Goal: Task Accomplishment & Management: Manage account settings

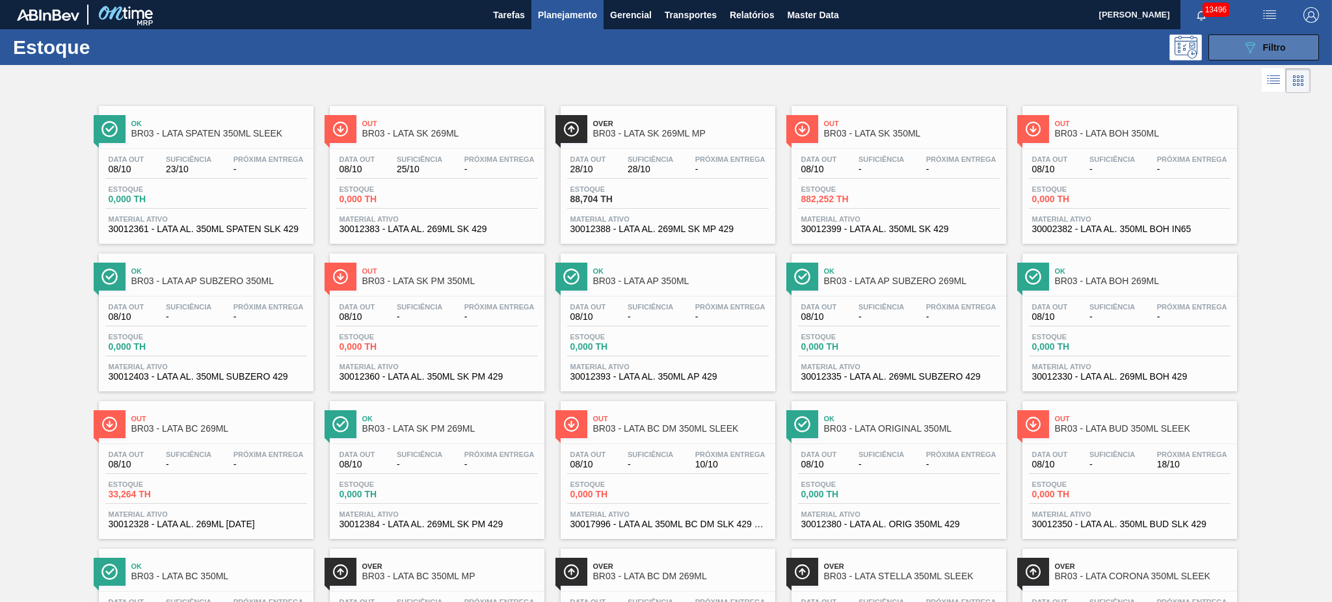
click at [1275, 48] on span "Filtro" at bounding box center [1274, 47] width 23 height 10
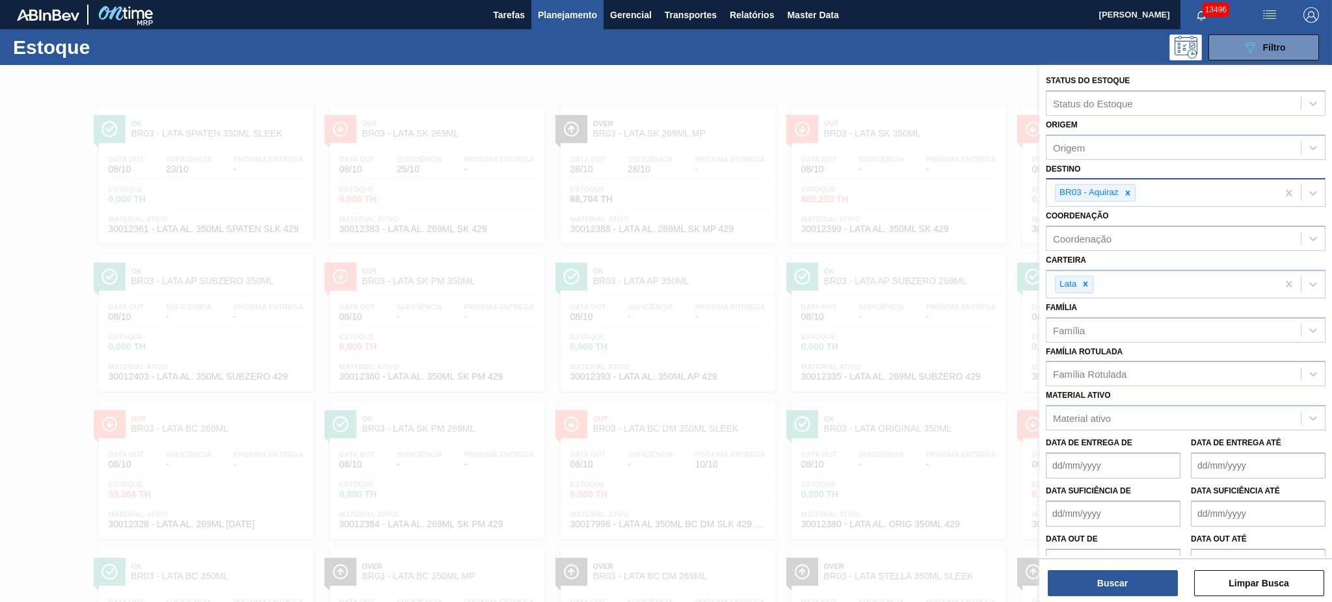
click at [1123, 189] on icon at bounding box center [1127, 193] width 9 height 9
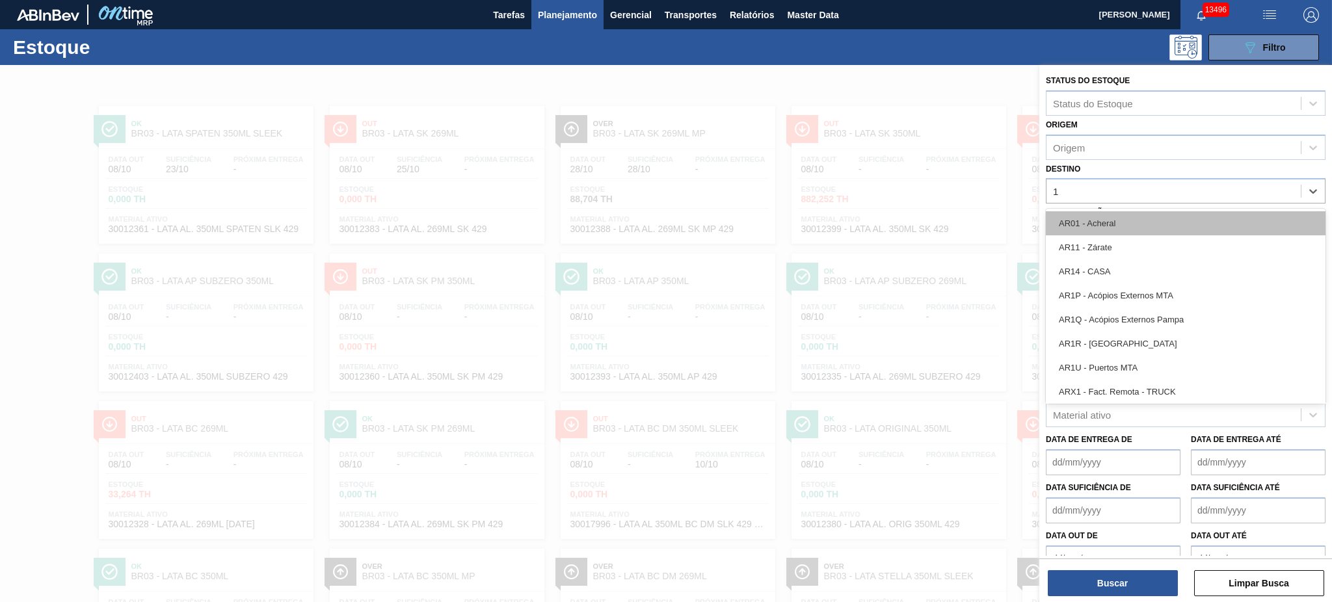
type input "11"
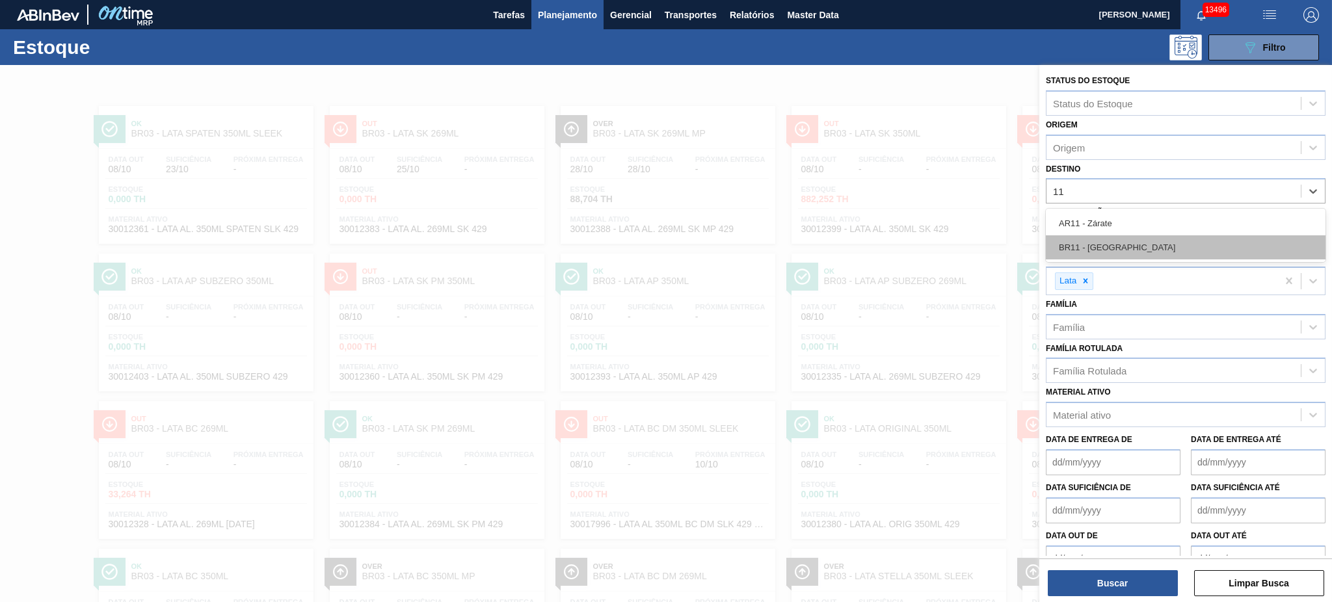
click at [1106, 242] on div "BR11 - São Luís" at bounding box center [1186, 247] width 280 height 24
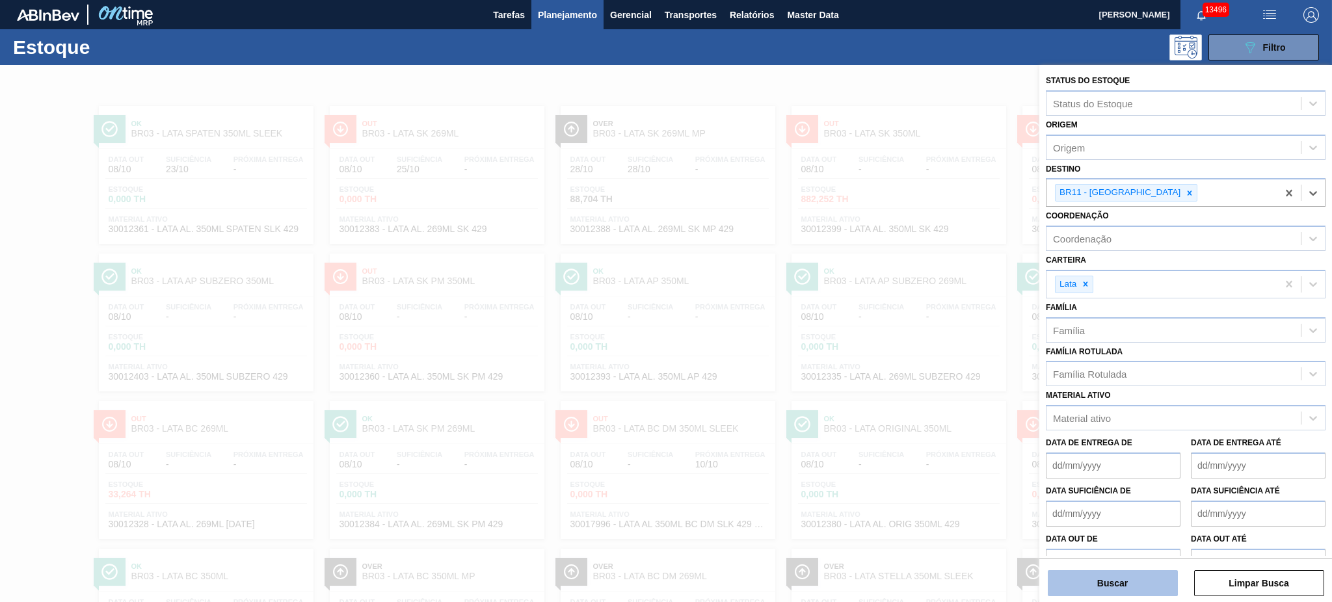
click at [1095, 579] on button "Buscar" at bounding box center [1113, 583] width 130 height 26
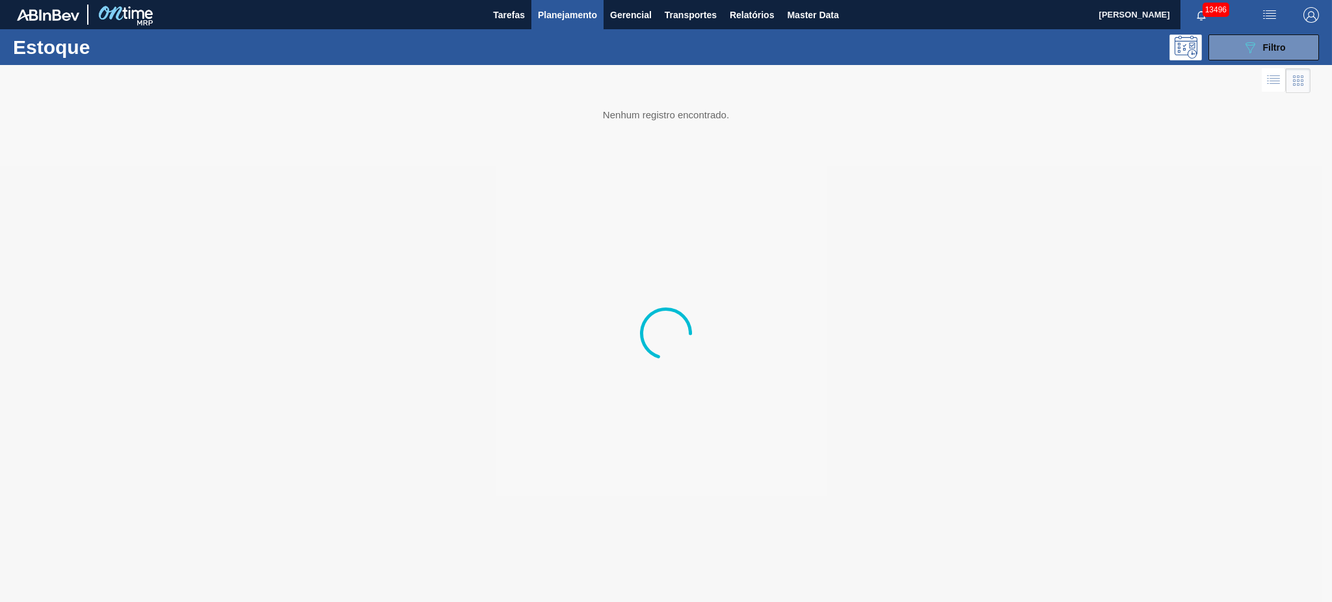
click at [584, 18] on span "Planejamento" at bounding box center [567, 15] width 59 height 16
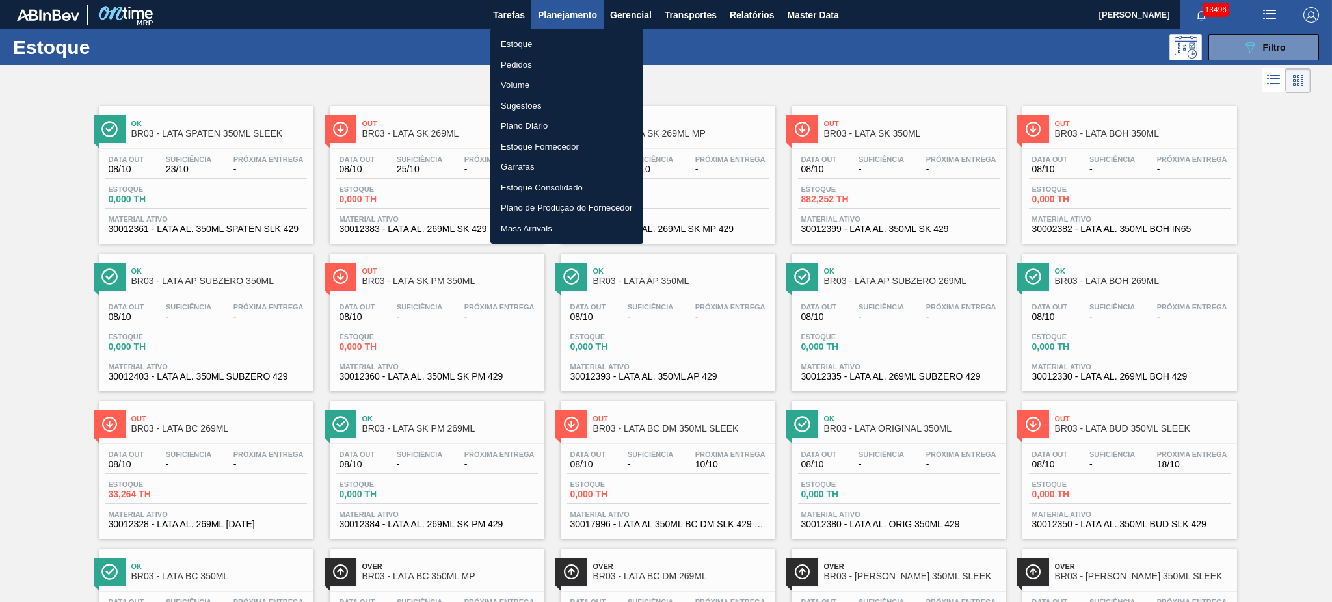
click at [522, 67] on li "Pedidos" at bounding box center [566, 65] width 153 height 21
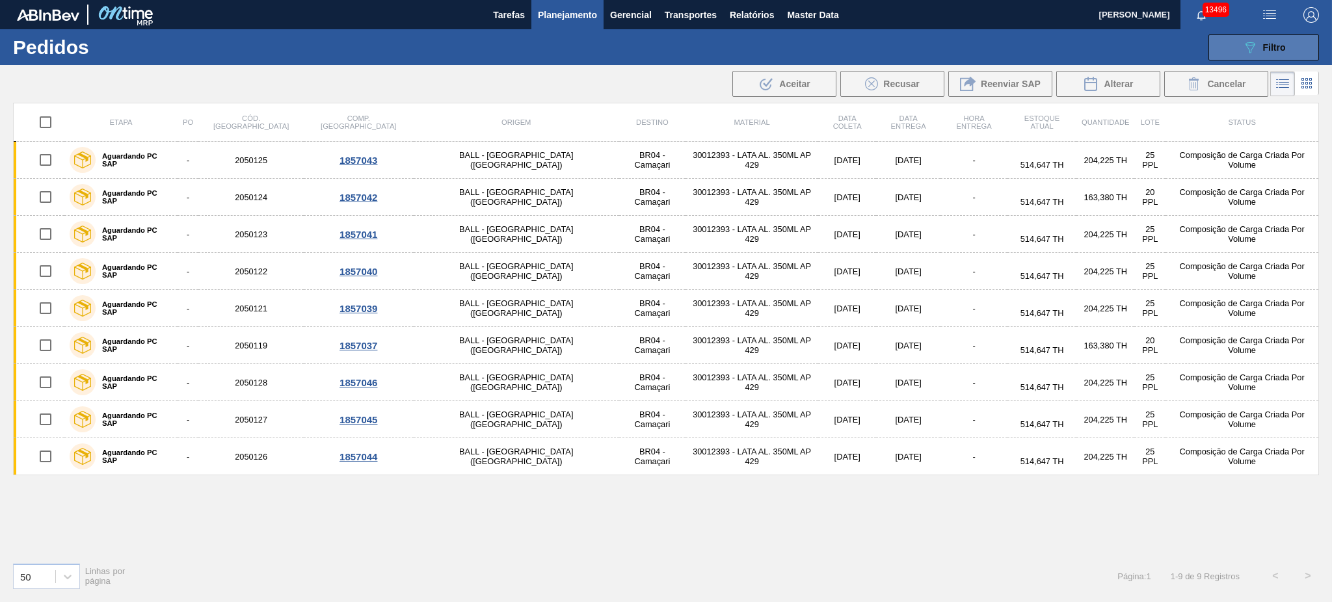
click at [1267, 40] on div "089F7B8B-B2A5-4AFE-B5C0-19BA573D28AC Filtro" at bounding box center [1264, 48] width 44 height 16
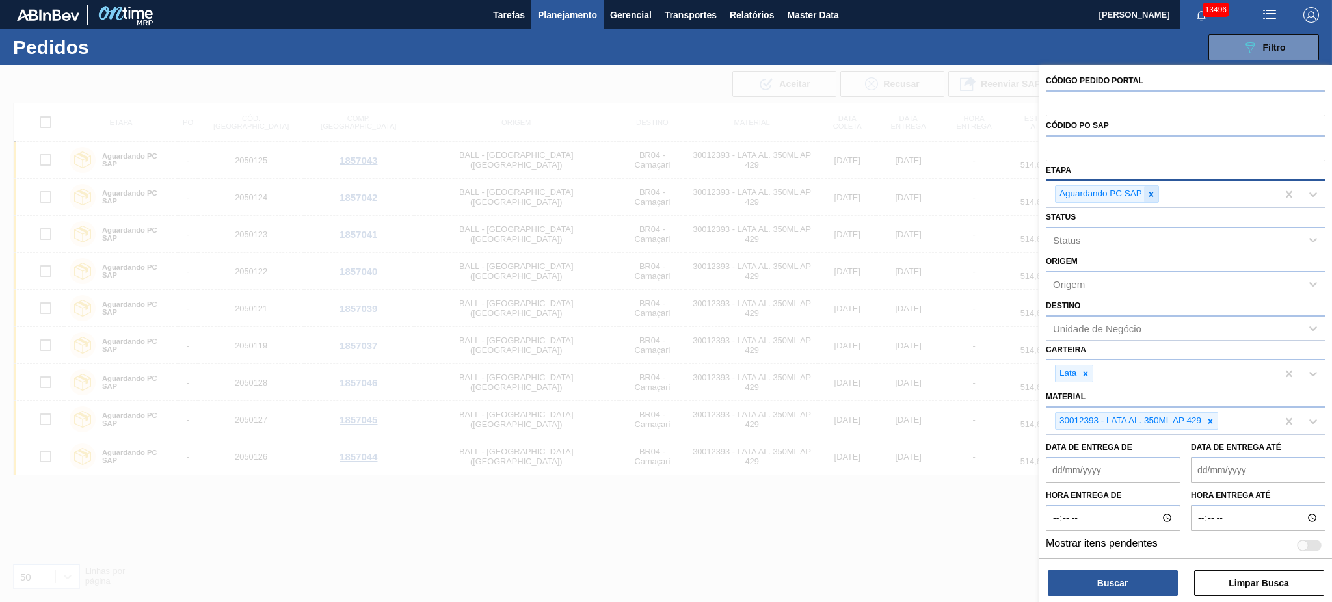
click at [1149, 191] on icon at bounding box center [1151, 194] width 9 height 9
click at [1215, 421] on div at bounding box center [1210, 418] width 14 height 16
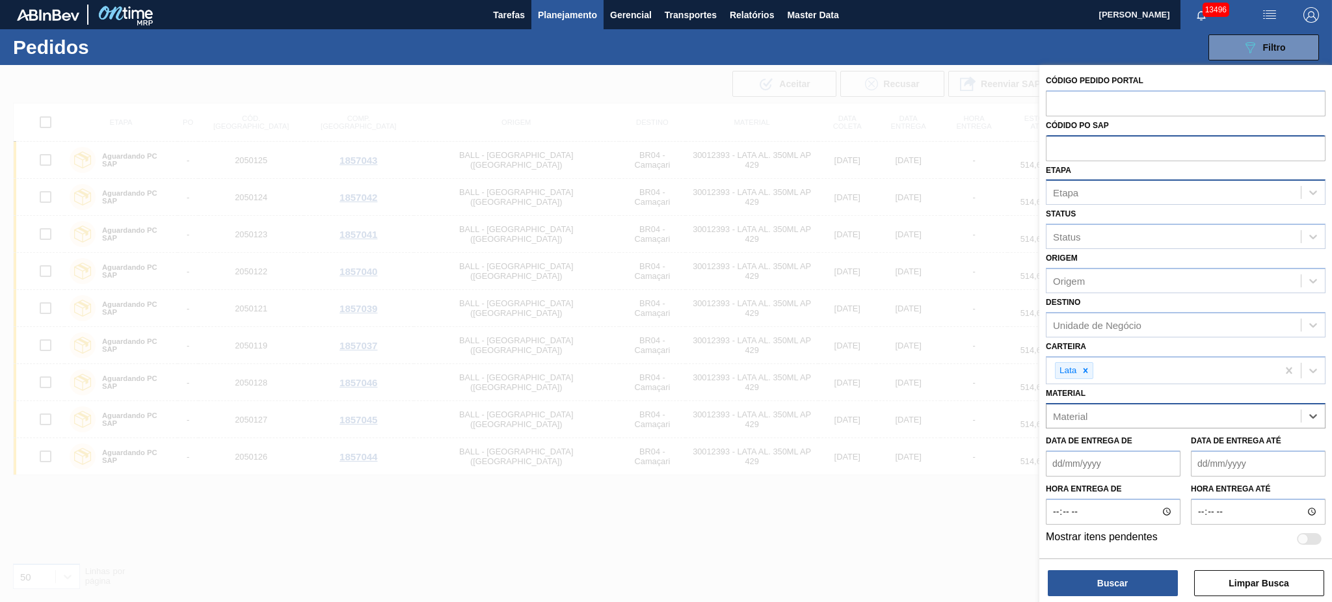
click at [1128, 157] on input "text" at bounding box center [1186, 147] width 280 height 25
paste input "5800390775"
type input "5800390775"
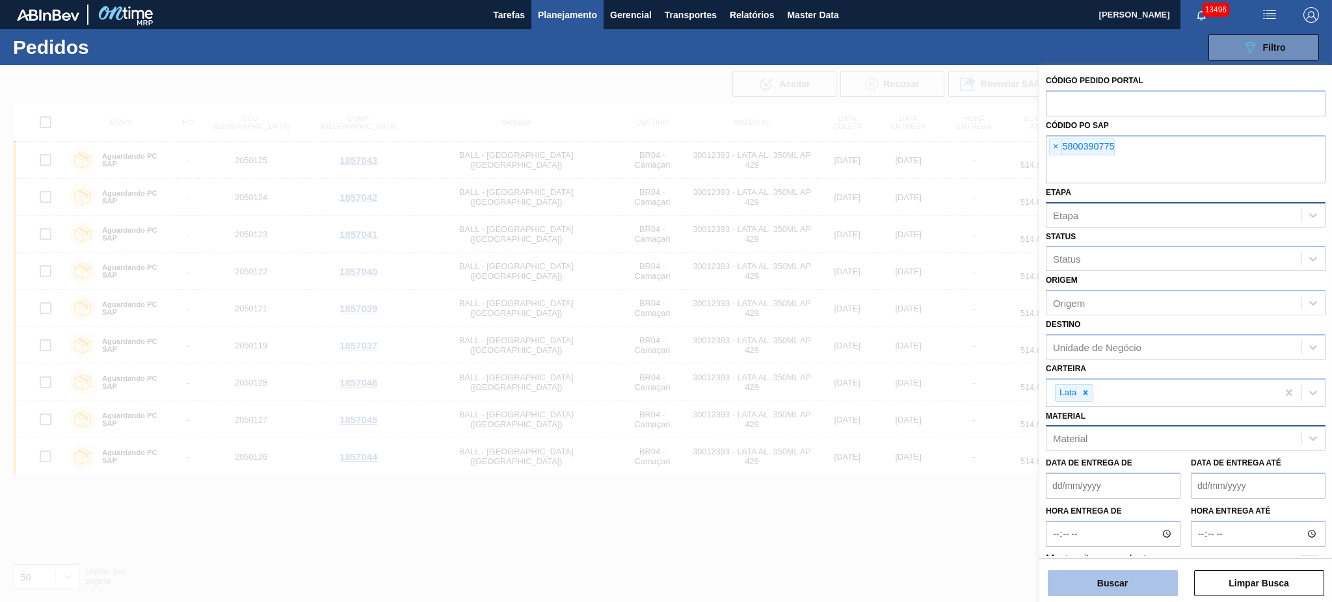
click at [1101, 589] on button "Buscar" at bounding box center [1113, 583] width 130 height 26
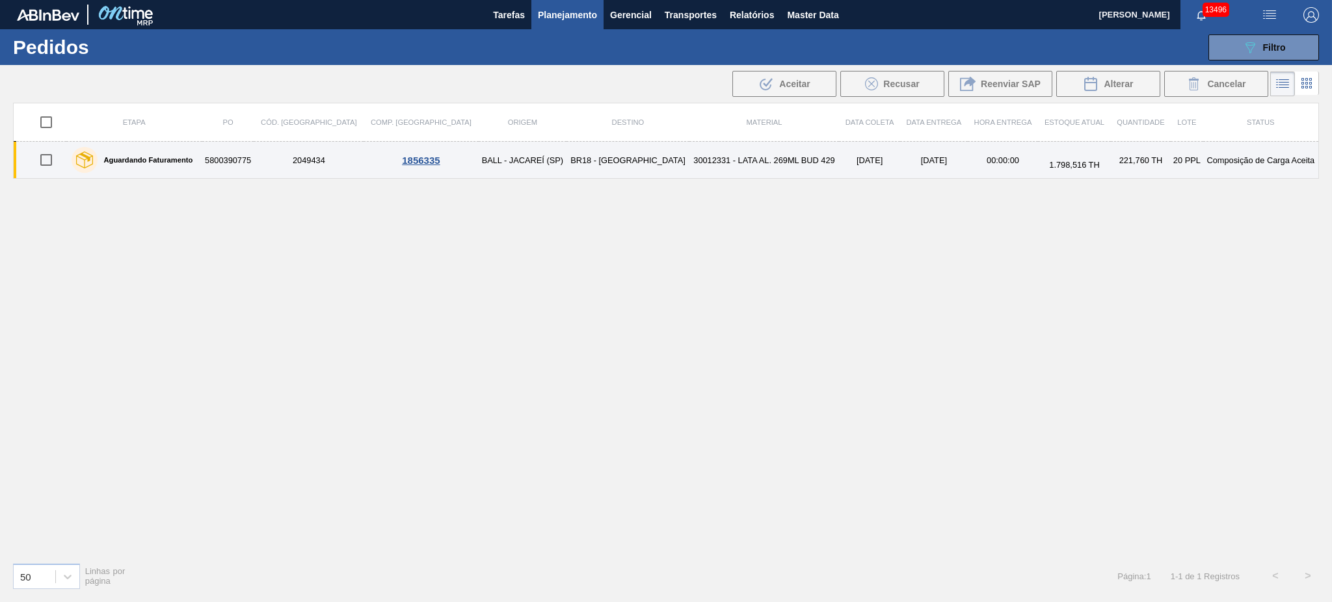
drag, startPoint x: 49, startPoint y: 161, endPoint x: 59, endPoint y: 157, distance: 10.3
click at [49, 161] on input "checkbox" at bounding box center [46, 159] width 27 height 27
checkbox input "true"
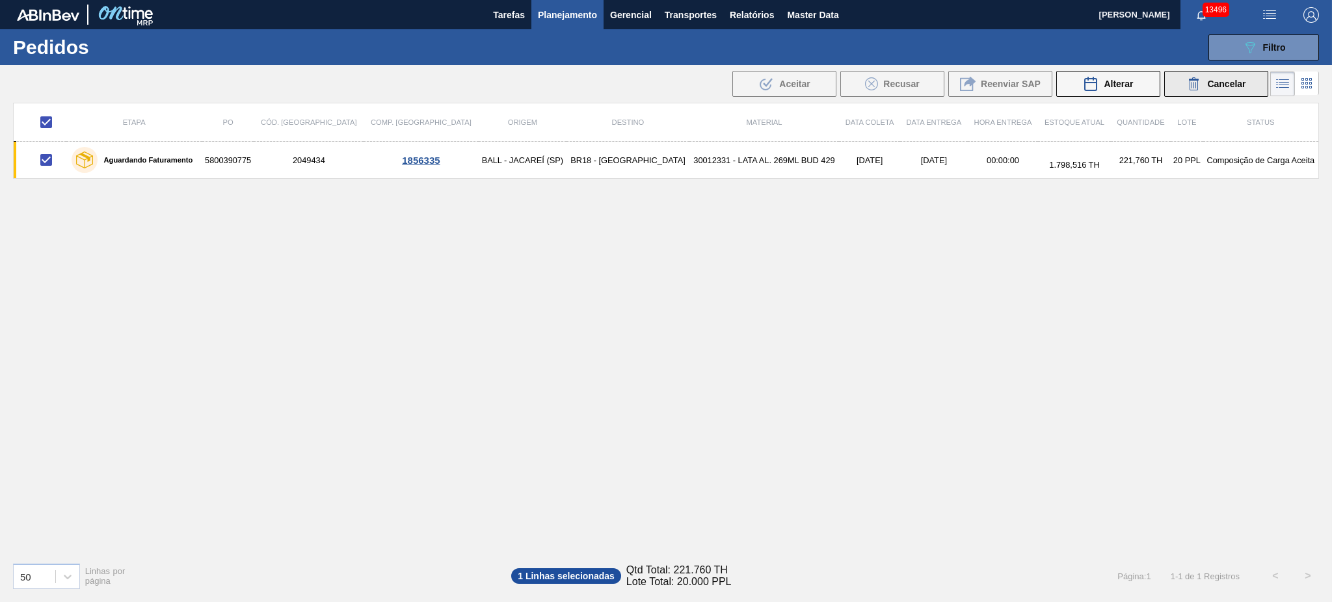
click at [1187, 77] on icon at bounding box center [1194, 84] width 16 height 16
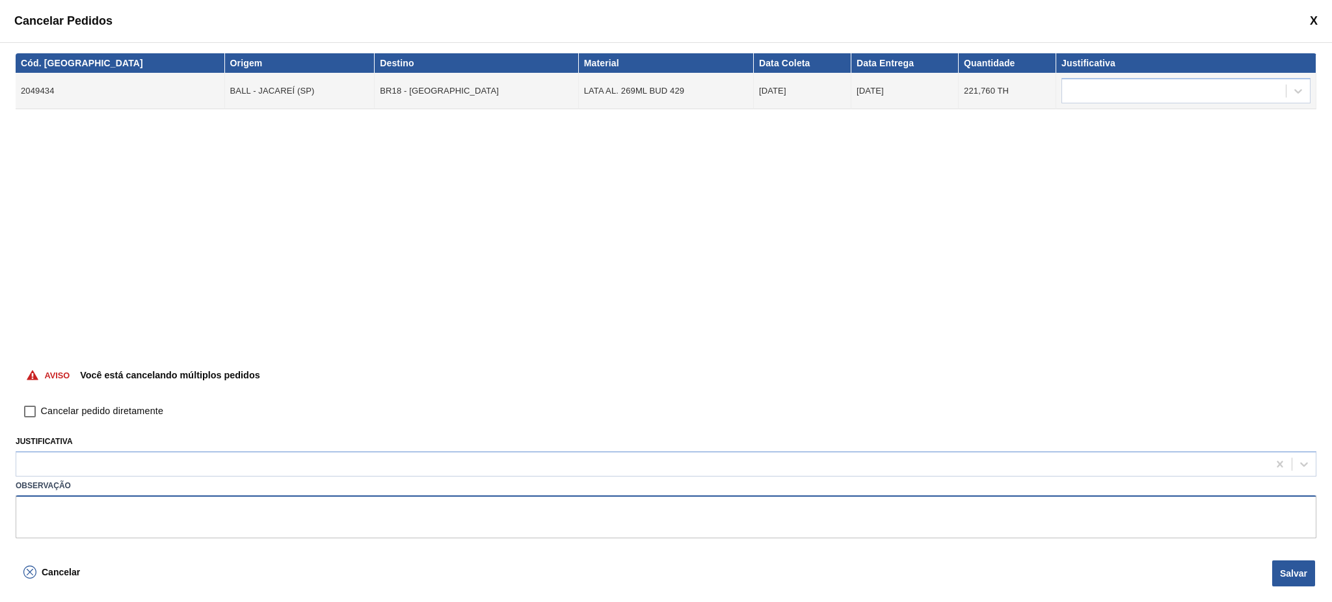
click at [337, 511] on textarea at bounding box center [666, 517] width 1301 height 43
paste textarea "5800389660"
type textarea "OV faturada no pedido 5800389660"
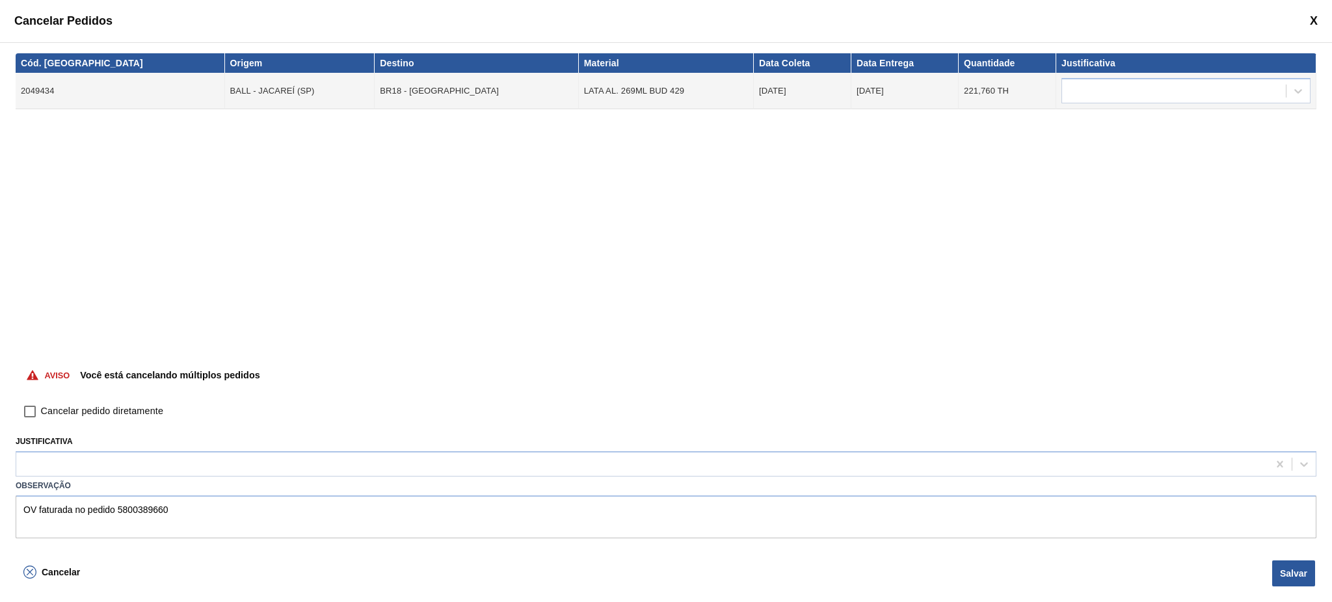
click at [29, 410] on input "Cancelar pedido diretamente" at bounding box center [30, 412] width 22 height 22
checkbox input "true"
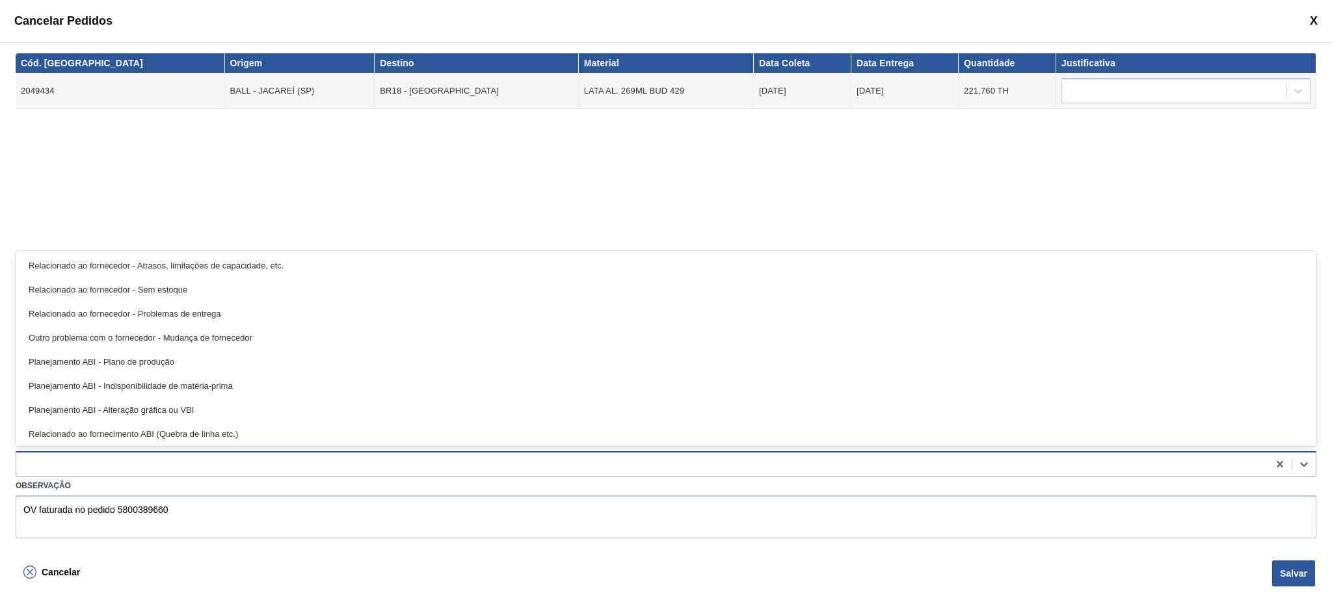
click at [223, 466] on div at bounding box center [642, 464] width 1252 height 19
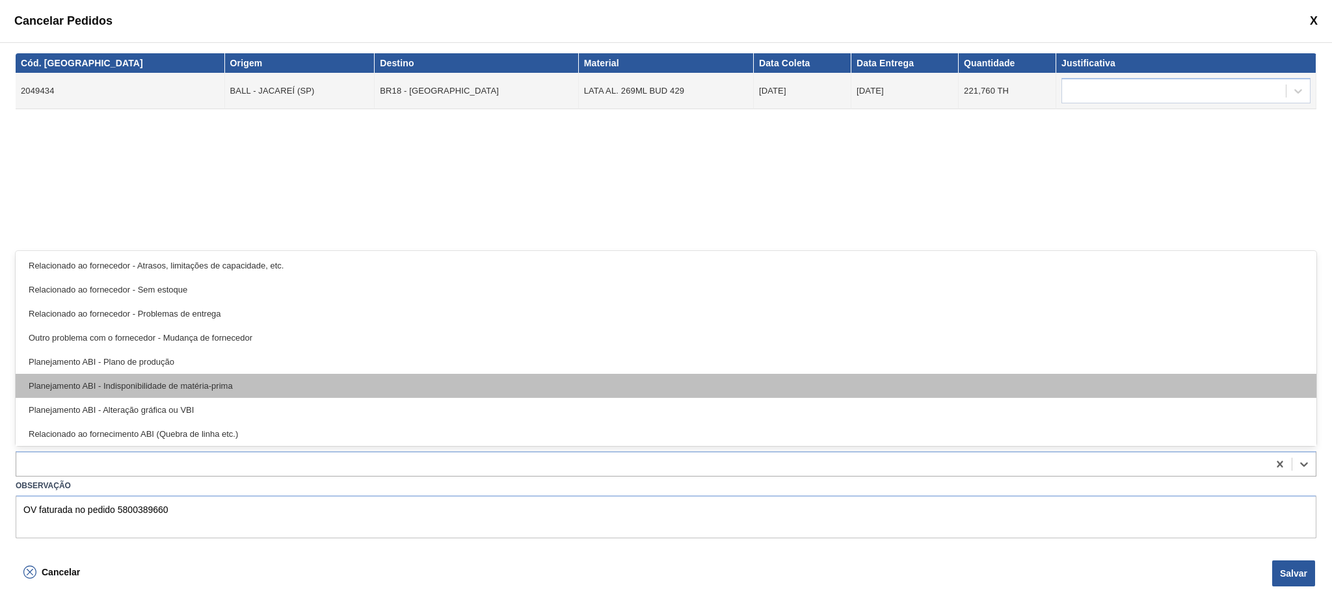
scroll to position [243, 0]
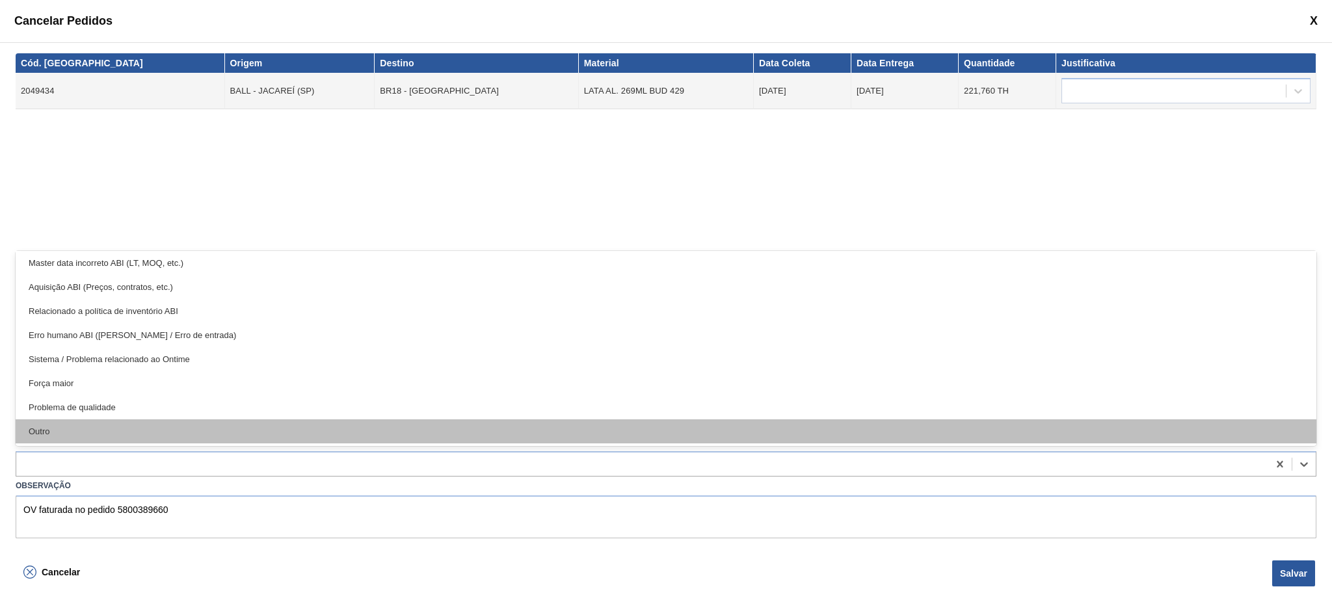
click at [252, 427] on div "Outro" at bounding box center [666, 432] width 1301 height 24
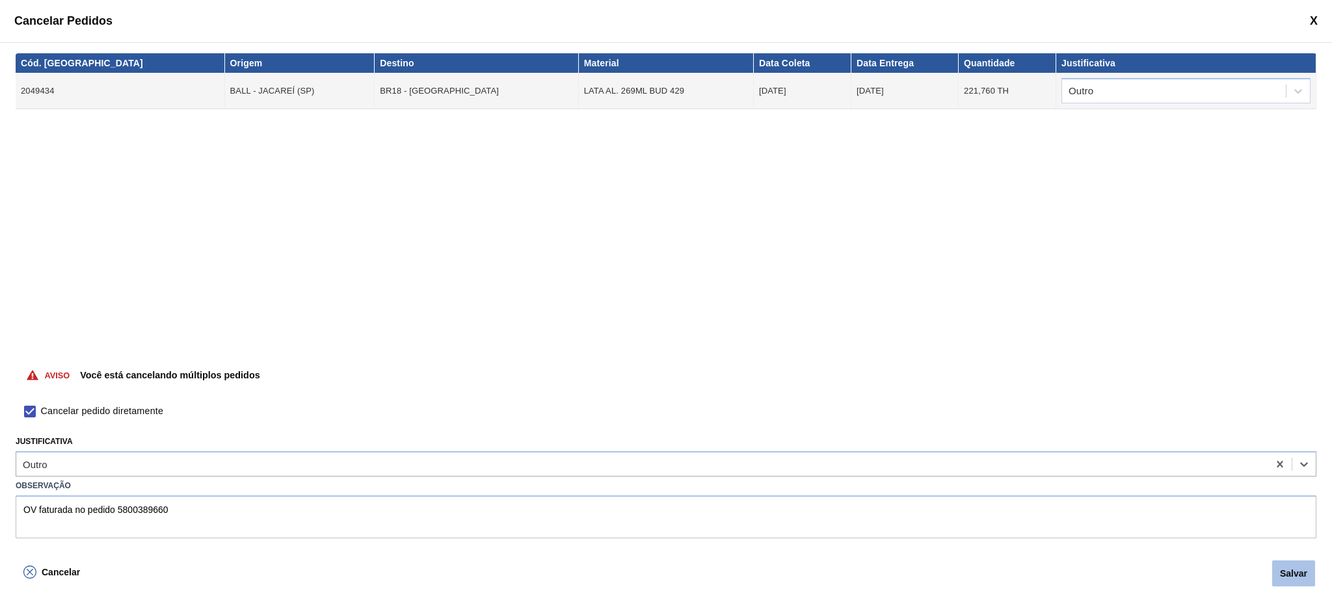
click at [1300, 580] on button "Salvar" at bounding box center [1293, 574] width 43 height 26
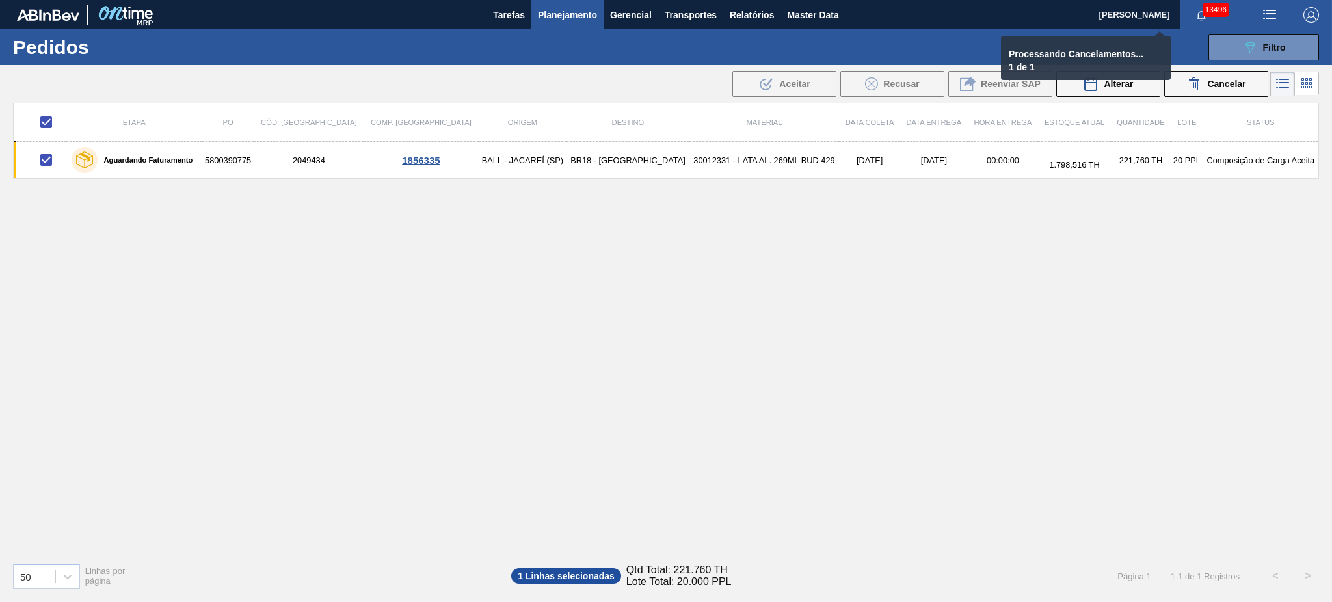
checkbox input "false"
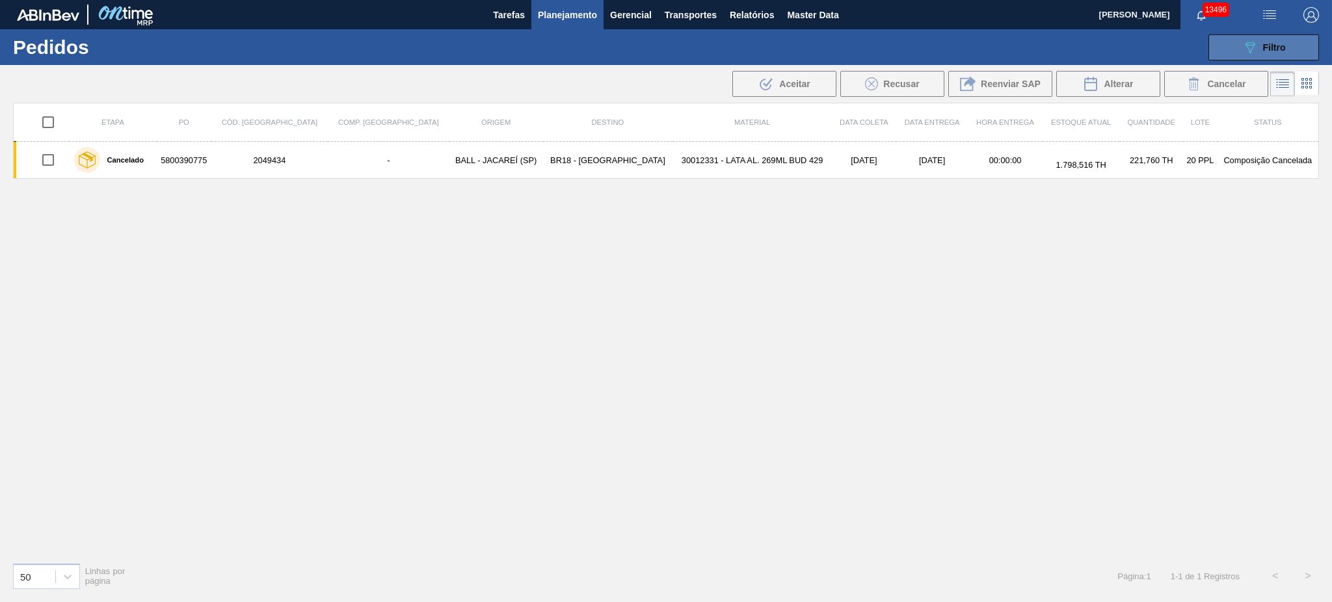
click at [1285, 53] on div "089F7B8B-B2A5-4AFE-B5C0-19BA573D28AC Filtro" at bounding box center [1264, 48] width 44 height 16
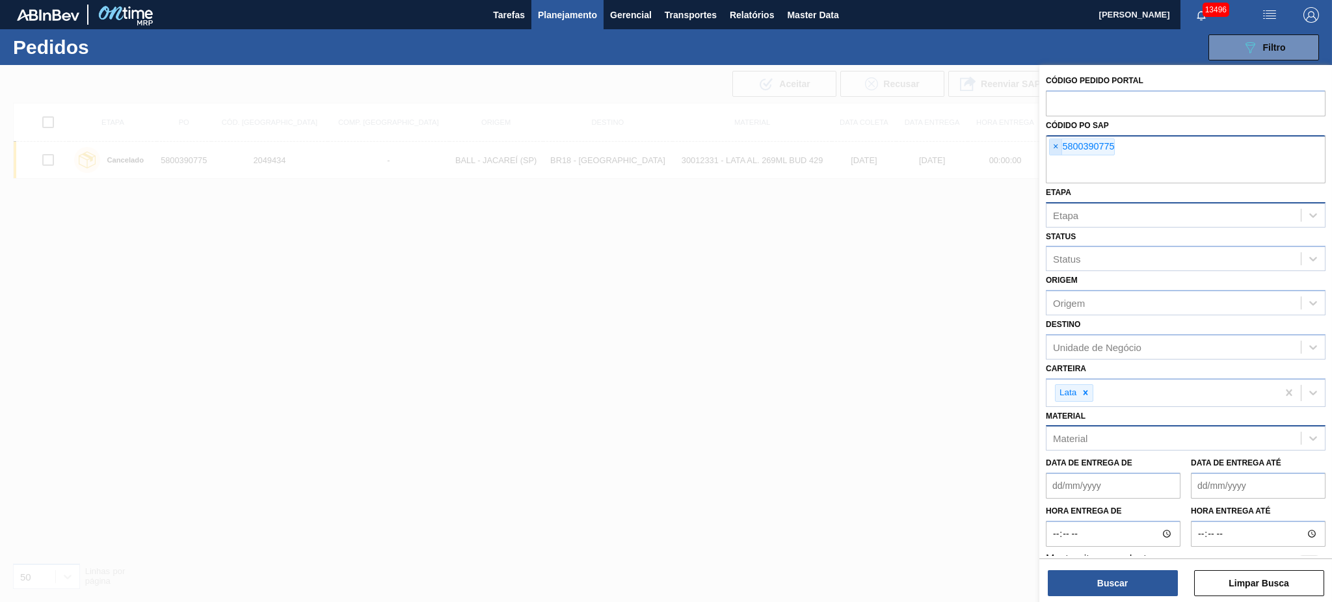
click at [1056, 146] on span "×" at bounding box center [1056, 147] width 12 height 16
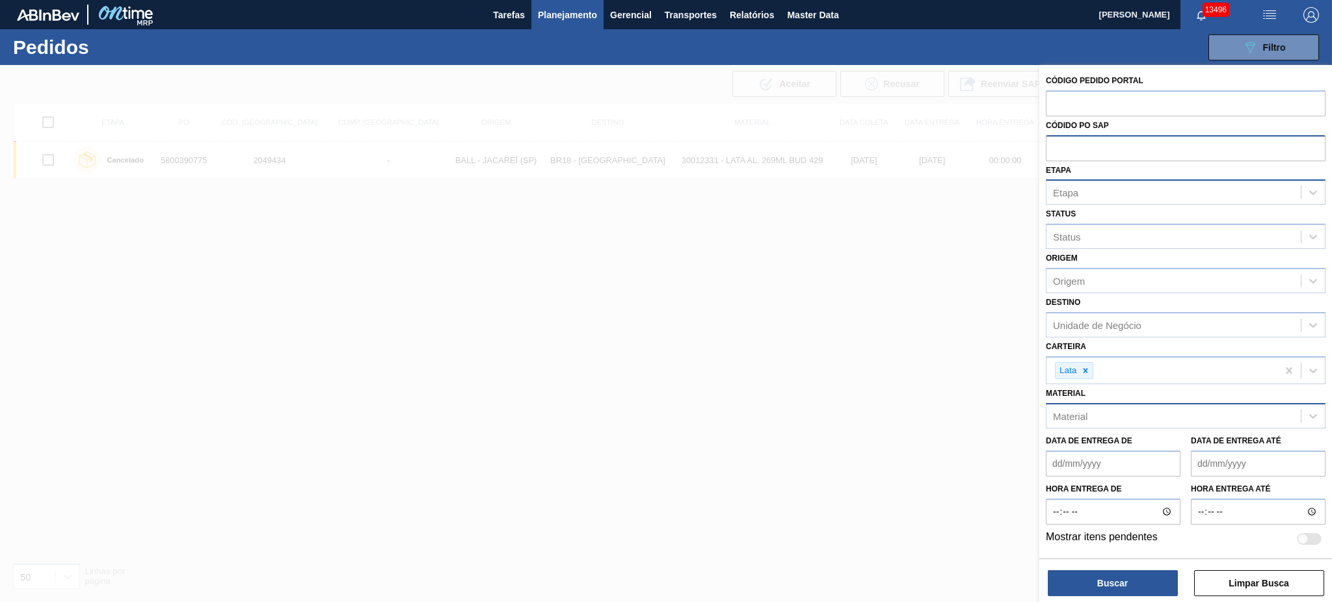
click at [1117, 420] on div "Material" at bounding box center [1174, 416] width 254 height 19
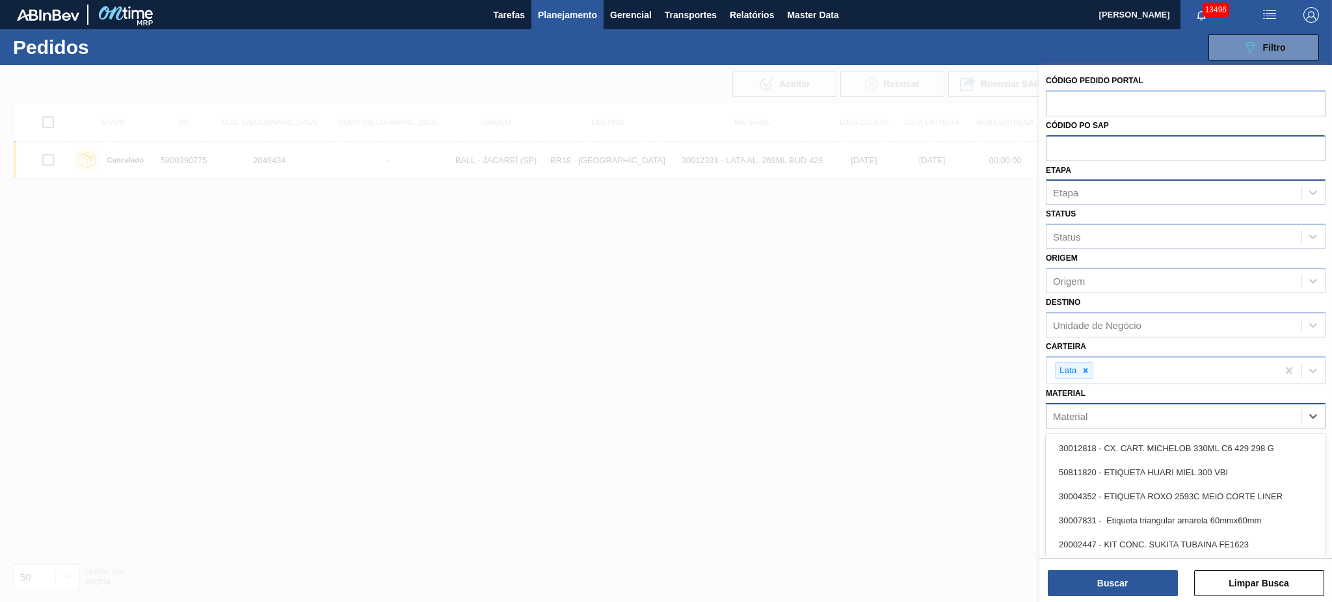
paste input "30012393"
type input "30012393"
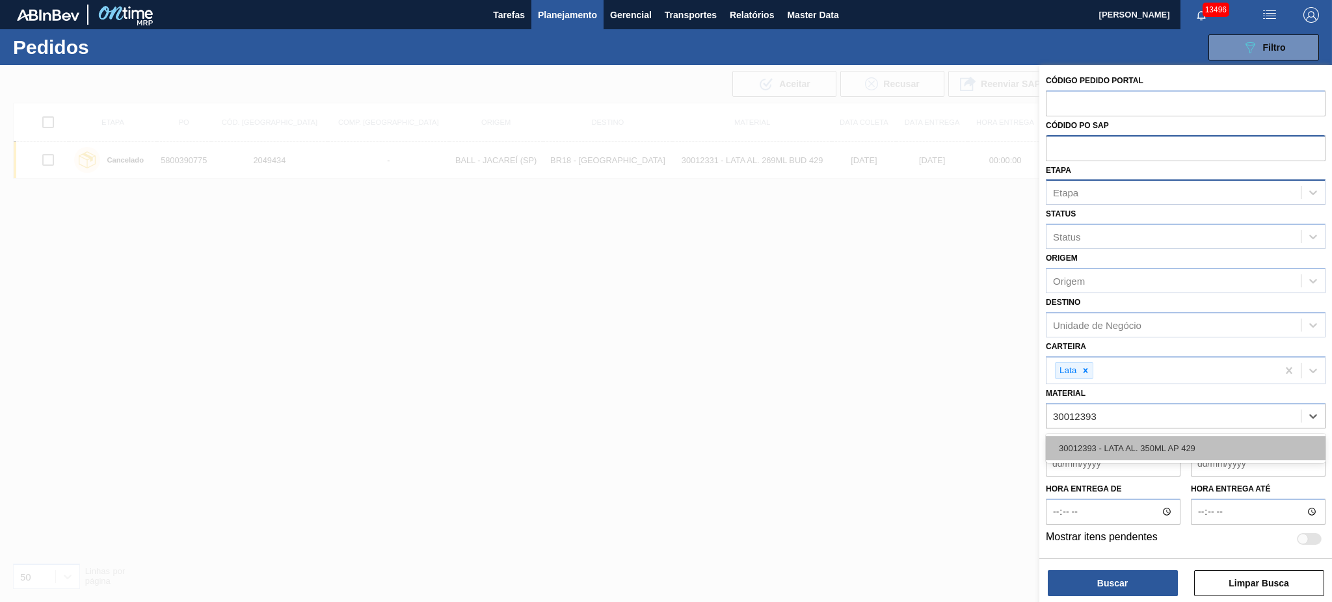
click at [1127, 450] on div "30012393 - LATA AL. 350ML AP 429" at bounding box center [1186, 448] width 280 height 24
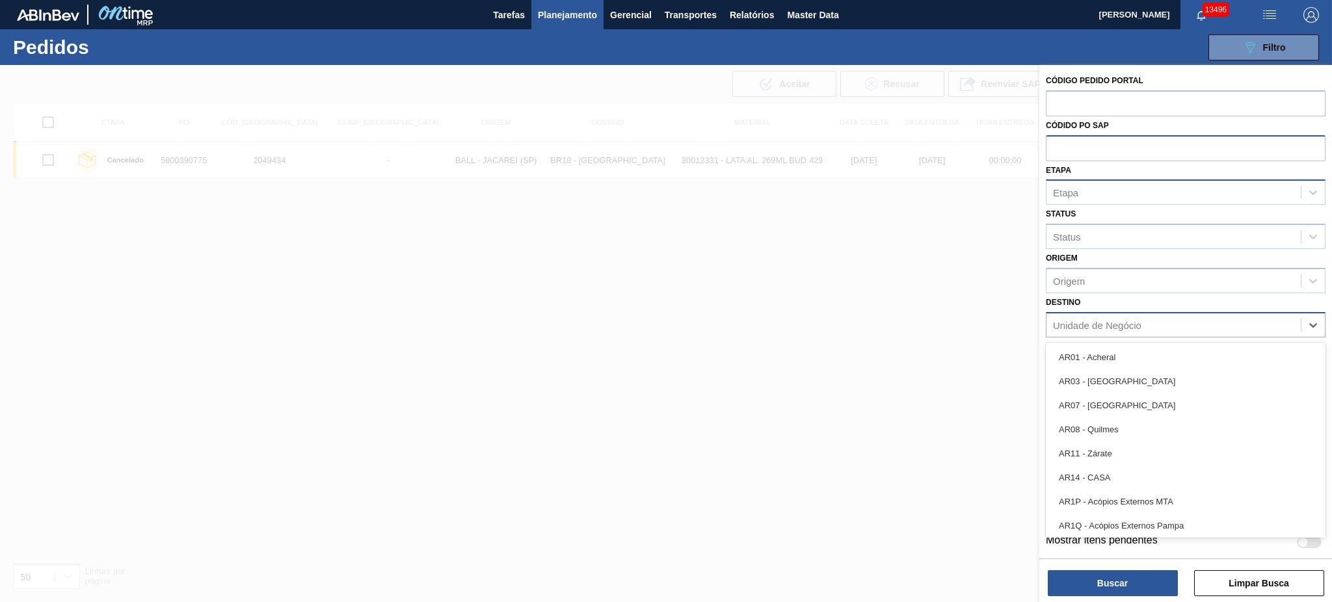
click at [1119, 328] on div "Unidade de Negócio" at bounding box center [1174, 324] width 254 height 19
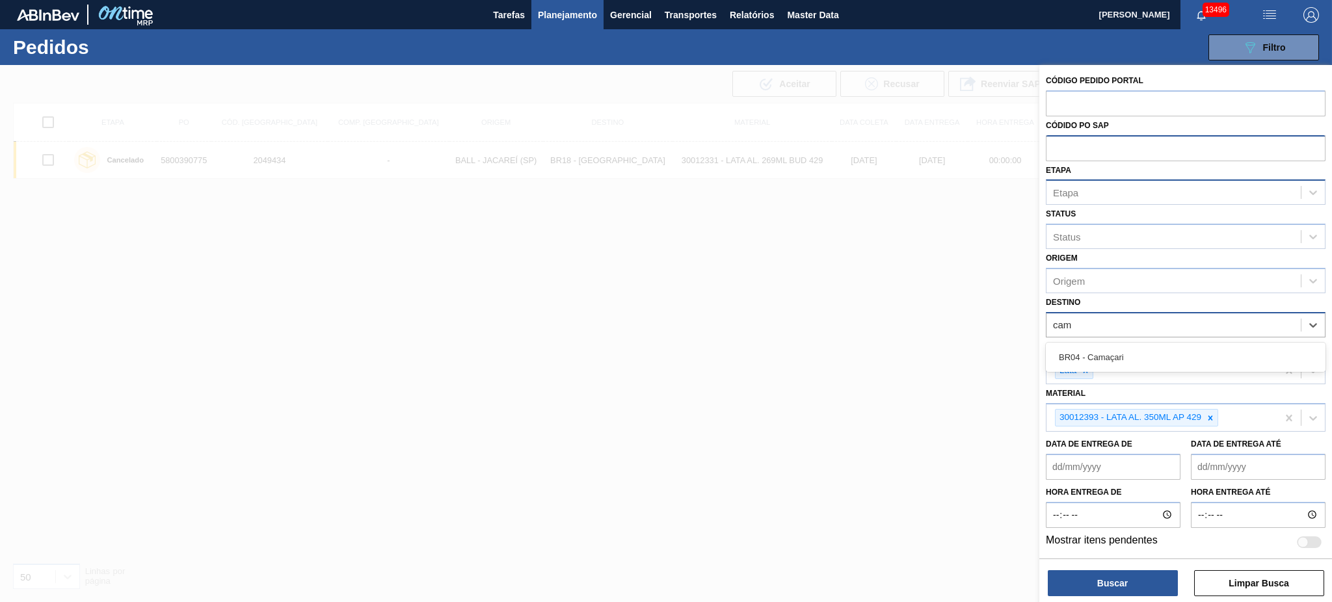
type input "cama"
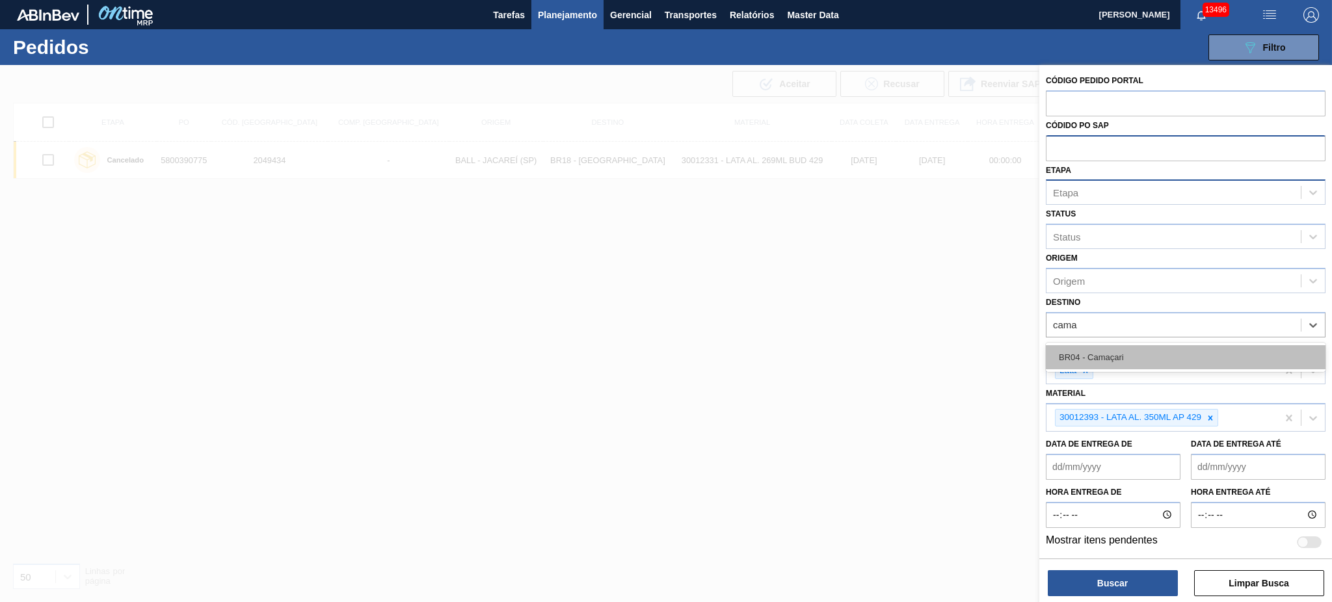
click at [1120, 355] on div "BR04 - Camaçari" at bounding box center [1186, 357] width 280 height 24
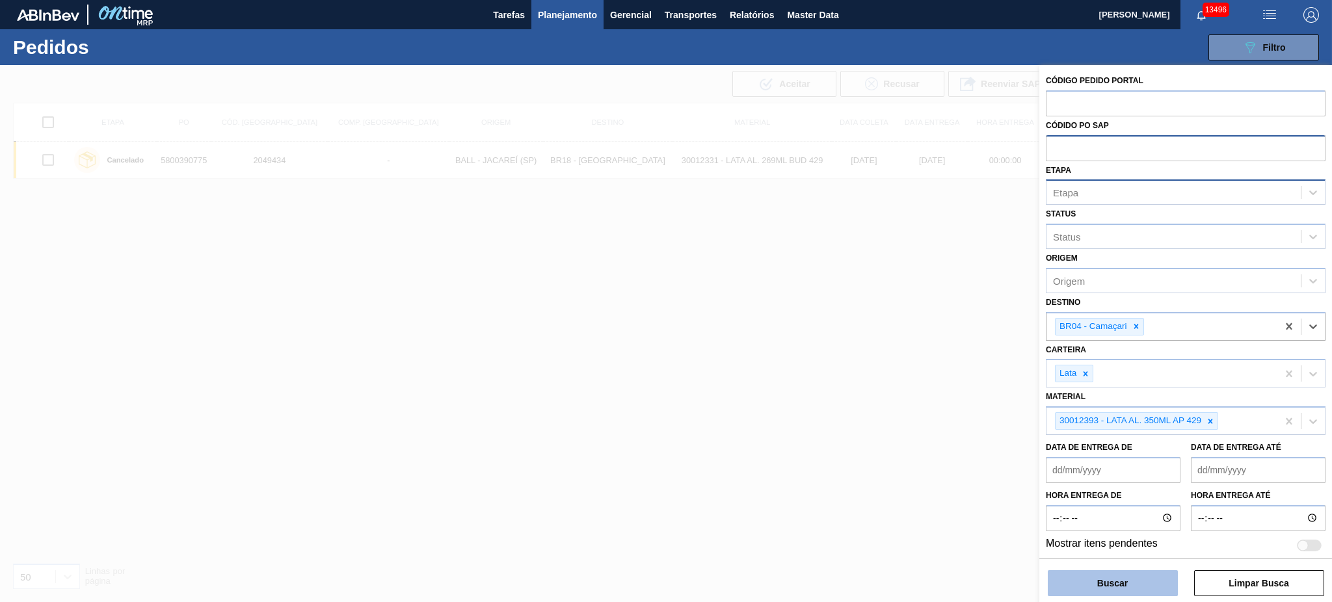
click at [1084, 583] on button "Buscar" at bounding box center [1113, 583] width 130 height 26
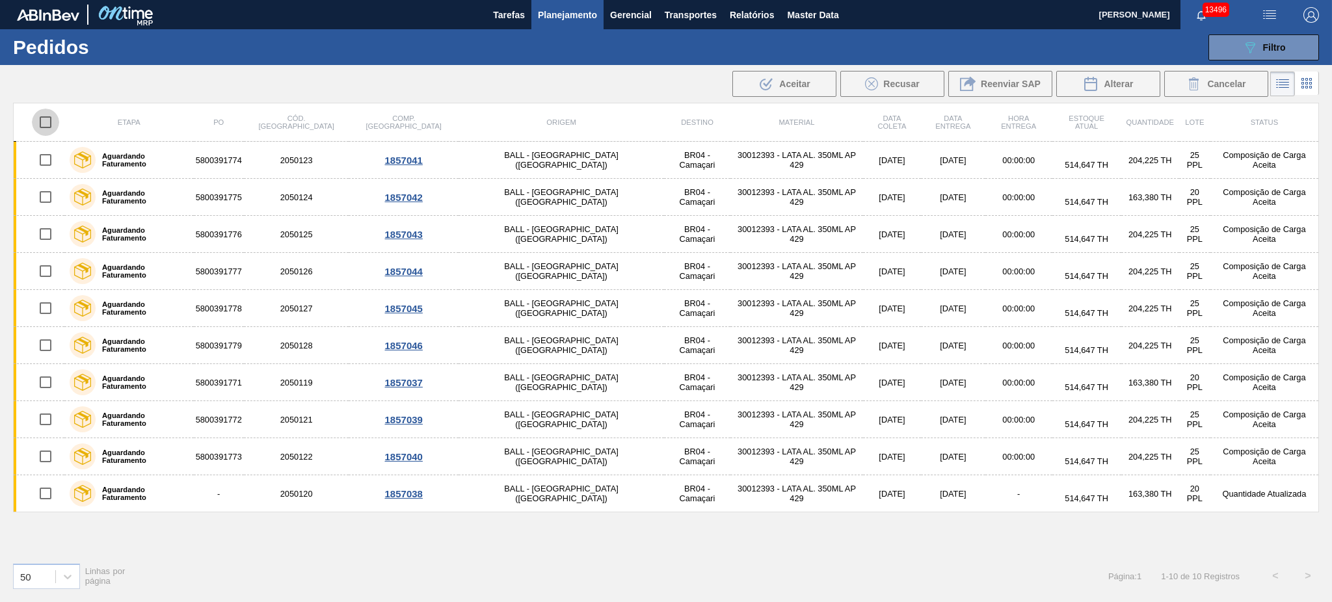
click at [49, 122] on input "checkbox" at bounding box center [45, 122] width 27 height 27
checkbox input "true"
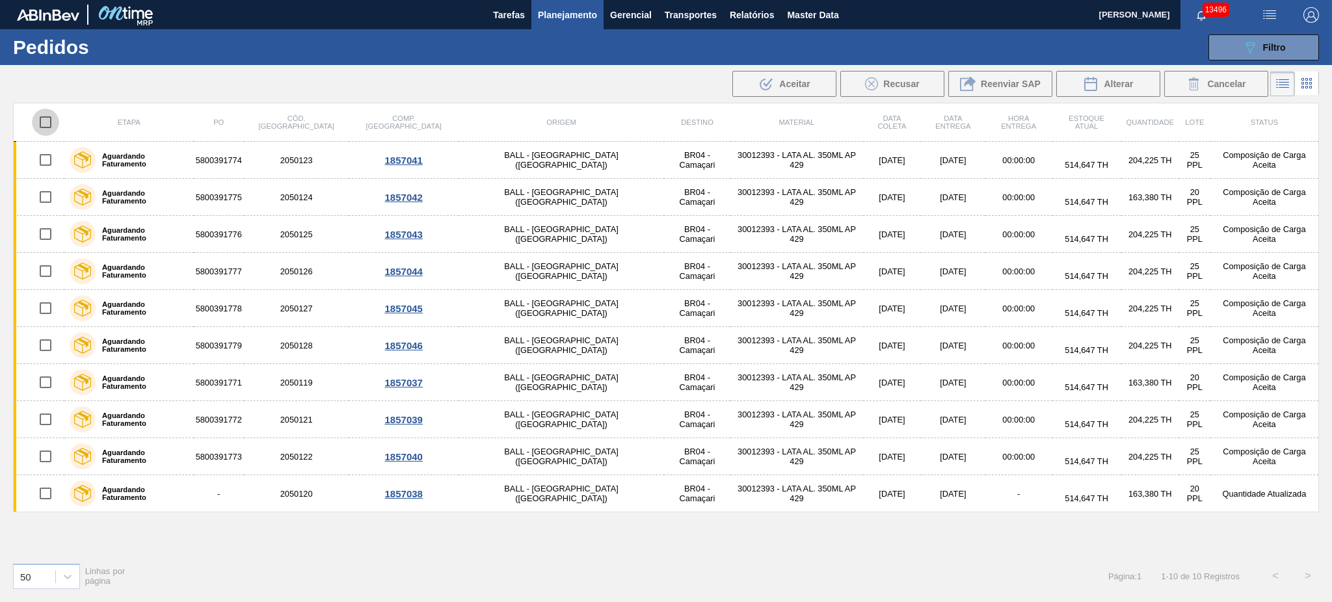
checkbox input "true"
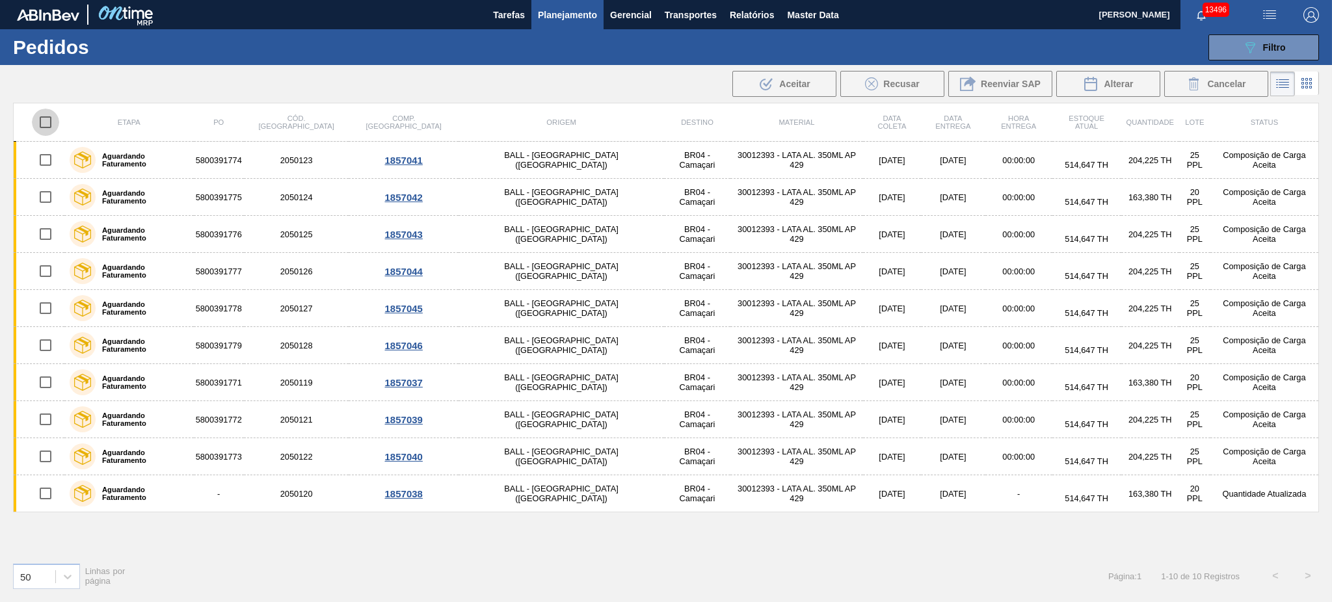
checkbox input "true"
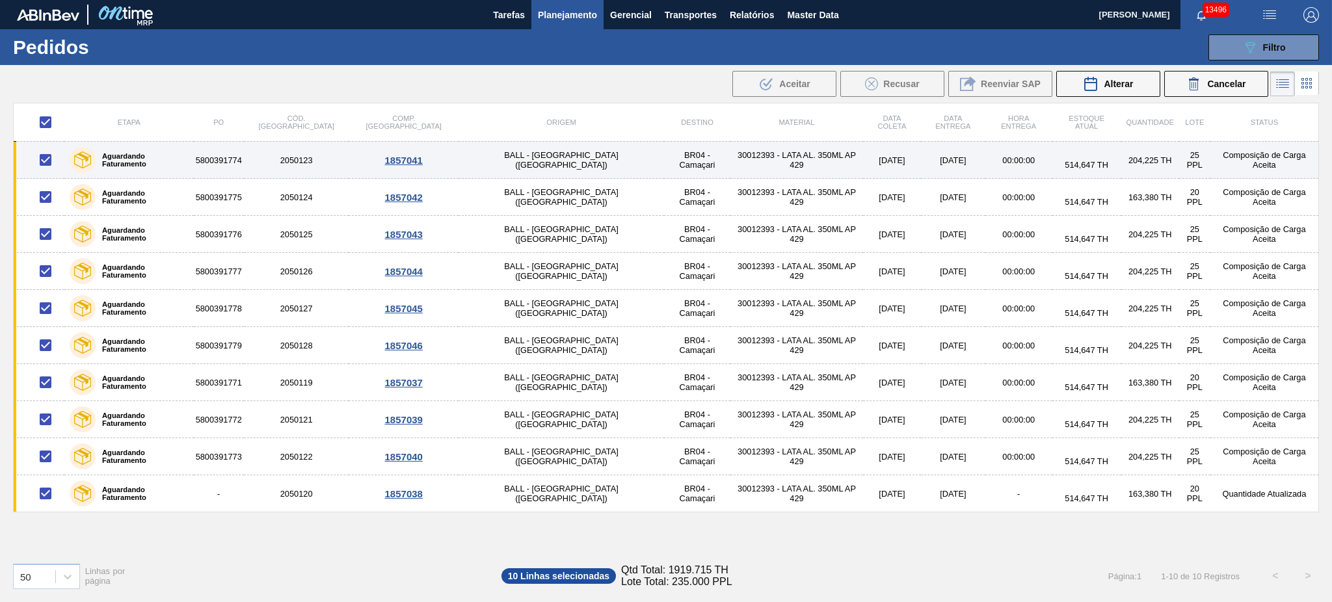
click at [46, 161] on input "checkbox" at bounding box center [45, 159] width 27 height 27
checkbox input "false"
click at [46, 161] on input "checkbox" at bounding box center [45, 159] width 27 height 27
checkbox input "true"
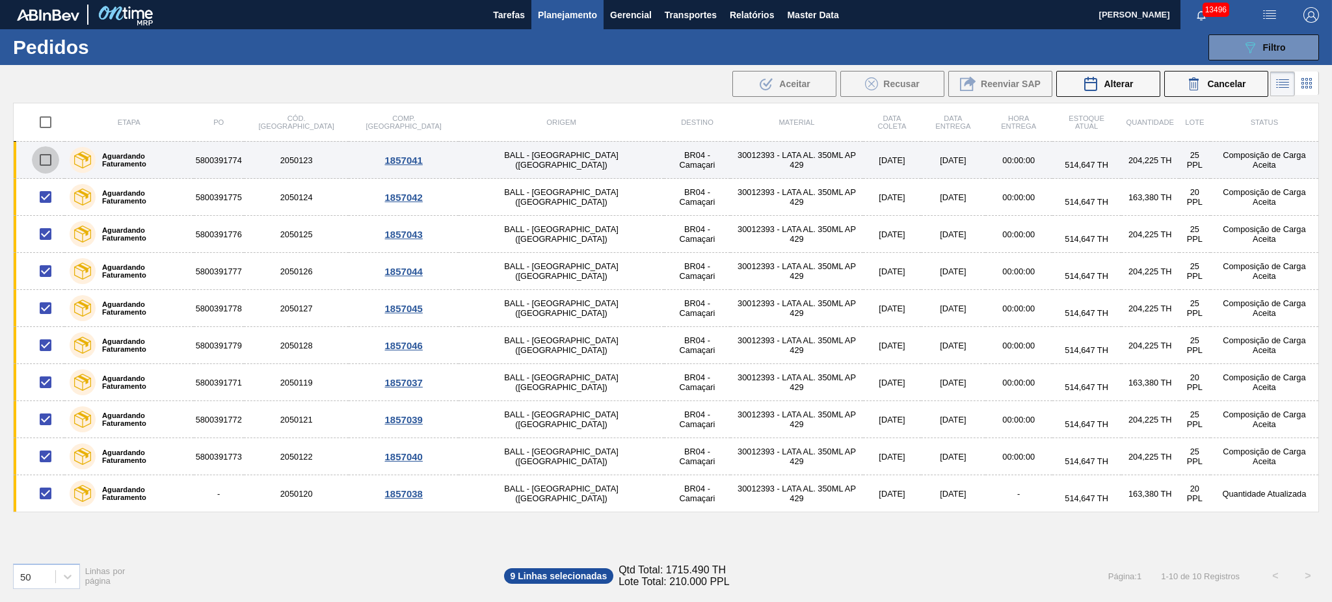
checkbox input "true"
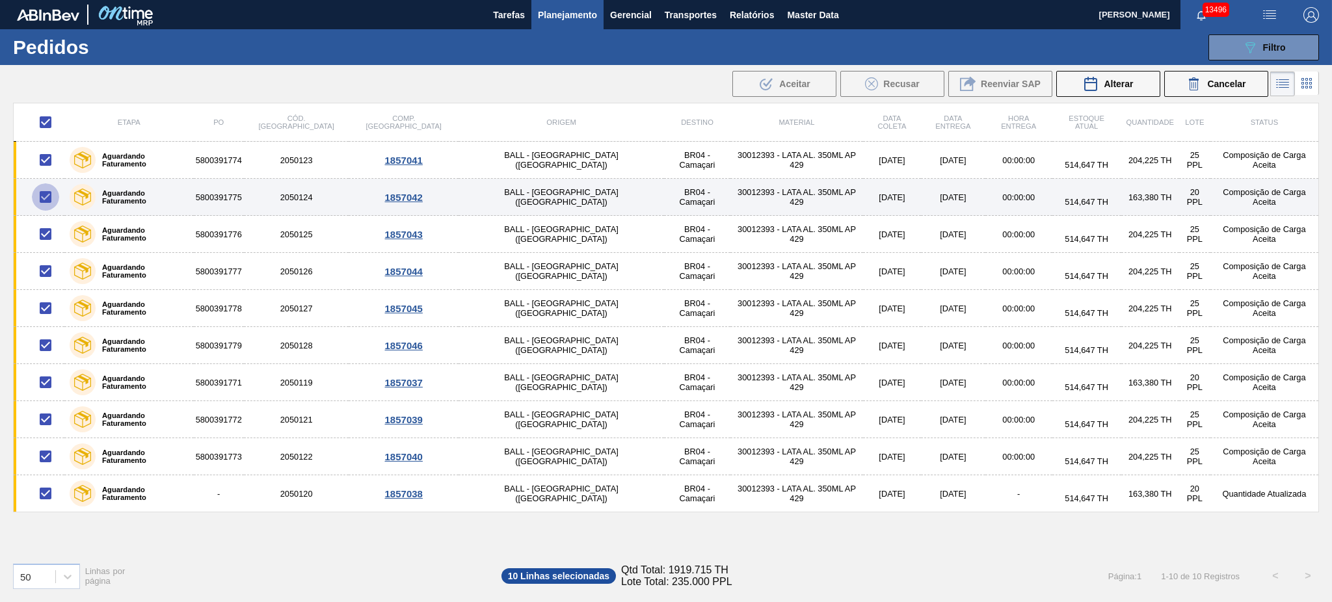
click at [53, 193] on input "checkbox" at bounding box center [45, 196] width 27 height 27
checkbox input "false"
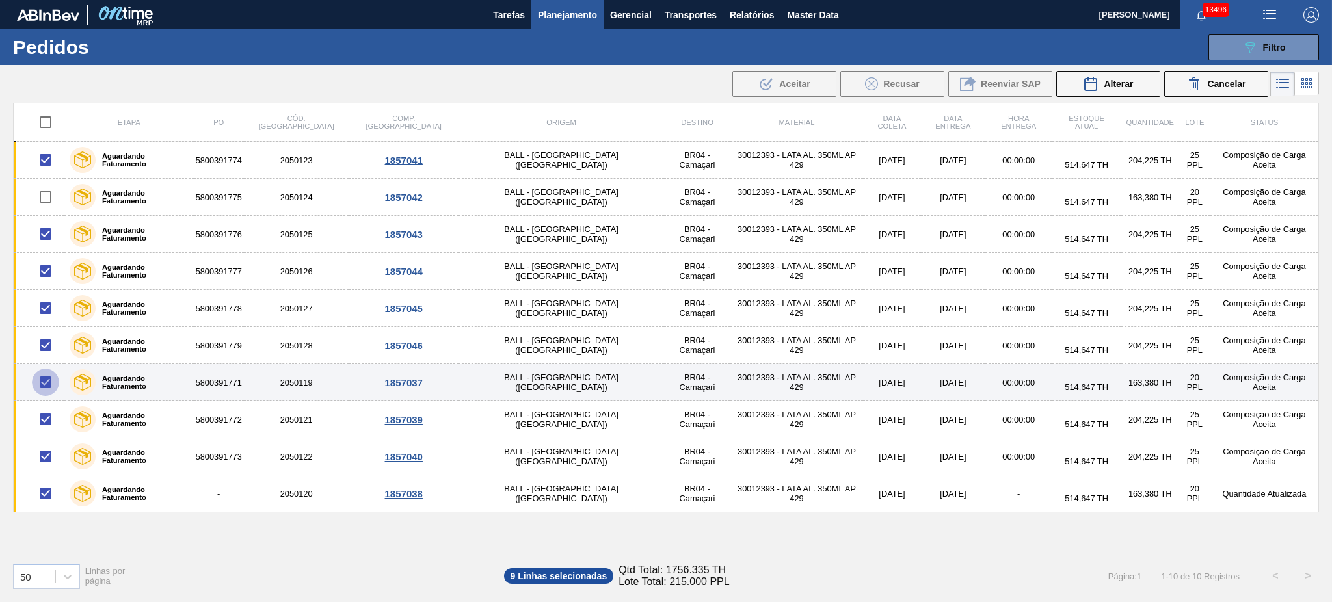
click at [56, 388] on input "checkbox" at bounding box center [45, 382] width 27 height 27
checkbox input "false"
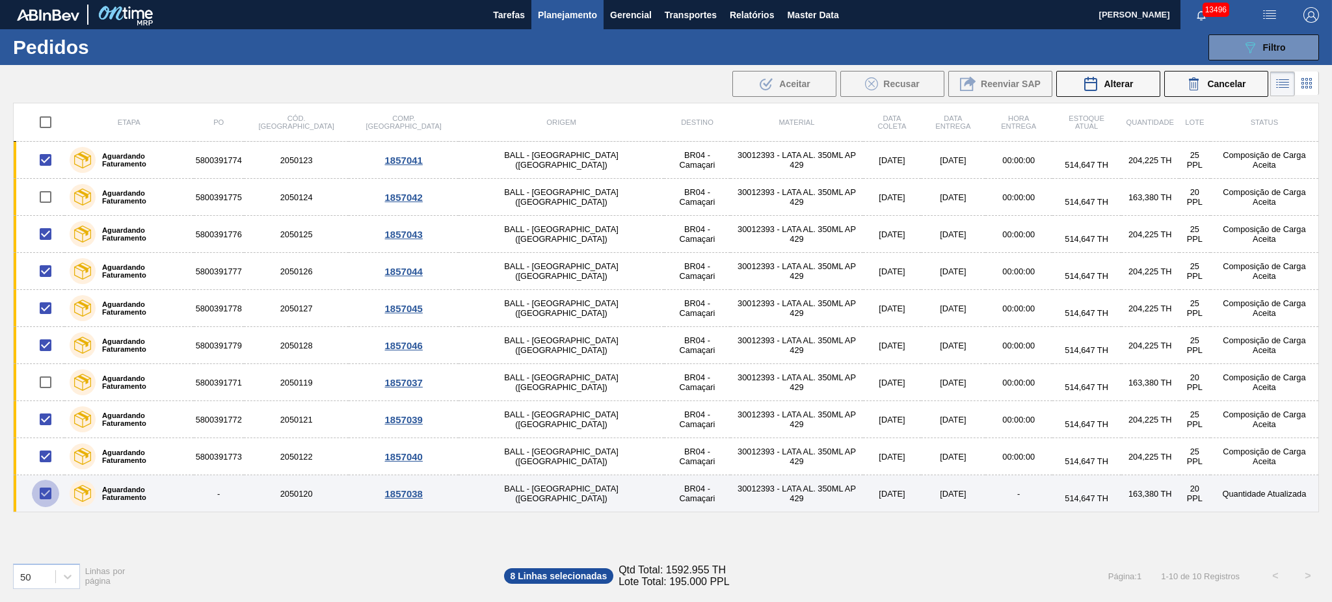
click at [48, 498] on input "checkbox" at bounding box center [45, 493] width 27 height 27
checkbox input "false"
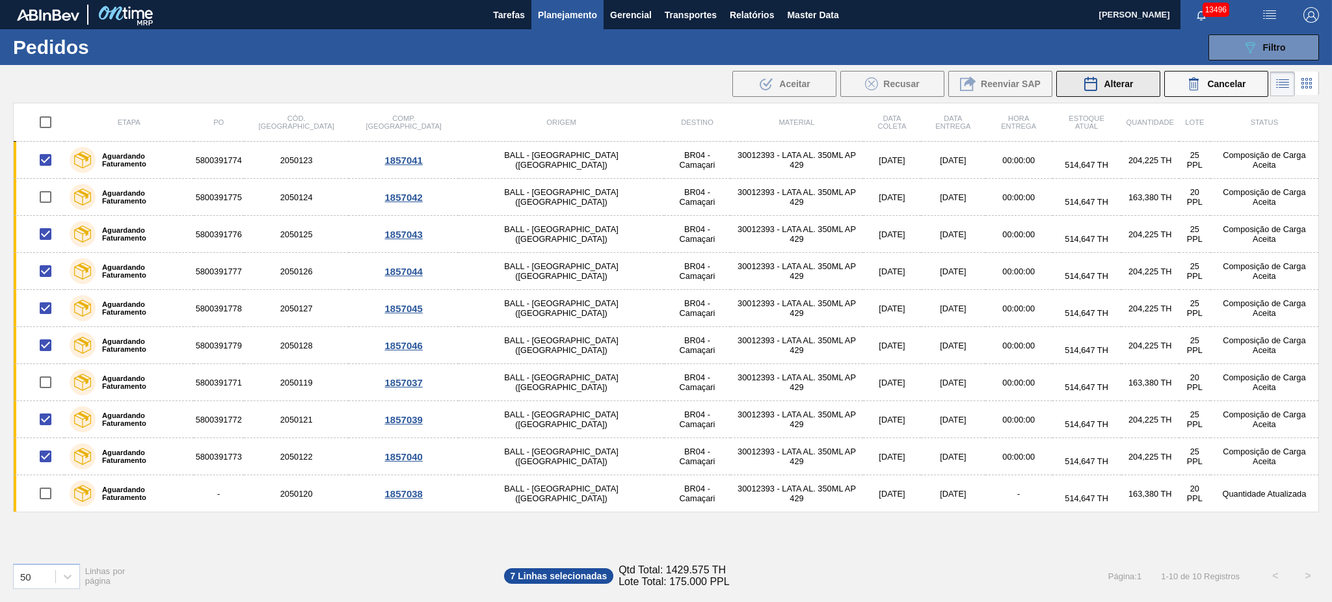
click at [1073, 82] on button "Alterar" at bounding box center [1108, 84] width 104 height 26
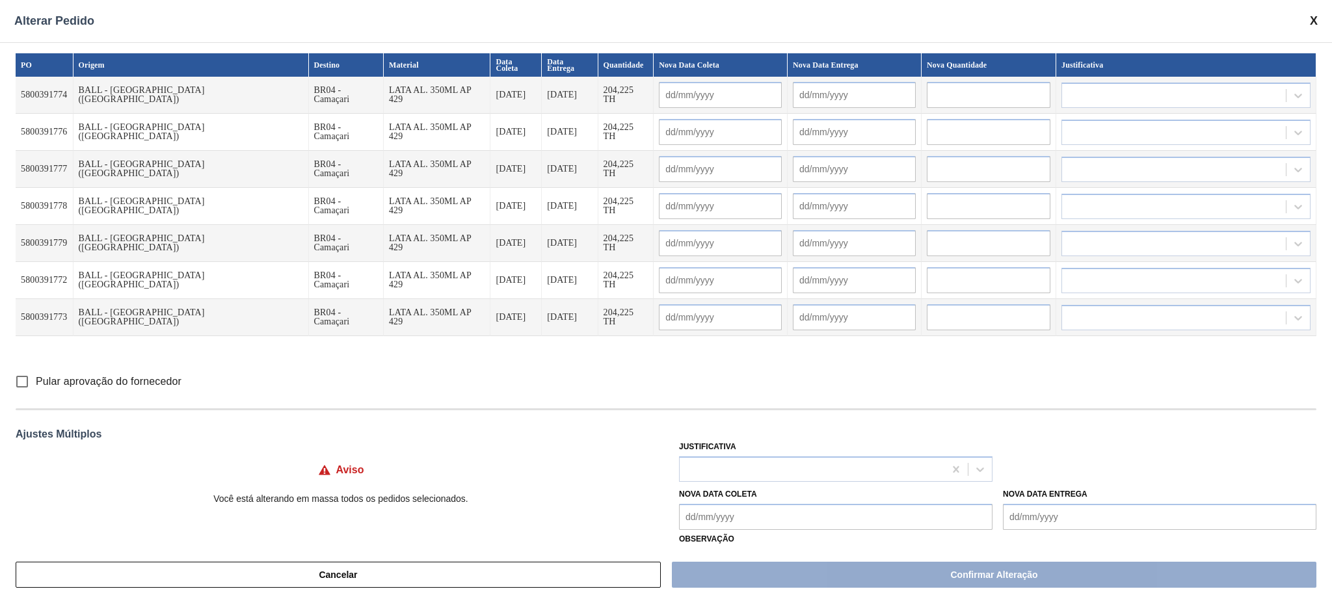
click at [963, 88] on input "text" at bounding box center [989, 95] width 124 height 26
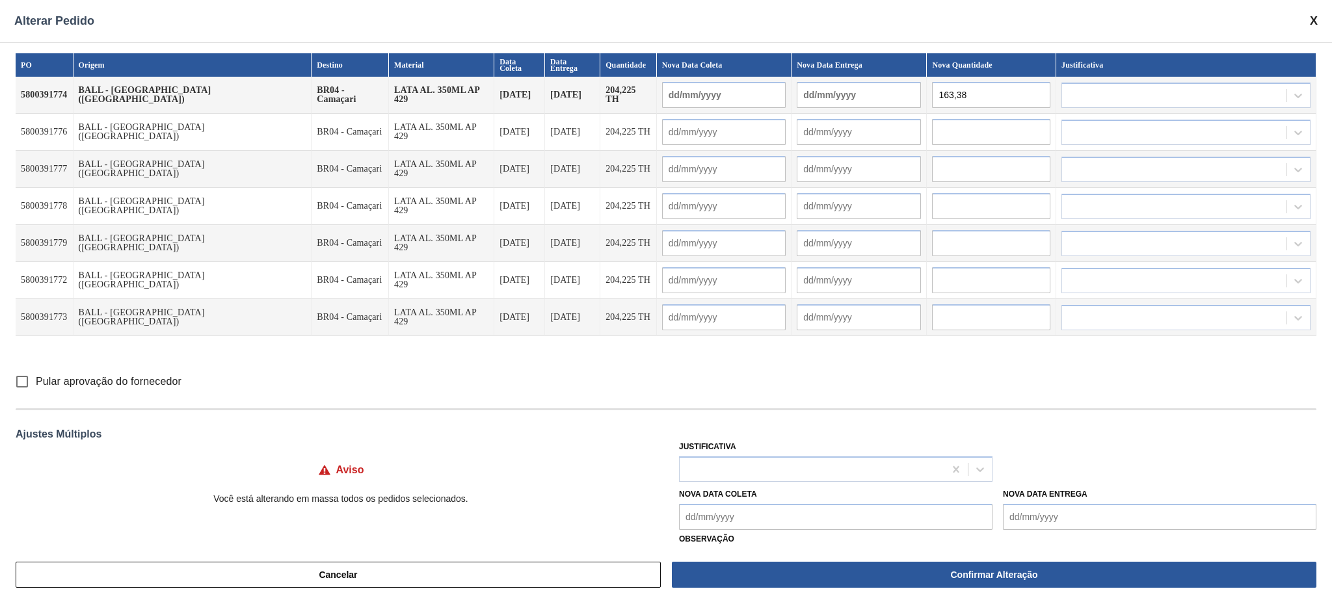
type input "163,38"
click at [955, 122] on input "text" at bounding box center [991, 132] width 118 height 26
paste input "163,38"
type input "163,38"
click at [961, 172] on input "text" at bounding box center [991, 169] width 118 height 26
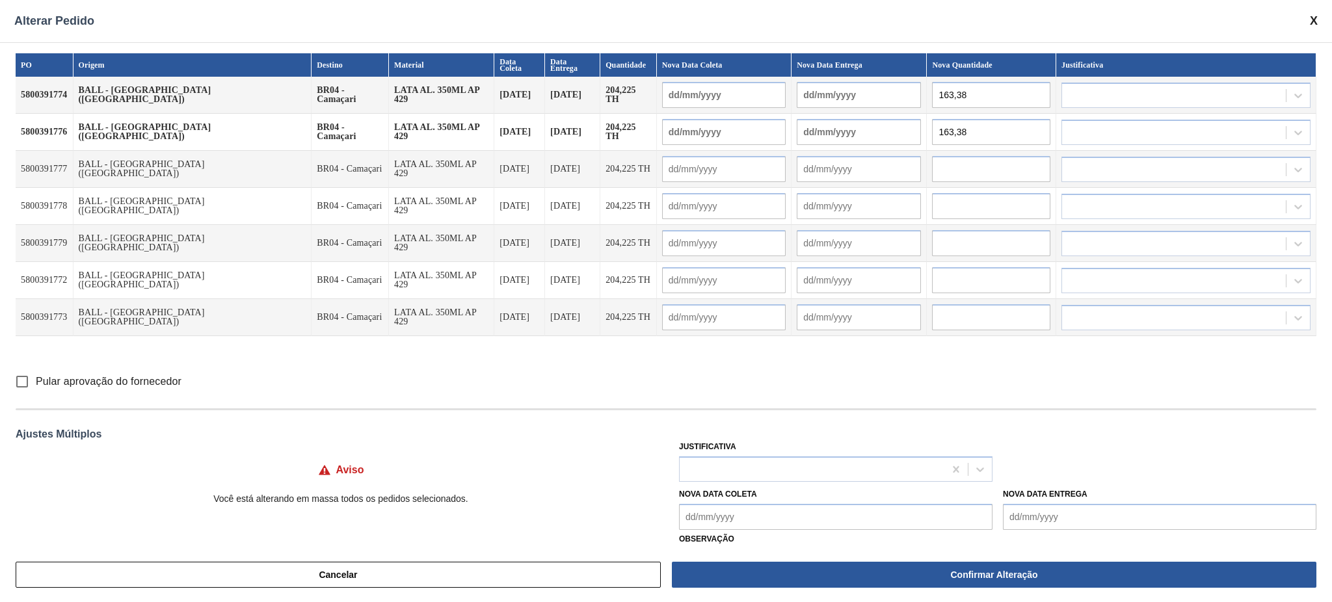
paste input "163,38"
type input "163,38"
click at [958, 202] on input "text" at bounding box center [991, 206] width 118 height 26
paste input "163,38"
type input "163,38"
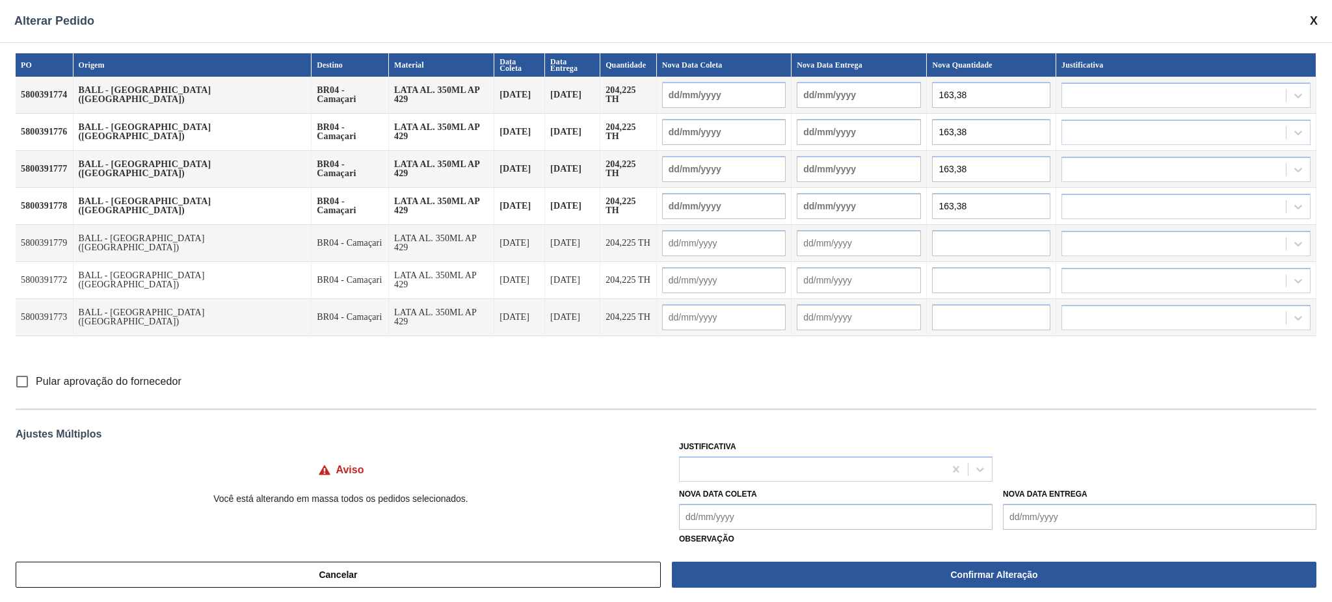
drag, startPoint x: 943, startPoint y: 232, endPoint x: 947, endPoint y: 265, distance: 33.4
click at [943, 234] on input "text" at bounding box center [991, 243] width 118 height 26
paste input "163,38"
type input "163,38"
click at [949, 274] on input "text" at bounding box center [991, 280] width 118 height 26
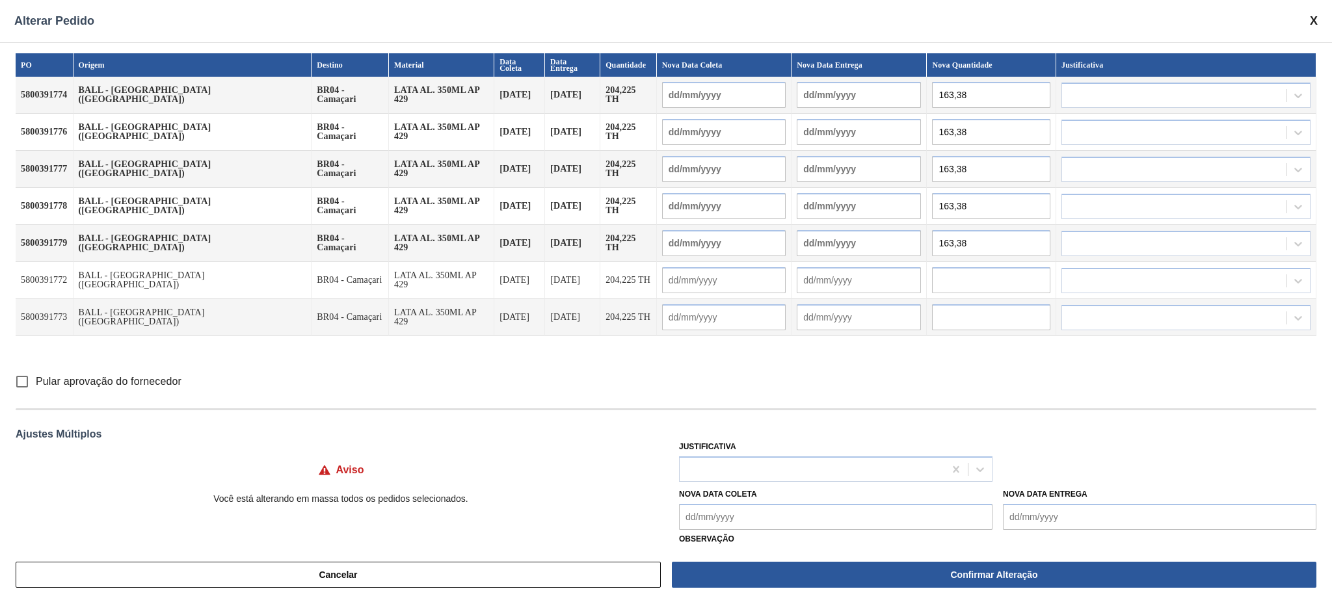
paste input "163,38"
type input "163,38"
click at [956, 315] on input "text" at bounding box center [991, 317] width 118 height 26
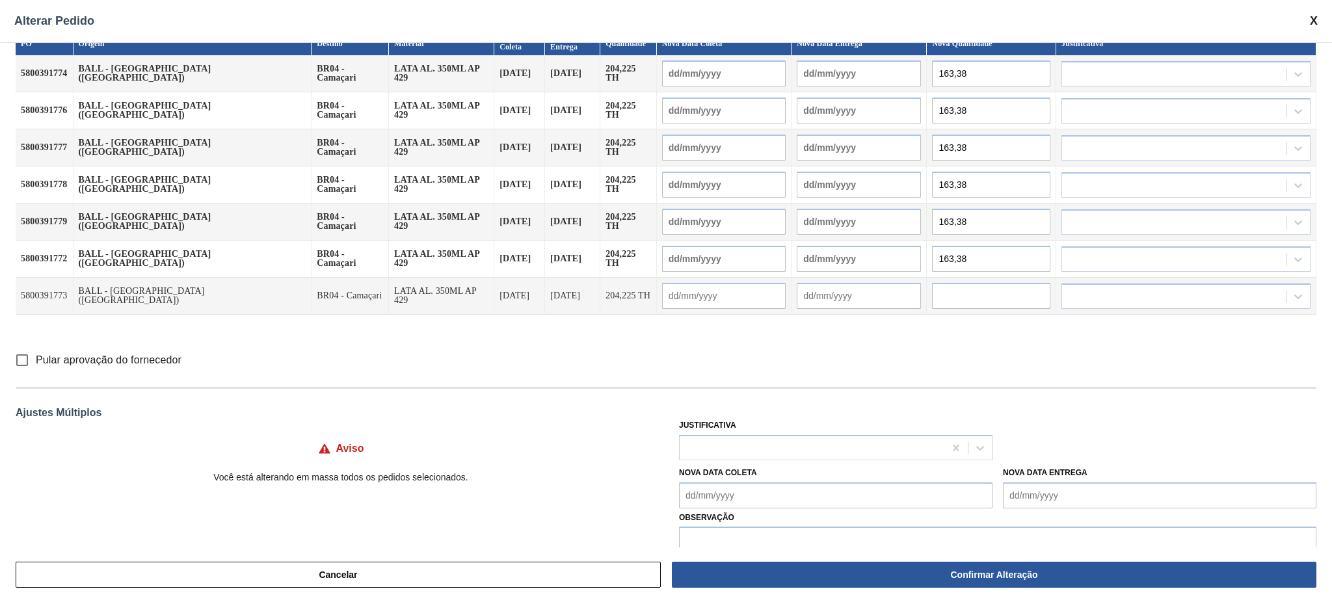
scroll to position [42, 0]
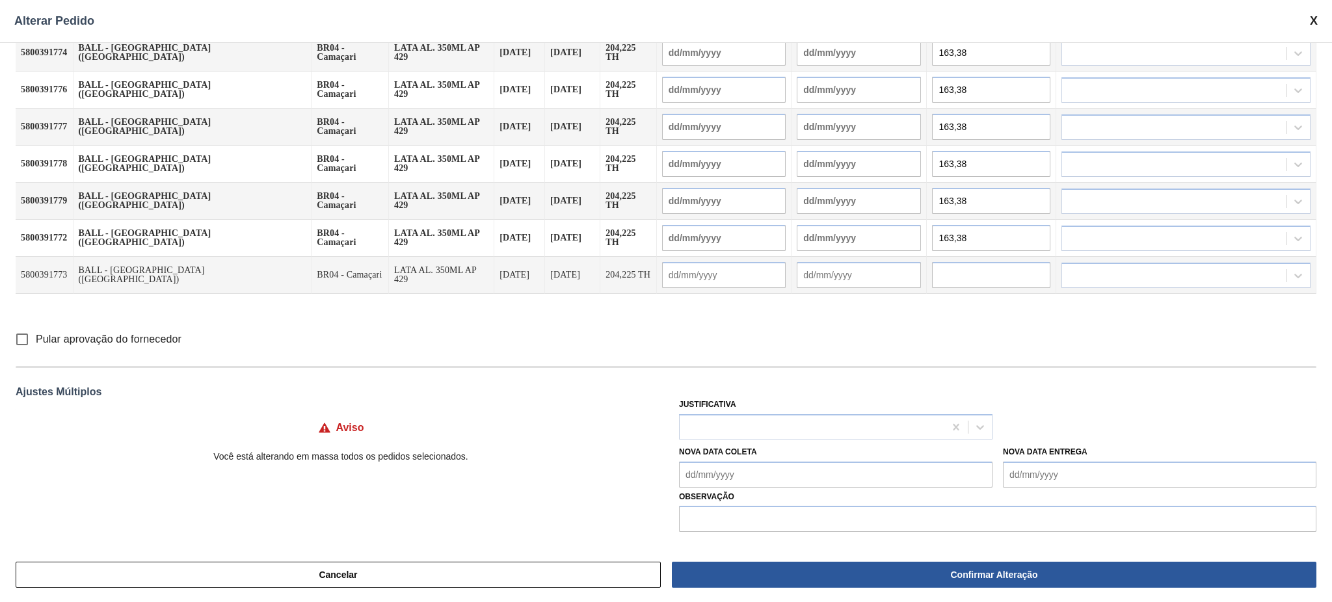
paste input "163,38"
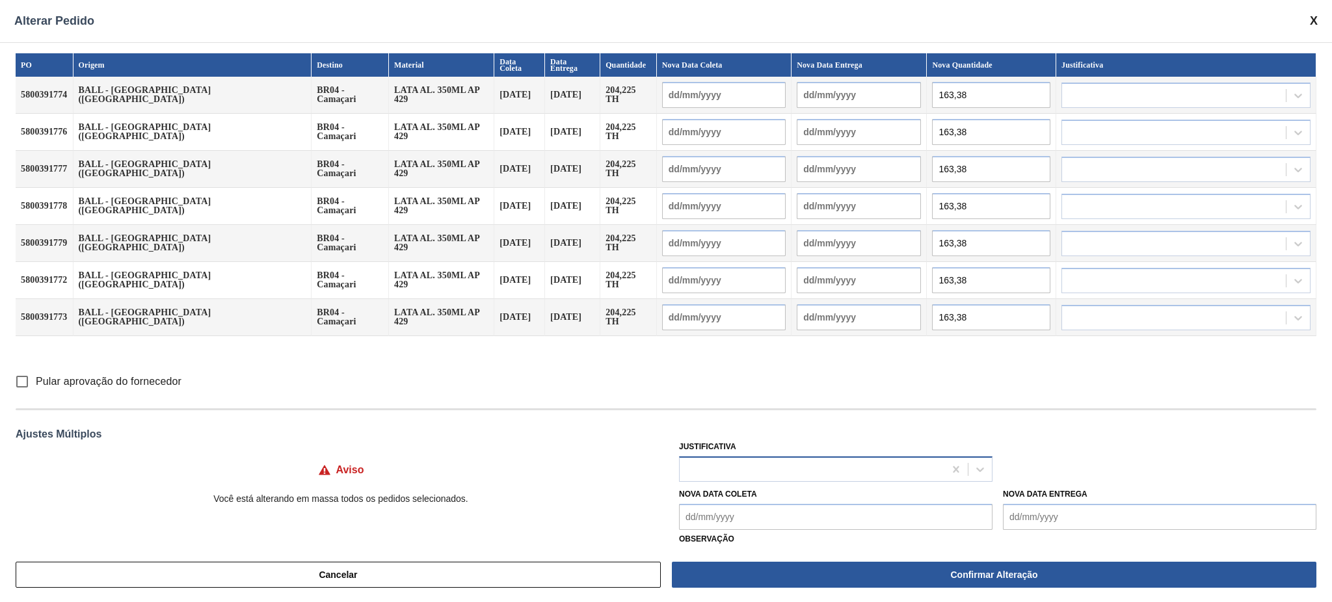
type input "163,38"
click at [841, 476] on div at bounding box center [812, 469] width 265 height 19
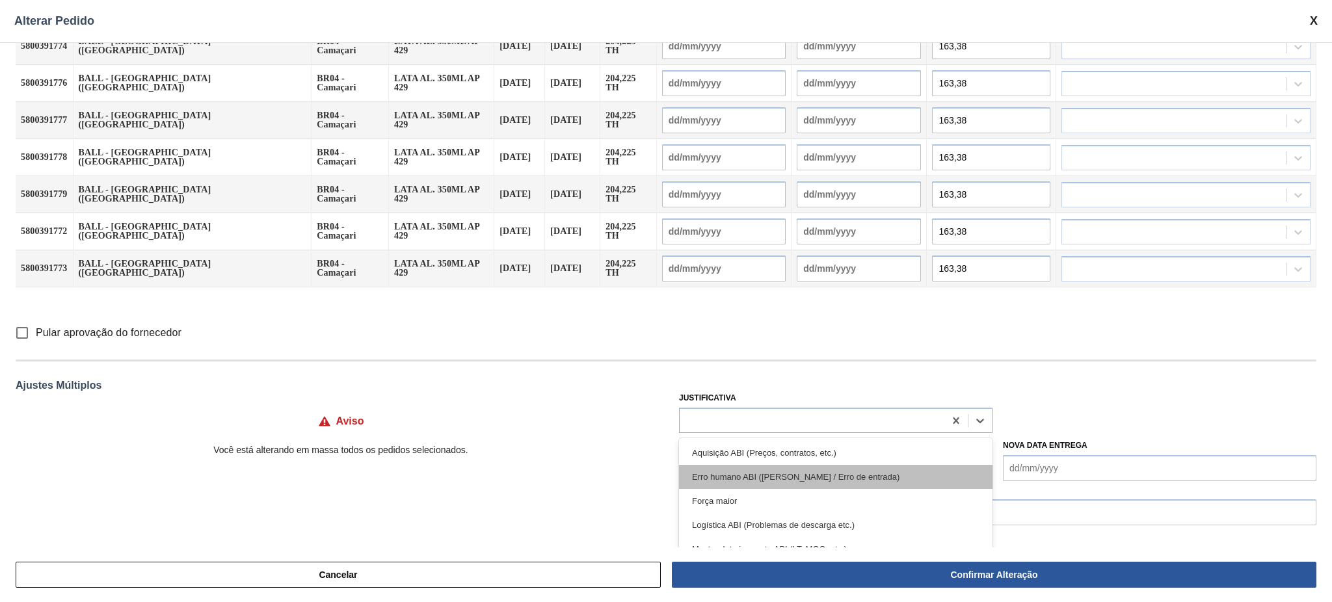
click at [920, 474] on div "Erro humano ABI (Cálculo / Erro de entrada)" at bounding box center [836, 477] width 314 height 24
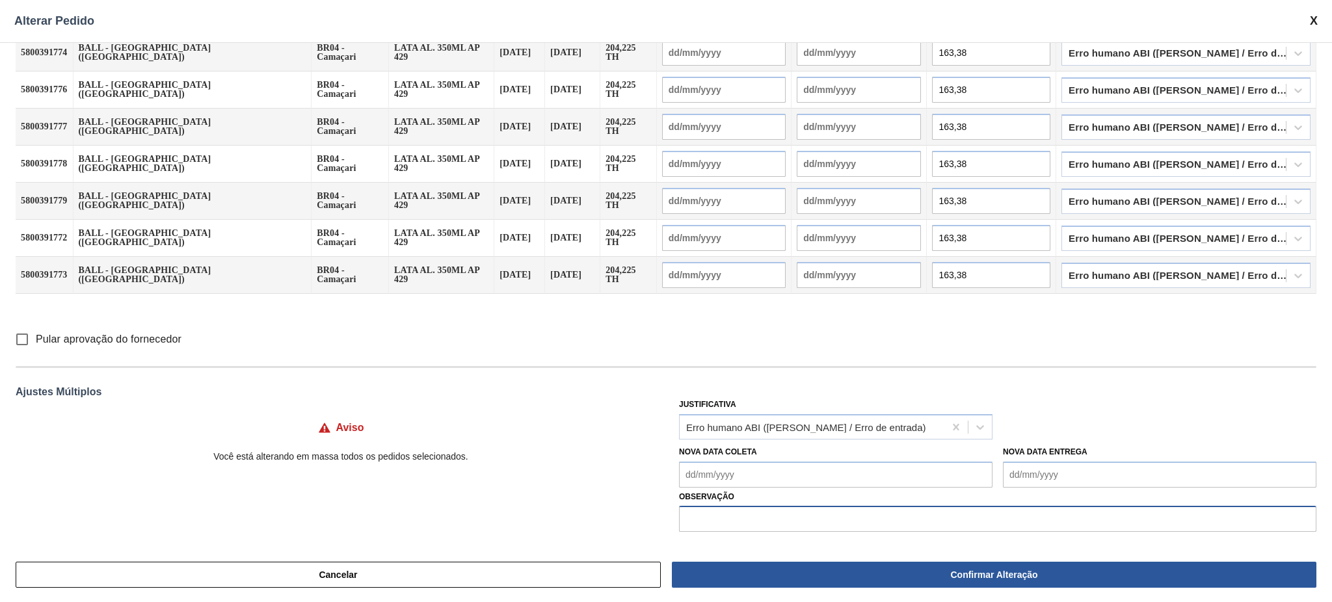
click at [821, 528] on input "text" at bounding box center [997, 519] width 637 height 26
type input "Paletização incorreta, solicitado ajuste na Lane"
click at [16, 338] on input "Pular aprovação do fornecedor" at bounding box center [21, 339] width 27 height 27
checkbox input "true"
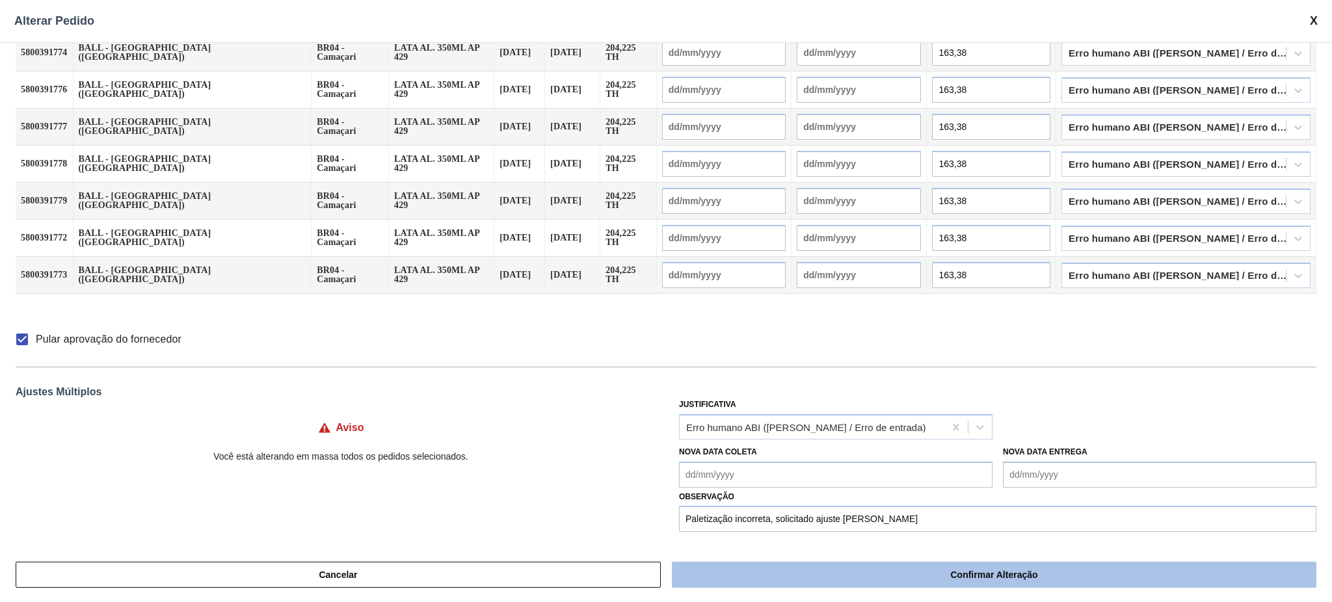
click at [938, 581] on button "Confirmar Alteração" at bounding box center [994, 575] width 645 height 26
checkbox input "false"
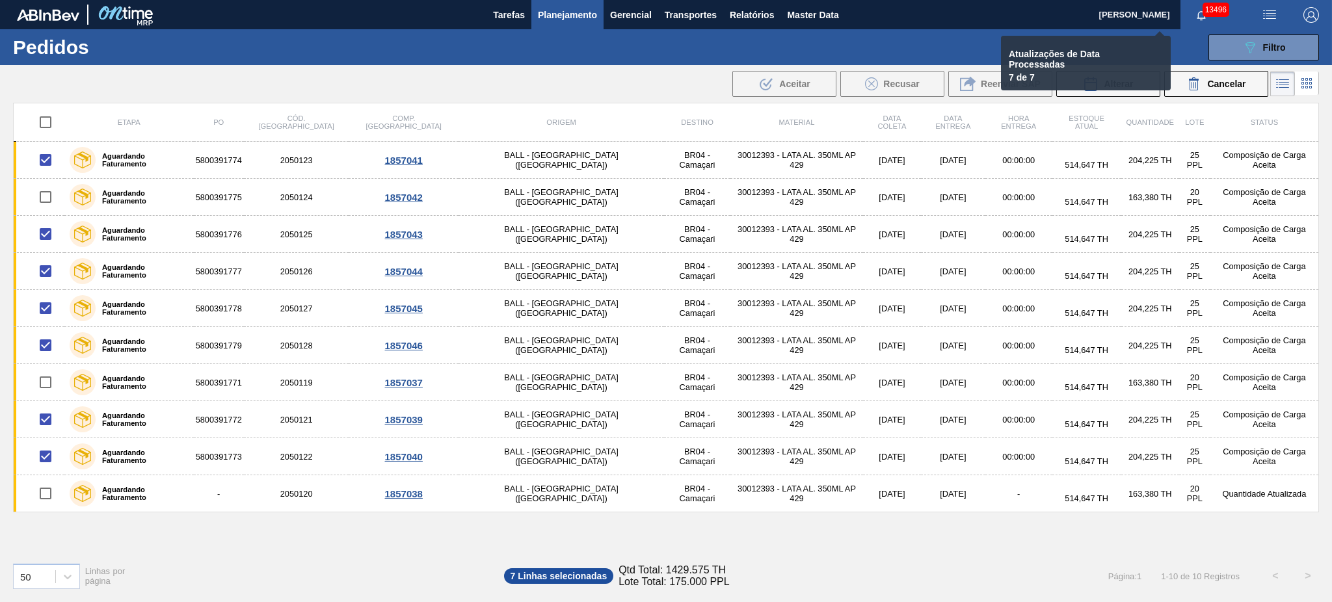
checkbox input "false"
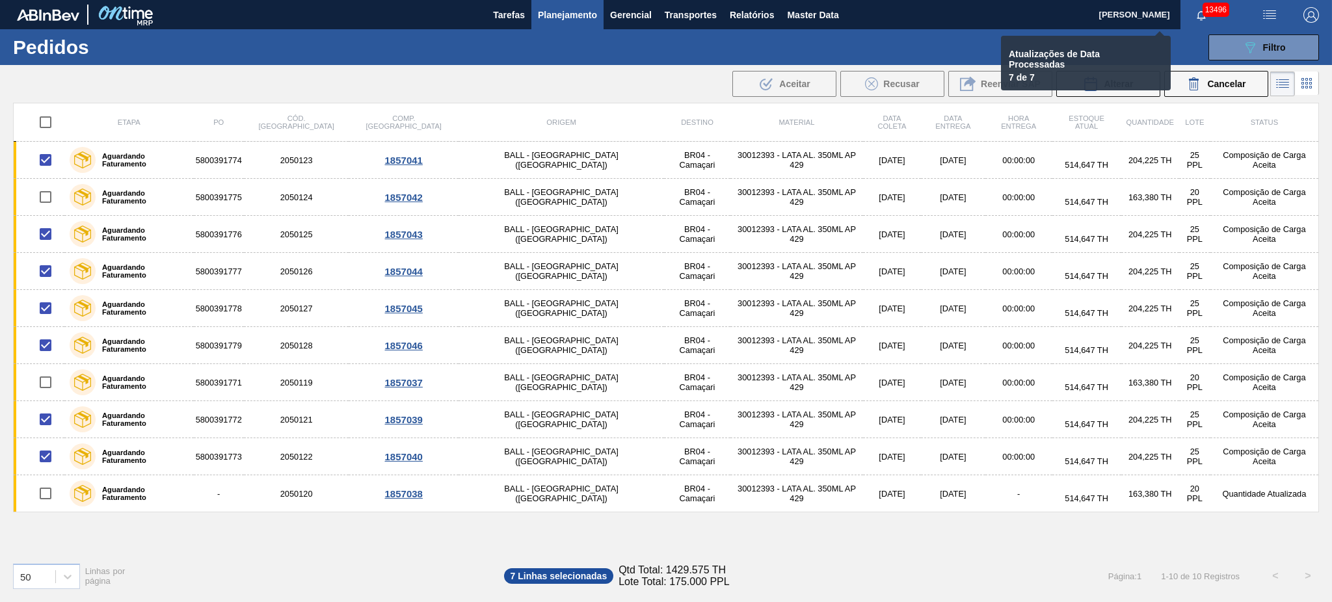
checkbox input "false"
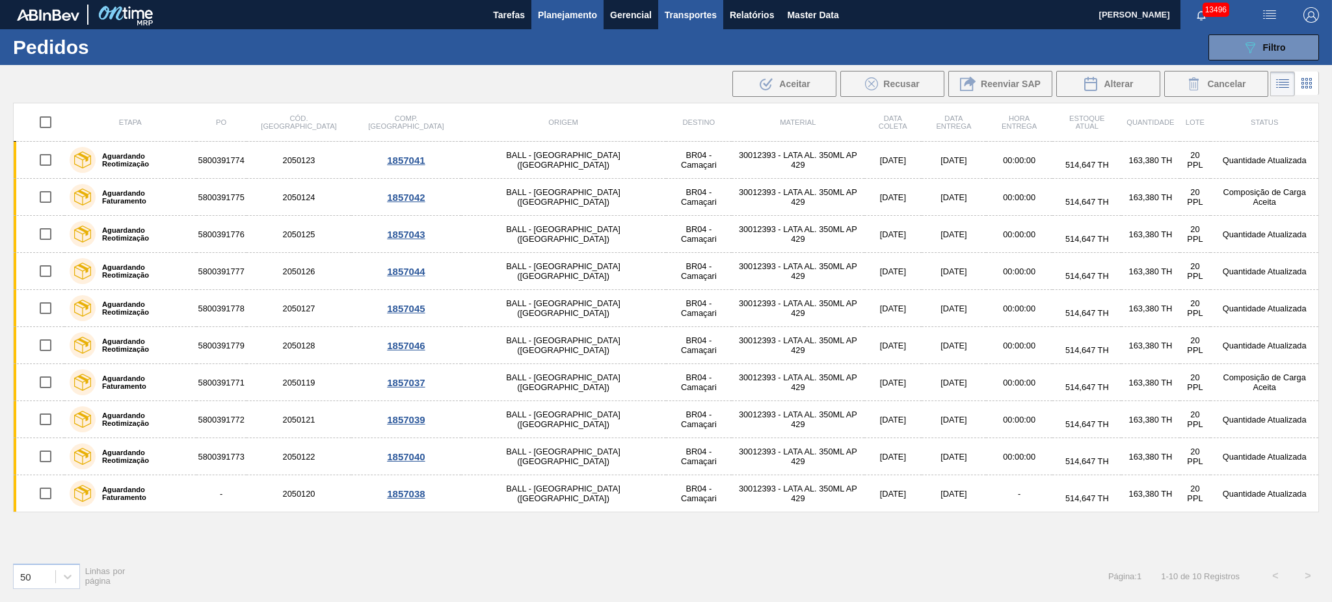
click at [685, 11] on span "Transportes" at bounding box center [691, 15] width 52 height 16
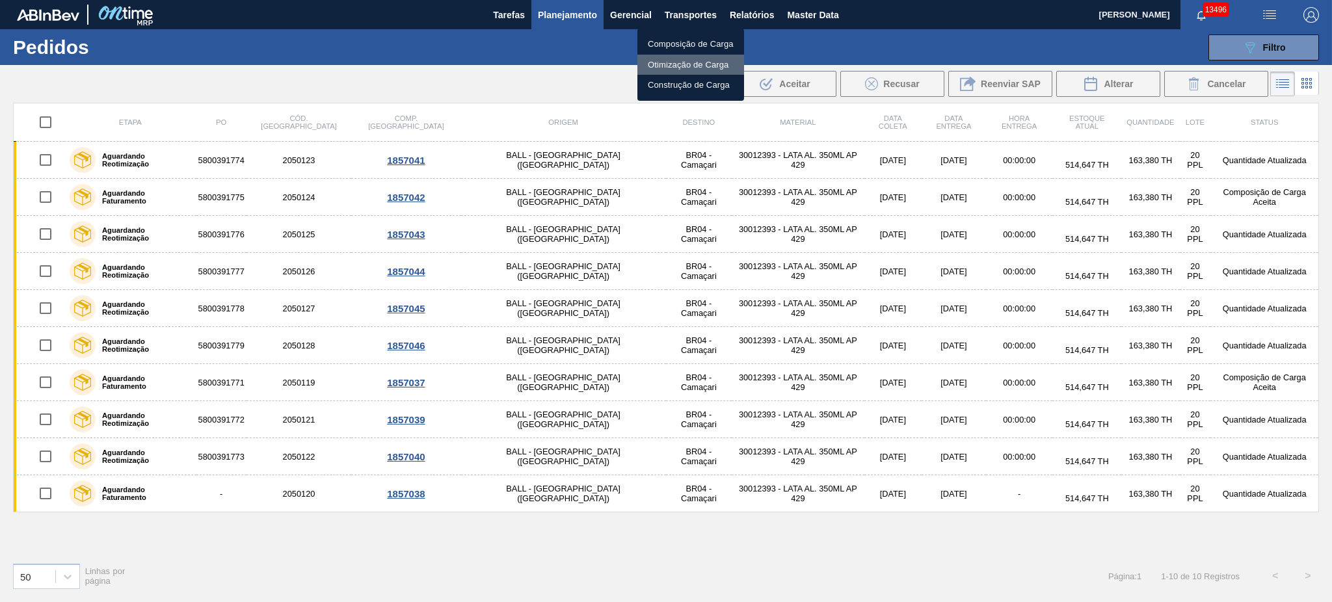
click at [683, 63] on li "Otimização de Carga" at bounding box center [690, 65] width 107 height 21
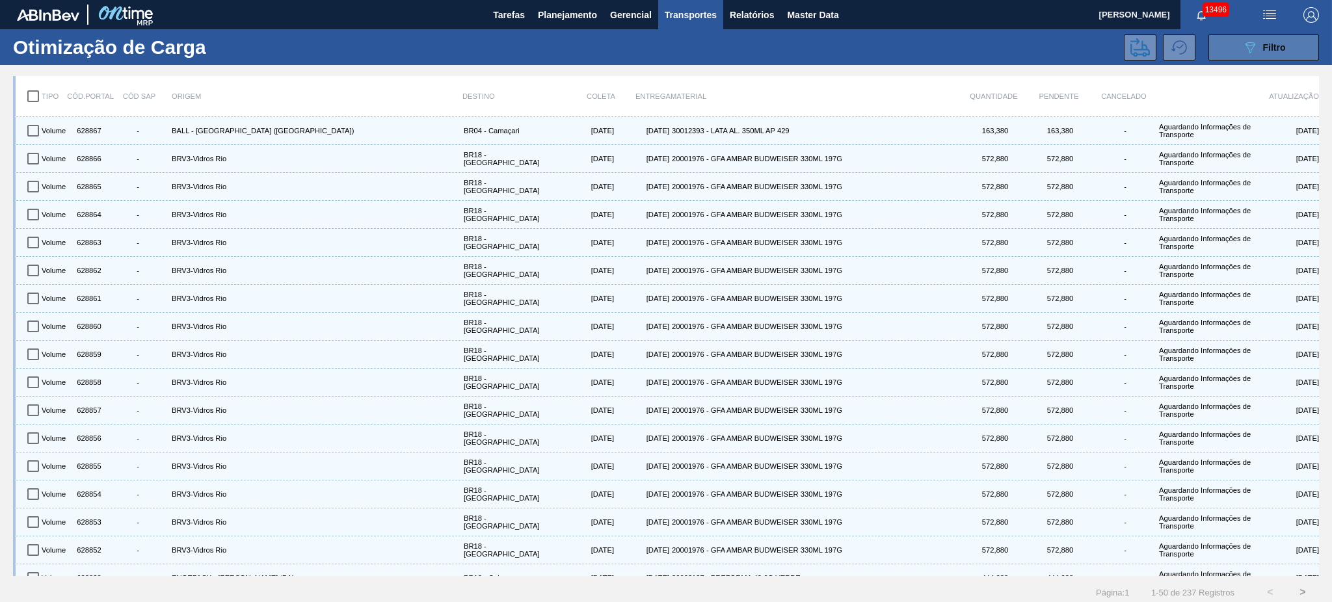
click at [1244, 47] on icon "089F7B8B-B2A5-4AFE-B5C0-19BA573D28AC" at bounding box center [1250, 48] width 16 height 16
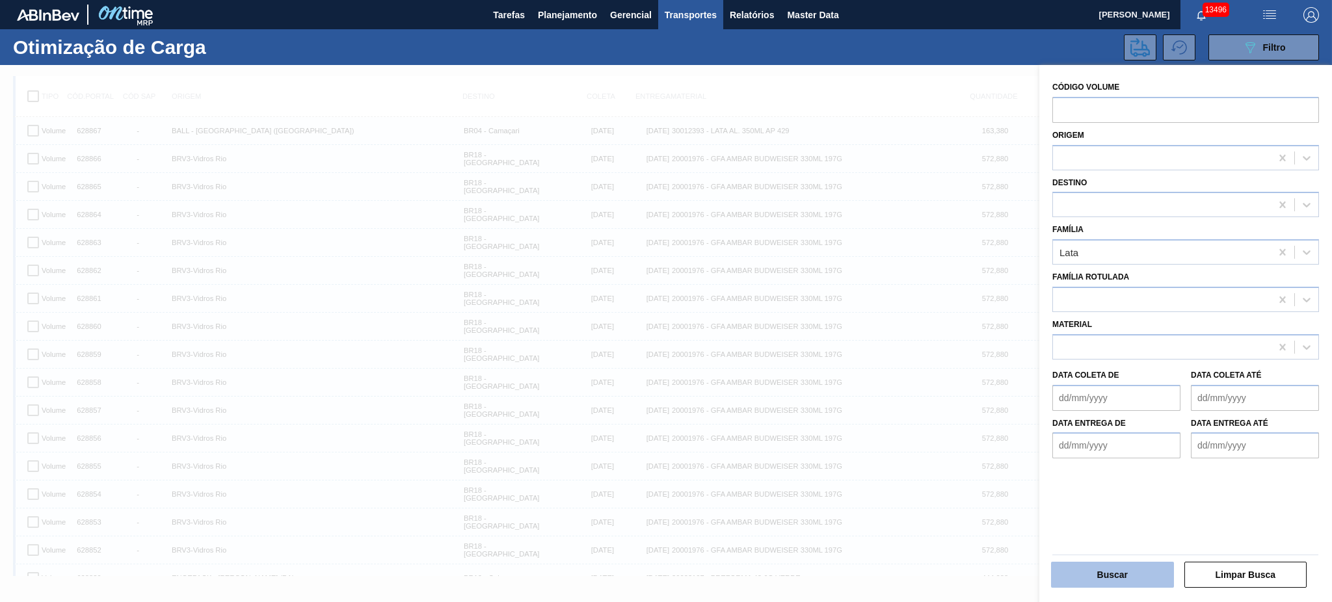
click at [1128, 582] on button "Buscar" at bounding box center [1112, 575] width 123 height 26
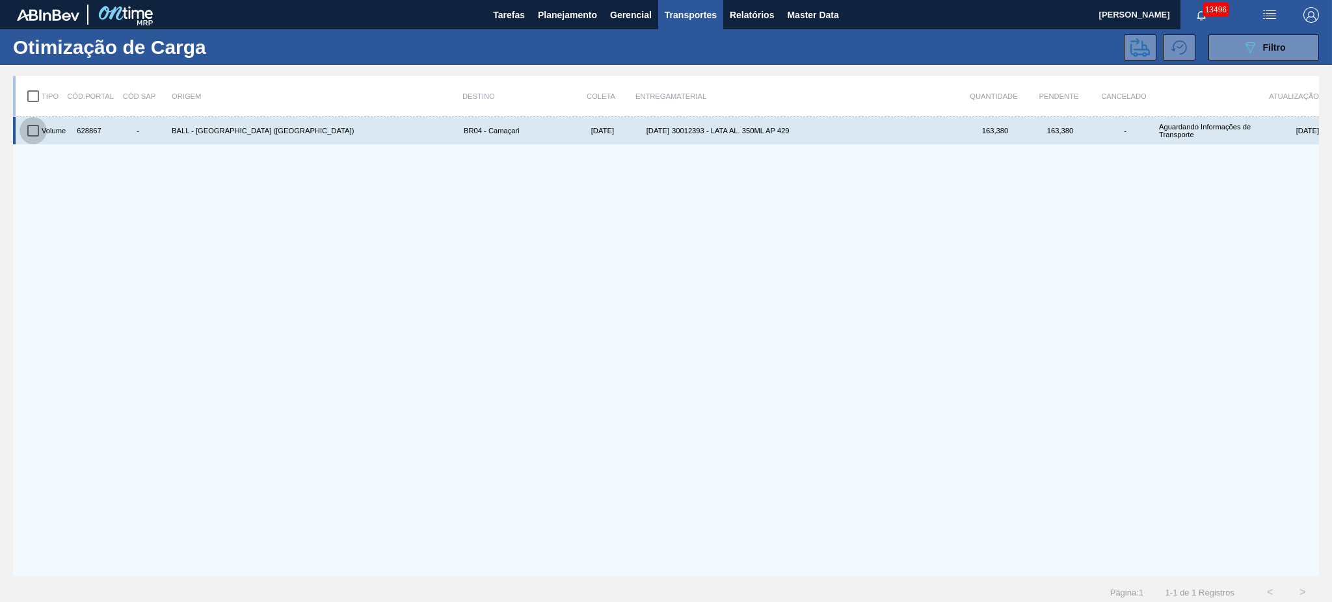
click at [33, 129] on input "checkbox" at bounding box center [33, 130] width 27 height 27
checkbox input "true"
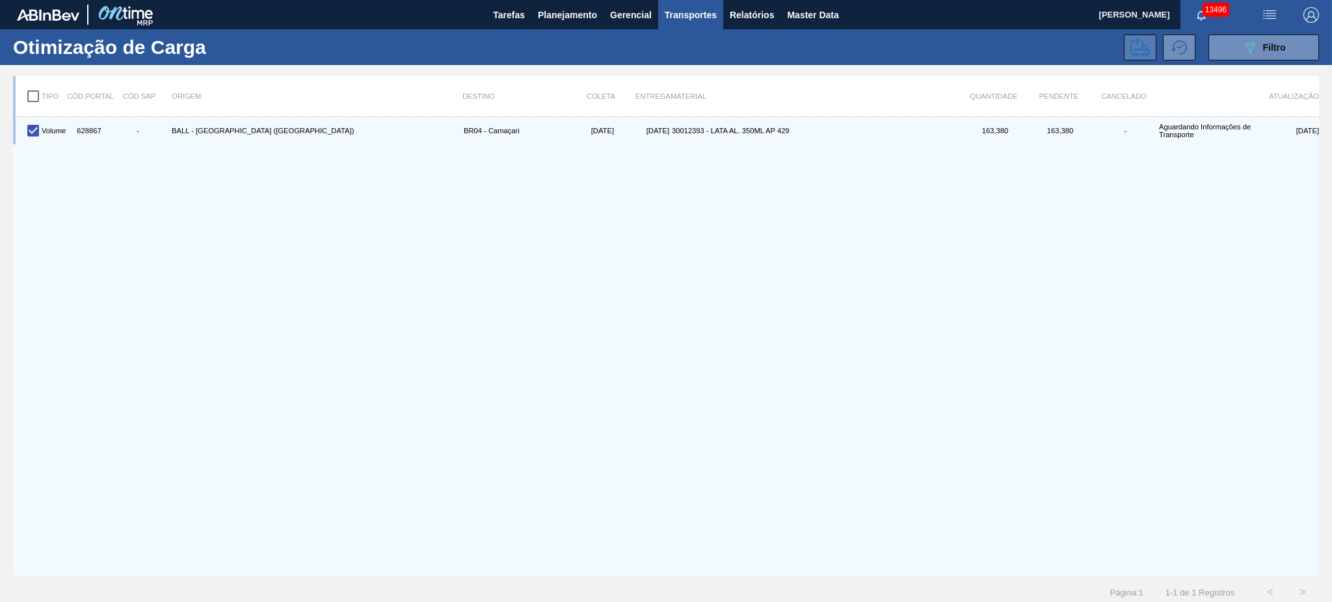
click at [1137, 41] on icon at bounding box center [1141, 47] width 20 height 19
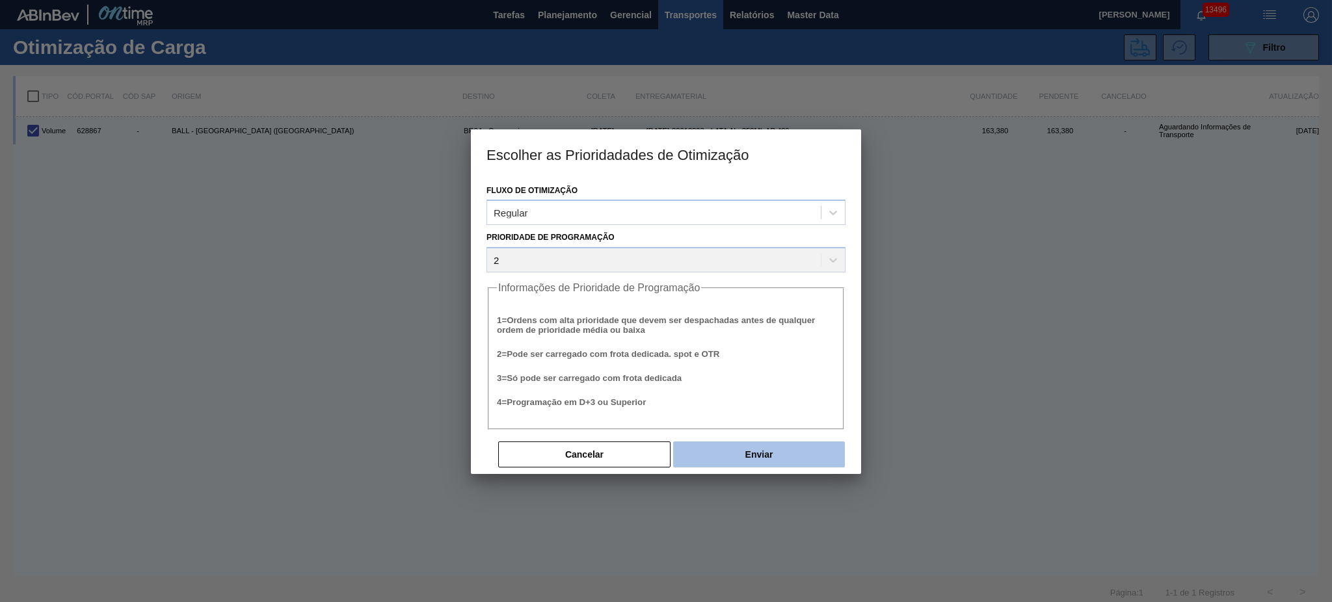
click at [764, 453] on button "Enviar" at bounding box center [759, 455] width 172 height 26
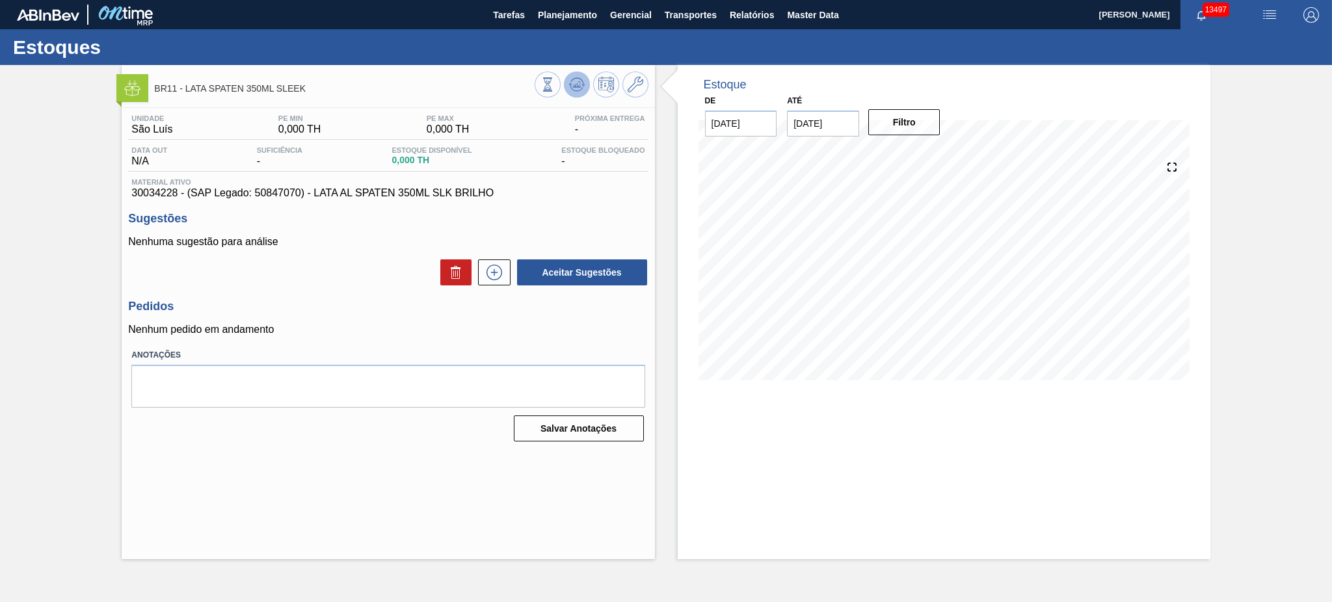
click at [570, 88] on icon at bounding box center [577, 85] width 16 height 16
drag, startPoint x: 129, startPoint y: 193, endPoint x: 177, endPoint y: 194, distance: 48.1
click at [177, 194] on div "Material ativo 30034228 - (SAP Legado: 50847070) - LATA AL SPATEN 350ML SLK BRI…" at bounding box center [388, 188] width 520 height 21
copy span "30034228"
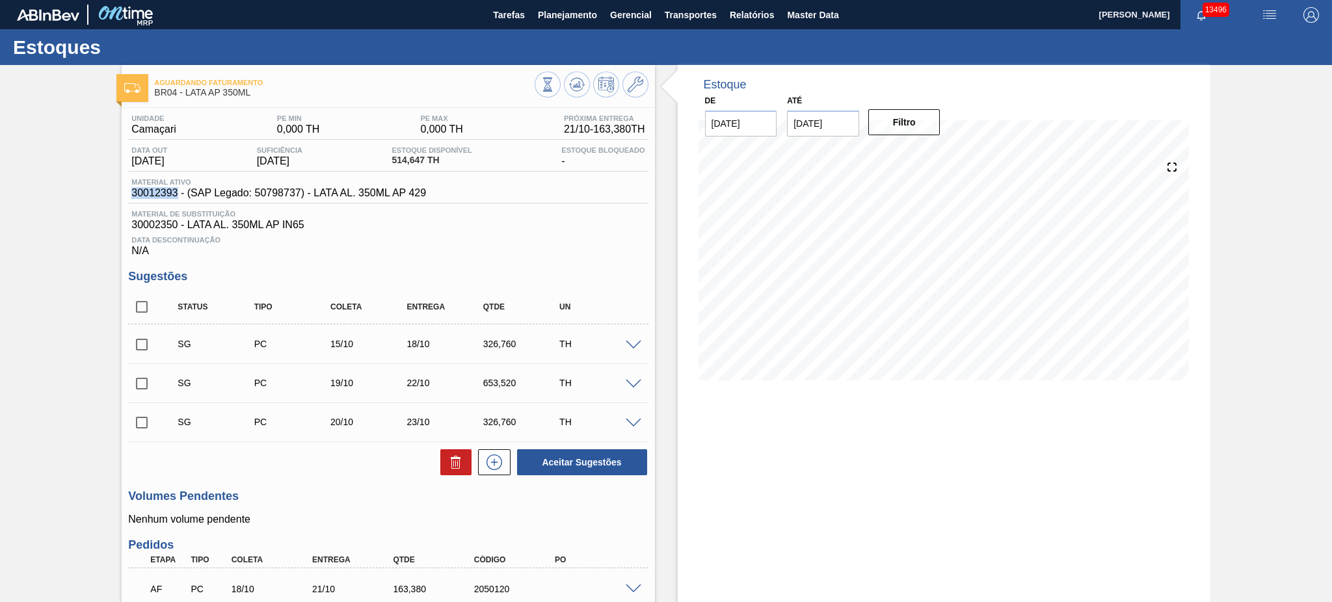
drag, startPoint x: 129, startPoint y: 190, endPoint x: 176, endPoint y: 192, distance: 46.2
click at [176, 192] on div "Material ativo 30012393 - (SAP Legado: 50798737) - LATA AL. 350ML AP 429" at bounding box center [278, 188] width 301 height 21
copy span "30012393"
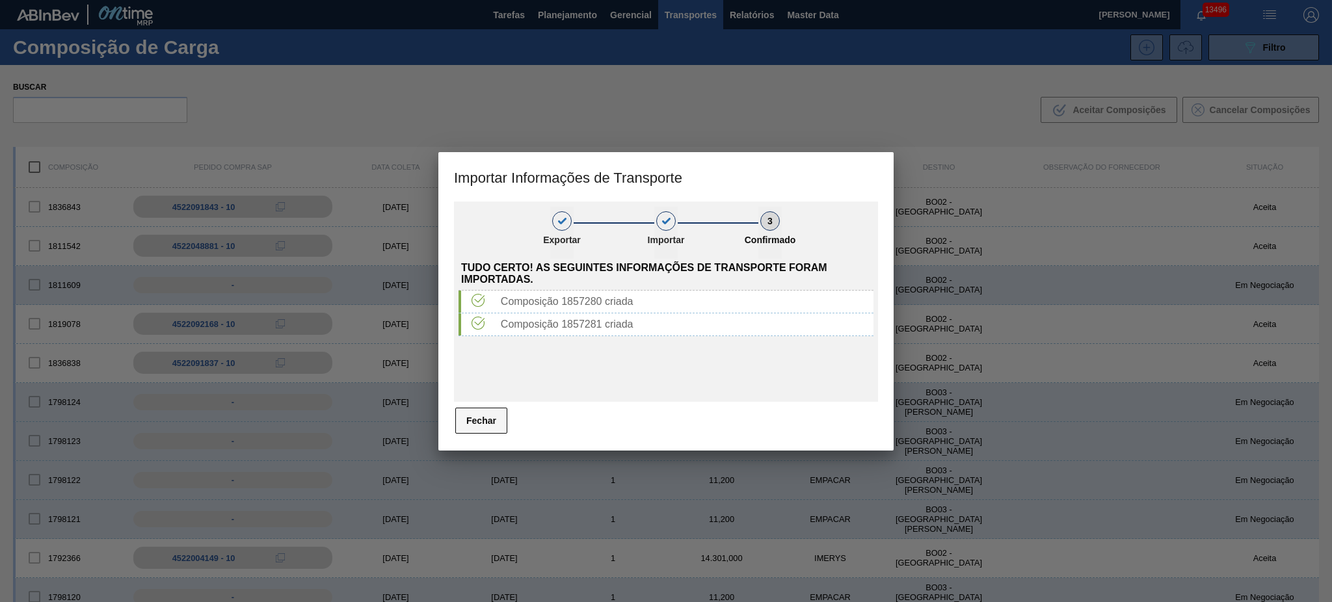
click at [469, 425] on button "Fechar" at bounding box center [481, 421] width 52 height 26
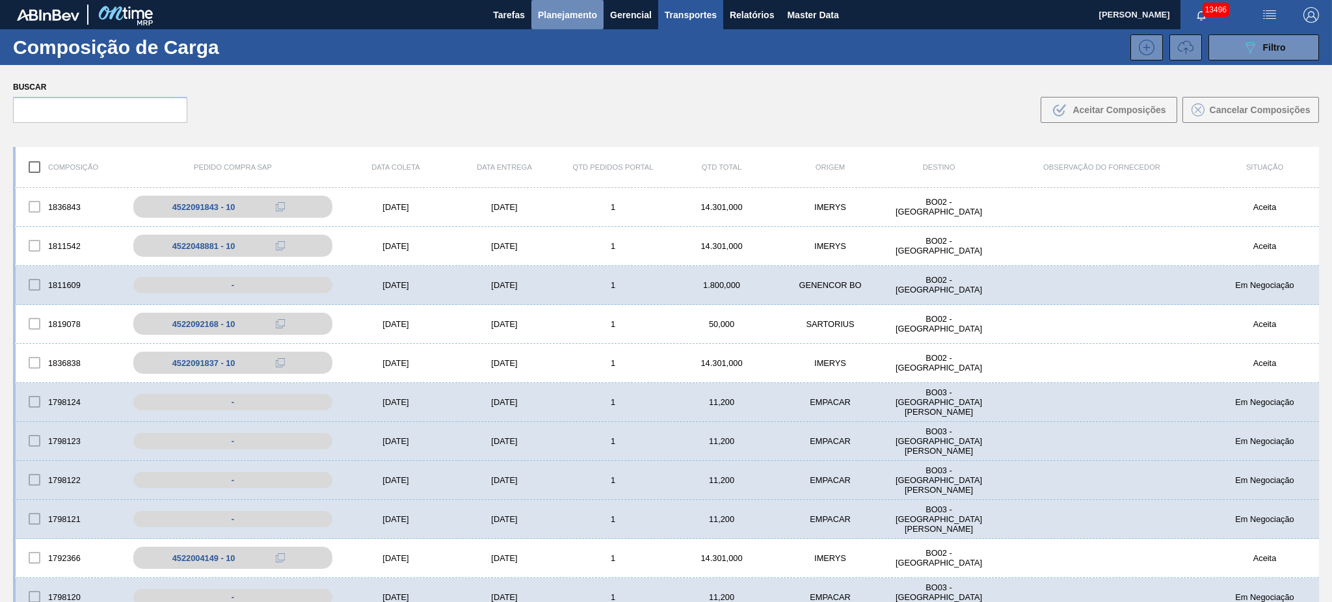
click at [568, 25] on button "Planejamento" at bounding box center [567, 14] width 72 height 29
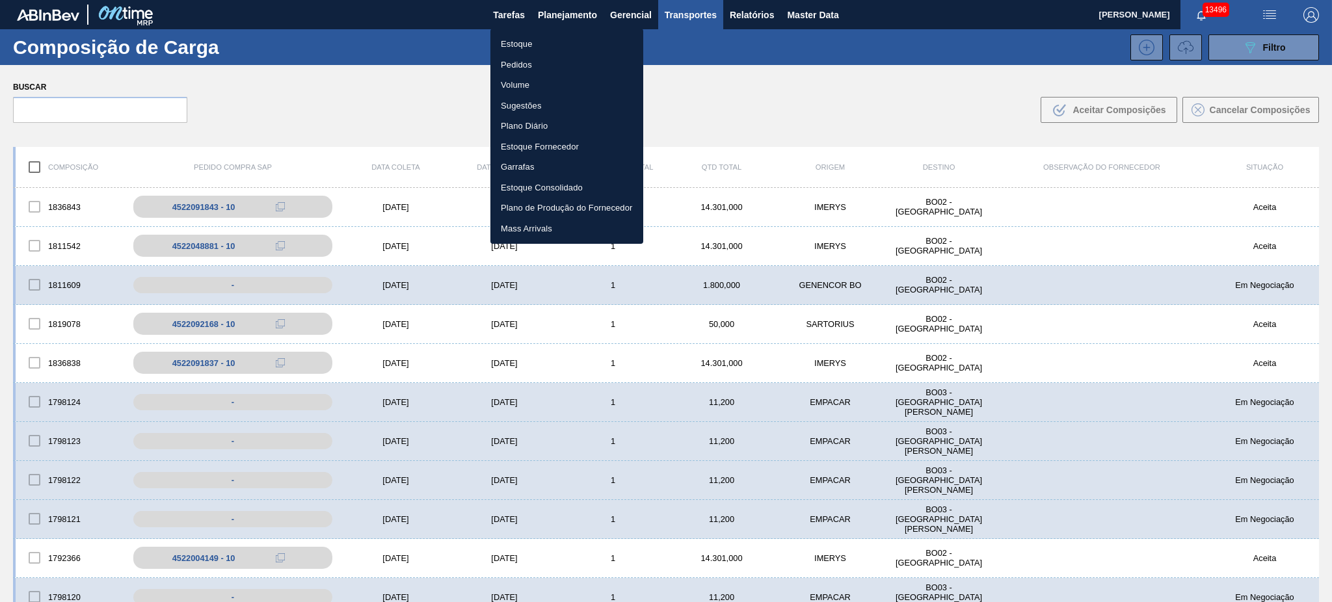
click at [520, 79] on li "Volume" at bounding box center [566, 85] width 153 height 21
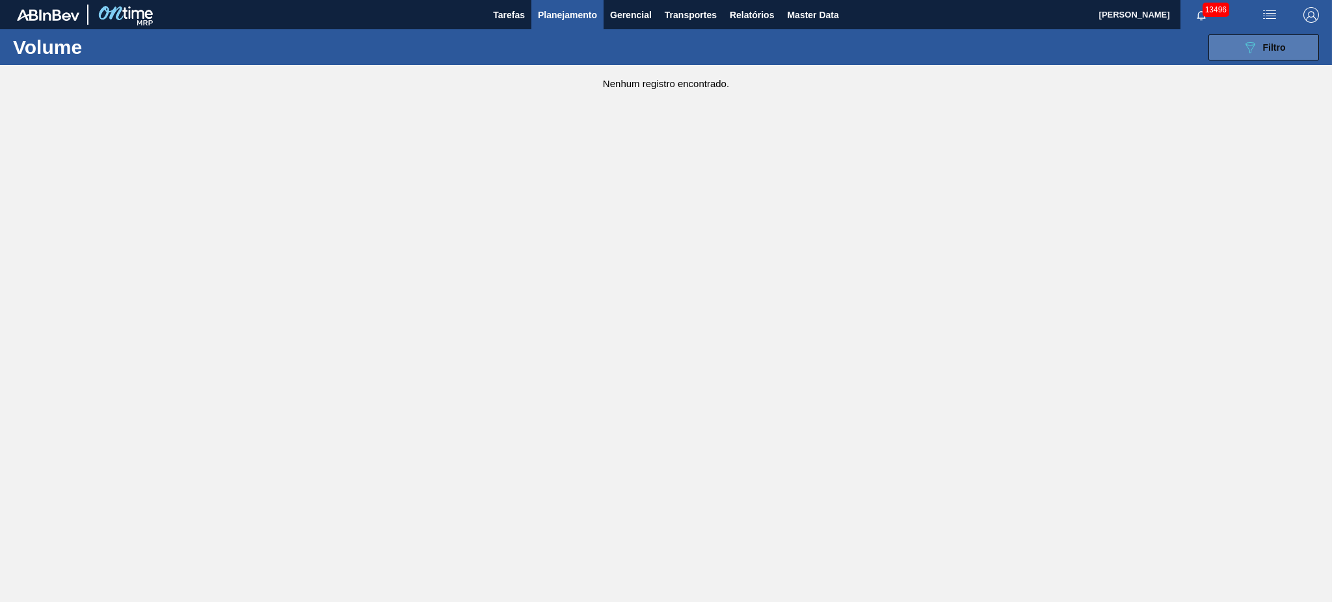
click at [1270, 45] on span "Filtro" at bounding box center [1274, 47] width 23 height 10
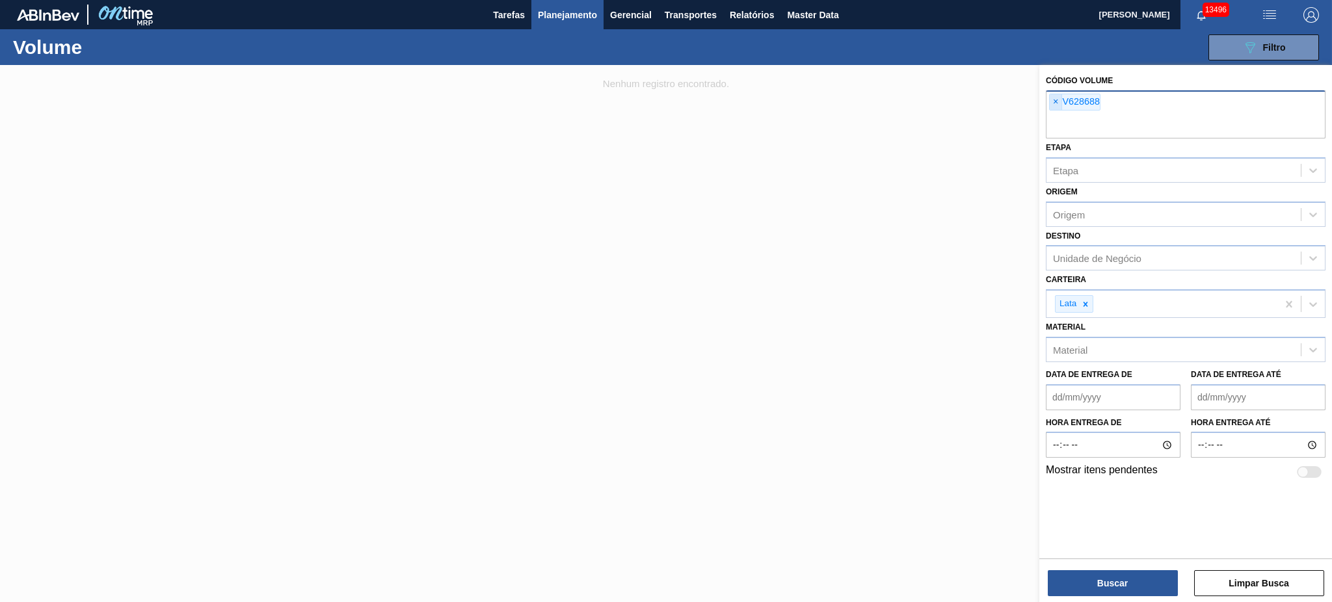
click at [1057, 104] on span "×" at bounding box center [1056, 102] width 12 height 16
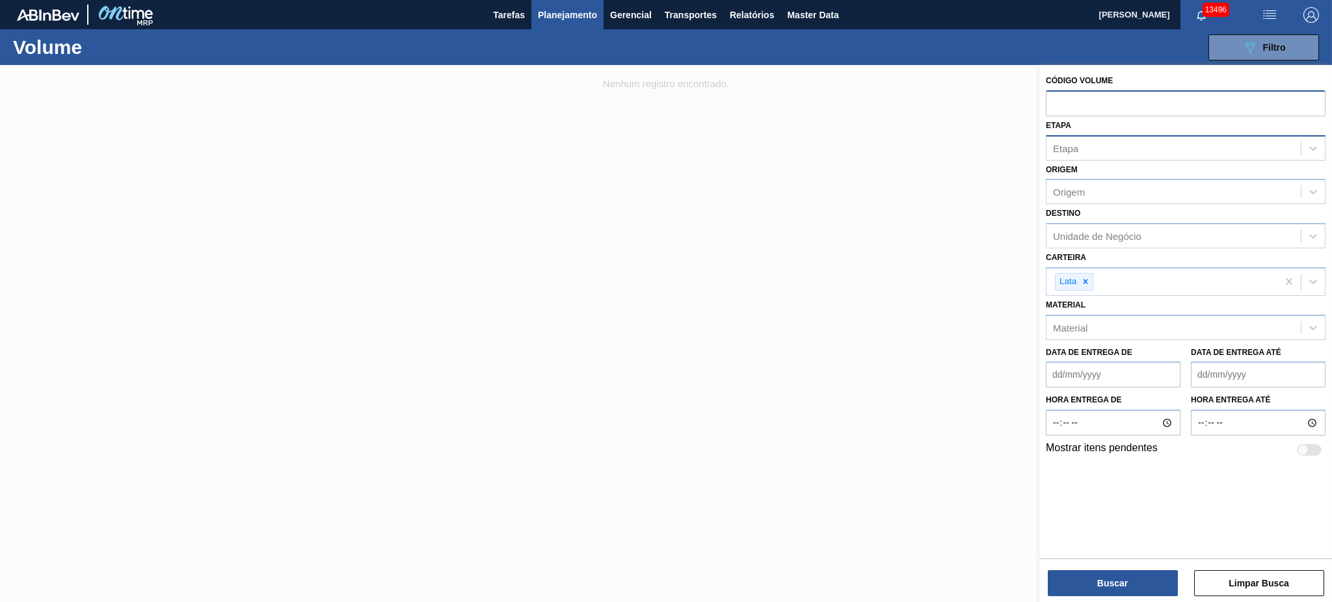
click at [1086, 139] on div "Etapa" at bounding box center [1174, 148] width 254 height 19
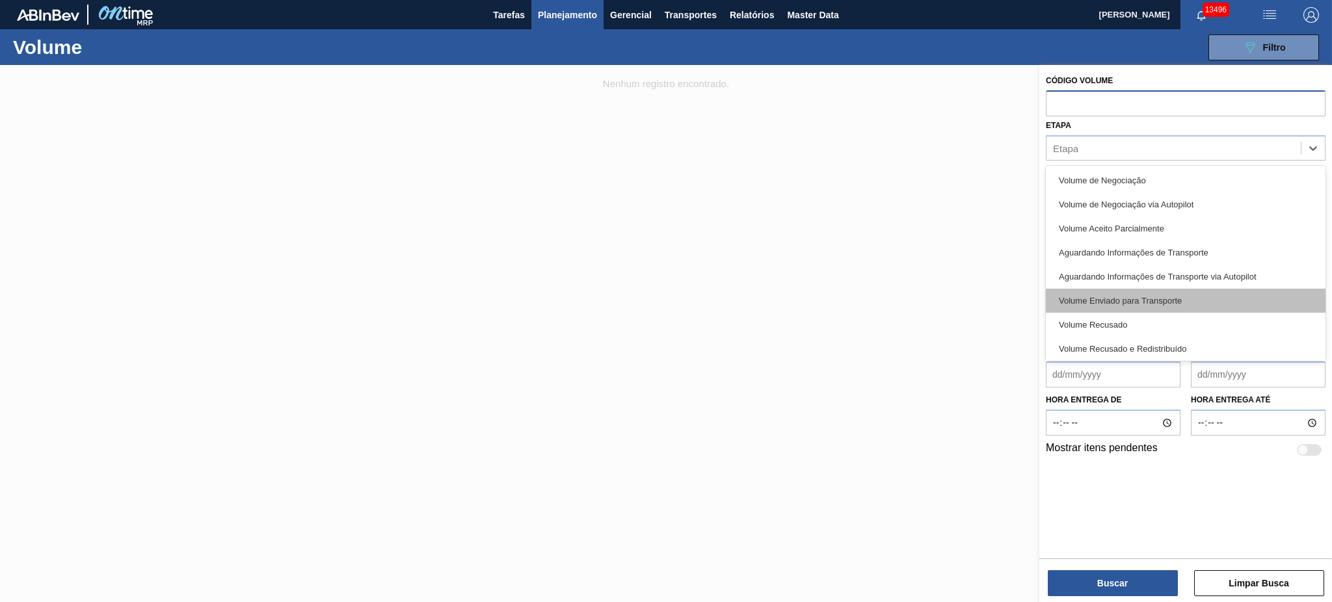
scroll to position [27, 0]
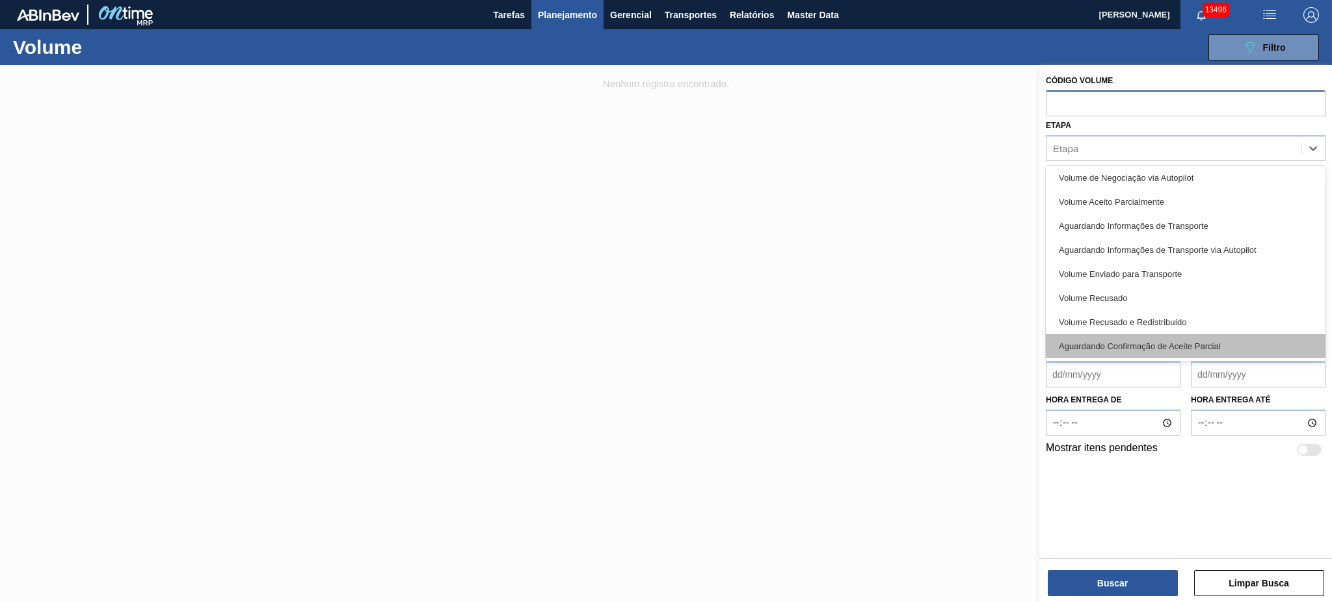
click at [1179, 334] on div "Aguardando Confirmação de Aceite Parcial" at bounding box center [1186, 346] width 280 height 24
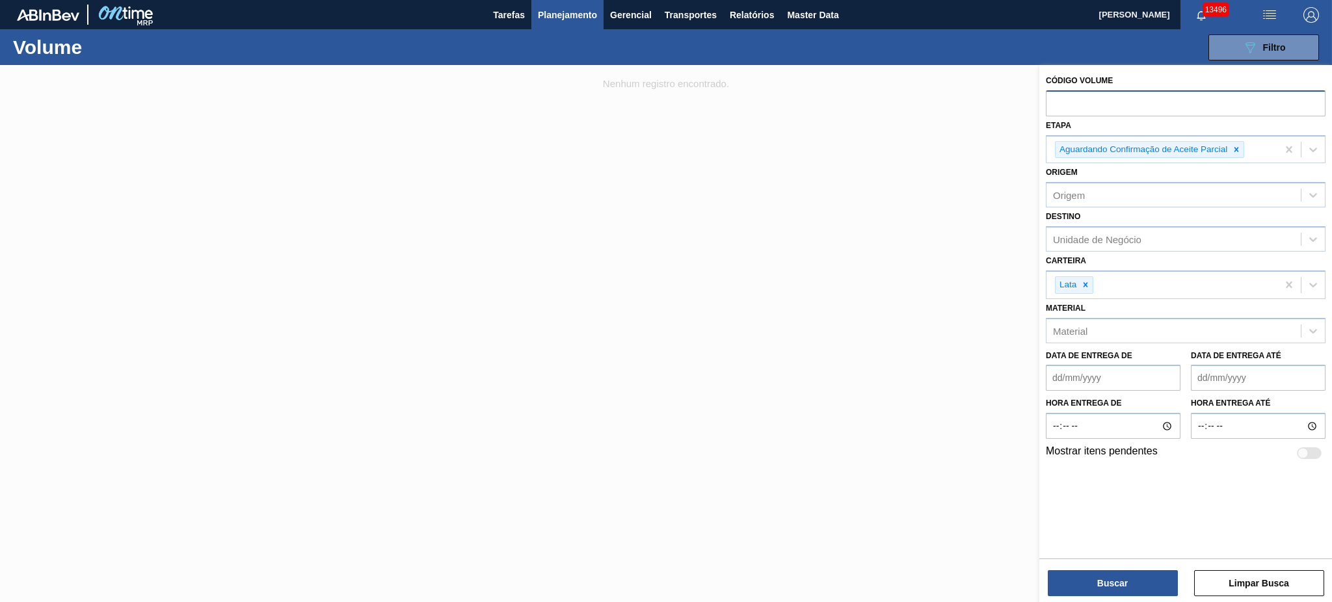
click at [1138, 224] on div "Destino Unidade de Negócio" at bounding box center [1186, 230] width 280 height 44
click at [1142, 243] on div "Unidade de Negócio" at bounding box center [1174, 239] width 254 height 19
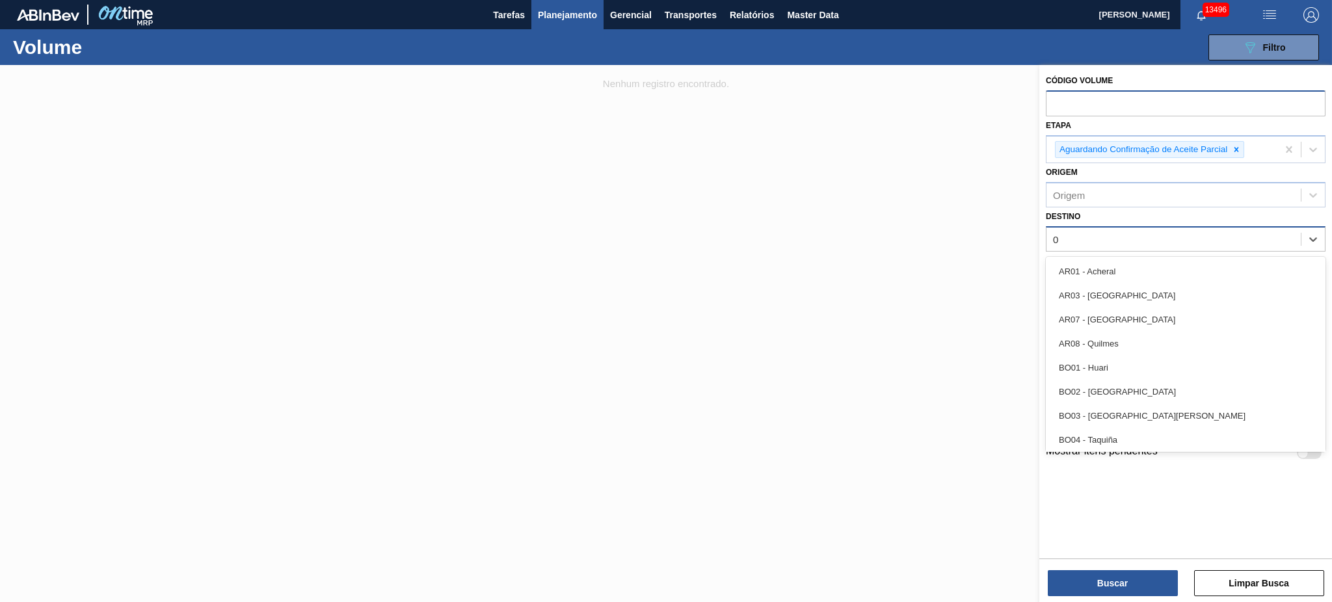
type input "02"
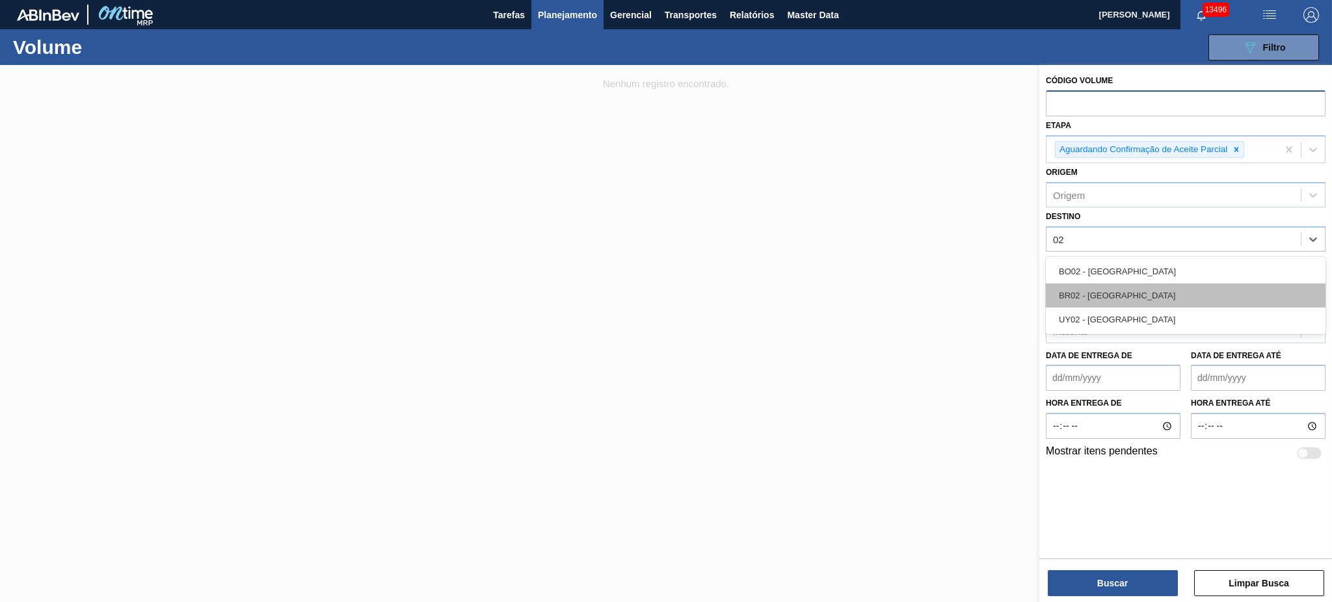
click at [1142, 296] on div "BR02 - Sergipe" at bounding box center [1186, 296] width 280 height 24
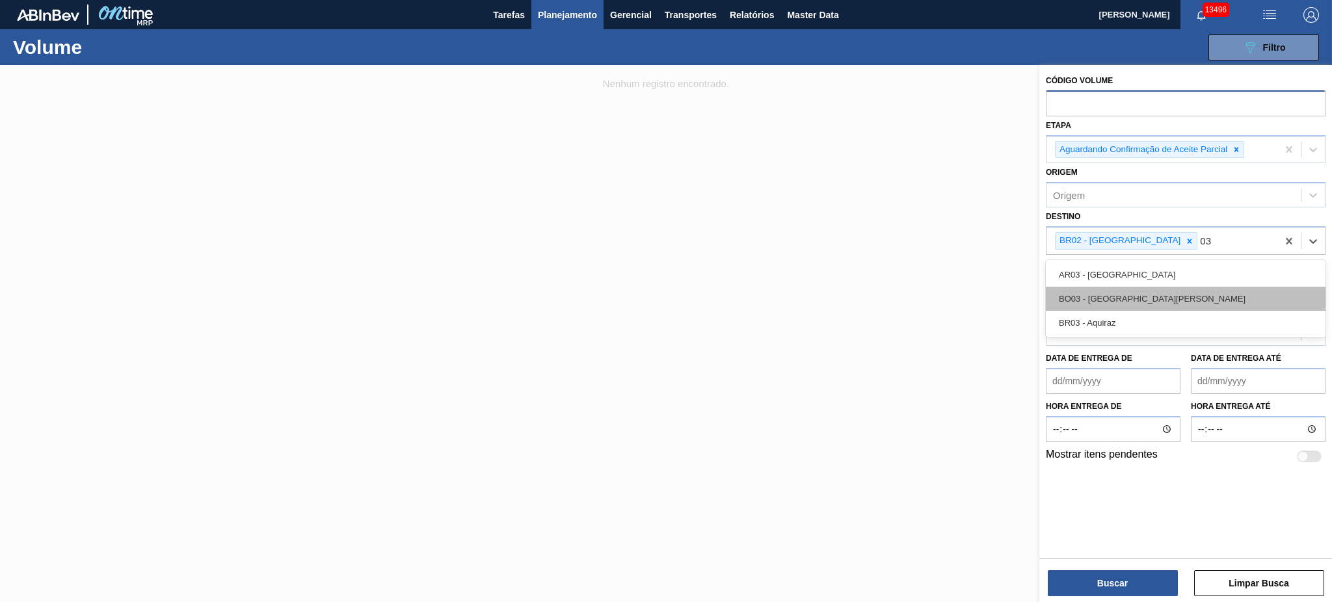
type input "0"
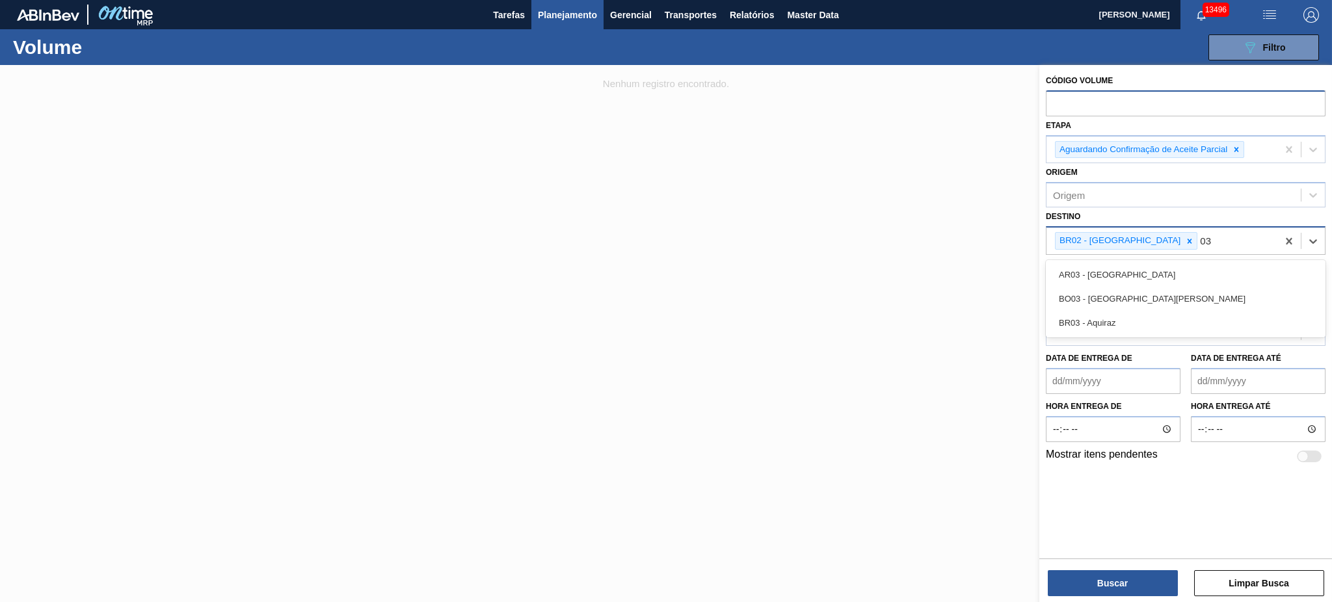
type input "0"
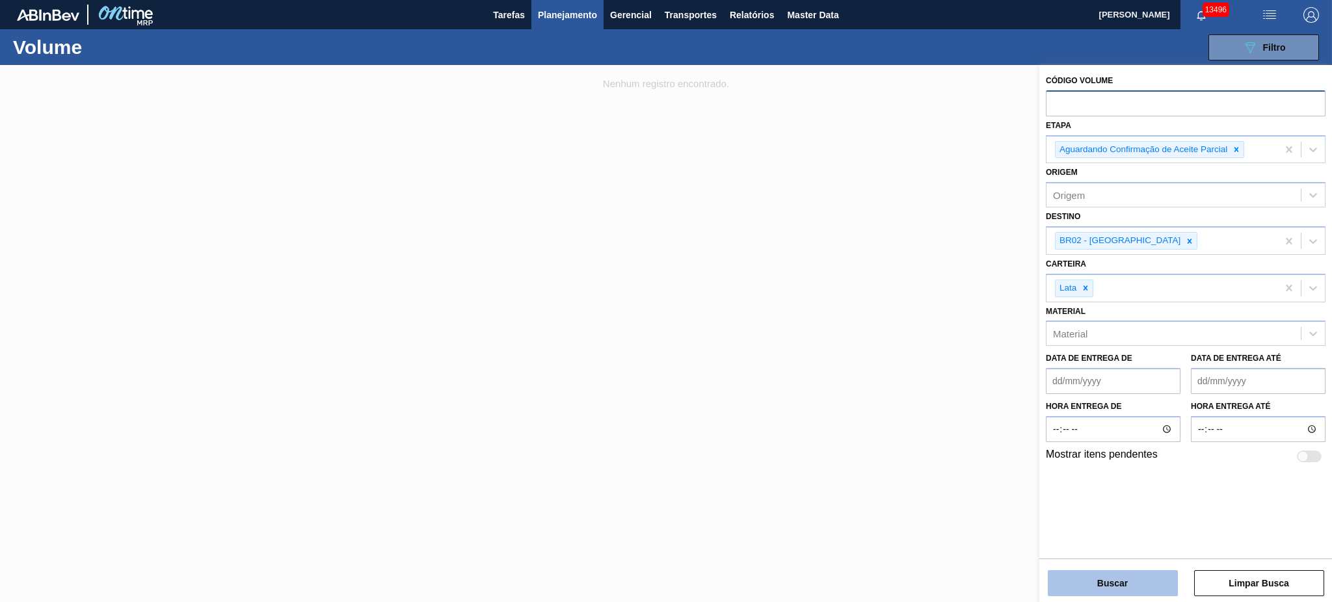
click at [1086, 591] on button "Buscar" at bounding box center [1113, 583] width 130 height 26
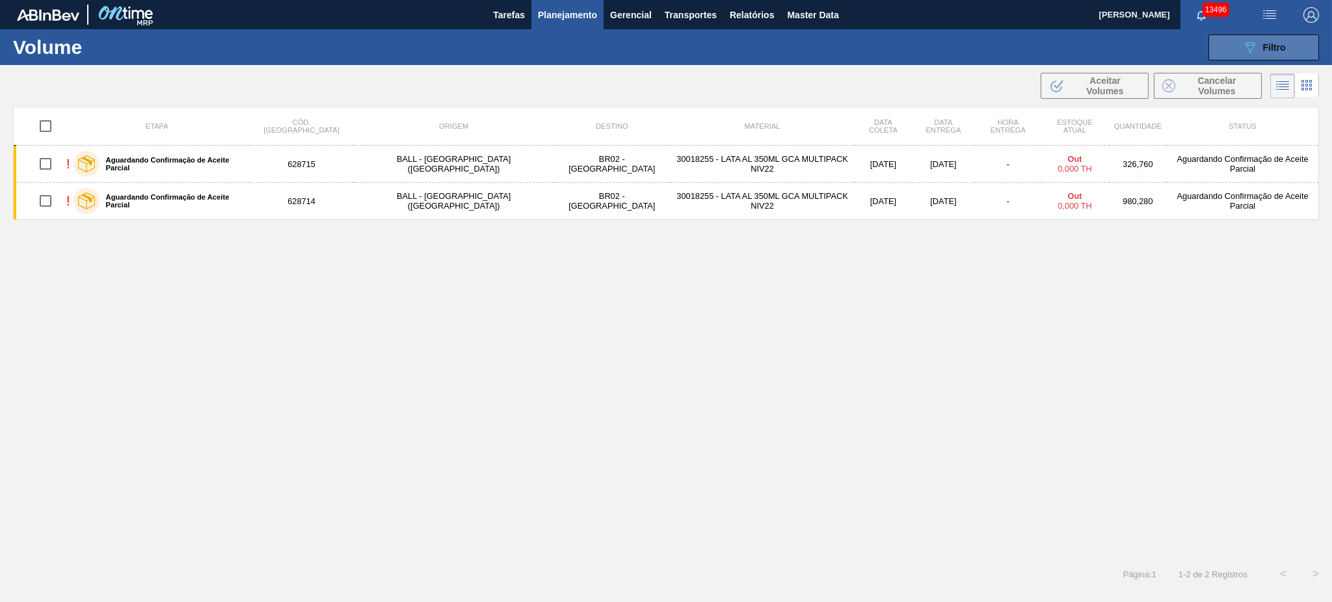
click at [1254, 51] on icon "089F7B8B-B2A5-4AFE-B5C0-19BA573D28AC" at bounding box center [1250, 48] width 16 height 16
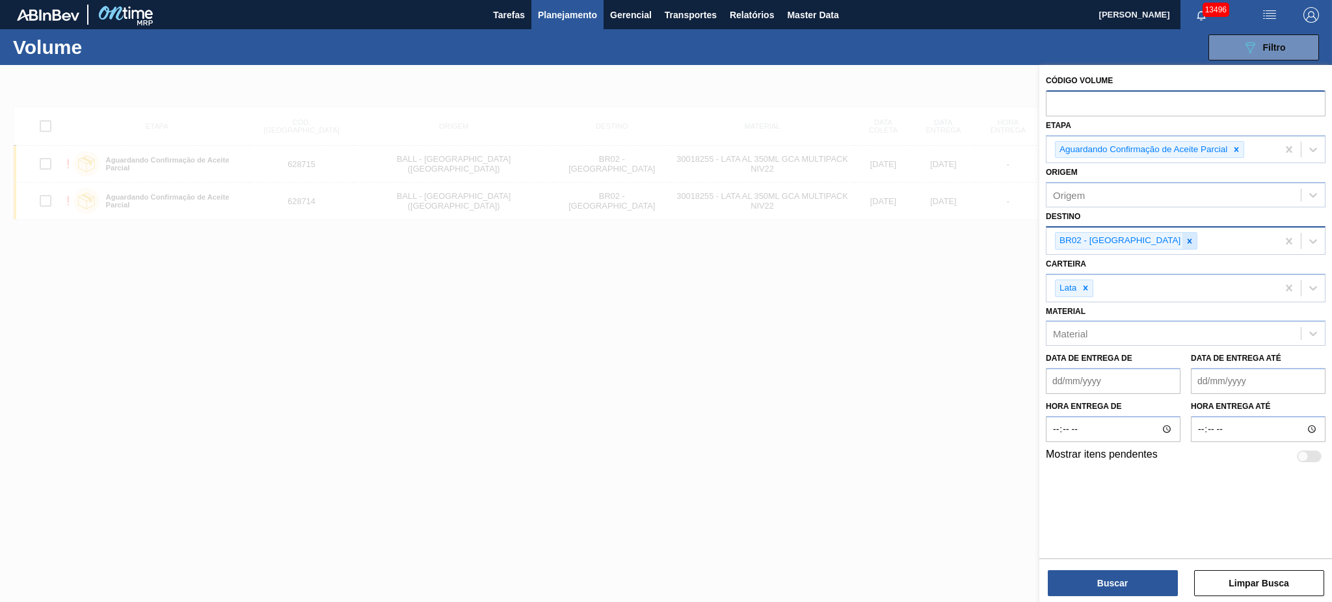
click at [1185, 243] on icon at bounding box center [1189, 241] width 9 height 9
type input "04"
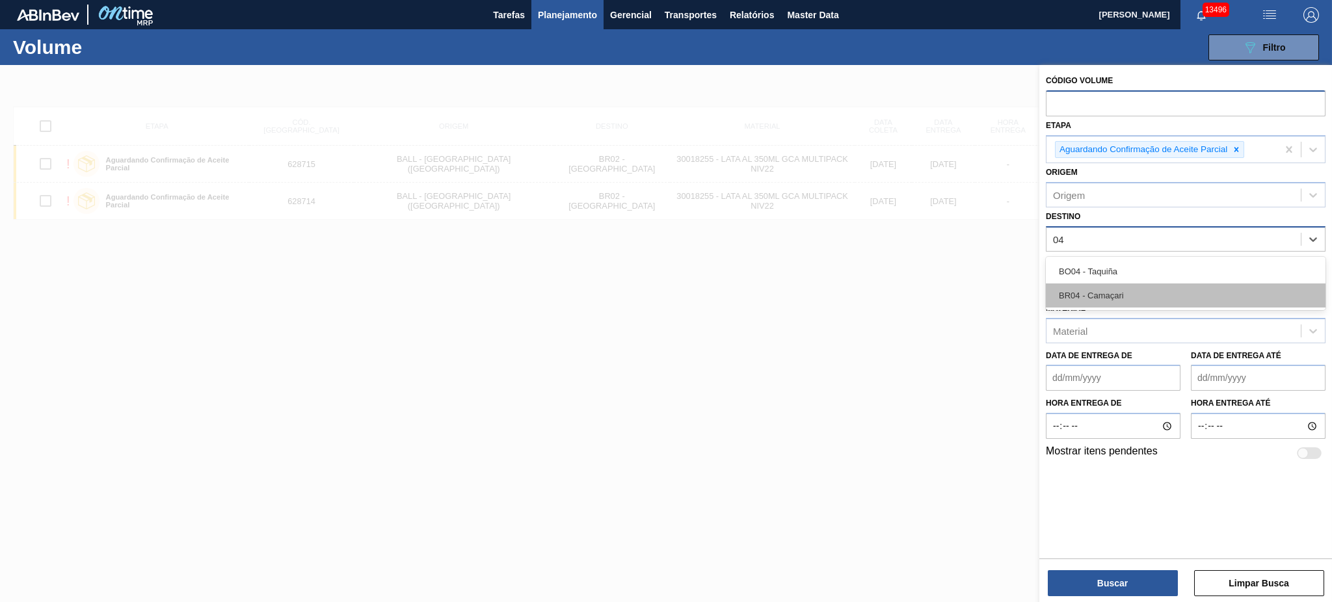
click at [1138, 287] on div "BR04 - Camaçari" at bounding box center [1186, 296] width 280 height 24
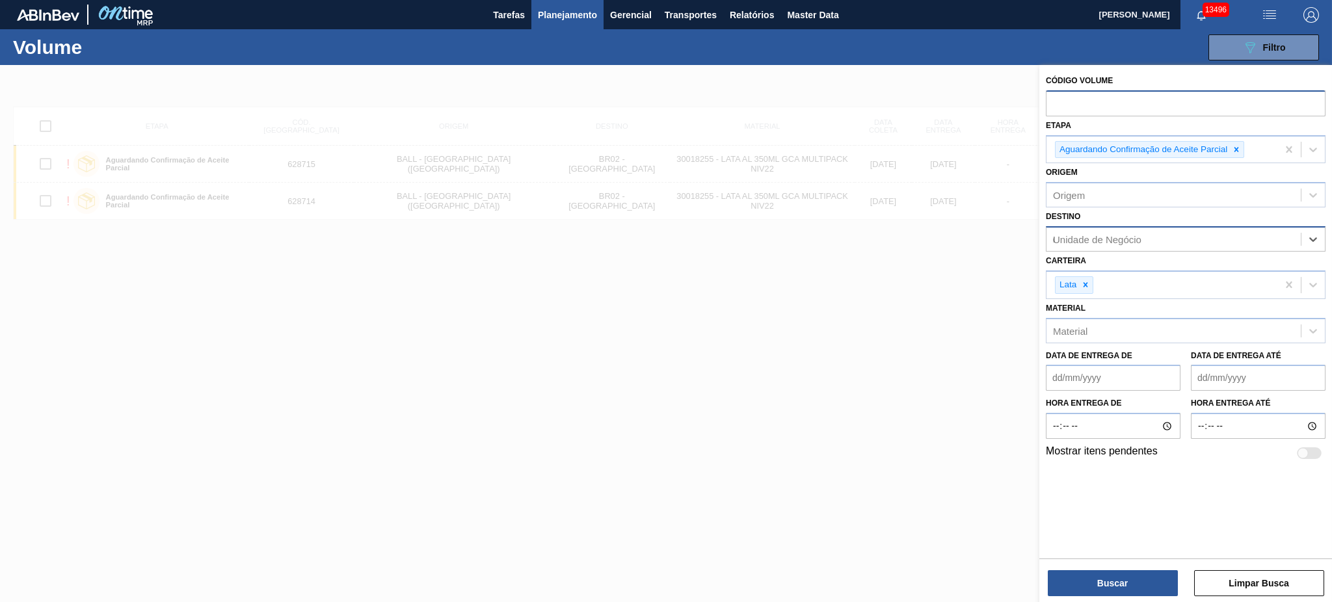
type input "03"
drag, startPoint x: 1132, startPoint y: 321, endPoint x: 1131, endPoint y: 329, distance: 7.9
click at [1132, 321] on div "BR03 - Aquiraz" at bounding box center [1186, 320] width 280 height 24
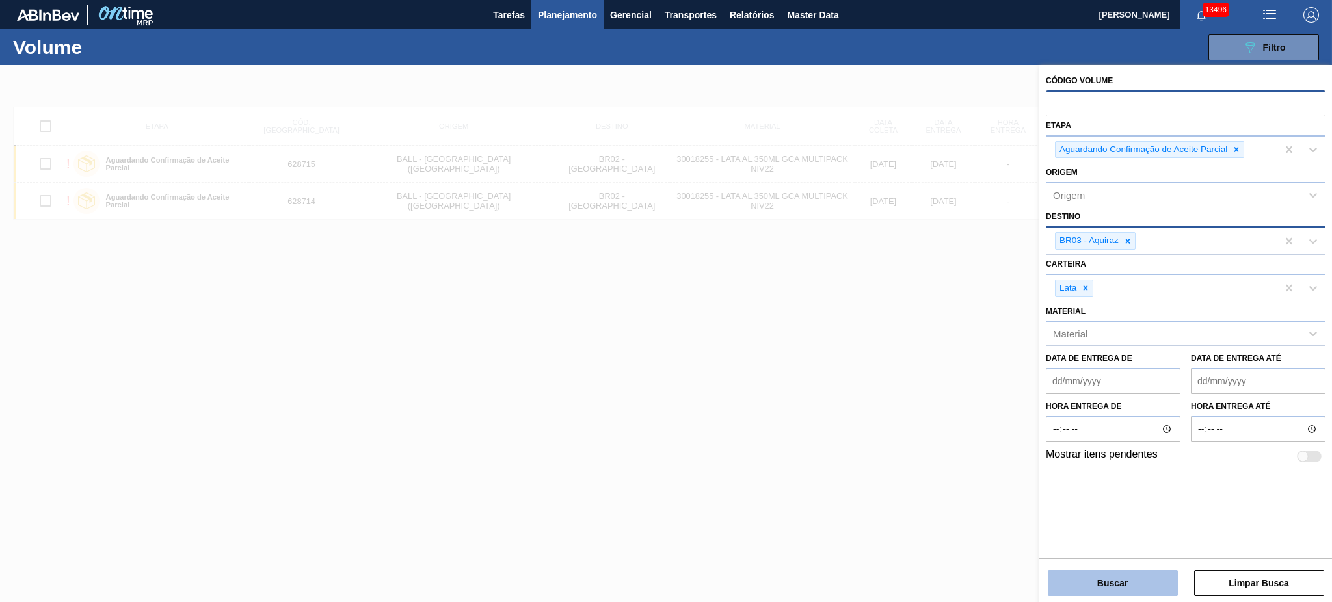
click at [1119, 585] on button "Buscar" at bounding box center [1113, 583] width 130 height 26
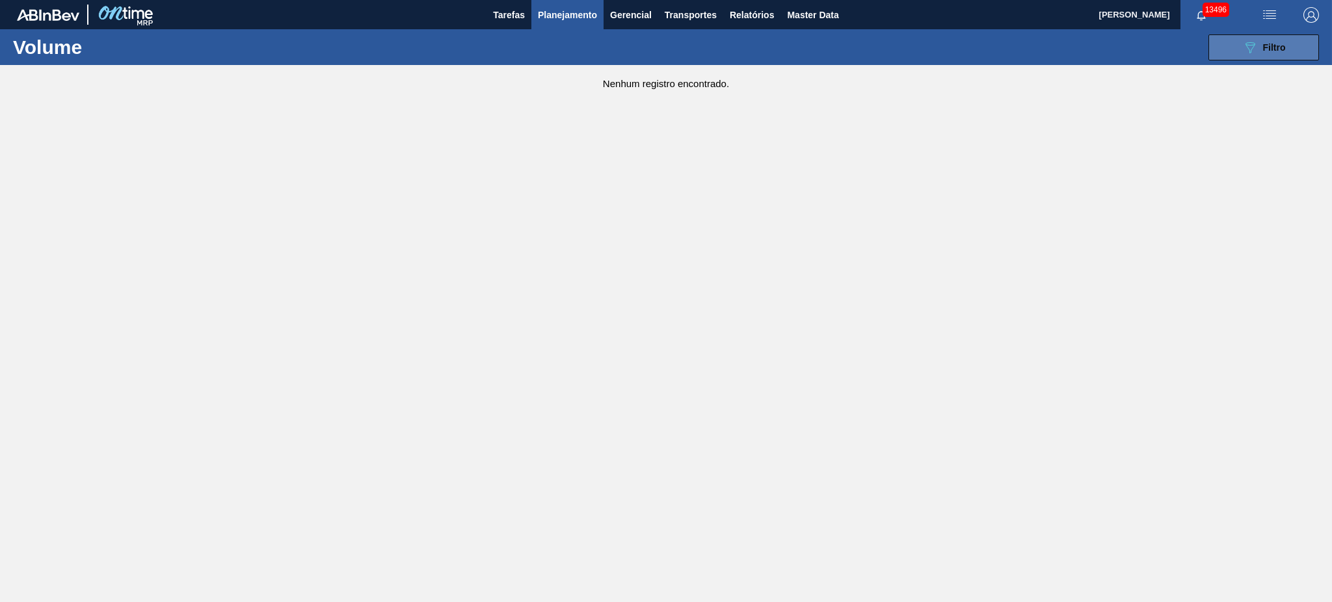
click at [1253, 40] on icon "089F7B8B-B2A5-4AFE-B5C0-19BA573D28AC" at bounding box center [1250, 48] width 16 height 16
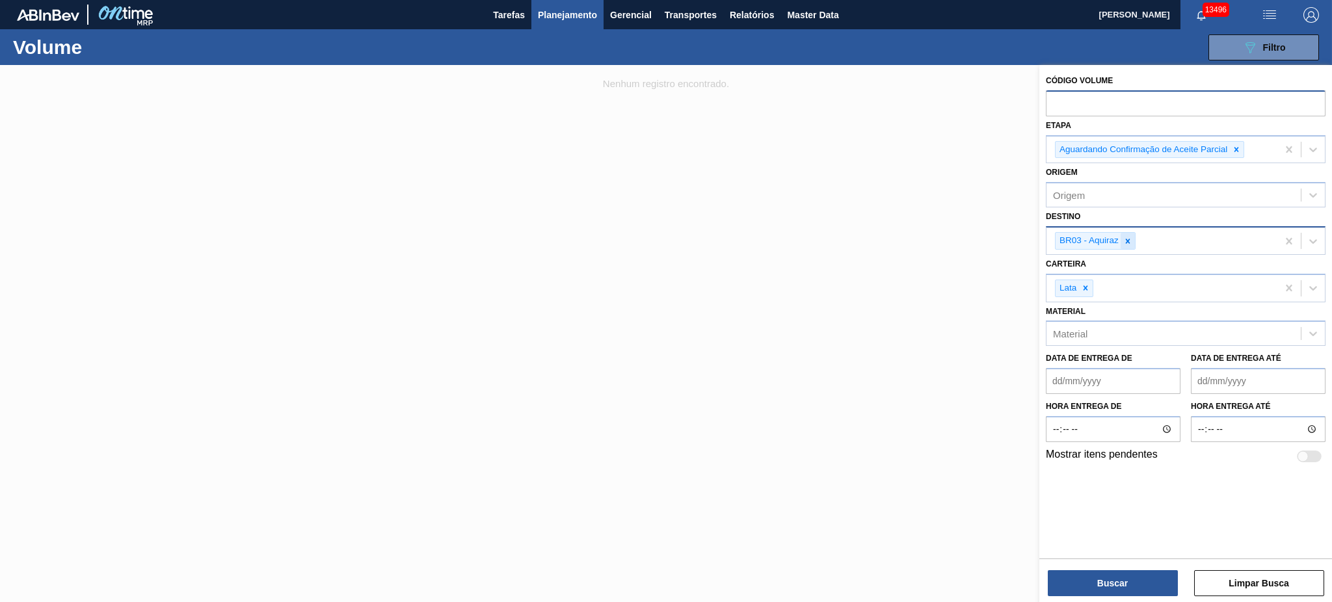
click at [1129, 233] on div at bounding box center [1128, 241] width 14 height 16
type input "04"
drag, startPoint x: 1125, startPoint y: 289, endPoint x: 1131, endPoint y: 393, distance: 104.2
click at [1127, 289] on div "BR04 - Camaçari" at bounding box center [1186, 296] width 280 height 24
click at [1131, 582] on button "Buscar" at bounding box center [1113, 583] width 130 height 26
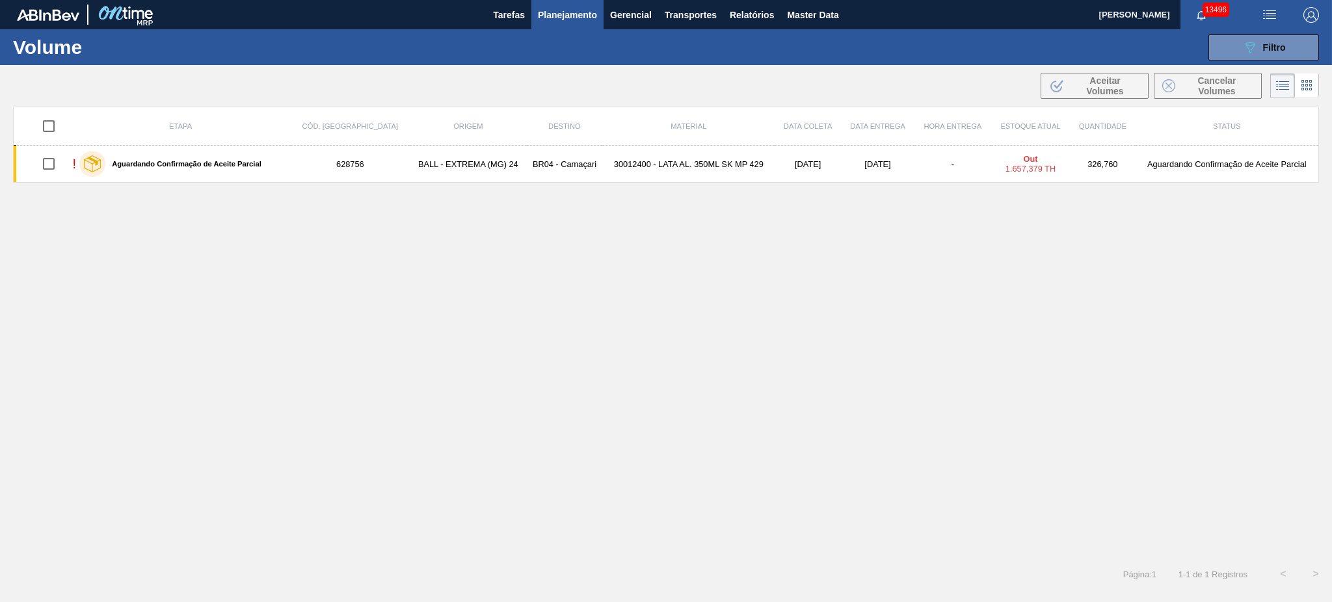
click at [1237, 22] on div "13496" at bounding box center [1215, 14] width 68 height 29
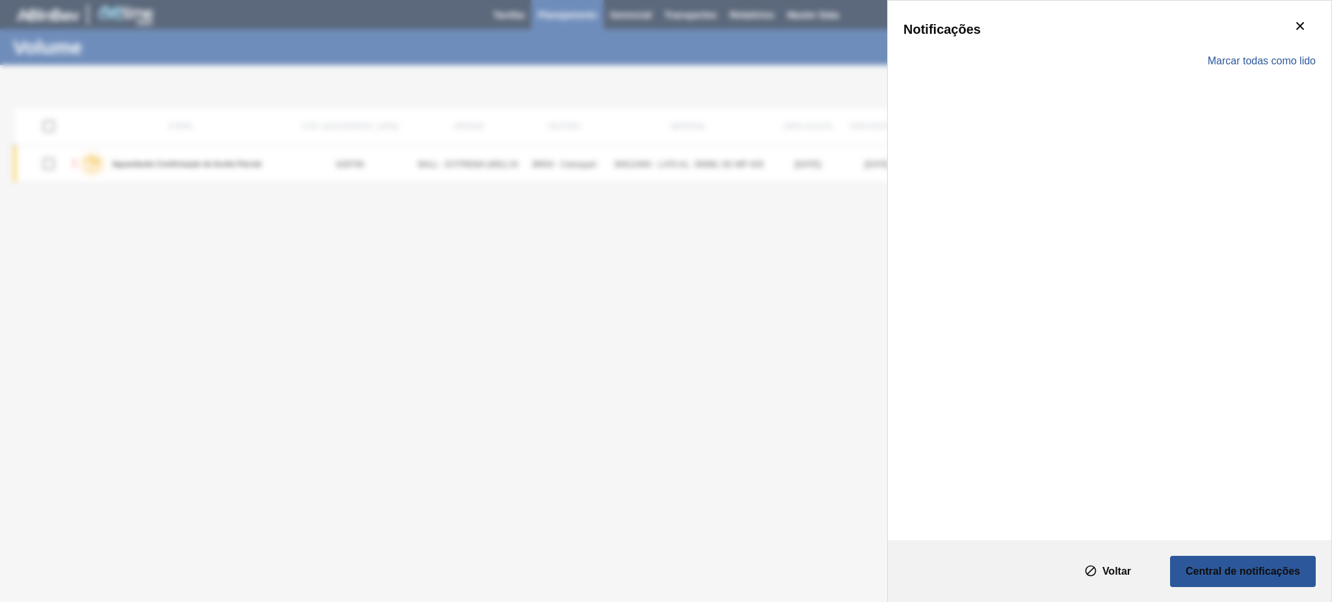
click at [1246, 41] on div "Notificações" at bounding box center [1110, 29] width 412 height 26
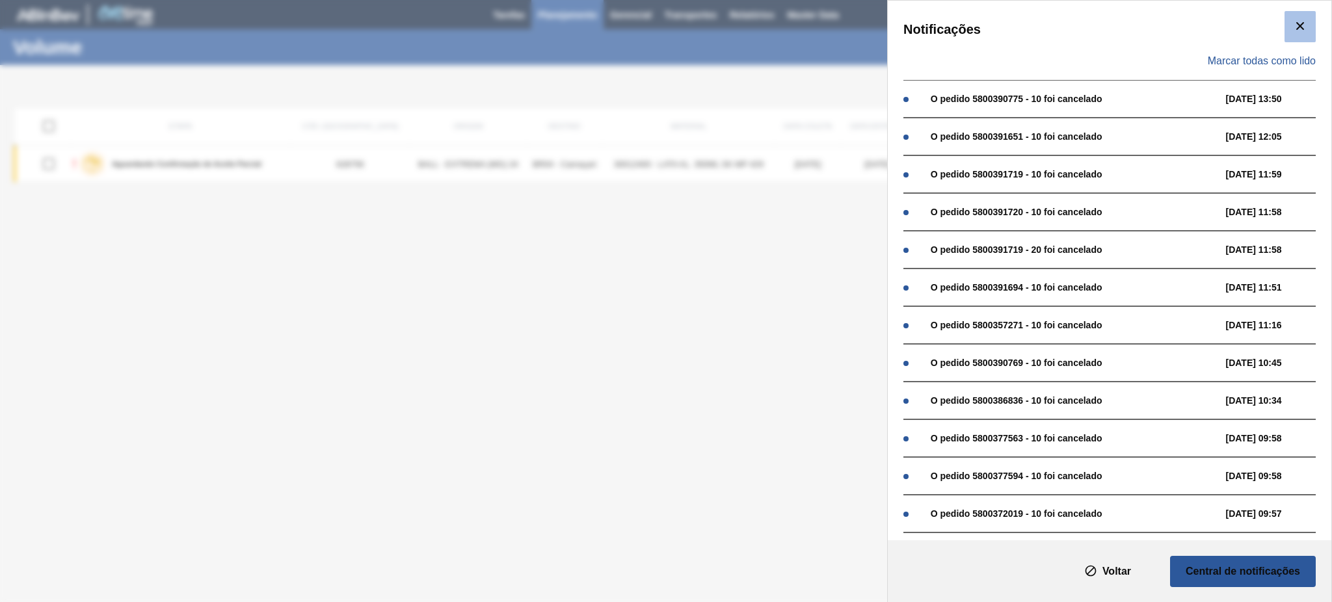
drag, startPoint x: 1286, startPoint y: 31, endPoint x: 1294, endPoint y: 29, distance: 8.6
click at [1291, 30] on button "botão de ícone" at bounding box center [1300, 26] width 31 height 31
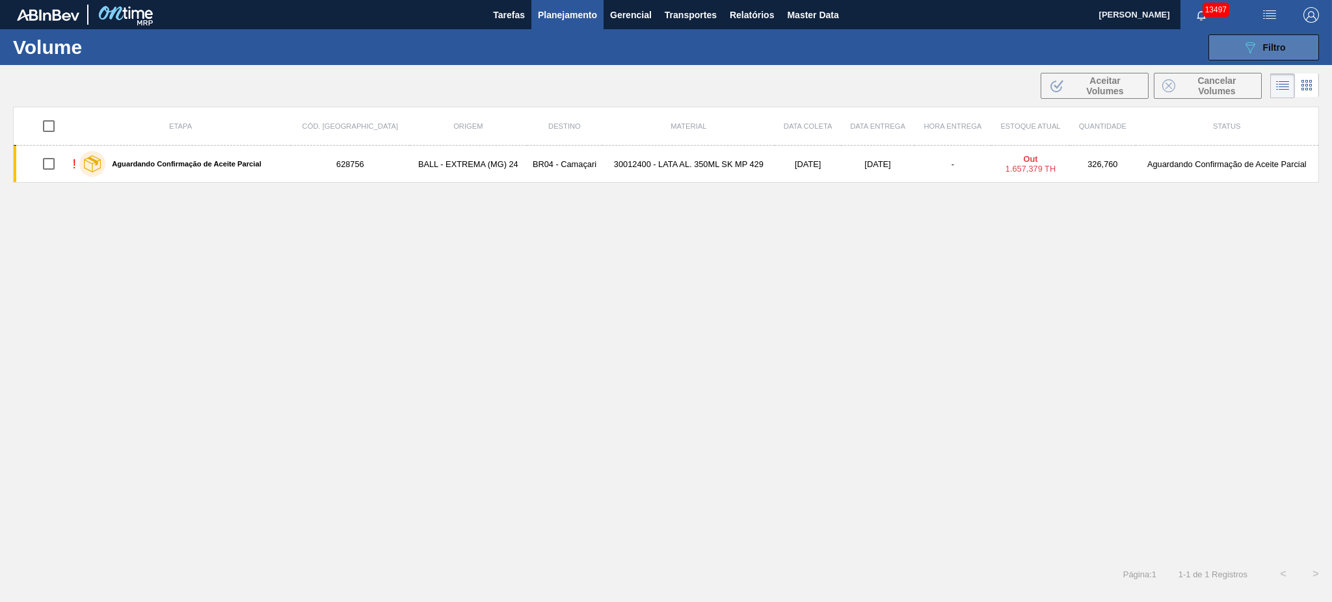
click at [1250, 49] on icon "089F7B8B-B2A5-4AFE-B5C0-19BA573D28AC" at bounding box center [1250, 48] width 16 height 16
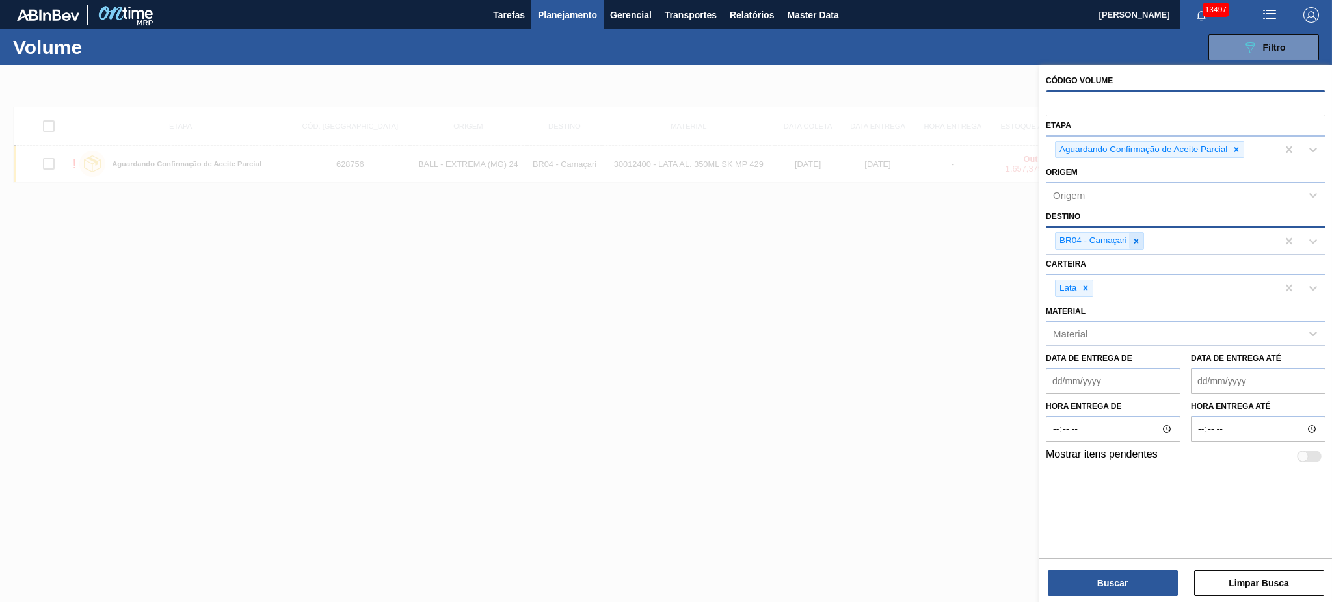
click at [1133, 237] on icon at bounding box center [1136, 241] width 9 height 9
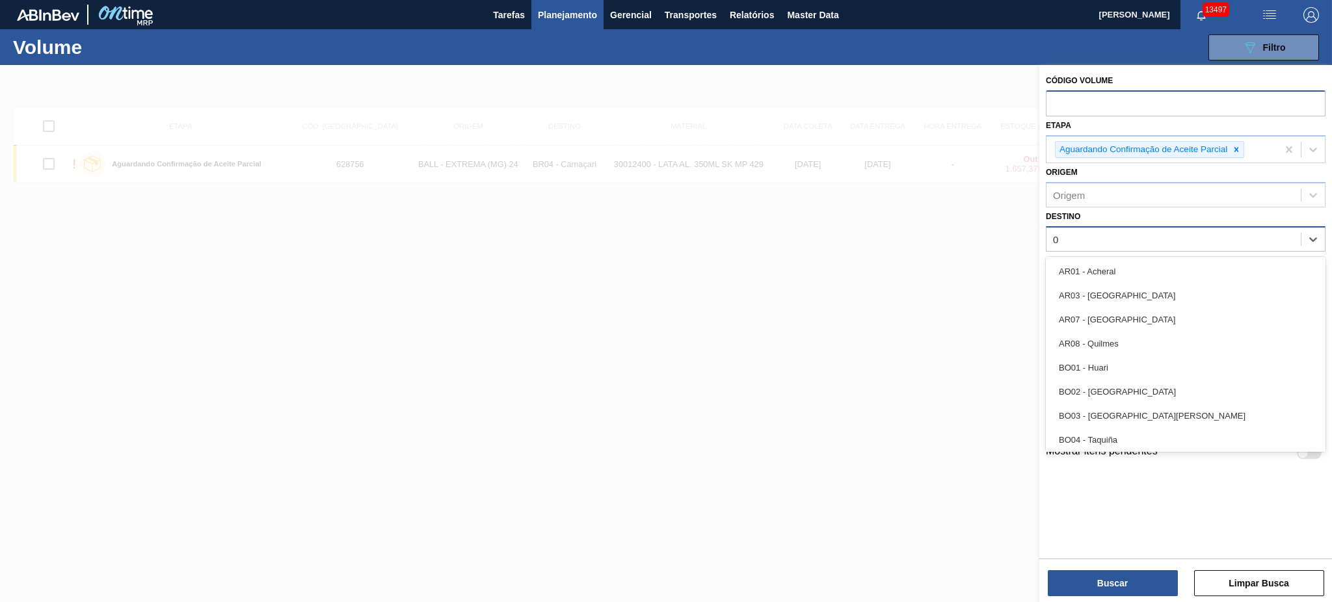
type input "08"
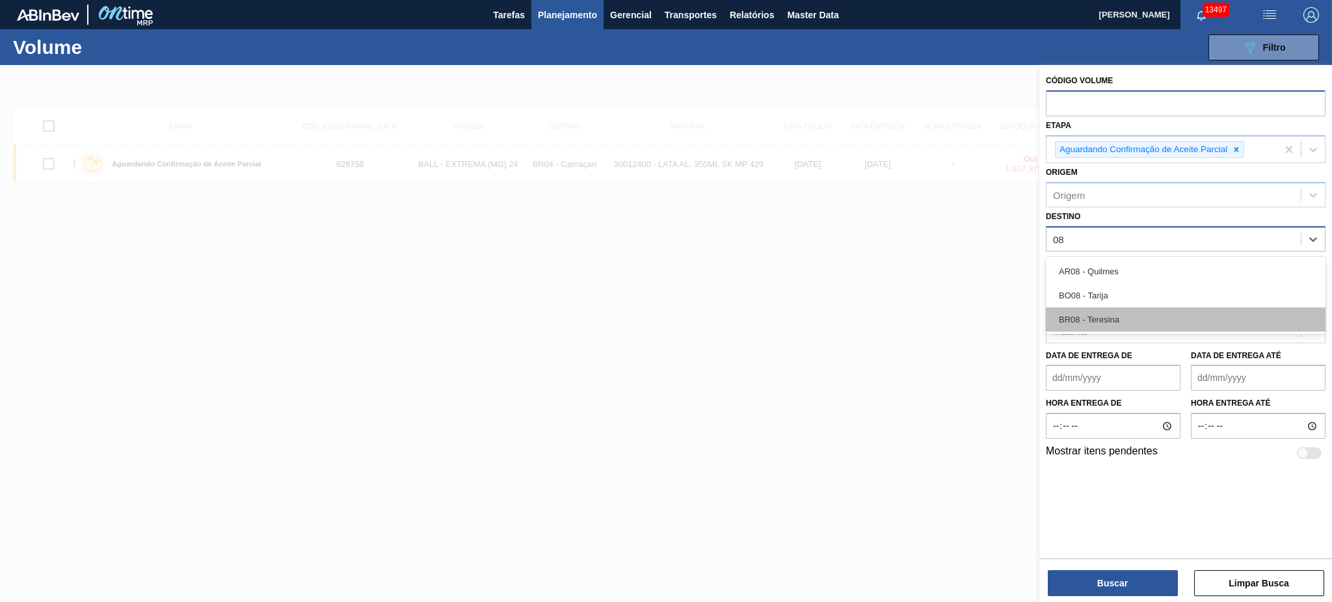
click at [1169, 320] on div "BR08 - Teresina" at bounding box center [1186, 320] width 280 height 24
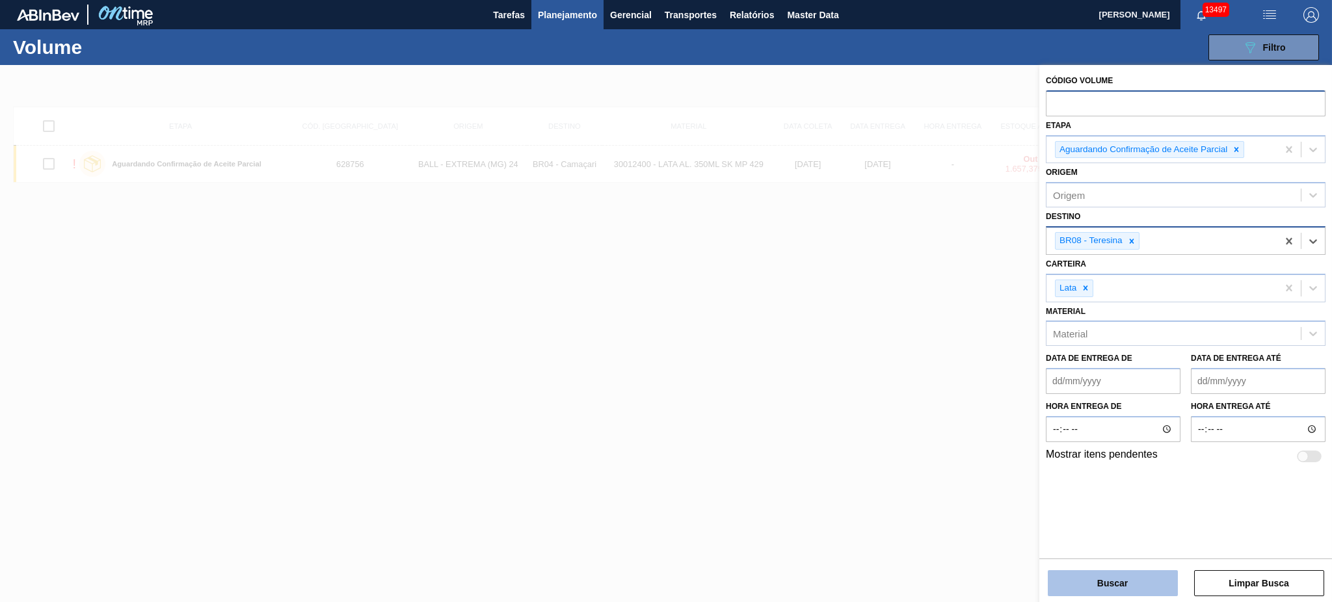
click at [1134, 583] on button "Buscar" at bounding box center [1113, 583] width 130 height 26
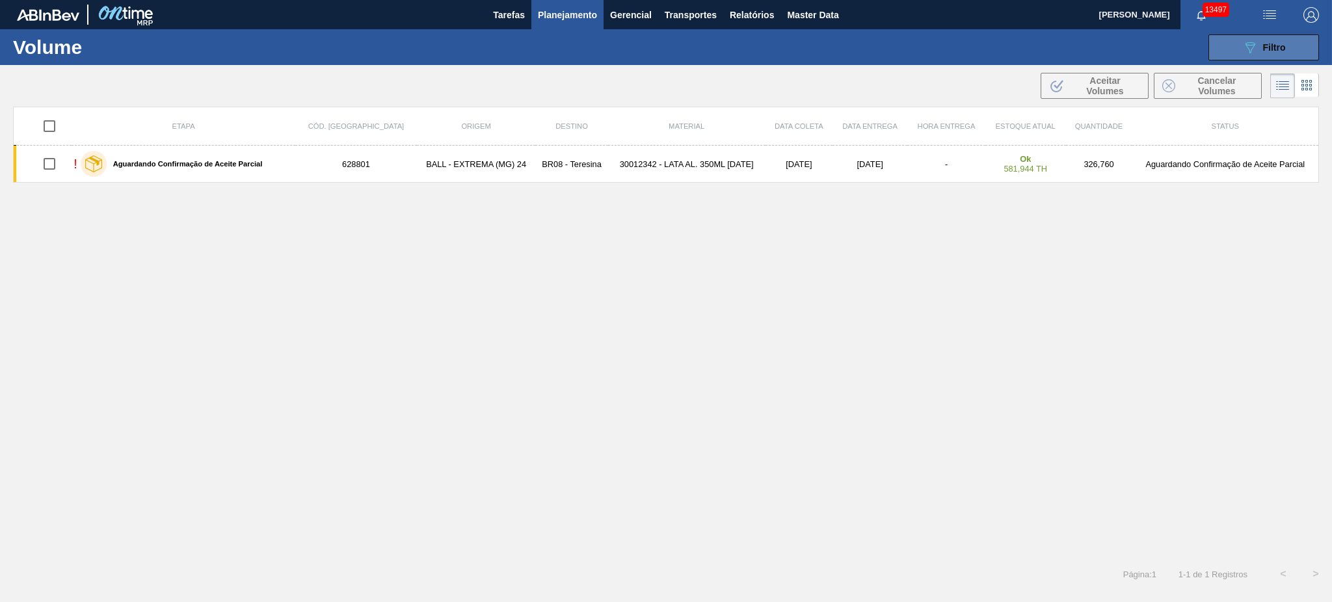
click at [1271, 34] on button "089F7B8B-B2A5-4AFE-B5C0-19BA573D28AC Filtro" at bounding box center [1264, 47] width 111 height 26
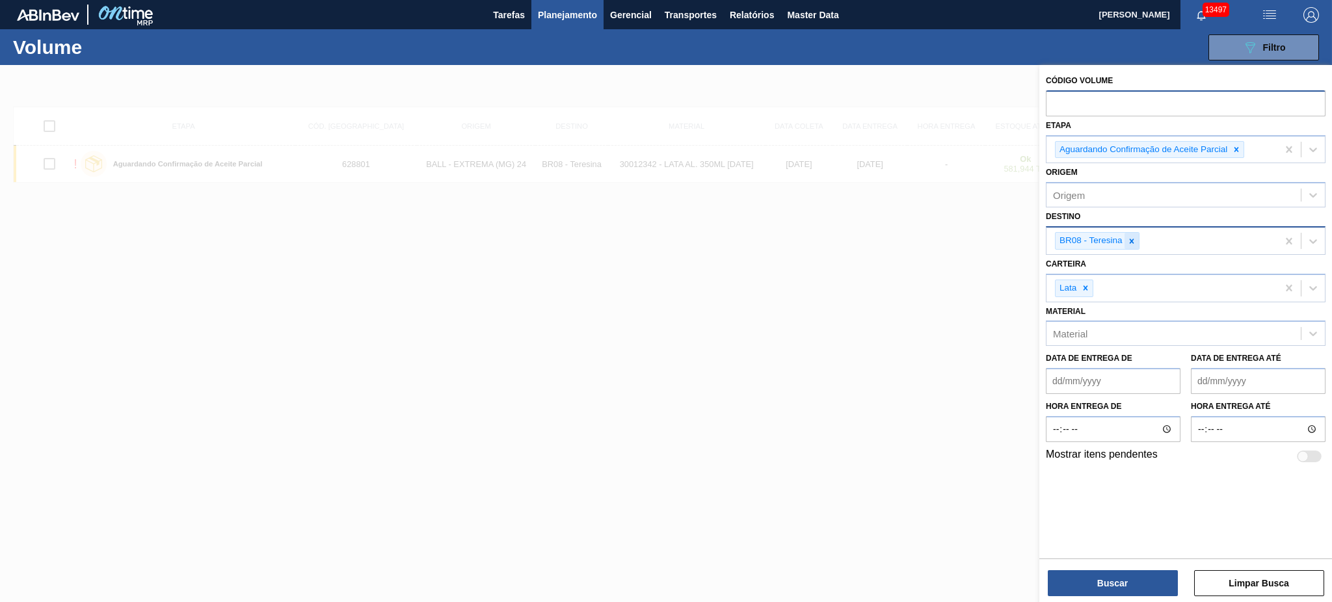
click at [1134, 243] on icon at bounding box center [1131, 241] width 9 height 9
type input "11"
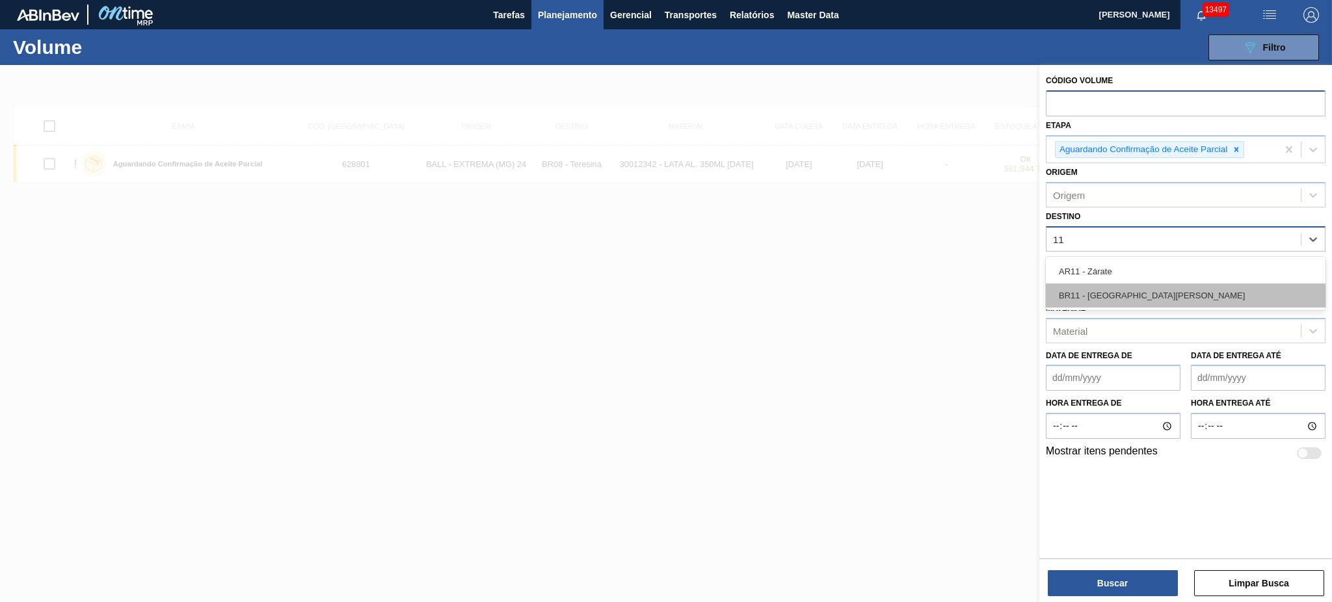
click at [1122, 292] on div "BR11 - São Luís" at bounding box center [1186, 296] width 280 height 24
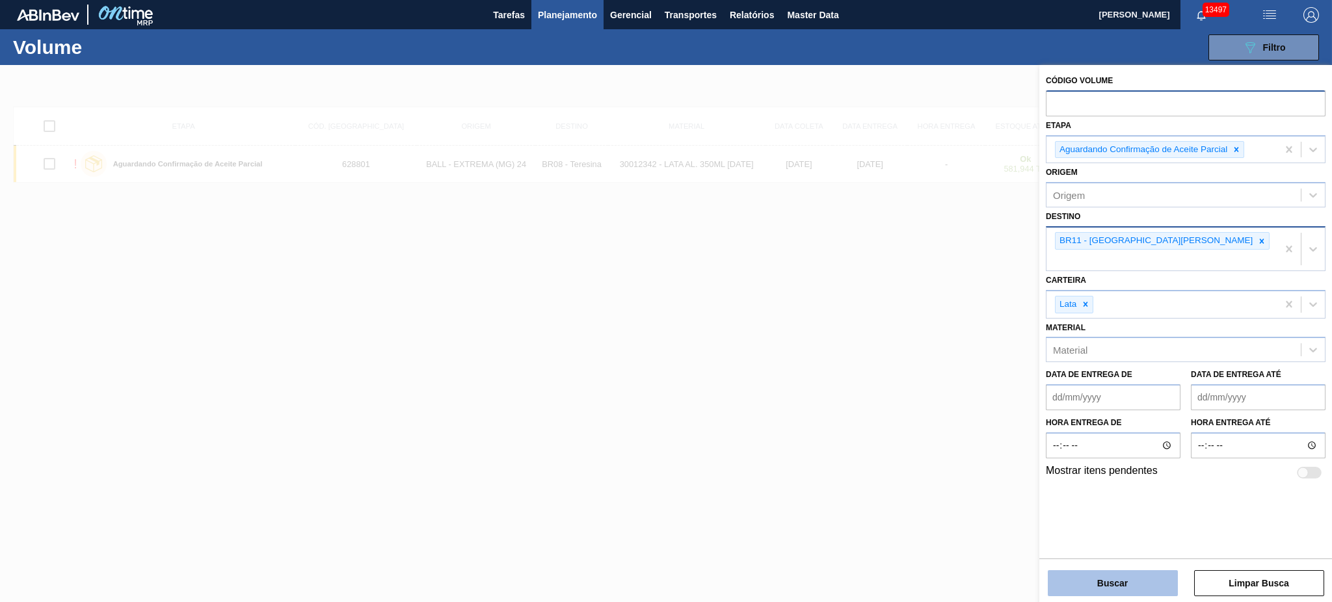
click at [1132, 572] on button "Buscar" at bounding box center [1113, 583] width 130 height 26
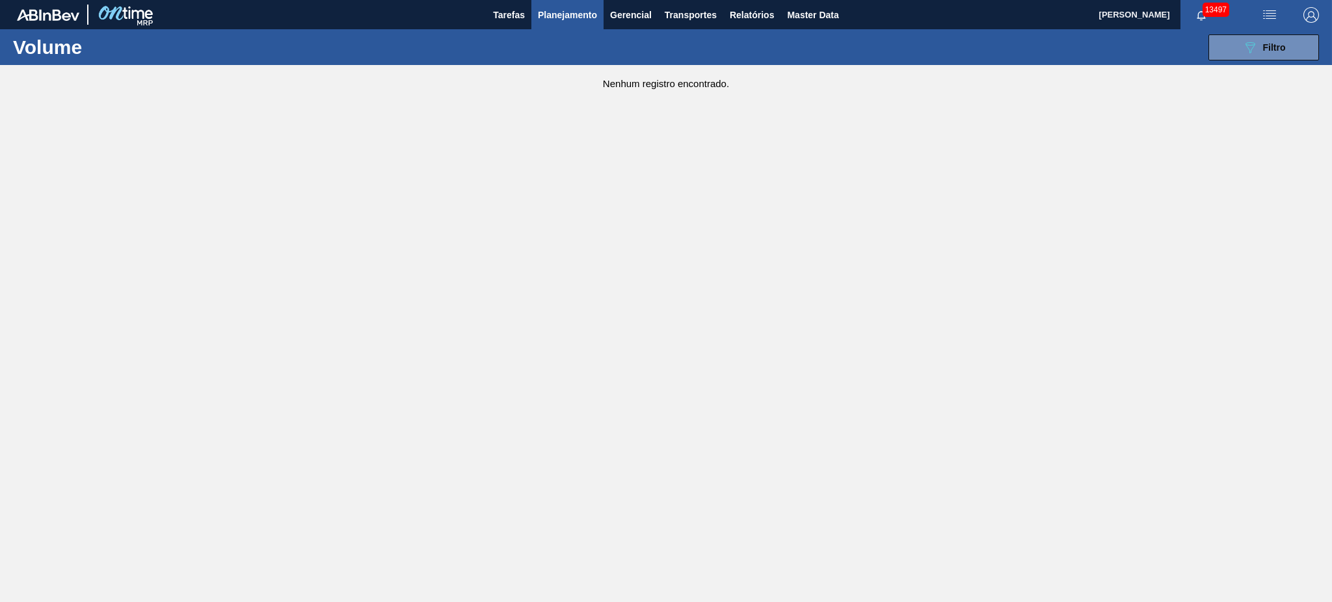
click at [1253, 25] on button "button" at bounding box center [1270, 14] width 42 height 29
click at [1255, 33] on ul "Upload de Volumes" at bounding box center [1265, 46] width 113 height 34
click at [1099, 58] on div at bounding box center [666, 301] width 1332 height 602
click at [1235, 42] on button "089F7B8B-B2A5-4AFE-B5C0-19BA573D28AC Filtro" at bounding box center [1264, 47] width 111 height 26
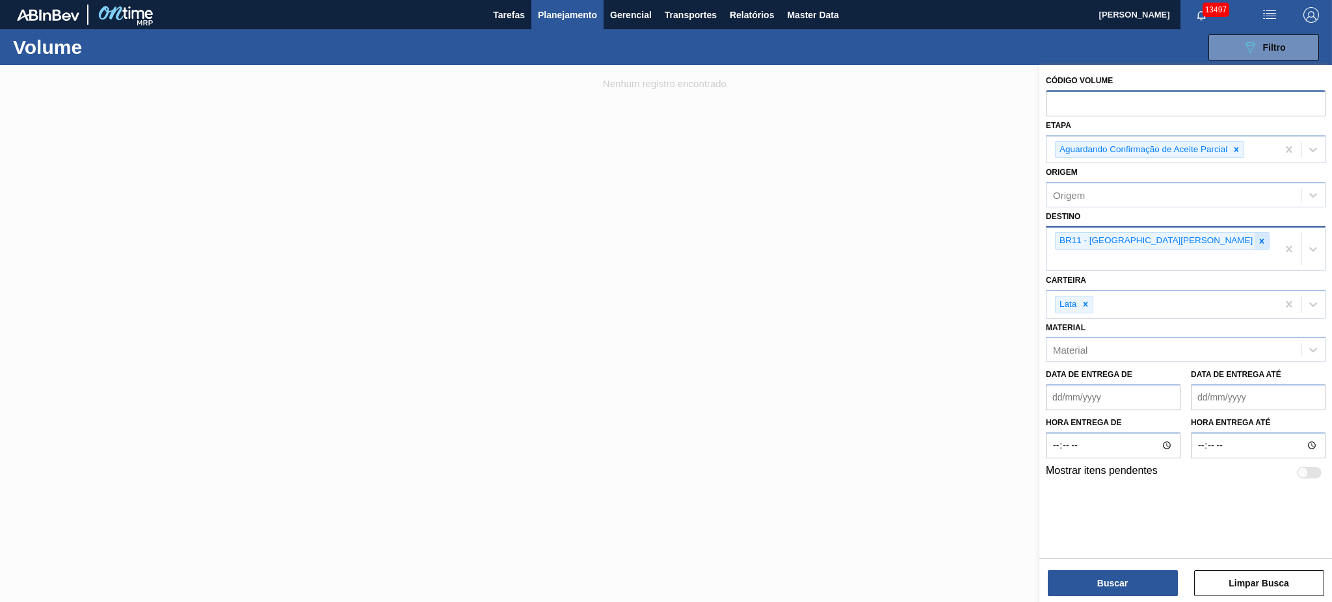
click at [1260, 240] on icon at bounding box center [1262, 241] width 5 height 5
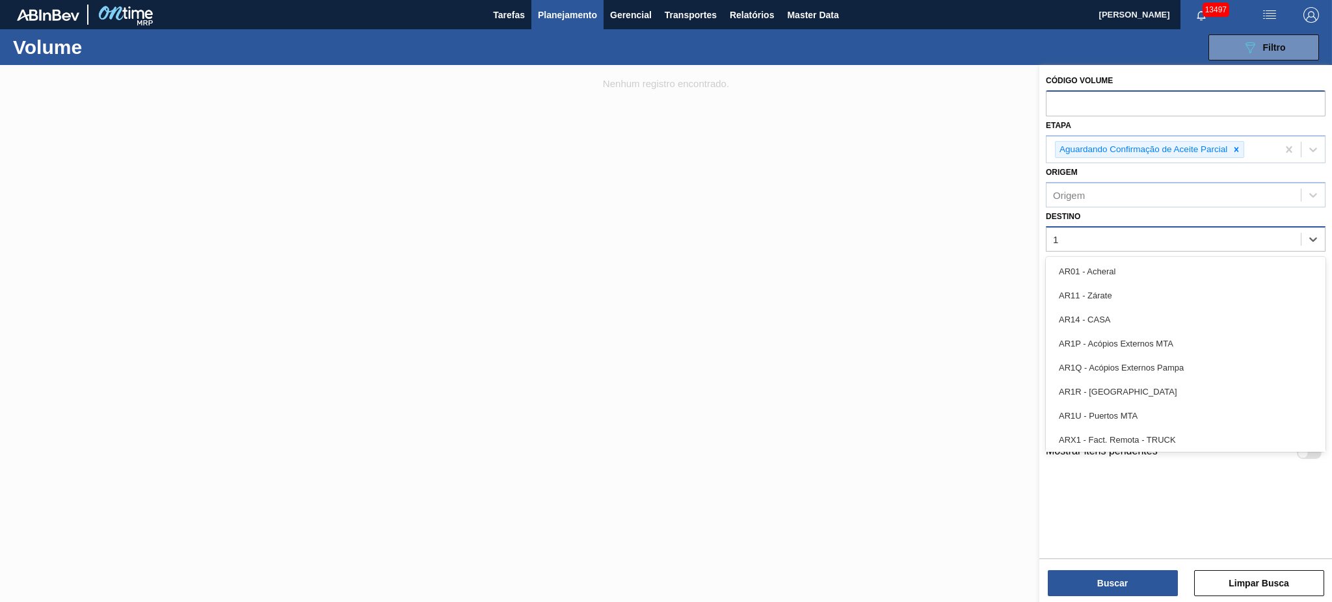
type input "18"
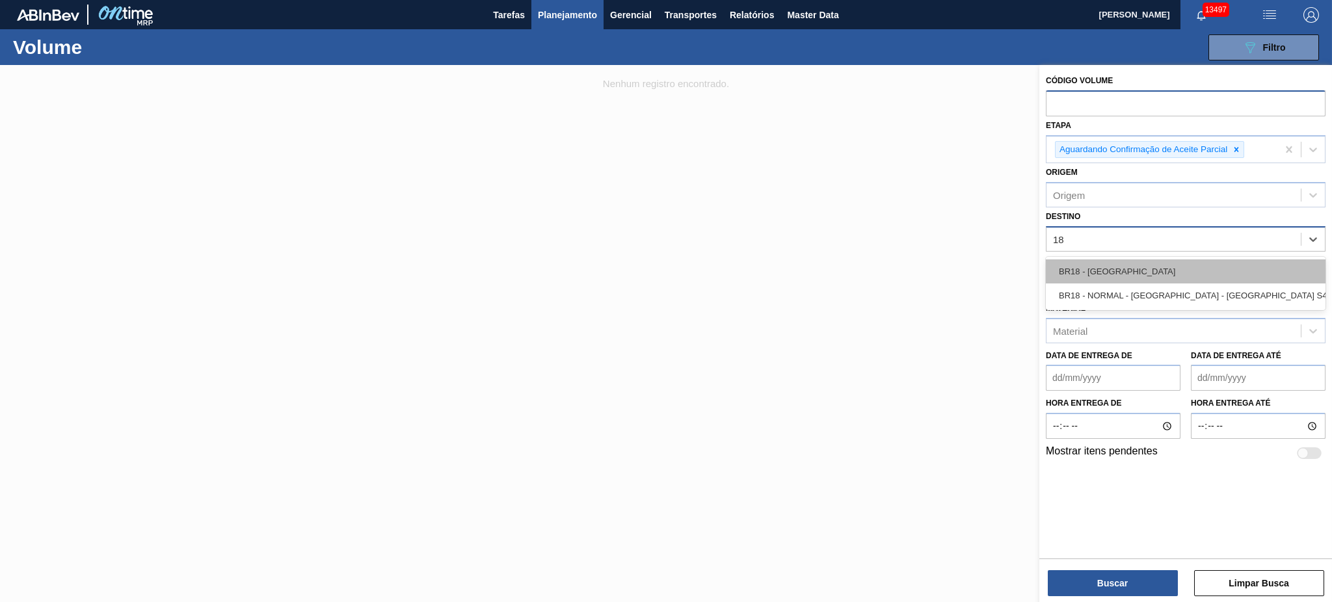
click at [1143, 273] on div "BR18 - Pernambuco" at bounding box center [1186, 272] width 280 height 24
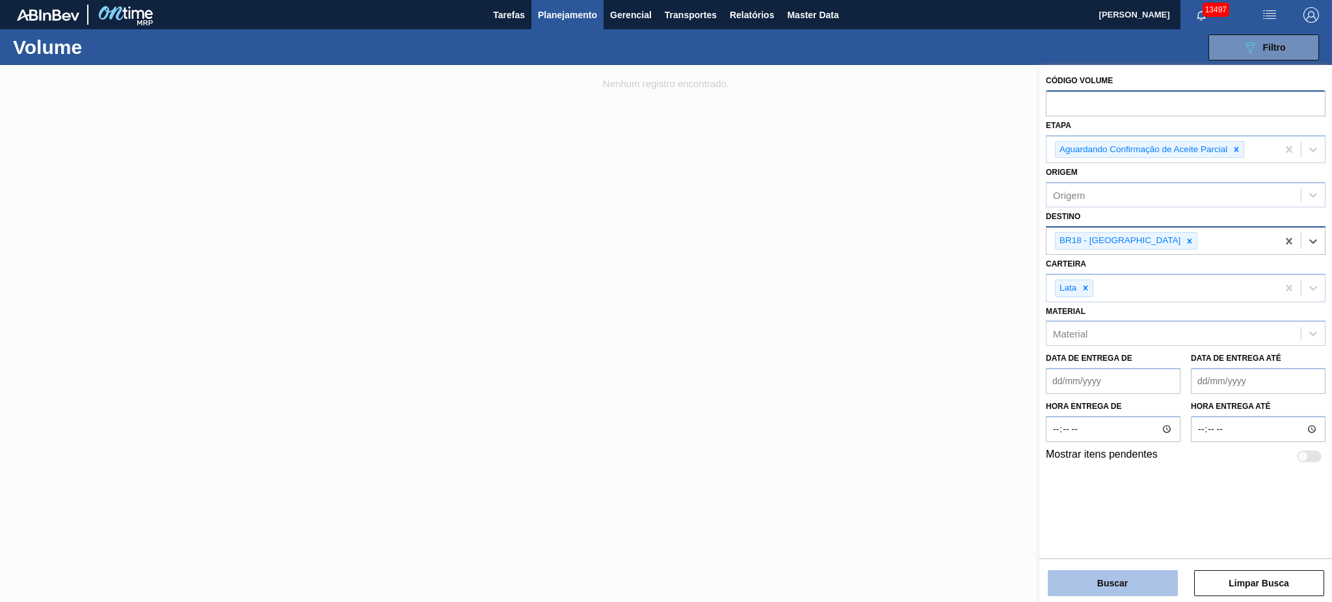
click at [1115, 579] on button "Buscar" at bounding box center [1113, 583] width 130 height 26
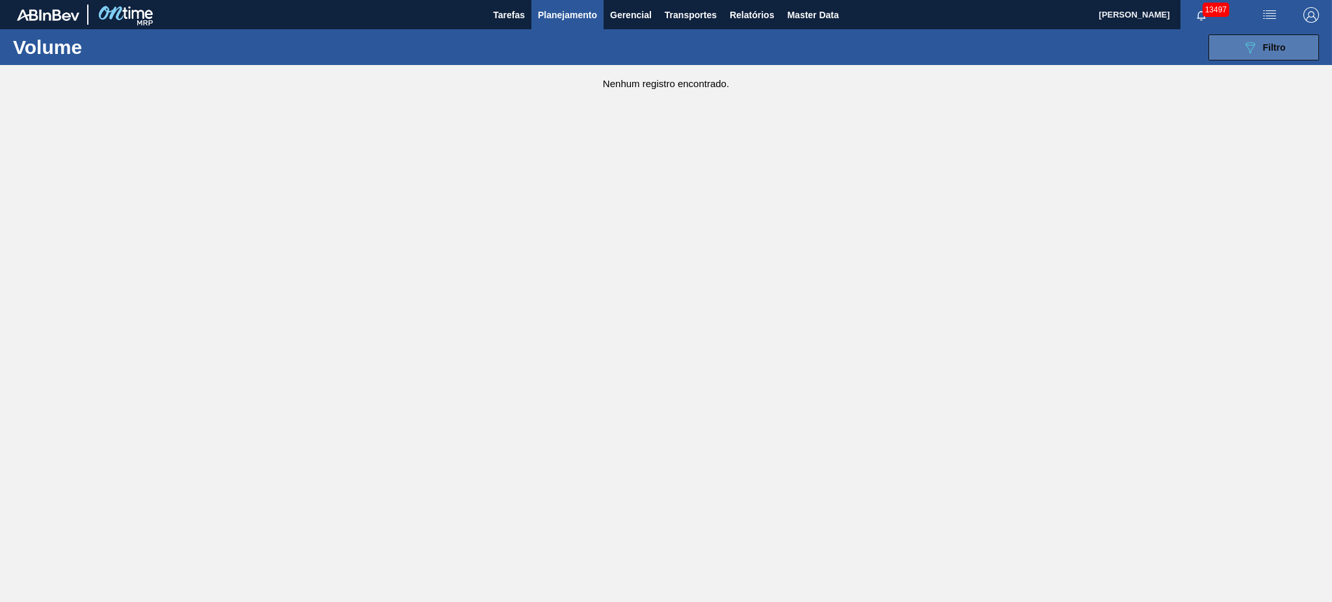
click at [1263, 47] on span "Filtro" at bounding box center [1274, 47] width 23 height 10
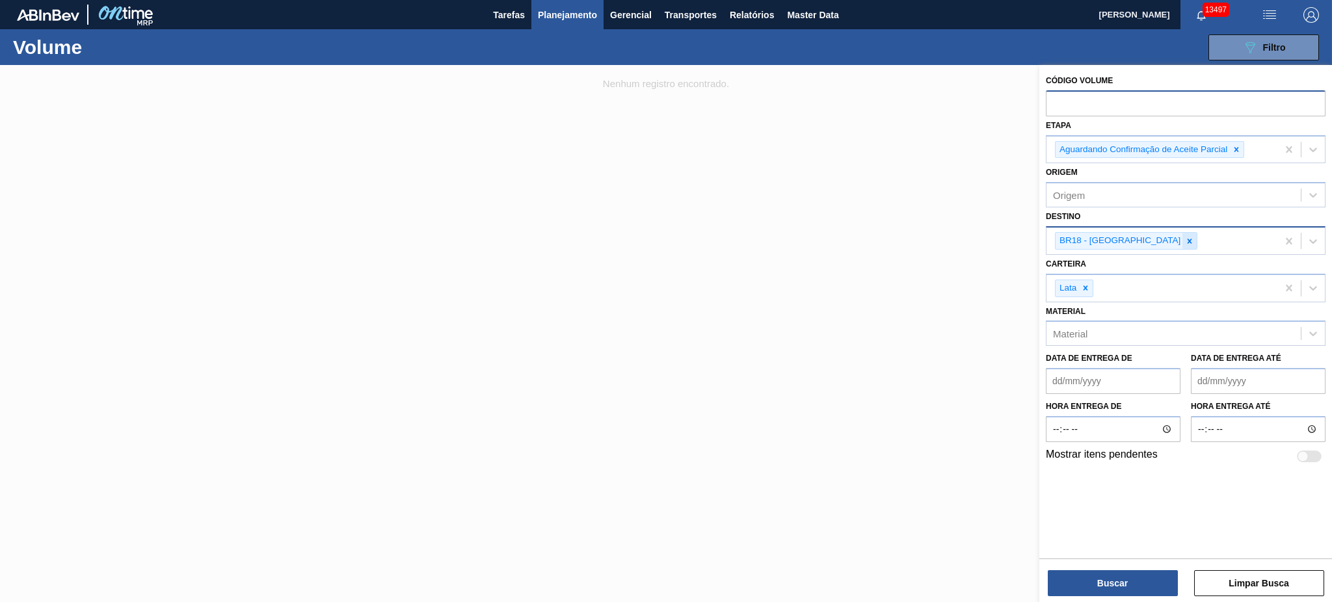
click at [1183, 233] on div at bounding box center [1190, 241] width 14 height 16
type input "02"
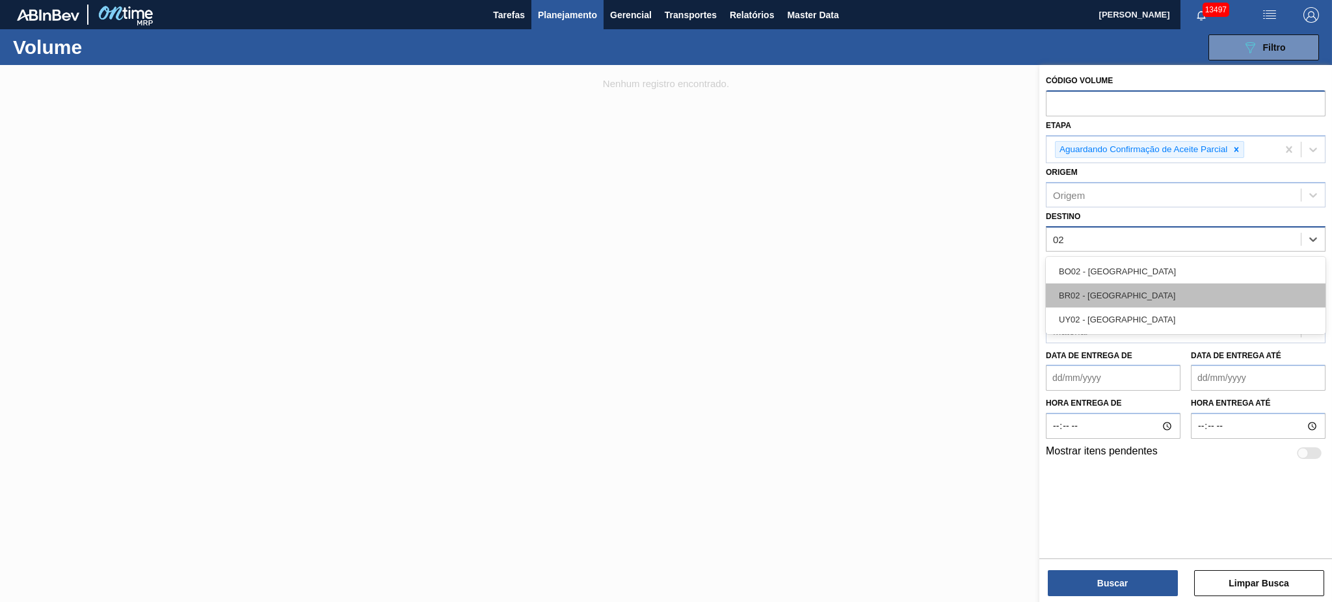
click at [1188, 301] on div "BR02 - Sergipe" at bounding box center [1186, 296] width 280 height 24
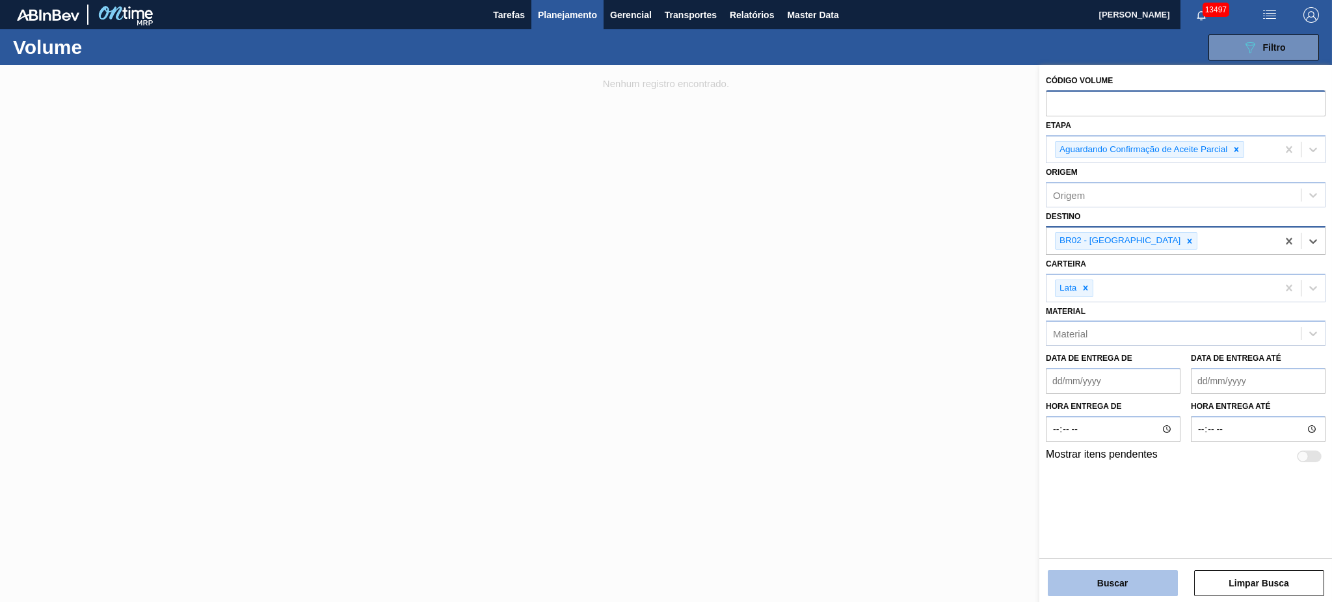
click at [1135, 591] on button "Buscar" at bounding box center [1113, 583] width 130 height 26
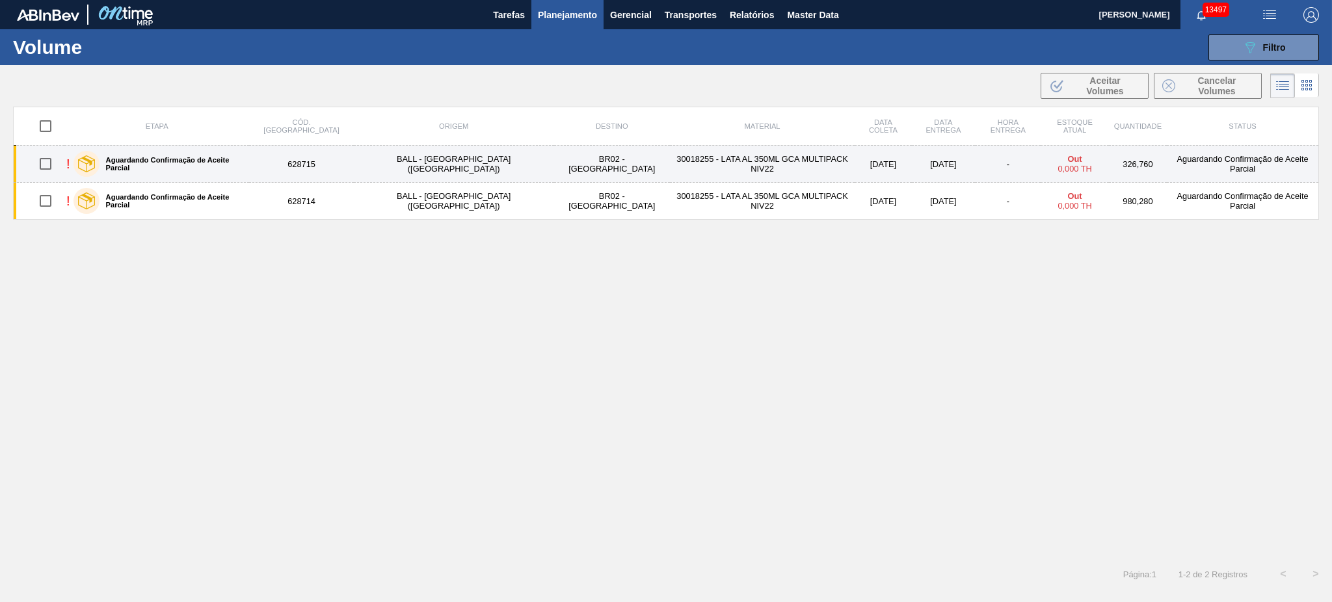
click at [193, 157] on div "Aguardando Confirmação de Aceite Parcial" at bounding box center [159, 164] width 178 height 33
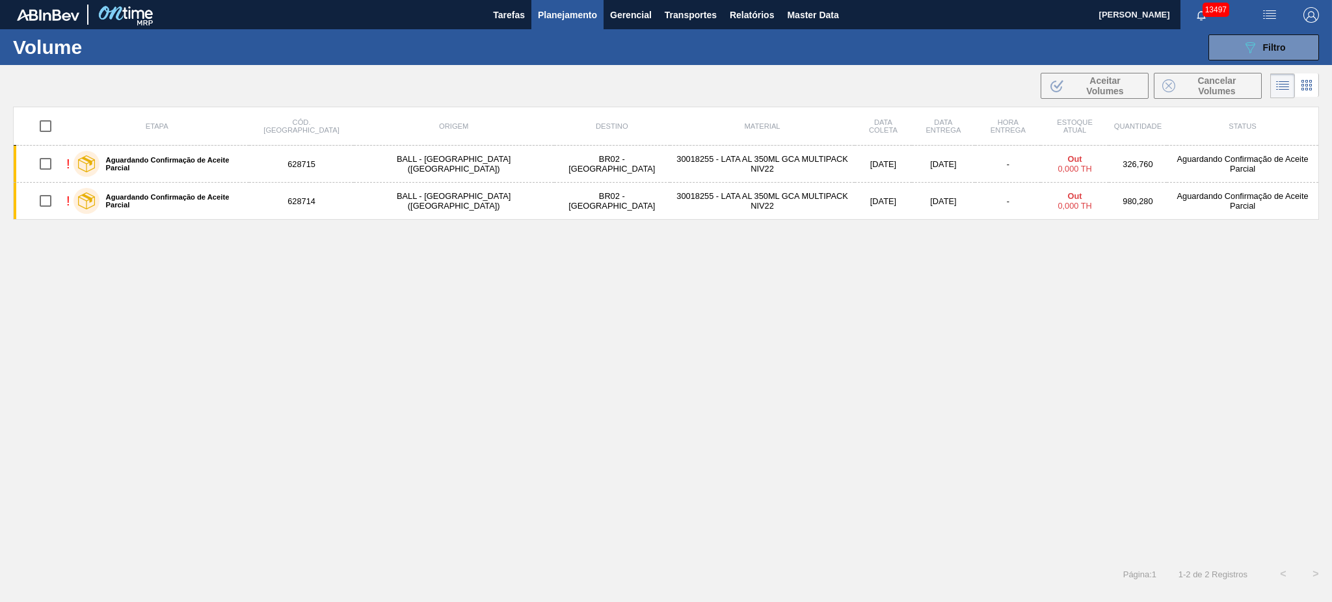
click at [916, 264] on div "Etapa Cód. Pedido Origem Destino Material Data coleta Data Entrega Hora Entrega…" at bounding box center [666, 330] width 1306 height 446
click at [1258, 51] on div "089F7B8B-B2A5-4AFE-B5C0-19BA573D28AC Filtro" at bounding box center [1264, 48] width 44 height 16
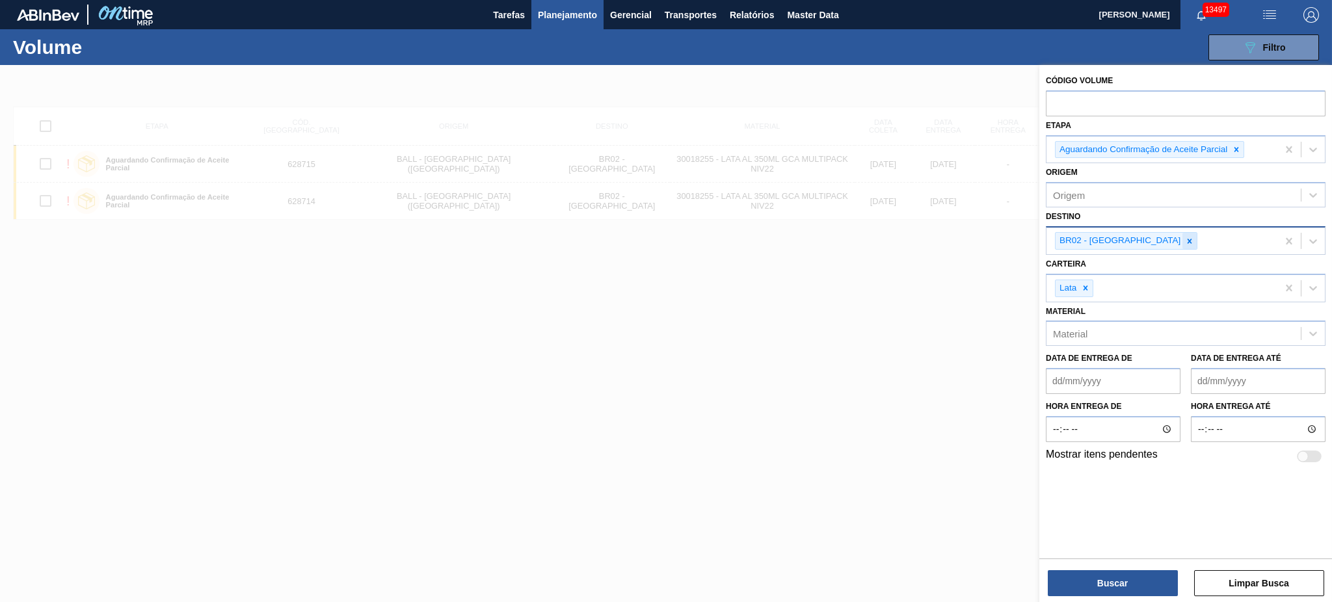
click at [1183, 238] on div at bounding box center [1190, 241] width 14 height 16
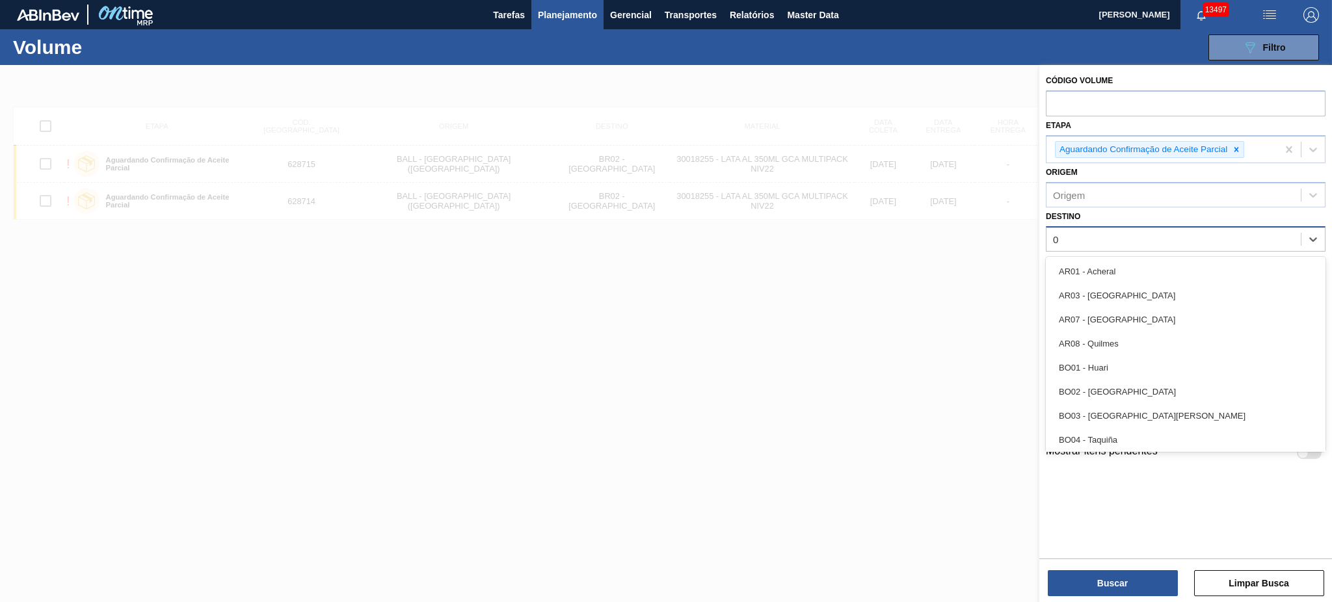
type input "03"
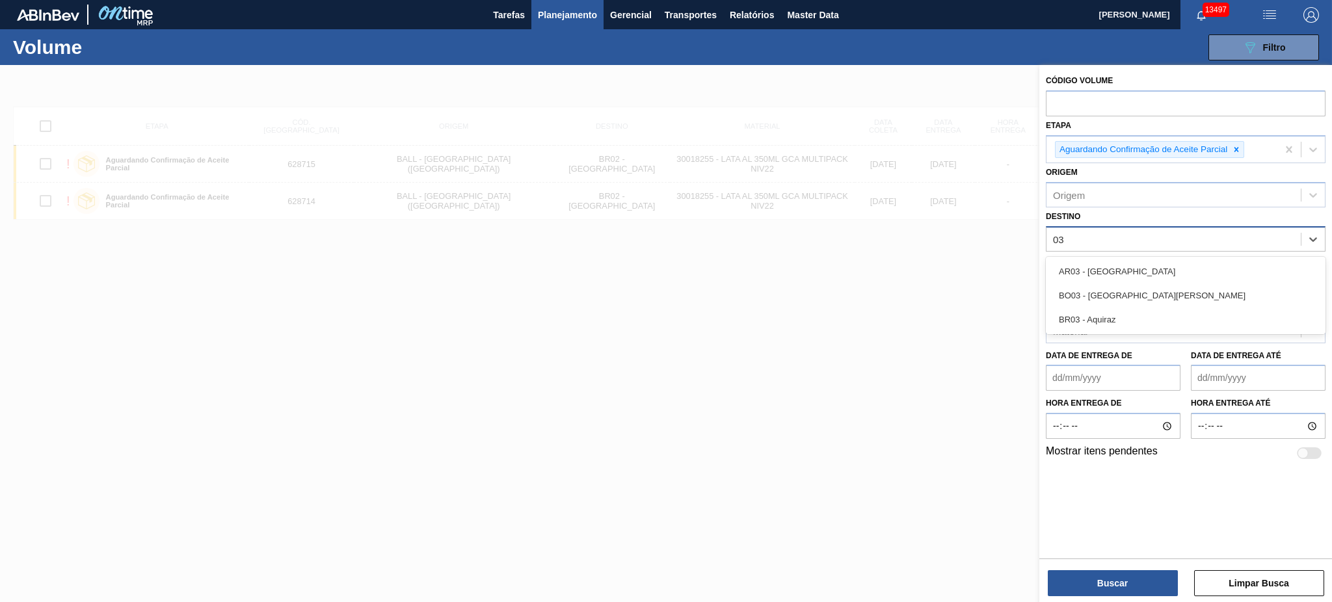
drag, startPoint x: 1144, startPoint y: 316, endPoint x: 1144, endPoint y: 350, distance: 33.8
click at [1144, 316] on div "BR03 - Aquiraz" at bounding box center [1186, 320] width 280 height 24
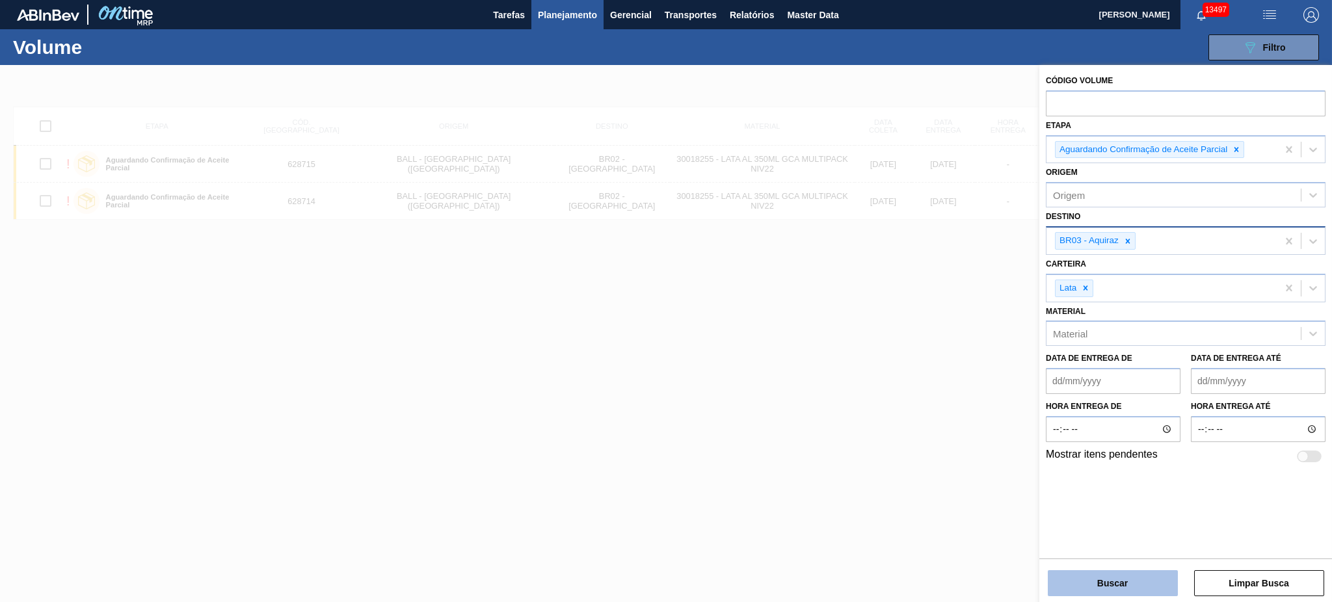
click at [1129, 581] on button "Buscar" at bounding box center [1113, 583] width 130 height 26
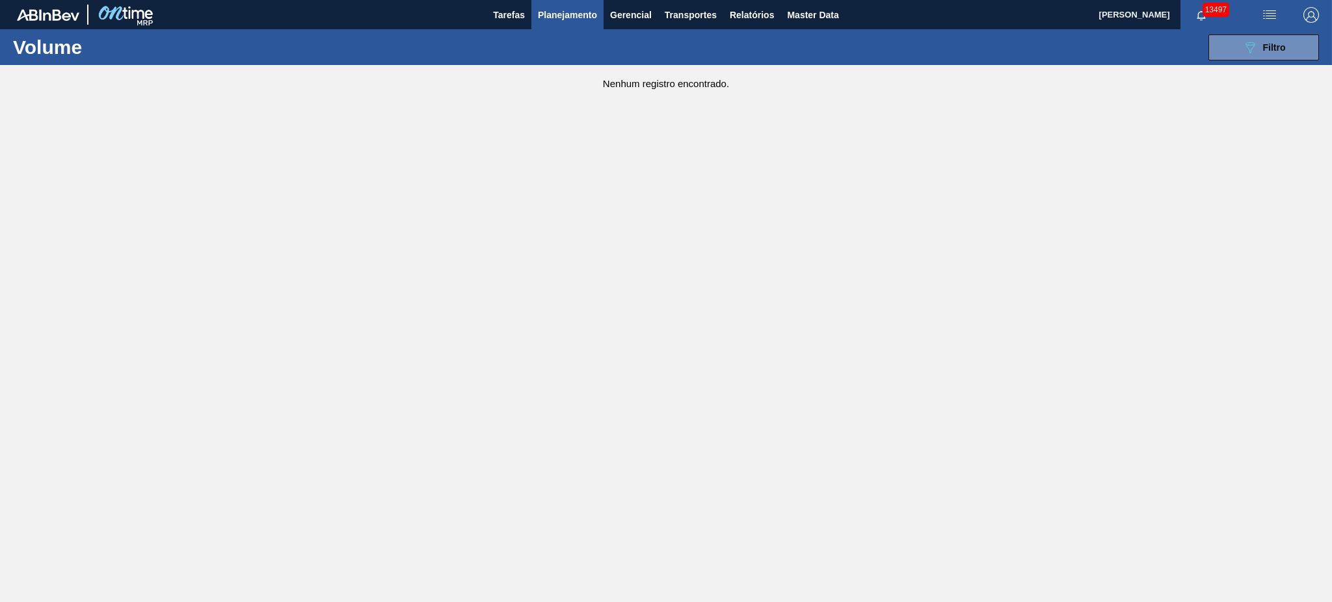
click at [1250, 40] on icon "089F7B8B-B2A5-4AFE-B5C0-19BA573D28AC" at bounding box center [1250, 48] width 16 height 16
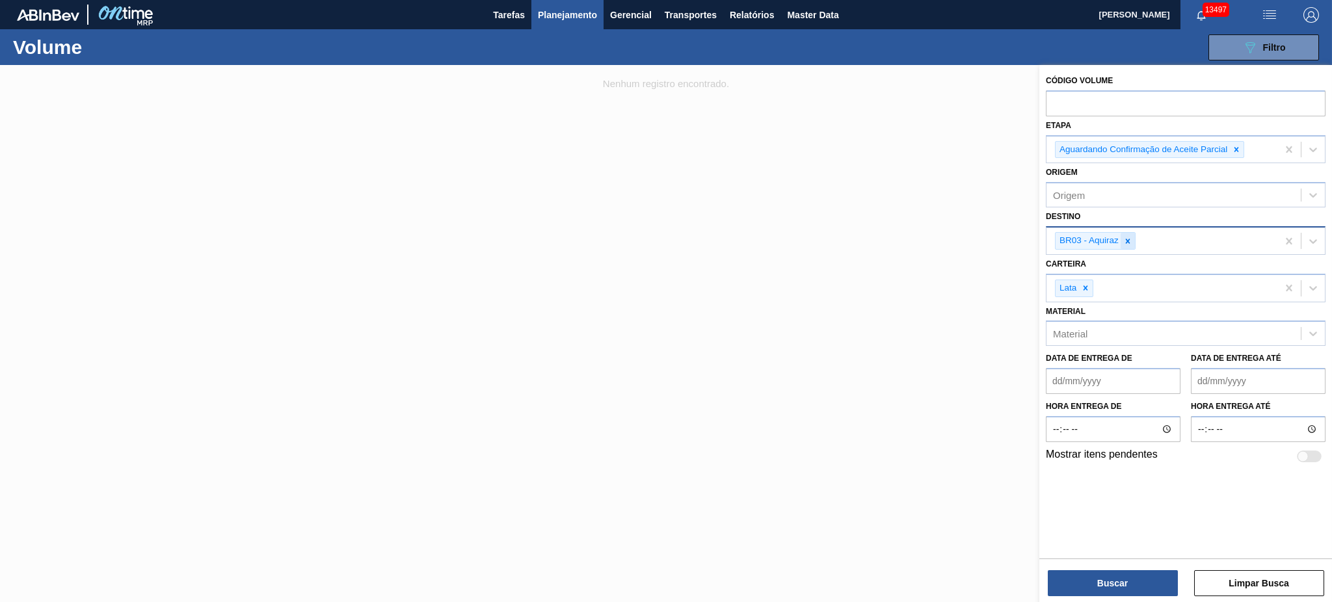
click at [1131, 237] on icon at bounding box center [1127, 241] width 9 height 9
type input "04"
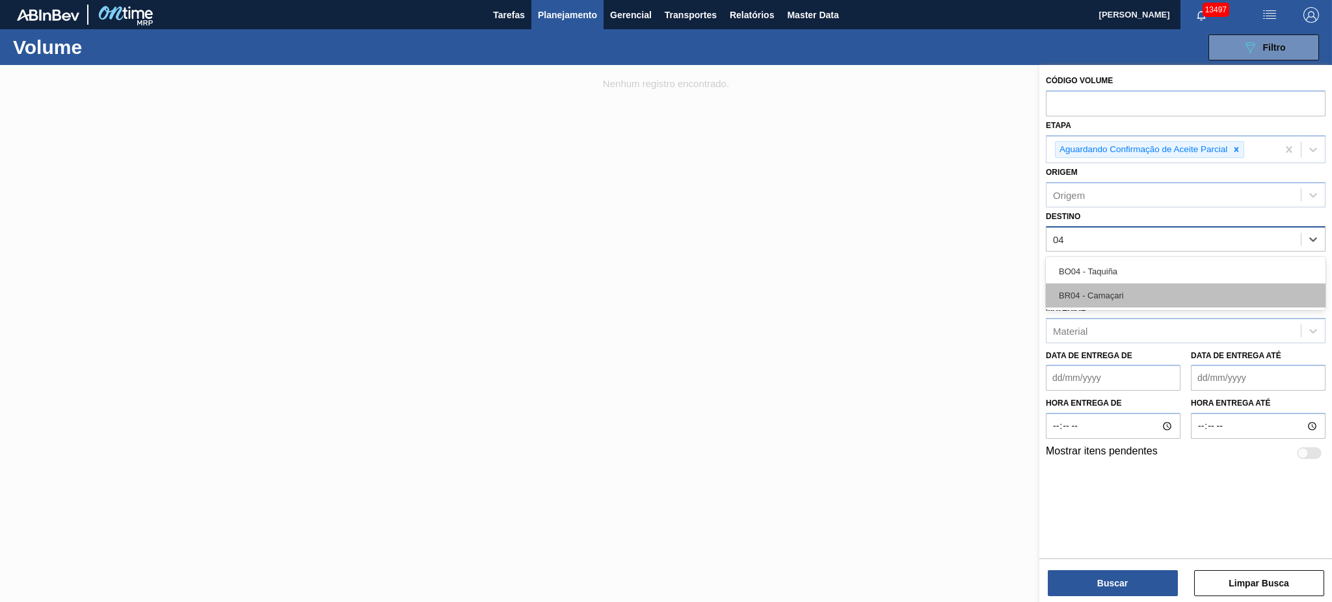
click at [1096, 301] on div "BR04 - Camaçari" at bounding box center [1186, 296] width 280 height 24
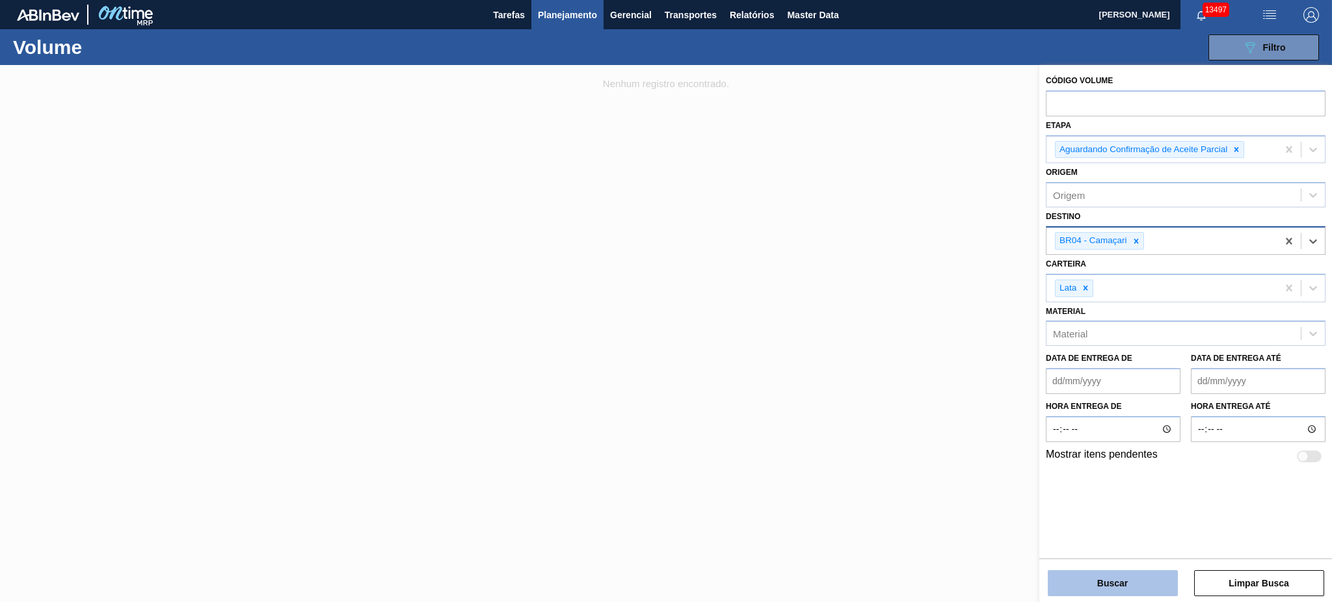
click at [1131, 584] on button "Buscar" at bounding box center [1113, 583] width 130 height 26
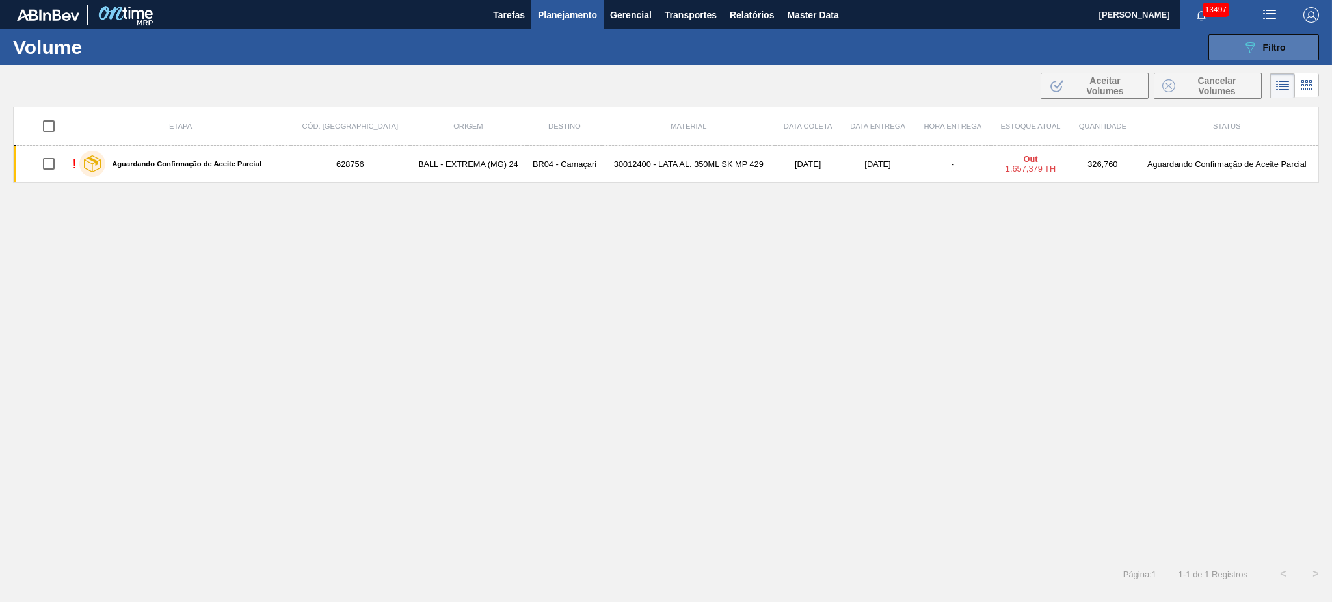
click at [1242, 40] on icon "089F7B8B-B2A5-4AFE-B5C0-19BA573D28AC" at bounding box center [1250, 48] width 16 height 16
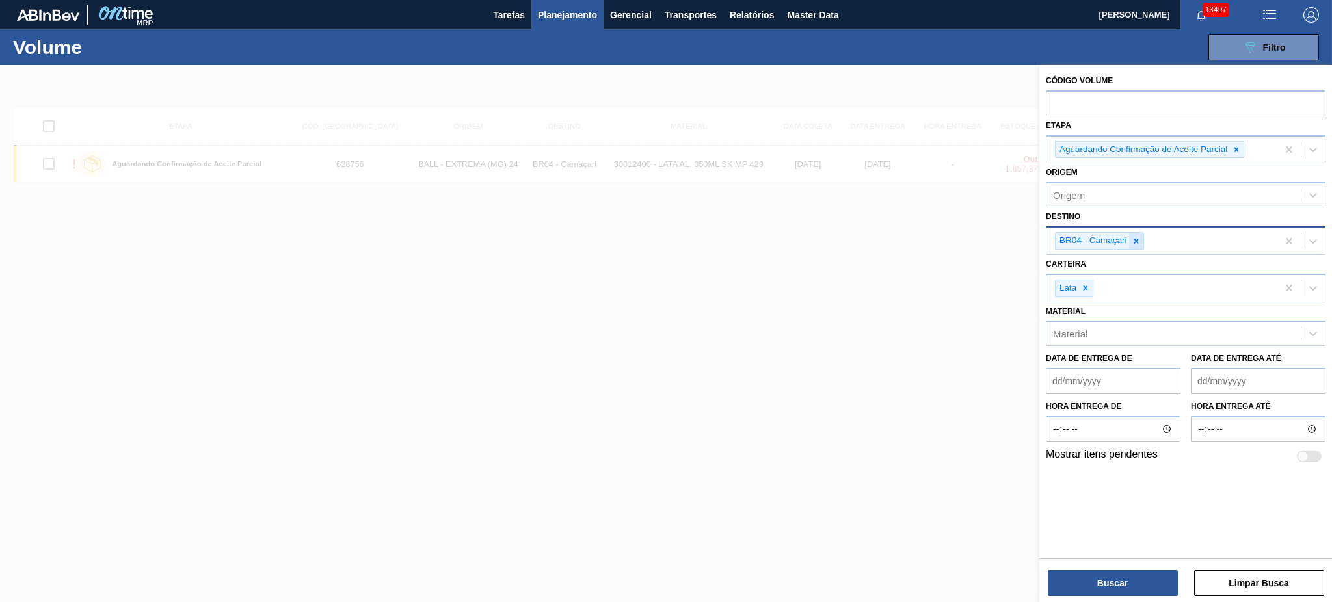
click at [1134, 243] on icon at bounding box center [1136, 241] width 9 height 9
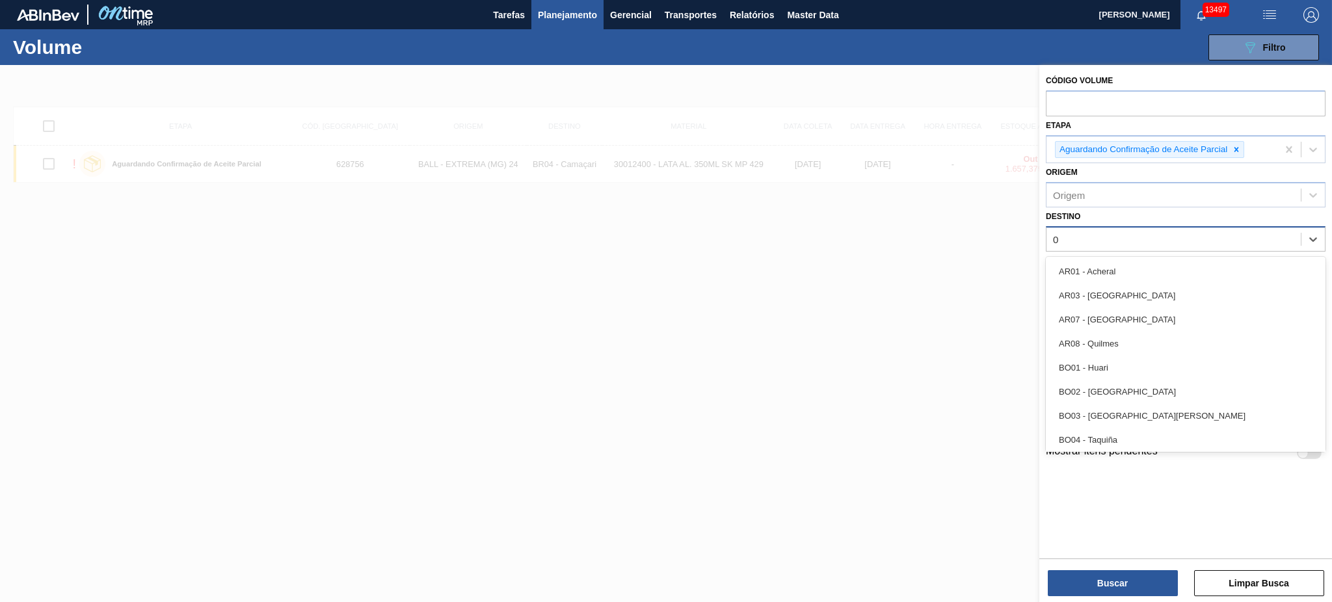
type input "08"
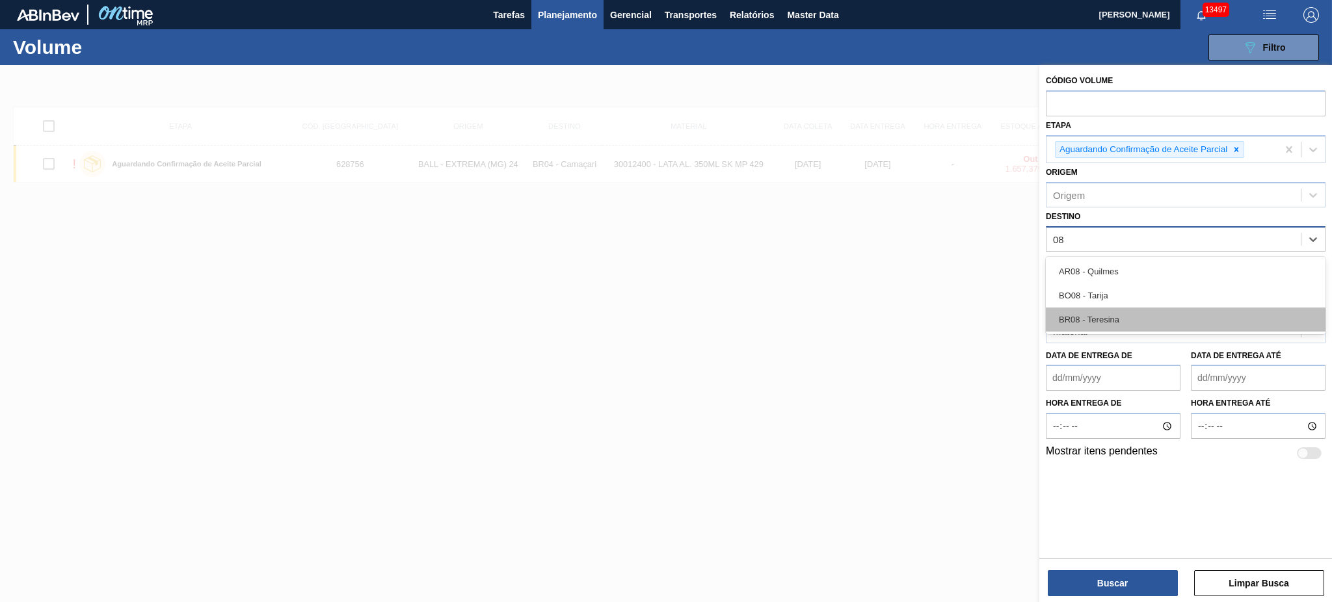
click at [1112, 319] on div "BR08 - Teresina" at bounding box center [1186, 320] width 280 height 24
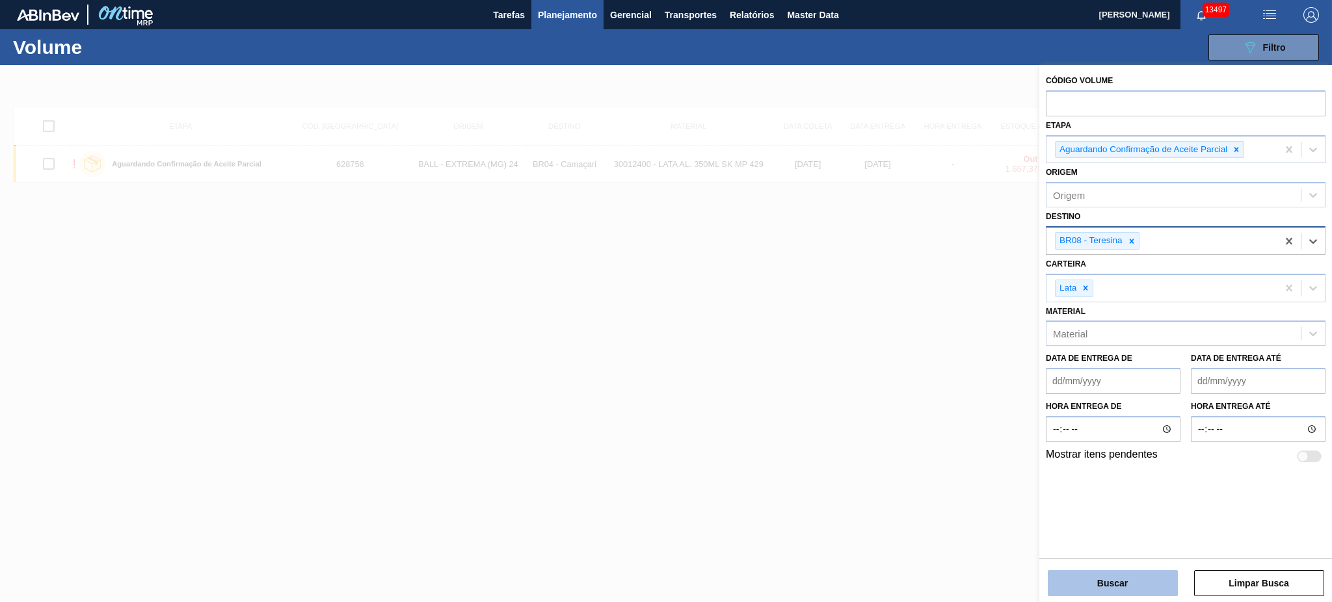
click at [1132, 589] on button "Buscar" at bounding box center [1113, 583] width 130 height 26
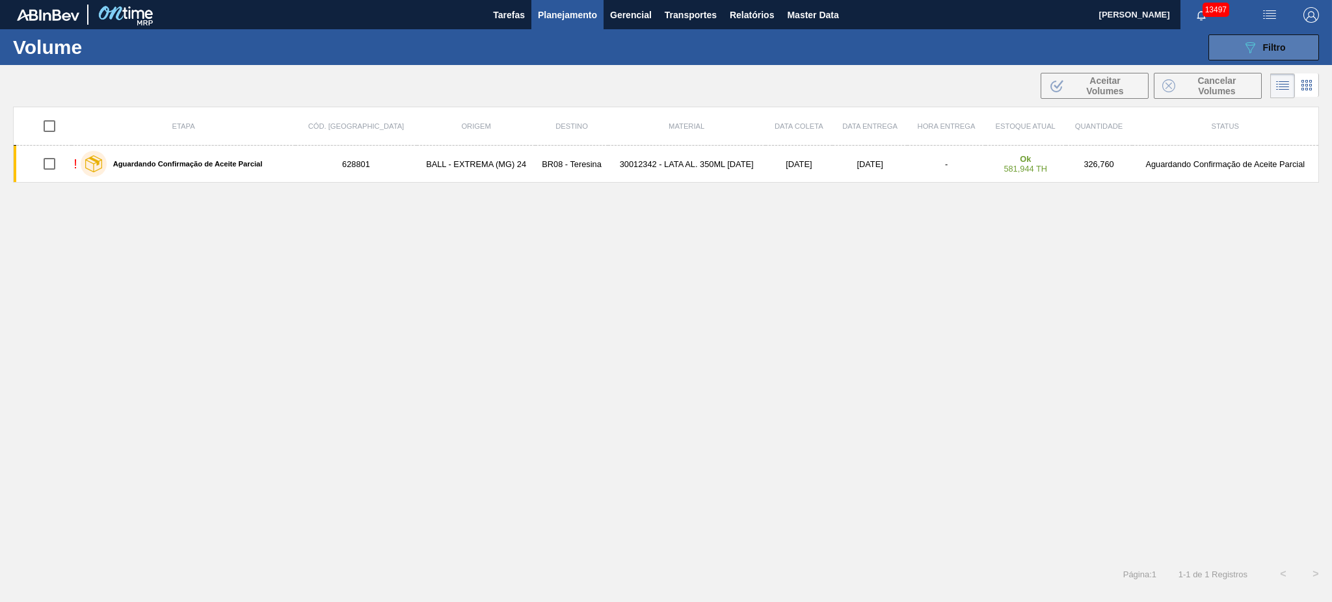
click at [1261, 40] on div "089F7B8B-B2A5-4AFE-B5C0-19BA573D28AC Filtro" at bounding box center [1264, 48] width 44 height 16
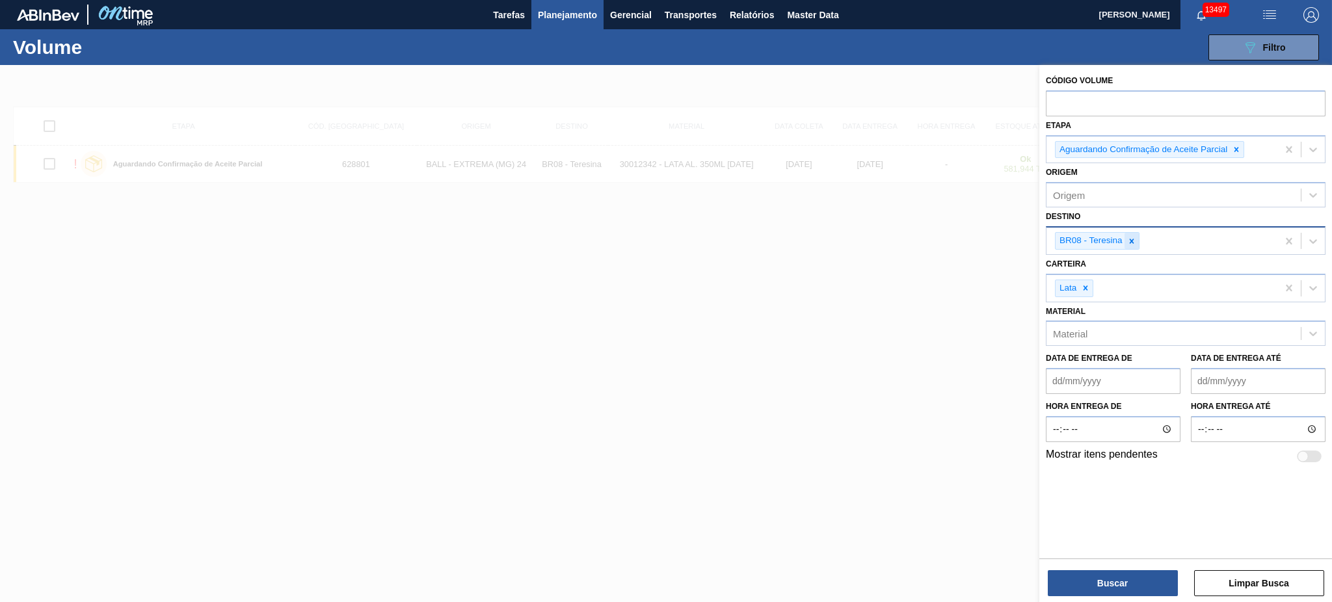
click at [1135, 239] on icon at bounding box center [1131, 241] width 9 height 9
type input "11"
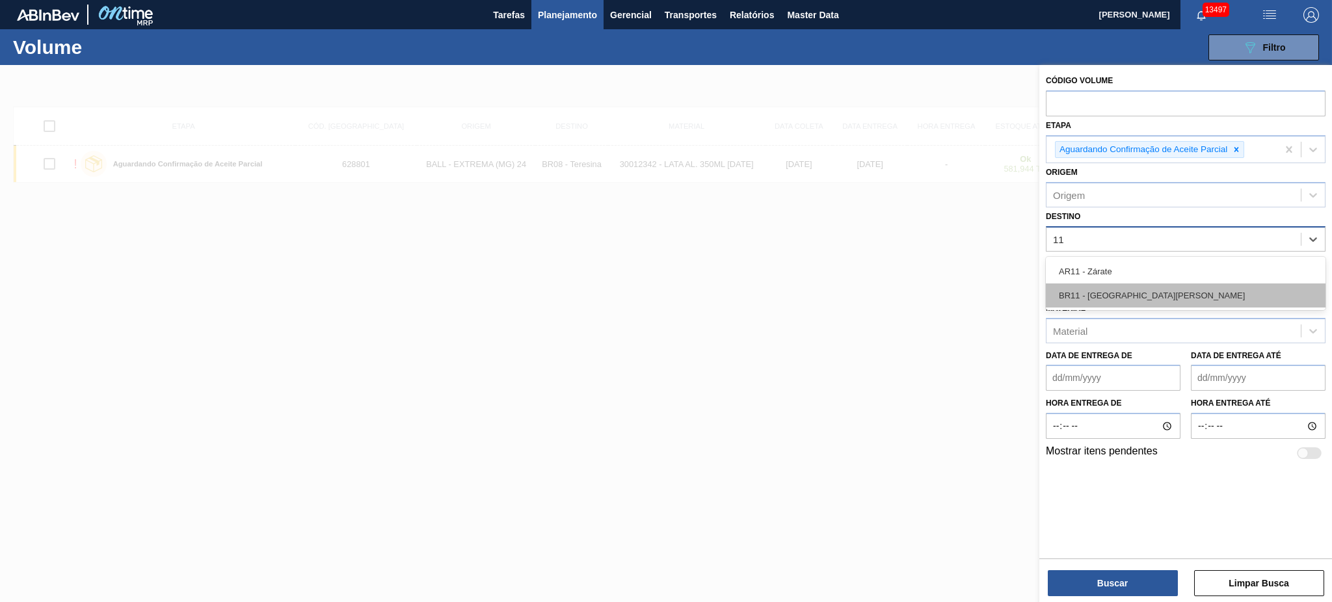
click at [1115, 286] on div "BR11 - São Luís" at bounding box center [1186, 296] width 280 height 24
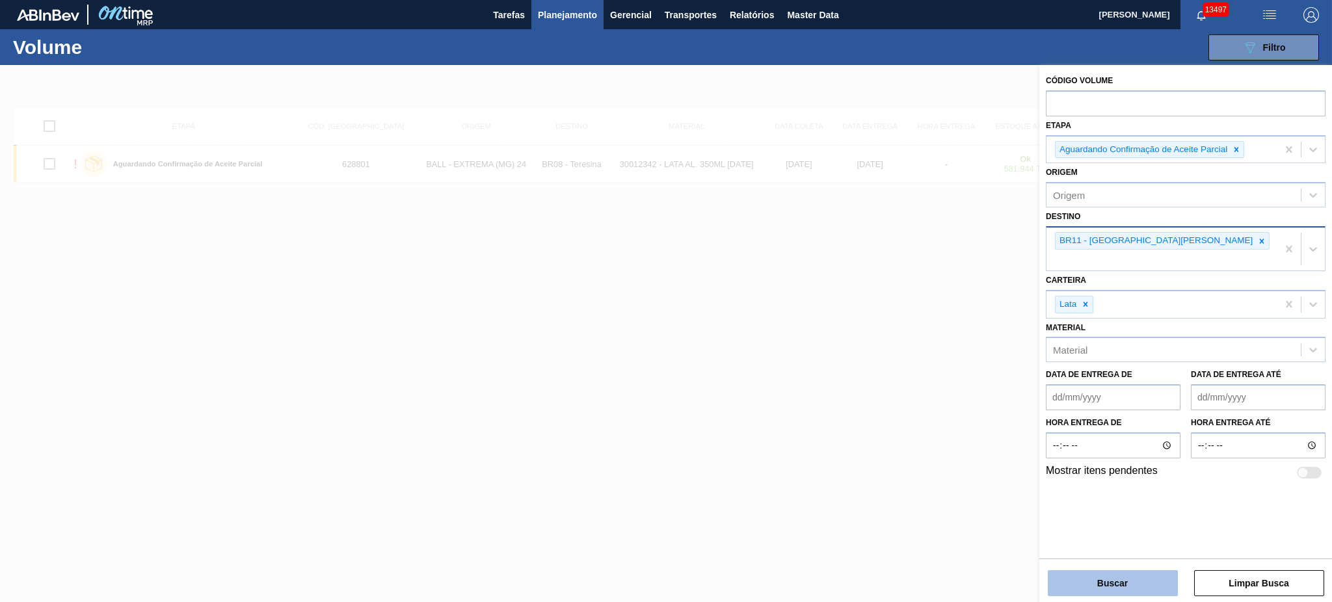
click at [1139, 587] on button "Buscar" at bounding box center [1113, 583] width 130 height 26
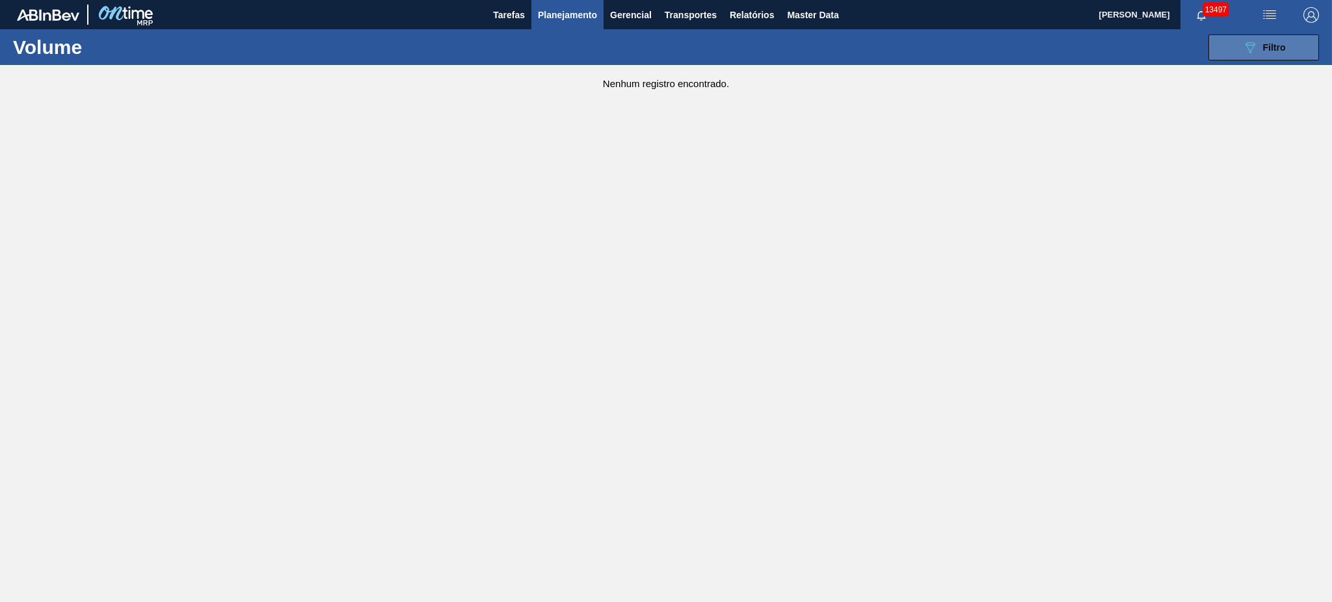
click at [1265, 40] on div "089F7B8B-B2A5-4AFE-B5C0-19BA573D28AC Filtro" at bounding box center [1264, 48] width 44 height 16
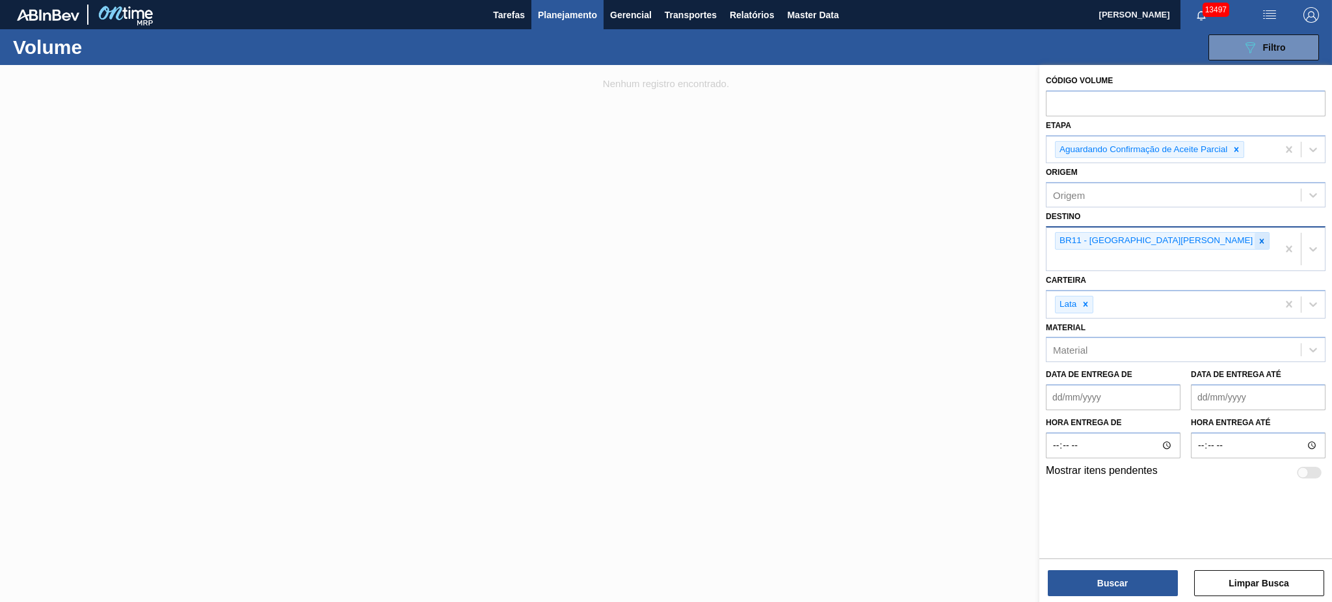
click at [1260, 239] on icon at bounding box center [1262, 241] width 5 height 5
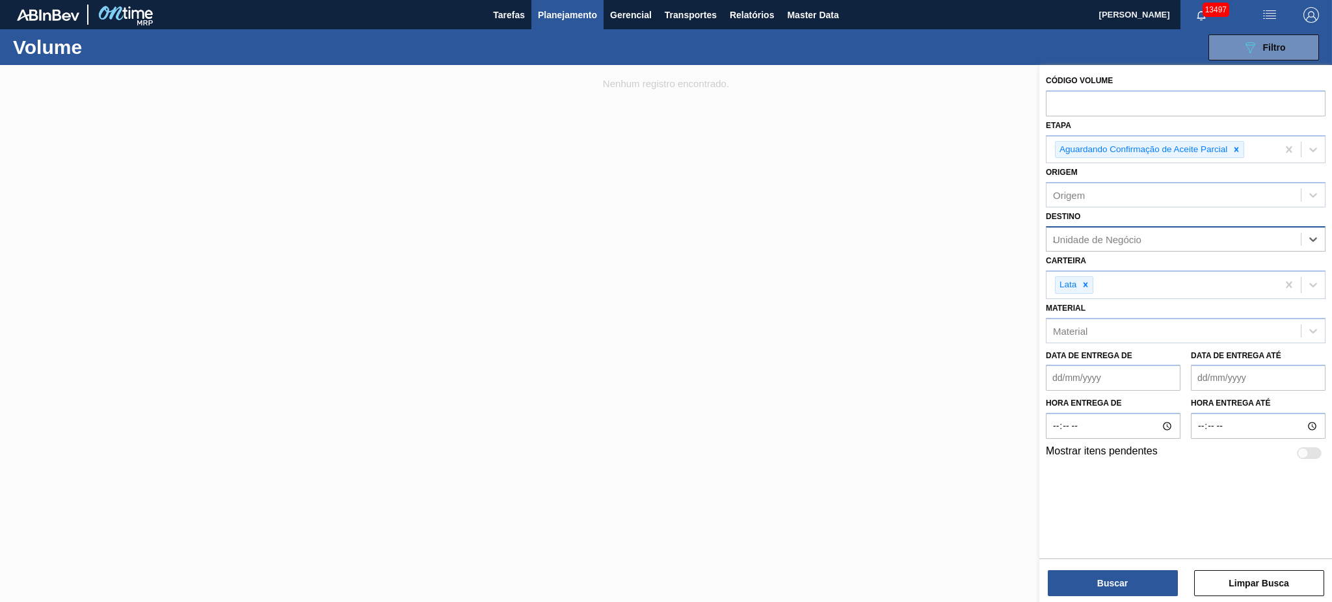
type input "31"
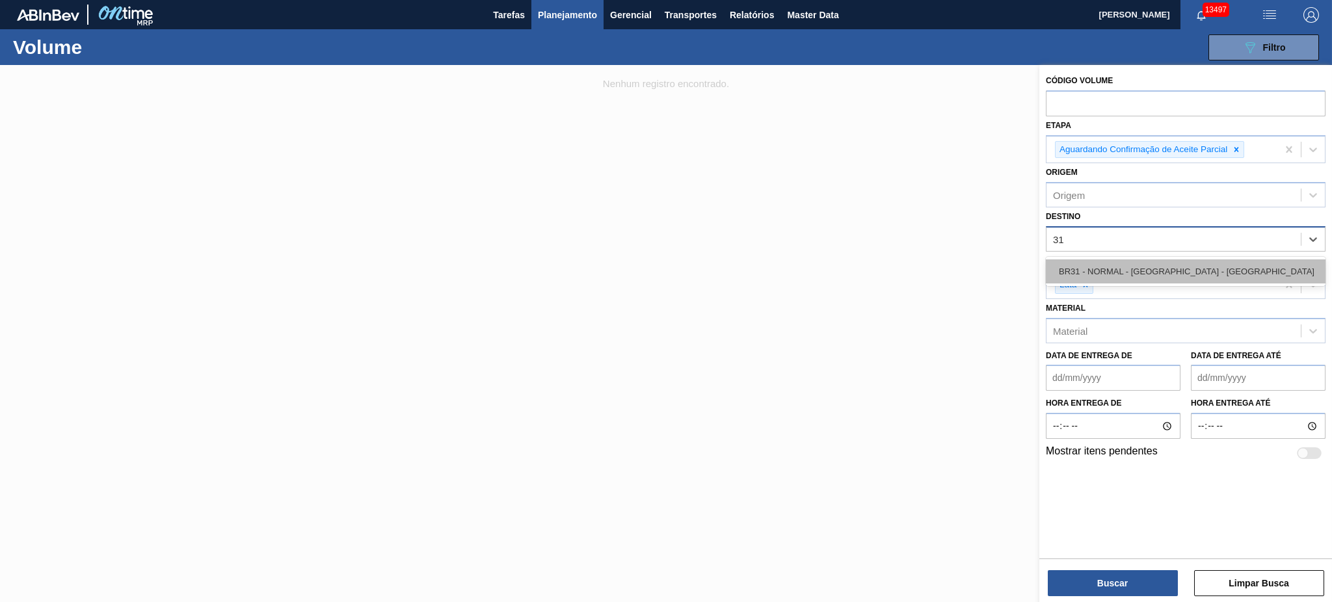
click at [1132, 271] on div "BR31 - NORMAL - [GEOGRAPHIC_DATA] - [GEOGRAPHIC_DATA]" at bounding box center [1186, 272] width 280 height 24
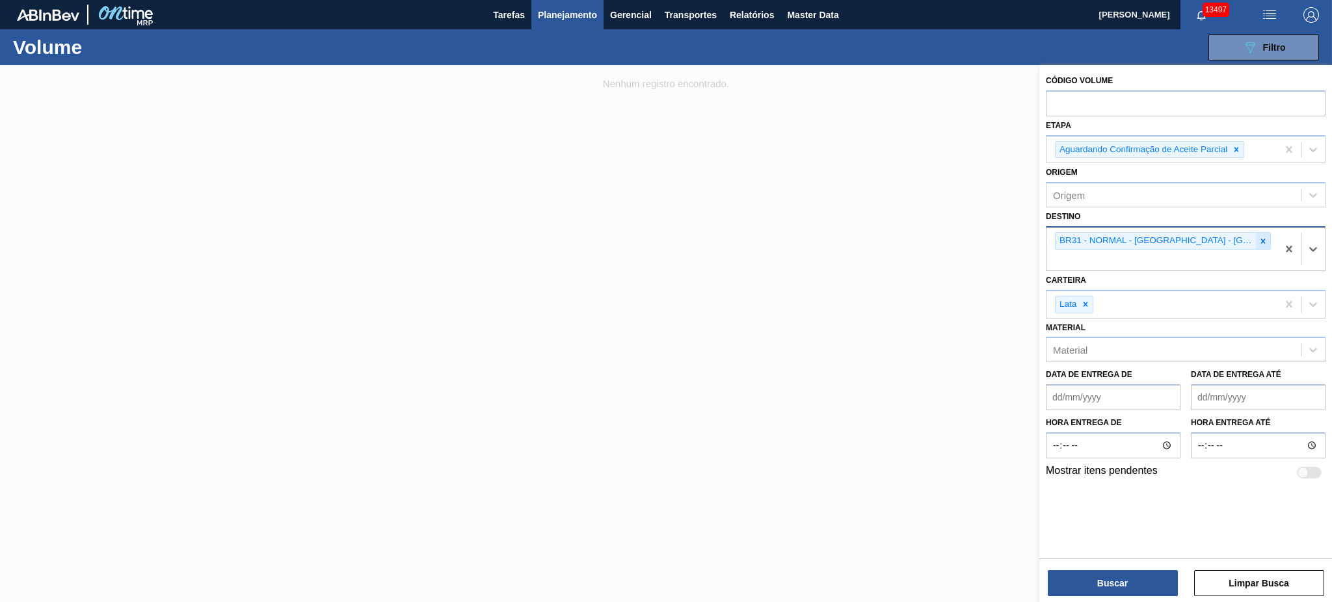
click at [1256, 237] on div at bounding box center [1263, 241] width 14 height 16
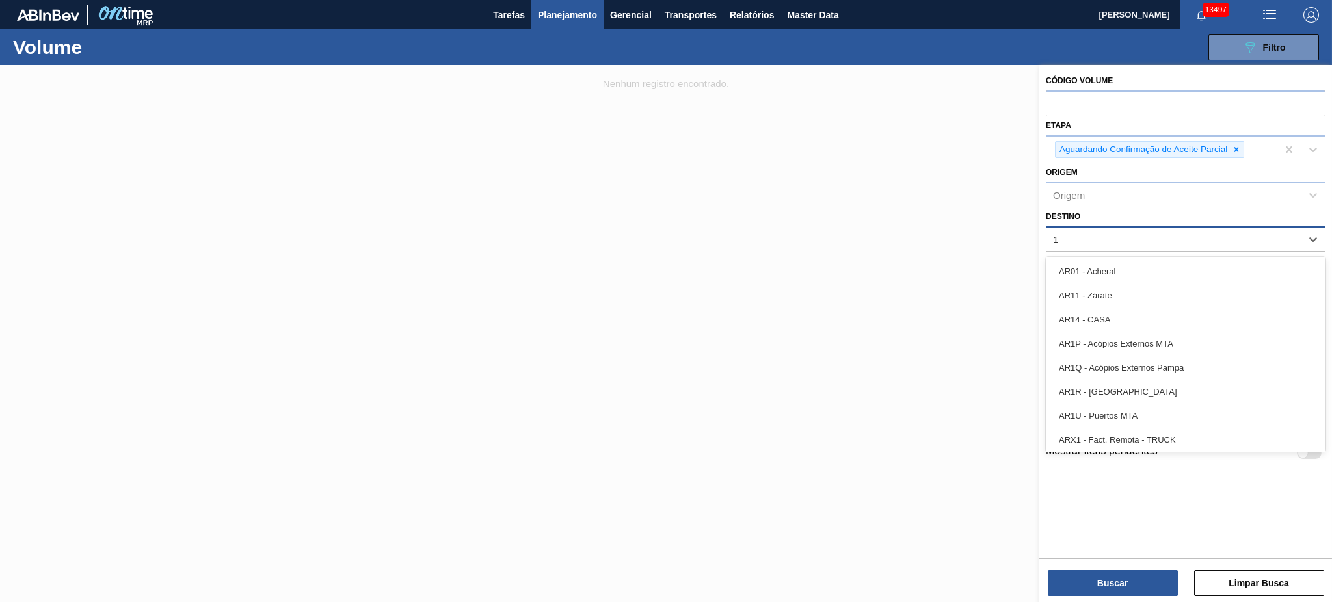
type input "18"
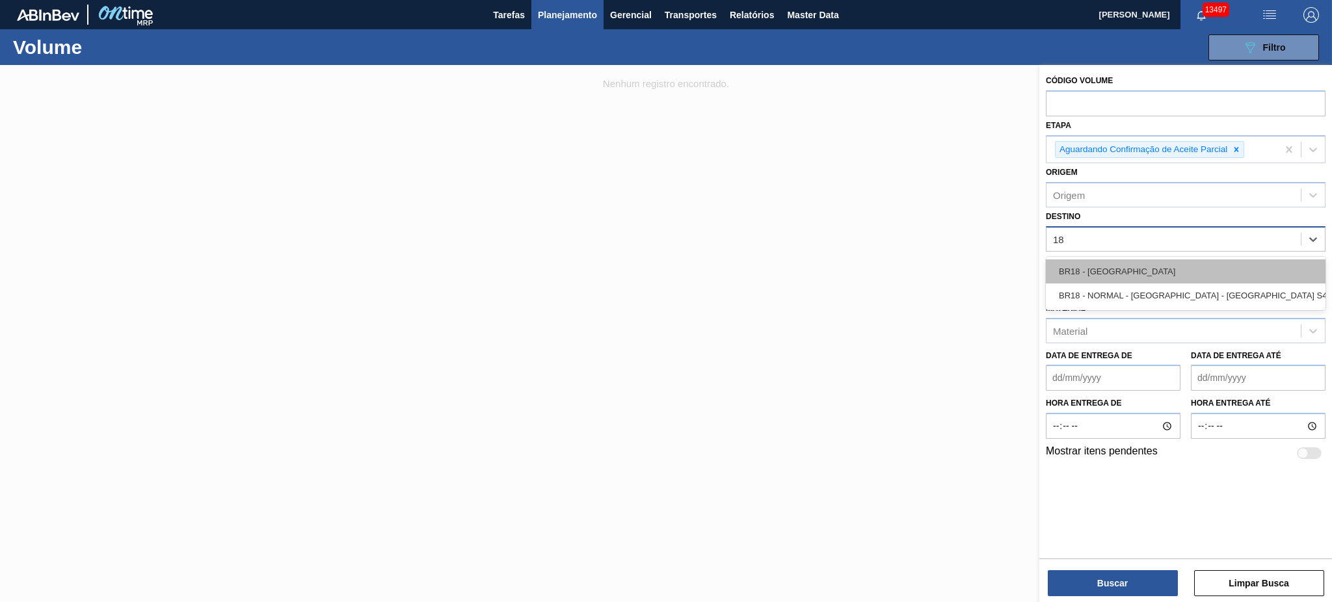
click at [1156, 270] on div "BR18 - [GEOGRAPHIC_DATA]" at bounding box center [1186, 272] width 280 height 24
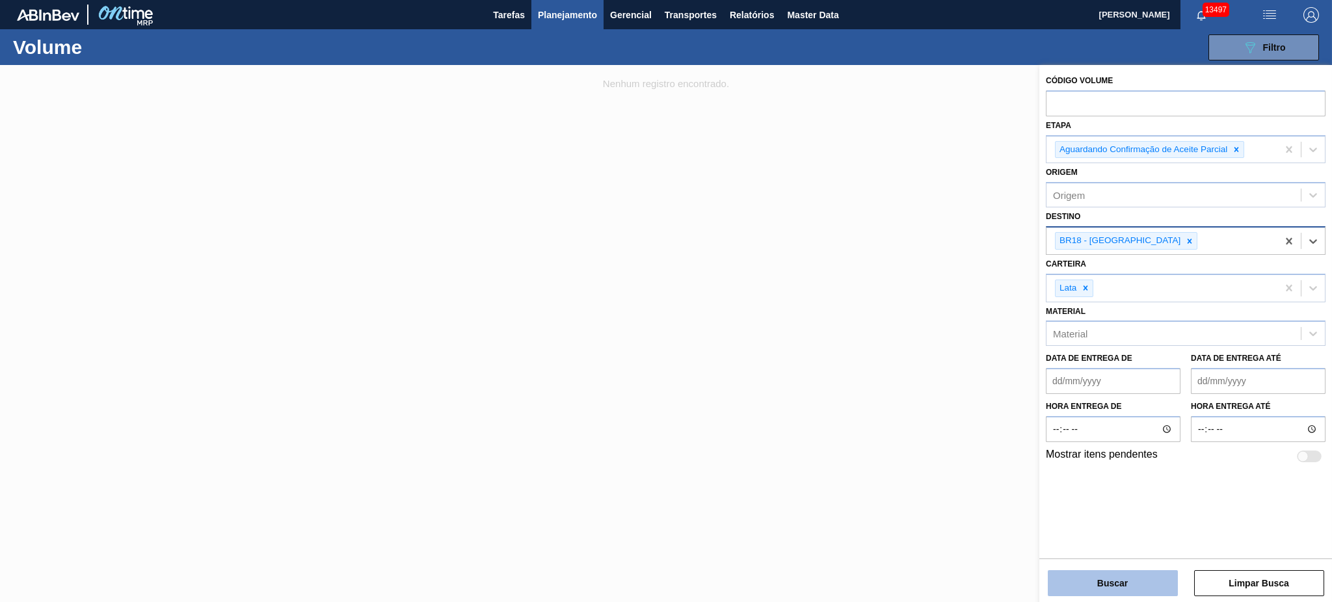
click at [1122, 583] on button "Buscar" at bounding box center [1113, 583] width 130 height 26
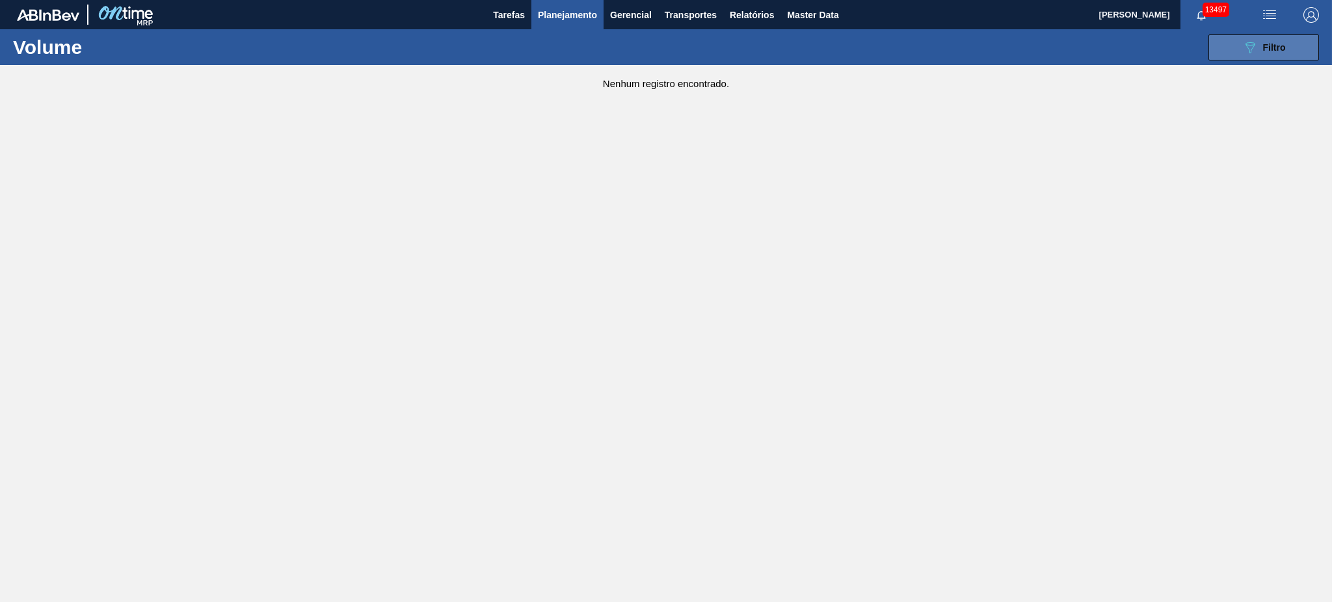
click at [1237, 42] on button "089F7B8B-B2A5-4AFE-B5C0-19BA573D28AC Filtro" at bounding box center [1264, 47] width 111 height 26
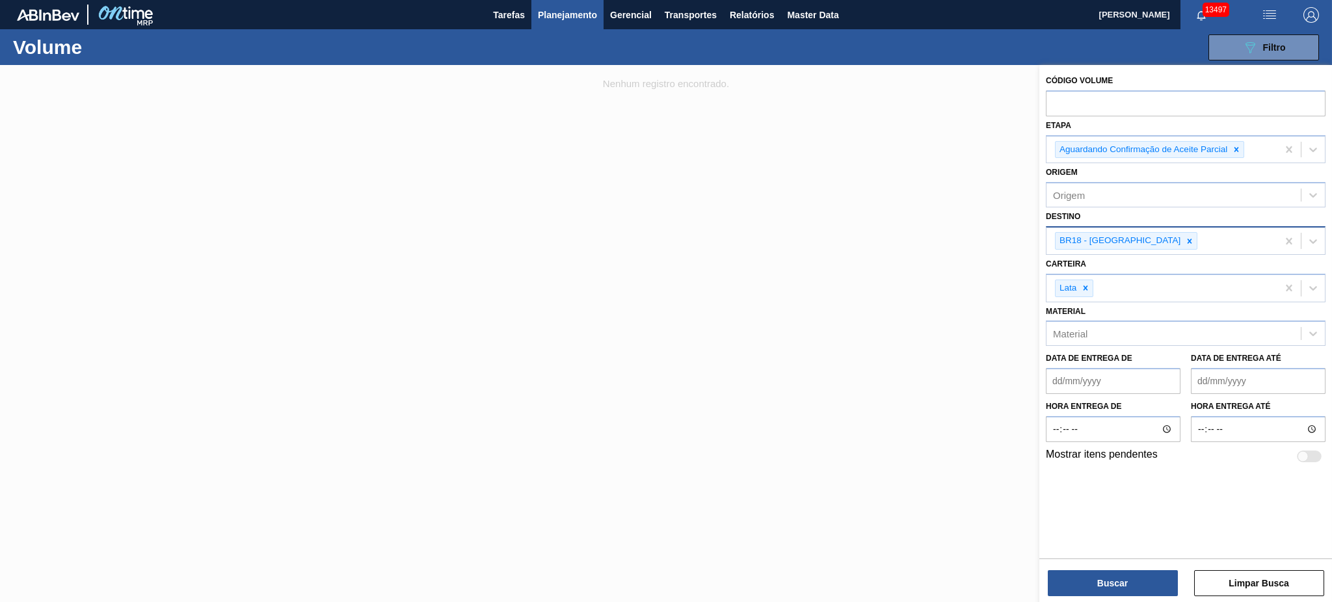
click at [1176, 232] on div "BR18 - [GEOGRAPHIC_DATA]" at bounding box center [1162, 241] width 231 height 27
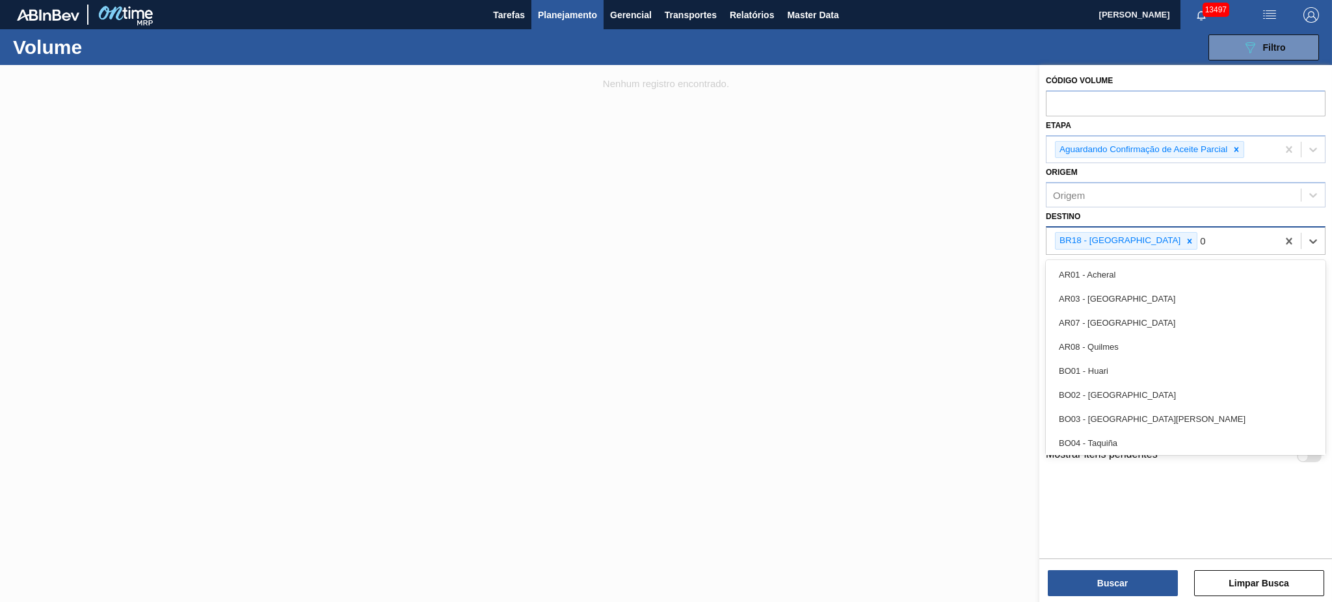
type input "02"
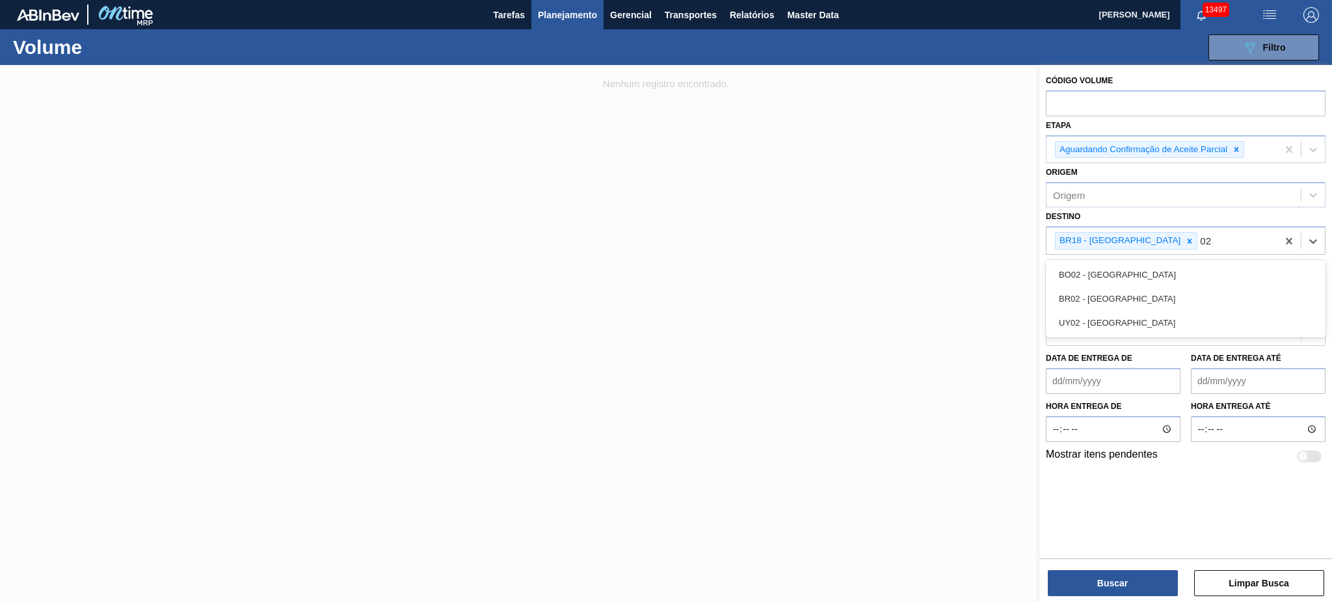
click at [1140, 299] on div "BR02 - Sergipe" at bounding box center [1186, 299] width 280 height 24
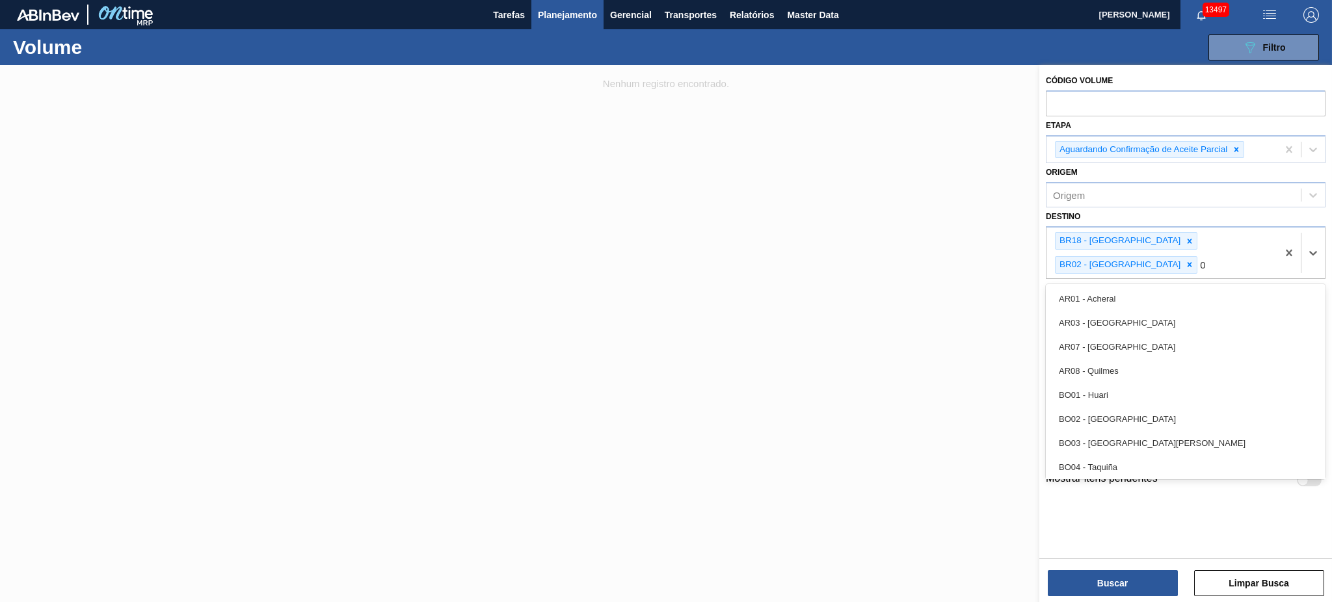
type input "03"
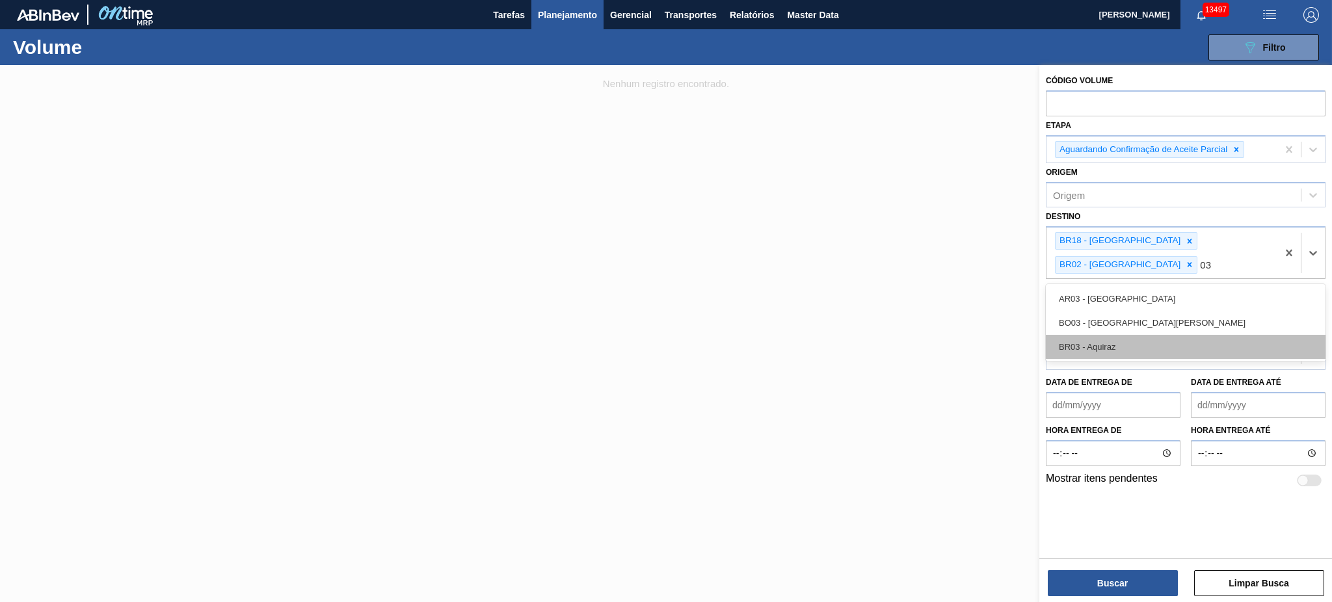
click at [1140, 335] on div "BR03 - Aquiraz" at bounding box center [1186, 347] width 280 height 24
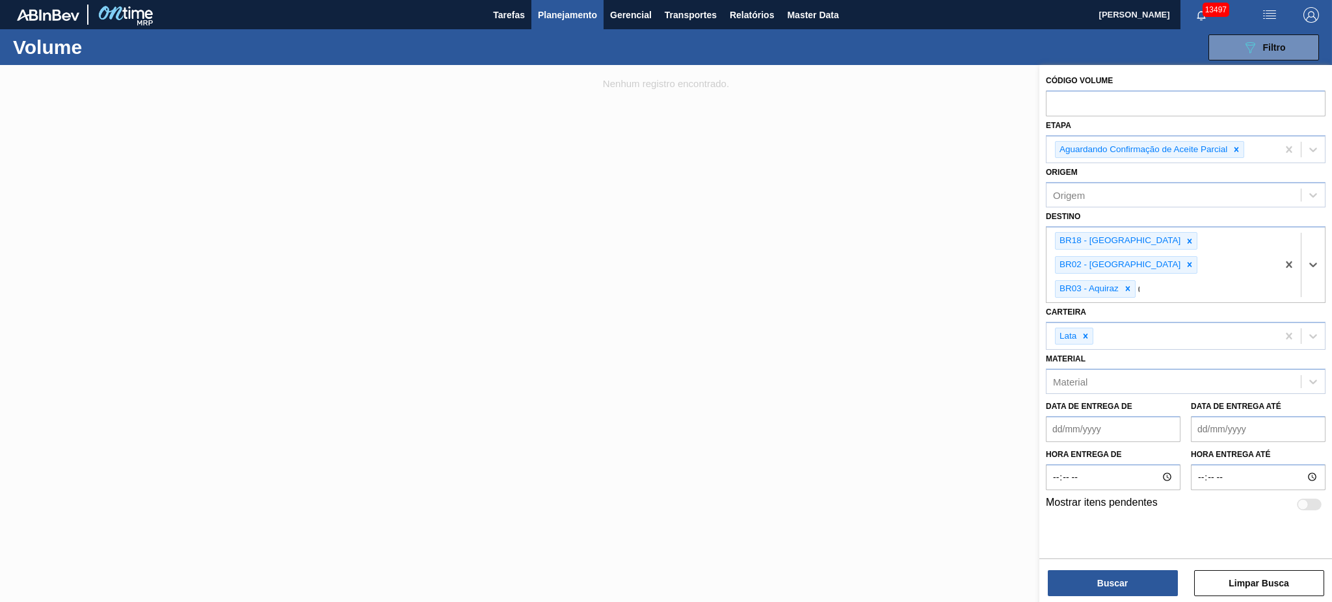
type input "04"
click at [1140, 335] on div "BR04 - Camaçari" at bounding box center [1186, 347] width 280 height 24
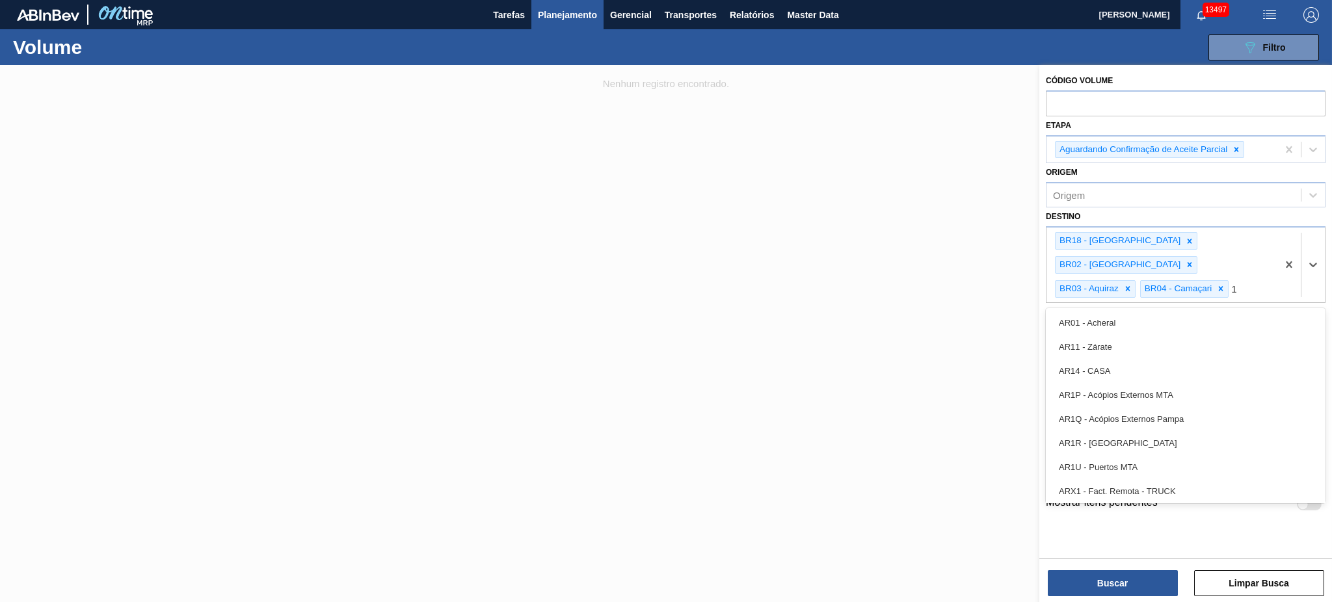
type input "11"
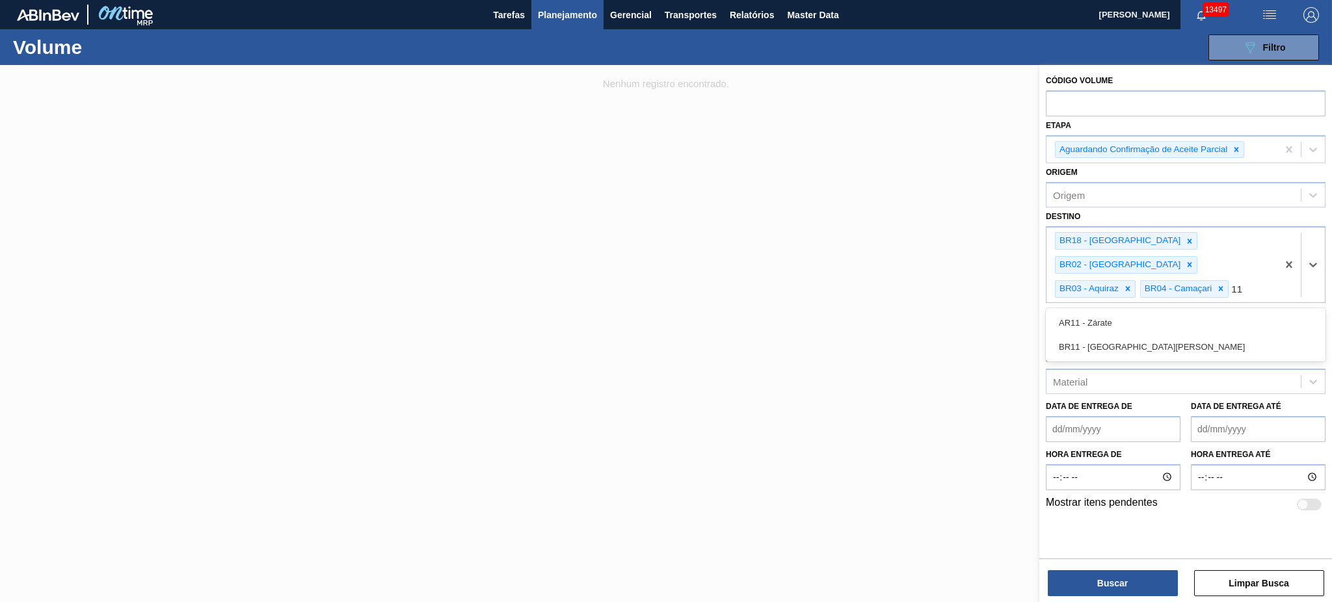
click at [1140, 335] on div "BR11 - [GEOGRAPHIC_DATA][PERSON_NAME]" at bounding box center [1186, 347] width 280 height 24
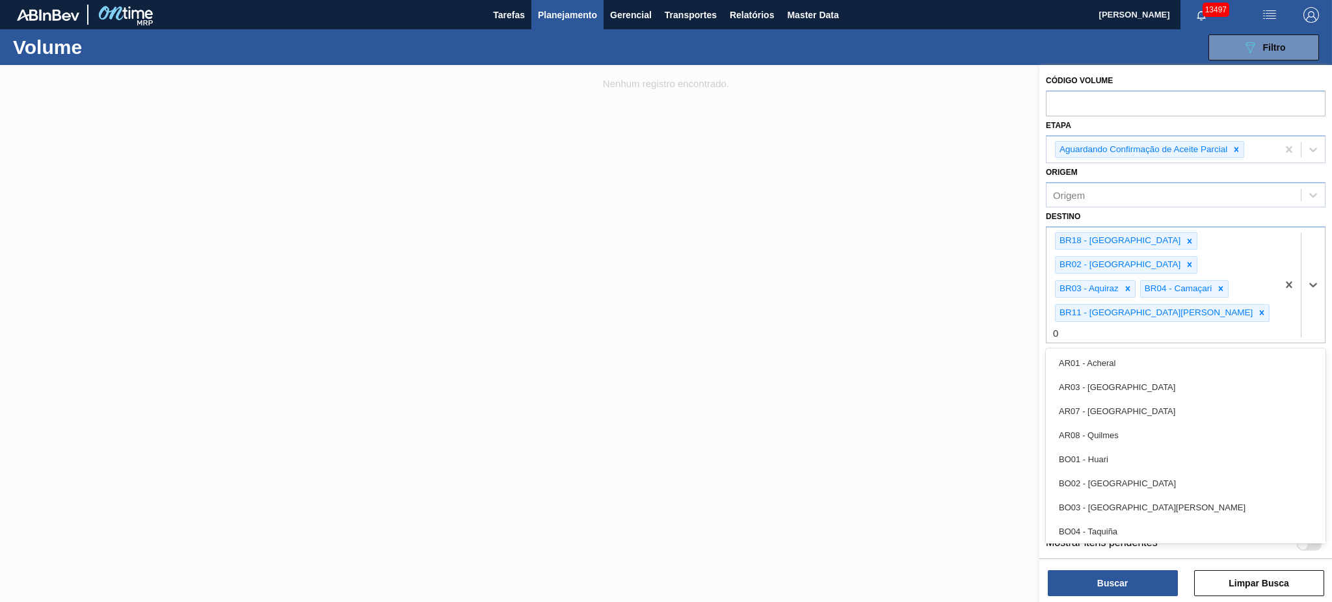
type input "08"
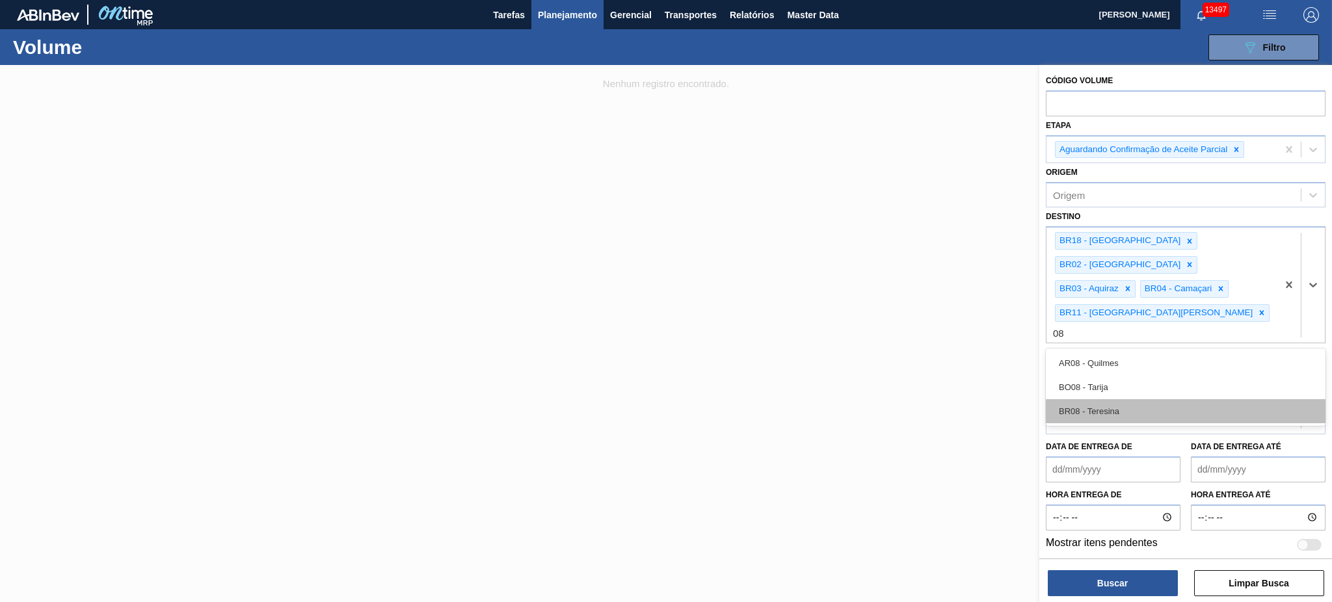
click at [1142, 399] on div "BR08 - Teresina" at bounding box center [1186, 411] width 280 height 24
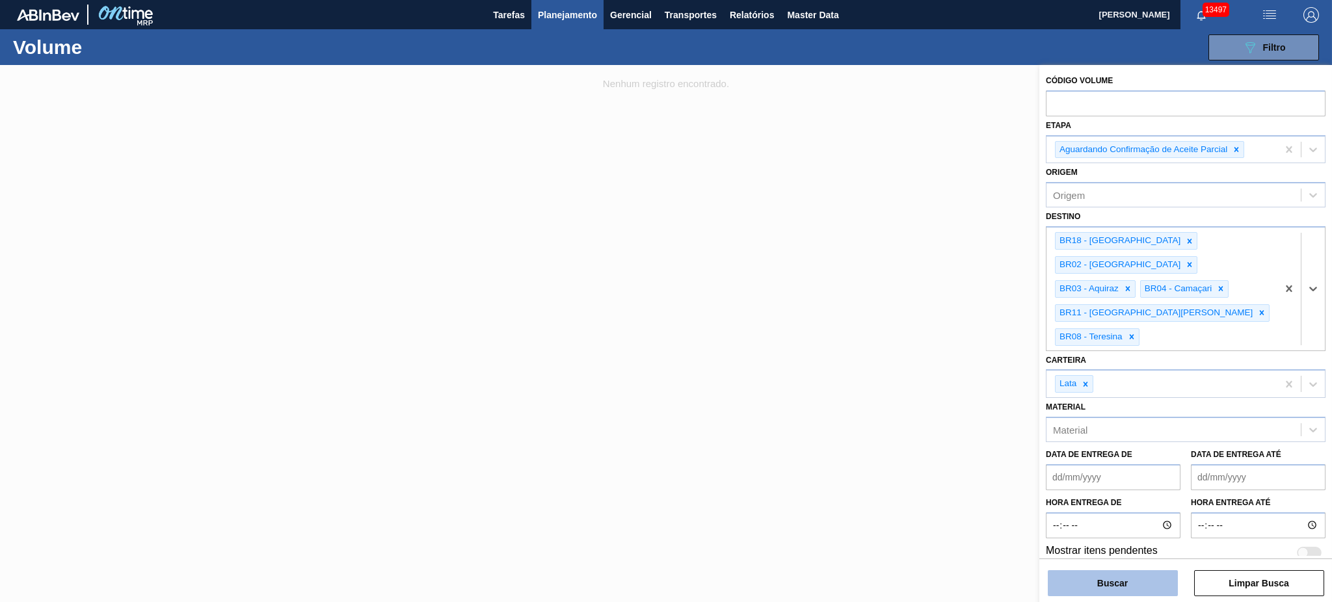
click at [1123, 582] on button "Buscar" at bounding box center [1113, 583] width 130 height 26
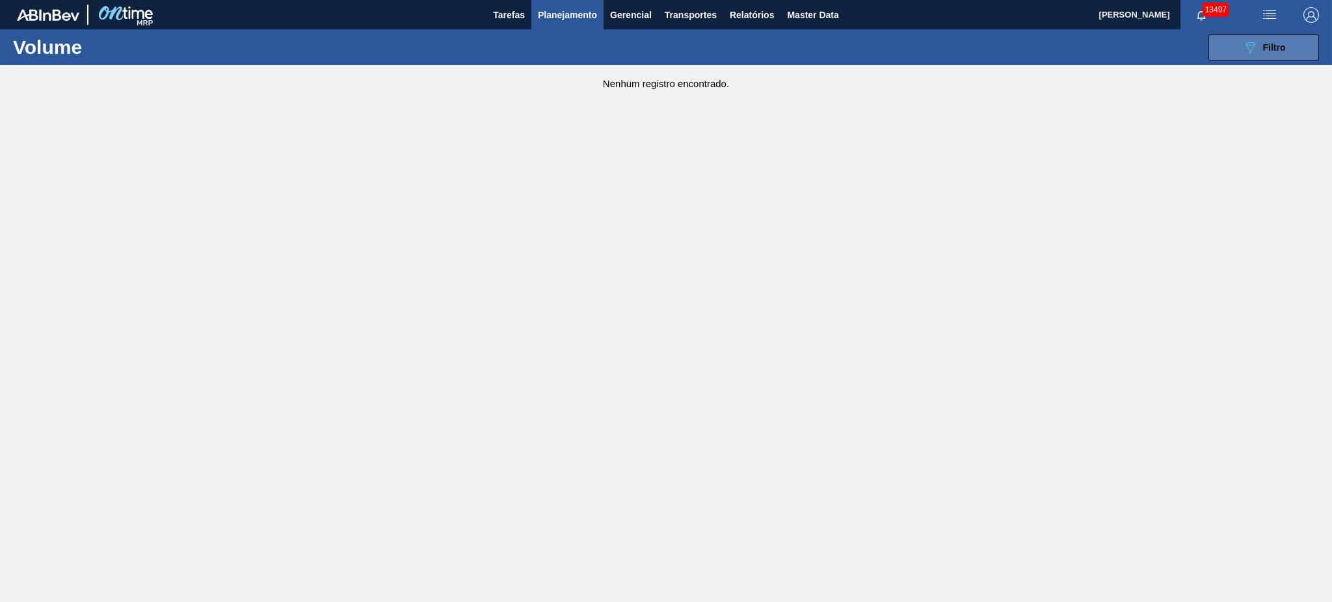
click at [1272, 40] on div "089F7B8B-B2A5-4AFE-B5C0-19BA573D28AC Filtro" at bounding box center [1264, 48] width 44 height 16
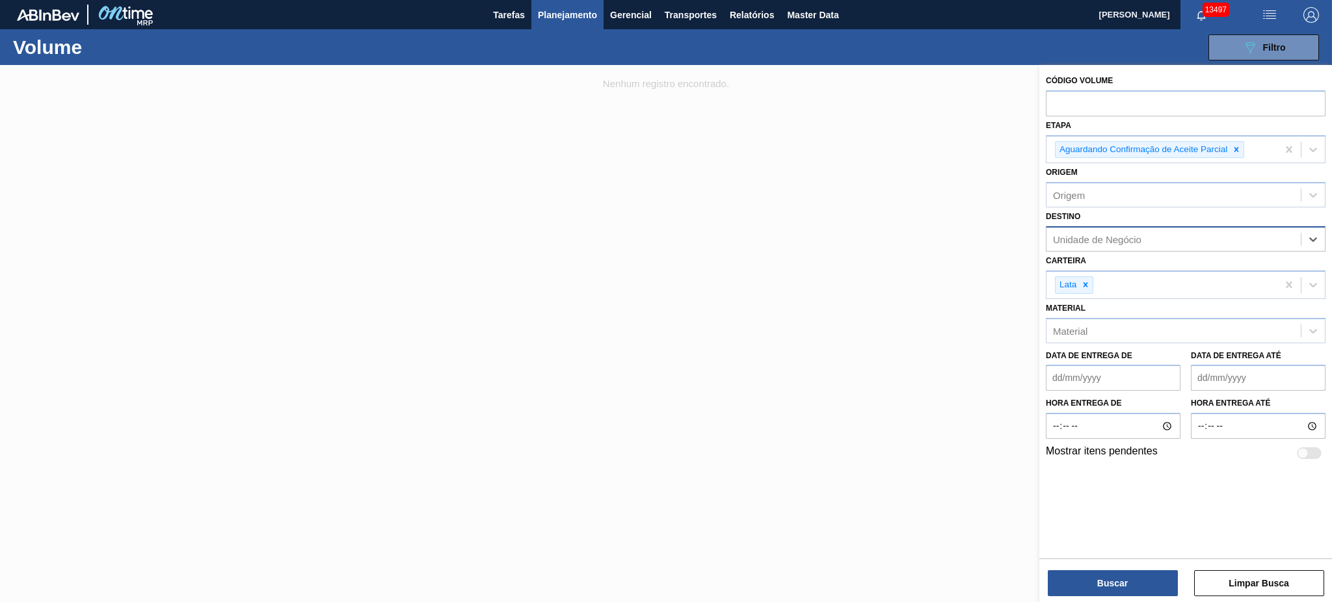
drag, startPoint x: 1289, startPoint y: 261, endPoint x: 1187, endPoint y: 253, distance: 101.8
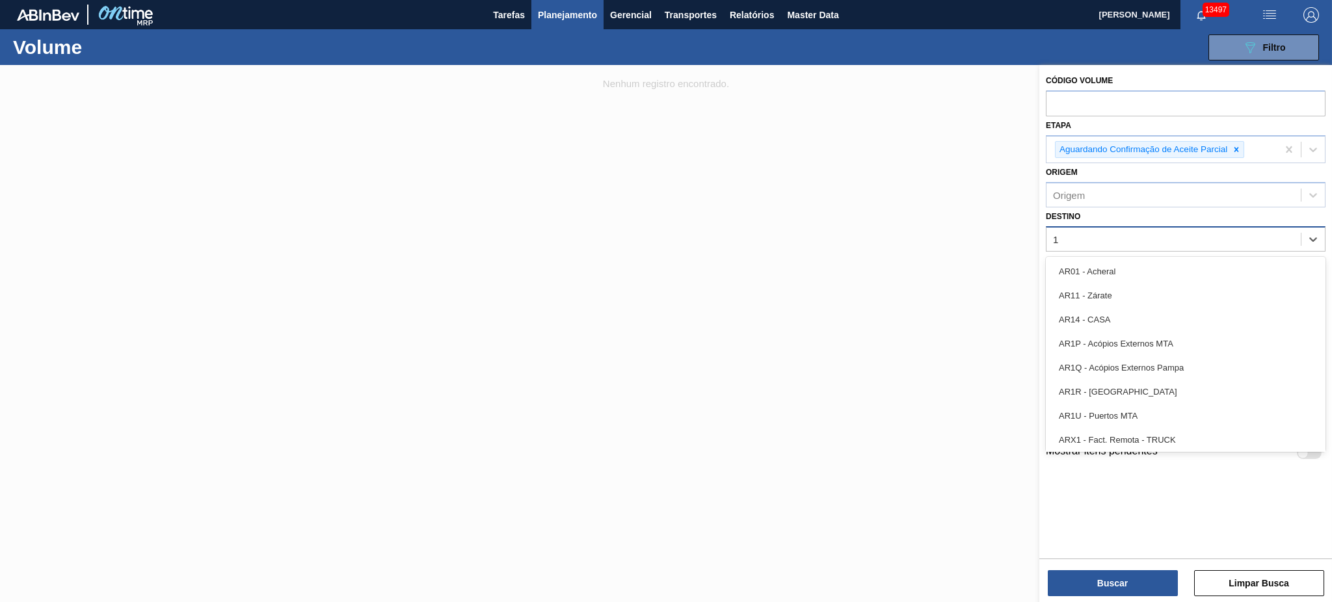
type input "13"
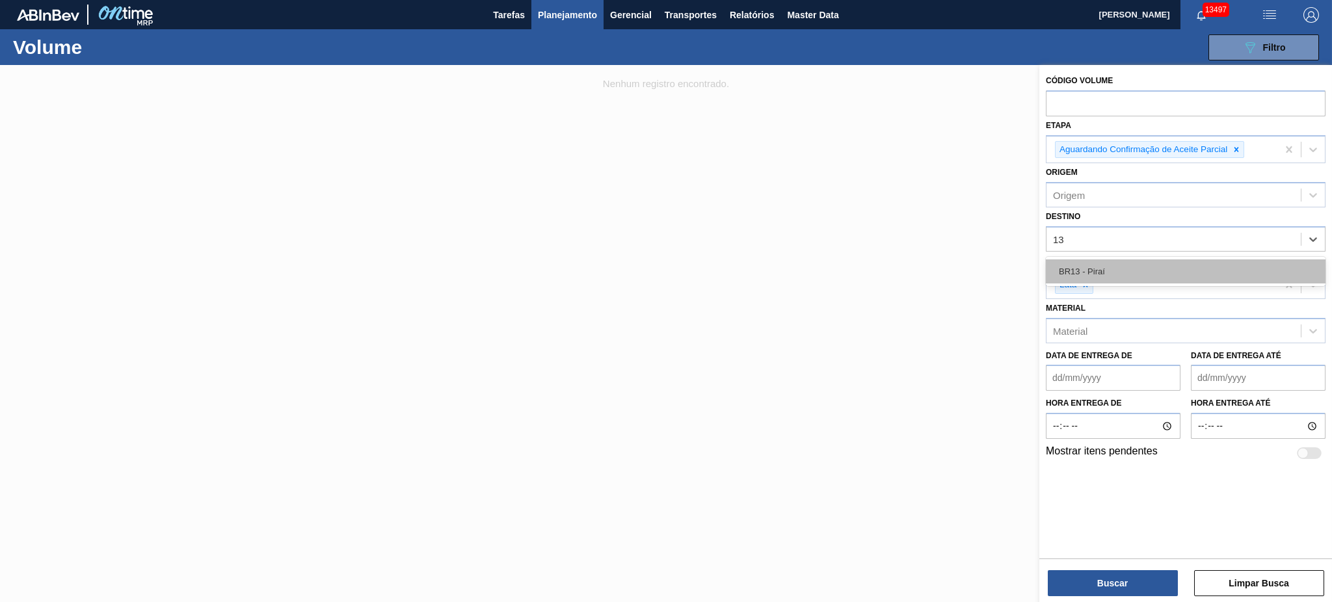
click at [1160, 263] on div "BR13 - Piraí" at bounding box center [1186, 272] width 280 height 24
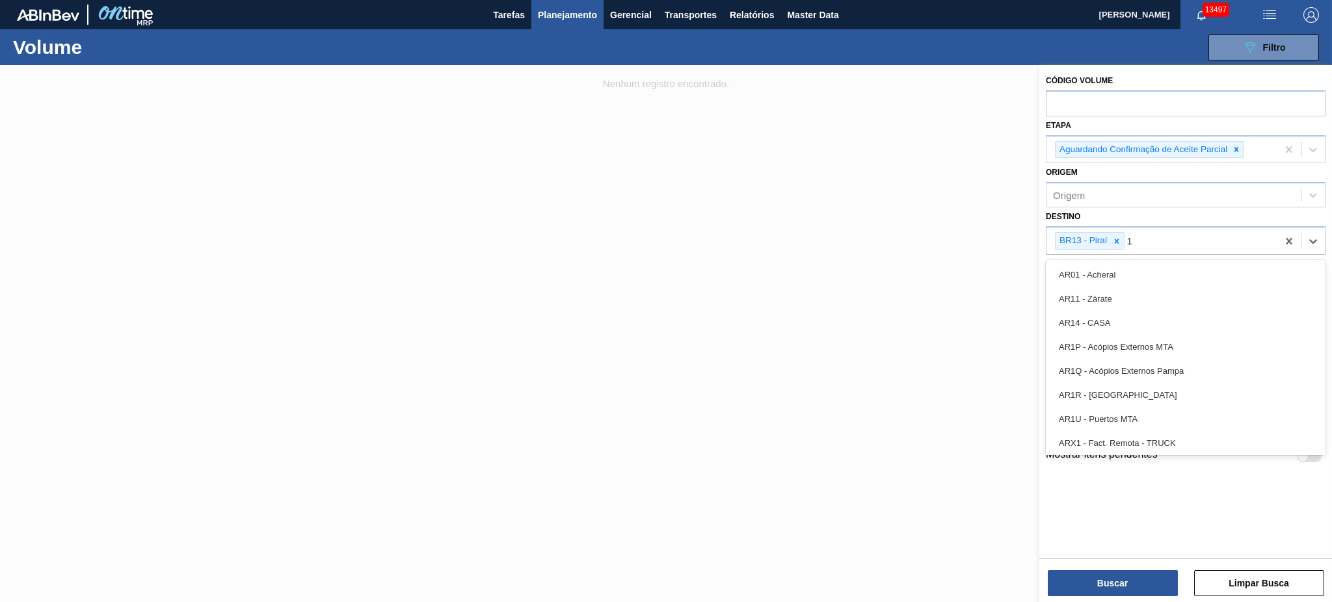
type input "19"
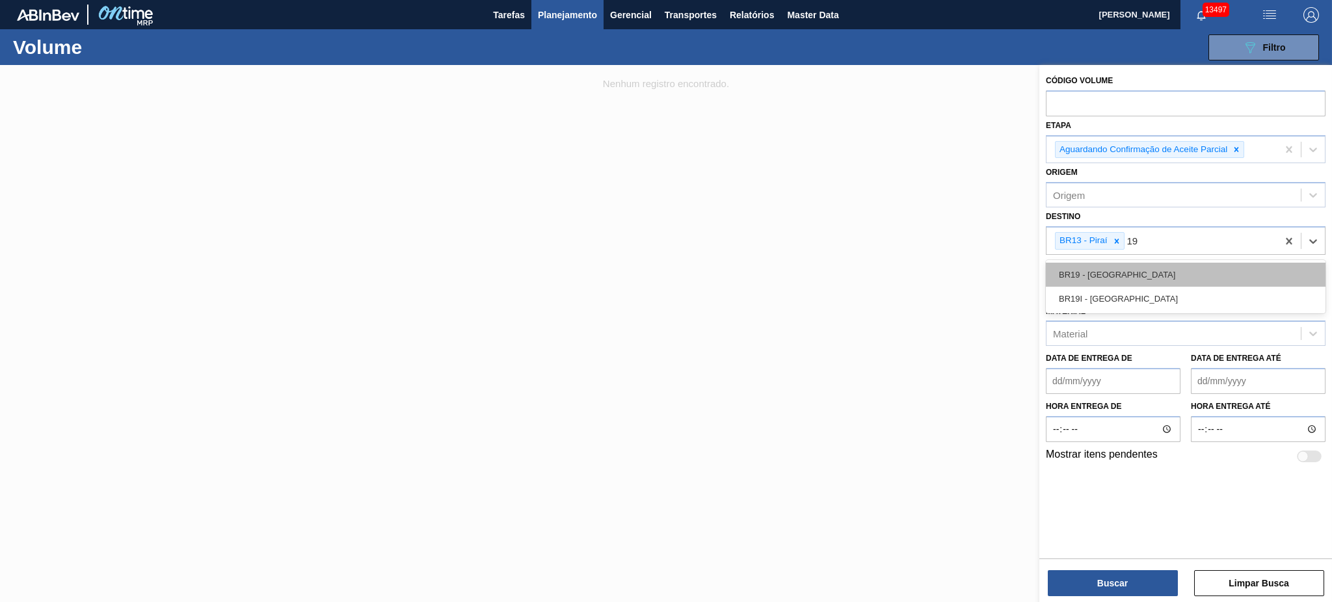
click at [1157, 269] on div "BR19 - [GEOGRAPHIC_DATA]" at bounding box center [1186, 275] width 280 height 24
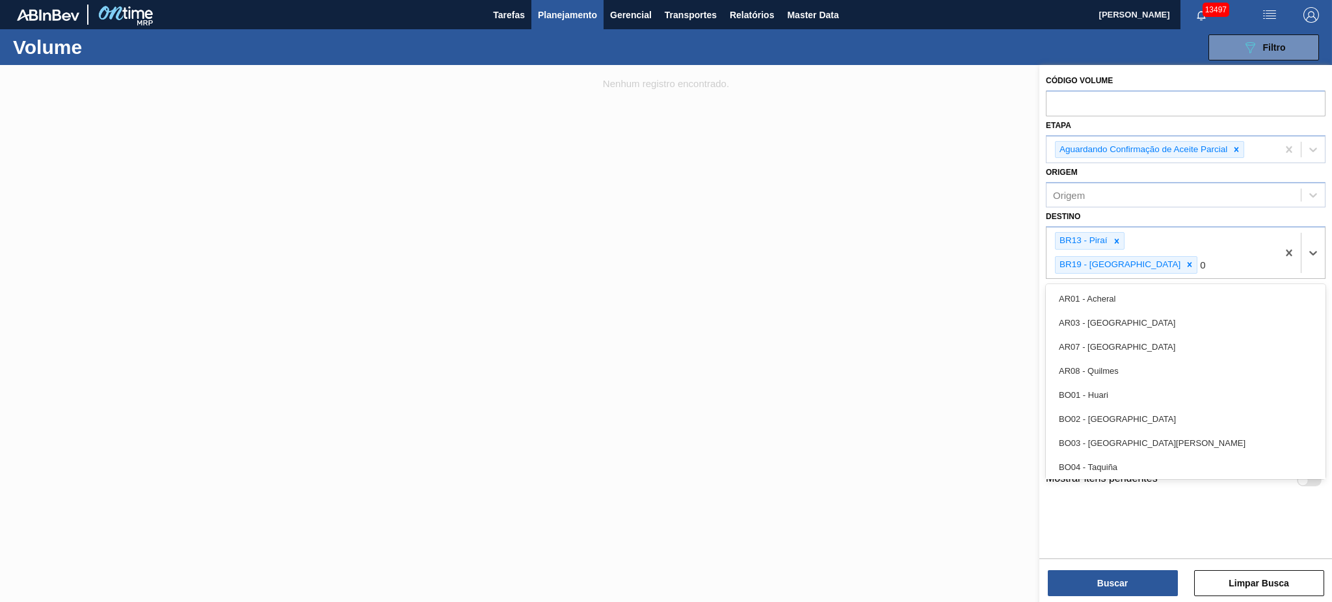
type input "07"
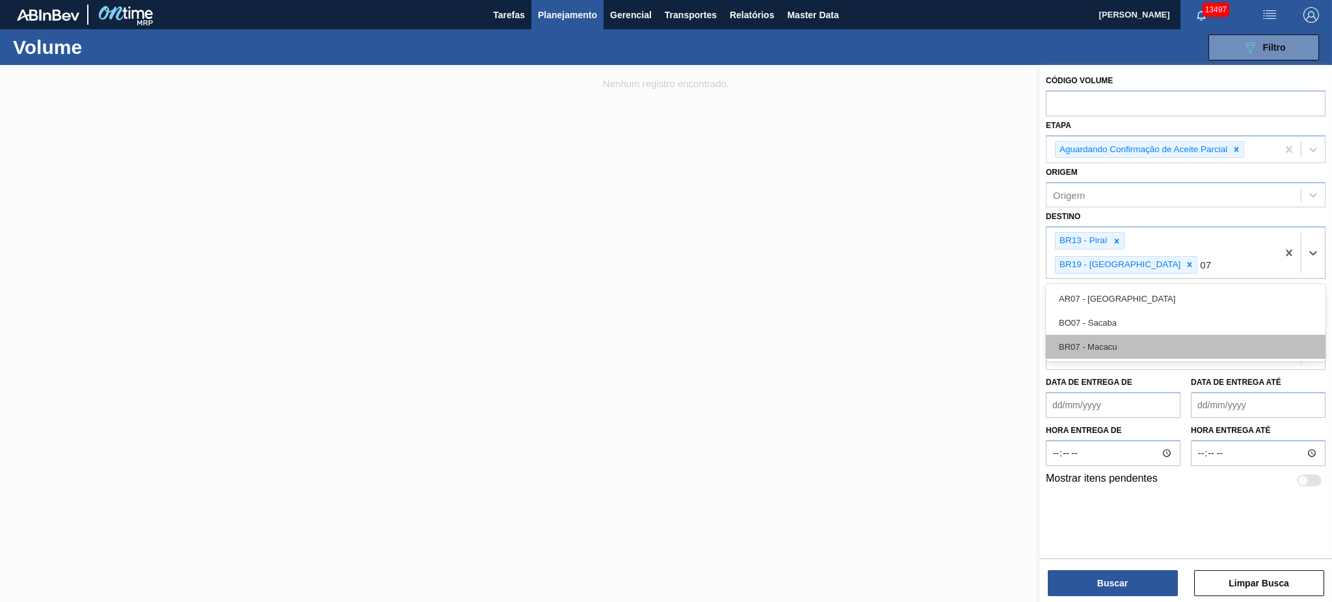
click at [1141, 335] on div "BR07 - Macacu" at bounding box center [1186, 347] width 280 height 24
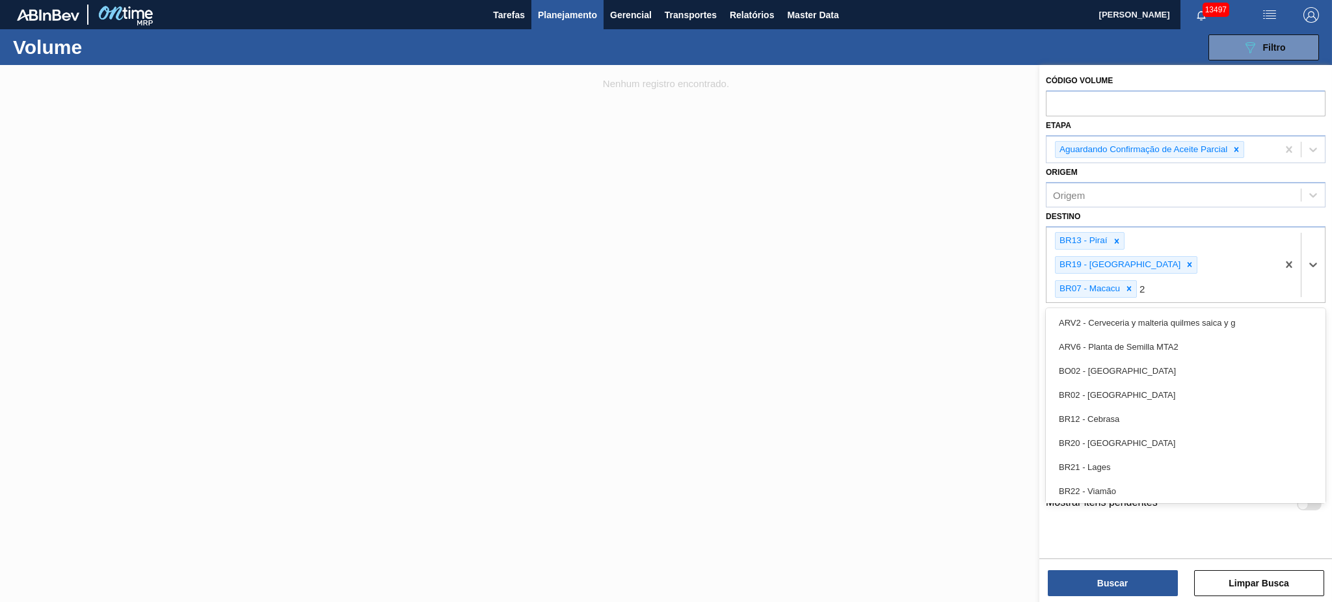
type input "23"
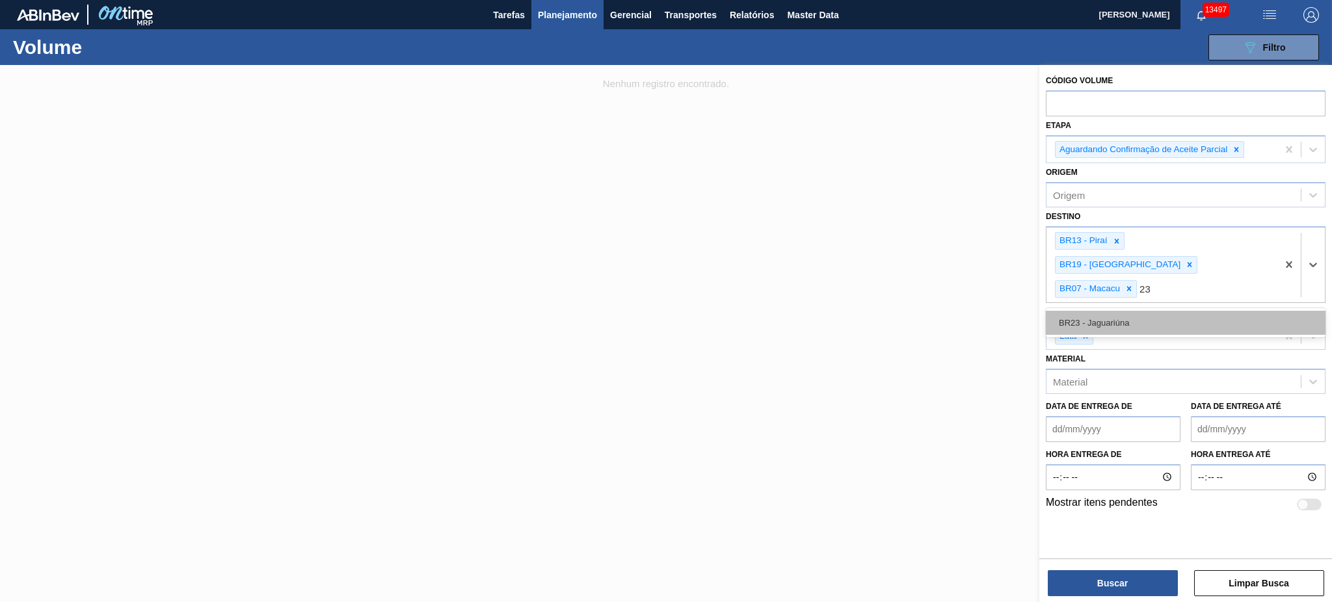
click at [1144, 311] on div "BR23 - Jaguariúna" at bounding box center [1186, 323] width 280 height 24
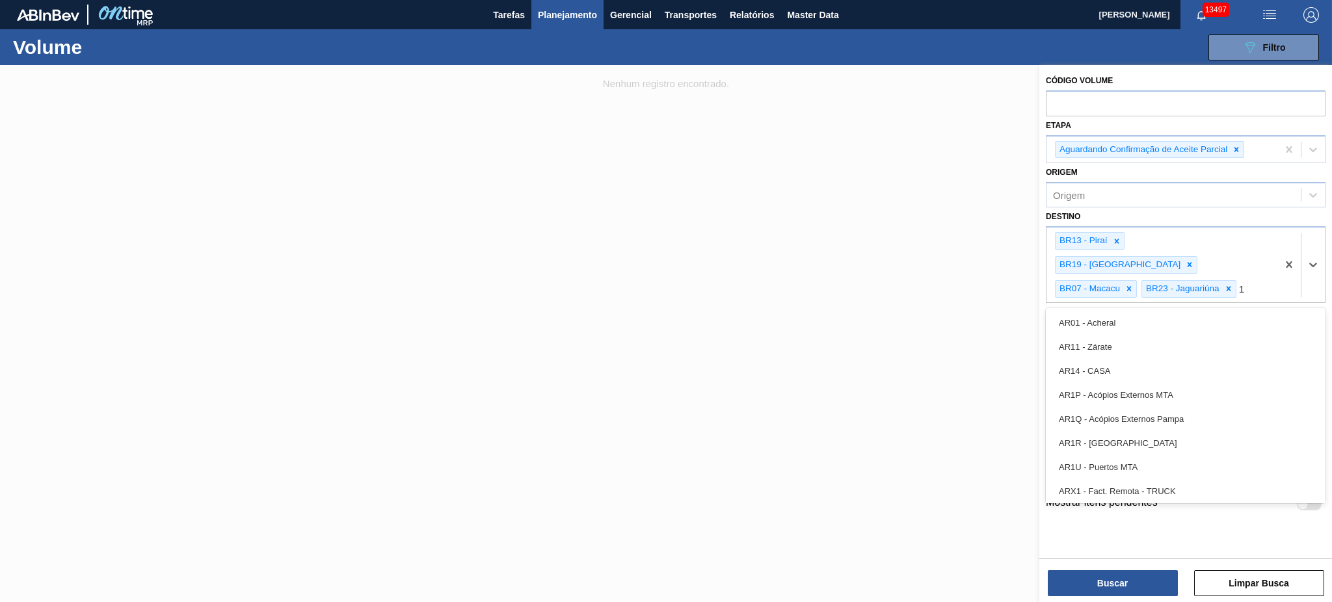
type input "10"
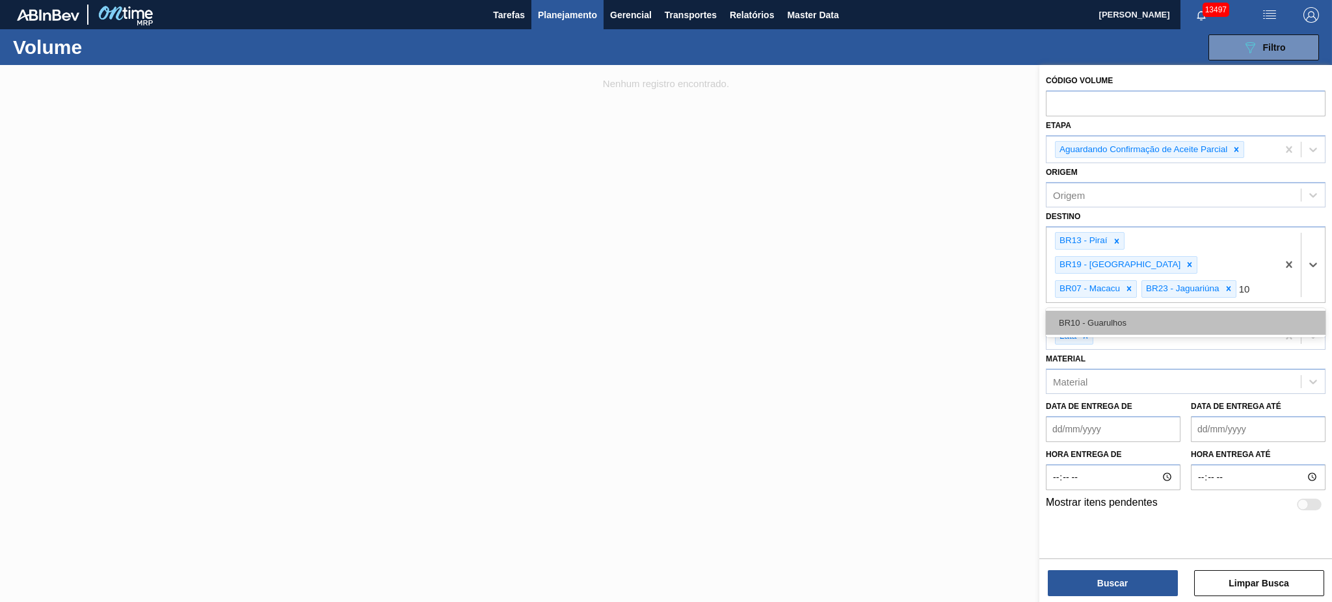
click at [1144, 311] on div "BR10 - Guarulhos" at bounding box center [1186, 323] width 280 height 24
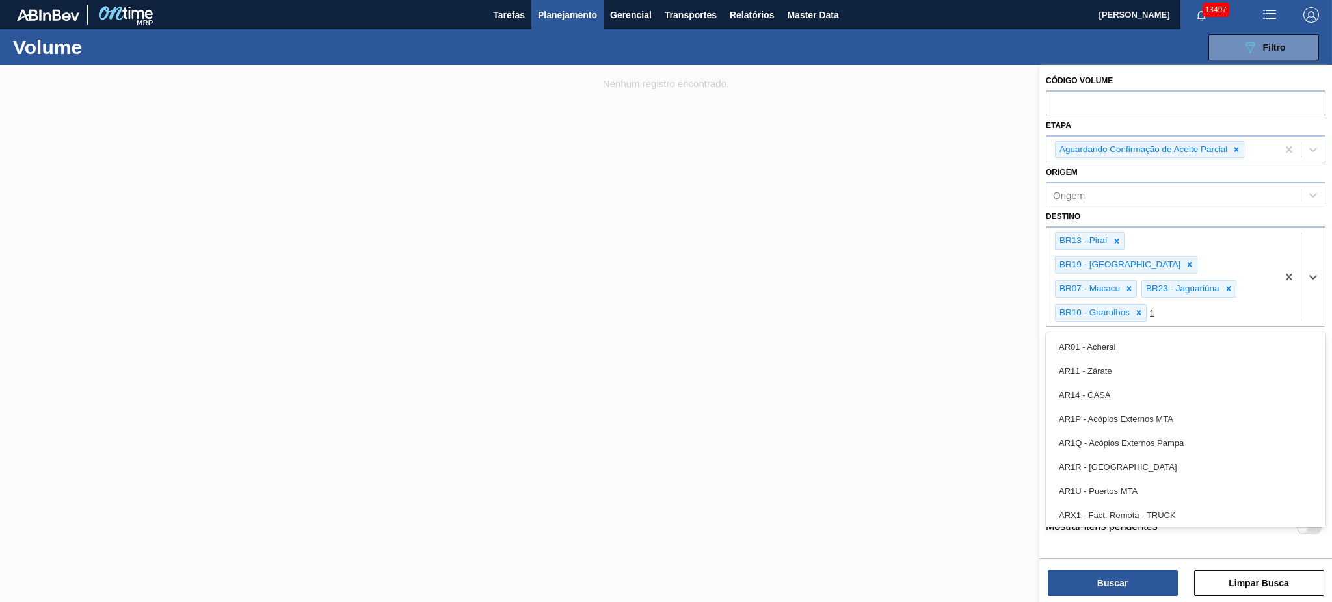
type input "15"
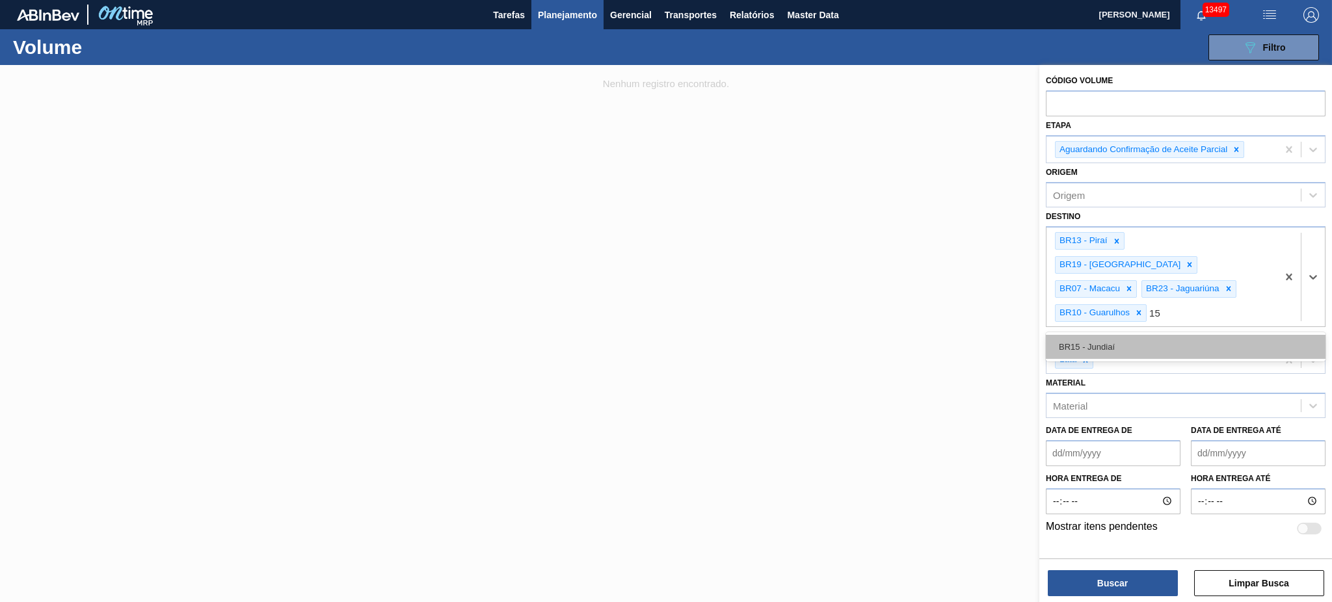
click at [1139, 335] on div "BR15 - Jundiaí" at bounding box center [1186, 347] width 280 height 24
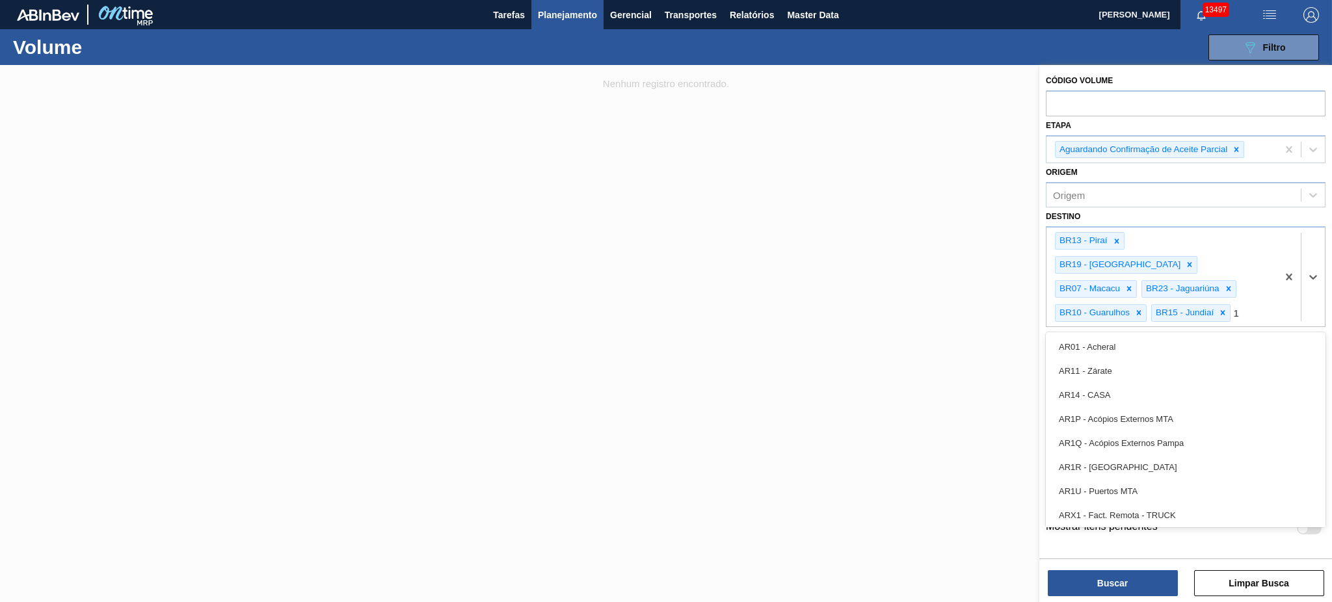
type input "16"
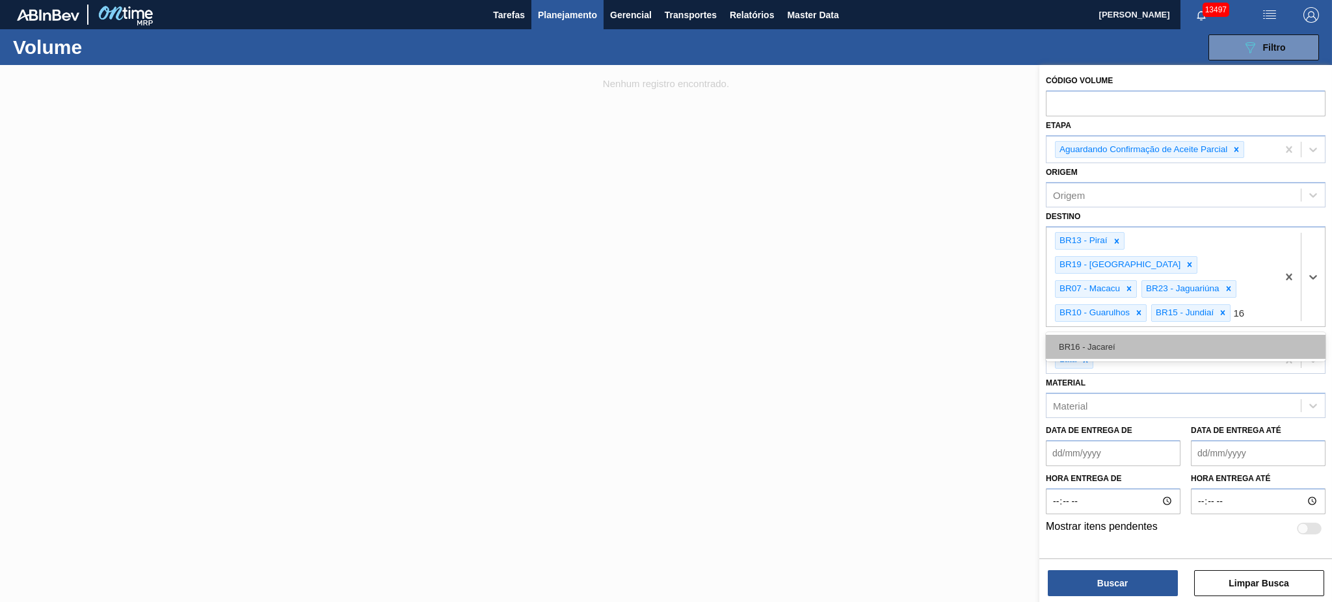
click at [1114, 335] on div "BR16 - Jacareí" at bounding box center [1186, 347] width 280 height 24
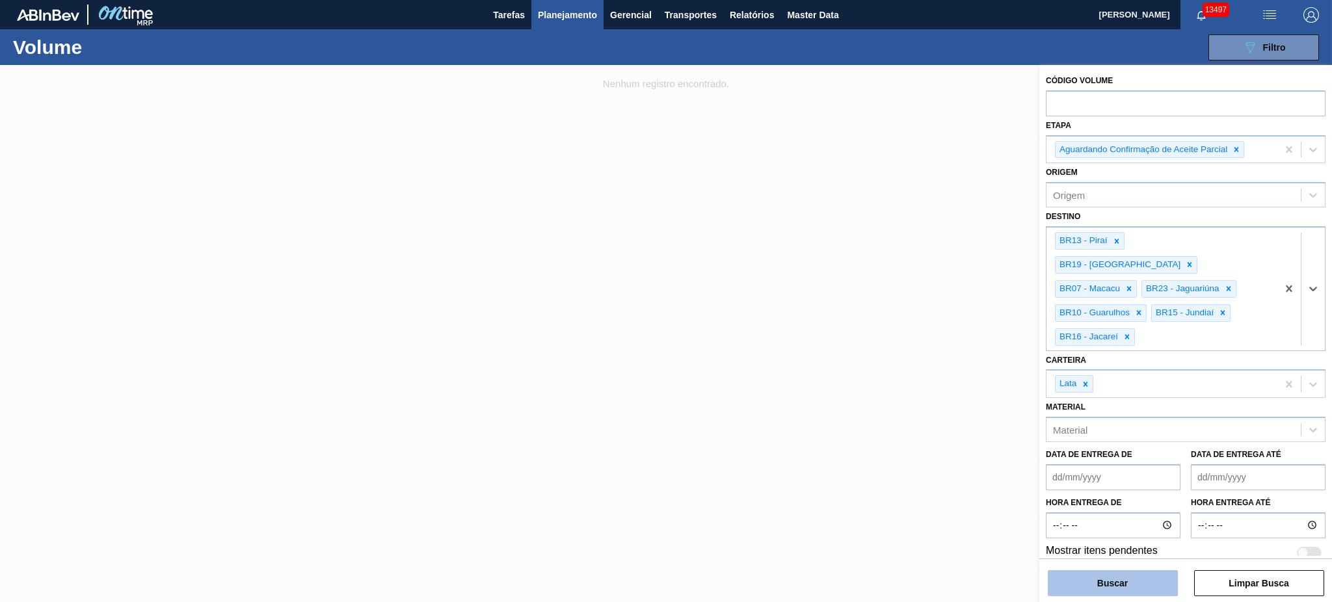
click at [1129, 590] on button "Buscar" at bounding box center [1113, 583] width 130 height 26
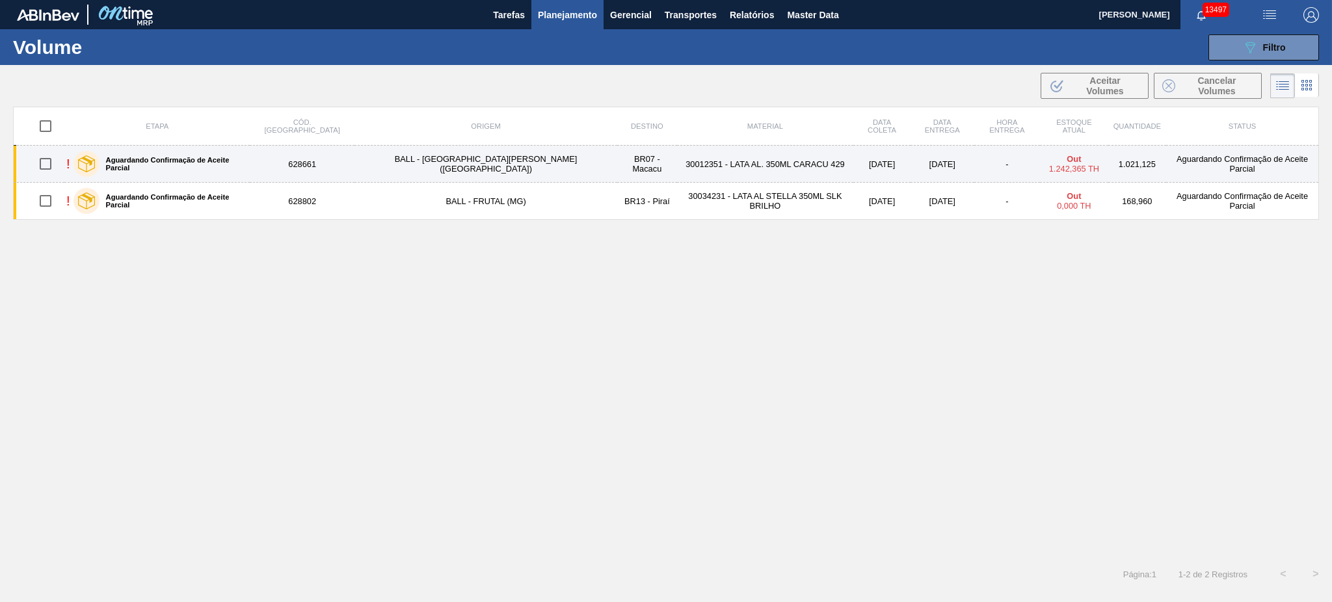
click at [677, 169] on td "30012351 - LATA AL. 350ML CARACU 429" at bounding box center [765, 164] width 177 height 37
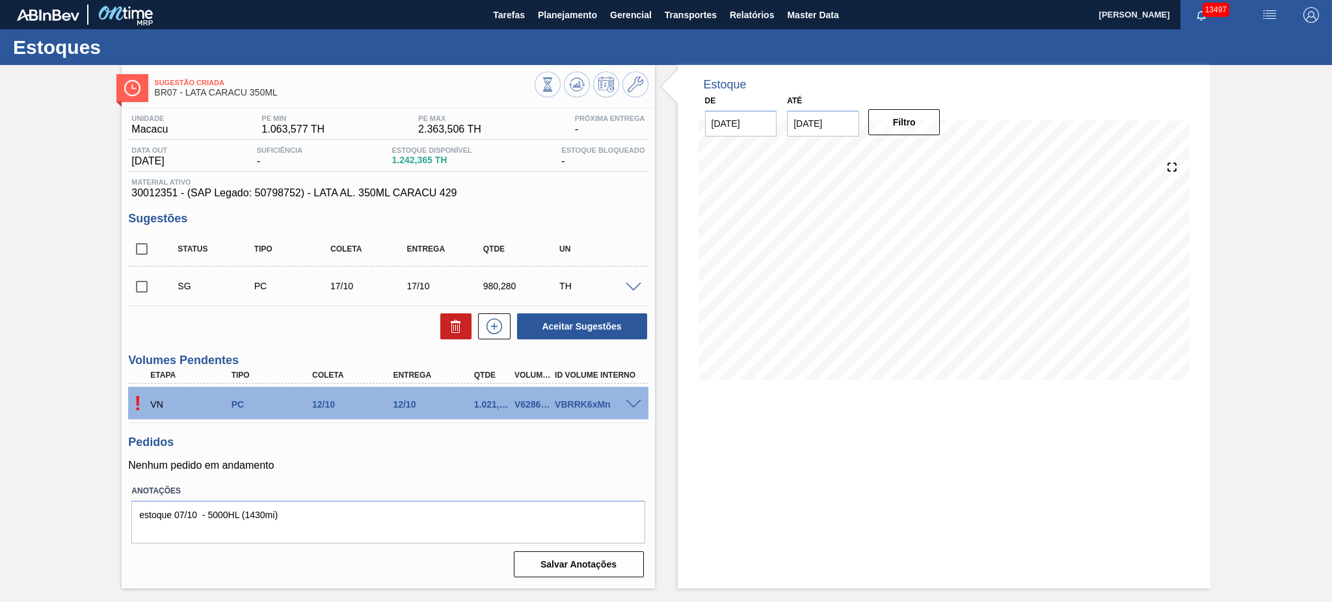
click at [631, 401] on span at bounding box center [634, 405] width 16 height 10
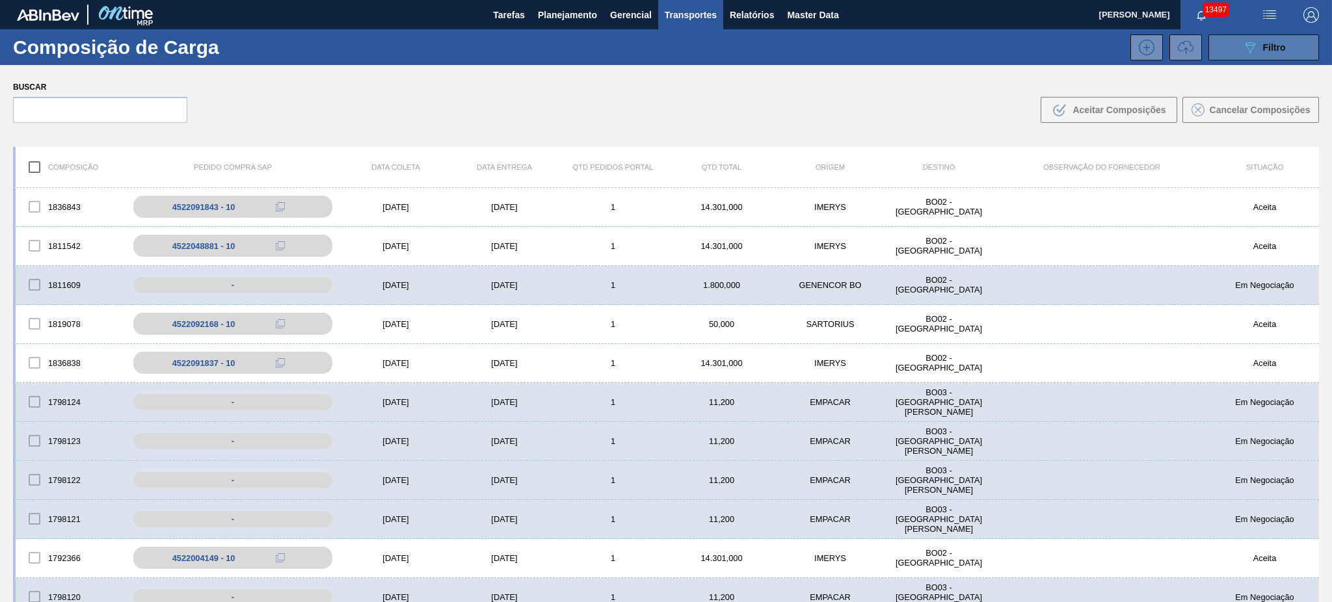
click at [1246, 46] on icon at bounding box center [1251, 47] width 10 height 11
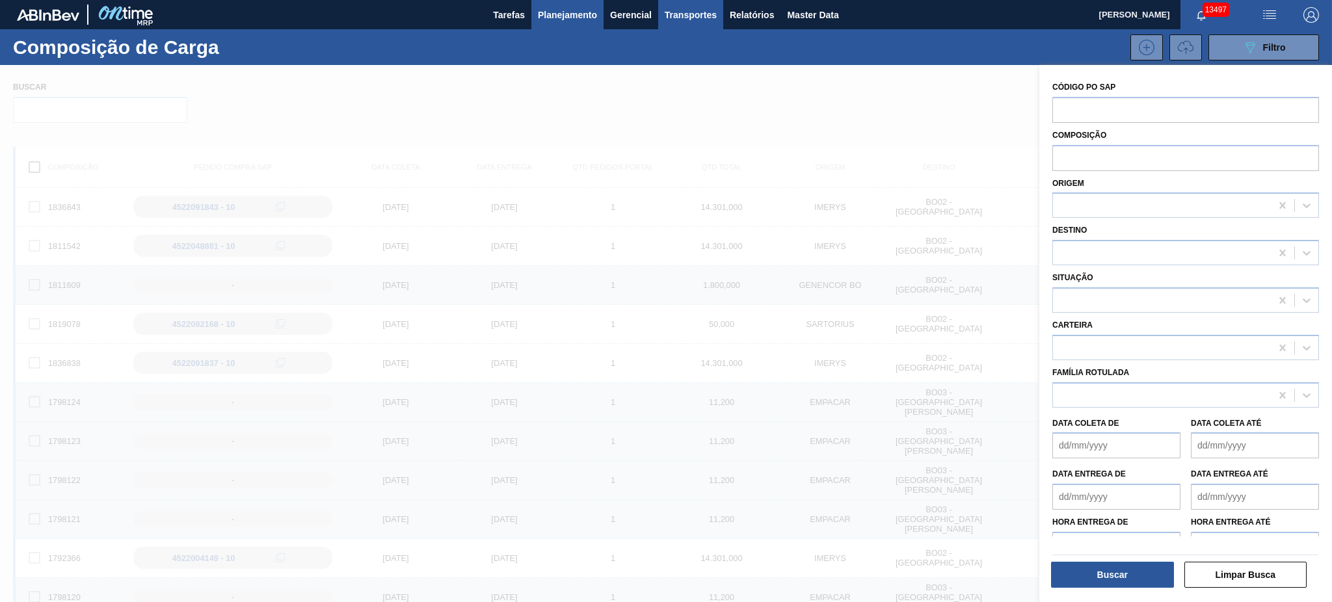
click at [552, 16] on span "Planejamento" at bounding box center [567, 15] width 59 height 16
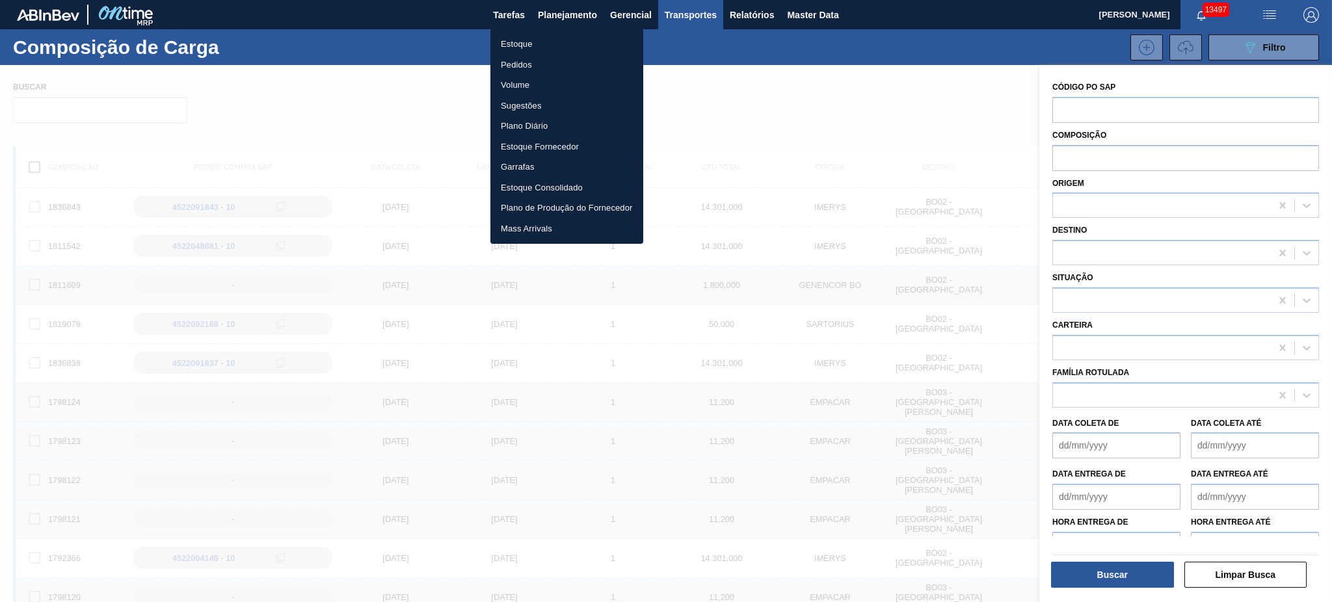
click at [521, 79] on li "Volume" at bounding box center [566, 85] width 153 height 21
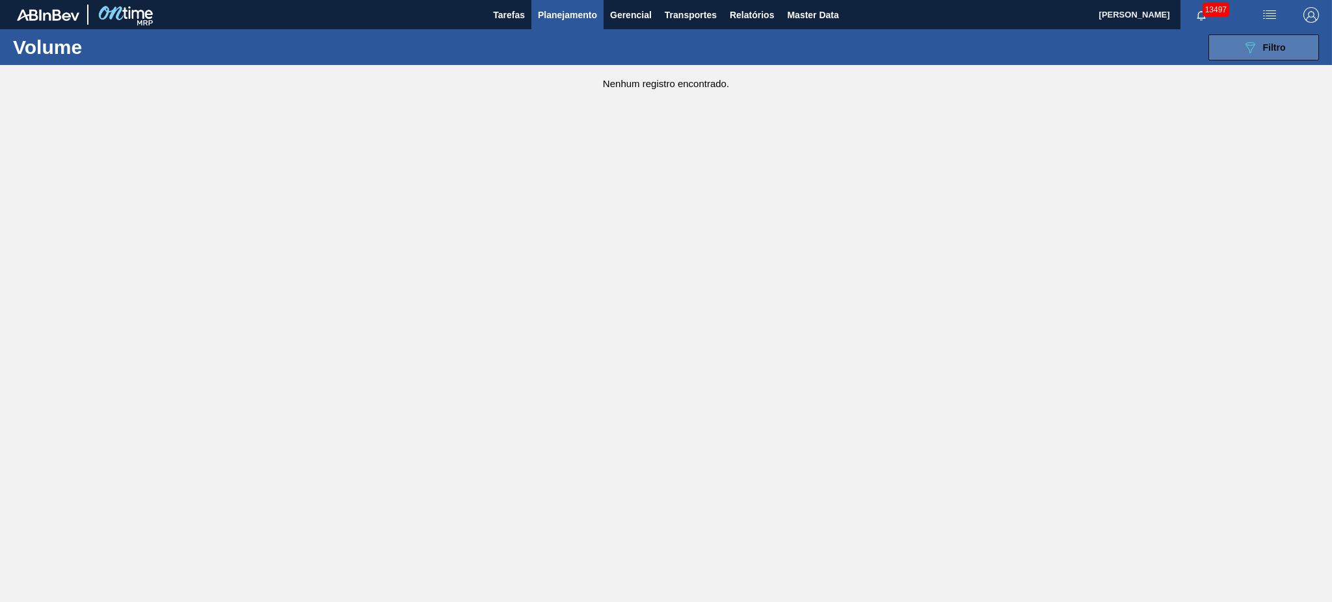
click at [1239, 44] on button "089F7B8B-B2A5-4AFE-B5C0-19BA573D28AC Filtro" at bounding box center [1264, 47] width 111 height 26
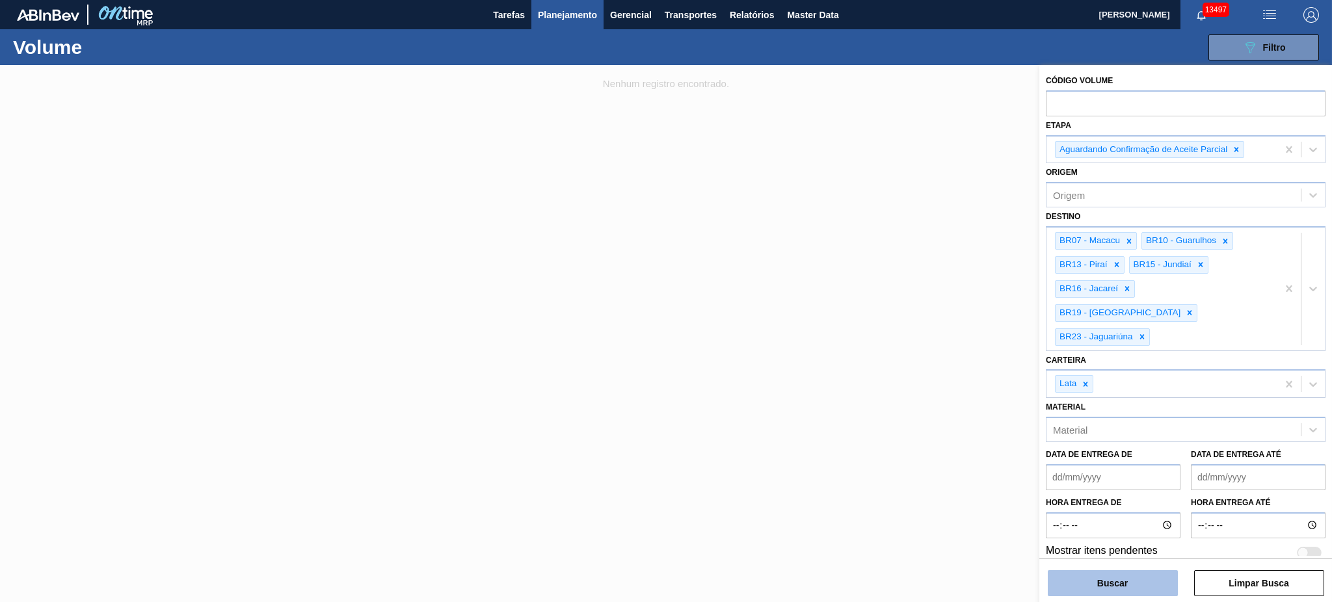
click at [1105, 581] on button "Buscar" at bounding box center [1113, 583] width 130 height 26
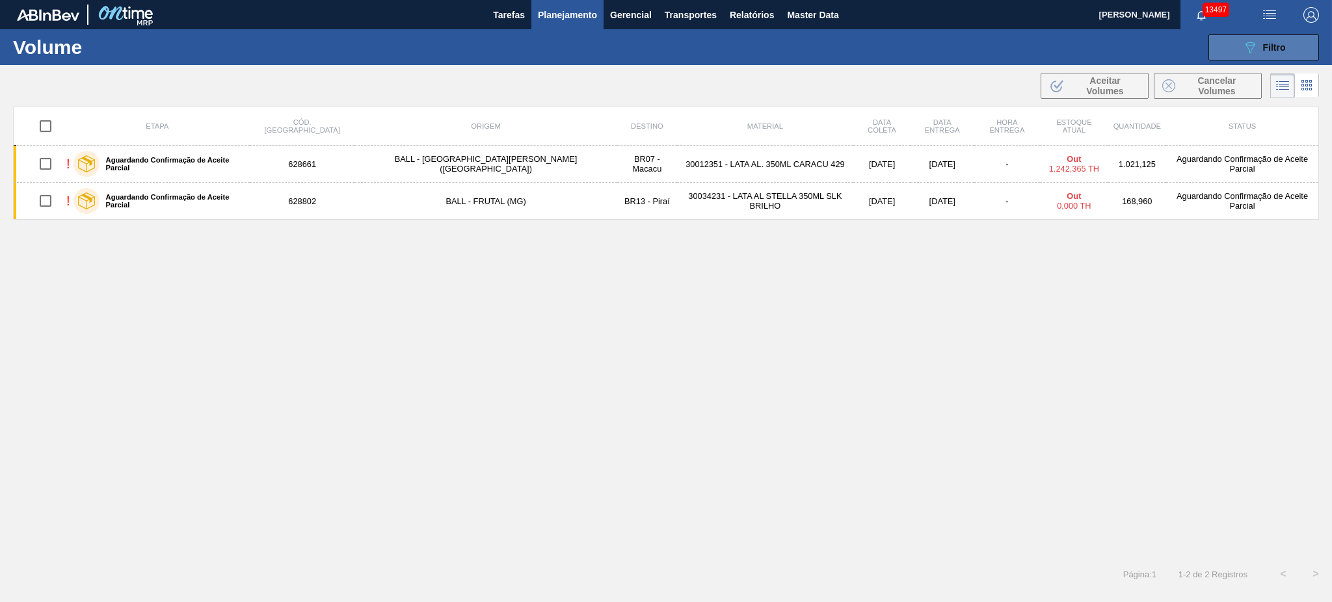
click at [1282, 49] on span "Filtro" at bounding box center [1274, 47] width 23 height 10
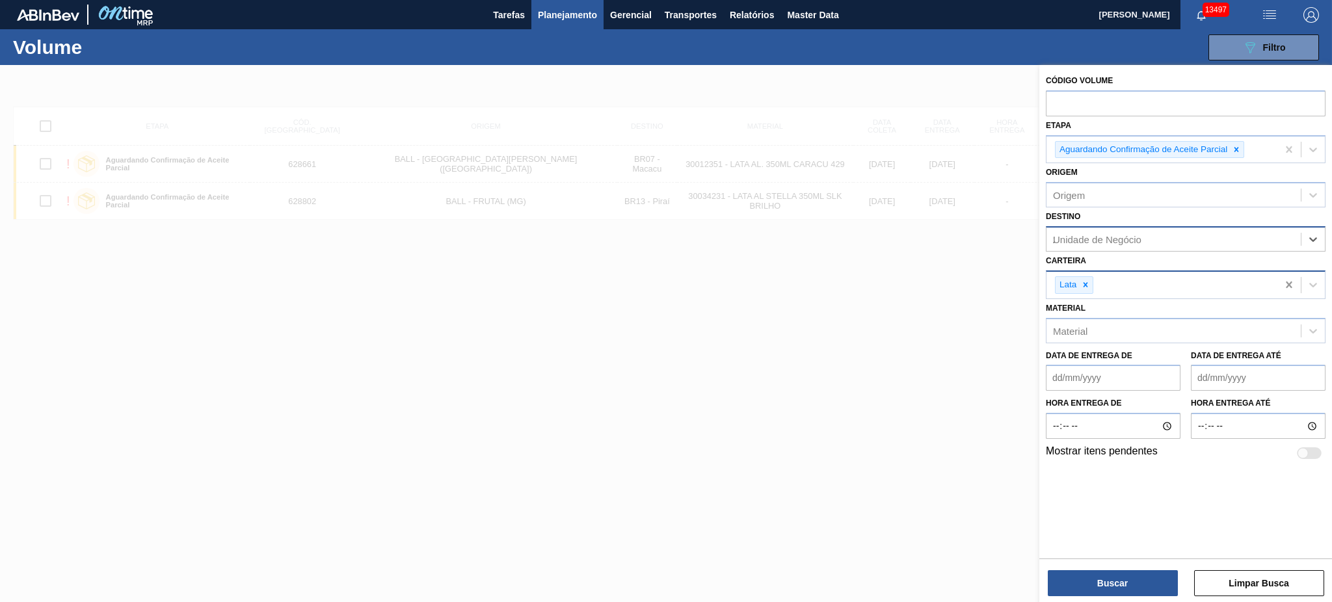
type input "21"
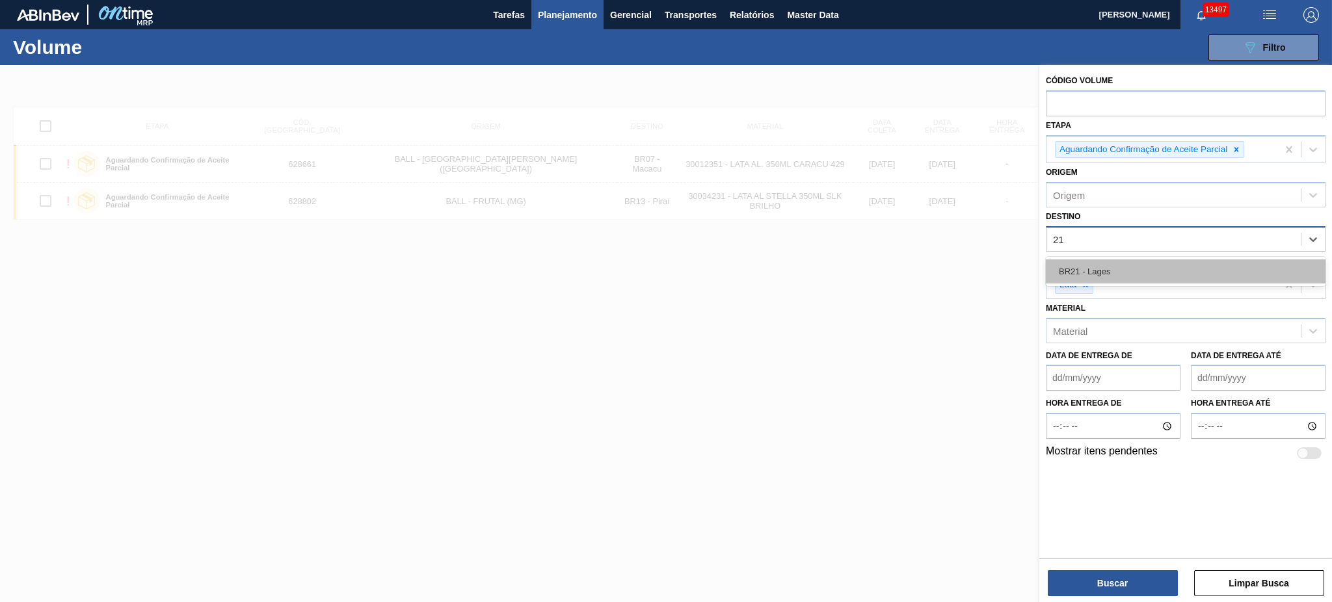
click at [1153, 276] on div "BR21 - Lages" at bounding box center [1186, 272] width 280 height 24
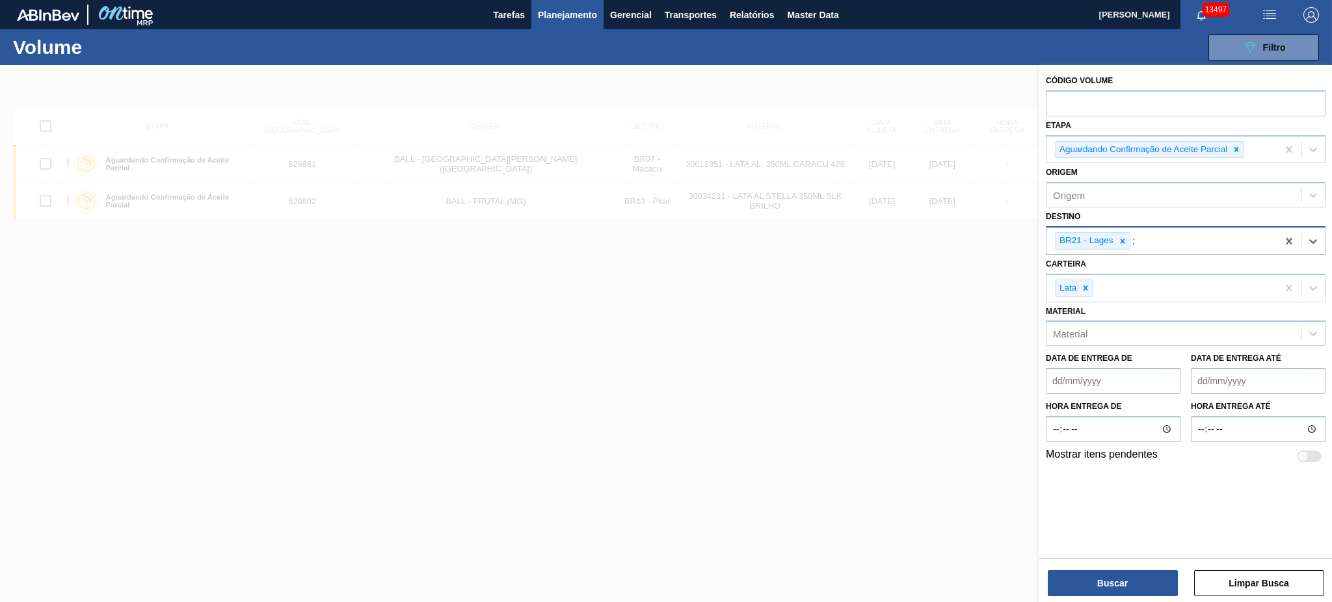
type input "22"
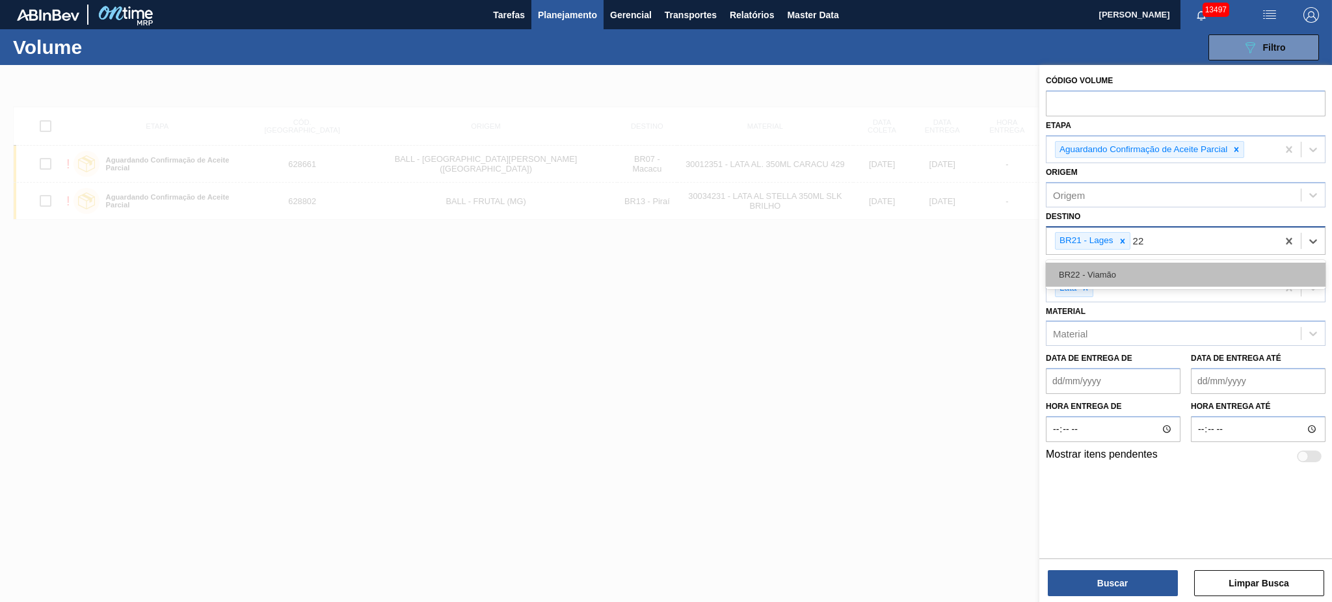
click at [1151, 276] on div "BR22 - Viamão" at bounding box center [1186, 275] width 280 height 24
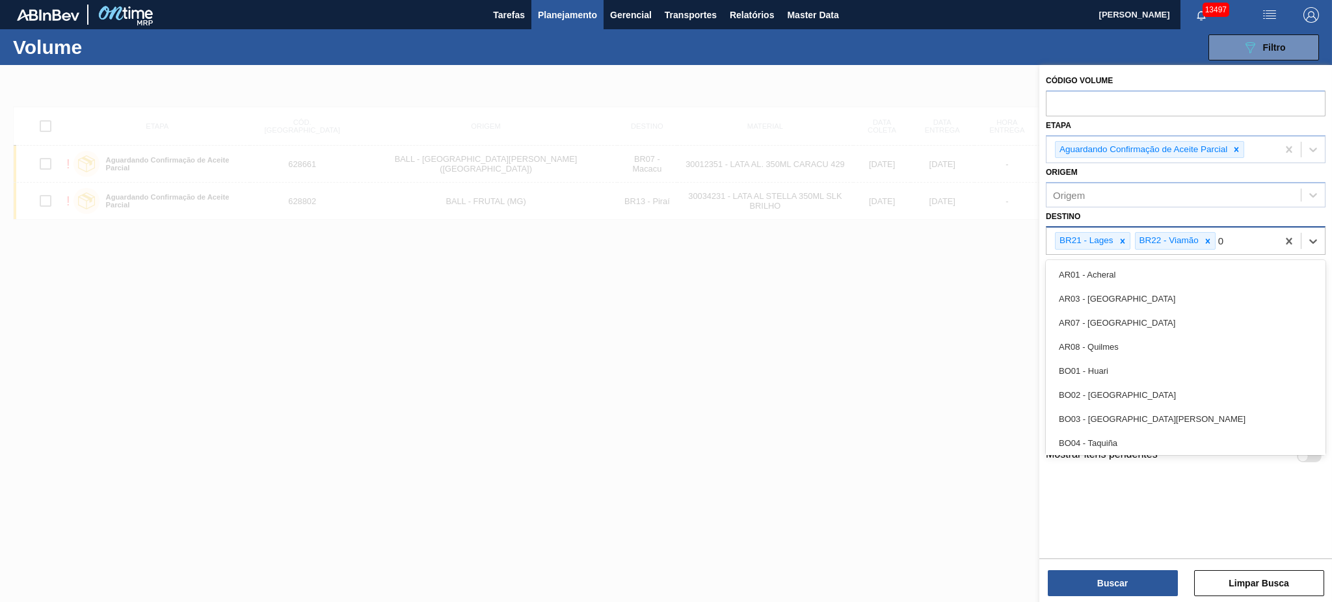
type input "09"
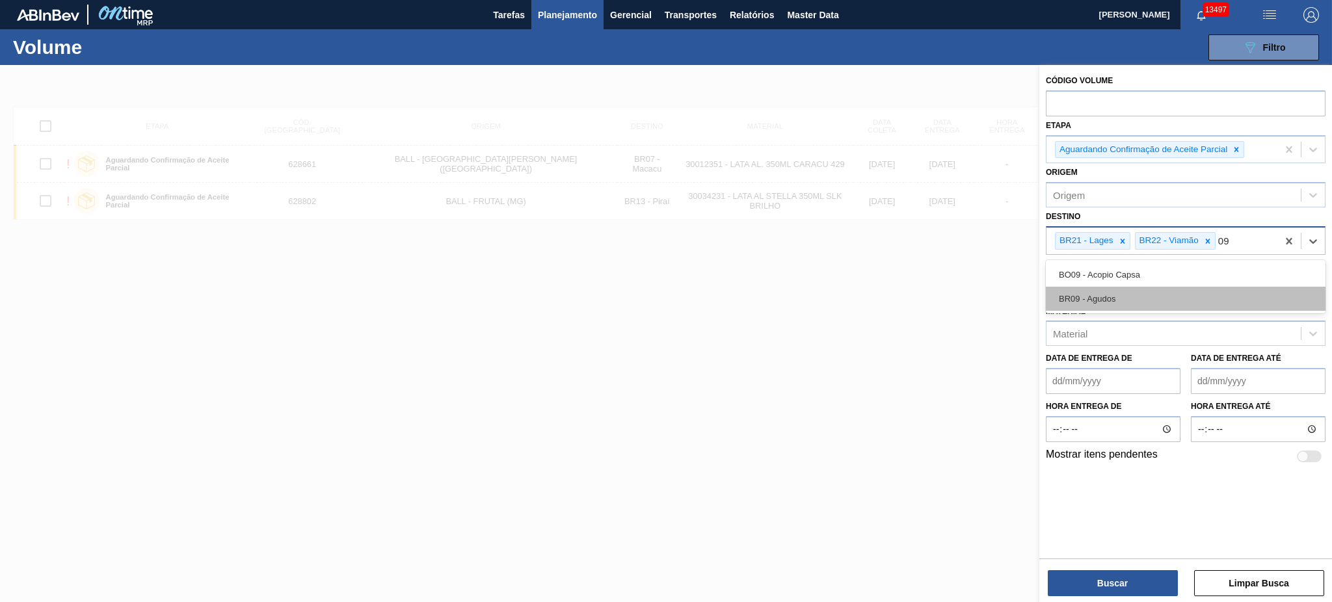
click at [1147, 290] on div "BR09 - Agudos" at bounding box center [1186, 299] width 280 height 24
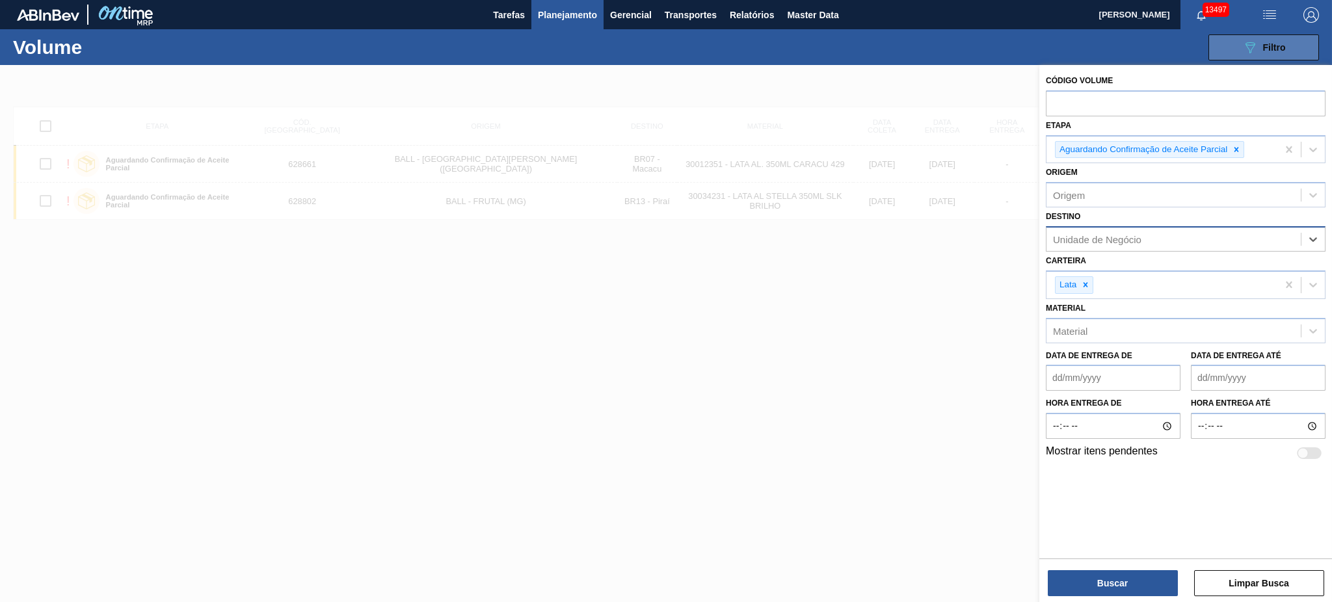
click at [1265, 45] on span "Filtro" at bounding box center [1274, 47] width 23 height 10
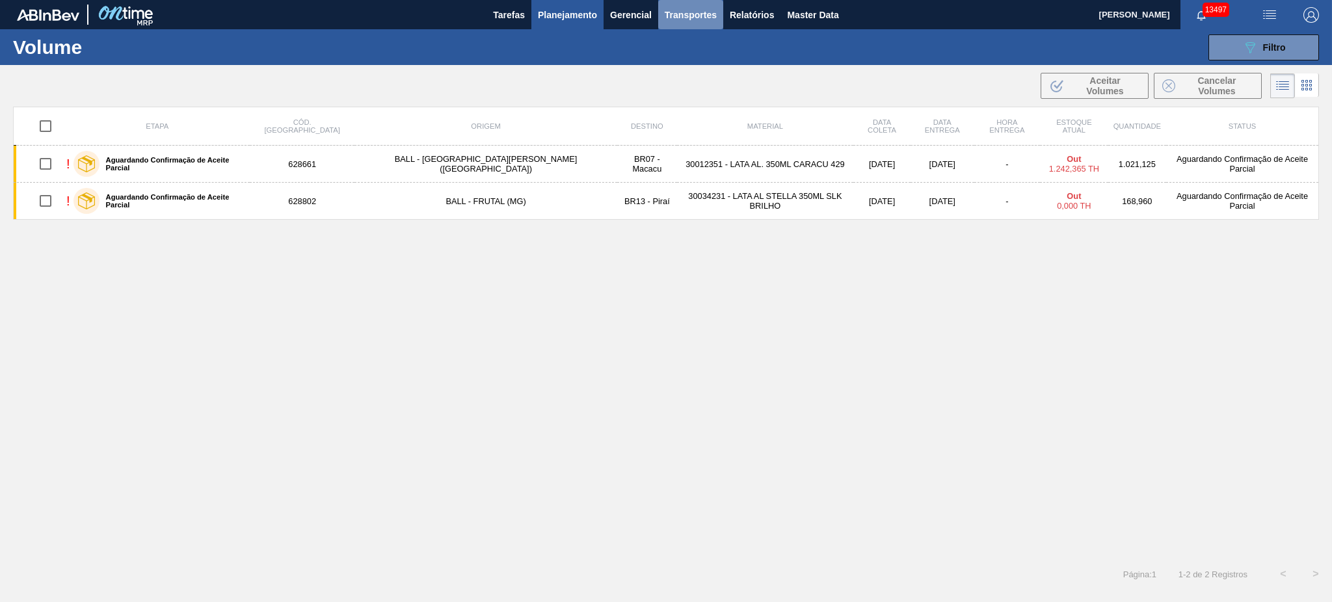
click at [700, 11] on span "Transportes" at bounding box center [691, 15] width 52 height 16
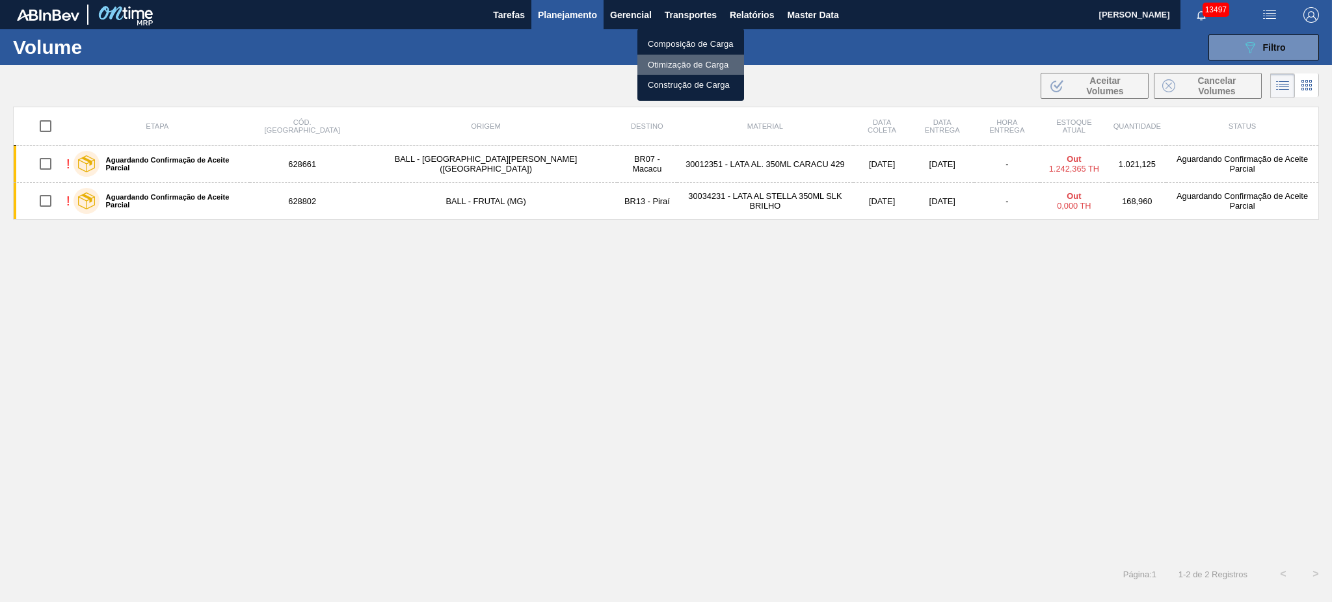
click at [690, 66] on li "Otimização de Carga" at bounding box center [690, 65] width 107 height 21
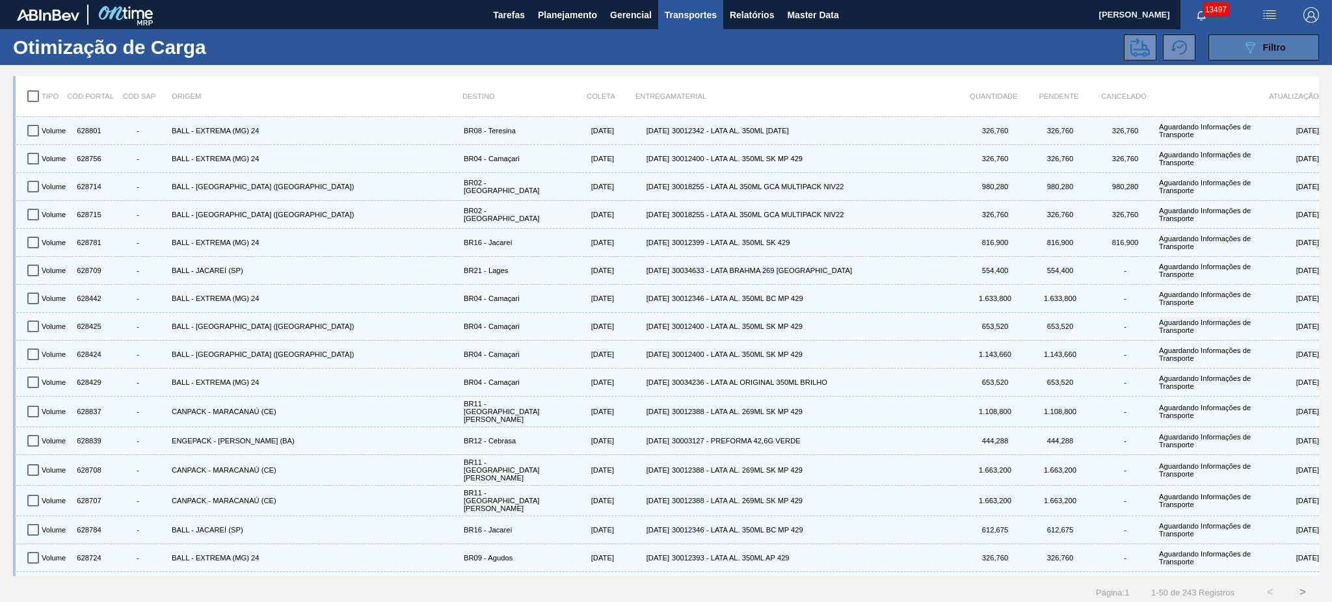
click at [1266, 45] on span "Filtro" at bounding box center [1274, 47] width 23 height 10
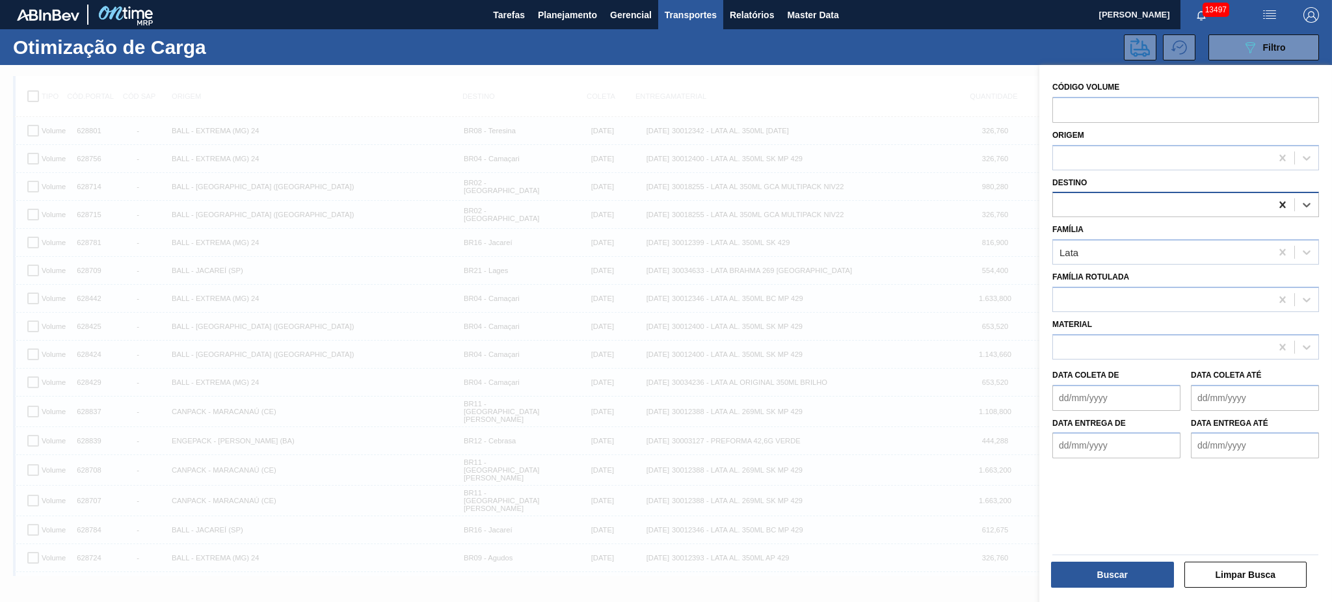
click at [1283, 202] on icon at bounding box center [1282, 204] width 13 height 13
click at [1136, 575] on button "Buscar" at bounding box center [1112, 575] width 123 height 26
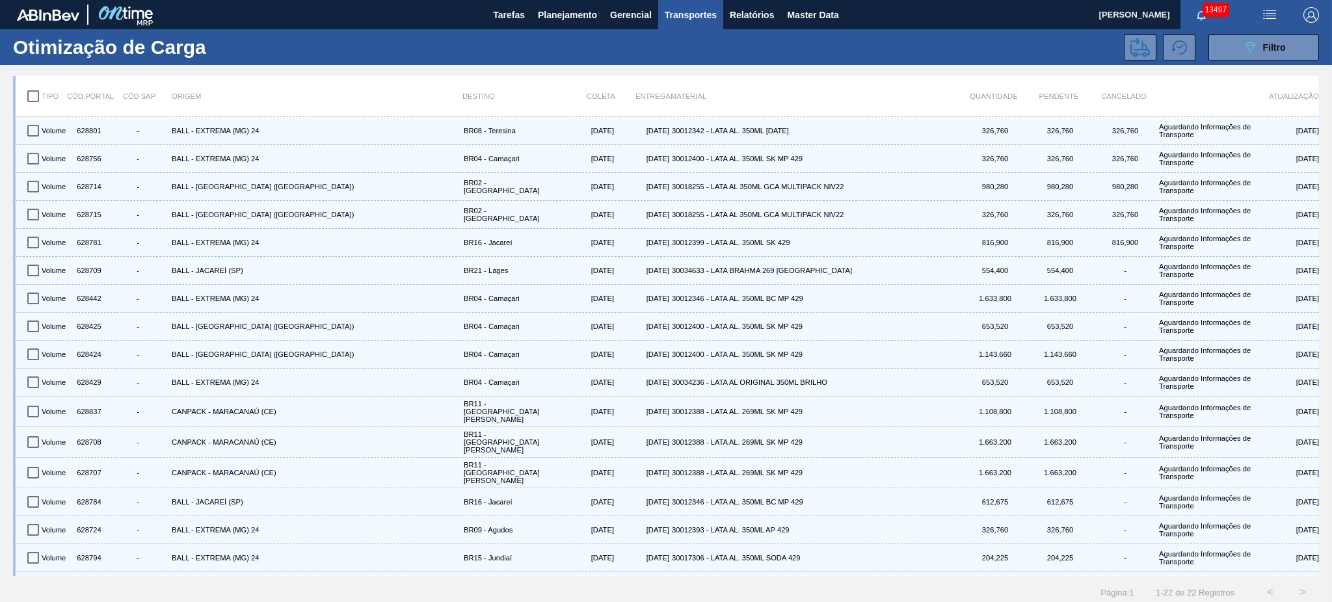
click at [36, 100] on input "checkbox" at bounding box center [33, 96] width 27 height 27
checkbox input "true"
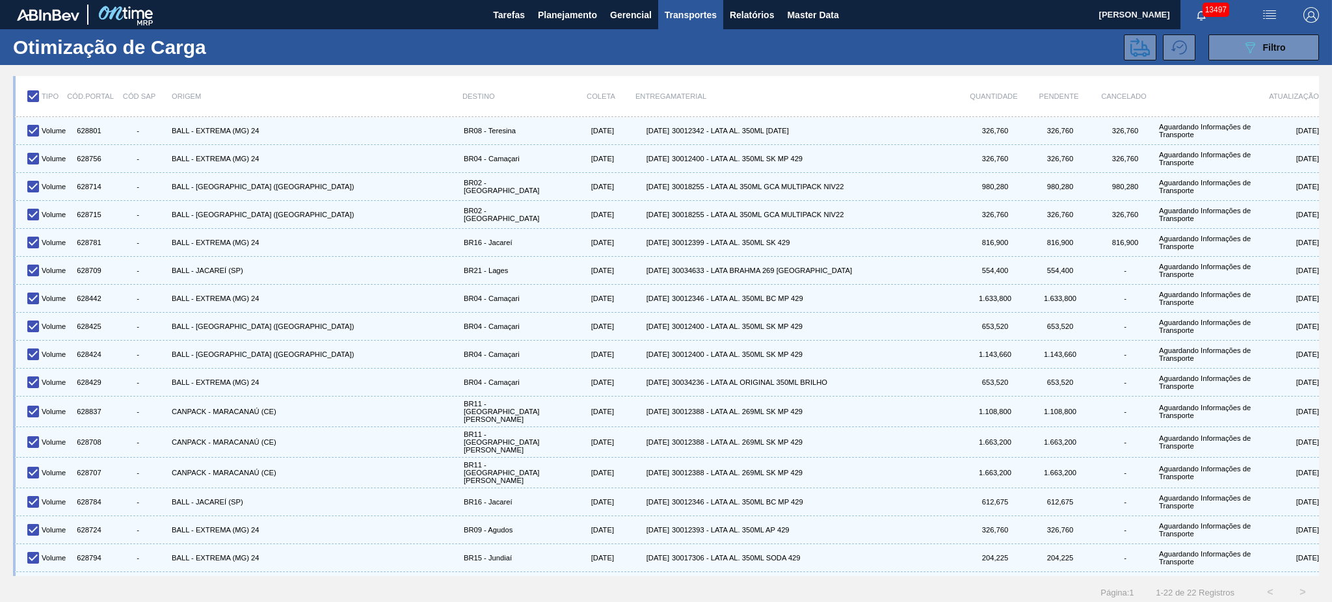
checkbox input "true"
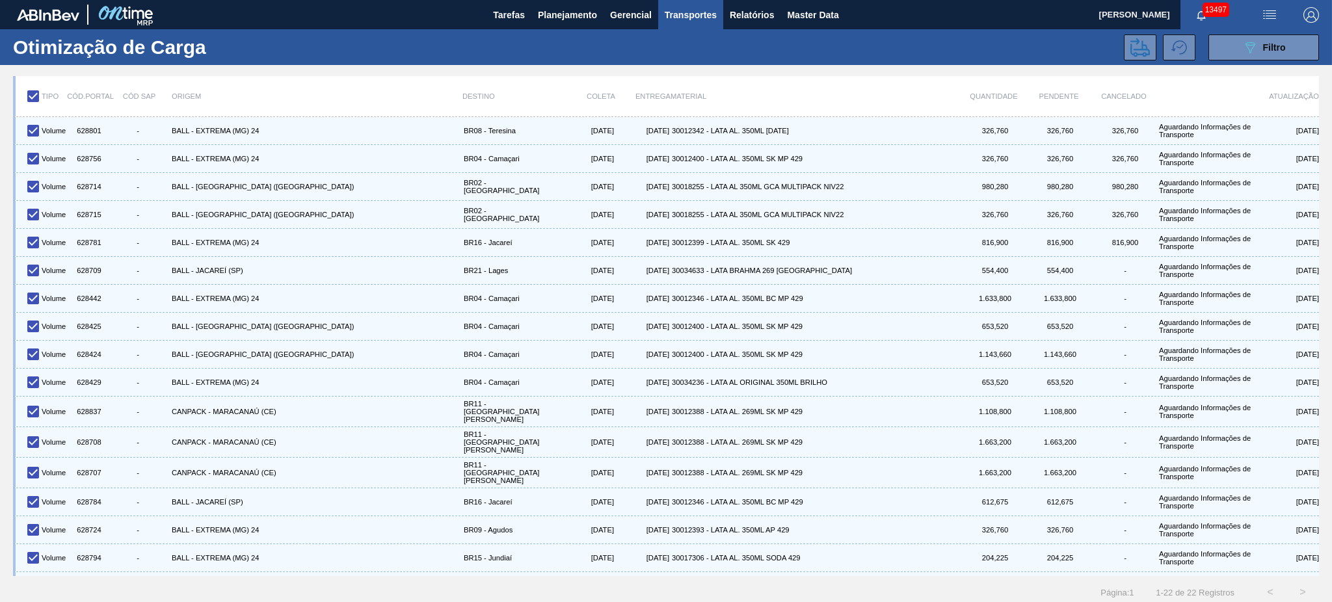
checkbox input "true"
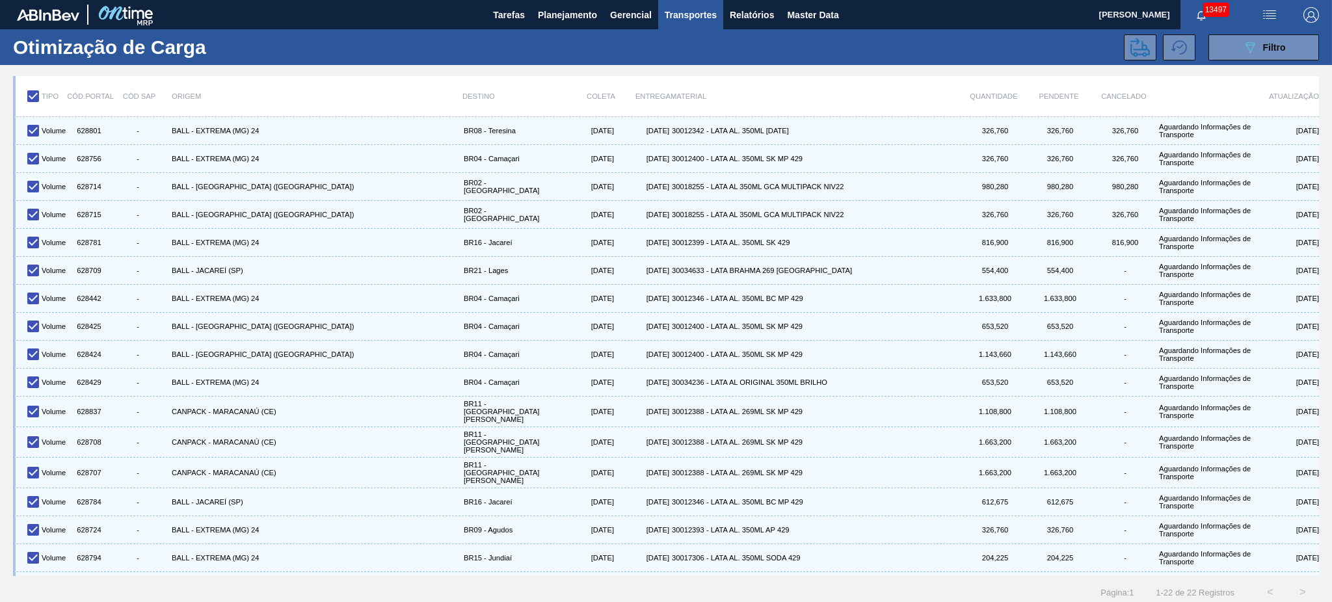
checkbox input "true"
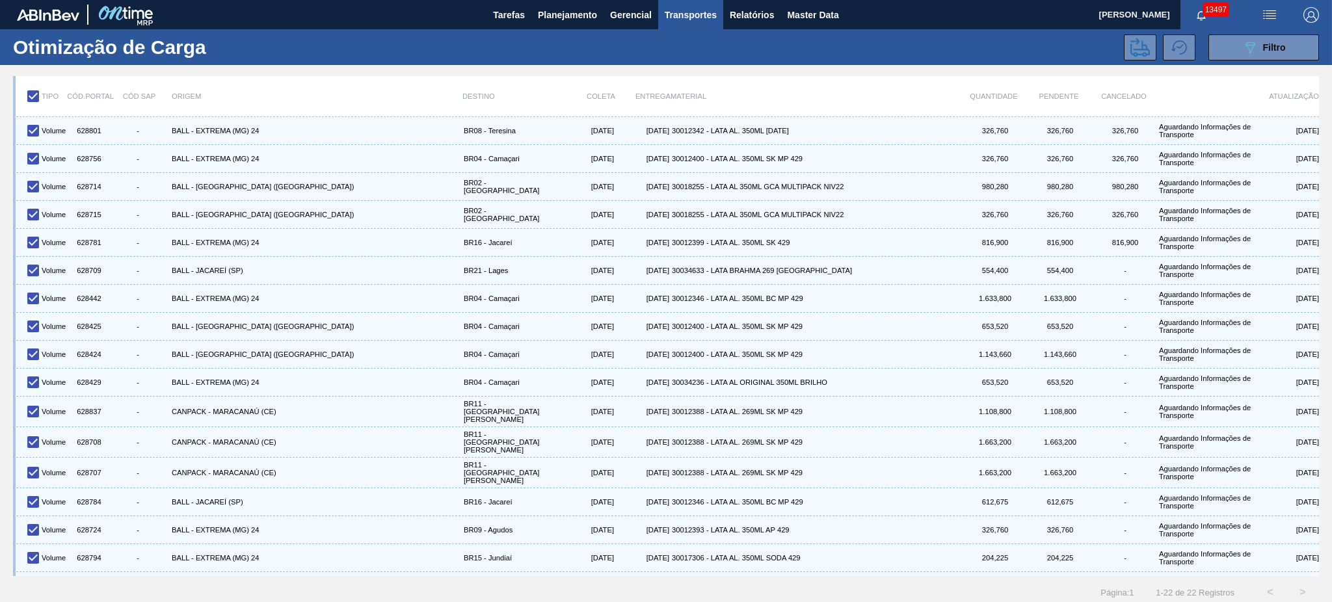
checkbox input "true"
click at [1136, 59] on button at bounding box center [1140, 47] width 33 height 26
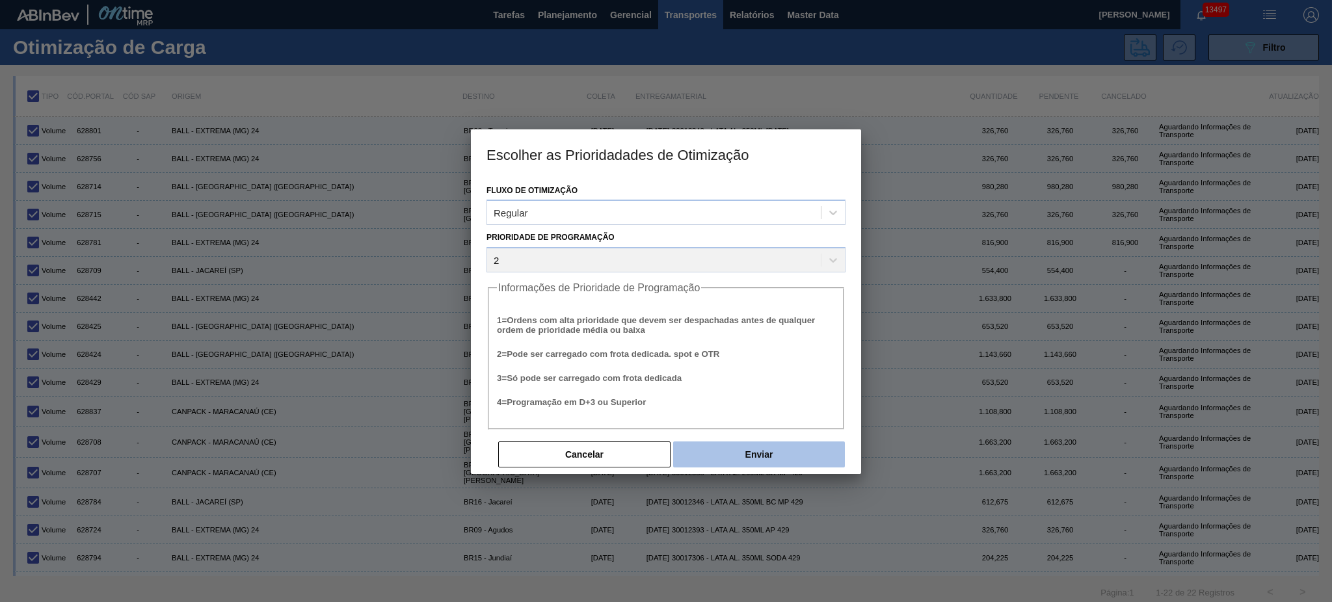
click at [713, 454] on button "Enviar" at bounding box center [759, 455] width 172 height 26
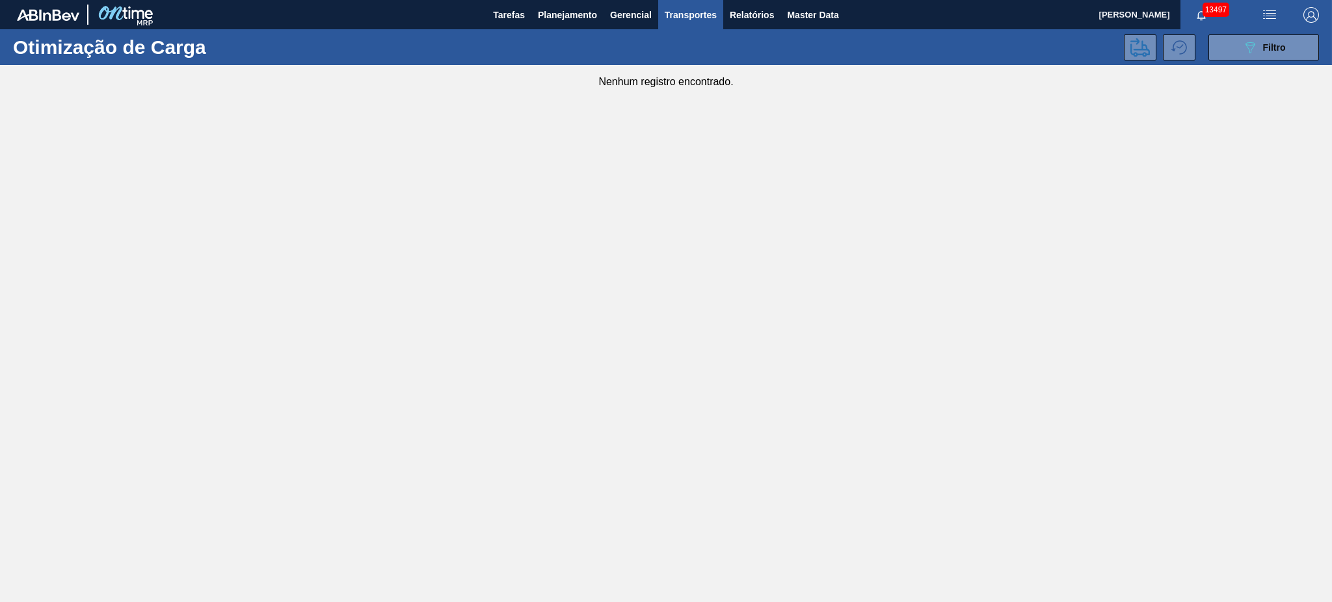
click at [684, 24] on button "Transportes" at bounding box center [690, 14] width 65 height 29
click at [1302, 59] on div at bounding box center [666, 301] width 1332 height 602
click at [1278, 0] on body "Tarefas Planejamento Gerencial Transportes Relatórios Master Data MARILIA RIBEI…" at bounding box center [666, 0] width 1332 height 0
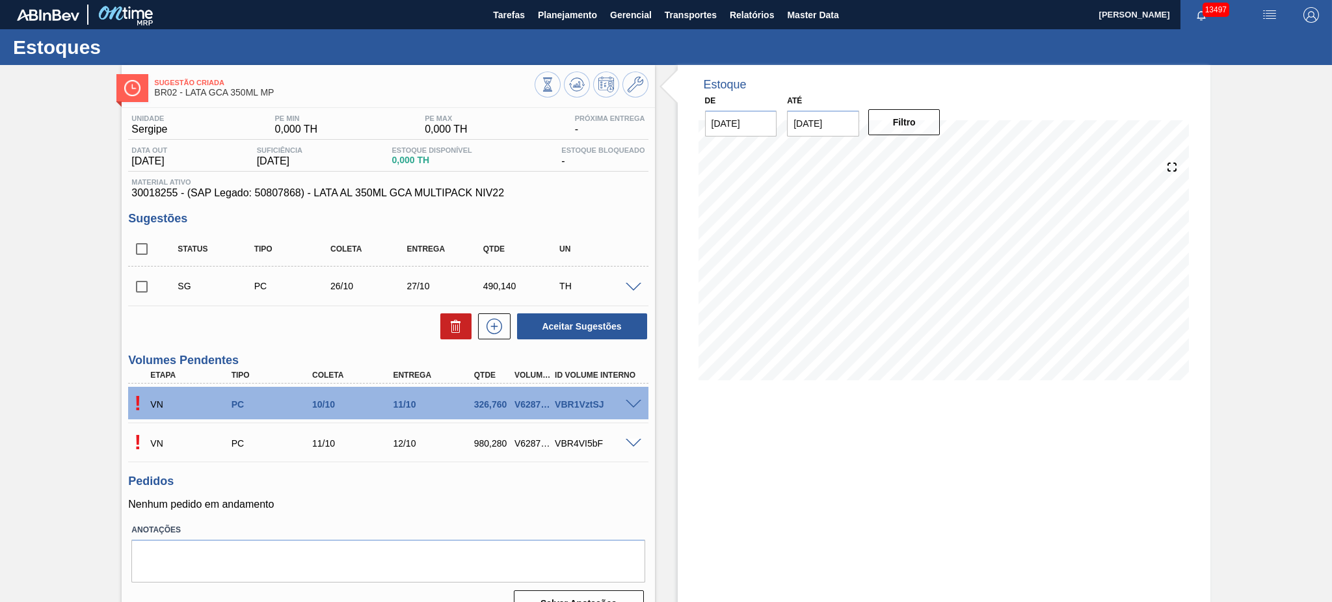
click at [939, 483] on div "Estoque De [DATE] Até [DATE] Filtro 28/10 Projeção de Estoque 654.312 [DOMAIN_N…" at bounding box center [944, 346] width 533 height 563
click at [628, 401] on span at bounding box center [634, 405] width 16 height 10
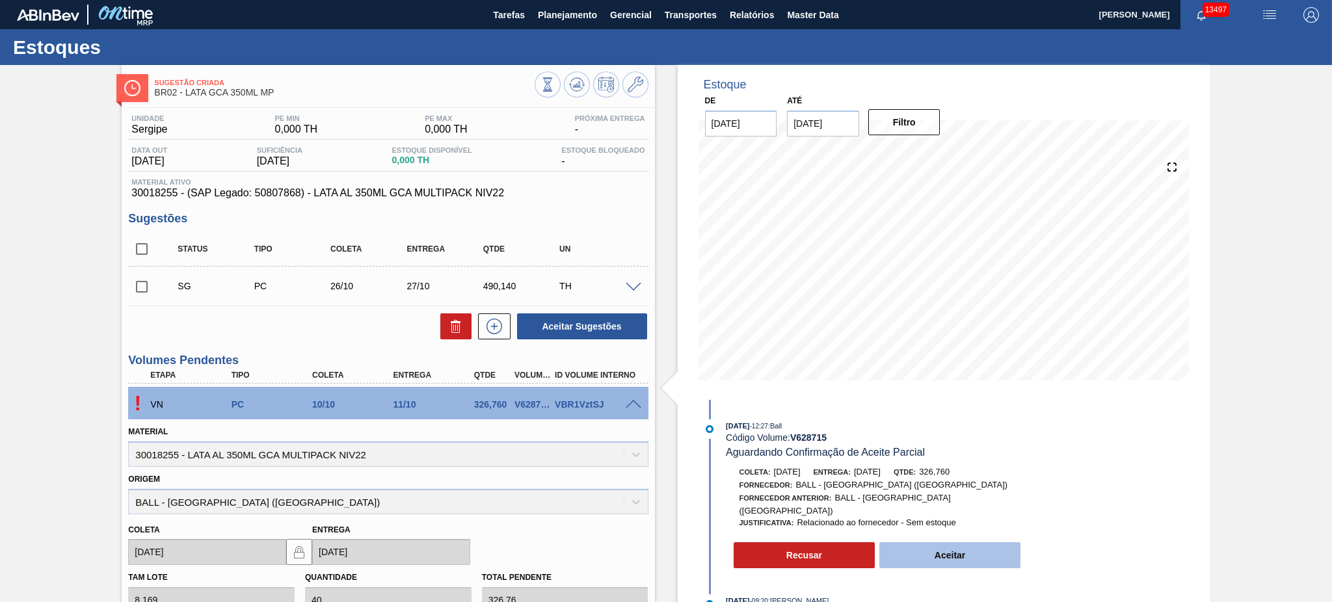
click at [952, 550] on button "Aceitar" at bounding box center [950, 556] width 142 height 26
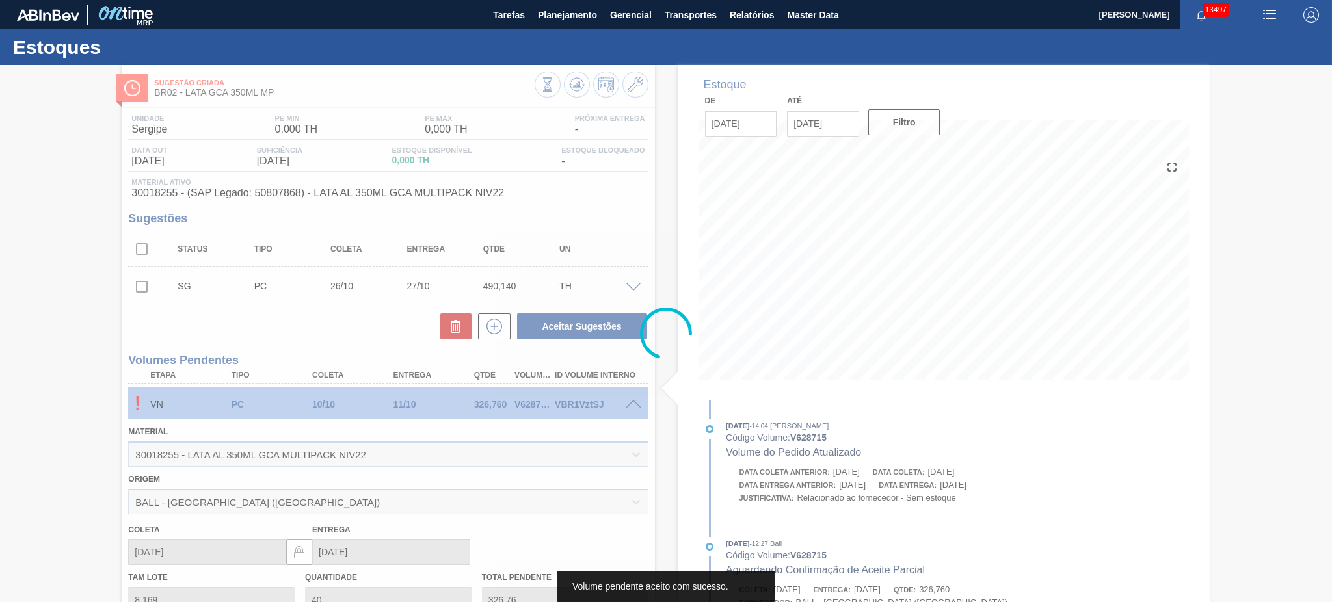
type input "326,760"
type input "[DATE]"
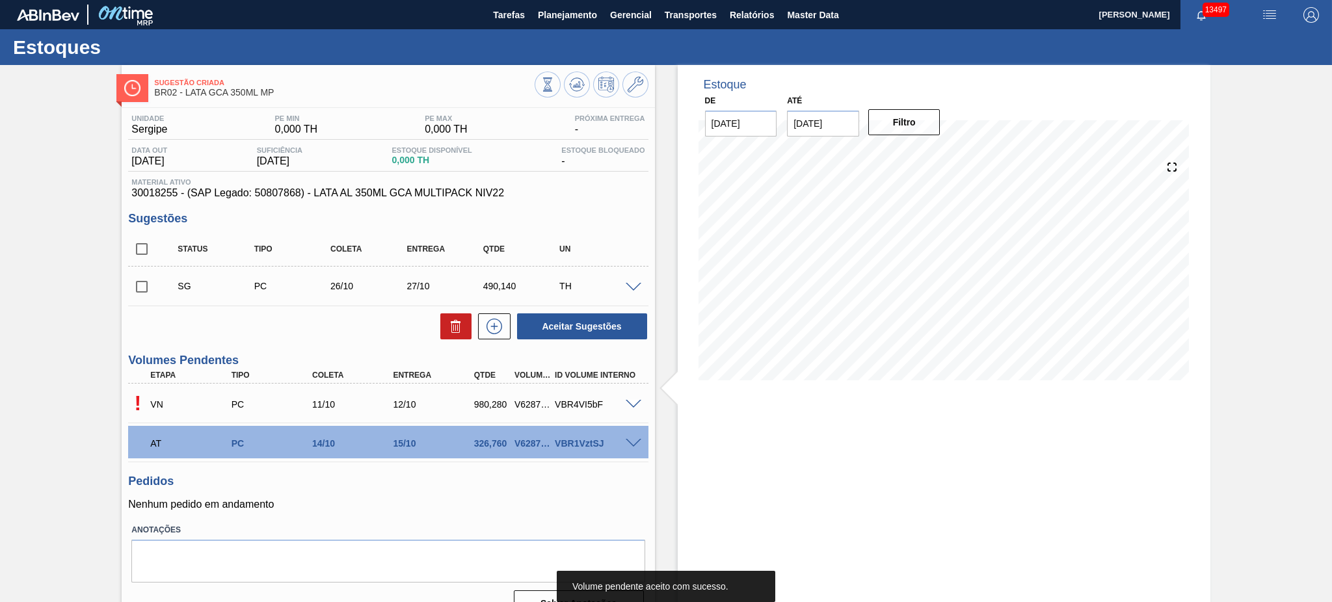
click at [636, 399] on div at bounding box center [636, 404] width 26 height 10
click at [631, 403] on span at bounding box center [634, 405] width 16 height 10
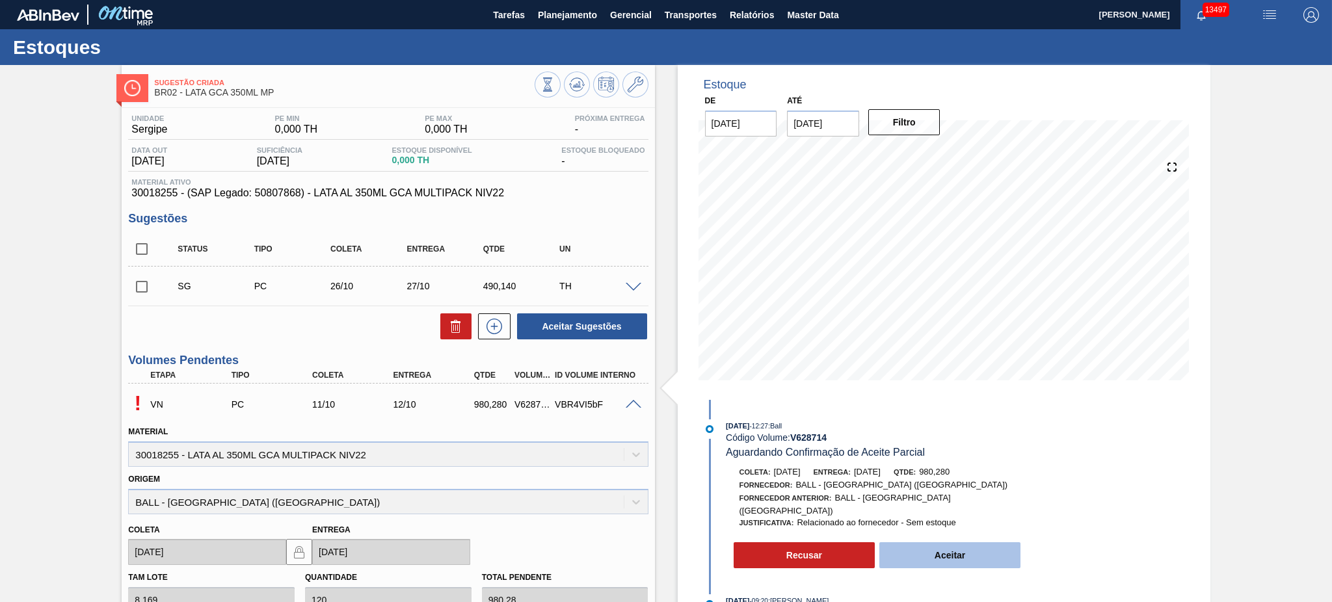
click at [968, 550] on button "Aceitar" at bounding box center [950, 556] width 142 height 26
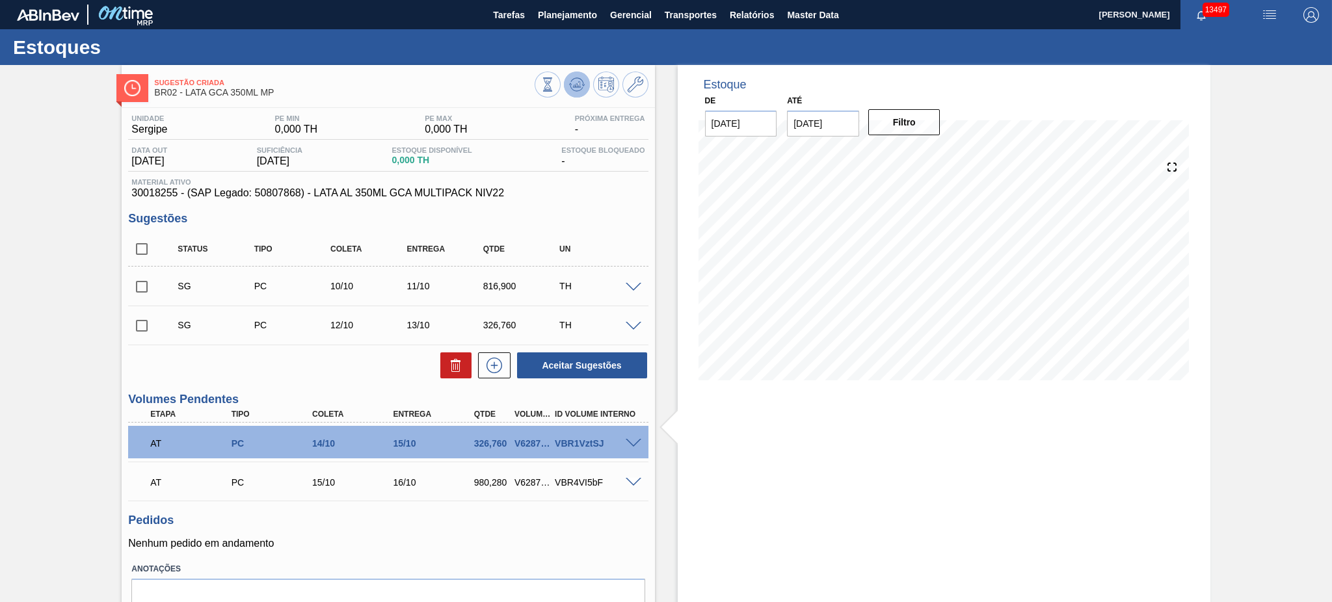
click at [583, 81] on icon at bounding box center [577, 85] width 16 height 16
drag, startPoint x: 137, startPoint y: 247, endPoint x: 467, endPoint y: 353, distance: 346.4
click at [141, 247] on input "checkbox" at bounding box center [141, 248] width 27 height 27
checkbox input "true"
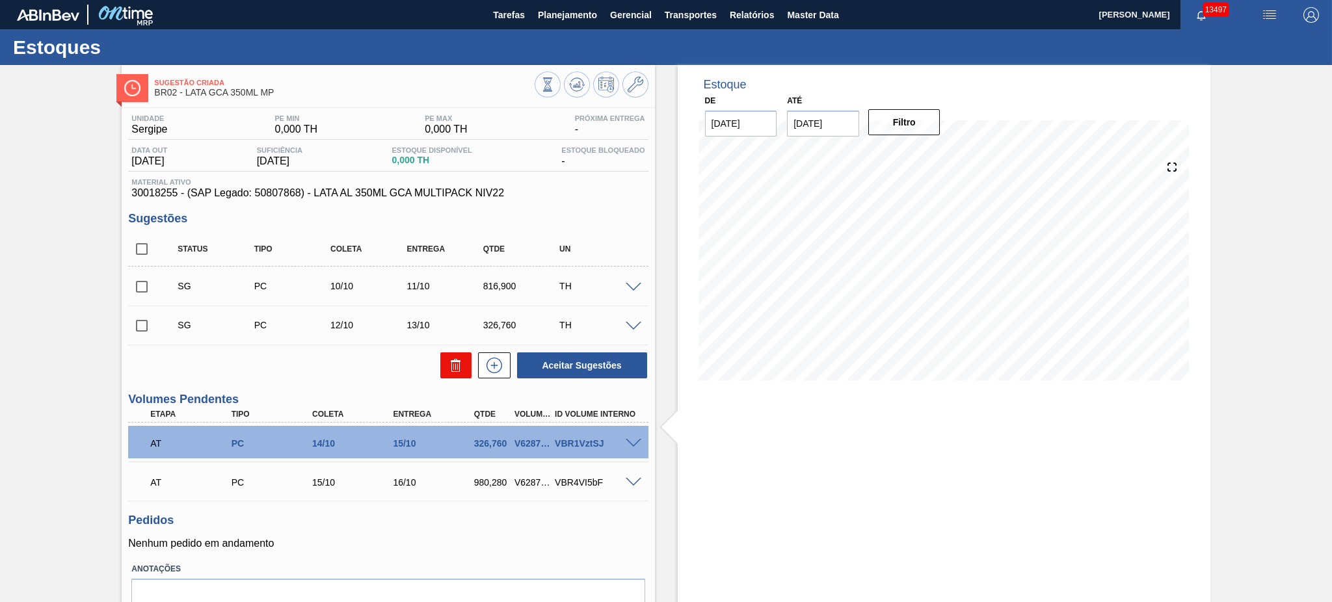
checkbox input "true"
click at [457, 369] on icon at bounding box center [456, 366] width 16 height 16
checkbox input "false"
click at [137, 239] on input "checkbox" at bounding box center [141, 248] width 27 height 27
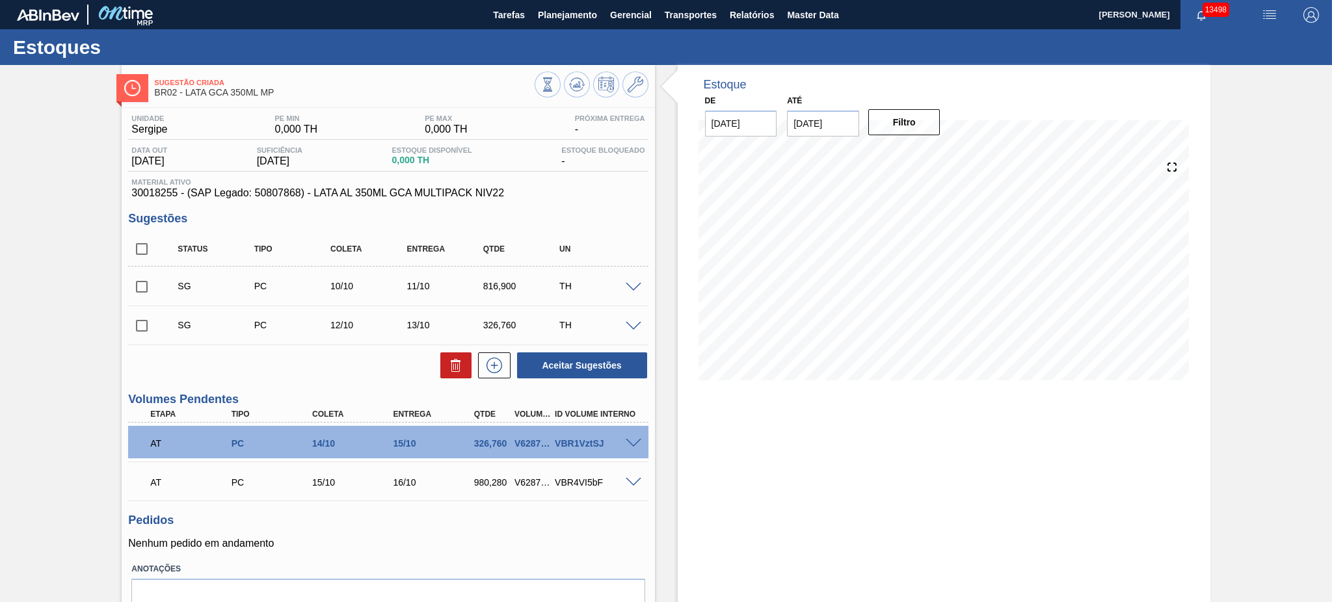
checkbox input "true"
click at [441, 358] on button at bounding box center [455, 366] width 31 height 26
checkbox input "false"
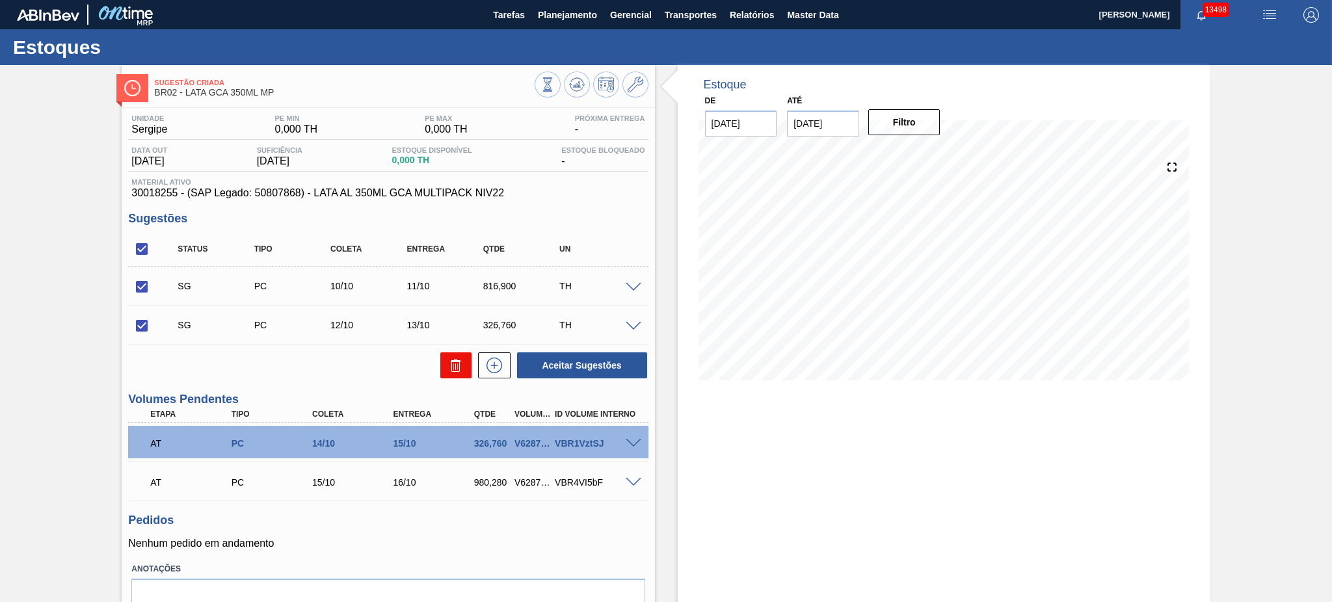
checkbox input "false"
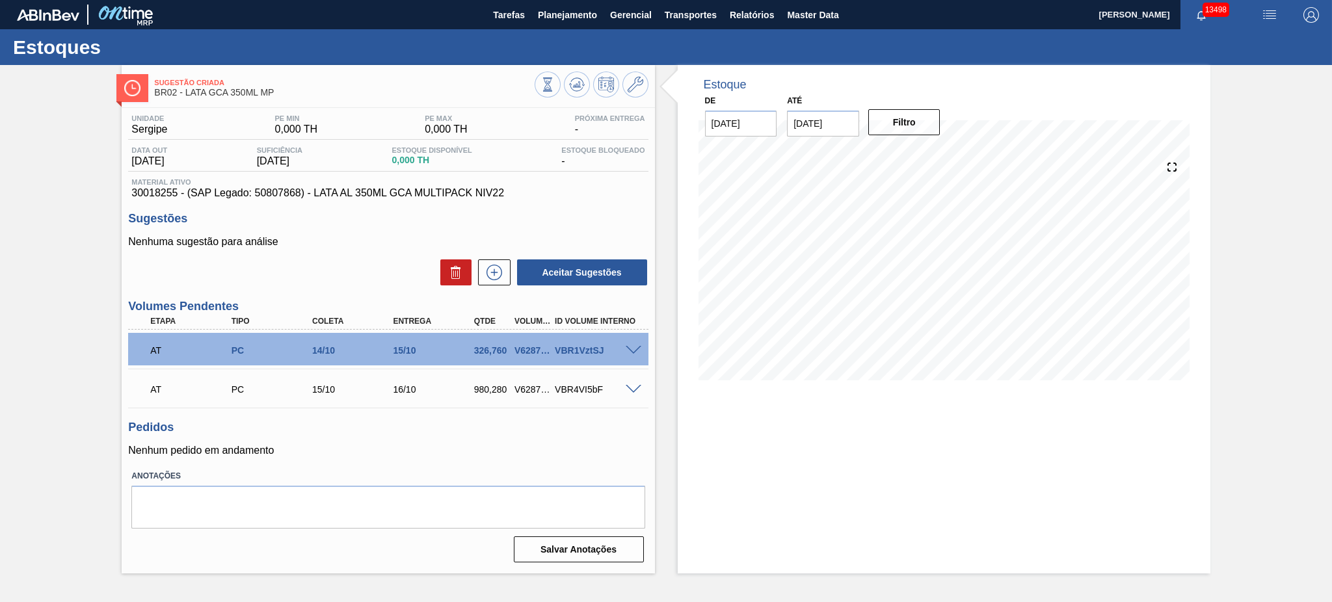
click at [833, 489] on div "Estoque De [DATE] Até [DATE] Filtro 08/10 Projeção de Estoque 0 [DOMAIN_NAME] 0…" at bounding box center [944, 319] width 533 height 509
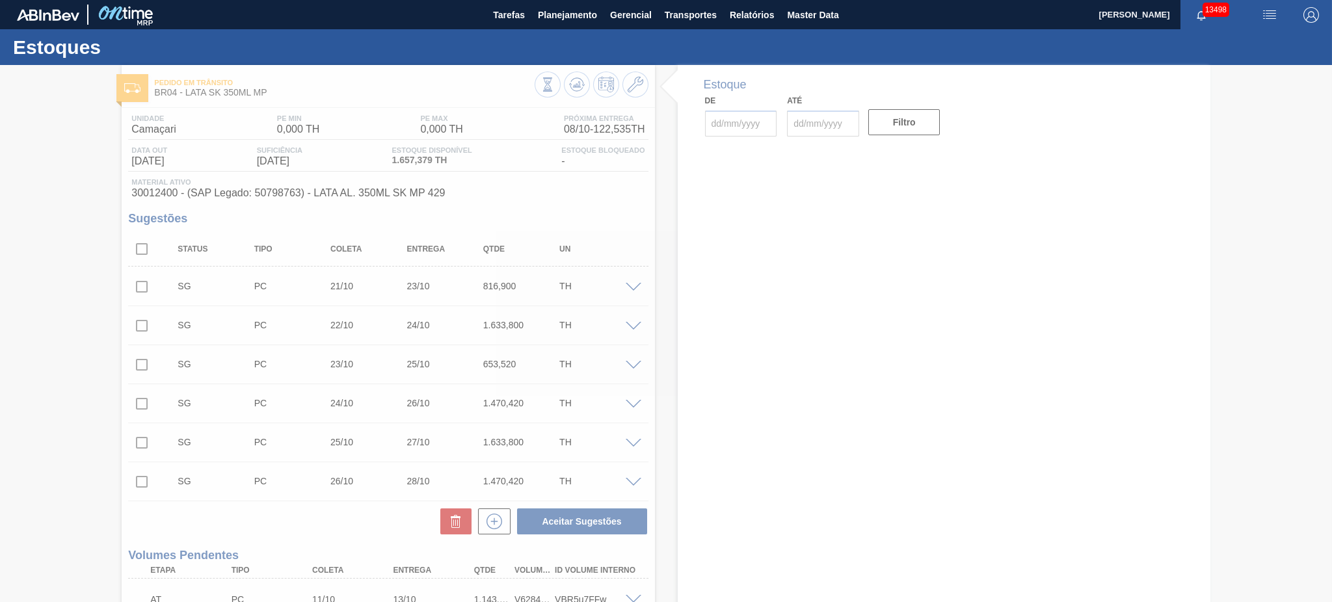
type input "[DATE]"
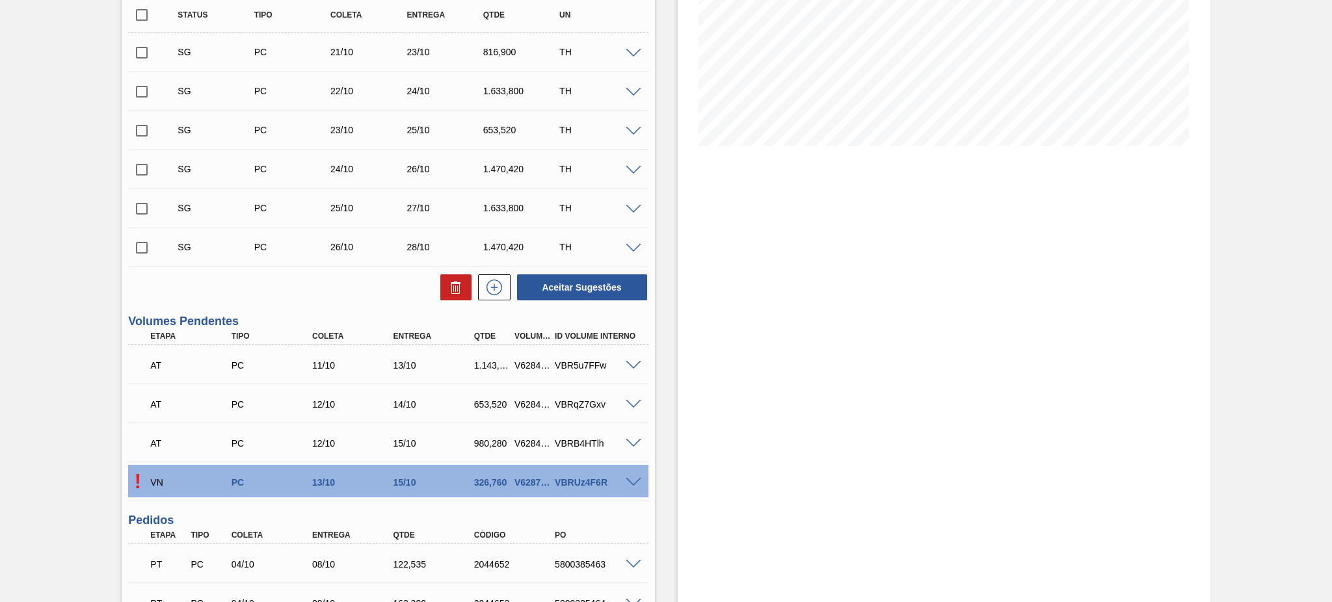
scroll to position [260, 0]
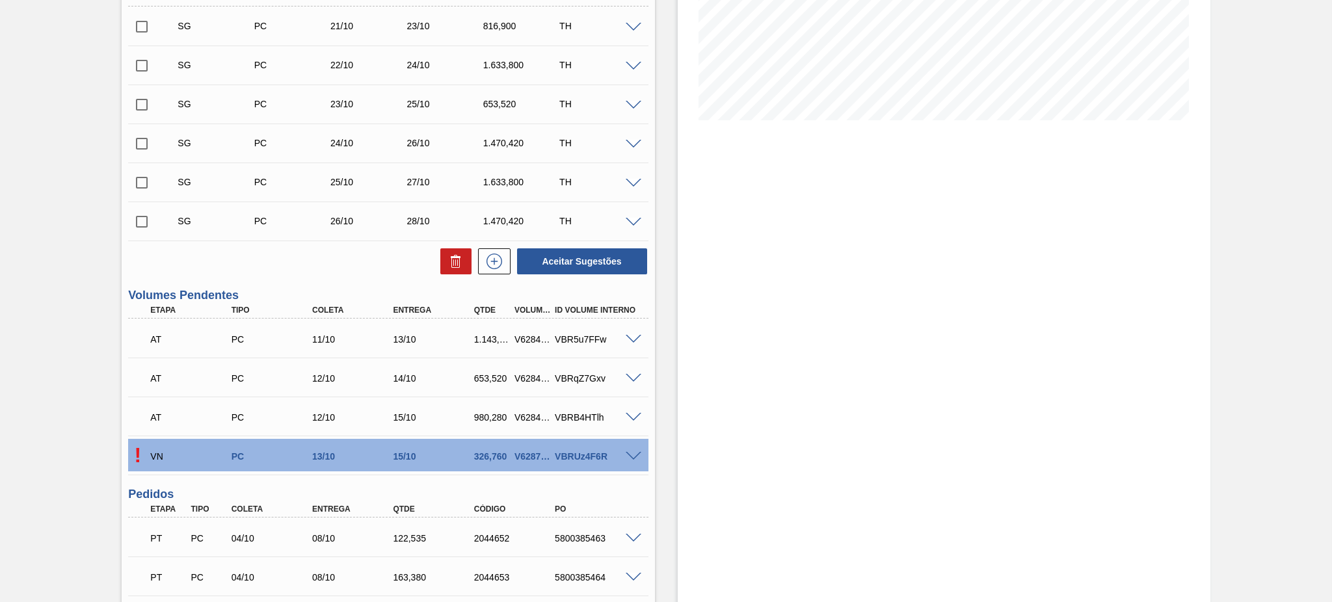
click at [641, 452] on div at bounding box center [636, 456] width 26 height 10
click at [630, 453] on span at bounding box center [634, 457] width 16 height 10
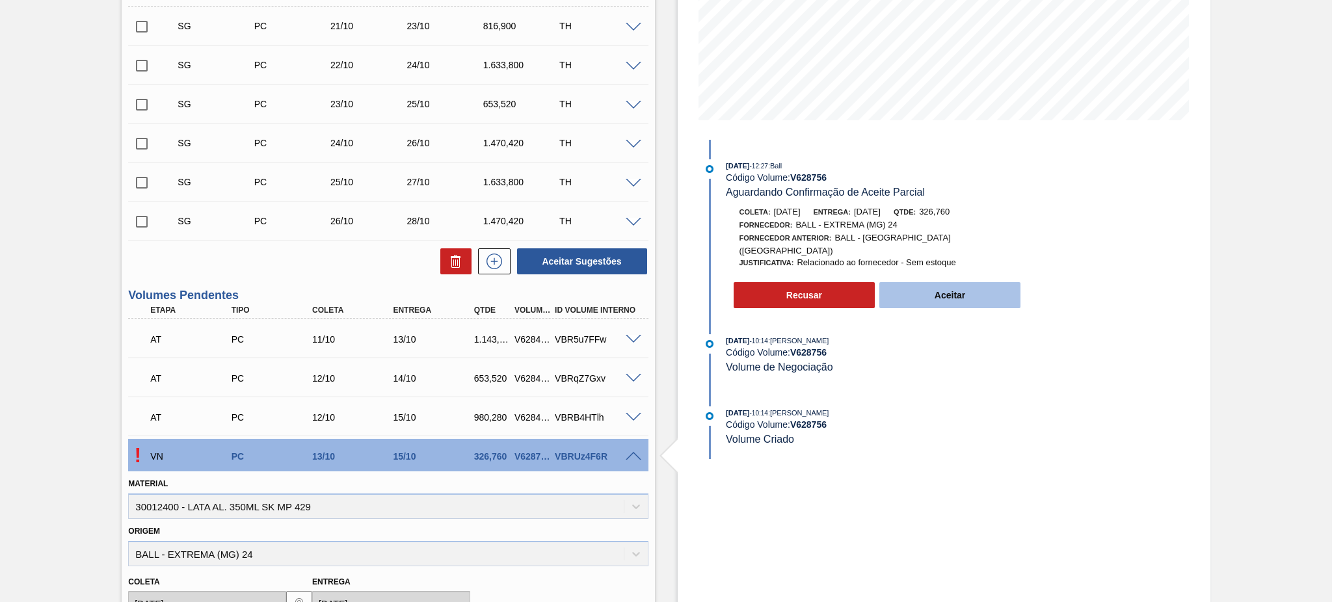
click at [967, 300] on button "Aceitar" at bounding box center [950, 295] width 142 height 26
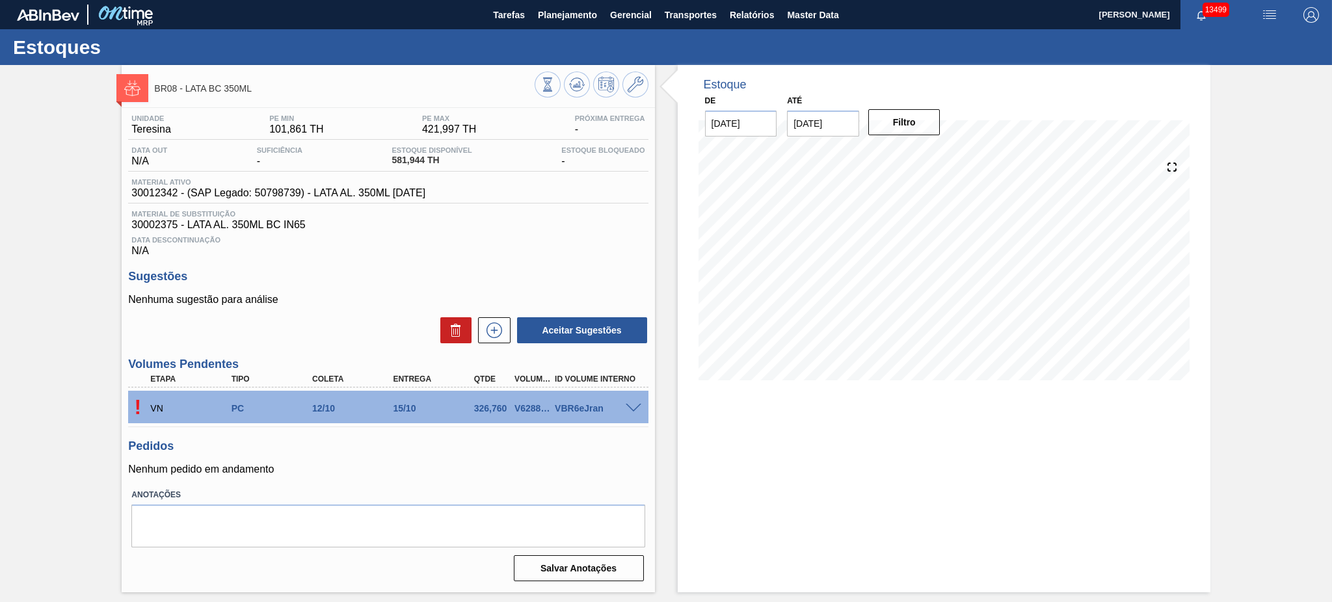
click at [628, 407] on span at bounding box center [634, 409] width 16 height 10
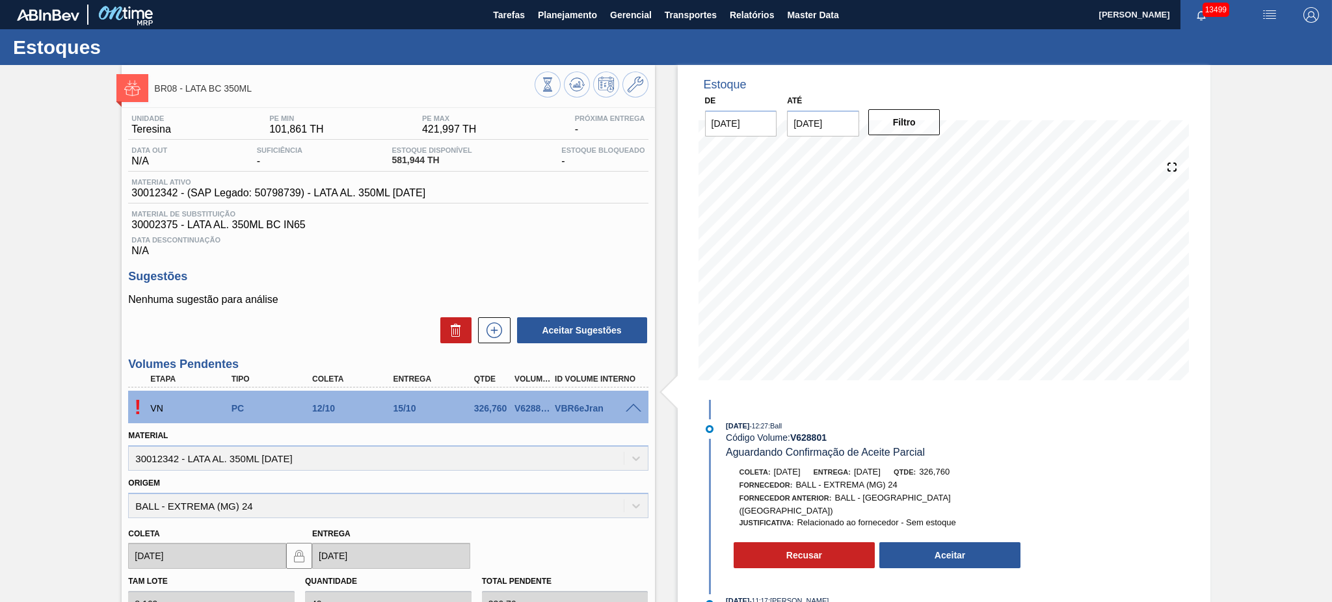
scroll to position [87, 0]
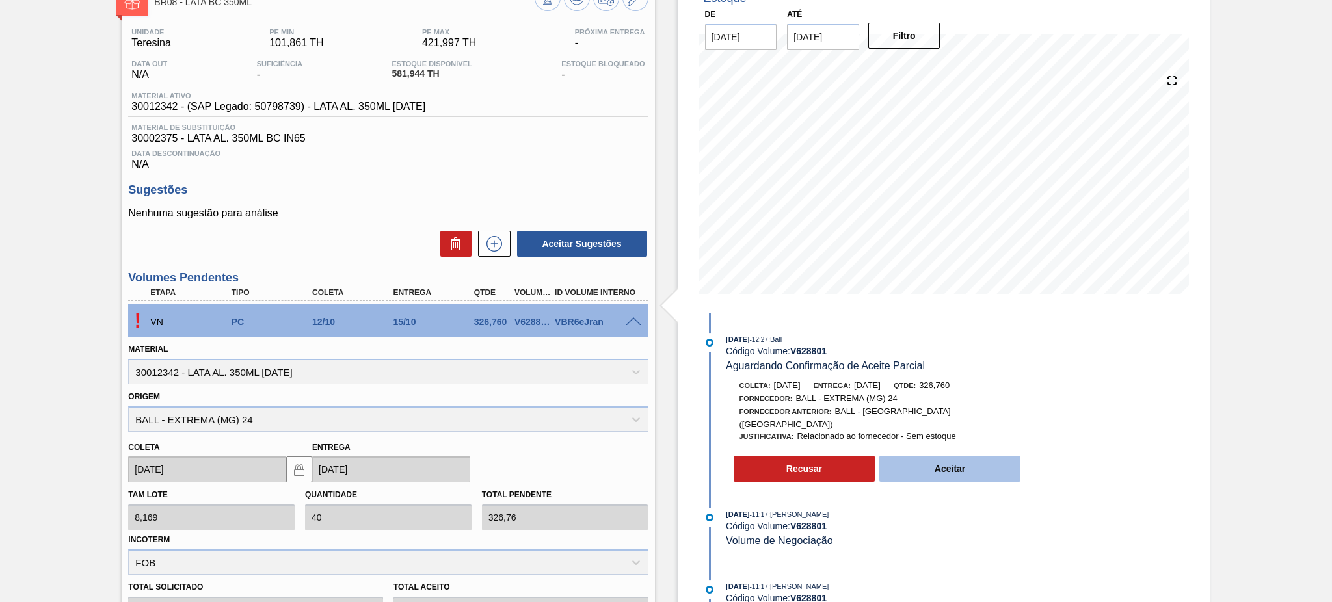
click at [1000, 461] on button "Aceitar" at bounding box center [950, 469] width 142 height 26
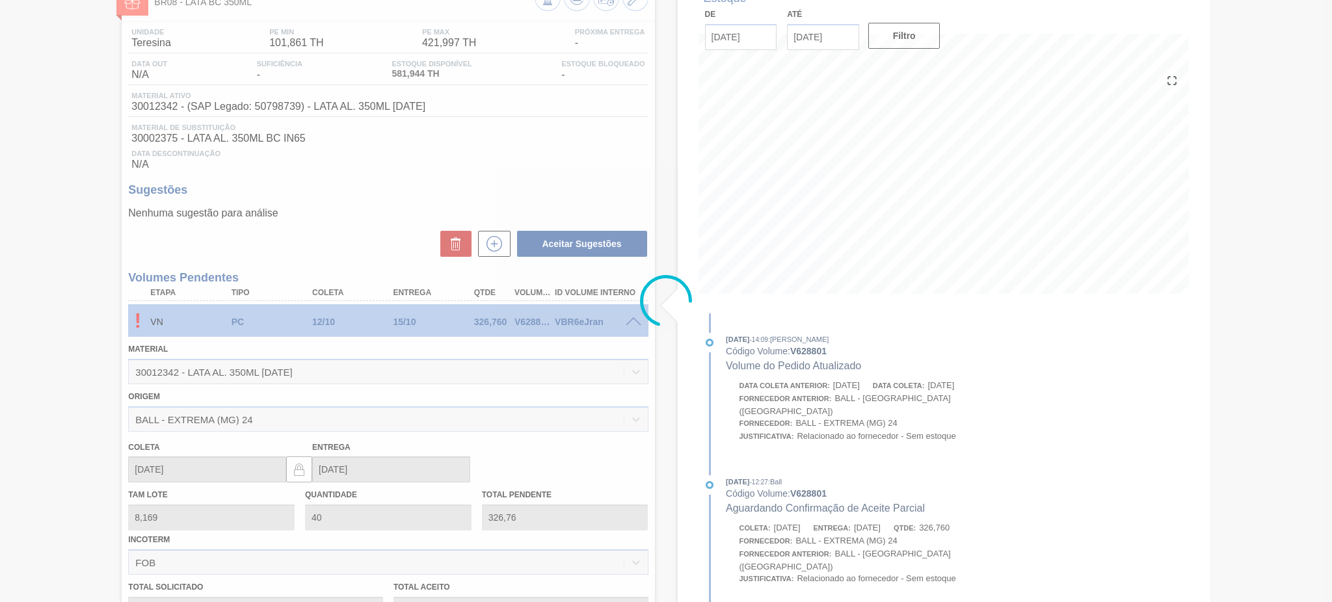
type input "326,760"
type input "09/10/2025"
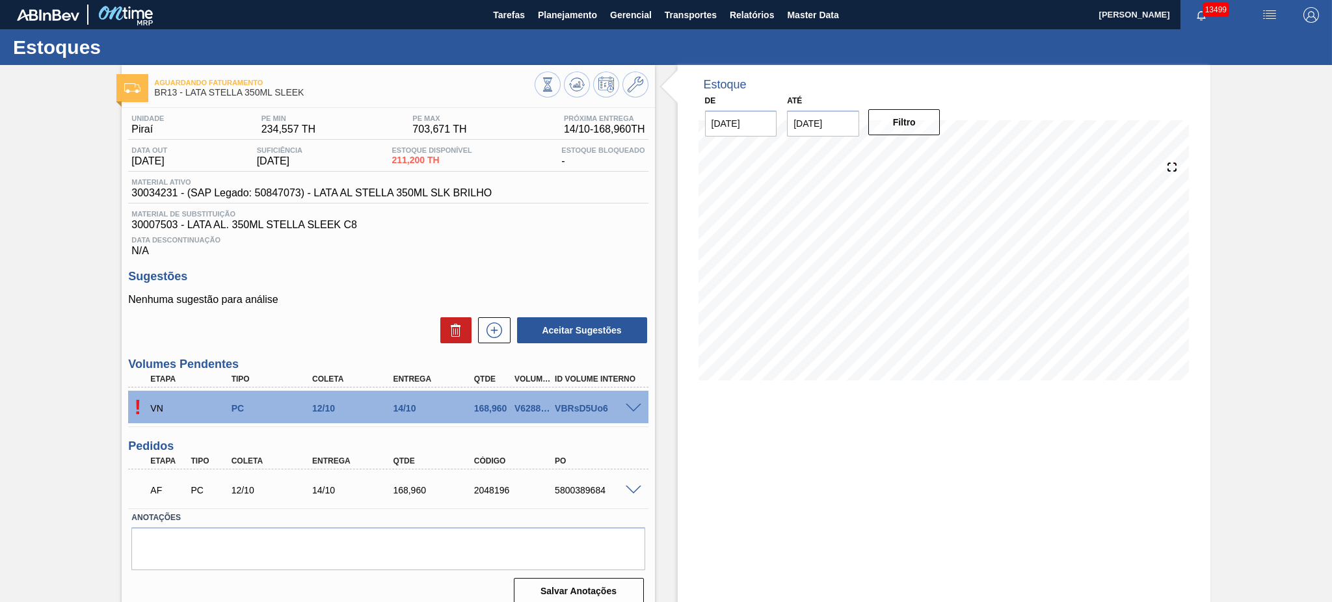
click at [639, 410] on span at bounding box center [634, 409] width 16 height 10
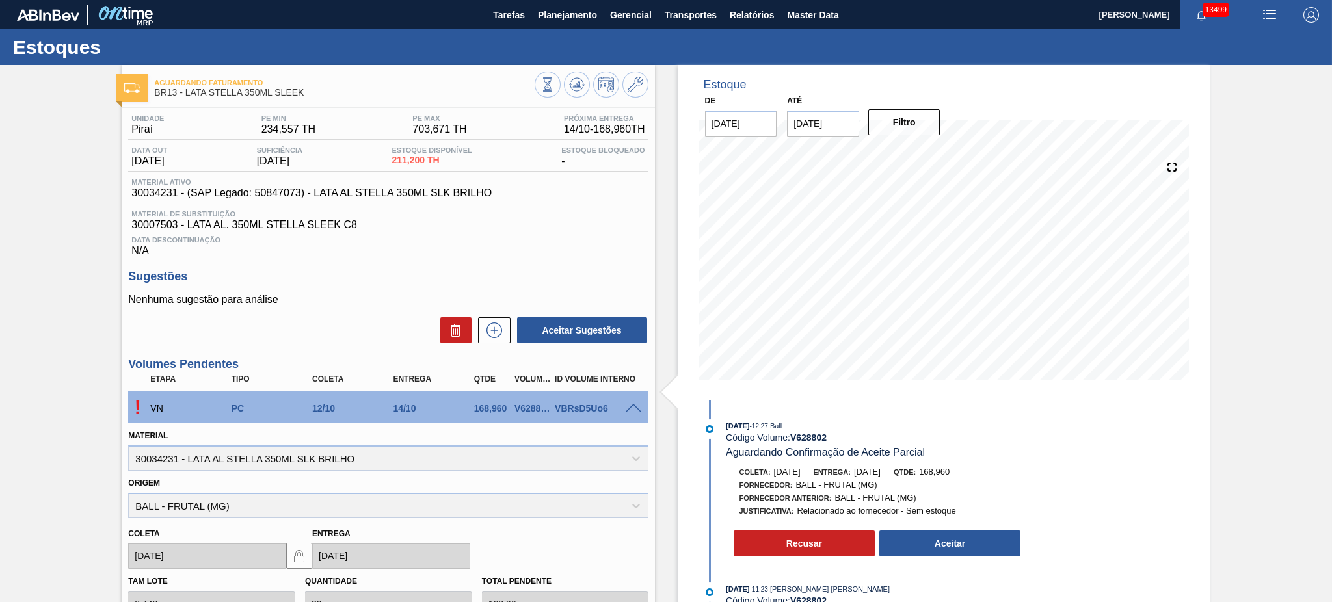
click at [632, 412] on div "VBRsD5Uo6" at bounding box center [597, 408] width 91 height 10
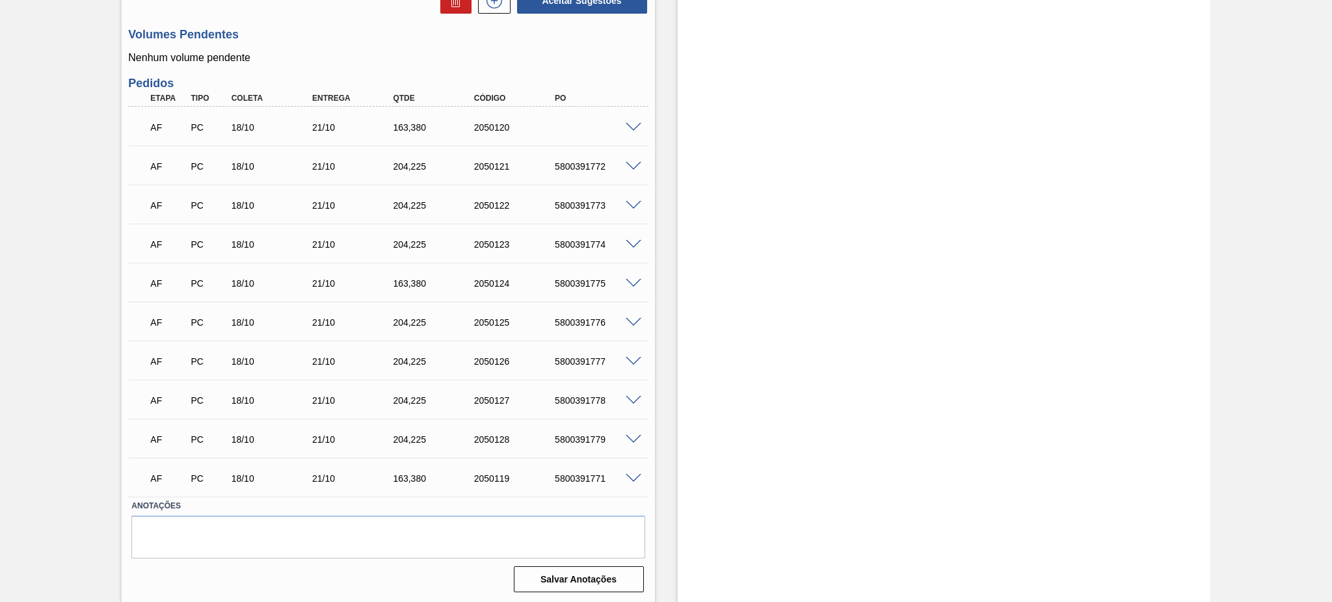
scroll to position [375, 0]
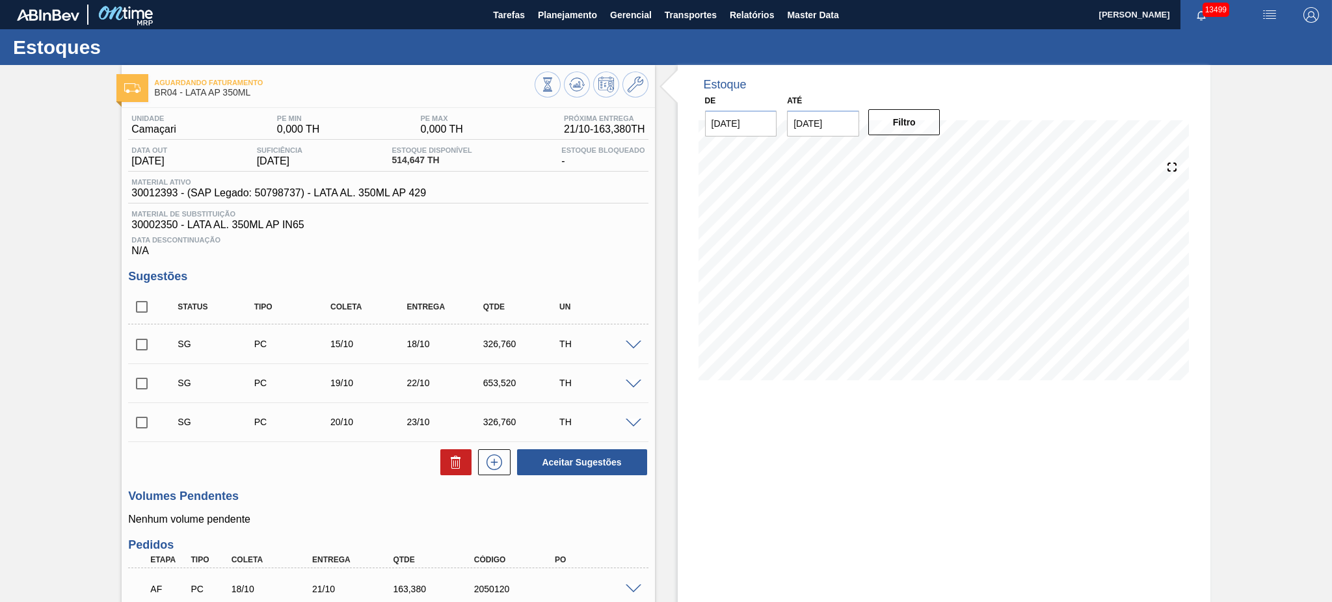
scroll to position [173, 0]
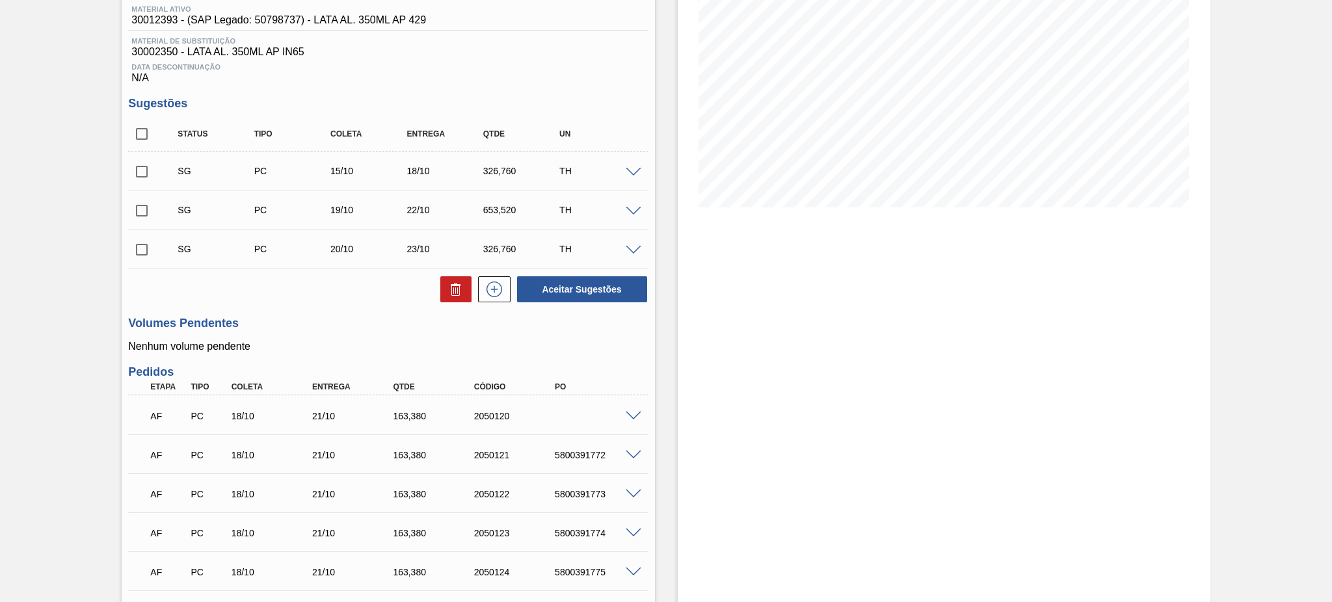
drag, startPoint x: 144, startPoint y: 138, endPoint x: 442, endPoint y: 270, distance: 326.5
click at [146, 139] on input "checkbox" at bounding box center [141, 133] width 27 height 27
checkbox input "true"
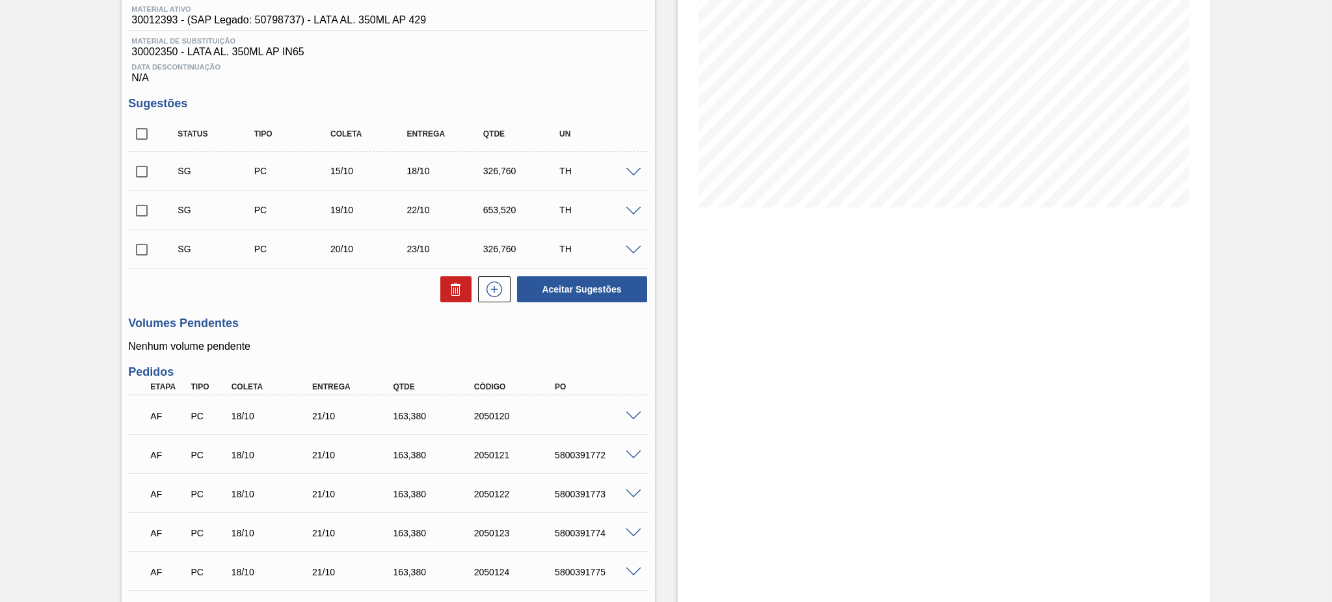
checkbox input "true"
click at [465, 286] on button at bounding box center [455, 289] width 31 height 26
checkbox input "false"
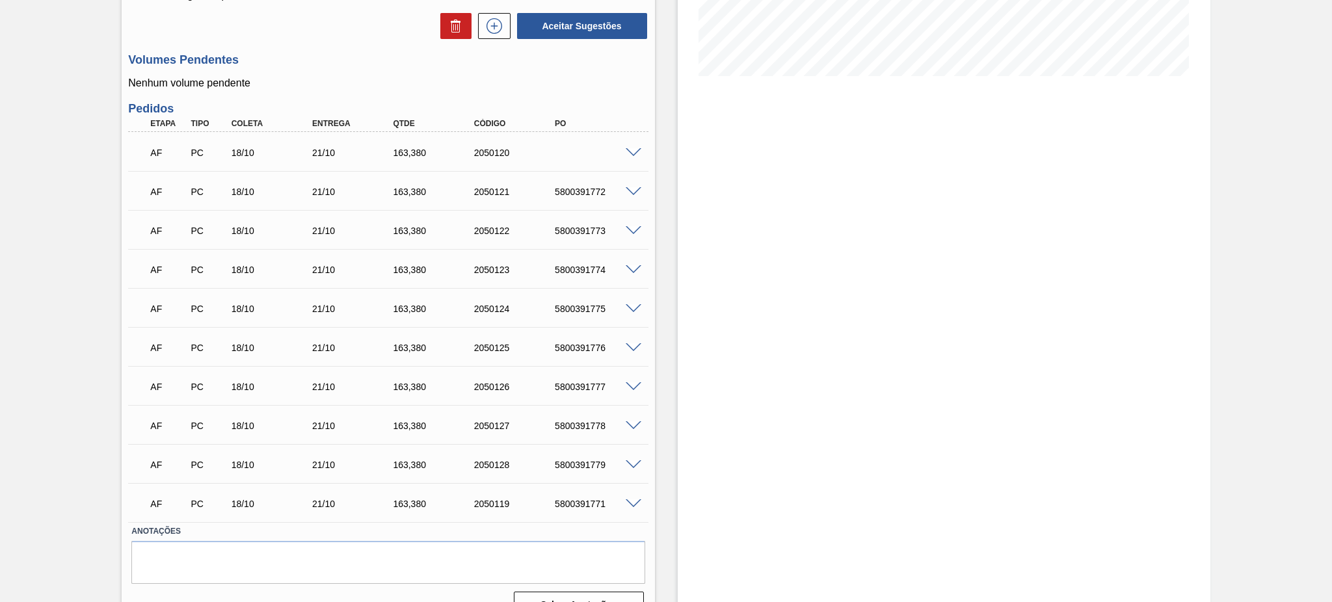
scroll to position [330, 0]
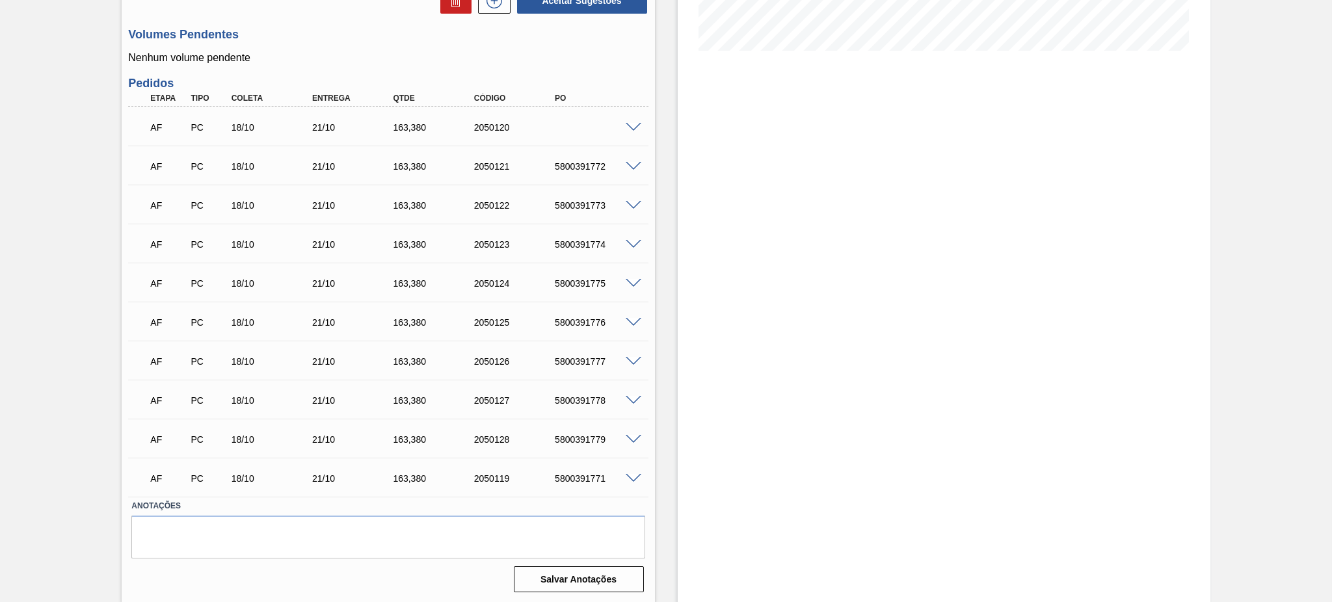
click at [636, 125] on span at bounding box center [634, 128] width 16 height 10
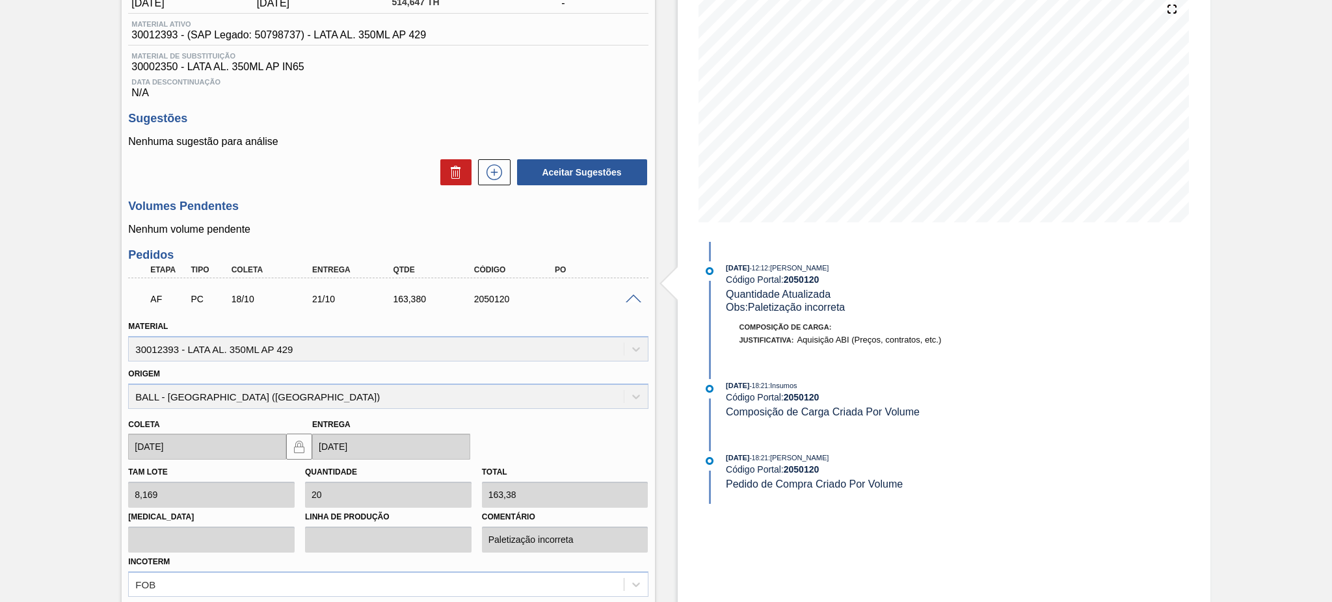
scroll to position [70, 0]
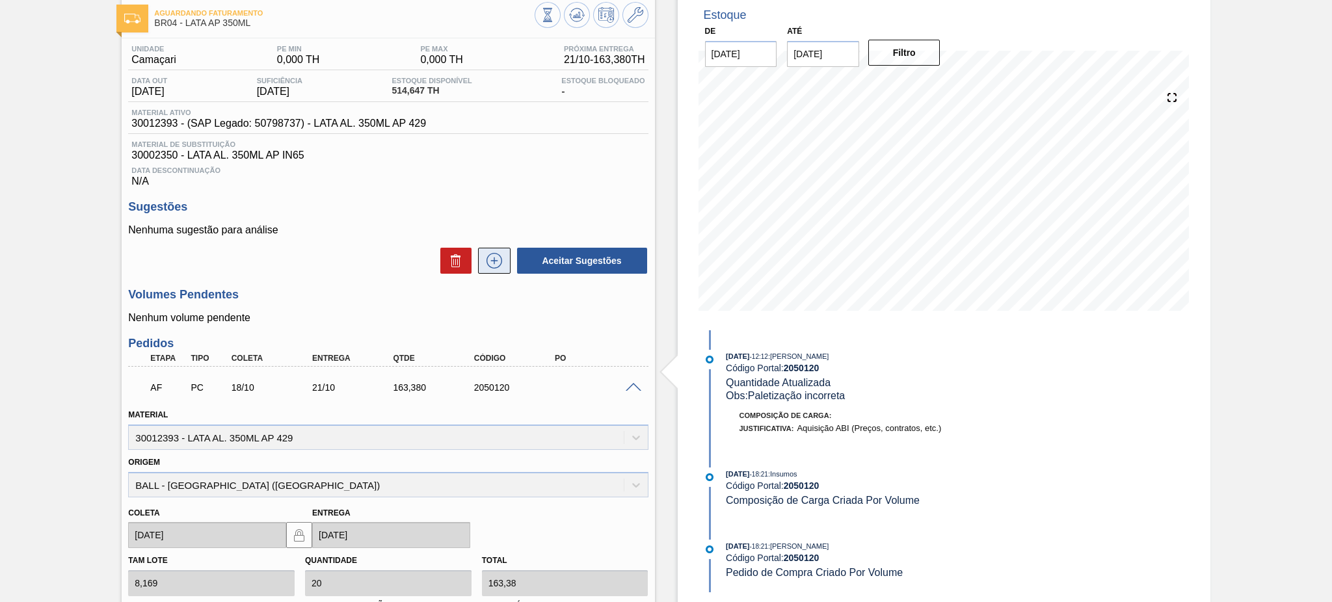
click at [482, 260] on button at bounding box center [494, 261] width 33 height 26
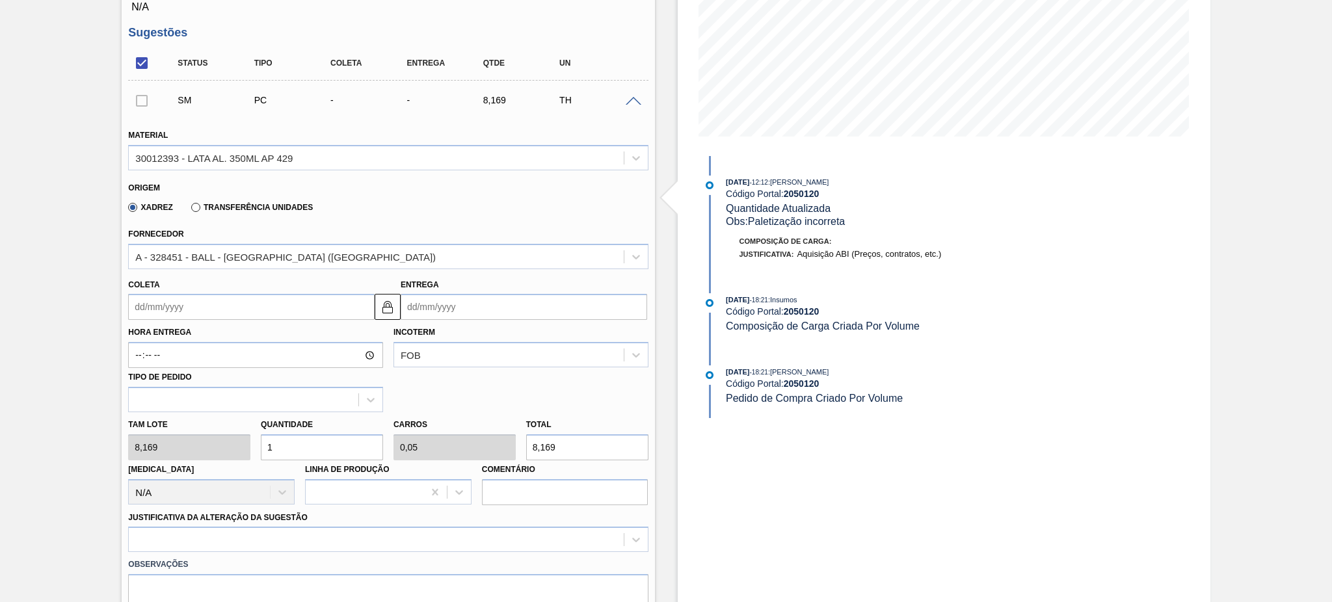
scroll to position [243, 0]
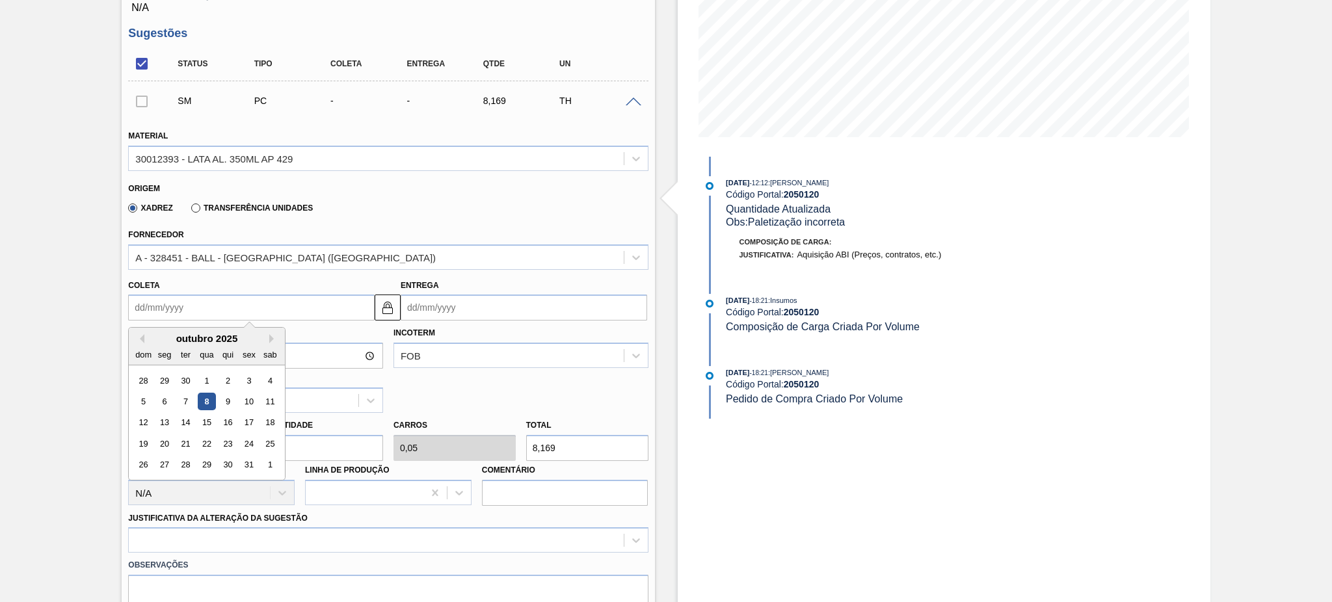
click at [224, 303] on input "Coleta" at bounding box center [251, 308] width 247 height 26
click at [268, 417] on div "18" at bounding box center [270, 423] width 18 height 18
type input "18/10/2025"
type input "21/10/2025"
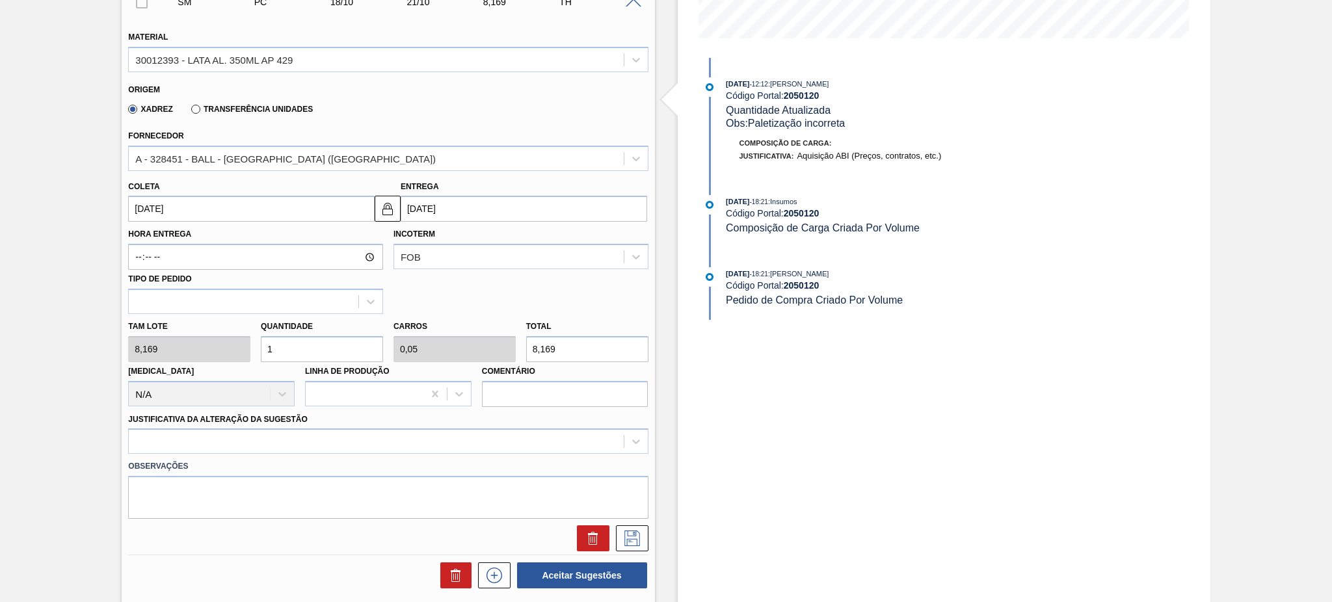
scroll to position [417, 0]
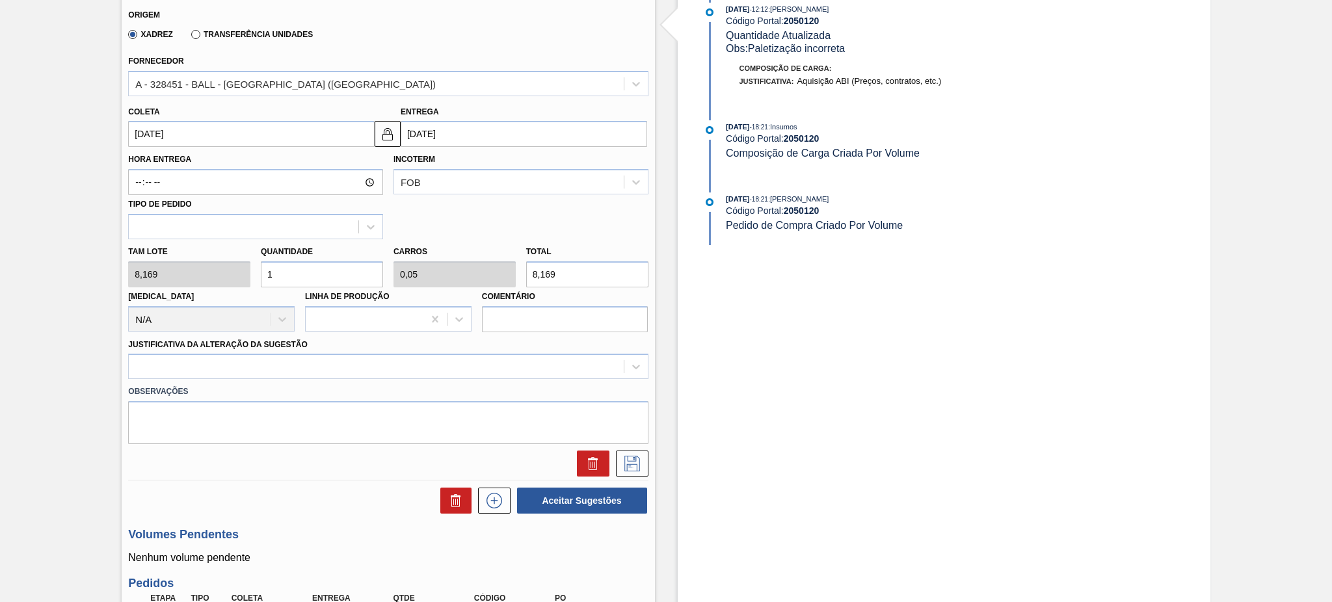
click at [245, 265] on div "Tam lote 8,169 Quantidade 1 Carros 0,05 Total 8,169 Doca N/A Linha de Produção …" at bounding box center [388, 285] width 530 height 93
type input "2"
type input "0,1"
type input "16,338"
type input "20"
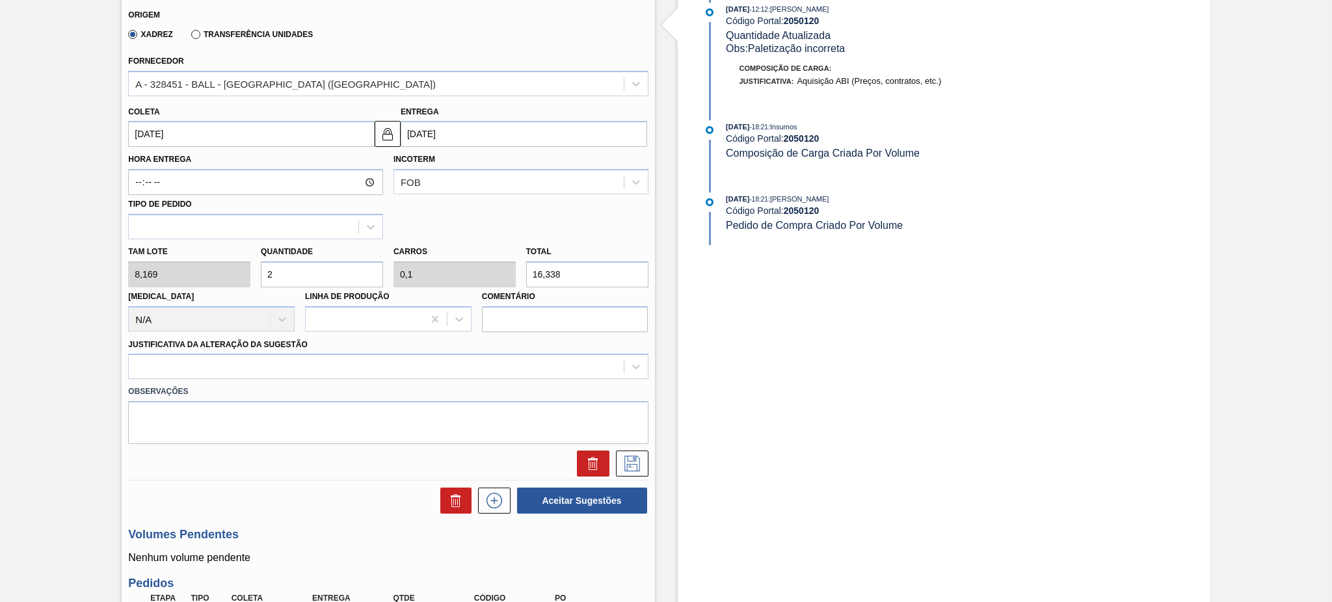
type input "1"
type input "163,38"
type input "20"
click at [321, 371] on div at bounding box center [376, 367] width 494 height 19
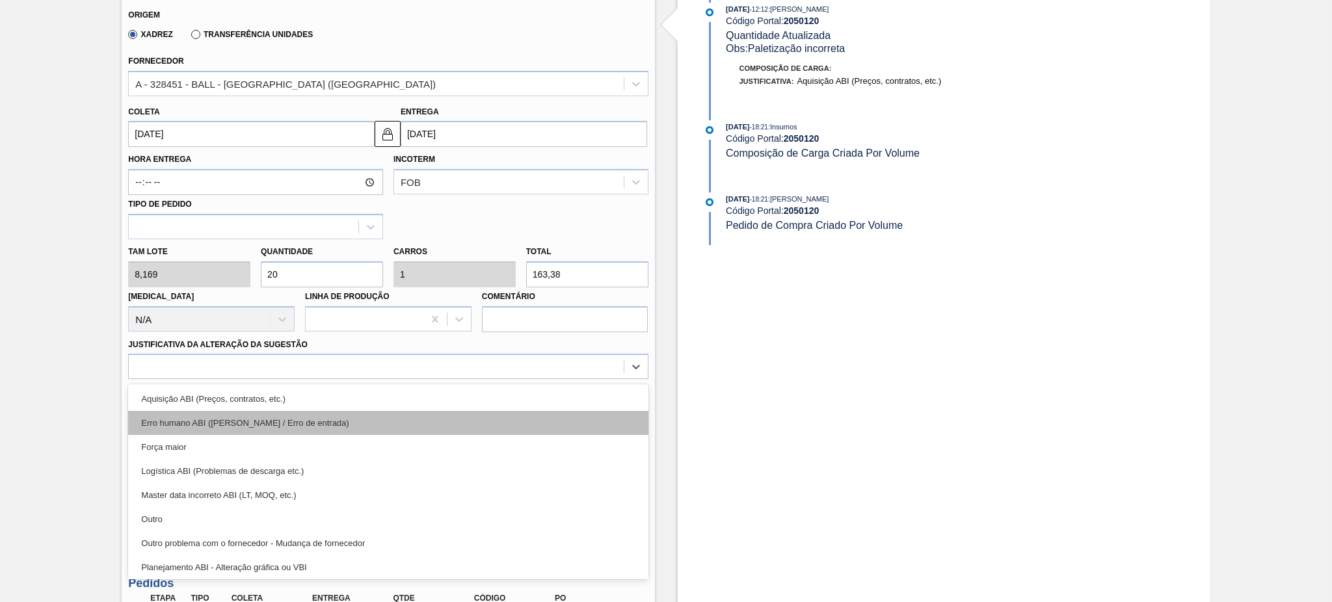
click at [334, 418] on div "Erro humano ABI (Cálculo / Erro de entrada)" at bounding box center [388, 423] width 520 height 24
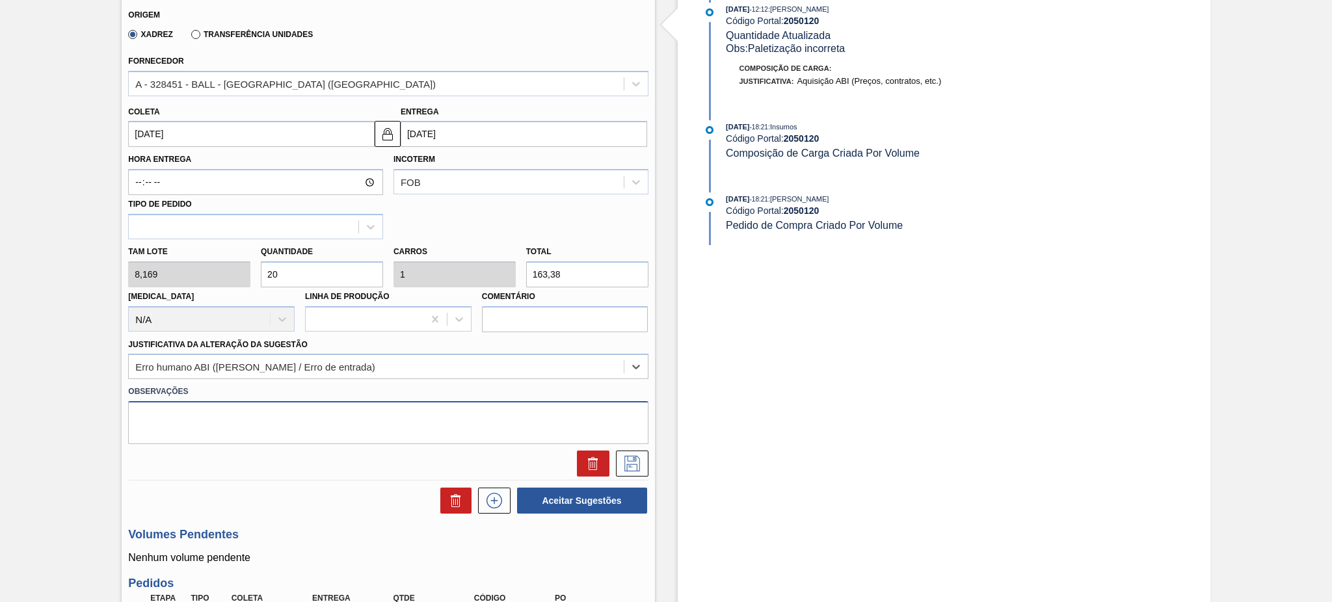
click at [324, 405] on textarea at bounding box center [388, 422] width 520 height 43
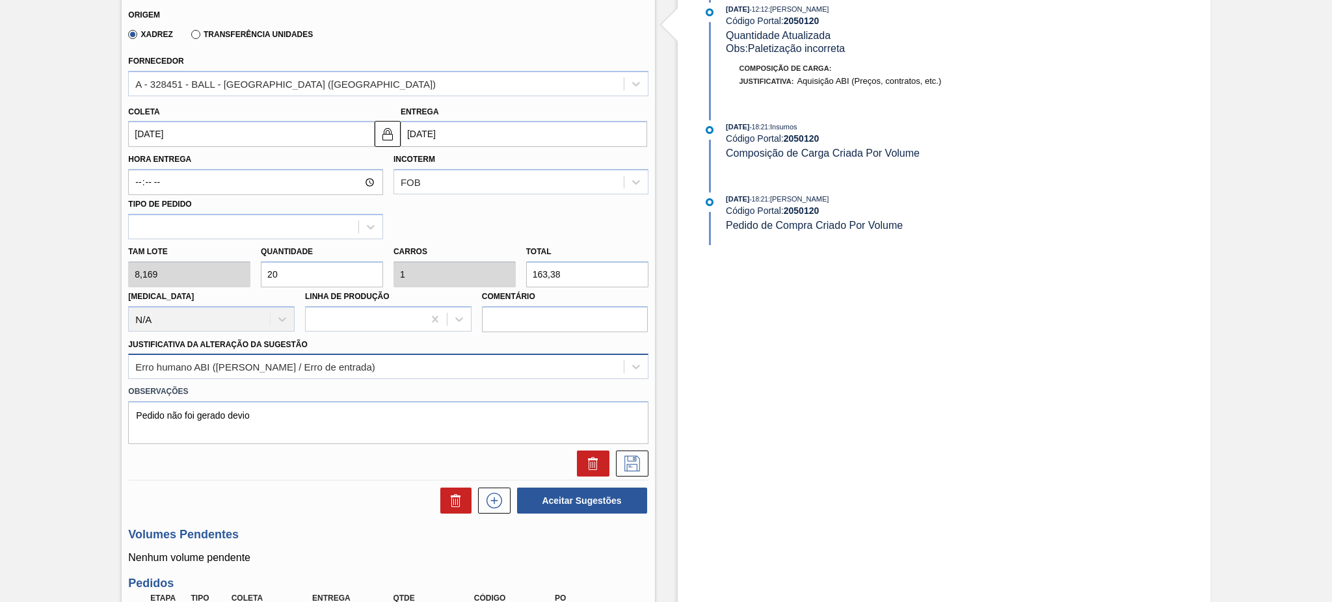
click at [368, 367] on div "Erro humano ABI (Cálculo / Erro de entrada)" at bounding box center [376, 367] width 494 height 19
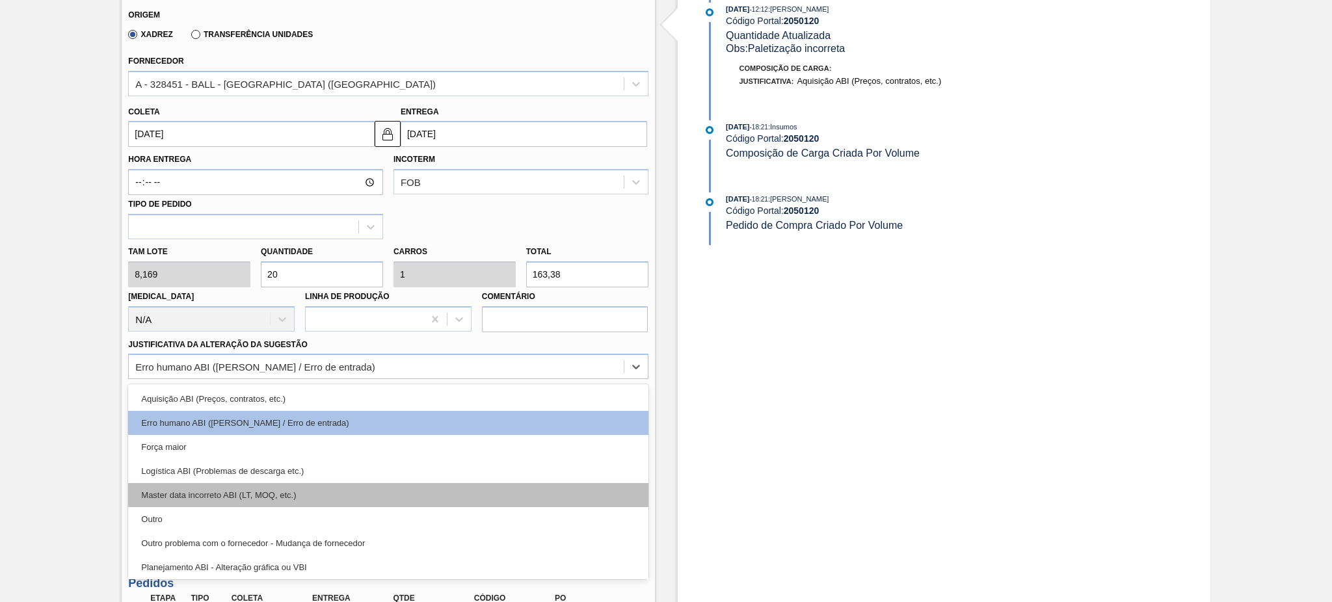
click at [423, 485] on div "Master data incorreto ABI (LT, MOQ, etc.)" at bounding box center [388, 495] width 520 height 24
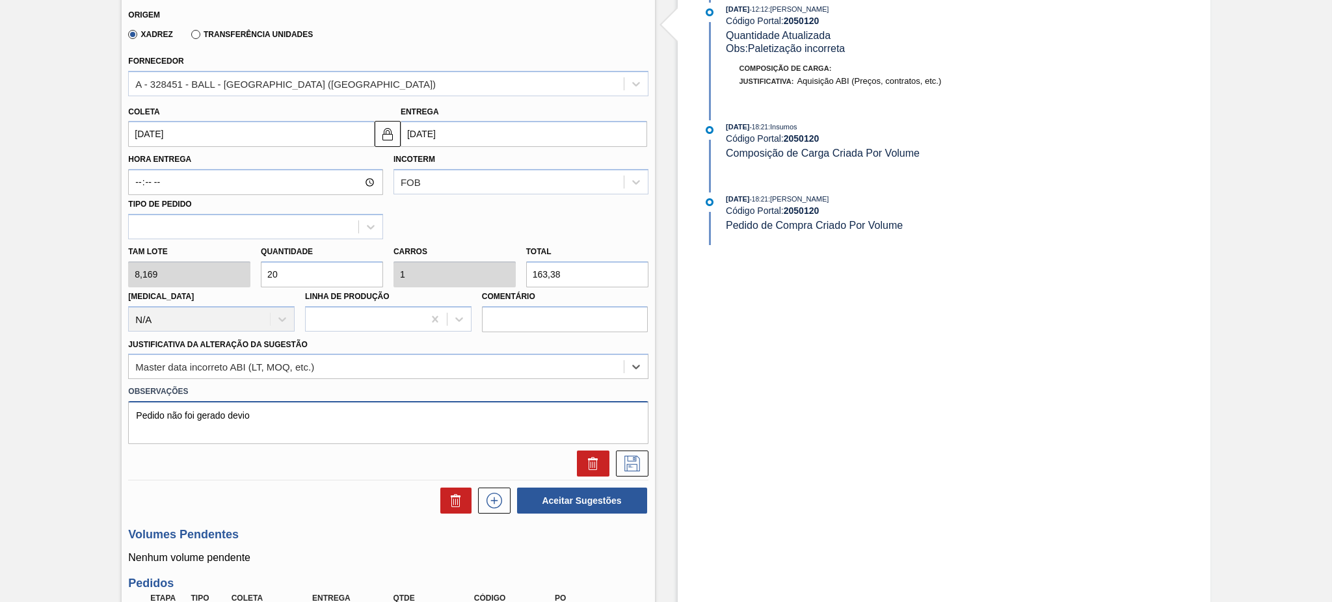
click at [355, 420] on textarea "Pedido não foi gerado devio" at bounding box center [388, 422] width 520 height 43
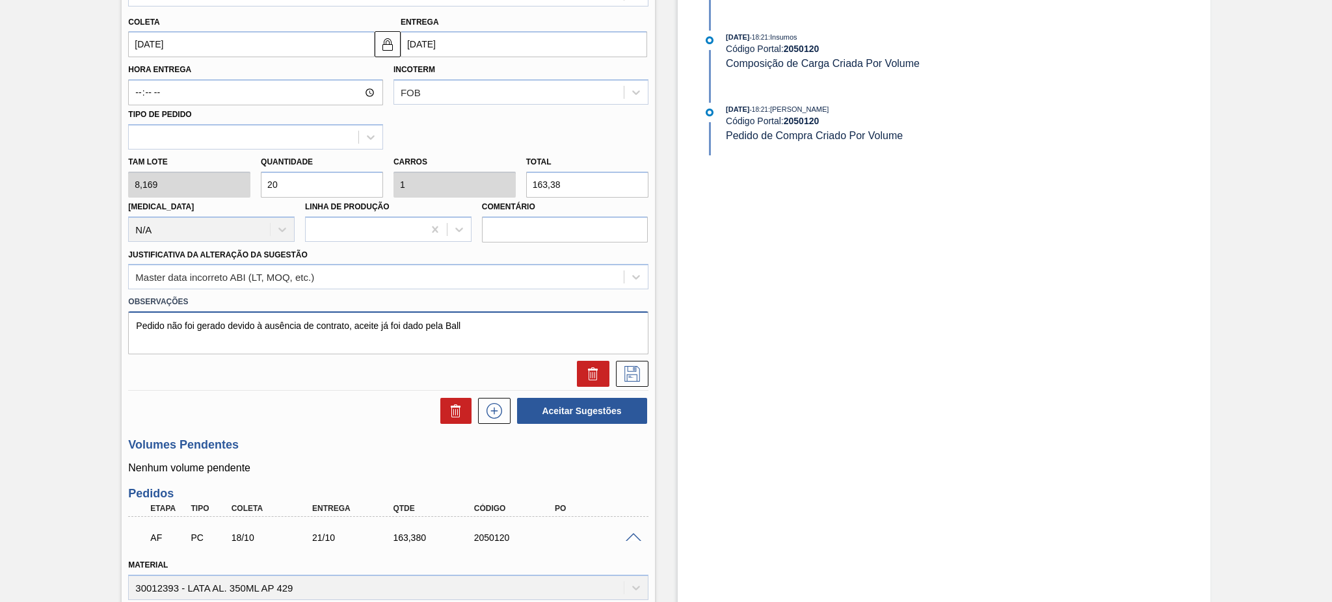
scroll to position [330, 0]
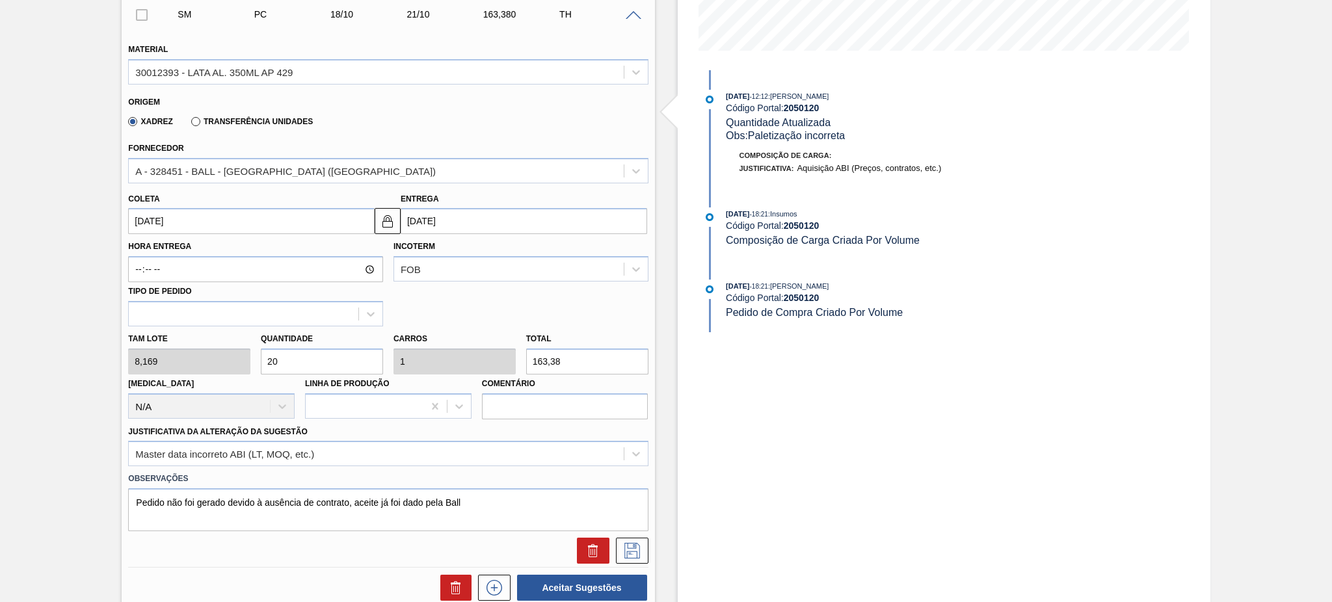
click at [803, 303] on strong "2050120" at bounding box center [802, 298] width 36 height 10
copy strong "2050120"
click at [488, 494] on textarea "Pedido não foi gerado devido à ausência de contrato, aceite já foi dado pela Ba…" at bounding box center [388, 510] width 520 height 43
paste textarea "2050120"
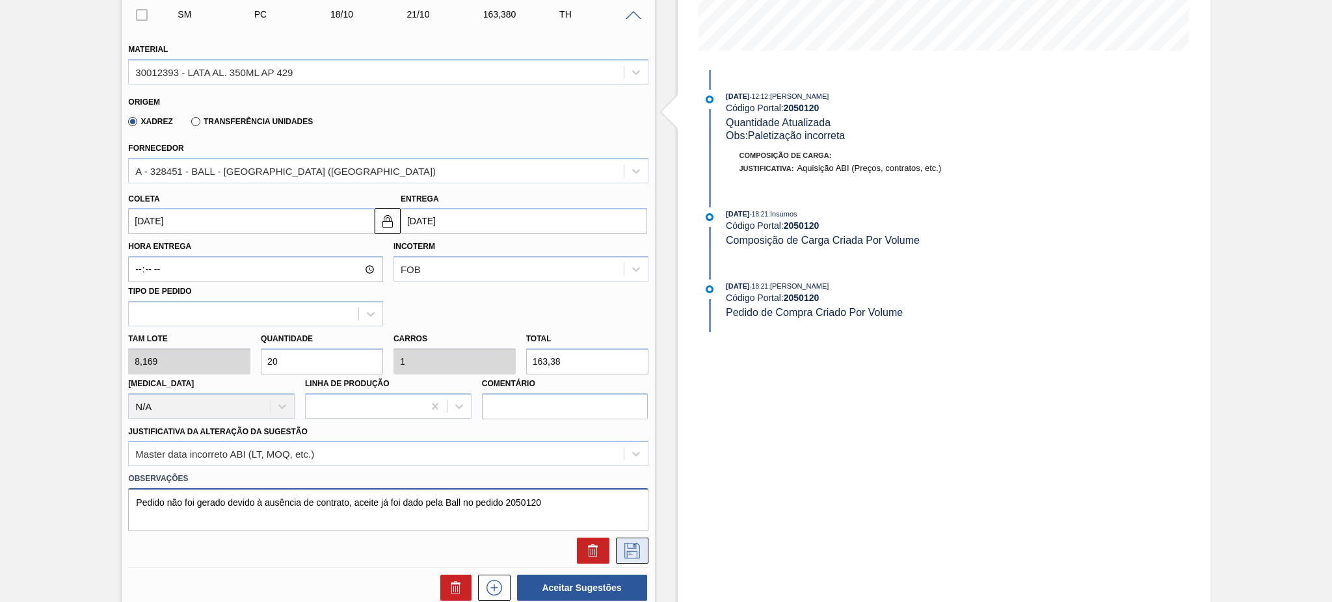
type textarea "Pedido não foi gerado devido à ausência de contrato, aceite já foi dado pela Ba…"
click at [626, 544] on icon at bounding box center [632, 551] width 21 height 16
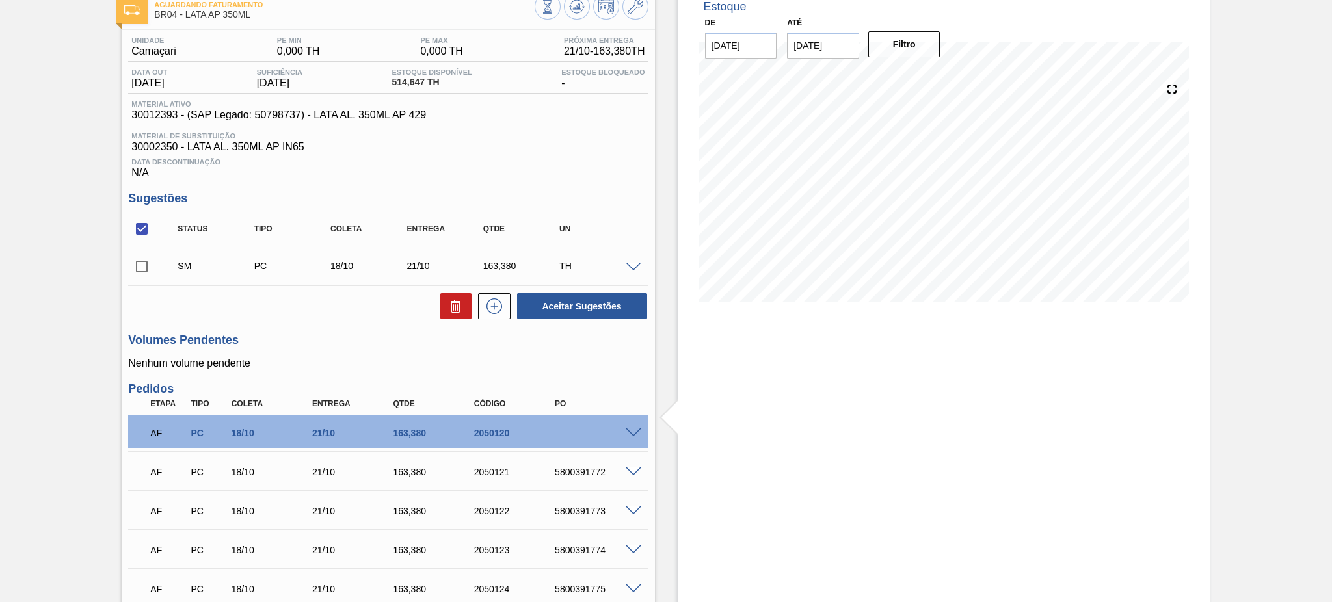
scroll to position [0, 0]
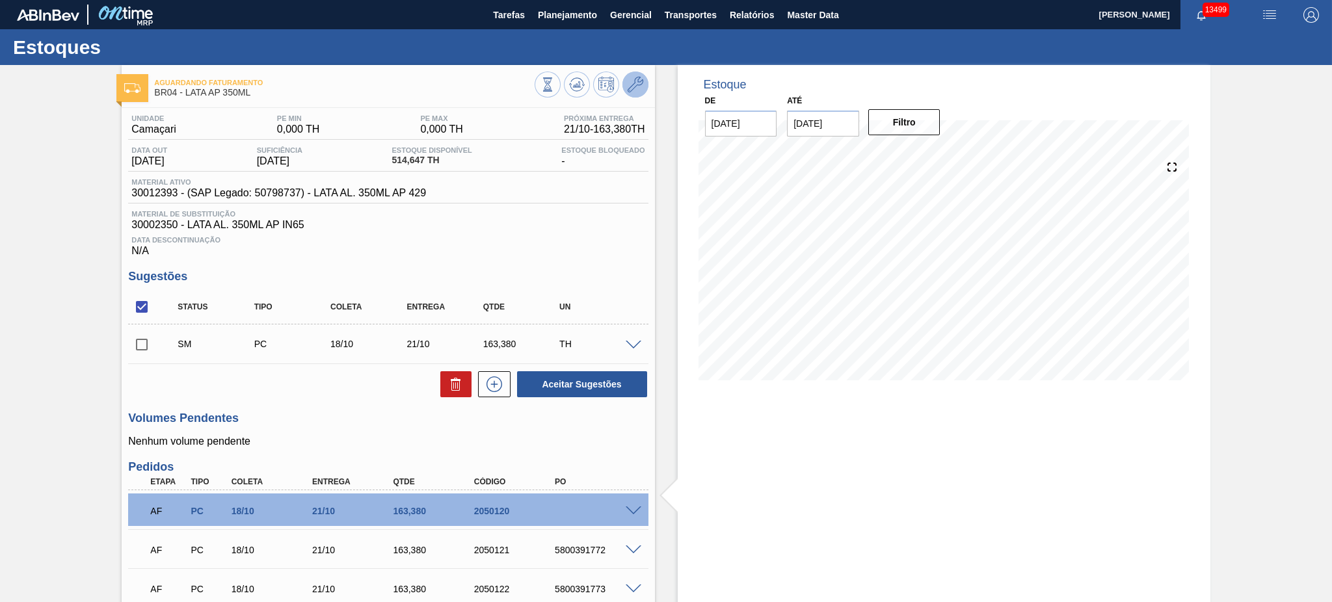
click at [634, 88] on icon at bounding box center [636, 85] width 16 height 16
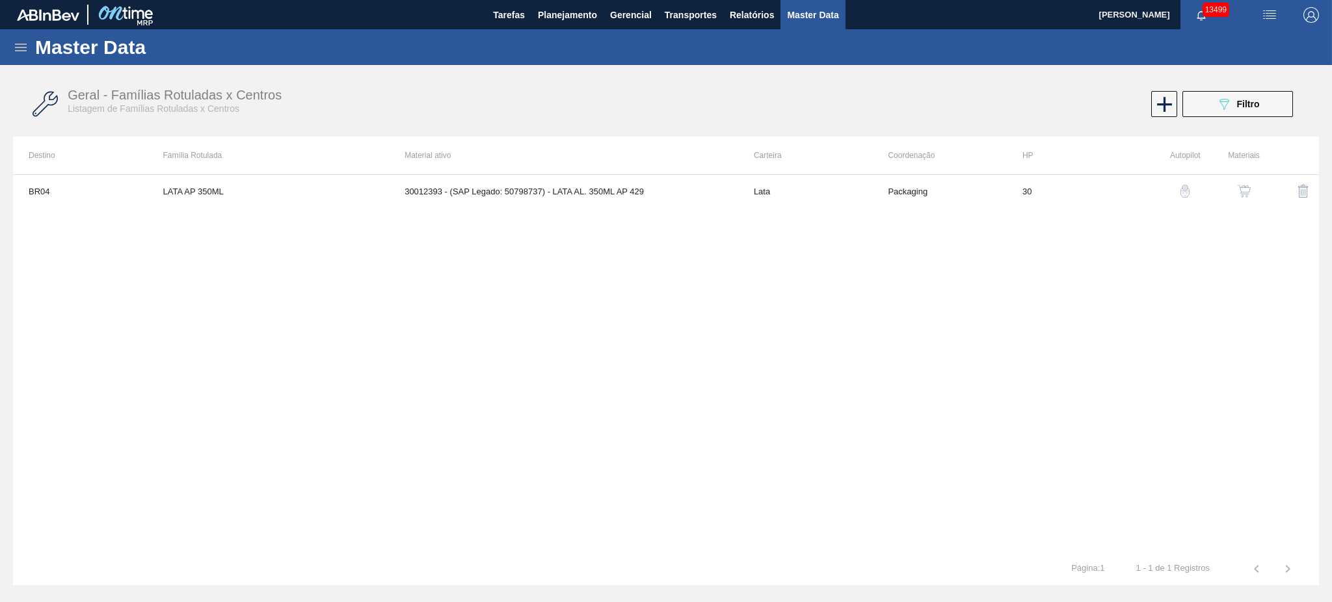
click at [1239, 189] on img "button" at bounding box center [1244, 191] width 13 height 13
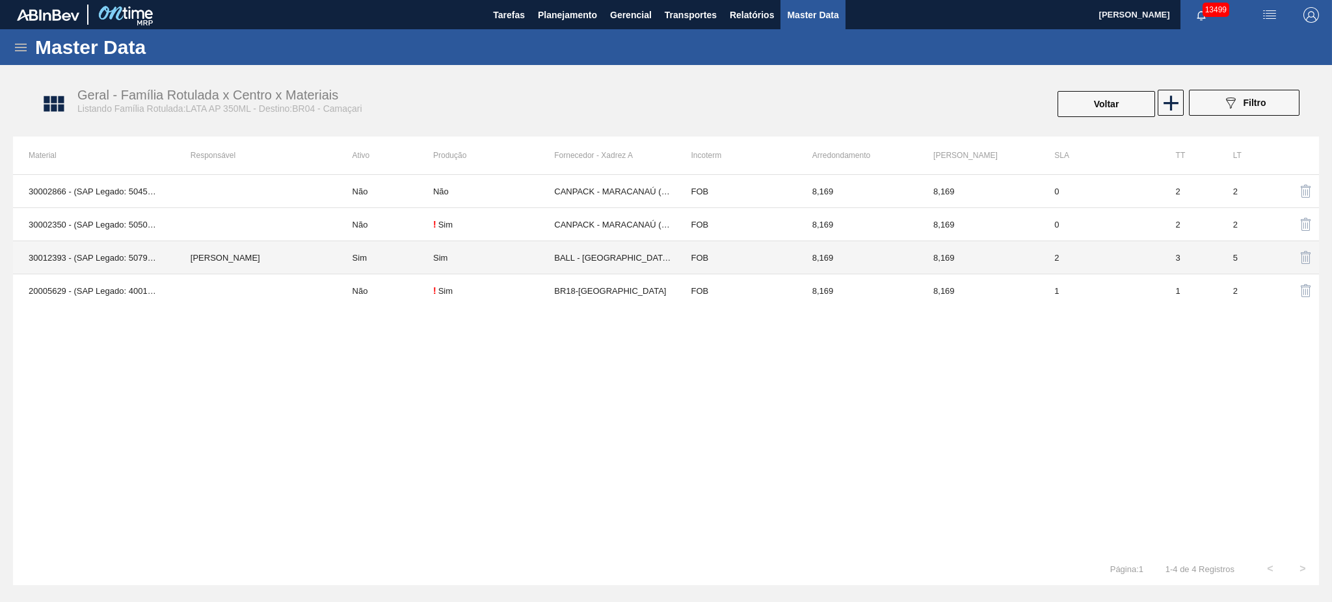
click at [375, 256] on td "Sim" at bounding box center [385, 257] width 96 height 33
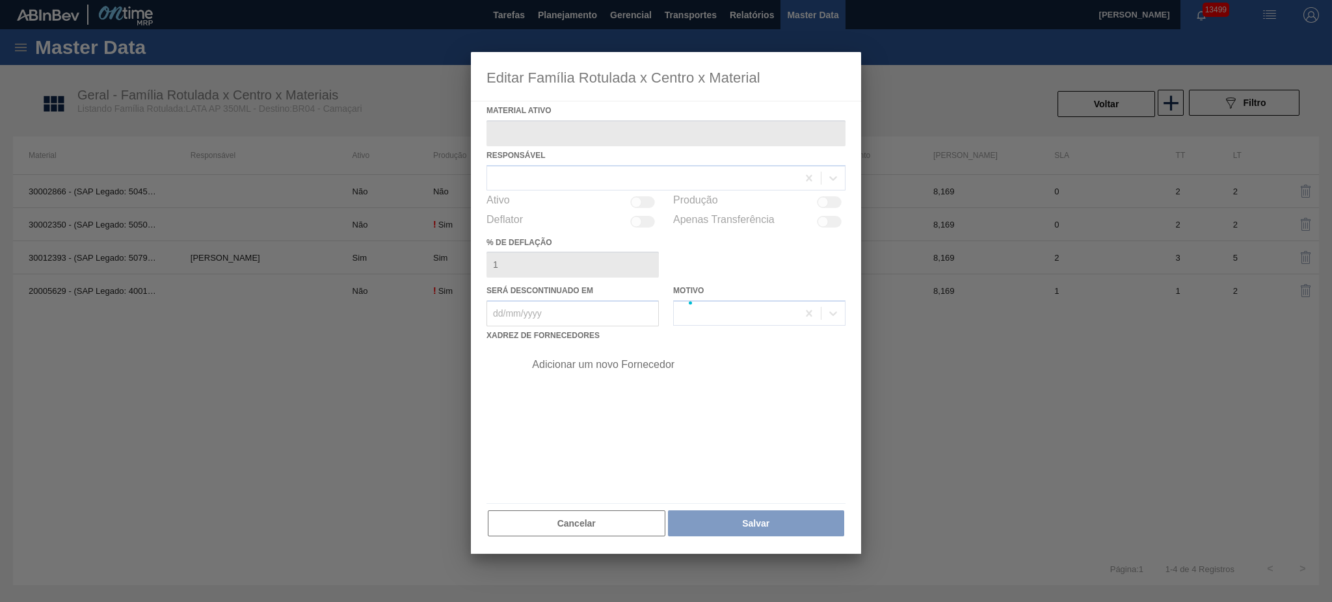
type ativo "30012393 - (SAP Legado: 50798737) - LATA AL. 350ML AP 429"
checkbox input "true"
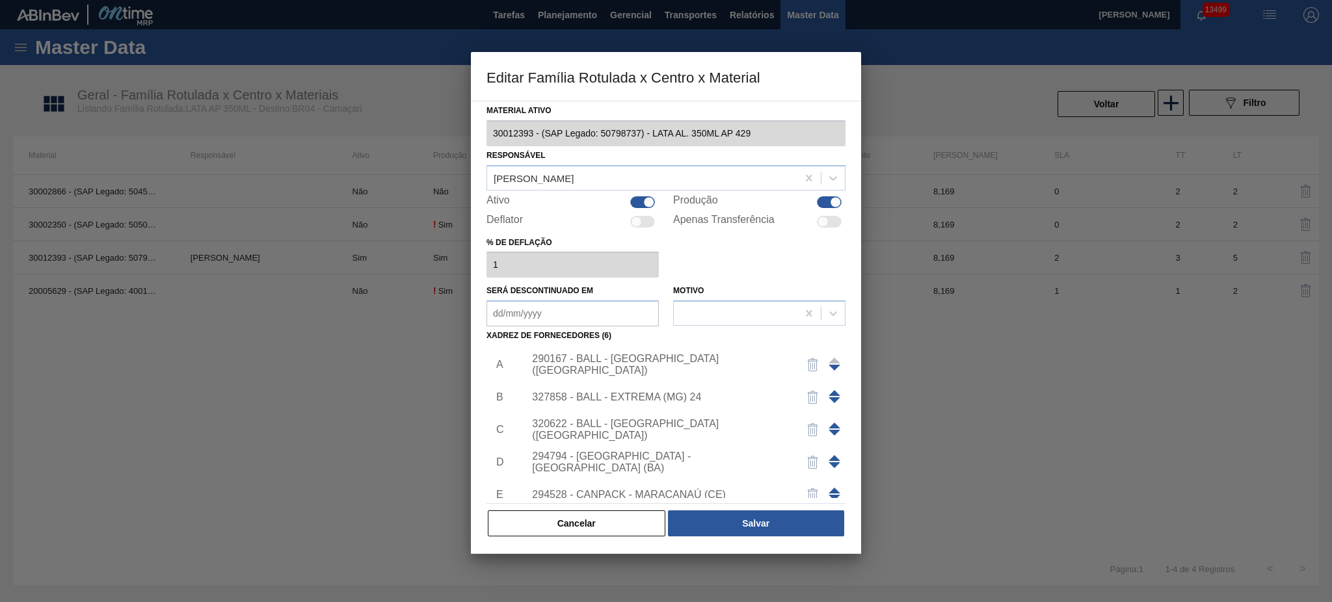
click at [632, 361] on div "290167 - BALL - BRASÍLIA (DF)" at bounding box center [659, 364] width 255 height 23
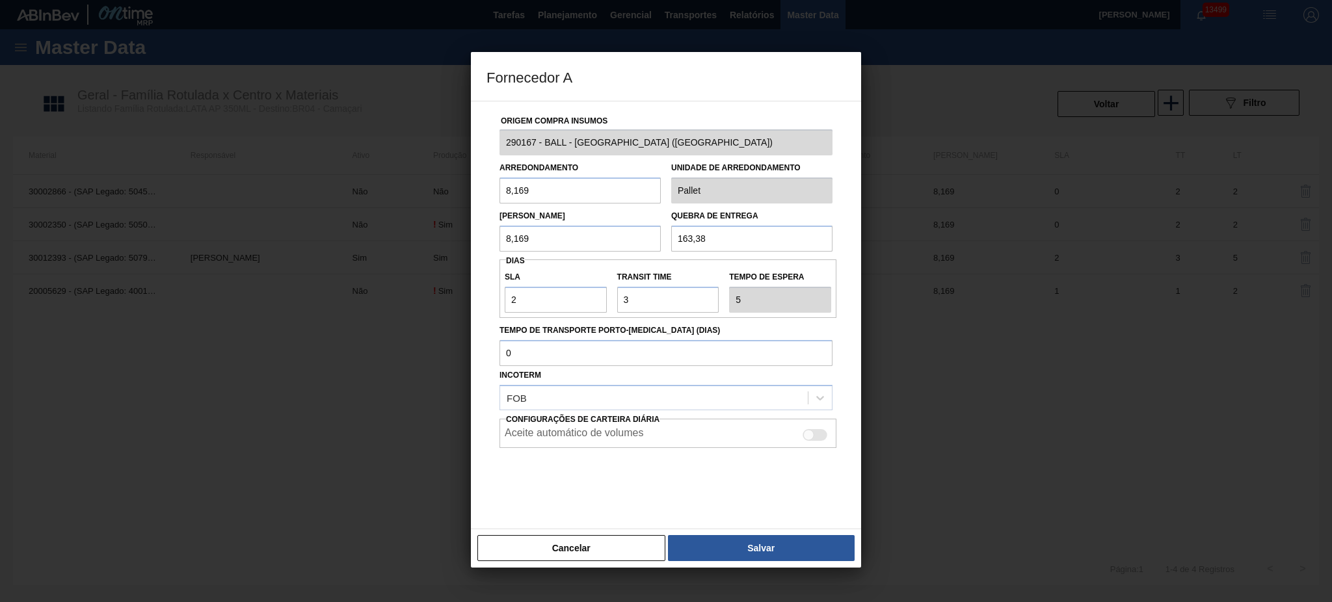
click at [807, 432] on div at bounding box center [808, 434] width 11 height 11
checkbox input "true"
click at [768, 552] on button "Salvar" at bounding box center [761, 548] width 187 height 26
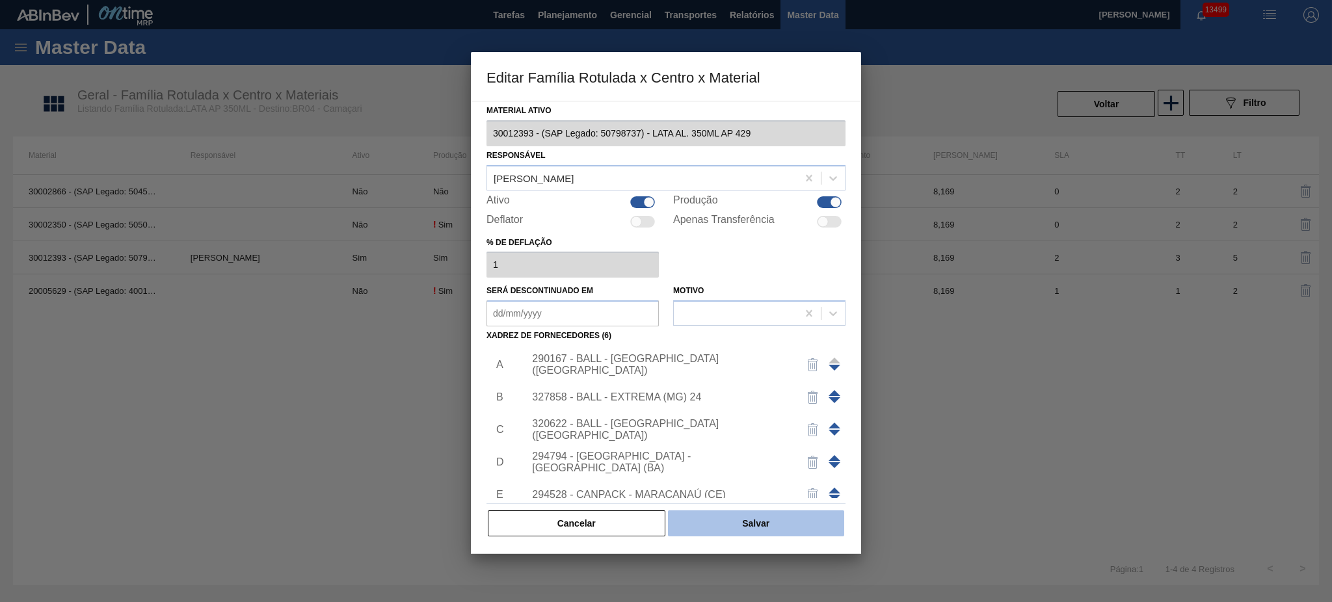
click at [784, 518] on button "Salvar" at bounding box center [756, 524] width 176 height 26
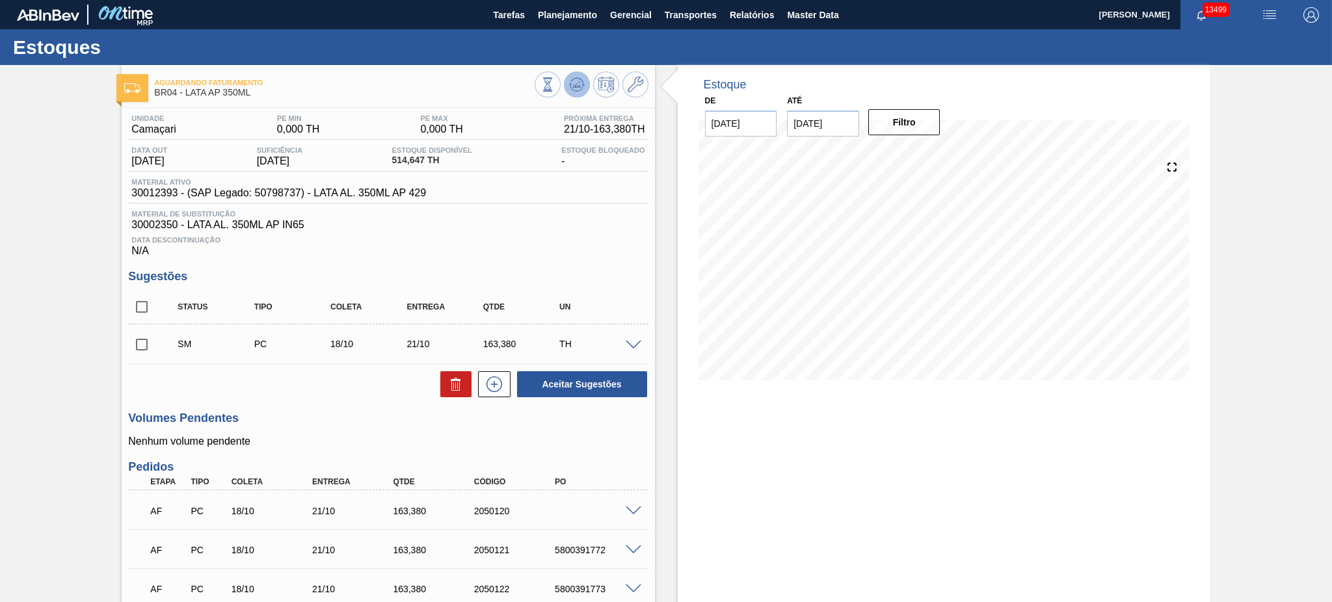
click at [574, 83] on icon at bounding box center [577, 85] width 16 height 16
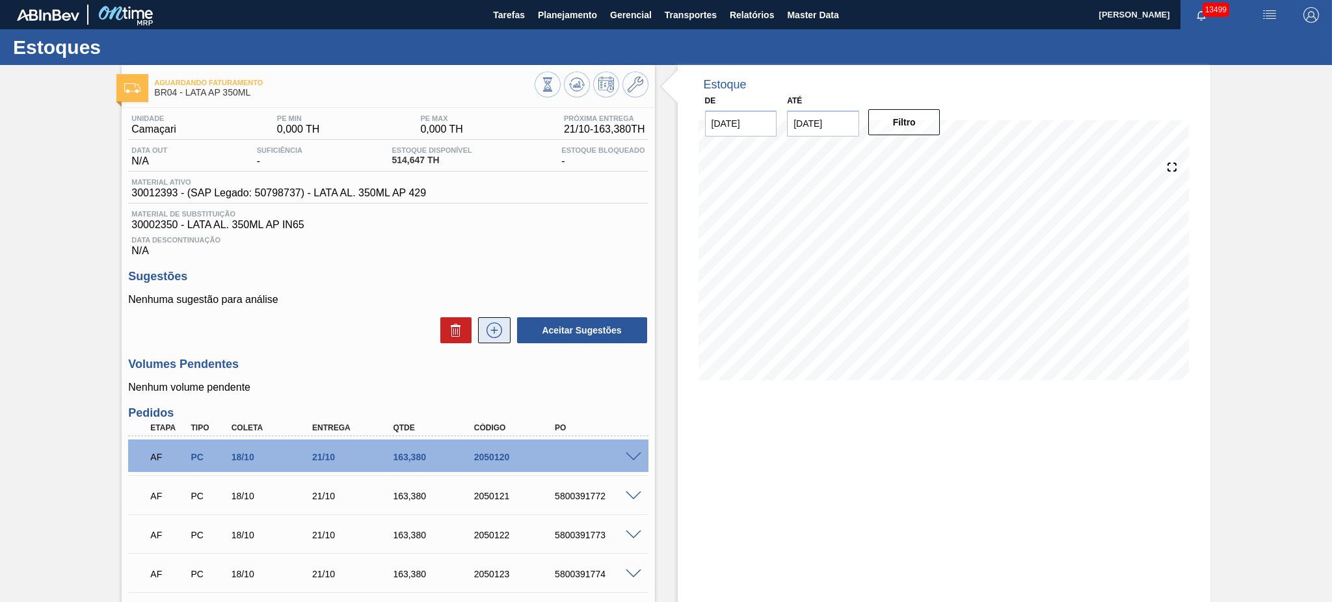
click at [489, 330] on icon at bounding box center [494, 331] width 21 height 16
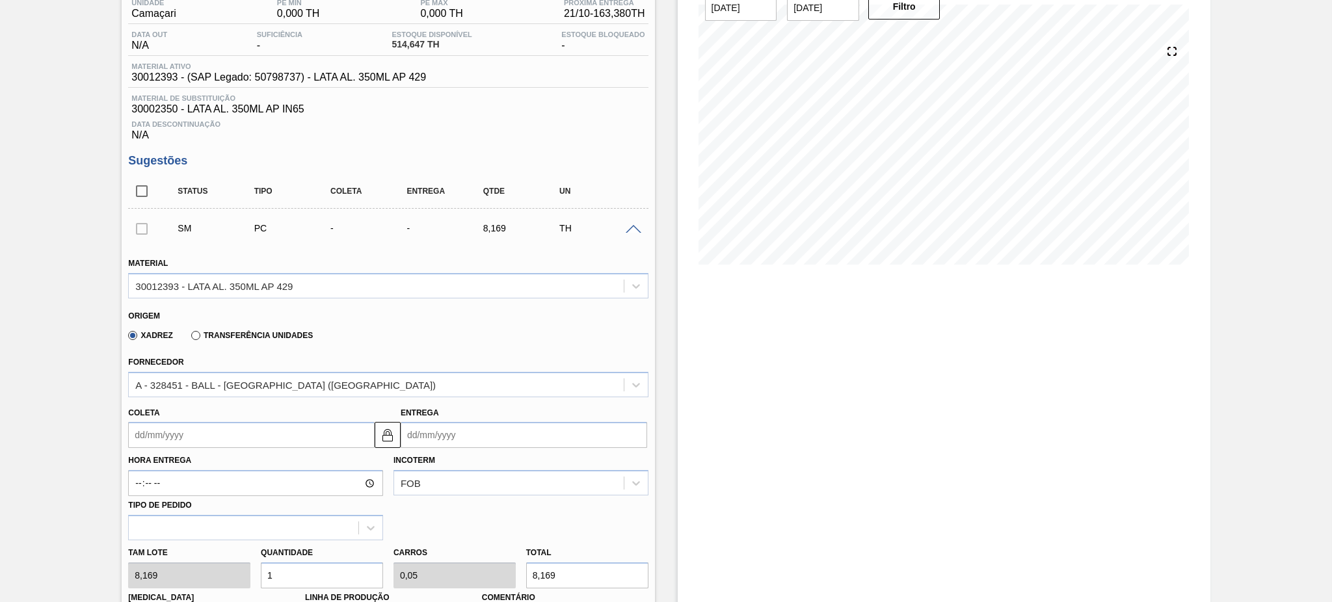
scroll to position [260, 0]
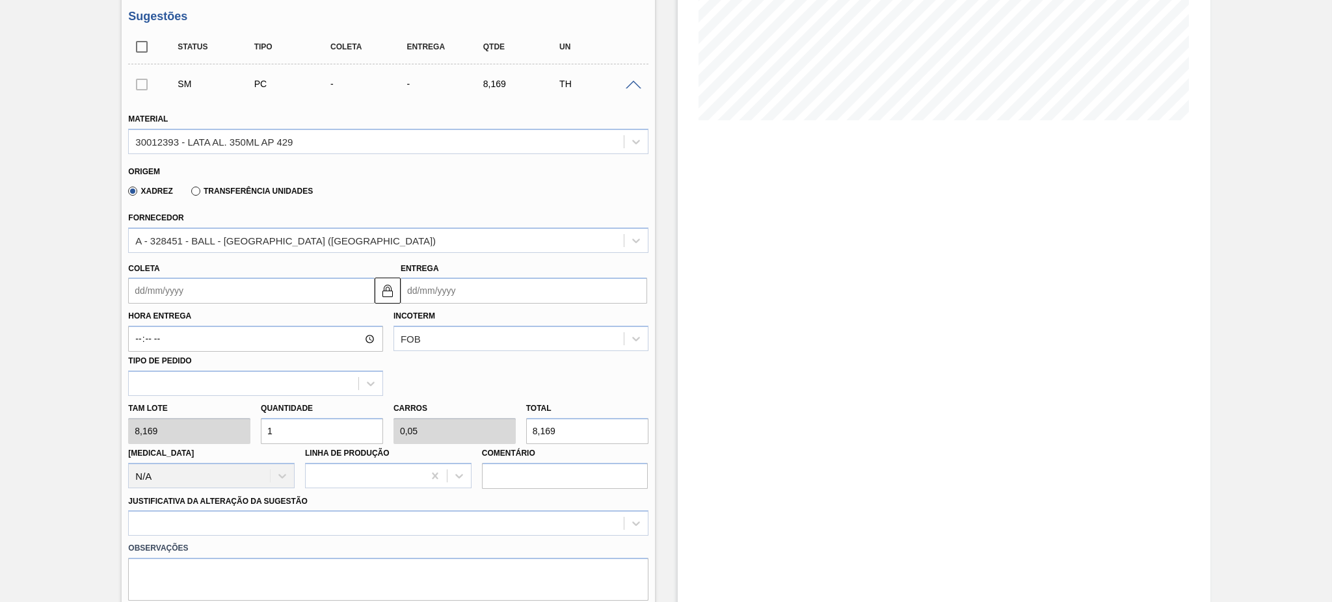
click at [236, 300] on input "Coleta" at bounding box center [251, 291] width 247 height 26
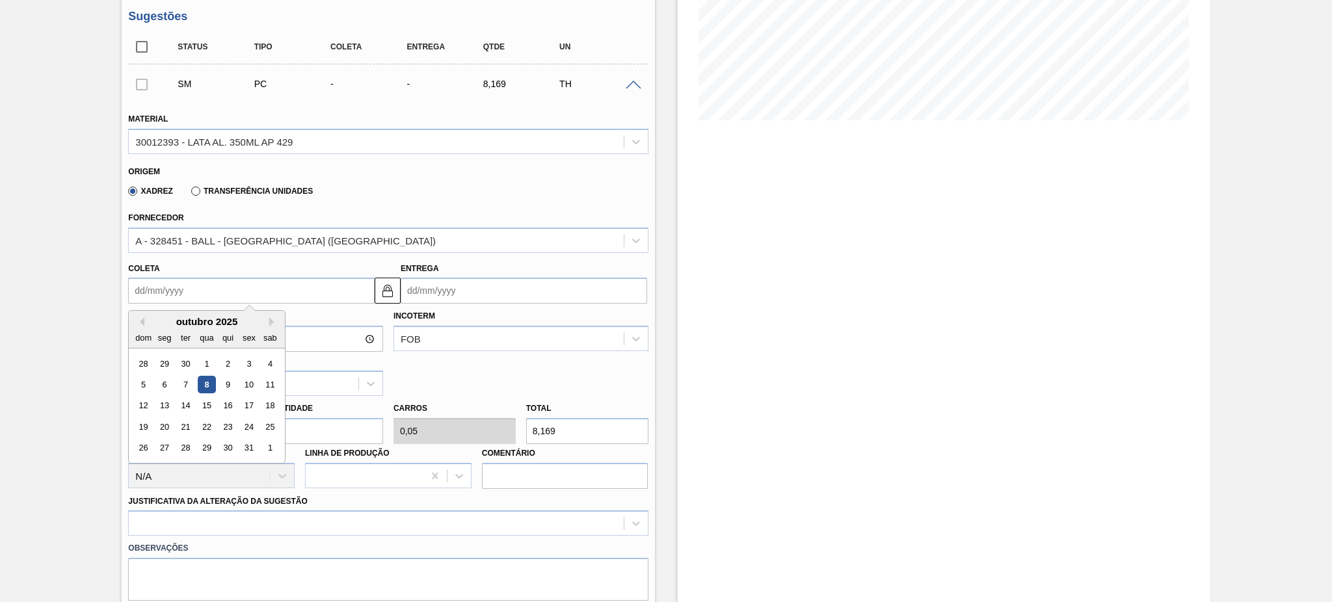
click at [264, 391] on div "11" at bounding box center [270, 385] width 18 height 18
type input "11/10/2025"
type input "14/10/2025"
click at [262, 299] on input "11/10/2025" at bounding box center [251, 291] width 247 height 26
click at [269, 399] on div "18" at bounding box center [270, 406] width 18 height 18
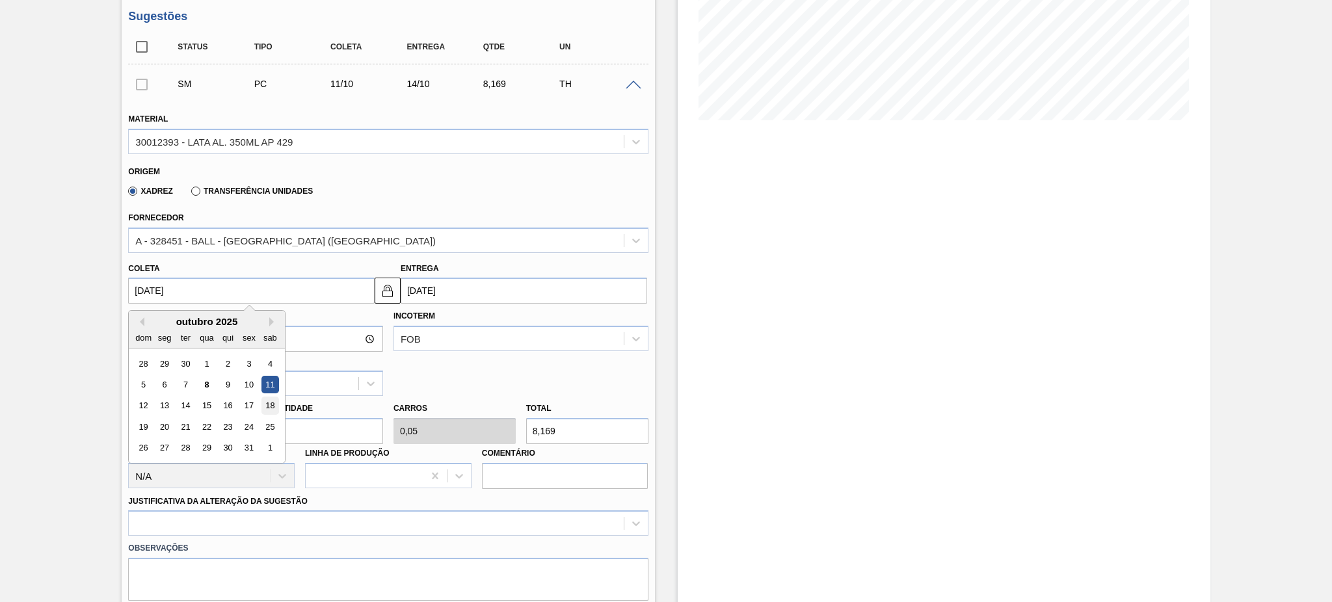
type input "18/10/2025"
type input "21/10/2025"
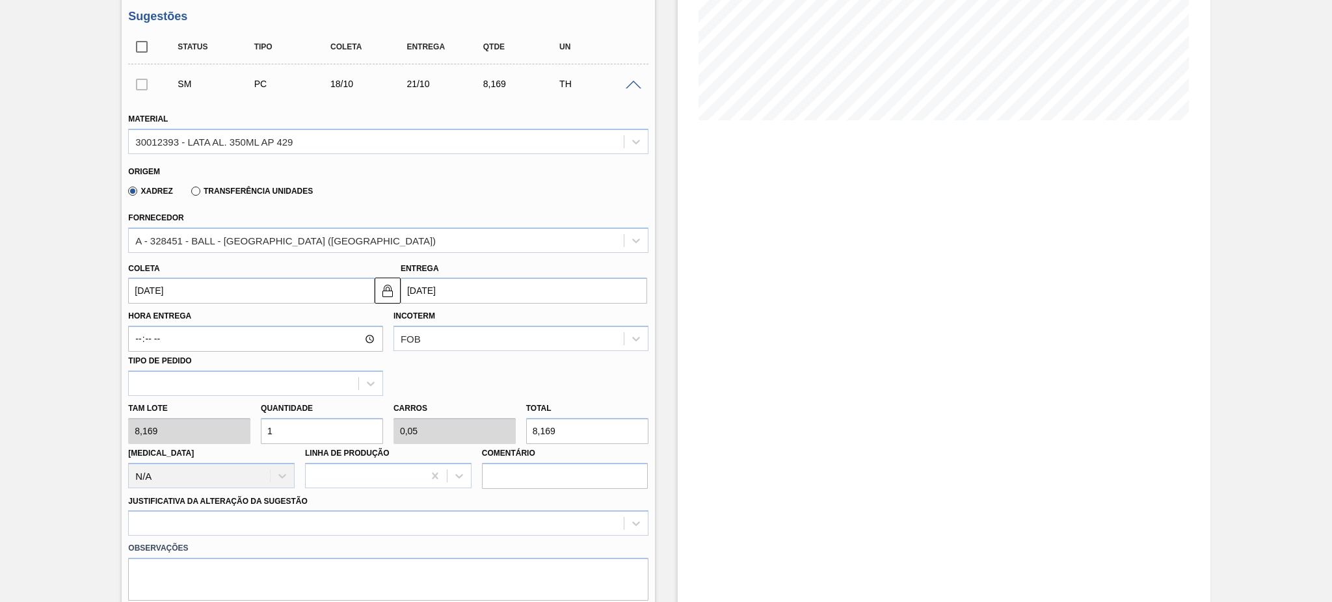
click at [239, 436] on div "Tam lote 8,169 Quantidade 1 Carros 0,05 Total 8,169 Doca N/A Linha de Produção …" at bounding box center [388, 442] width 530 height 93
type input "2"
type input "0,1"
type input "16,338"
type input "20"
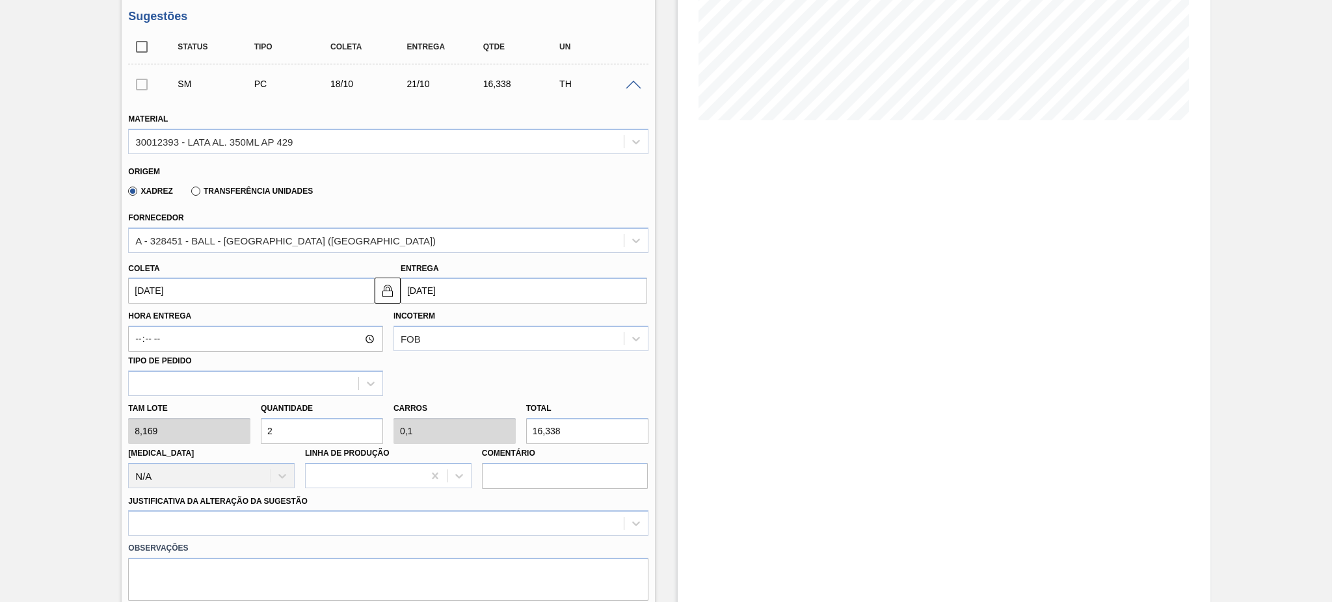
type input "1"
type input "163,38"
type input "20"
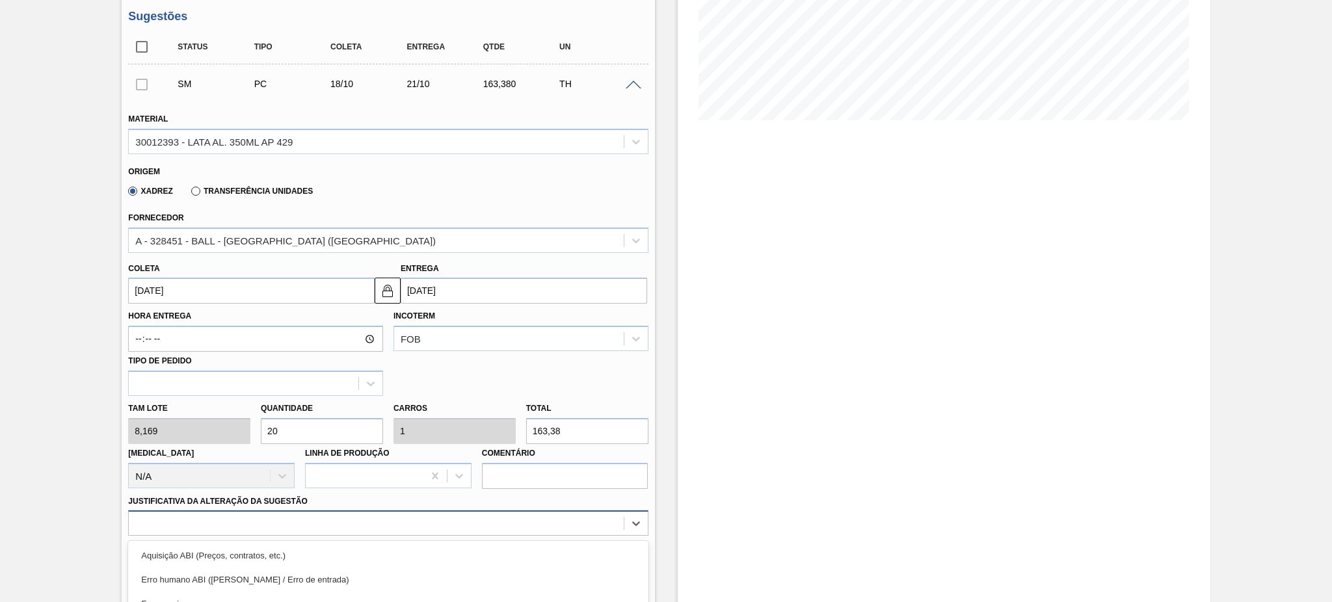
click at [336, 518] on div "option Master data incorreto ABI (LT, MOQ, etc.) focused, 5 of 18. 18 results a…" at bounding box center [388, 523] width 520 height 25
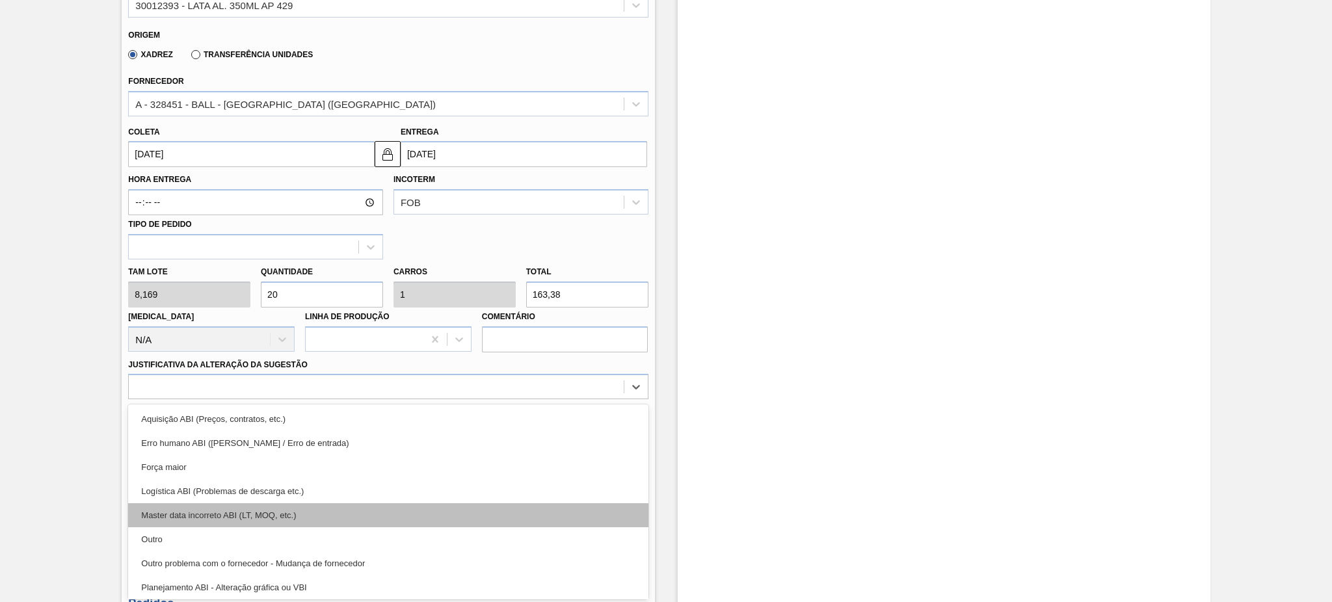
scroll to position [87, 0]
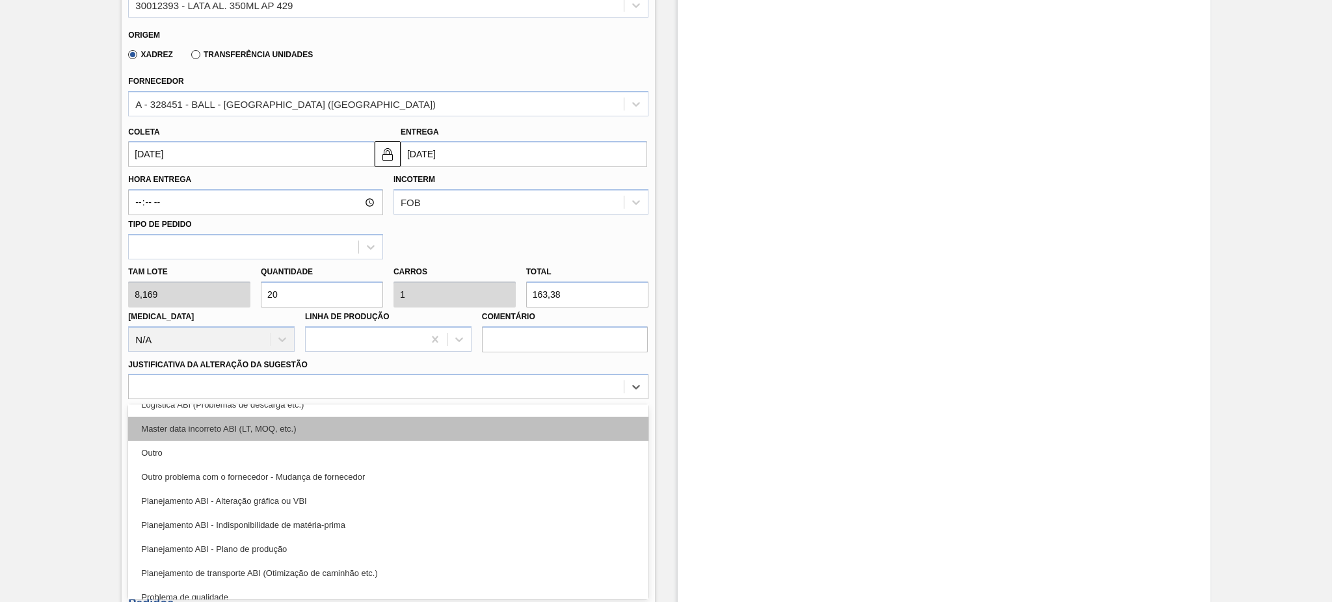
click at [346, 427] on div "Master data incorreto ABI (LT, MOQ, etc.)" at bounding box center [388, 429] width 520 height 24
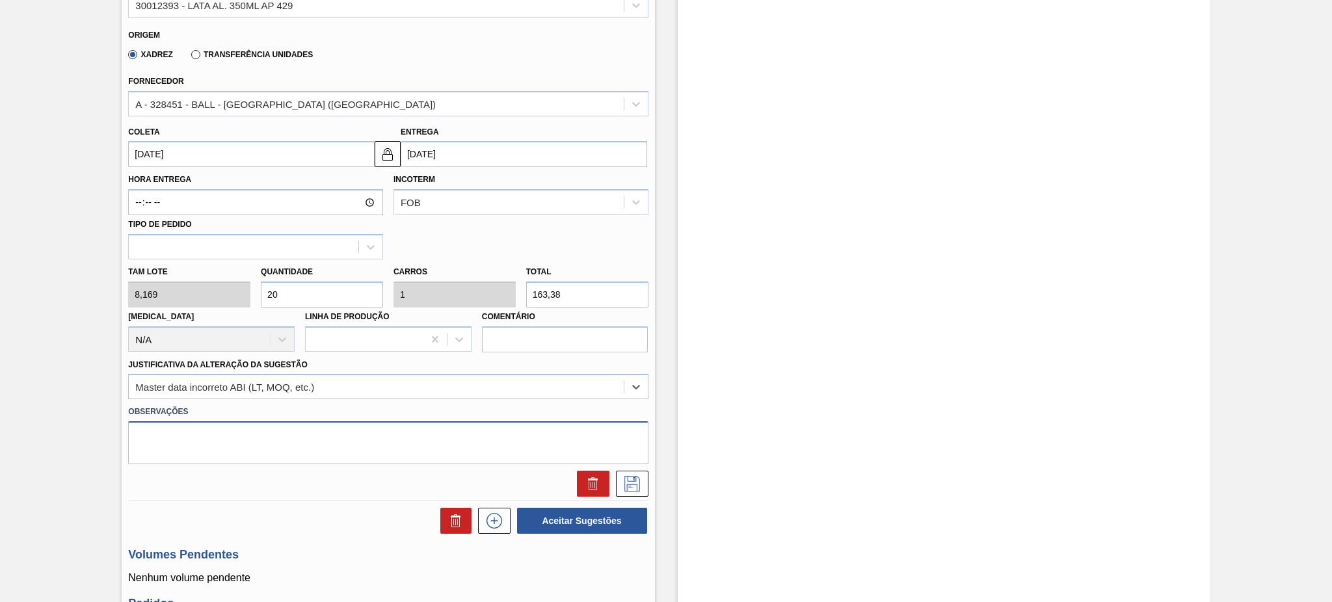
click at [293, 448] on textarea at bounding box center [388, 443] width 520 height 43
paste textarea "2050120"
type textarea "Pedido não gerado devido à ausência de contrato. Aceite já foi dado pela Ball n…"
click at [625, 472] on button at bounding box center [632, 484] width 33 height 26
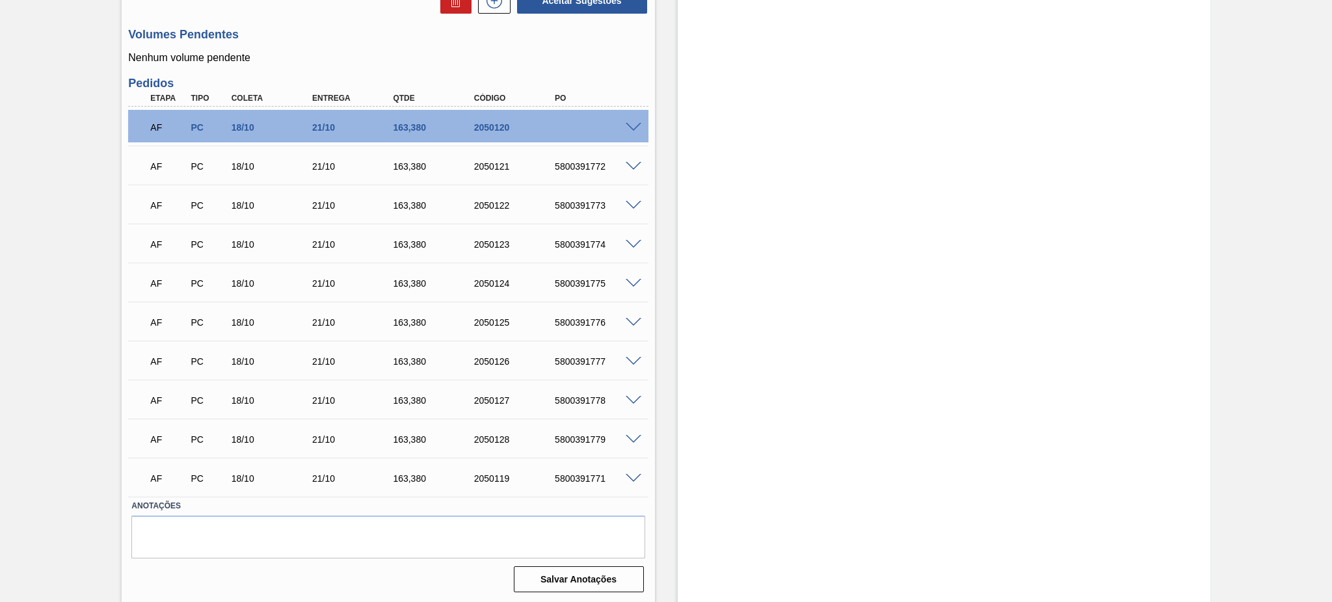
scroll to position [124, 0]
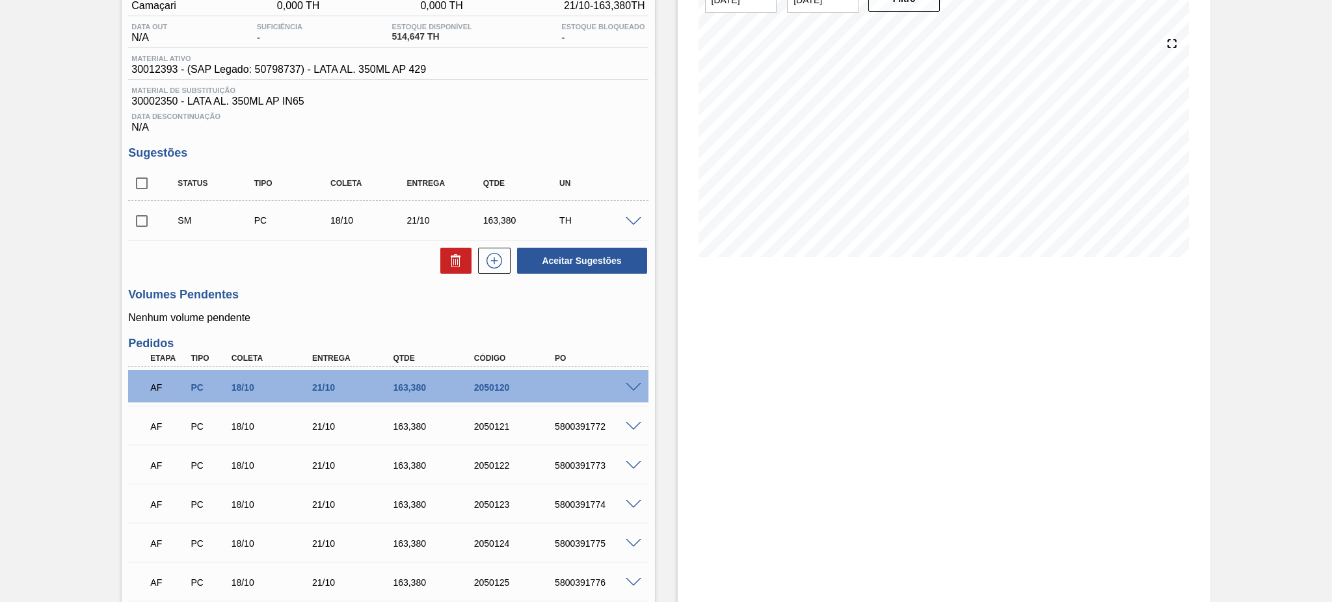
click at [630, 213] on div "SM PC 18/10 21/10 163,380 TH" at bounding box center [388, 220] width 520 height 33
click at [630, 217] on span at bounding box center [634, 222] width 16 height 10
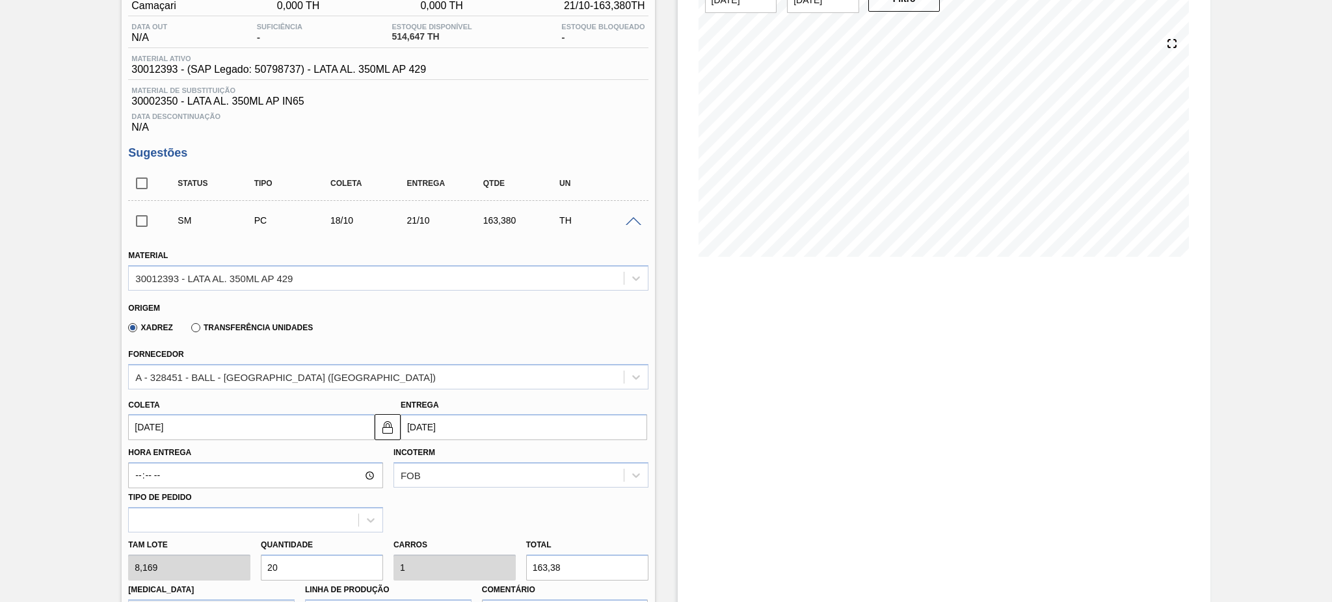
click at [630, 217] on span at bounding box center [634, 222] width 16 height 10
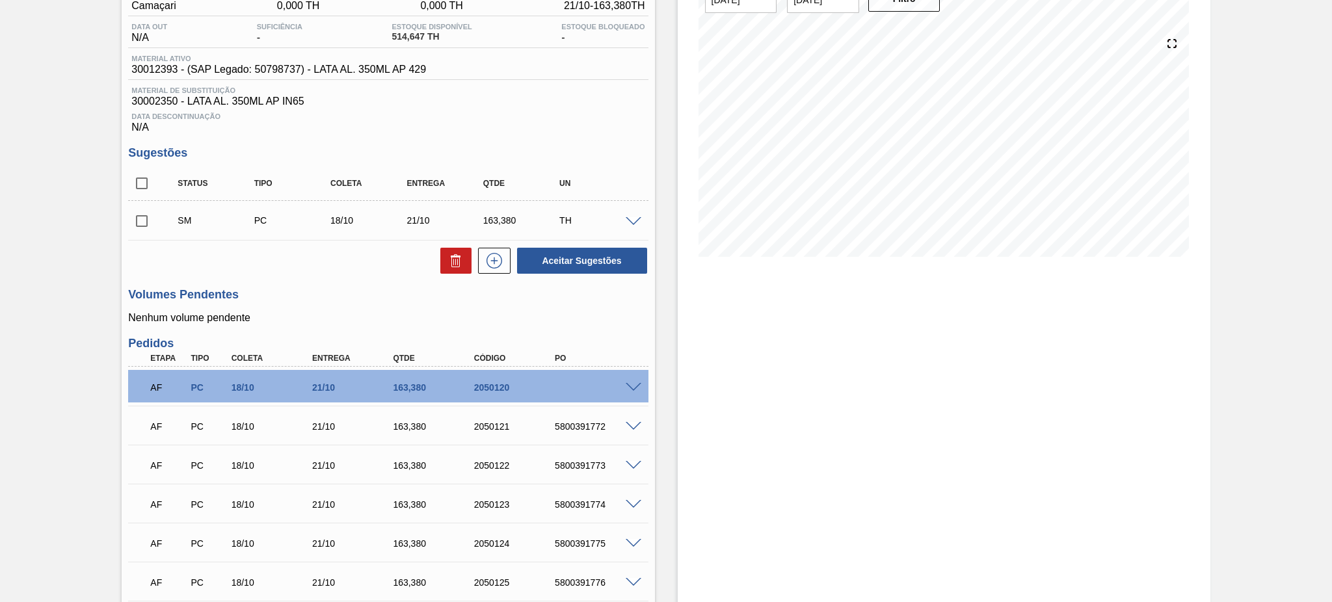
click at [142, 220] on input "checkbox" at bounding box center [141, 221] width 27 height 27
click at [557, 253] on button "Aceitar Sugestões" at bounding box center [582, 261] width 130 height 26
checkbox input "false"
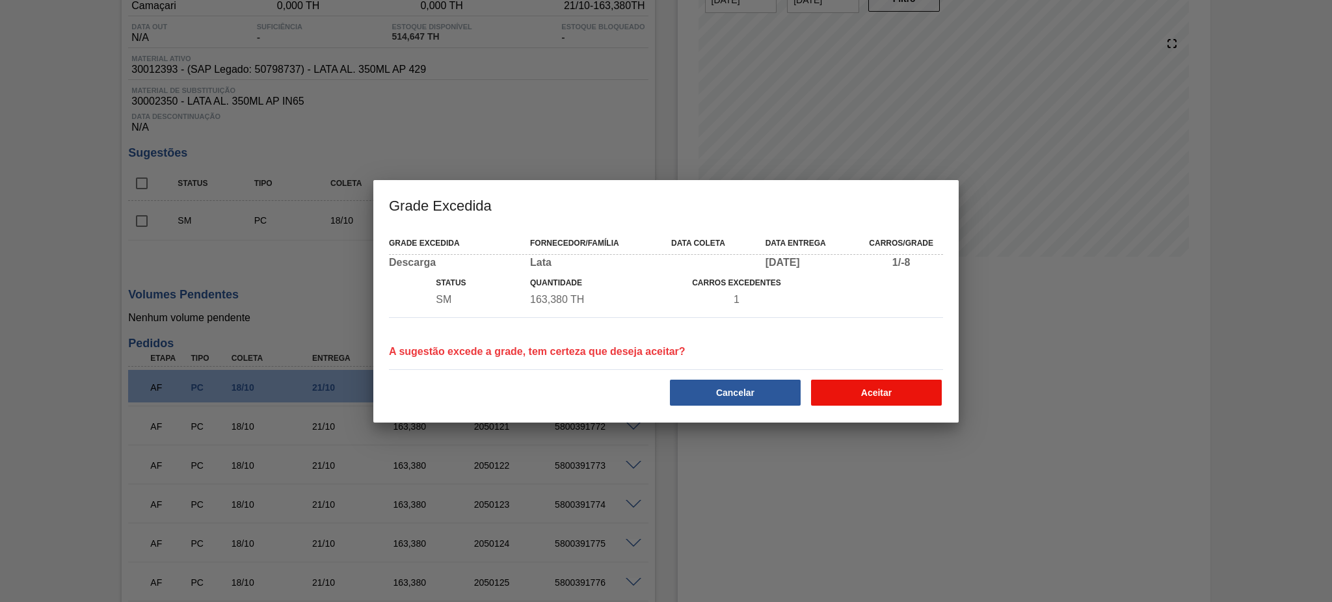
click at [879, 394] on button "Aceitar" at bounding box center [876, 393] width 131 height 26
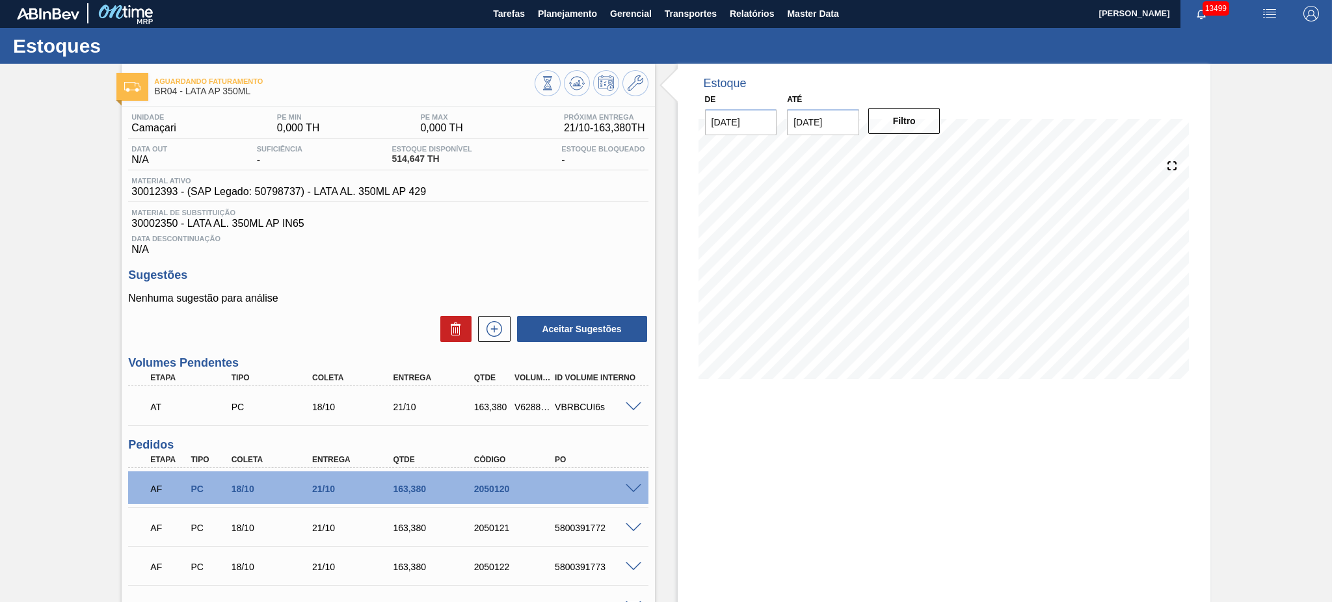
scroll to position [0, 0]
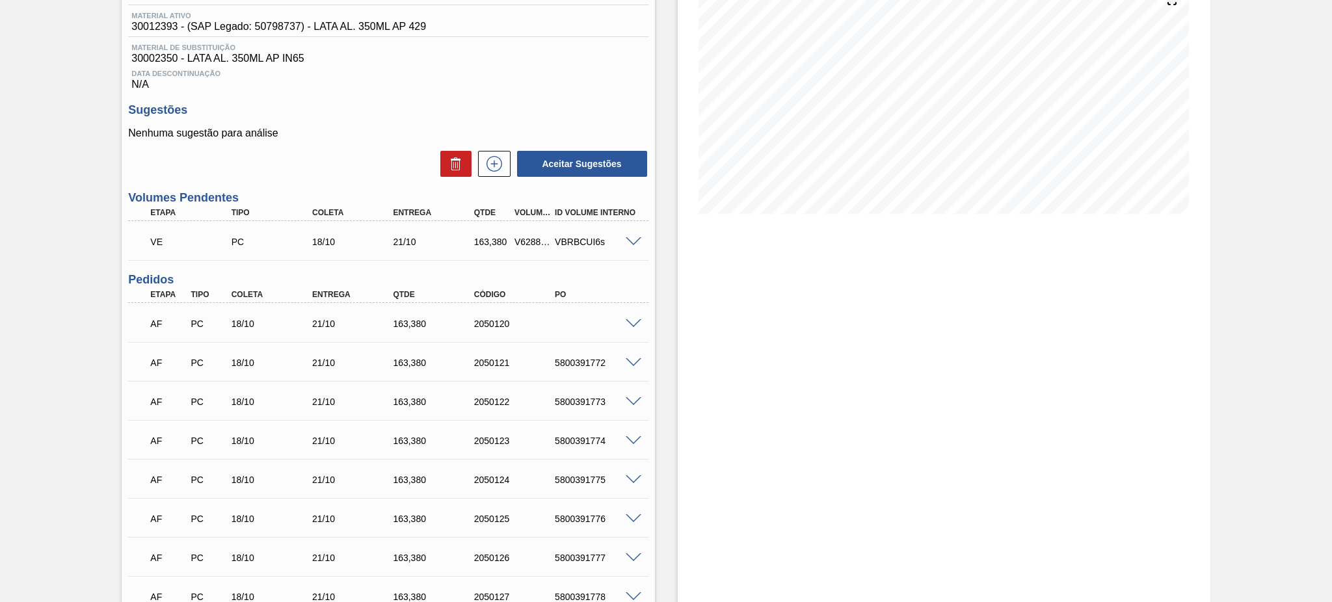
scroll to position [173, 0]
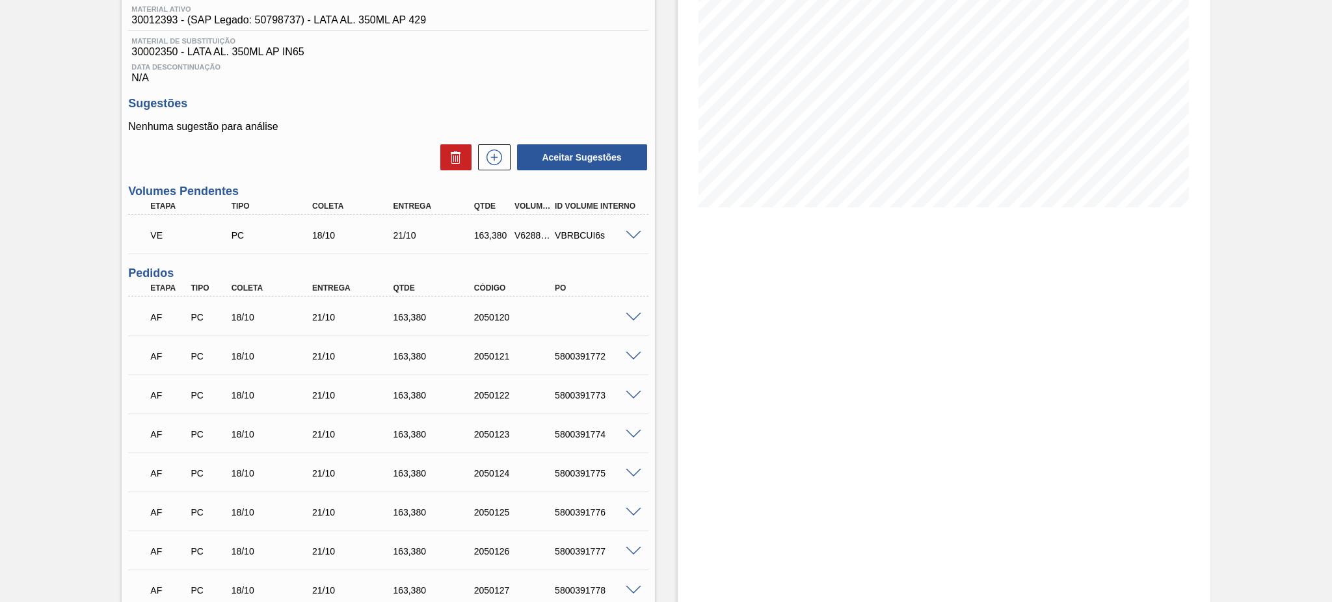
click at [526, 234] on div "V628867" at bounding box center [532, 235] width 42 height 10
copy div "V628867"
click at [633, 312] on div at bounding box center [636, 317] width 26 height 10
click at [631, 313] on span at bounding box center [634, 318] width 16 height 10
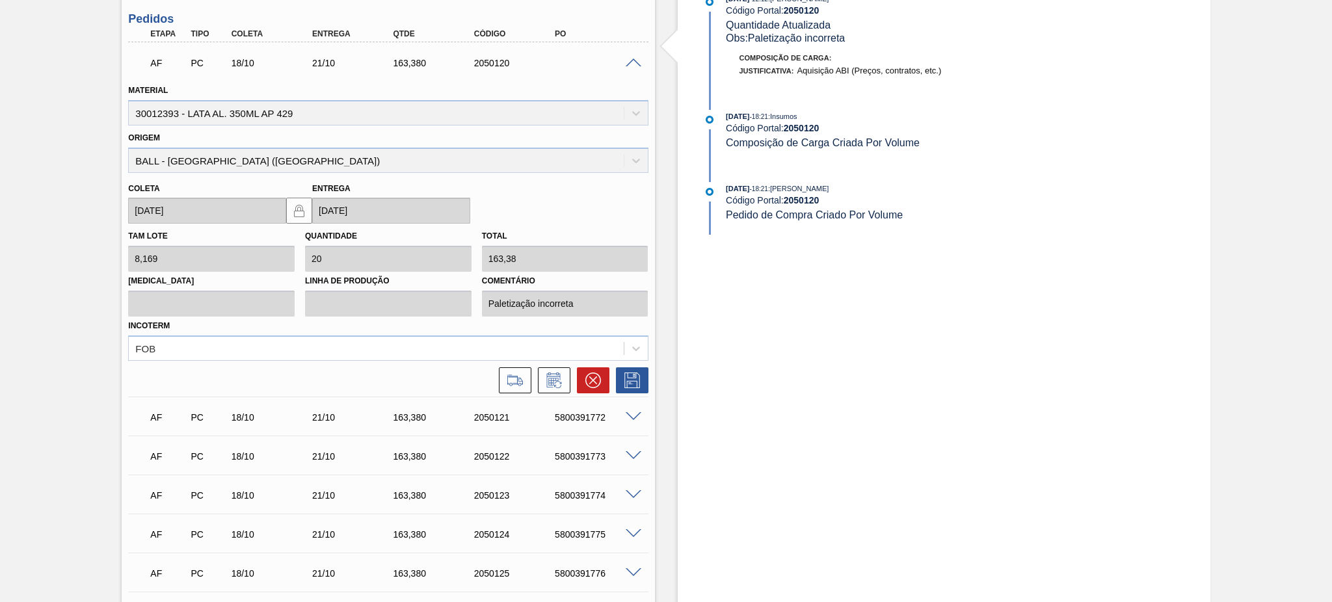
scroll to position [433, 0]
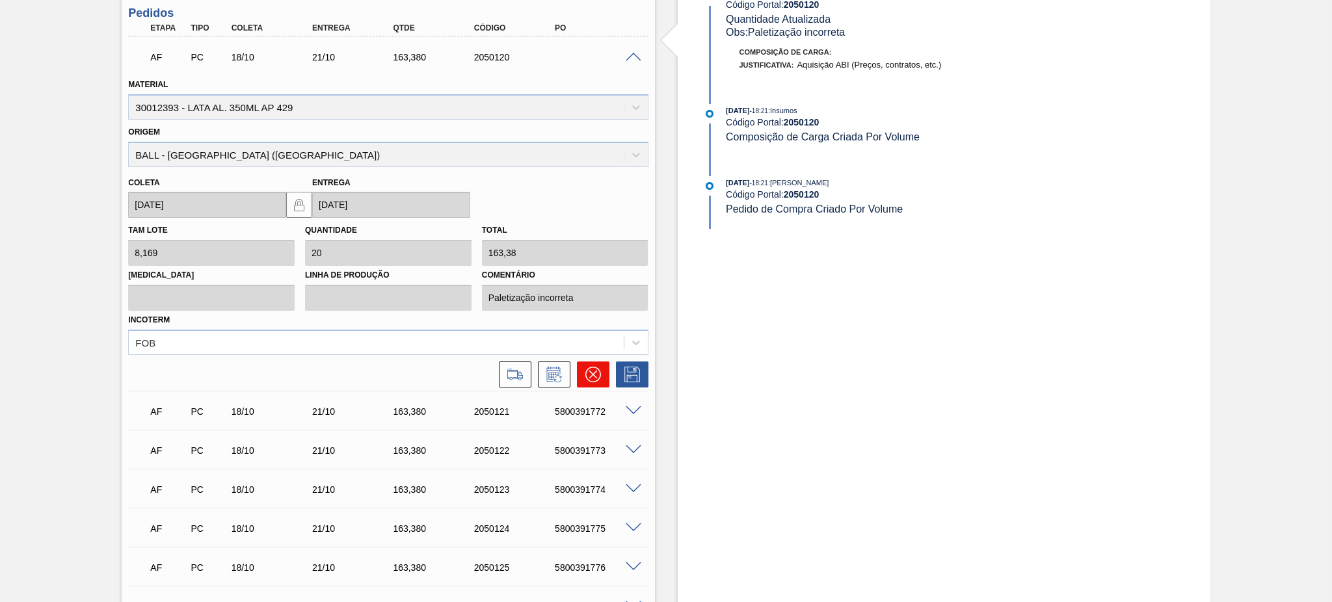
click at [602, 369] on button at bounding box center [593, 375] width 33 height 26
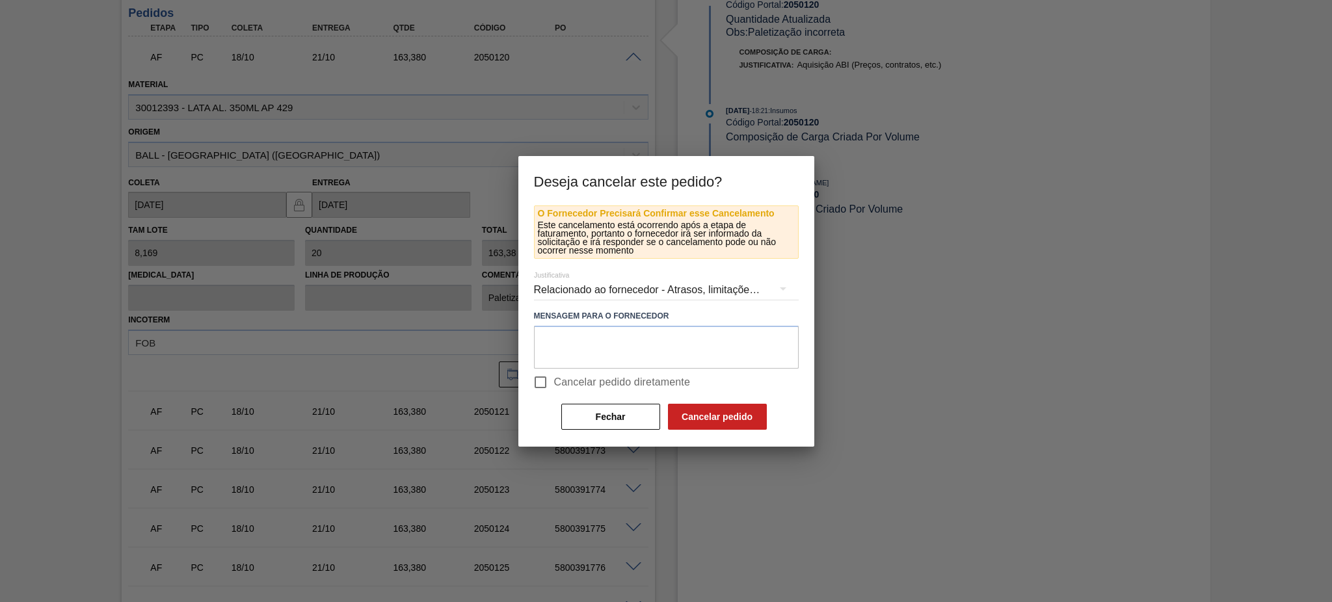
click at [565, 384] on span "Cancelar pedido diretamente" at bounding box center [622, 383] width 137 height 16
click at [554, 384] on input "Cancelar pedido diretamente" at bounding box center [540, 382] width 27 height 27
checkbox input "true"
click at [612, 348] on textarea at bounding box center [666, 347] width 265 height 43
paste textarea "V628867"
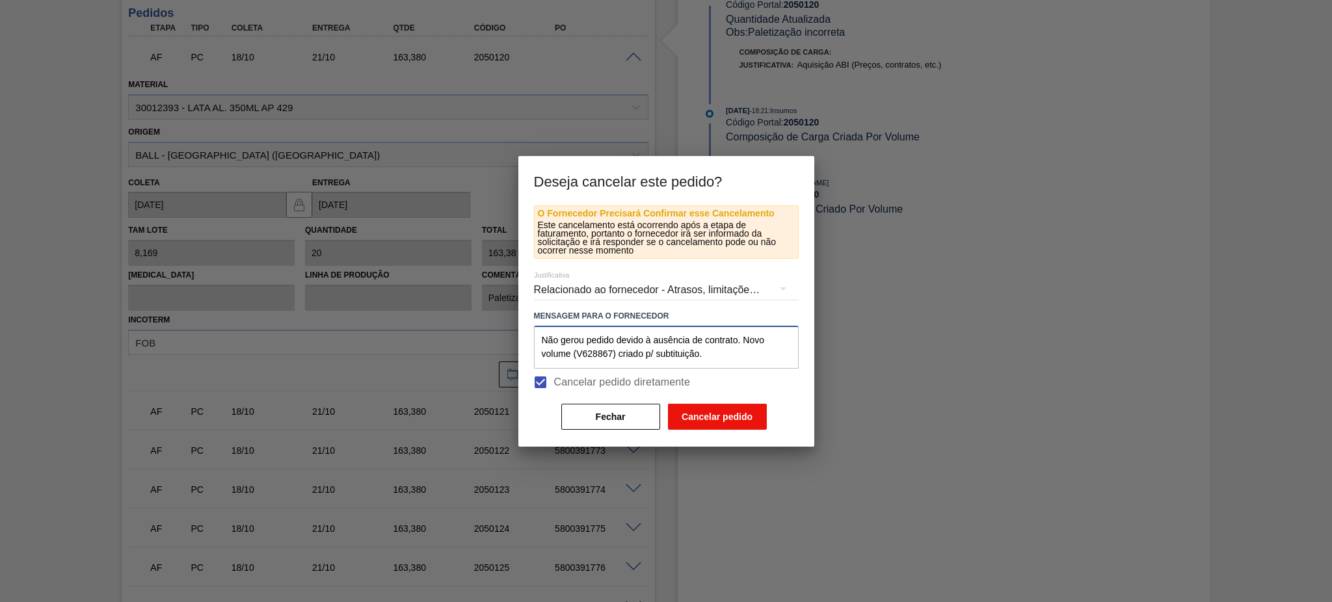
type textarea "Não gerou pedido devido à ausência de contrato. Novo volume (V628867) criado p/…"
click at [719, 416] on button "Cancelar pedido" at bounding box center [717, 417] width 99 height 26
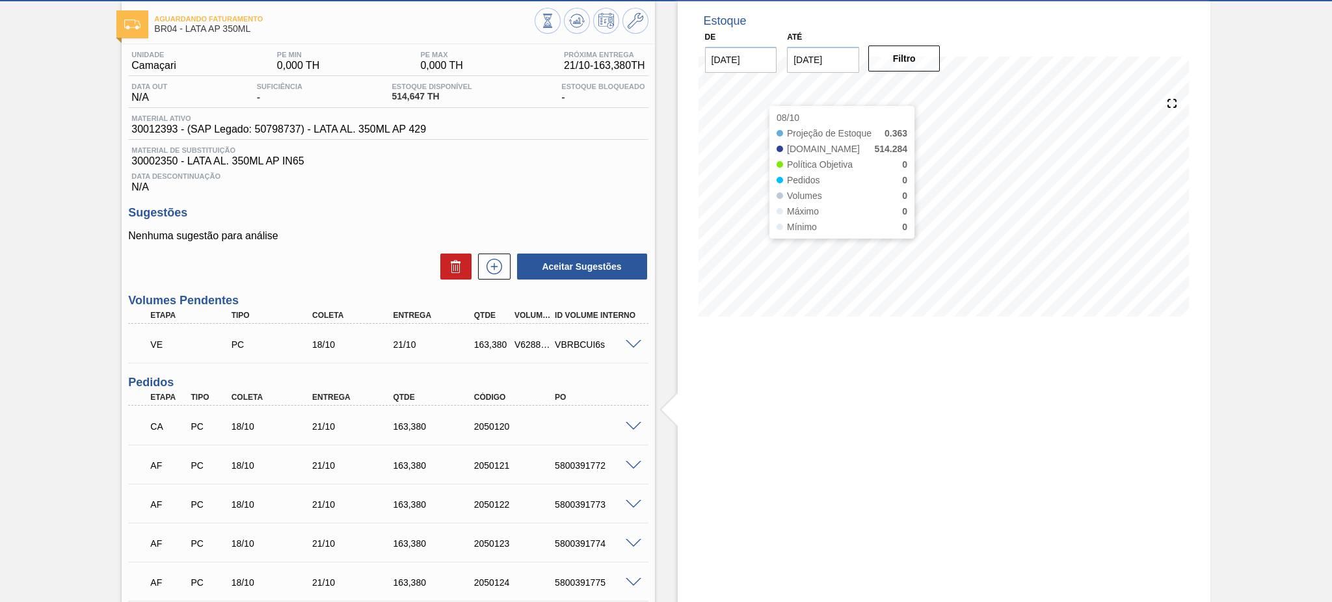
scroll to position [0, 0]
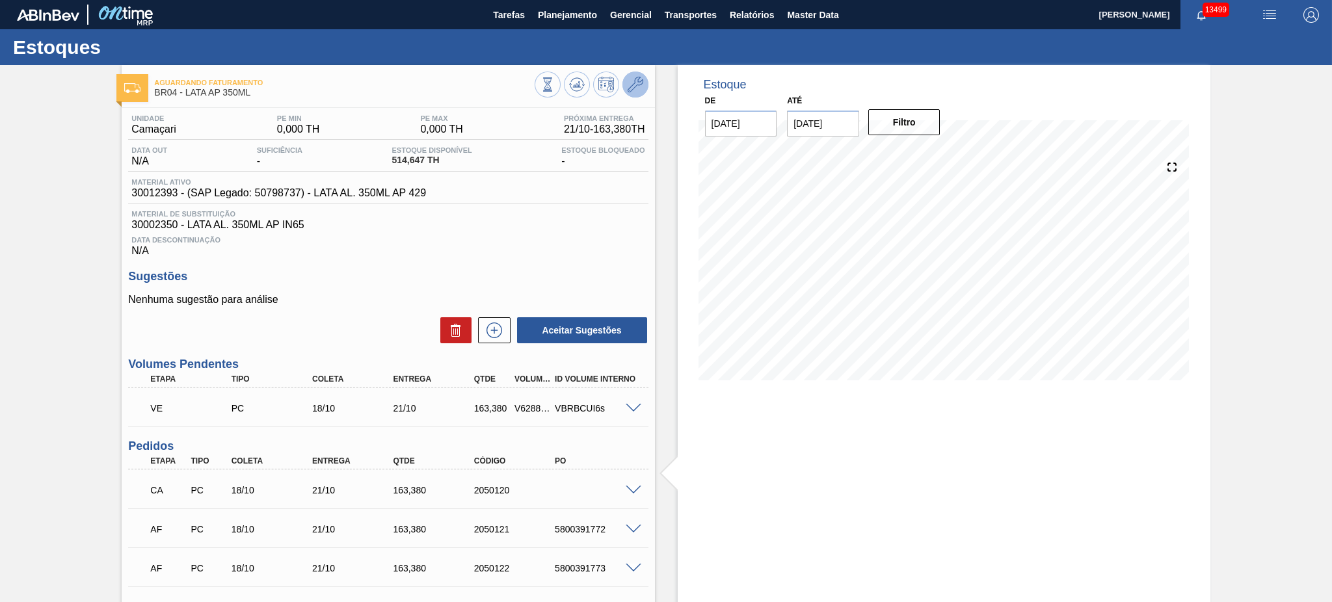
click at [628, 78] on icon at bounding box center [636, 85] width 16 height 16
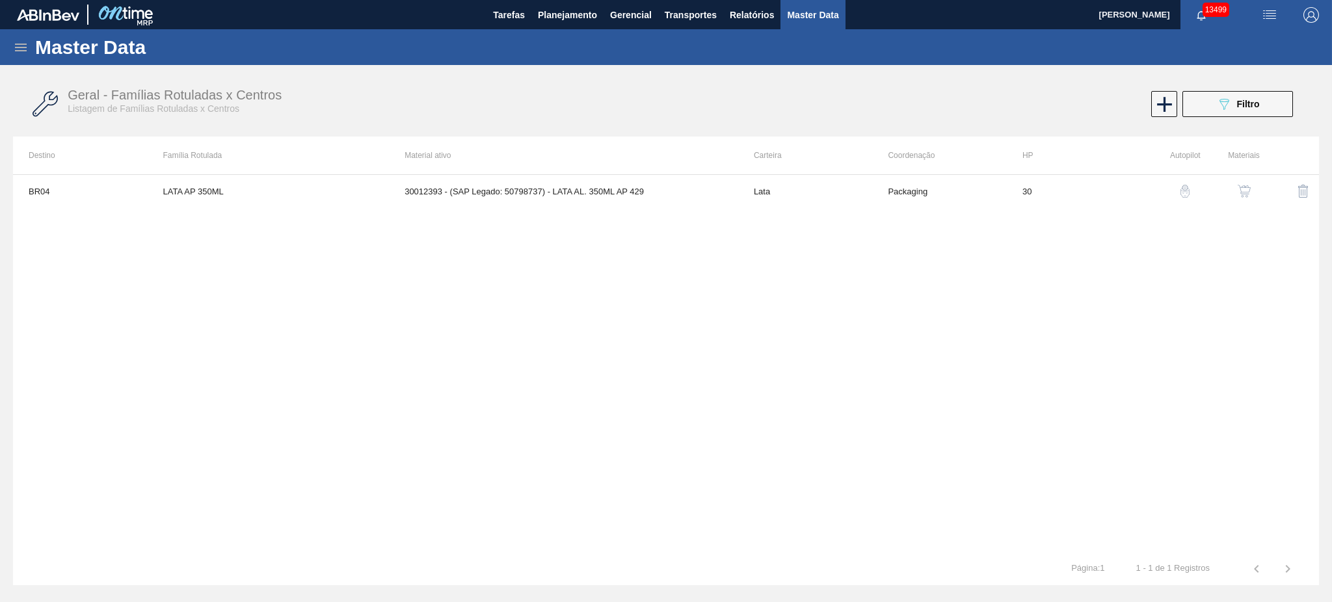
click at [1239, 181] on button "button" at bounding box center [1244, 191] width 31 height 31
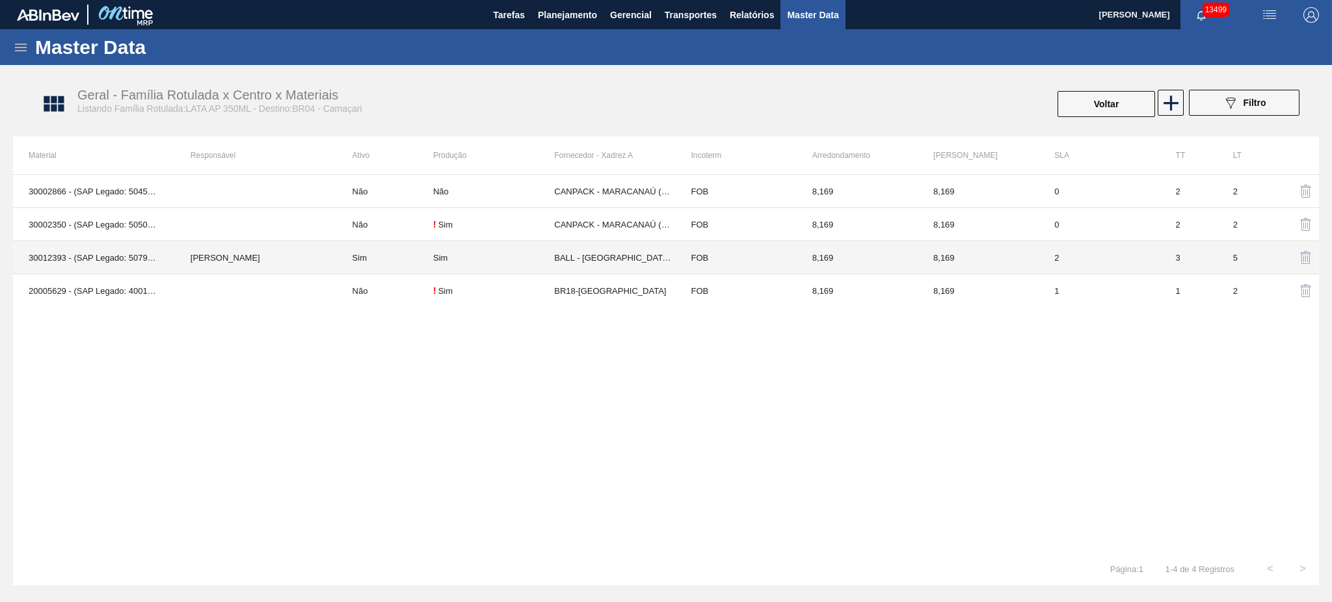
click at [379, 261] on td "Sim" at bounding box center [385, 257] width 96 height 33
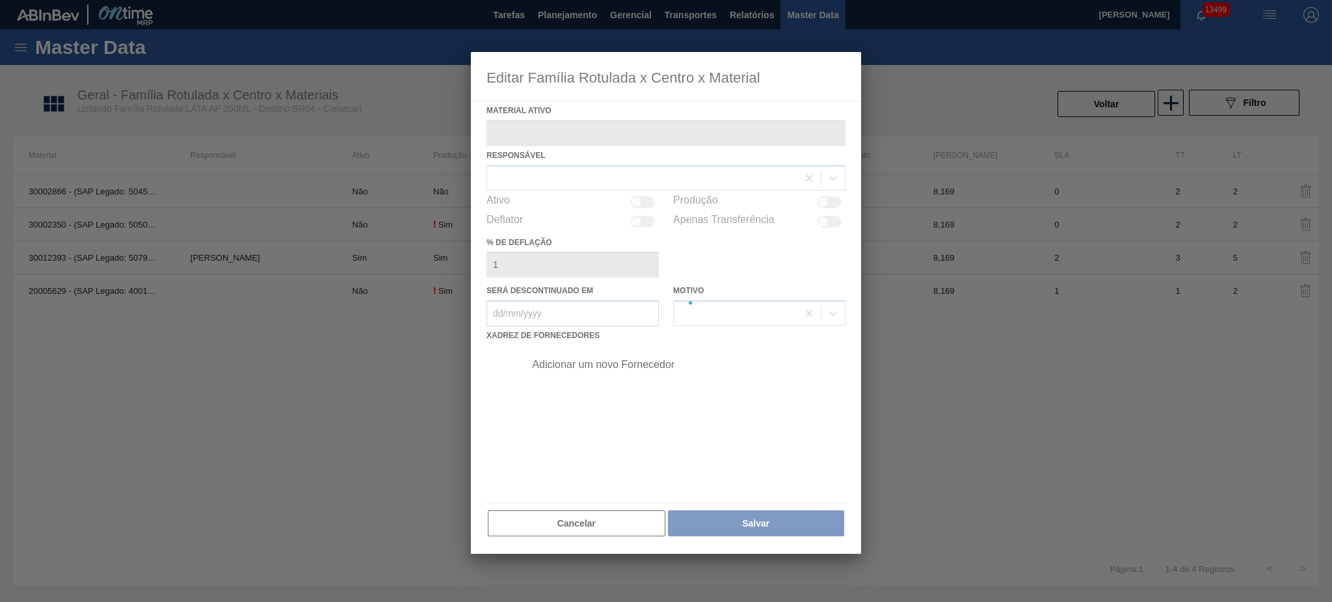
type ativo "30012393 - (SAP Legado: 50798737) - LATA AL. 350ML AP 429"
checkbox input "true"
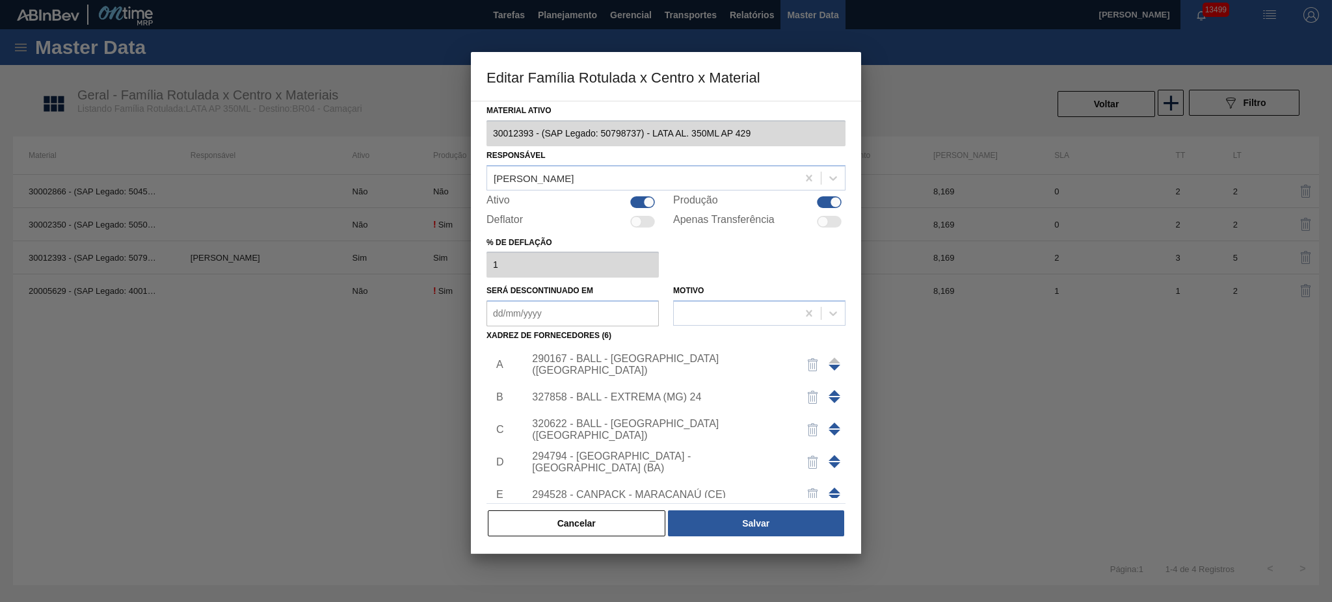
click at [645, 361] on div "290167 - BALL - BRASÍLIA (DF)" at bounding box center [659, 364] width 255 height 23
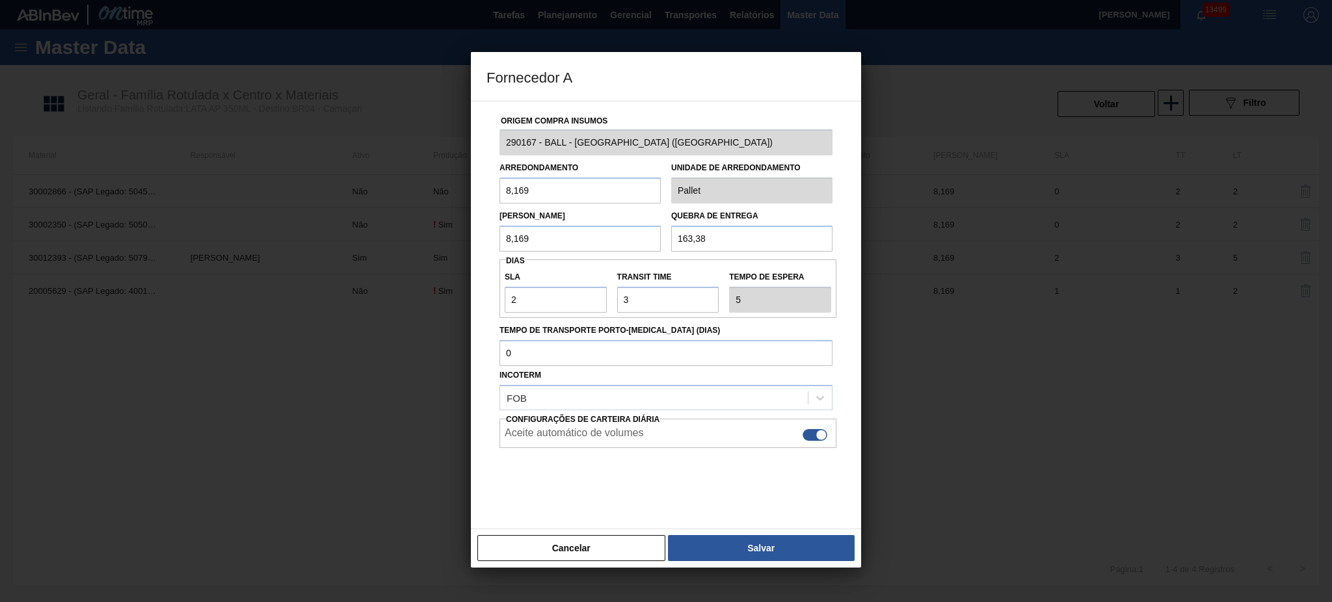
click at [810, 440] on div at bounding box center [815, 435] width 25 height 12
checkbox input "false"
drag, startPoint x: 786, startPoint y: 532, endPoint x: 787, endPoint y: 545, distance: 13.0
click at [786, 538] on div "Cancelar Salvar" at bounding box center [666, 548] width 390 height 39
click at [787, 545] on button "Salvar" at bounding box center [761, 548] width 187 height 26
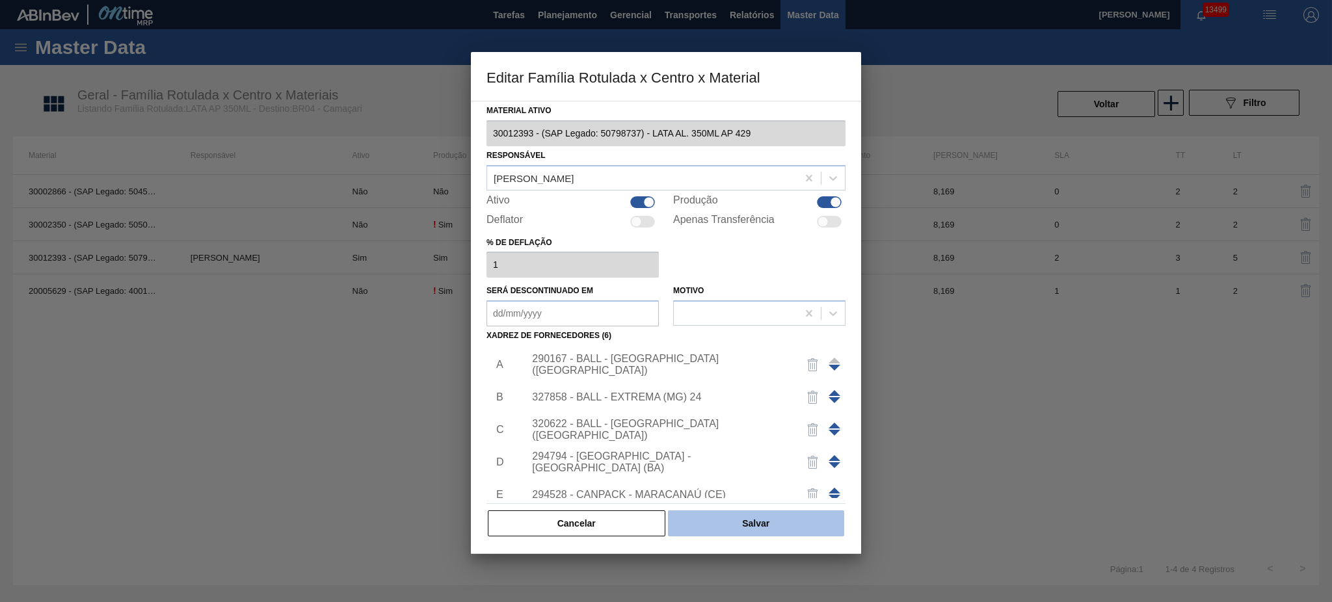
click at [775, 519] on button "Salvar" at bounding box center [756, 524] width 176 height 26
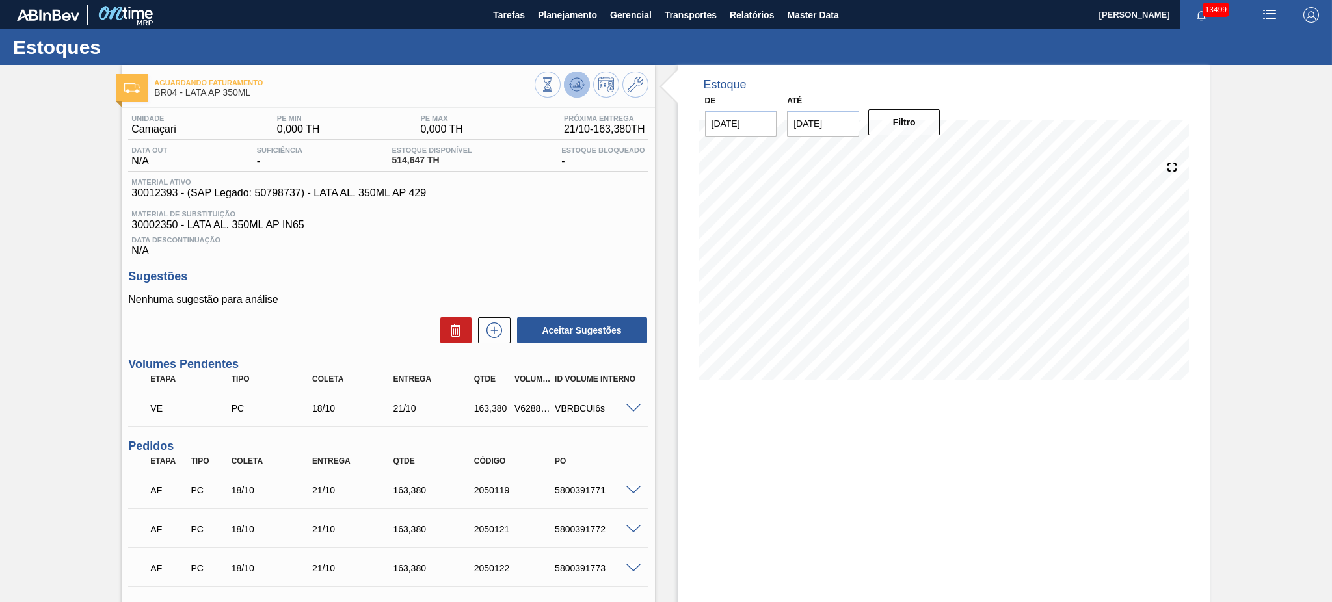
click at [580, 90] on icon at bounding box center [577, 85] width 16 height 16
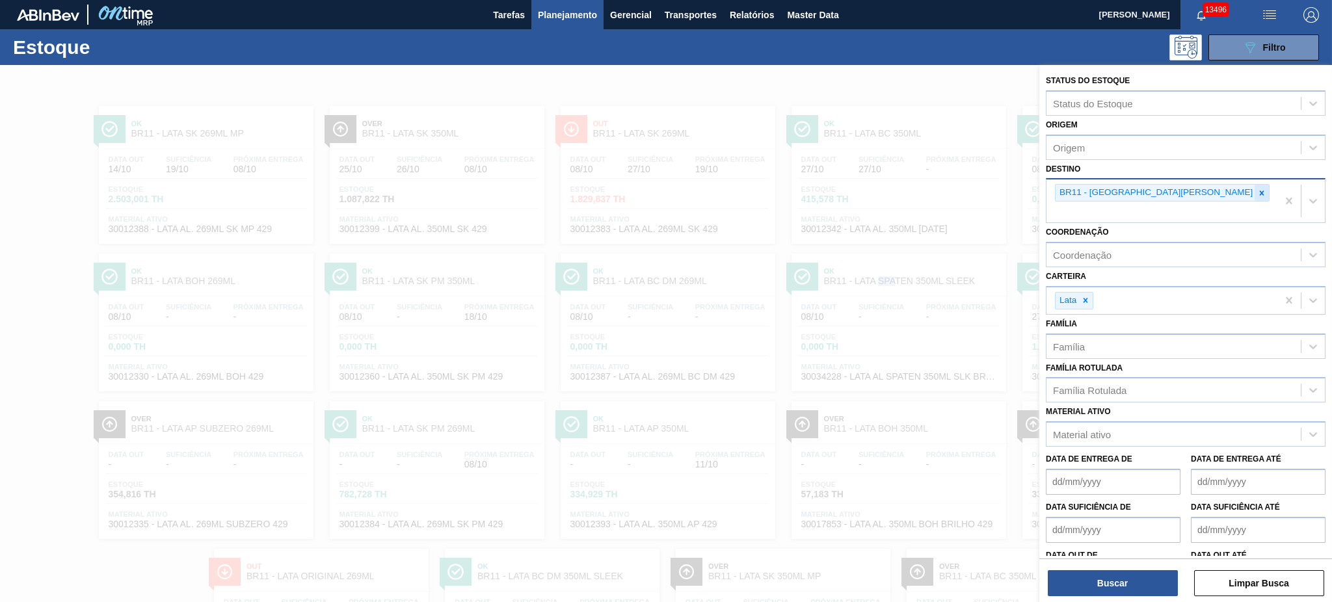
click at [1257, 193] on icon at bounding box center [1261, 193] width 9 height 9
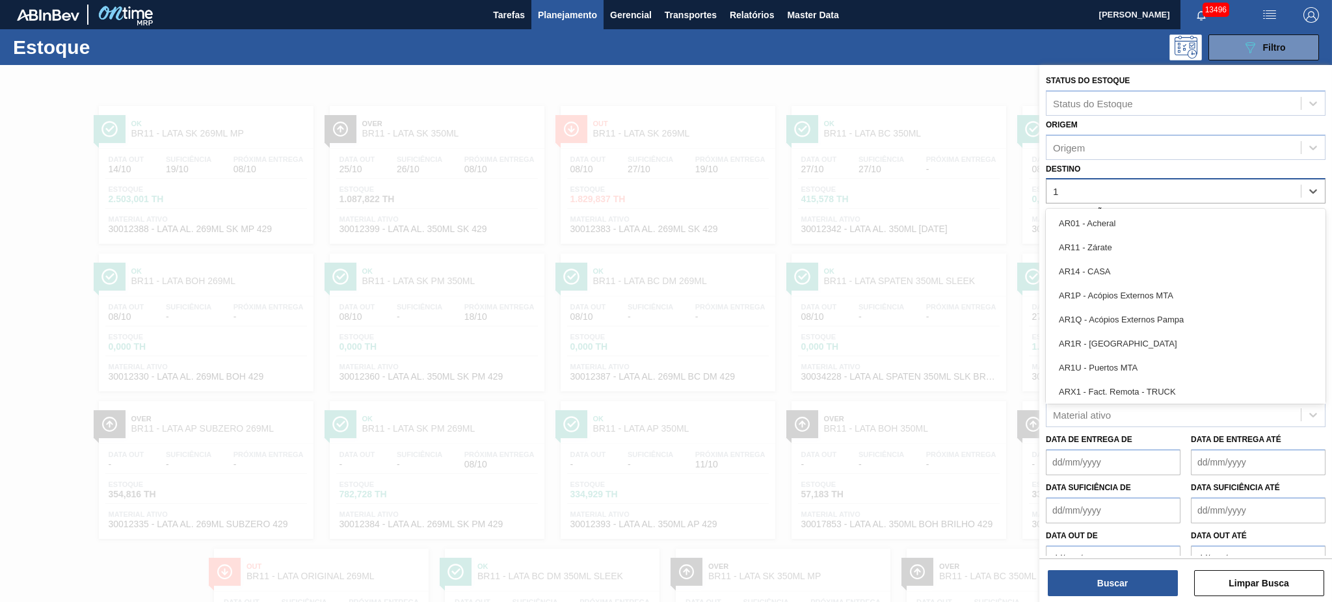
type input "18"
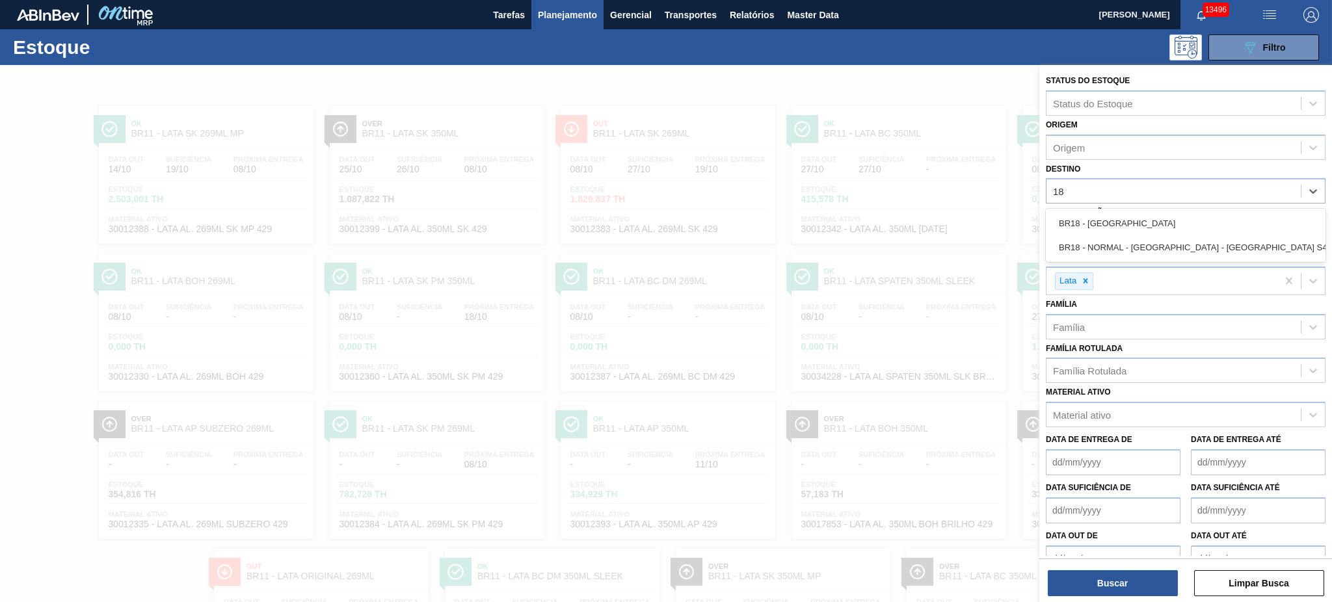
drag, startPoint x: 1126, startPoint y: 217, endPoint x: 1127, endPoint y: 245, distance: 27.4
click at [1126, 217] on div "BR18 - [GEOGRAPHIC_DATA]" at bounding box center [1186, 223] width 280 height 24
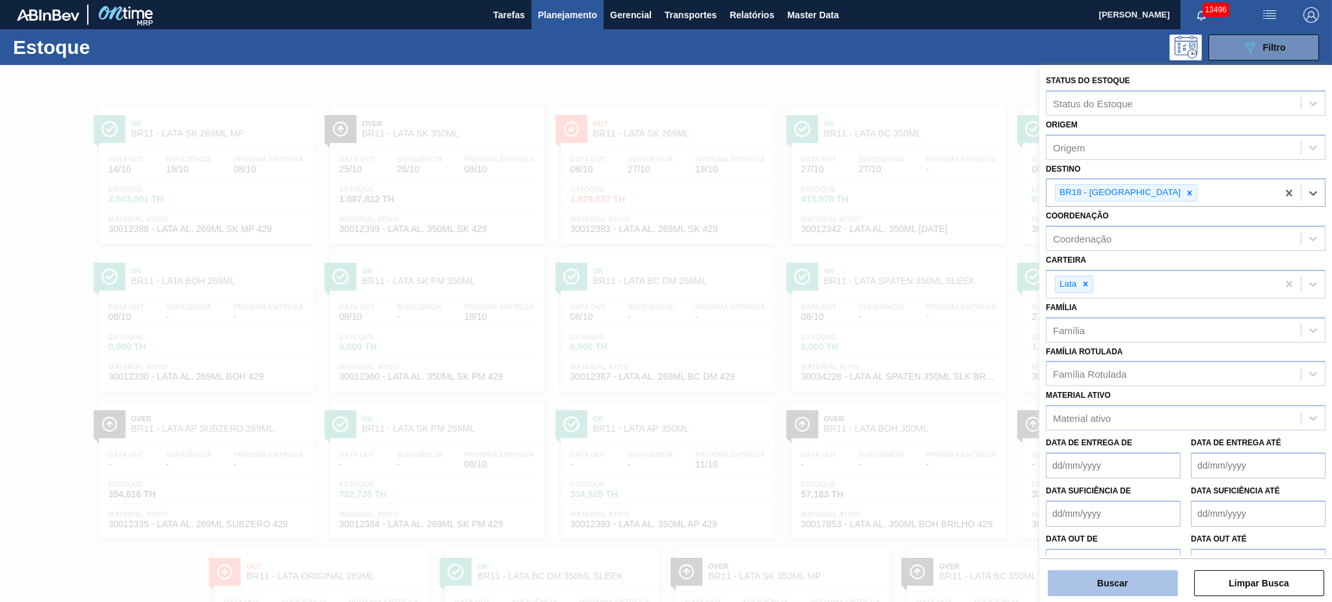
click at [1132, 577] on button "Buscar" at bounding box center [1113, 583] width 130 height 26
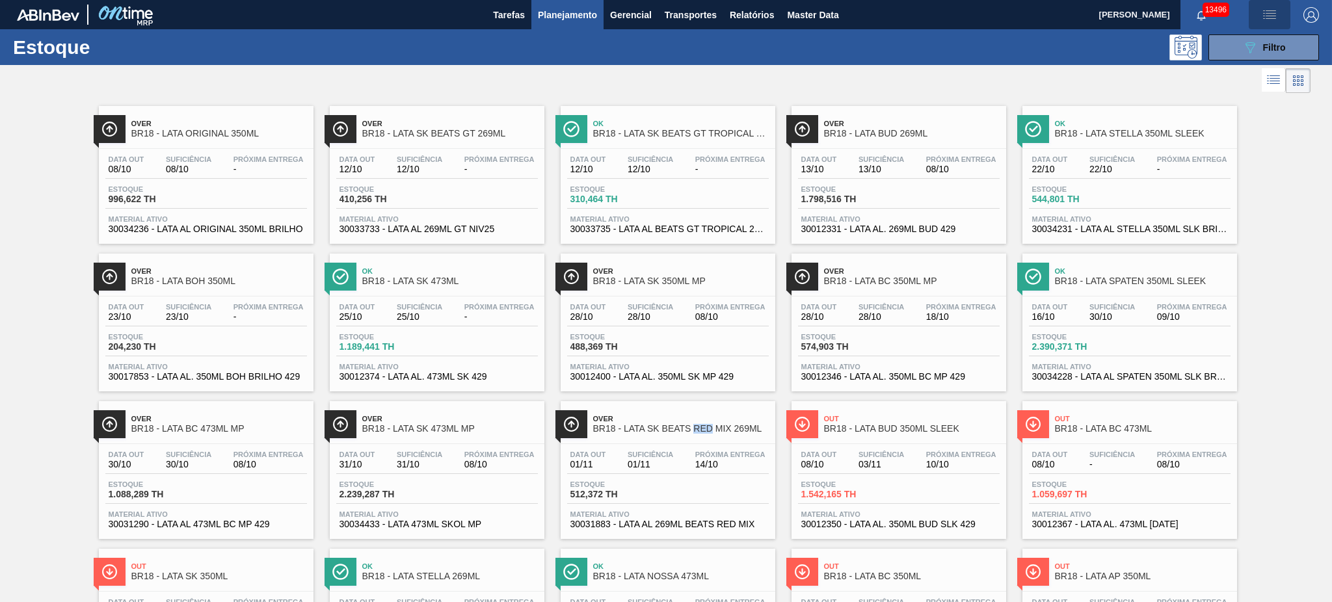
click at [1261, 22] on button "button" at bounding box center [1270, 14] width 42 height 29
click at [1298, 131] on div at bounding box center [666, 301] width 1332 height 602
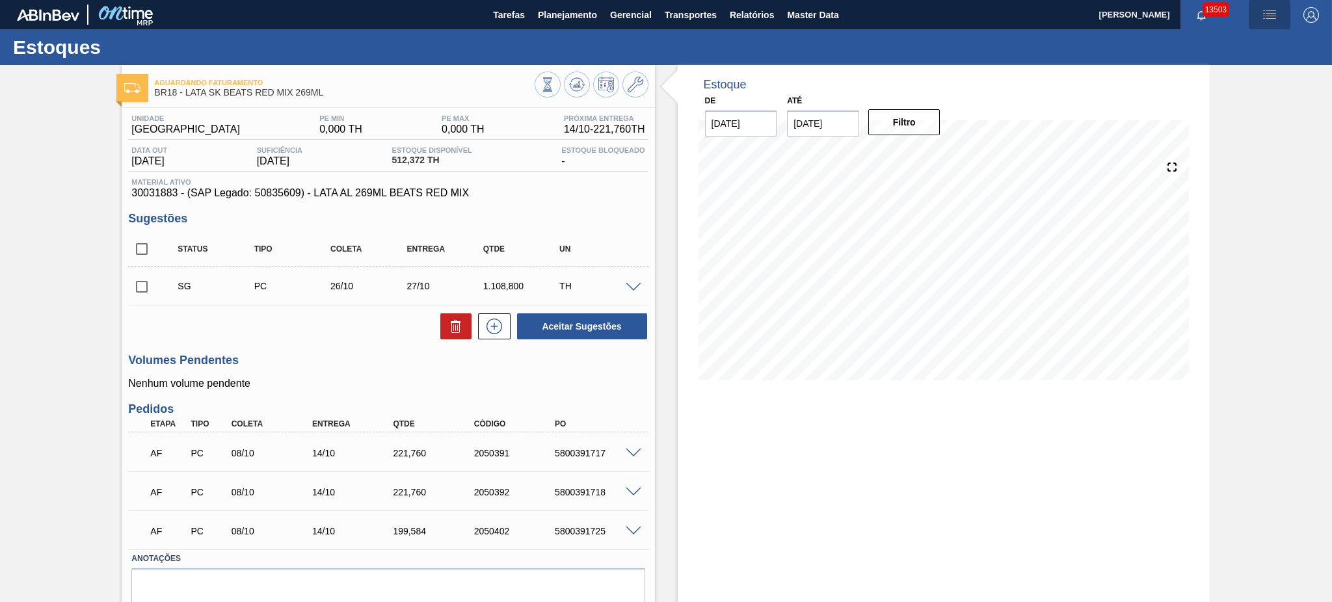
click at [1262, 14] on img "button" at bounding box center [1270, 15] width 16 height 16
click at [1023, 42] on div at bounding box center [666, 301] width 1332 height 602
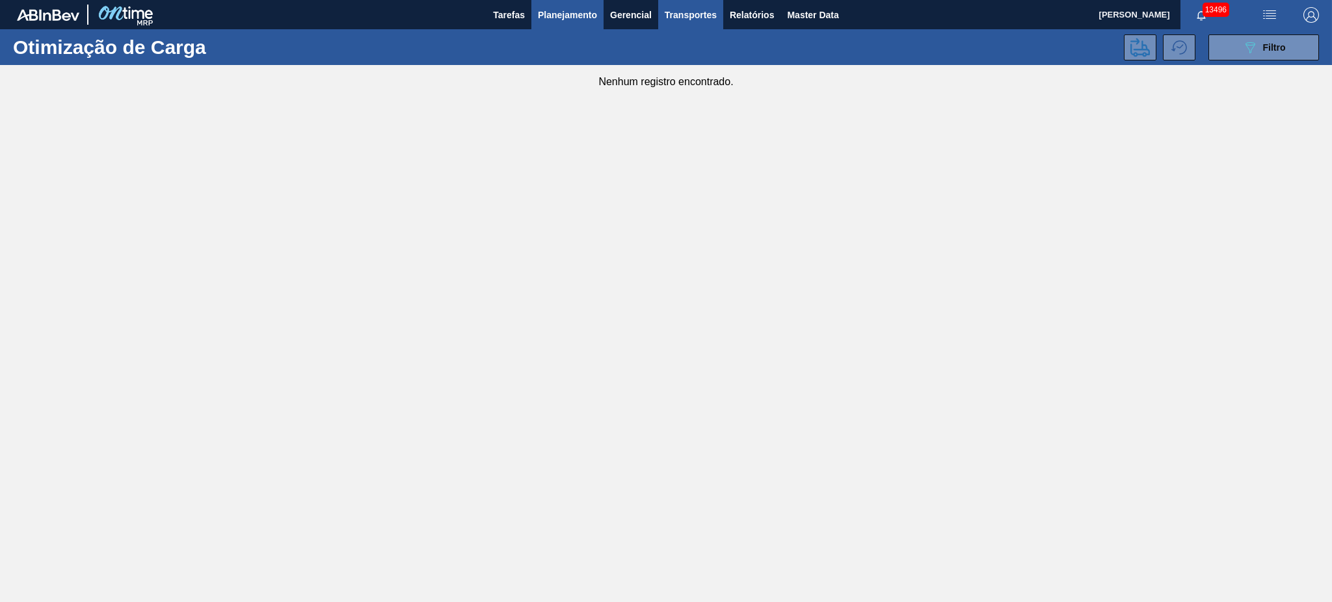
click at [567, 5] on button "Planejamento" at bounding box center [567, 14] width 72 height 29
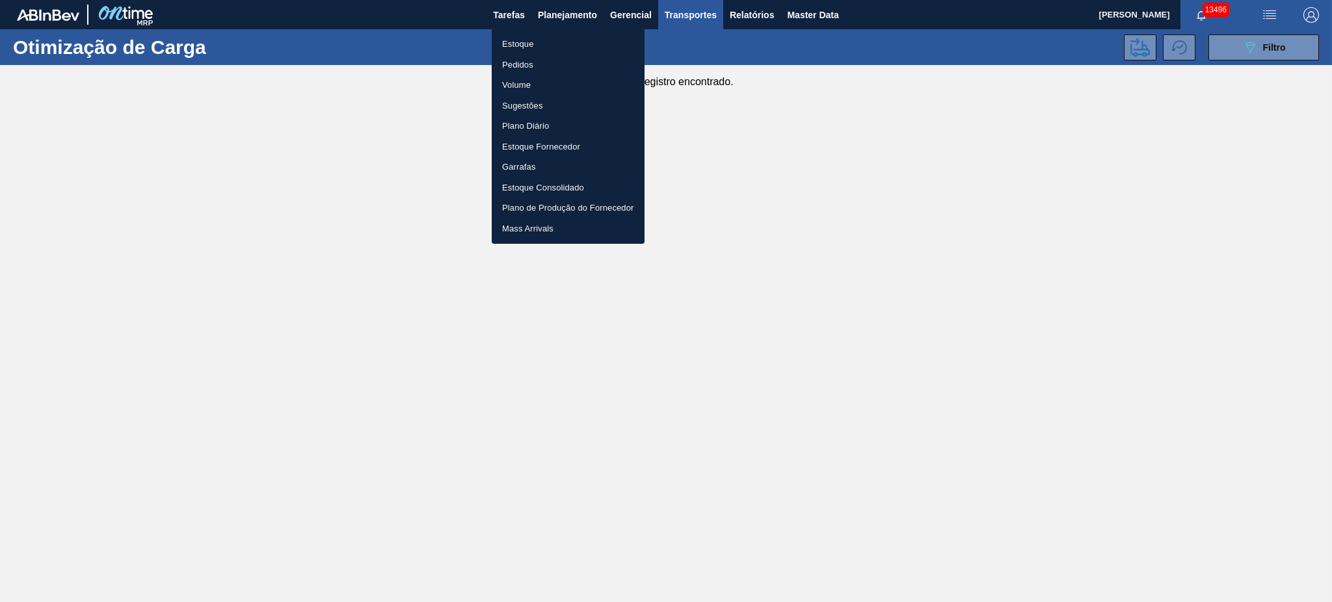
click at [531, 65] on li "Pedidos" at bounding box center [568, 65] width 153 height 21
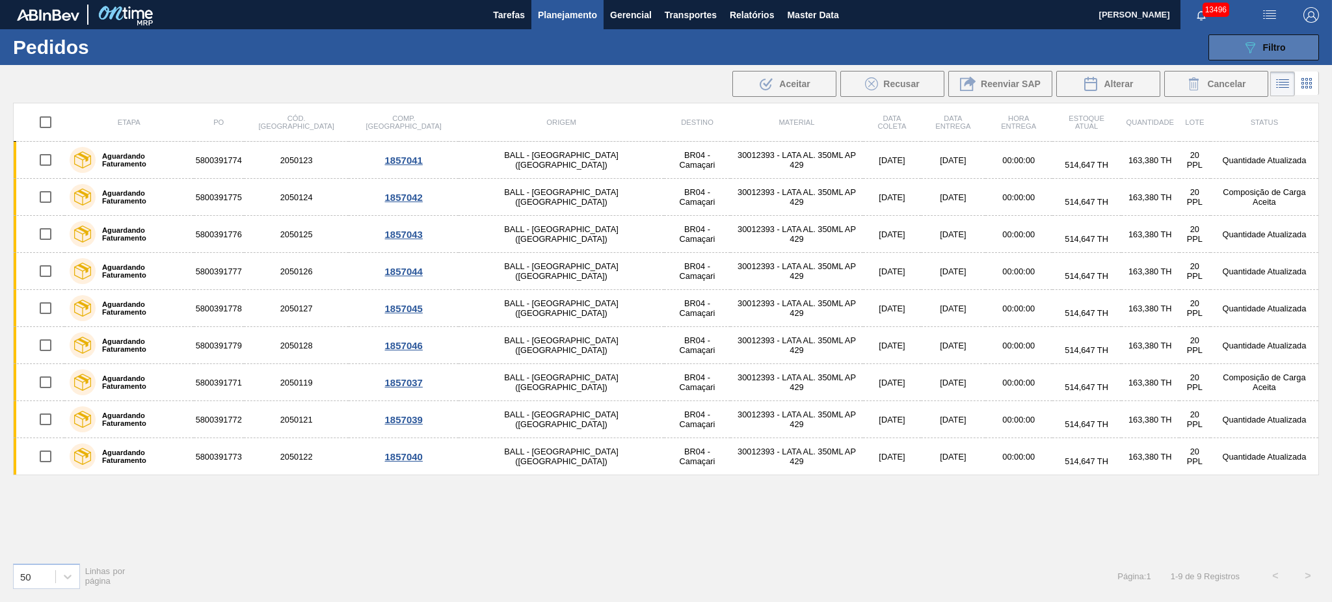
click at [1263, 36] on button "089F7B8B-B2A5-4AFE-B5C0-19BA573D28AC Filtro" at bounding box center [1264, 47] width 111 height 26
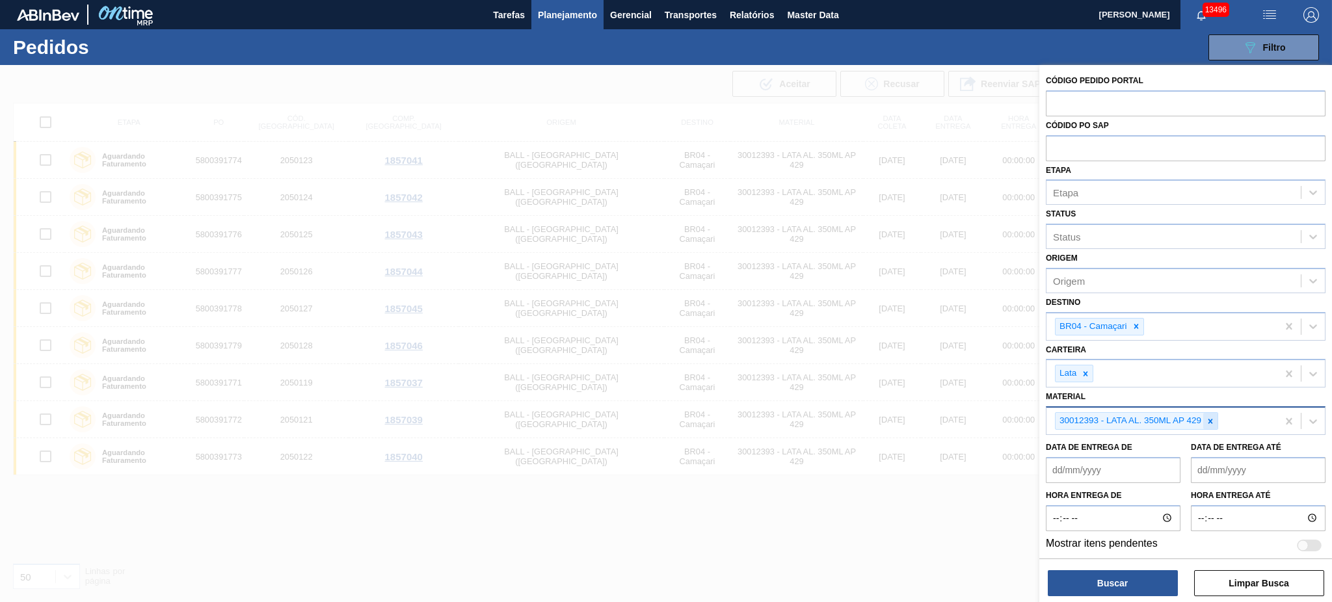
click at [1208, 417] on icon at bounding box center [1210, 421] width 9 height 9
click at [1135, 325] on icon at bounding box center [1136, 327] width 5 height 5
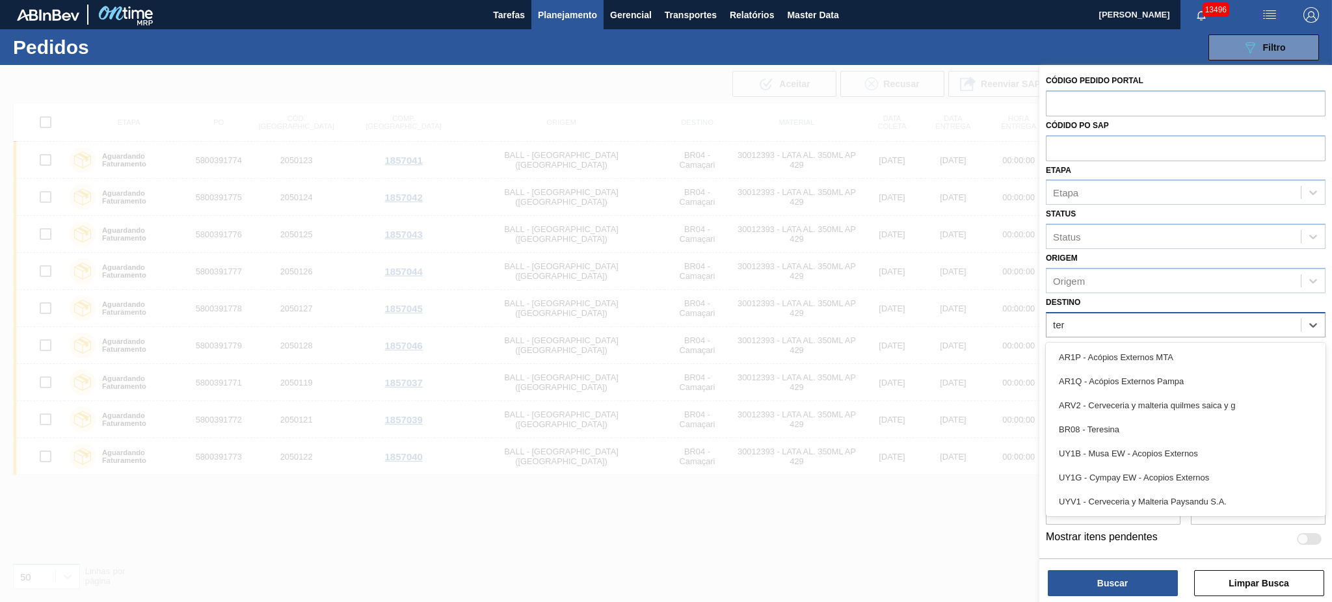
type input "tere"
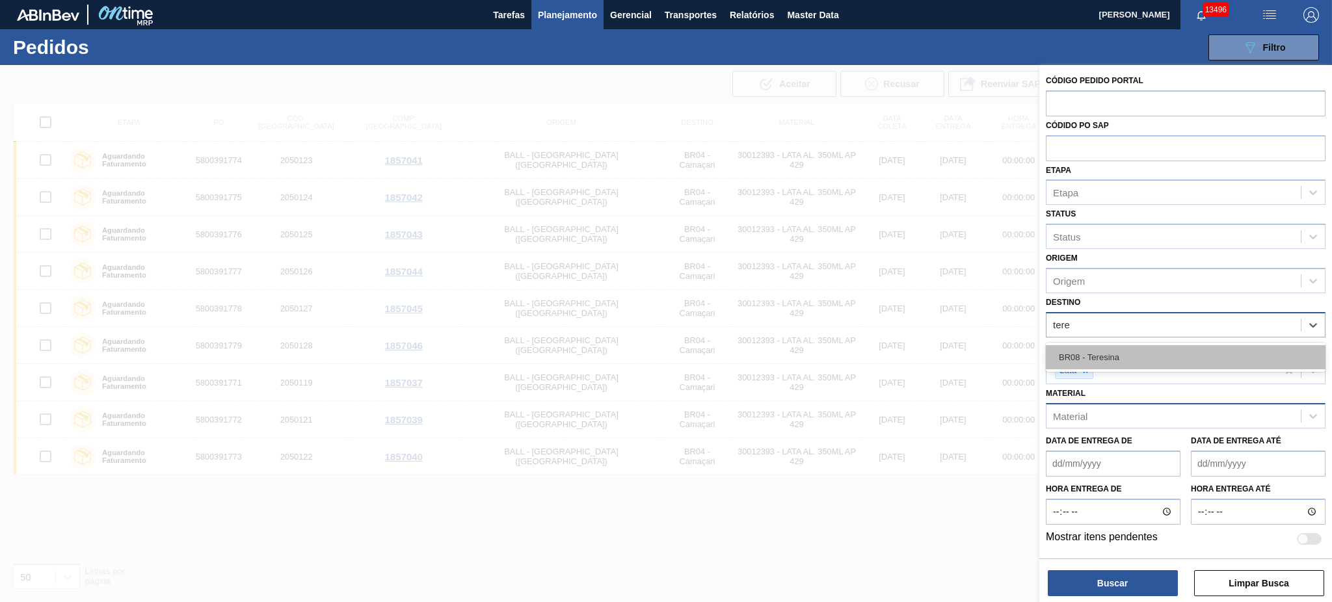
click at [1127, 350] on div "BR08 - Teresina" at bounding box center [1186, 357] width 280 height 24
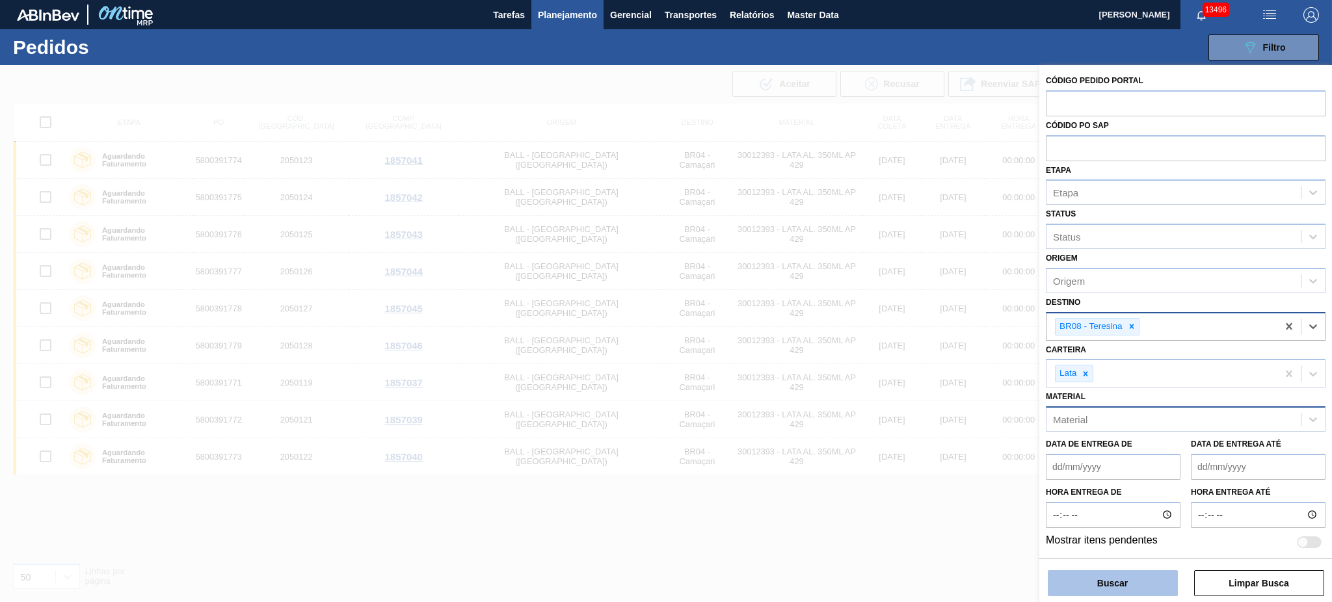
click at [1121, 582] on button "Buscar" at bounding box center [1113, 583] width 130 height 26
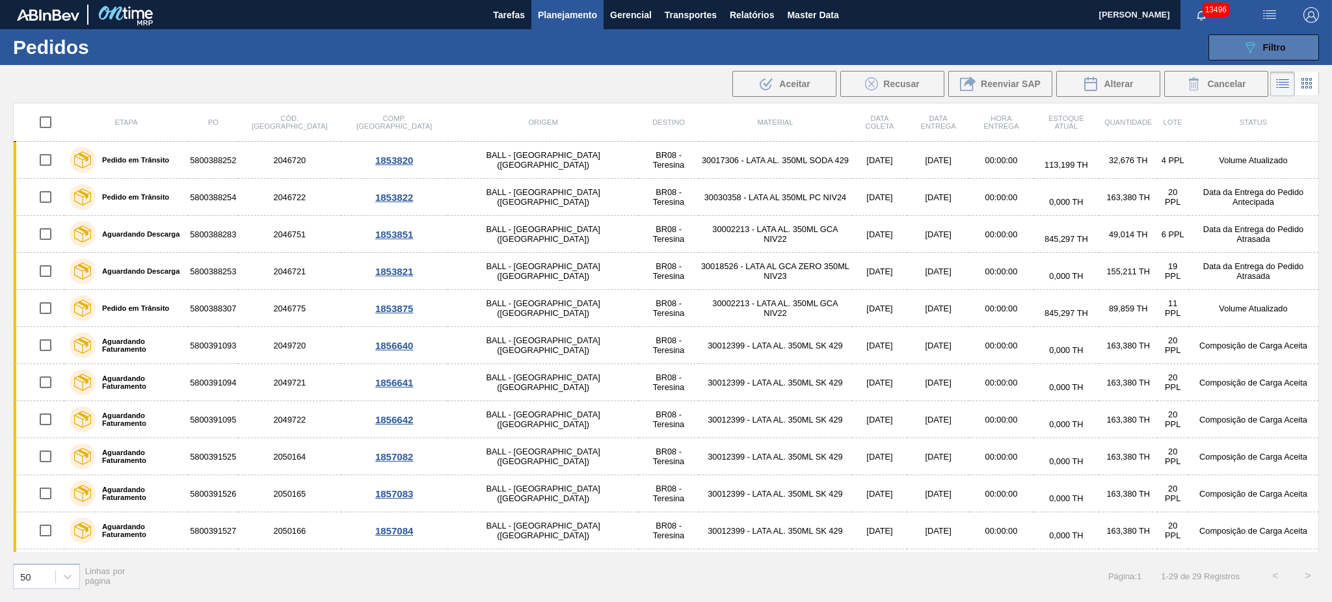
click at [1239, 39] on button "089F7B8B-B2A5-4AFE-B5C0-19BA573D28AC Filtro" at bounding box center [1264, 47] width 111 height 26
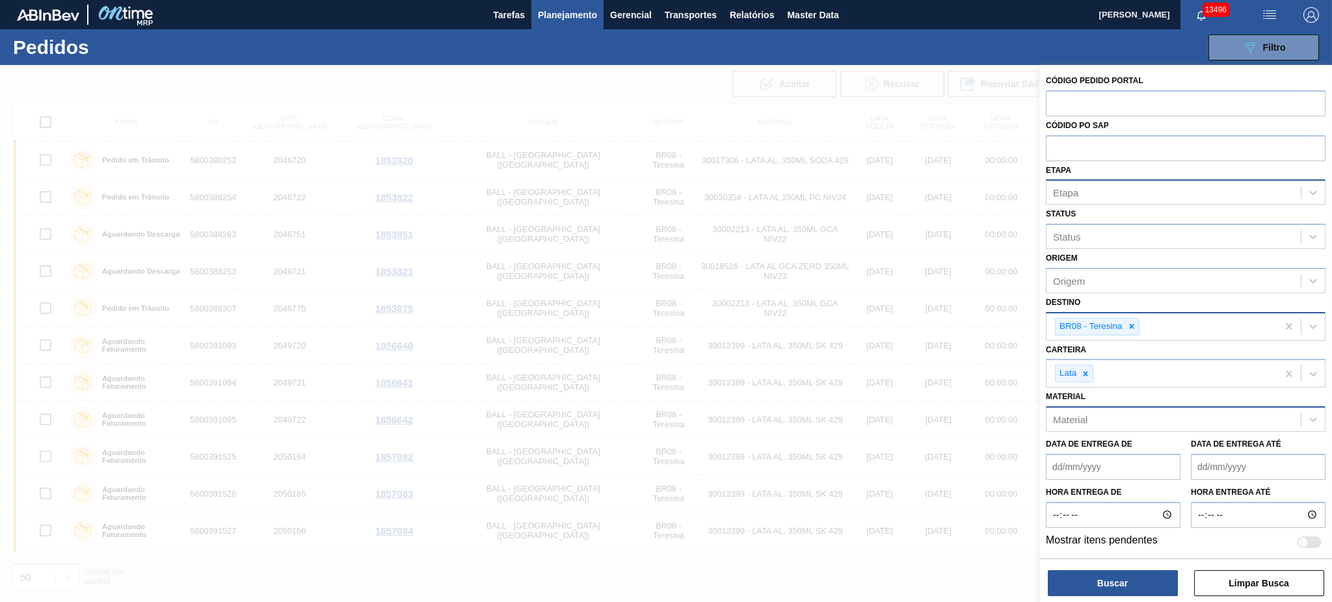
click at [1088, 183] on div "Etapa" at bounding box center [1174, 192] width 254 height 19
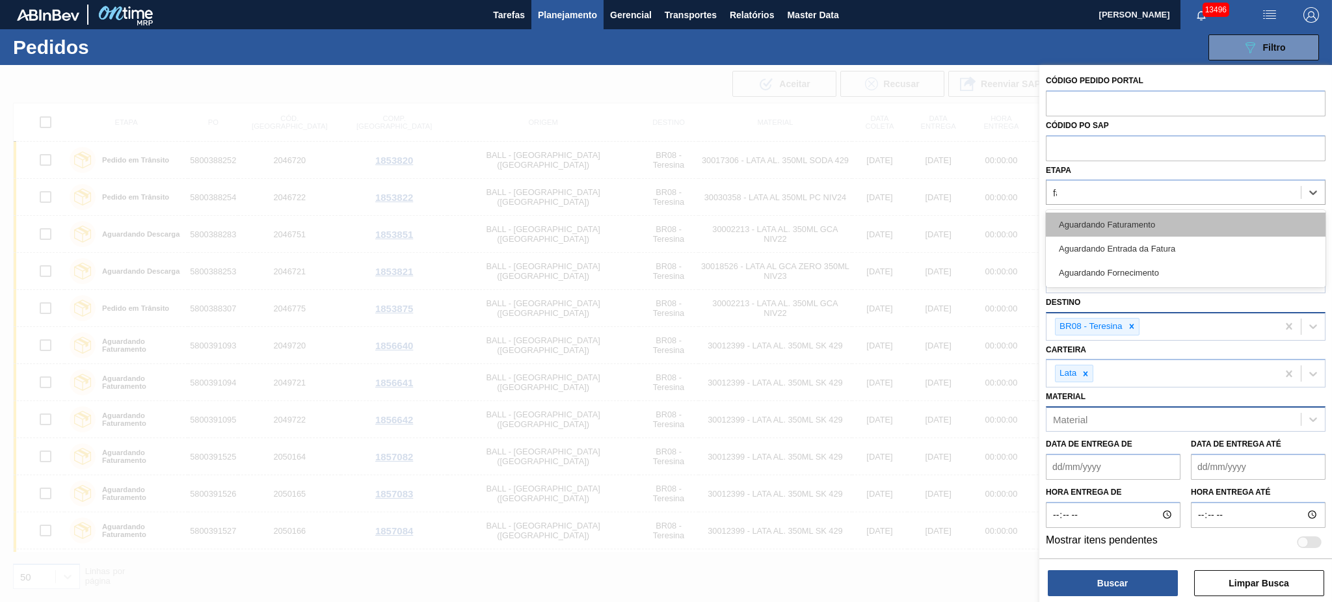
type input "fat"
click at [1097, 221] on div "Aguardando Faturamento" at bounding box center [1186, 225] width 280 height 24
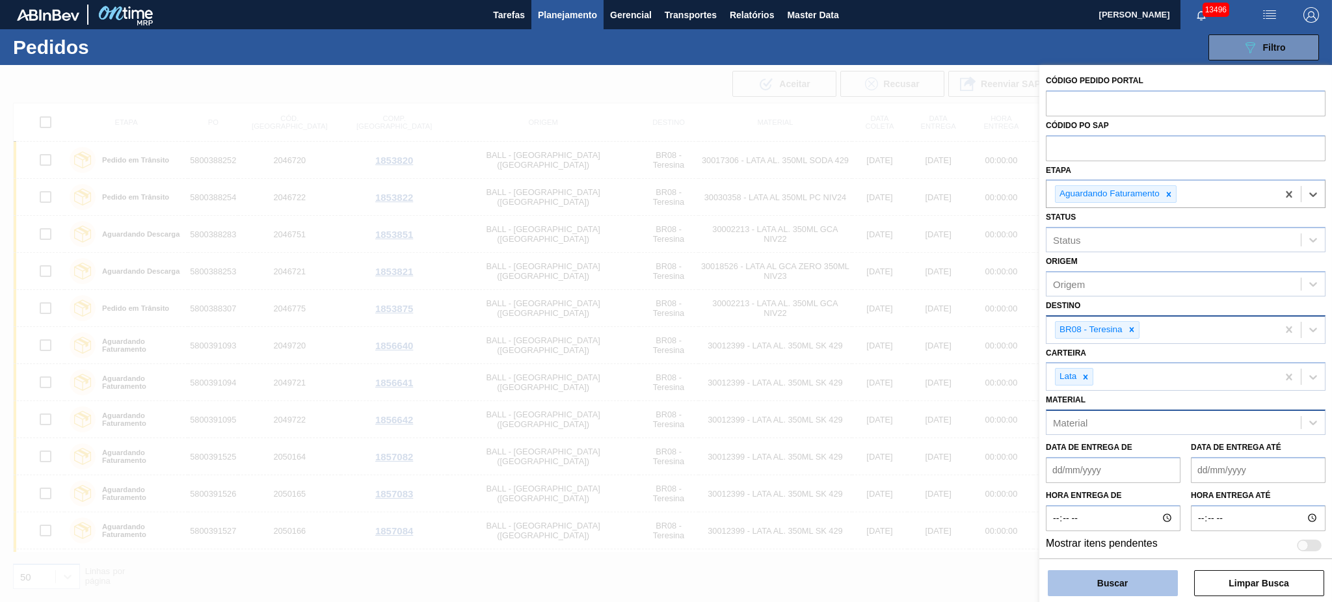
click at [1127, 580] on button "Buscar" at bounding box center [1113, 583] width 130 height 26
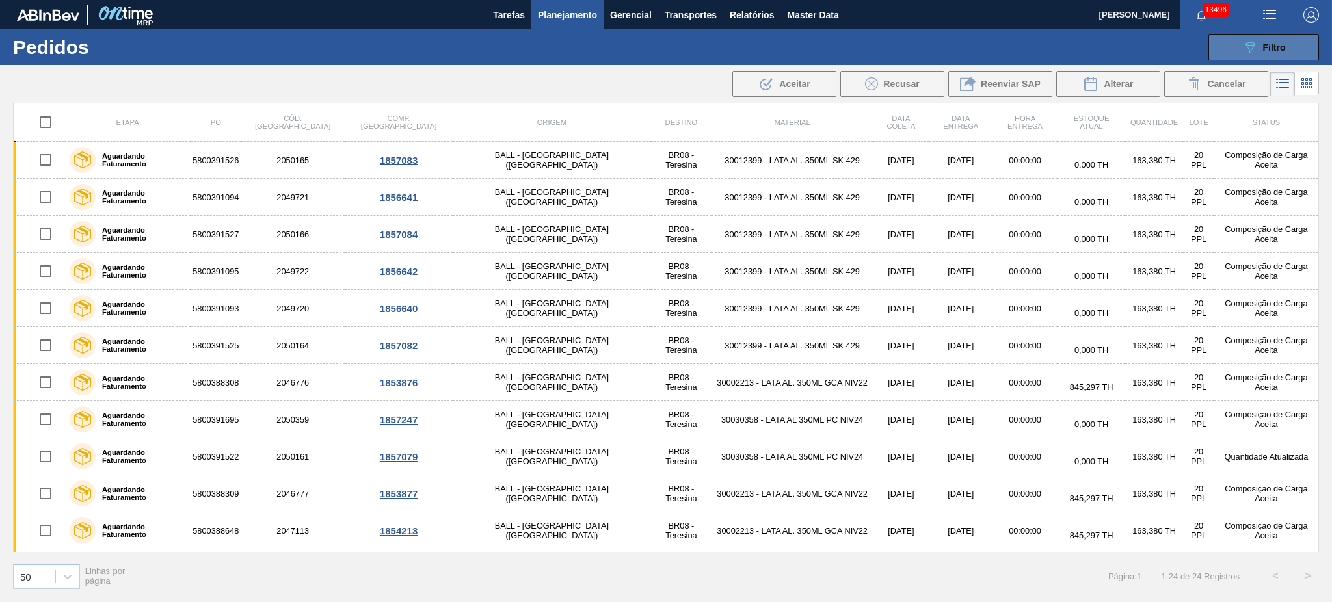
click at [1264, 42] on span "Filtro" at bounding box center [1274, 47] width 23 height 10
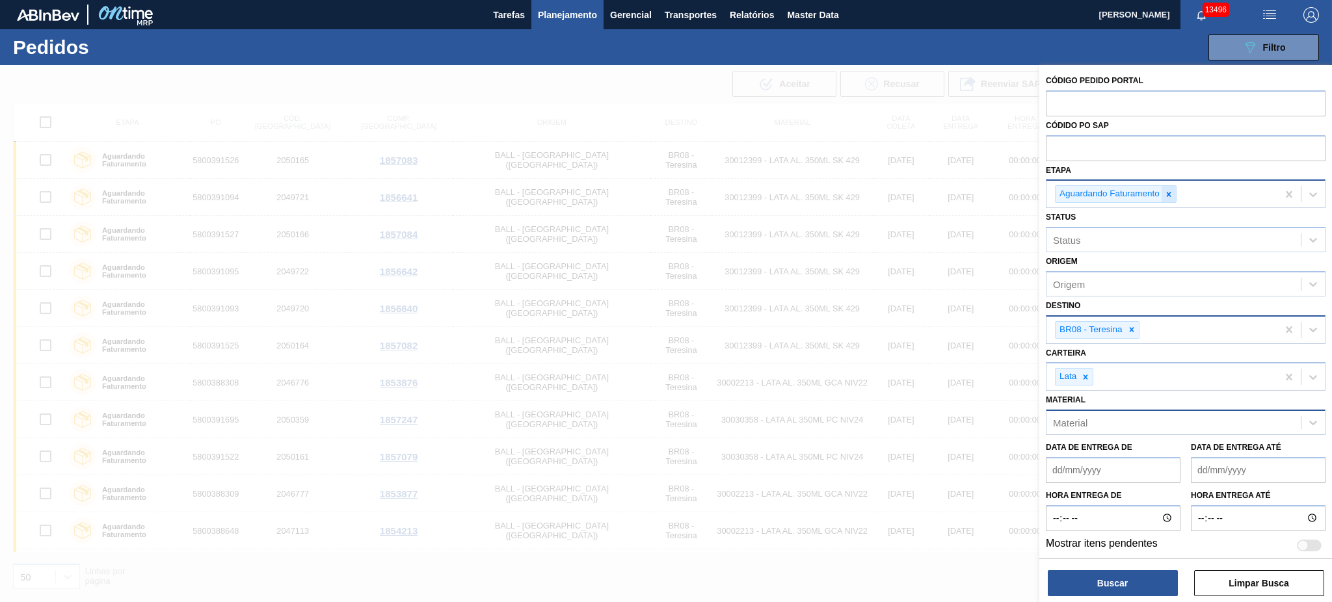
click at [1170, 188] on div at bounding box center [1169, 194] width 14 height 16
click at [1129, 327] on icon at bounding box center [1131, 326] width 9 height 9
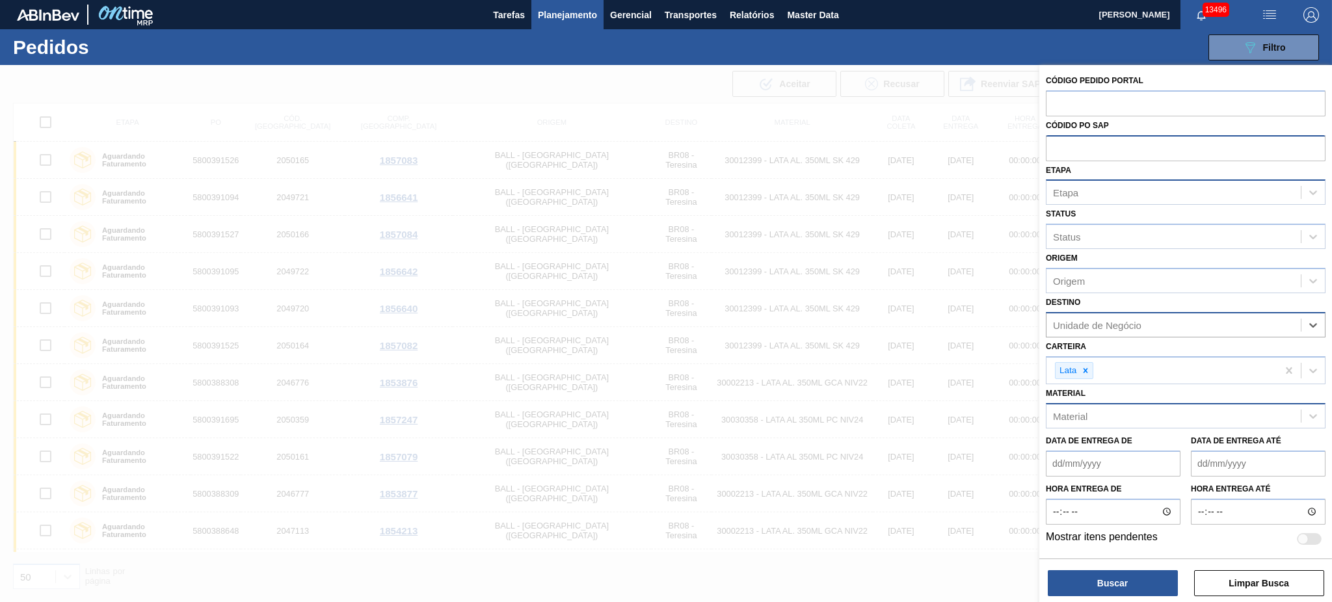
click at [1107, 141] on input "text" at bounding box center [1186, 147] width 280 height 25
paste input "5800381084"
type input "5800381084"
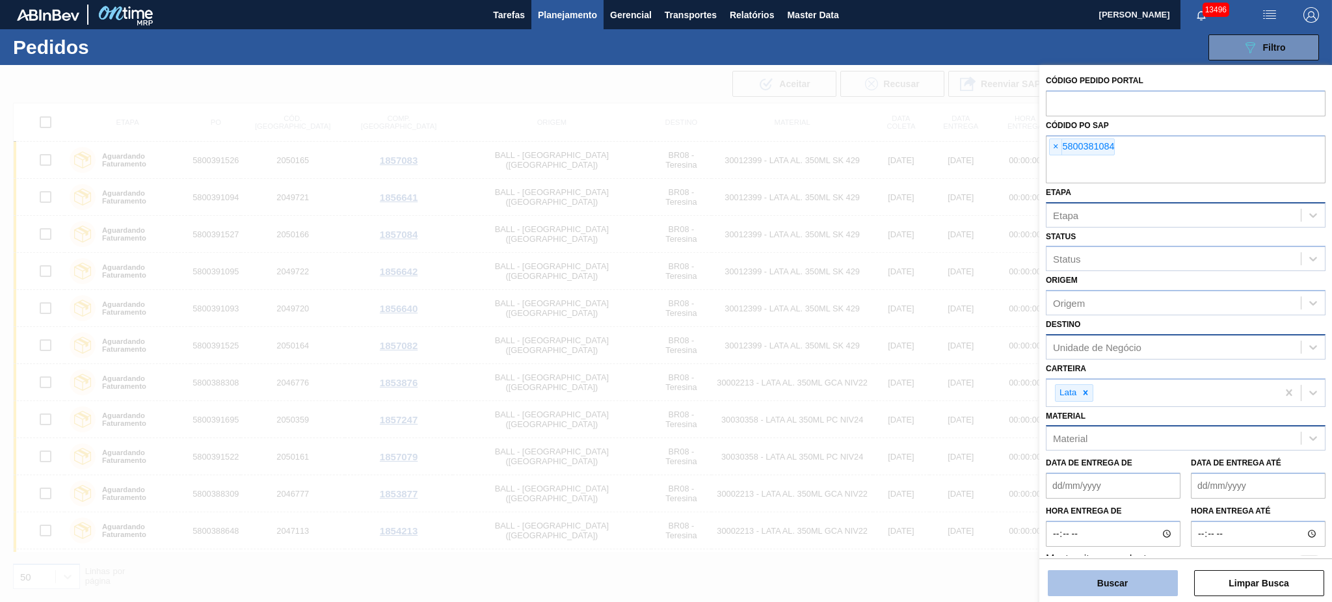
click at [1151, 593] on button "Buscar" at bounding box center [1113, 583] width 130 height 26
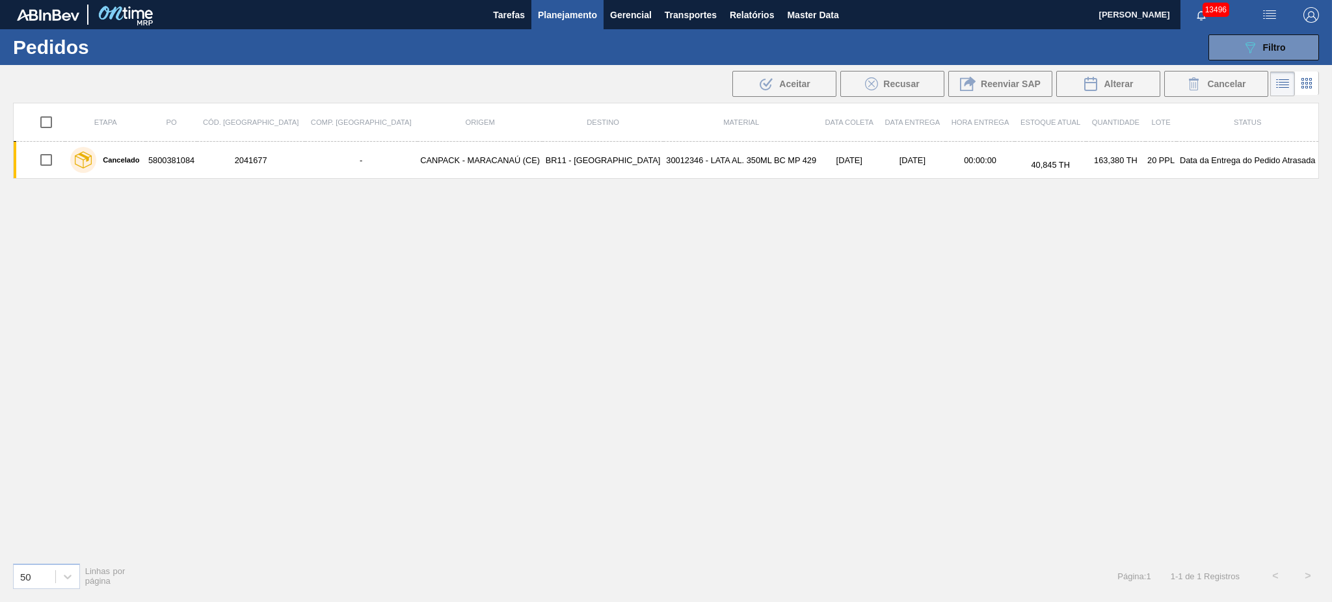
drag, startPoint x: 432, startPoint y: 500, endPoint x: 493, endPoint y: 508, distance: 61.6
click at [436, 500] on div "Etapa PO Cód. Pedido Comp. Carga Origem Destino Material Data coleta Data Entre…" at bounding box center [666, 327] width 1306 height 449
click at [830, 11] on span "Master Data" at bounding box center [812, 15] width 51 height 16
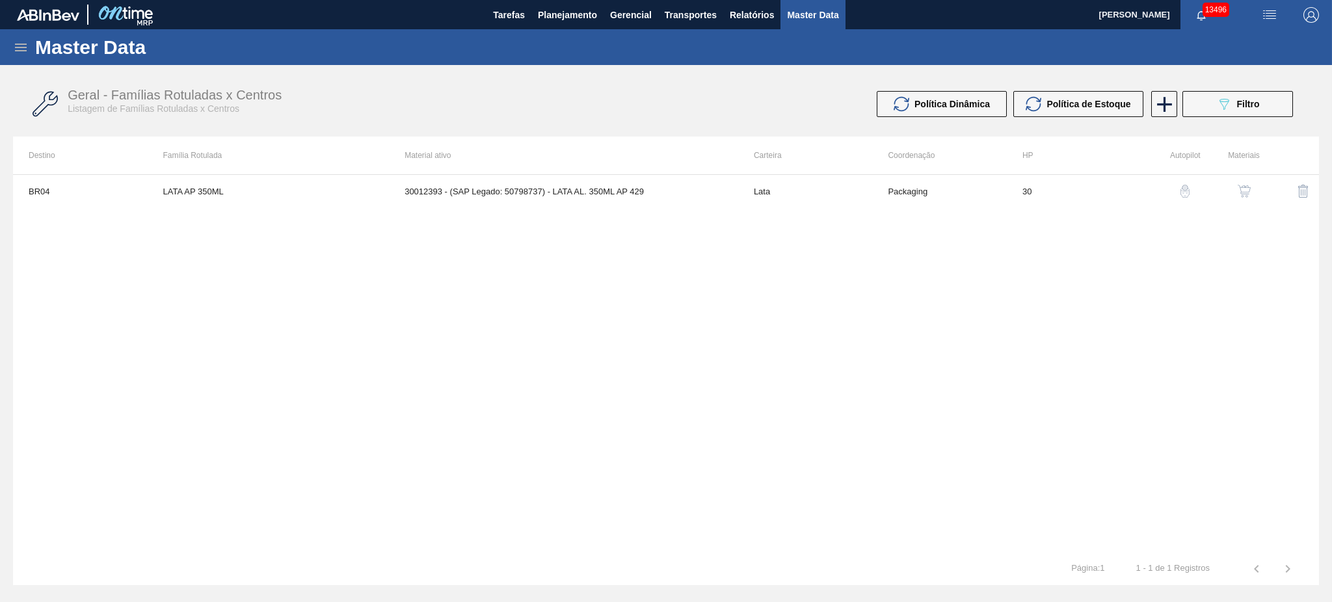
click at [608, 311] on div "BR04 LATA AP 350ML 30012393 - (SAP Legado: 50798737) - LATA AL. 350ML AP 429 La…" at bounding box center [666, 363] width 1306 height 379
click at [735, 19] on span "Relatórios" at bounding box center [752, 15] width 44 height 16
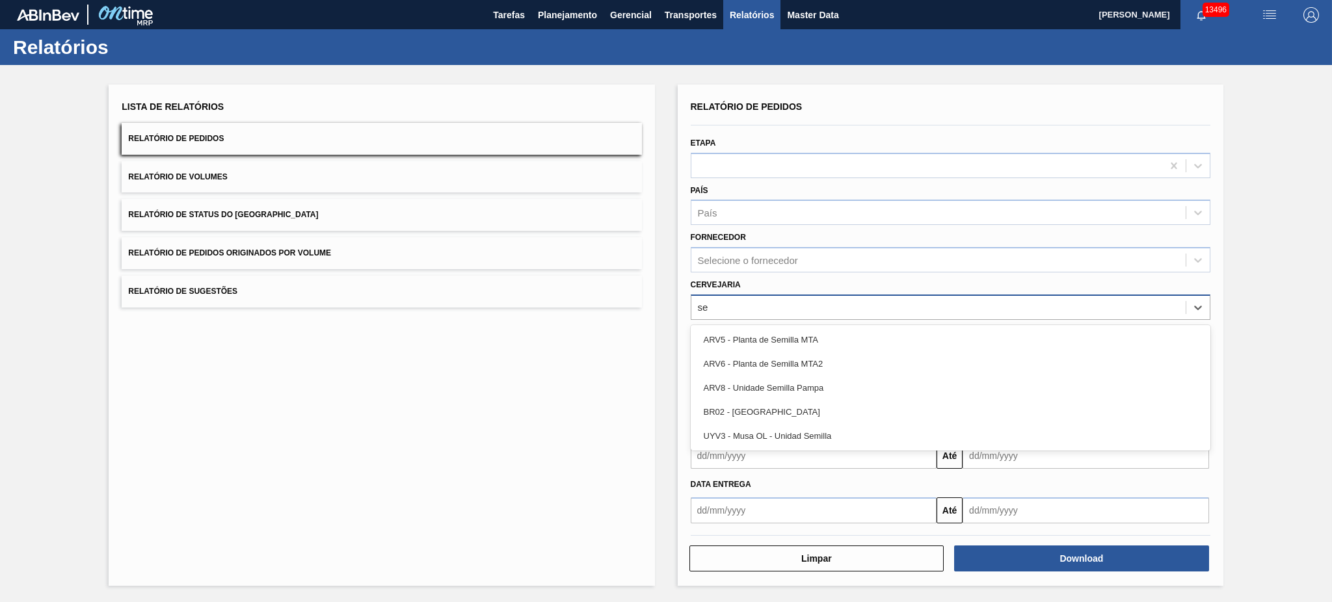
type input "ser"
click at [742, 330] on div "BR02 - Sergipe" at bounding box center [951, 340] width 520 height 24
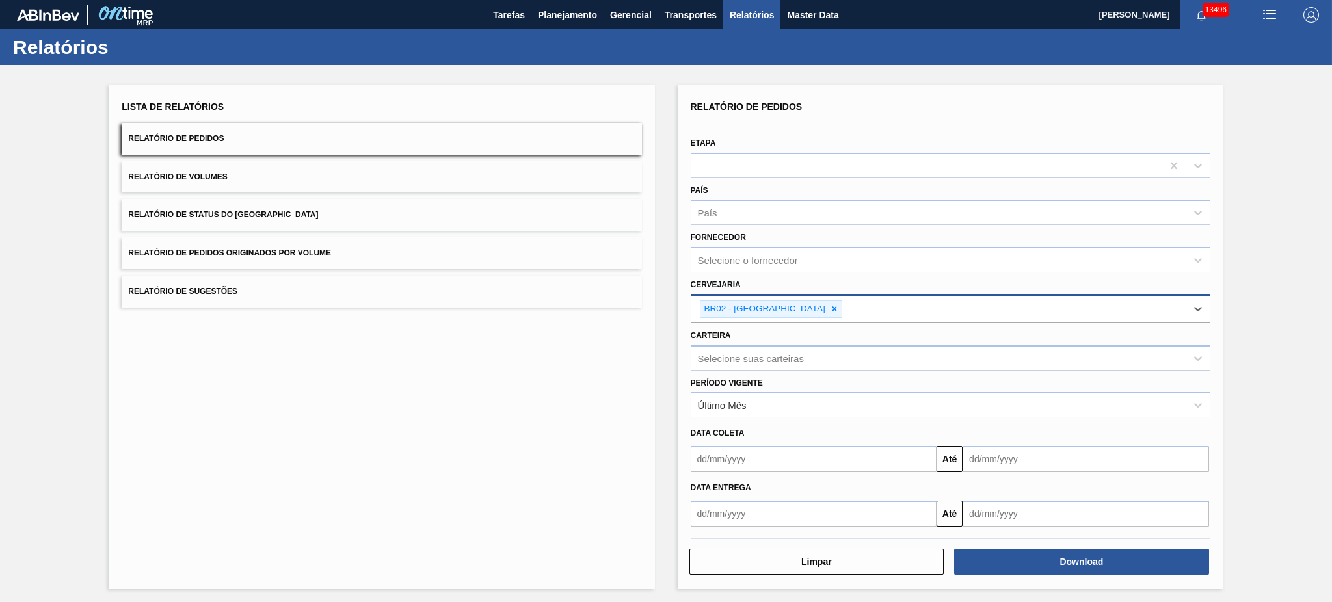
click at [812, 371] on div "Período Vigente Último Mês" at bounding box center [951, 394] width 530 height 47
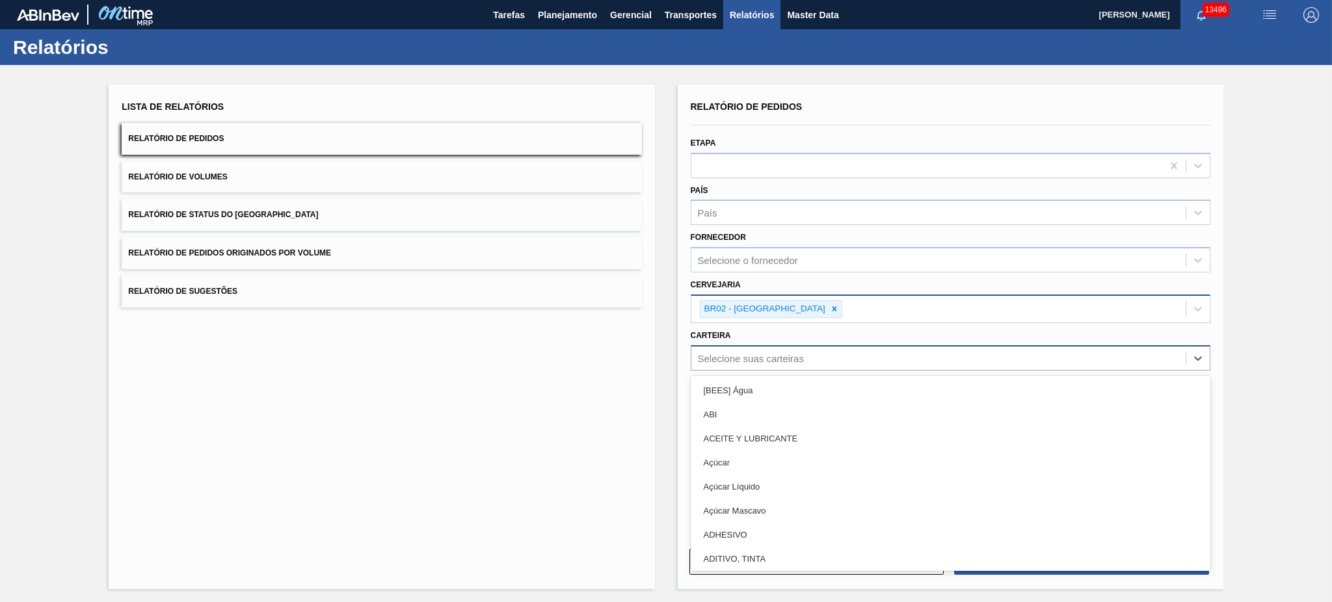
click at [806, 367] on div "Selecione suas carteiras" at bounding box center [951, 357] width 520 height 25
type input "lata"
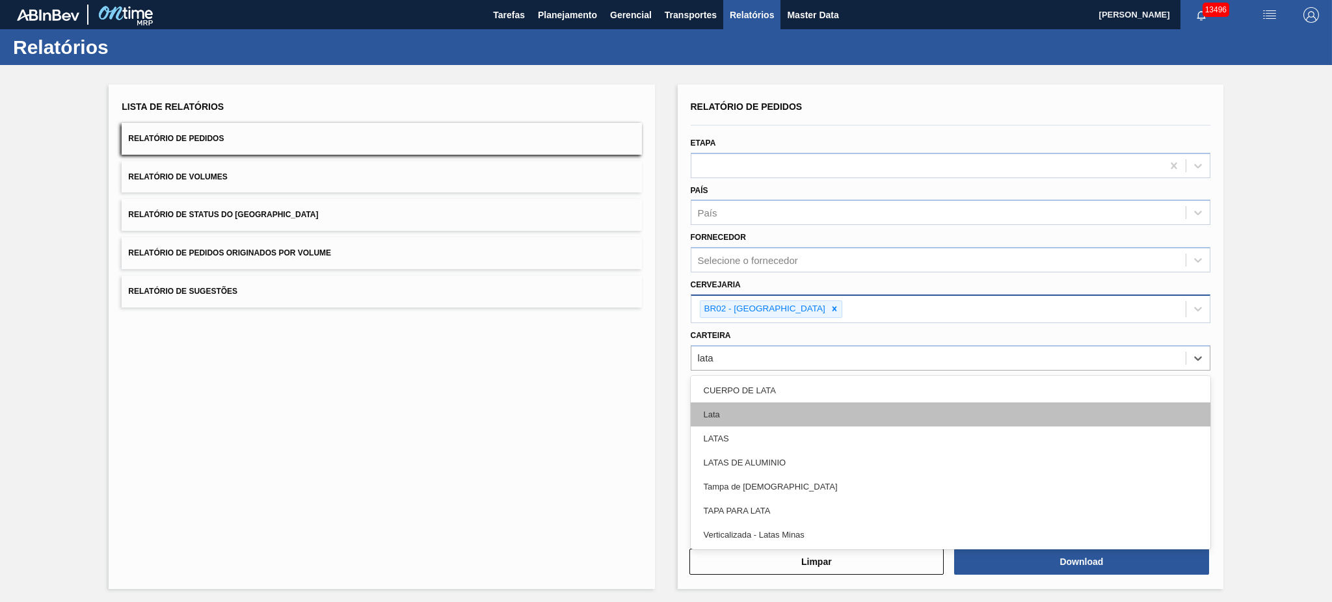
click at [799, 417] on div "Lata" at bounding box center [951, 415] width 520 height 24
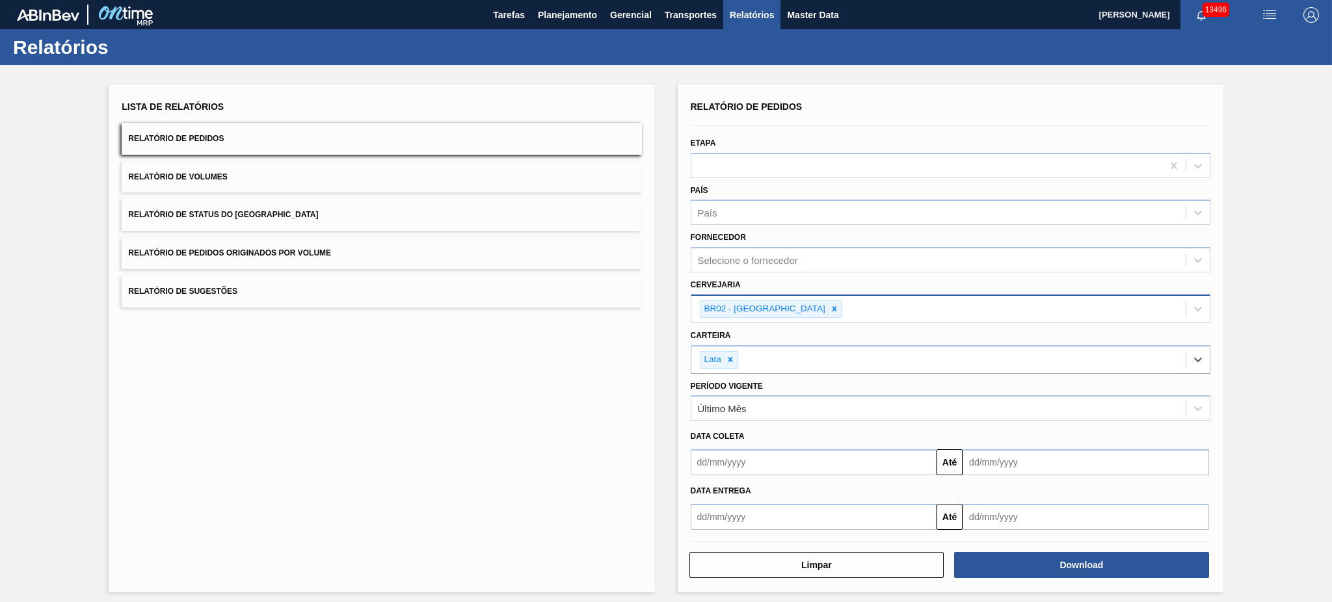
click at [829, 461] on input "text" at bounding box center [814, 462] width 247 height 26
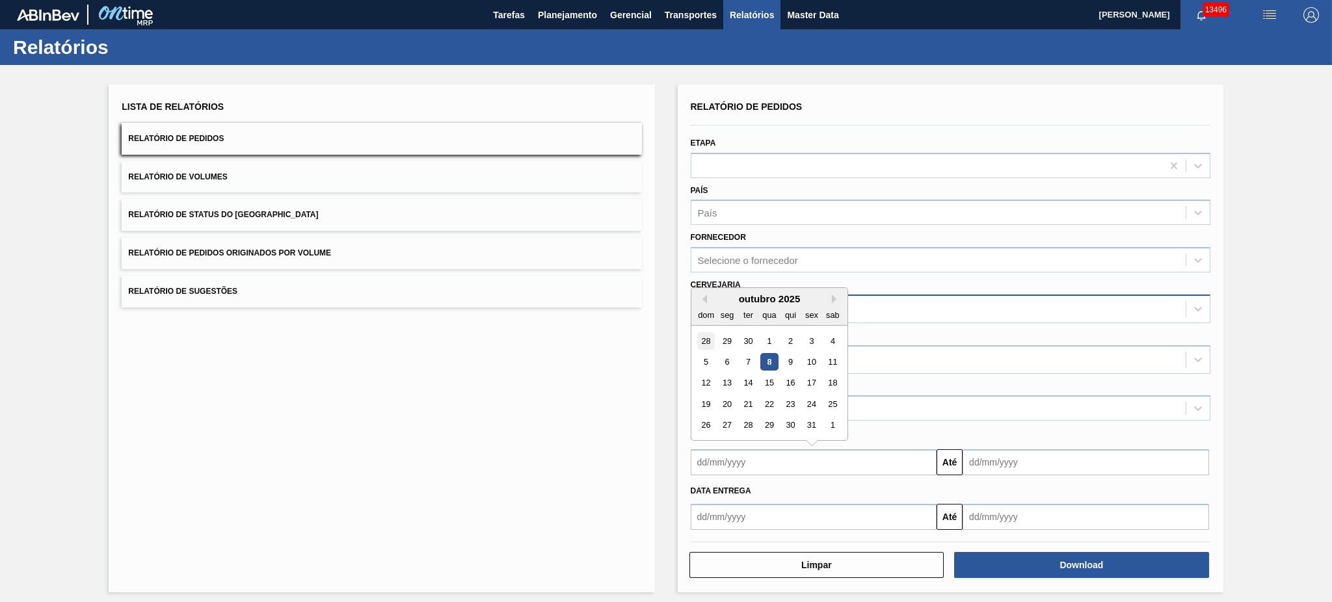
click at [708, 334] on div "28" at bounding box center [706, 341] width 18 height 18
type input "[DATE]"
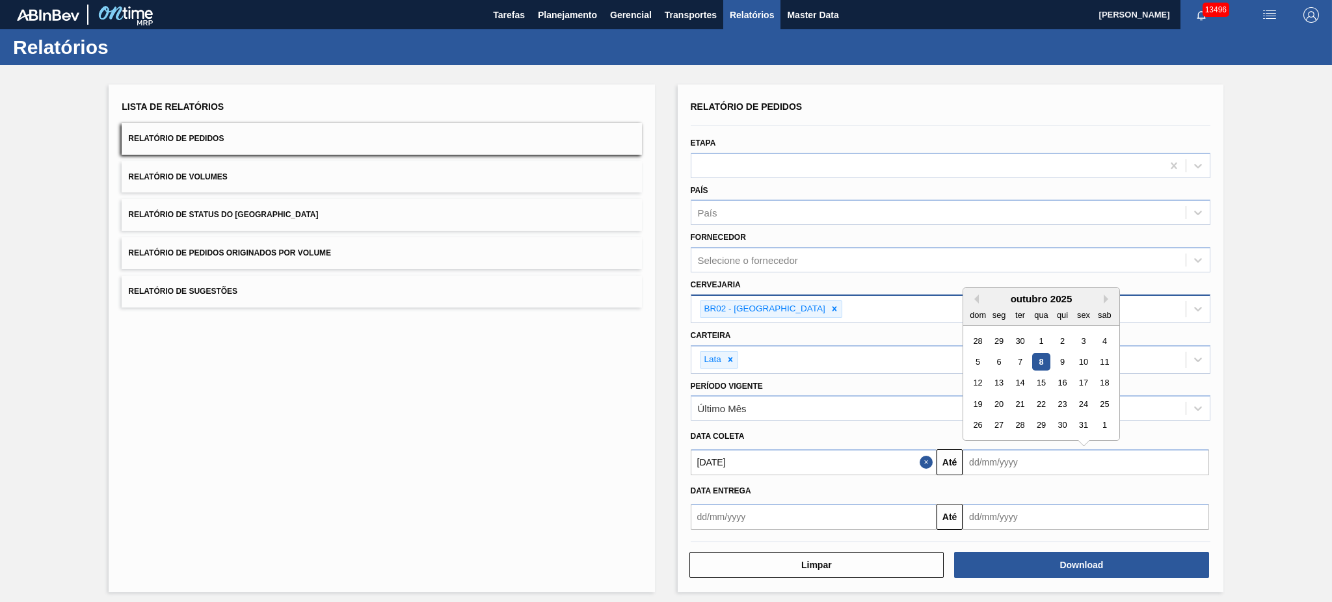
click at [1016, 456] on input "text" at bounding box center [1086, 462] width 247 height 26
click at [1097, 423] on div "1" at bounding box center [1105, 426] width 18 height 18
type input "[DATE]"
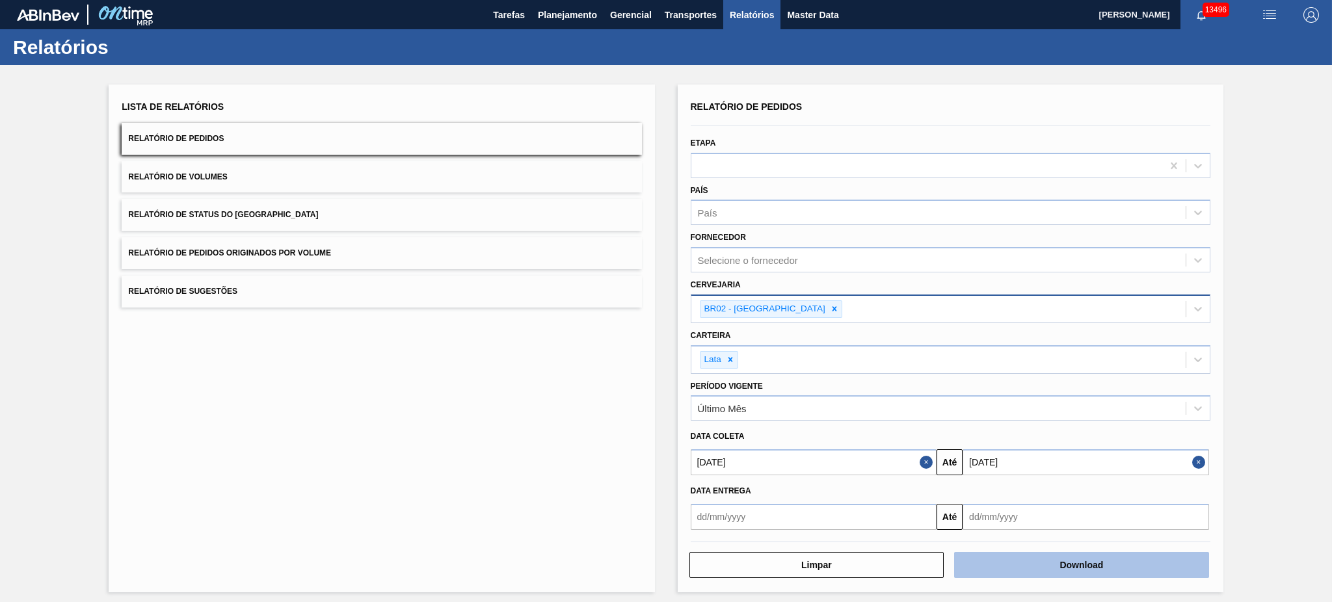
click at [1047, 553] on button "Download" at bounding box center [1081, 565] width 255 height 26
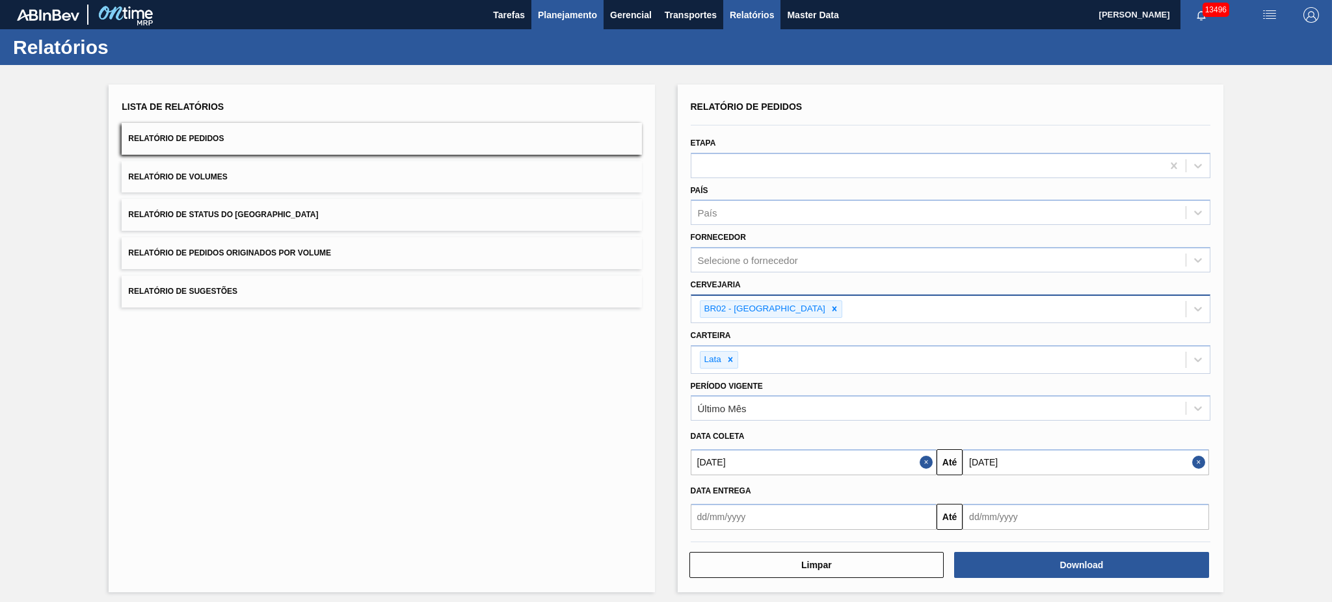
click at [545, 7] on span "Planejamento" at bounding box center [567, 15] width 59 height 16
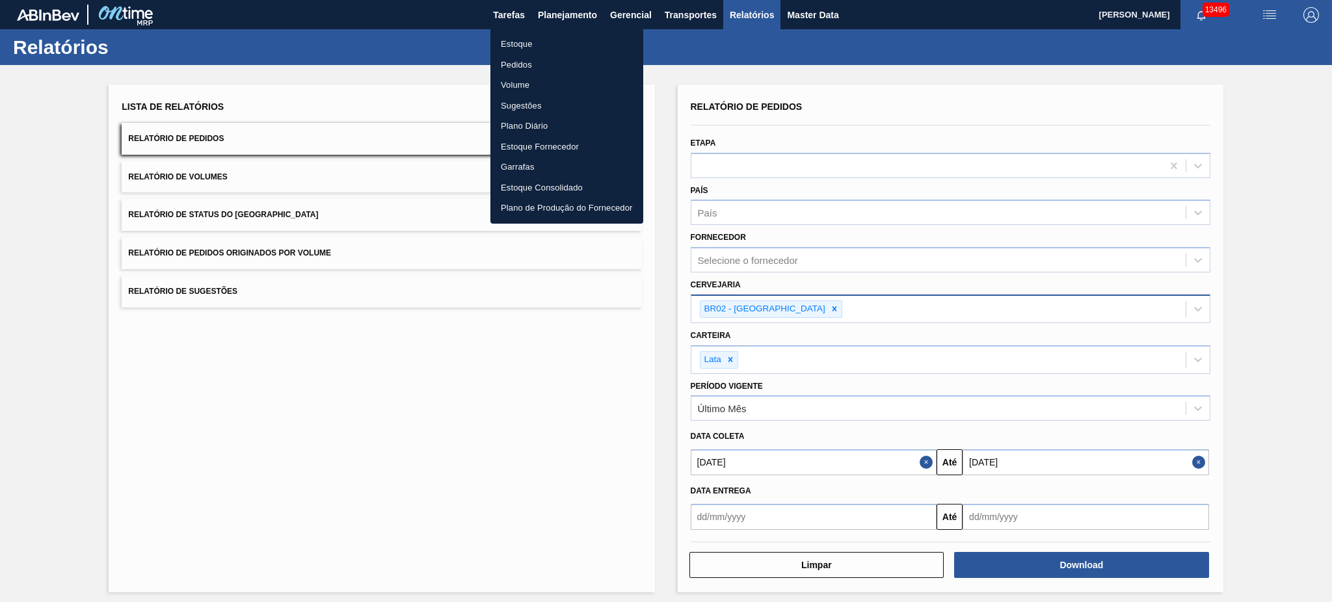
click at [525, 69] on li "Pedidos" at bounding box center [566, 65] width 153 height 21
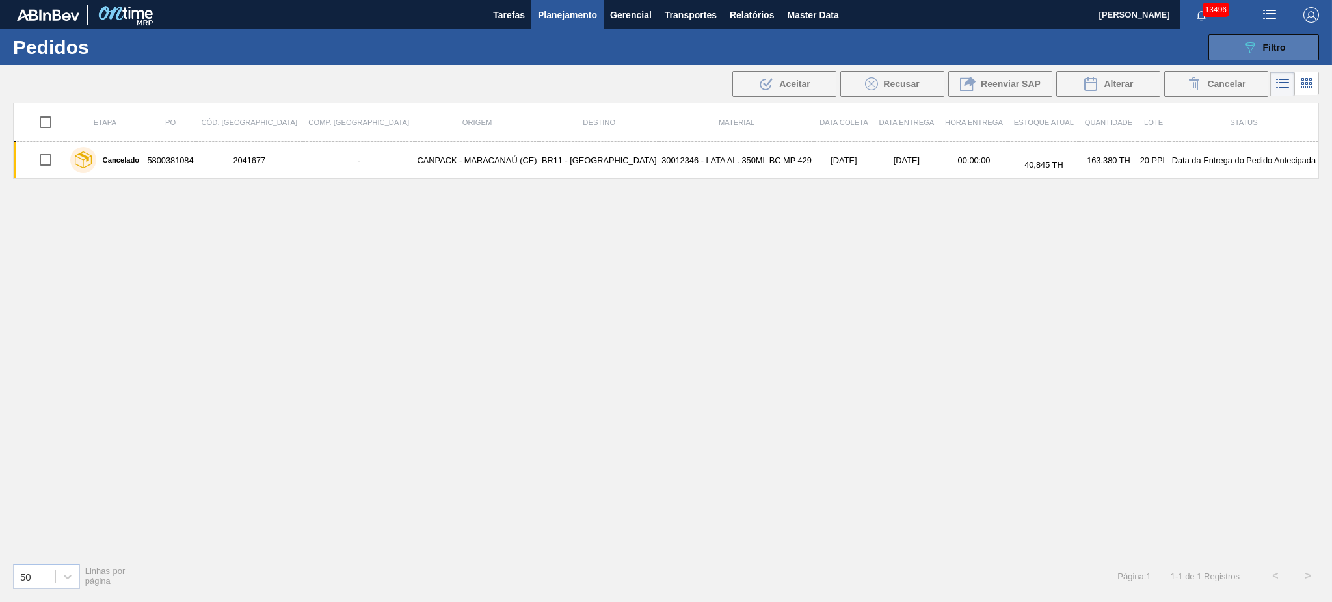
click at [1258, 42] on div "089F7B8B-B2A5-4AFE-B5C0-19BA573D28AC Filtro" at bounding box center [1264, 48] width 44 height 16
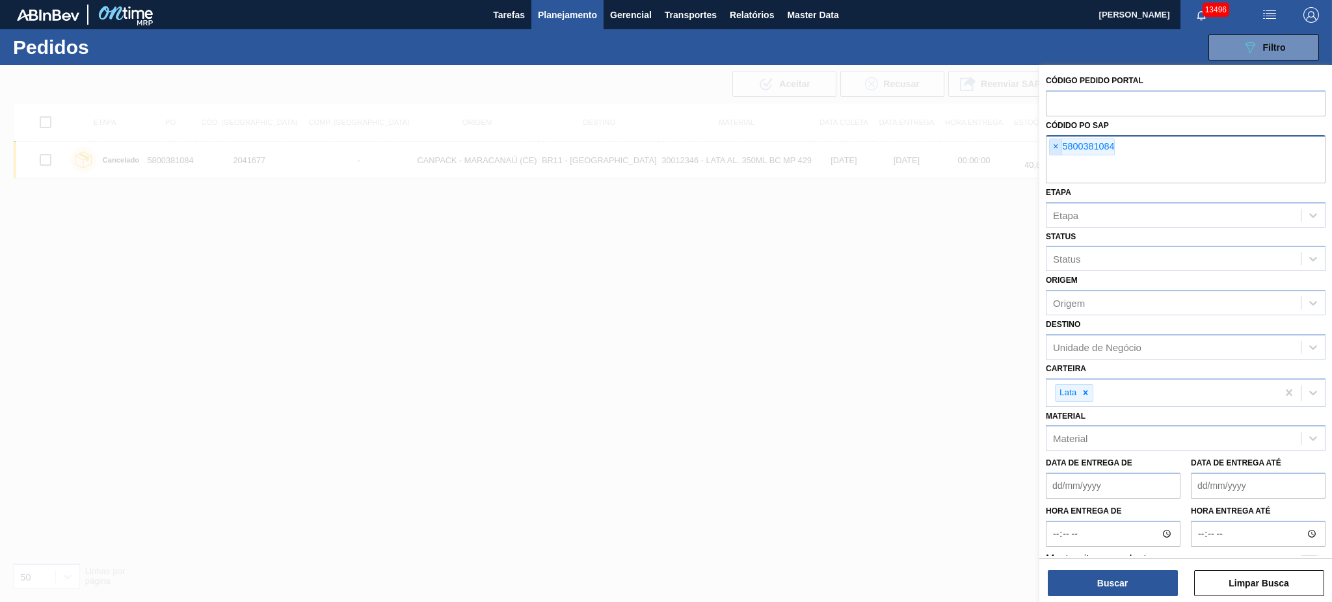
click at [1051, 144] on span "×" at bounding box center [1056, 147] width 12 height 16
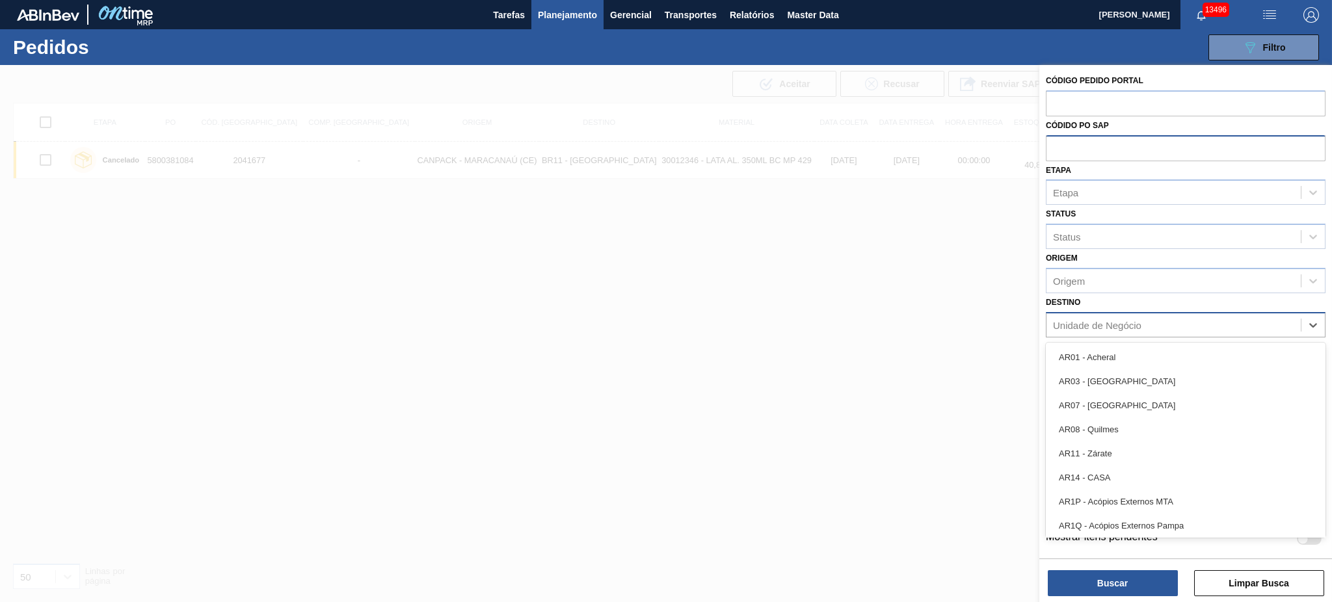
click at [1115, 320] on div "Unidade de Negócio" at bounding box center [1097, 324] width 88 height 11
click at [1131, 145] on input "text" at bounding box center [1186, 147] width 280 height 25
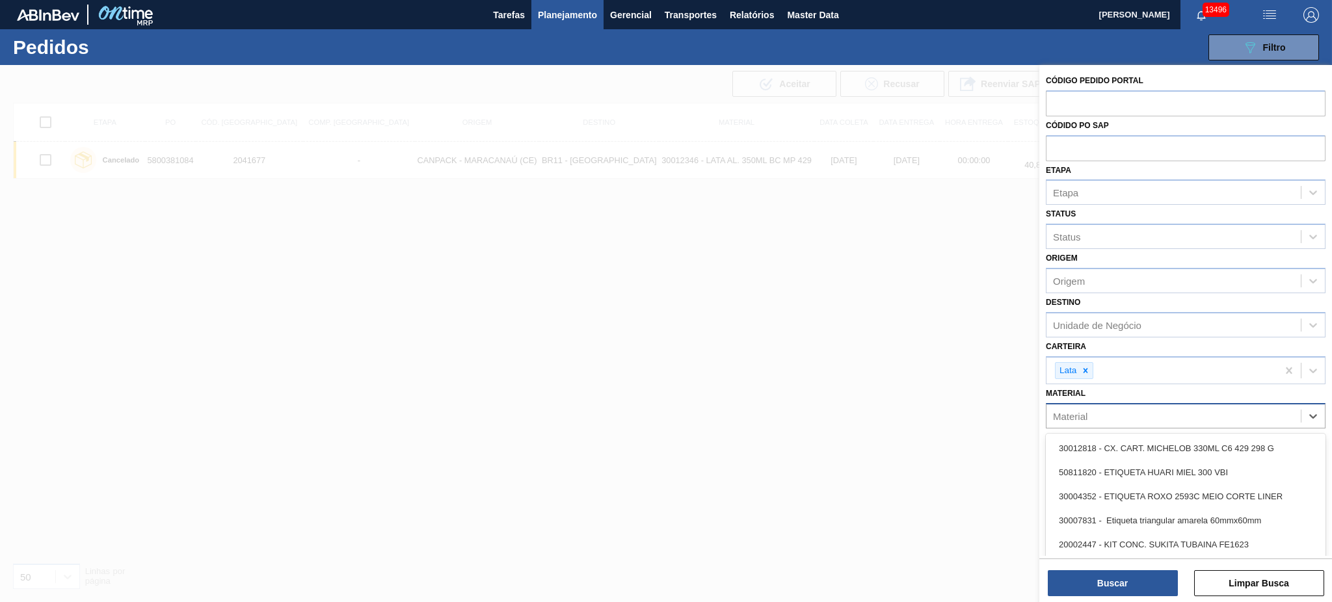
click at [1116, 412] on div "Material" at bounding box center [1174, 416] width 254 height 19
paste input "30012350"
type input "30012350"
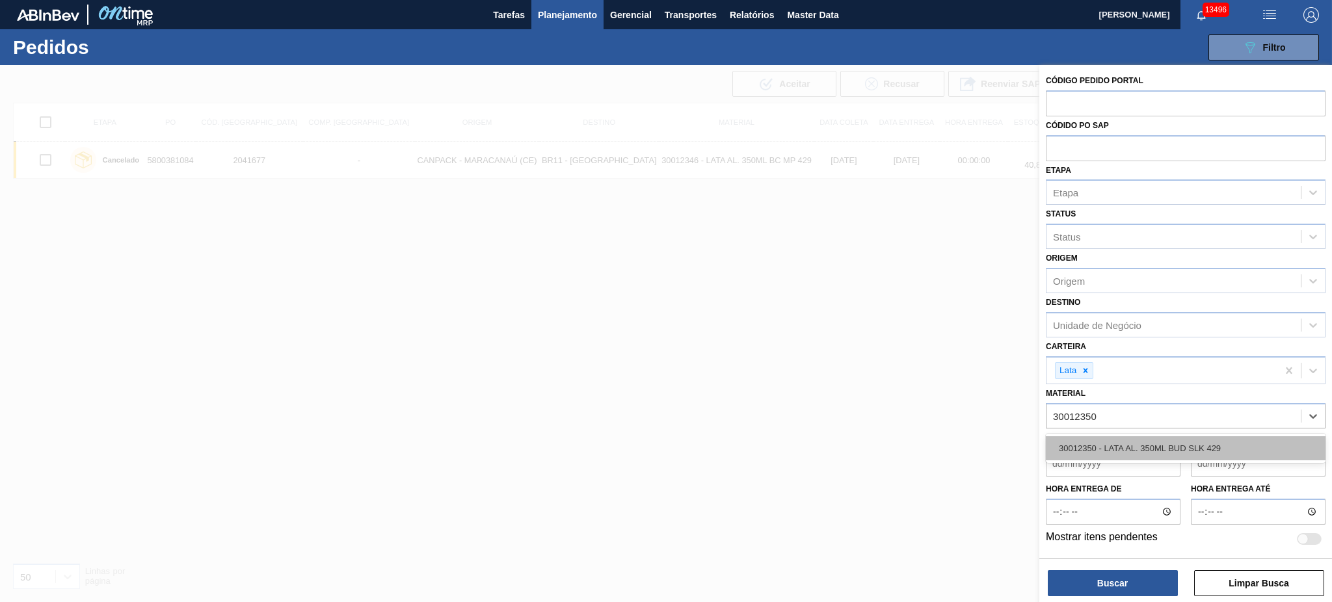
click at [1125, 441] on div "30012350 - LATA AL. 350ML BUD SLK 429" at bounding box center [1186, 448] width 280 height 24
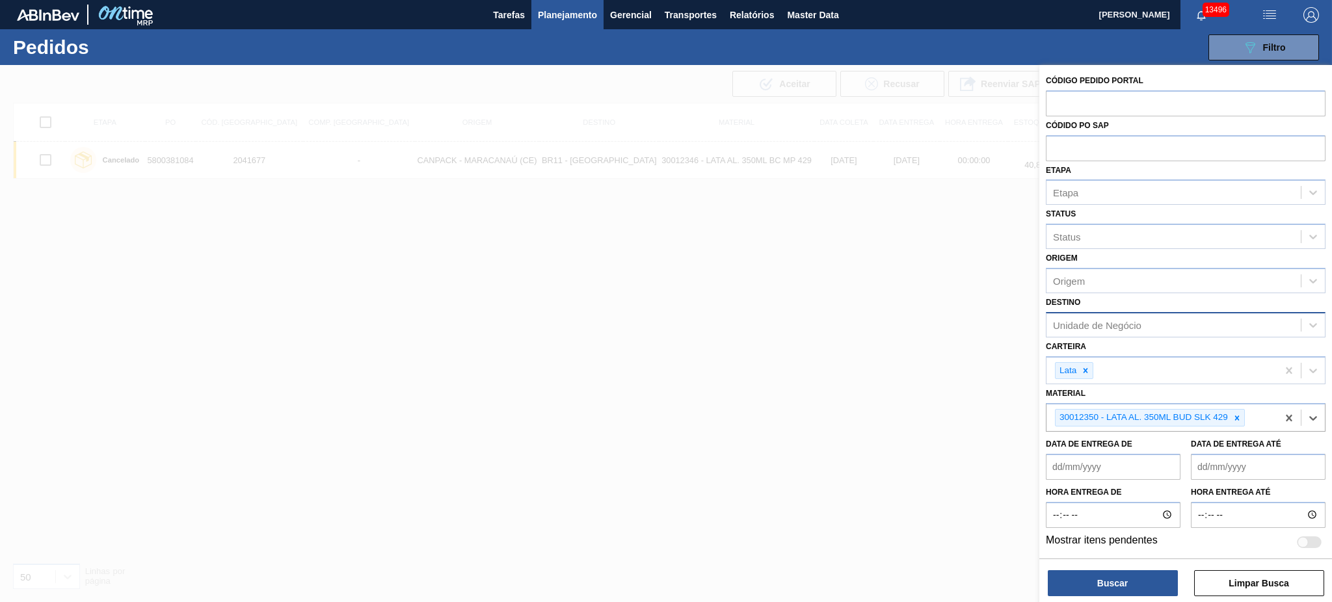
click at [1121, 322] on div "Unidade de Negócio" at bounding box center [1097, 324] width 88 height 11
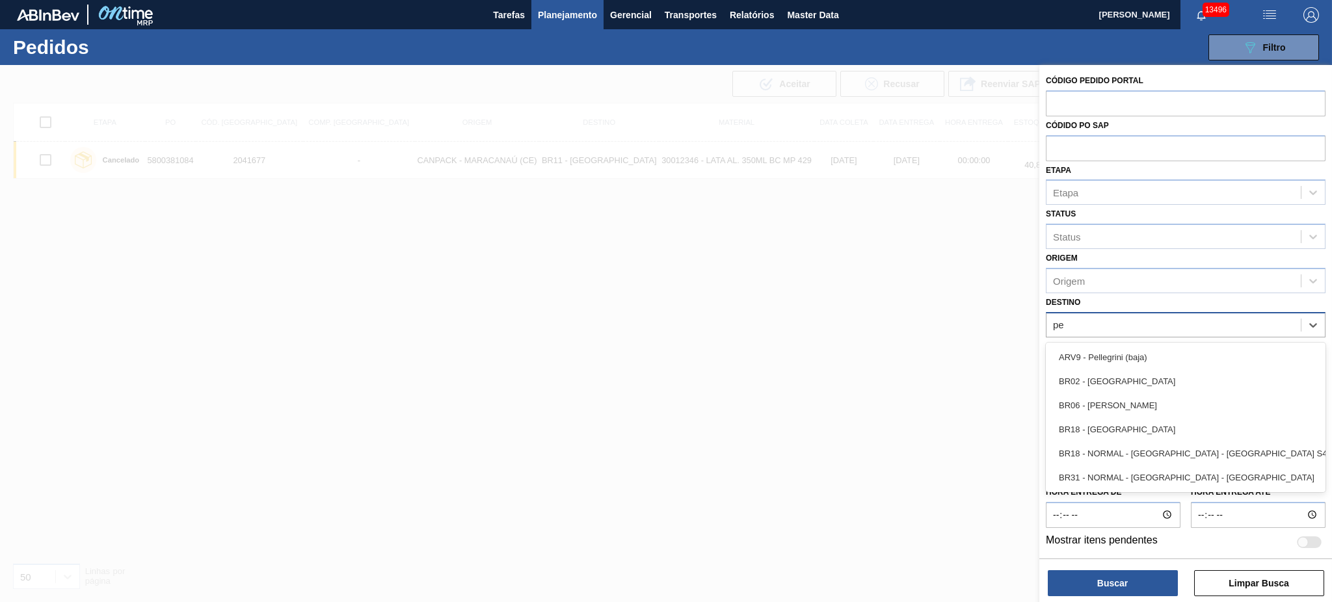
type input "per"
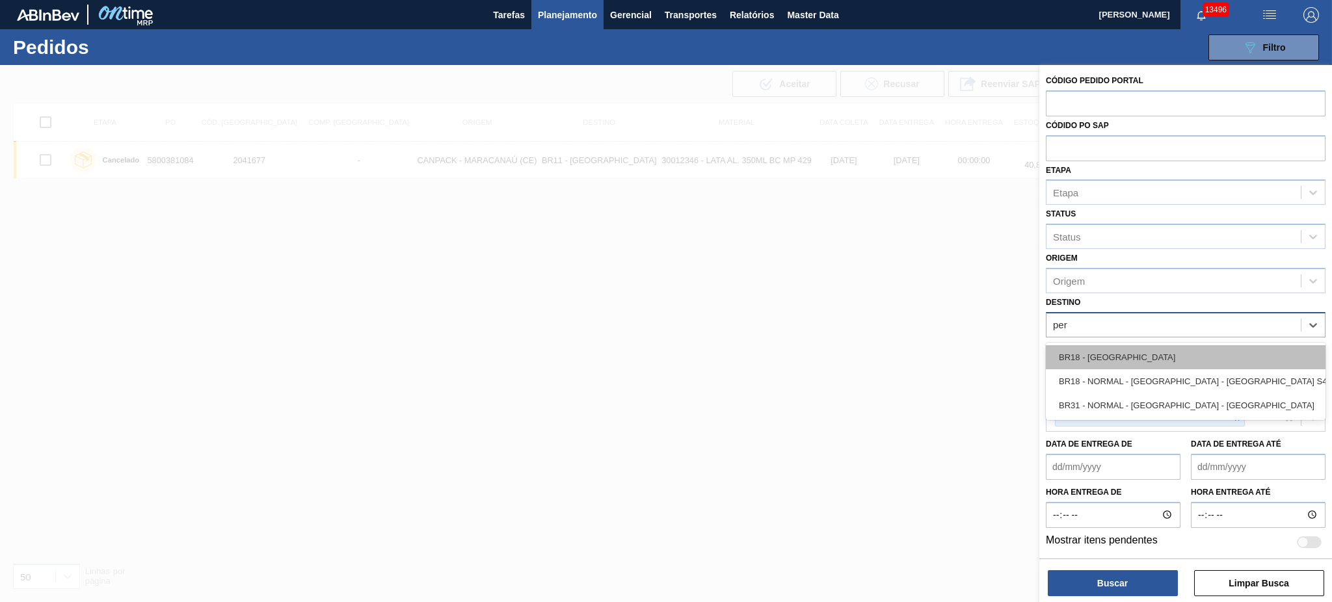
click at [1114, 356] on div "BR18 - Pernambuco" at bounding box center [1186, 357] width 280 height 24
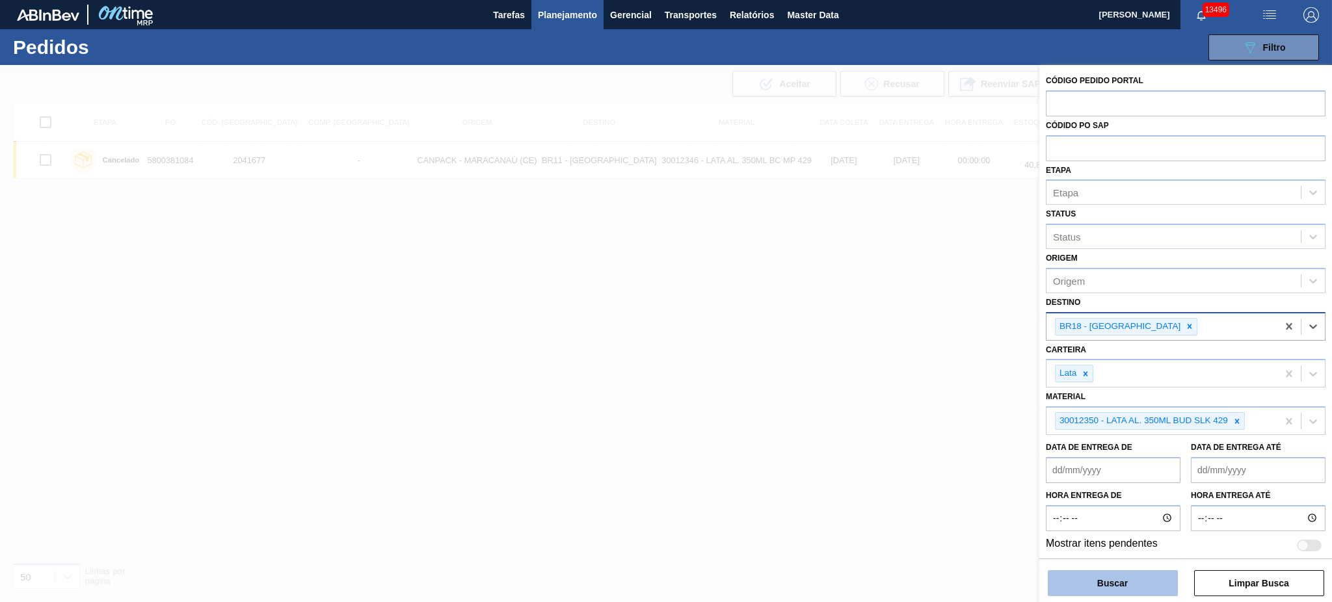
click at [1122, 583] on button "Buscar" at bounding box center [1113, 583] width 130 height 26
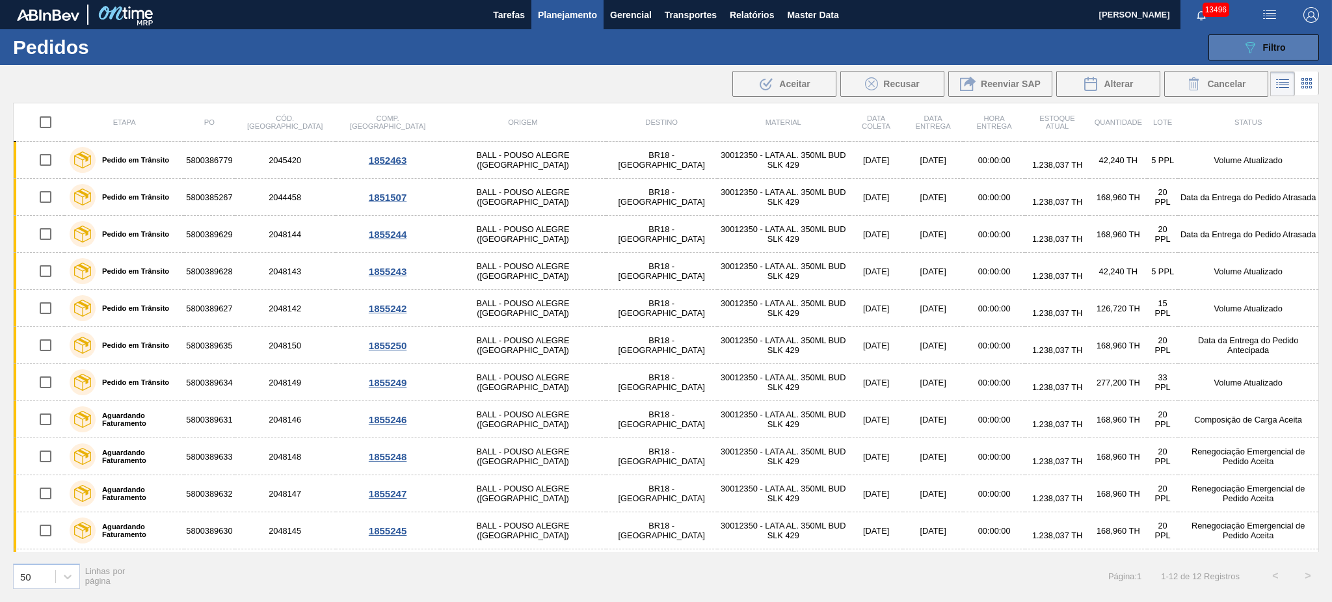
click at [1279, 49] on span "Filtro" at bounding box center [1274, 47] width 23 height 10
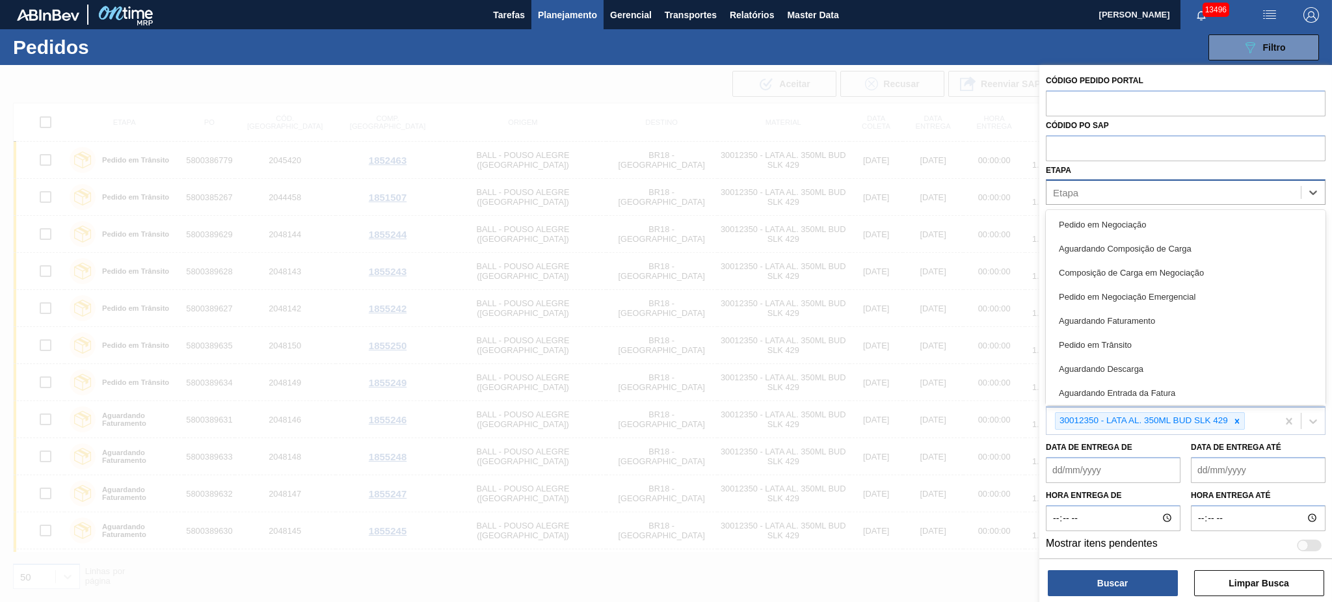
click at [1079, 193] on div "Etapa" at bounding box center [1174, 192] width 254 height 19
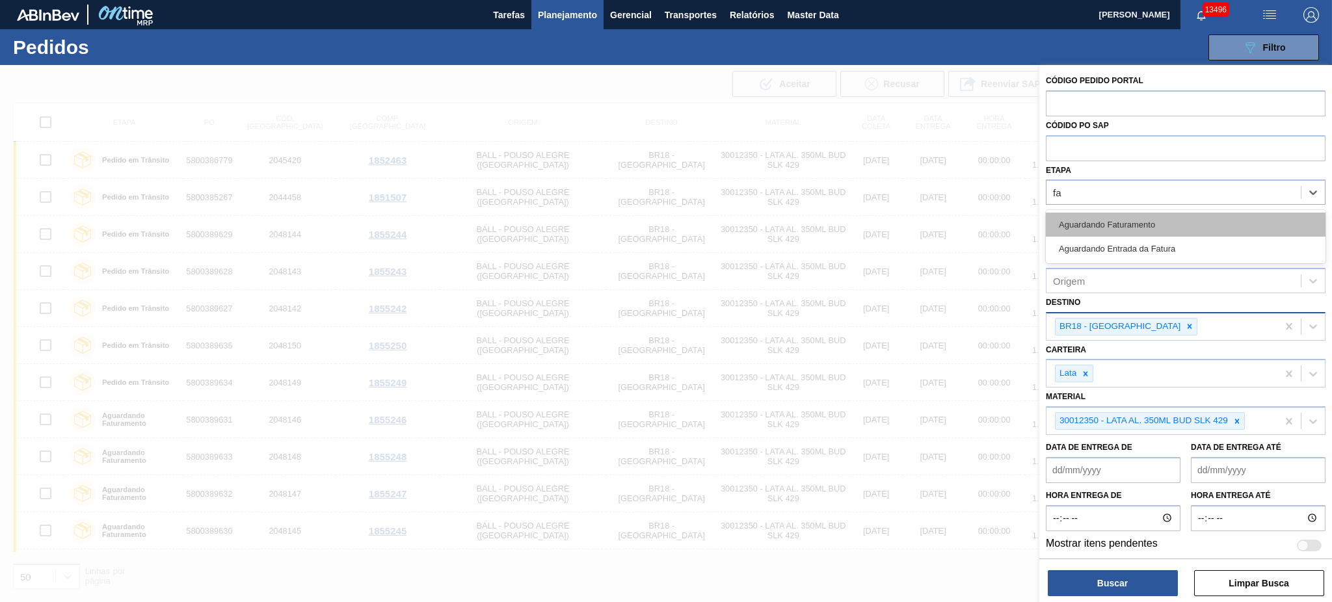
type input "fat"
click at [1110, 226] on div "Aguardando Faturamento" at bounding box center [1186, 225] width 280 height 24
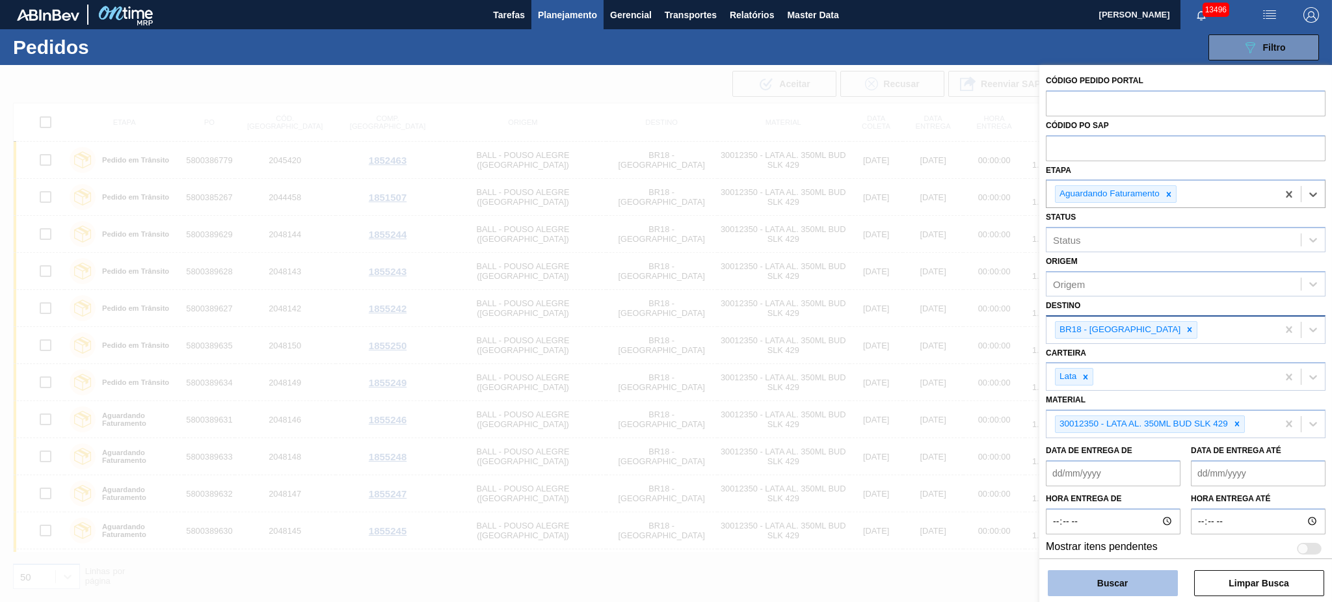
click at [1125, 576] on button "Buscar" at bounding box center [1113, 583] width 130 height 26
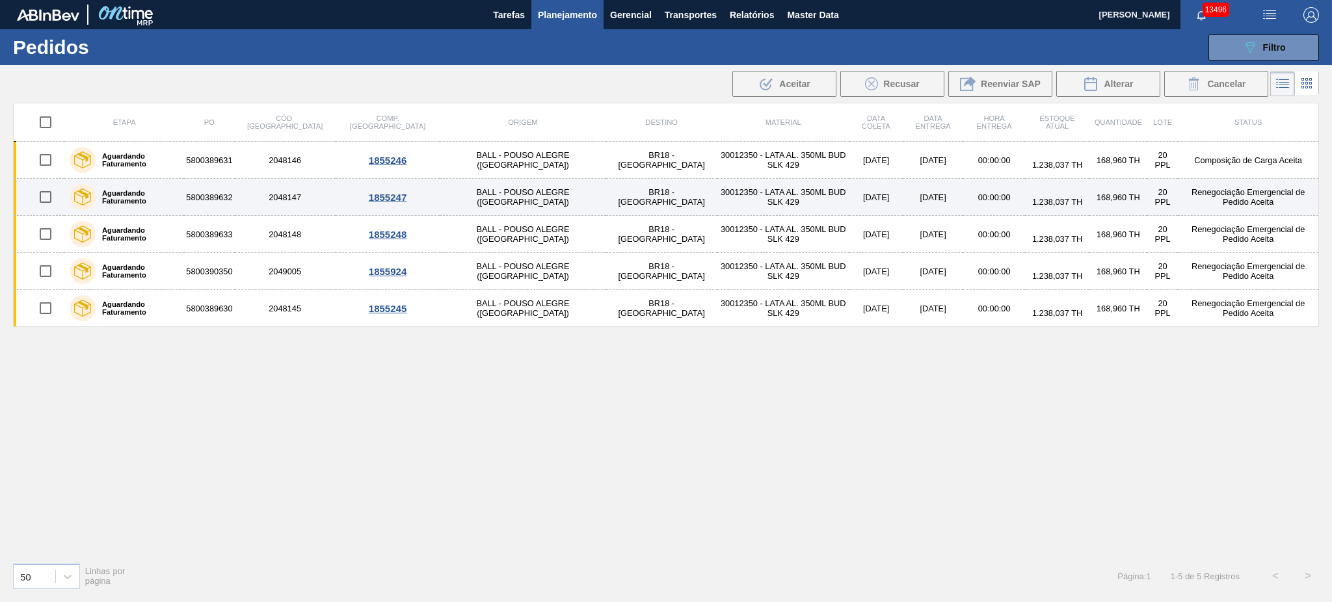
click at [44, 199] on input "checkbox" at bounding box center [45, 196] width 27 height 27
checkbox input "true"
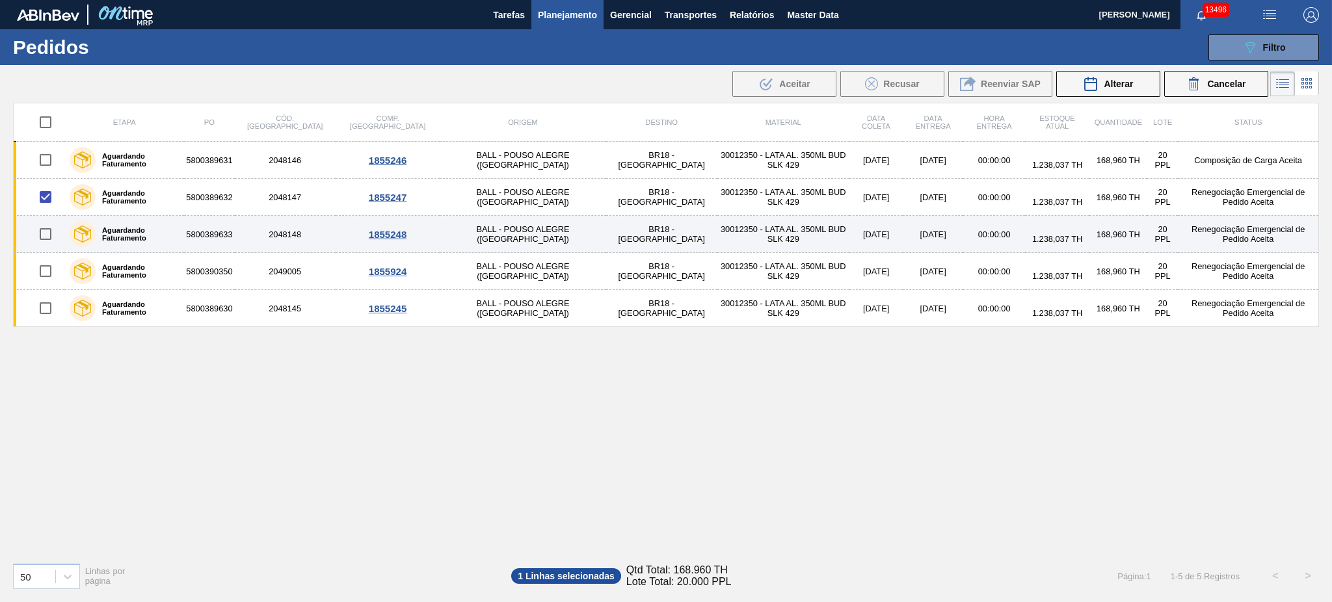
click at [44, 230] on input "checkbox" at bounding box center [45, 234] width 27 height 27
checkbox input "true"
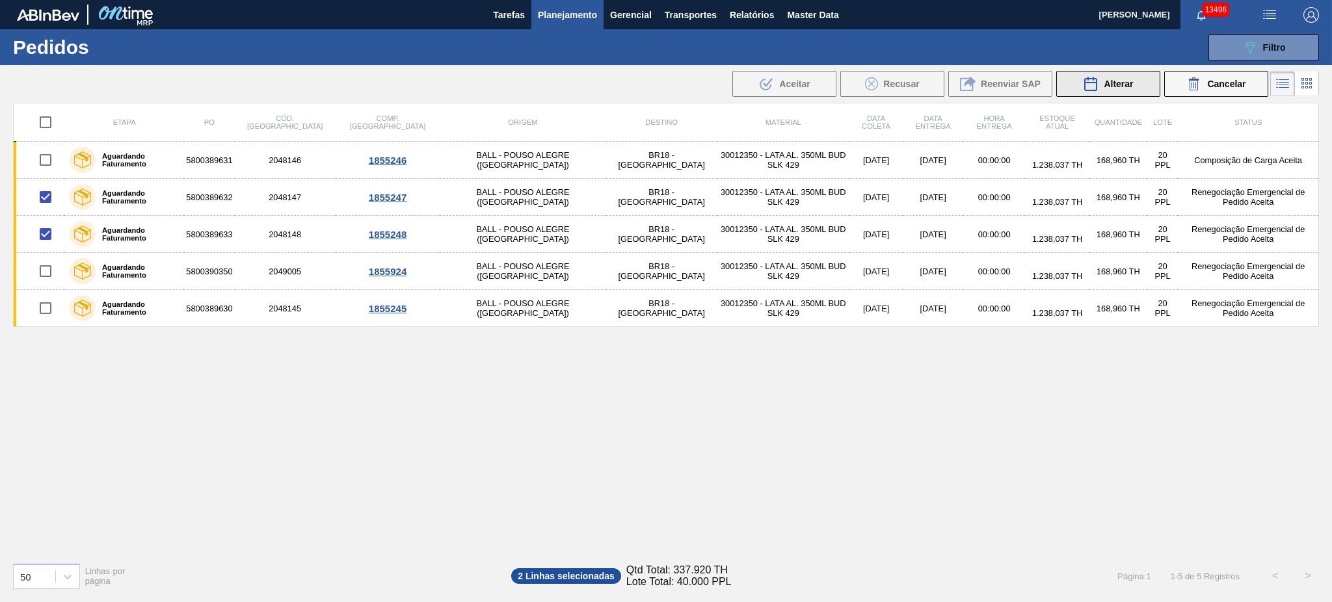
click at [1108, 80] on span "Alterar" at bounding box center [1118, 84] width 29 height 10
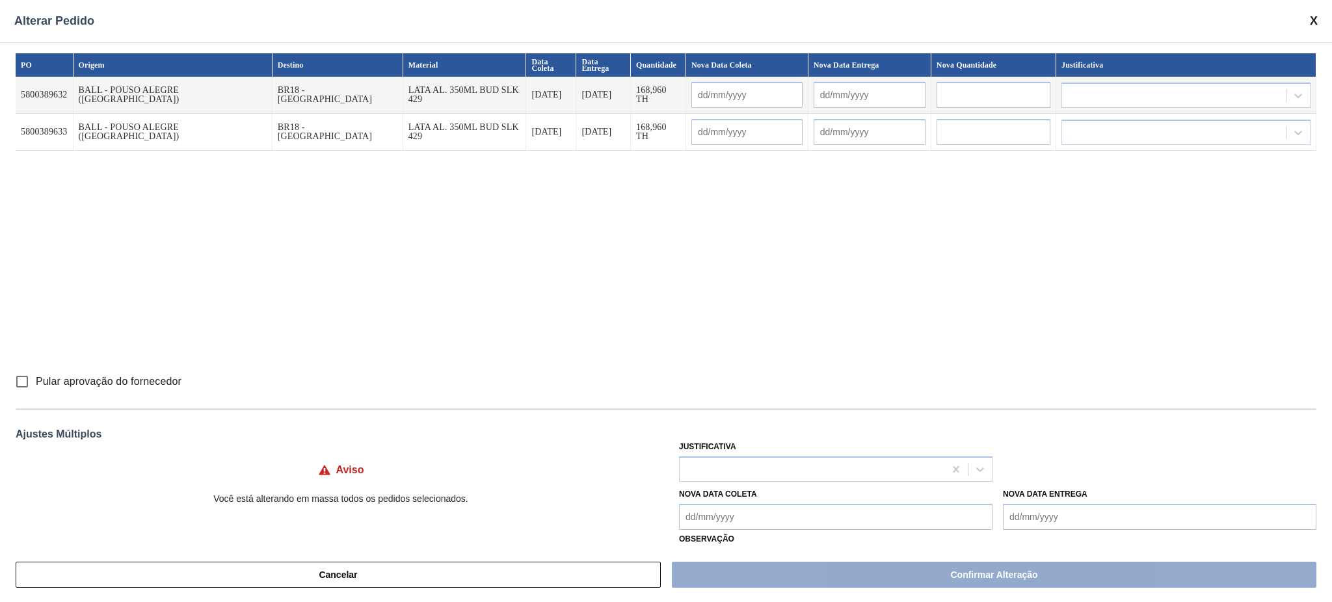
click at [691, 92] on input "text" at bounding box center [746, 95] width 111 height 26
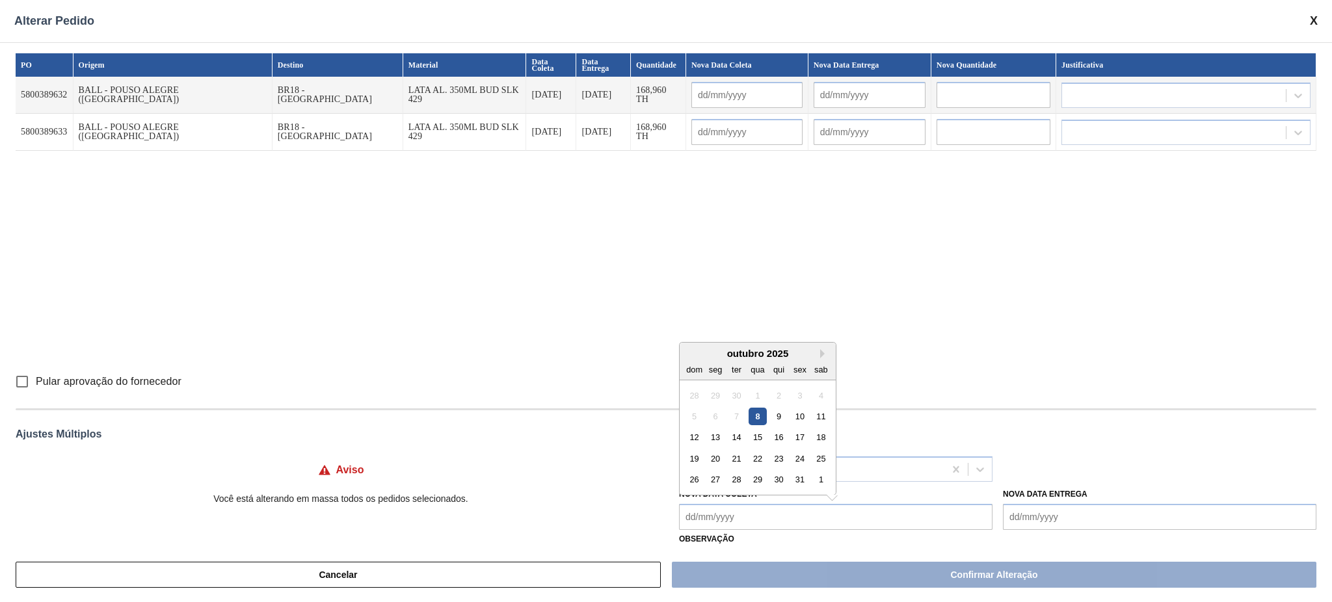
click at [775, 505] on Coleta "Nova Data Coleta" at bounding box center [836, 517] width 314 height 26
click at [798, 435] on div "17" at bounding box center [800, 438] width 18 height 18
type Coleta "17/10/2025"
type input "17/10/2025"
type input "22/10/2025"
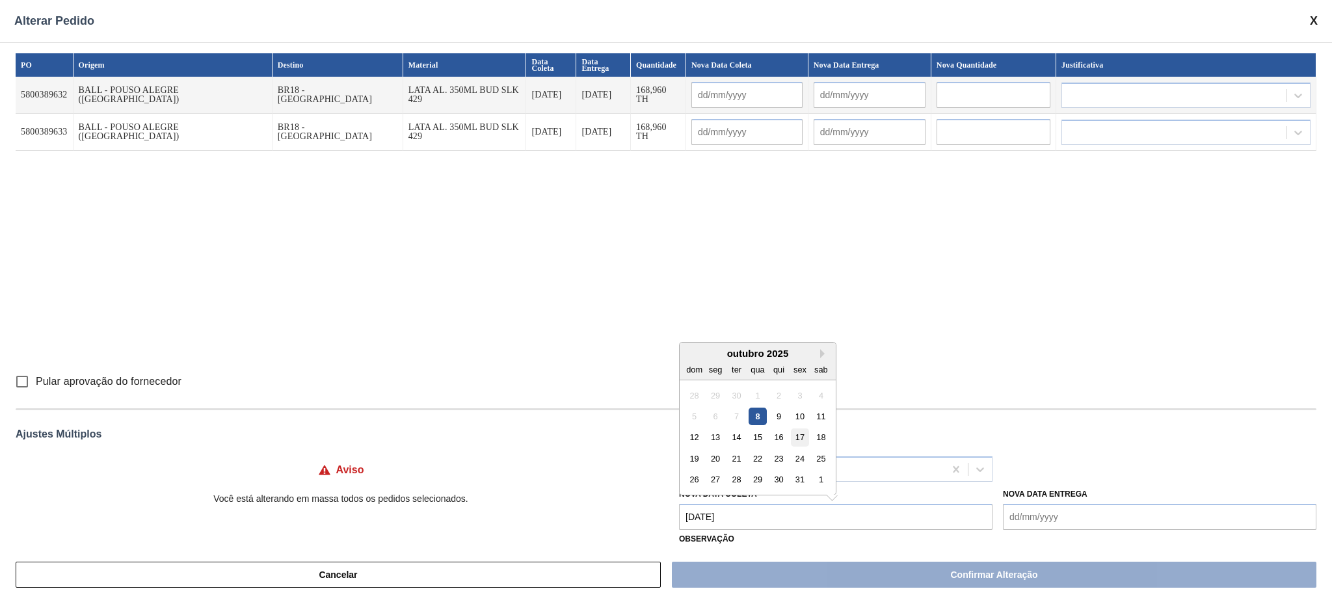
type input "17/10/2025"
type input "22/10/2025"
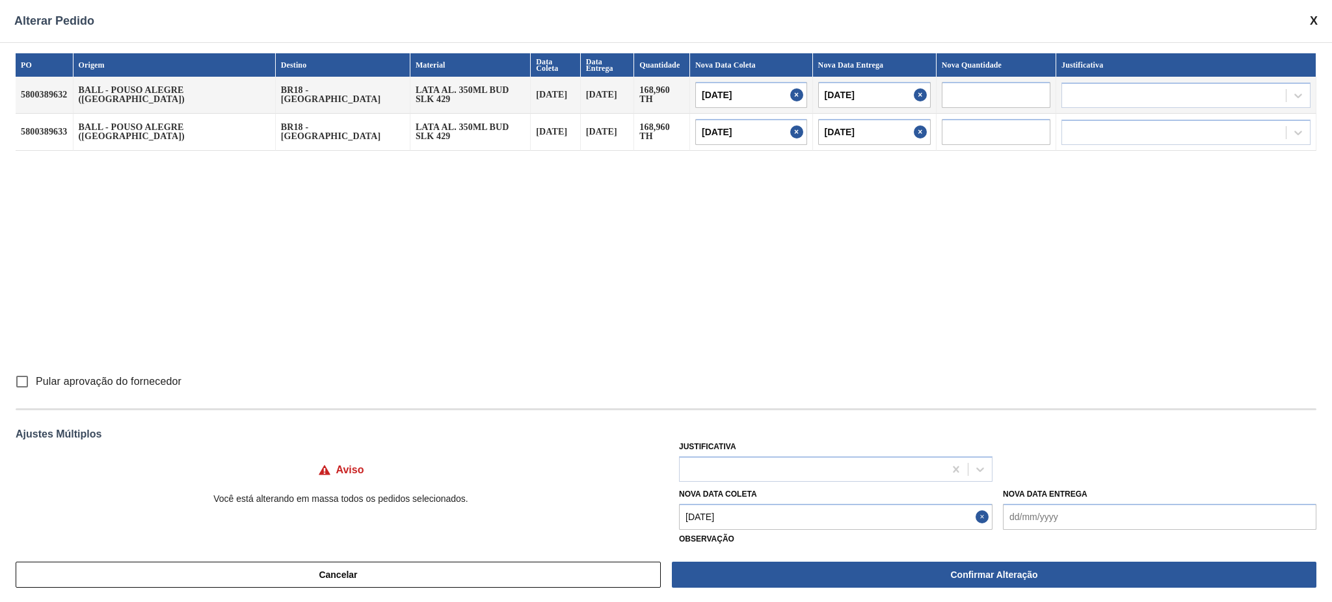
click at [21, 376] on input "Pular aprovação do fornecedor" at bounding box center [21, 381] width 27 height 27
checkbox input "true"
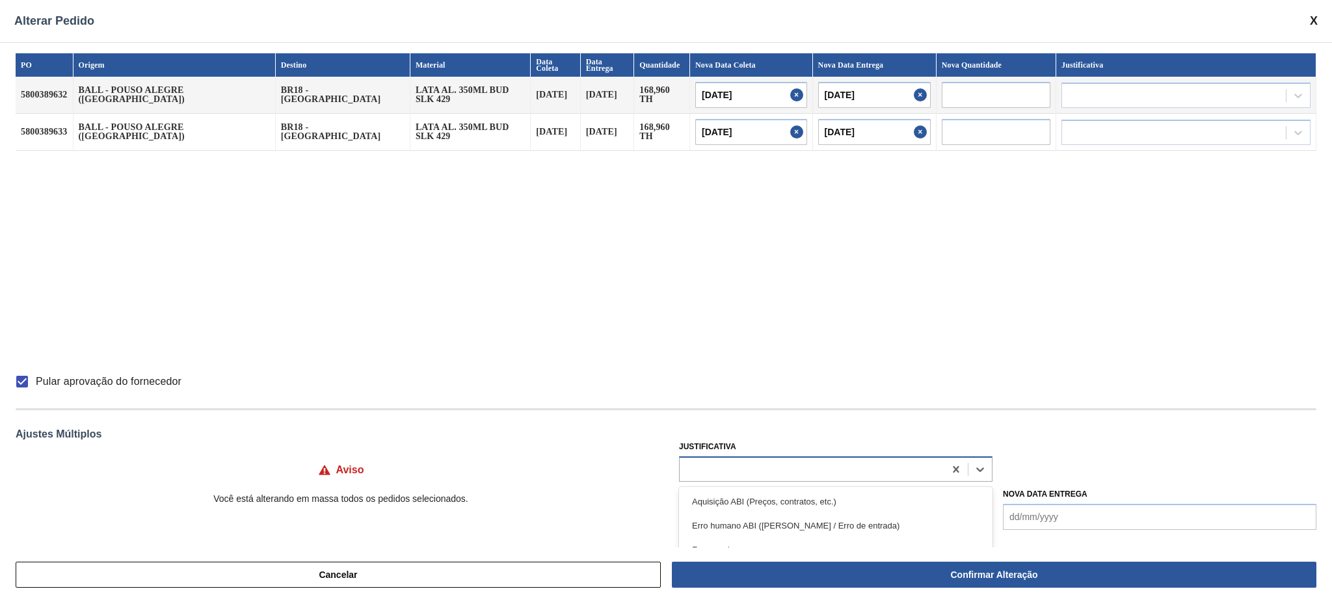
click at [788, 462] on div at bounding box center [812, 469] width 265 height 19
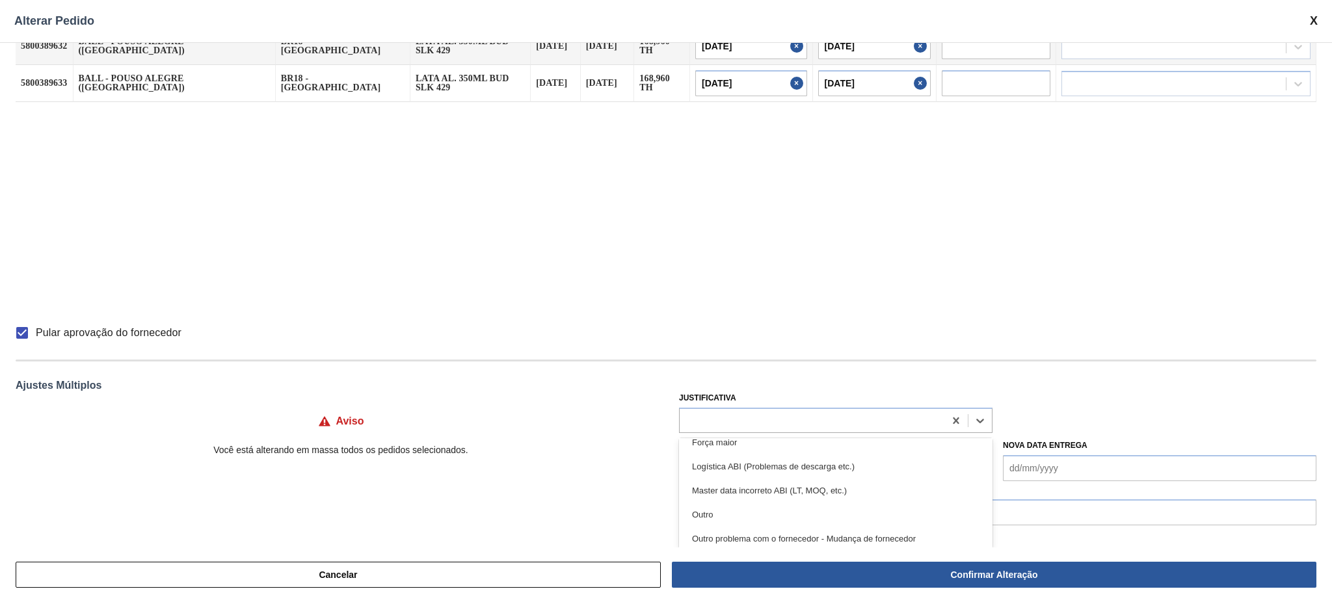
scroll to position [87, 0]
click at [836, 462] on div "Master data incorreto ABI (LT, MOQ, etc.)" at bounding box center [836, 463] width 314 height 24
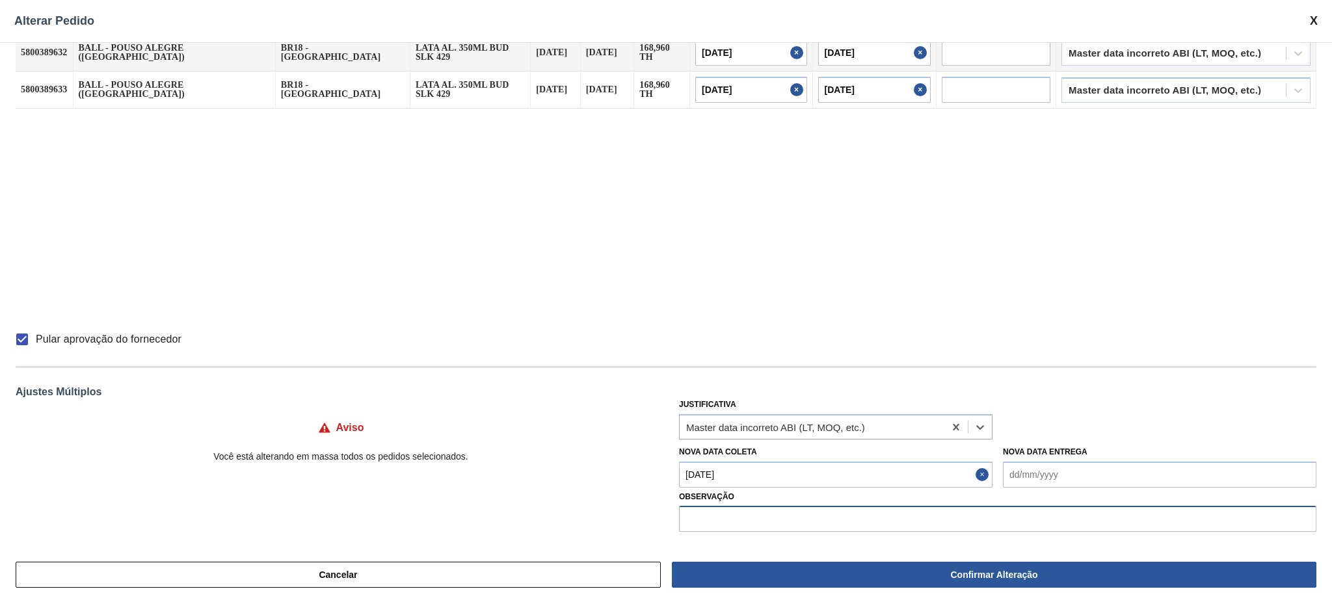
click at [830, 515] on input "text" at bounding box center [997, 519] width 637 height 26
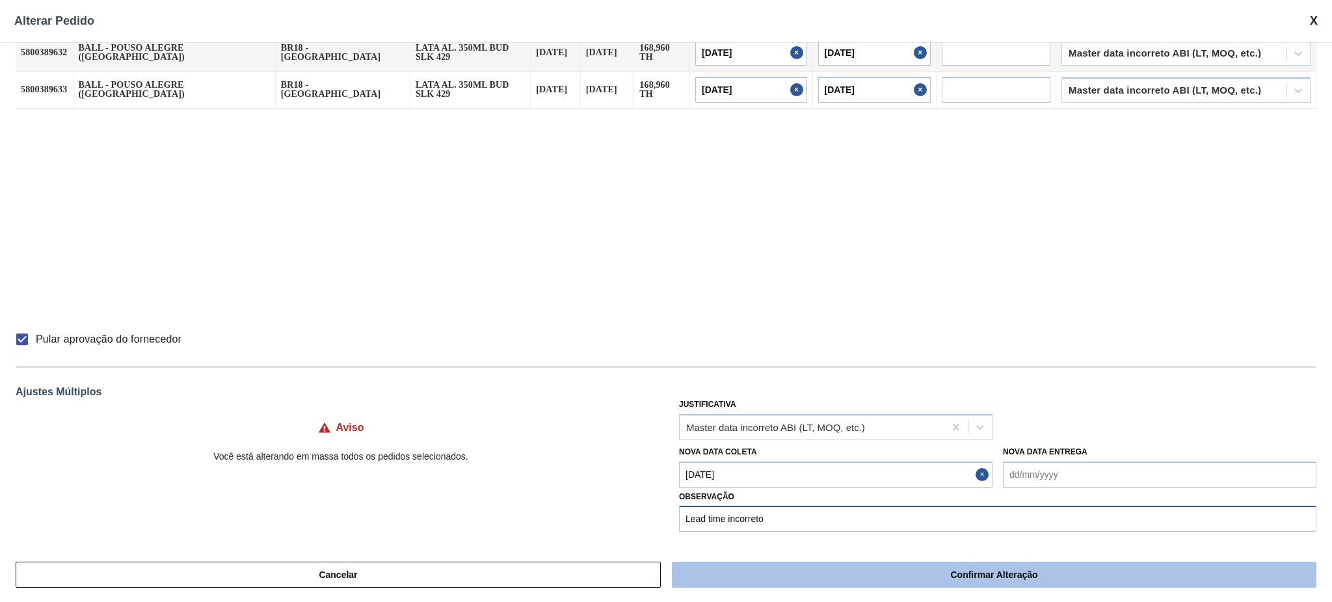
type input "Lead time incorreto"
click at [977, 578] on button "Confirmar Alteração" at bounding box center [994, 575] width 645 height 26
checkbox input "false"
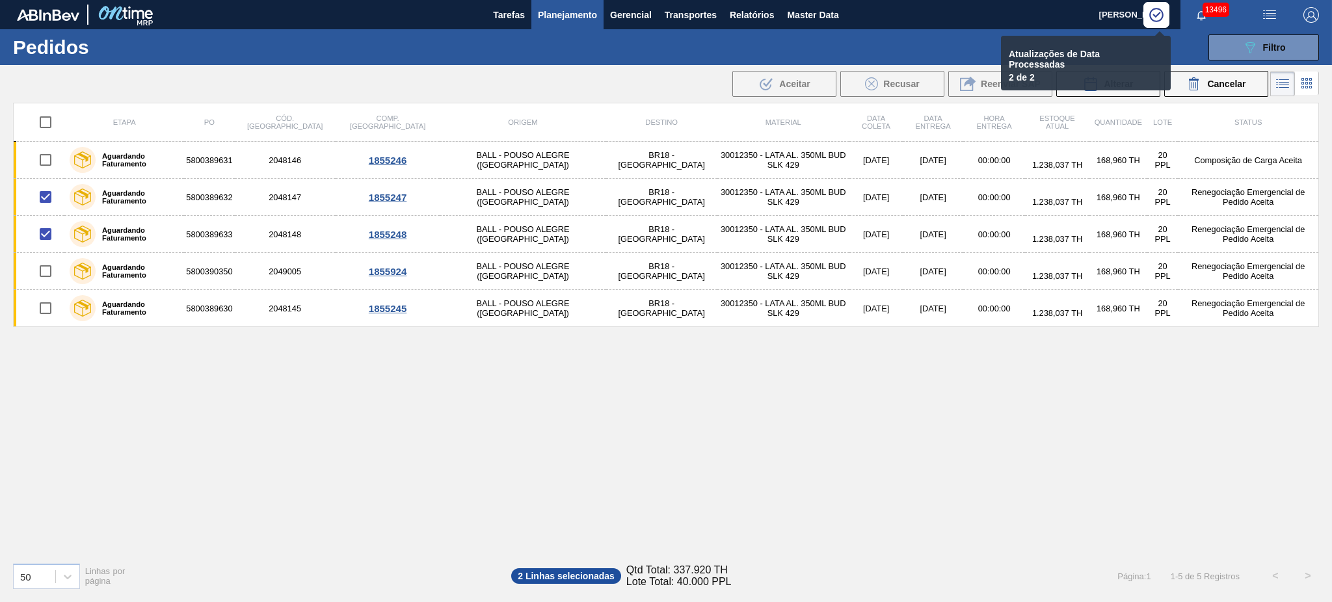
click at [44, 120] on input "checkbox" at bounding box center [45, 122] width 27 height 27
checkbox input "true"
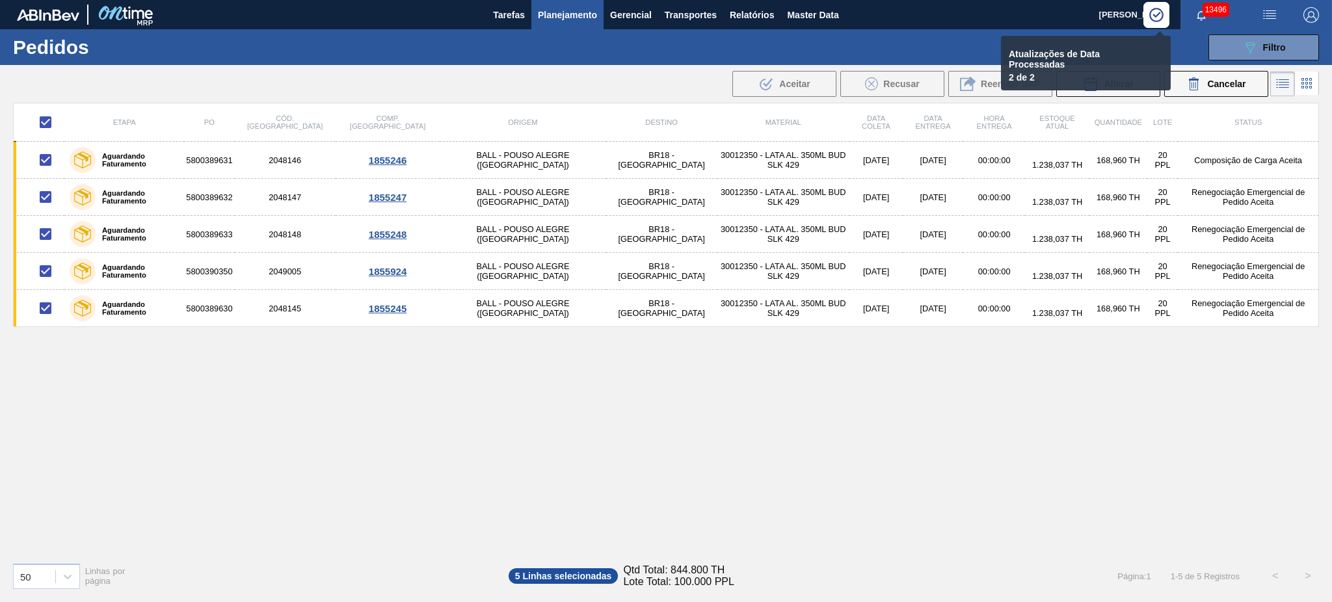
click at [44, 120] on input "checkbox" at bounding box center [45, 122] width 27 height 27
checkbox input "false"
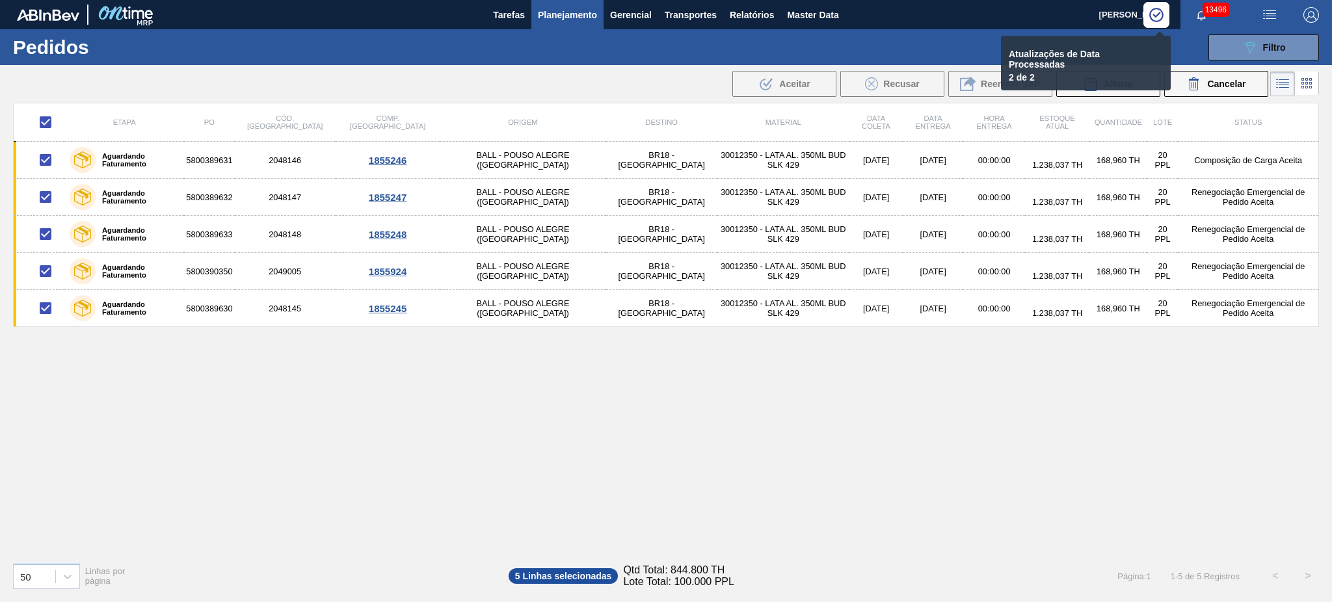
checkbox input "false"
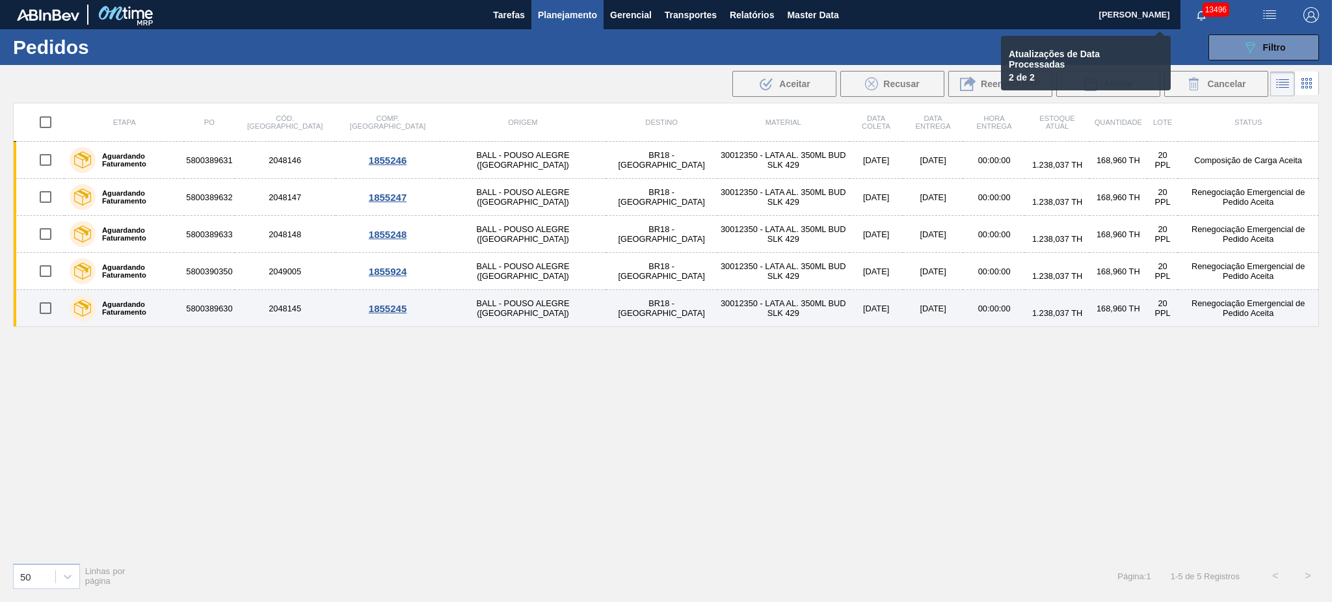
drag, startPoint x: 48, startPoint y: 274, endPoint x: 47, endPoint y: 295, distance: 21.5
click at [49, 274] on input "checkbox" at bounding box center [45, 271] width 27 height 27
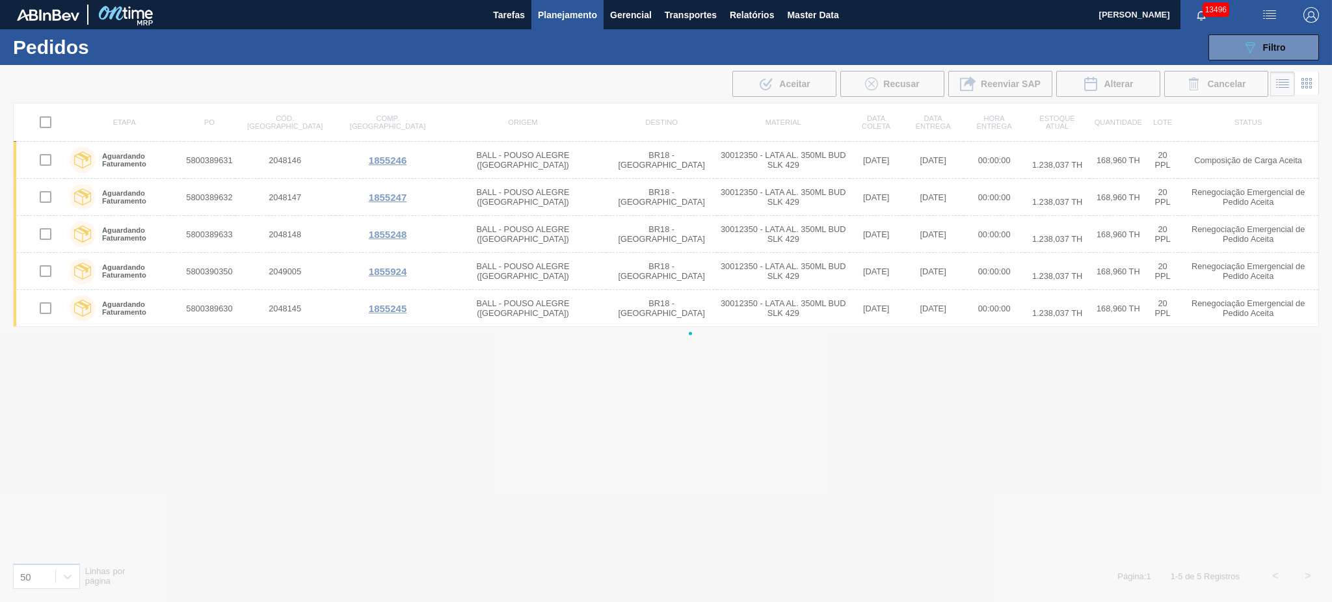
click at [46, 305] on div at bounding box center [666, 333] width 1332 height 537
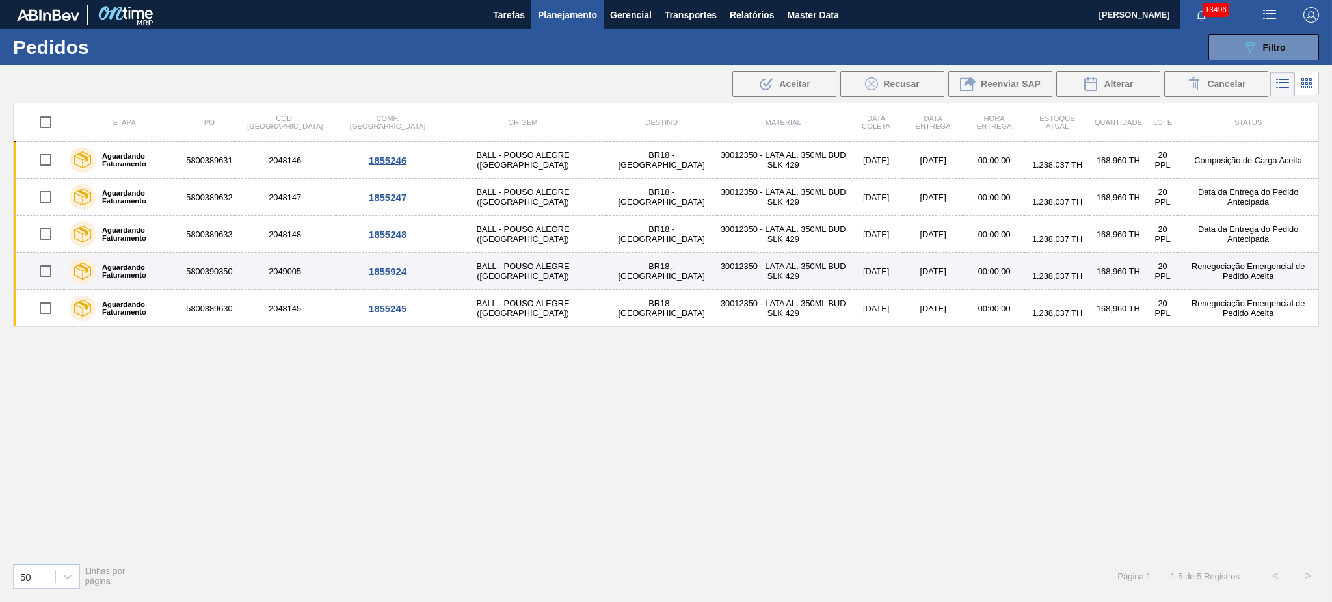
click at [49, 277] on input "checkbox" at bounding box center [45, 271] width 27 height 27
checkbox input "true"
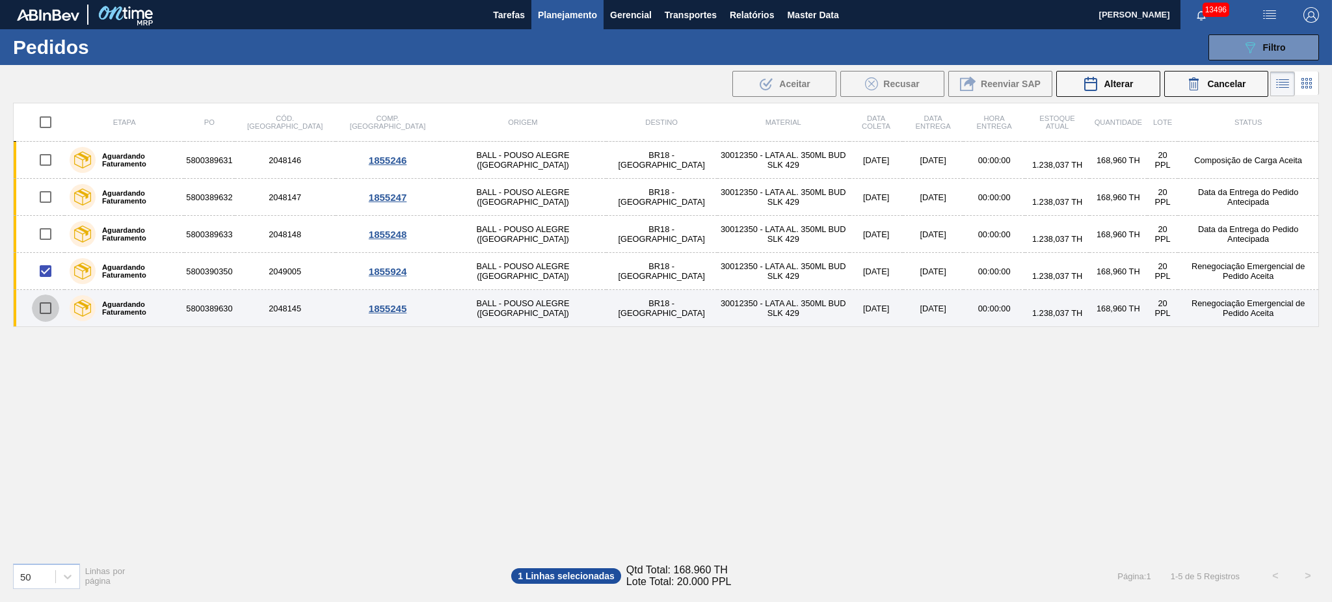
click at [49, 306] on input "checkbox" at bounding box center [45, 308] width 27 height 27
checkbox input "true"
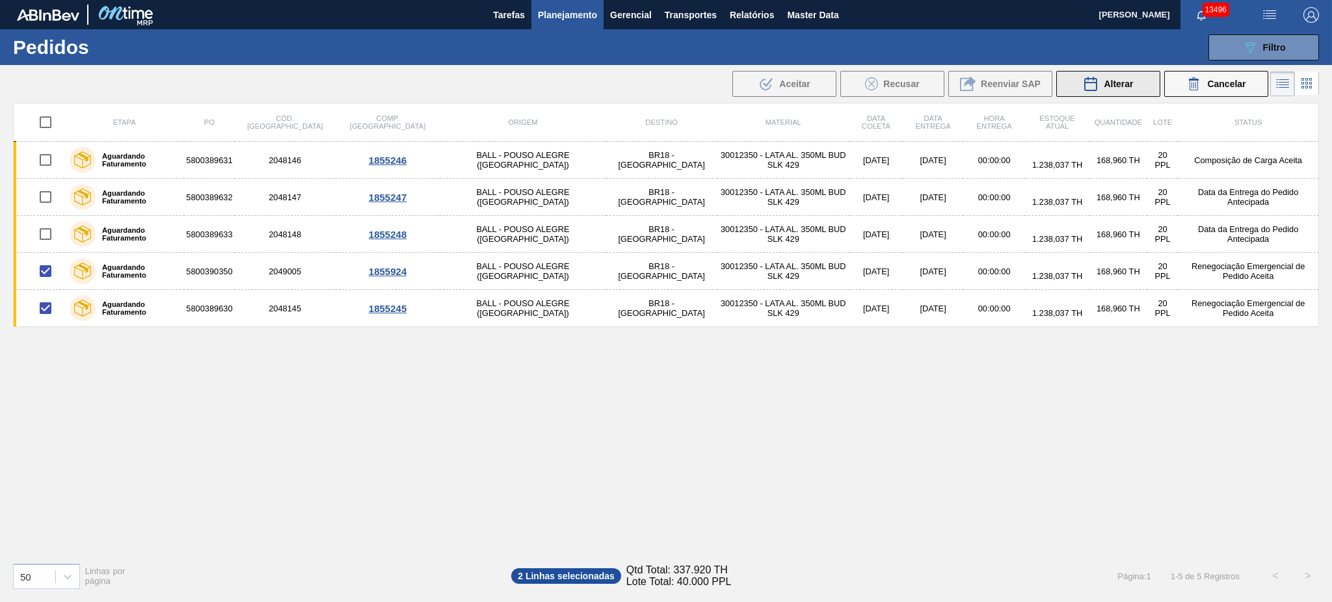
click at [1117, 76] on button "Alterar" at bounding box center [1108, 84] width 104 height 26
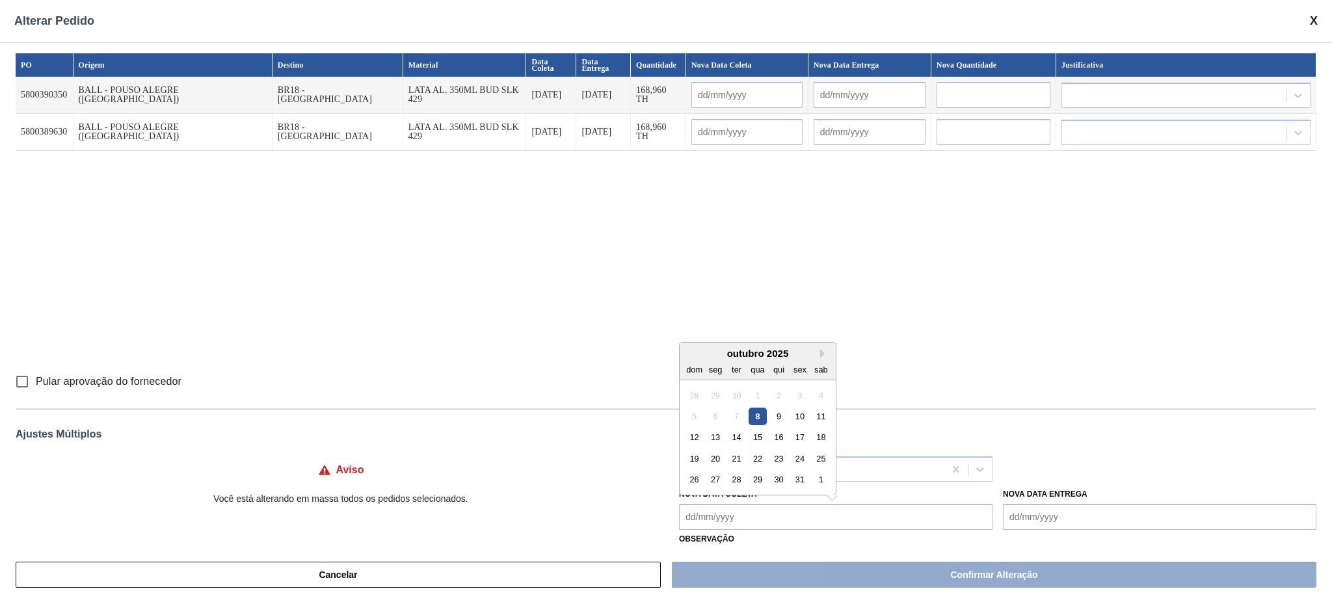
click at [729, 514] on Coleta "Nova Data Coleta" at bounding box center [836, 517] width 314 height 26
click at [716, 456] on div "20" at bounding box center [716, 459] width 18 height 18
type Coleta "[DATE]"
type input "[DATE]"
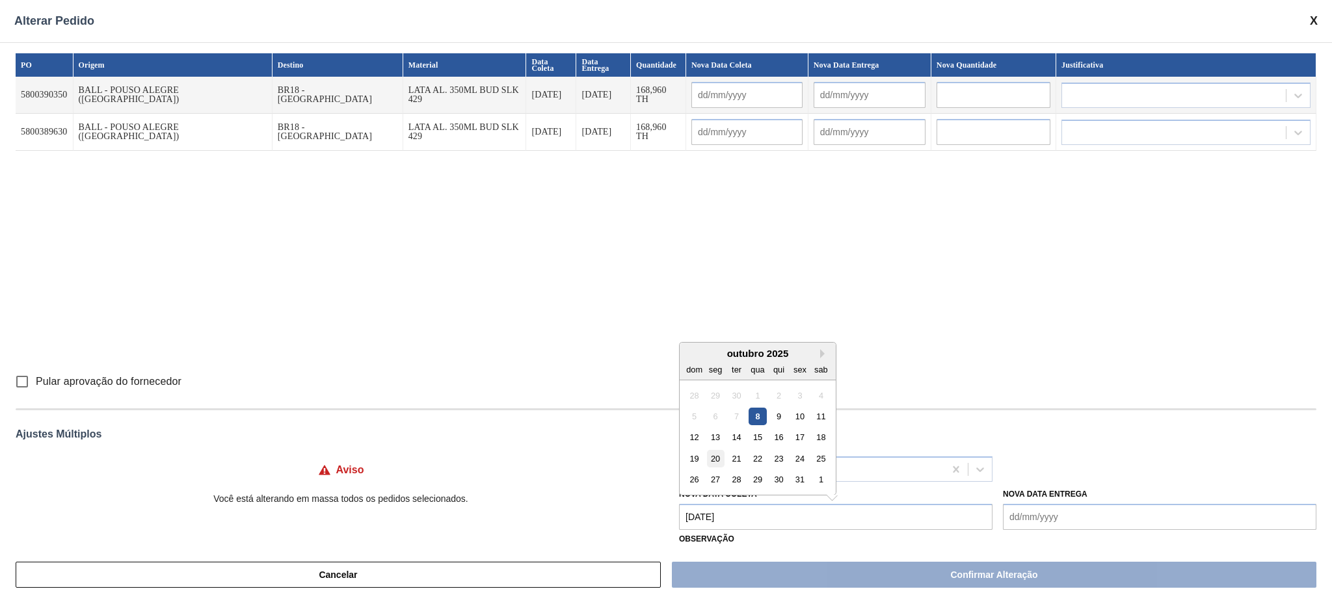
type input "[DATE]"
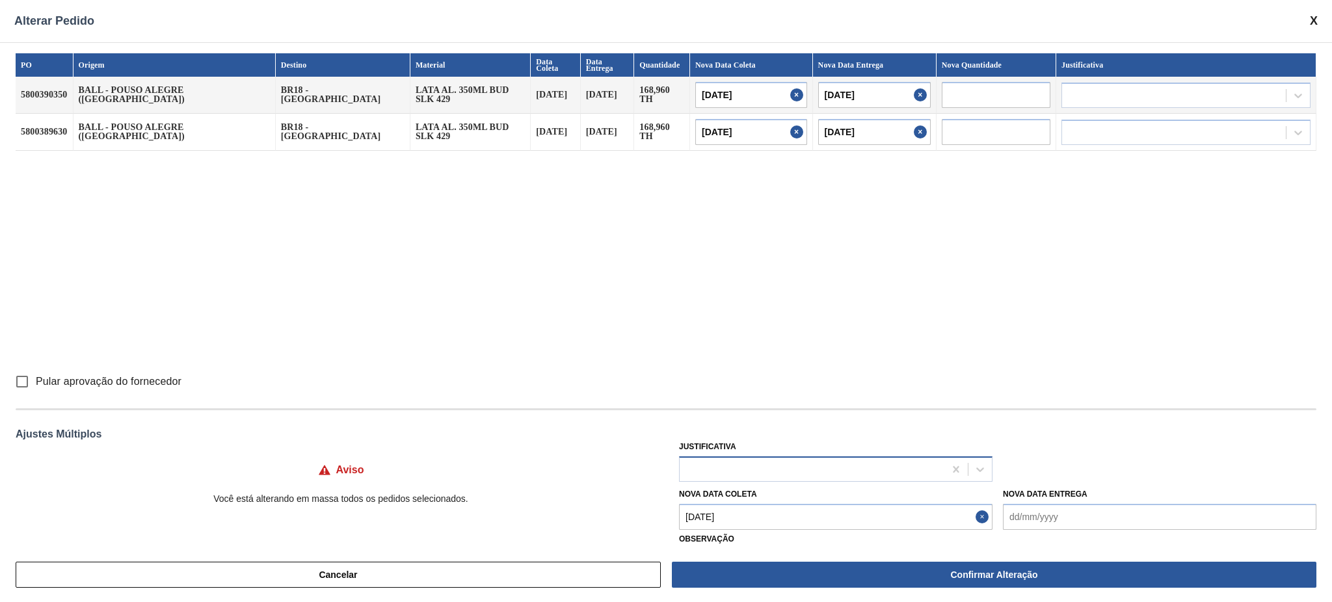
click at [729, 468] on div at bounding box center [812, 469] width 265 height 19
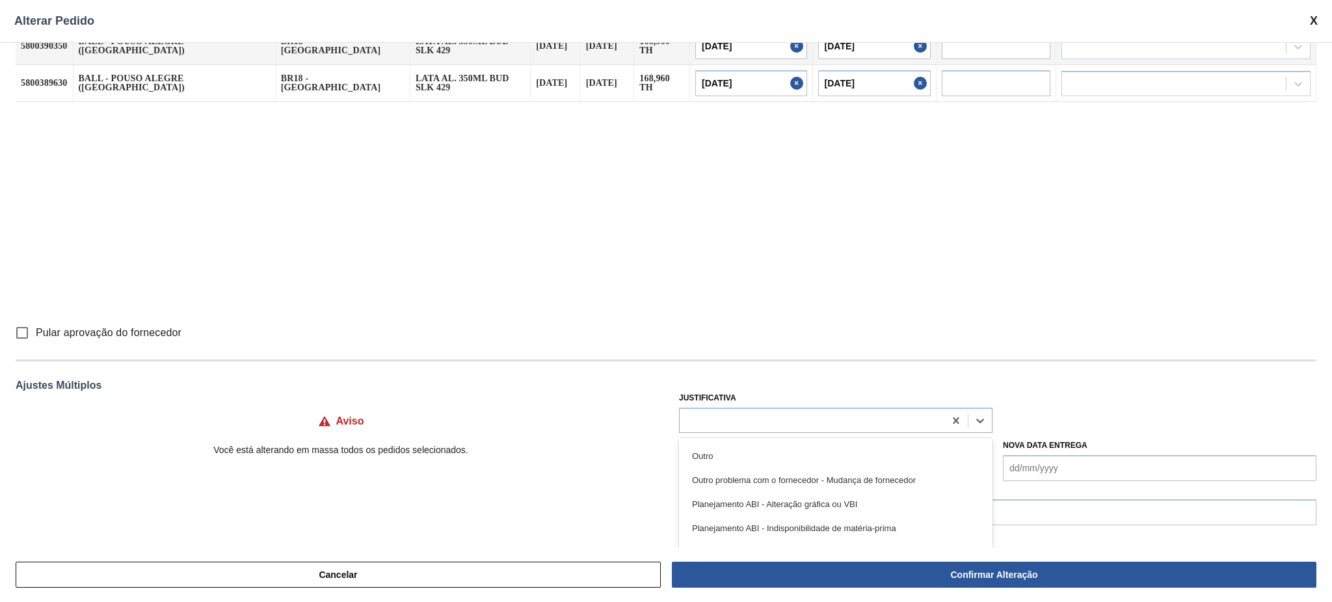
scroll to position [87, 0]
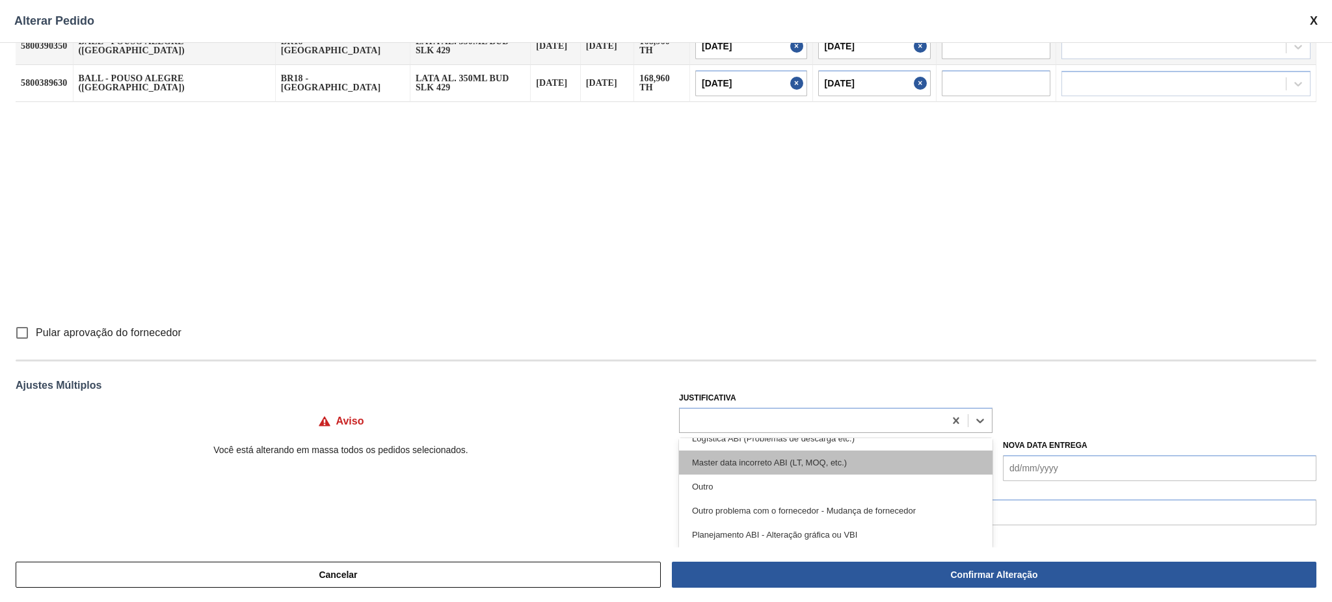
click at [840, 472] on div "Master data incorreto ABI (LT, MOQ, etc.)" at bounding box center [836, 463] width 314 height 24
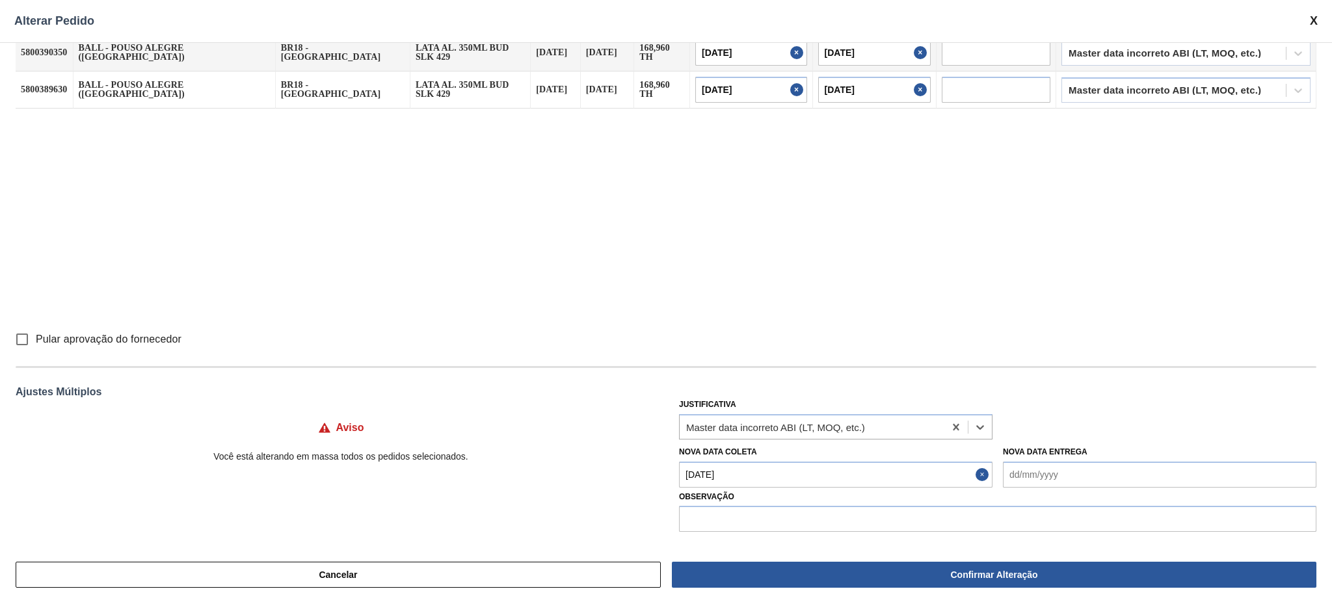
scroll to position [42, 0]
click at [797, 518] on input "text" at bounding box center [997, 519] width 637 height 26
paste input "Lead time incorreto"
type input "Lead time incorreto"
click at [20, 344] on input "Pular aprovação do fornecedor" at bounding box center [21, 339] width 27 height 27
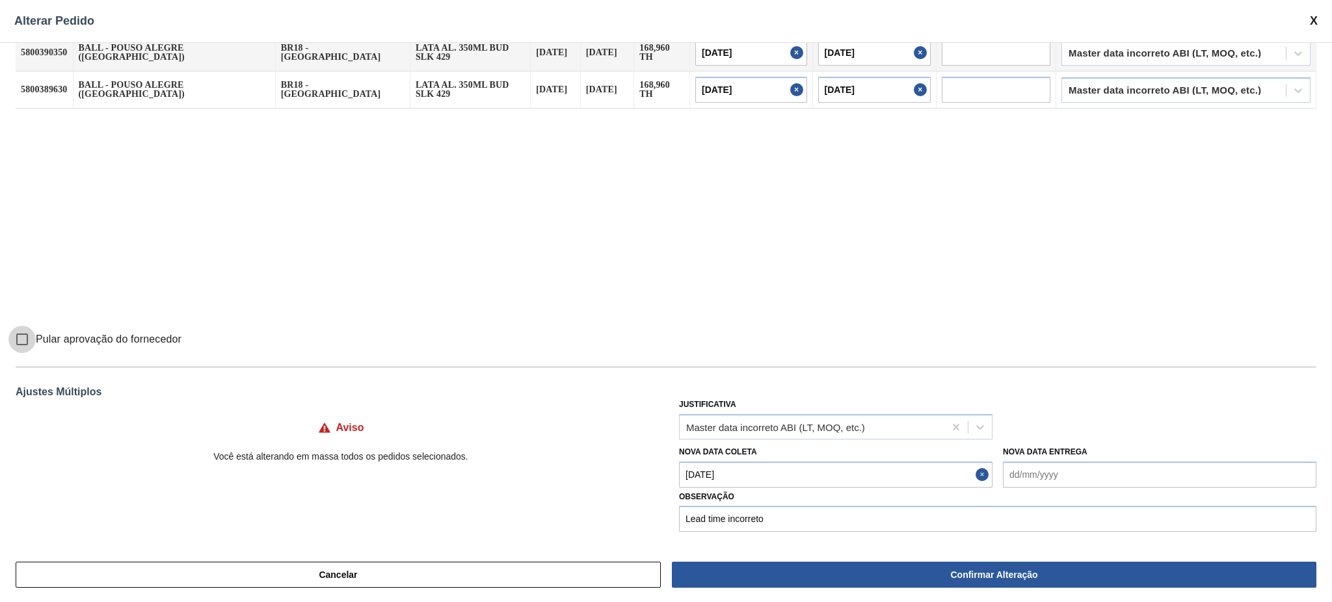
checkbox input "true"
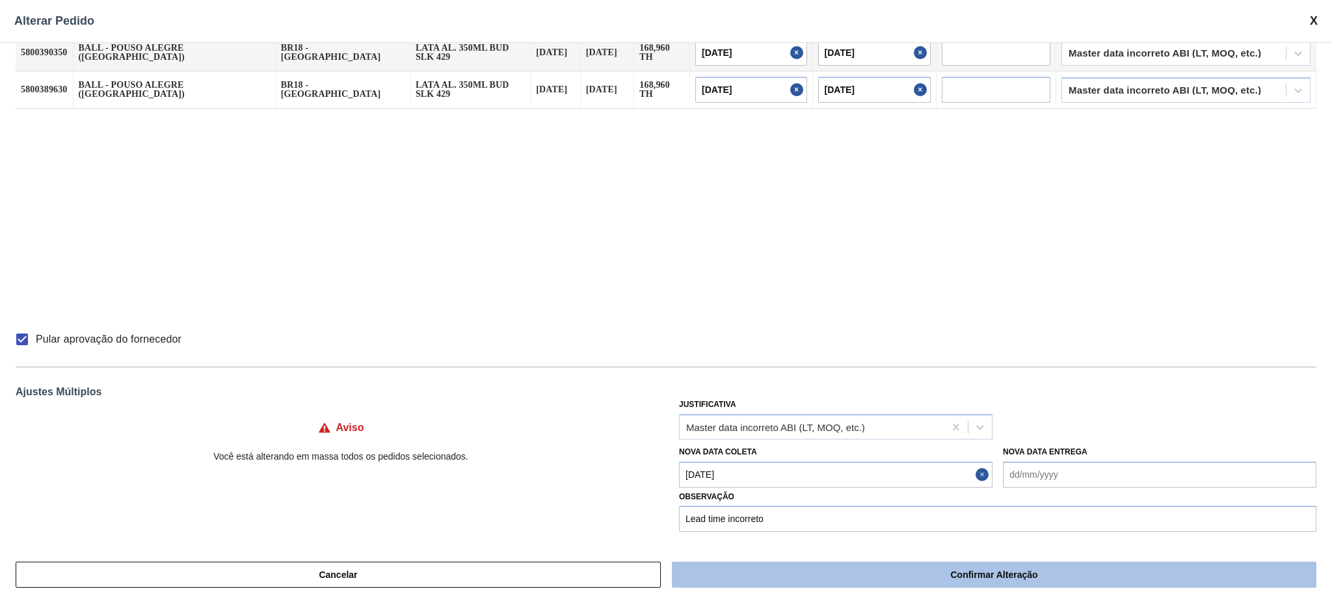
click at [928, 581] on button "Confirmar Alteração" at bounding box center [994, 575] width 645 height 26
checkbox input "false"
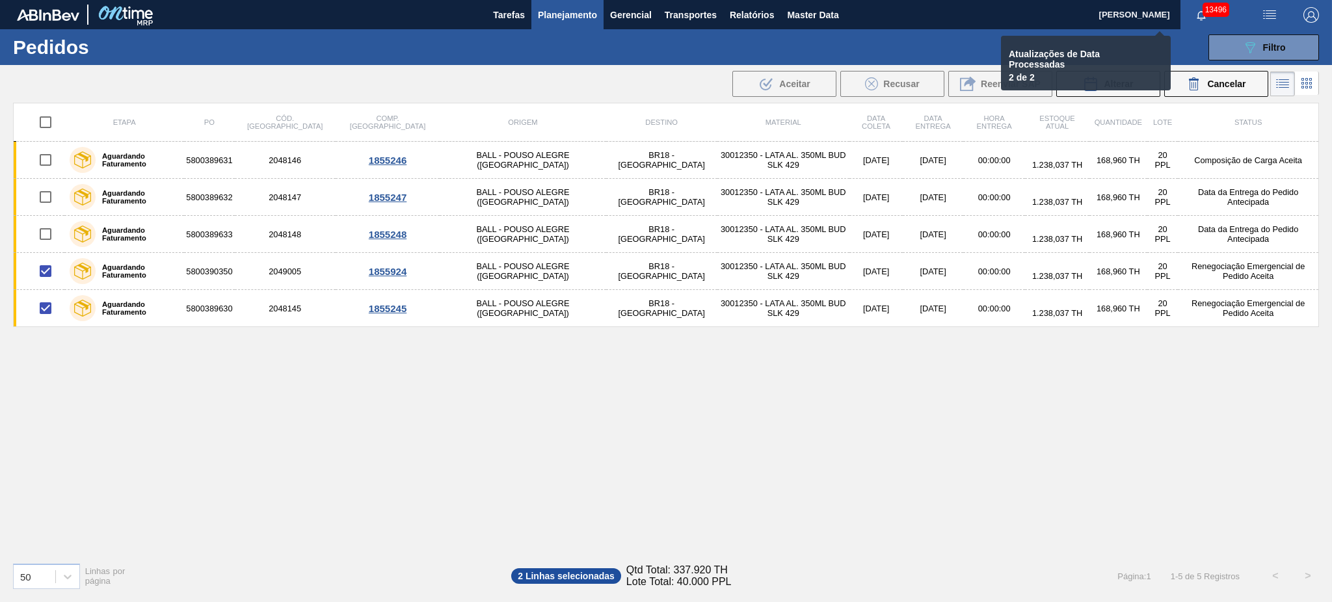
checkbox input "false"
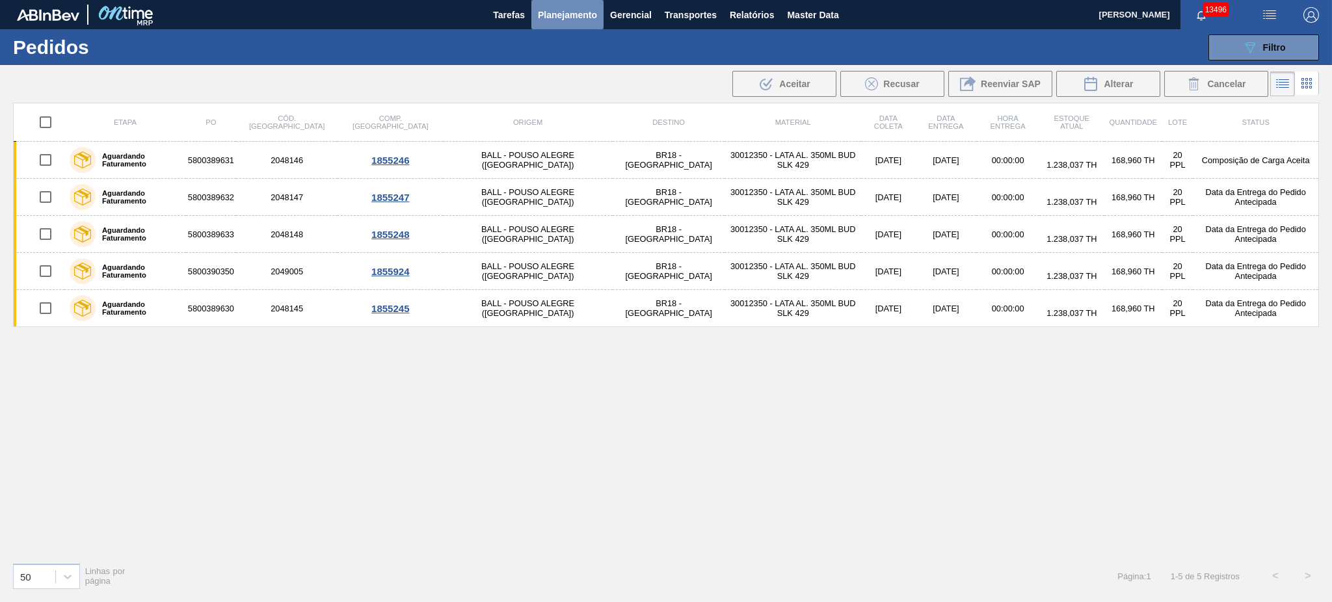
click at [563, 7] on span "Planejamento" at bounding box center [567, 15] width 59 height 16
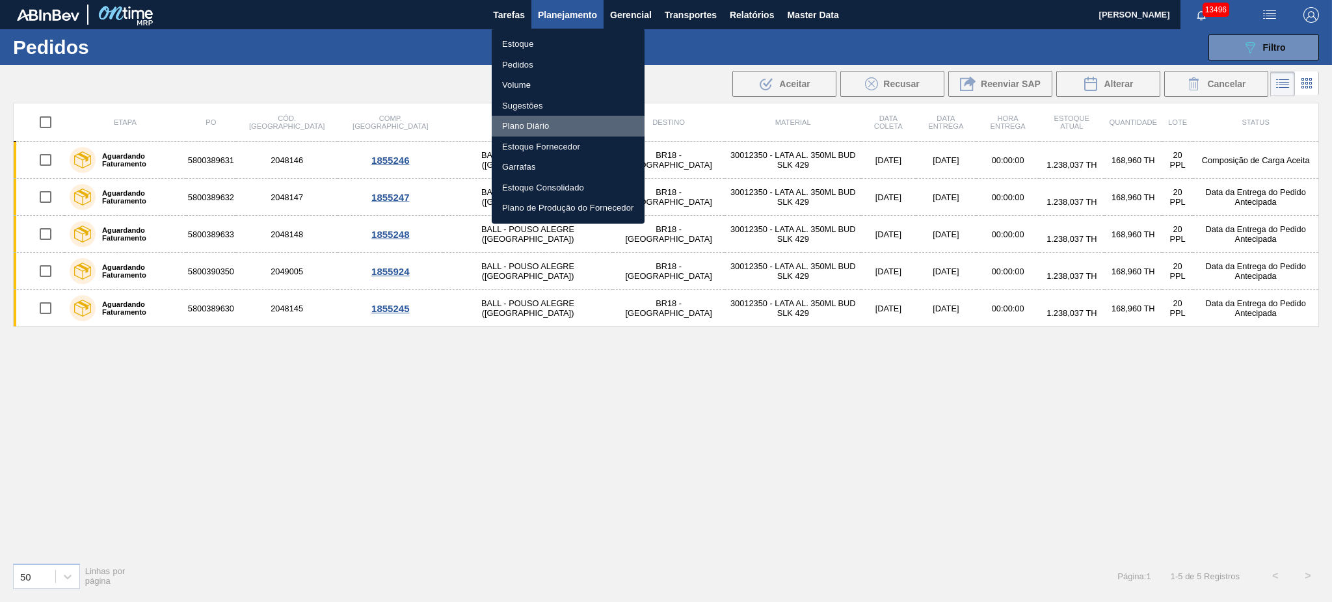
click at [535, 128] on li "Plano Diário" at bounding box center [568, 126] width 153 height 21
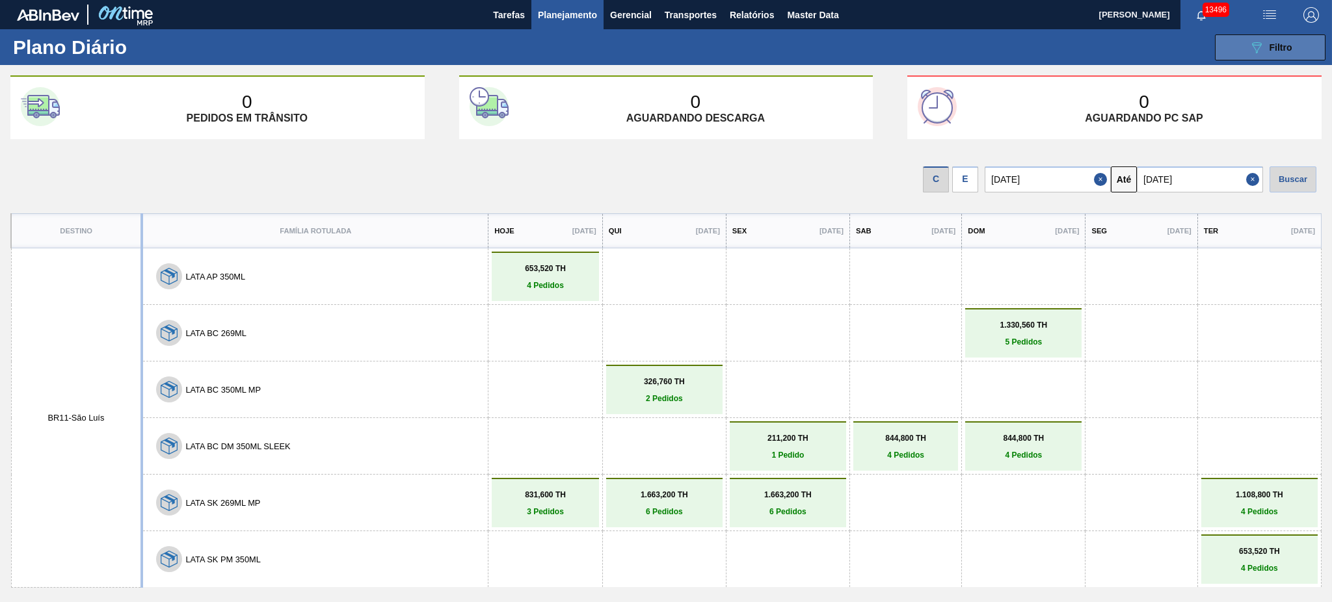
click at [1282, 53] on div "089F7B8B-B2A5-4AFE-B5C0-19BA573D28AC Filtro" at bounding box center [1271, 48] width 44 height 16
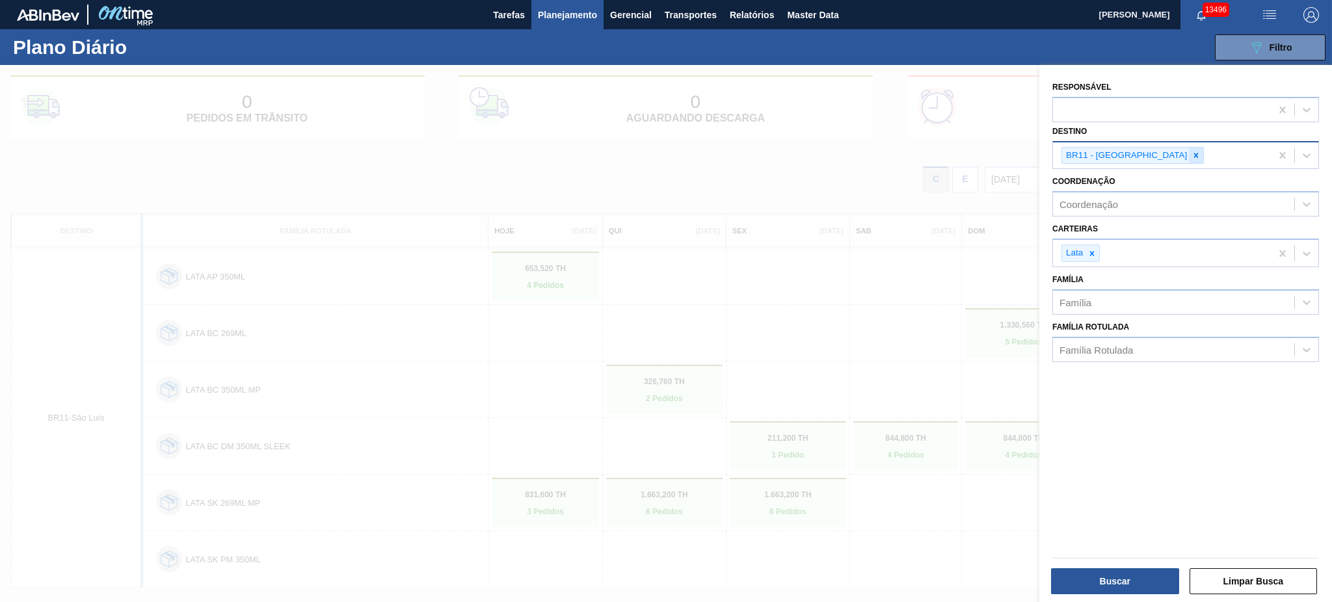
click at [1192, 157] on icon at bounding box center [1196, 155] width 9 height 9
type input "02"
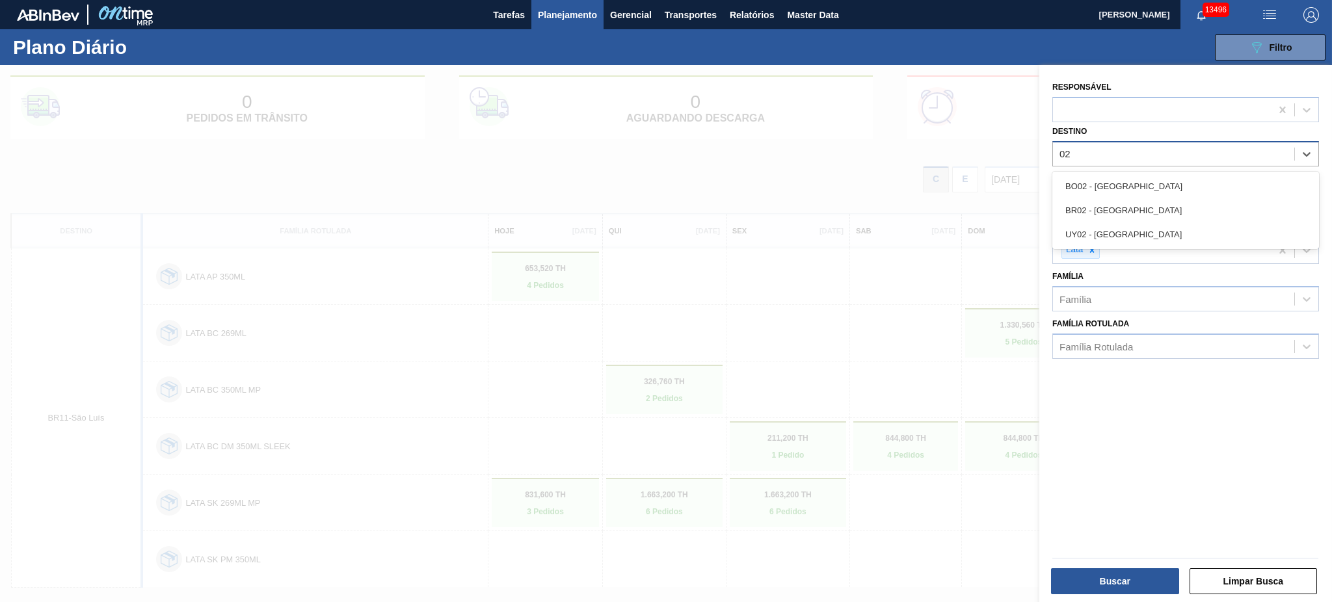
click at [1136, 198] on div "BR02 - Sergipe" at bounding box center [1185, 210] width 267 height 24
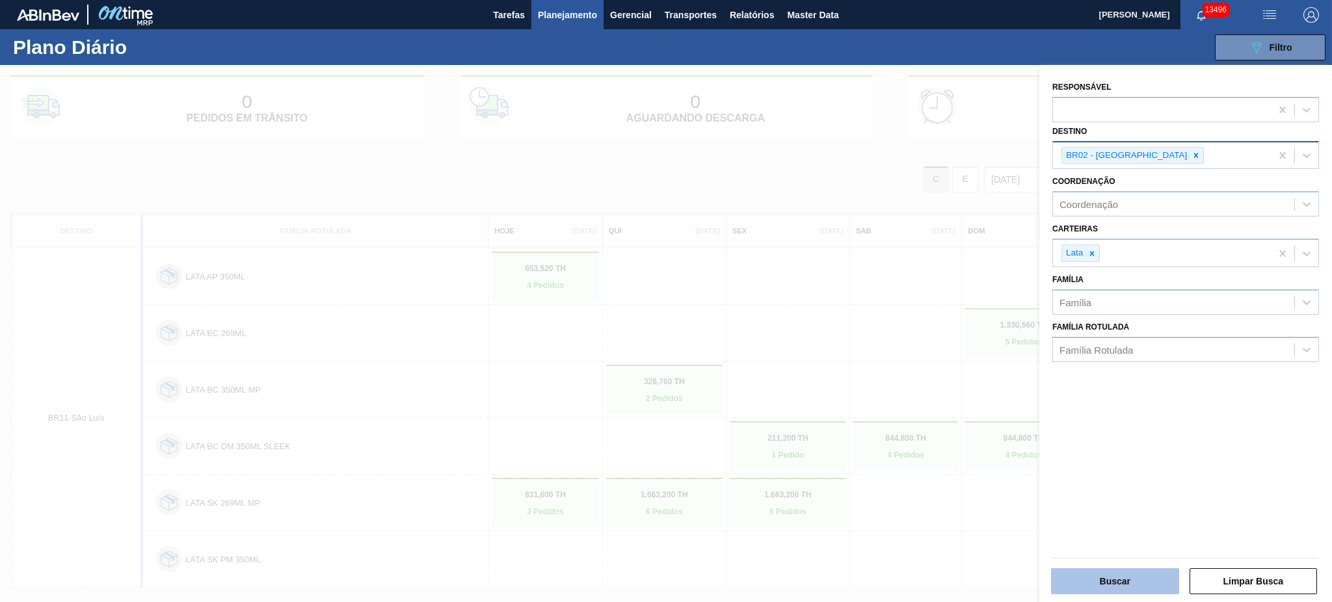
click at [1143, 589] on button "Buscar" at bounding box center [1115, 582] width 128 height 26
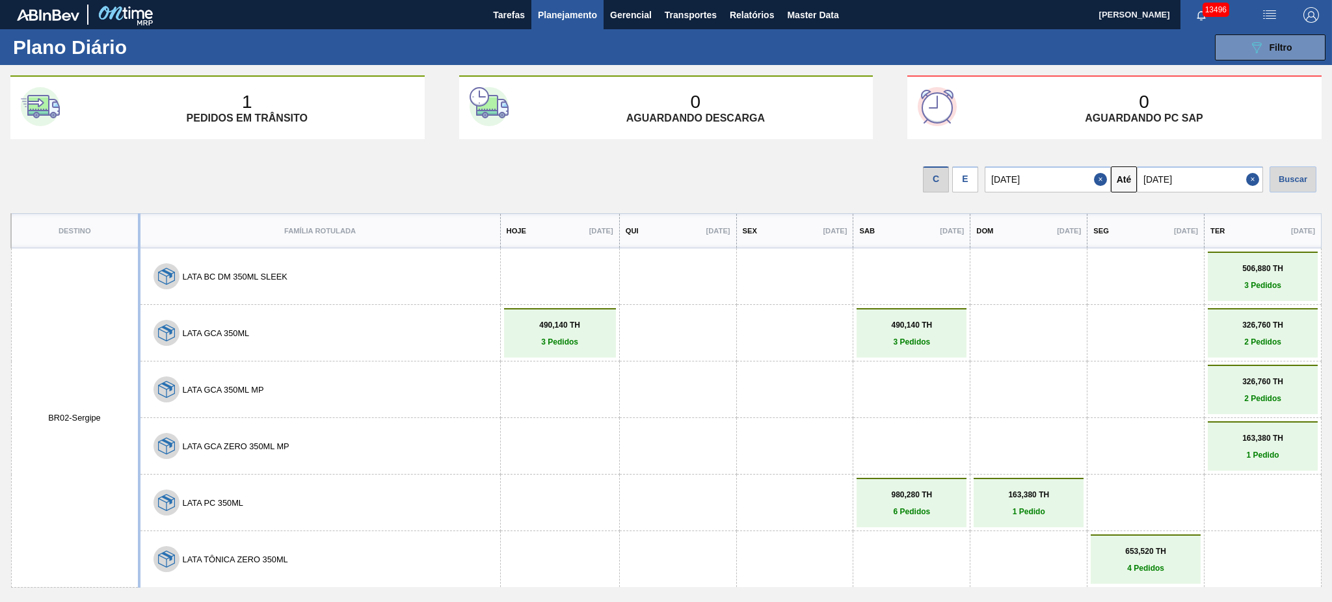
click at [961, 184] on div "E" at bounding box center [965, 180] width 26 height 26
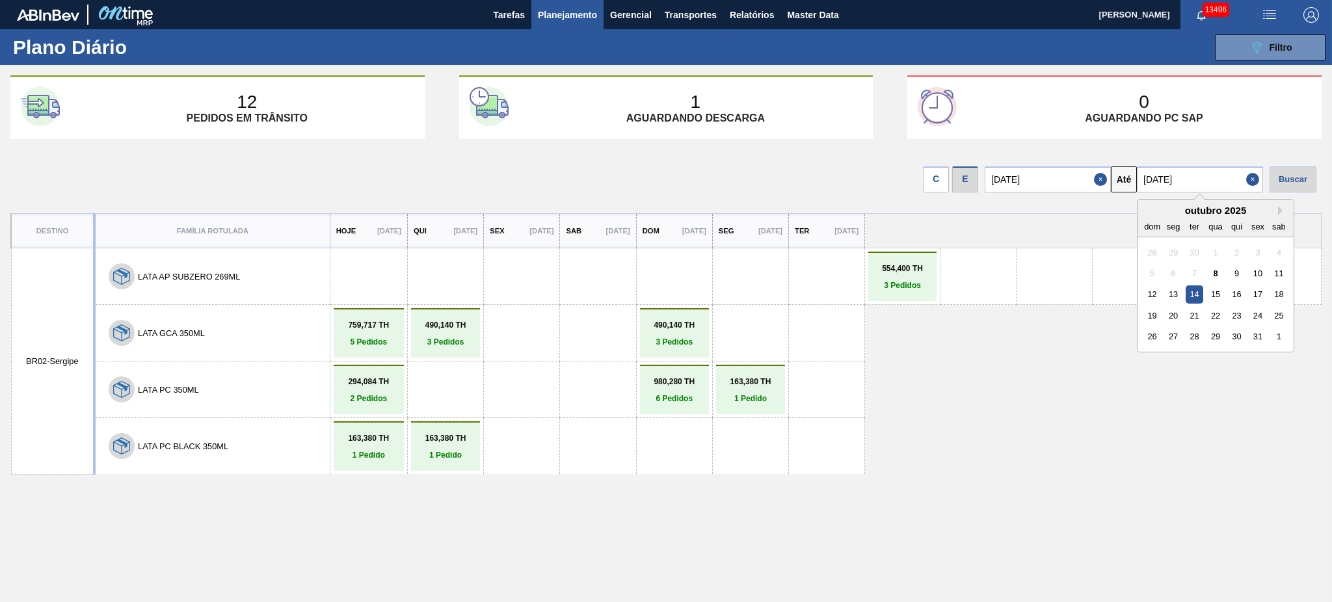
click at [1224, 173] on input "14/10/2025" at bounding box center [1200, 180] width 126 height 26
click at [1260, 340] on div "31" at bounding box center [1258, 337] width 18 height 18
type input "31/10/2025"
click at [1304, 180] on div "Buscar" at bounding box center [1293, 180] width 47 height 26
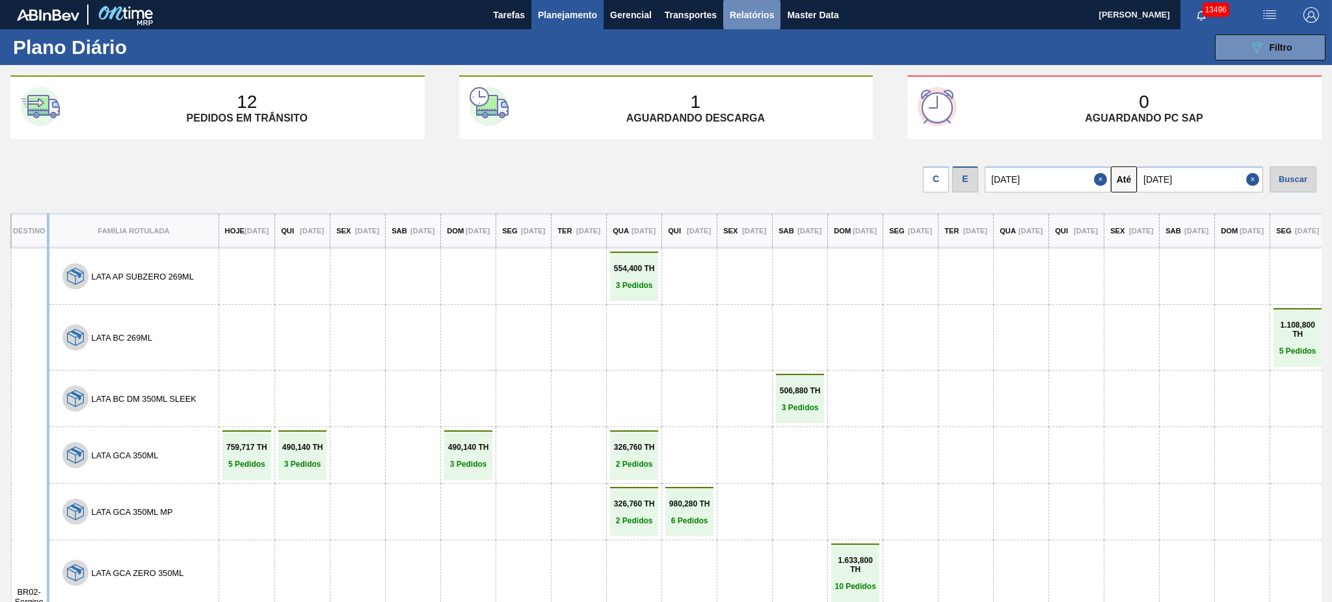
click at [766, 17] on span "Relatórios" at bounding box center [752, 15] width 44 height 16
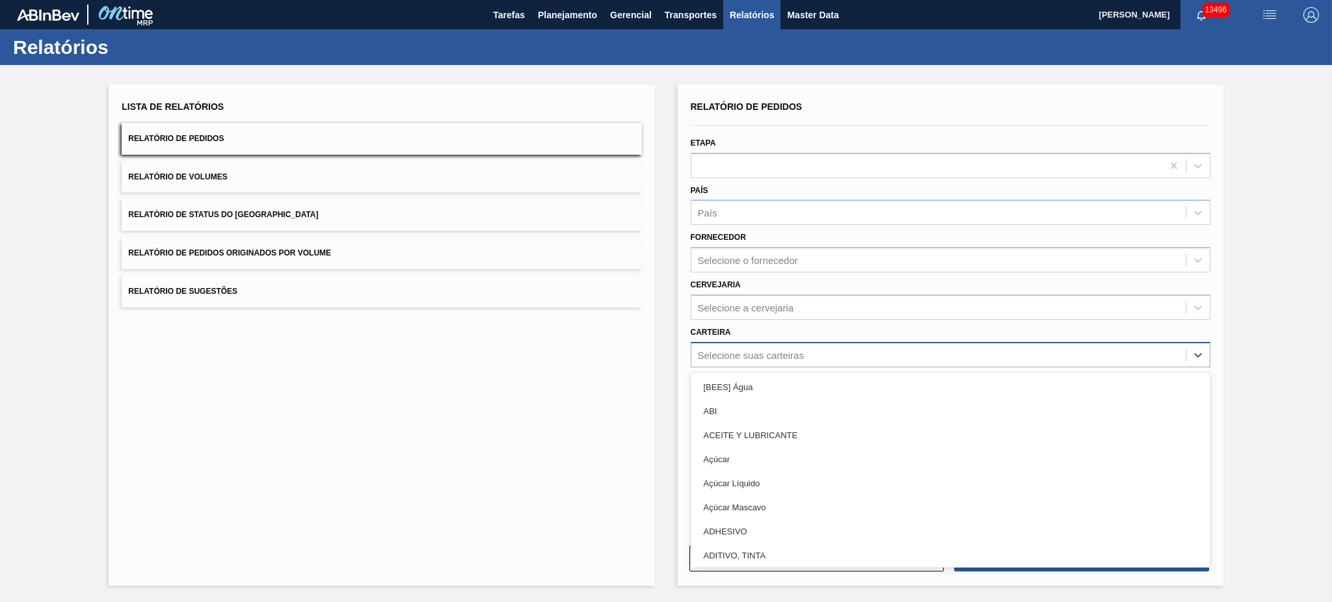
click at [769, 351] on div "Selecione suas carteiras" at bounding box center [751, 354] width 106 height 11
type input "lata"
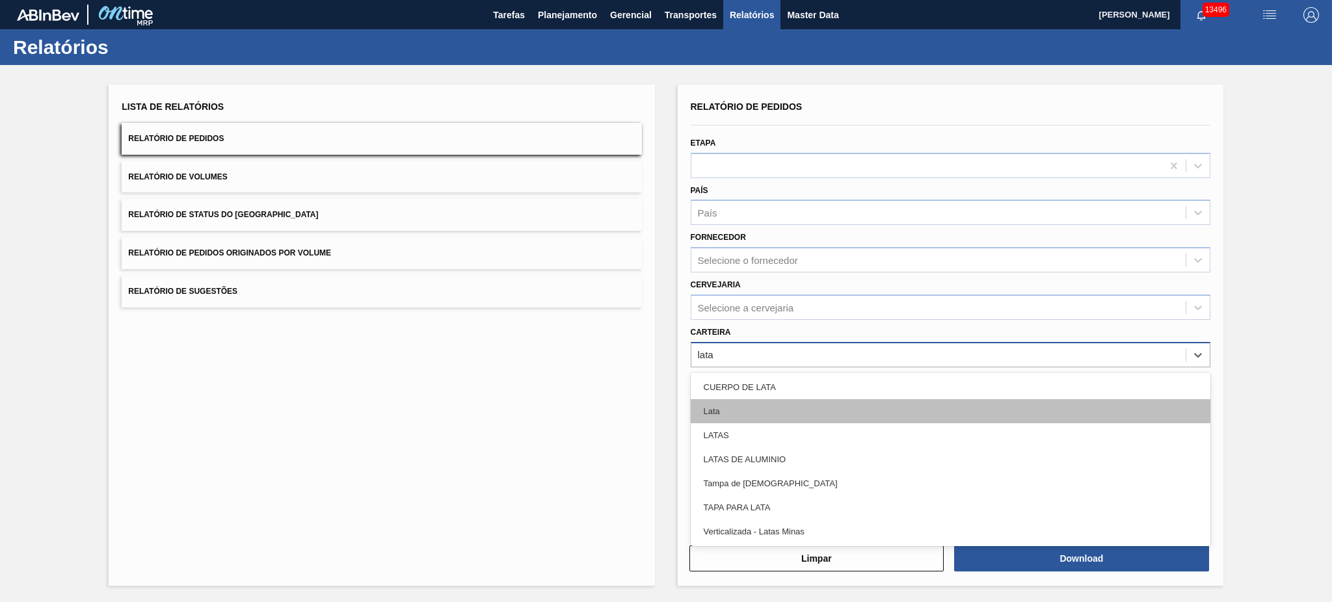
click at [774, 403] on div "Lata" at bounding box center [951, 411] width 520 height 24
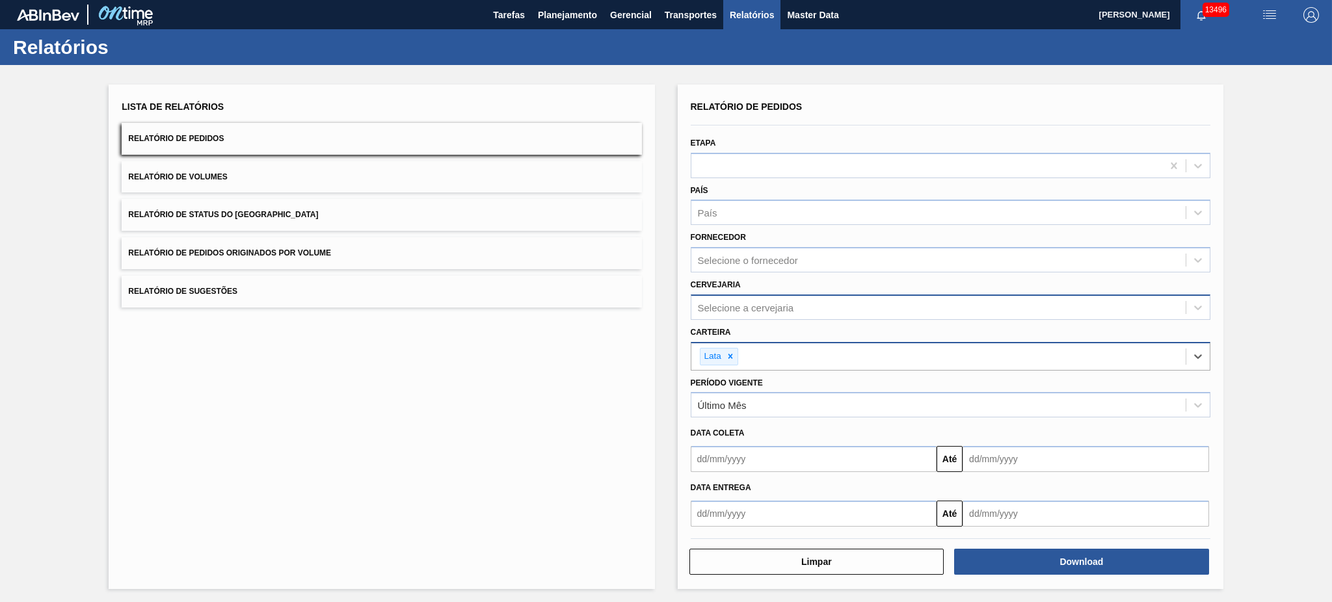
click at [816, 315] on div "Selecione a cervejaria" at bounding box center [951, 307] width 520 height 25
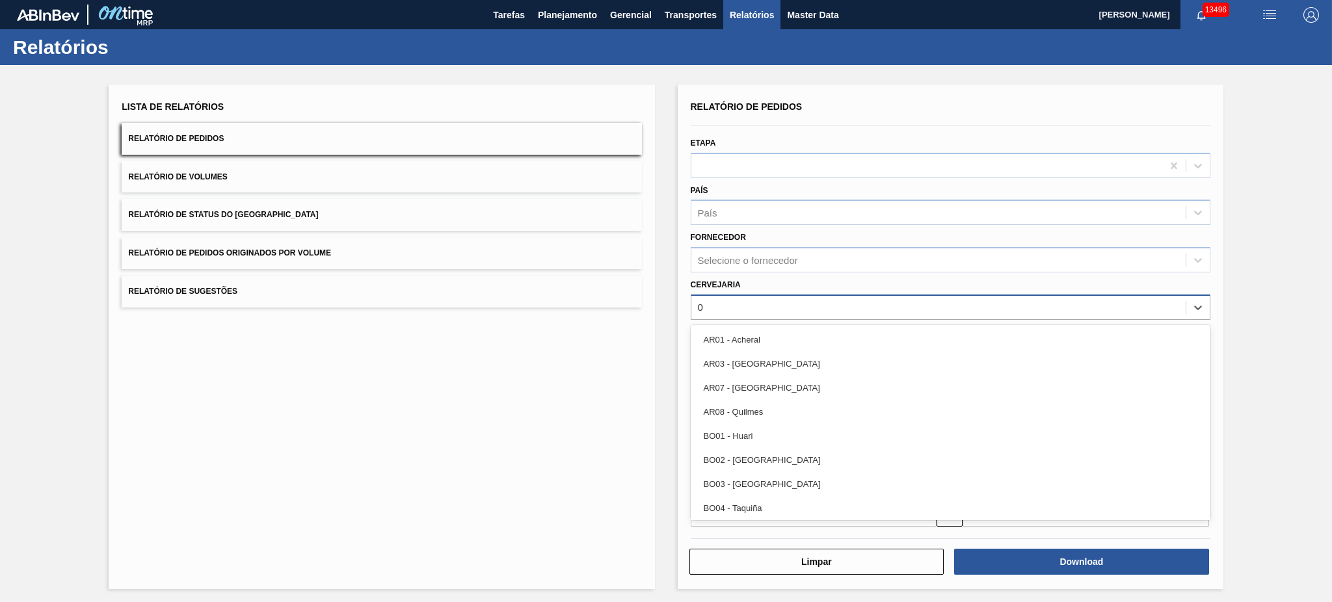
type input "02"
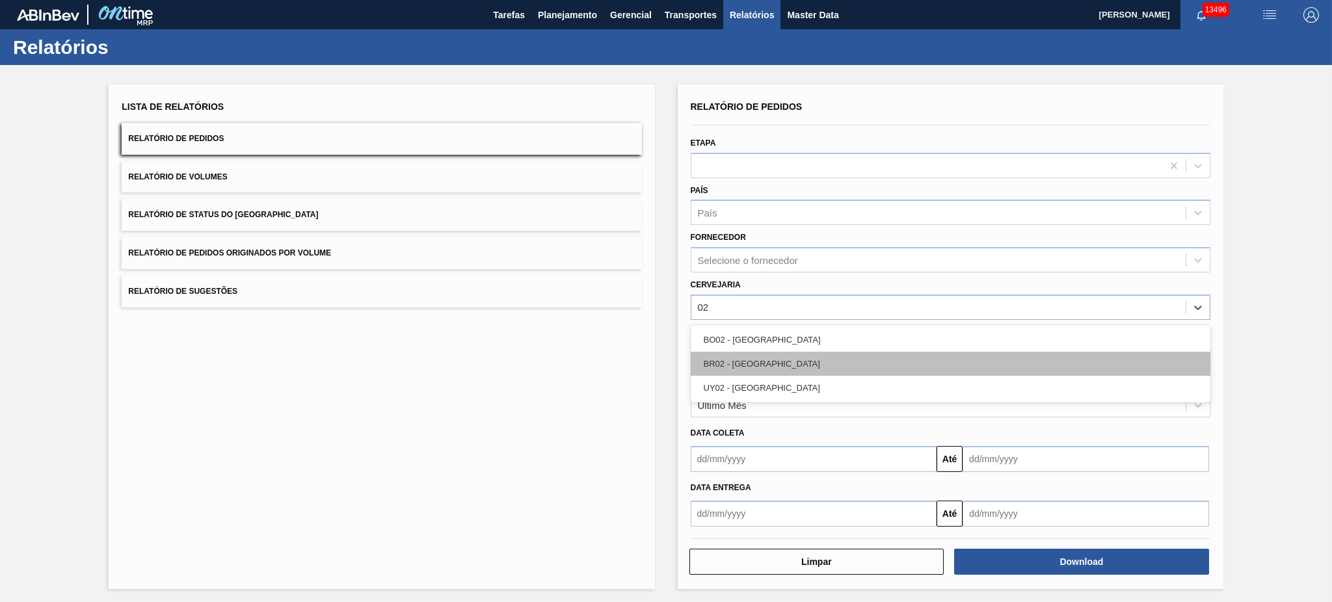
click at [852, 362] on div "BR02 - Sergipe" at bounding box center [951, 364] width 520 height 24
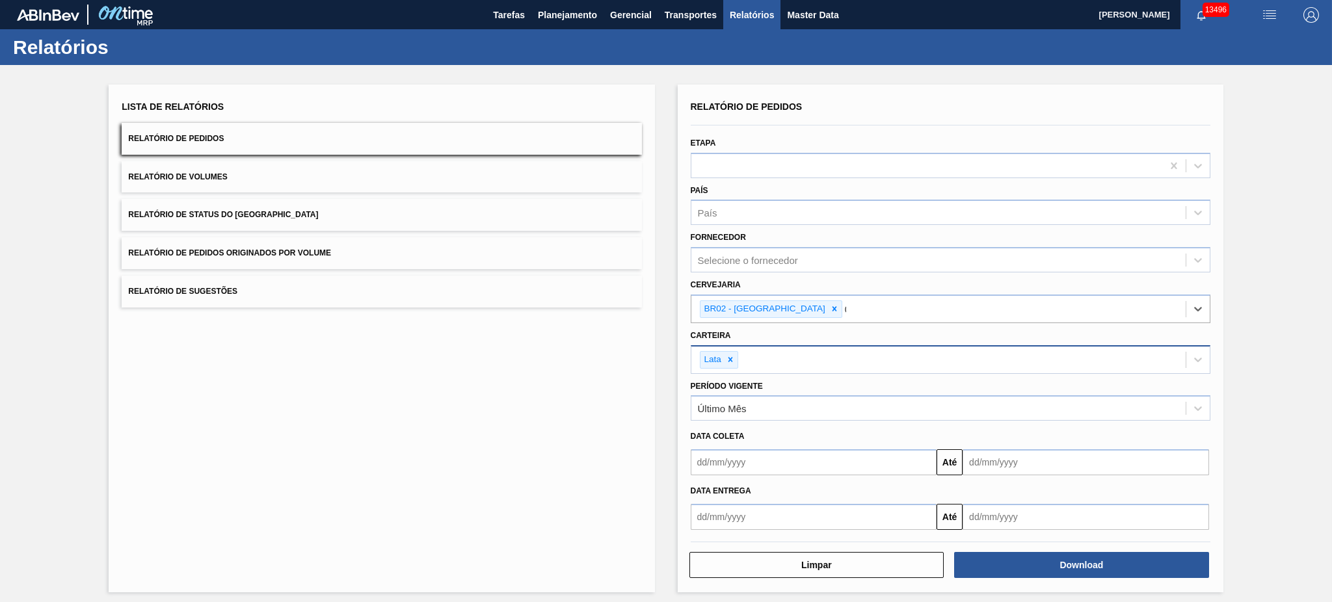
type input "03"
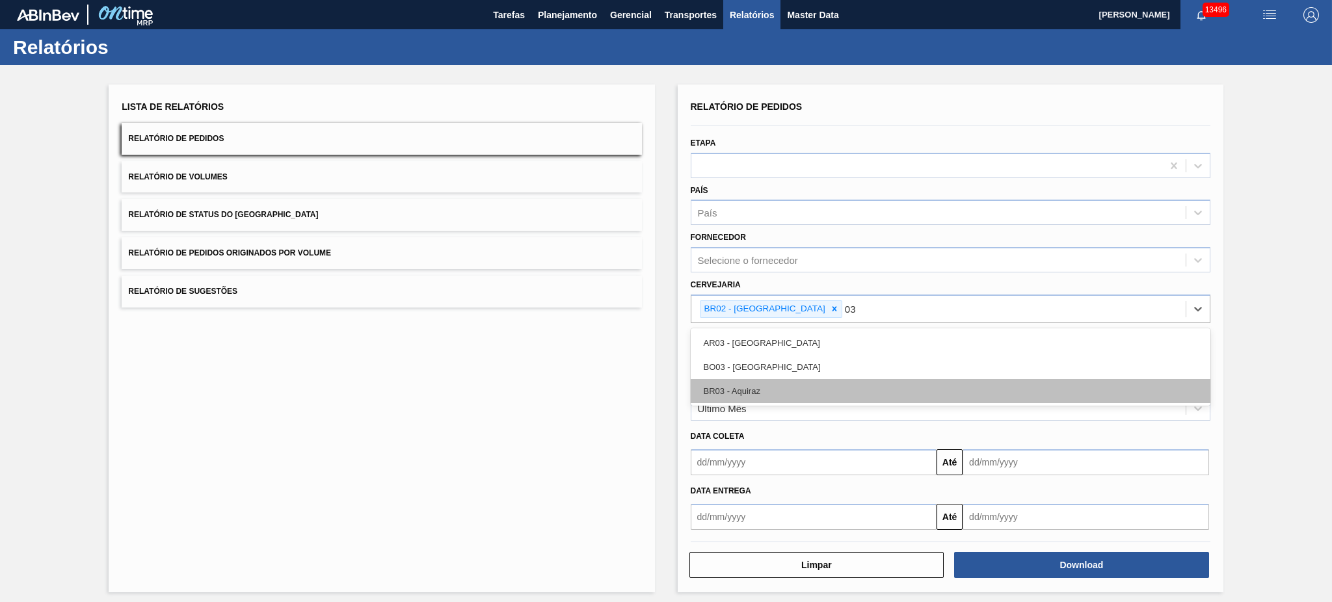
click at [850, 379] on div "BR03 - Aquiraz" at bounding box center [951, 391] width 520 height 24
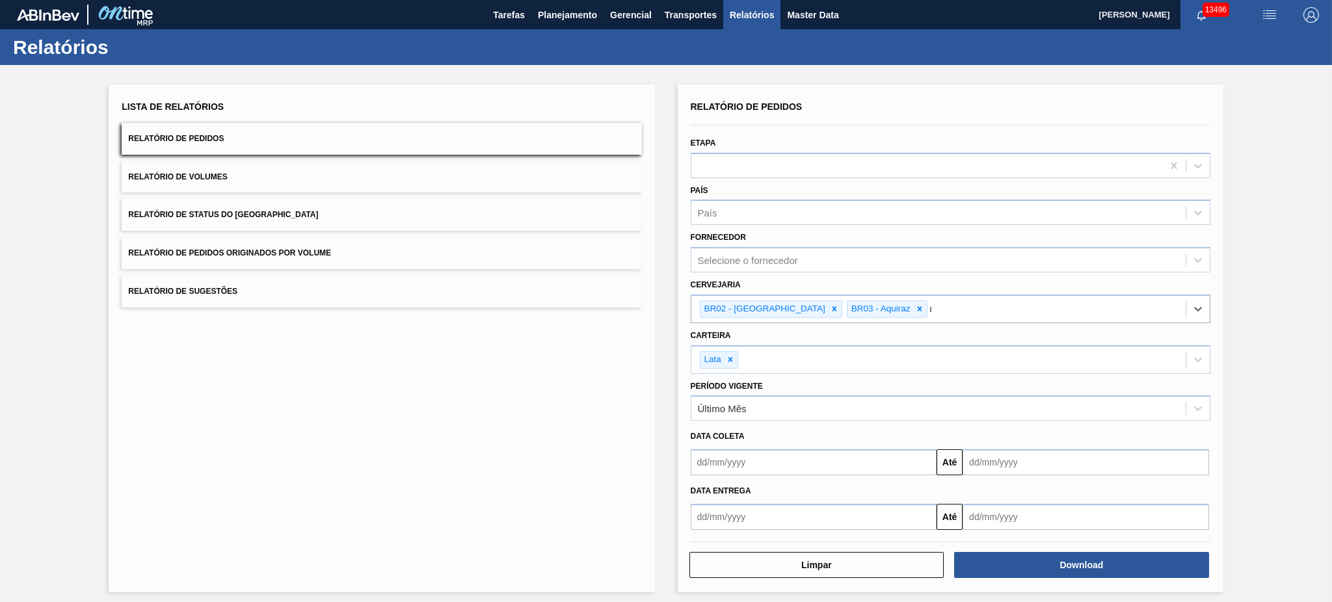
type input "04"
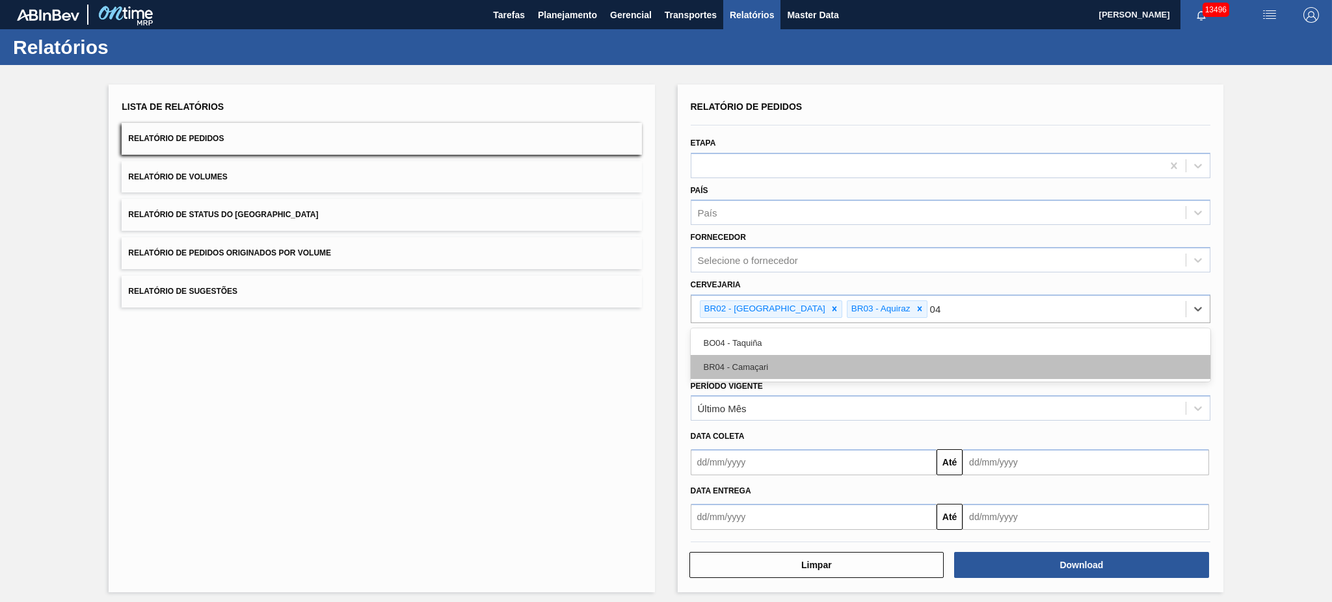
click at [844, 368] on div "BR04 - Camaçari" at bounding box center [951, 367] width 520 height 24
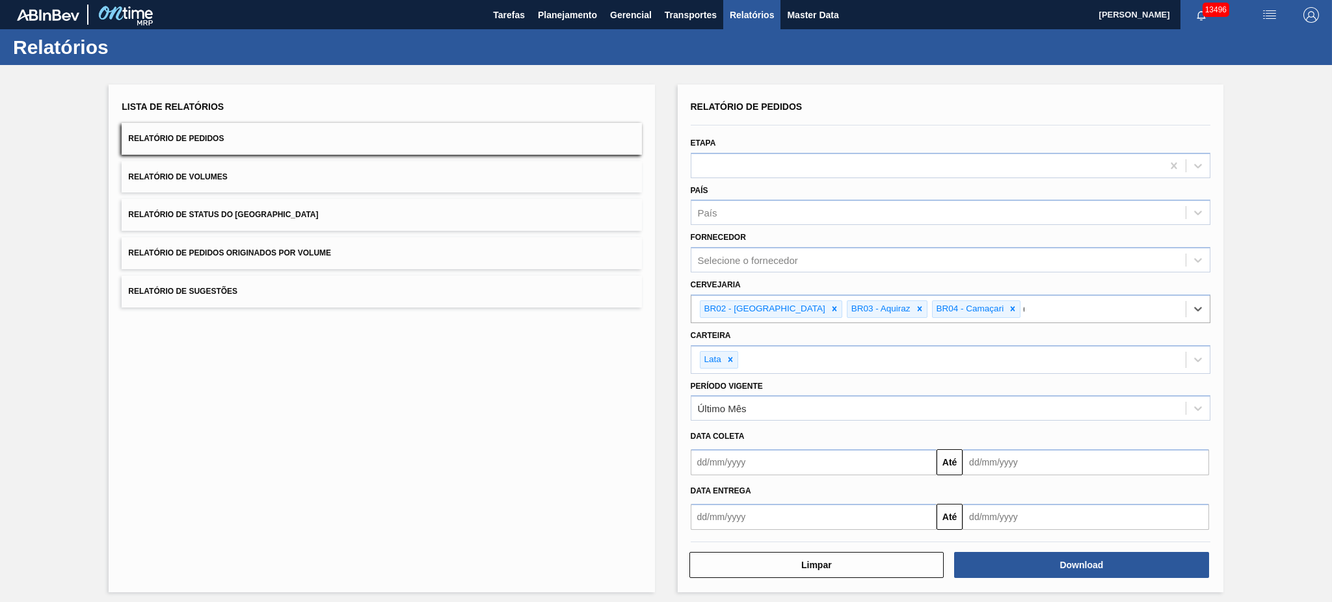
type input "08"
click at [843, 385] on div "BR08 - Teresina" at bounding box center [951, 391] width 520 height 24
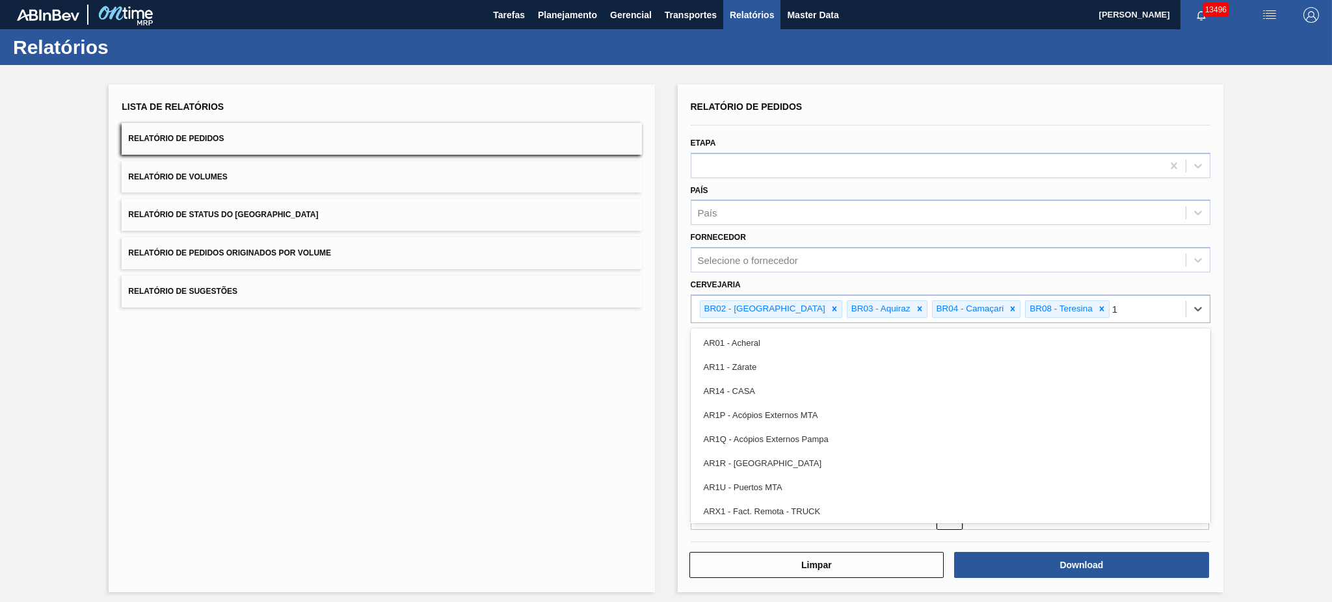
type input "11"
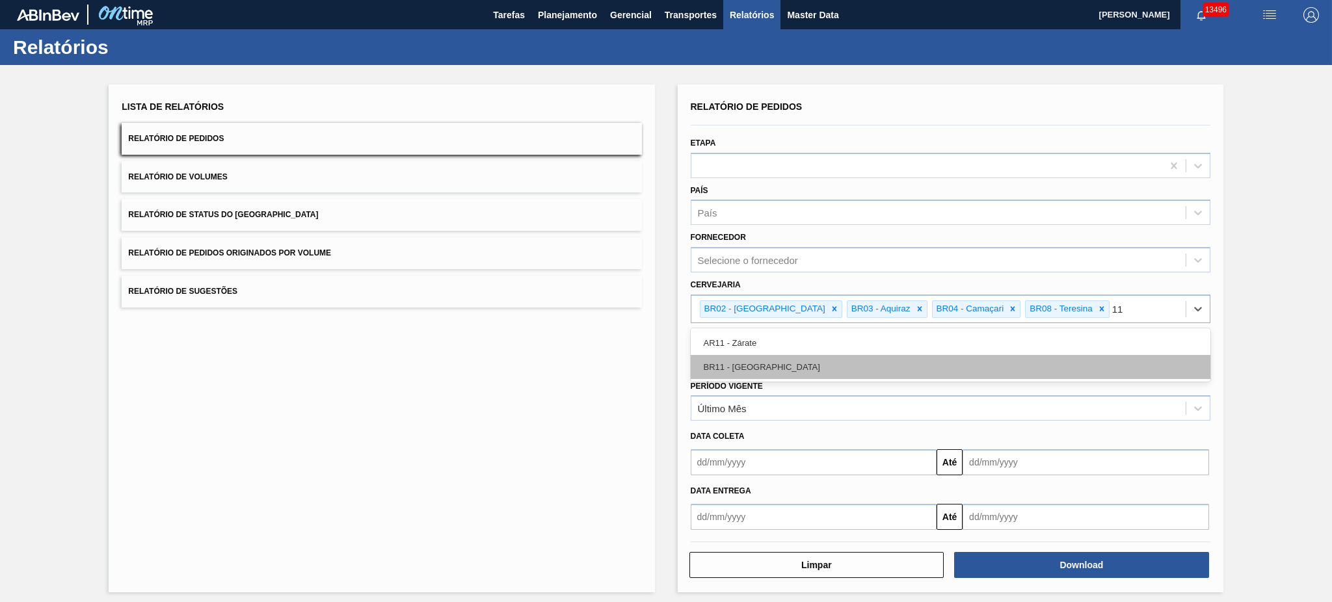
click at [799, 368] on div "BR11 - São Luís" at bounding box center [951, 367] width 520 height 24
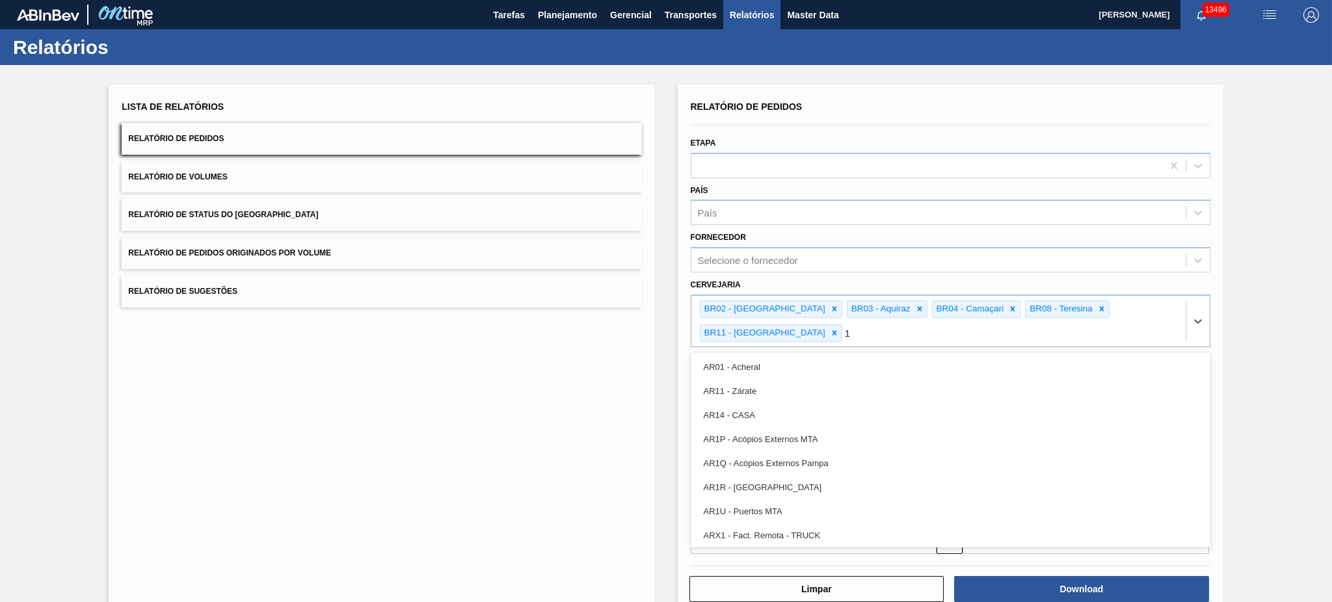
type input "18"
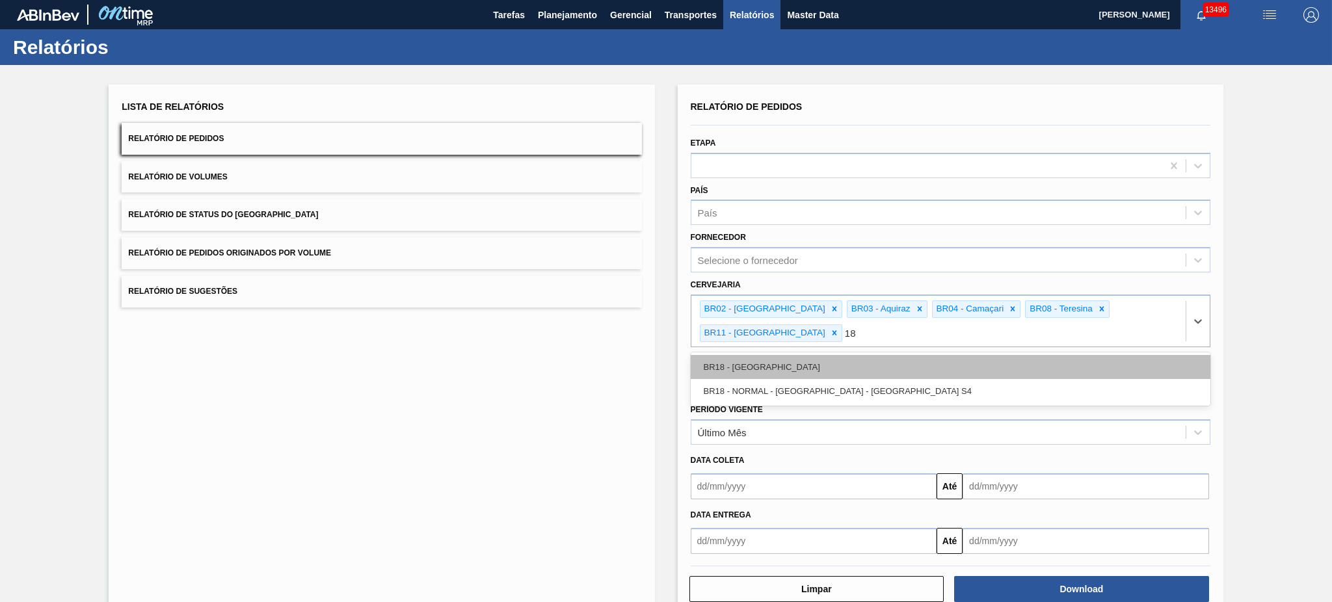
click at [791, 355] on div "BR18 - Pernambuco" at bounding box center [951, 367] width 520 height 24
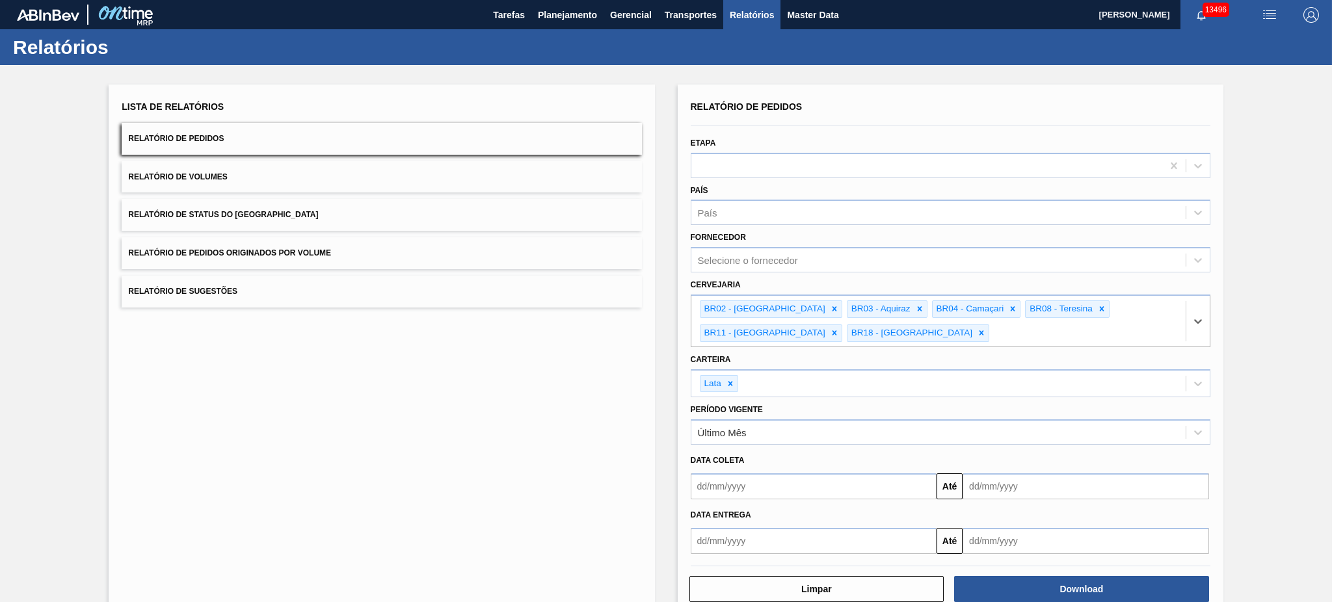
click at [766, 475] on input "text" at bounding box center [814, 487] width 247 height 26
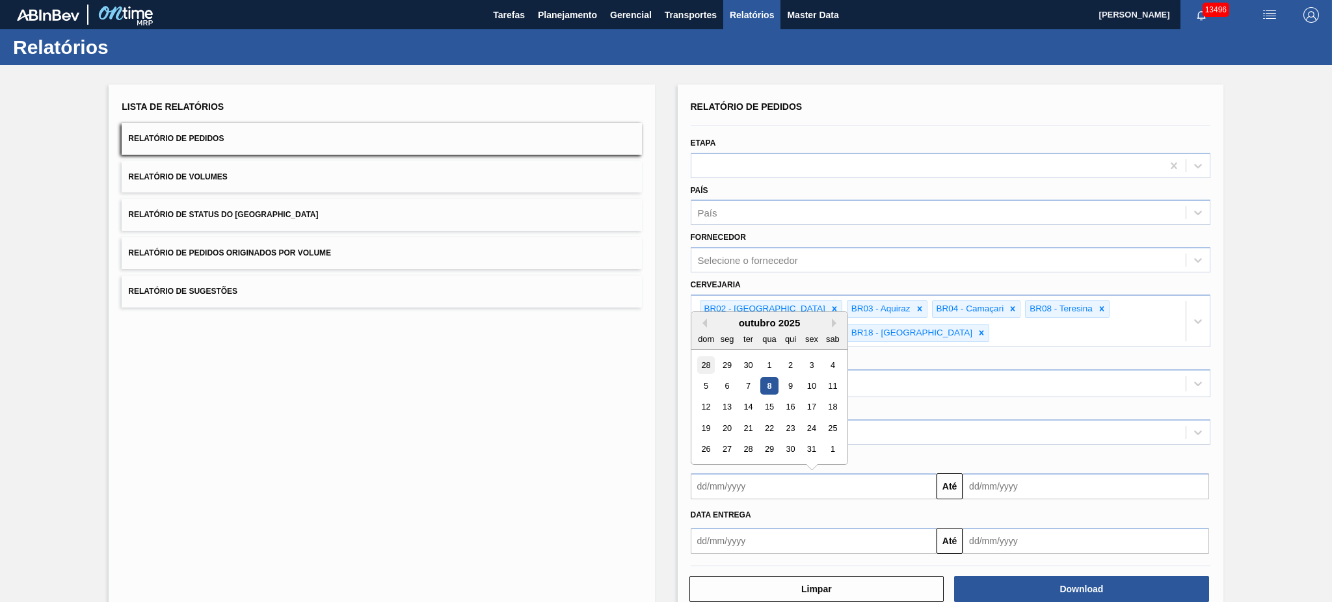
click at [708, 358] on div "28" at bounding box center [706, 365] width 18 height 18
type input "28/09/2025"
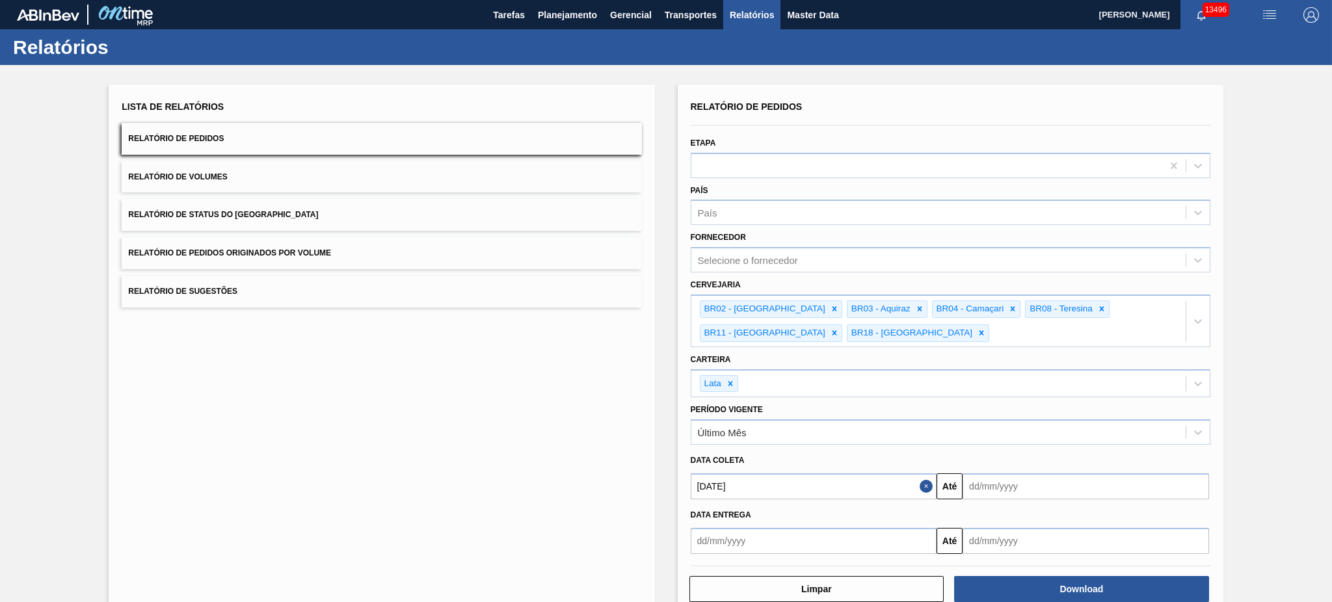
click at [1048, 482] on input "text" at bounding box center [1086, 487] width 247 height 26
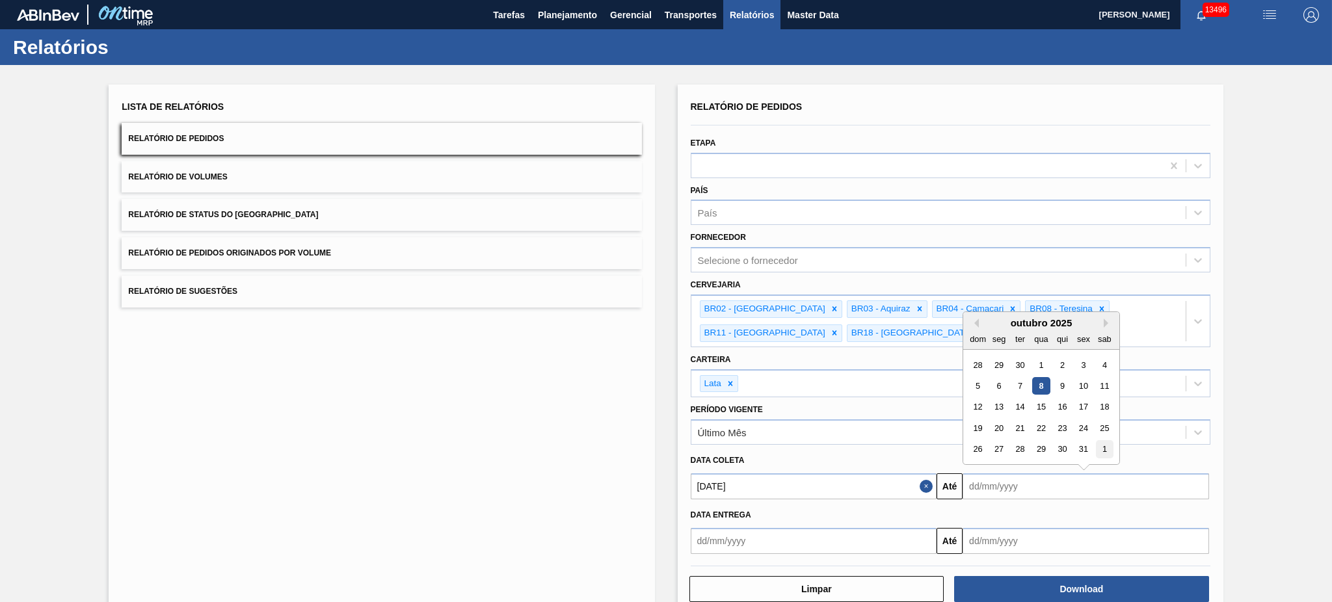
click at [1105, 445] on div "1" at bounding box center [1105, 450] width 18 height 18
type input "[DATE]"
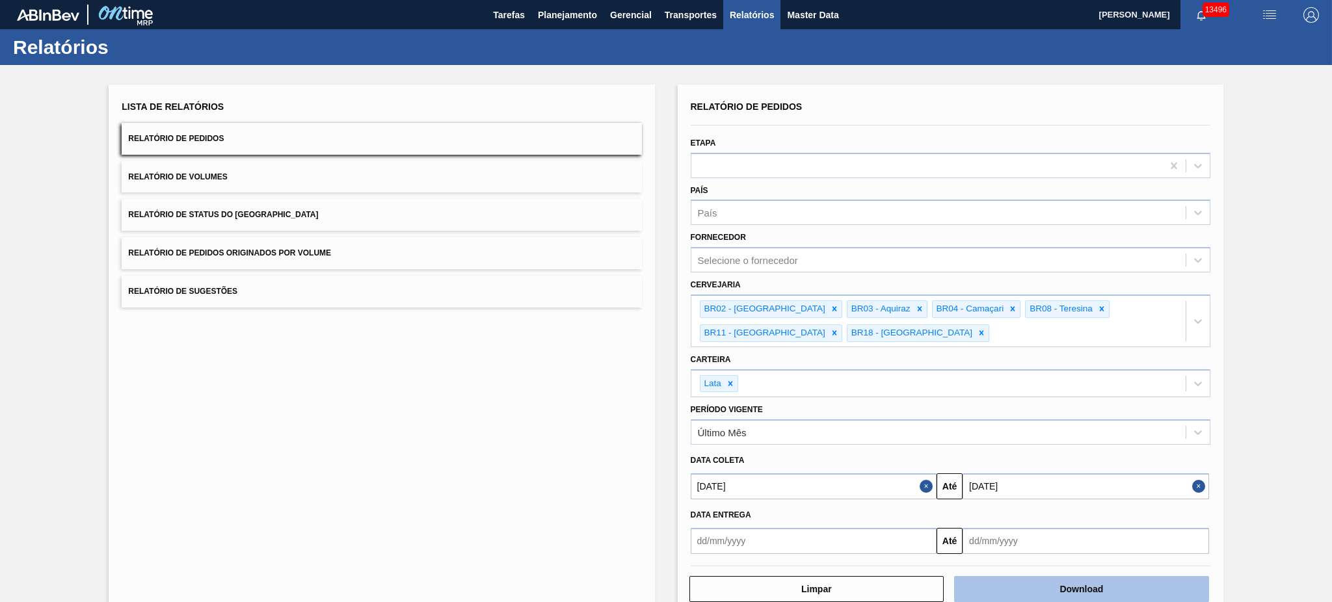
click at [1093, 591] on button "Download" at bounding box center [1081, 589] width 255 height 26
click at [295, 170] on button "Relatório de Volumes" at bounding box center [382, 177] width 520 height 32
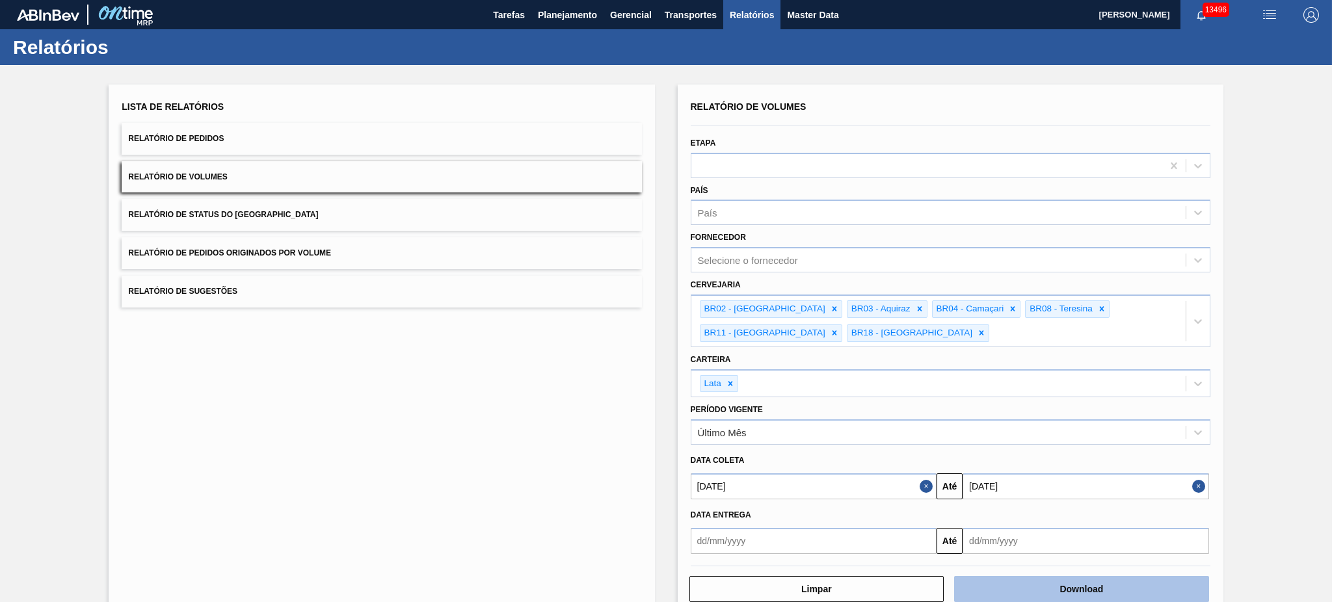
click at [1081, 595] on button "Download" at bounding box center [1081, 589] width 255 height 26
click at [394, 286] on button "Relatório de Sugestões" at bounding box center [382, 292] width 520 height 32
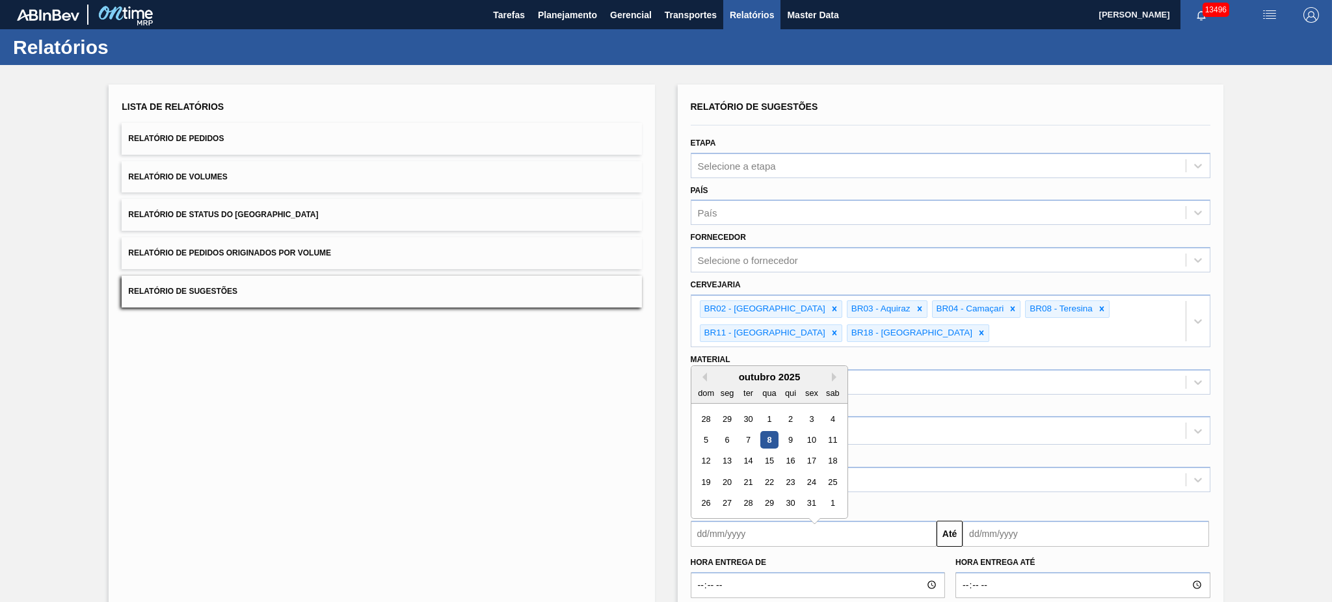
click at [703, 537] on input "text" at bounding box center [814, 534] width 247 height 26
click at [768, 431] on div "8" at bounding box center [769, 434] width 18 height 18
type input "[DATE]"
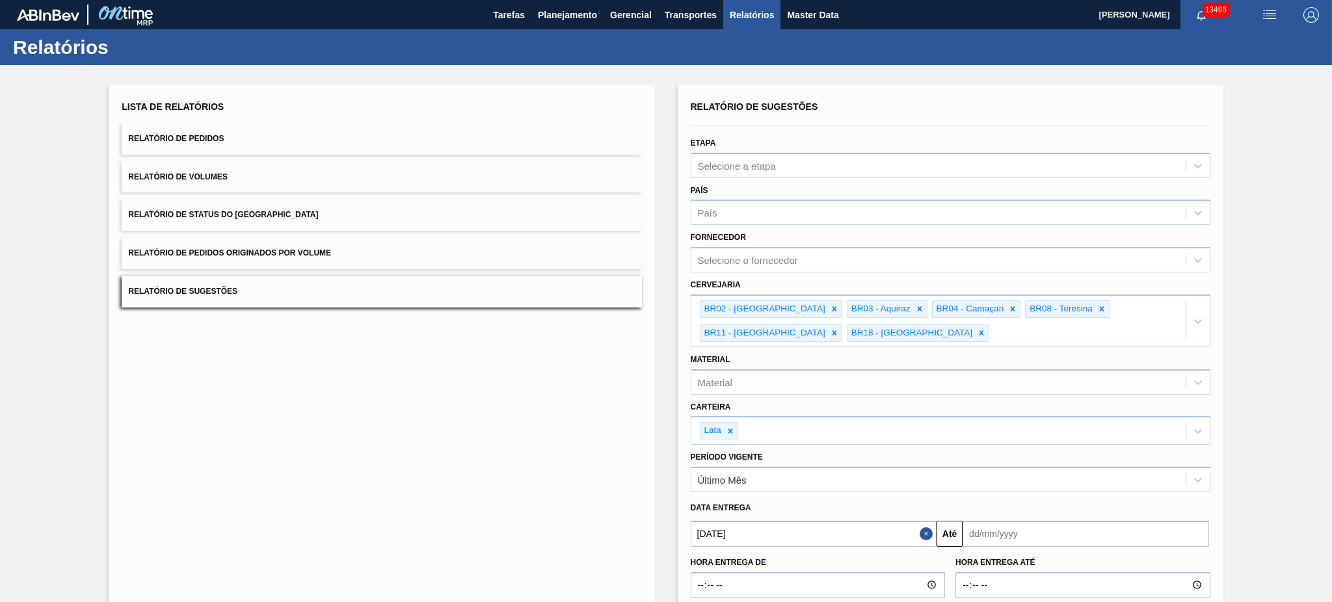
click at [990, 524] on input "text" at bounding box center [1086, 534] width 247 height 26
click at [1085, 489] on div "31" at bounding box center [1084, 497] width 18 height 18
type input "31/10/2025"
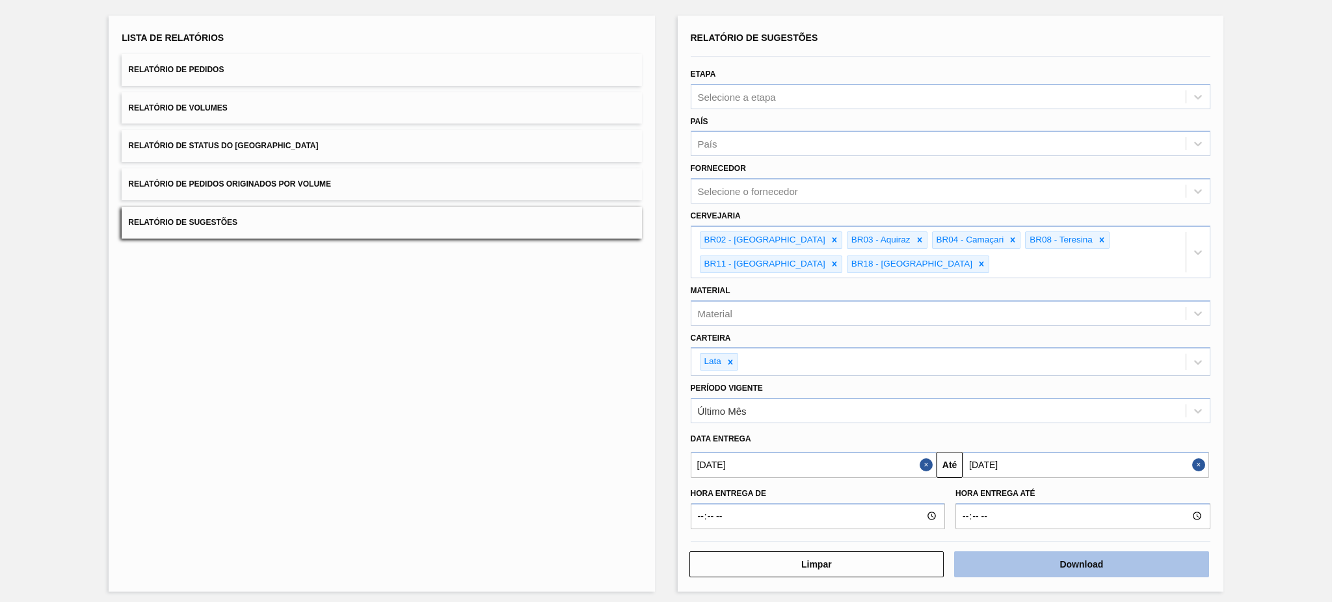
scroll to position [70, 0]
click at [1027, 558] on button "Download" at bounding box center [1081, 564] width 255 height 26
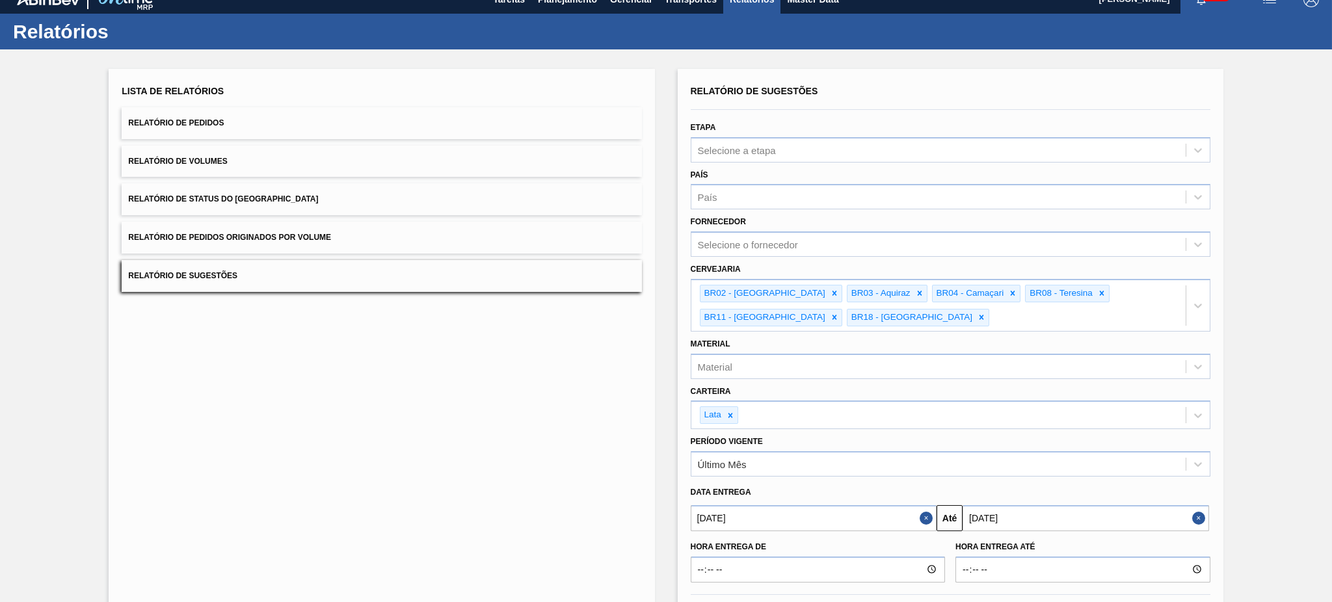
scroll to position [0, 0]
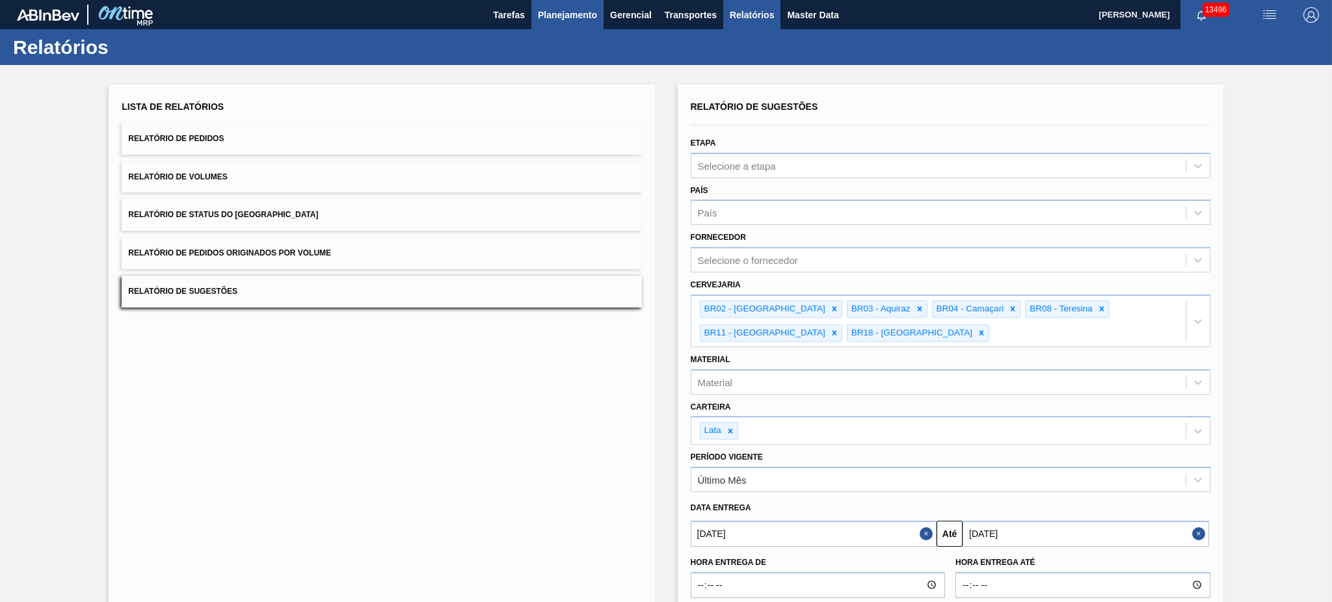
click at [566, 16] on span "Planejamento" at bounding box center [567, 15] width 59 height 16
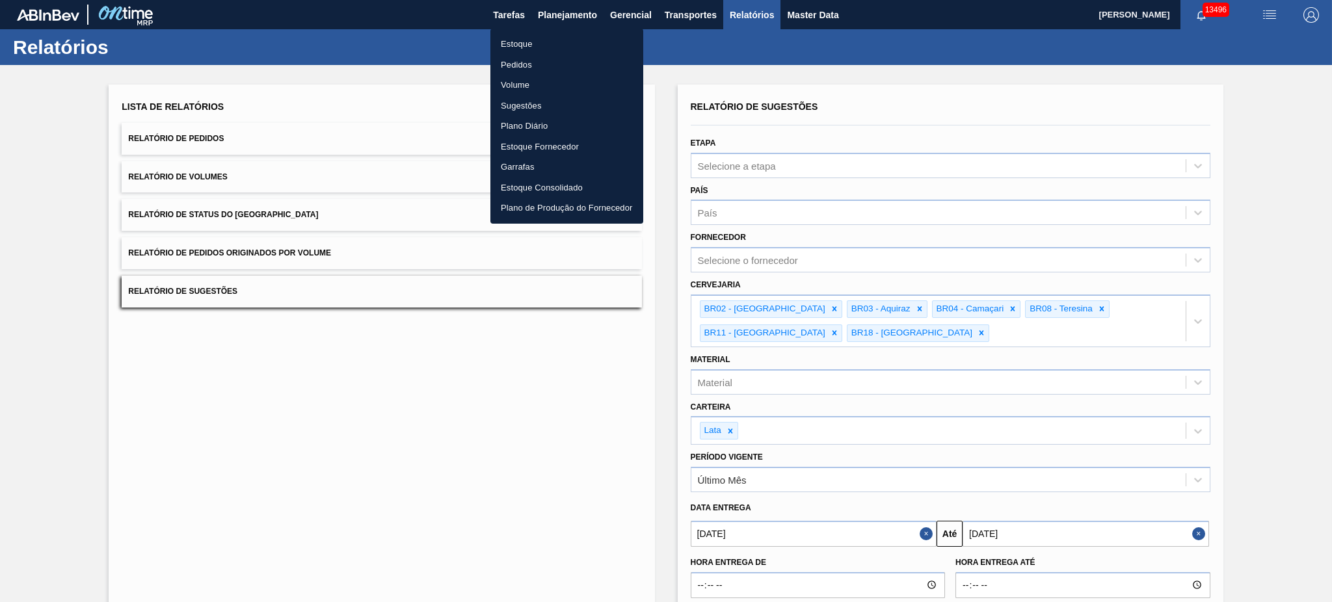
click at [529, 69] on li "Pedidos" at bounding box center [566, 65] width 153 height 21
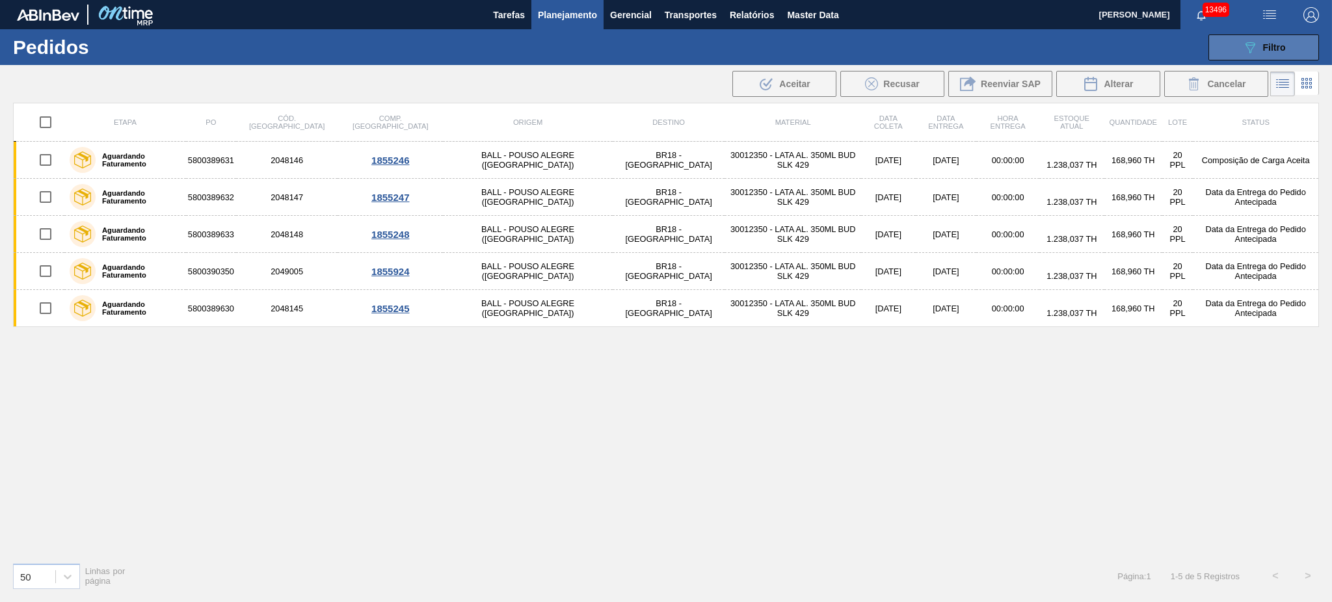
click at [1265, 49] on span "Filtro" at bounding box center [1274, 47] width 23 height 10
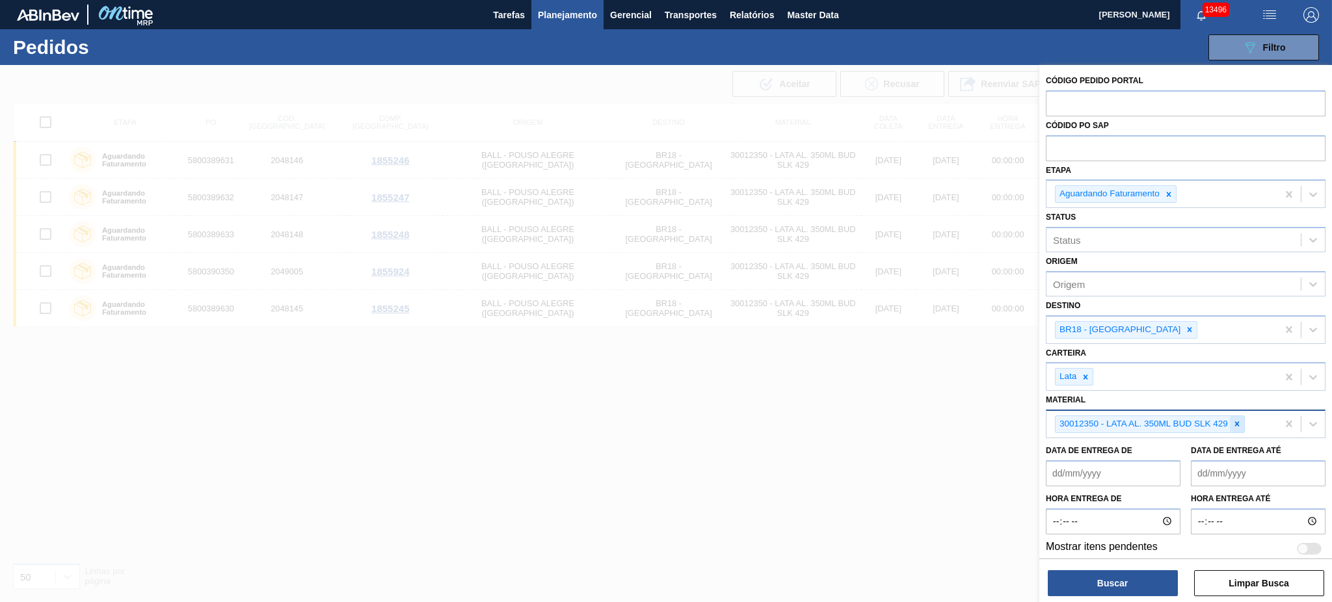
click at [1235, 420] on icon at bounding box center [1237, 424] width 9 height 9
paste input "30031376"
type input "30031376"
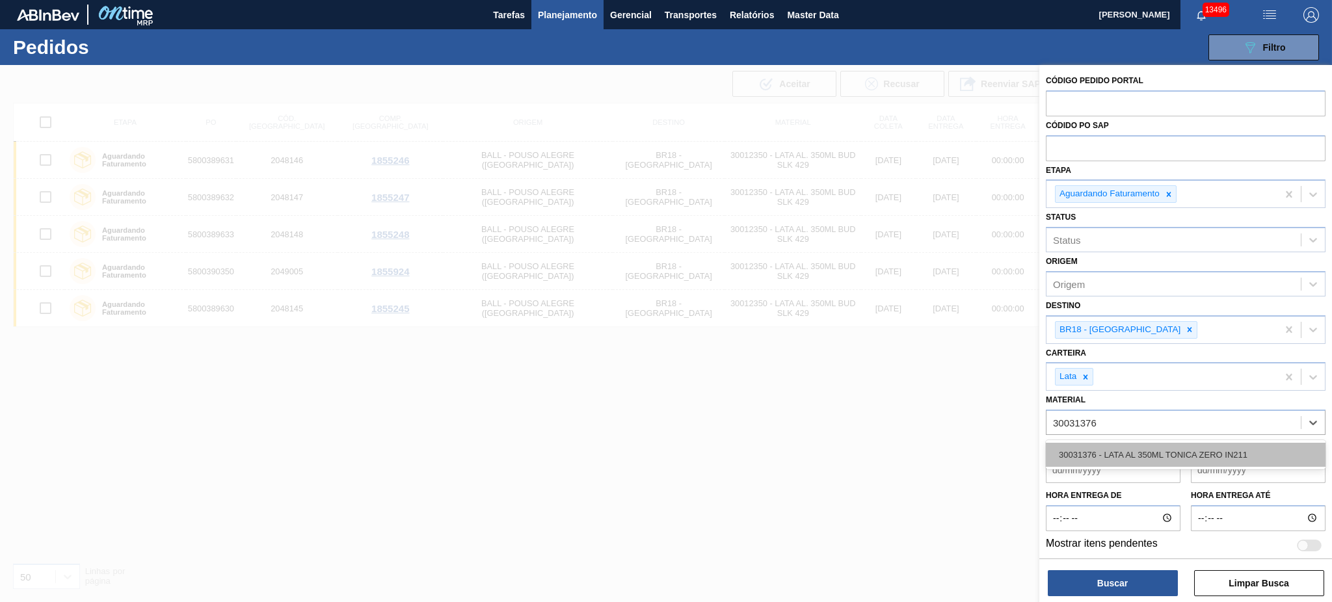
click at [1141, 451] on div "30031376 - LATA AL 350ML TONICA ZERO IN211" at bounding box center [1186, 455] width 280 height 24
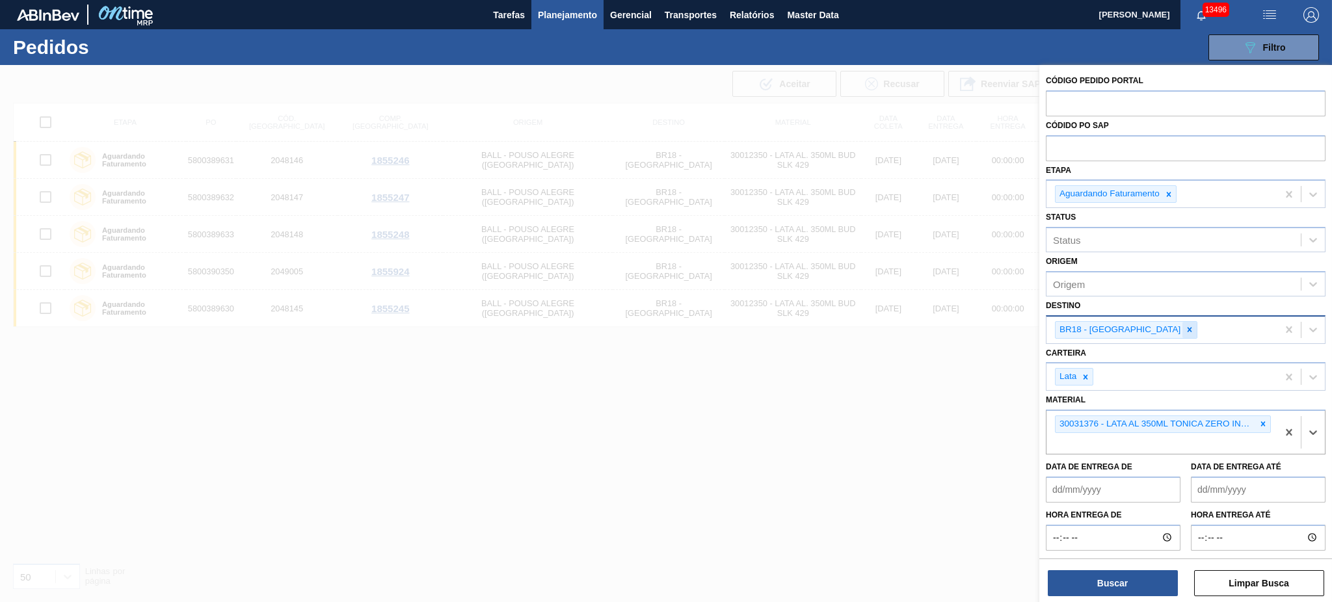
click at [1188, 327] on icon at bounding box center [1190, 329] width 5 height 5
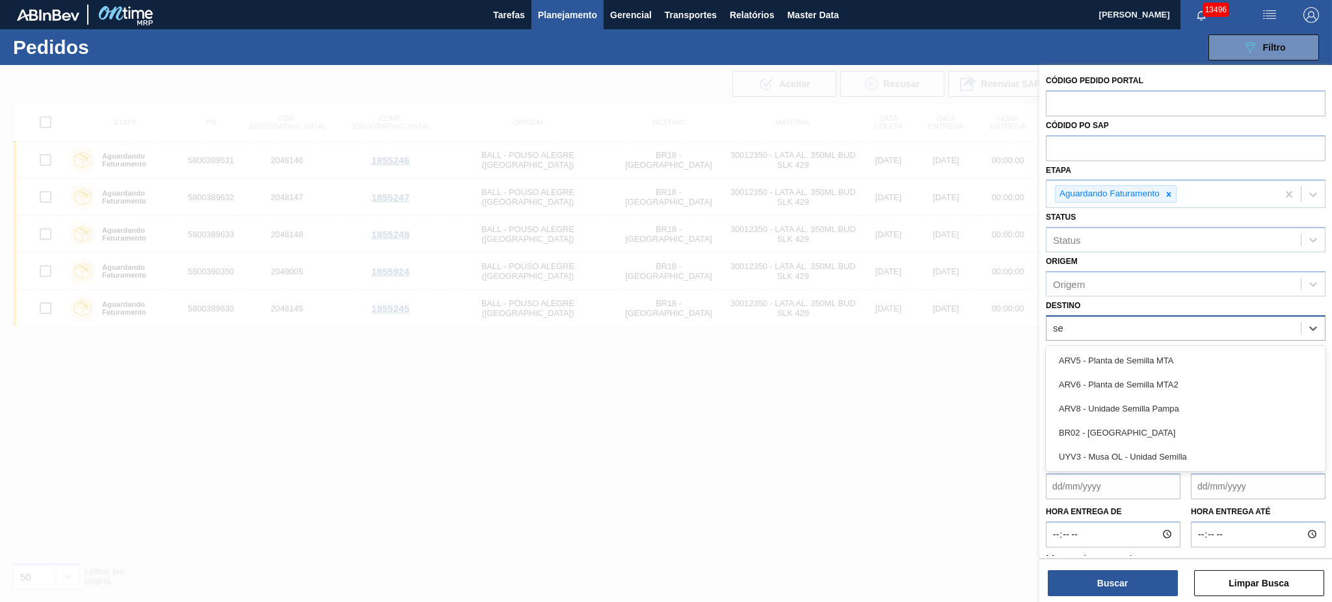
type input "ser"
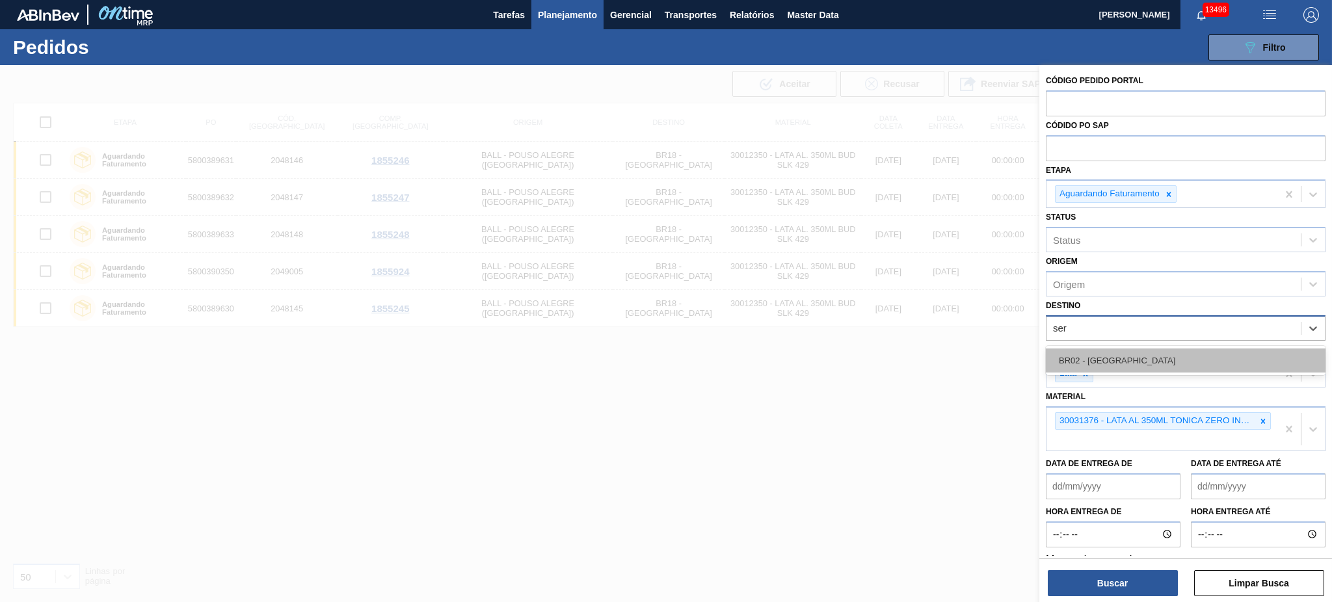
click at [1127, 355] on div "BR02 - Sergipe" at bounding box center [1186, 361] width 280 height 24
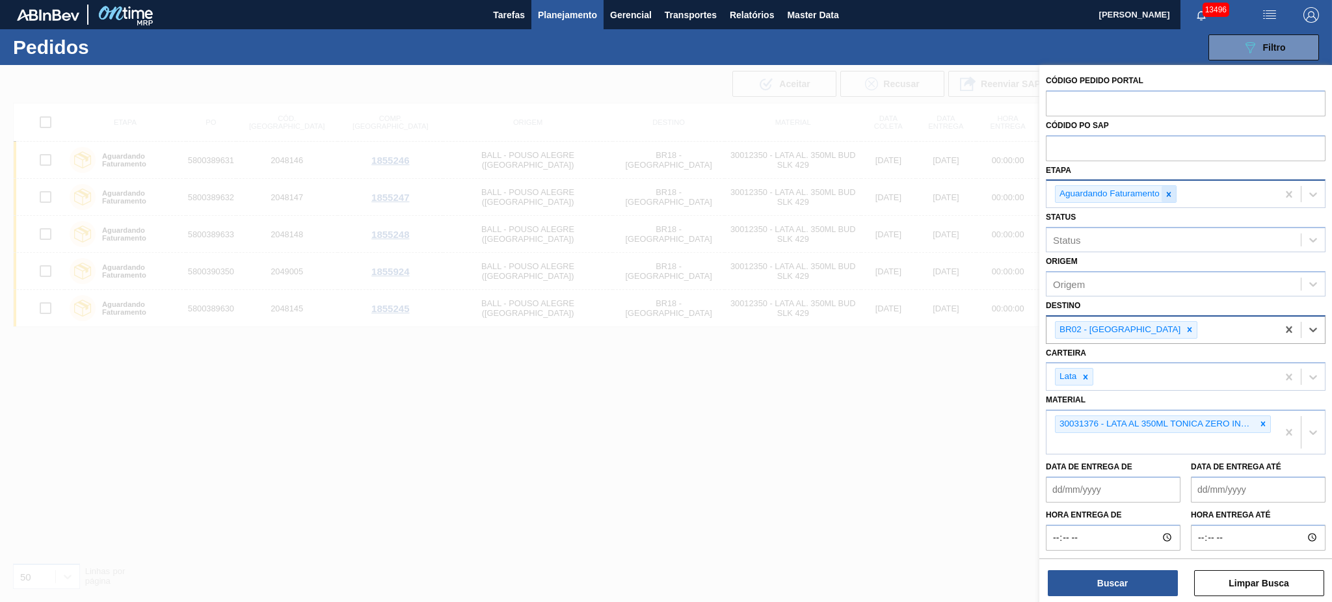
click at [1173, 193] on icon at bounding box center [1168, 194] width 9 height 9
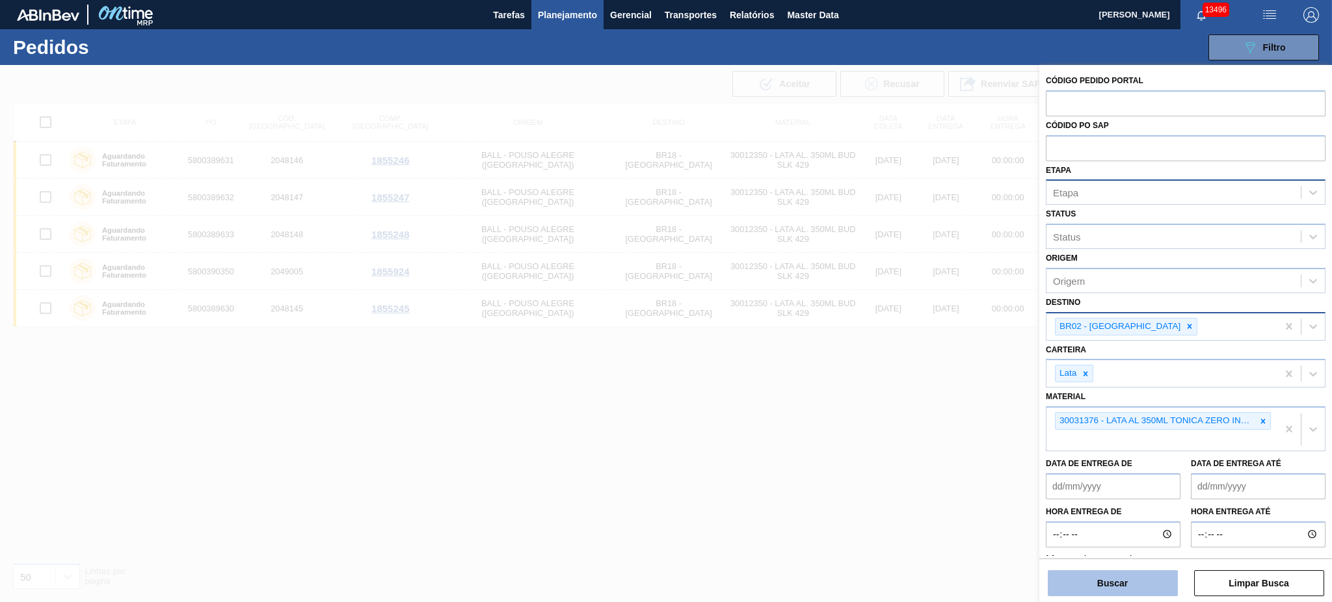
click at [1127, 583] on button "Buscar" at bounding box center [1113, 583] width 130 height 26
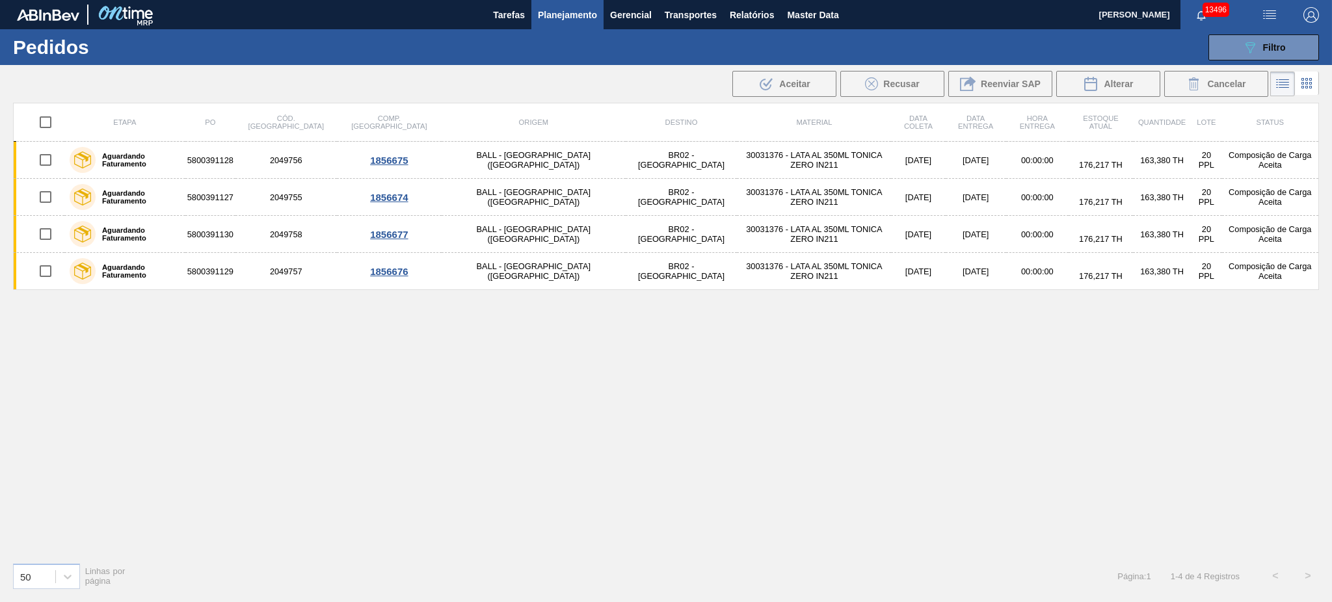
click at [45, 123] on input "checkbox" at bounding box center [45, 122] width 27 height 27
checkbox input "true"
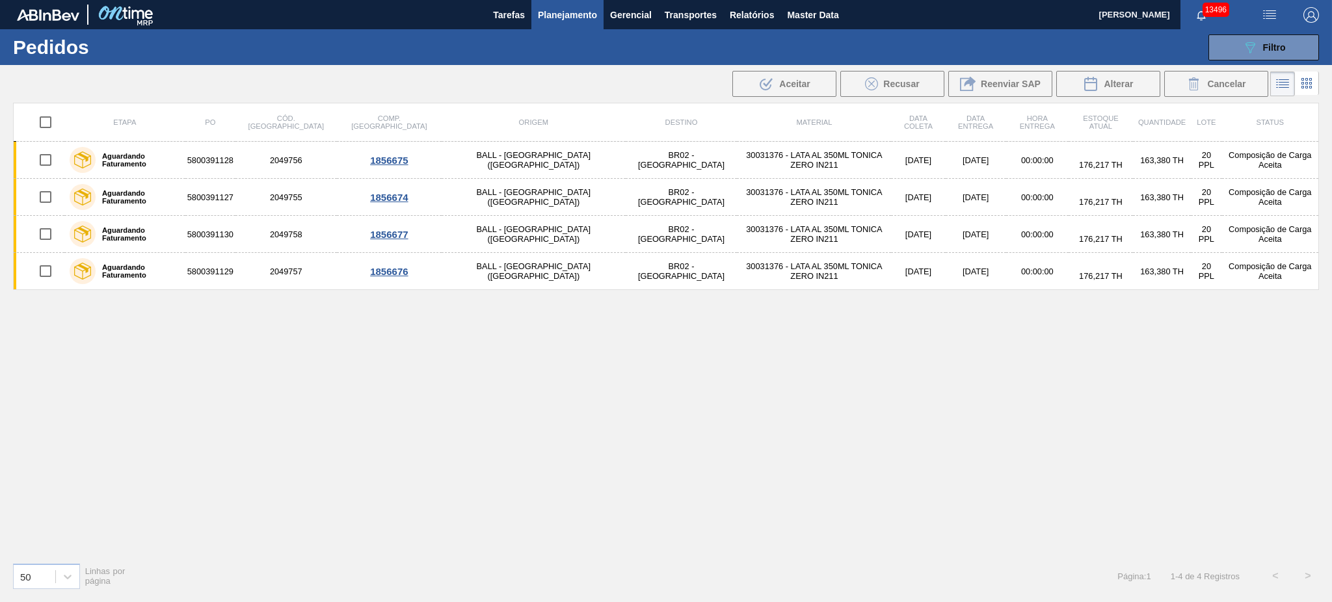
checkbox input "true"
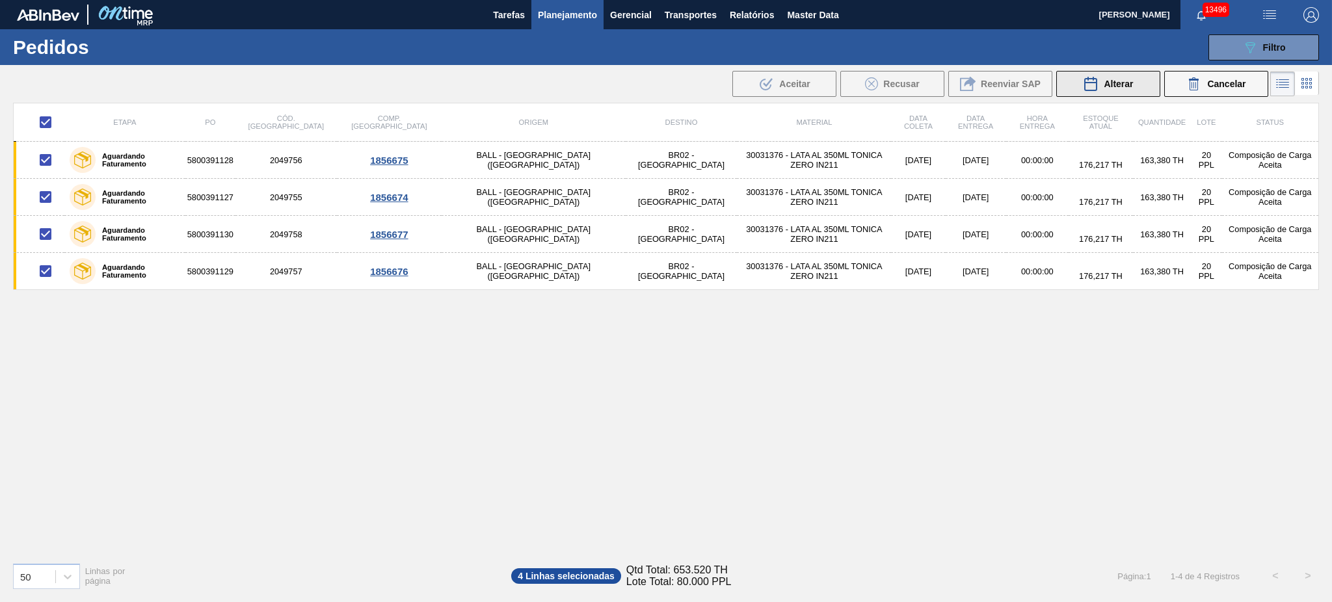
click at [1095, 87] on icon at bounding box center [1091, 84] width 16 height 16
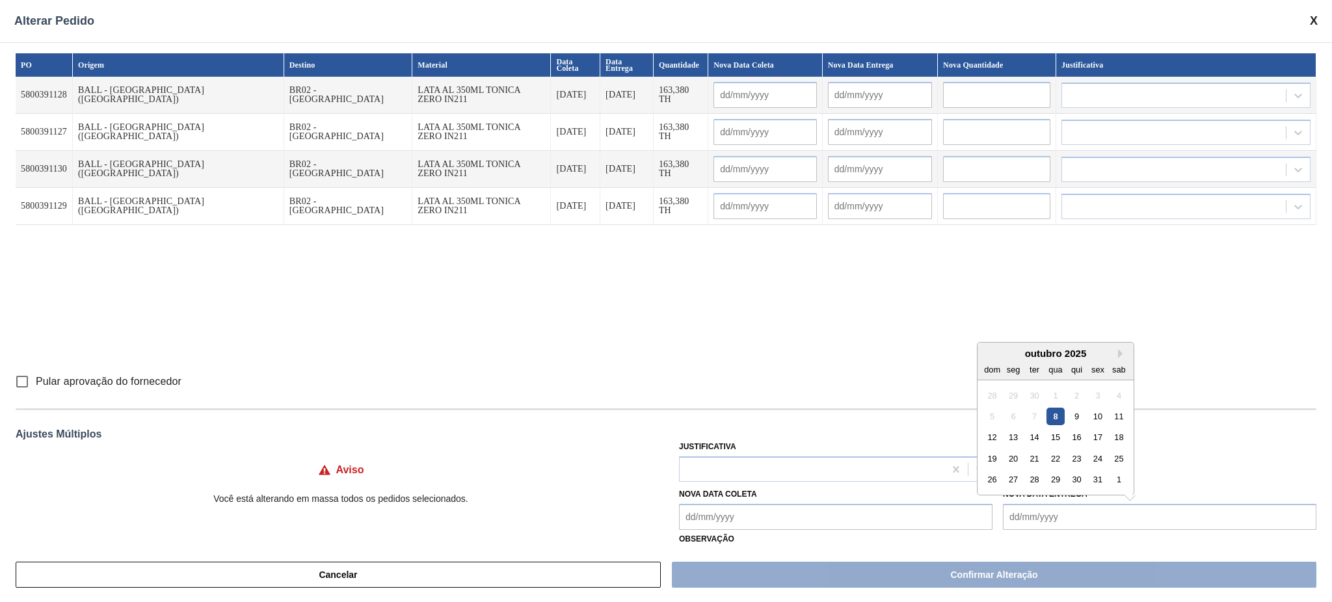
click at [1116, 516] on Entrega "Nova Data Entrega" at bounding box center [1160, 517] width 314 height 26
click at [1055, 441] on div "15" at bounding box center [1056, 438] width 18 height 18
type Entrega "[DATE]"
type input "14/10/2025"
type input "[DATE]"
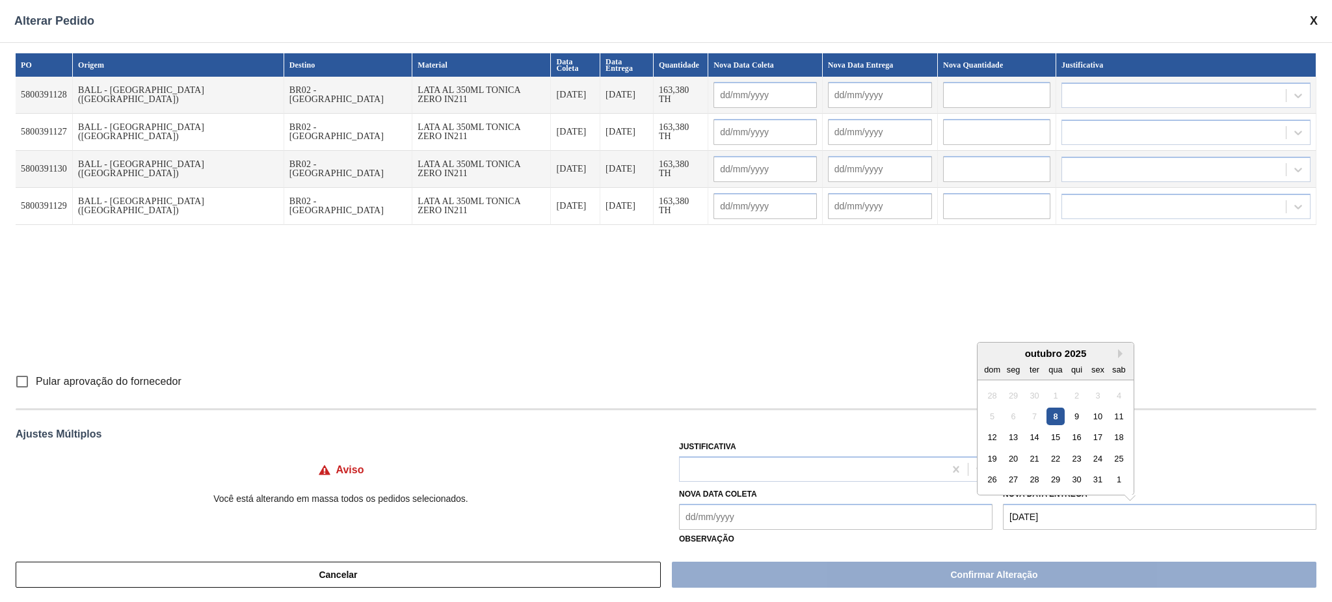
type input "[DATE]"
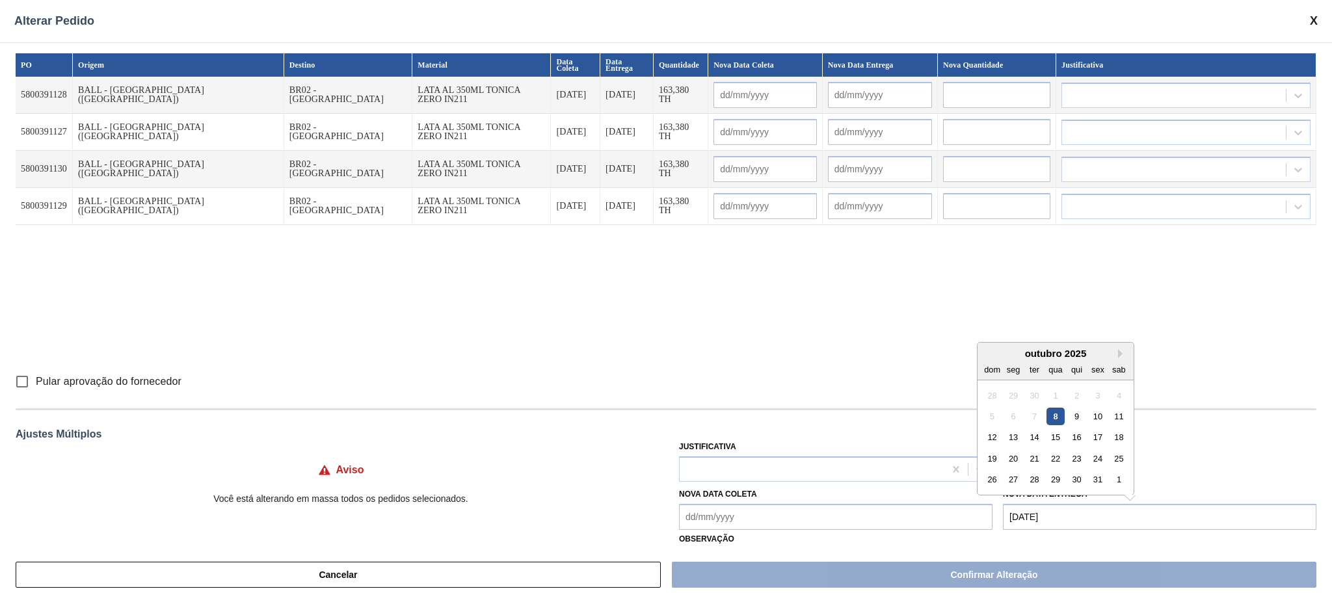
type input "[DATE]"
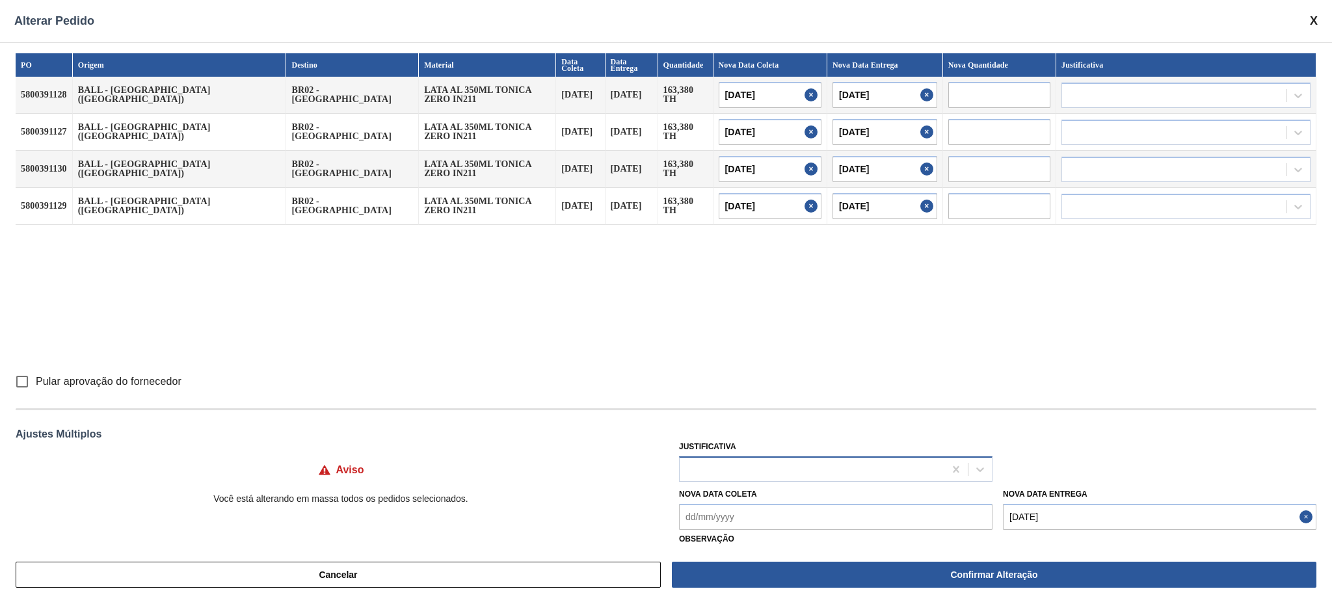
click at [819, 476] on div at bounding box center [812, 469] width 265 height 19
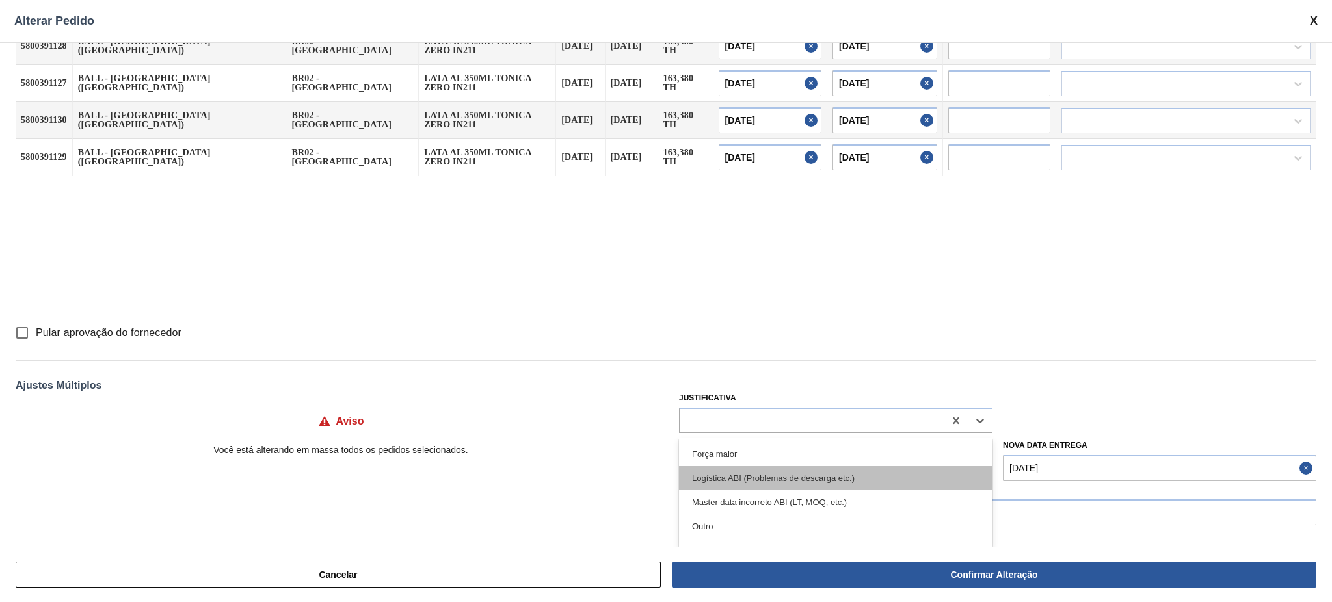
scroll to position [87, 0]
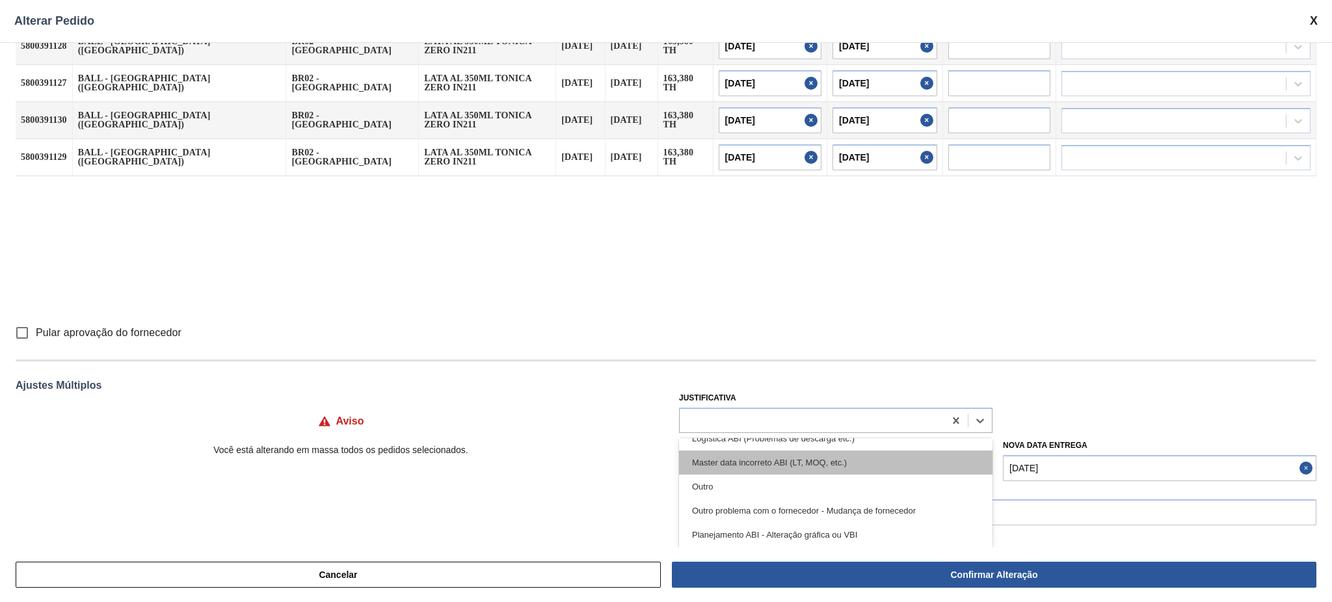
click at [862, 463] on div "Master data incorreto ABI (LT, MOQ, etc.)" at bounding box center [836, 463] width 314 height 24
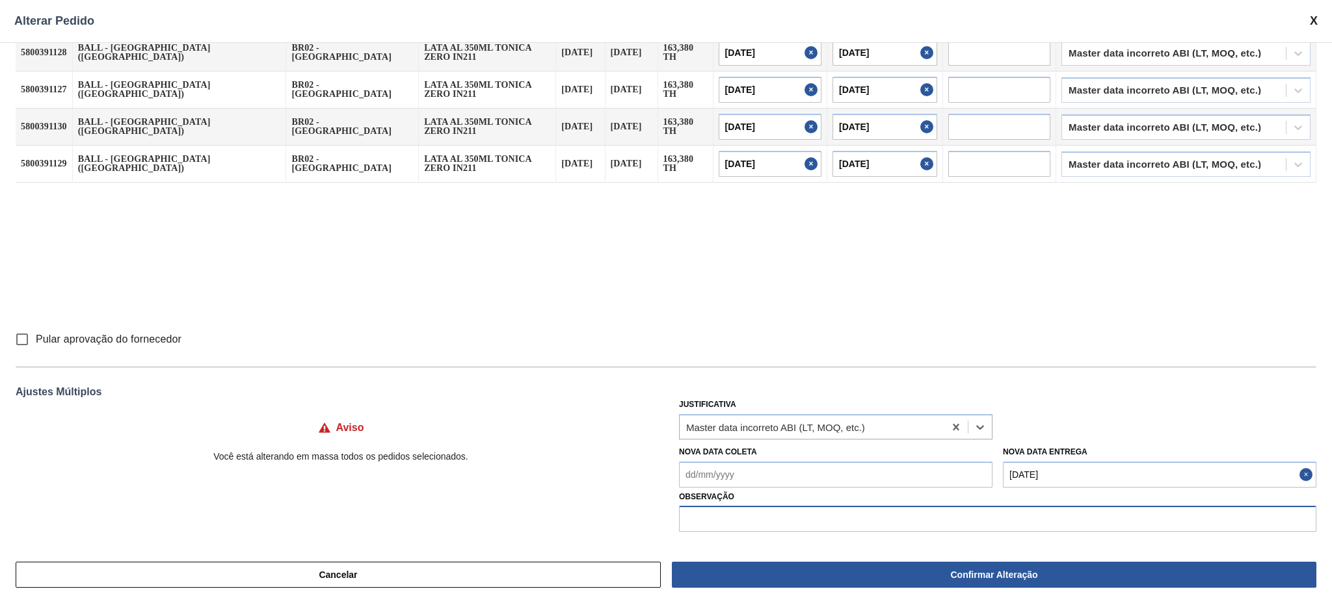
click at [796, 515] on input "text" at bounding box center [997, 519] width 637 height 26
click at [789, 530] on input "text" at bounding box center [997, 519] width 637 height 26
click at [745, 510] on input "text" at bounding box center [997, 519] width 637 height 26
type input "A"
type input "Lead time incorreto"
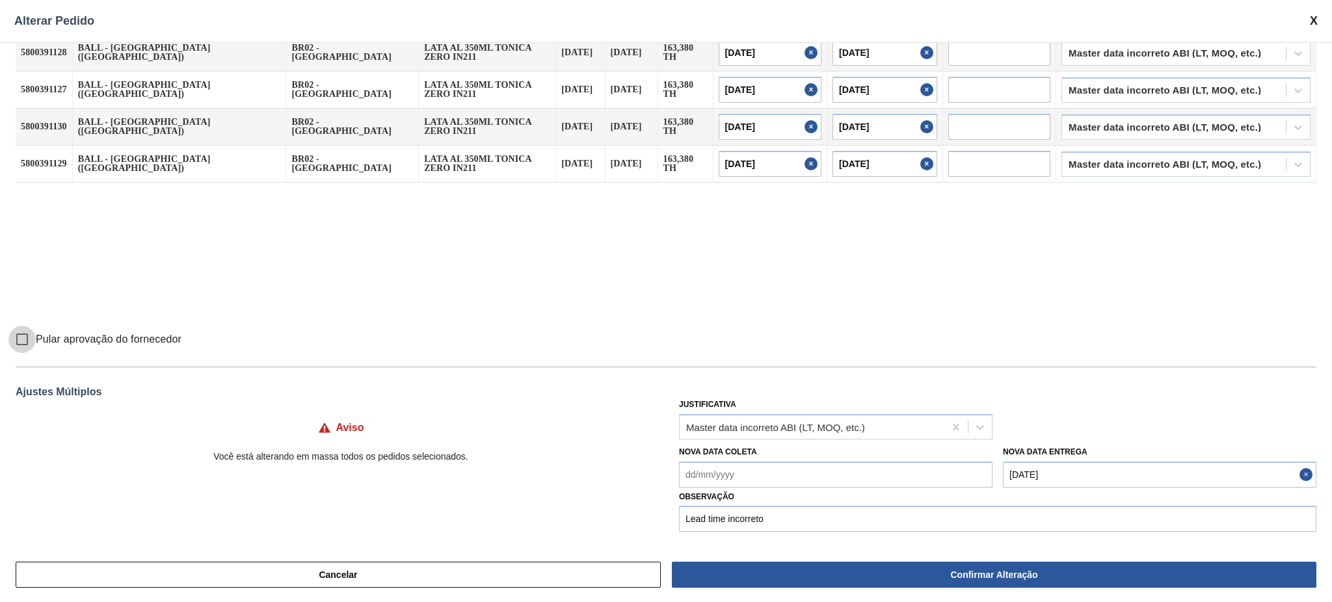
click at [26, 339] on input "Pular aprovação do fornecedor" at bounding box center [21, 339] width 27 height 27
checkbox input "true"
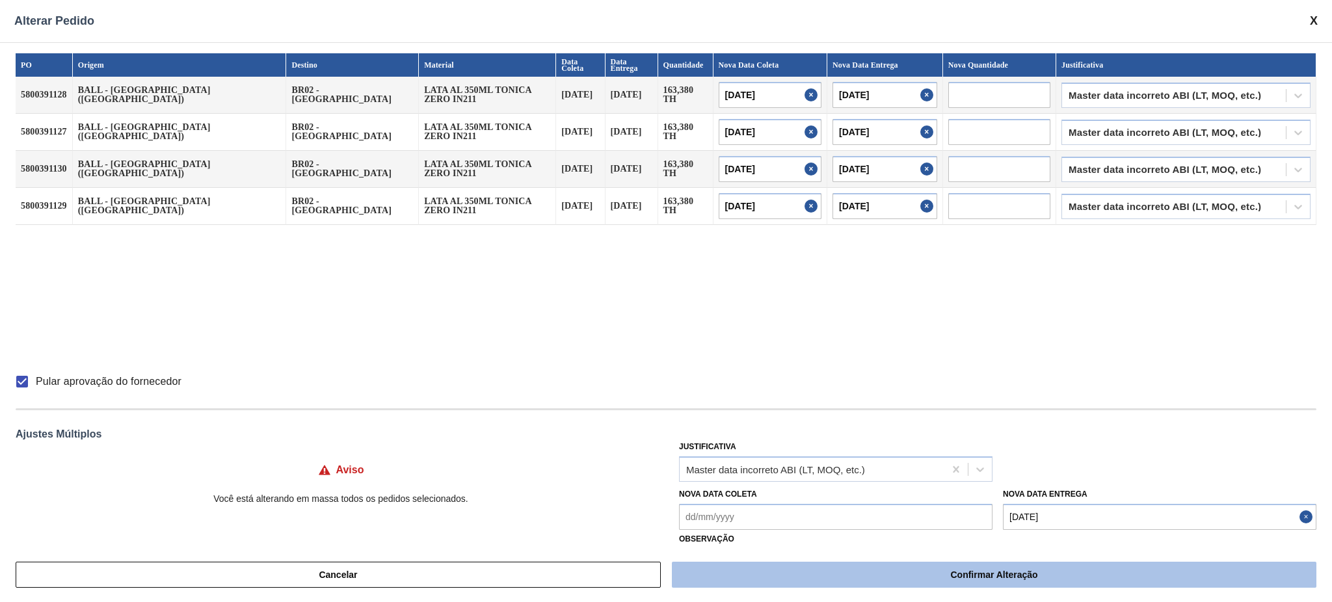
click at [972, 575] on button "Confirmar Alteração" at bounding box center [994, 575] width 645 height 26
checkbox input "false"
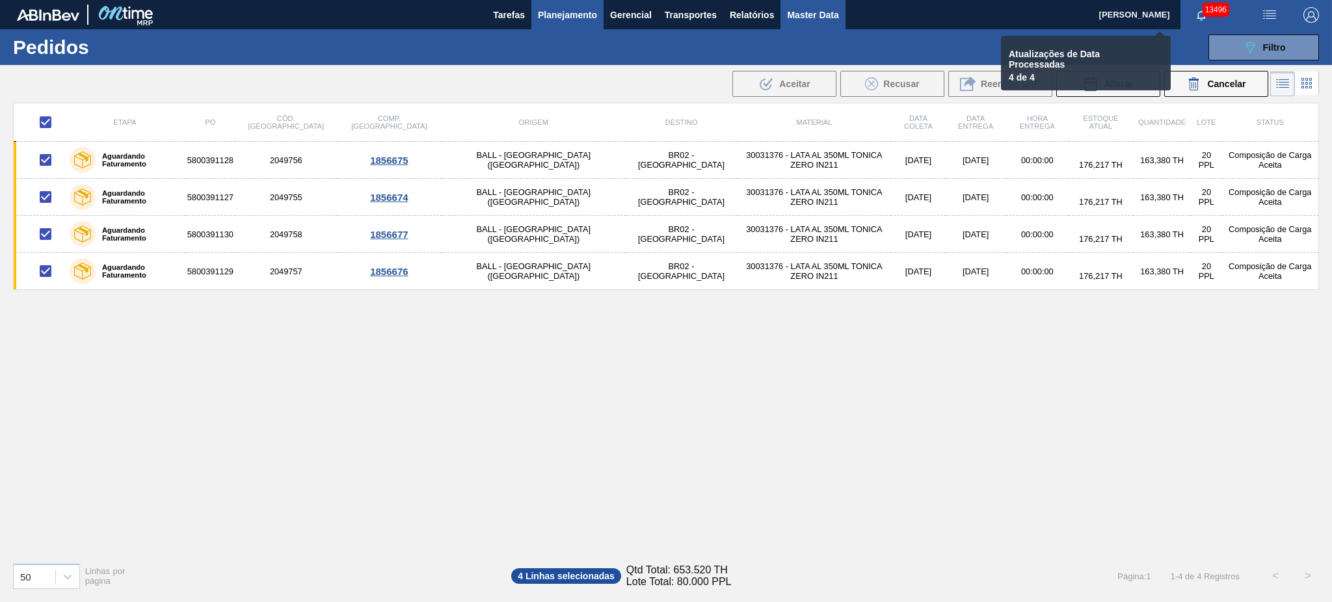
checkbox input "false"
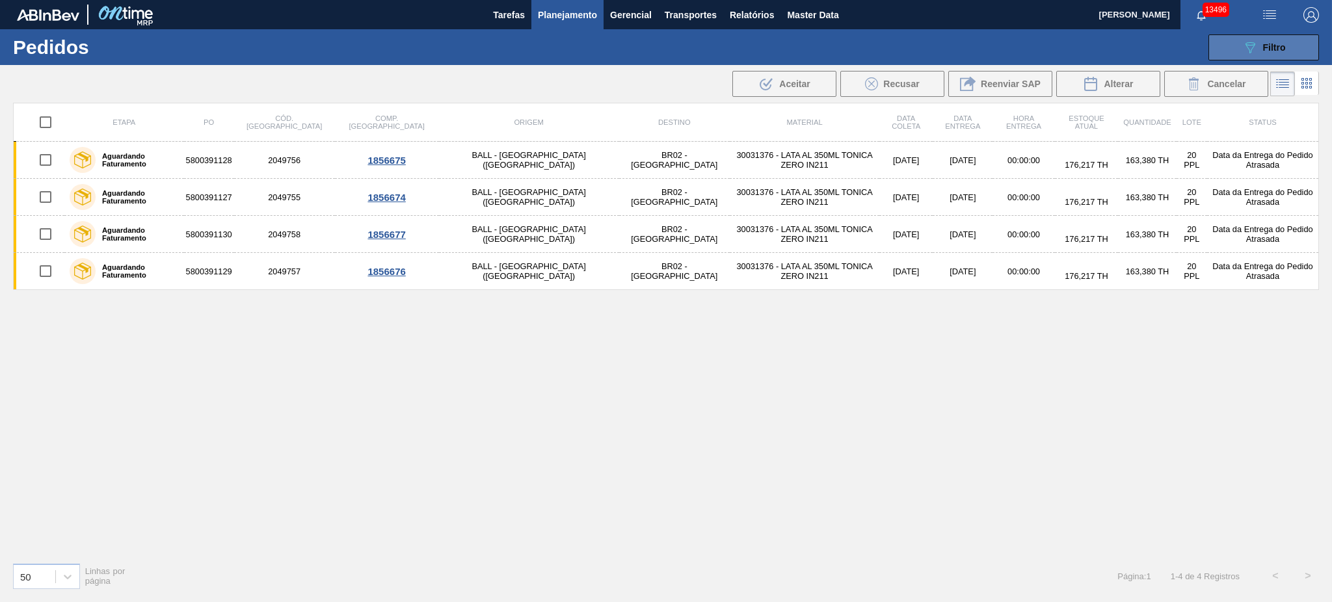
click at [1286, 46] on button "089F7B8B-B2A5-4AFE-B5C0-19BA573D28AC Filtro" at bounding box center [1264, 47] width 111 height 26
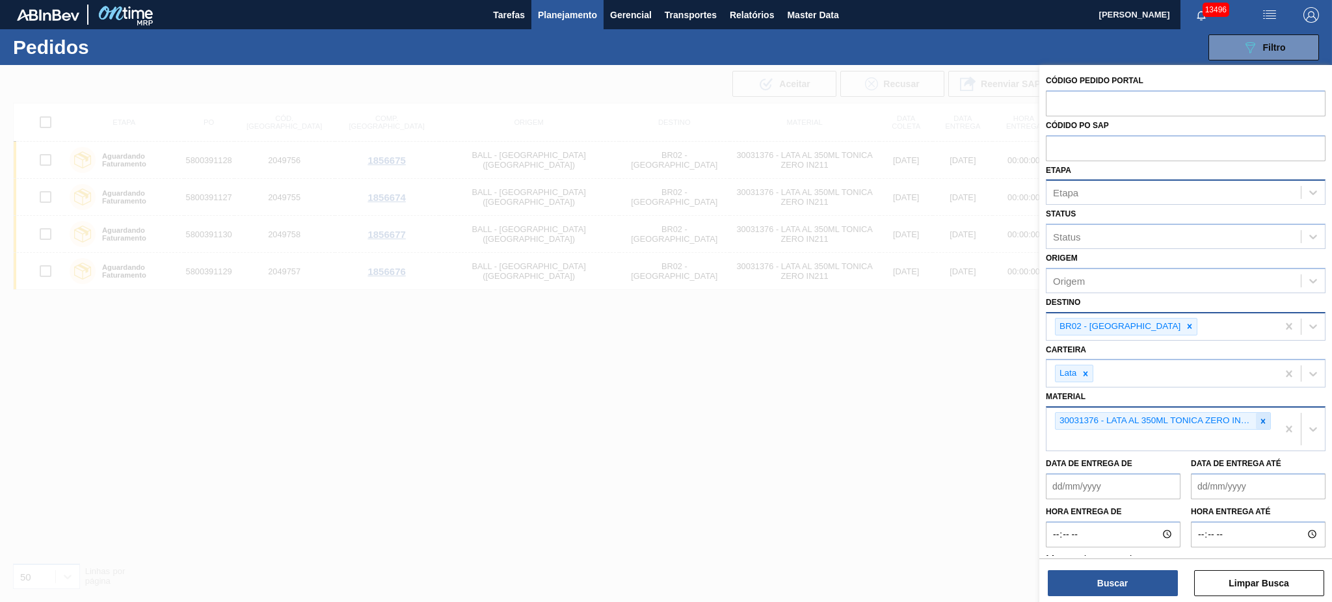
click at [1259, 417] on icon at bounding box center [1263, 421] width 9 height 9
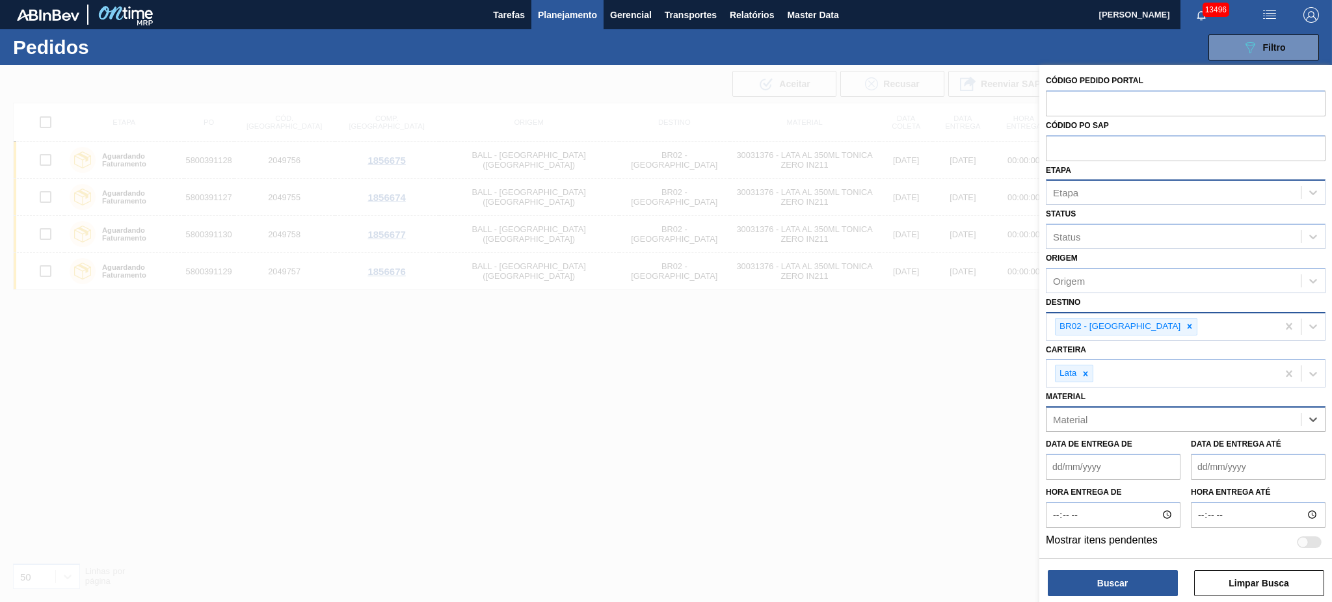
paste input "30034214"
type input "30034214"
click at [1135, 442] on div "30034214 - LATA AL 350ML GCAZ MP" at bounding box center [1186, 452] width 280 height 24
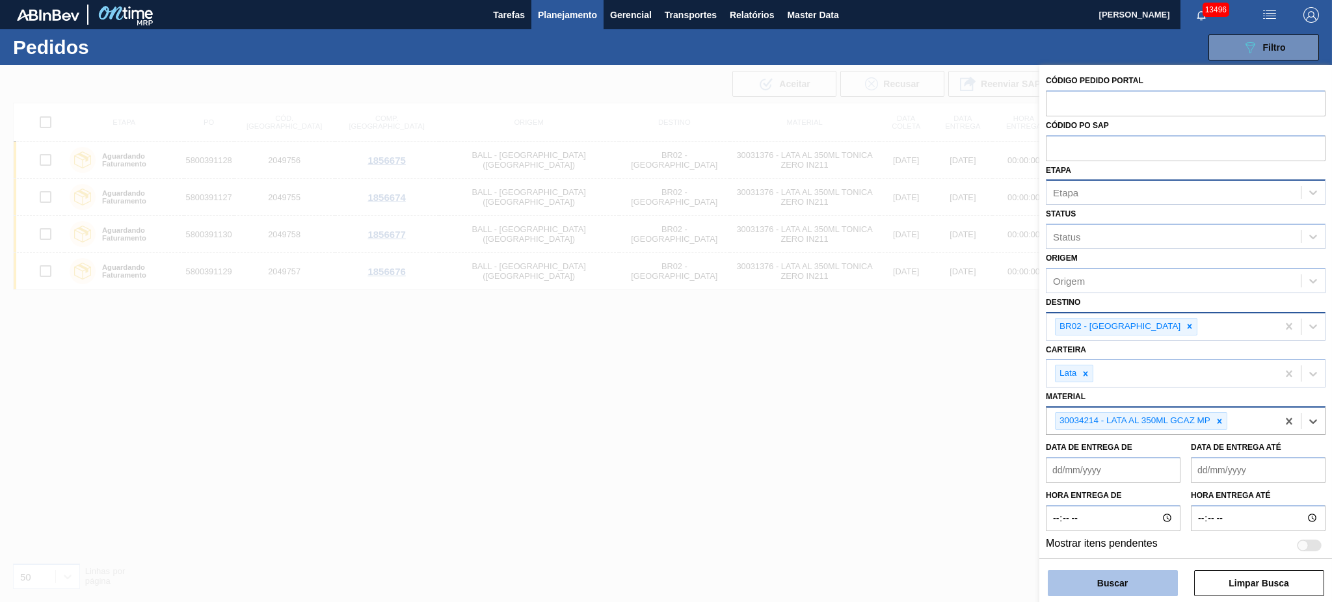
click at [1121, 585] on button "Buscar" at bounding box center [1113, 583] width 130 height 26
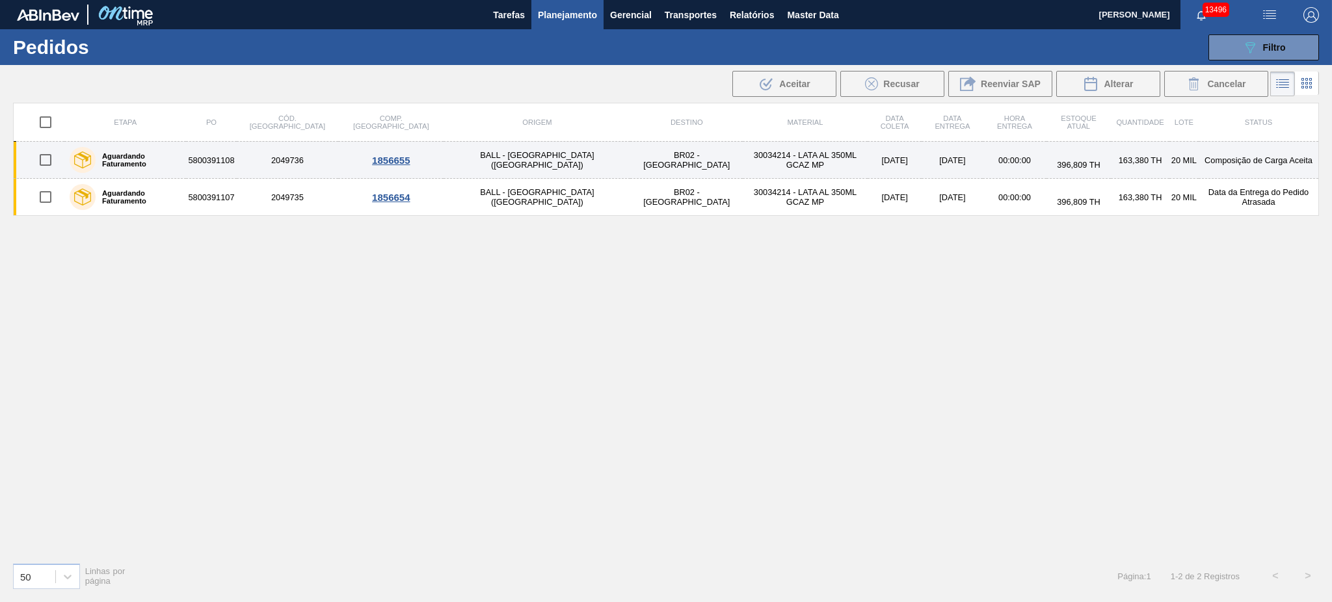
click at [51, 157] on input "checkbox" at bounding box center [45, 159] width 27 height 27
checkbox input "true"
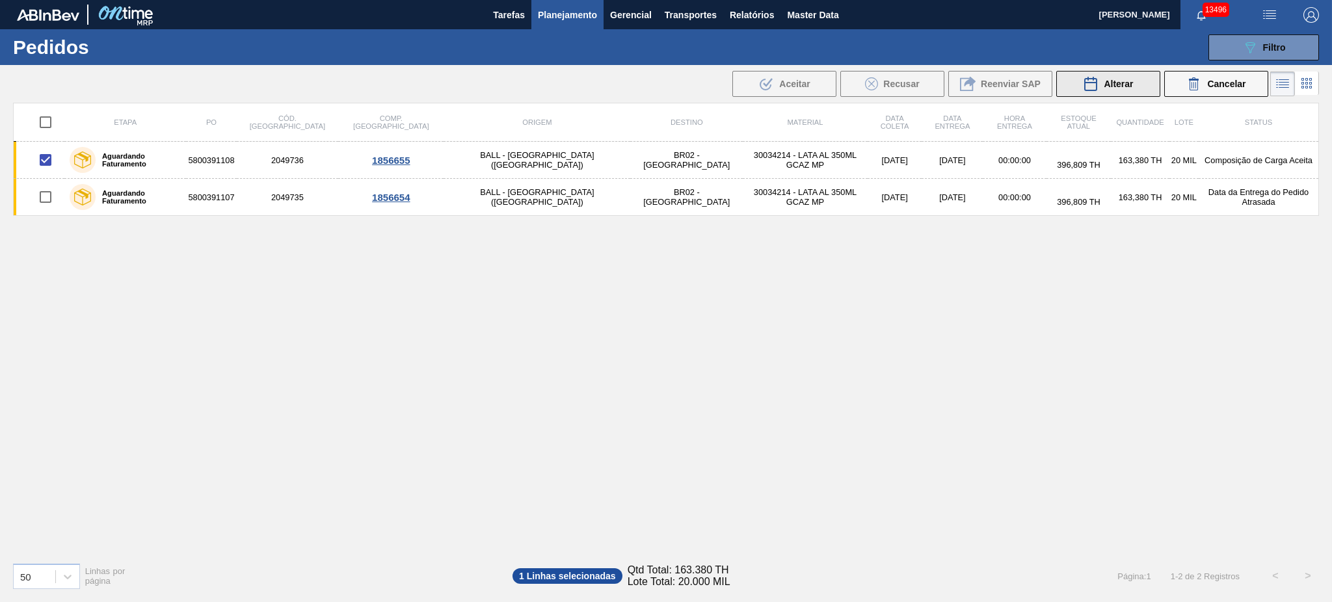
click at [1127, 83] on span "Alterar" at bounding box center [1118, 84] width 29 height 10
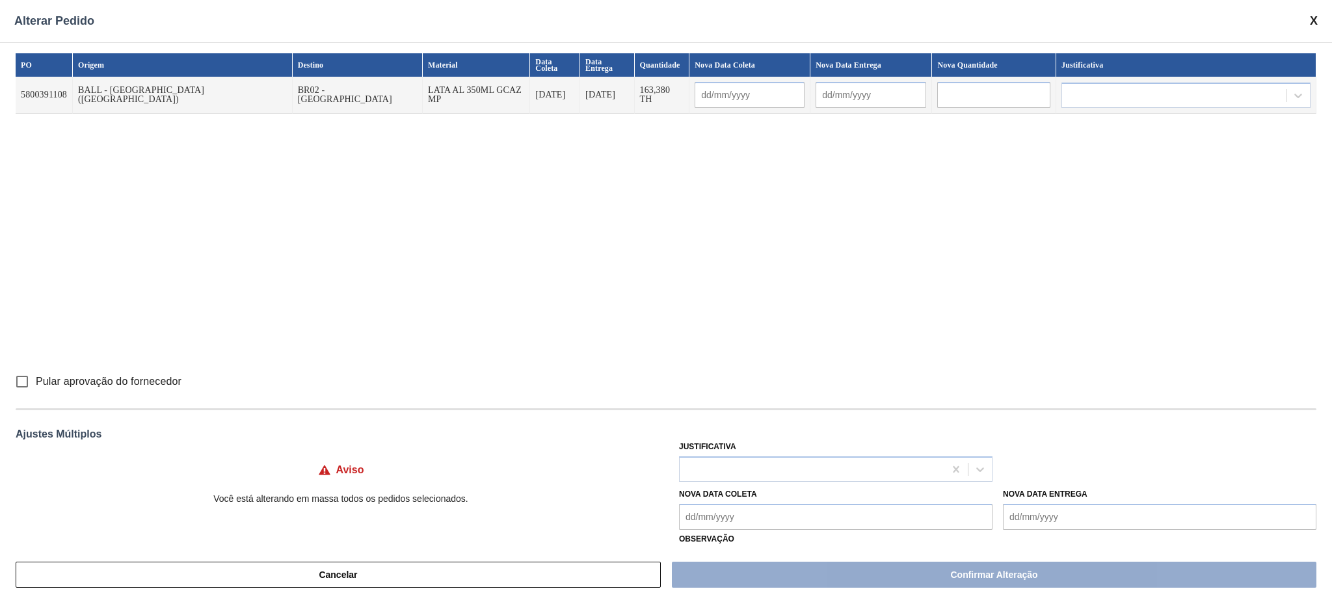
click at [1093, 516] on Entrega "Nova Data Entrega" at bounding box center [1160, 517] width 314 height 26
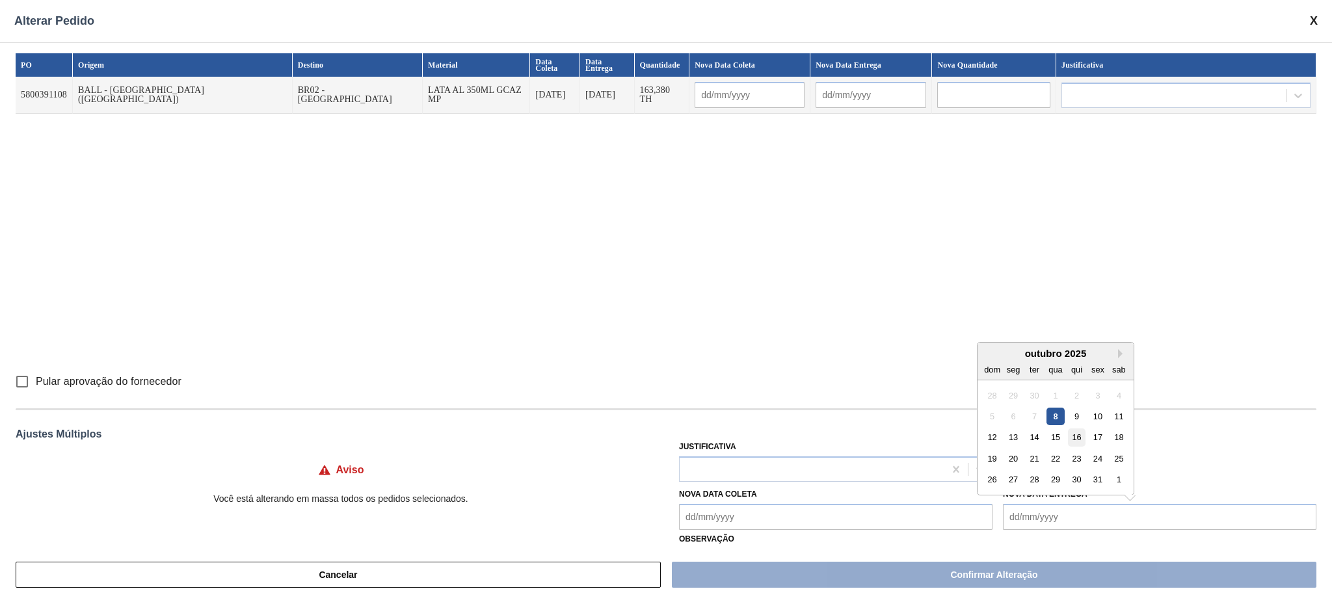
click at [1077, 446] on div "16" at bounding box center [1077, 438] width 18 height 18
type Entrega "16/10/2025"
type input "[DATE]"
type input "16/10/2025"
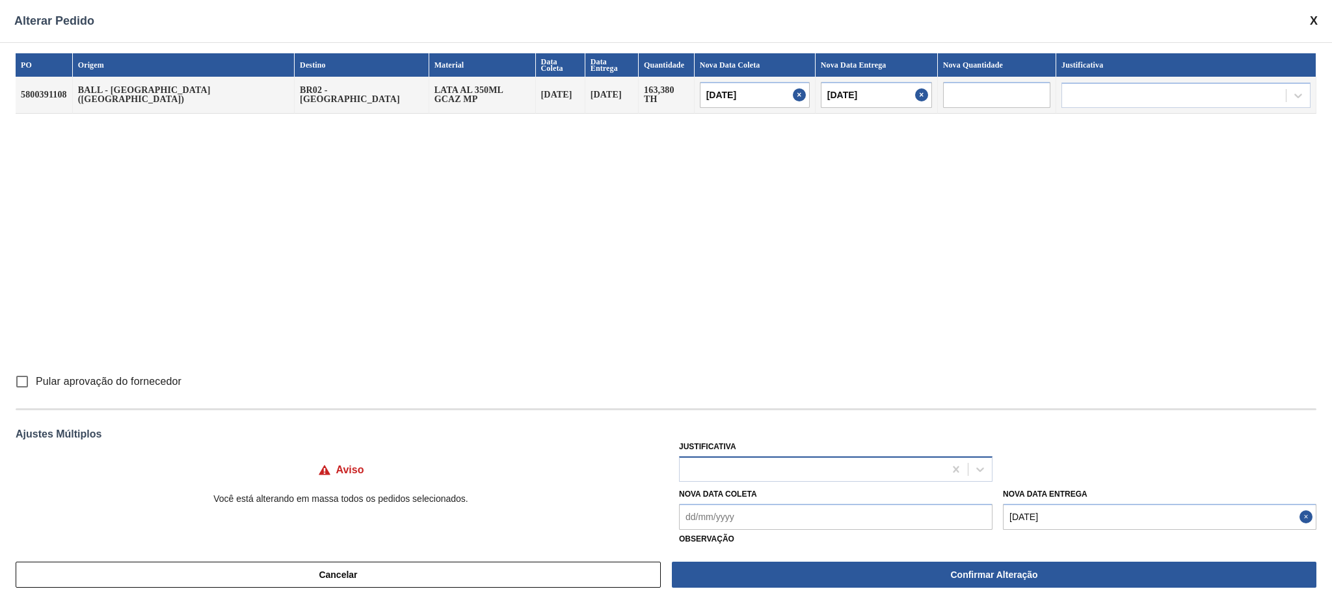
click at [778, 474] on div at bounding box center [812, 469] width 265 height 19
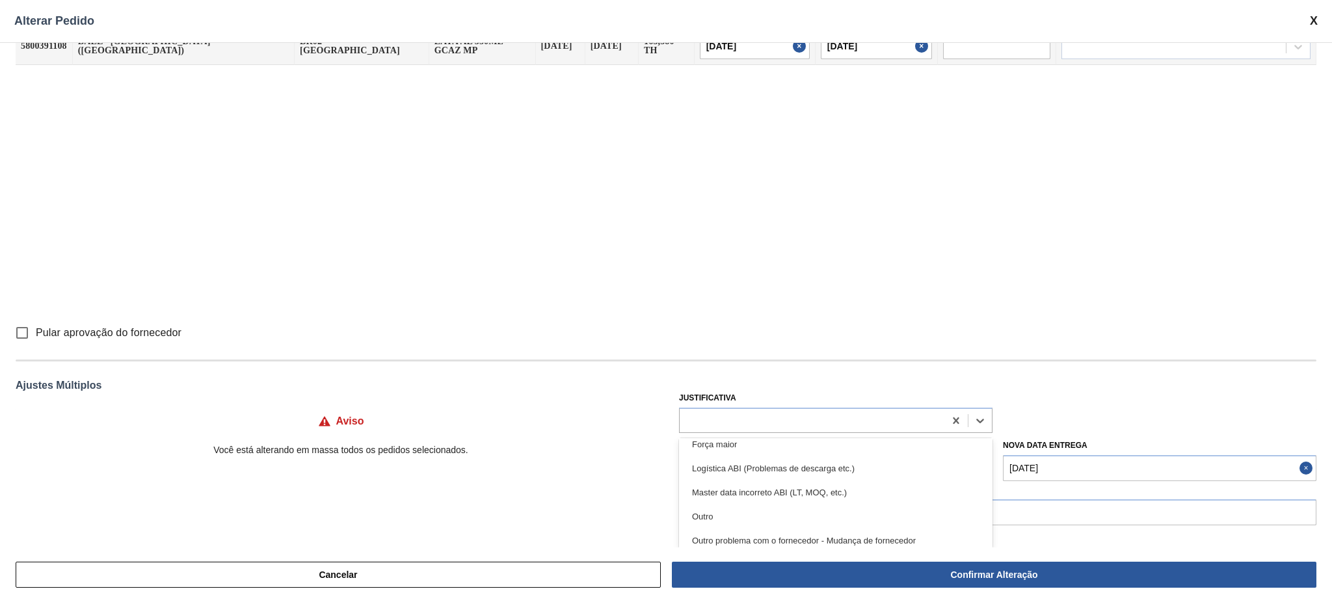
scroll to position [87, 0]
click at [858, 459] on div "Master data incorreto ABI (LT, MOQ, etc.)" at bounding box center [836, 463] width 314 height 24
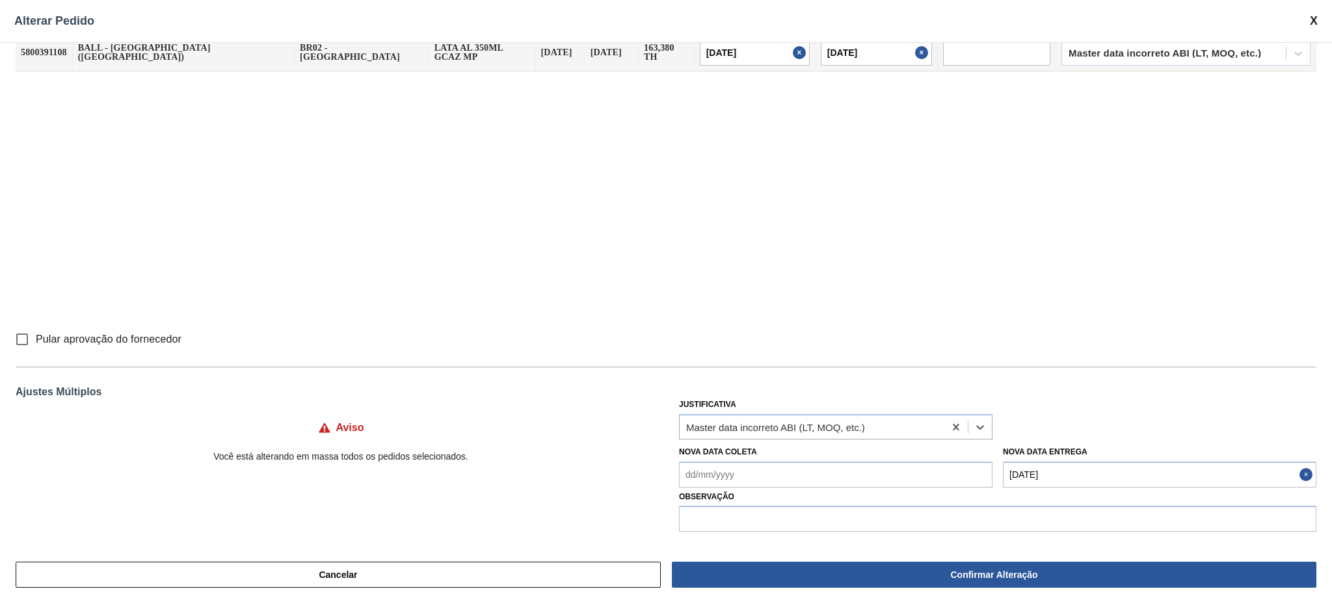
scroll to position [42, 0]
click at [771, 514] on input "text" at bounding box center [997, 519] width 637 height 26
paste input "30034214"
type input "Lead time incorreto"
click at [22, 343] on input "Pular aprovação do fornecedor" at bounding box center [21, 339] width 27 height 27
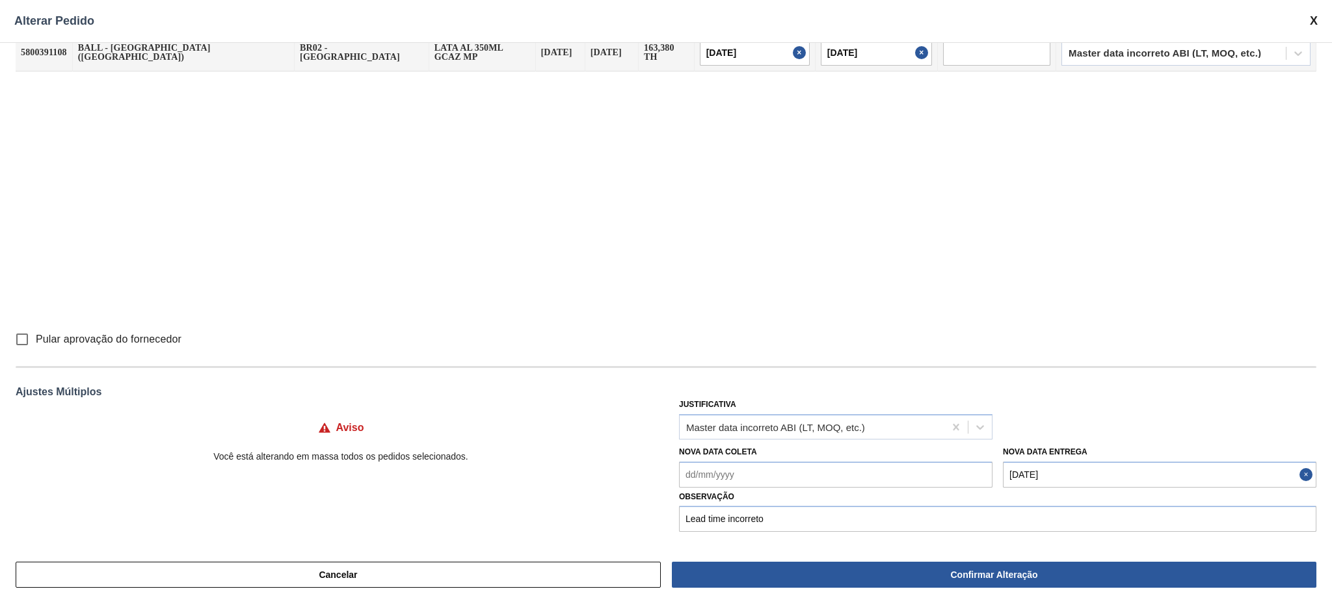
checkbox input "true"
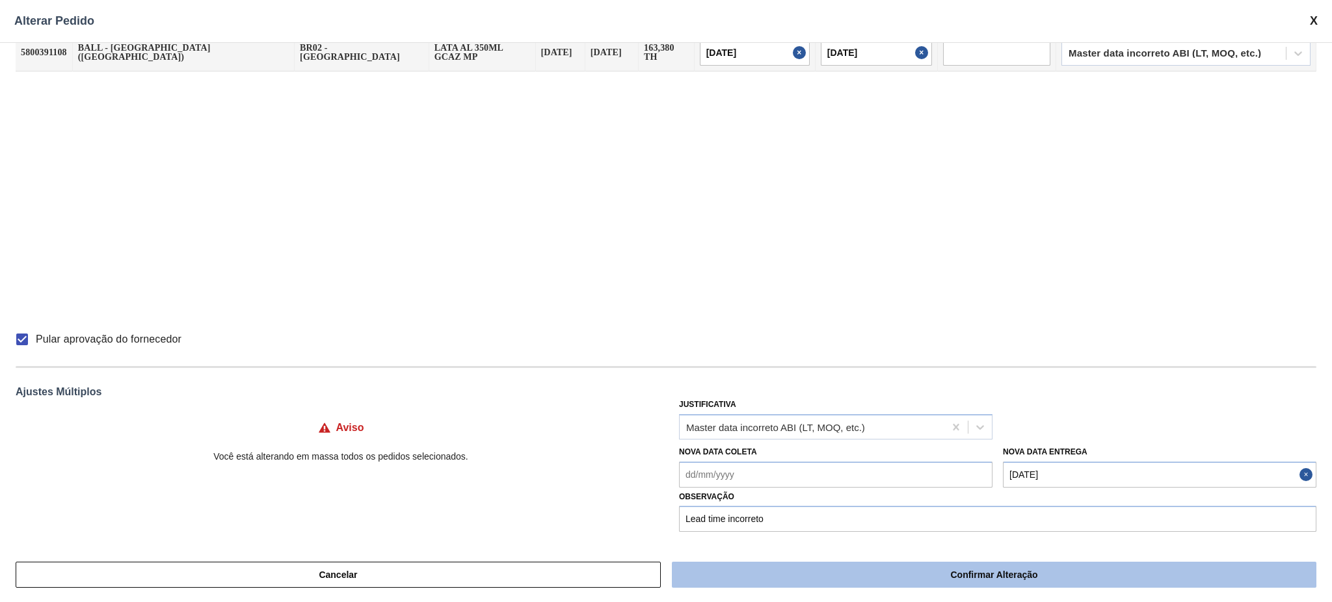
click at [969, 586] on button "Confirmar Alteração" at bounding box center [994, 575] width 645 height 26
checkbox input "false"
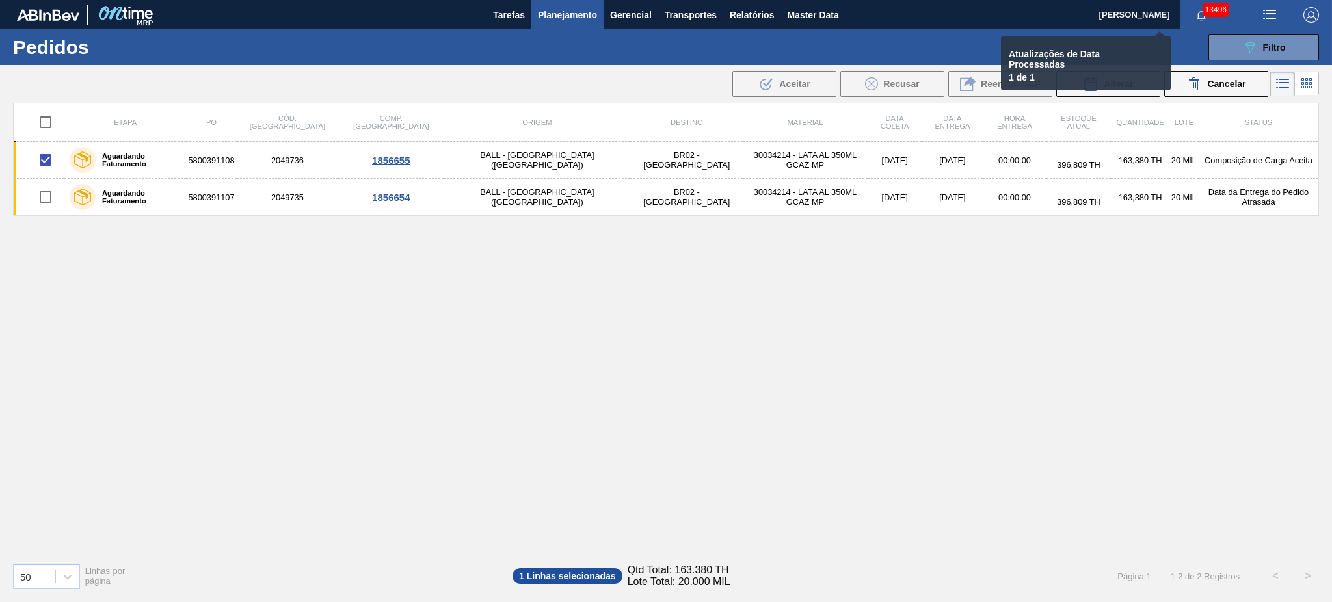
checkbox input "false"
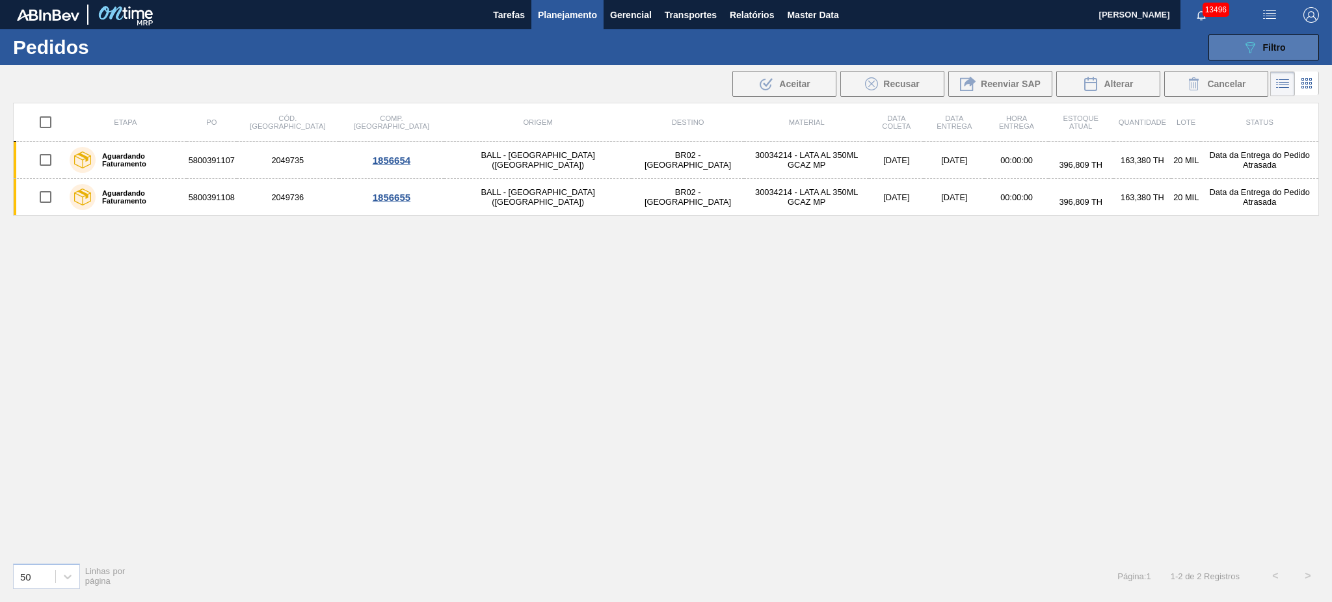
click at [1242, 49] on icon "089F7B8B-B2A5-4AFE-B5C0-19BA573D28AC" at bounding box center [1250, 48] width 16 height 16
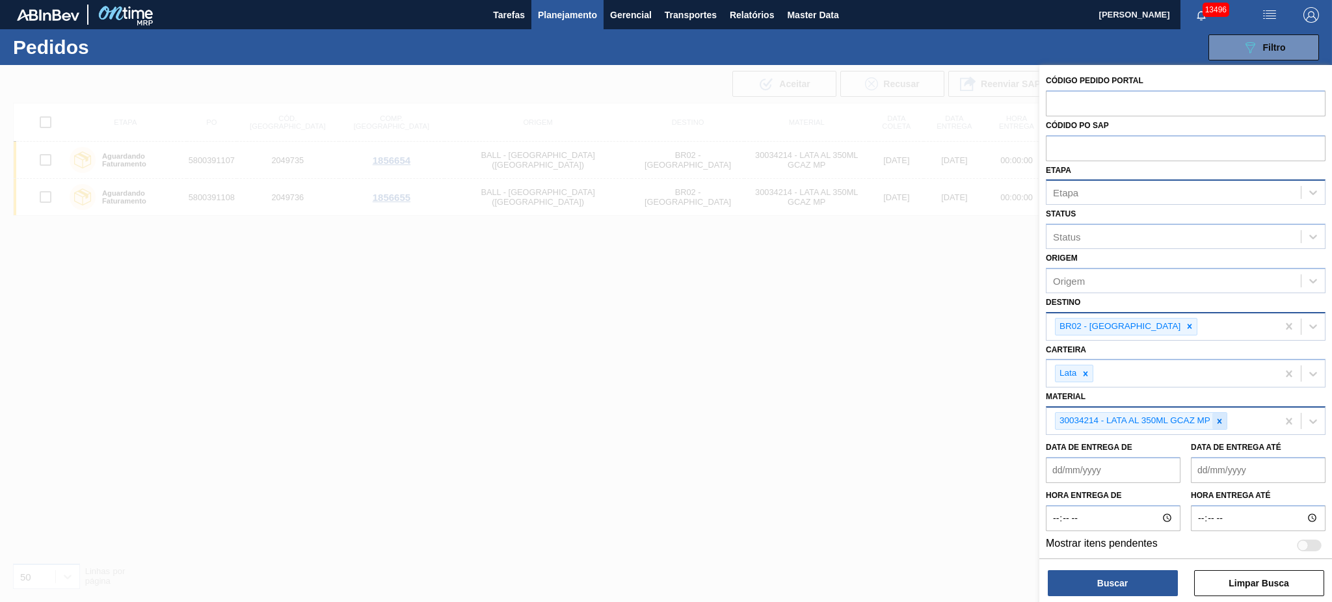
click at [1221, 417] on icon at bounding box center [1219, 421] width 9 height 9
paste input "30034236"
type input "30034236"
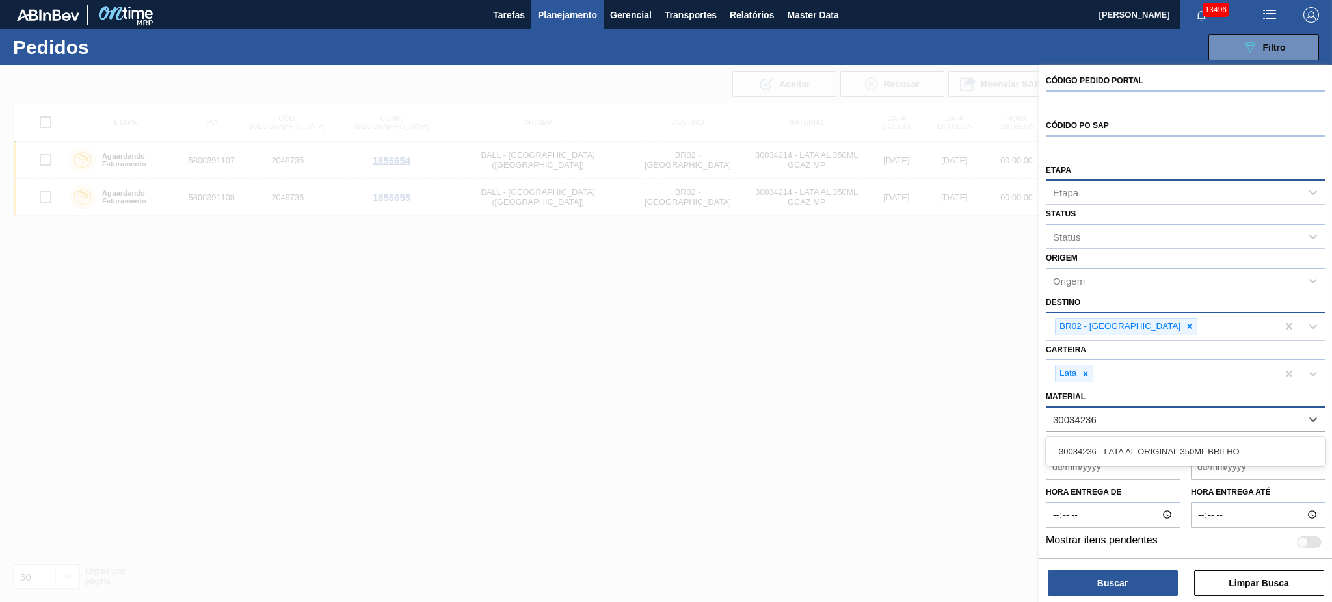
drag, startPoint x: 1164, startPoint y: 451, endPoint x: 1153, endPoint y: 489, distance: 40.1
click at [1164, 451] on div "30034236 - LATA AL ORIGINAL 350ML BRILHO" at bounding box center [1186, 452] width 280 height 24
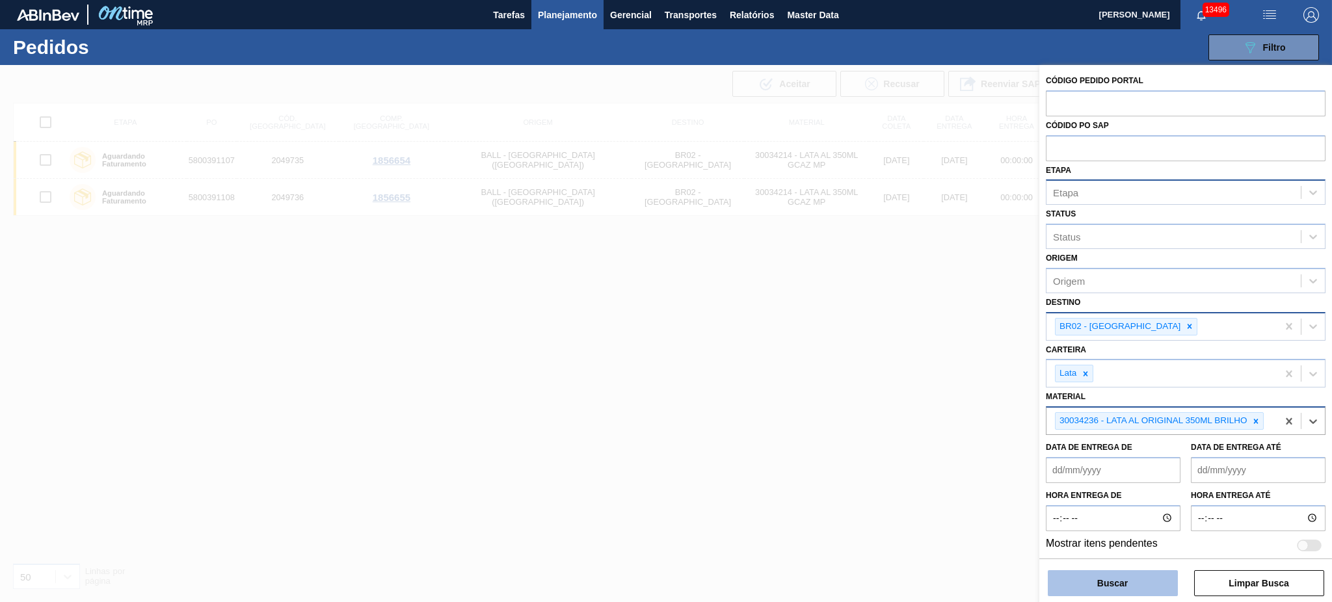
click at [1101, 581] on button "Buscar" at bounding box center [1113, 583] width 130 height 26
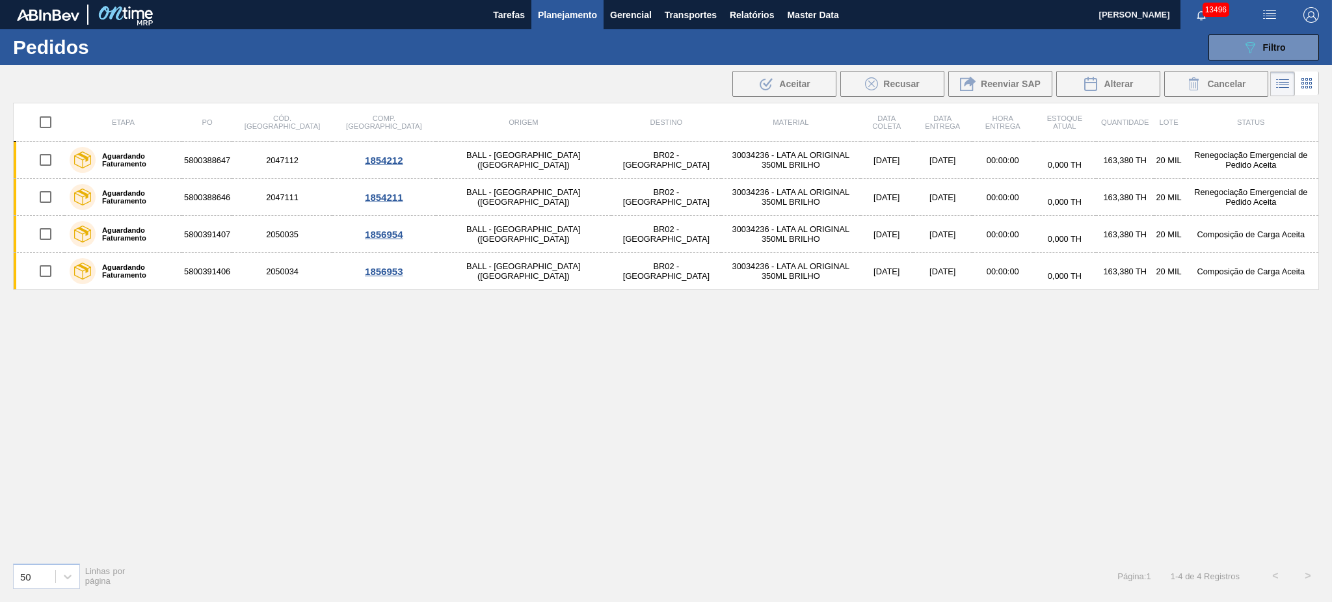
click at [49, 122] on input "checkbox" at bounding box center [45, 122] width 27 height 27
checkbox input "true"
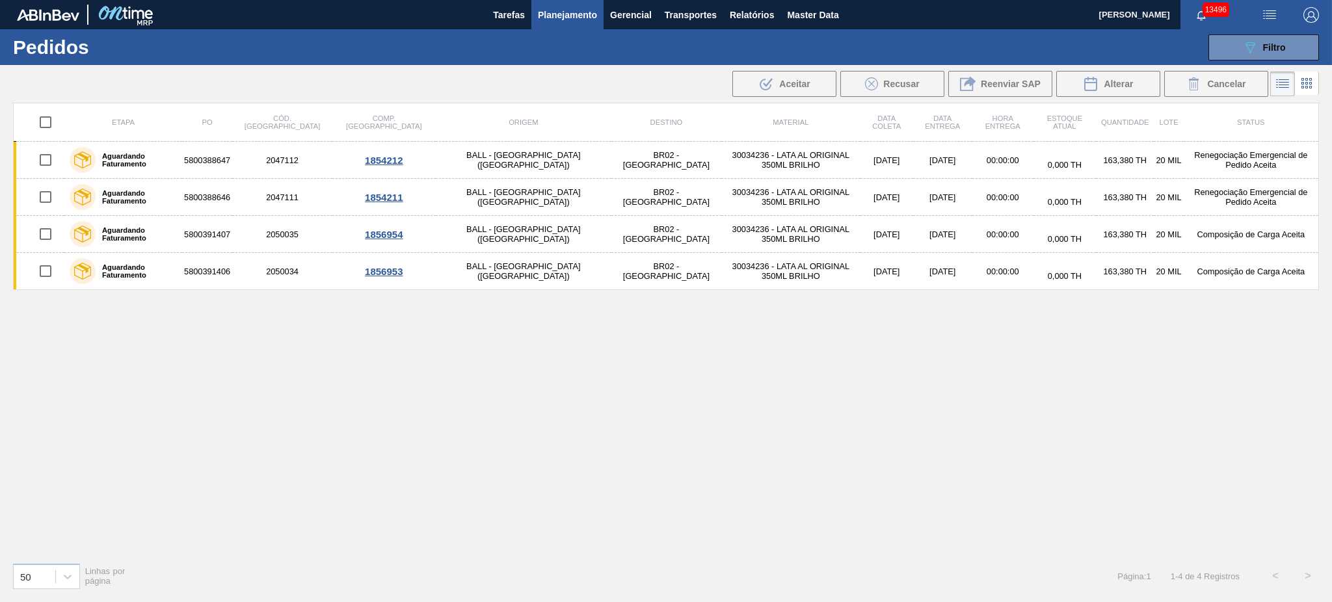
checkbox input "true"
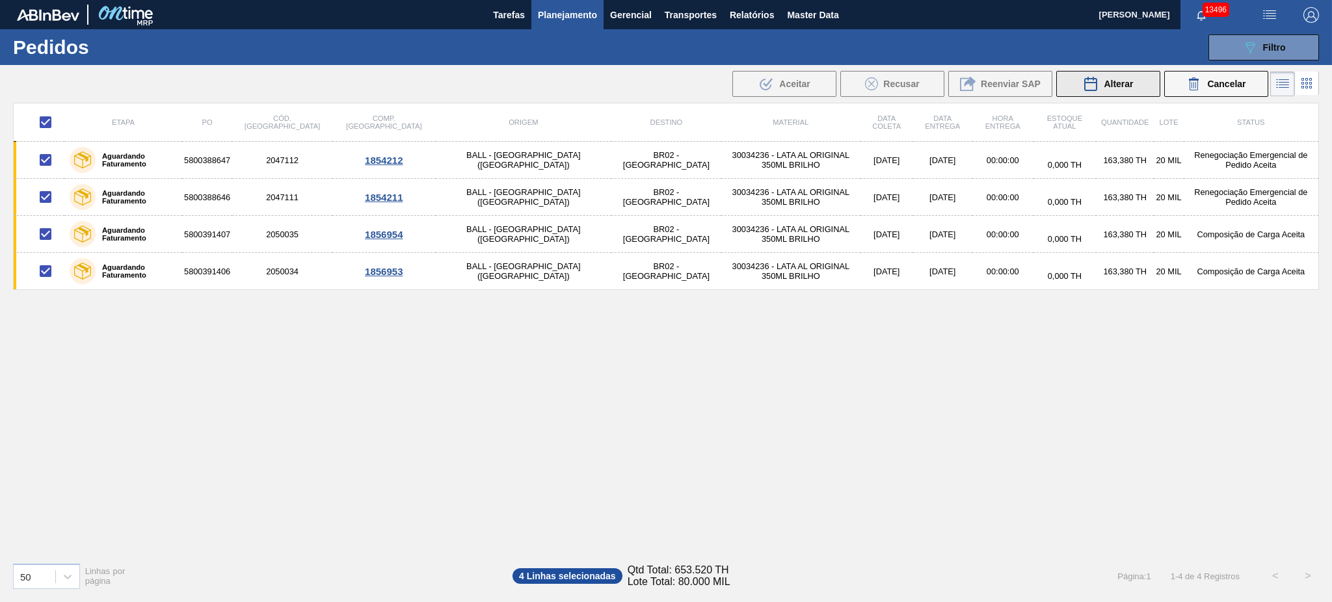
click at [1130, 81] on span "Alterar" at bounding box center [1118, 84] width 29 height 10
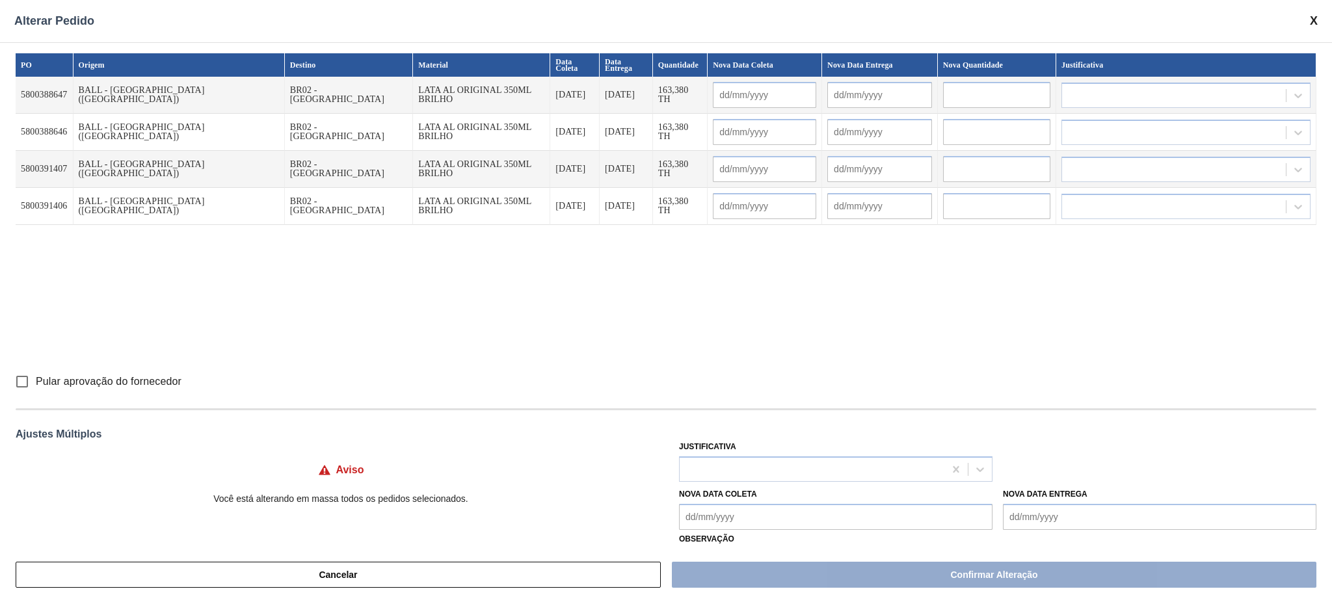
click at [839, 82] on input "text" at bounding box center [879, 95] width 105 height 26
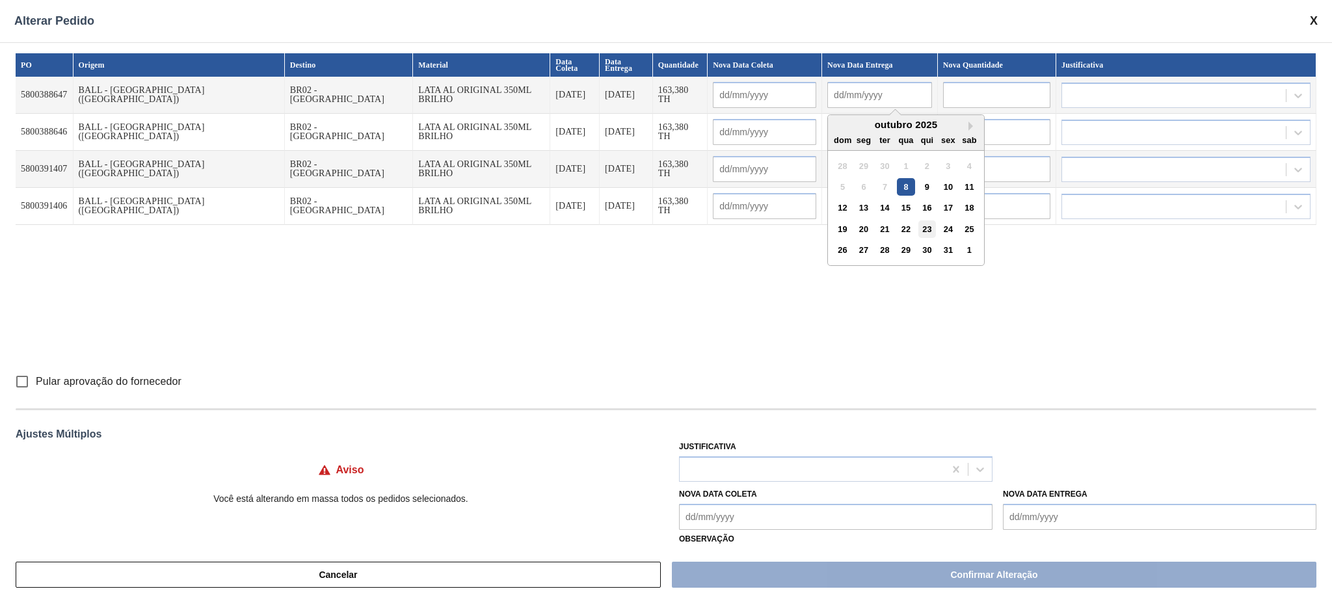
click at [918, 224] on div "23" at bounding box center [927, 230] width 18 height 18
type input "[DATE]"
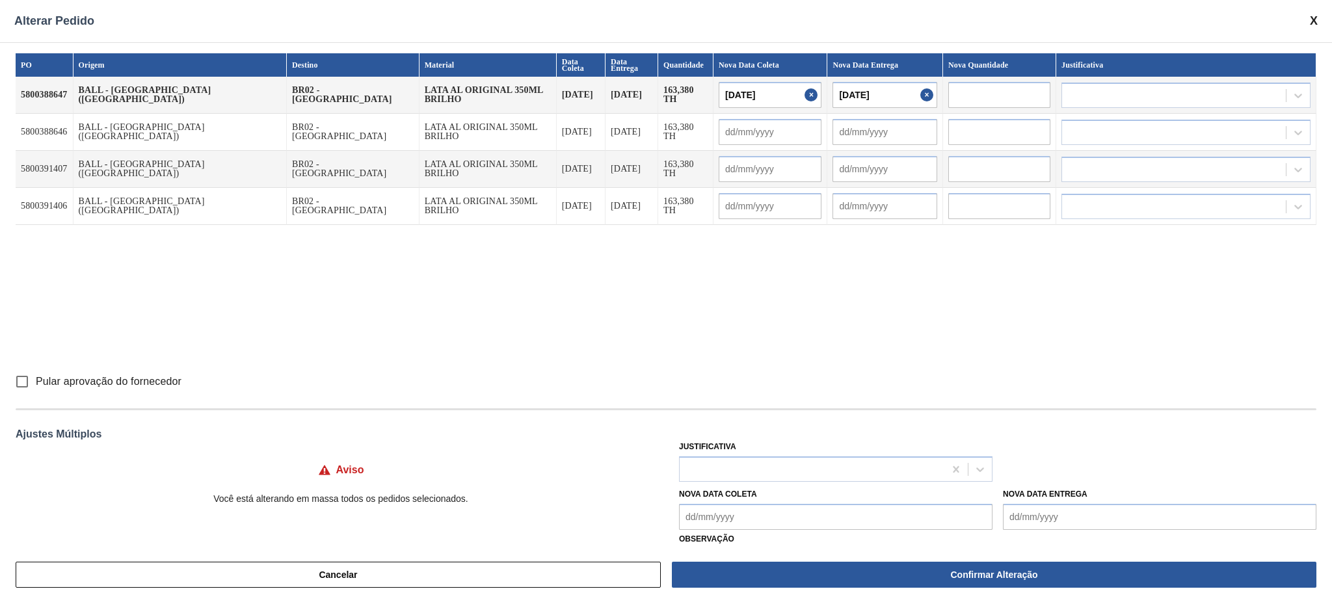
click at [833, 134] on input "text" at bounding box center [885, 132] width 105 height 26
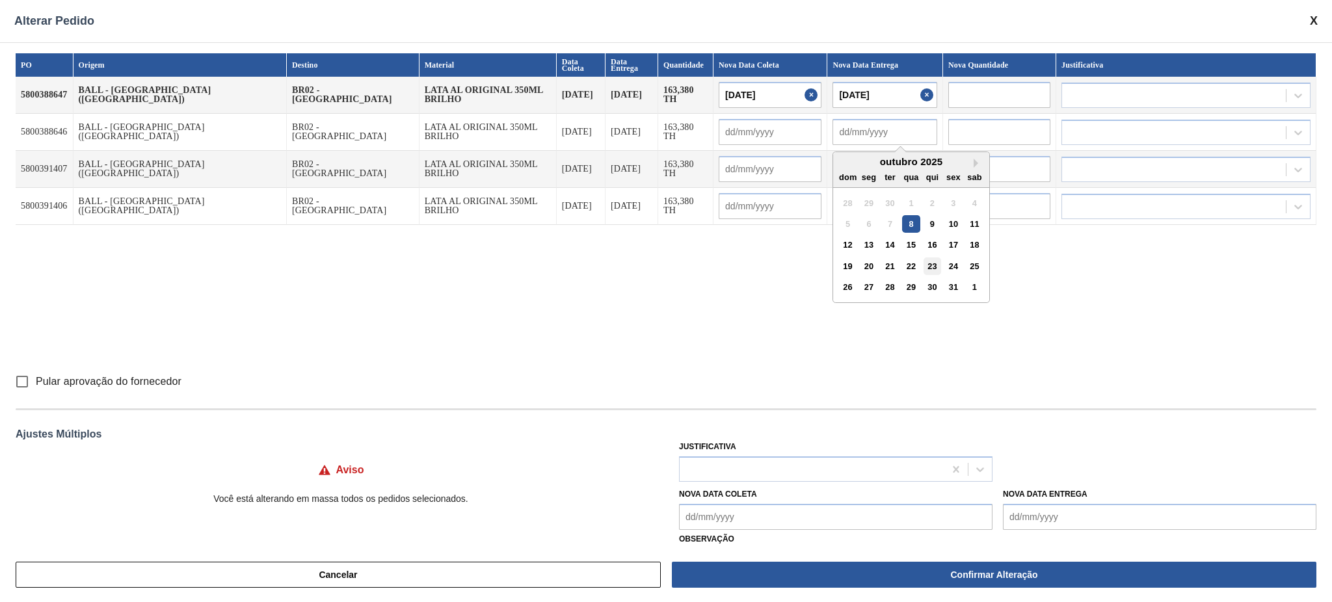
click at [924, 260] on div "23" at bounding box center [933, 267] width 18 height 18
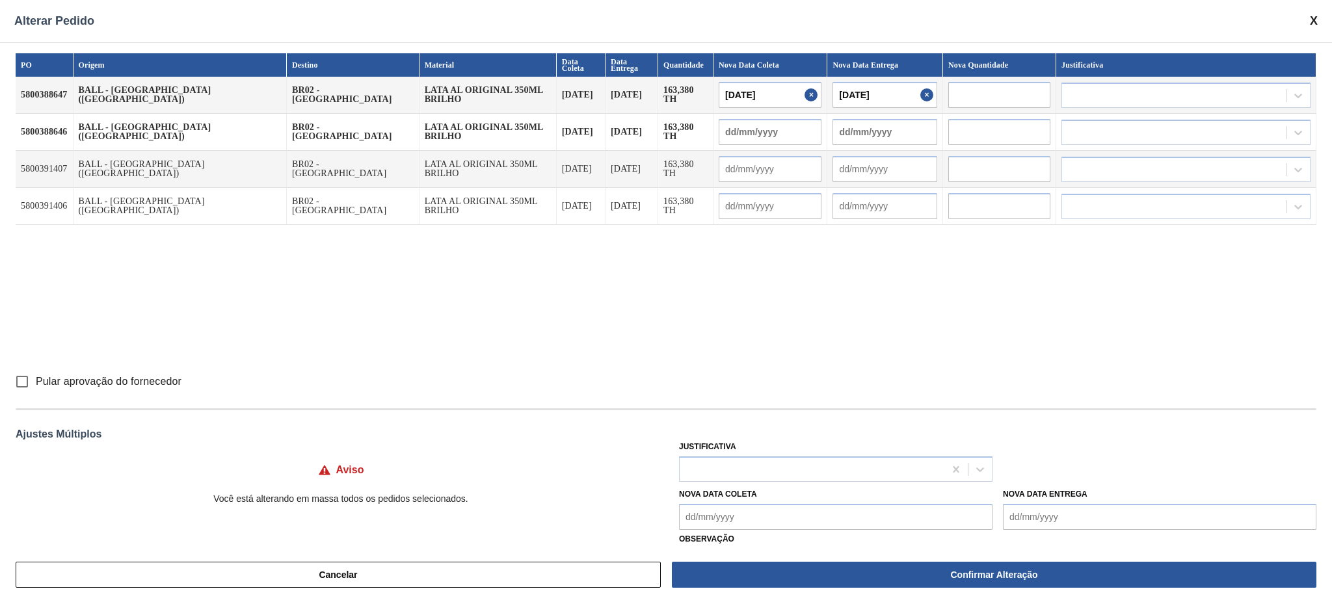
type input "[DATE]"
click at [833, 170] on input "text" at bounding box center [885, 169] width 105 height 26
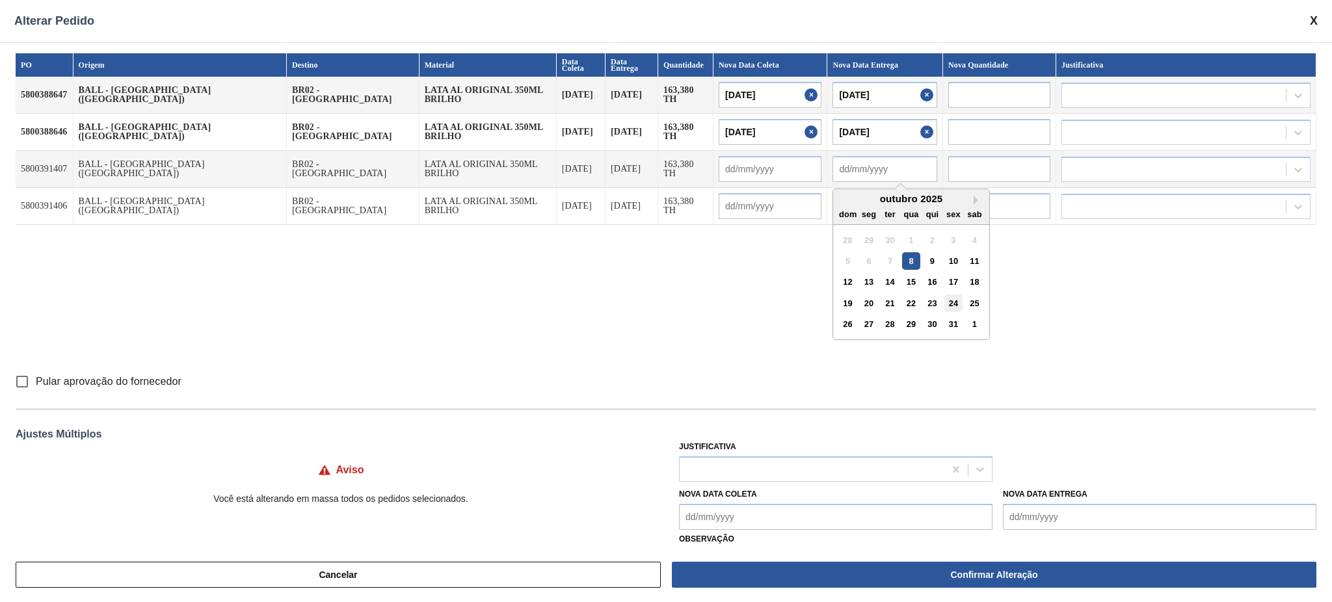
click at [945, 295] on div "24" at bounding box center [954, 304] width 18 height 18
type input "23/10/2025"
type input "24/10/2025"
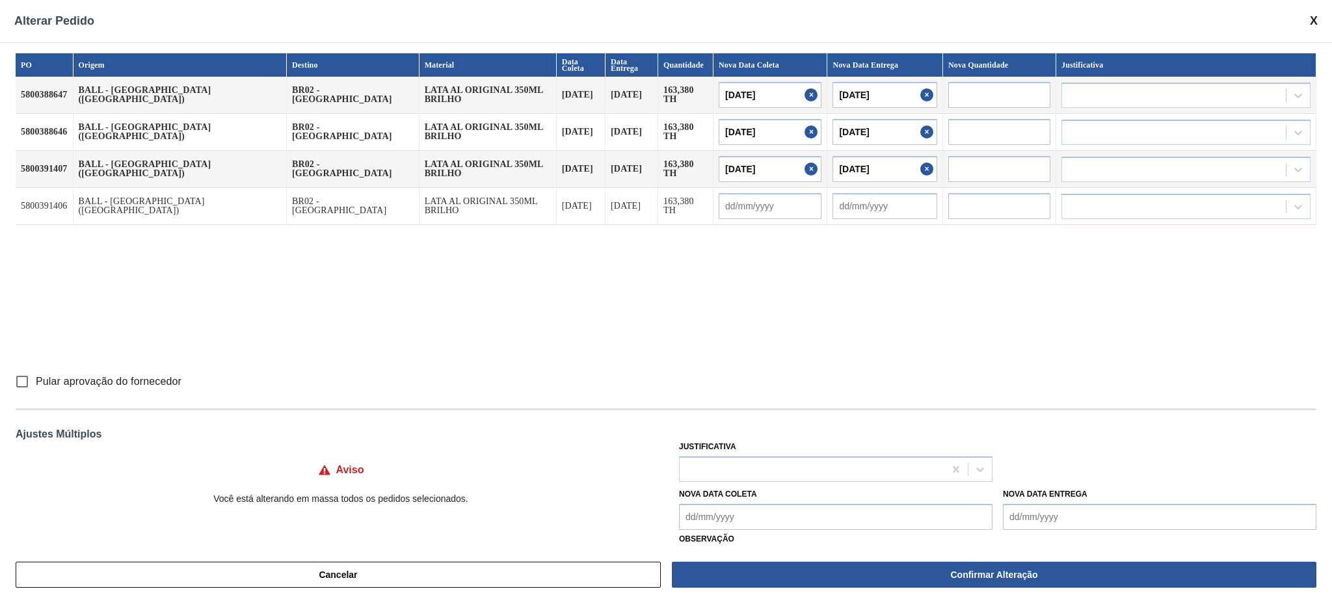
drag, startPoint x: 834, startPoint y: 197, endPoint x: 844, endPoint y: 209, distance: 16.2
click at [834, 197] on input "text" at bounding box center [885, 206] width 105 height 26
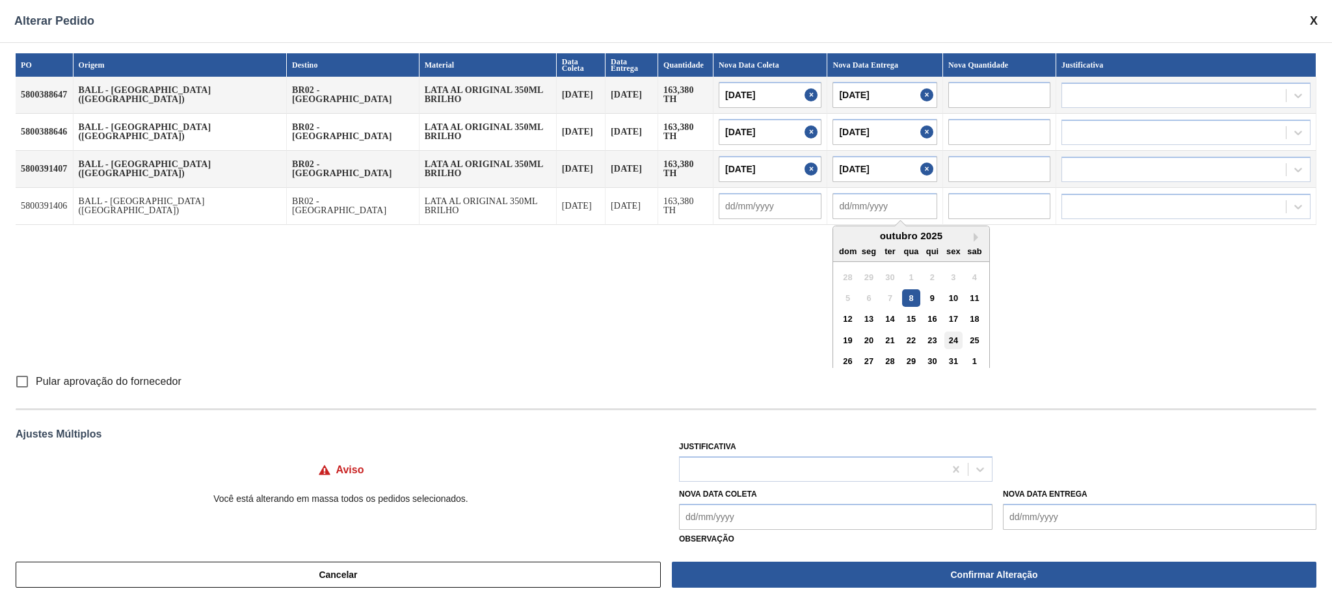
click at [945, 332] on div "24" at bounding box center [954, 341] width 18 height 18
type input "23/10/2025"
type input "24/10/2025"
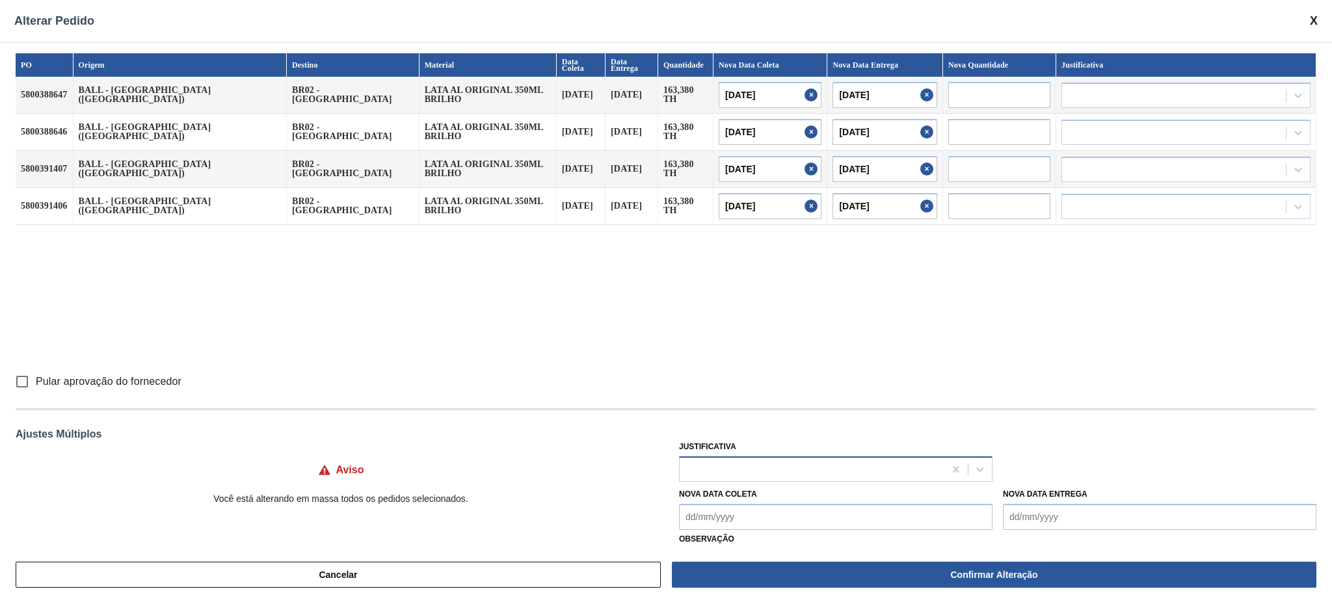
click at [804, 469] on div at bounding box center [812, 469] width 265 height 19
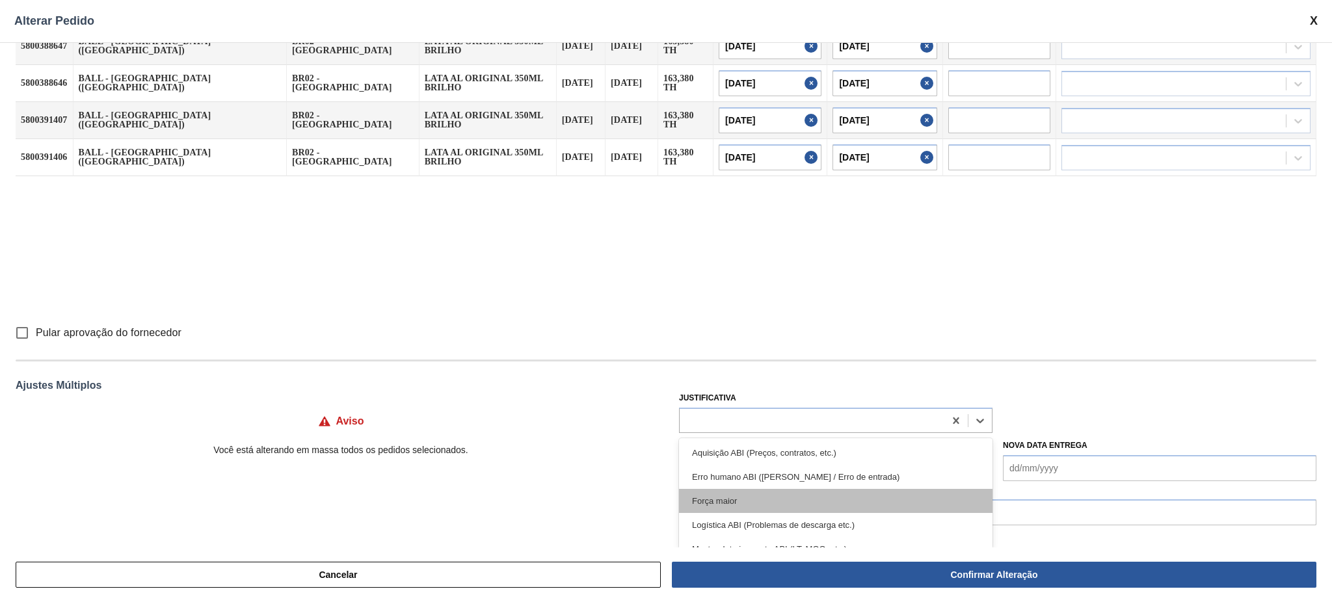
scroll to position [87, 0]
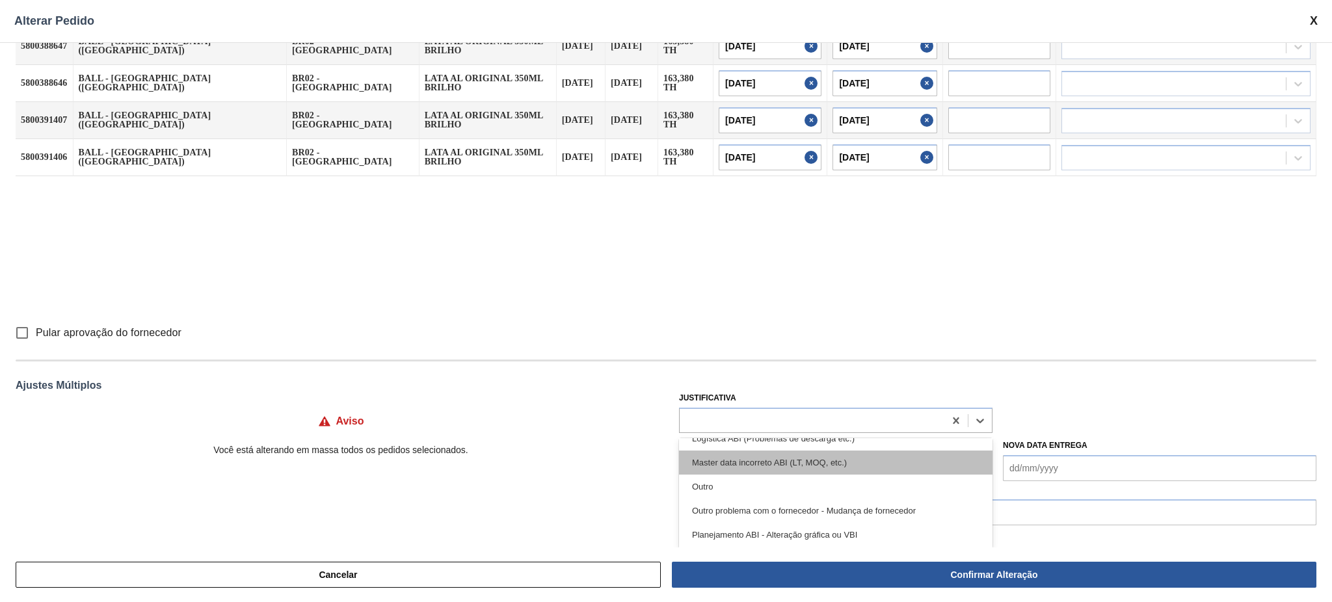
click at [834, 471] on div "Master data incorreto ABI (LT, MOQ, etc.)" at bounding box center [836, 463] width 314 height 24
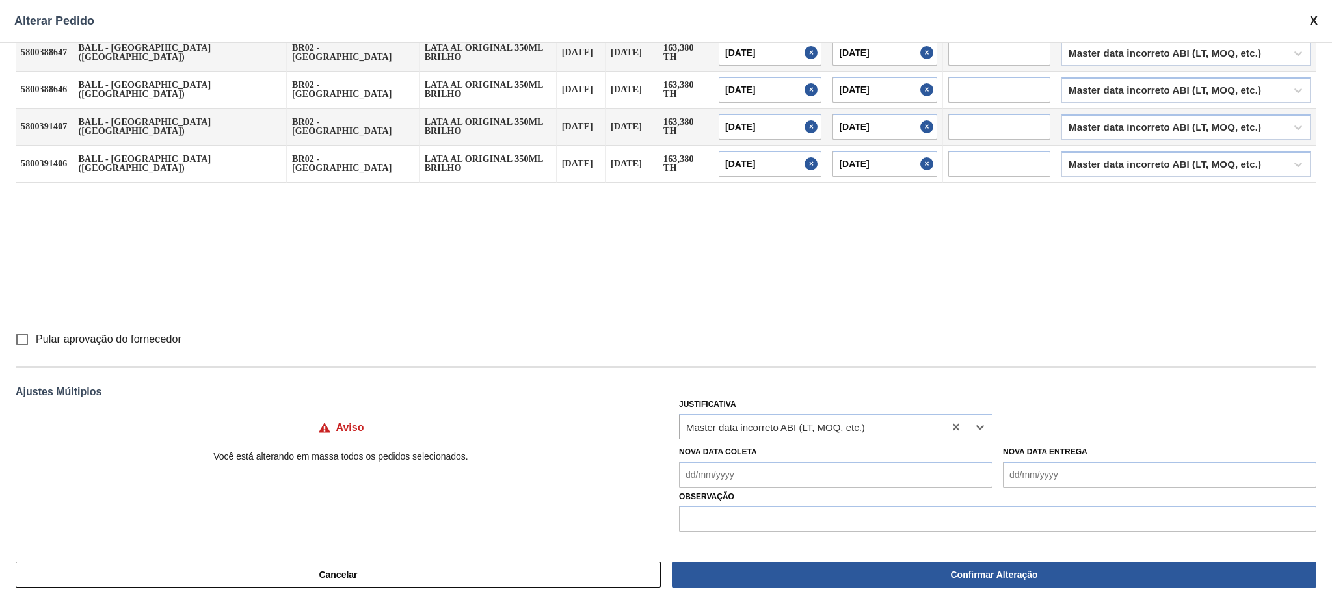
scroll to position [42, 0]
click at [777, 516] on input "text" at bounding box center [997, 519] width 637 height 26
type input "Lead time incorreto"
click at [16, 341] on input "Pular aprovação do fornecedor" at bounding box center [21, 339] width 27 height 27
checkbox input "true"
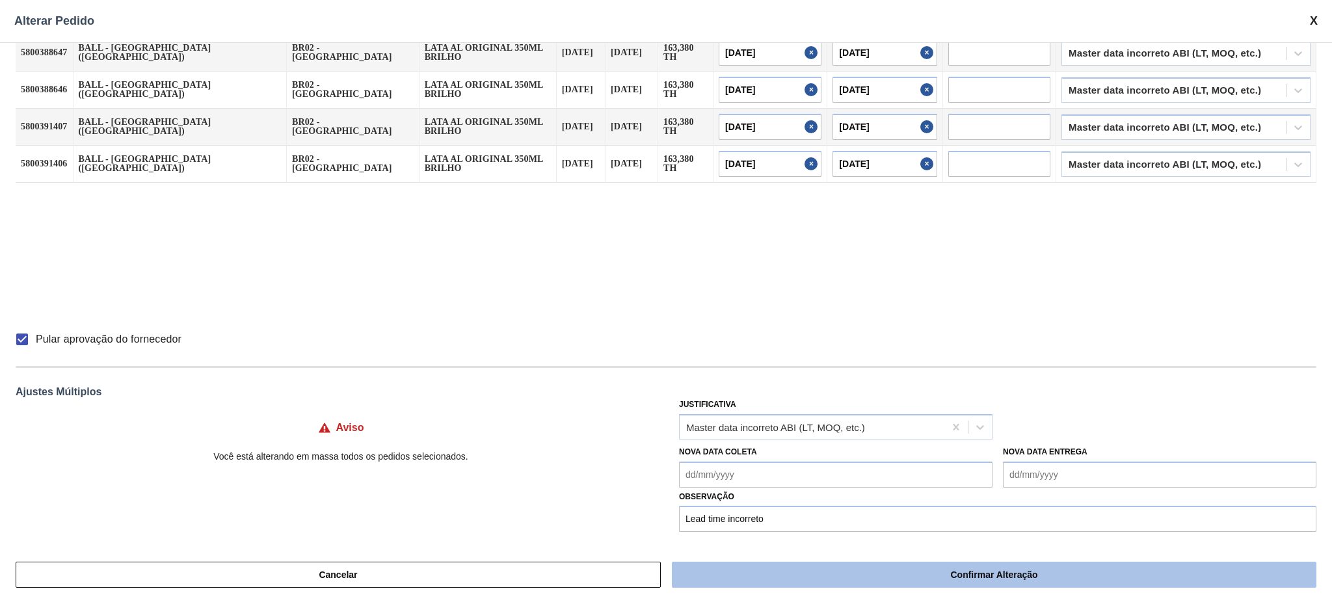
click at [981, 576] on button "Confirmar Alteração" at bounding box center [994, 575] width 645 height 26
checkbox input "false"
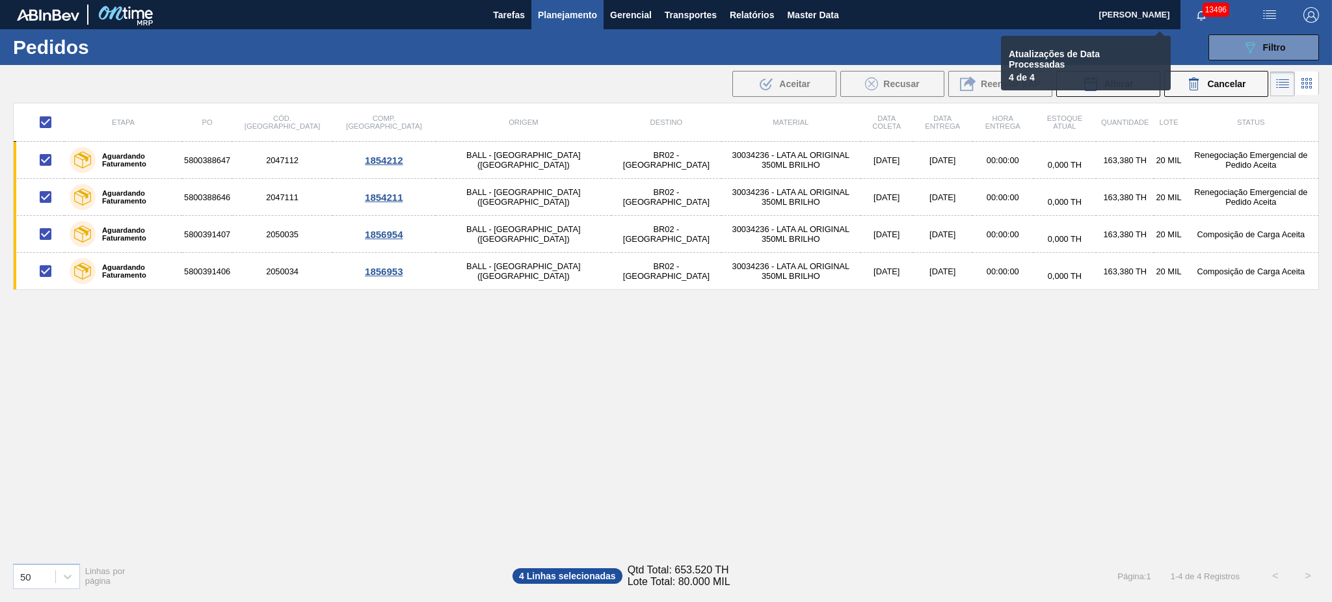
checkbox input "false"
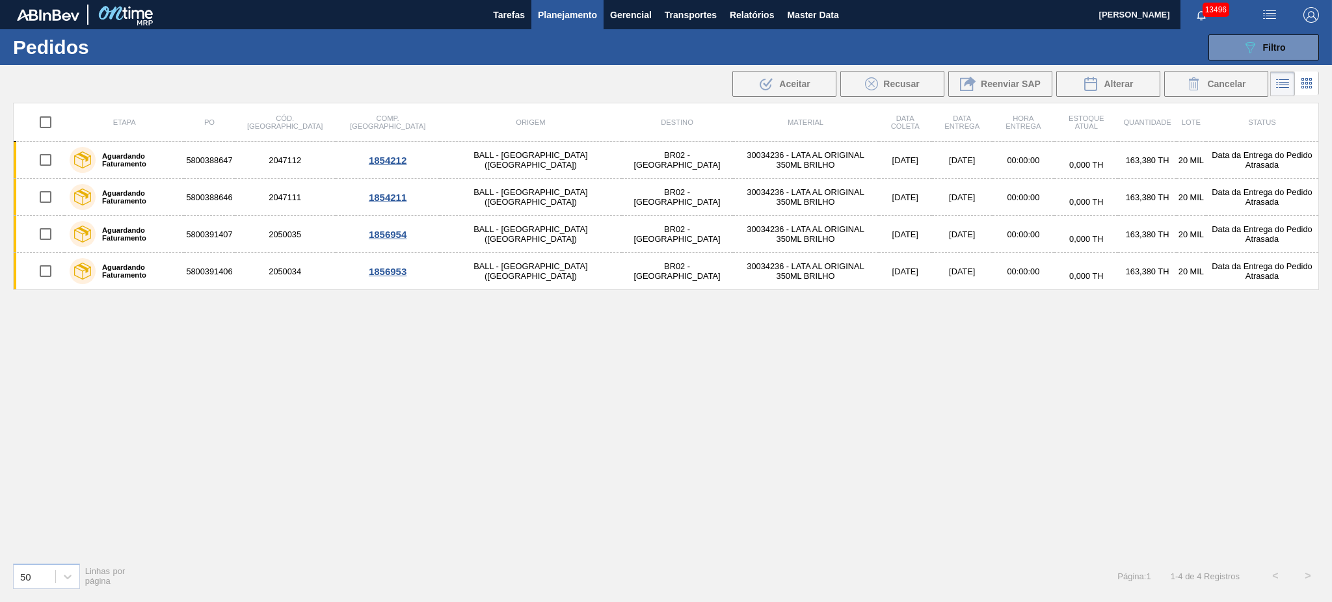
click at [1294, 31] on div "089F7B8B-B2A5-4AFE-B5C0-19BA573D28AC Filtro Código Pedido Portal Códido PO SAP …" at bounding box center [767, 47] width 1116 height 39
click at [1293, 41] on button "089F7B8B-B2A5-4AFE-B5C0-19BA573D28AC Filtro" at bounding box center [1264, 47] width 111 height 26
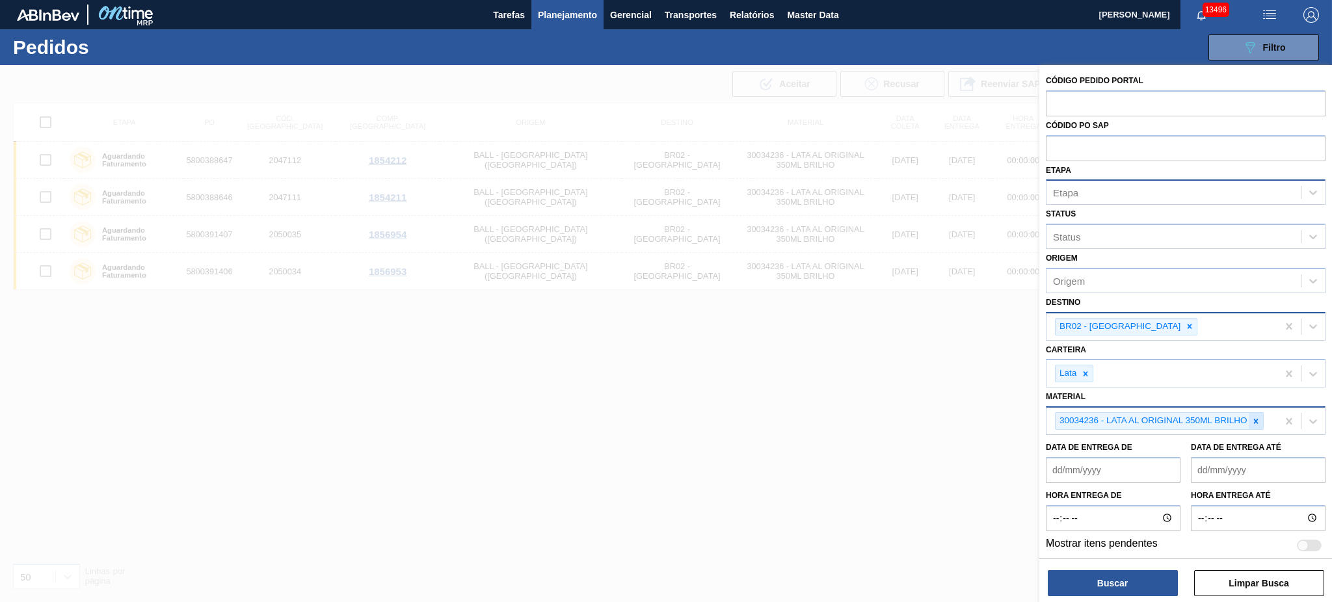
click at [1255, 422] on icon at bounding box center [1256, 421] width 9 height 9
click at [1183, 323] on div at bounding box center [1190, 327] width 14 height 16
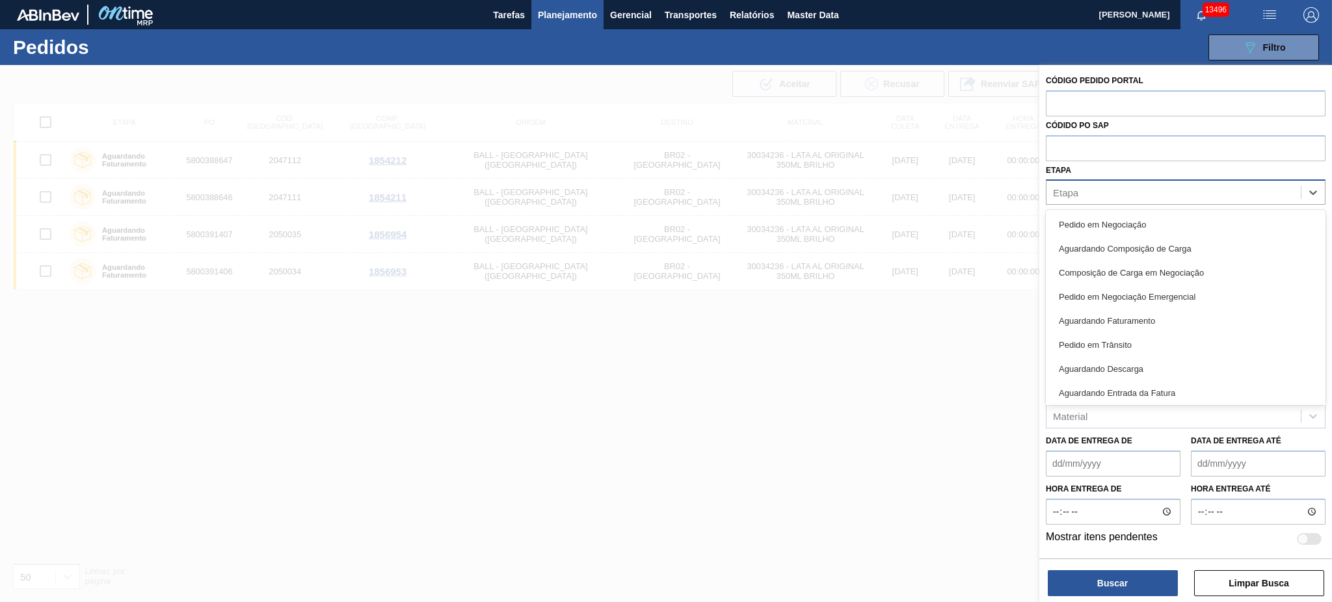
click at [1083, 185] on div "Etapa" at bounding box center [1174, 192] width 254 height 19
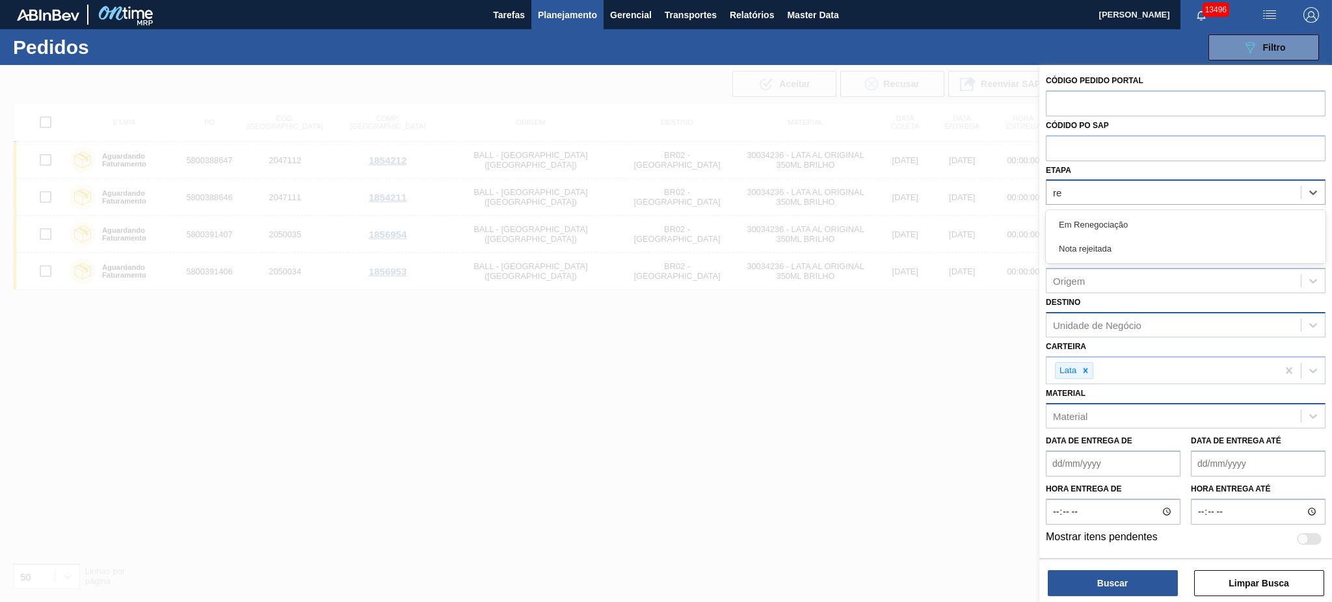
type input "ren"
drag, startPoint x: 1085, startPoint y: 198, endPoint x: 1002, endPoint y: 200, distance: 83.3
click at [1039, 200] on div "Código Pedido Portal Códido PO SAP Etapa option Aguardando Faturamento, deselec…" at bounding box center [1185, 366] width 293 height 602
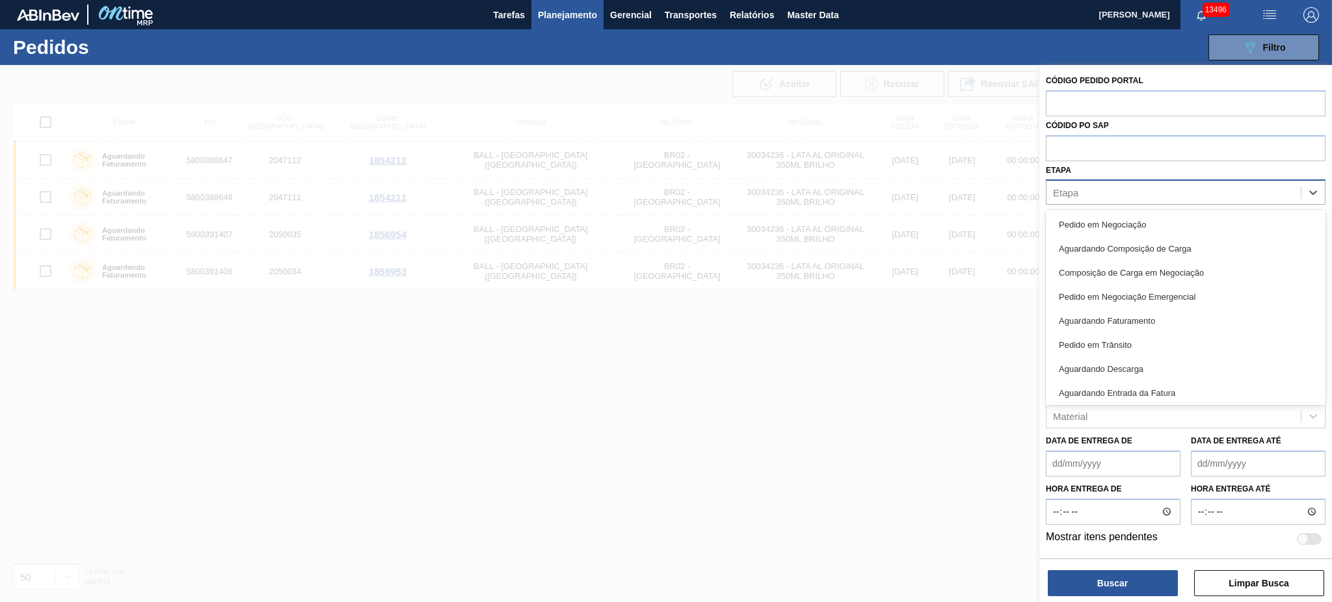
click at [1239, 190] on div "Etapa" at bounding box center [1174, 192] width 254 height 19
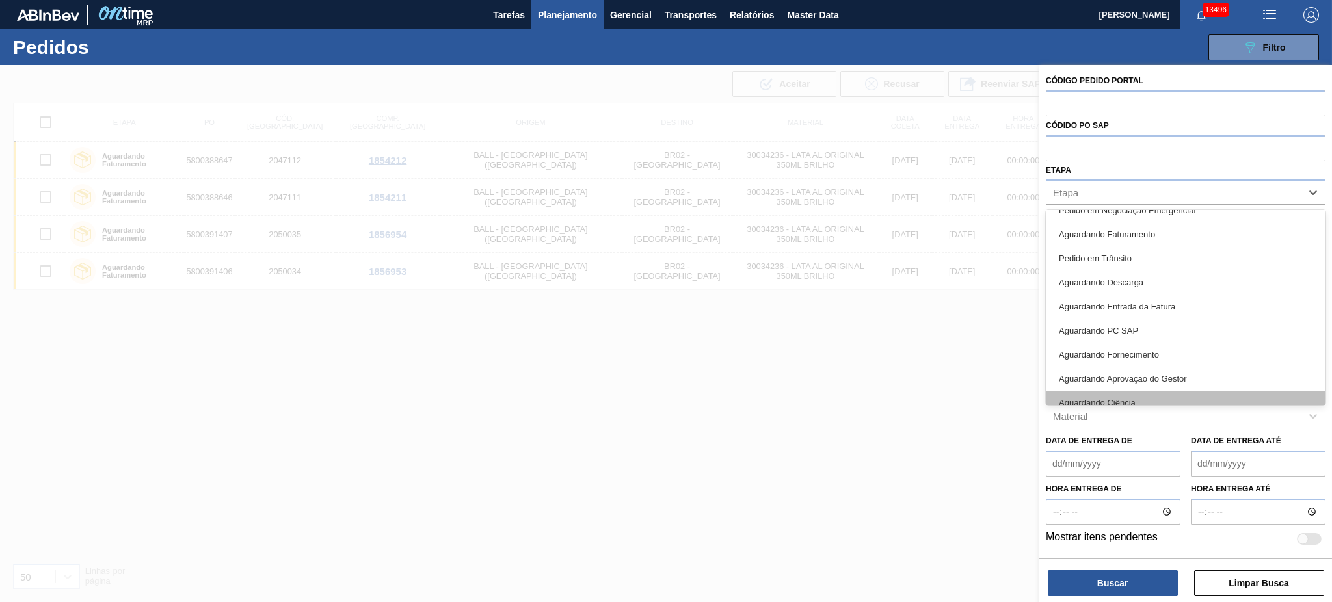
scroll to position [171, 0]
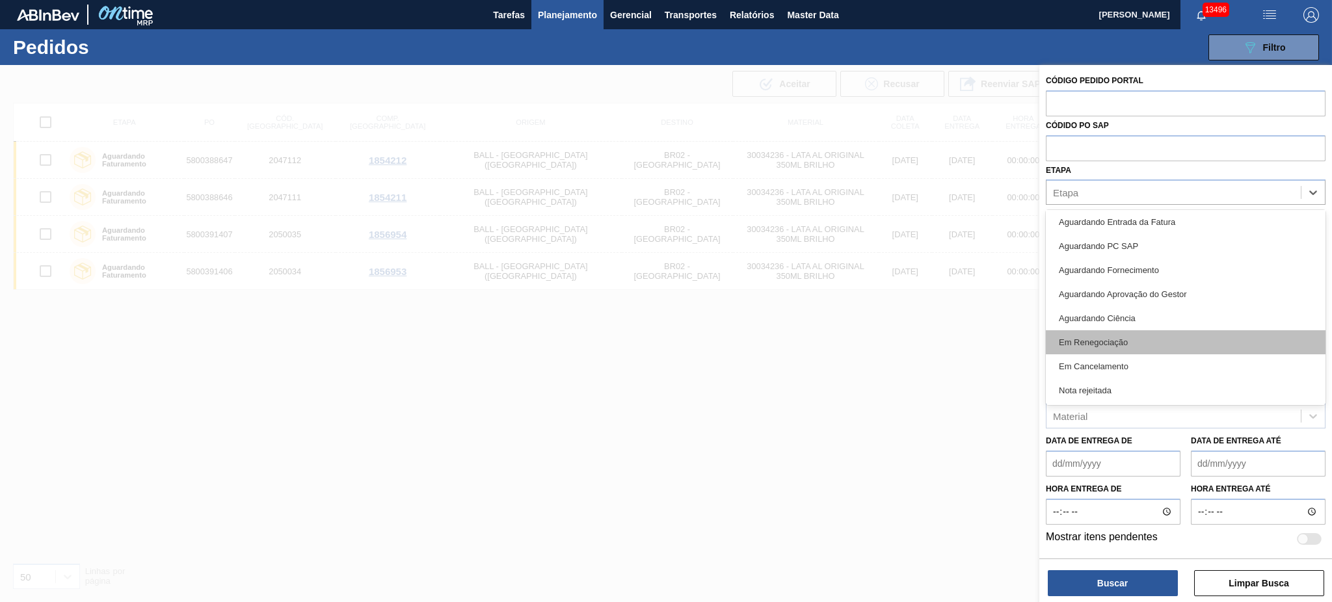
click at [1201, 338] on div "Em Renegociação" at bounding box center [1186, 342] width 280 height 24
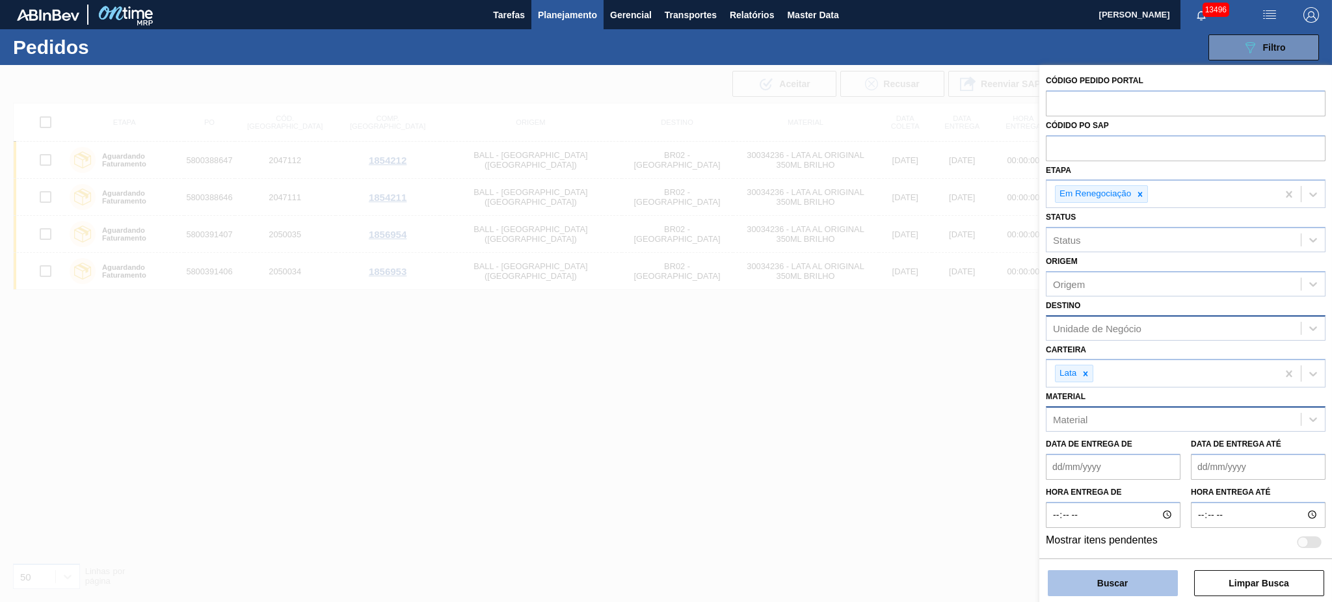
click at [1132, 579] on button "Buscar" at bounding box center [1113, 583] width 130 height 26
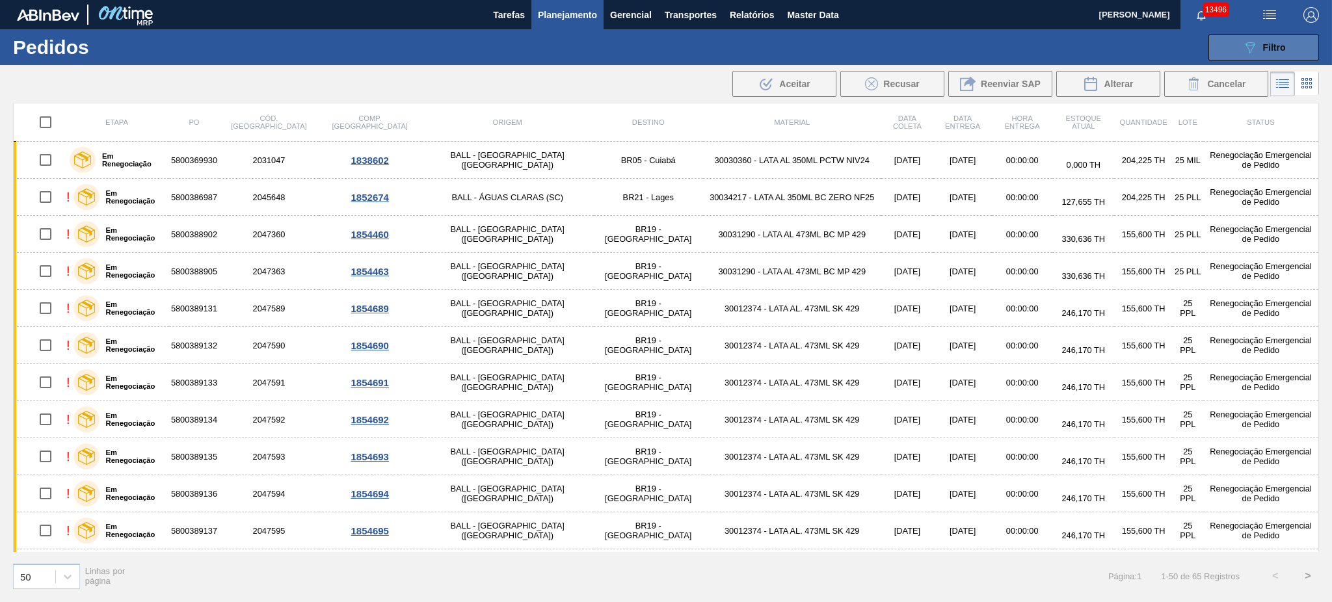
drag, startPoint x: 1242, startPoint y: 49, endPoint x: 1246, endPoint y: 56, distance: 8.2
click at [1242, 49] on icon "089F7B8B-B2A5-4AFE-B5C0-19BA573D28AC" at bounding box center [1250, 48] width 16 height 16
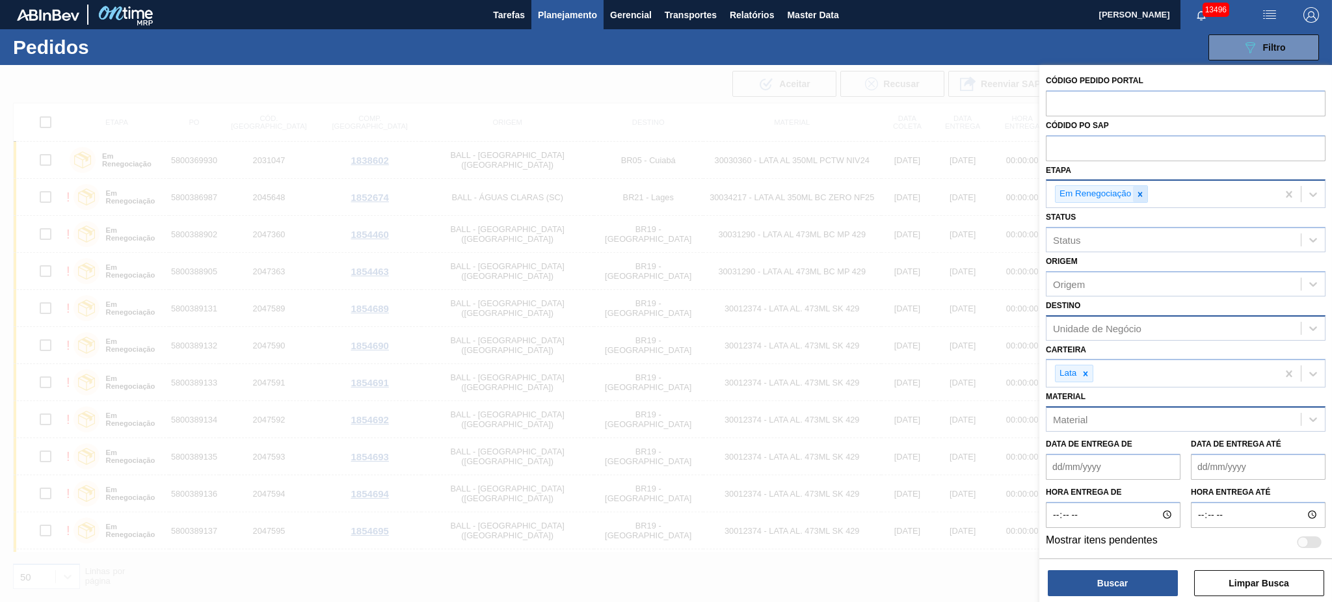
click at [1138, 188] on div at bounding box center [1140, 194] width 14 height 16
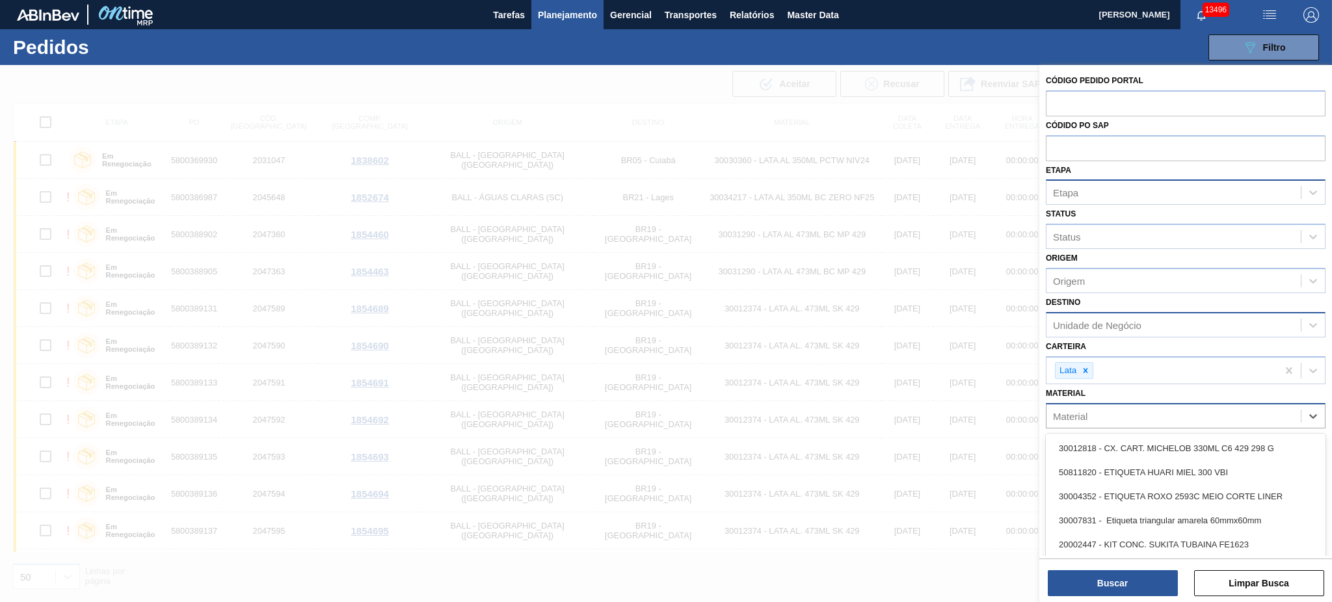
click at [1120, 409] on div "Material" at bounding box center [1174, 416] width 254 height 19
paste input "30012346"
type input "30012346"
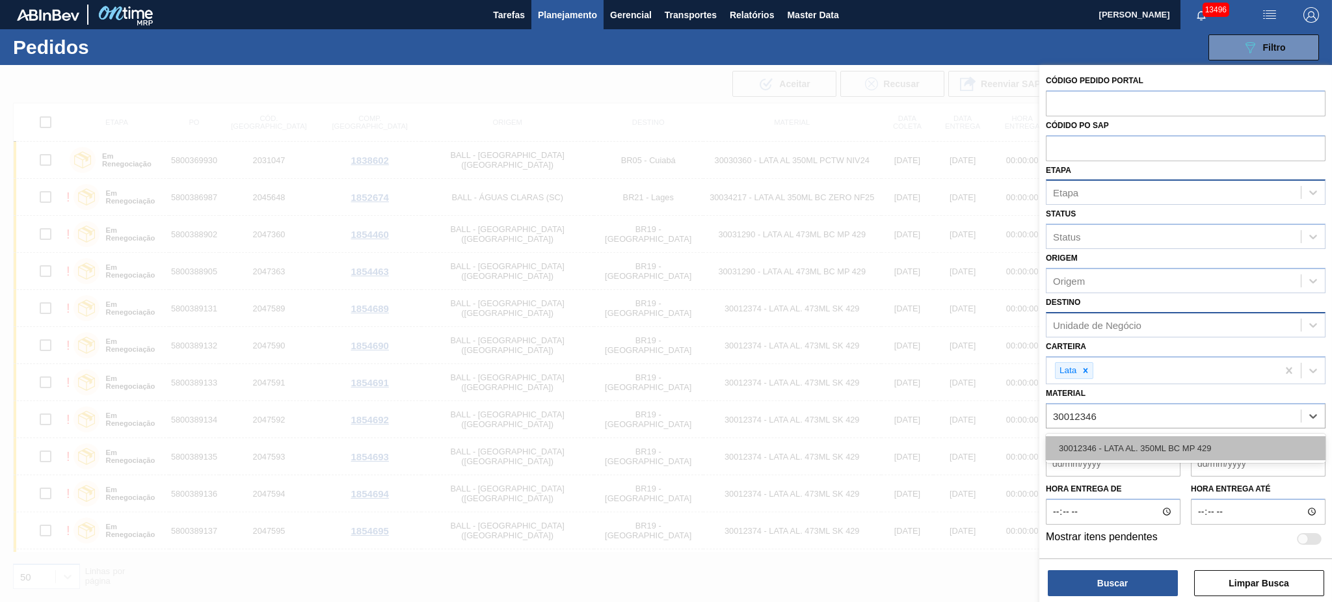
click at [1122, 448] on div "30012346 - LATA AL. 350ML BC MP 429" at bounding box center [1186, 448] width 280 height 24
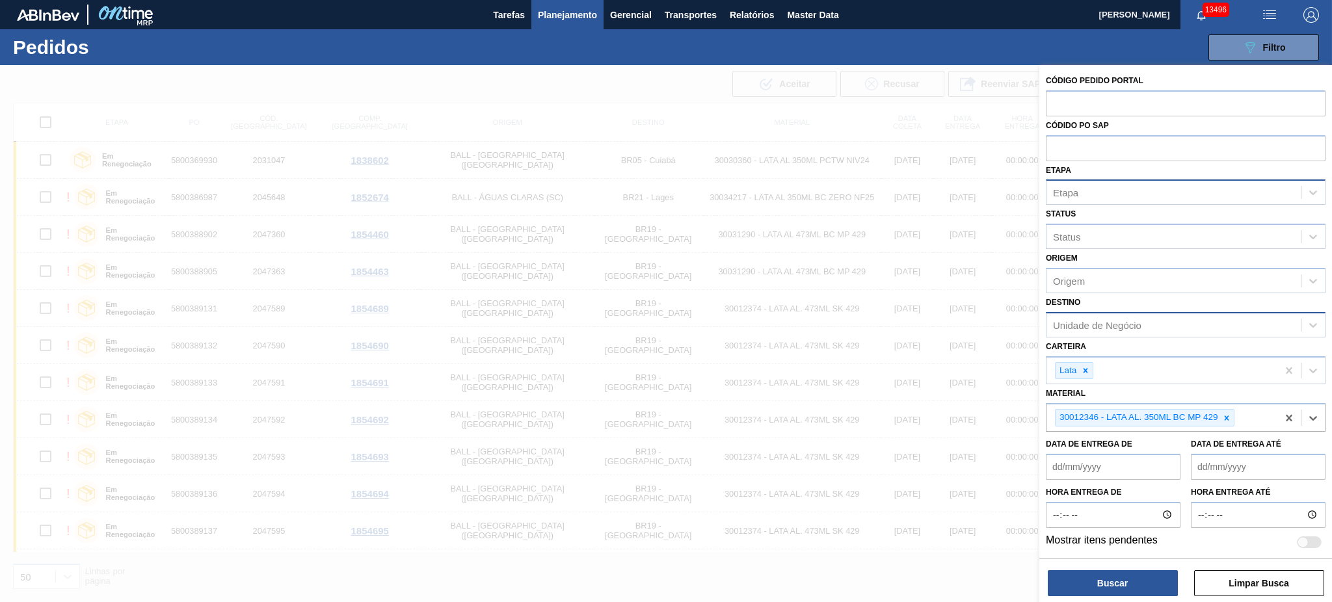
click at [1109, 338] on div "Carteira Lata" at bounding box center [1186, 361] width 280 height 47
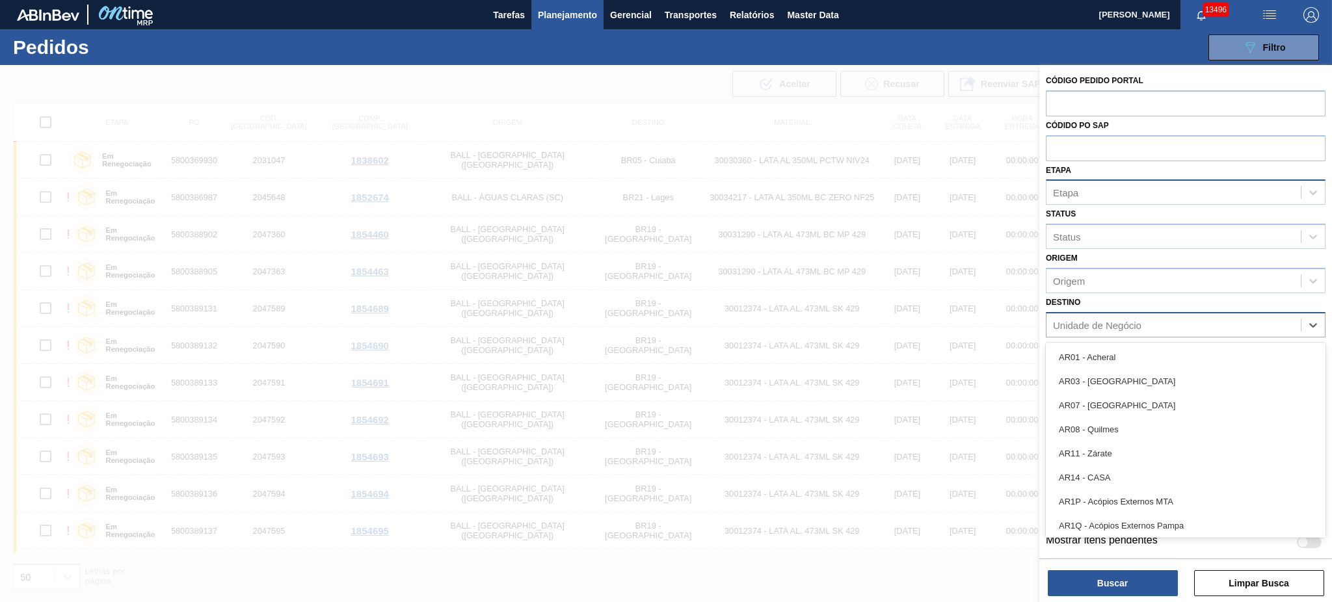
click at [1101, 319] on div "Unidade de Negócio" at bounding box center [1097, 324] width 88 height 11
type input "04"
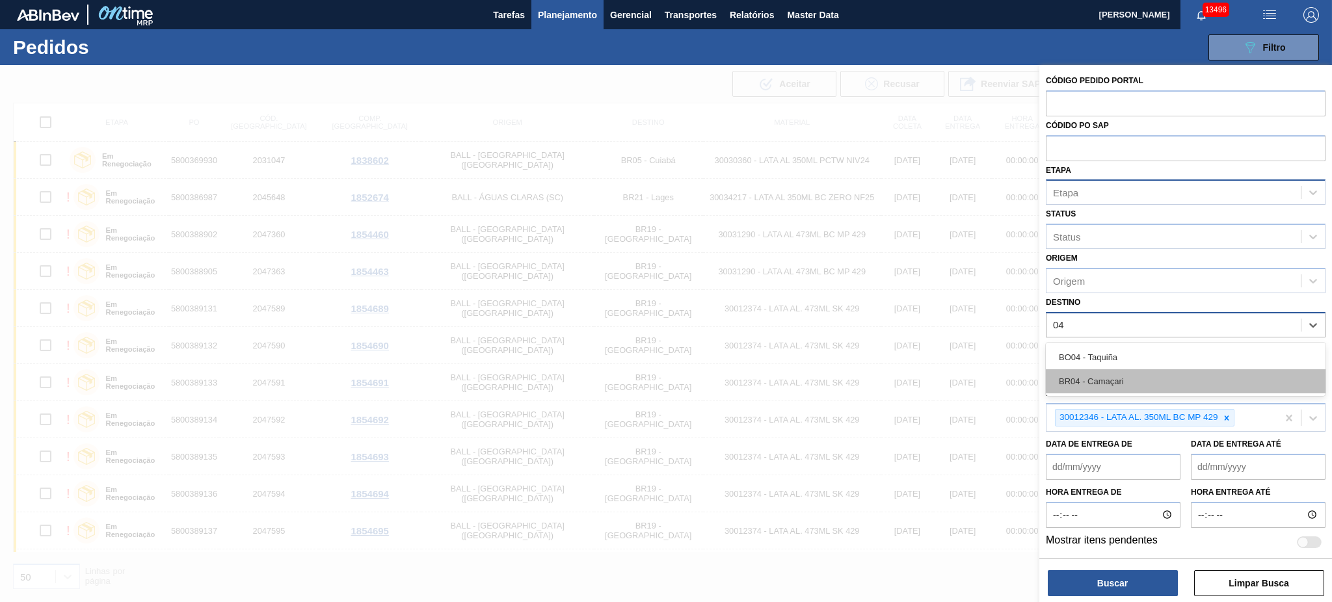
click at [1115, 377] on div "BR04 - Camaçari" at bounding box center [1186, 381] width 280 height 24
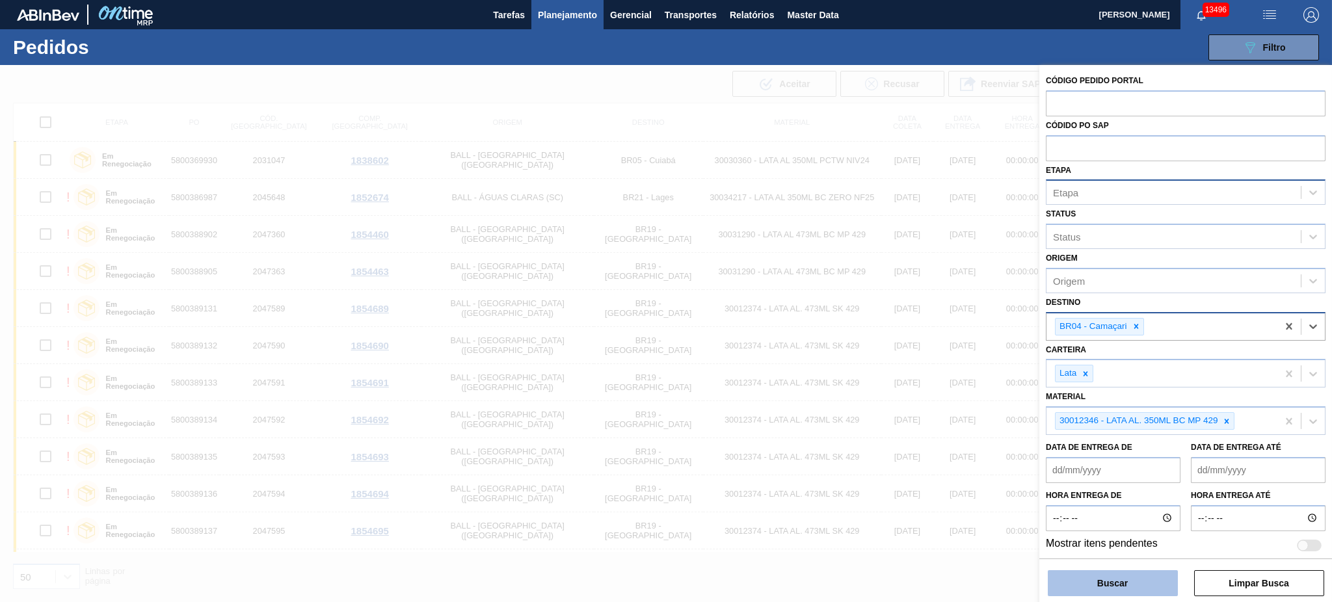
click at [1114, 594] on button "Buscar" at bounding box center [1113, 583] width 130 height 26
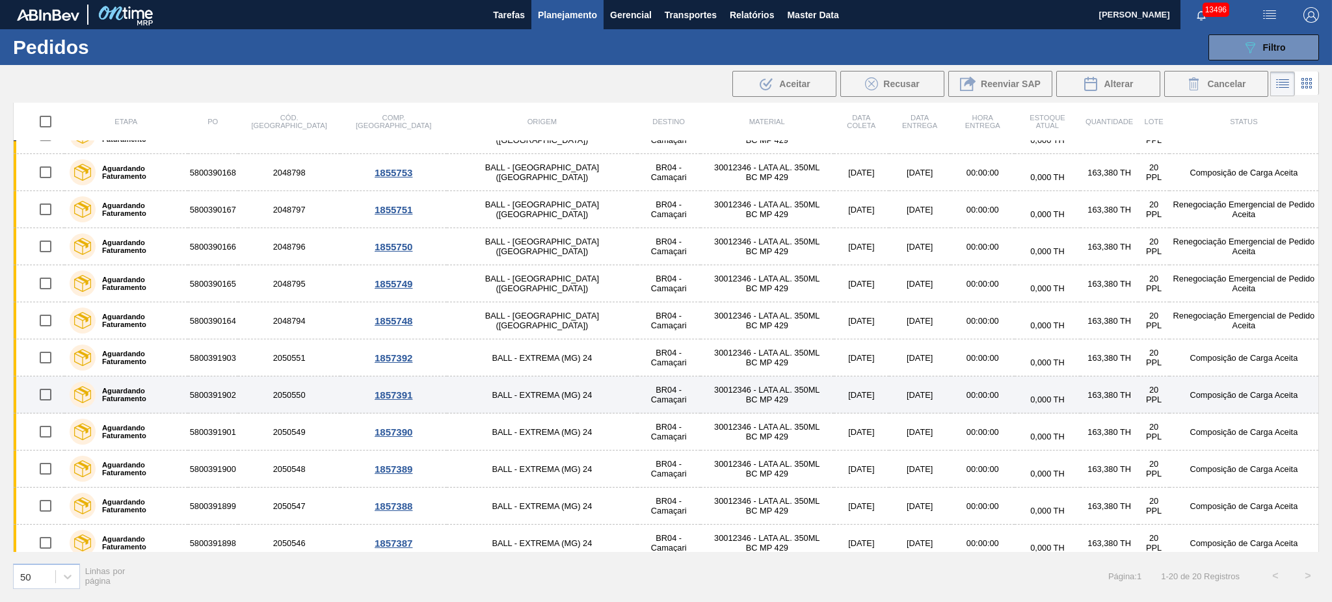
scroll to position [0, 0]
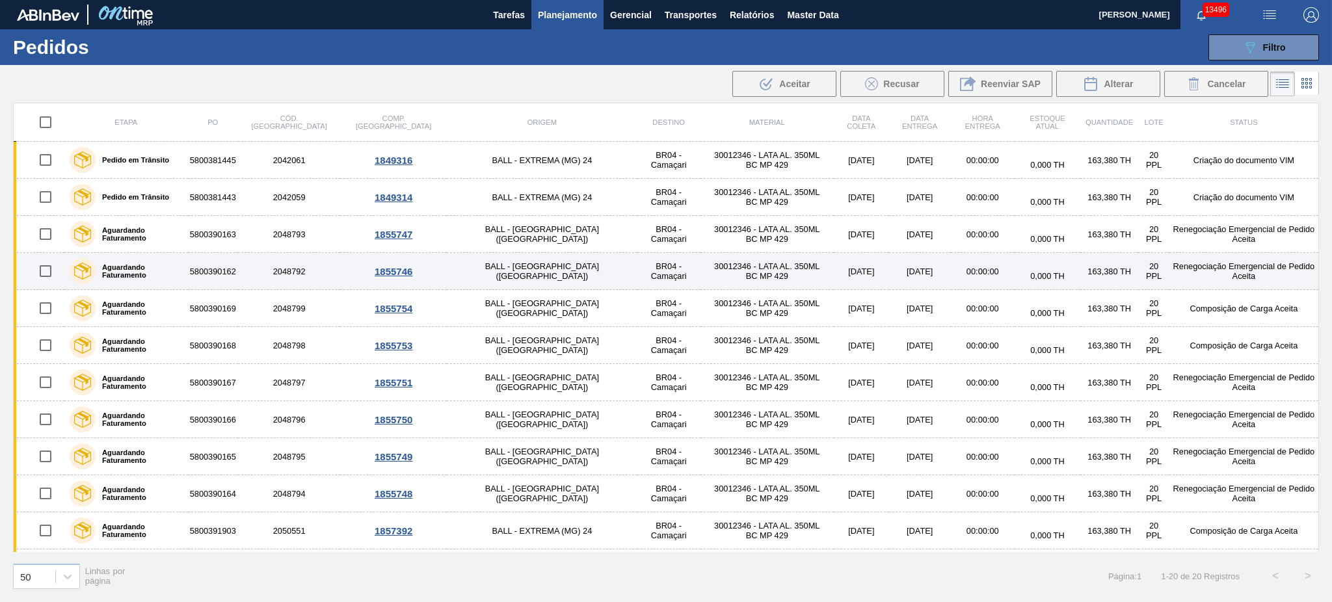
drag, startPoint x: 49, startPoint y: 241, endPoint x: 50, endPoint y: 252, distance: 11.7
click at [49, 240] on input "checkbox" at bounding box center [45, 234] width 27 height 27
checkbox input "true"
click at [42, 270] on input "checkbox" at bounding box center [45, 271] width 27 height 27
checkbox input "true"
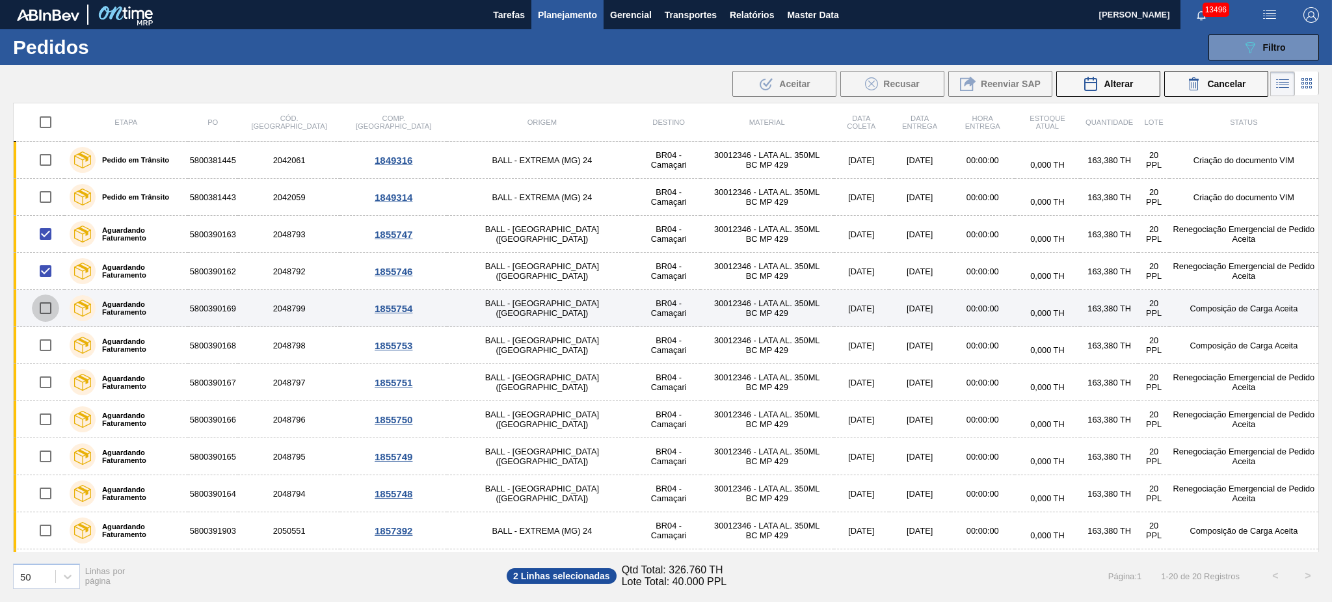
click at [40, 309] on input "checkbox" at bounding box center [45, 308] width 27 height 27
checkbox input "true"
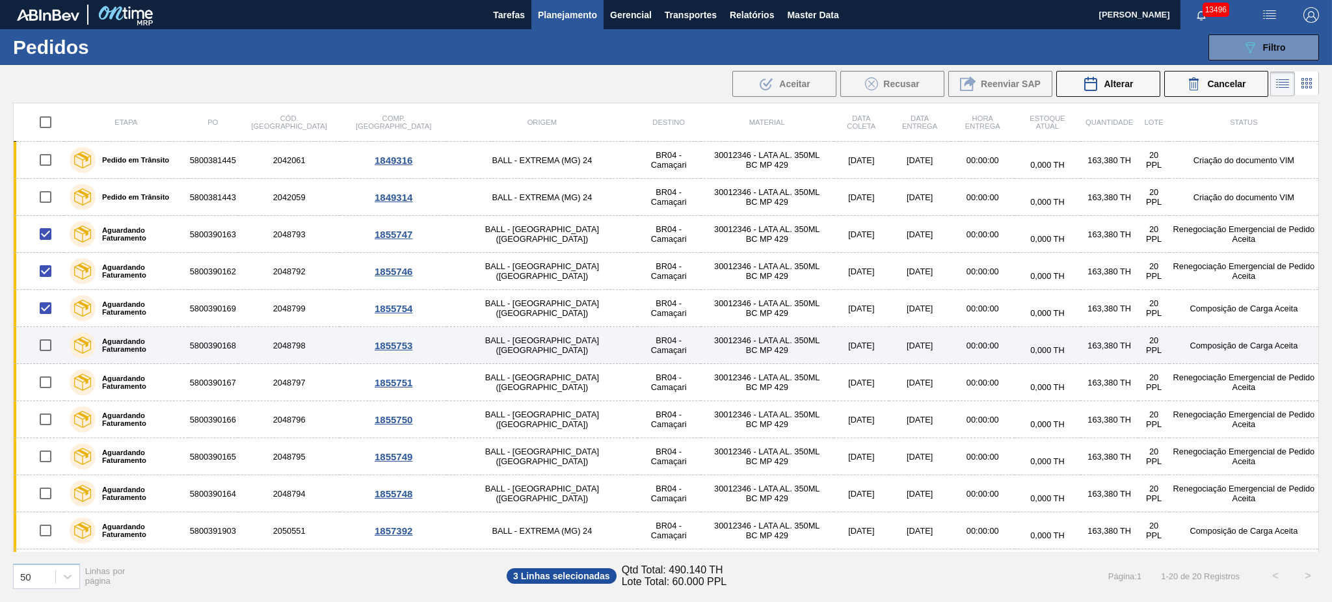
click at [42, 342] on input "checkbox" at bounding box center [45, 345] width 27 height 27
checkbox input "true"
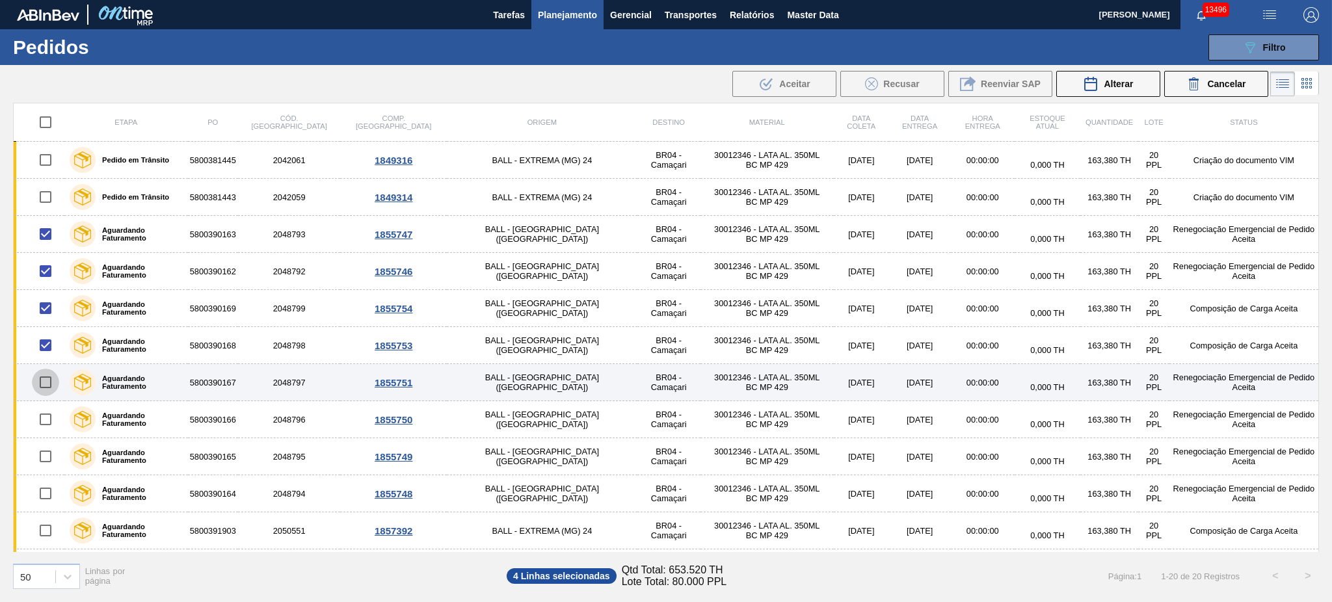
click at [49, 391] on input "checkbox" at bounding box center [45, 382] width 27 height 27
checkbox input "true"
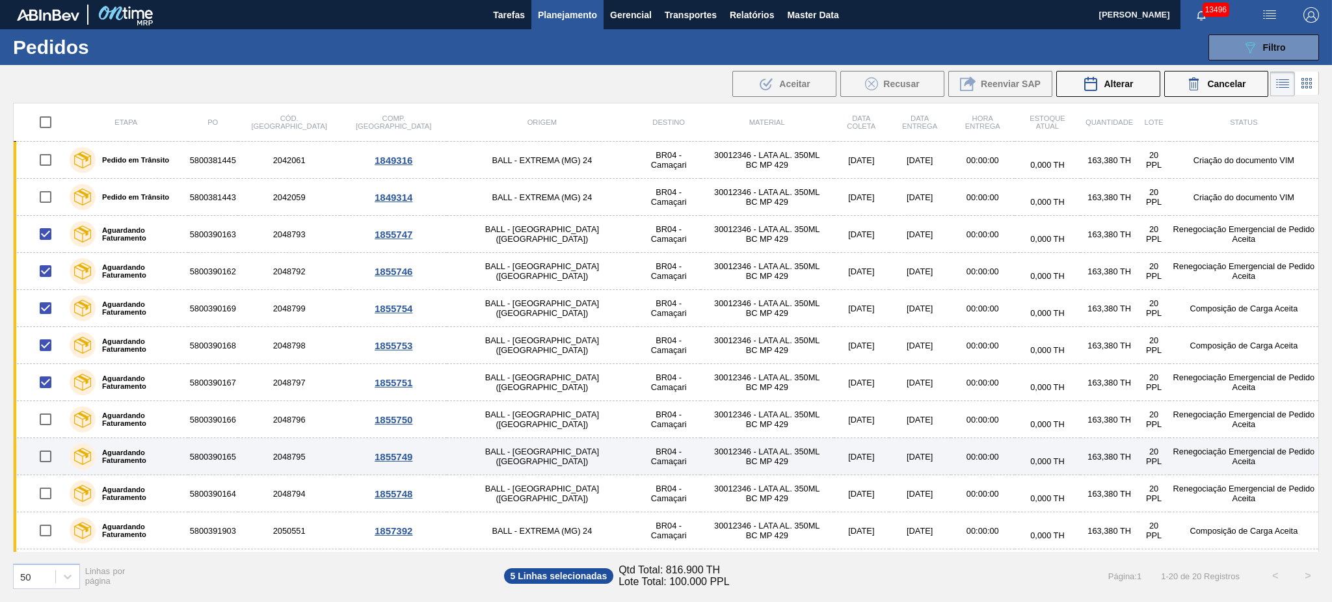
drag, startPoint x: 46, startPoint y: 420, endPoint x: 48, endPoint y: 443, distance: 23.6
click at [46, 422] on input "checkbox" at bounding box center [45, 419] width 27 height 27
checkbox input "true"
click at [46, 459] on input "checkbox" at bounding box center [45, 456] width 27 height 27
checkbox input "true"
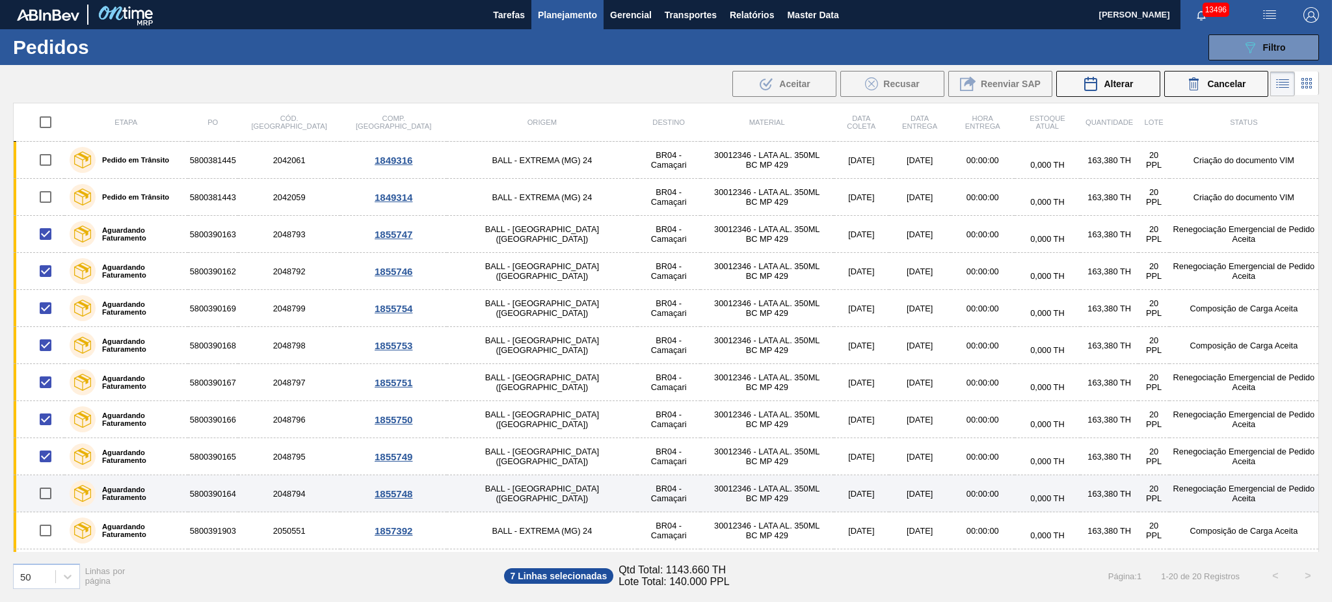
click at [49, 489] on input "checkbox" at bounding box center [45, 493] width 27 height 27
checkbox input "true"
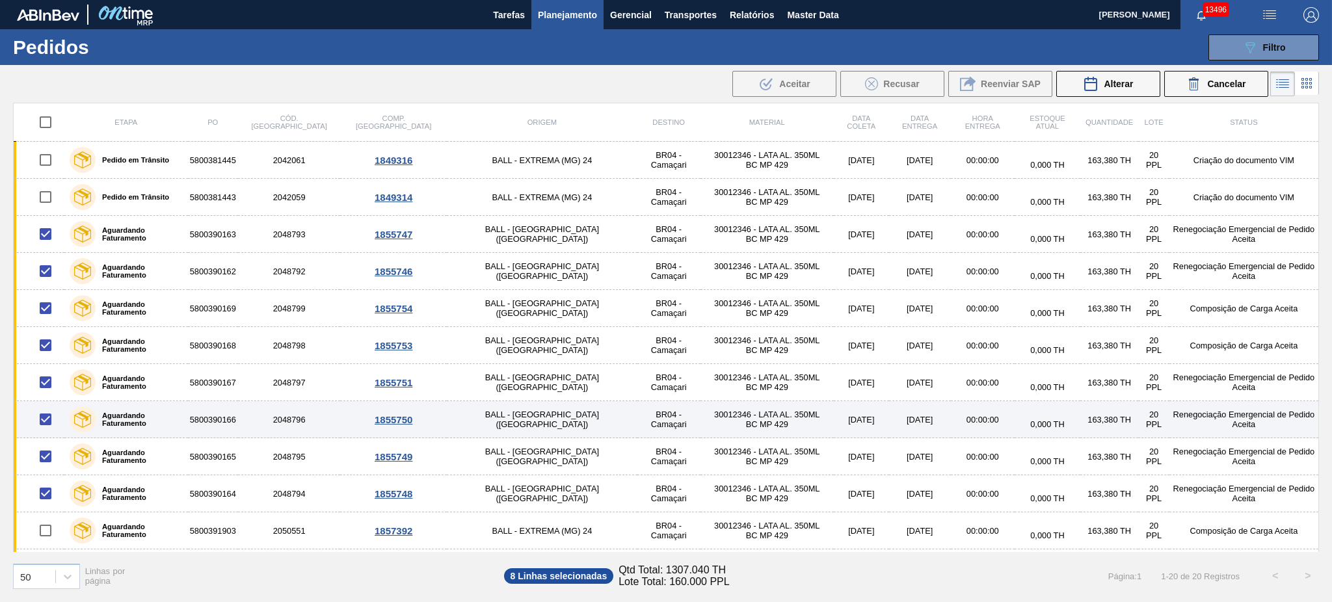
scroll to position [87, 0]
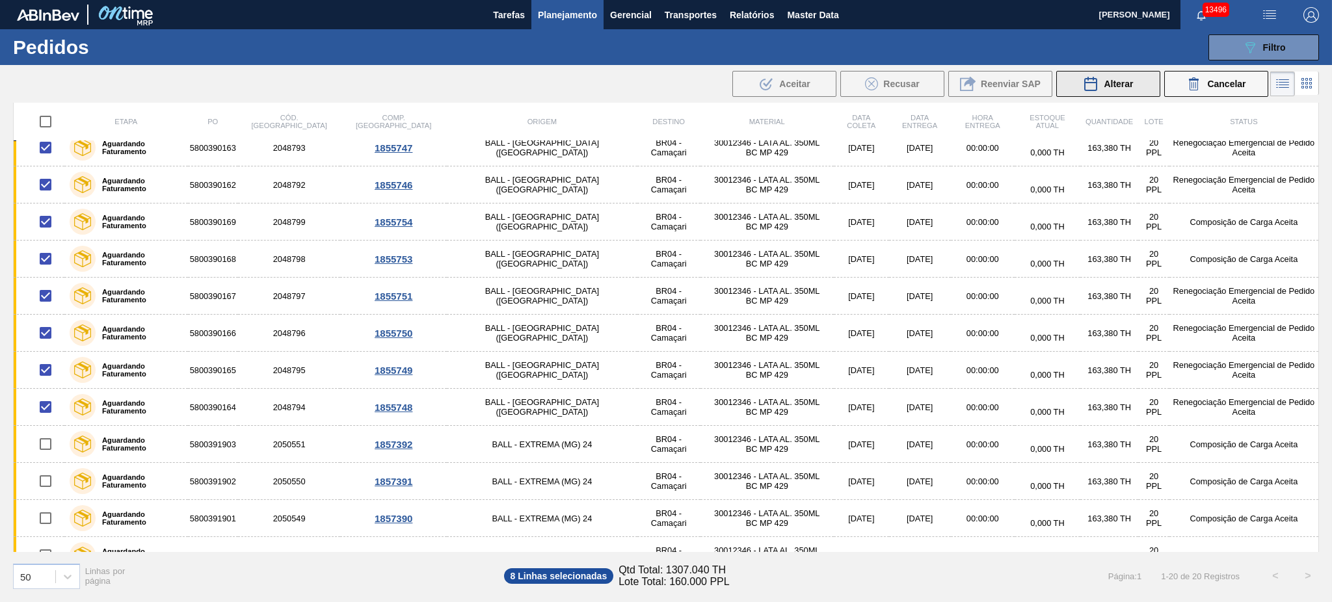
click at [1094, 78] on icon at bounding box center [1091, 83] width 12 height 13
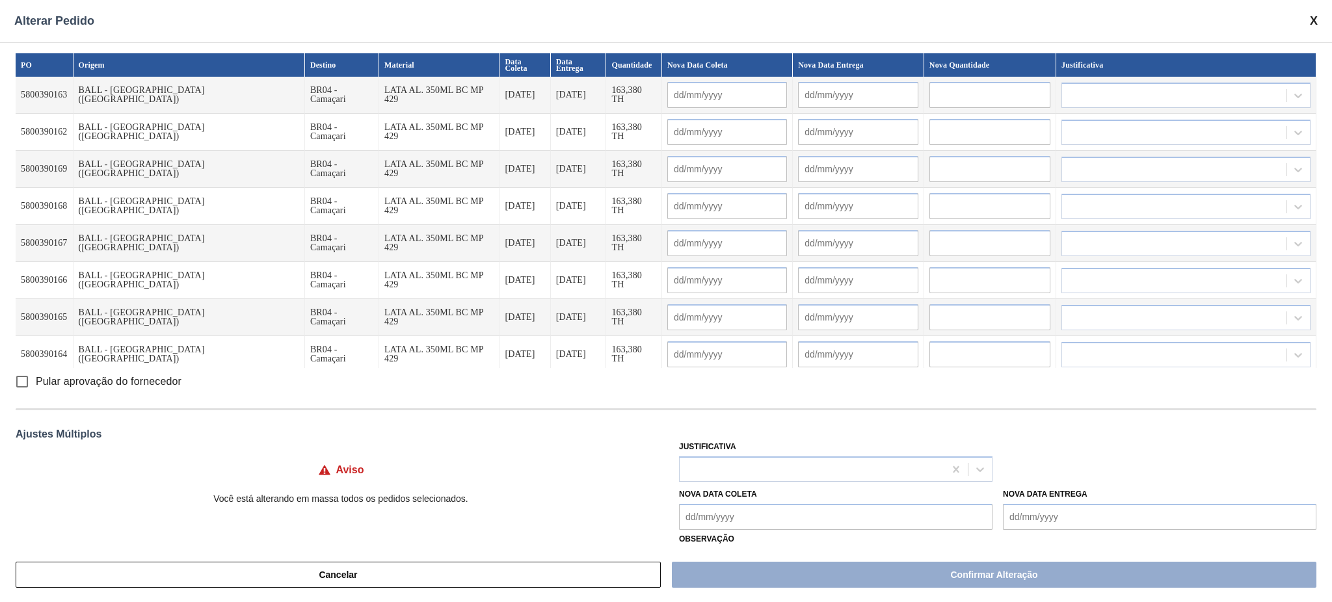
click at [820, 83] on input "text" at bounding box center [858, 95] width 120 height 26
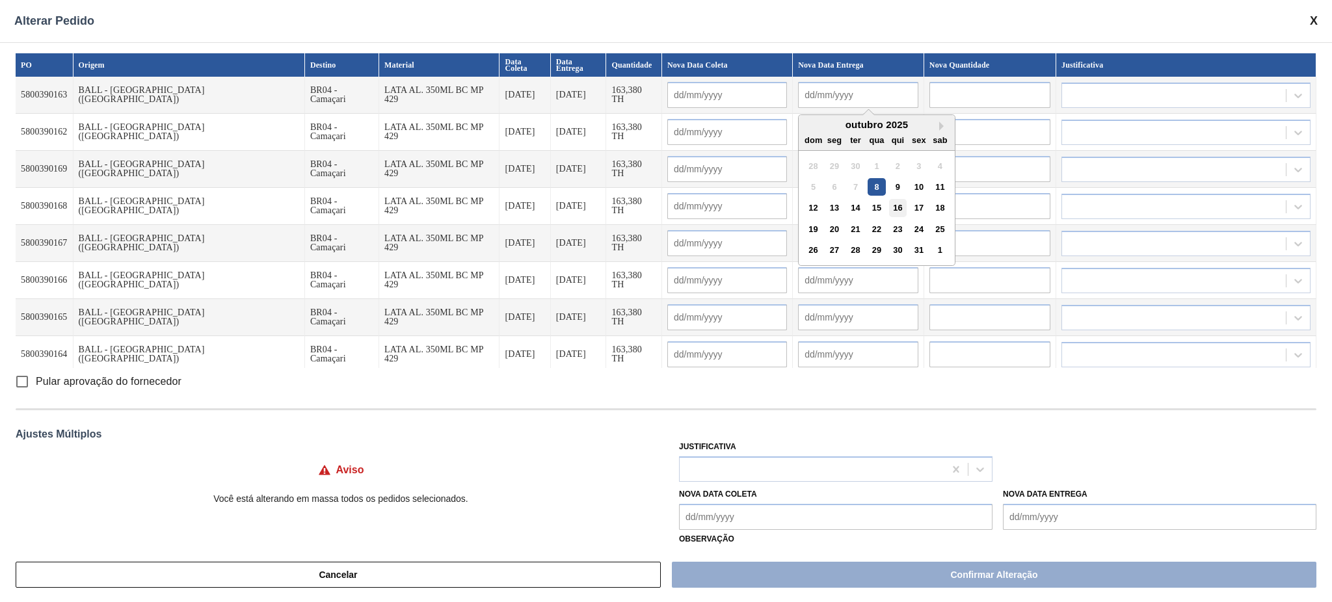
click at [889, 204] on div "16" at bounding box center [898, 208] width 18 height 18
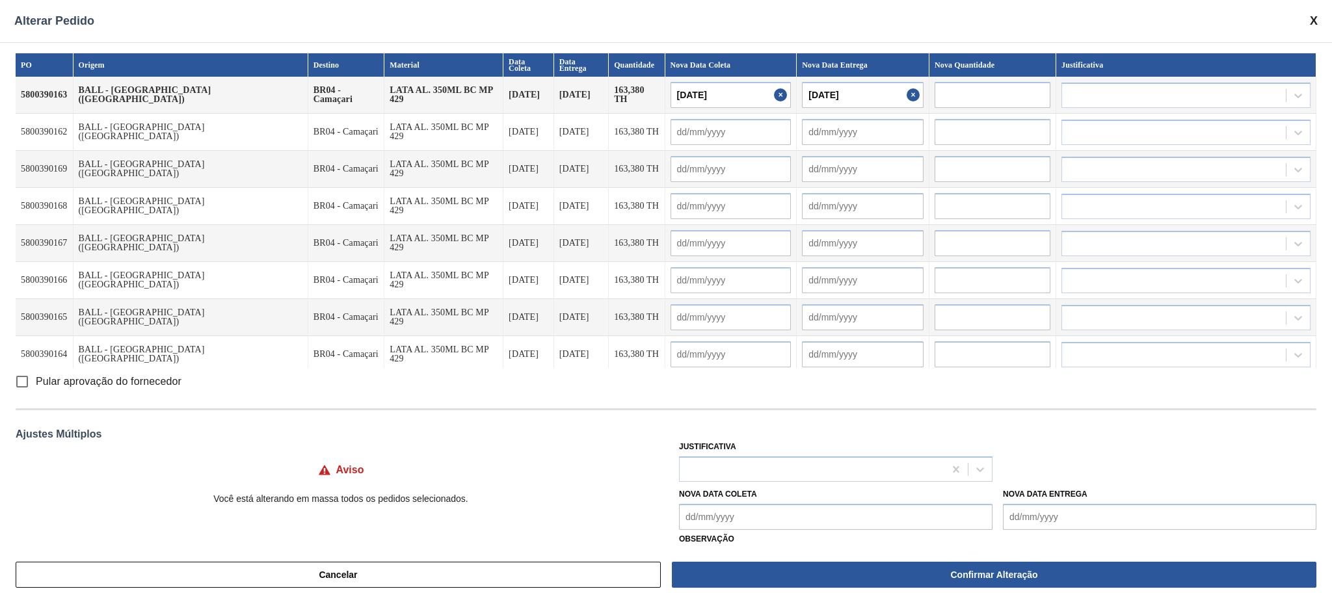
type input "[DATE]"
type input "16/10/2025"
click at [907, 95] on button "Close" at bounding box center [915, 95] width 17 height 26
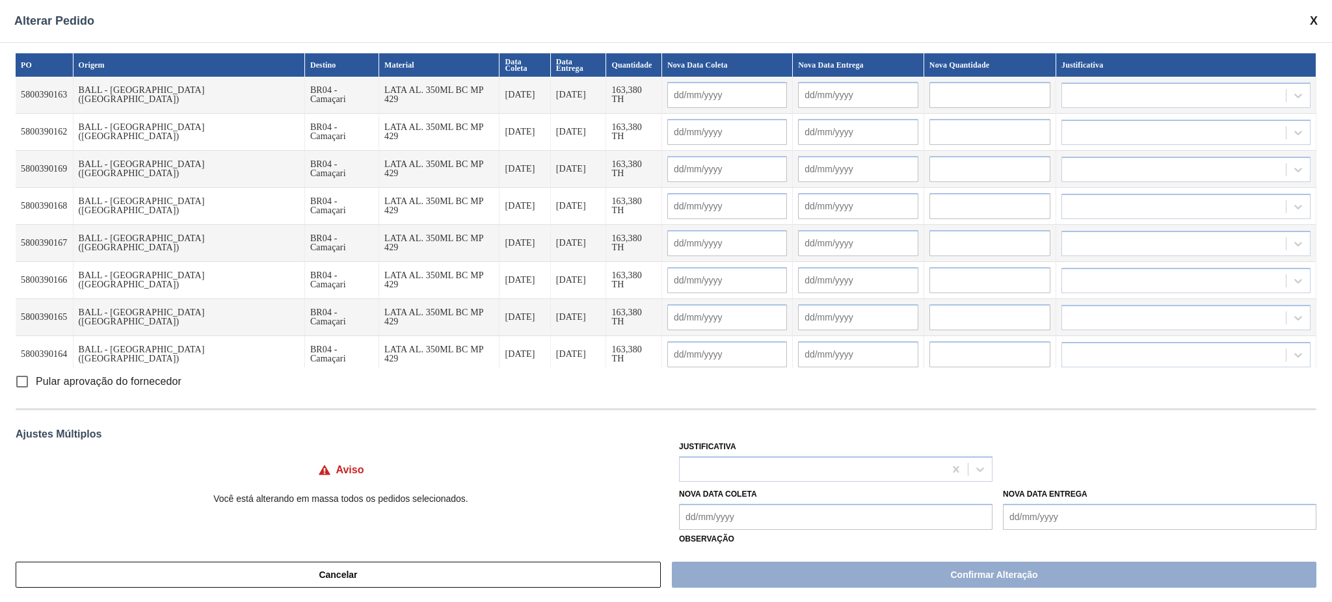
click at [1025, 516] on Entrega "Nova Data Entrega" at bounding box center [1160, 517] width 314 height 26
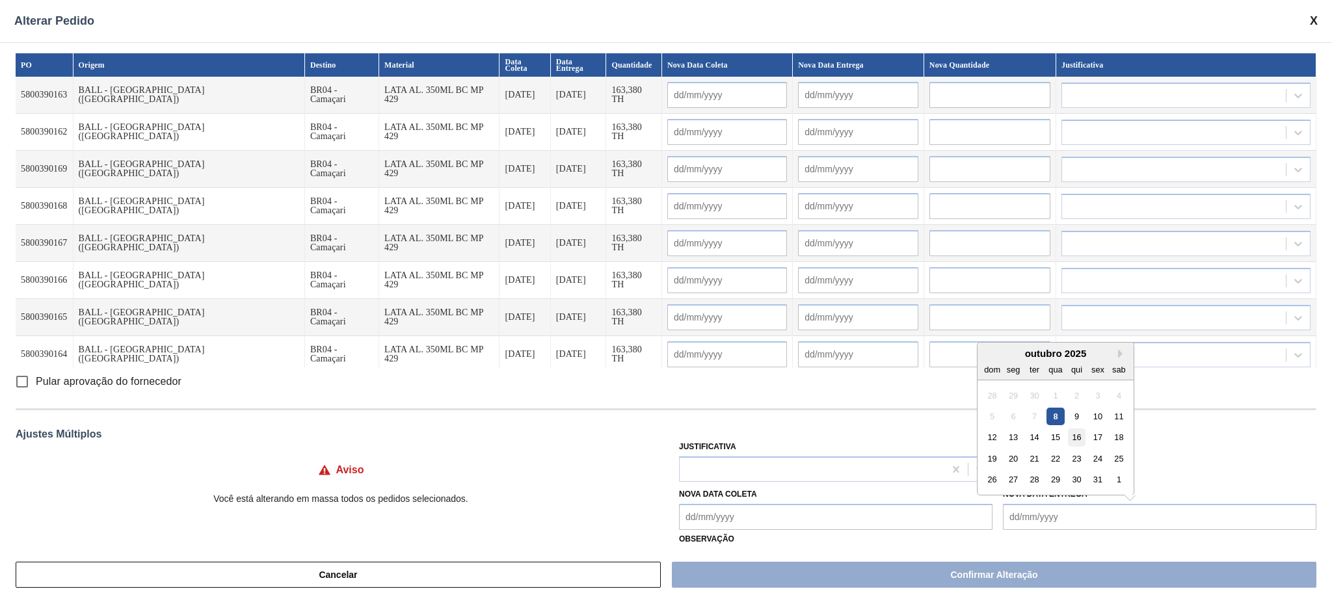
click at [1077, 433] on div "16" at bounding box center [1077, 438] width 18 height 18
type Entrega "16/10/2025"
type input "[DATE]"
type input "16/10/2025"
type input "[DATE]"
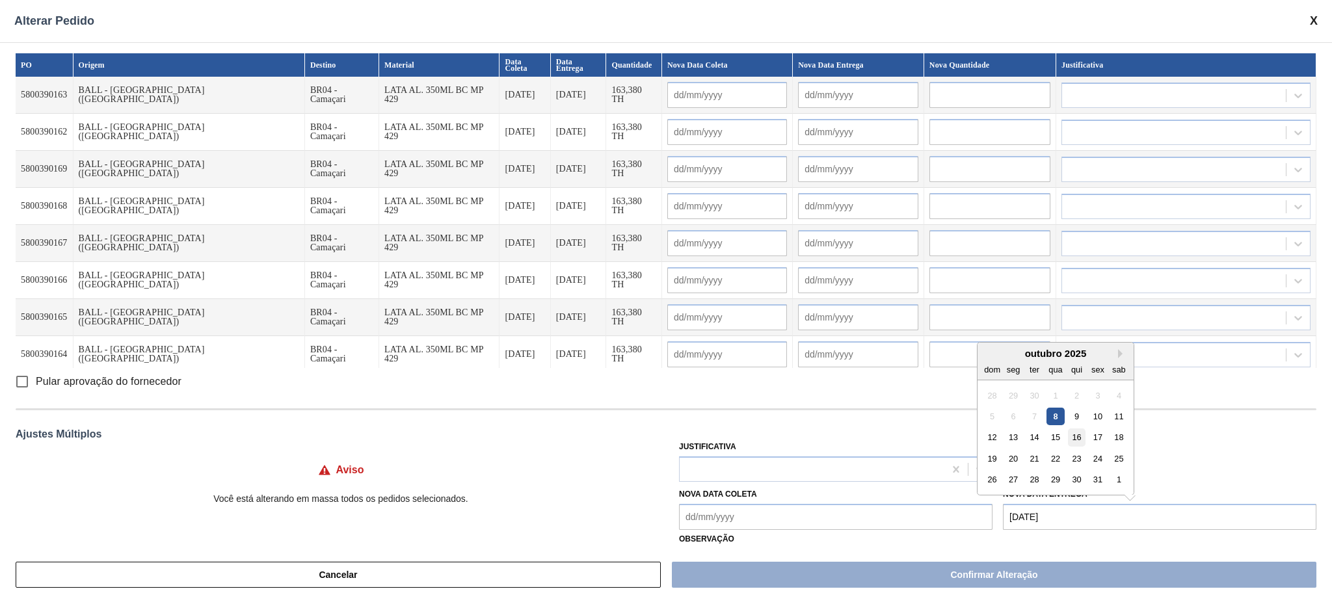
type input "16/10/2025"
type input "[DATE]"
type input "16/10/2025"
type input "[DATE]"
type input "16/10/2025"
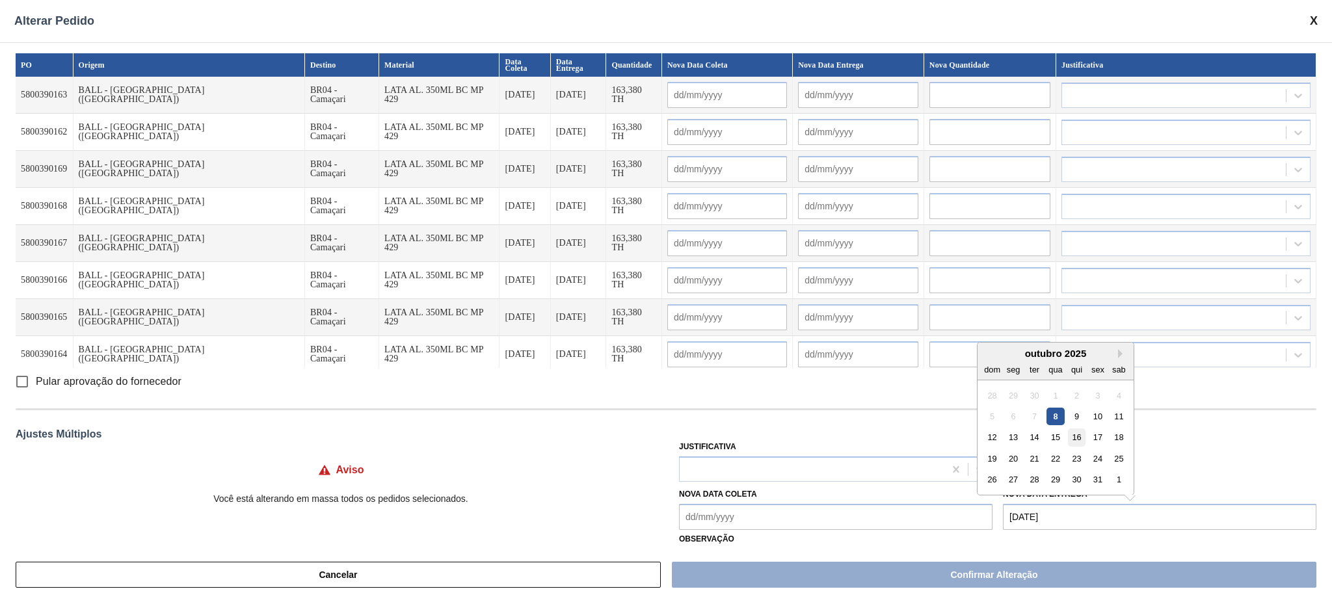
type input "[DATE]"
type input "16/10/2025"
type input "[DATE]"
type input "16/10/2025"
type input "[DATE]"
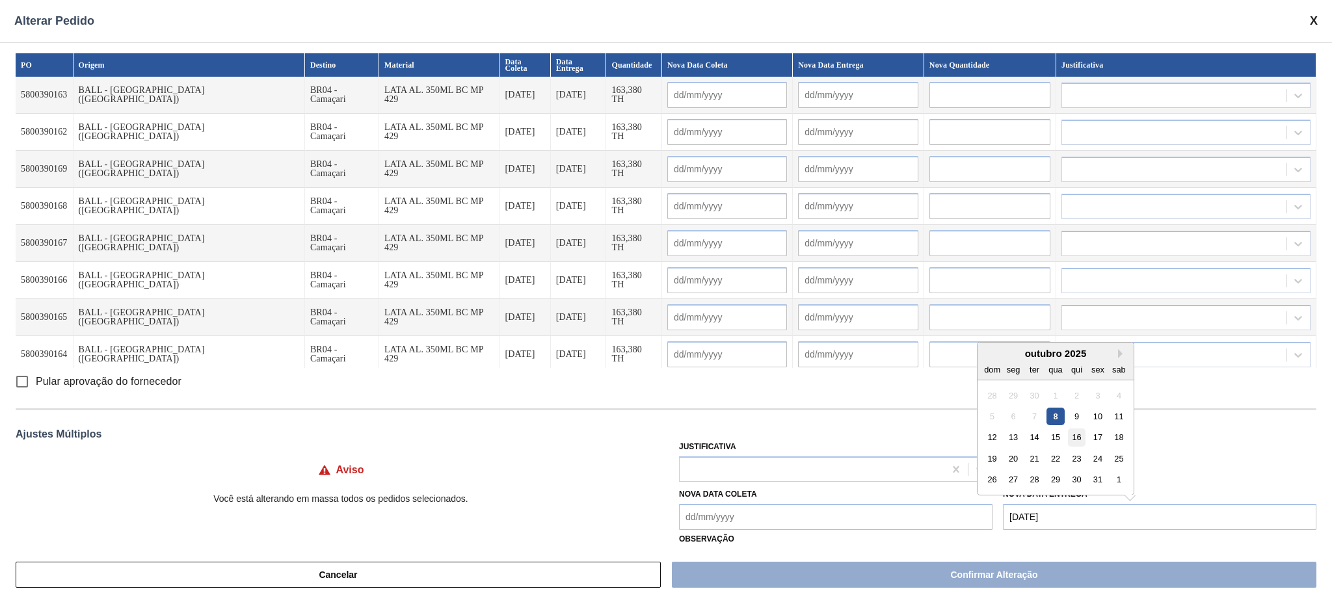
type input "16/10/2025"
type input "[DATE]"
type input "16/10/2025"
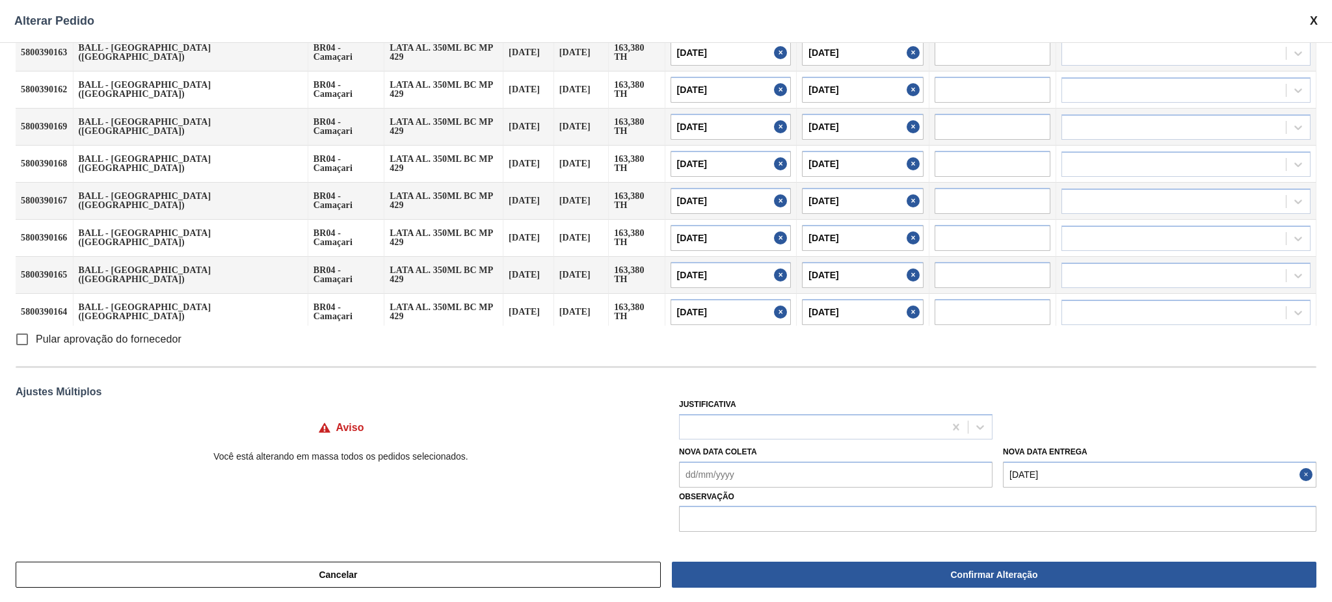
scroll to position [0, 0]
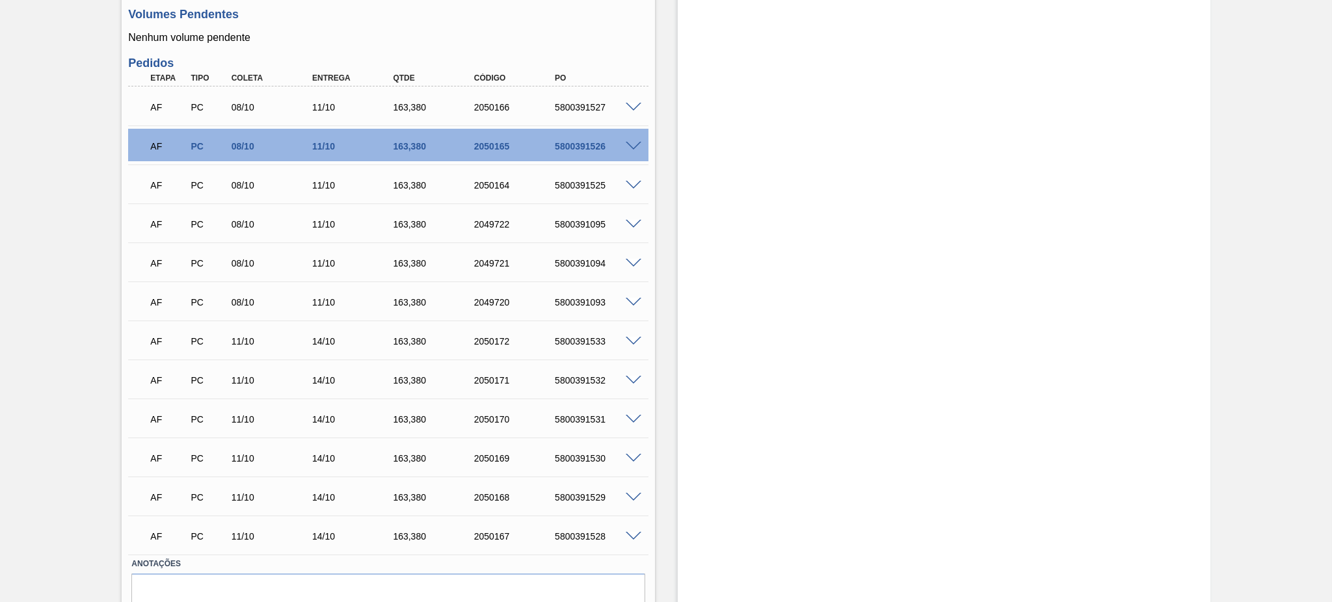
scroll to position [607, 0]
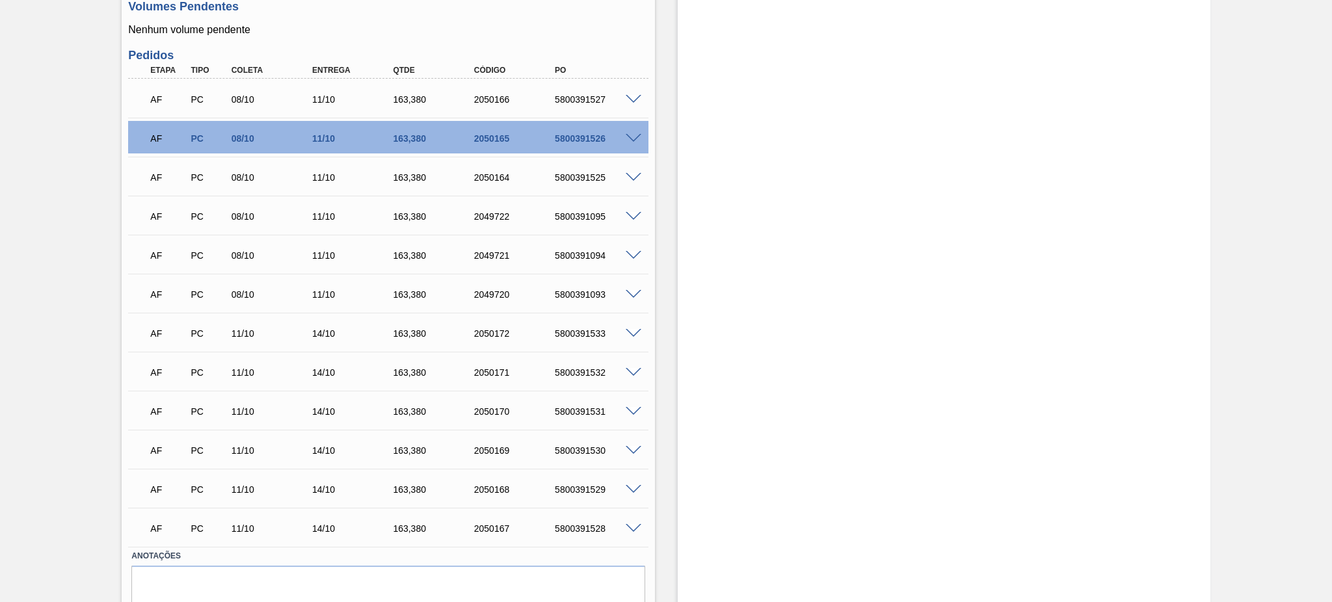
click at [630, 96] on span at bounding box center [634, 100] width 16 height 10
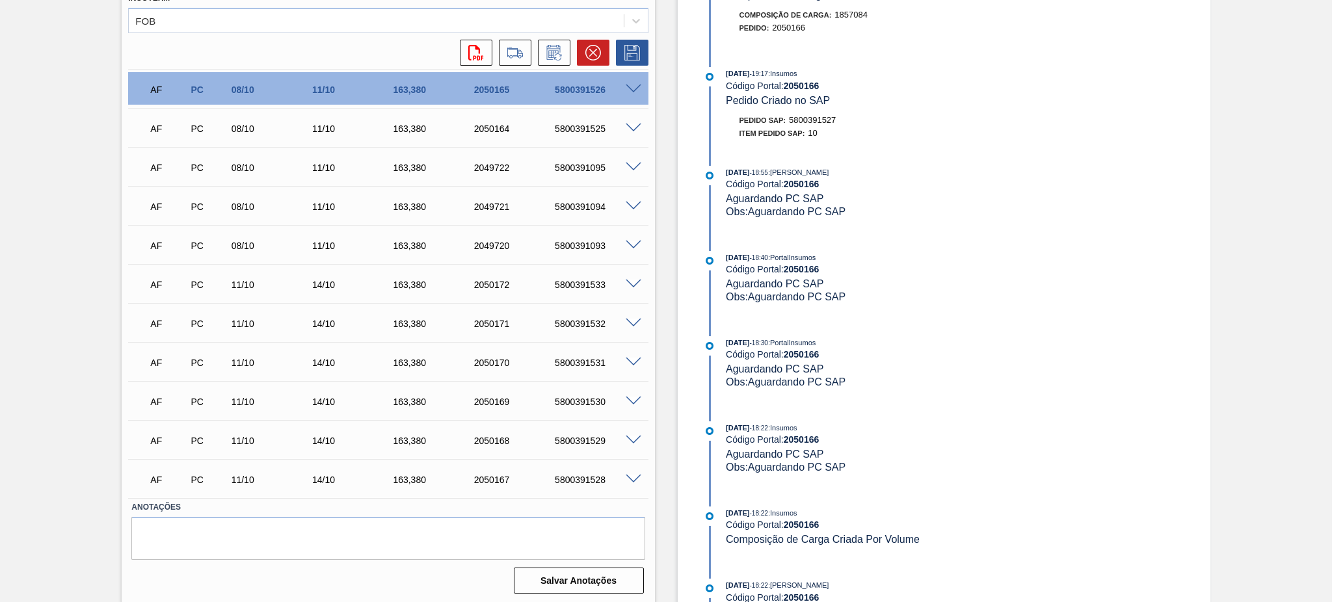
scroll to position [165, 0]
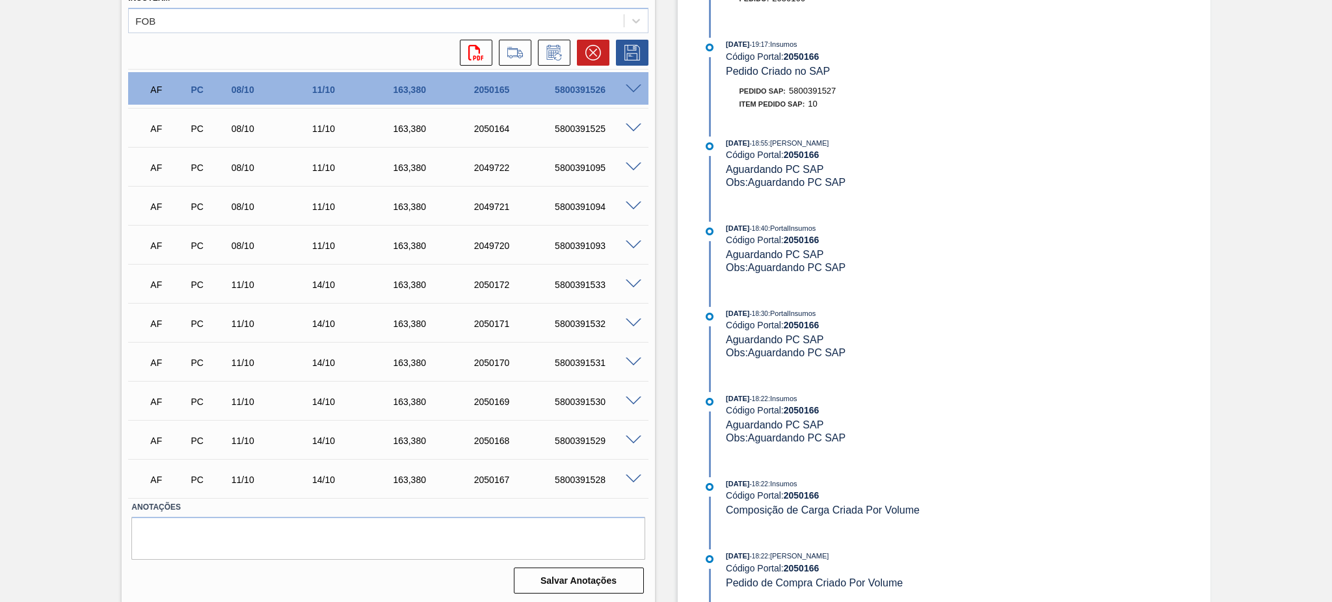
drag, startPoint x: 945, startPoint y: 403, endPoint x: 933, endPoint y: 407, distance: 12.6
click at [937, 405] on div "Código Portal: 2050166" at bounding box center [880, 410] width 309 height 10
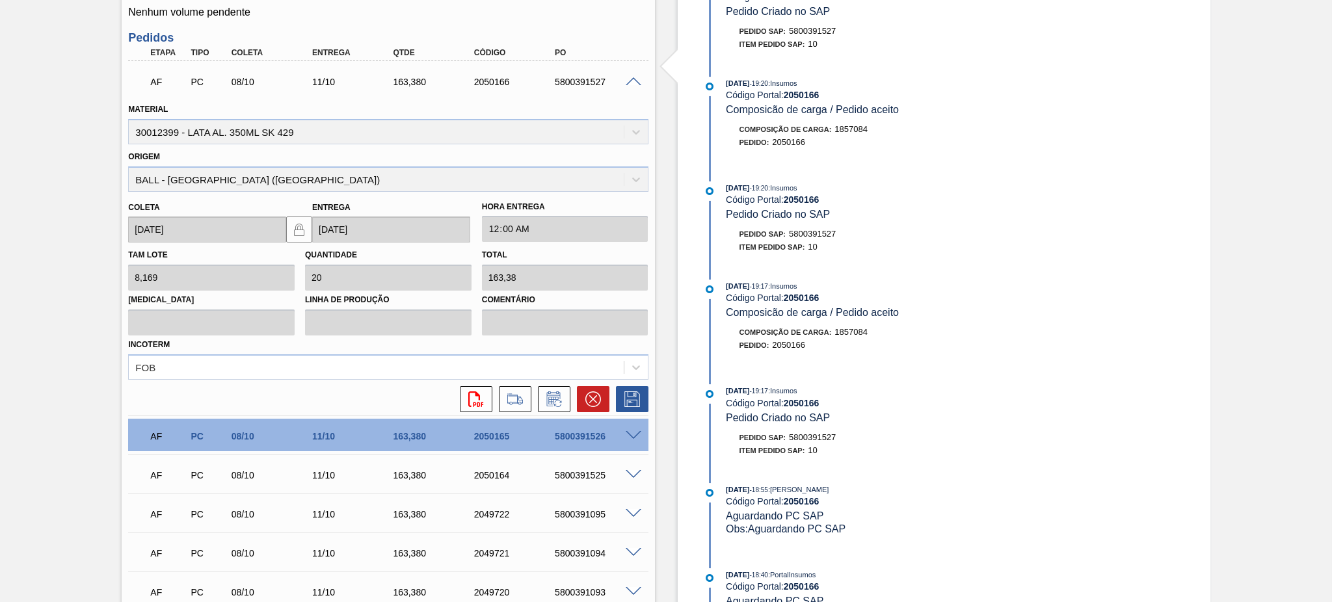
scroll to position [971, 0]
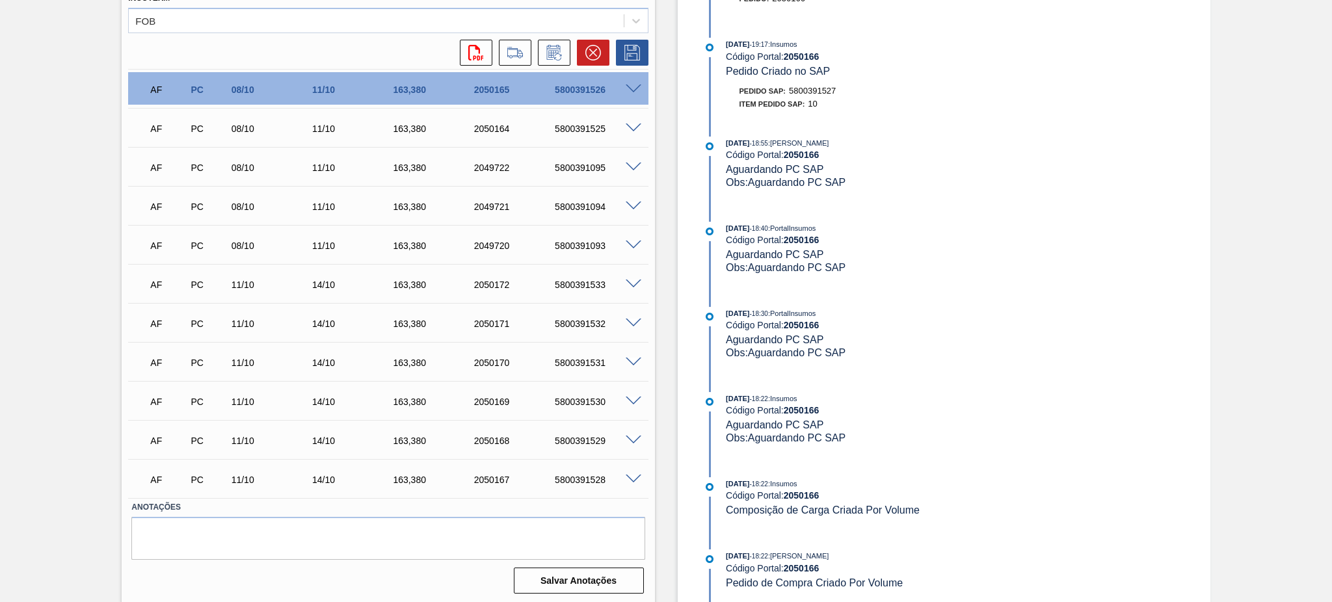
click at [640, 242] on div at bounding box center [636, 244] width 26 height 10
click at [636, 241] on span at bounding box center [634, 246] width 16 height 10
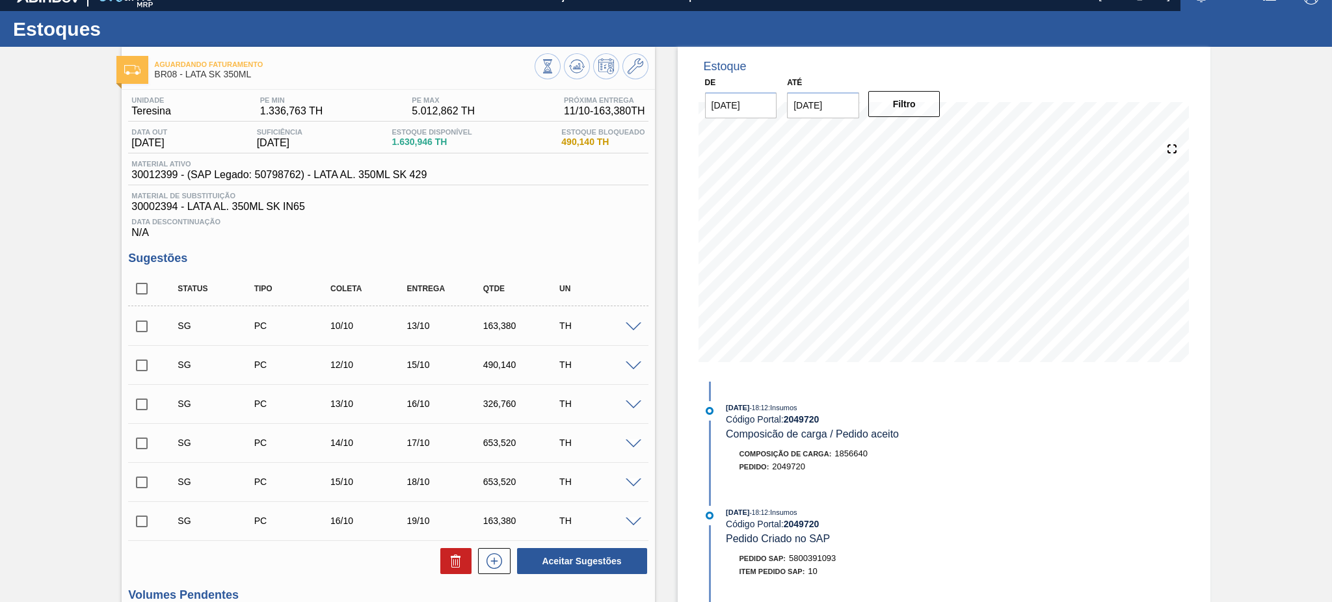
scroll to position [0, 0]
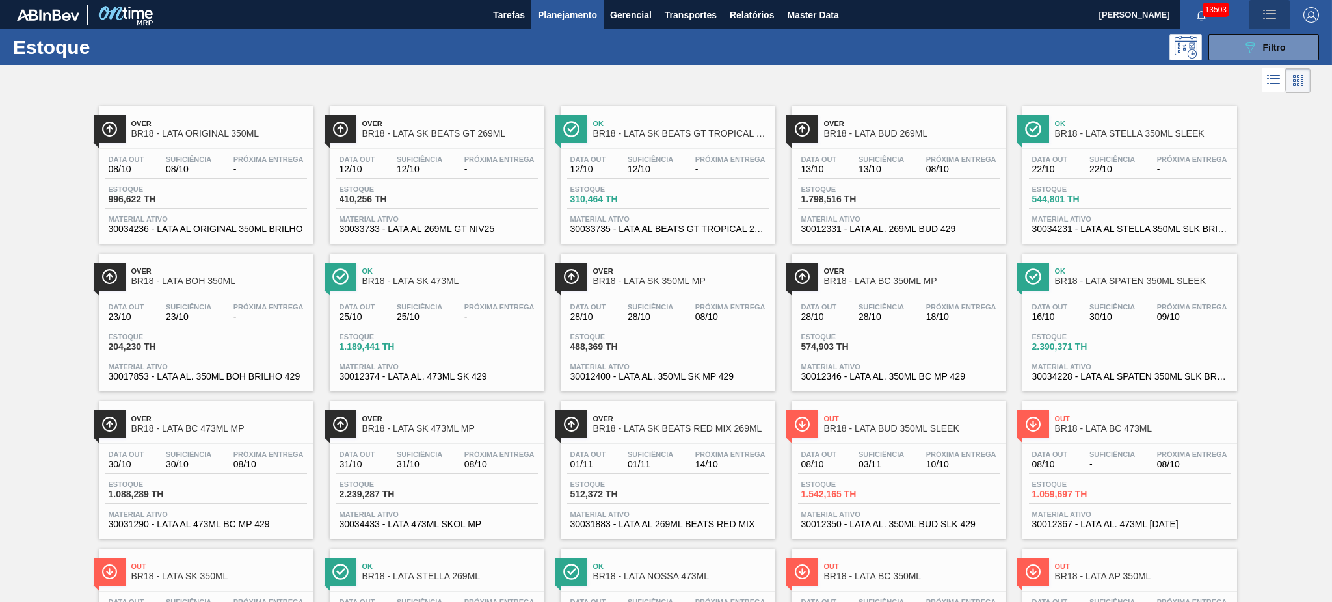
click at [1271, 16] on img "button" at bounding box center [1270, 15] width 16 height 16
click at [1276, 51] on li "Pedido Contingência" at bounding box center [1262, 45] width 119 height 23
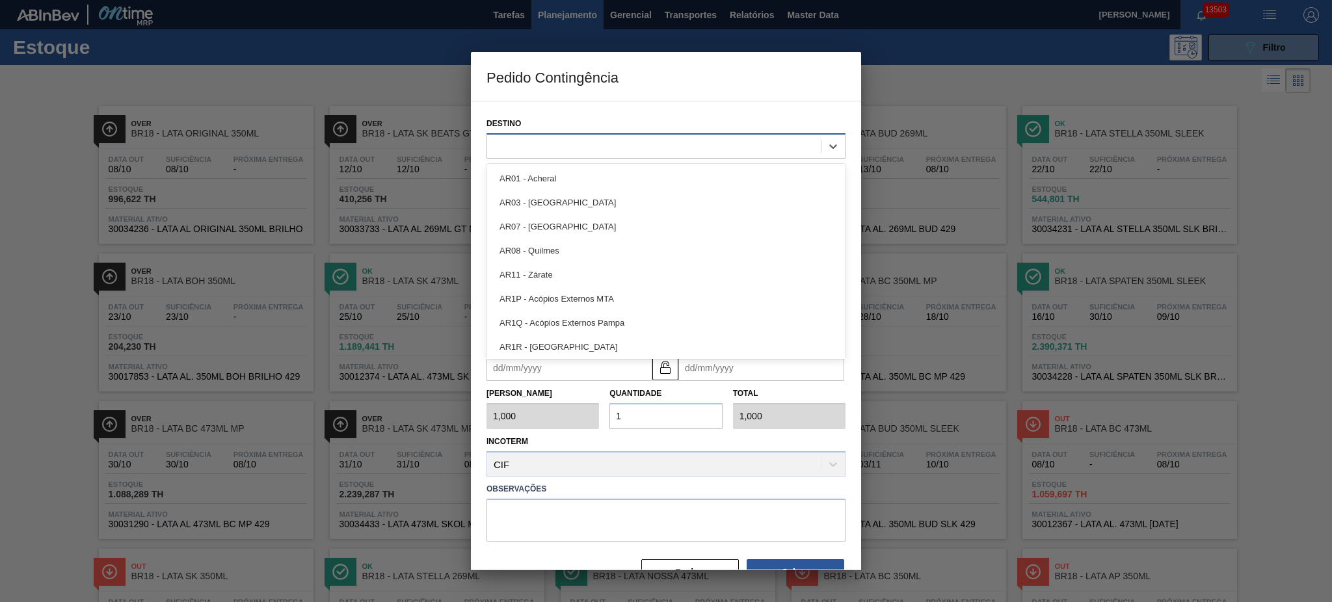
click at [581, 150] on div at bounding box center [654, 146] width 334 height 19
type input "lu"
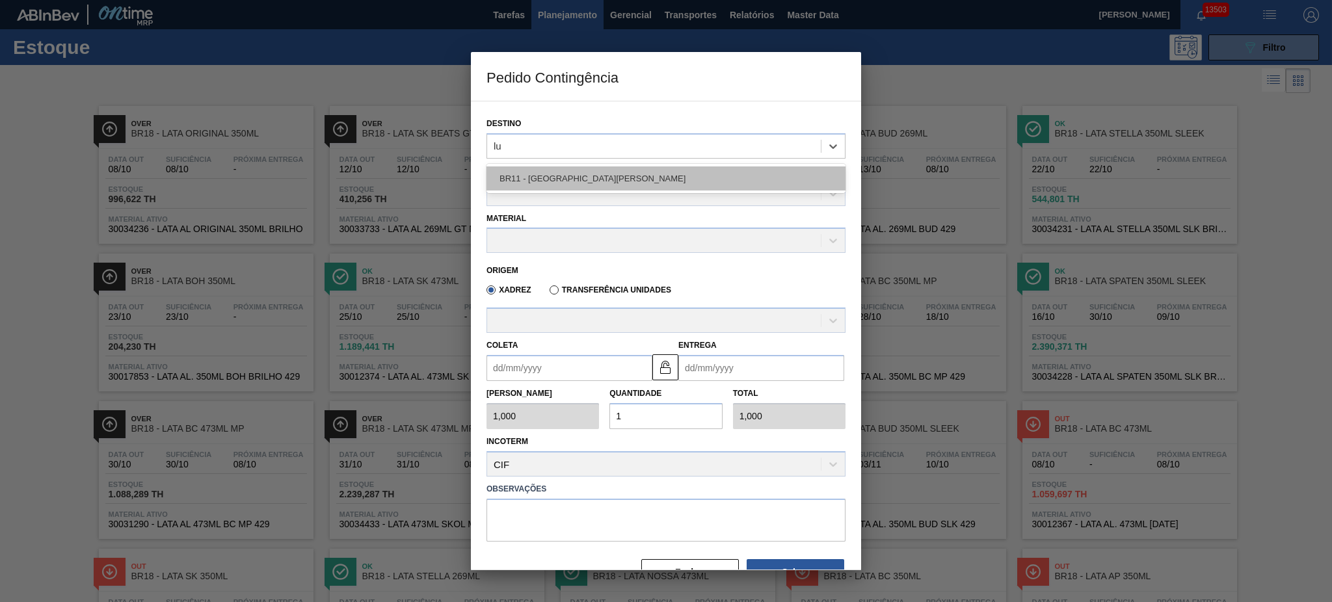
click at [573, 171] on div "BR11 - [GEOGRAPHIC_DATA][PERSON_NAME]" at bounding box center [666, 179] width 359 height 24
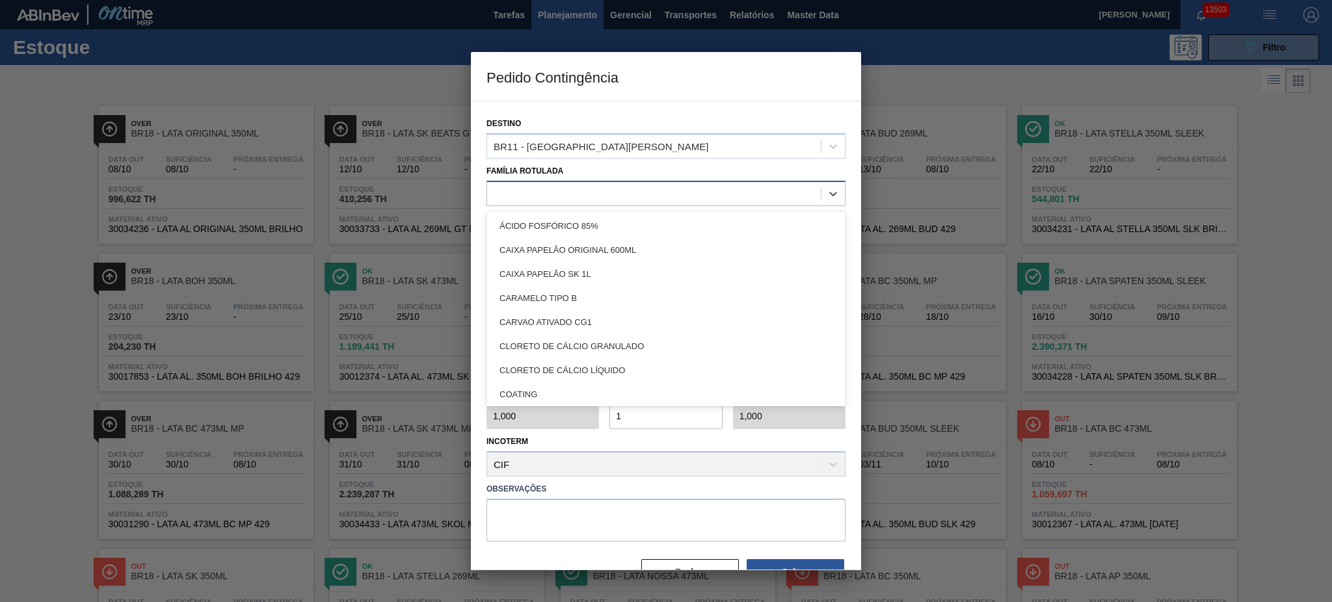
click at [561, 191] on div at bounding box center [654, 193] width 334 height 19
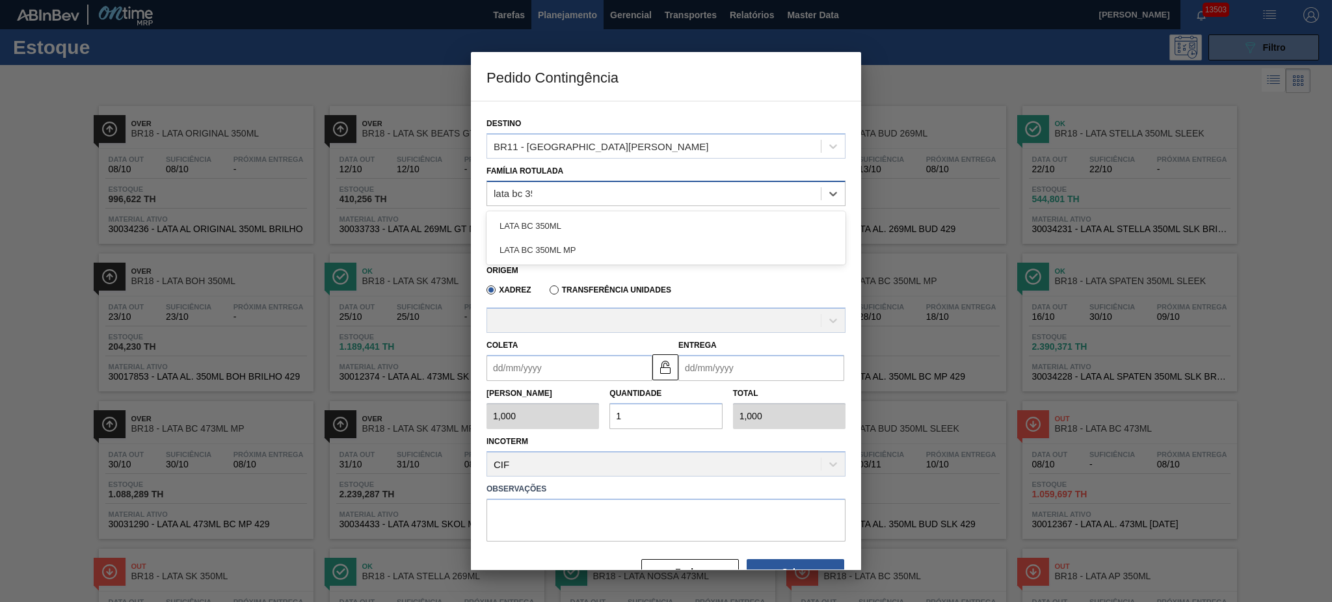
type Rotulada "lata bc 350"
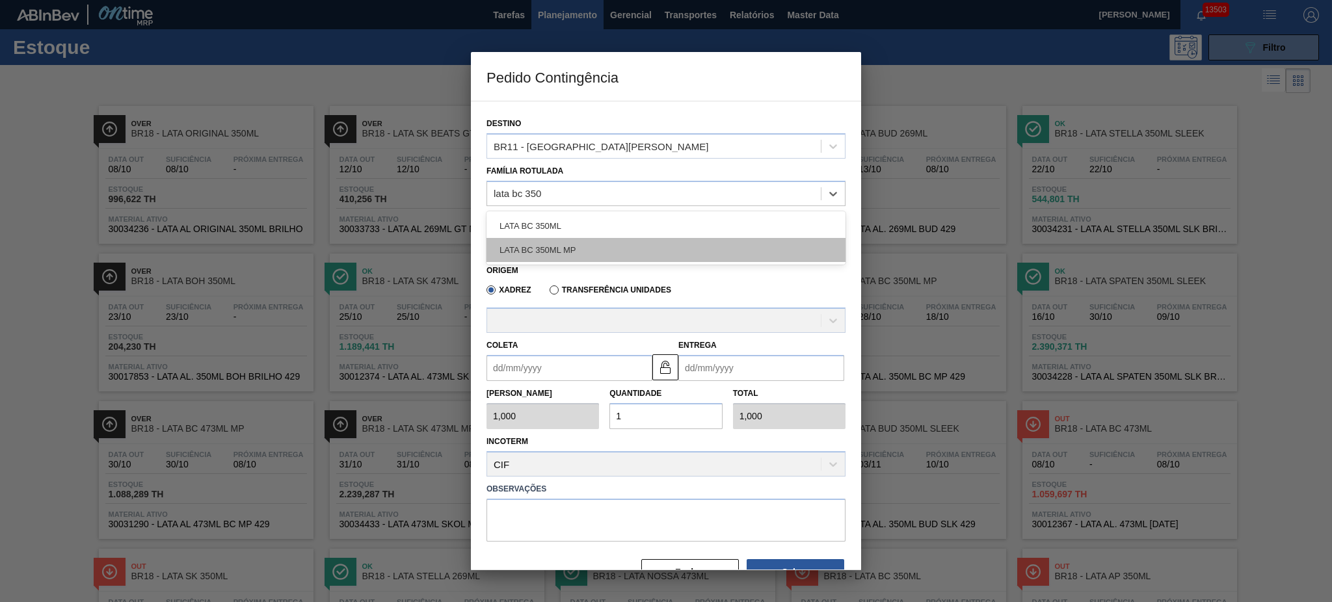
click at [606, 244] on div "LATA BC 350ML MP" at bounding box center [666, 250] width 359 height 24
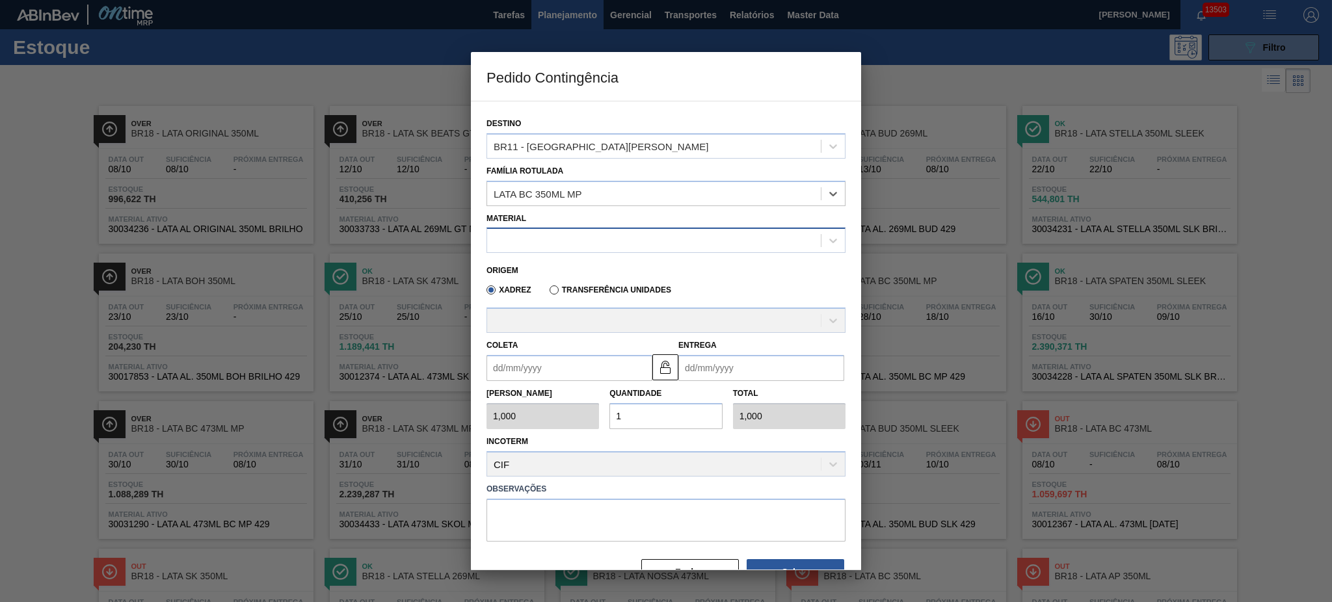
click at [606, 244] on div at bounding box center [654, 241] width 334 height 19
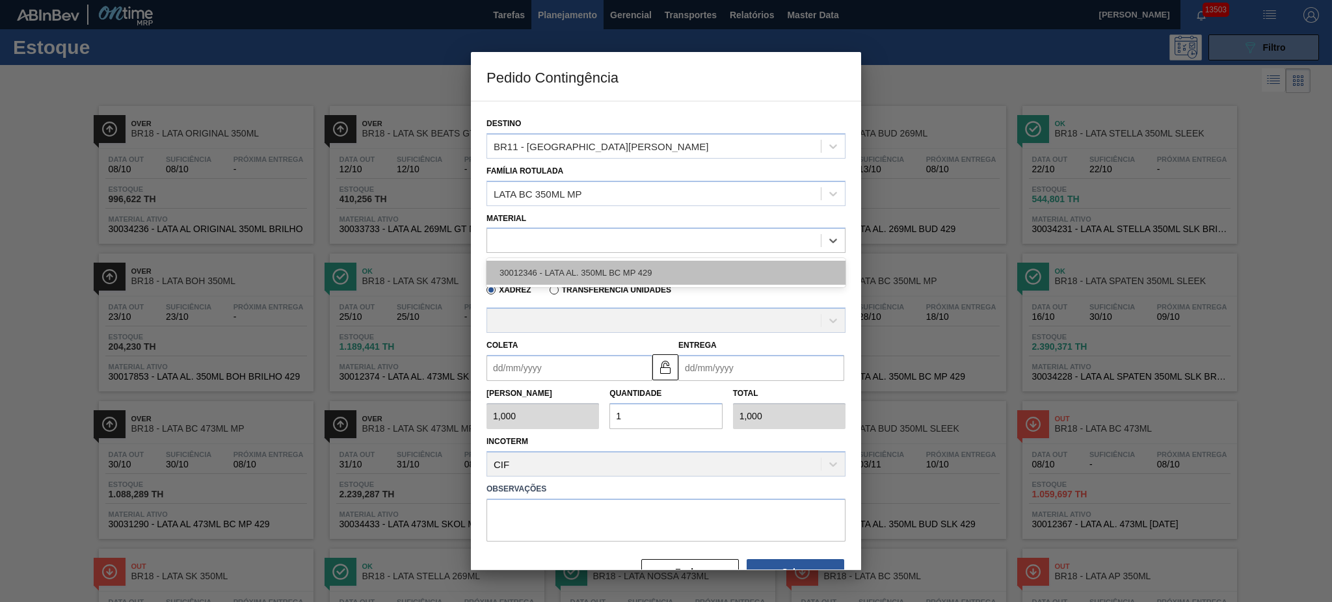
click at [600, 261] on div "30012346 - LATA AL. 350ML BC MP 429" at bounding box center [666, 273] width 359 height 24
type input "8,169"
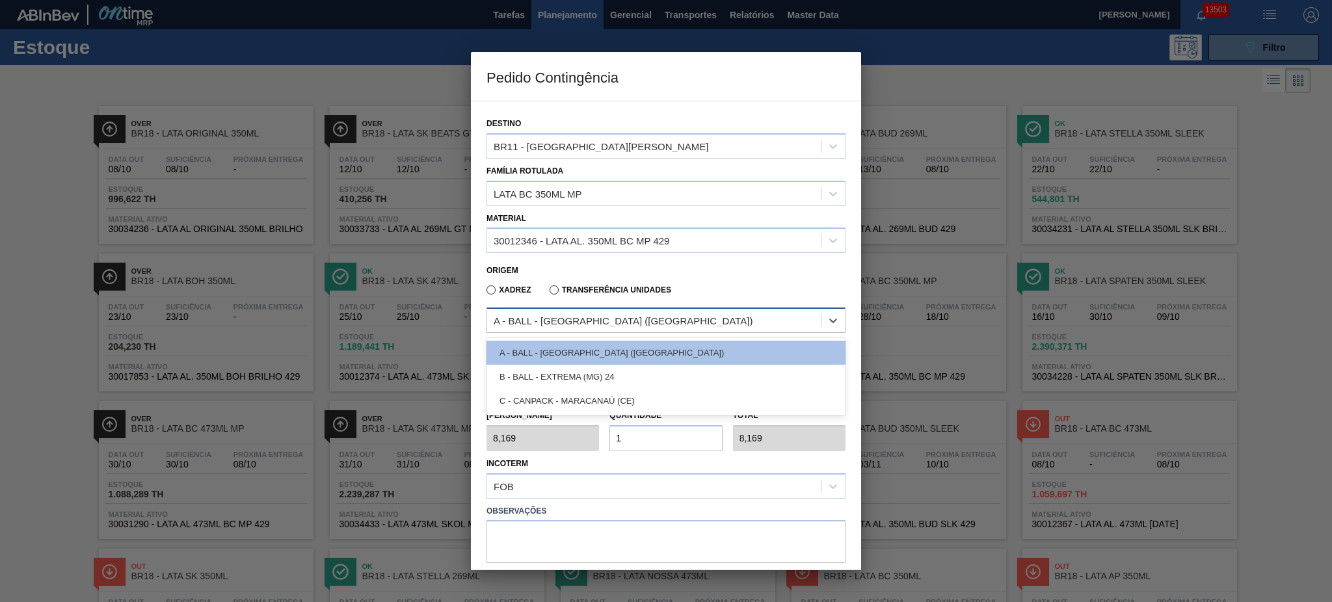
click at [677, 315] on div "A - BALL - RECIFE (PE)" at bounding box center [654, 321] width 334 height 19
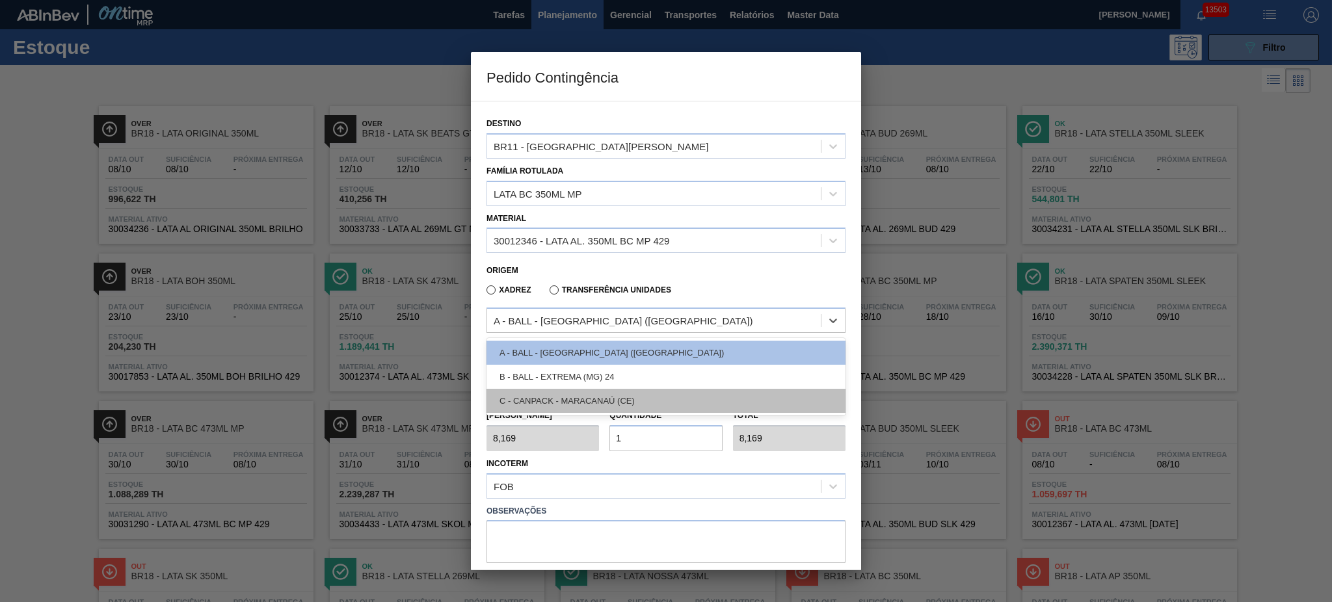
click at [643, 392] on div "C - CANPACK - MARACANAÚ (CE)" at bounding box center [666, 401] width 359 height 24
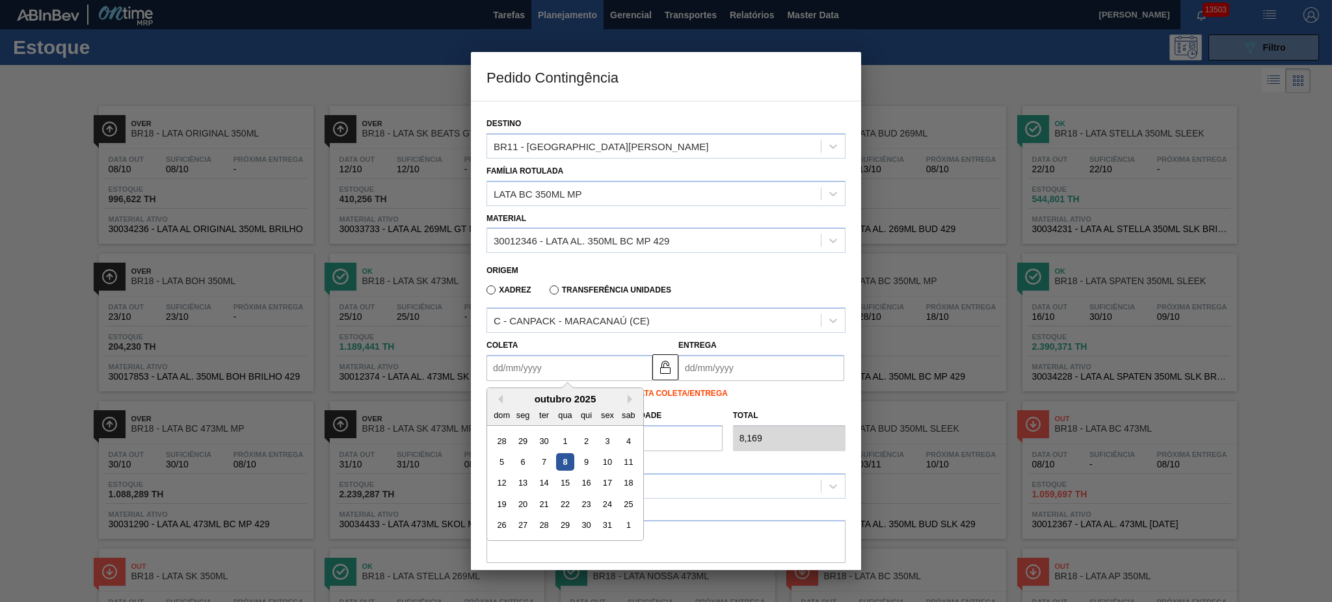
click at [543, 364] on input "Coleta" at bounding box center [570, 368] width 166 height 26
click at [565, 458] on div "8" at bounding box center [565, 462] width 18 height 18
type input "08/10/2025"
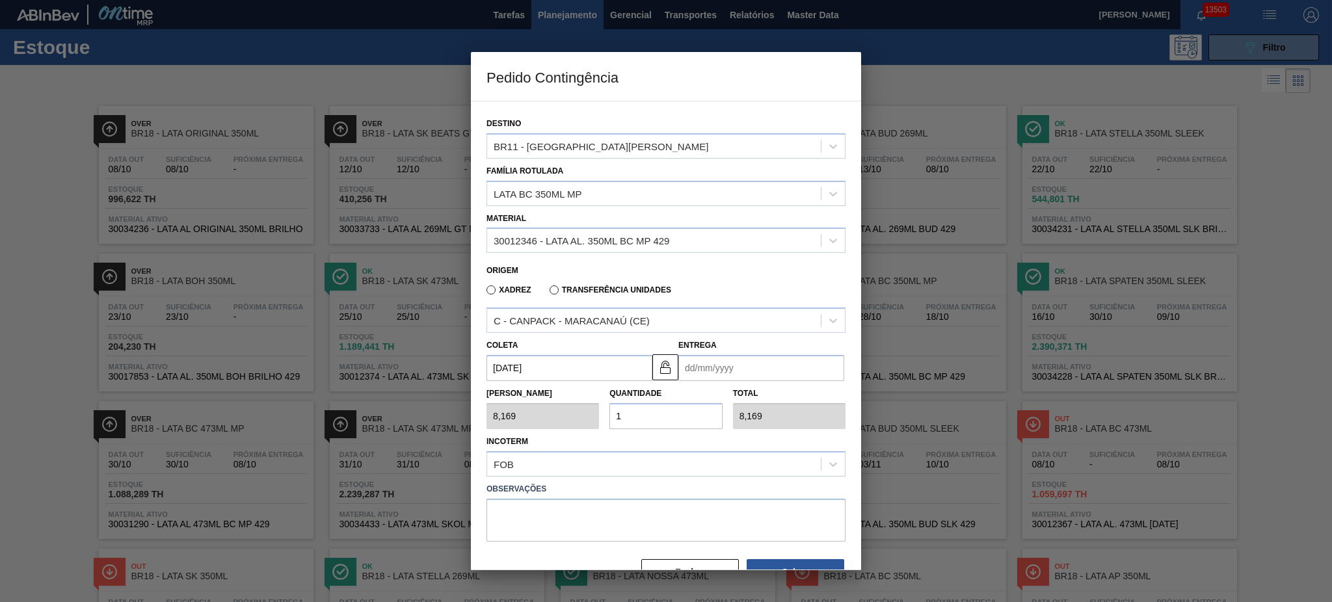
click at [698, 369] on input "Entrega" at bounding box center [761, 368] width 166 height 26
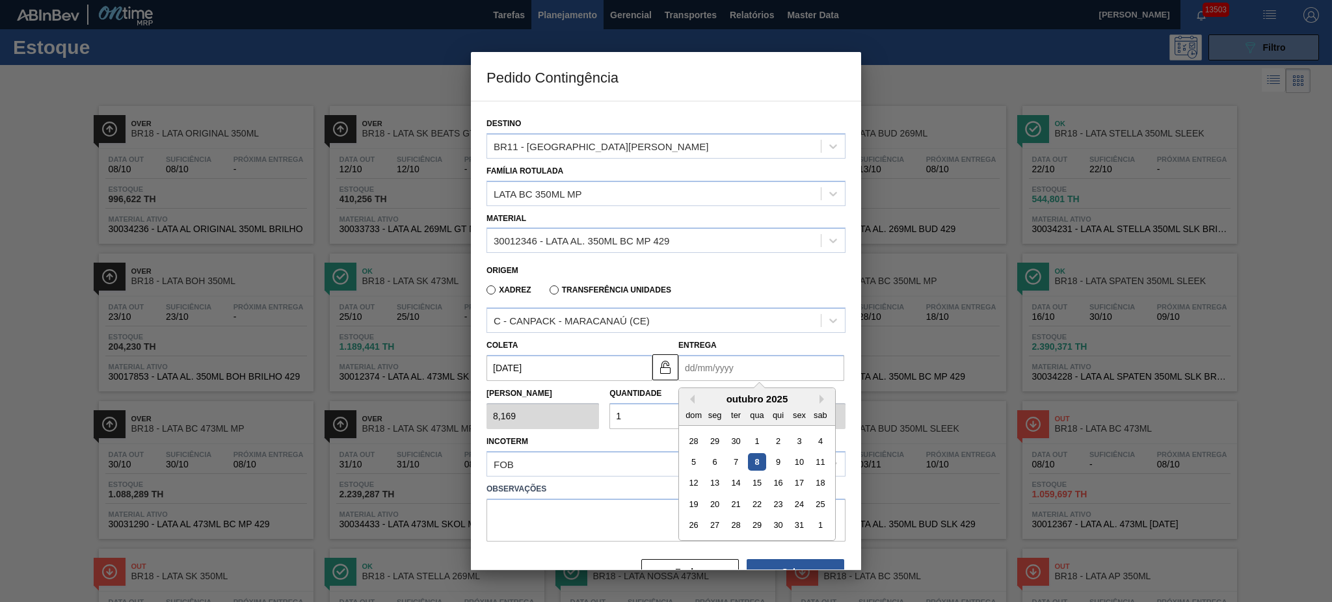
click at [760, 453] on div "8" at bounding box center [757, 462] width 18 height 18
type input "[DATE]"
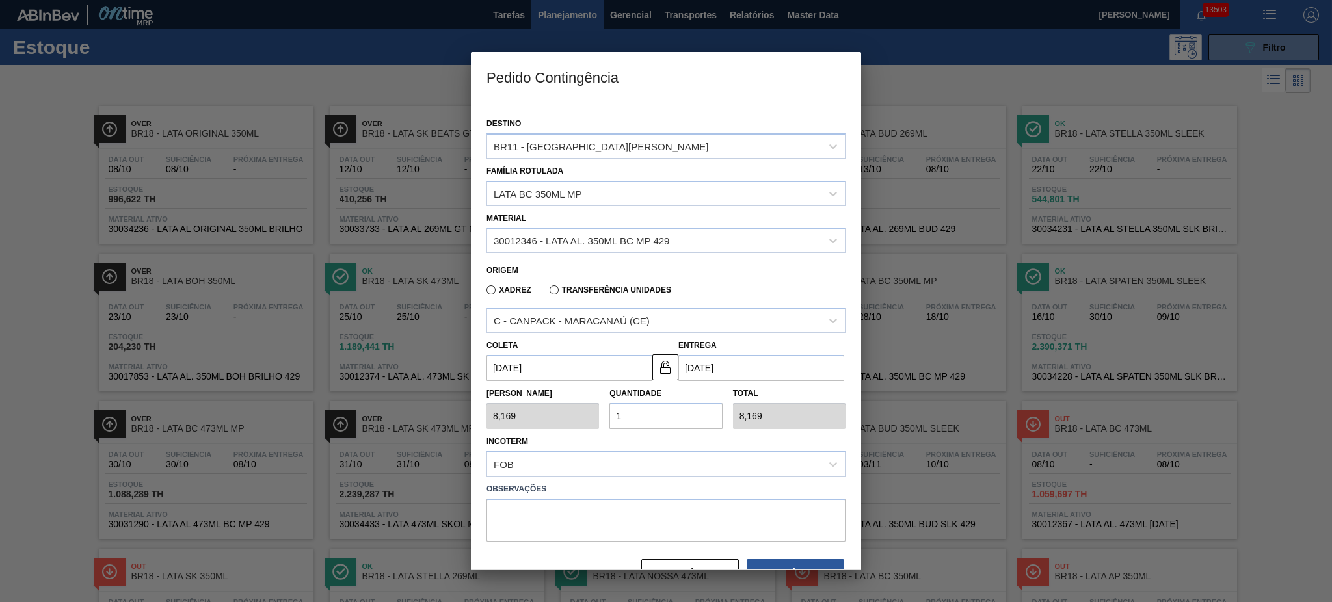
click at [587, 414] on div "Tam Lote 8,169 Quantidade 1 Total 8,169" at bounding box center [665, 405] width 369 height 48
type input "2"
type input "16,338"
type input "20"
type input "163,380"
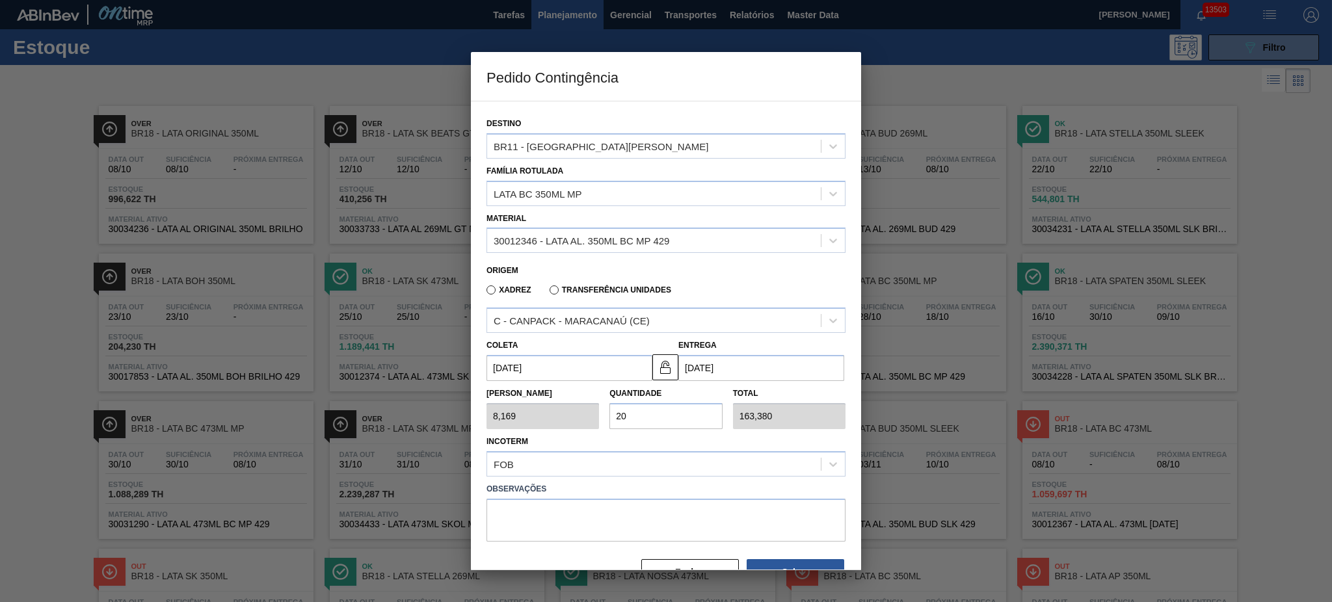
type input "20"
click at [684, 516] on textarea at bounding box center [666, 520] width 359 height 43
type textarea "Pedido foi cancelado de forma errada"
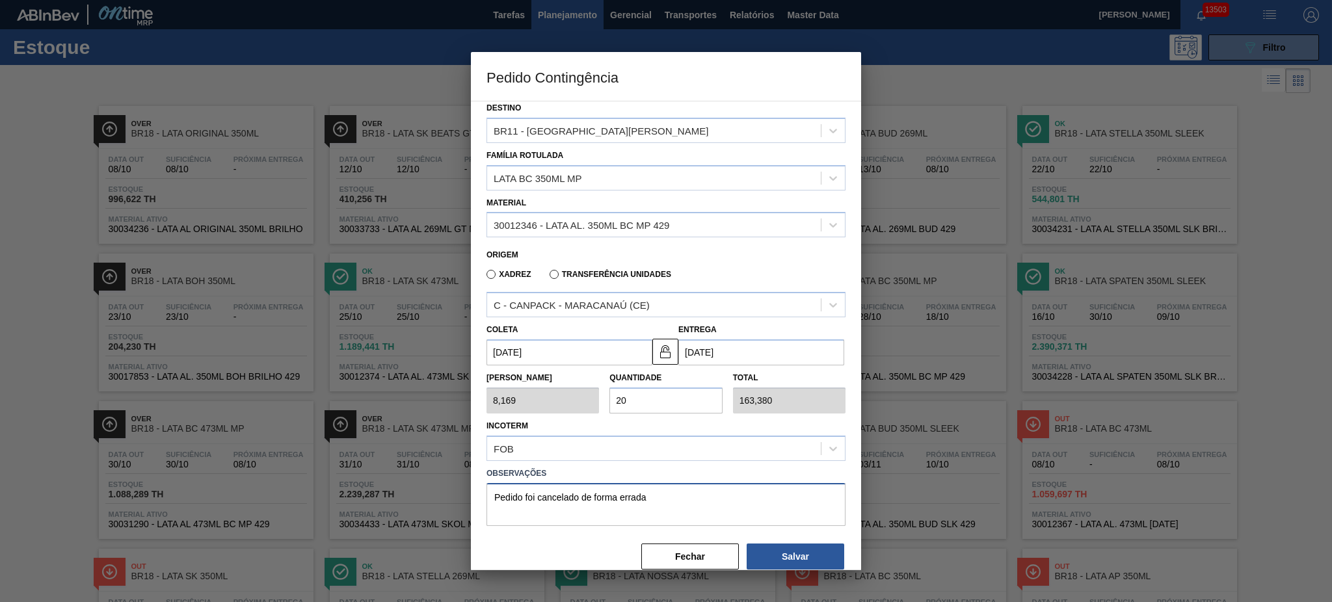
scroll to position [32, 0]
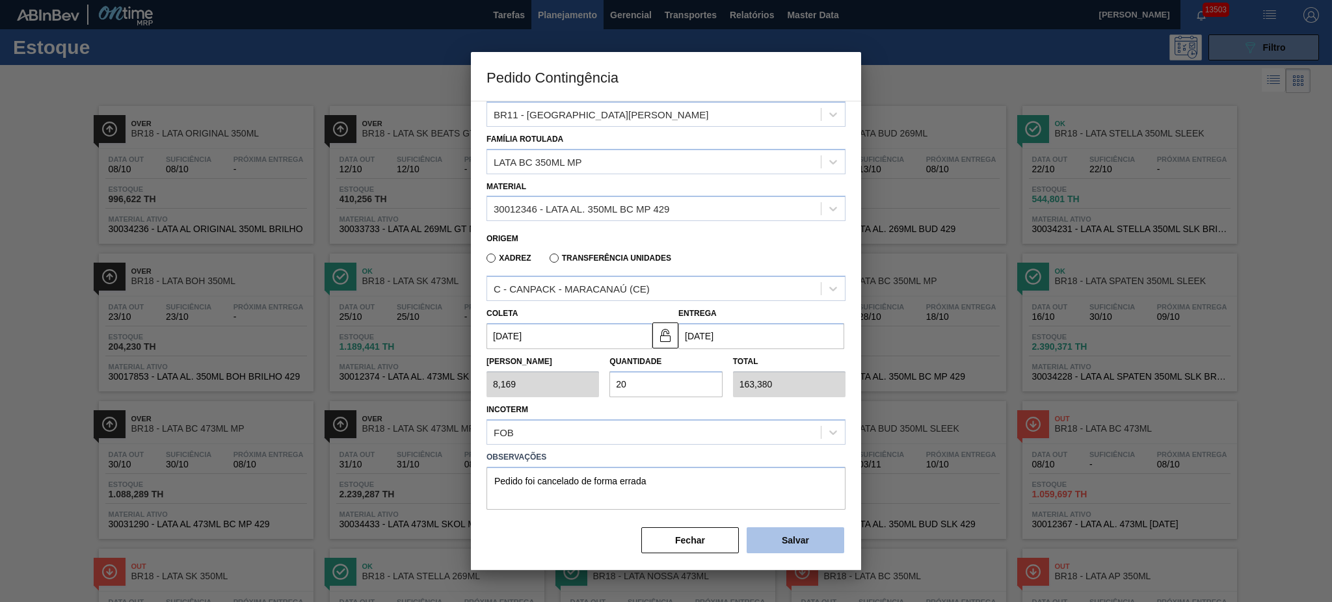
click at [809, 539] on button "Salvar" at bounding box center [796, 541] width 98 height 26
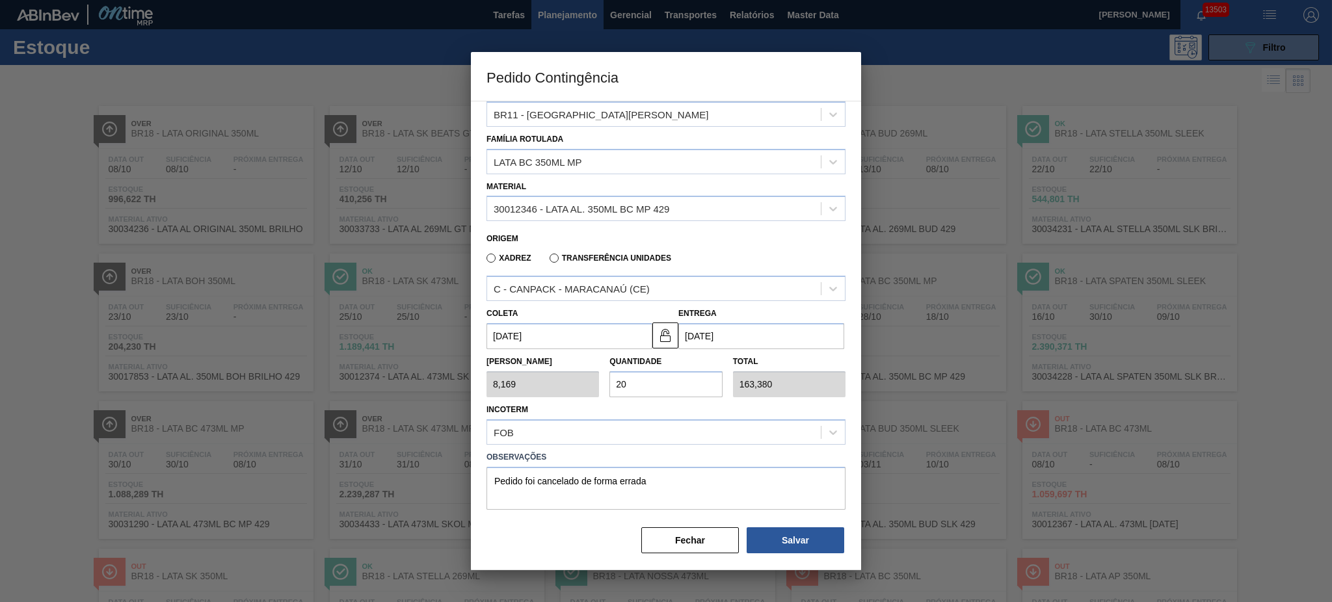
type input "1,000"
type input "1"
type input "1,000"
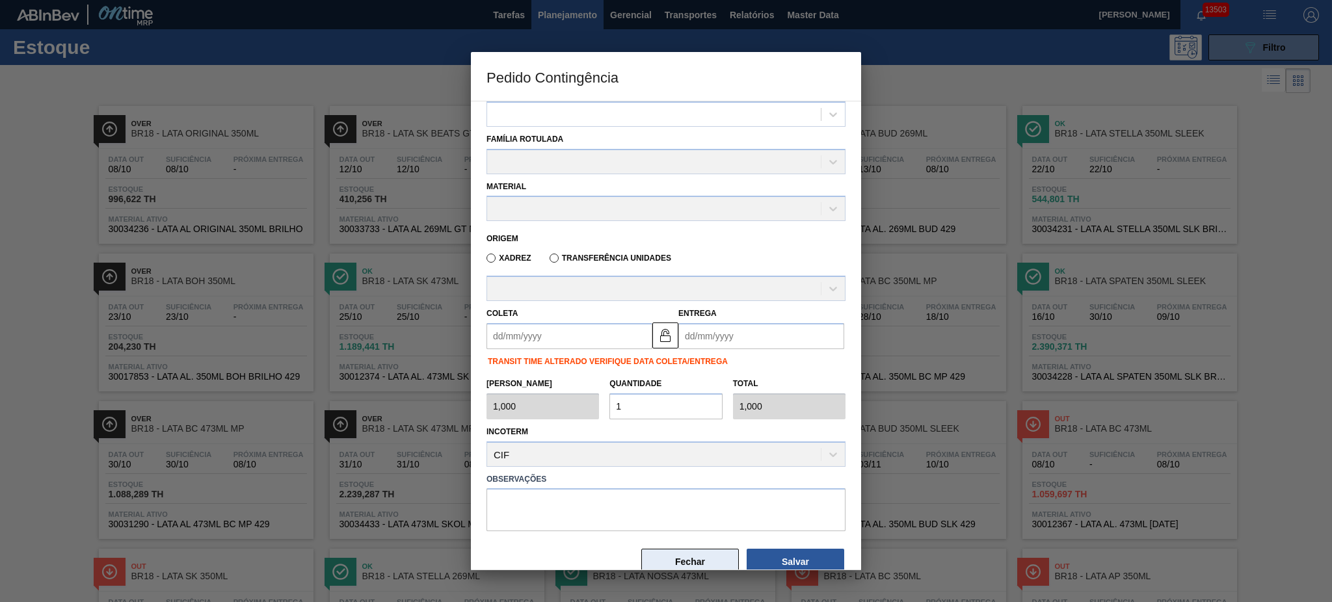
click at [713, 557] on button "Fechar" at bounding box center [690, 562] width 98 height 26
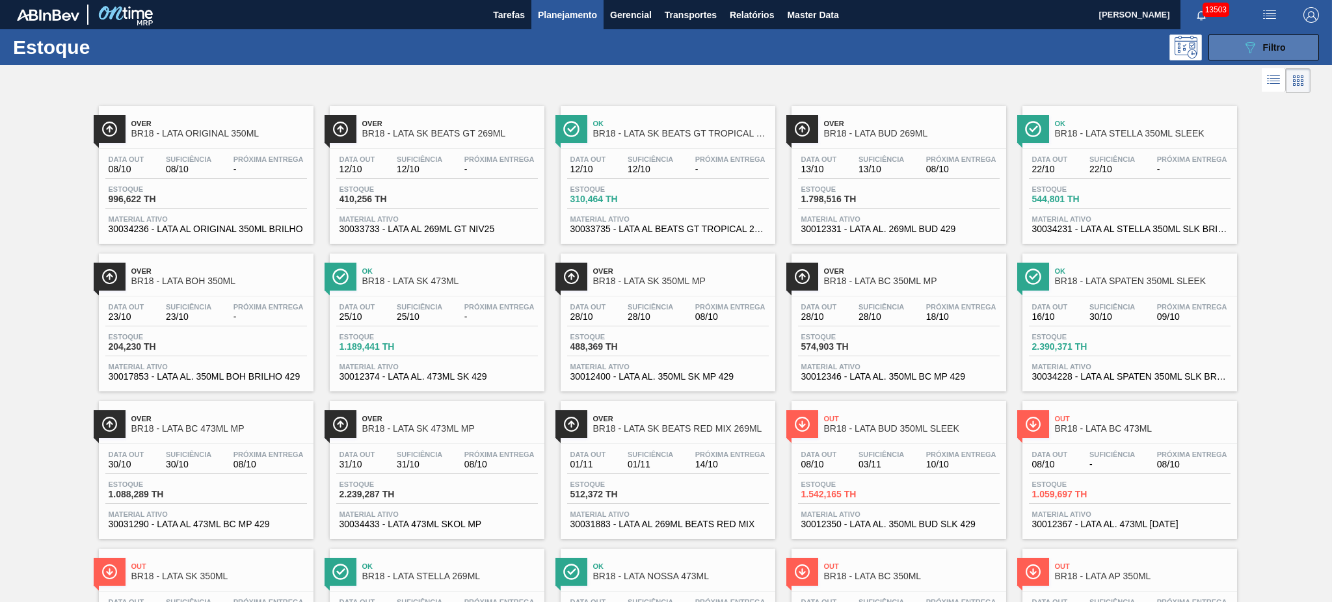
click at [1286, 53] on button "089F7B8B-B2A5-4AFE-B5C0-19BA573D28AC Filtro" at bounding box center [1264, 47] width 111 height 26
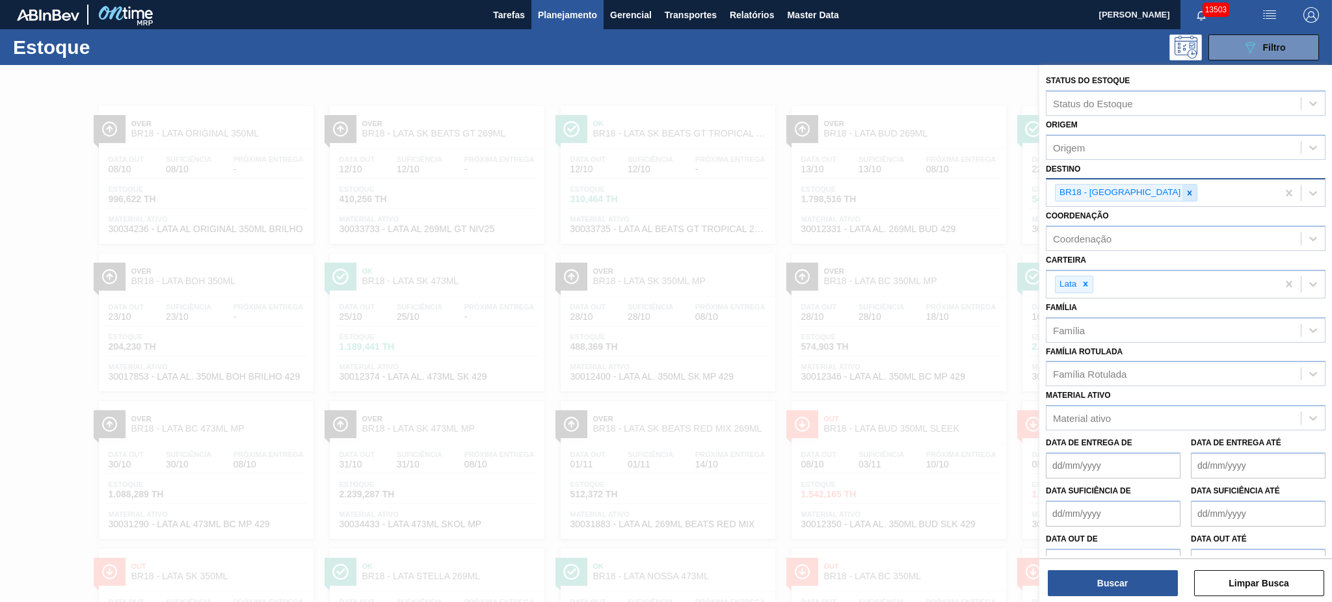
click at [1185, 193] on icon at bounding box center [1189, 193] width 9 height 9
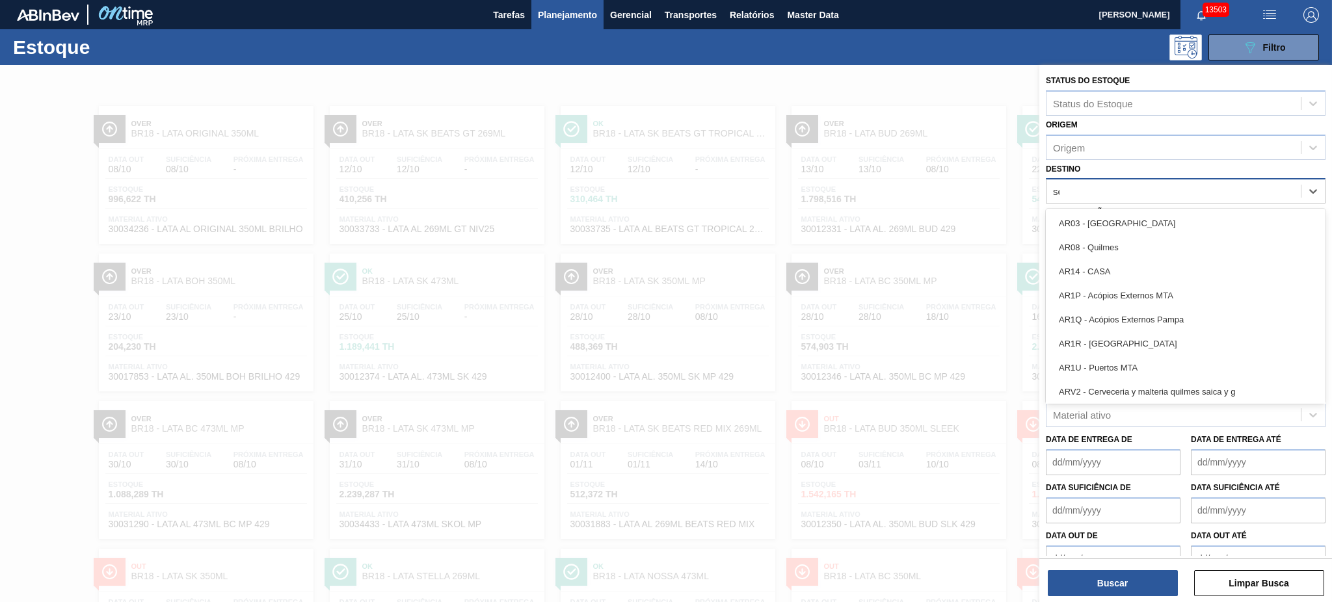
type input "ser"
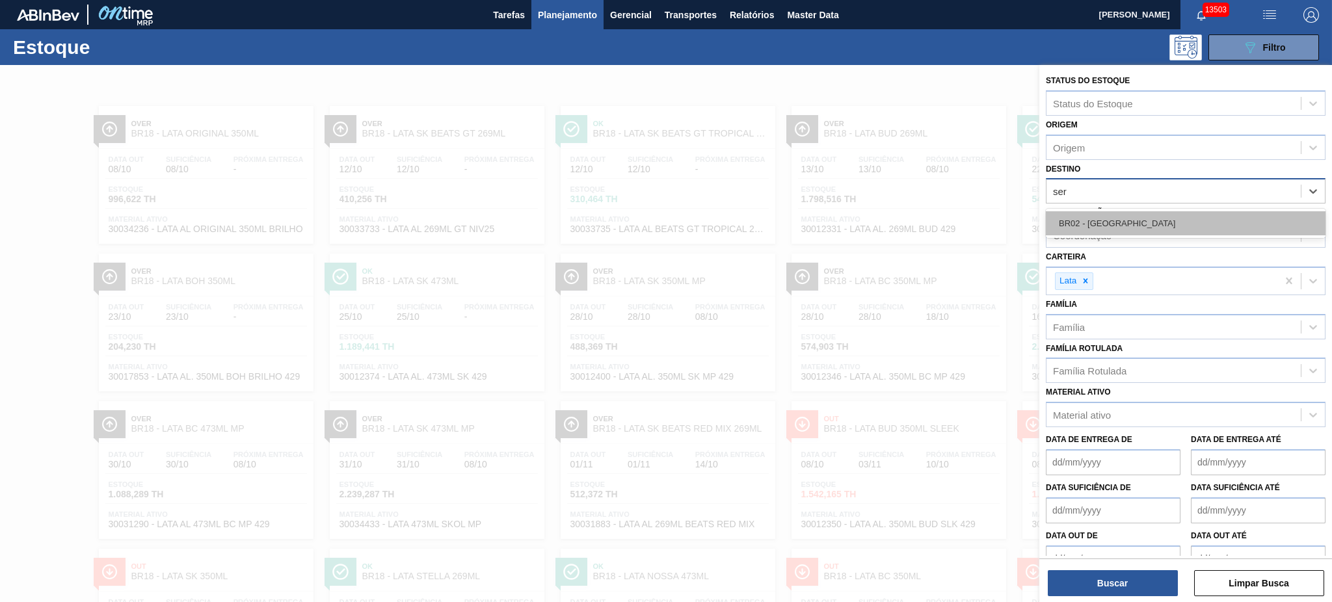
click at [1135, 215] on div "BR02 - Sergipe" at bounding box center [1186, 223] width 280 height 24
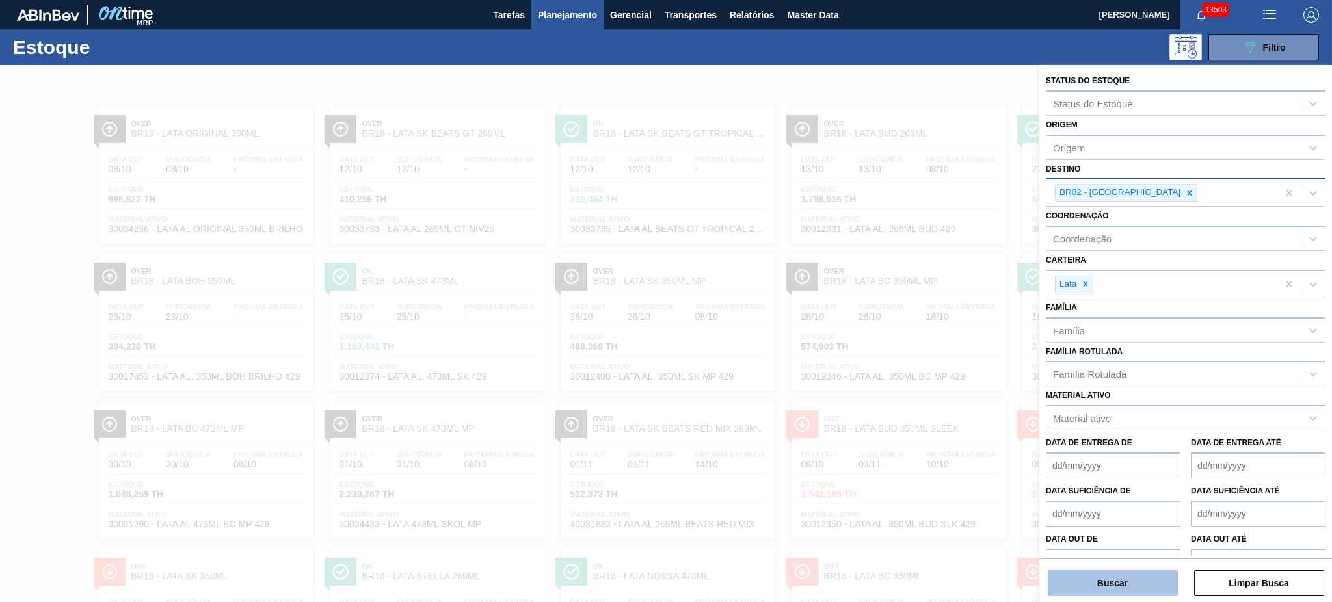
click at [1108, 573] on button "Buscar" at bounding box center [1113, 583] width 130 height 26
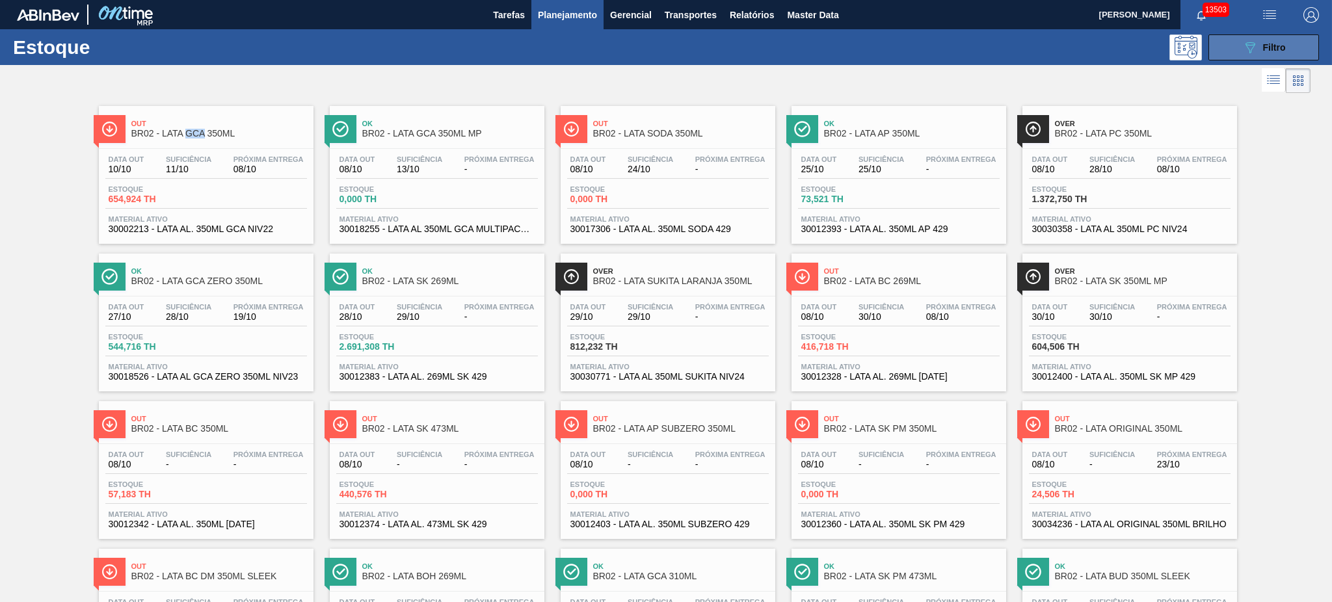
click at [1285, 39] on button "089F7B8B-B2A5-4AFE-B5C0-19BA573D28AC Filtro" at bounding box center [1264, 47] width 111 height 26
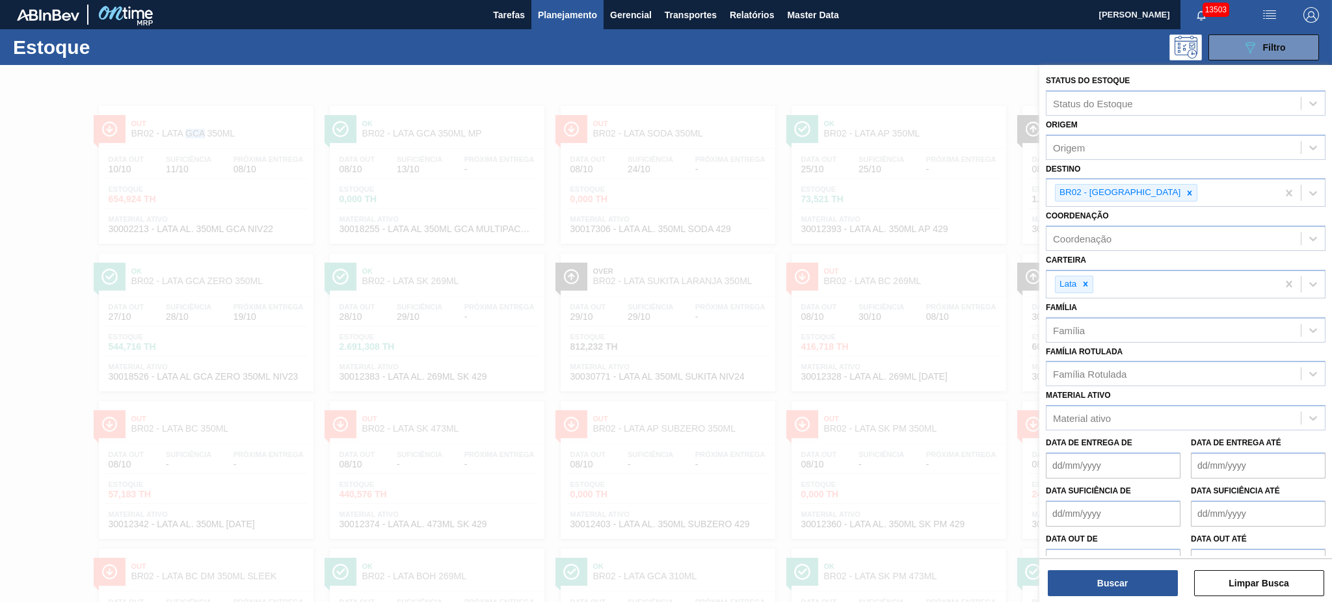
drag, startPoint x: 1129, startPoint y: 191, endPoint x: 1127, endPoint y: 171, distance: 20.3
click at [1129, 184] on div "BR02 - Sergipe" at bounding box center [1126, 193] width 142 height 18
click at [1188, 191] on icon at bounding box center [1190, 193] width 5 height 5
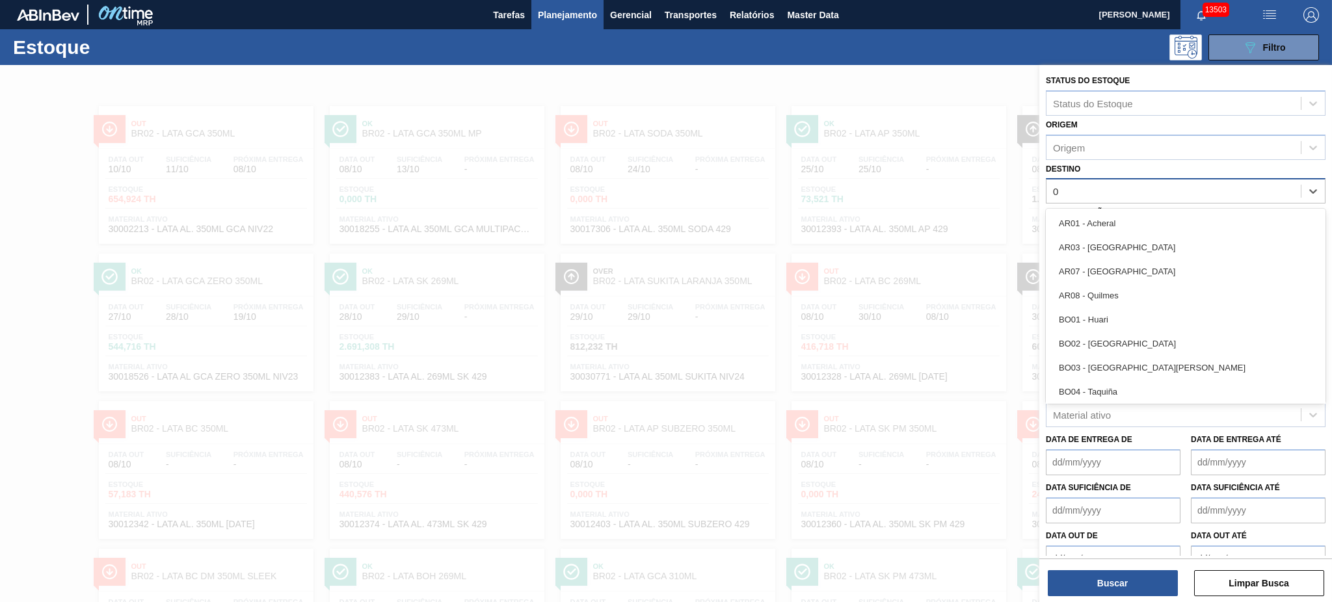
type input "04"
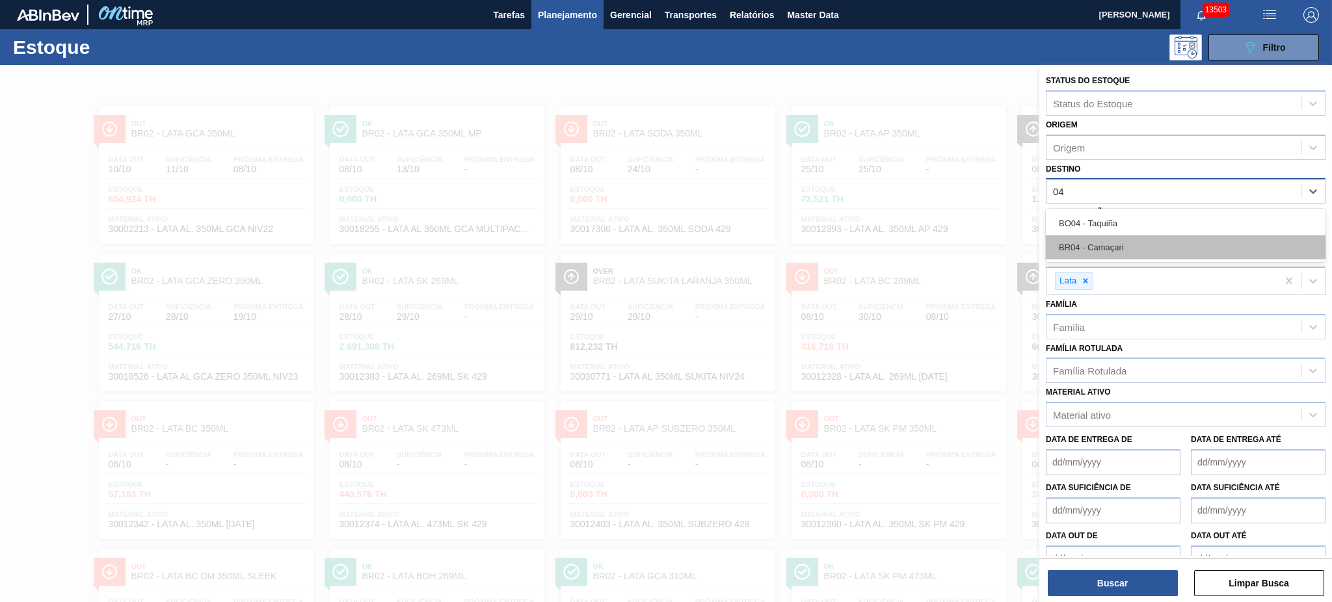
click at [1122, 235] on div "BR04 - Camaçari" at bounding box center [1186, 247] width 280 height 24
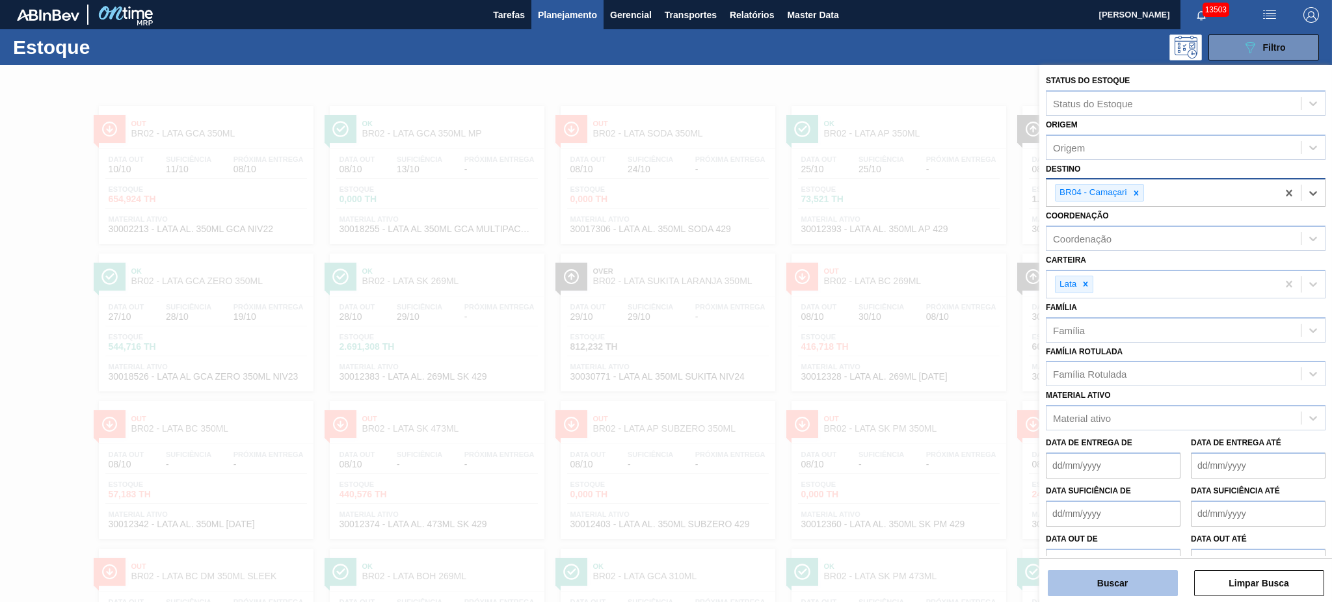
click at [1119, 582] on button "Buscar" at bounding box center [1113, 583] width 130 height 26
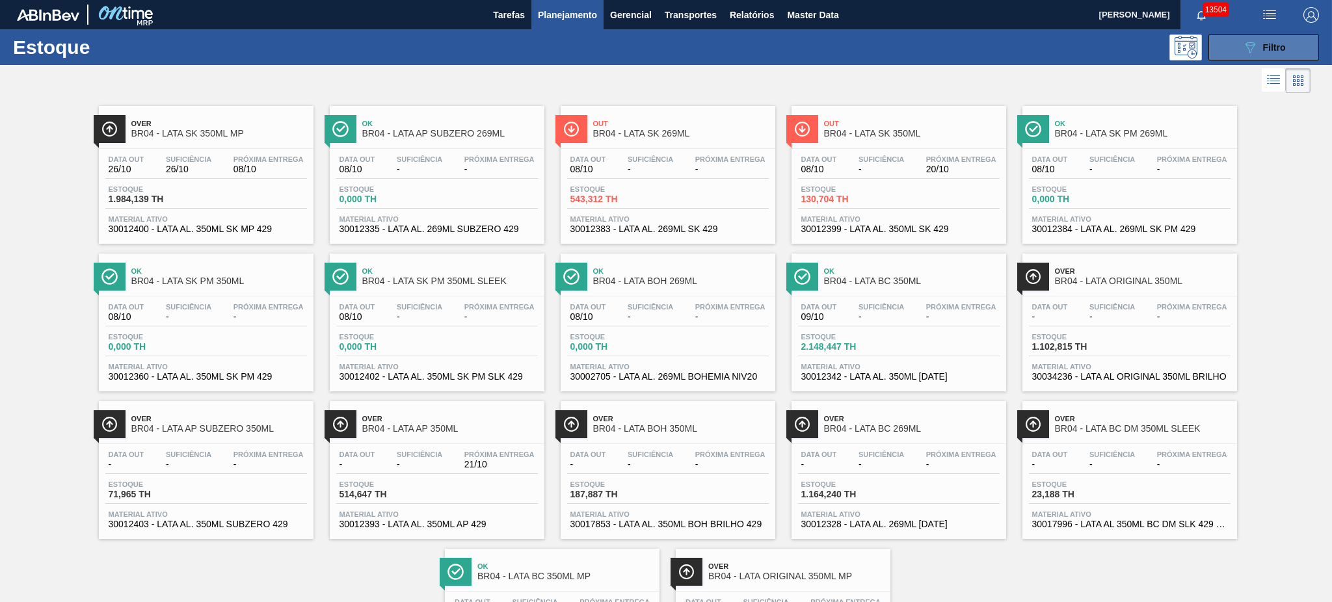
click at [1255, 40] on icon "089F7B8B-B2A5-4AFE-B5C0-19BA573D28AC" at bounding box center [1250, 48] width 16 height 16
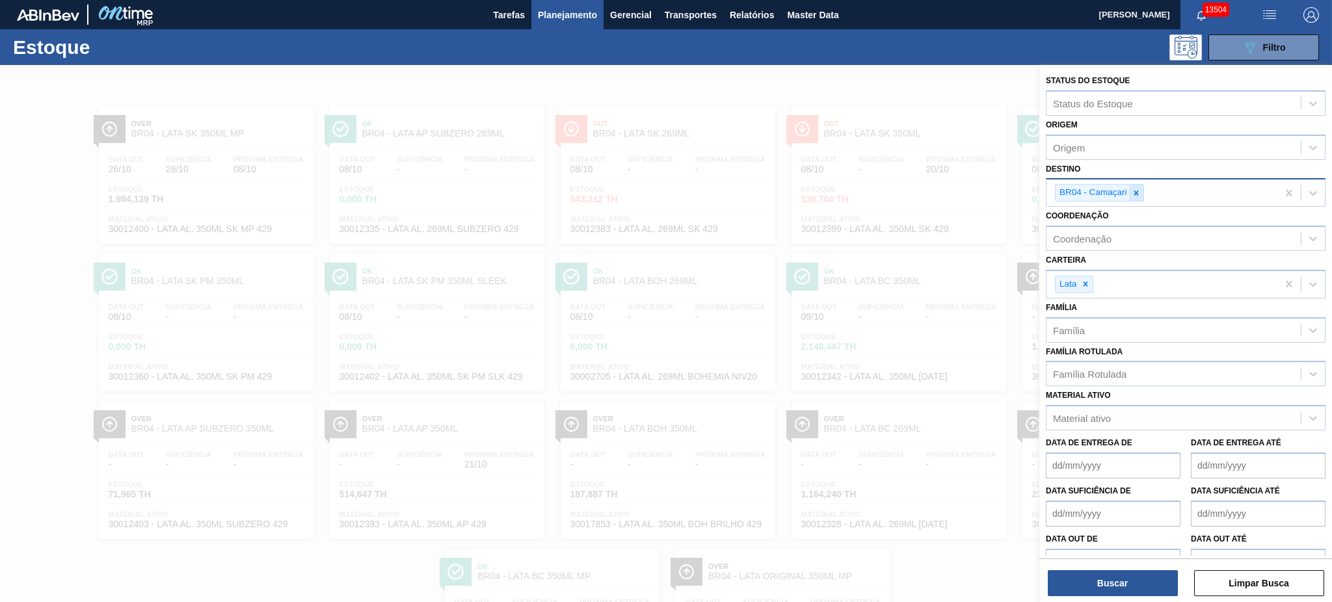
click at [1138, 189] on icon at bounding box center [1136, 193] width 9 height 9
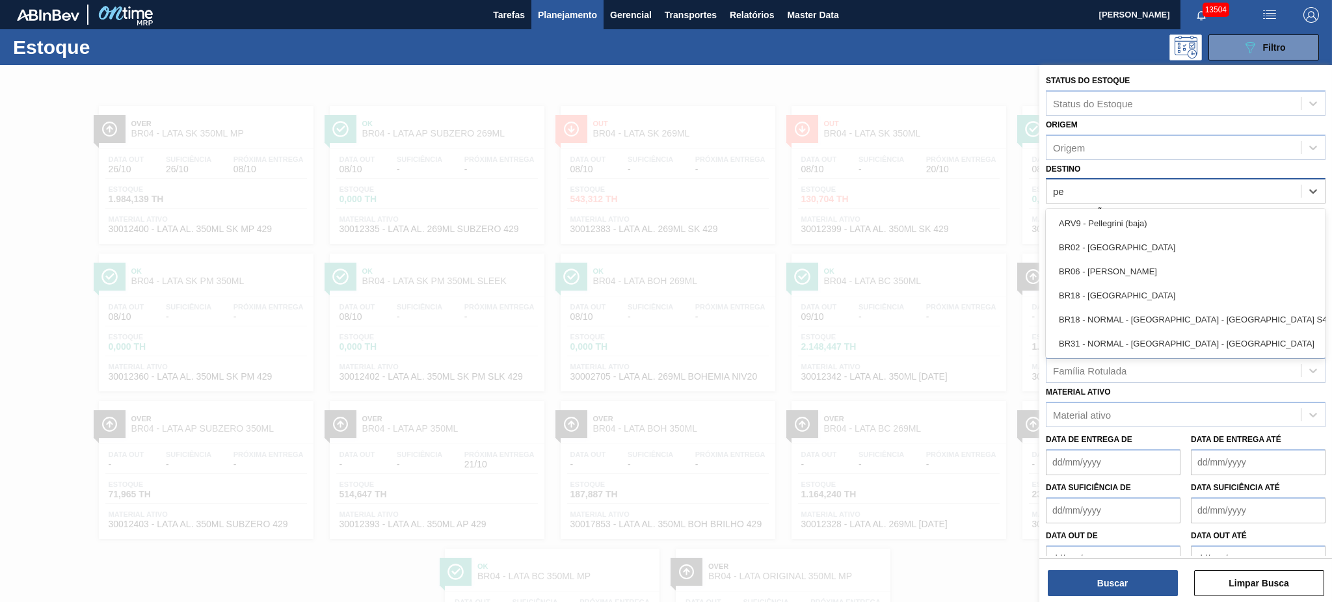
type input "per"
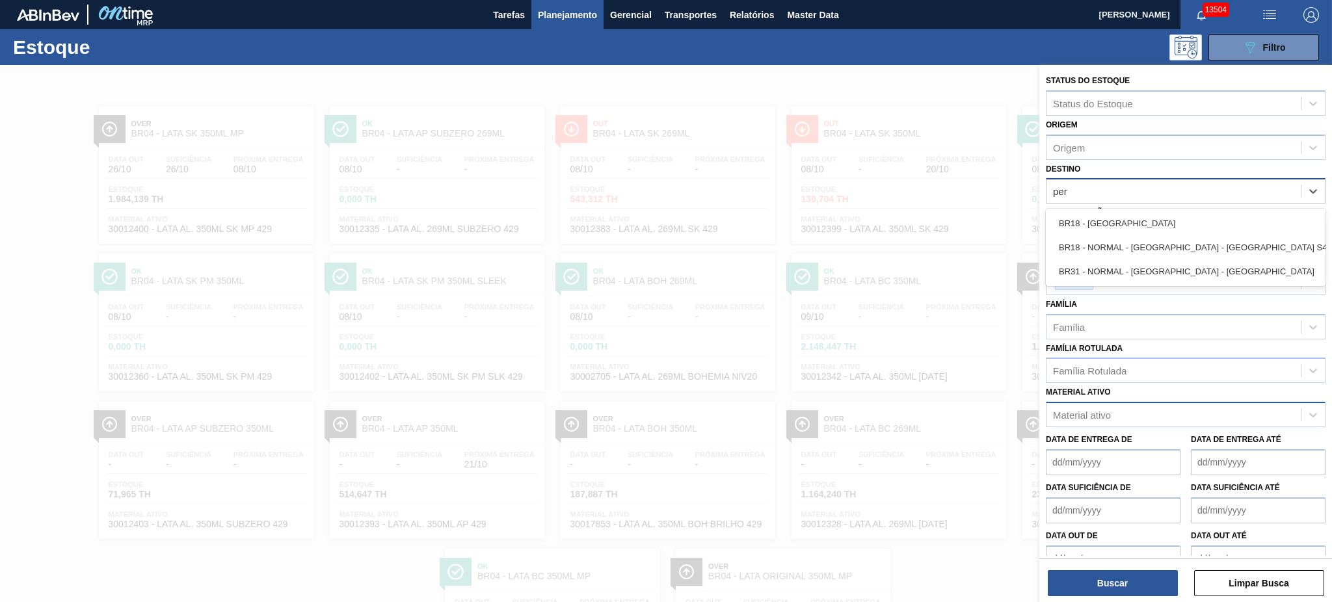
drag, startPoint x: 1198, startPoint y: 216, endPoint x: 1106, endPoint y: 425, distance: 228.7
click at [1197, 216] on div "BR18 - Pernambuco" at bounding box center [1186, 223] width 280 height 24
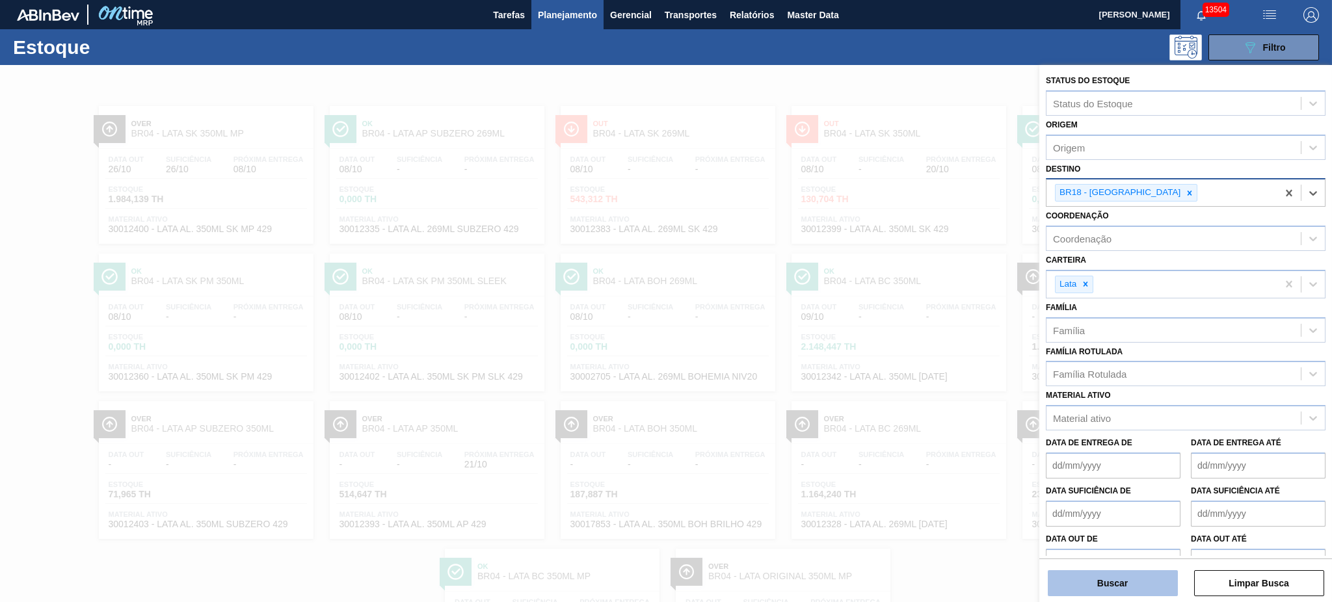
click at [1114, 583] on button "Buscar" at bounding box center [1113, 583] width 130 height 26
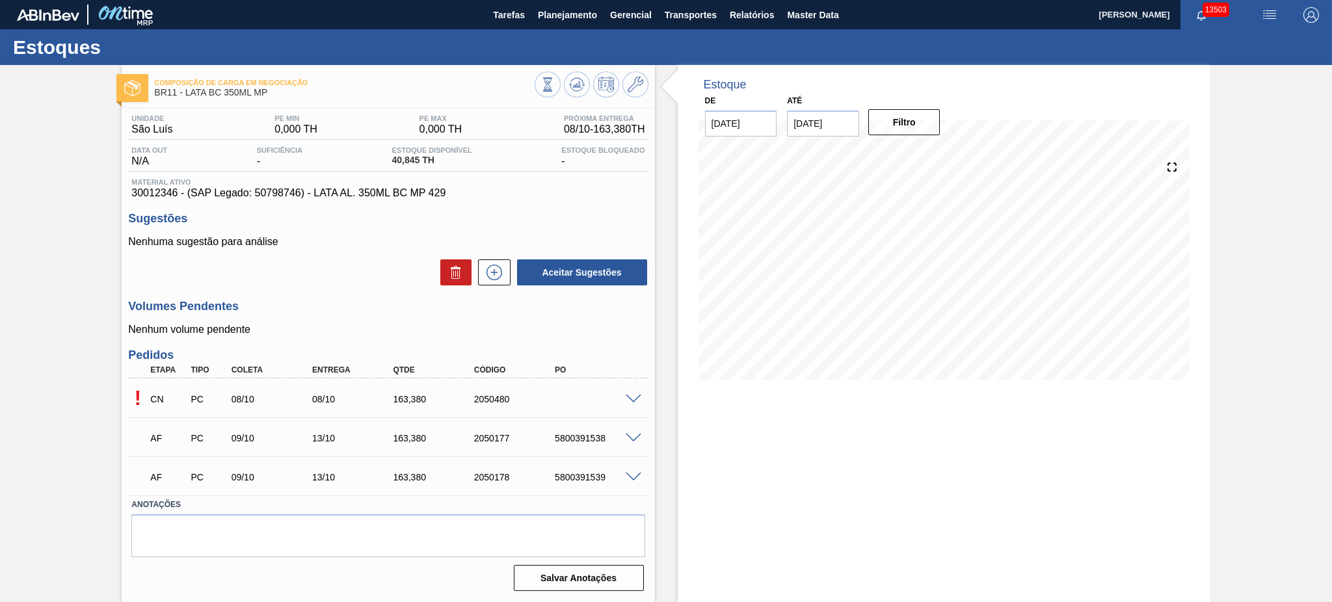
click at [630, 403] on div "! CN PC 08/10 08/10 163,[PHONE_NUMBER]" at bounding box center [388, 398] width 520 height 33
click at [628, 398] on span at bounding box center [634, 400] width 16 height 10
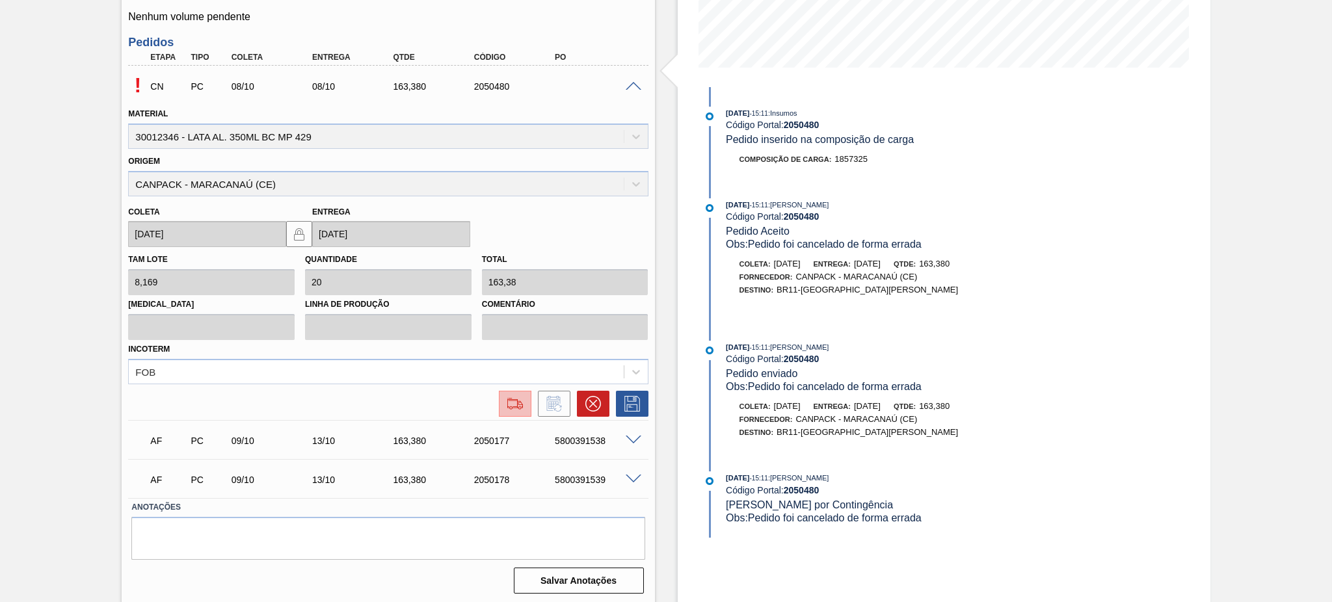
click at [507, 400] on img at bounding box center [515, 404] width 21 height 16
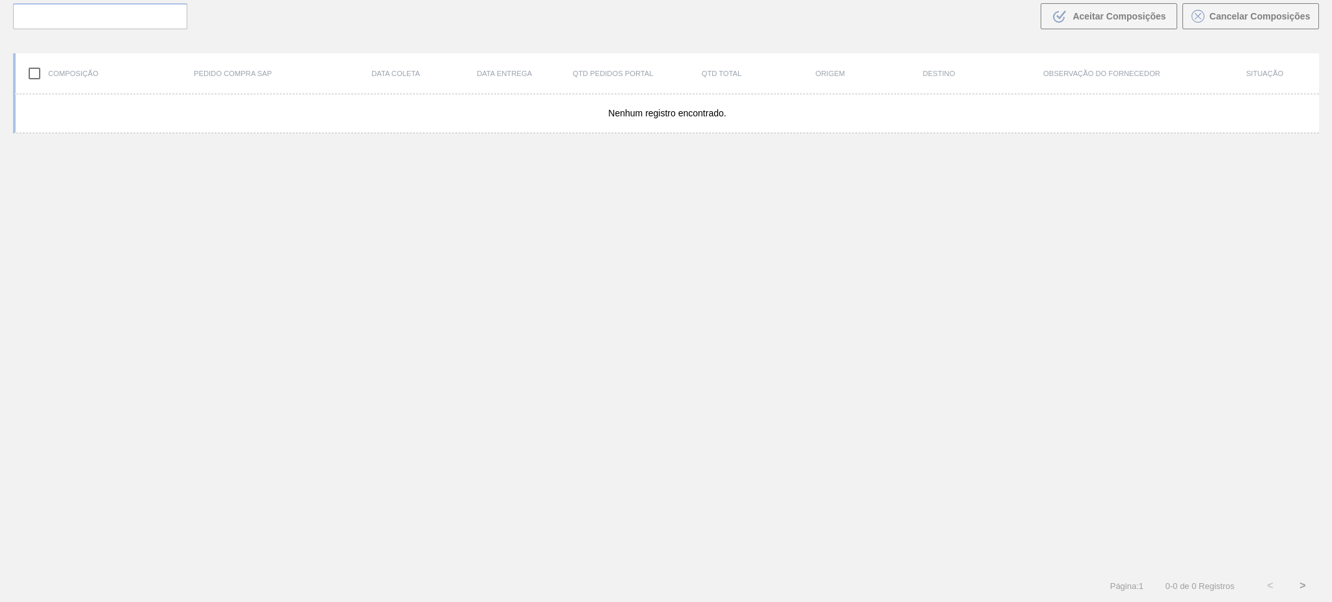
scroll to position [94, 0]
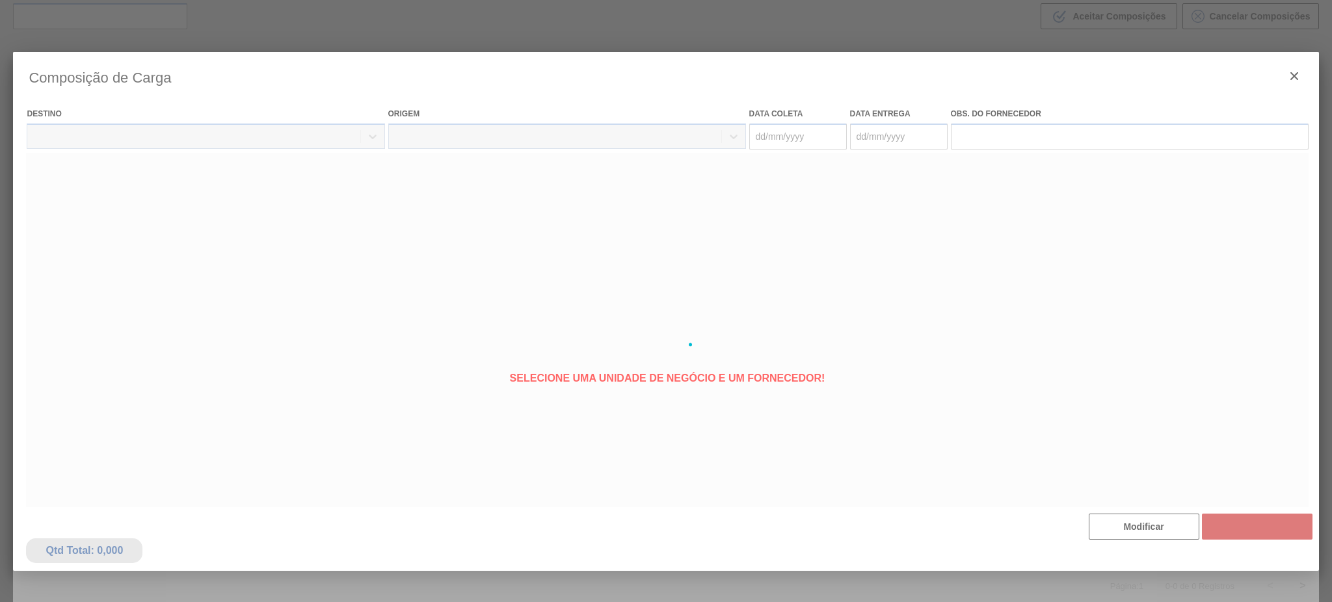
type coleta "08/10/2025"
type Entrega "08/10/2025"
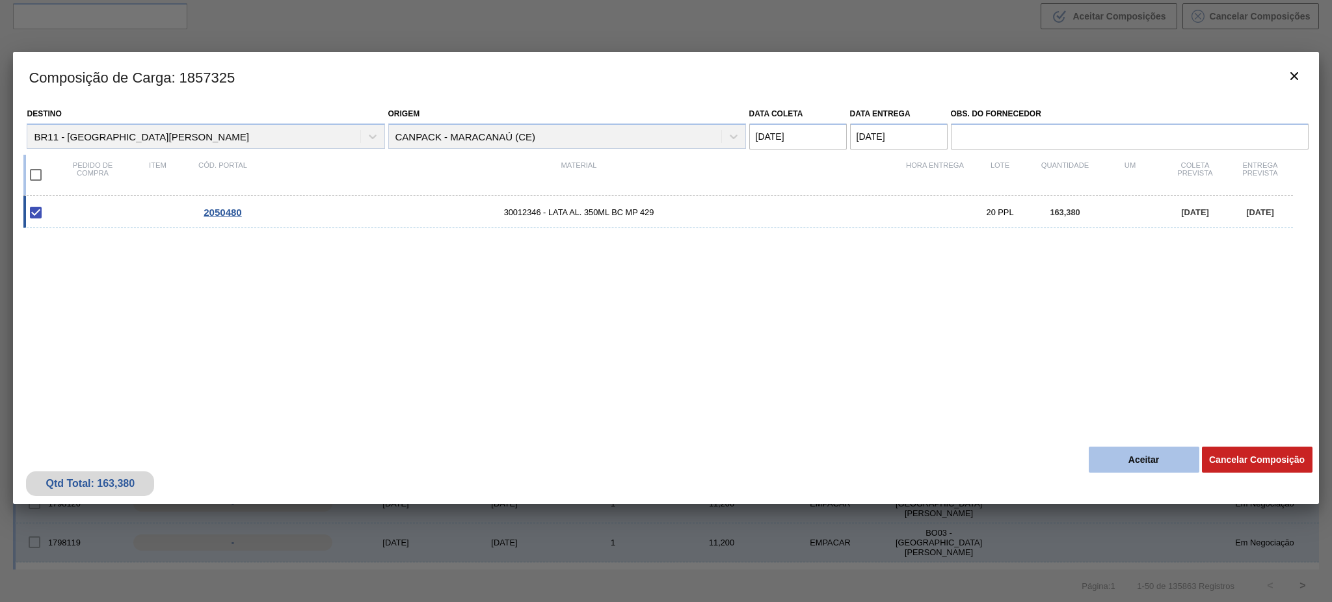
click at [1174, 457] on button "Aceitar" at bounding box center [1144, 460] width 111 height 26
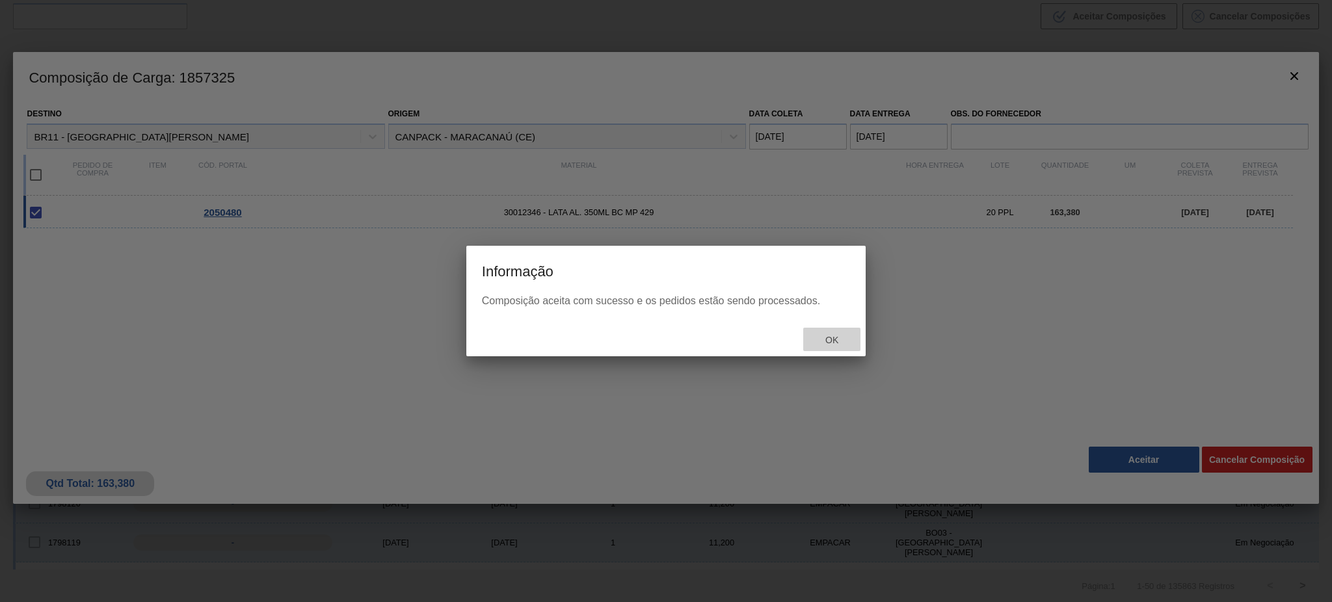
click at [823, 335] on span "Ok" at bounding box center [832, 340] width 34 height 10
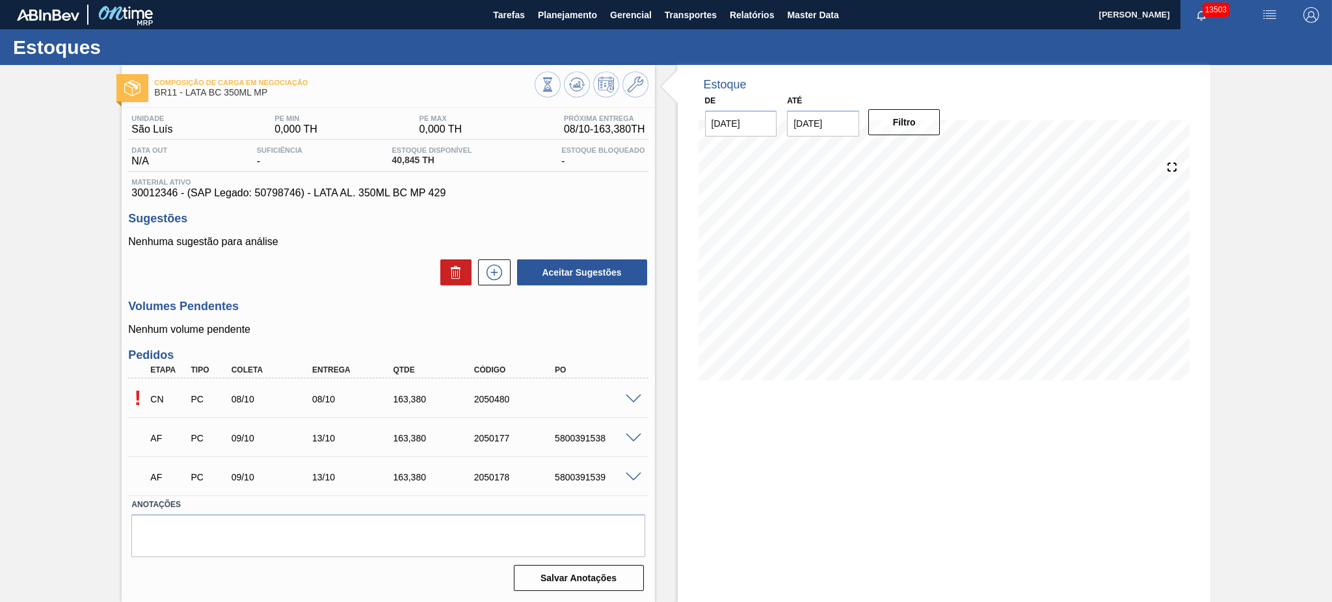
click at [627, 389] on div "CN PC 08/10 08/10 163,[PHONE_NUMBER]" at bounding box center [384, 398] width 485 height 26
click at [632, 395] on span at bounding box center [634, 400] width 16 height 10
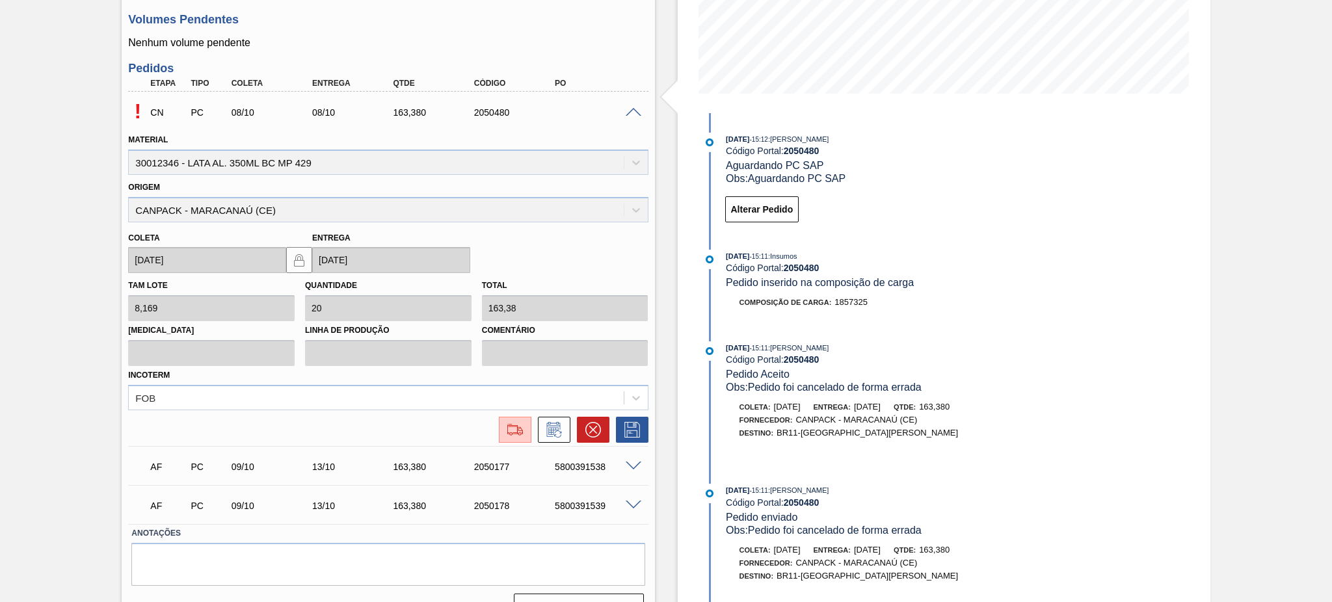
scroll to position [313, 0]
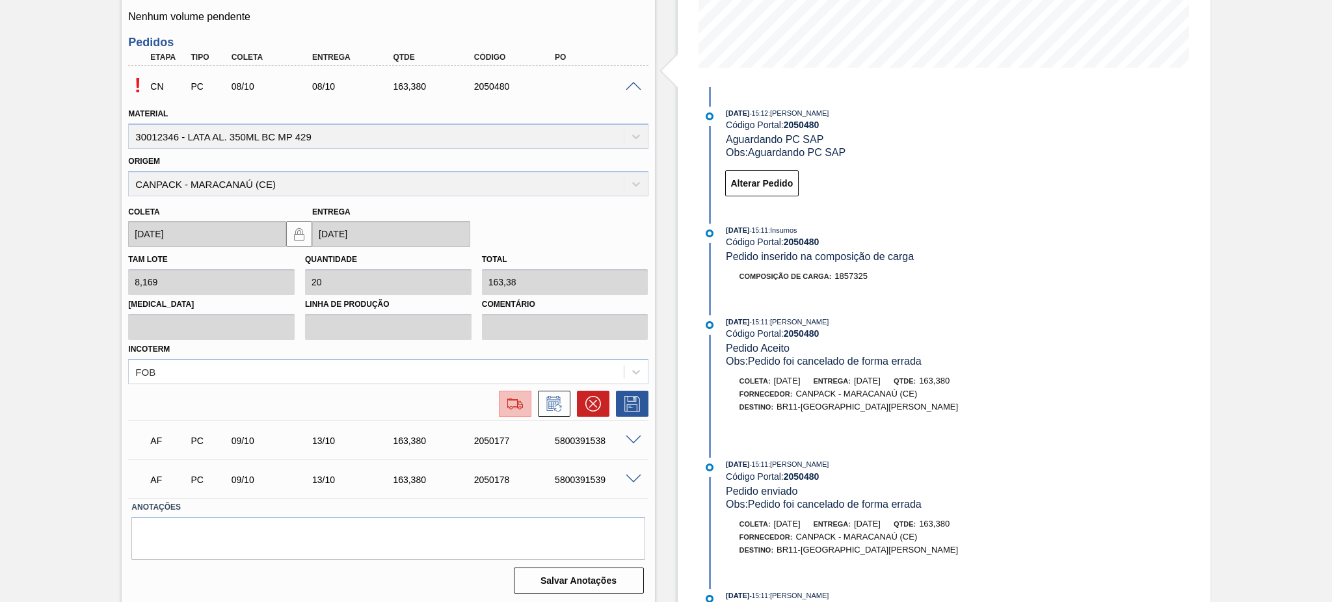
click at [515, 405] on img at bounding box center [515, 404] width 21 height 16
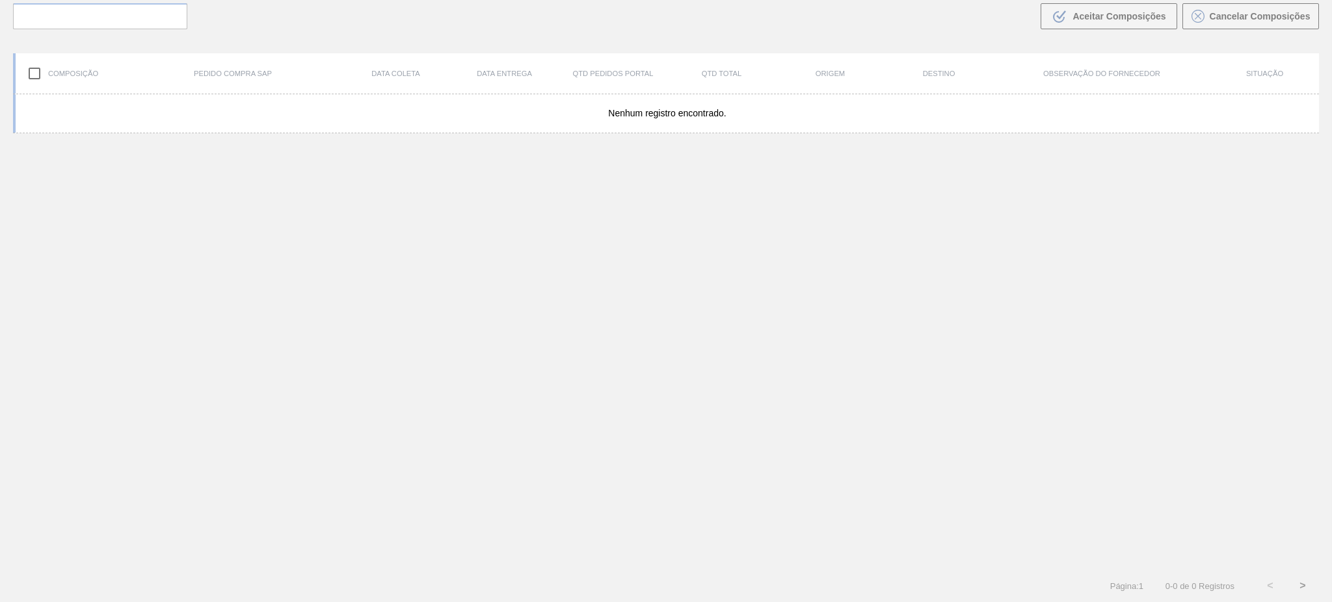
scroll to position [94, 0]
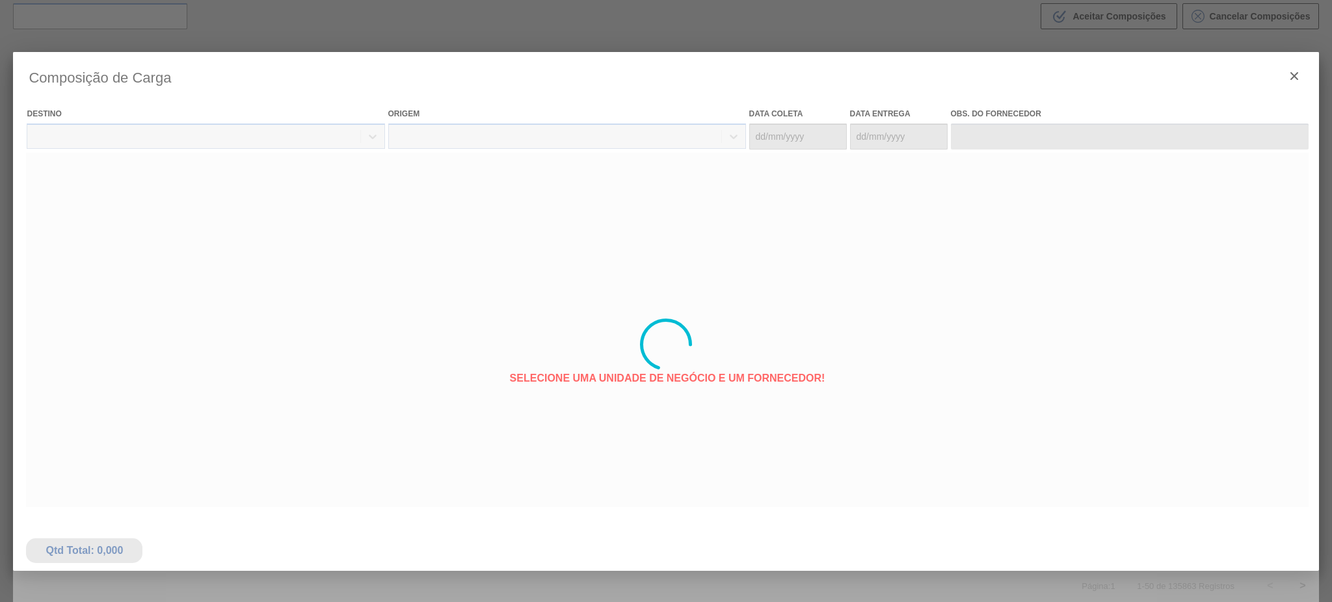
type coleta "[DATE]"
type Entrega "[DATE]"
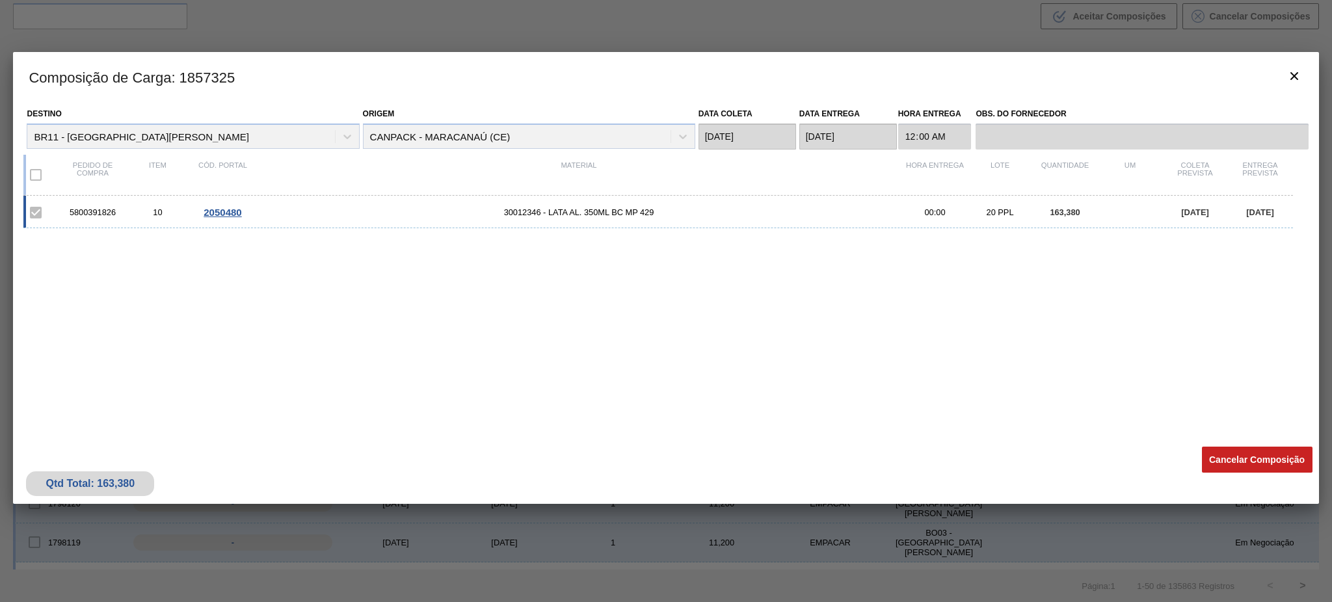
click at [85, 213] on div "5800391826" at bounding box center [92, 213] width 65 height 10
copy div "5800391826"
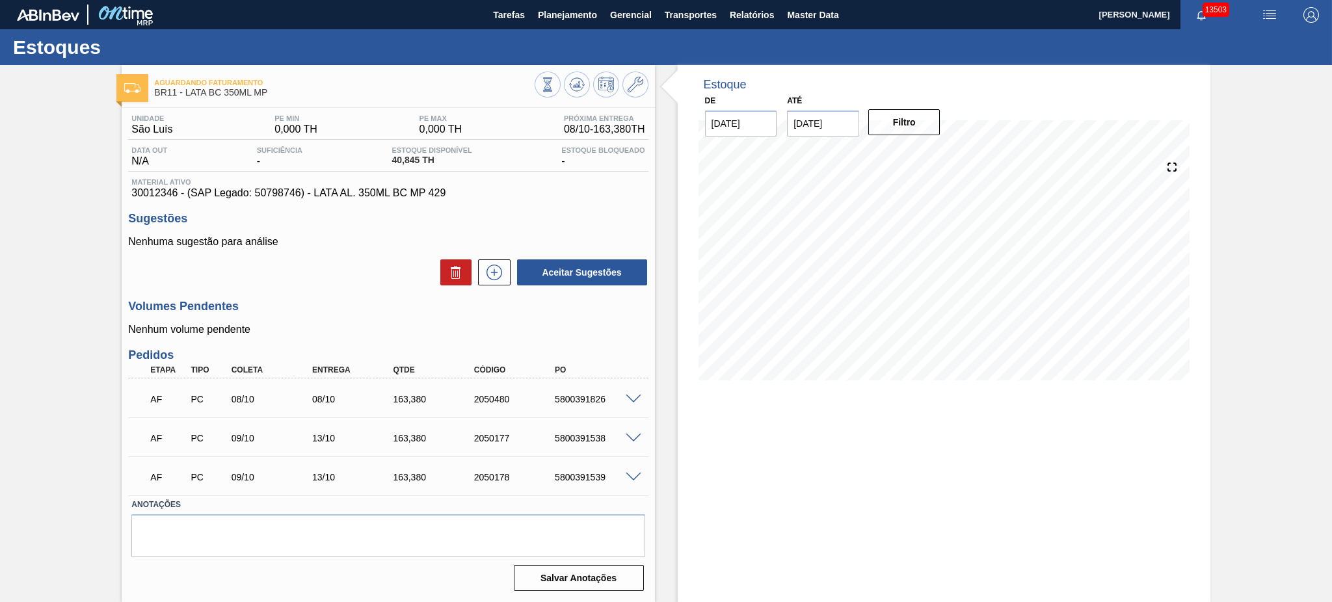
click at [635, 395] on span at bounding box center [634, 400] width 16 height 10
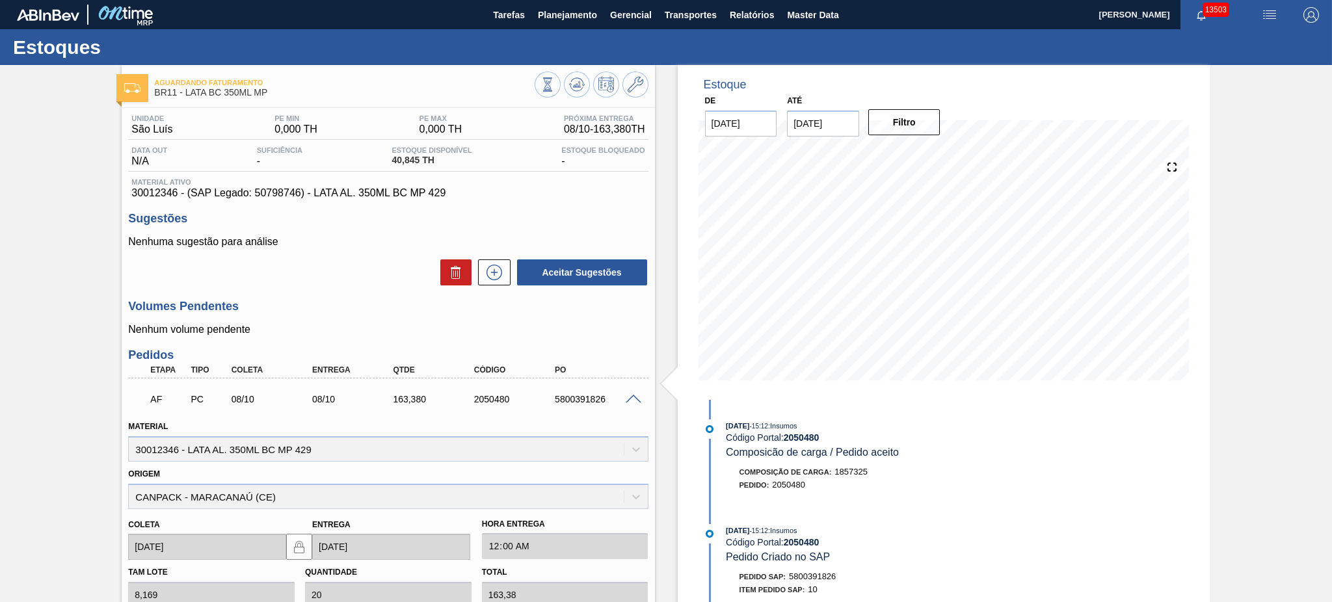
scroll to position [313, 0]
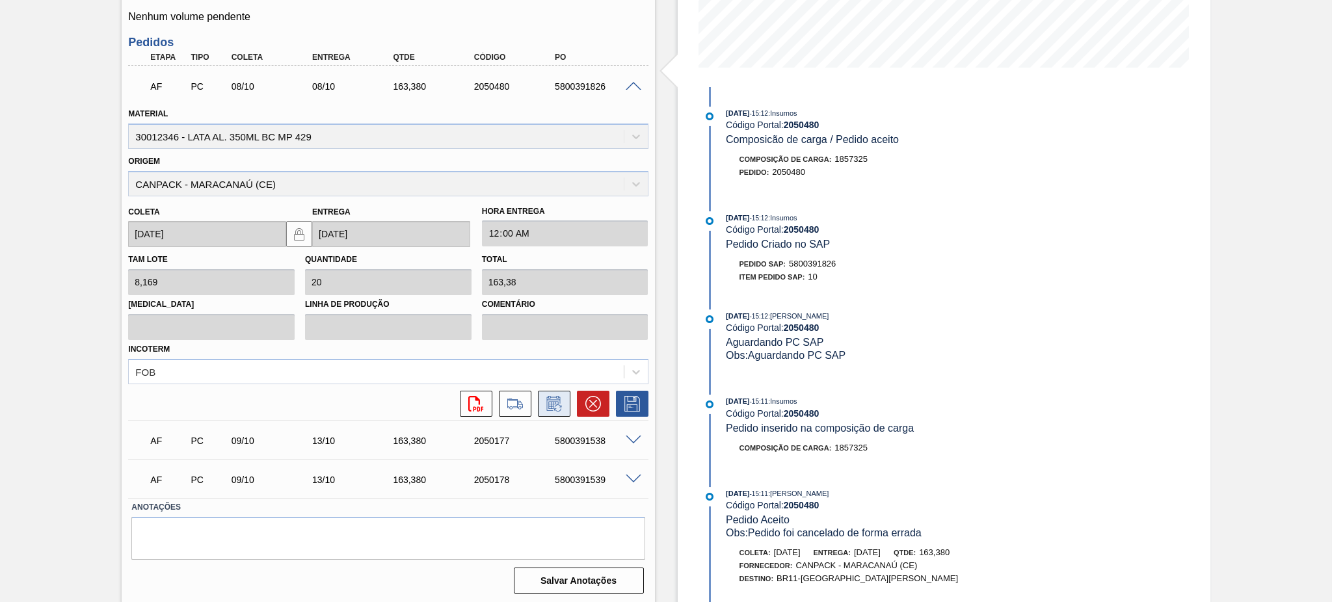
click at [554, 405] on icon at bounding box center [557, 408] width 7 height 7
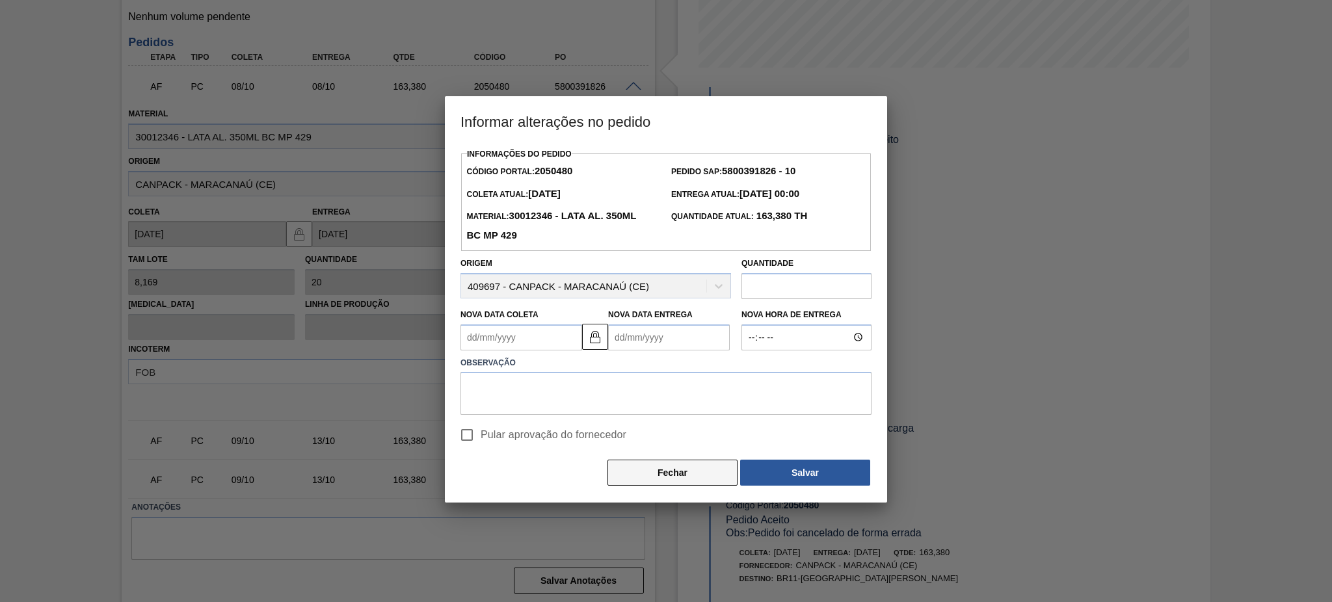
click at [704, 476] on button "Fechar" at bounding box center [673, 473] width 130 height 26
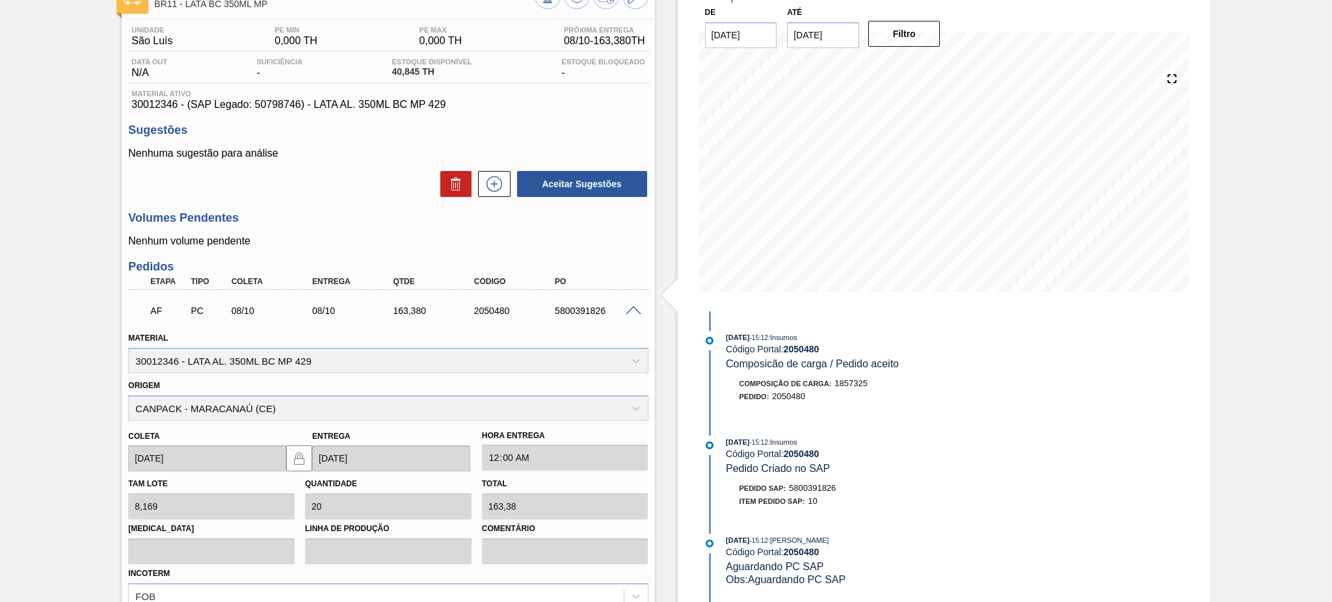
scroll to position [0, 0]
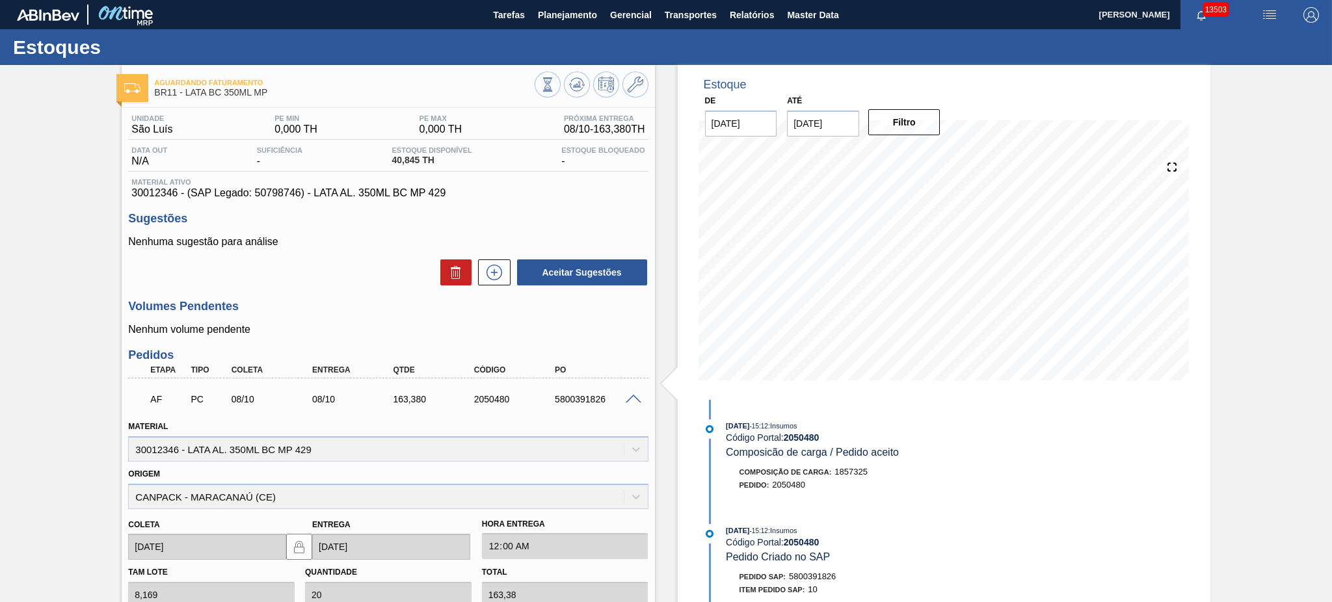
click at [632, 399] on span at bounding box center [634, 400] width 16 height 10
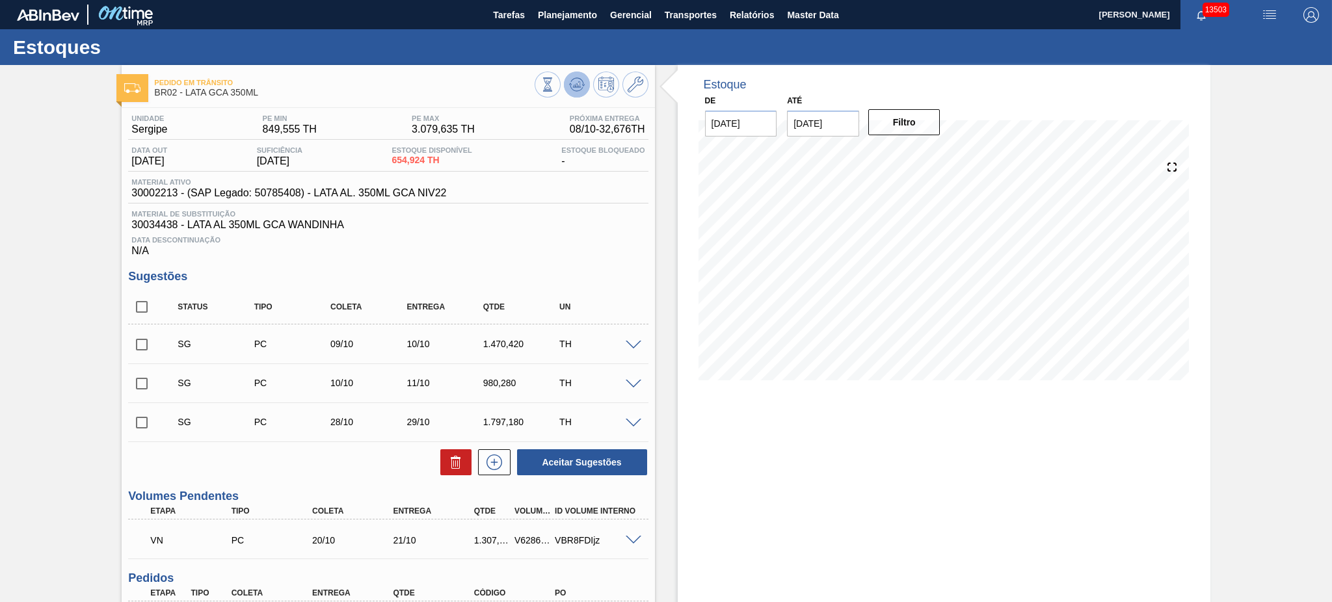
click at [569, 87] on icon at bounding box center [577, 85] width 16 height 16
click at [142, 302] on input "checkbox" at bounding box center [141, 306] width 27 height 27
checkbox input "true"
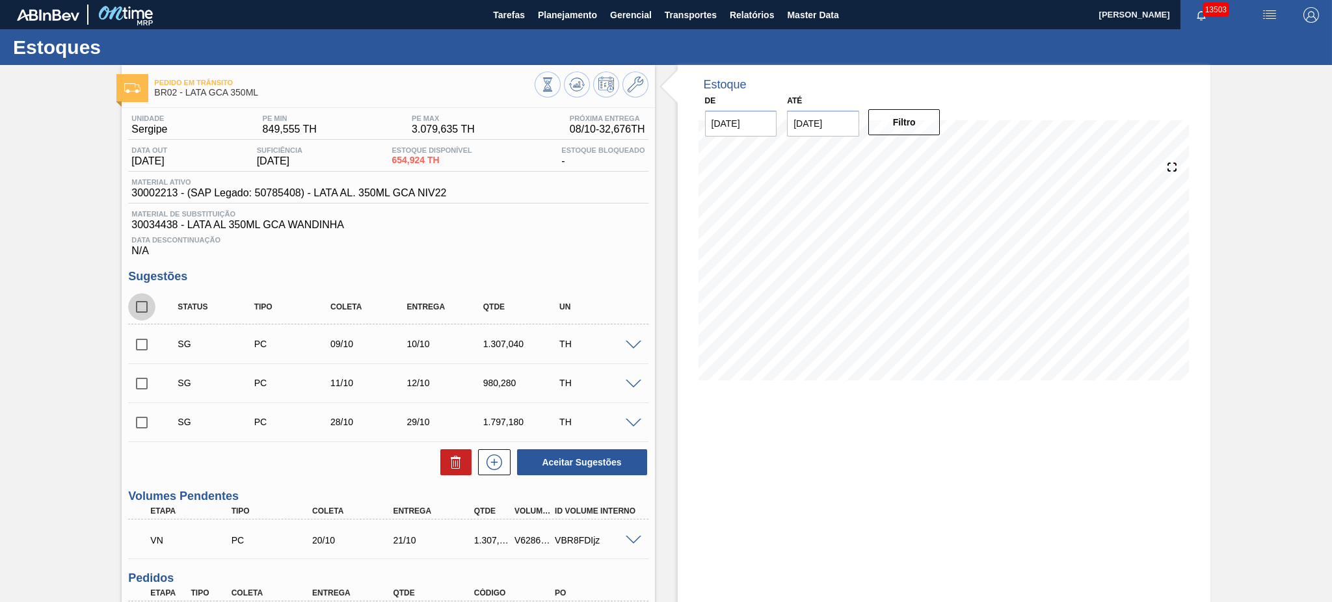
checkbox input "true"
click at [454, 468] on icon at bounding box center [456, 463] width 16 height 16
checkbox input "false"
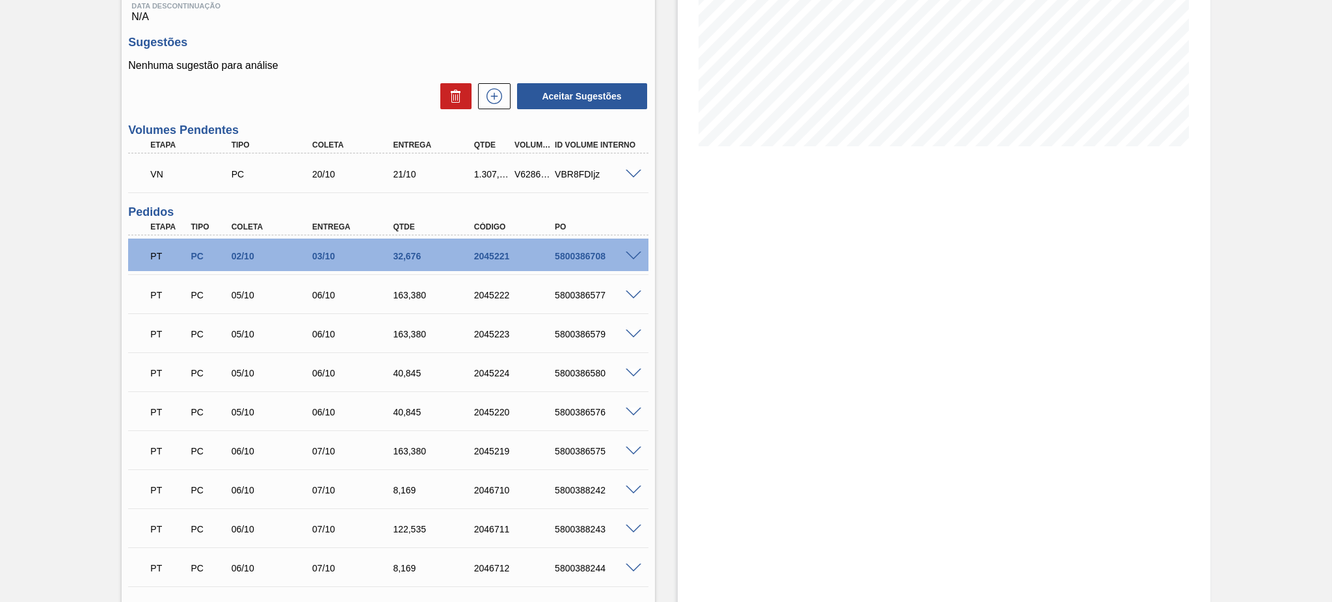
scroll to position [235, 0]
click at [632, 371] on span at bounding box center [634, 373] width 16 height 10
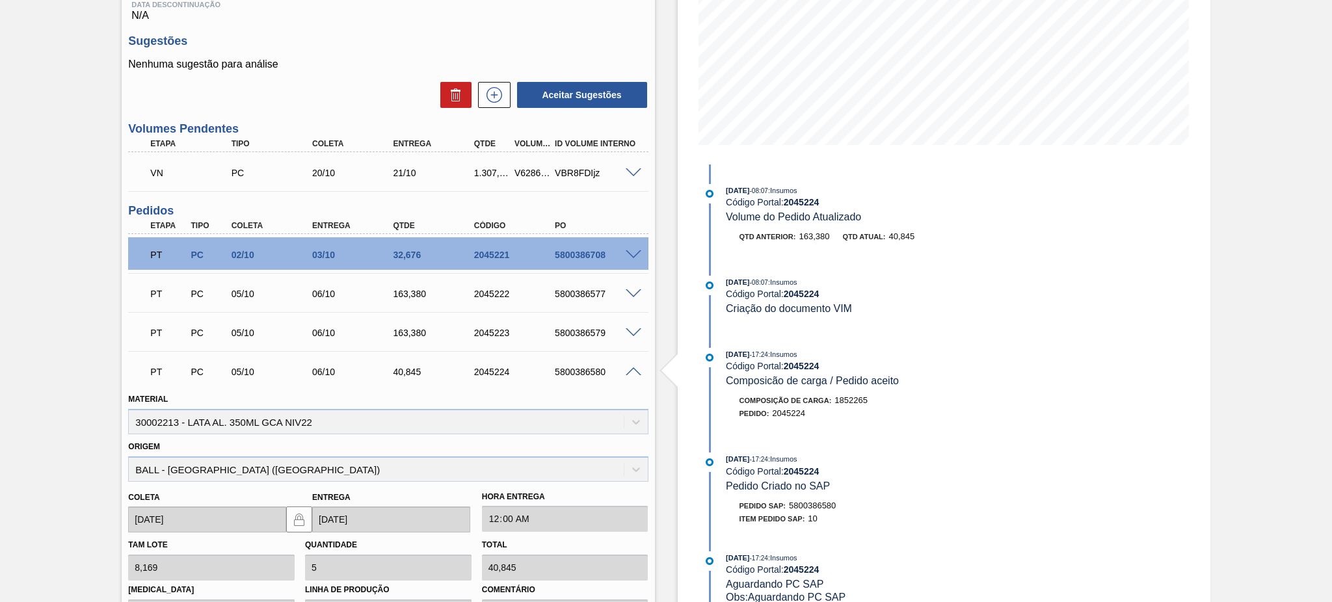
click at [591, 360] on div "PT PC 05/10 06/10 40,845 2045224 5800386580" at bounding box center [384, 371] width 485 height 26
copy div "5800386580"
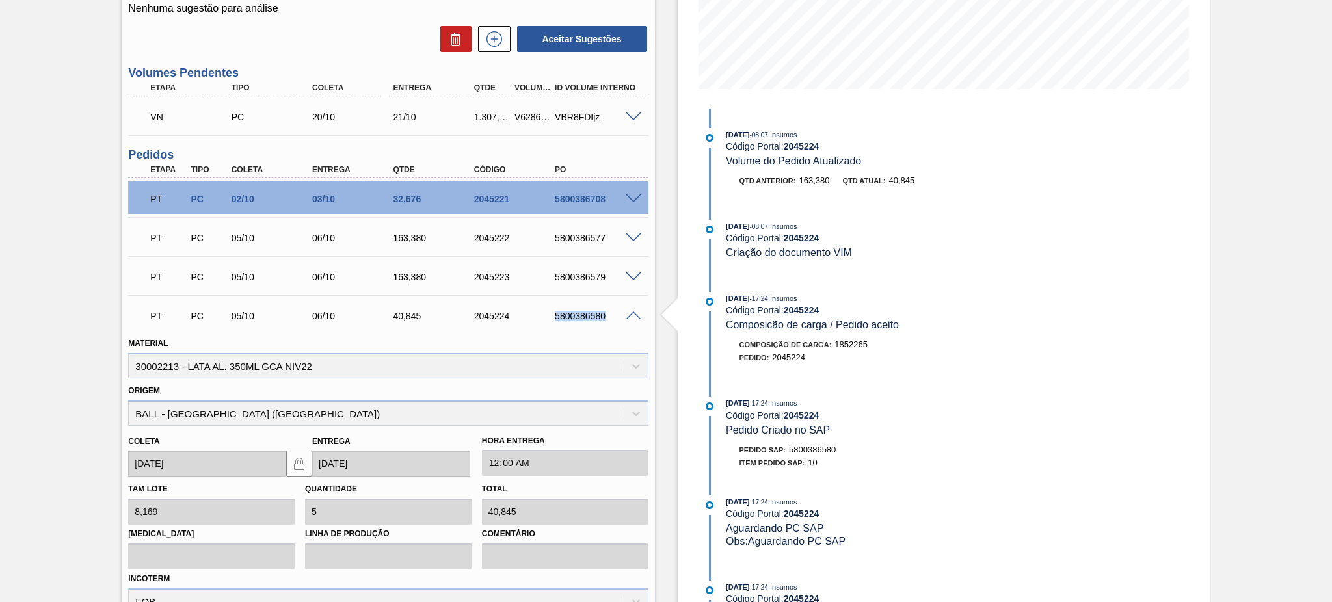
scroll to position [286, 0]
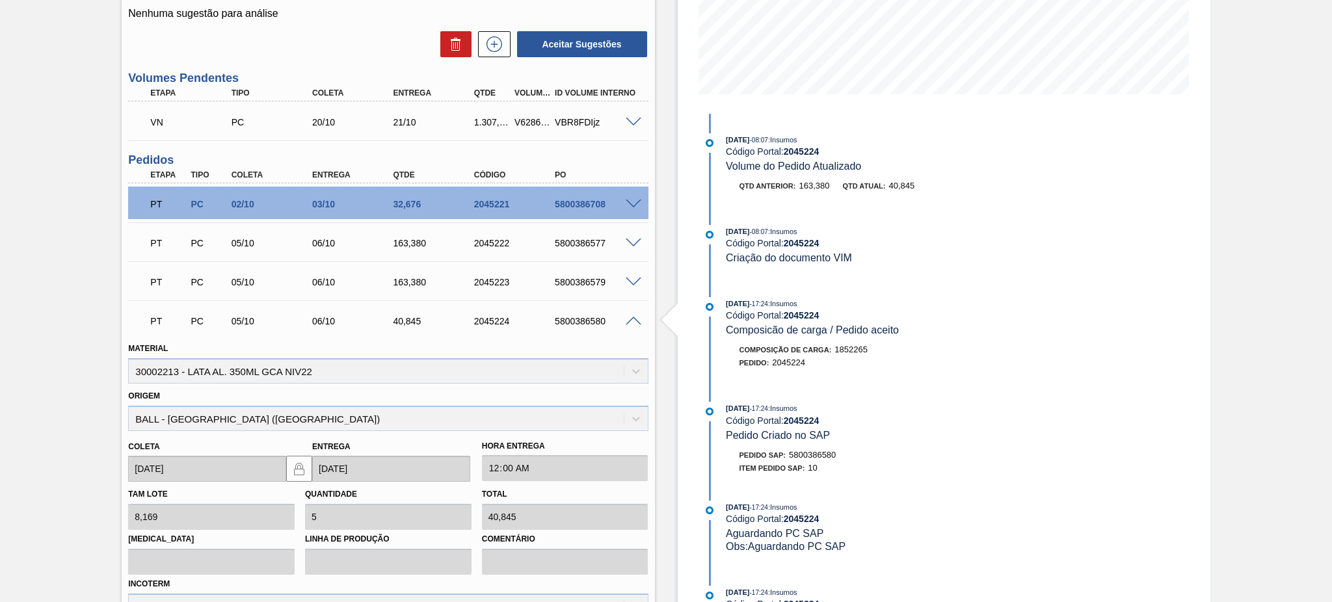
click at [626, 317] on span at bounding box center [634, 322] width 16 height 10
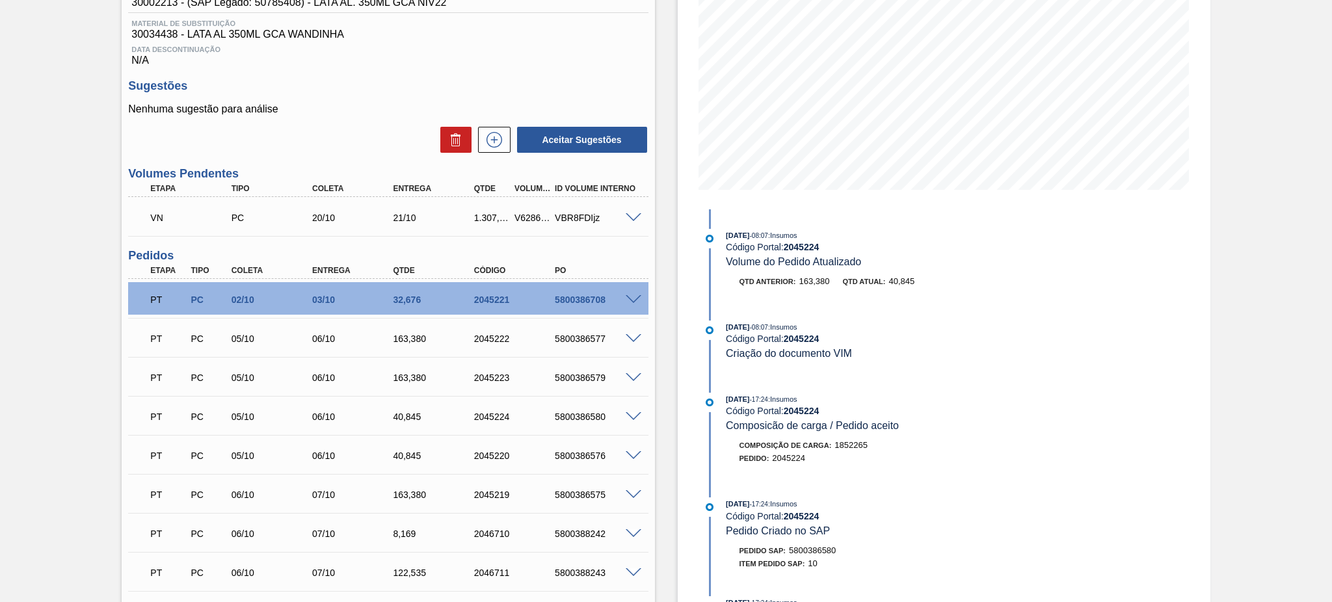
scroll to position [347, 0]
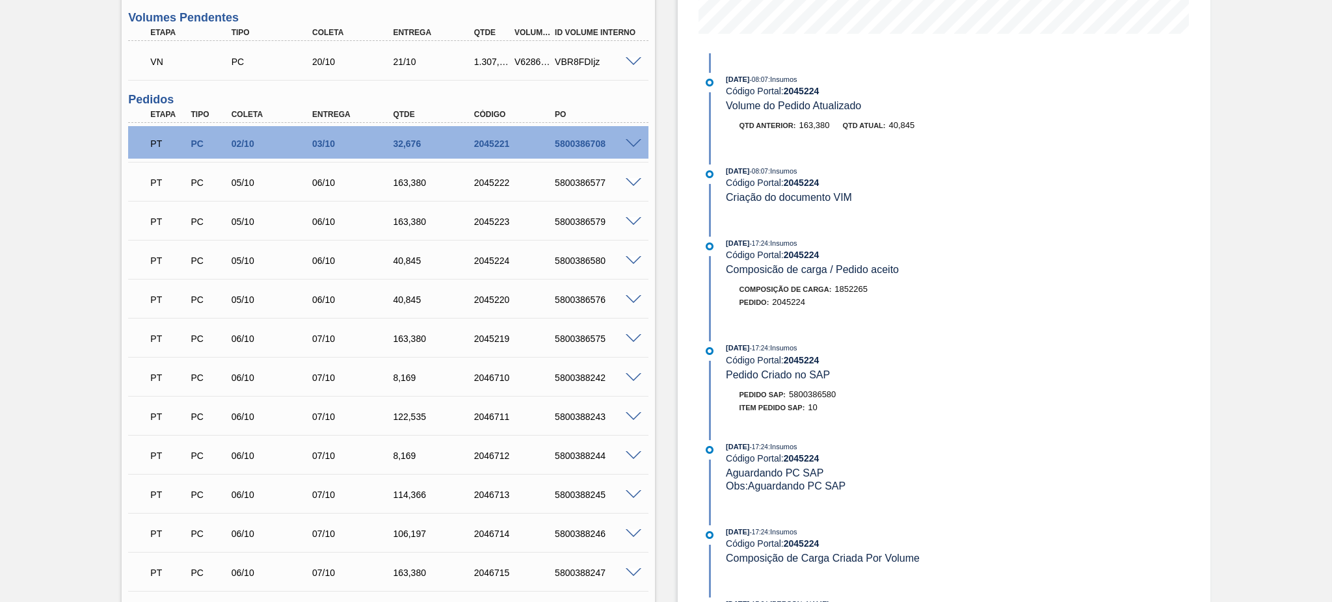
click at [626, 260] on span at bounding box center [634, 261] width 16 height 10
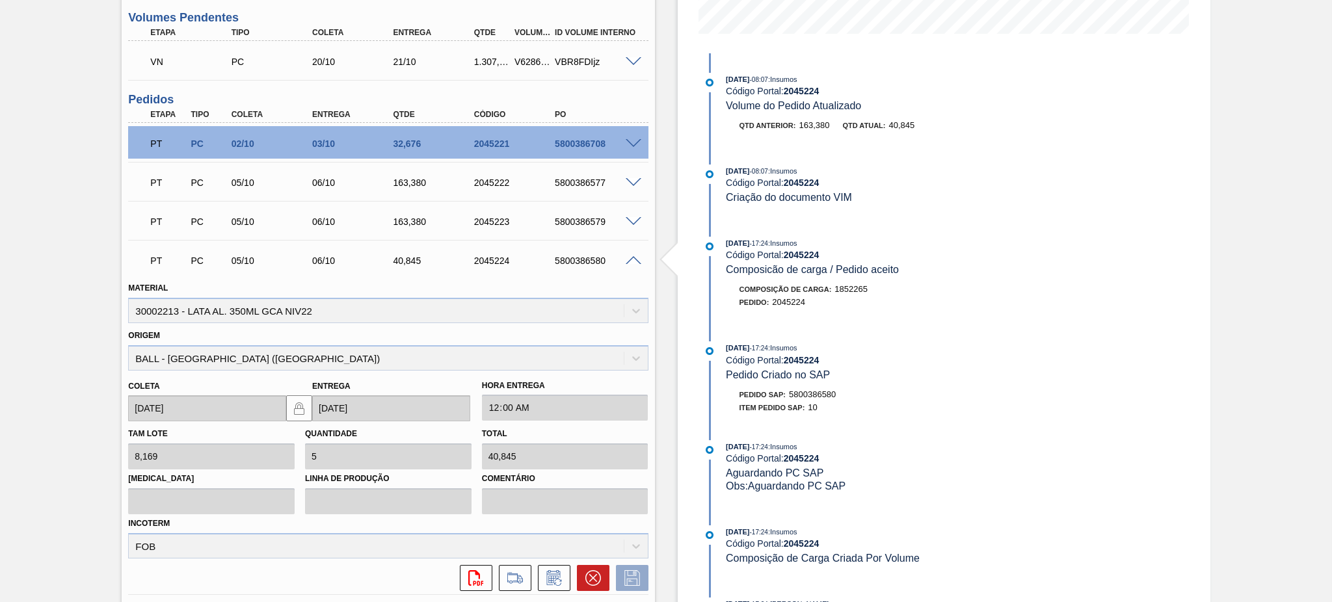
scroll to position [433, 0]
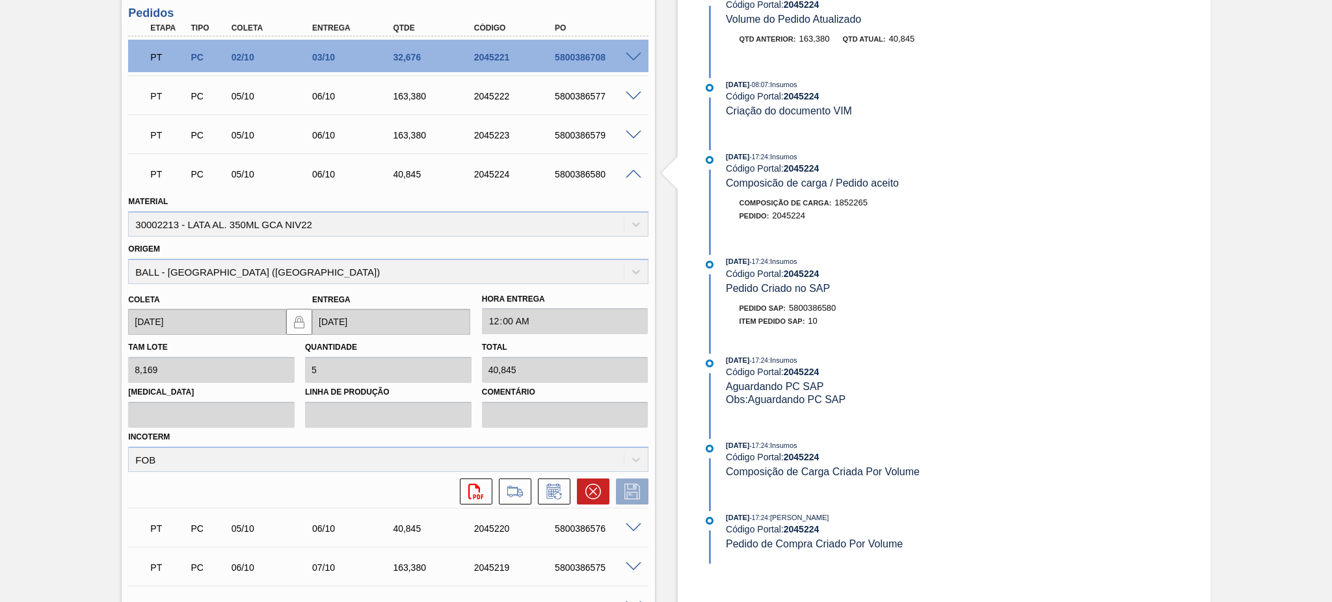
click at [636, 163] on div "PT PC 05/10 06/10 40,845 2045224 5800386580" at bounding box center [388, 173] width 520 height 33
click at [623, 170] on div at bounding box center [636, 173] width 26 height 10
click at [632, 168] on div at bounding box center [636, 173] width 26 height 10
click at [632, 171] on span at bounding box center [634, 175] width 16 height 10
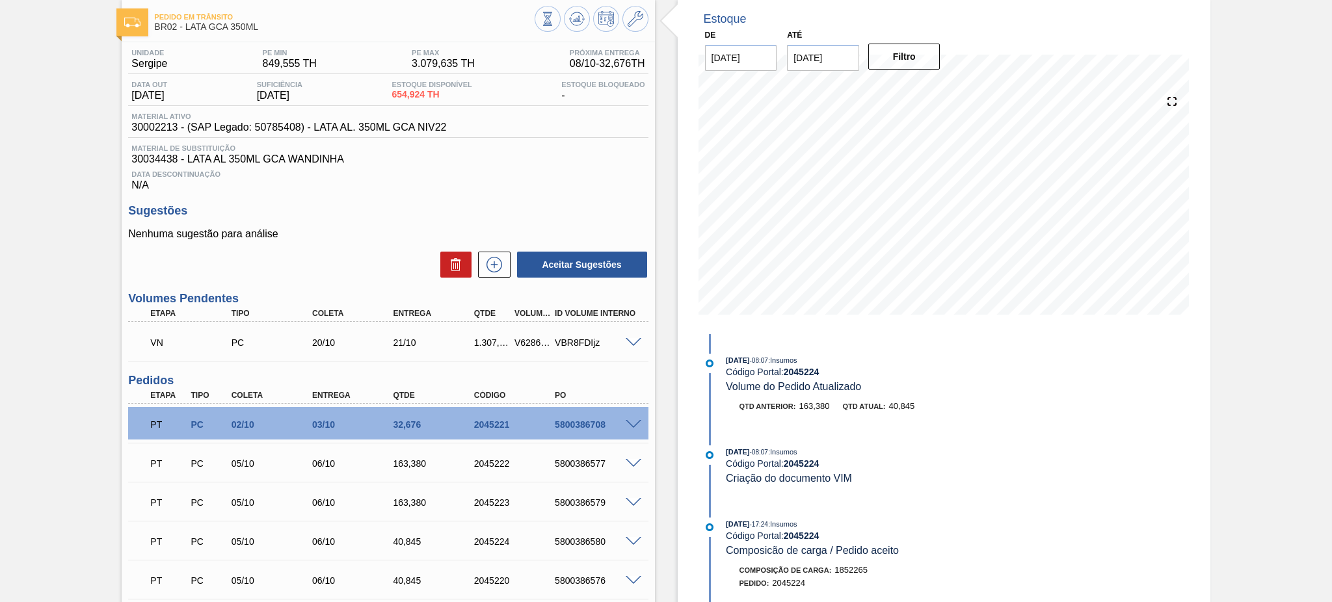
scroll to position [0, 0]
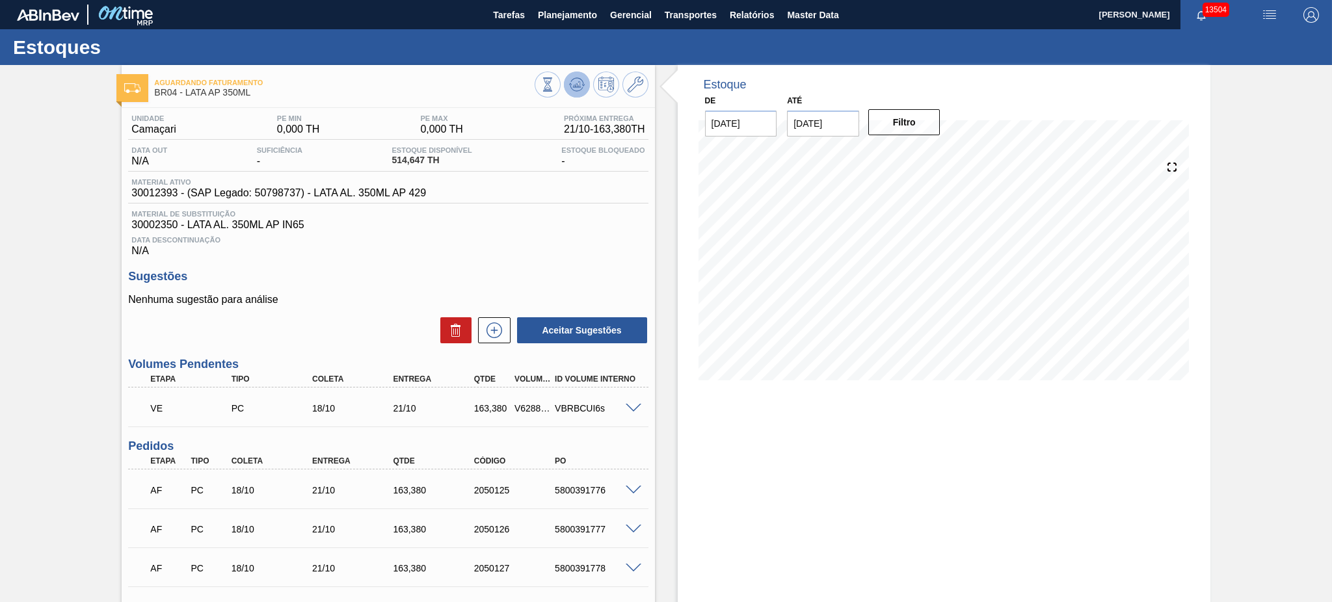
click at [578, 87] on icon at bounding box center [576, 84] width 8 height 6
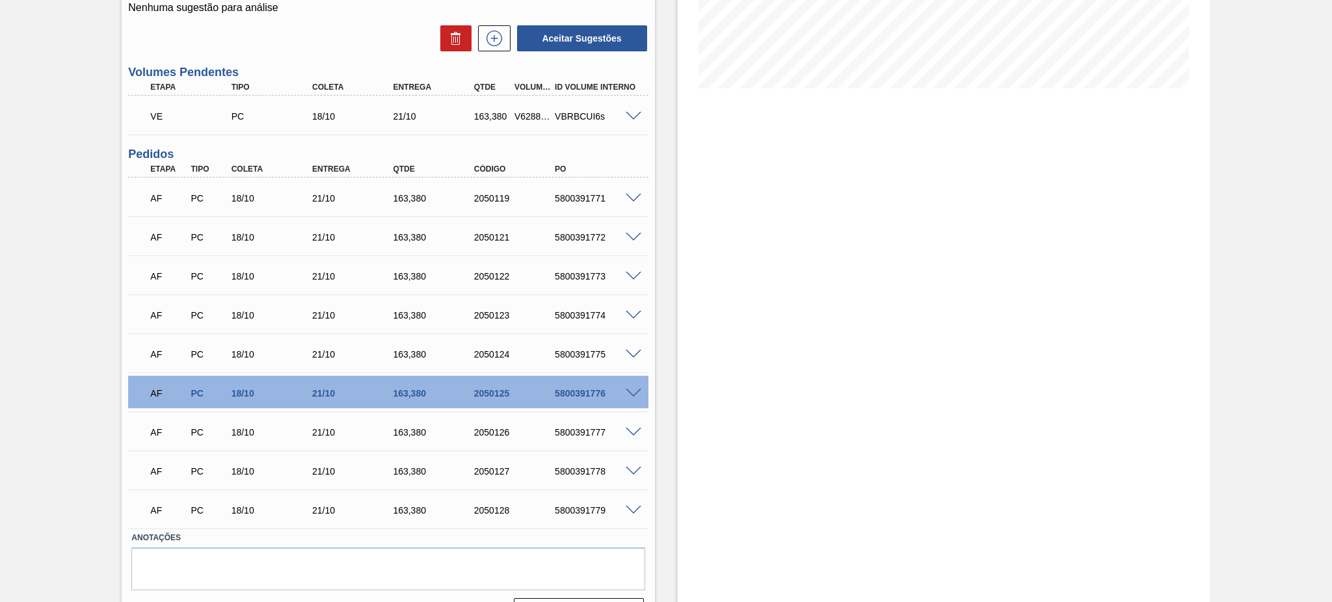
scroll to position [323, 0]
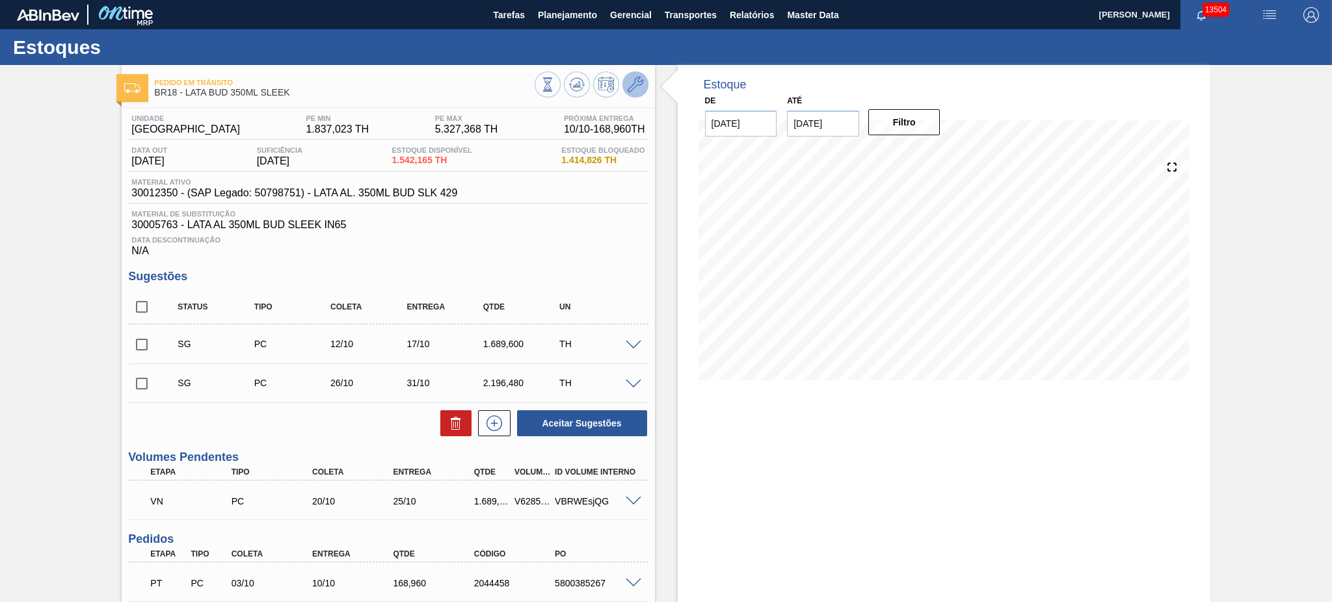
click at [639, 86] on icon at bounding box center [636, 85] width 16 height 16
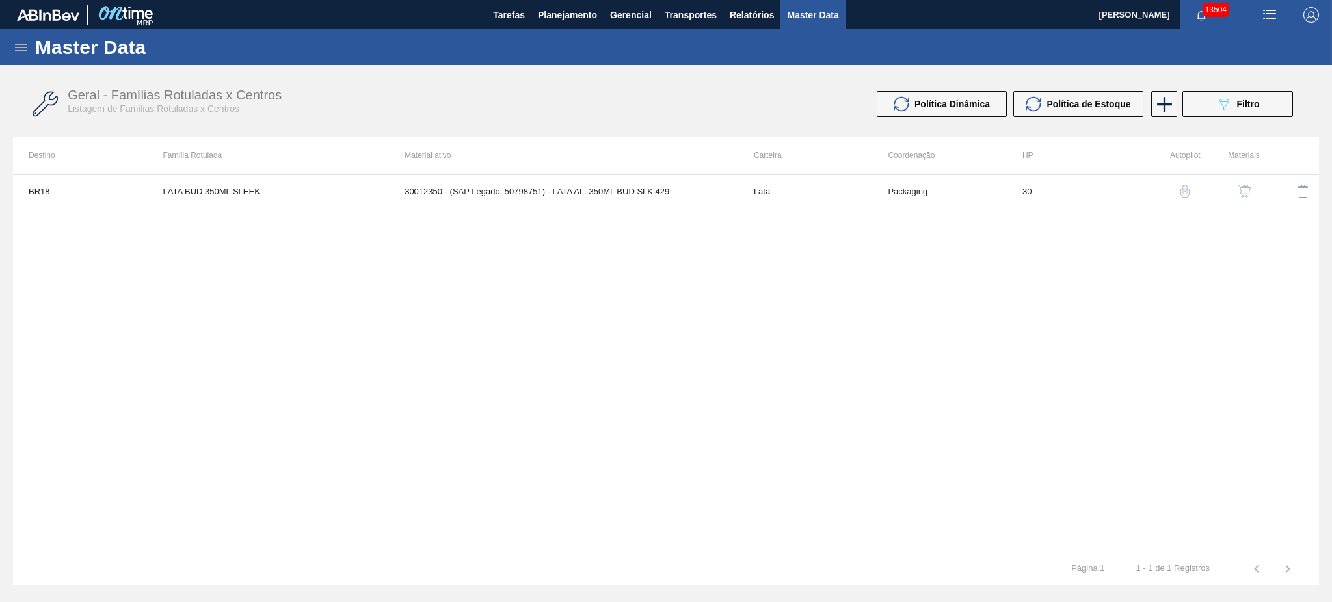
click at [1248, 187] on img "button" at bounding box center [1244, 191] width 13 height 13
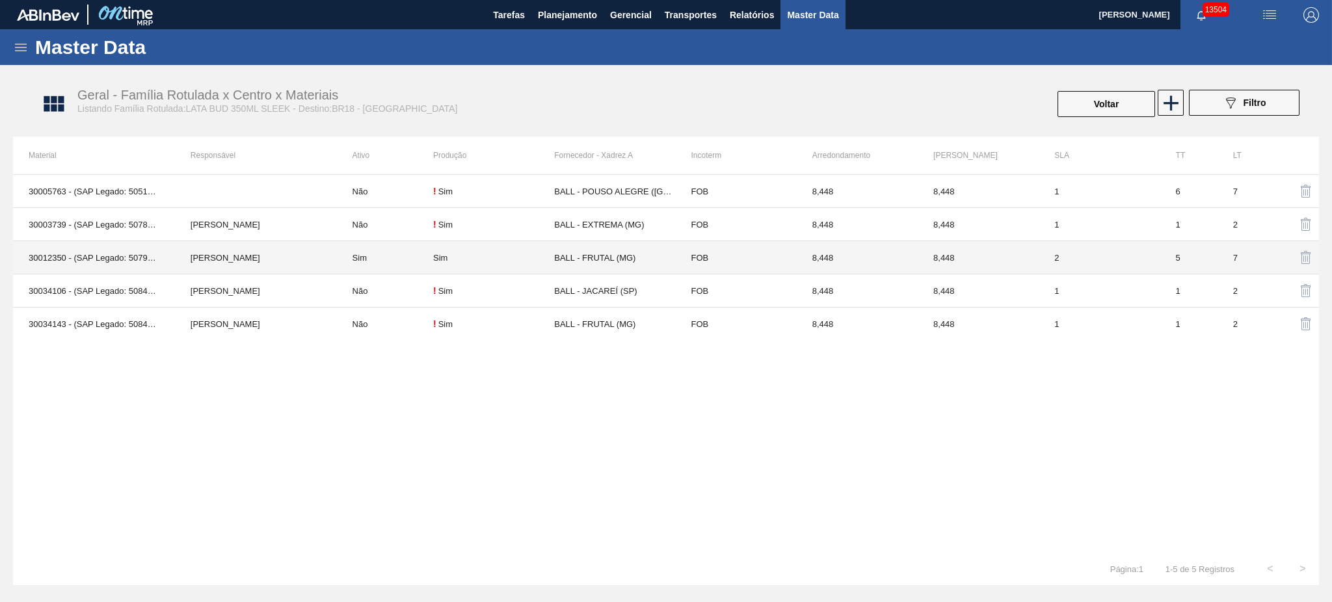
click at [358, 261] on td "Sim" at bounding box center [385, 257] width 96 height 33
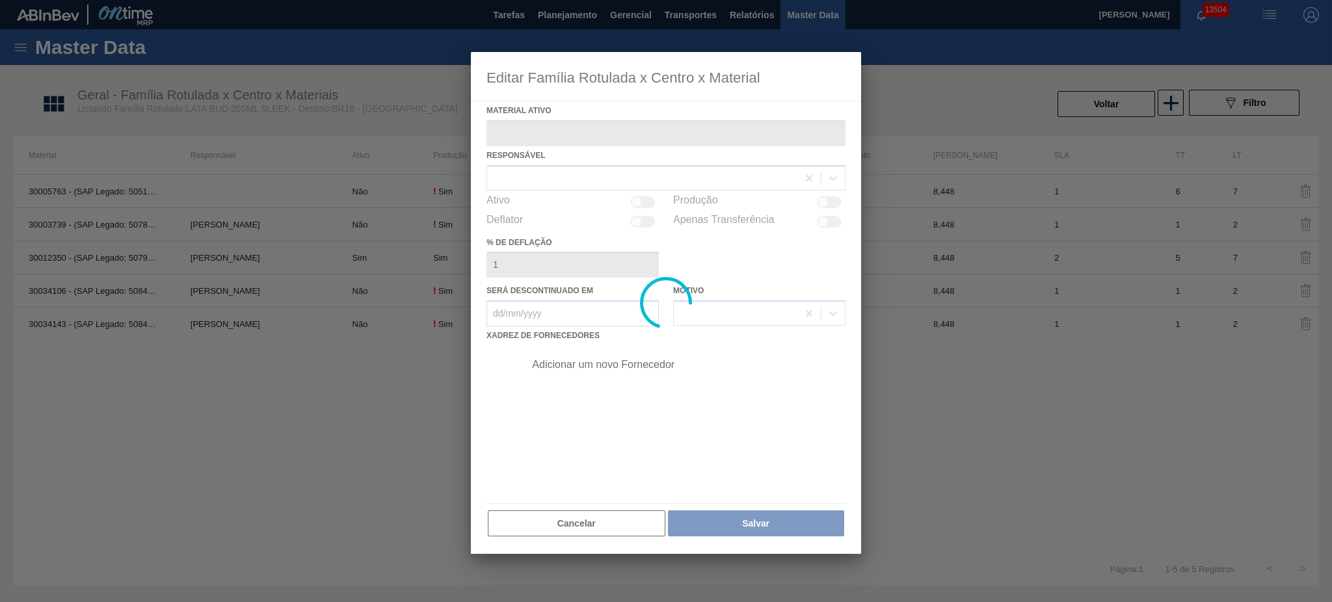
type ativo "30012350 - (SAP Legado: 50798751) - LATA AL. 350ML BUD SLK 429"
checkbox input "true"
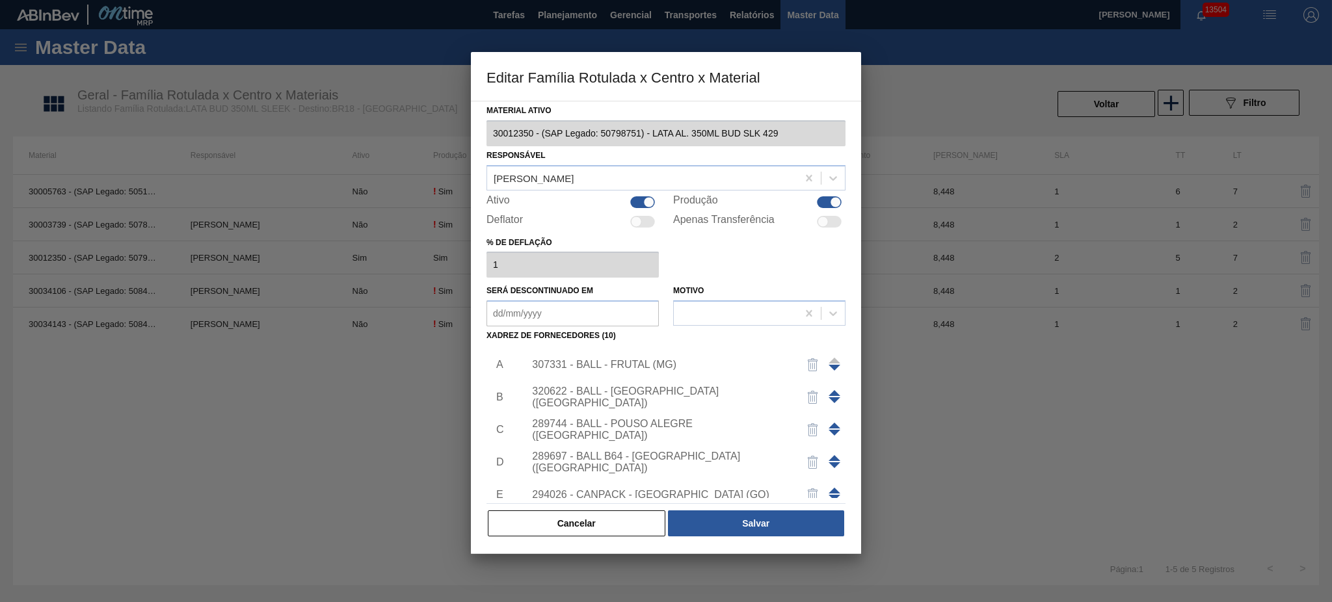
click at [657, 431] on div "289744 - BALL - POUSO ALEGRE ([GEOGRAPHIC_DATA])" at bounding box center [659, 429] width 255 height 23
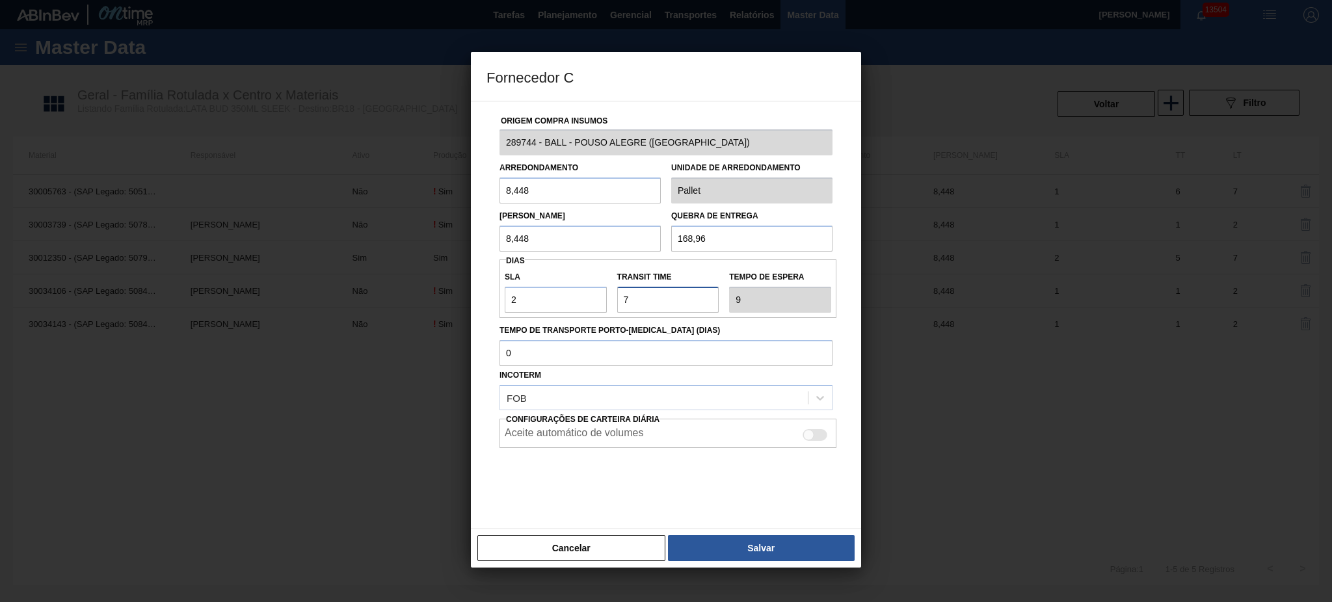
click at [488, 287] on div "Origem Compra Insumos 289744 - BALL - [GEOGRAPHIC_DATA] ([GEOGRAPHIC_DATA]) Arr…" at bounding box center [666, 307] width 359 height 412
type input "5"
type input "7"
type input "5"
click at [814, 550] on button "Salvar" at bounding box center [761, 548] width 187 height 26
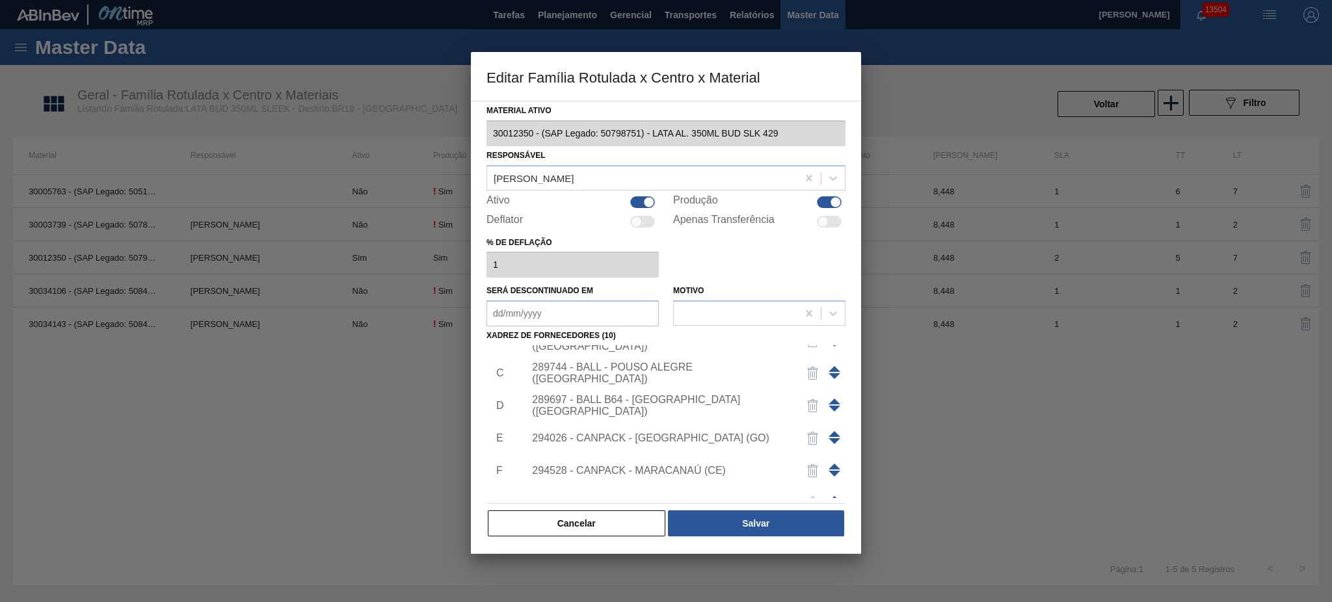
scroll to position [87, 0]
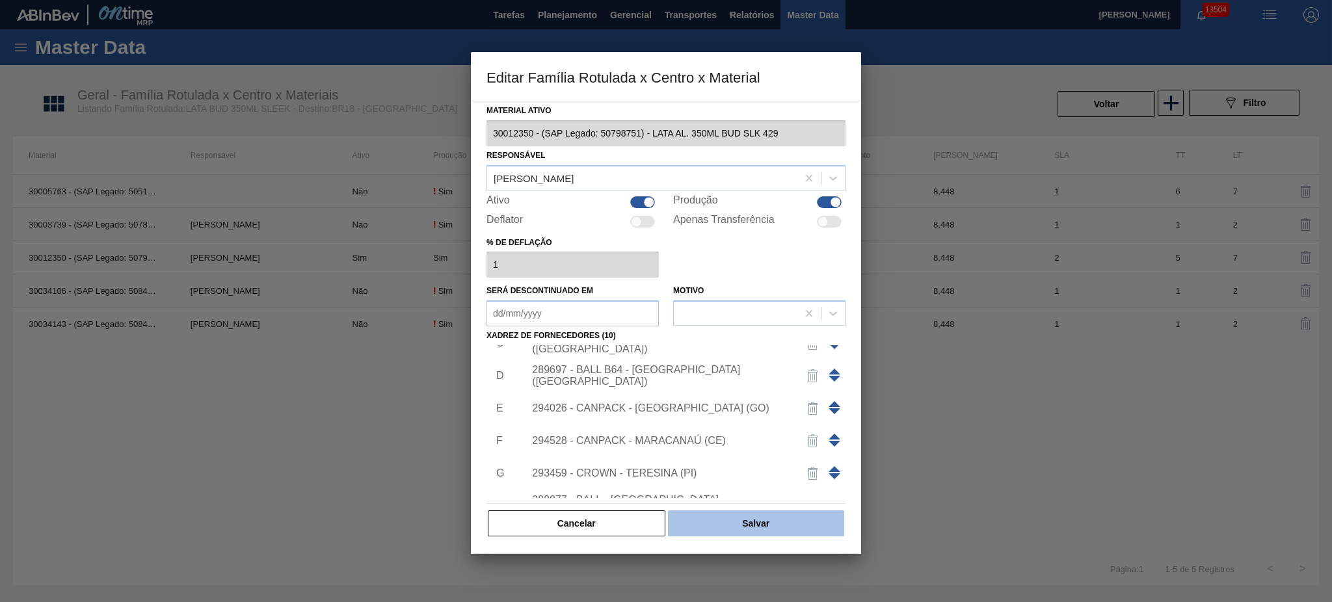
click at [729, 516] on button "Salvar" at bounding box center [756, 524] width 176 height 26
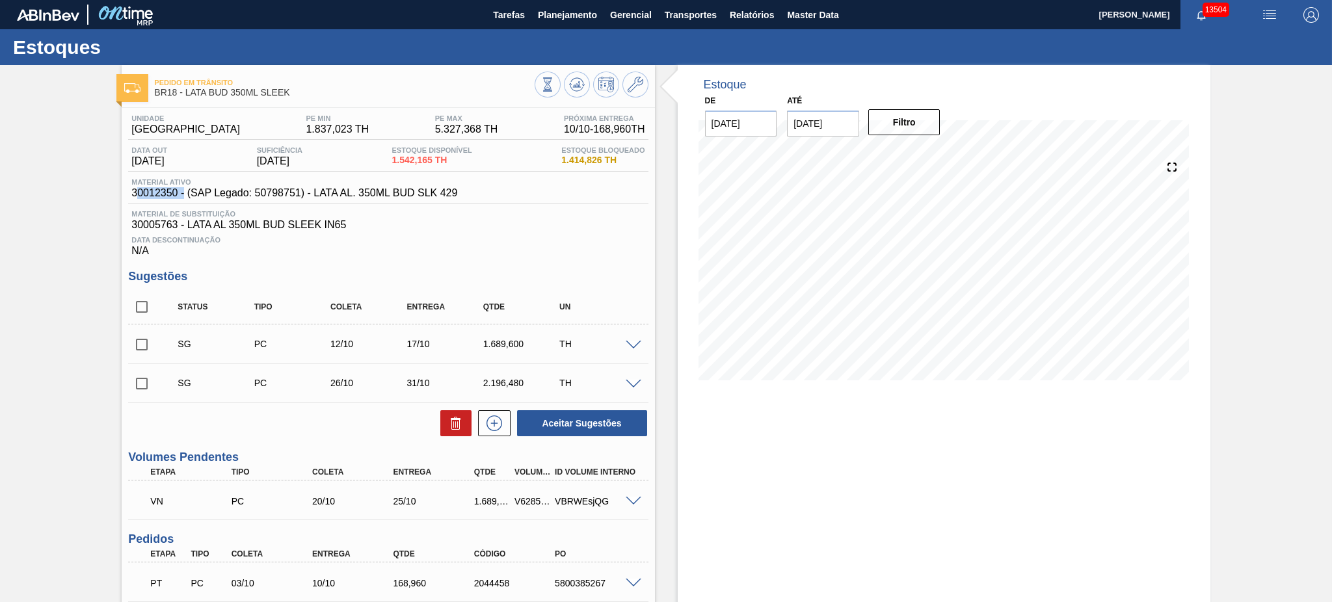
drag, startPoint x: 137, startPoint y: 194, endPoint x: 182, endPoint y: 194, distance: 45.5
click at [182, 194] on span "30012350 - (SAP Legado: 50798751) - LATA AL. 350ML BUD SLK 429" at bounding box center [294, 193] width 326 height 12
drag, startPoint x: 49, startPoint y: 198, endPoint x: 137, endPoint y: 193, distance: 88.0
click at [52, 198] on div "Pedido em Trânsito BR18 - LATA BUD 350ML SLEEK Unidade Pernambuco PE MIN 1.837,…" at bounding box center [666, 601] width 1332 height 1073
drag, startPoint x: 131, startPoint y: 193, endPoint x: 175, endPoint y: 193, distance: 44.2
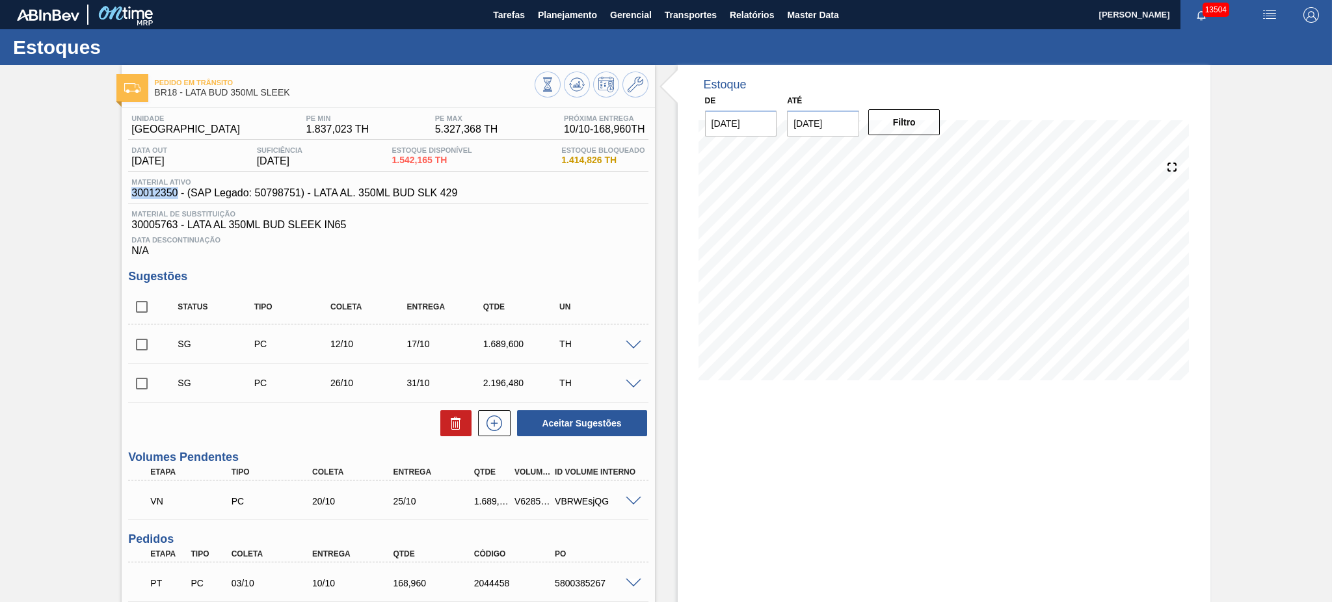
click at [175, 193] on span "30012350 - (SAP Legado: 50798751) - LATA AL. 350ML BUD SLK 429" at bounding box center [294, 193] width 326 height 12
copy span "30012350"
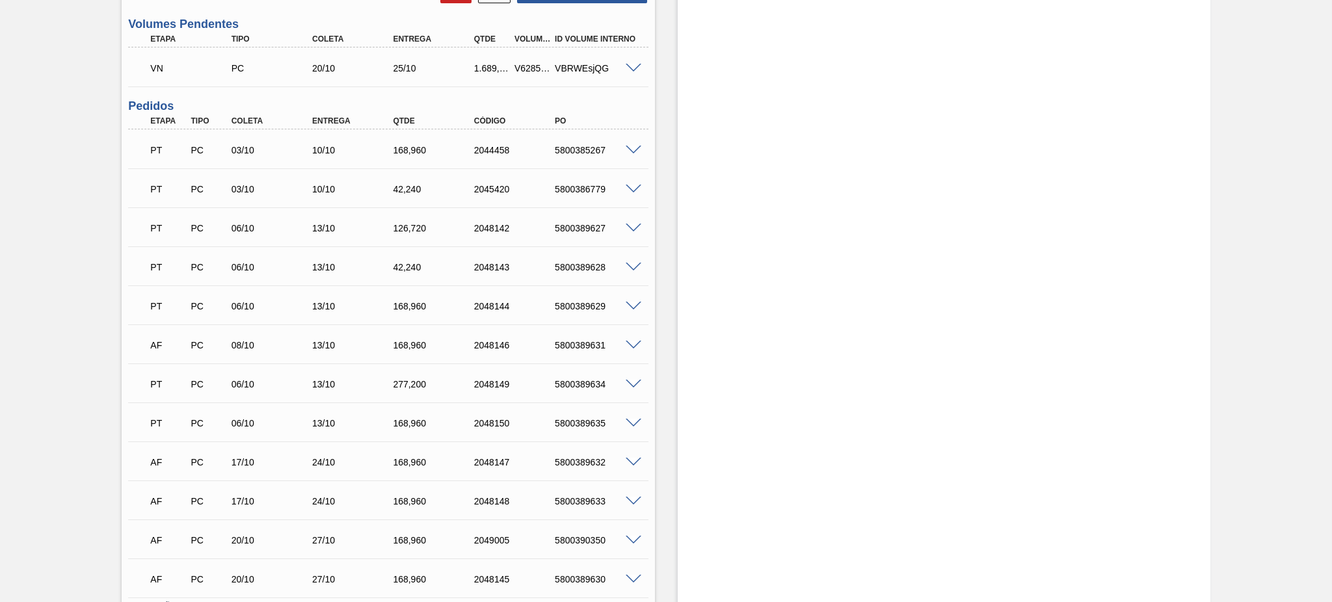
scroll to position [520, 0]
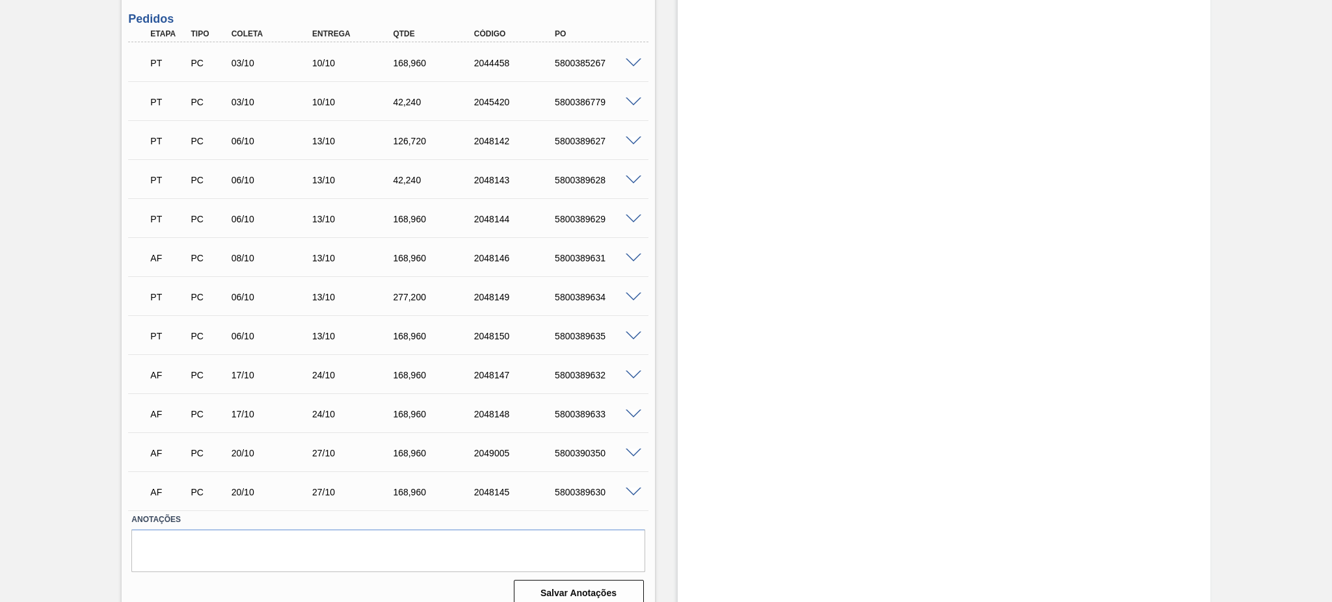
click at [628, 371] on span at bounding box center [634, 376] width 16 height 10
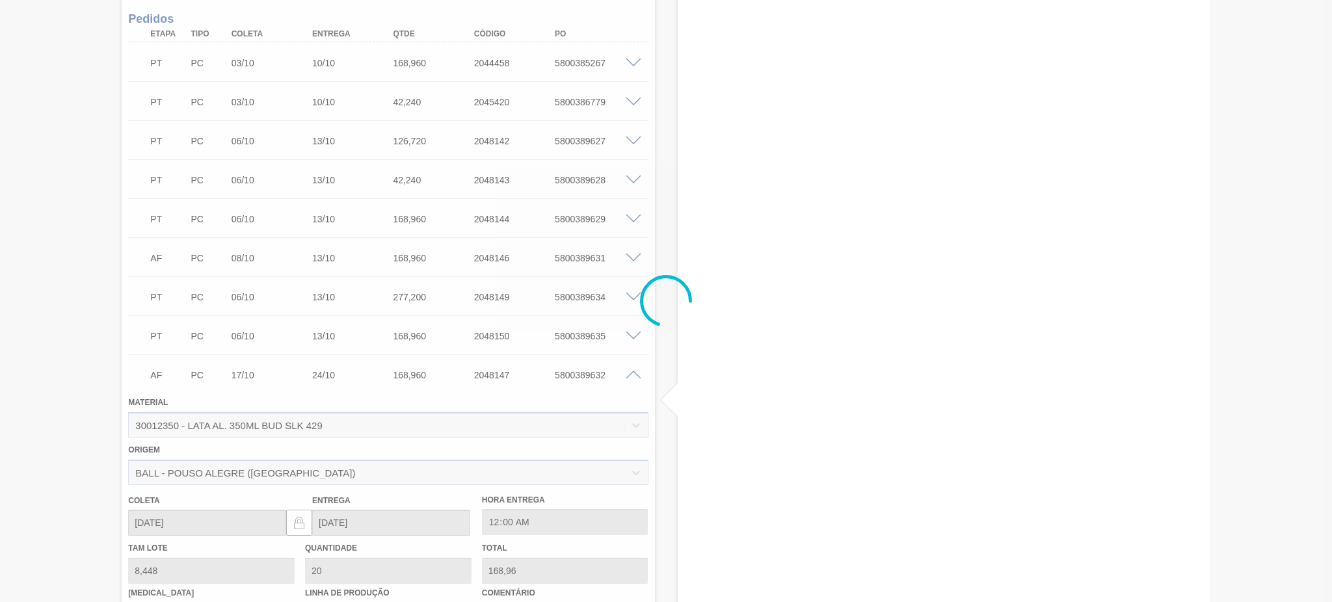
click at [631, 371] on div at bounding box center [666, 301] width 1332 height 602
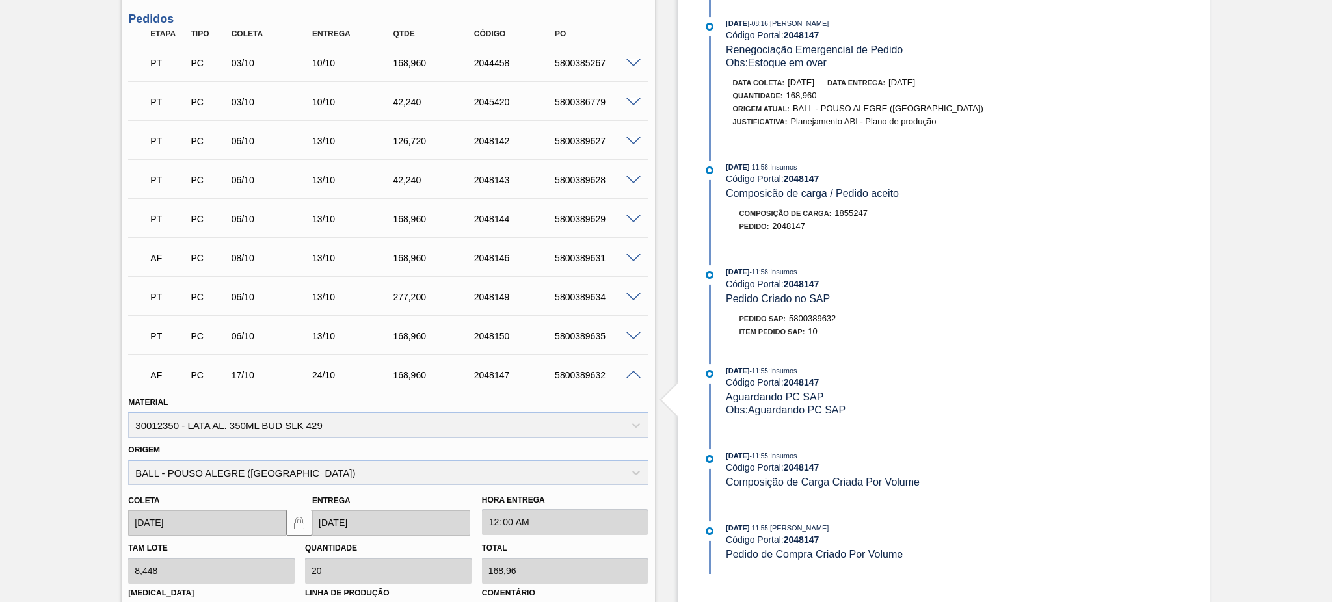
click at [636, 372] on span at bounding box center [634, 376] width 16 height 10
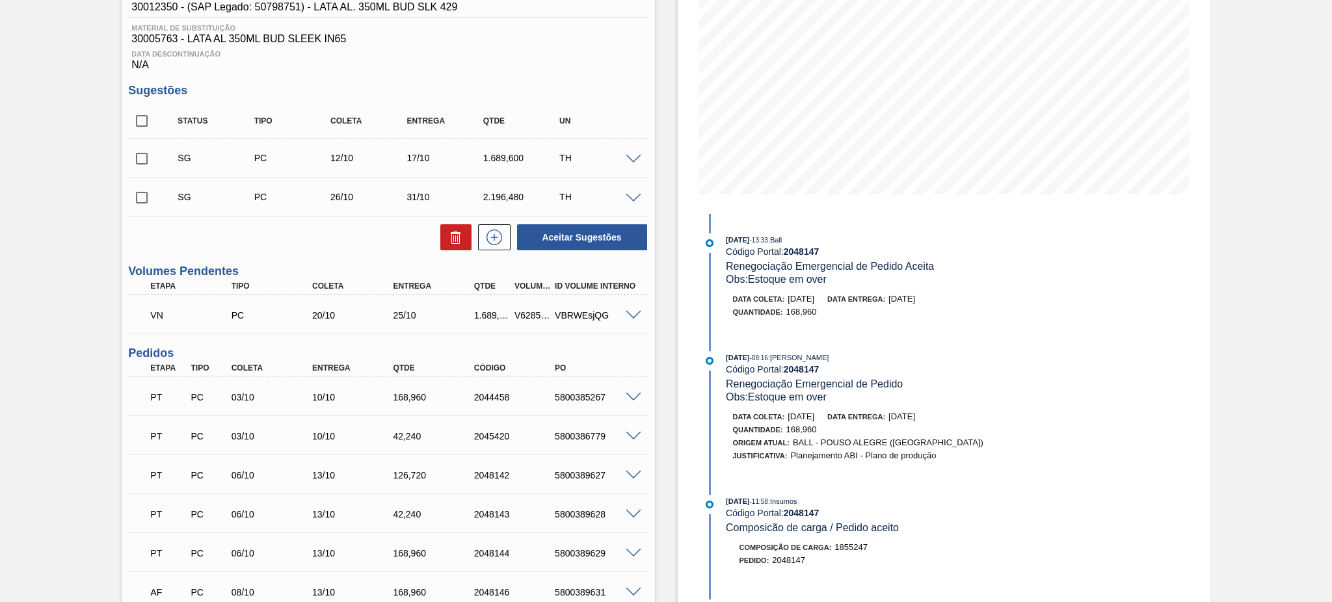
scroll to position [0, 0]
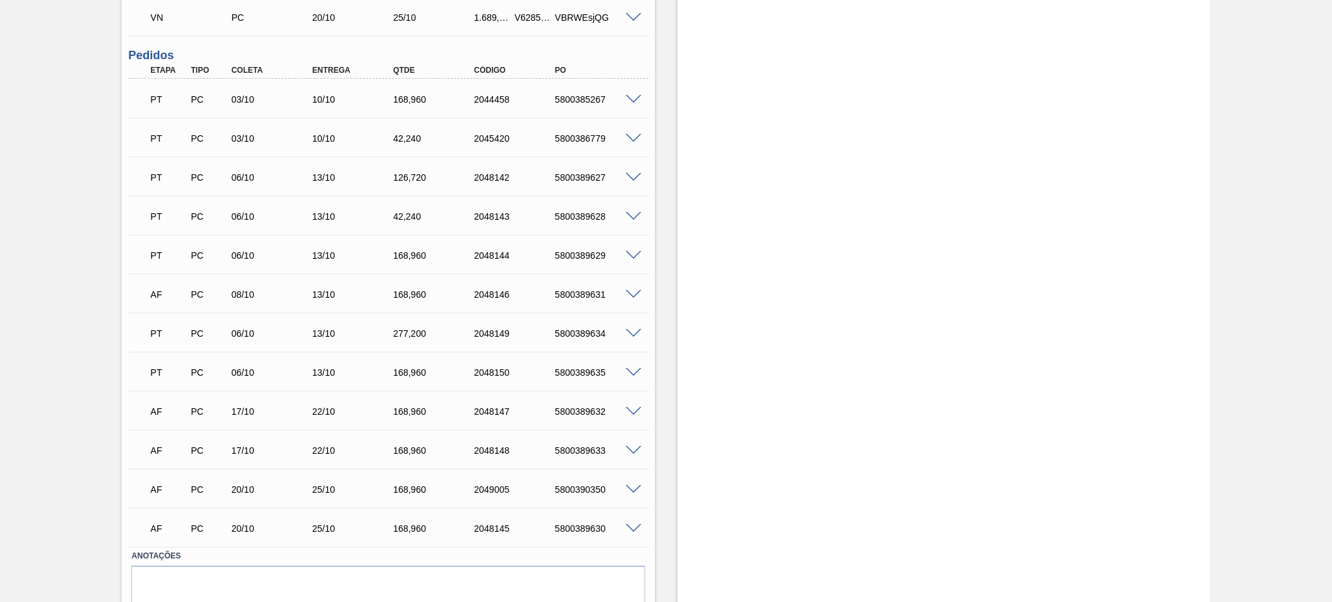
scroll to position [533, 0]
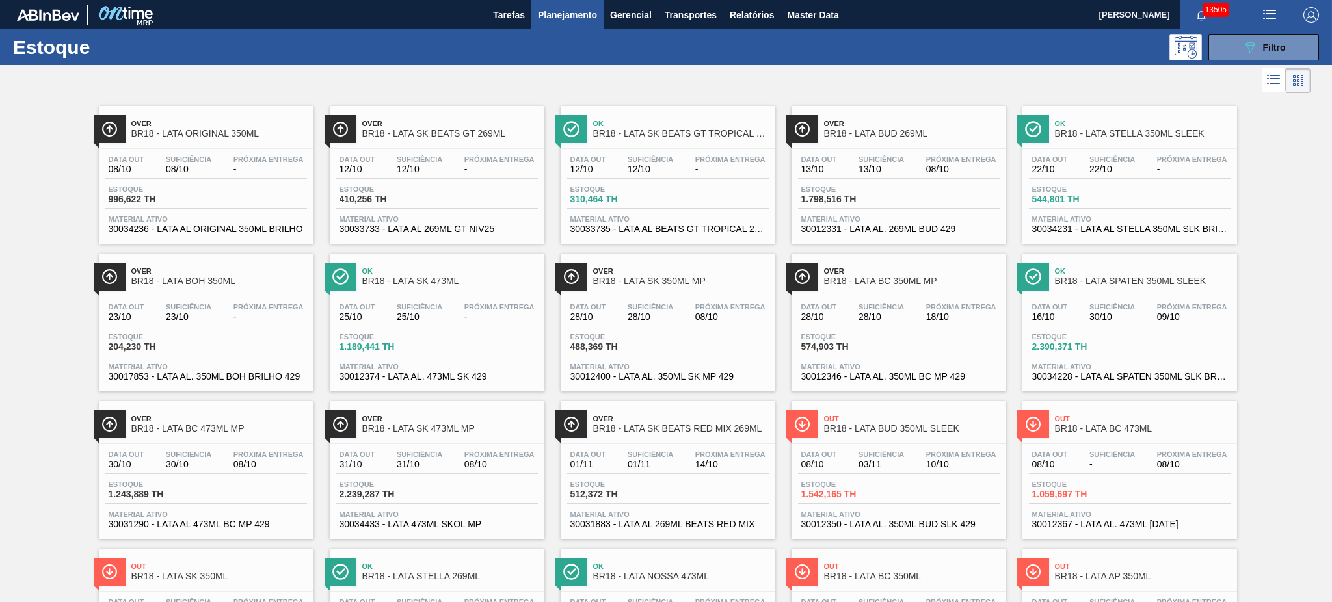
click at [1272, 60] on div "Estoque 089F7B8B-B2A5-4AFE-B5C0-19BA573D28AC Filtro" at bounding box center [666, 47] width 1332 height 36
click at [1266, 46] on span "Filtro" at bounding box center [1274, 47] width 23 height 10
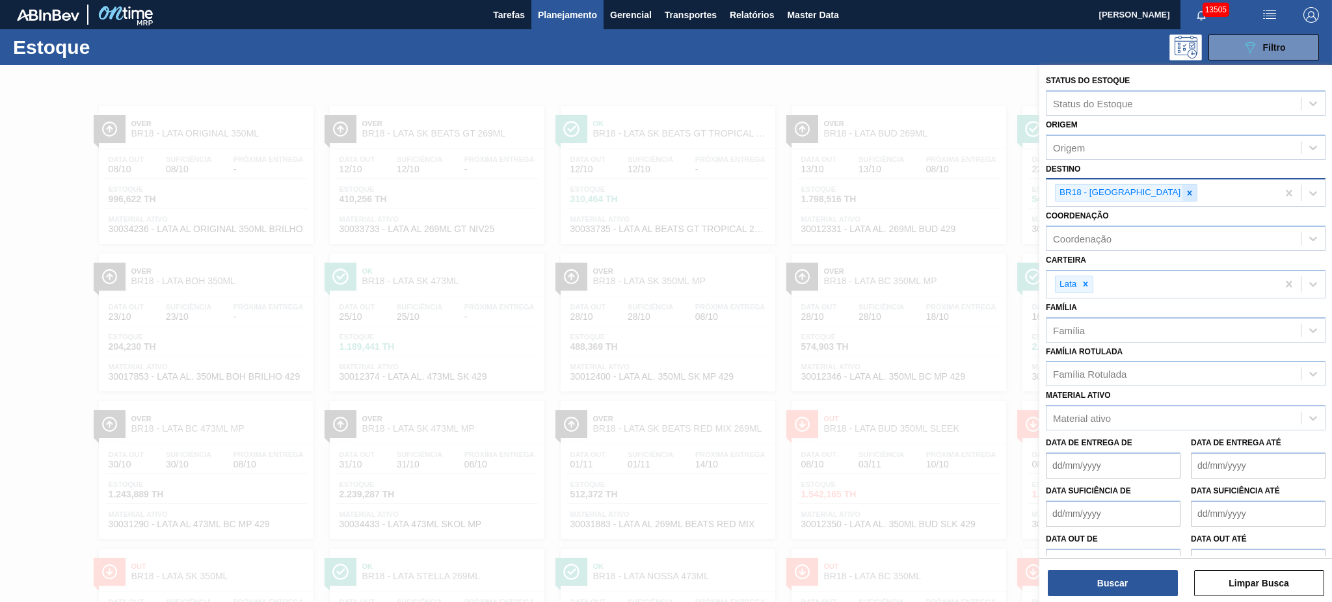
click at [1183, 196] on div at bounding box center [1190, 193] width 14 height 16
type input "02"
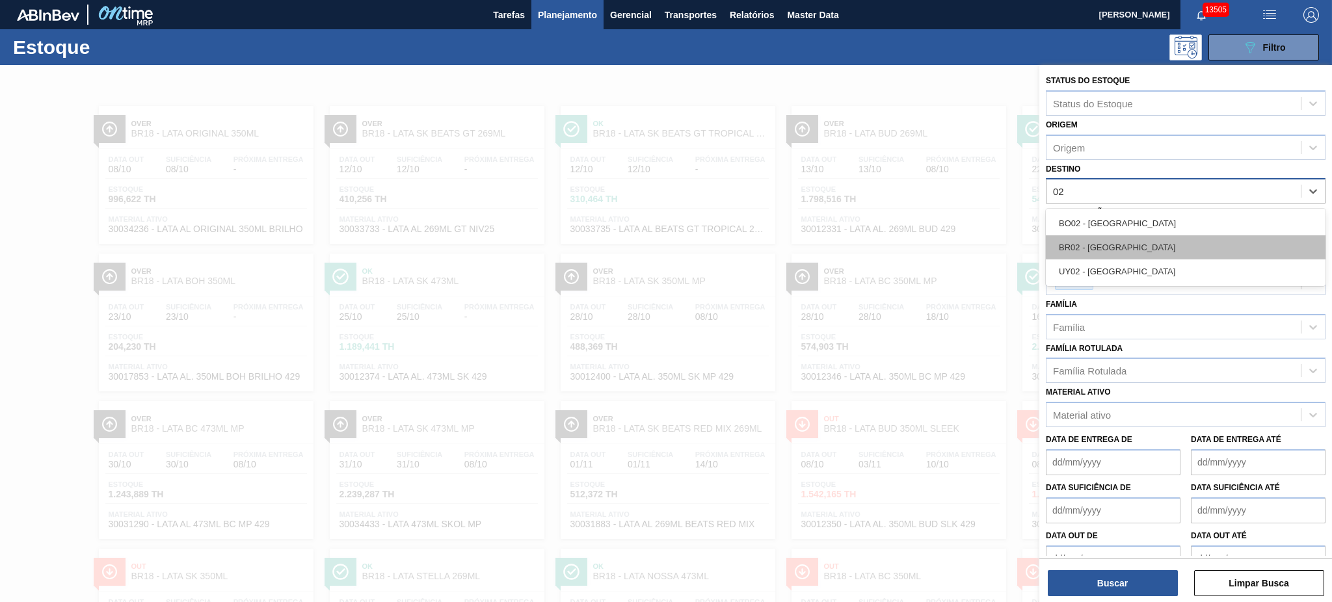
click at [1161, 235] on div "BR02 - Sergipe" at bounding box center [1186, 247] width 280 height 24
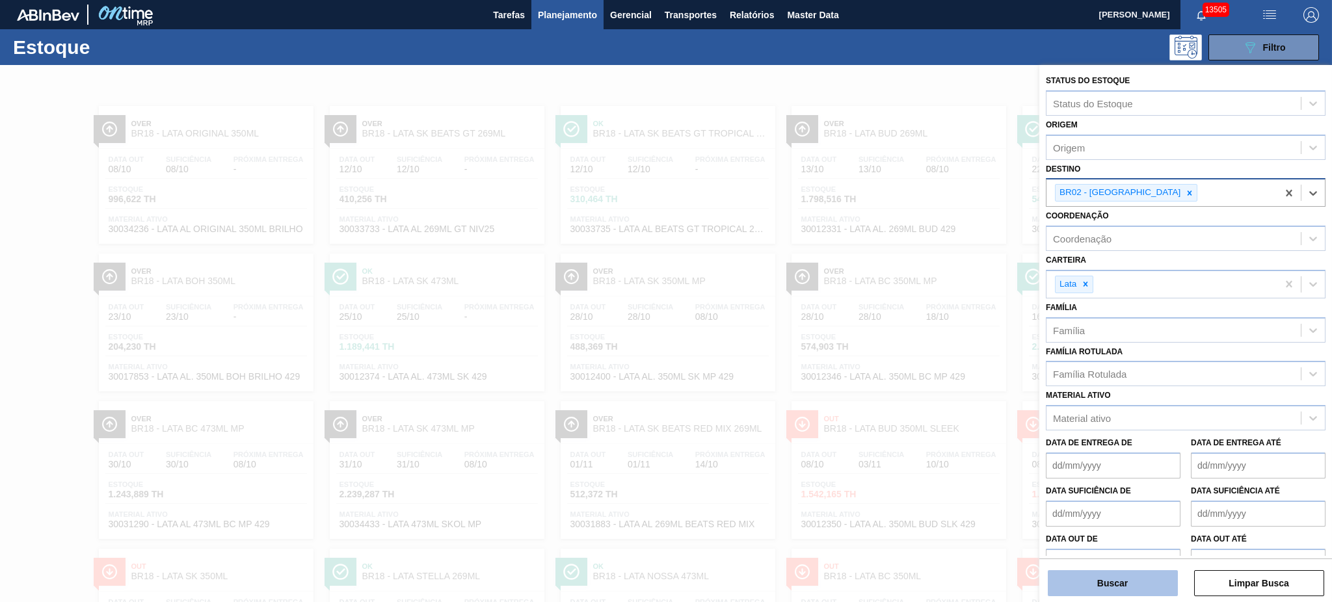
click at [1127, 576] on button "Buscar" at bounding box center [1113, 583] width 130 height 26
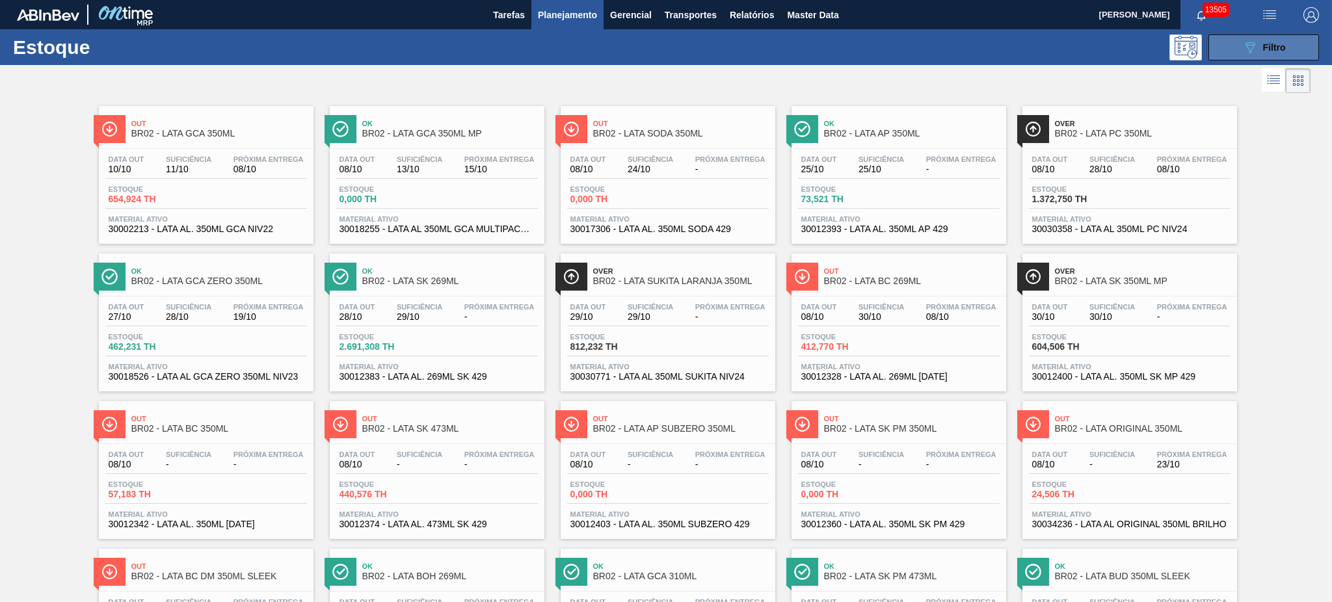
click at [1235, 36] on button "089F7B8B-B2A5-4AFE-B5C0-19BA573D28AC Filtro" at bounding box center [1264, 47] width 111 height 26
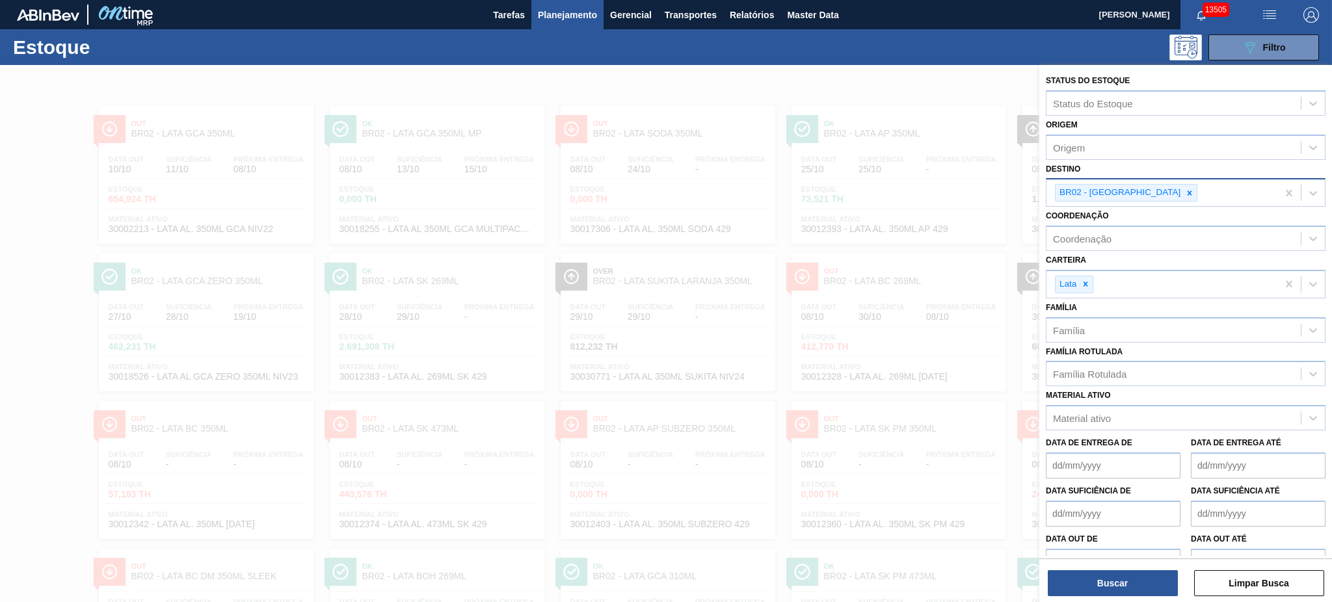
click at [703, 209] on div at bounding box center [666, 366] width 1332 height 602
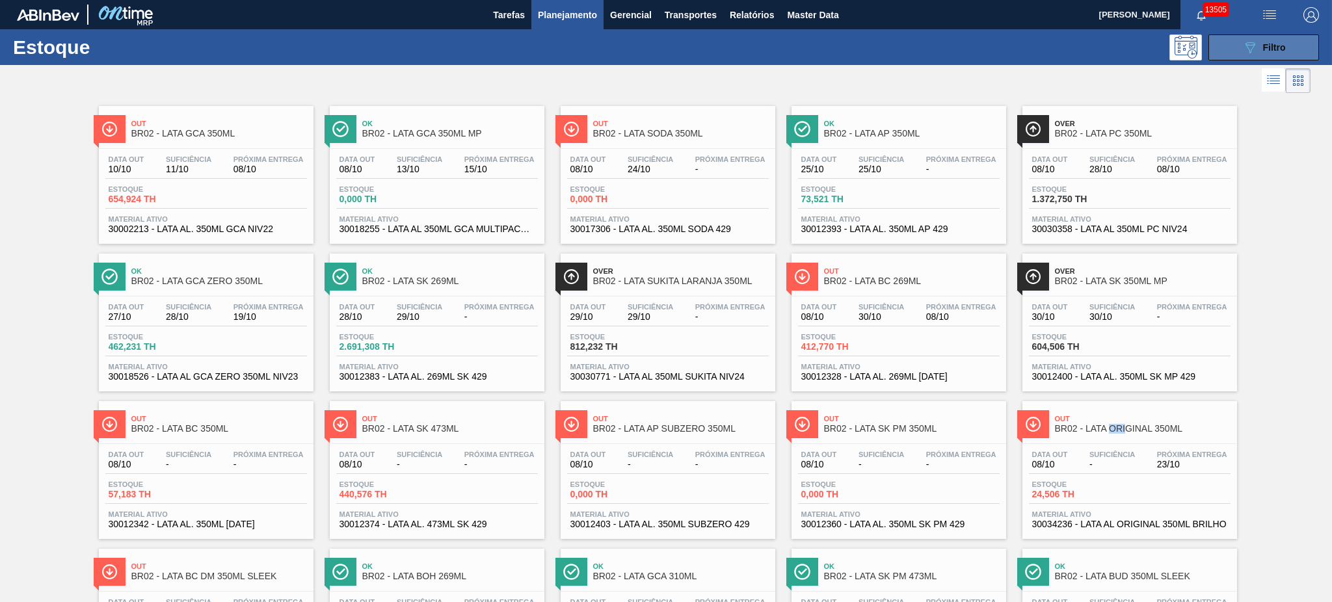
click at [1242, 48] on icon "089F7B8B-B2A5-4AFE-B5C0-19BA573D28AC" at bounding box center [1250, 48] width 16 height 16
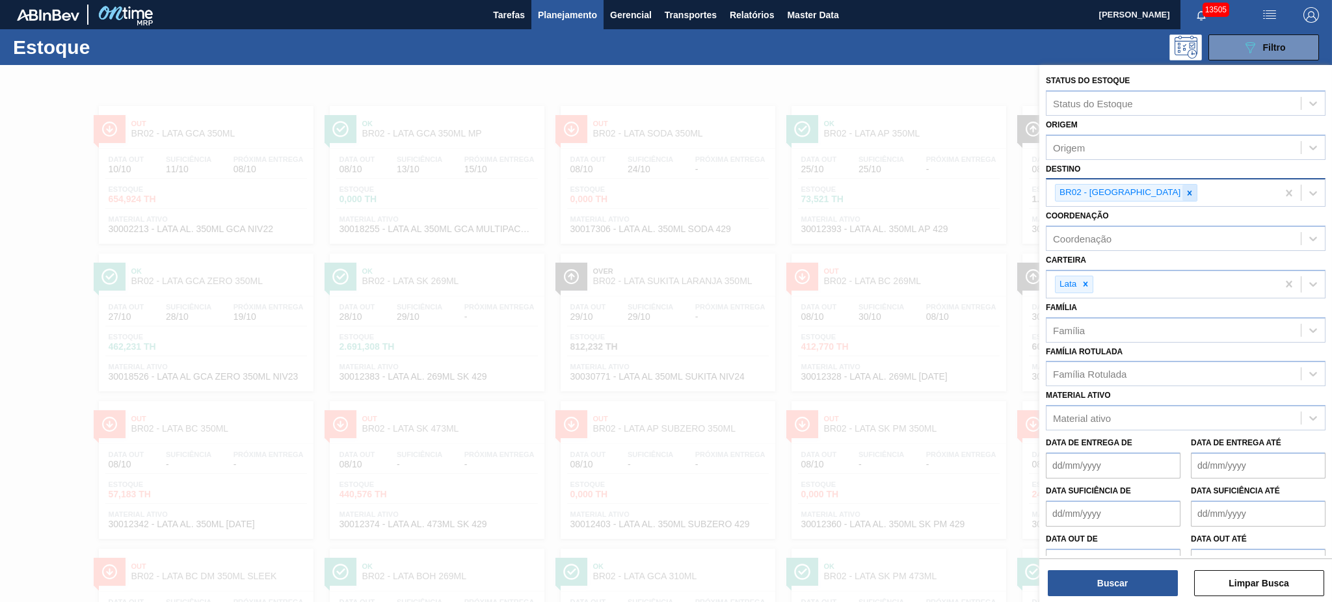
click at [1188, 193] on icon at bounding box center [1190, 193] width 5 height 5
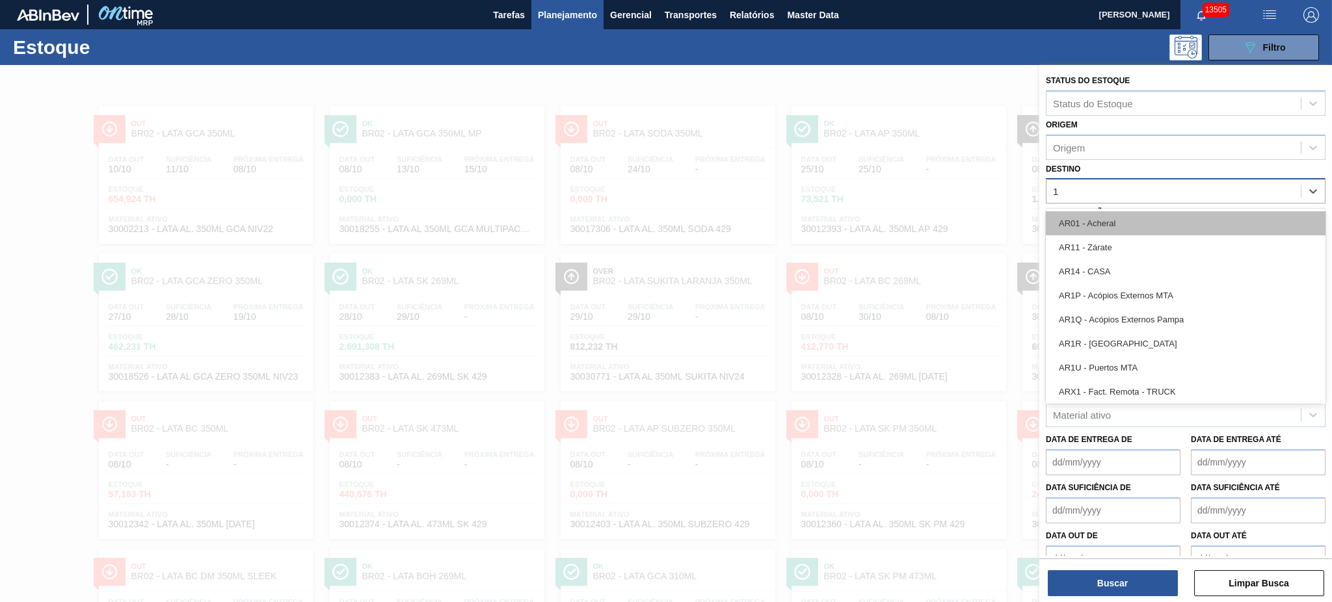
type input "11"
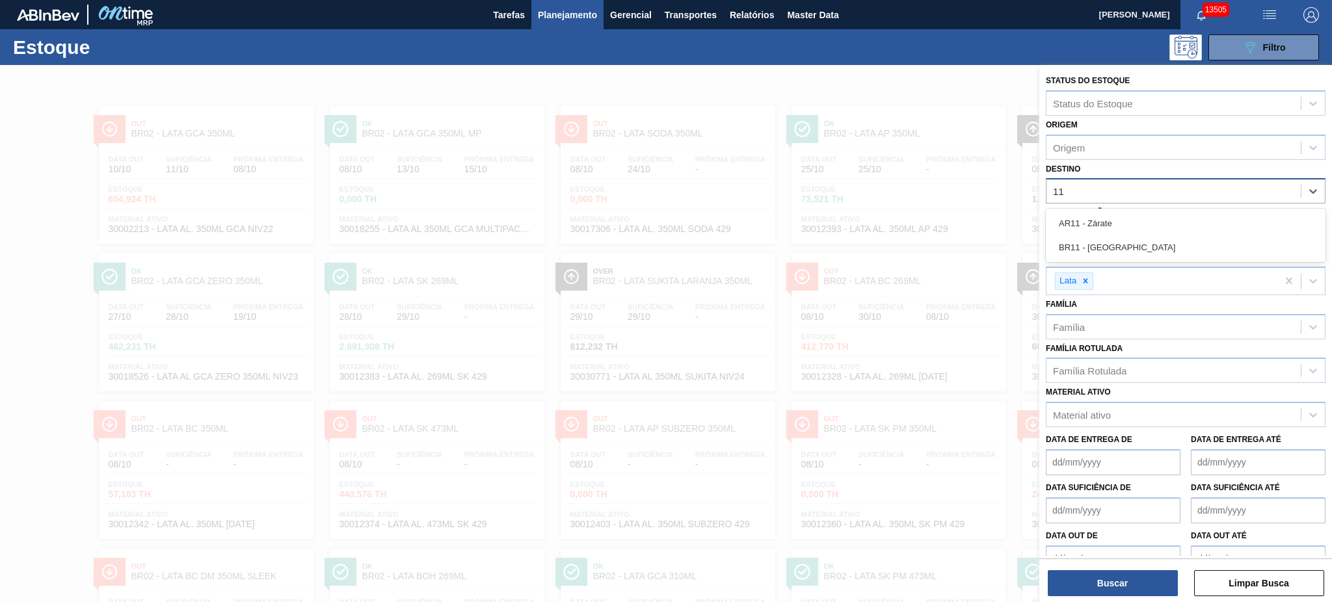
drag, startPoint x: 1118, startPoint y: 242, endPoint x: 1130, endPoint y: 430, distance: 188.4
click at [1118, 243] on div "BR11 - São Luís" at bounding box center [1186, 247] width 280 height 24
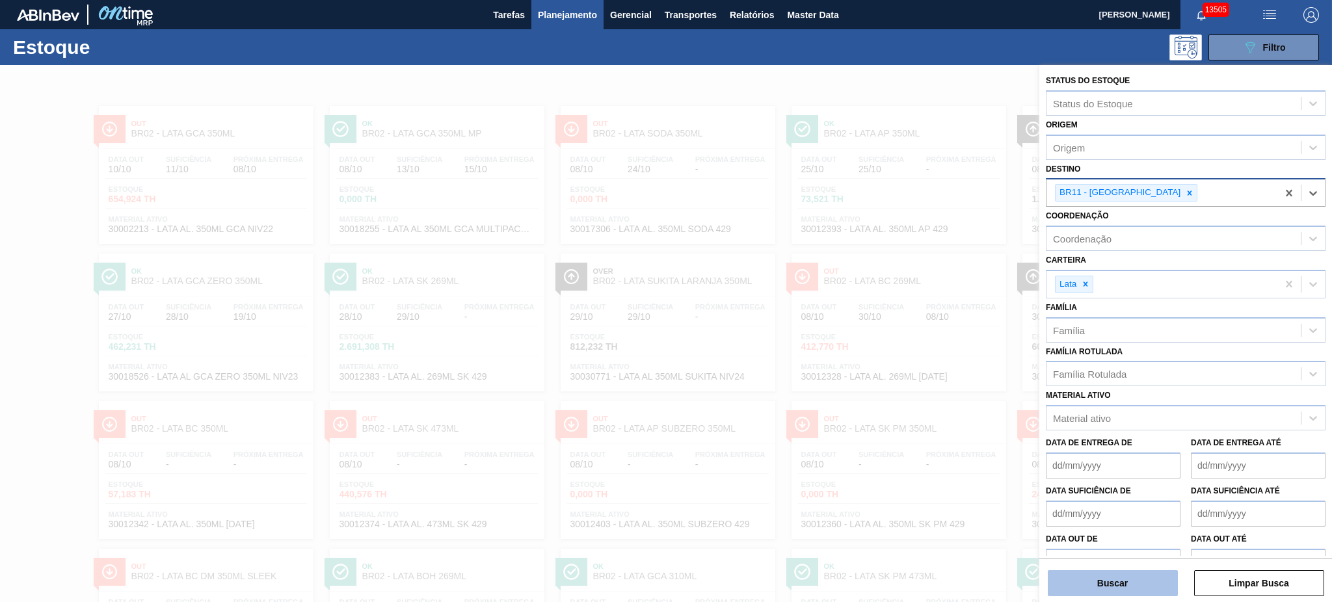
click at [1129, 593] on button "Buscar" at bounding box center [1113, 583] width 130 height 26
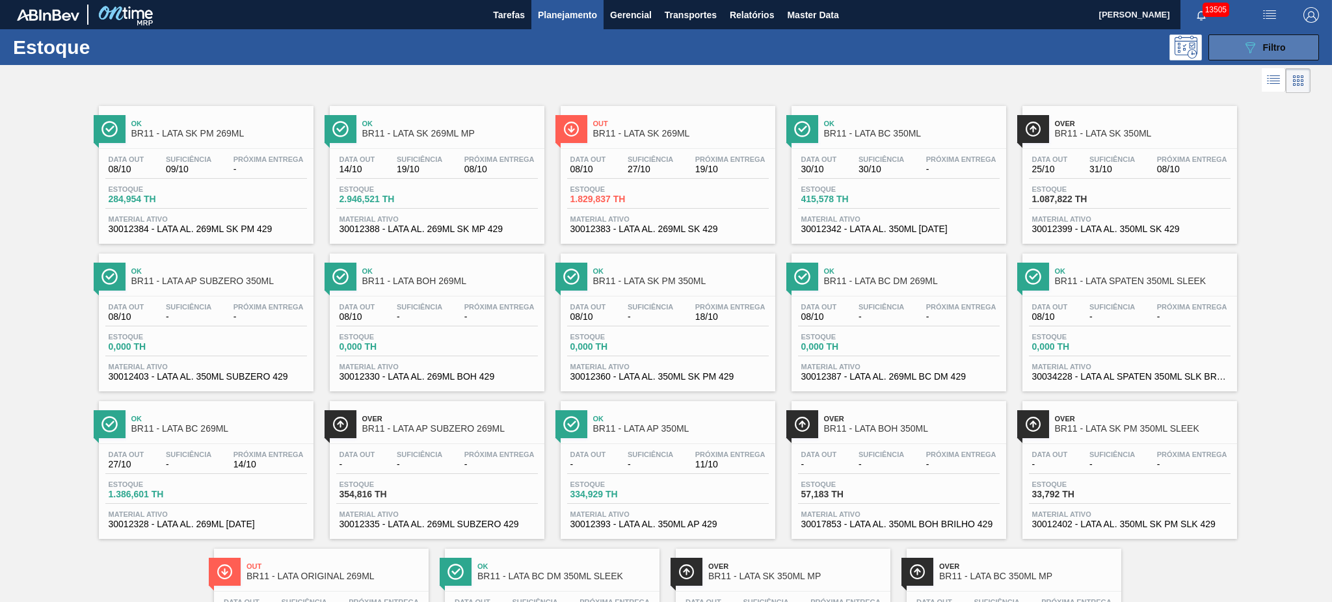
click at [1255, 36] on button "089F7B8B-B2A5-4AFE-B5C0-19BA573D28AC Filtro" at bounding box center [1264, 47] width 111 height 26
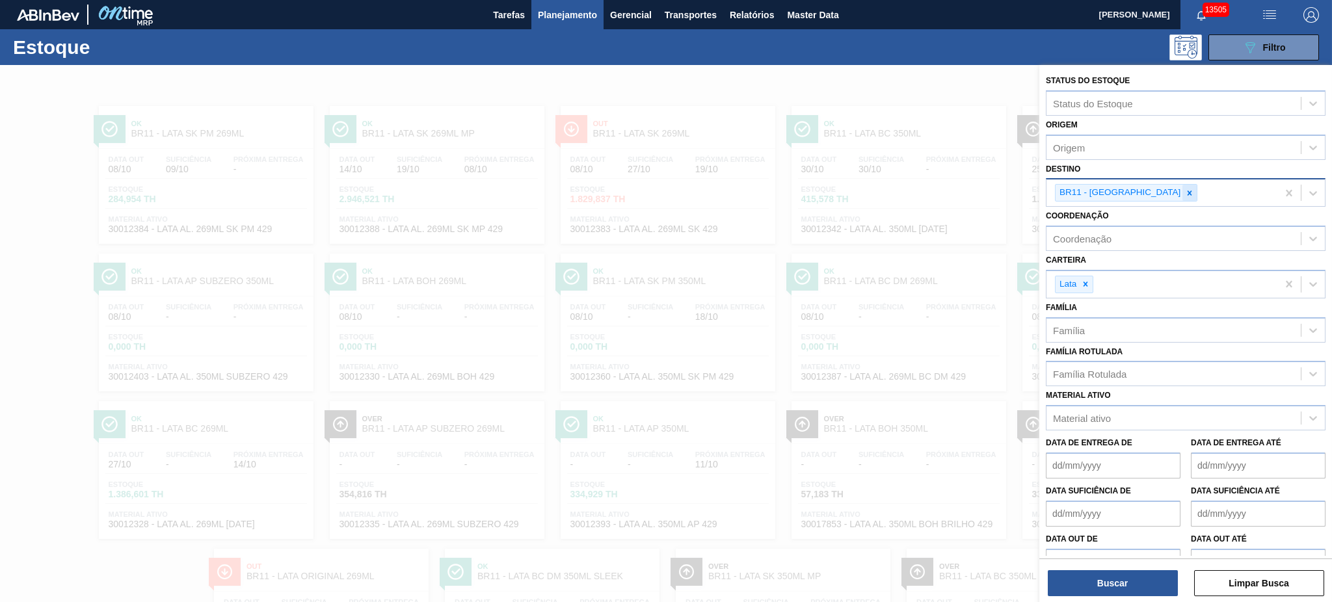
click at [1183, 198] on div at bounding box center [1190, 193] width 14 height 16
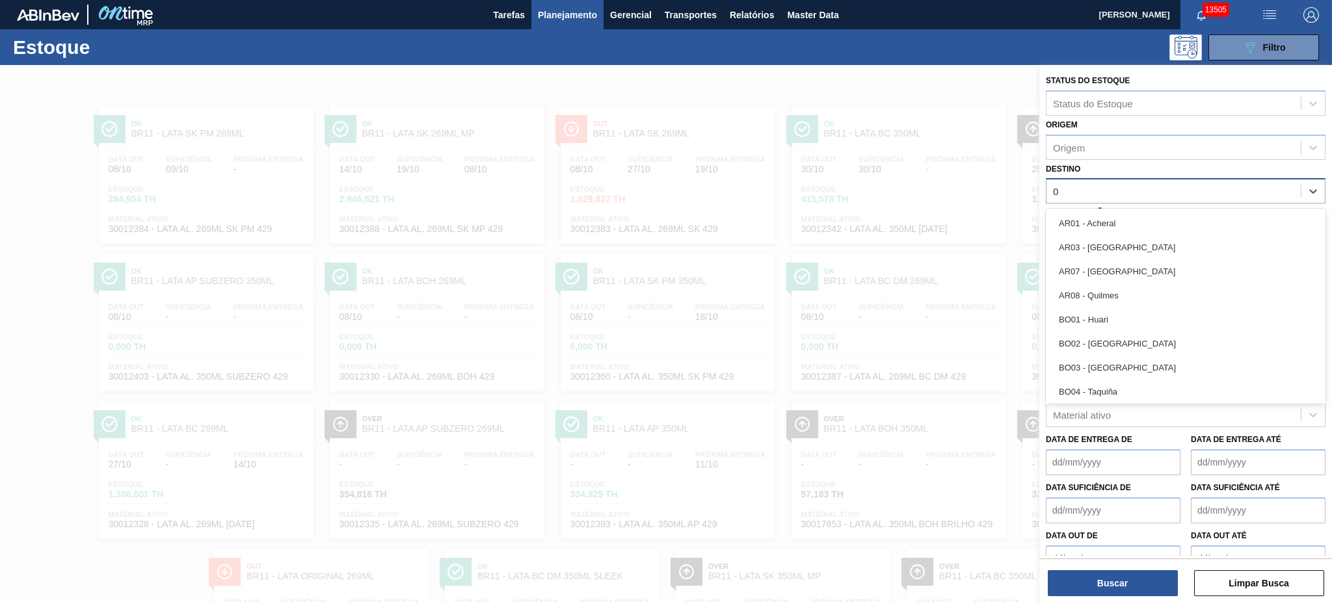
type input "04"
drag, startPoint x: 1151, startPoint y: 237, endPoint x: 1147, endPoint y: 256, distance: 19.3
click at [1151, 237] on div "BR04 - Camaçari" at bounding box center [1186, 247] width 280 height 24
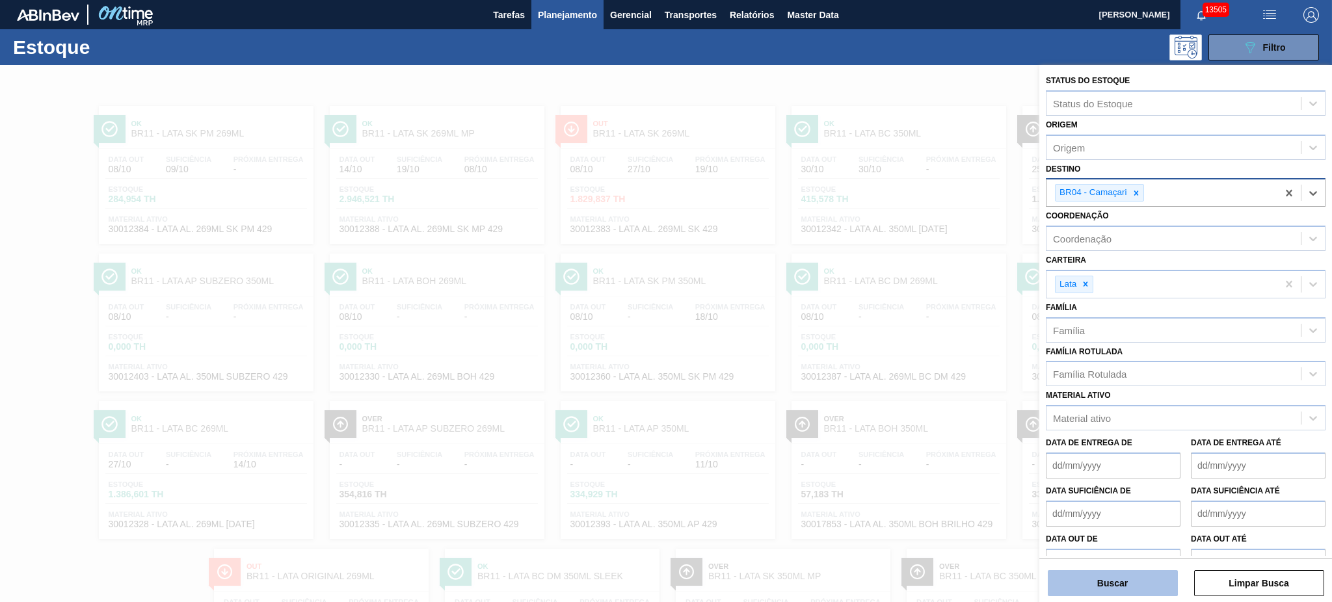
drag, startPoint x: 1138, startPoint y: 589, endPoint x: 1138, endPoint y: 582, distance: 7.8
click at [1138, 582] on button "Buscar" at bounding box center [1113, 583] width 130 height 26
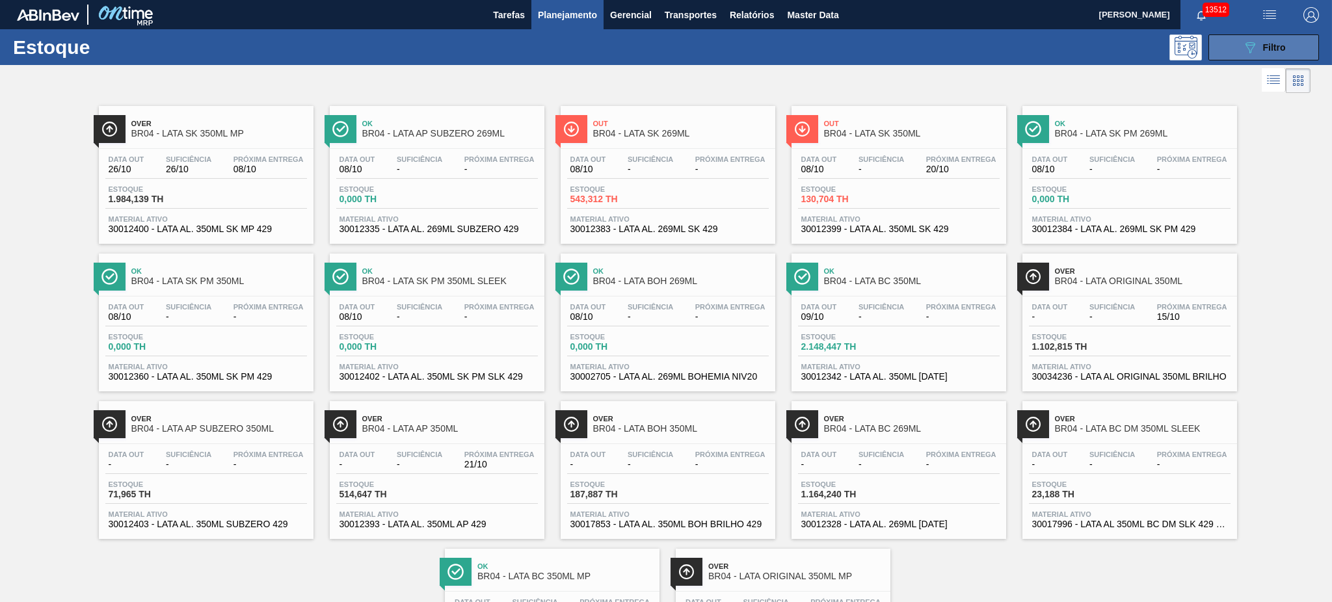
click at [1237, 47] on button "089F7B8B-B2A5-4AFE-B5C0-19BA573D28AC Filtro" at bounding box center [1264, 47] width 111 height 26
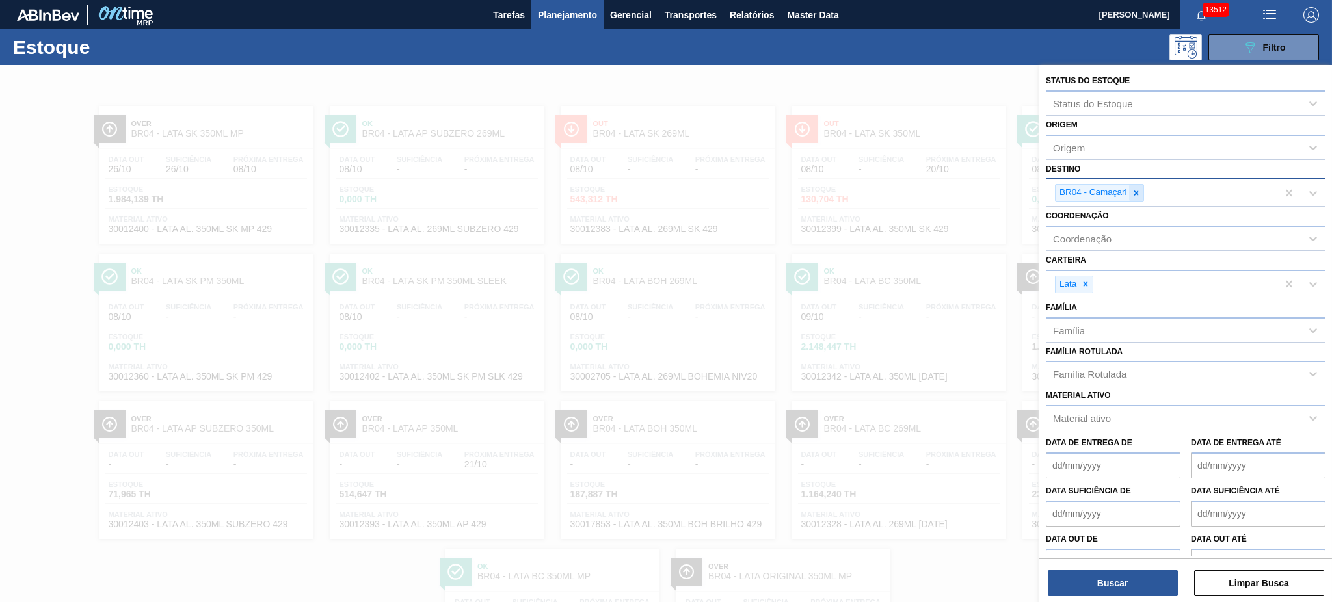
click at [1138, 189] on icon at bounding box center [1136, 193] width 9 height 9
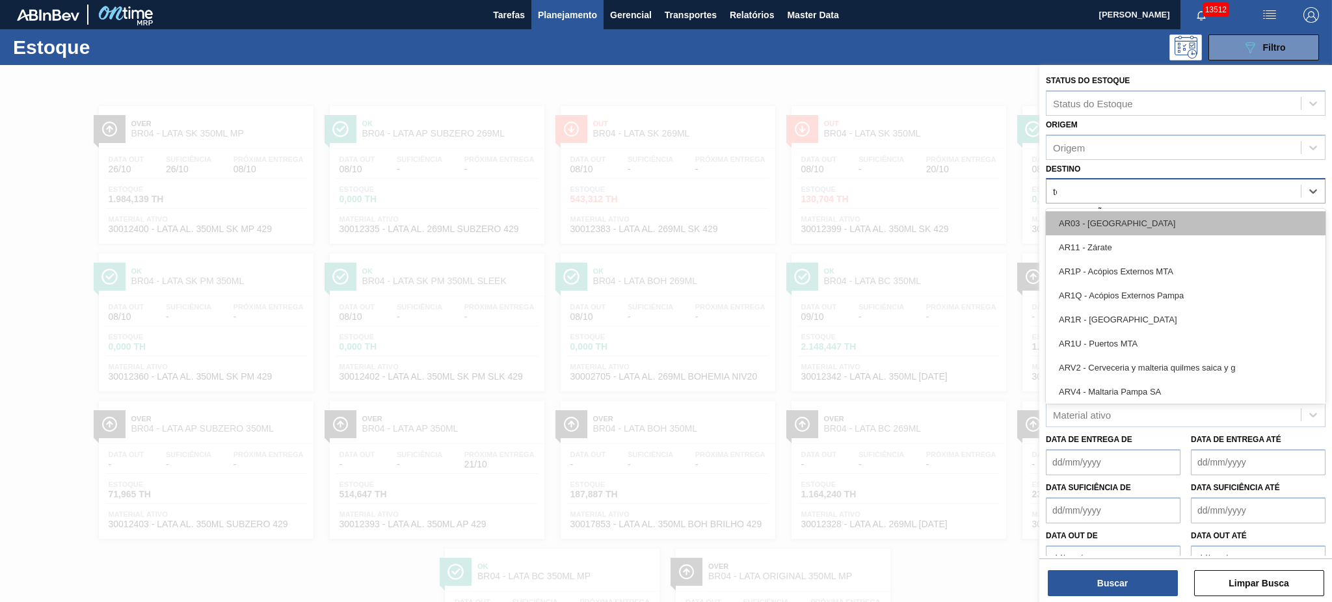
type input "tere"
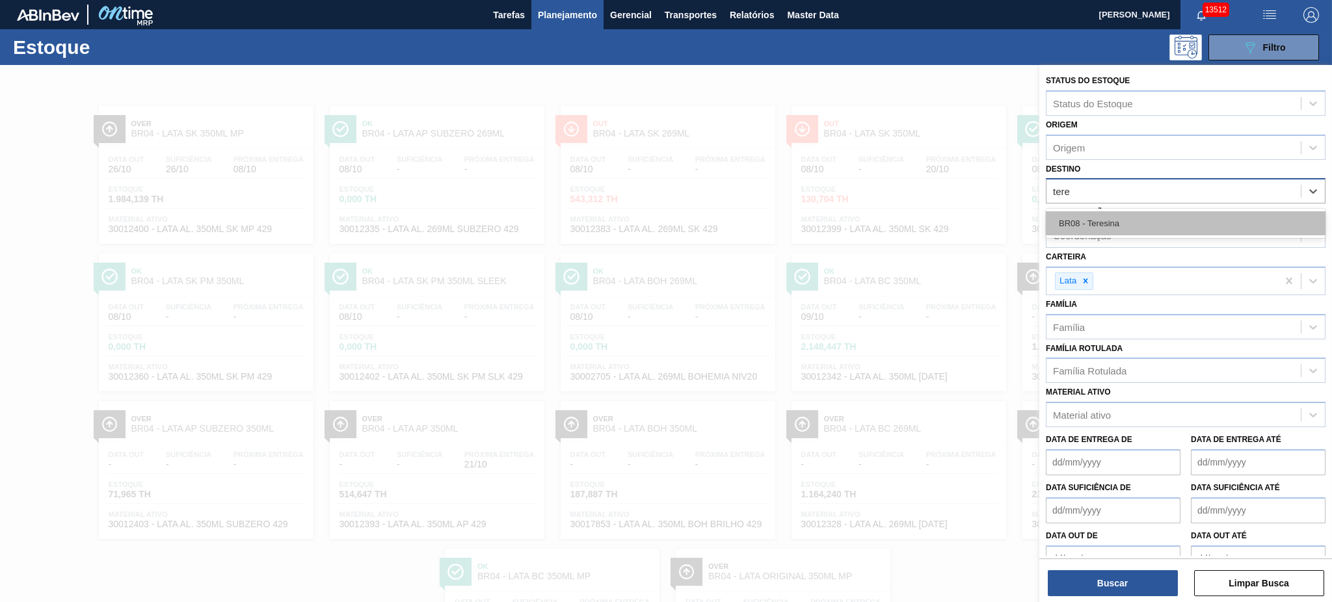
click at [1129, 222] on div "BR08 - Teresina" at bounding box center [1186, 223] width 280 height 24
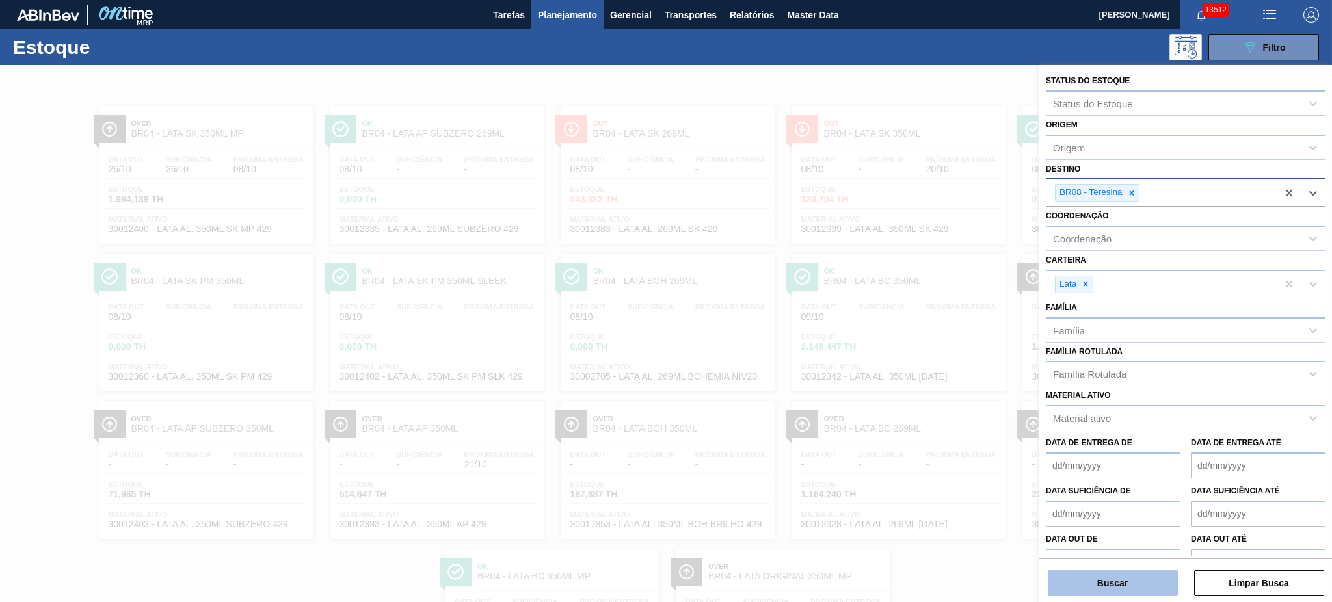
click at [1117, 594] on button "Buscar" at bounding box center [1113, 583] width 130 height 26
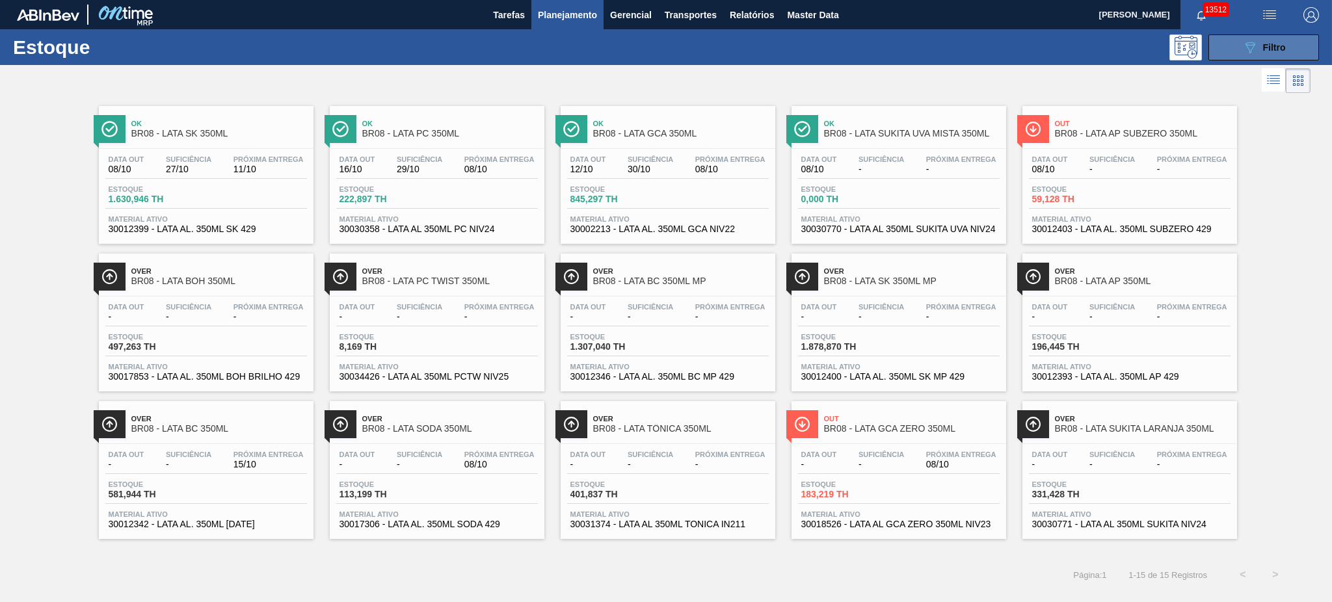
click at [1239, 55] on button "089F7B8B-B2A5-4AFE-B5C0-19BA573D28AC Filtro" at bounding box center [1264, 47] width 111 height 26
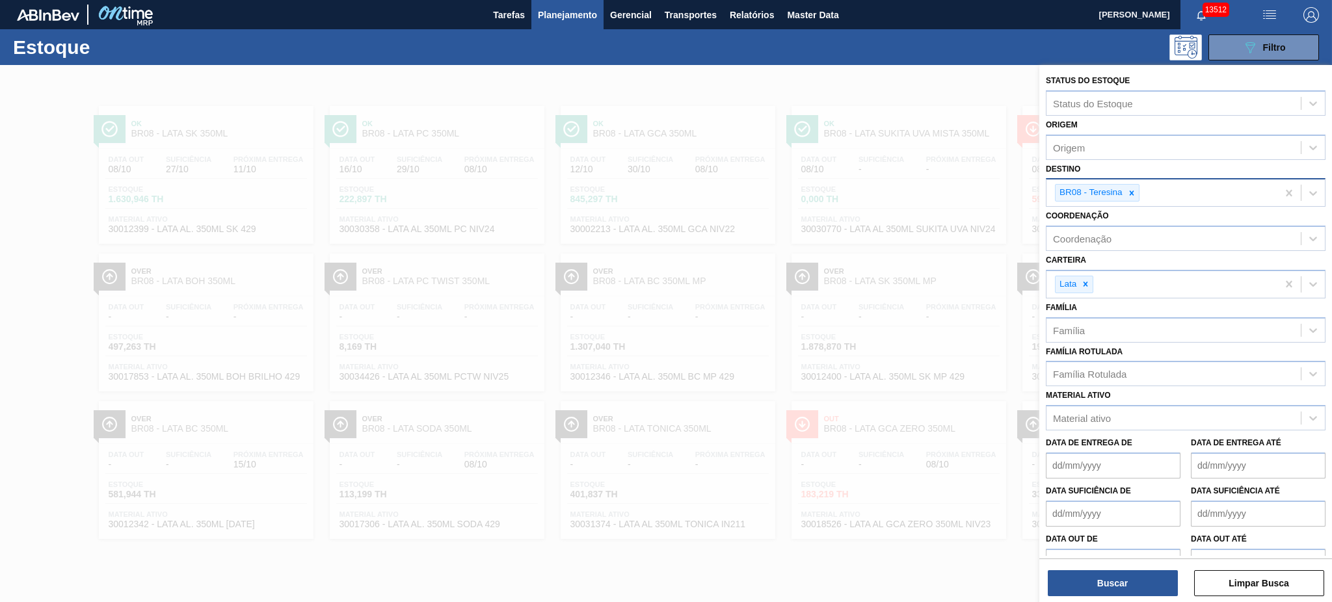
drag, startPoint x: 1132, startPoint y: 192, endPoint x: 1133, endPoint y: 183, distance: 9.2
click at [1132, 189] on icon at bounding box center [1131, 193] width 9 height 9
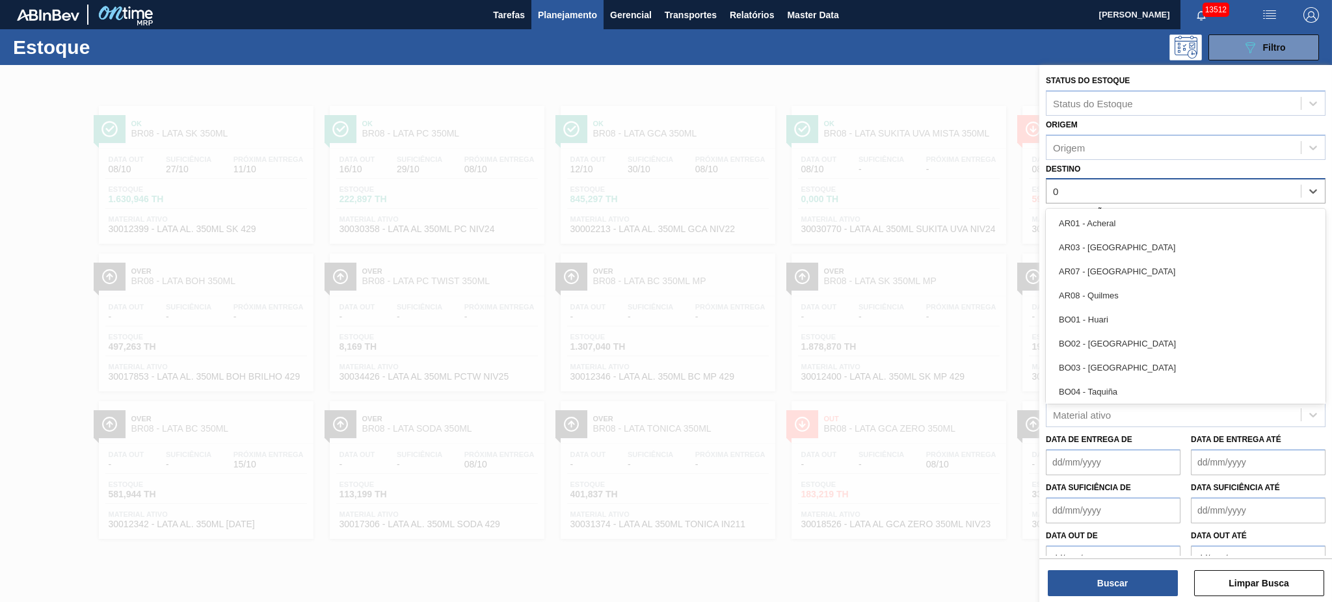
type input "04"
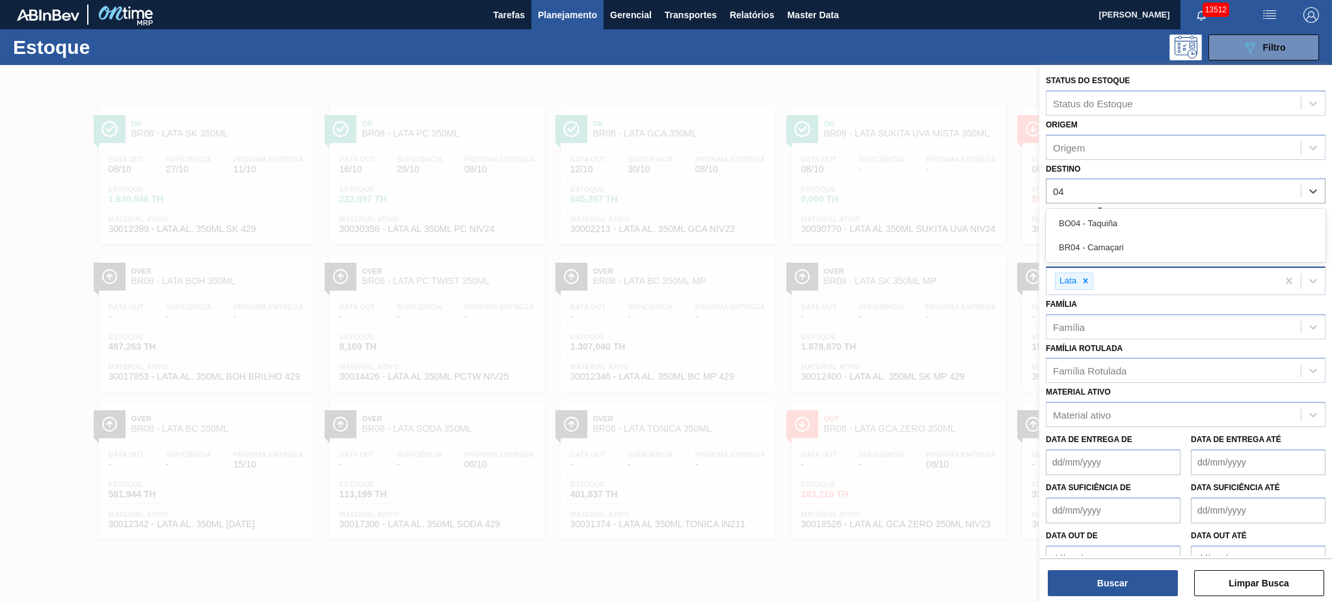
drag, startPoint x: 1156, startPoint y: 248, endPoint x: 1156, endPoint y: 282, distance: 34.5
click at [1156, 248] on div "BR04 - Camaçari" at bounding box center [1186, 247] width 280 height 24
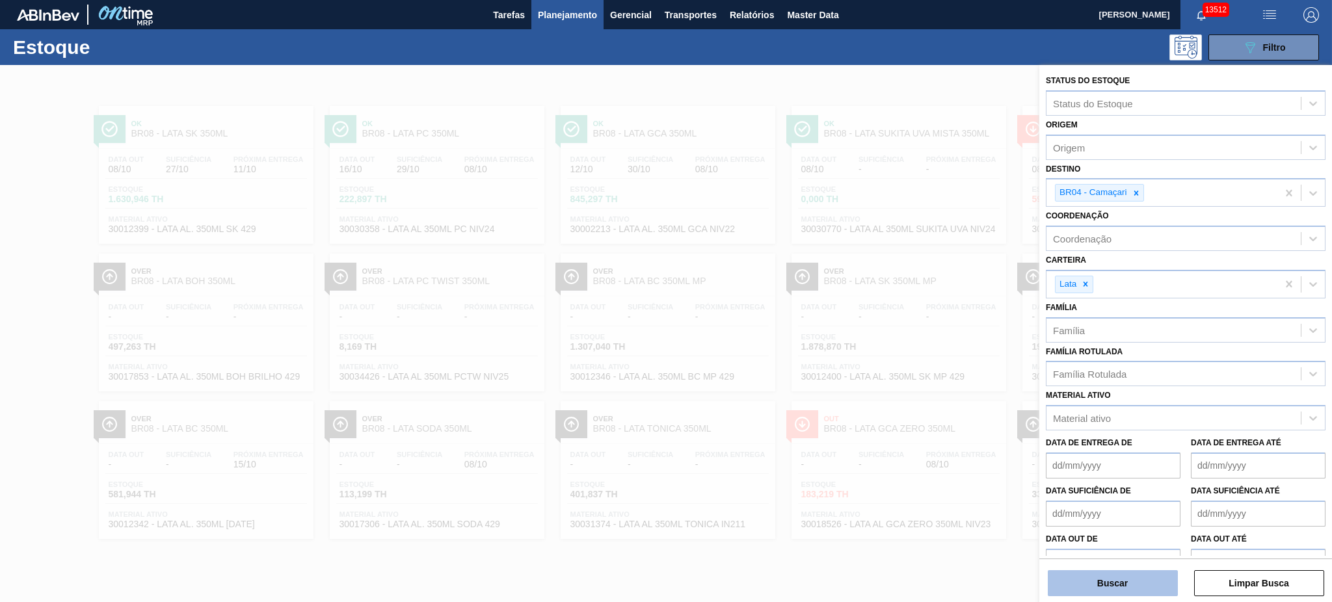
click at [1118, 574] on button "Buscar" at bounding box center [1113, 583] width 130 height 26
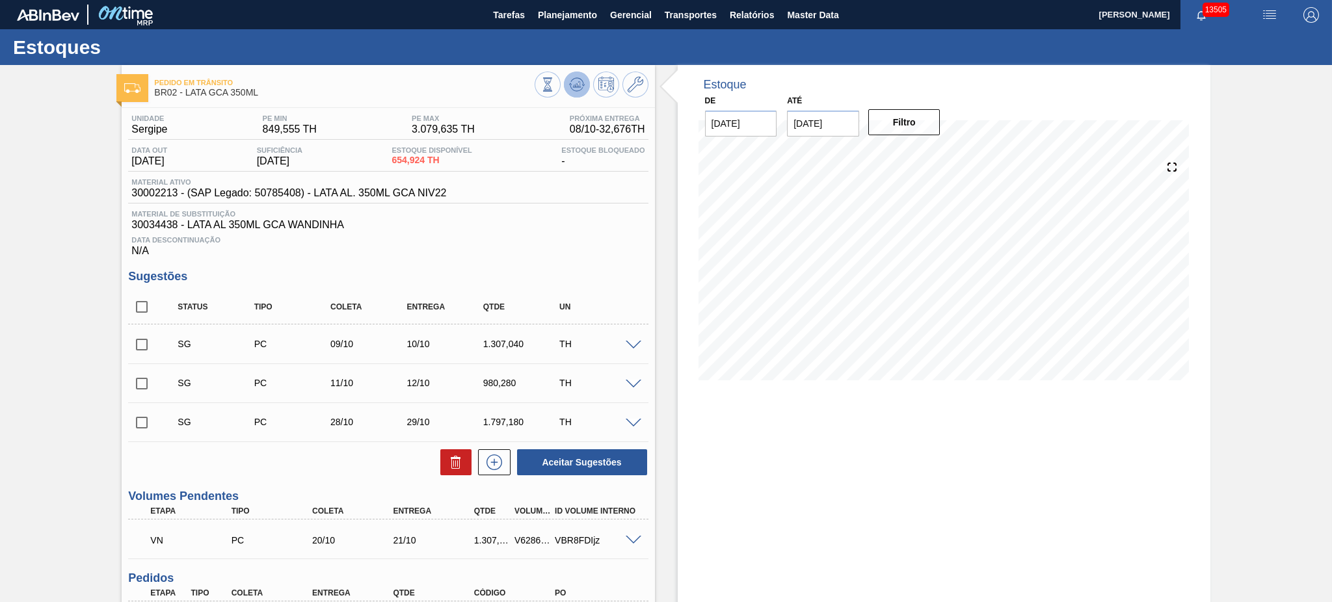
click at [585, 83] on button at bounding box center [577, 85] width 26 height 26
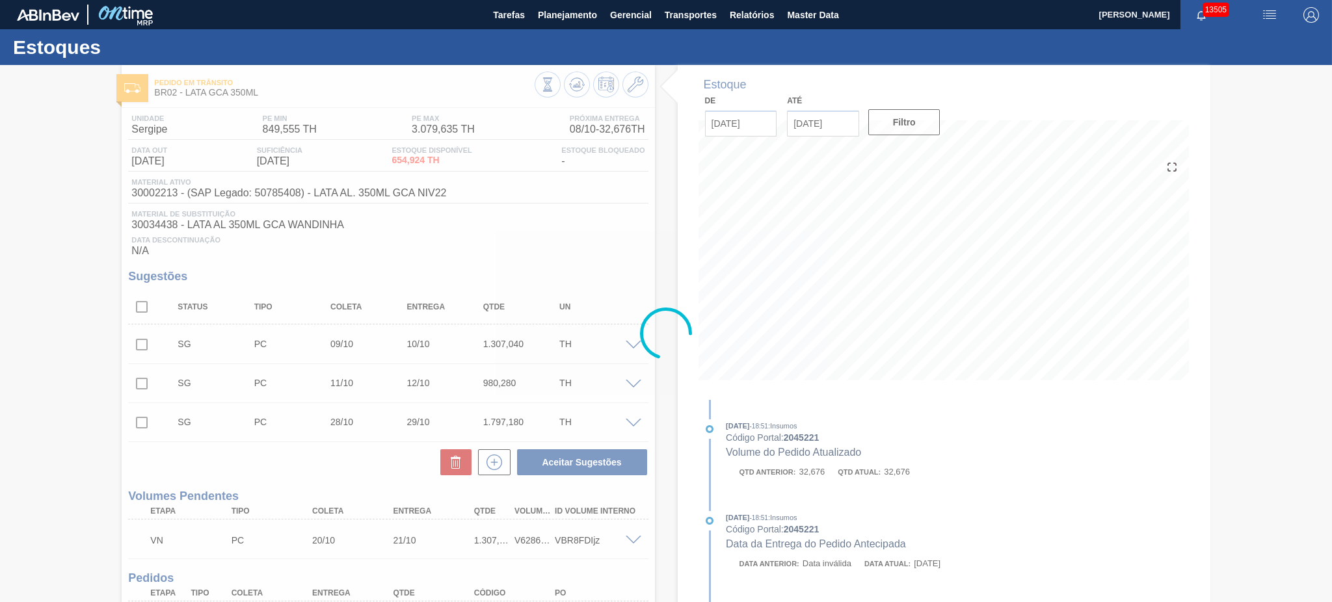
drag, startPoint x: 652, startPoint y: 85, endPoint x: 636, endPoint y: 85, distance: 16.3
click at [636, 85] on div at bounding box center [666, 333] width 1332 height 537
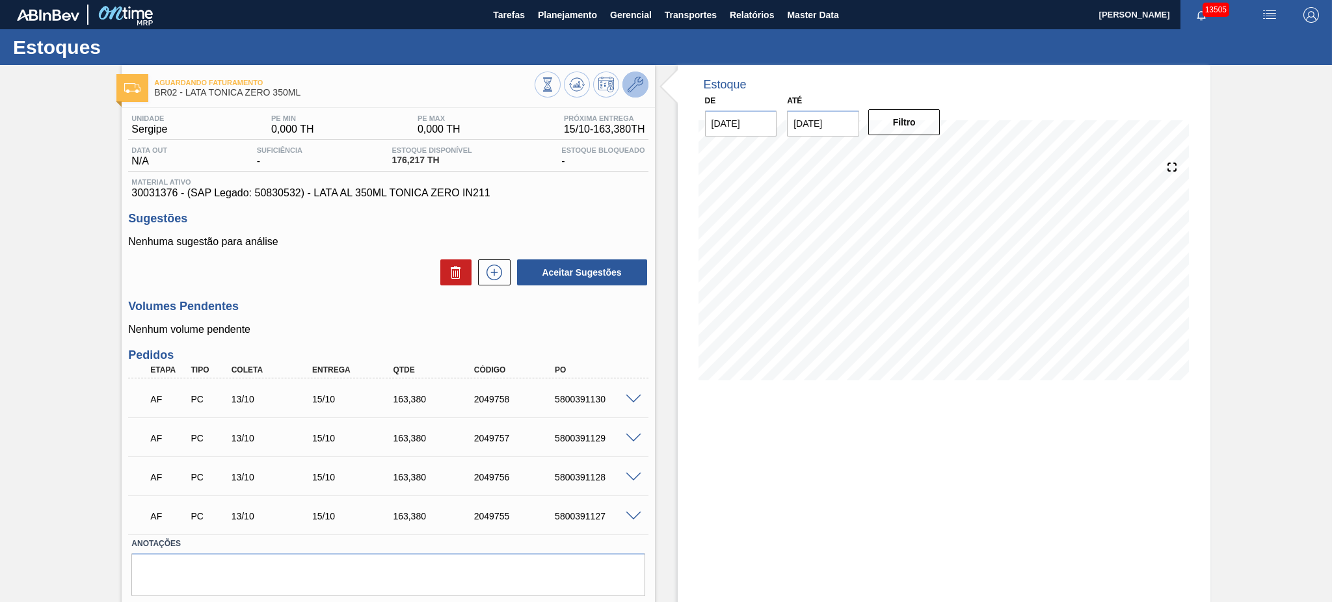
click at [623, 88] on button at bounding box center [636, 85] width 26 height 26
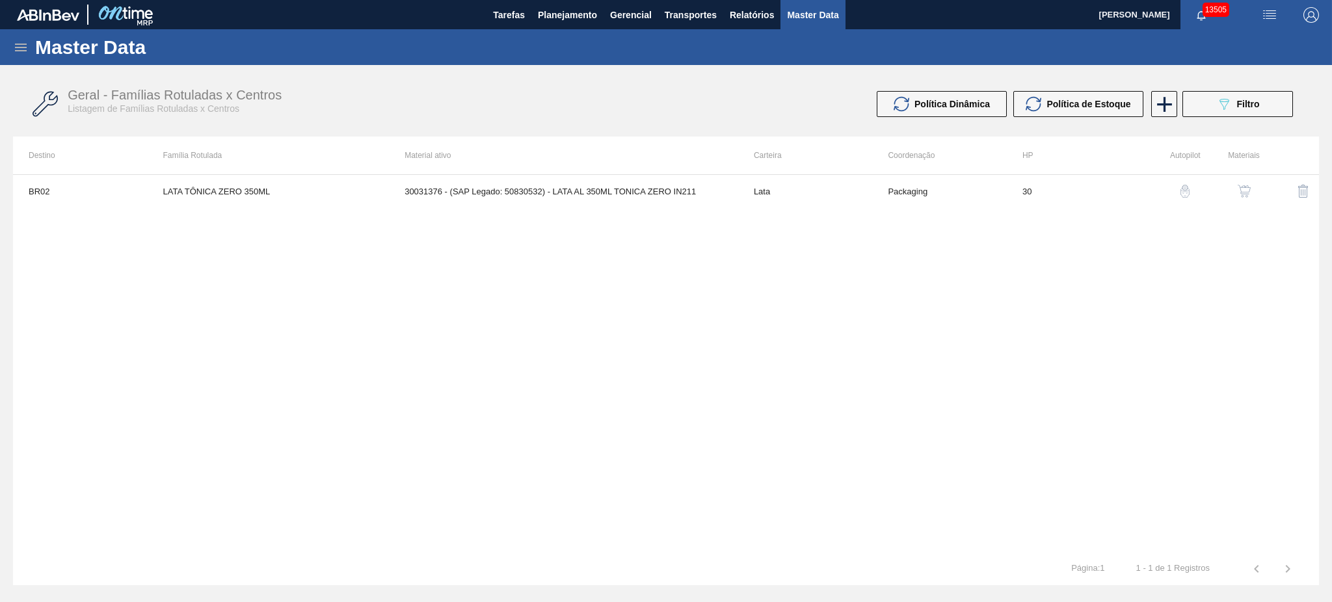
click at [1254, 185] on button "button" at bounding box center [1244, 191] width 31 height 31
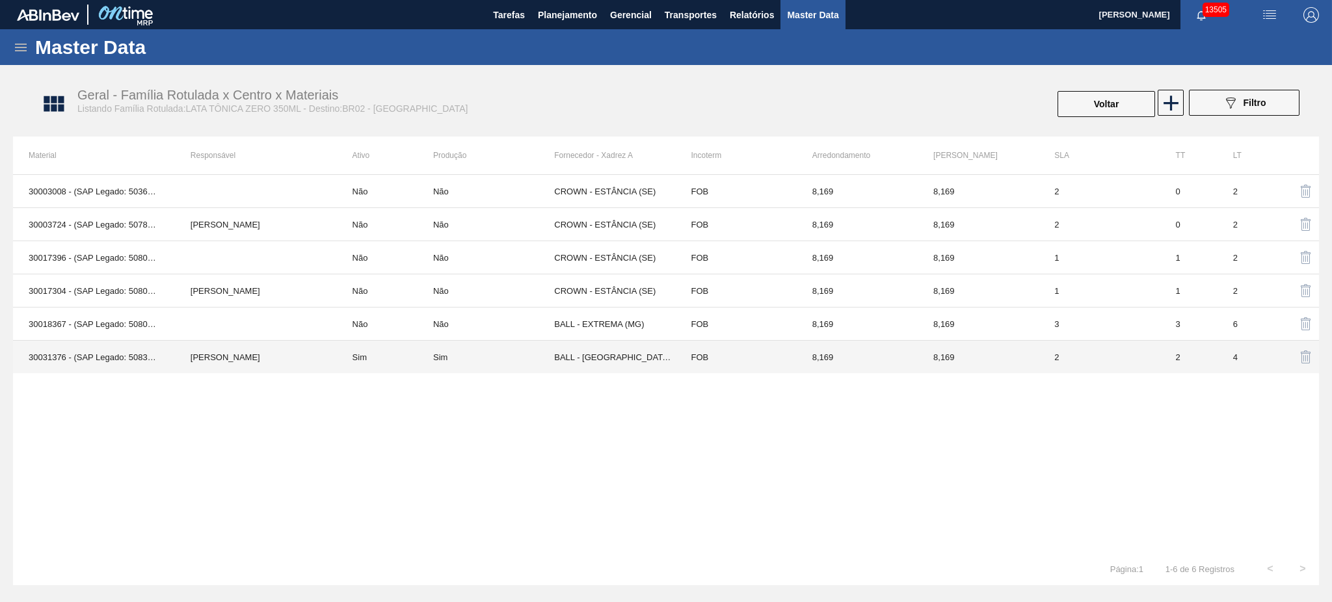
click at [355, 351] on td "Sim" at bounding box center [385, 357] width 96 height 33
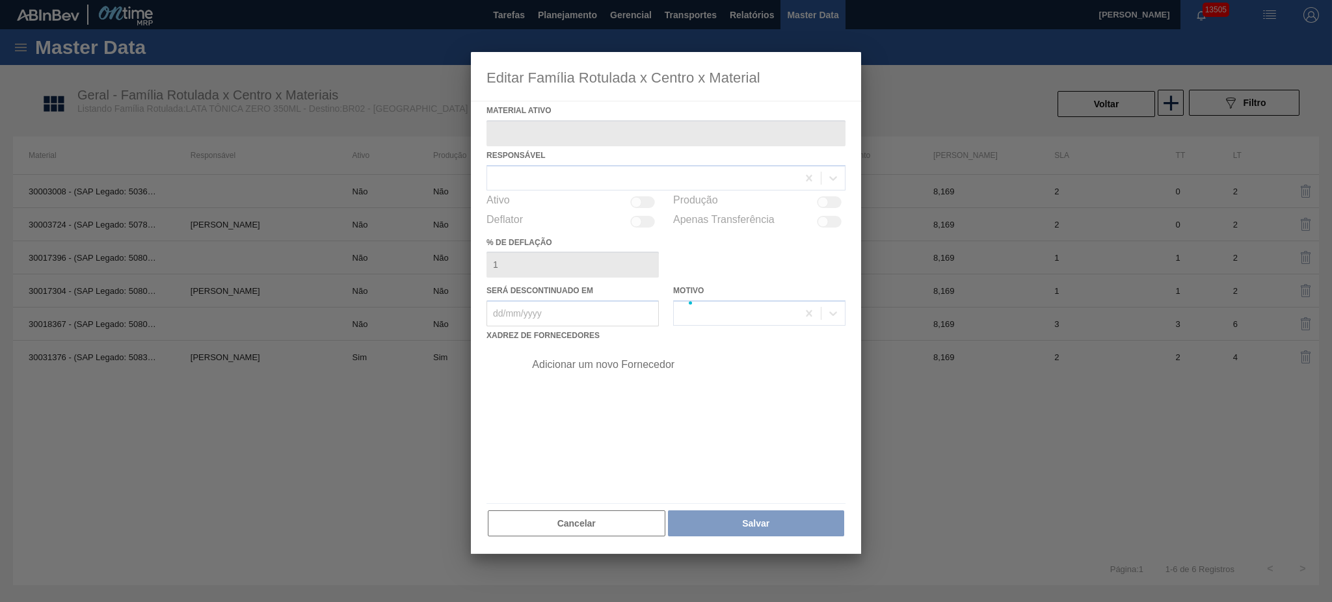
type ativo "30031376 - (SAP Legado: 50830532) - LATA AL 350ML TONICA ZERO IN211"
checkbox input "true"
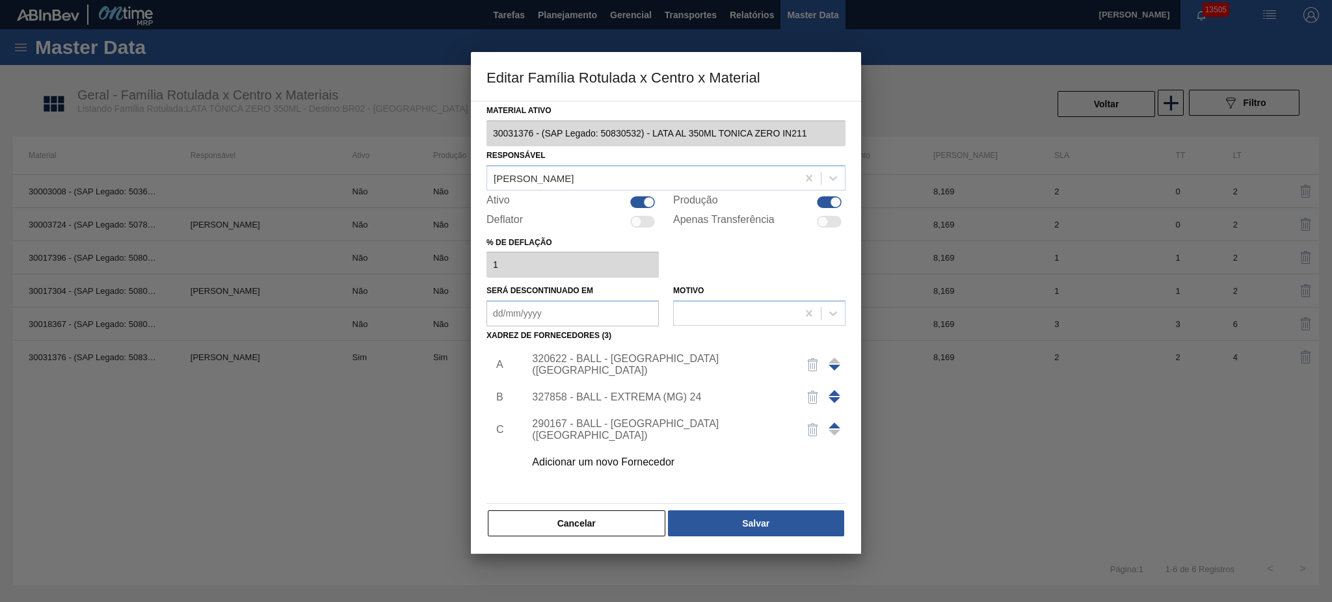
click at [649, 355] on div "320622 - BALL - [GEOGRAPHIC_DATA] ([GEOGRAPHIC_DATA])" at bounding box center [681, 365] width 328 height 33
click at [645, 371] on div "320622 - BALL - [GEOGRAPHIC_DATA] ([GEOGRAPHIC_DATA])" at bounding box center [681, 365] width 328 height 33
click at [649, 364] on div "320622 - BALL - [GEOGRAPHIC_DATA] ([GEOGRAPHIC_DATA])" at bounding box center [659, 364] width 255 height 23
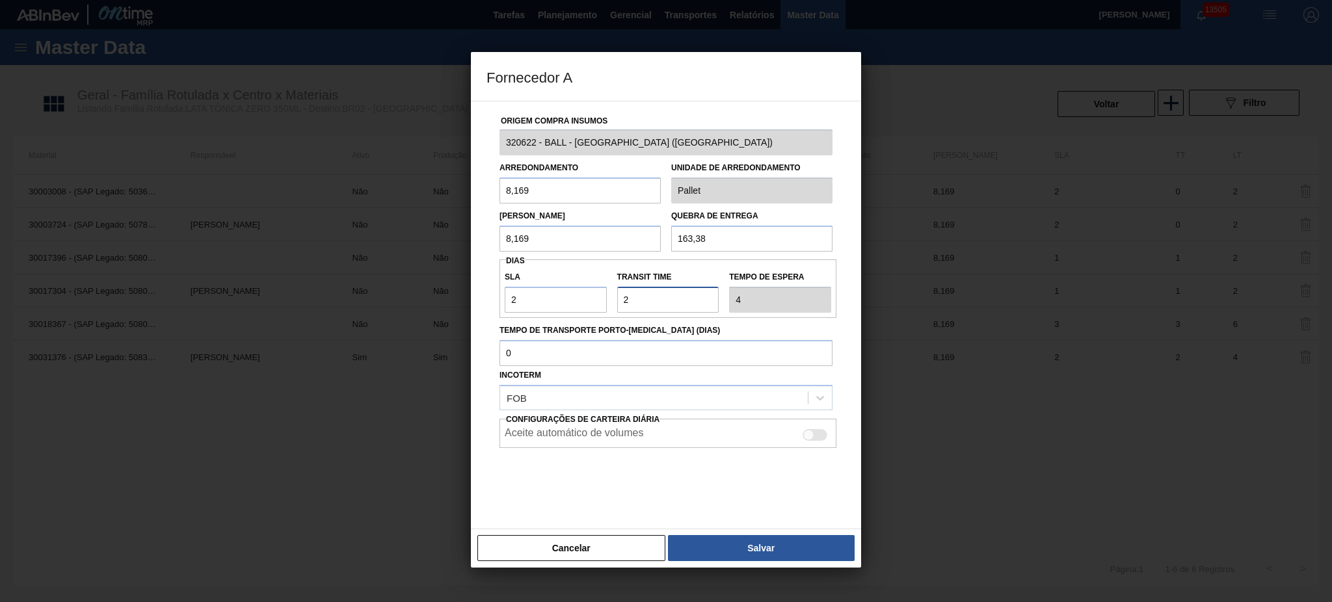
drag, startPoint x: 658, startPoint y: 308, endPoint x: 543, endPoint y: 323, distance: 116.0
click at [543, 318] on div "Origem Compra Insumos 320622 - BALL - RECIFE (PE) Arredondamento 8,169 Unidade …" at bounding box center [666, 307] width 359 height 412
type input "1"
type input "3"
type input "1"
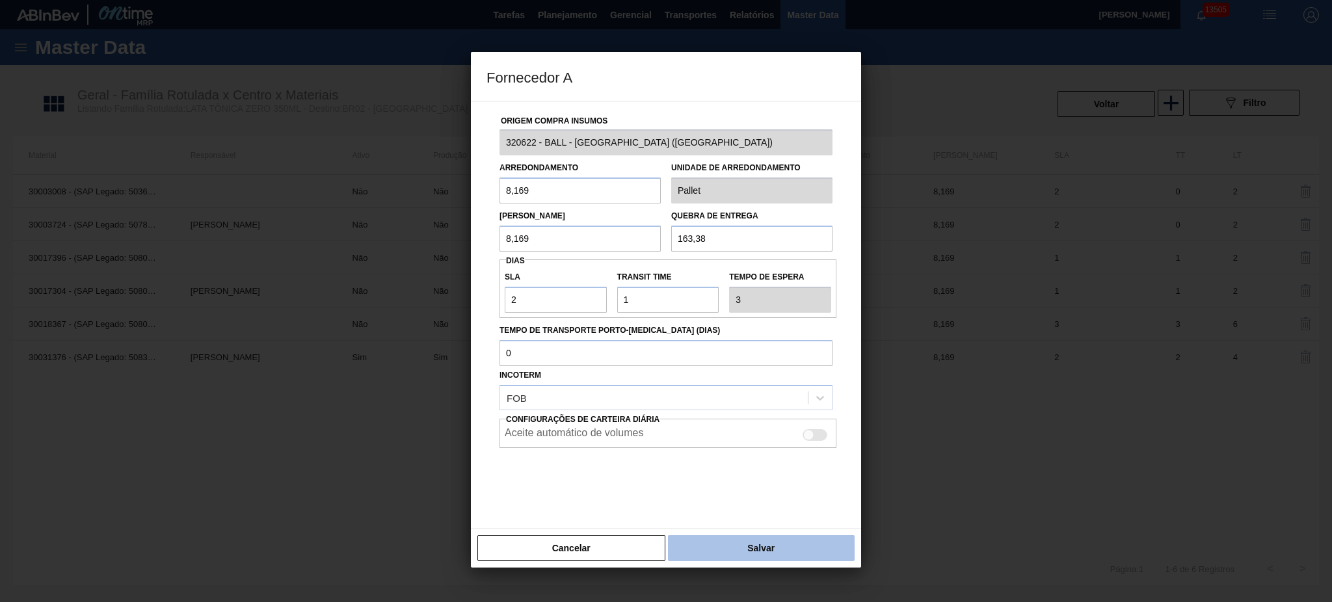
click at [769, 552] on button "Salvar" at bounding box center [761, 548] width 187 height 26
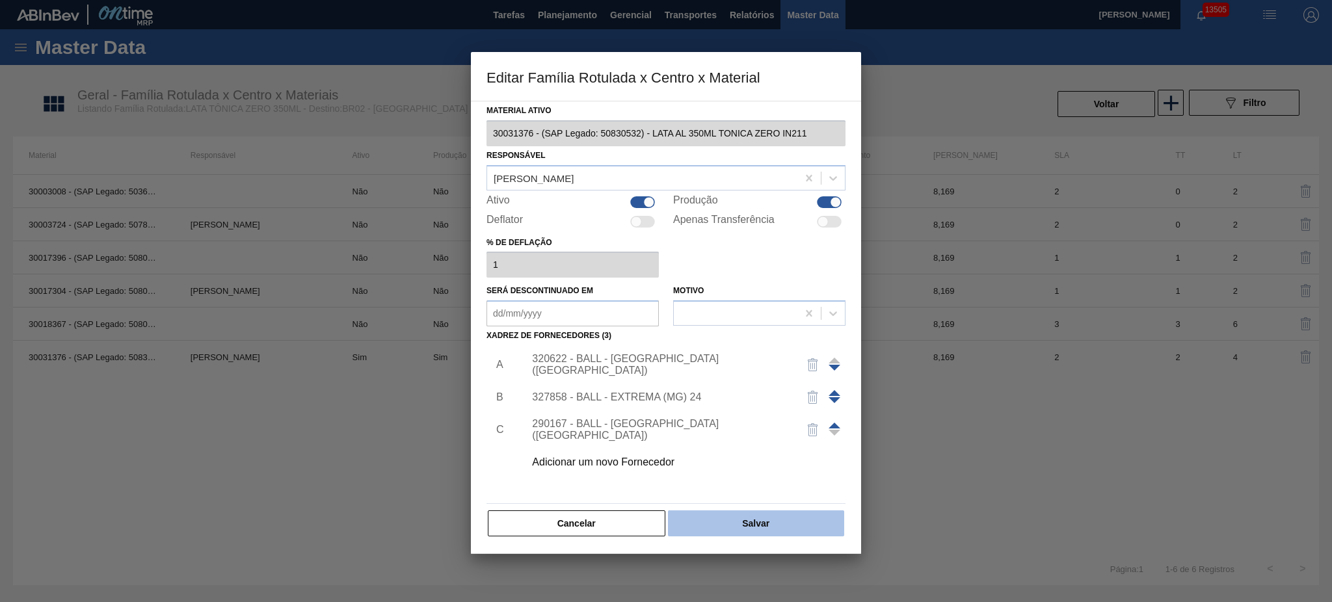
click at [756, 518] on button "Salvar" at bounding box center [756, 524] width 176 height 26
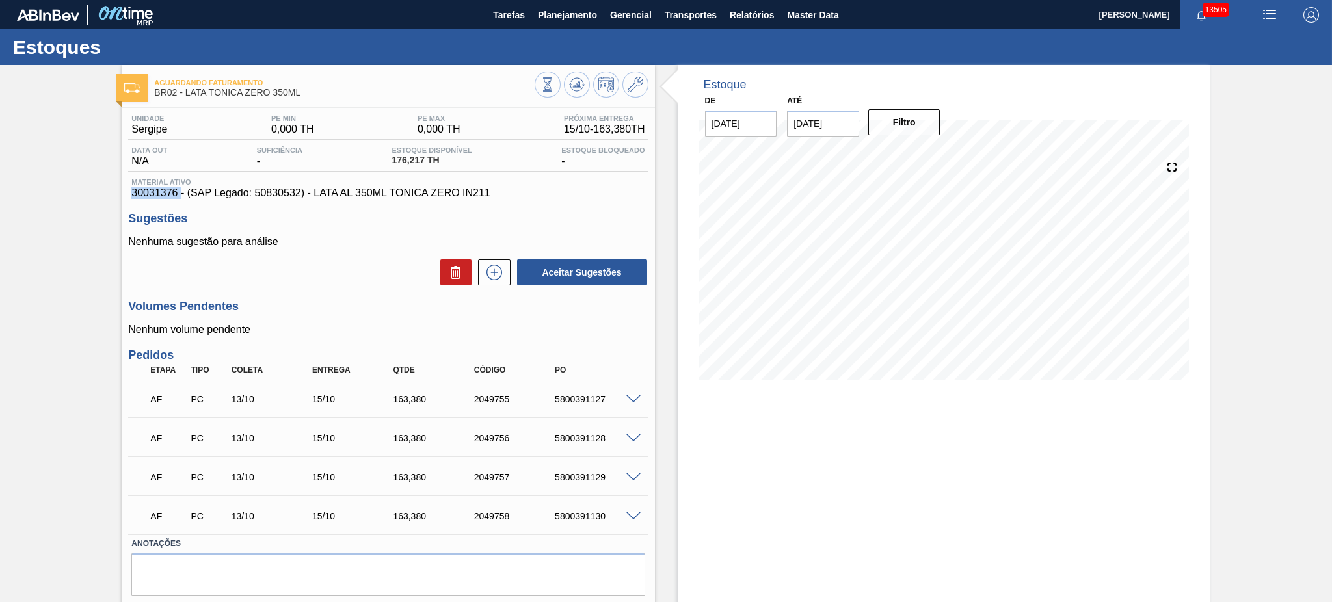
drag, startPoint x: 163, startPoint y: 188, endPoint x: 180, endPoint y: 189, distance: 16.9
click at [180, 189] on div "Material ativo 30031376 - (SAP Legado: 50830532) - LATA AL 350ML TONICA ZERO IN…" at bounding box center [388, 188] width 520 height 21
copy span "30031376"
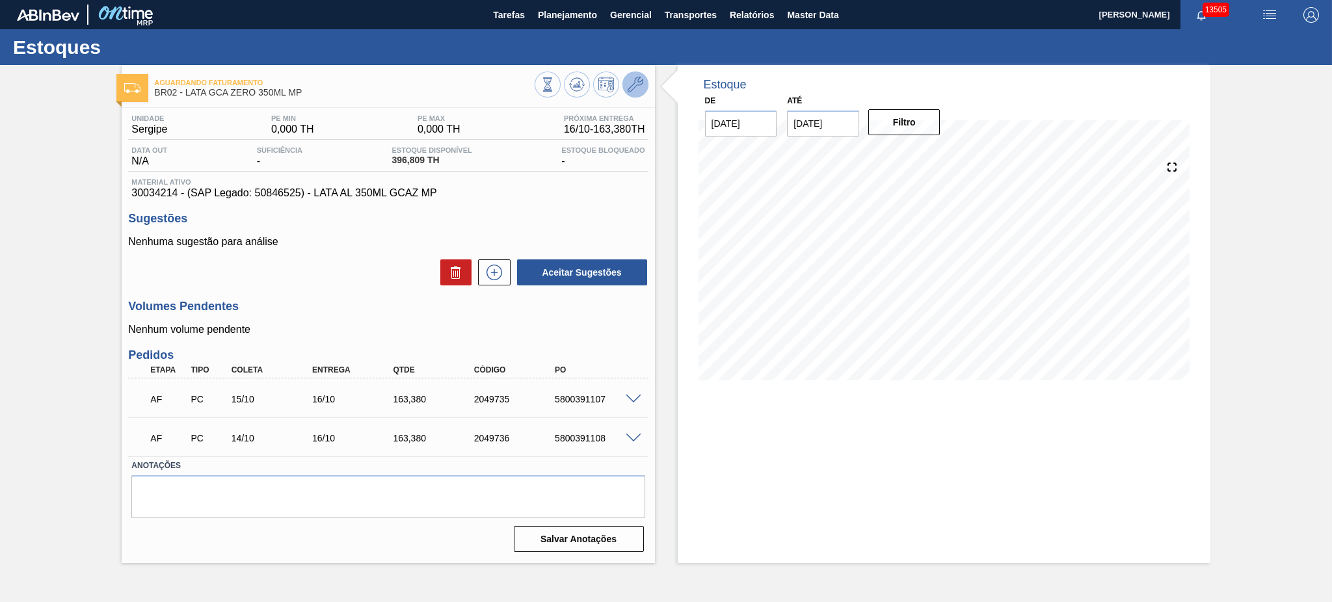
click at [634, 84] on icon at bounding box center [636, 85] width 16 height 16
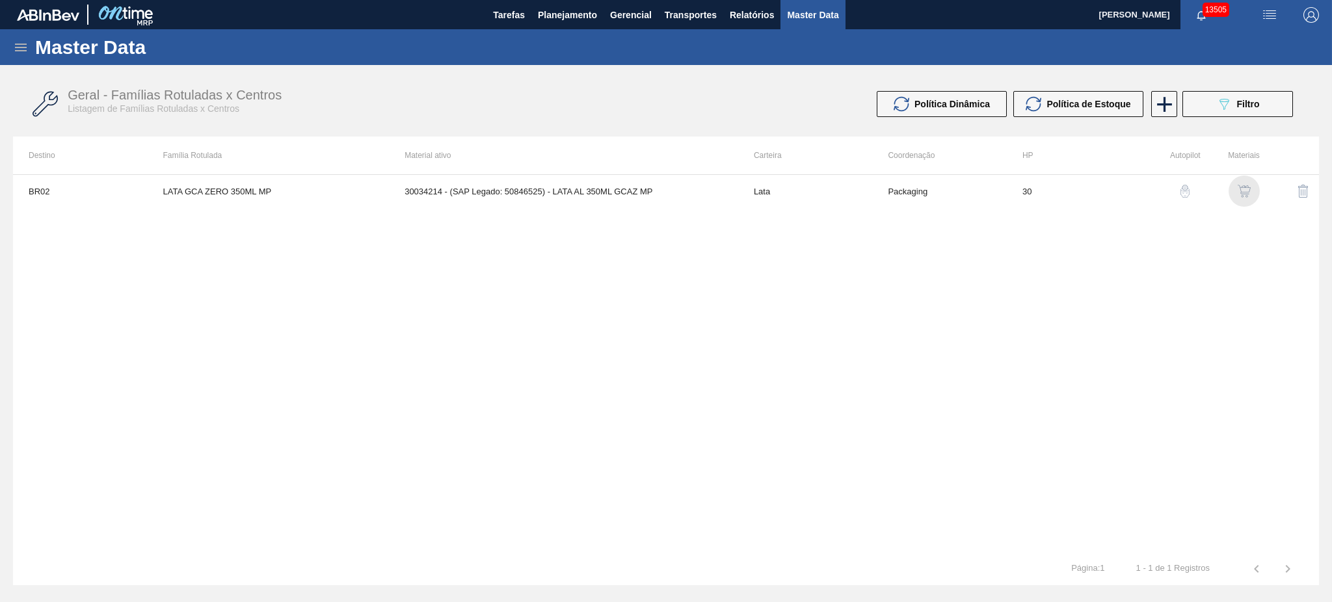
click at [1242, 185] on img "button" at bounding box center [1244, 191] width 13 height 13
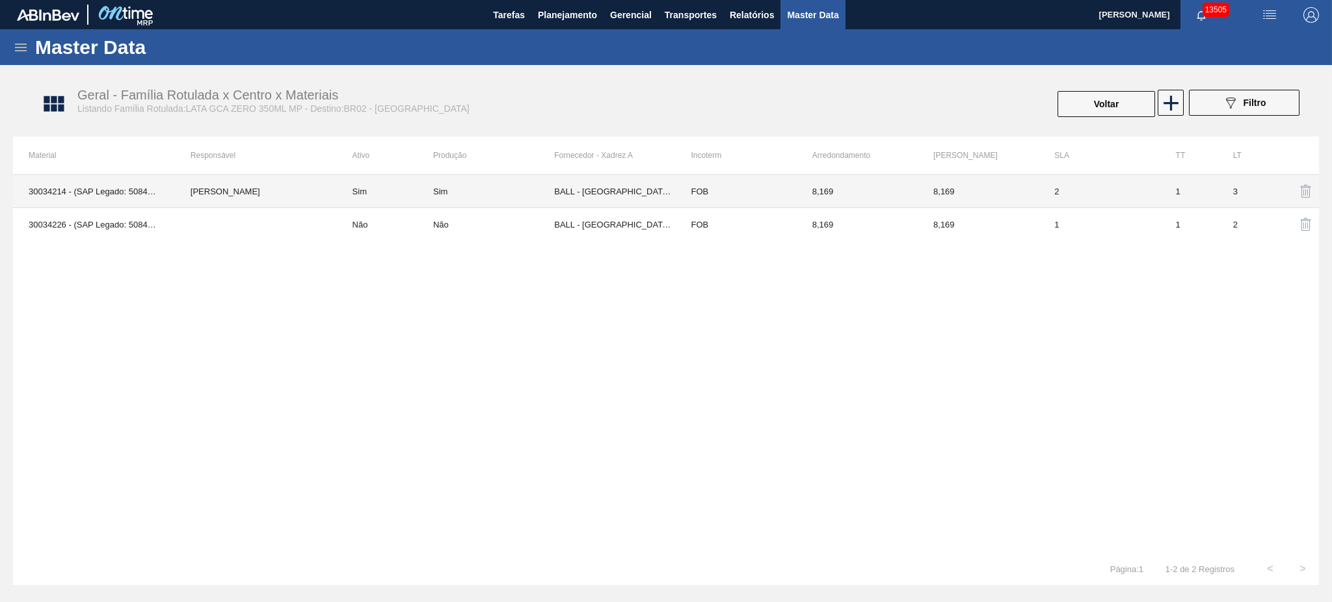
click at [362, 194] on td "Sim" at bounding box center [385, 191] width 96 height 33
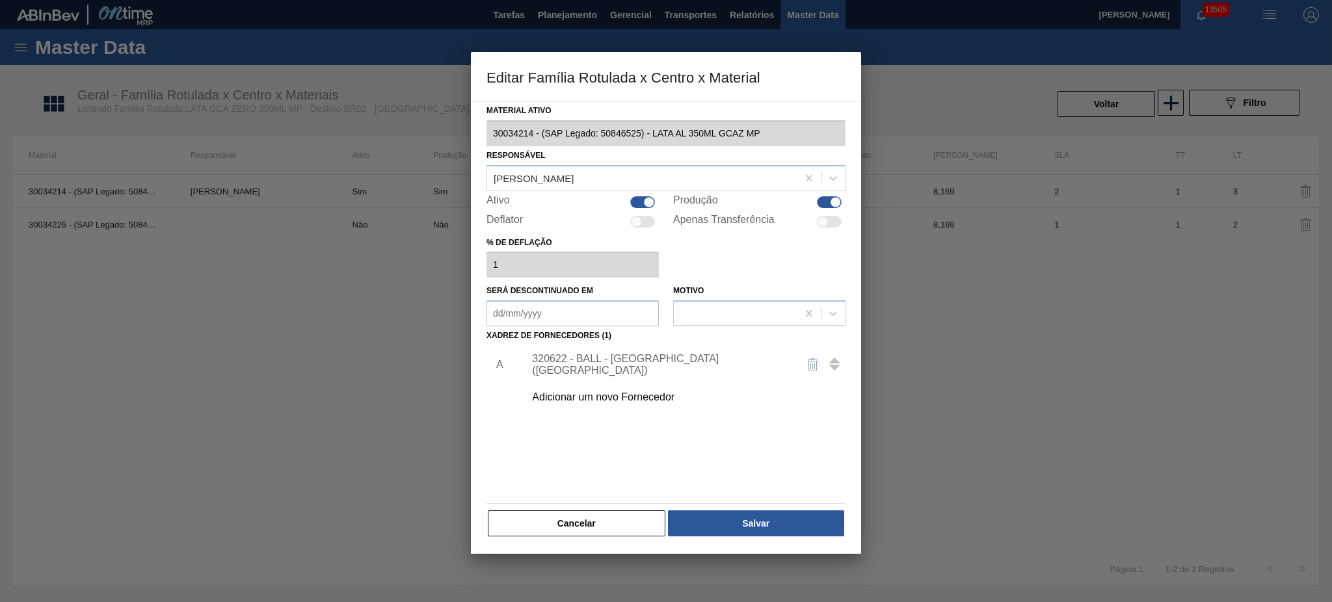
click at [649, 369] on div "320622 - BALL - [GEOGRAPHIC_DATA] ([GEOGRAPHIC_DATA])" at bounding box center [659, 364] width 255 height 23
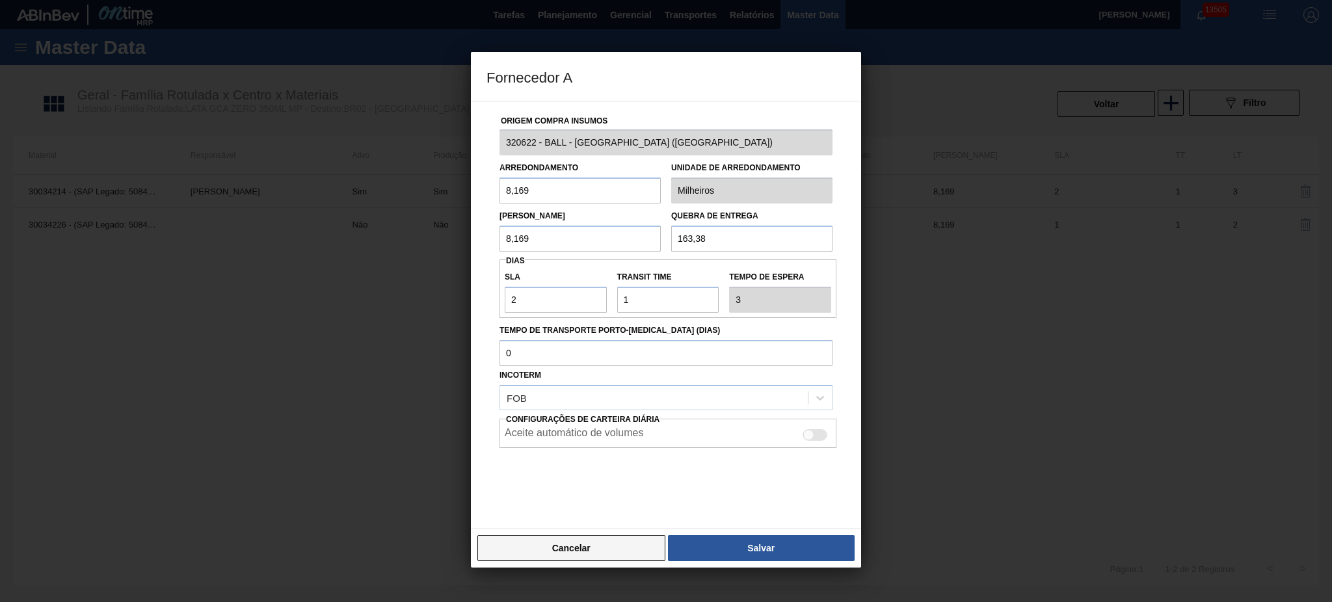
click at [599, 543] on button "Cancelar" at bounding box center [571, 548] width 188 height 26
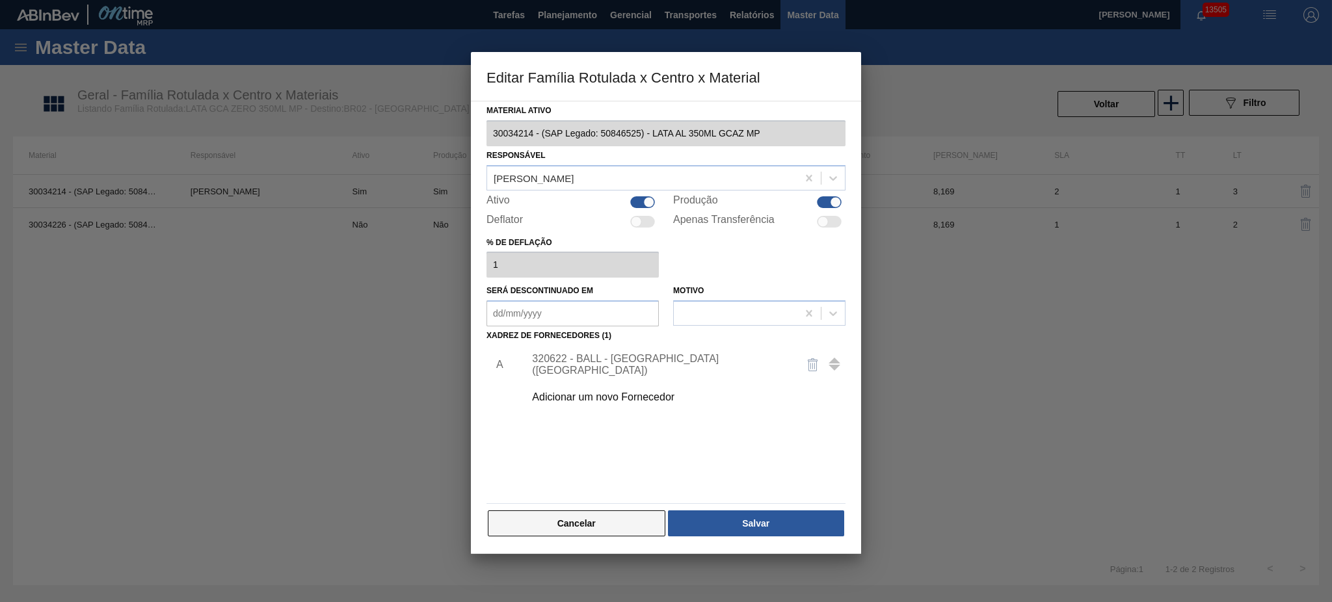
click at [591, 535] on button "Cancelar" at bounding box center [577, 524] width 178 height 26
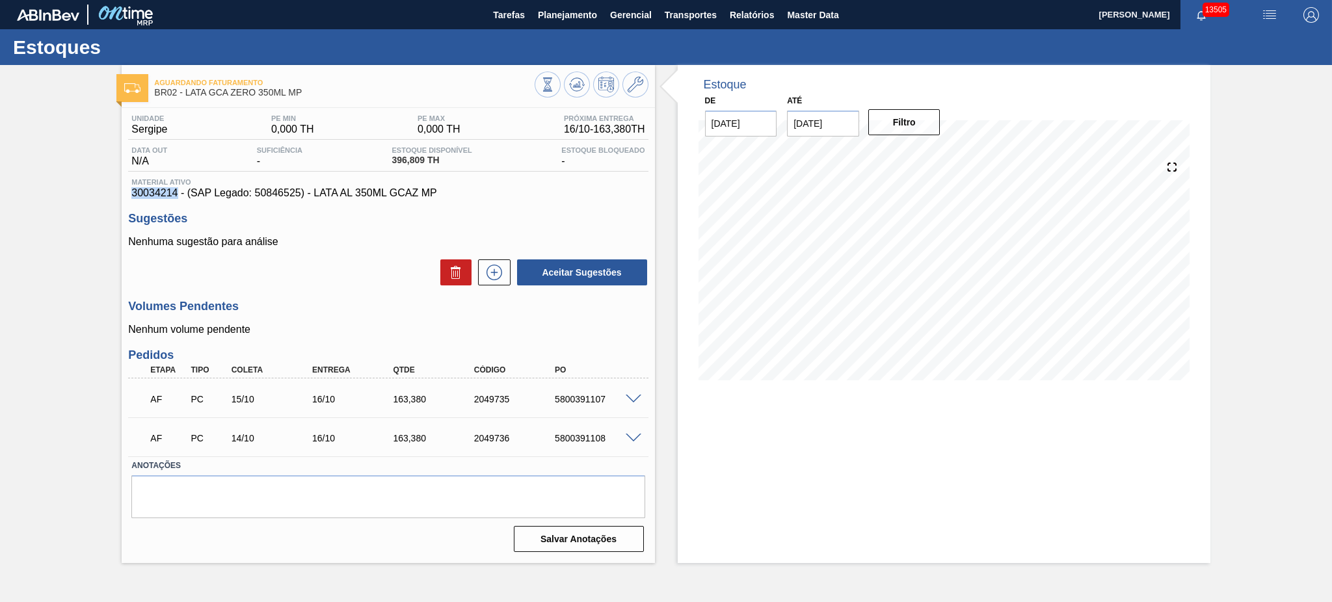
drag, startPoint x: 131, startPoint y: 194, endPoint x: 178, endPoint y: 194, distance: 46.8
click at [178, 194] on span "30034214 - (SAP Legado: 50846525) - LATA AL 350ML GCAZ MP" at bounding box center [387, 193] width 513 height 12
copy span "30034214"
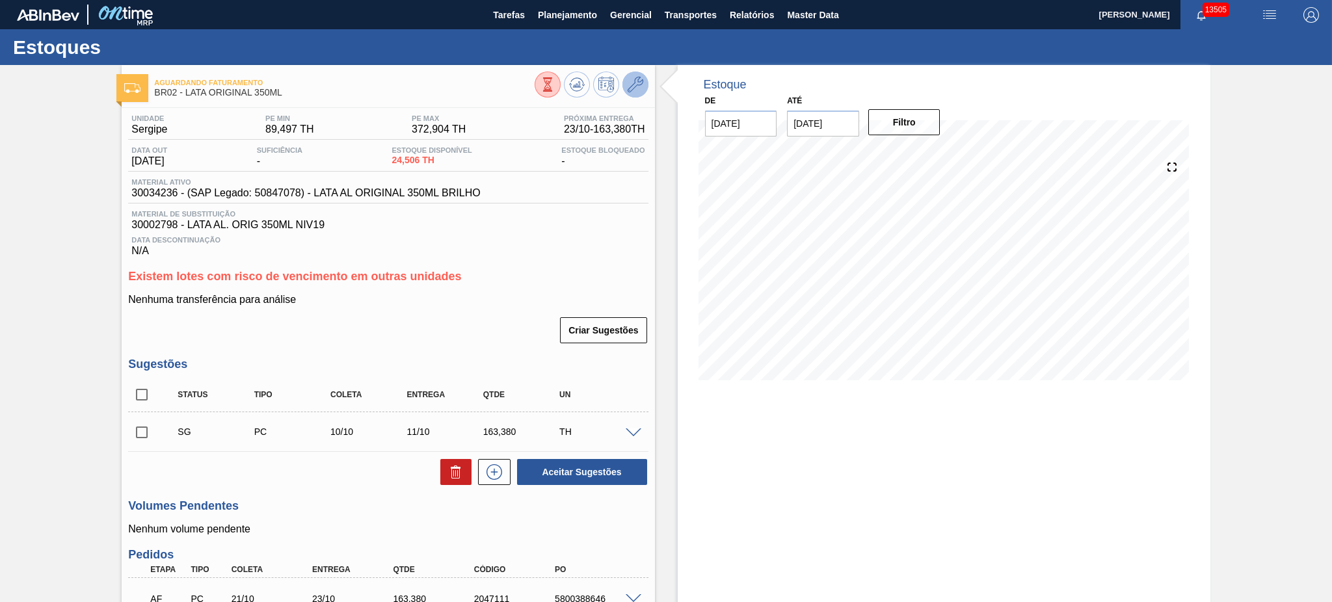
click at [639, 86] on icon at bounding box center [636, 85] width 16 height 16
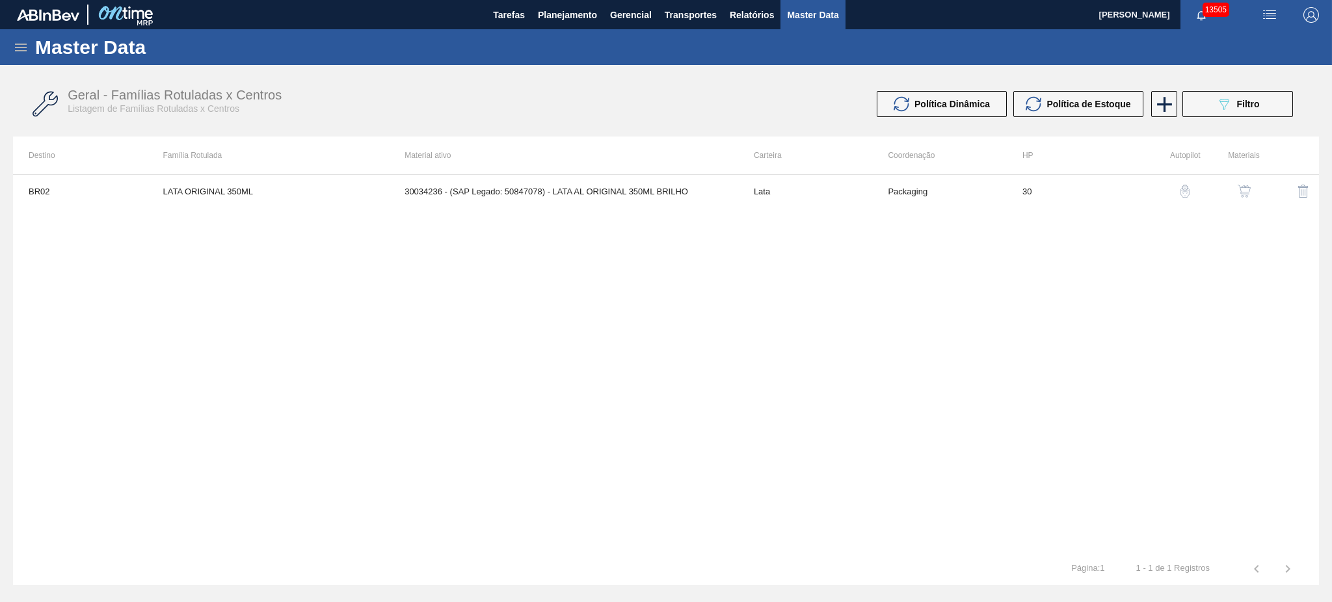
click at [1239, 188] on img "button" at bounding box center [1244, 191] width 13 height 13
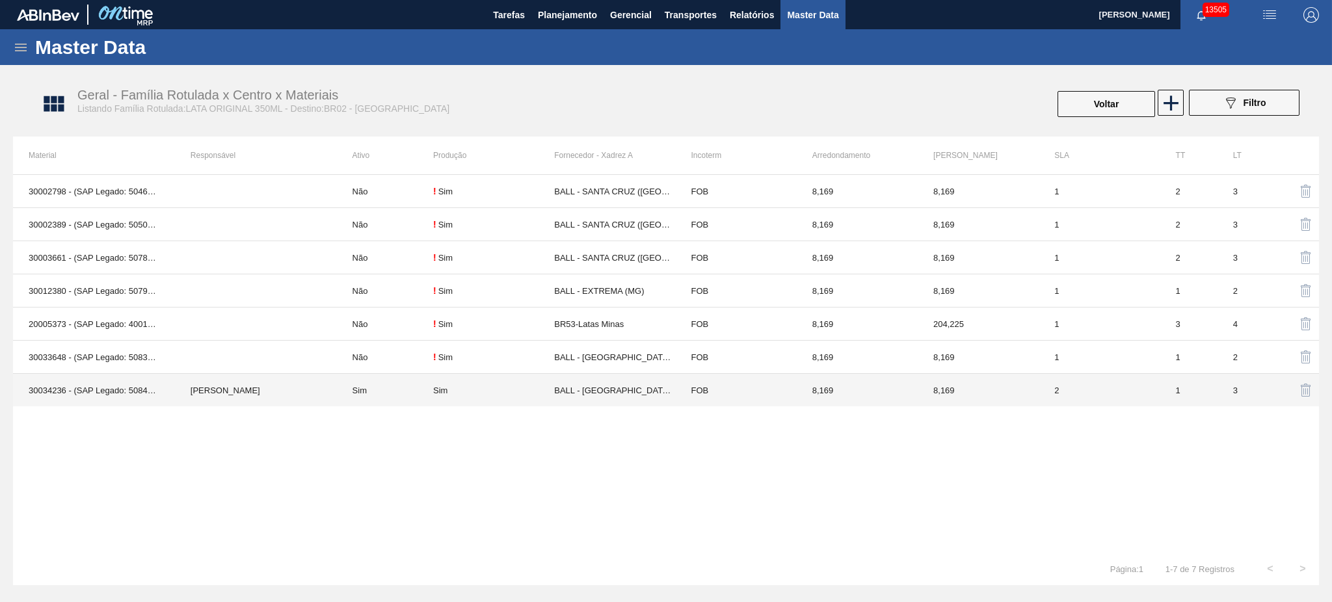
click at [355, 391] on td "Sim" at bounding box center [385, 390] width 96 height 33
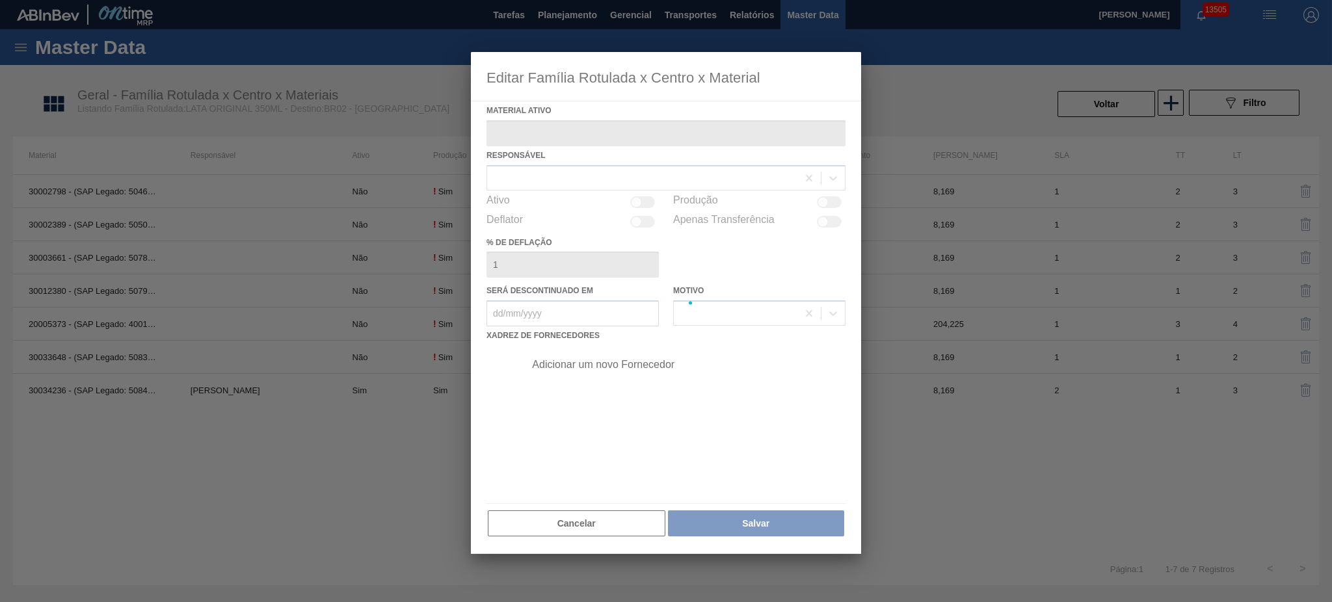
type ativo "30034236 - (SAP Legado: 50847078) - LATA AL ORIGINAL 350ML BRILHO"
checkbox input "true"
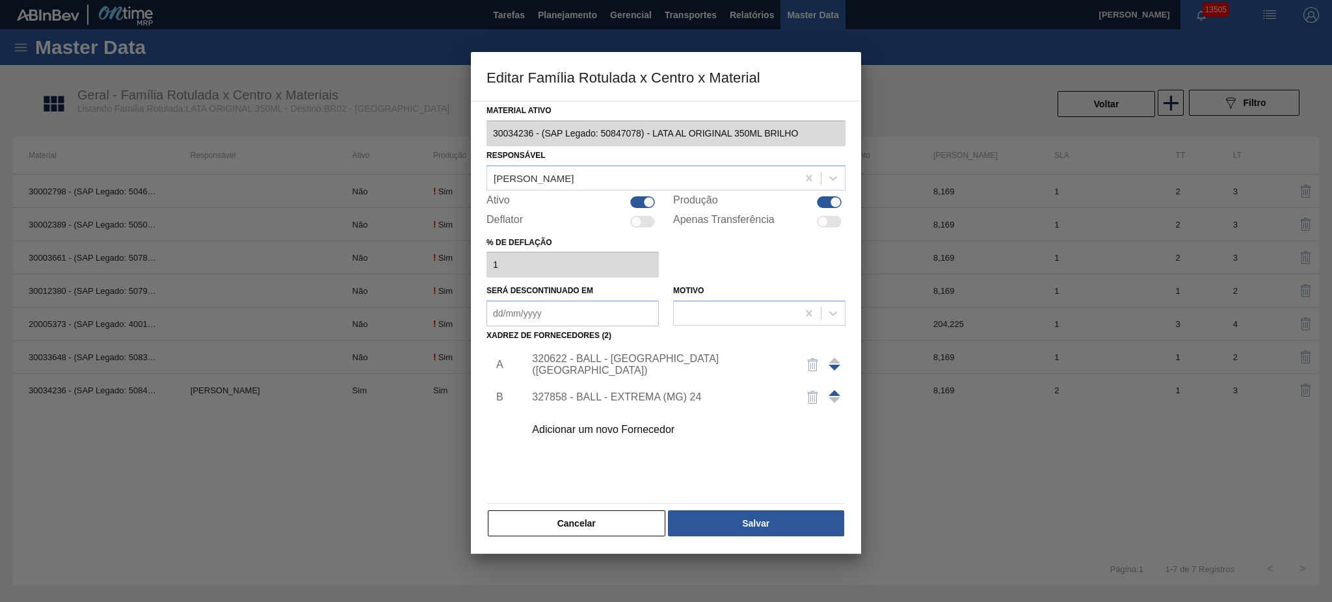
click at [637, 364] on div "320622 - BALL - [GEOGRAPHIC_DATA] ([GEOGRAPHIC_DATA])" at bounding box center [659, 364] width 255 height 23
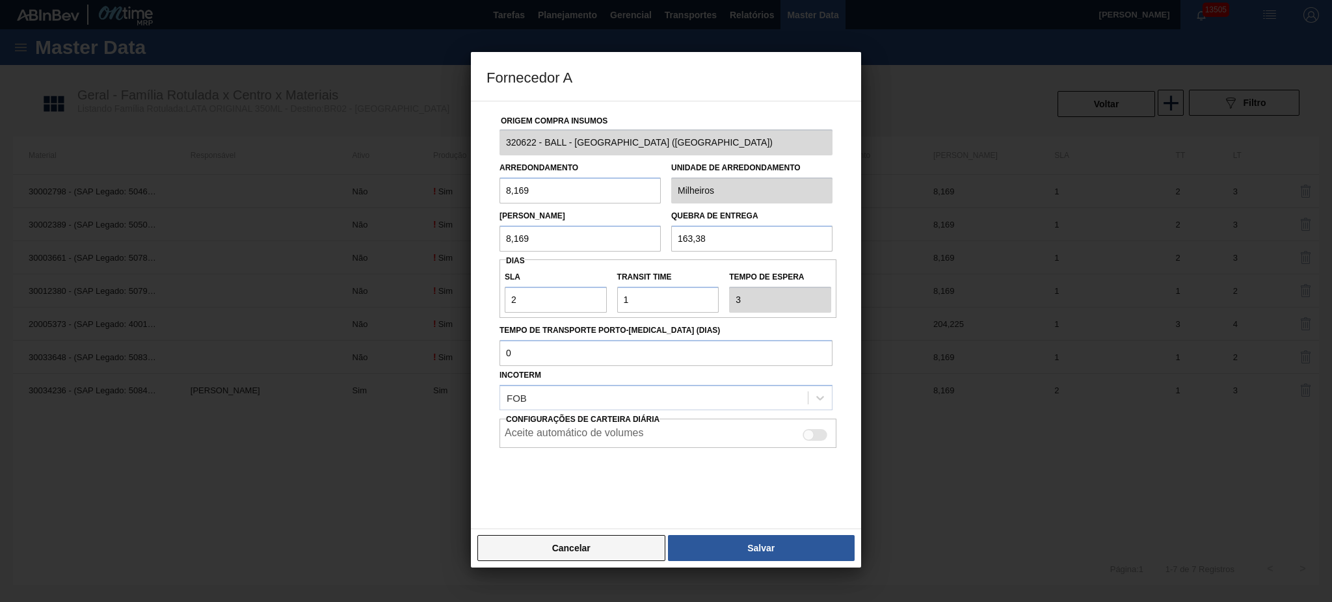
click at [591, 537] on button "Cancelar" at bounding box center [571, 548] width 188 height 26
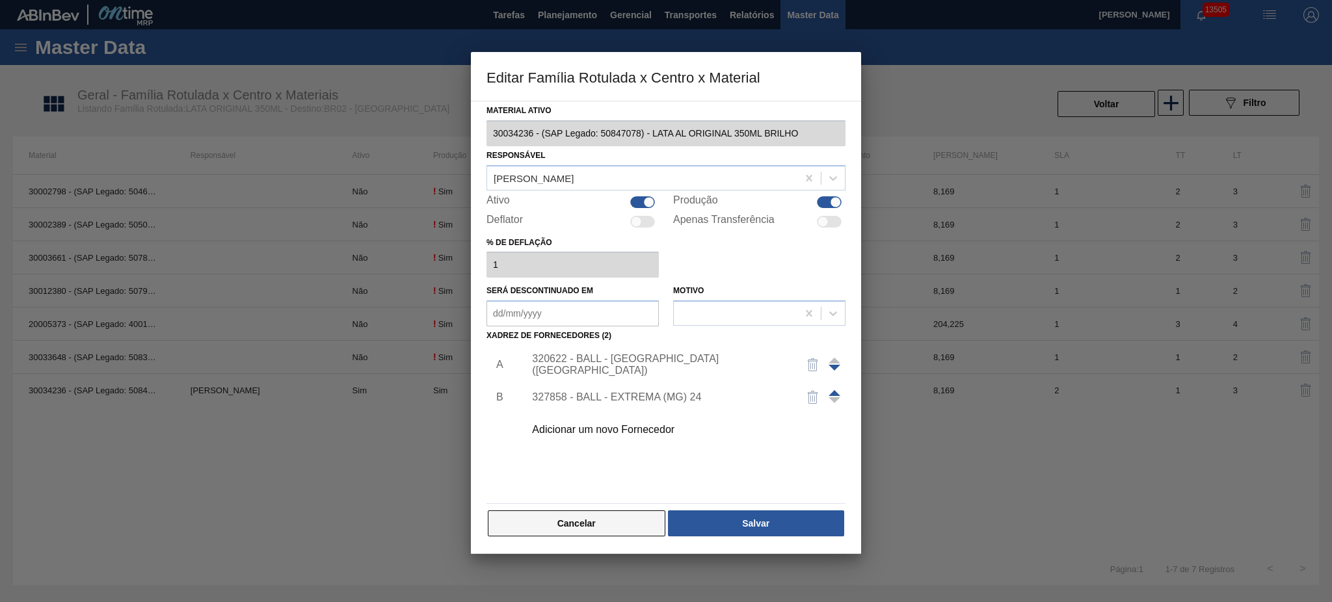
click at [592, 517] on button "Cancelar" at bounding box center [577, 524] width 178 height 26
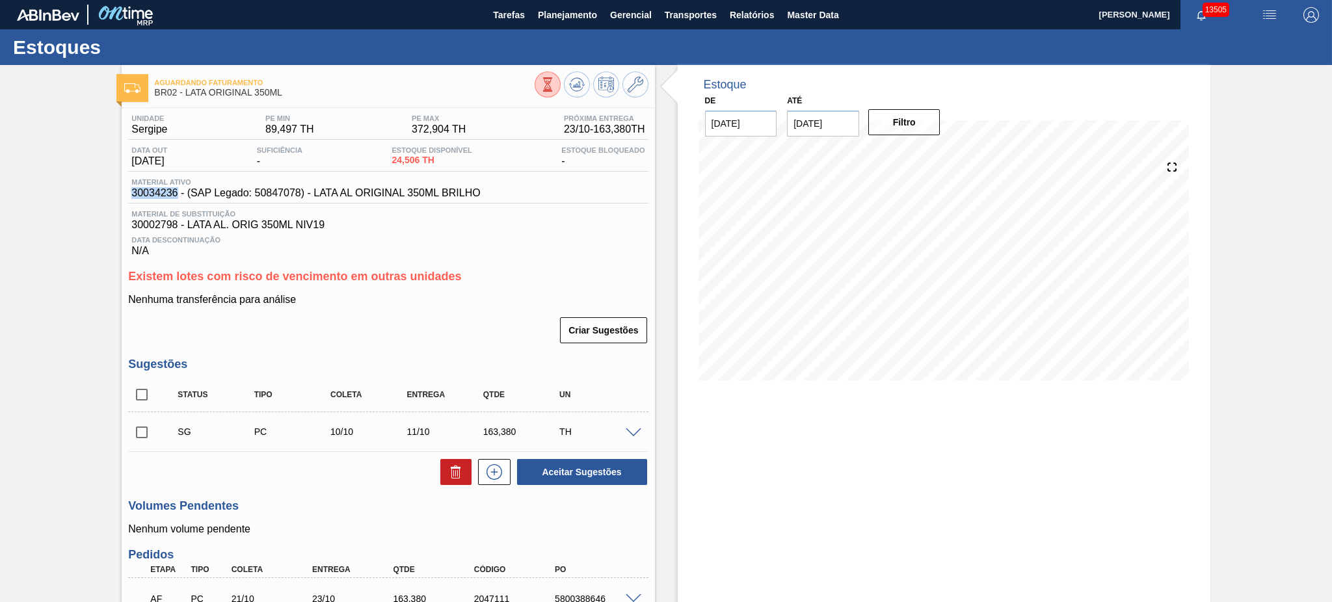
drag, startPoint x: 127, startPoint y: 187, endPoint x: 179, endPoint y: 191, distance: 51.6
click at [179, 191] on div "Material ativo 30034236 - (SAP Legado: 50847078) - LATA AL ORIGINAL 350ML BRILHO" at bounding box center [305, 188] width 355 height 21
copy span "30034236"
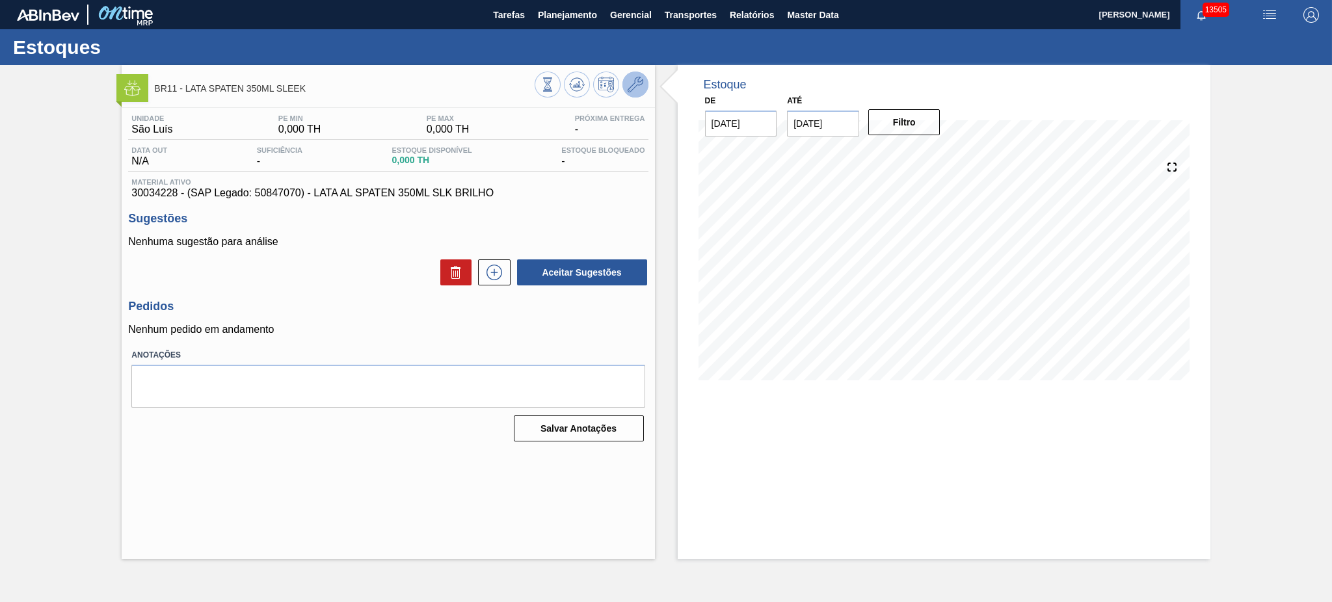
click at [643, 84] on button at bounding box center [636, 85] width 26 height 26
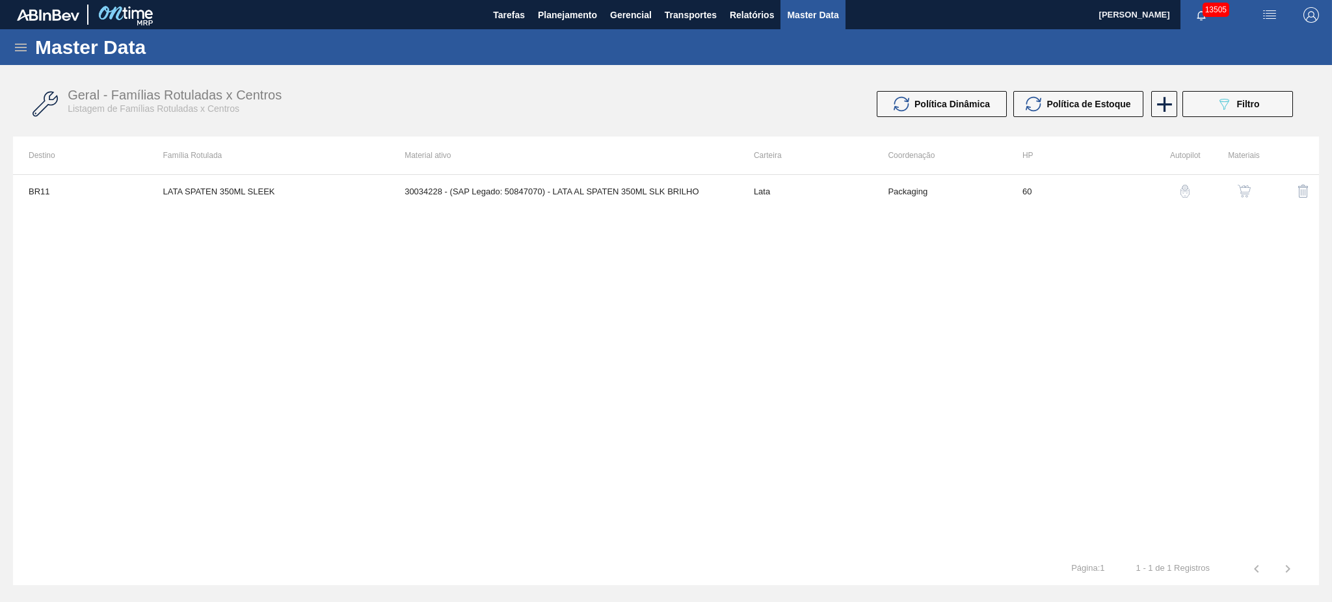
click at [1244, 187] on img "button" at bounding box center [1244, 191] width 13 height 13
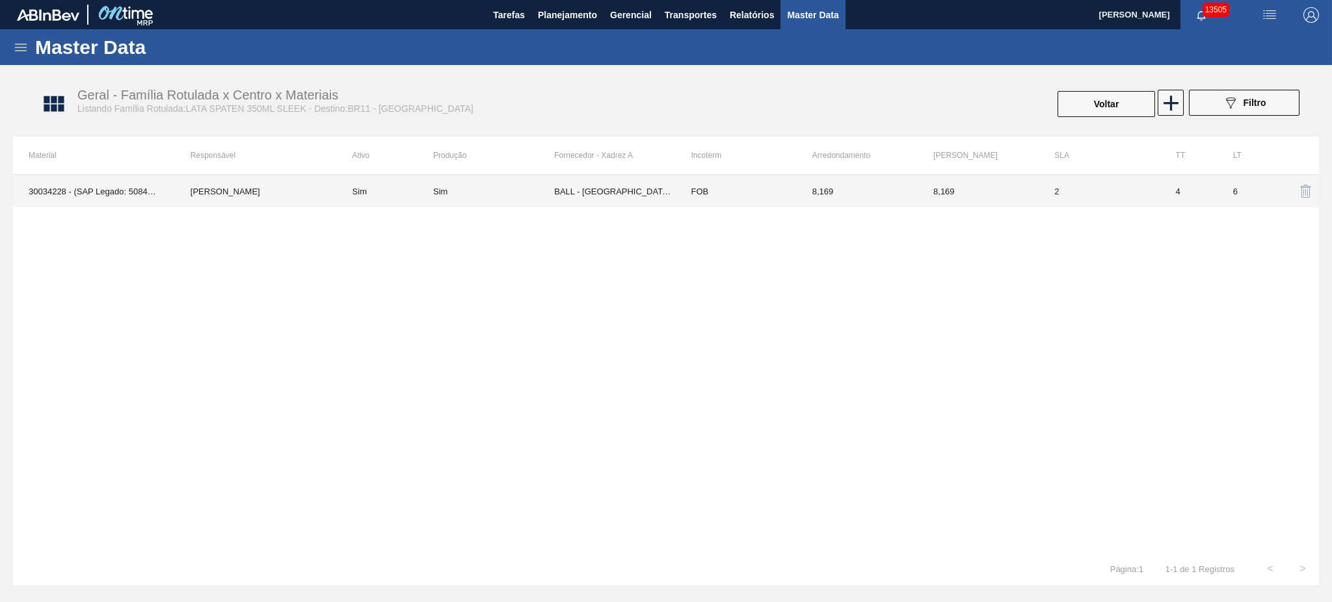
click at [587, 187] on td "BALL - [GEOGRAPHIC_DATA] ([GEOGRAPHIC_DATA])" at bounding box center [614, 191] width 121 height 33
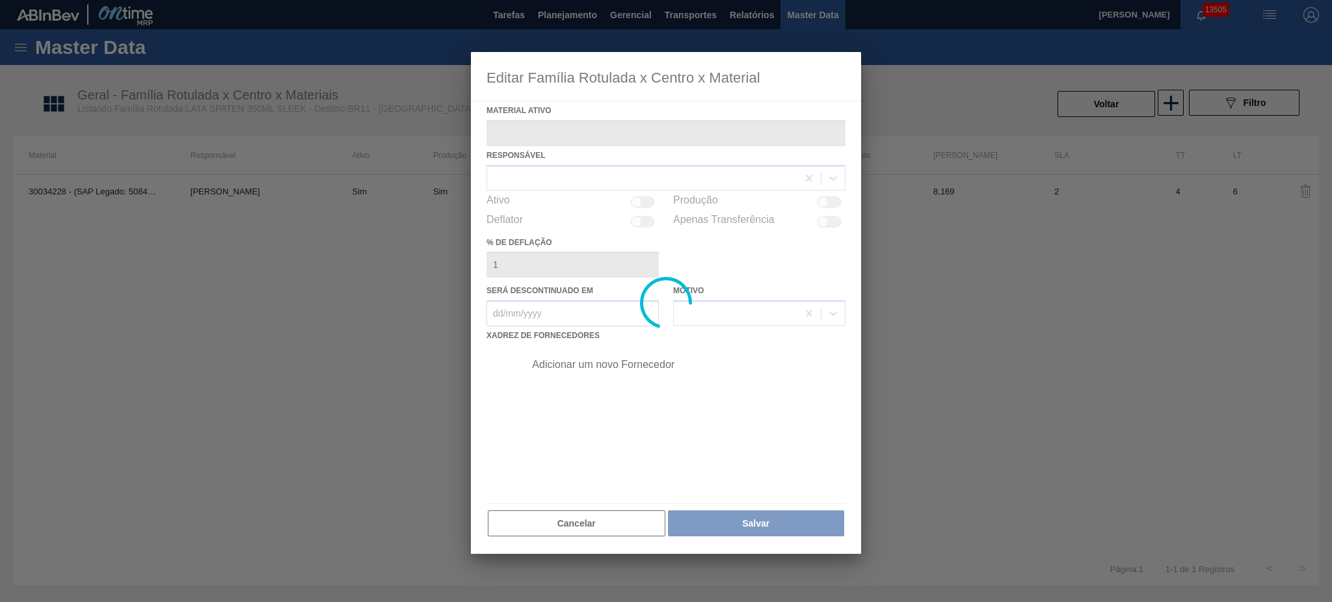
type ativo "30034228 - (SAP Legado: 50847070) - LATA AL SPATEN 350ML SLK BRILHO"
checkbox input "true"
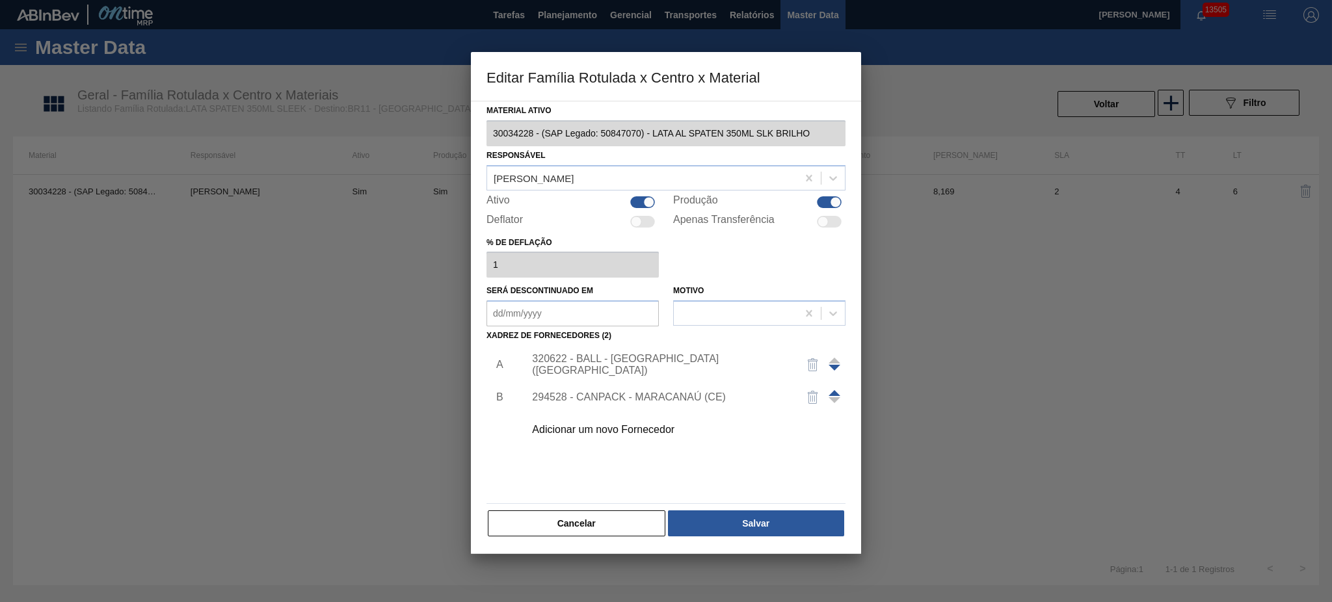
click at [663, 401] on div "294528 - CANPACK - MARACANAÚ (CE)" at bounding box center [659, 398] width 255 height 12
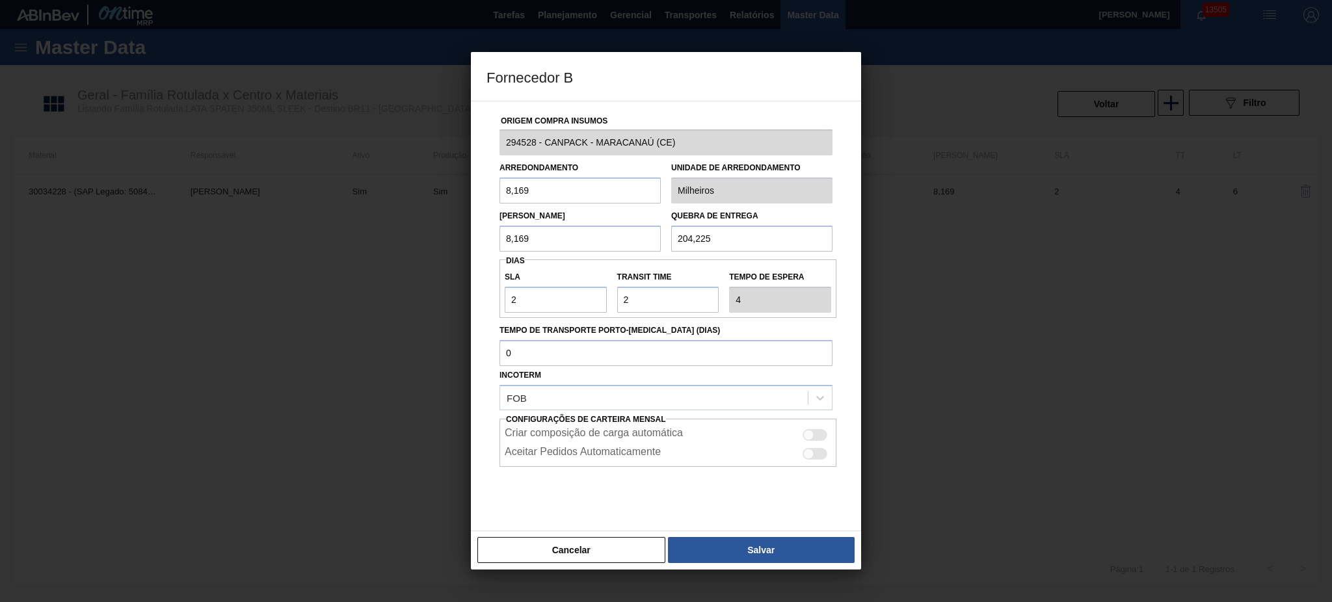
drag, startPoint x: 582, startPoint y: 188, endPoint x: 472, endPoint y: 194, distance: 110.1
click at [472, 194] on div "Origem Compra Insumos 294528 - CANPACK - MARACANAÚ (CE) Arredondamento 8,169 Un…" at bounding box center [666, 316] width 390 height 431
type input "8,448"
drag, startPoint x: 546, startPoint y: 236, endPoint x: 535, endPoint y: 247, distance: 16.1
click at [461, 242] on div "Fornecedor B Origem Compra Insumos 294528 - CANPACK - MARACANAÚ (CE) Arredondam…" at bounding box center [666, 301] width 1332 height 602
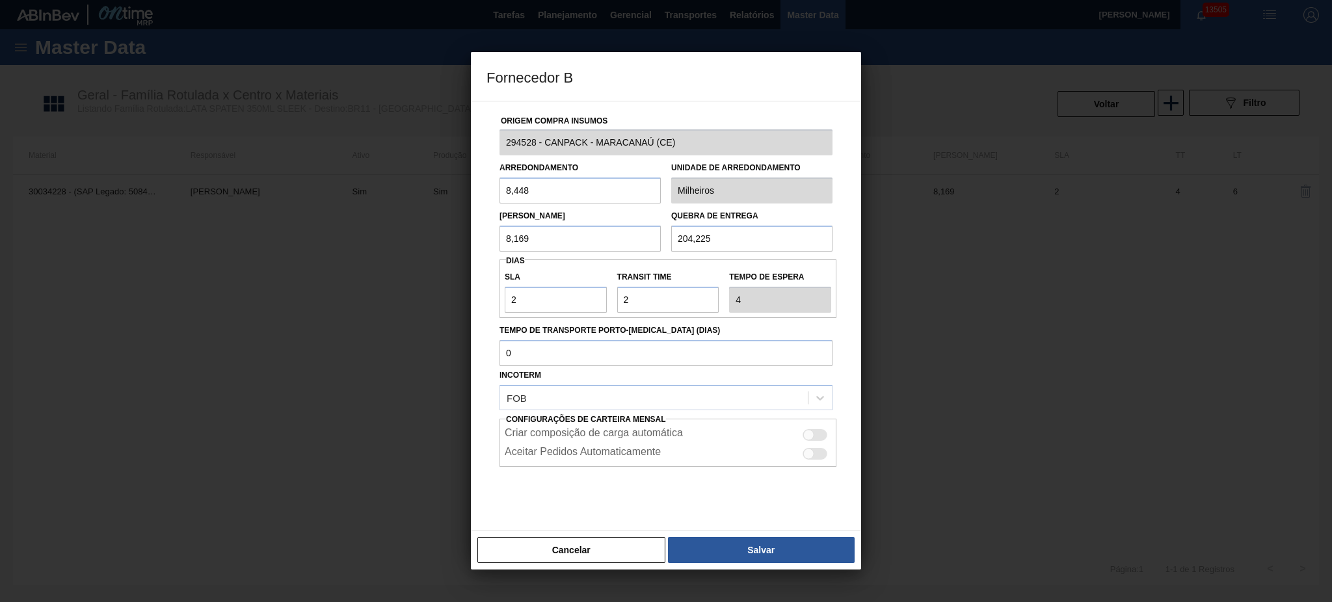
paste input "448"
type input "8,448"
click at [762, 224] on div "Quebra de entrega 204,225" at bounding box center [751, 229] width 161 height 45
drag, startPoint x: 682, startPoint y: 226, endPoint x: 637, endPoint y: 226, distance: 44.9
click at [640, 226] on div "Lote Mínimo 8,448 Quebra de entrega 204,225" at bounding box center [665, 228] width 343 height 48
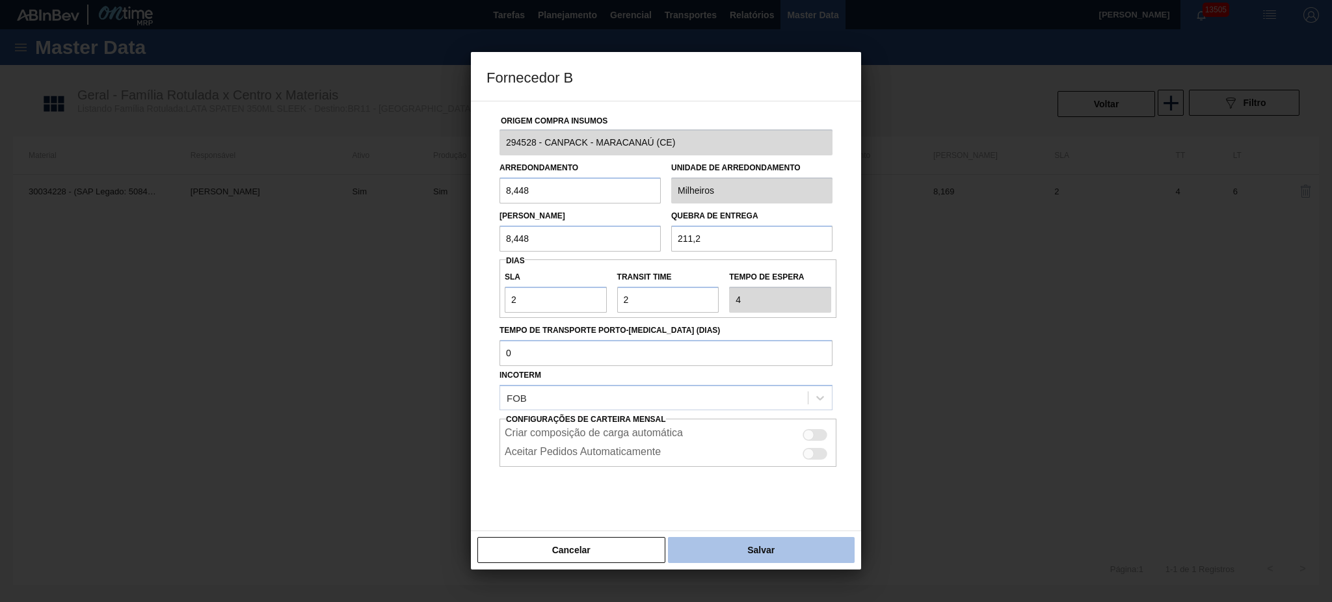
type input "211,2"
click at [739, 553] on button "Salvar" at bounding box center [761, 550] width 187 height 26
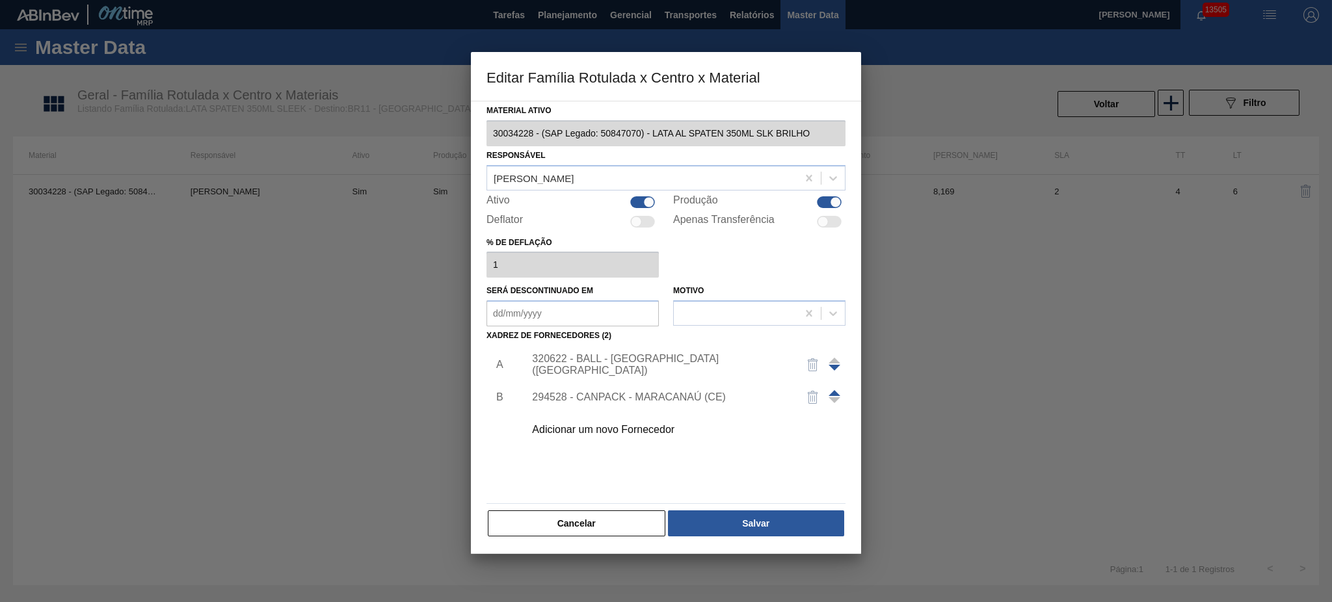
click at [642, 432] on div "Adicionar um novo Fornecedor" at bounding box center [659, 430] width 255 height 12
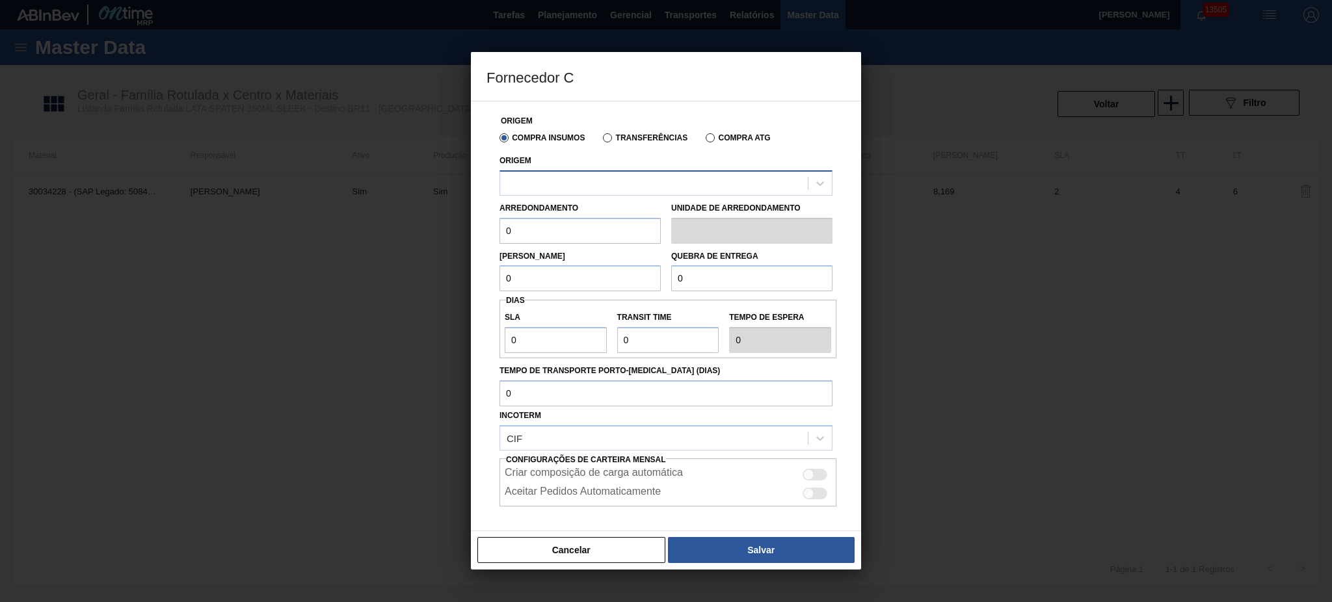
click at [649, 172] on div at bounding box center [666, 182] width 333 height 25
click at [605, 550] on button "Cancelar" at bounding box center [571, 550] width 188 height 26
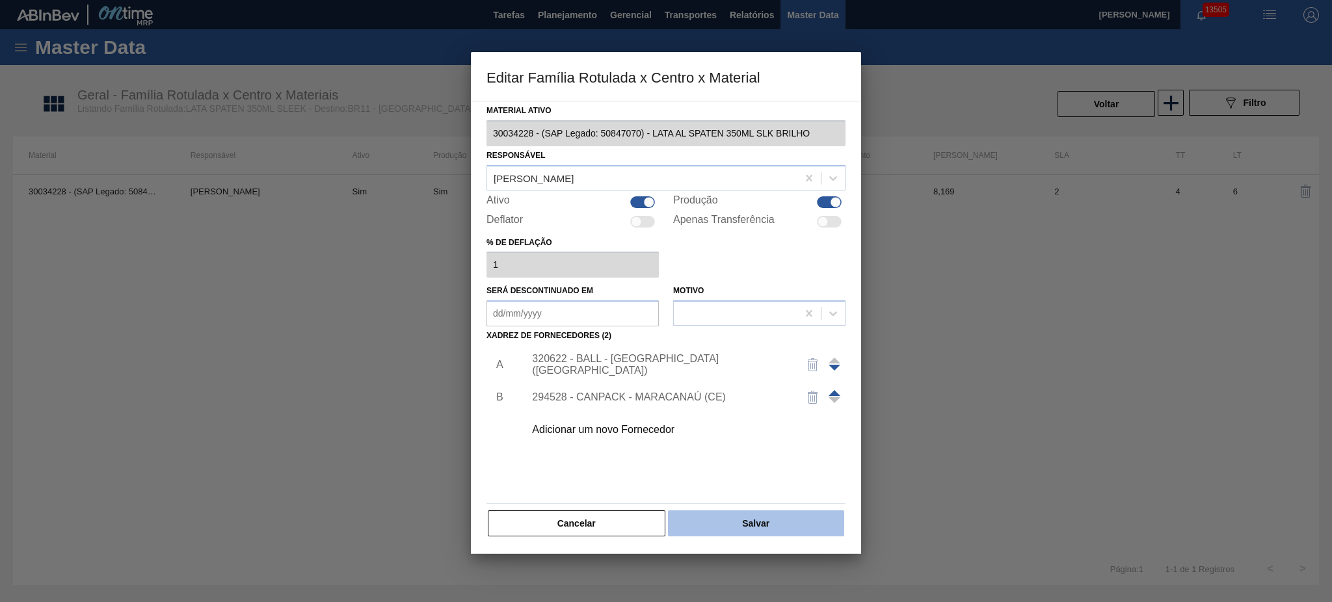
click at [758, 530] on button "Salvar" at bounding box center [756, 524] width 176 height 26
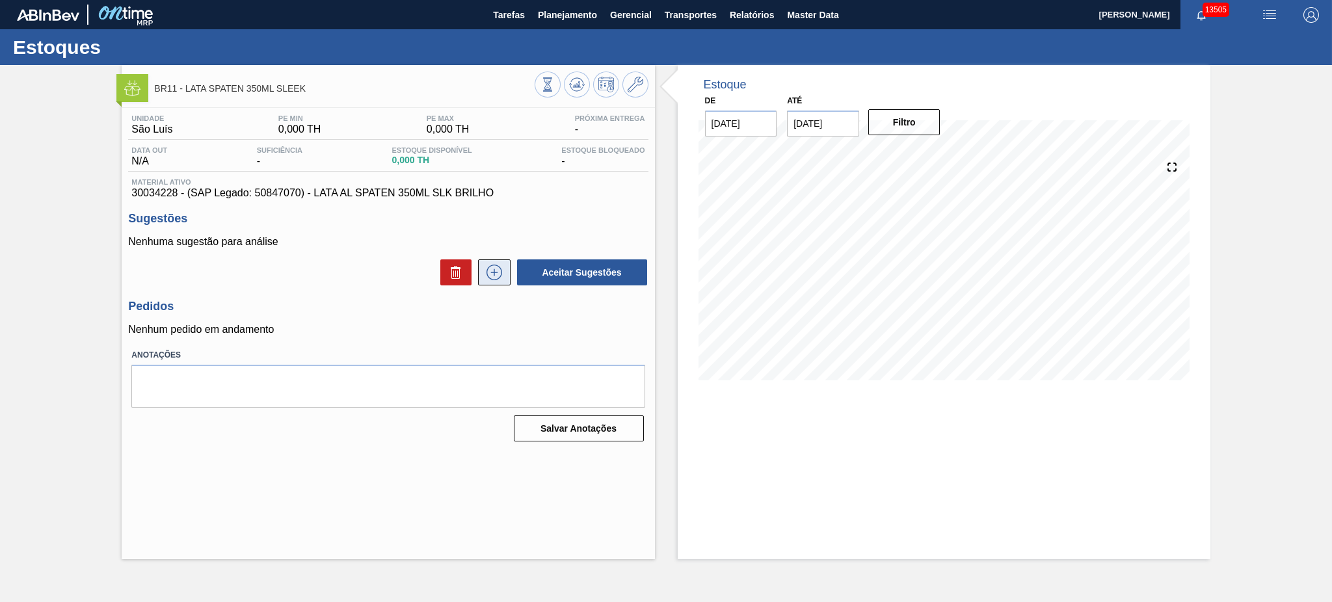
click at [493, 280] on icon at bounding box center [495, 273] width 16 height 16
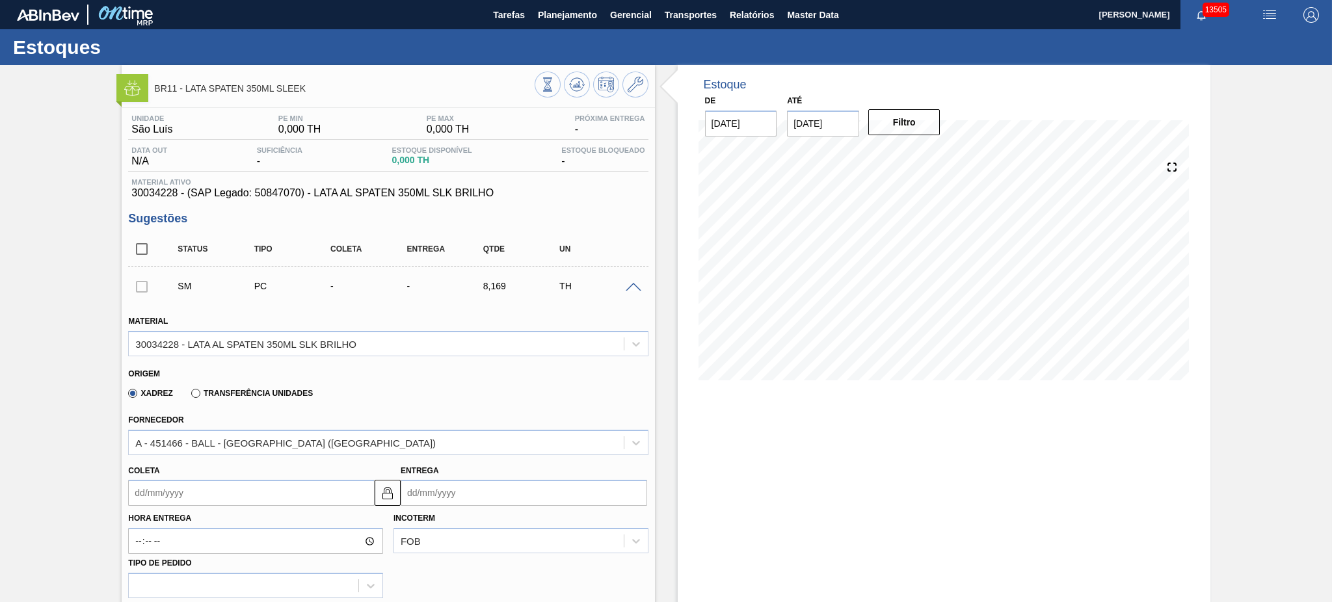
click at [281, 494] on input "Coleta" at bounding box center [251, 493] width 247 height 26
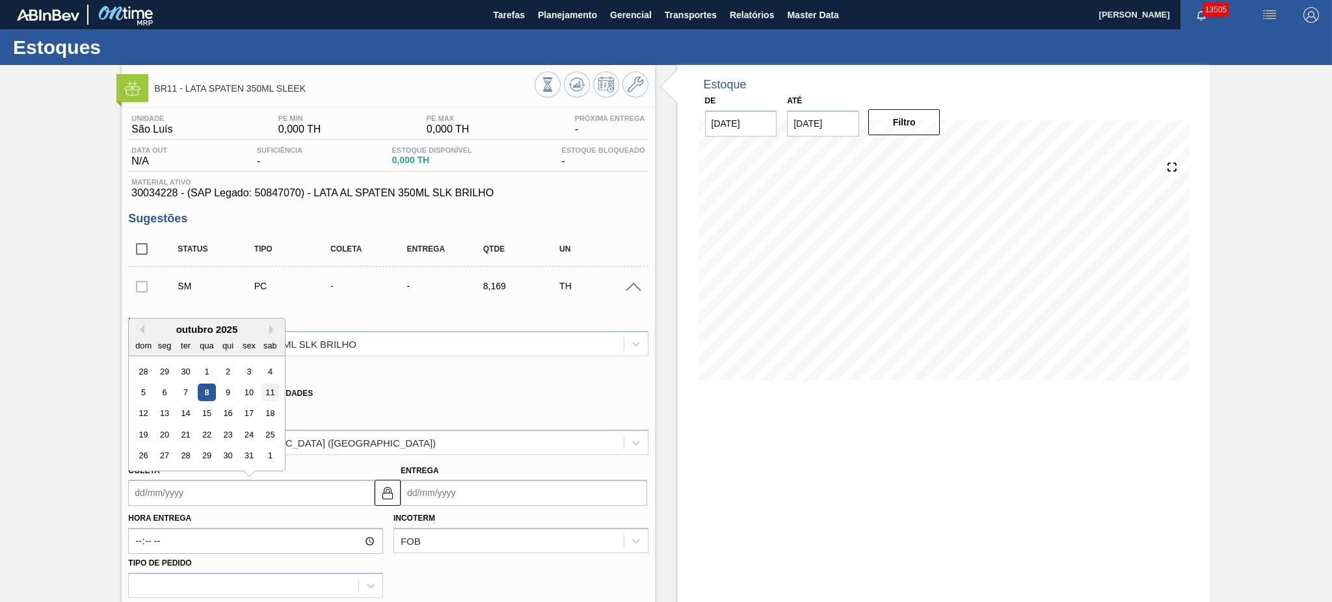
click at [273, 390] on div "11" at bounding box center [270, 393] width 18 height 18
type input "[DATE]"
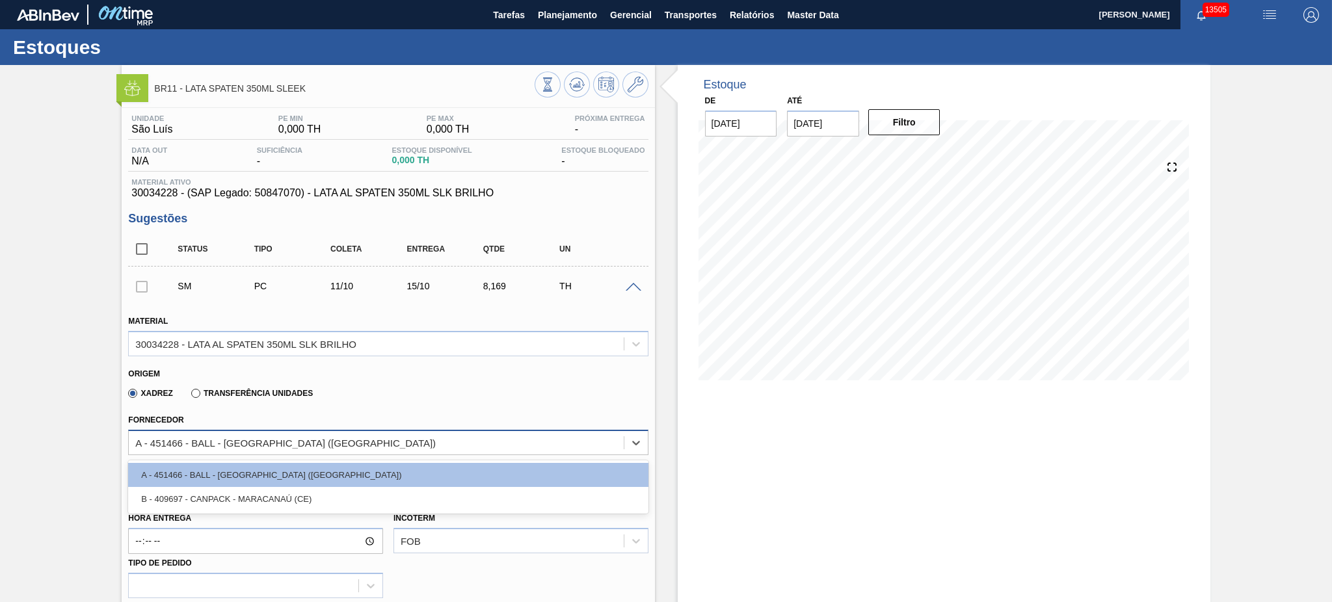
click at [430, 441] on div "A - 451466 - BALL - [GEOGRAPHIC_DATA] ([GEOGRAPHIC_DATA])" at bounding box center [376, 442] width 494 height 19
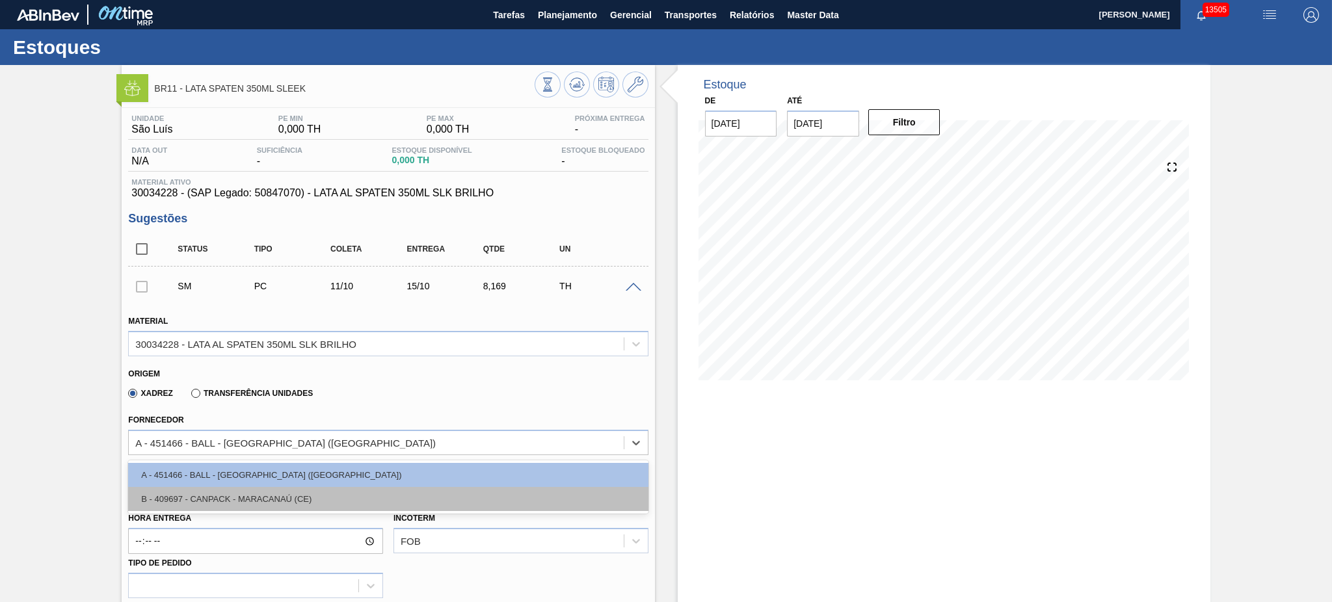
click at [349, 490] on div "B - 409697 - CANPACK - MARACANAÚ (CE)" at bounding box center [388, 499] width 520 height 24
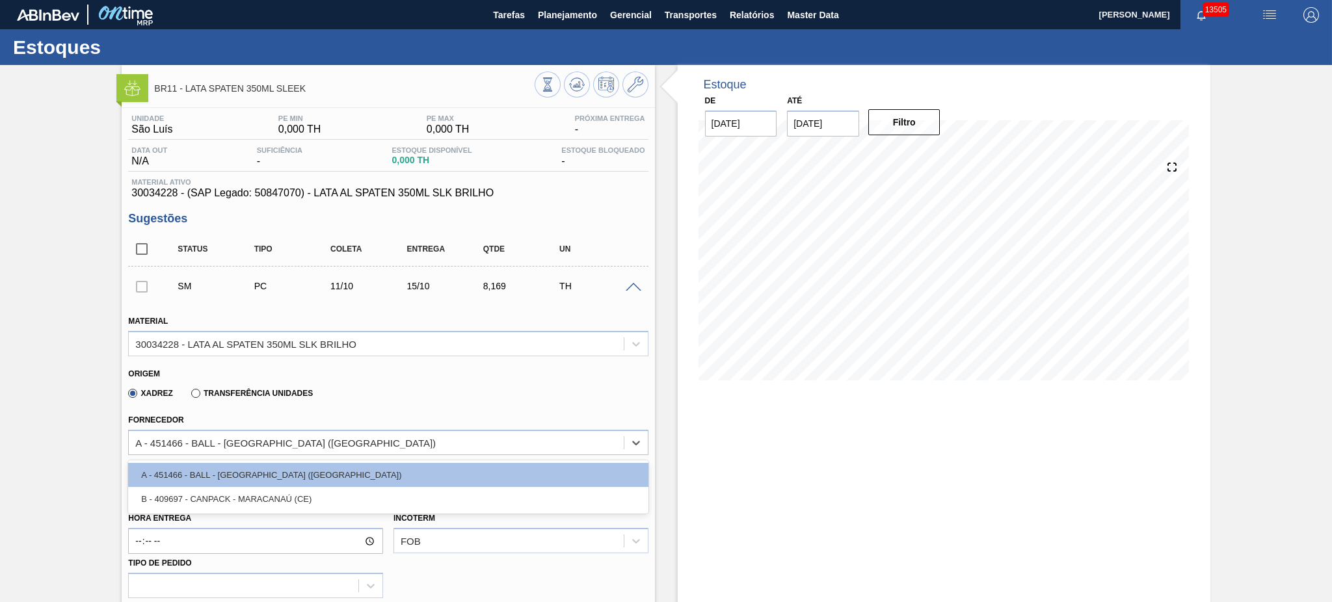
type input "[DATE]"
type input "8,448"
type input "0,967"
type input "0,039"
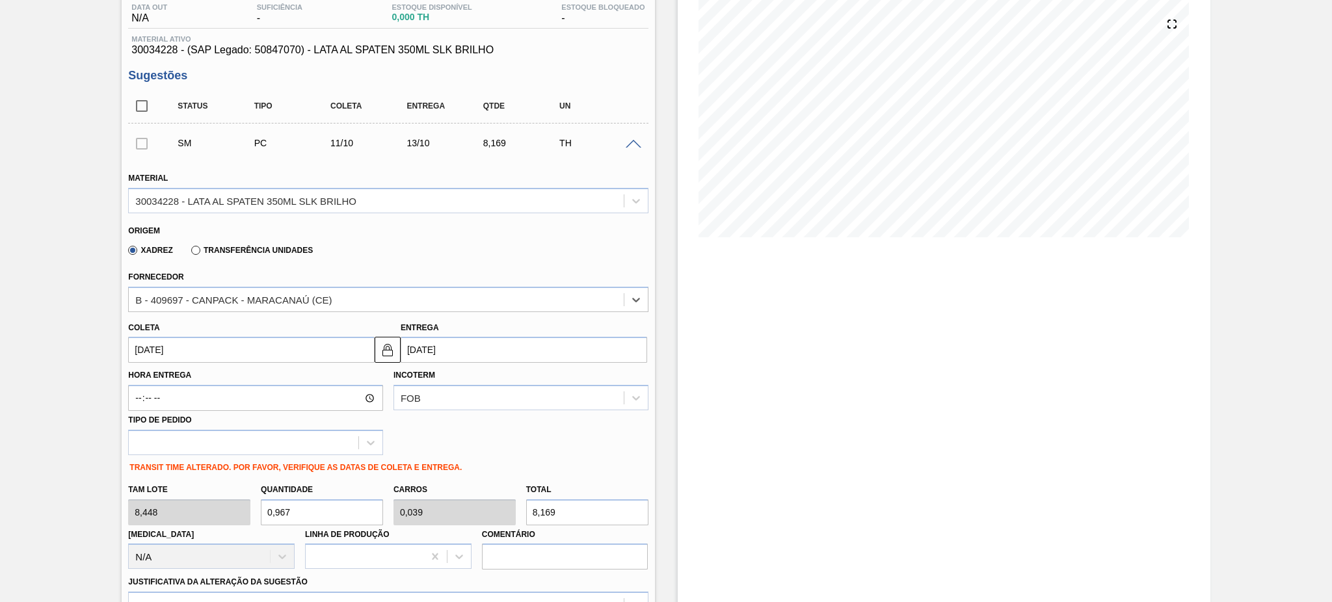
scroll to position [173, 0]
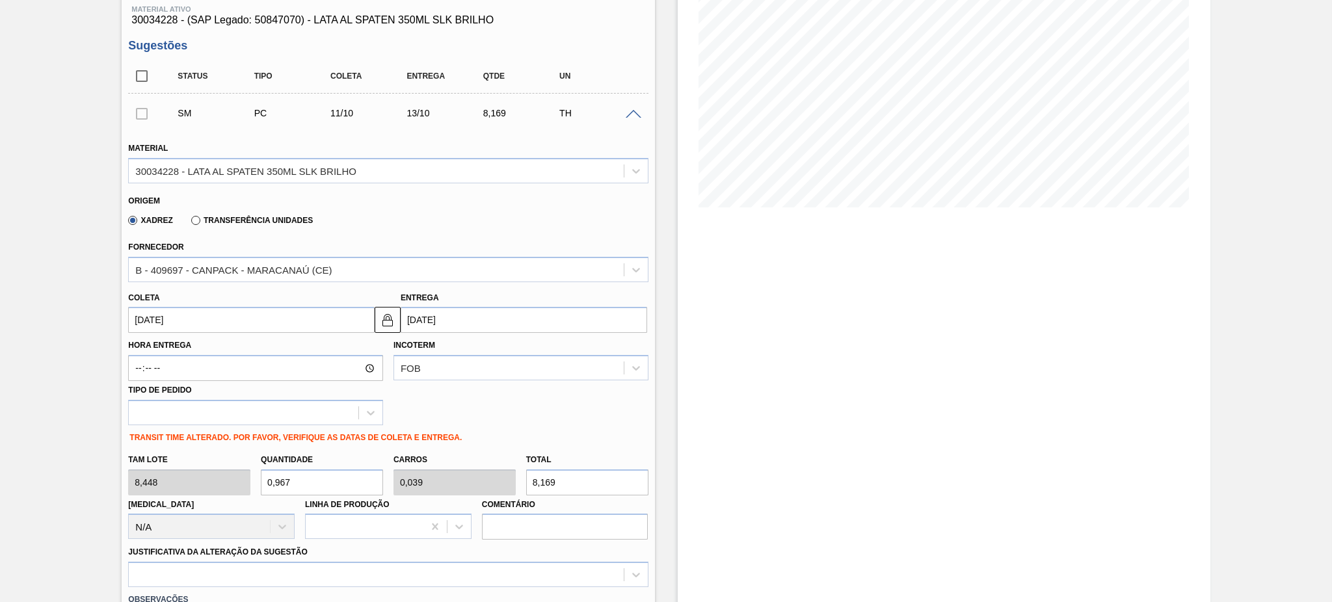
click at [198, 492] on div "Tam lote 8,448 Quantidade 0,967 Carros 0,039 Total 8,169 Doca N/A Linha de Prod…" at bounding box center [388, 494] width 530 height 93
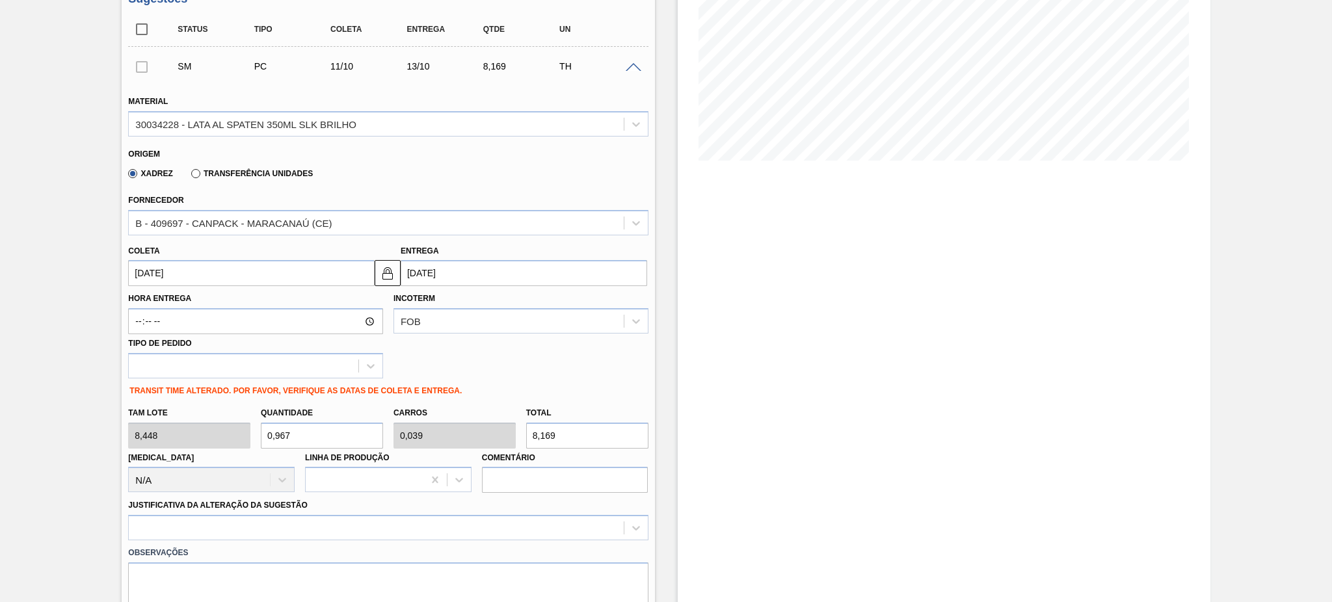
scroll to position [260, 0]
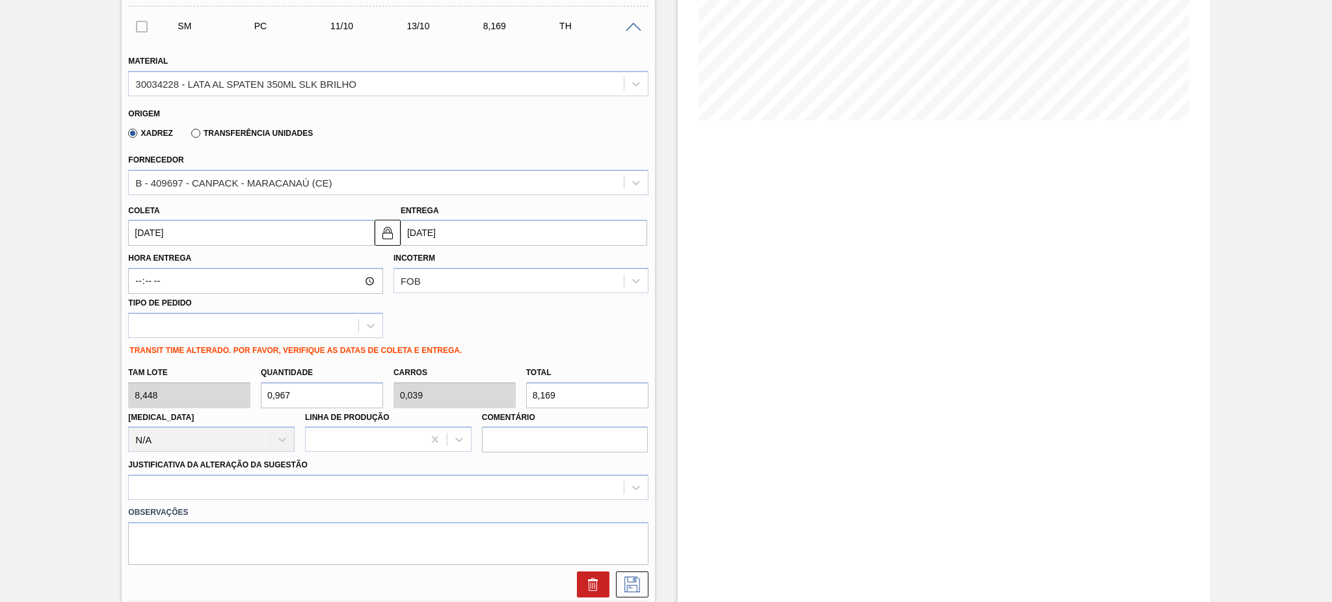
type input "1"
type input "0,04"
type input "8,448"
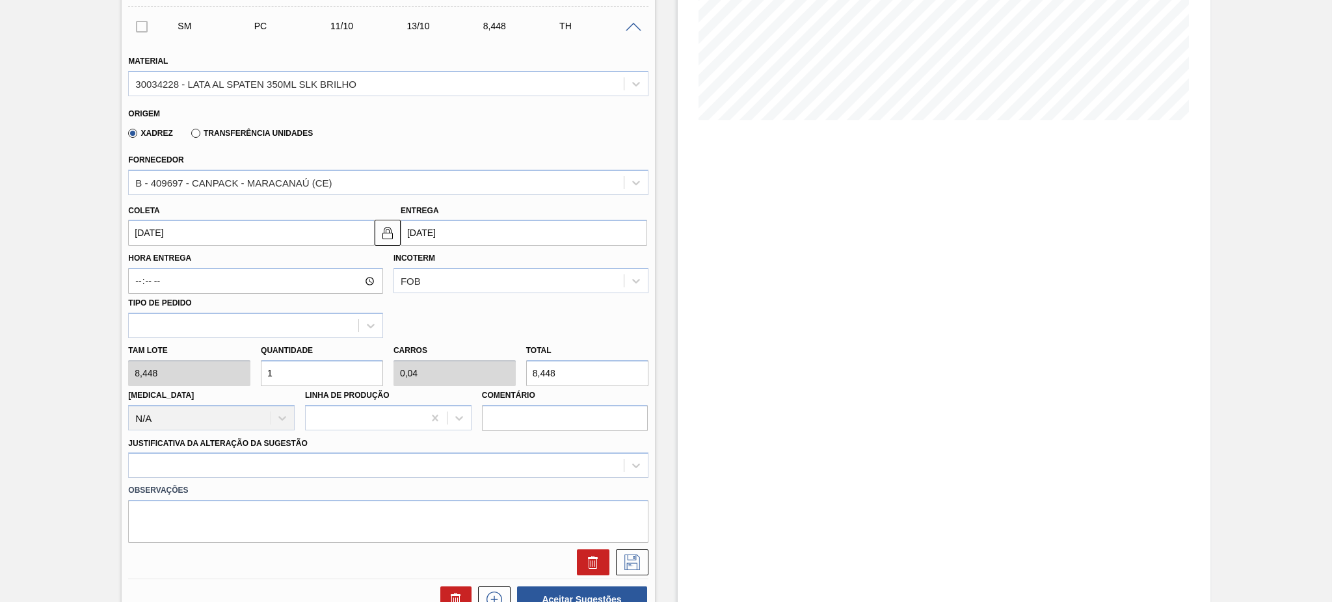
type input "10"
type input "0,4"
type input "84,48"
type input "100"
type input "4"
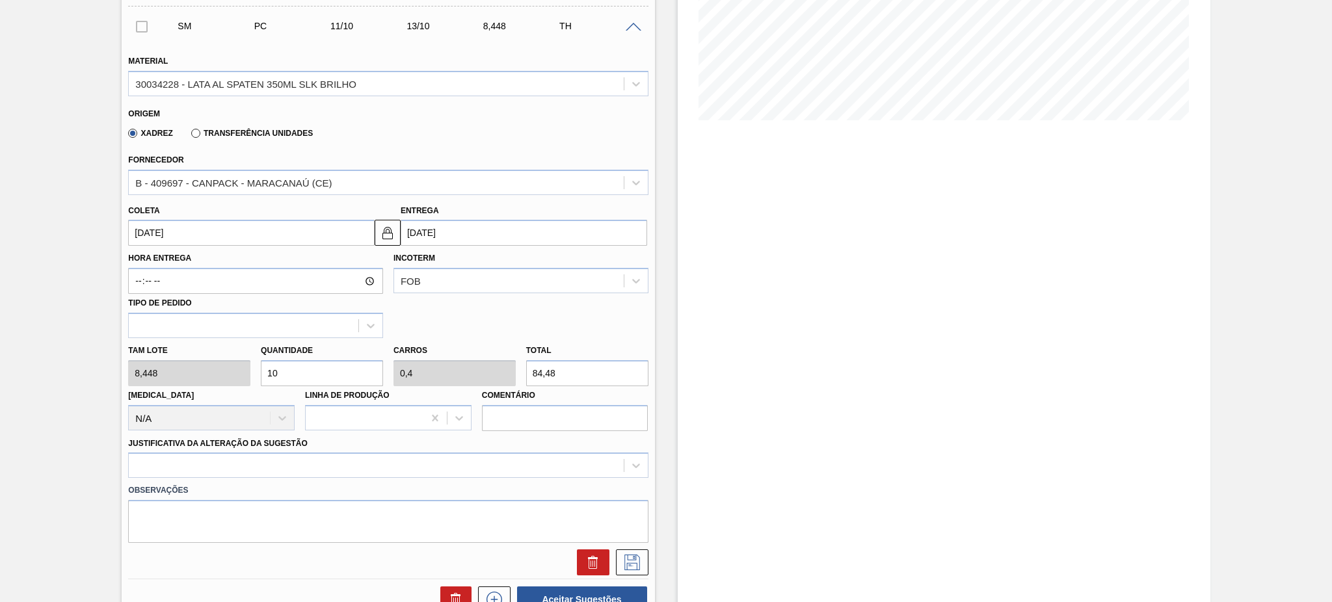
type input "844,8"
type input "100"
click at [446, 463] on div at bounding box center [388, 465] width 520 height 25
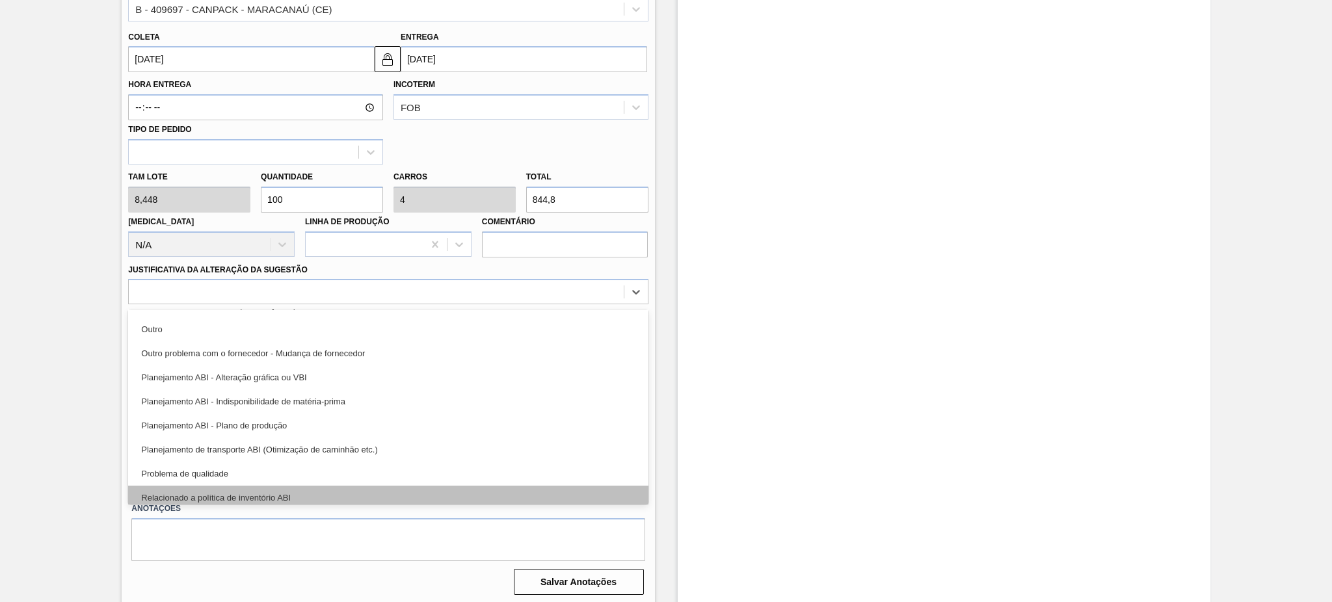
scroll to position [0, 0]
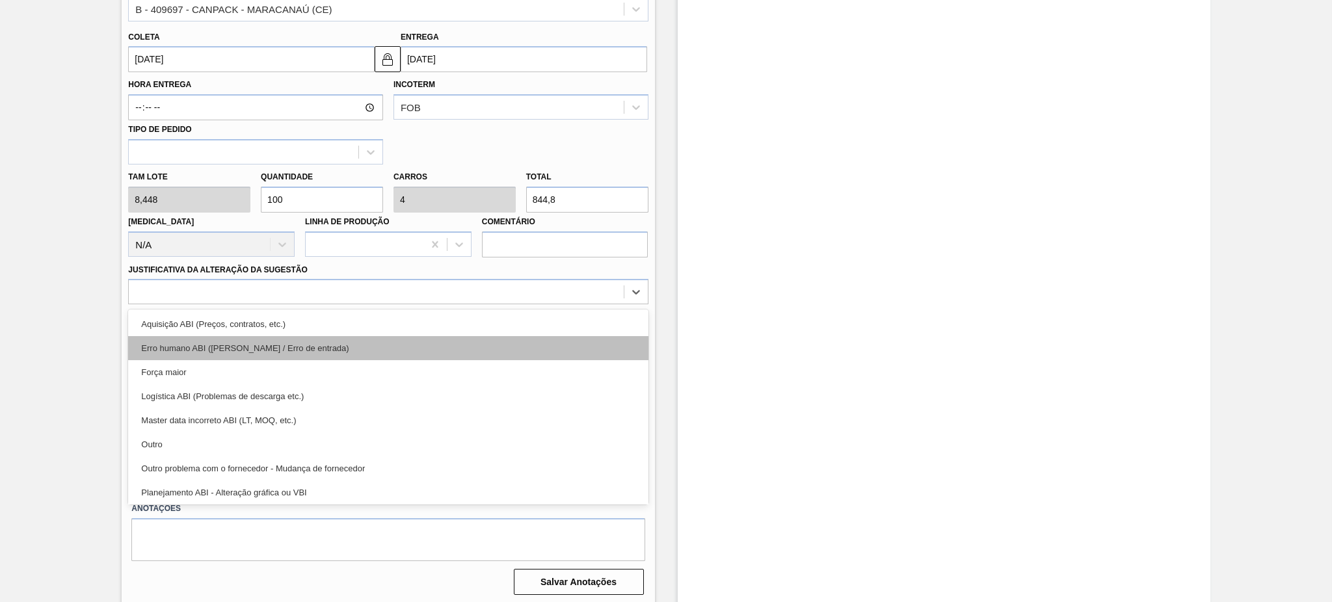
click at [450, 336] on div "Erro humano ABI (Cálculo / Erro de entrada)" at bounding box center [388, 348] width 520 height 24
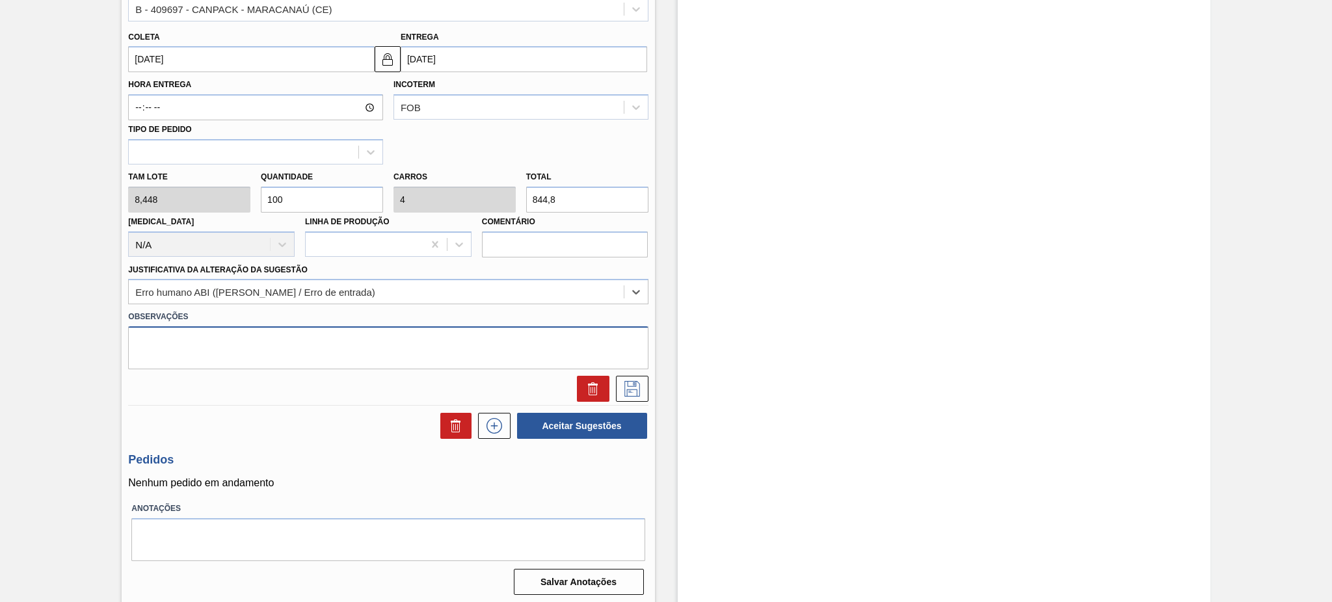
click at [338, 351] on textarea at bounding box center [388, 348] width 520 height 43
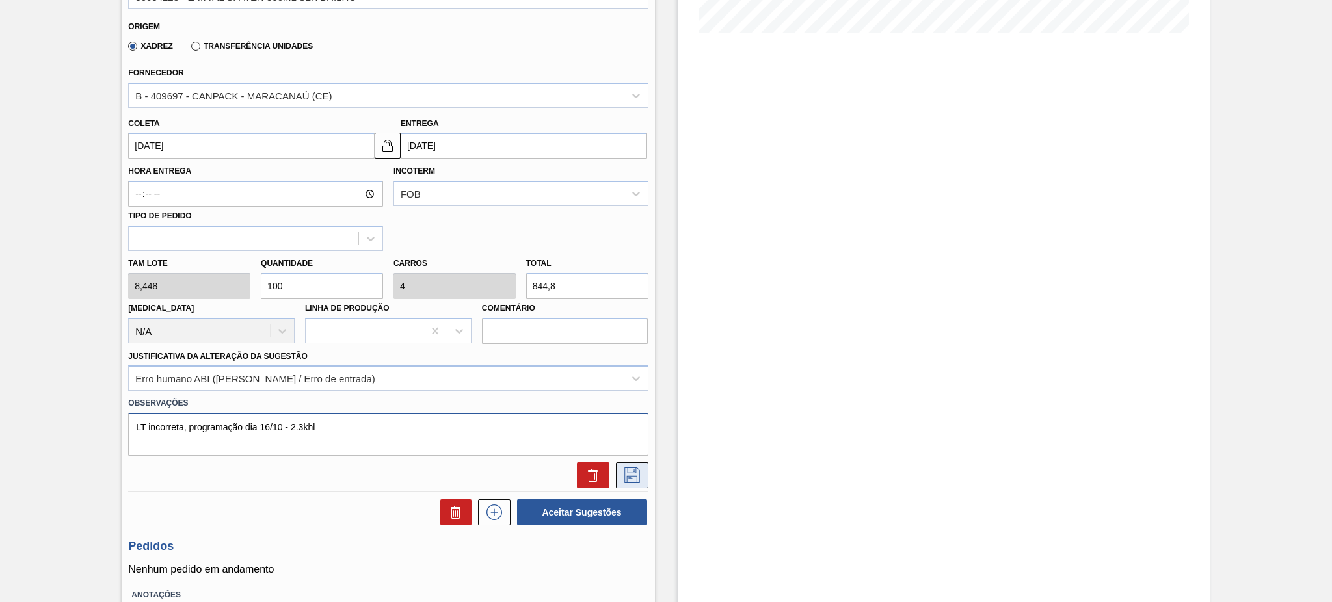
type textarea "LT incorreta, programação dia 16/10 - 2.3khl"
click at [634, 468] on icon at bounding box center [632, 476] width 21 height 16
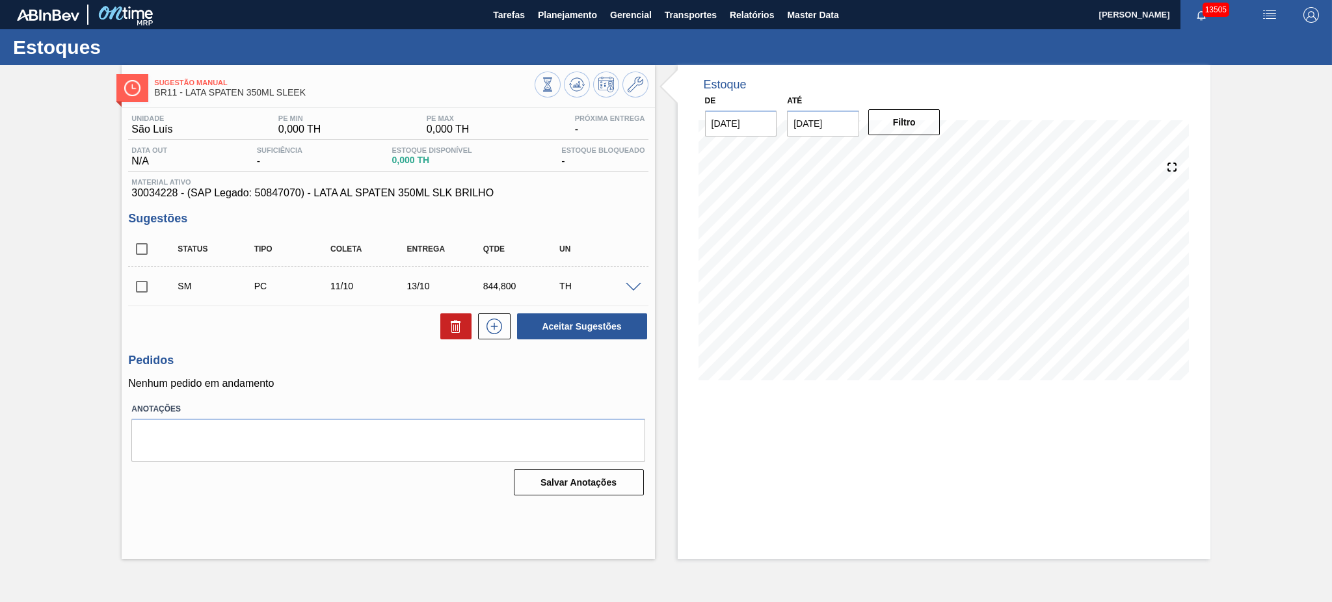
scroll to position [0, 0]
click at [141, 284] on input "checkbox" at bounding box center [141, 286] width 27 height 27
click at [545, 326] on button "Aceitar Sugestões" at bounding box center [582, 327] width 130 height 26
checkbox input "false"
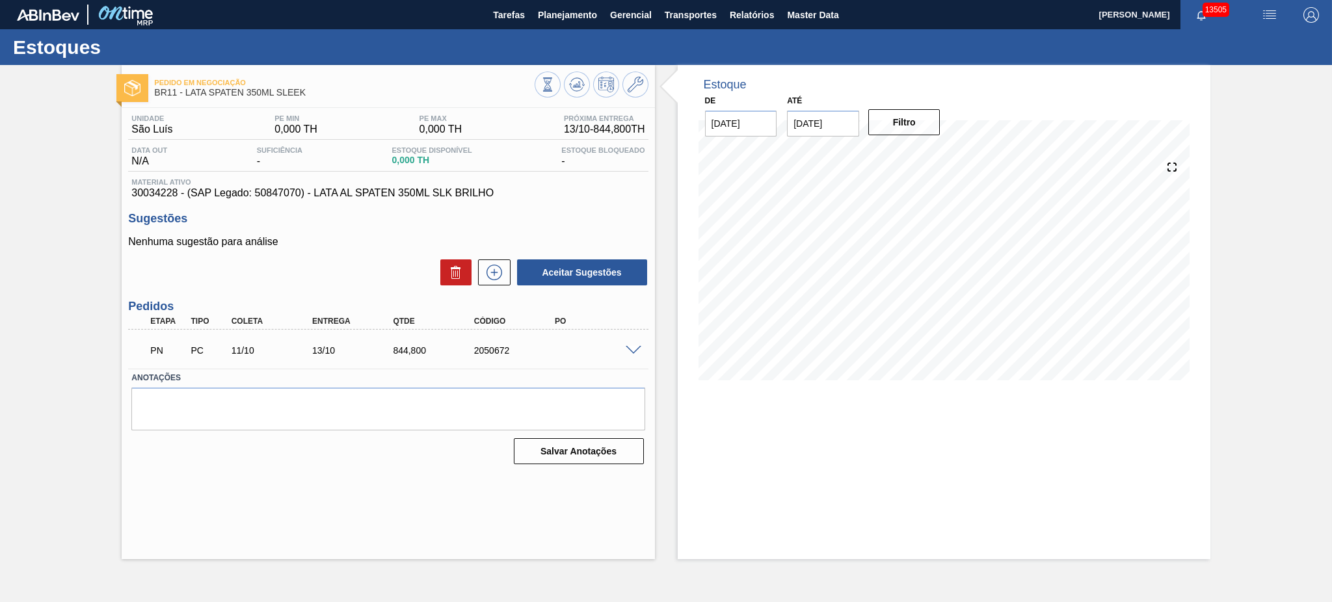
click at [628, 349] on span at bounding box center [634, 351] width 16 height 10
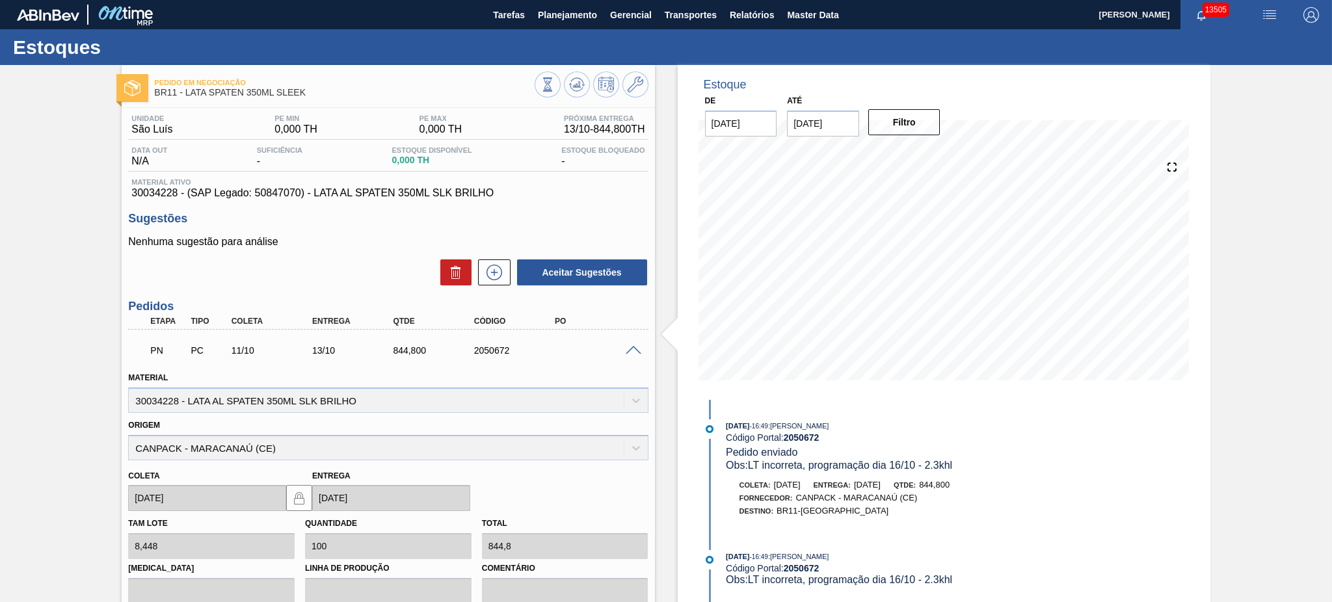
click at [628, 349] on span at bounding box center [634, 351] width 16 height 10
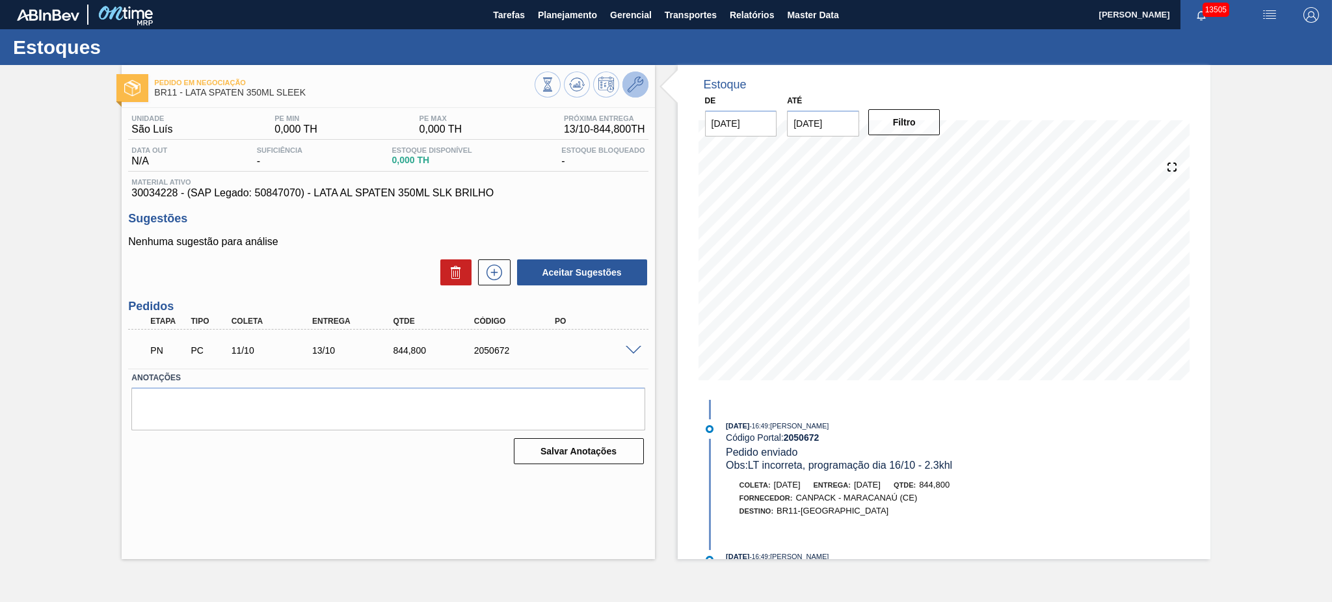
click at [628, 92] on icon at bounding box center [636, 85] width 16 height 16
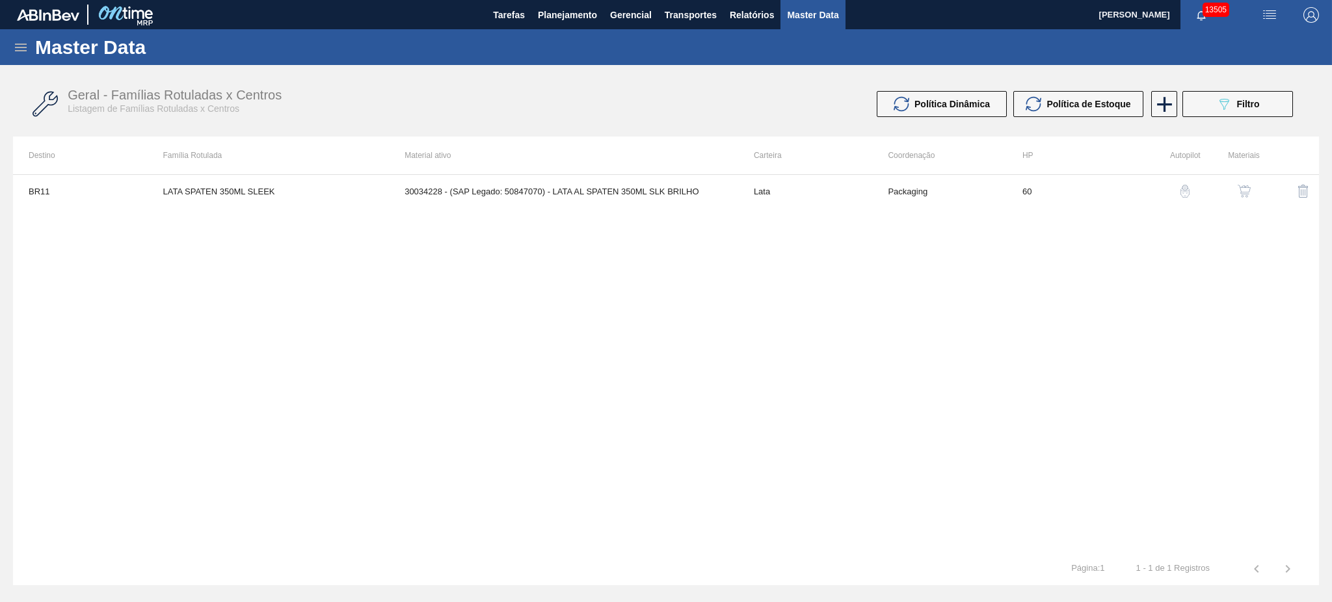
click at [1247, 180] on button "button" at bounding box center [1244, 191] width 31 height 31
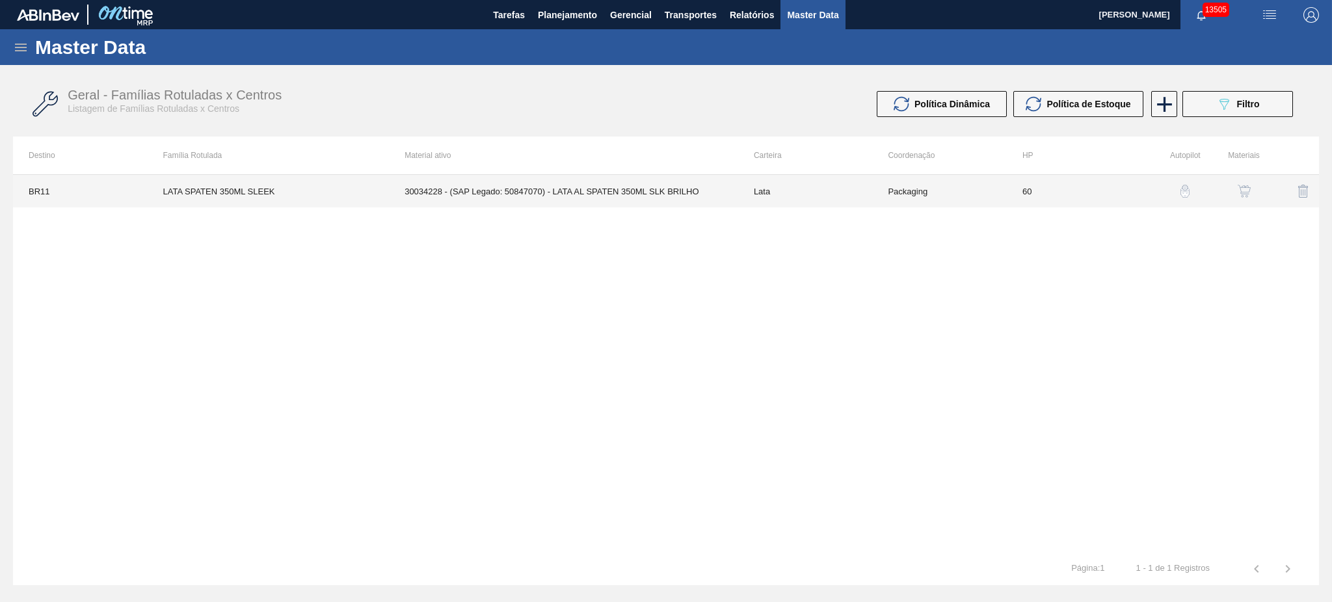
click at [576, 193] on td "30034228 - (SAP Legado: 50847070) - LATA AL SPATEN 350ML SLK BRILHO" at bounding box center [563, 191] width 349 height 33
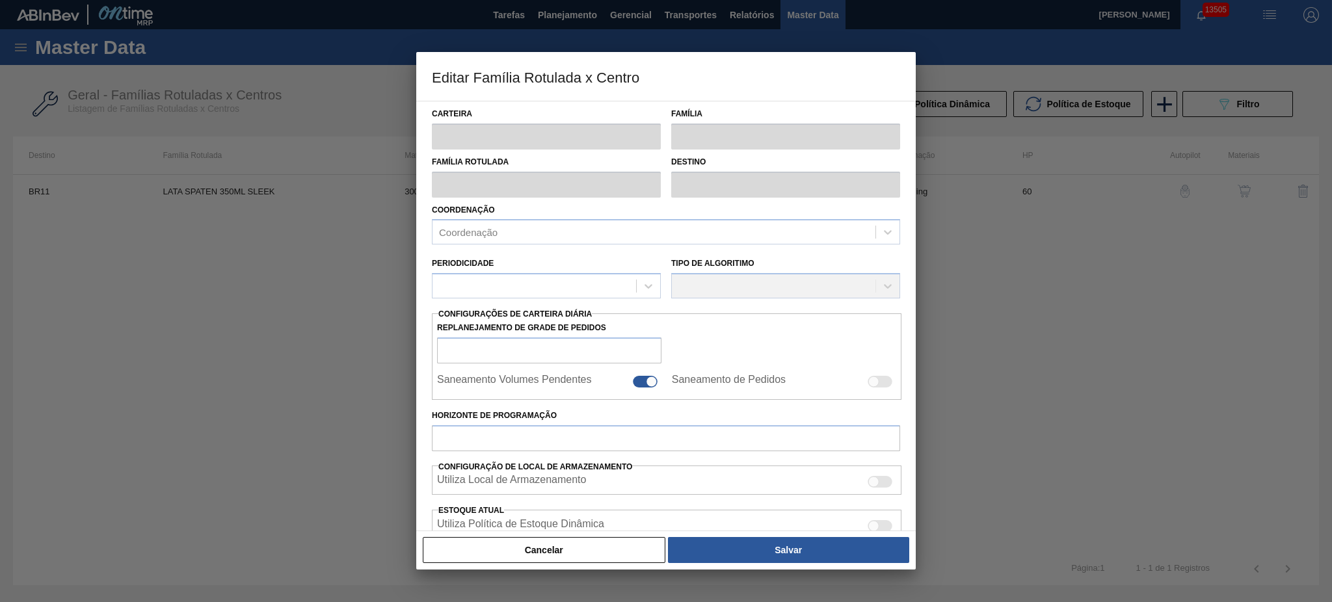
type input "Lata"
type input "LATA SPATEN 350ML SLEEK"
type input "BR11 - São Luís"
type input "60"
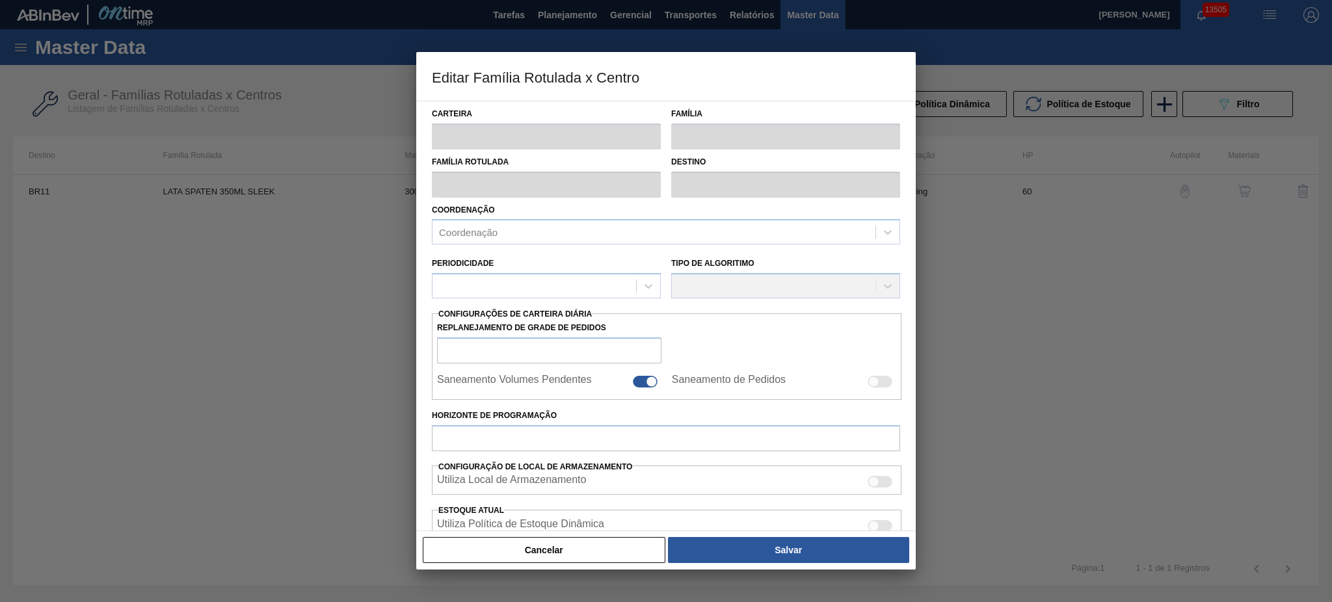
type input "0"
type input "100"
type input "0,000"
checkbox input "true"
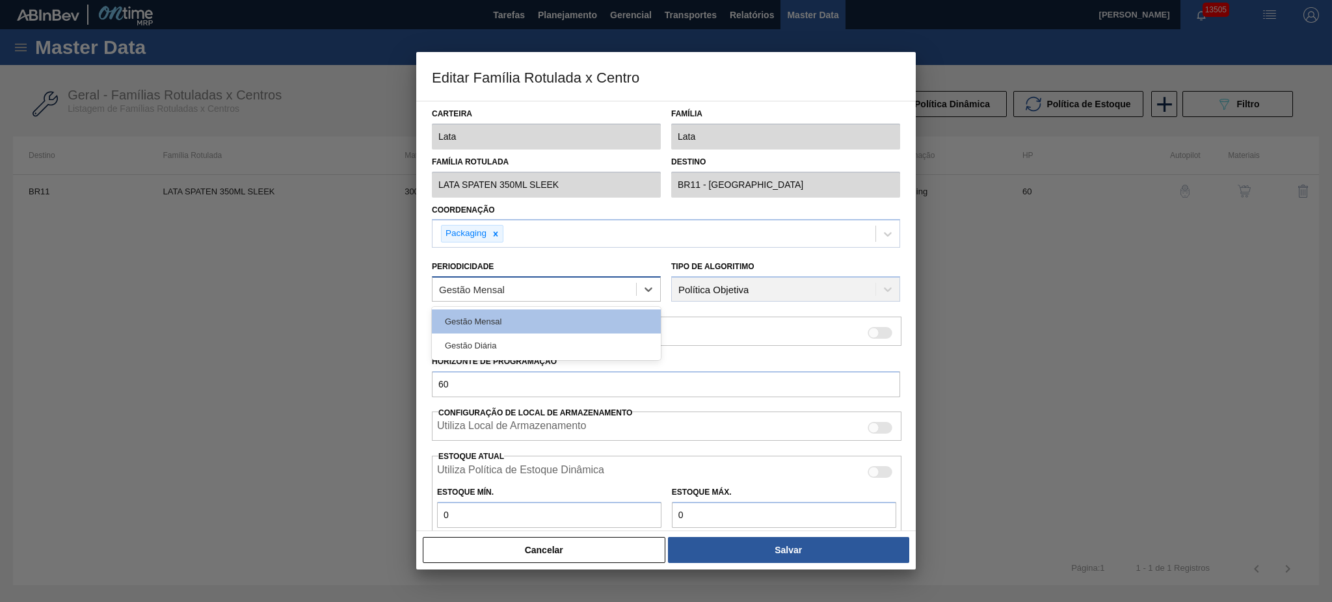
click at [514, 290] on div "Gestão Mensal" at bounding box center [535, 289] width 204 height 19
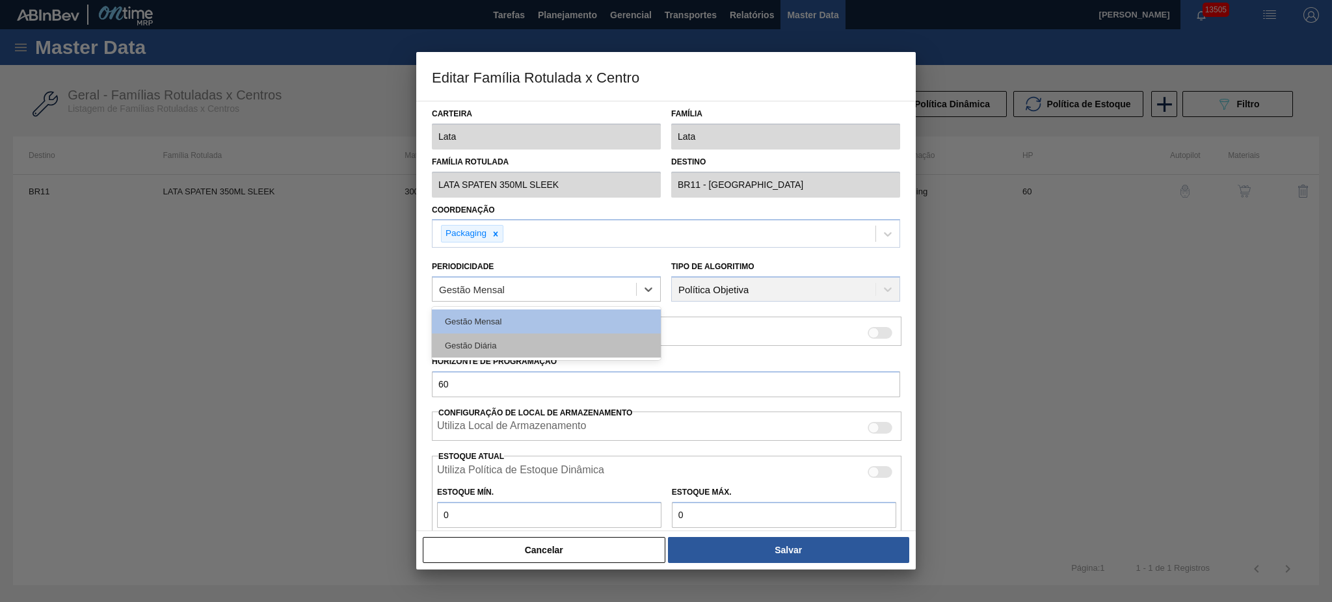
click at [506, 336] on div "Gestão Diária" at bounding box center [546, 346] width 229 height 24
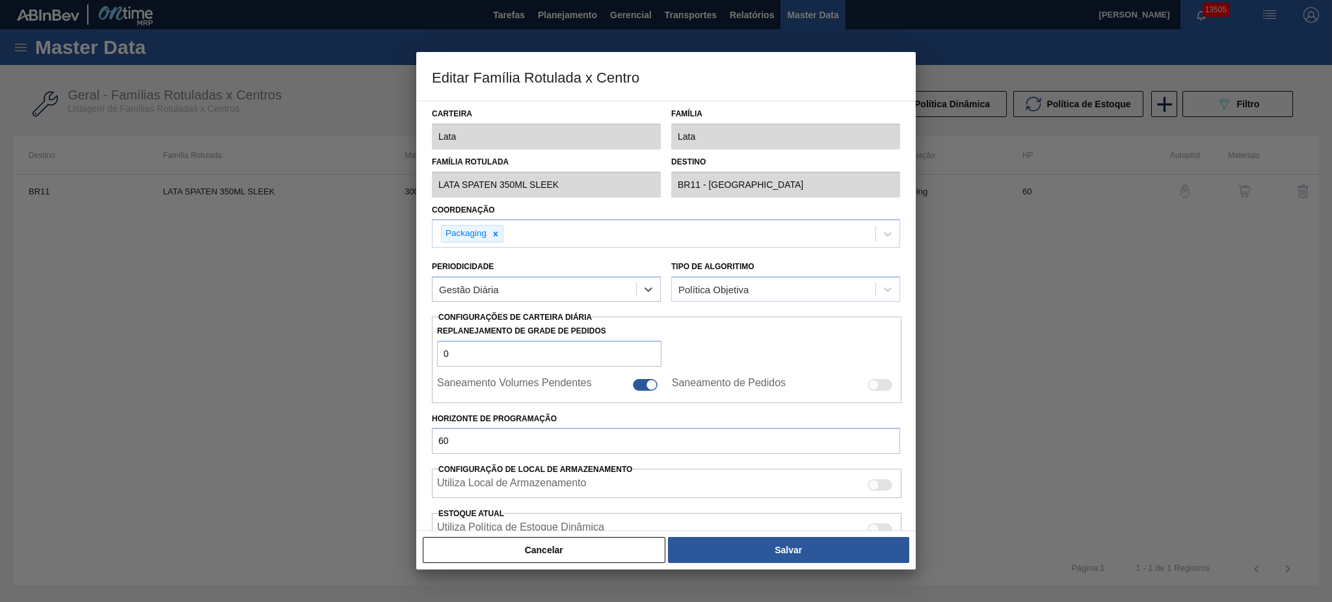
click at [641, 388] on div at bounding box center [645, 385] width 25 height 12
checkbox input "false"
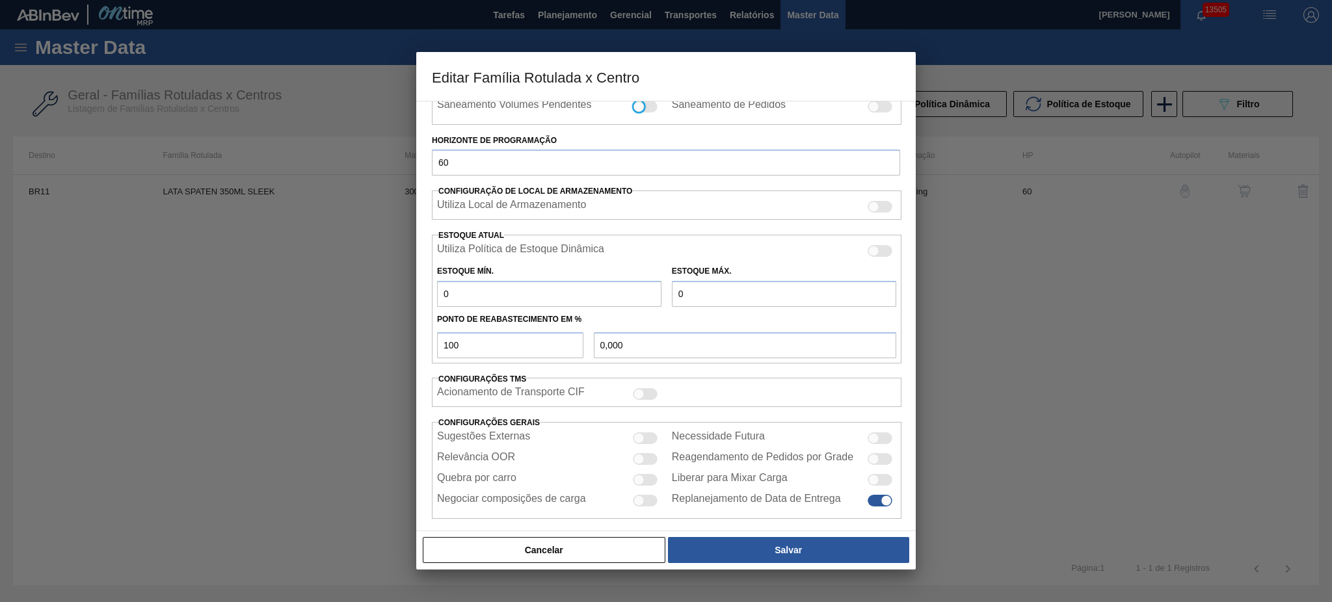
scroll to position [288, 0]
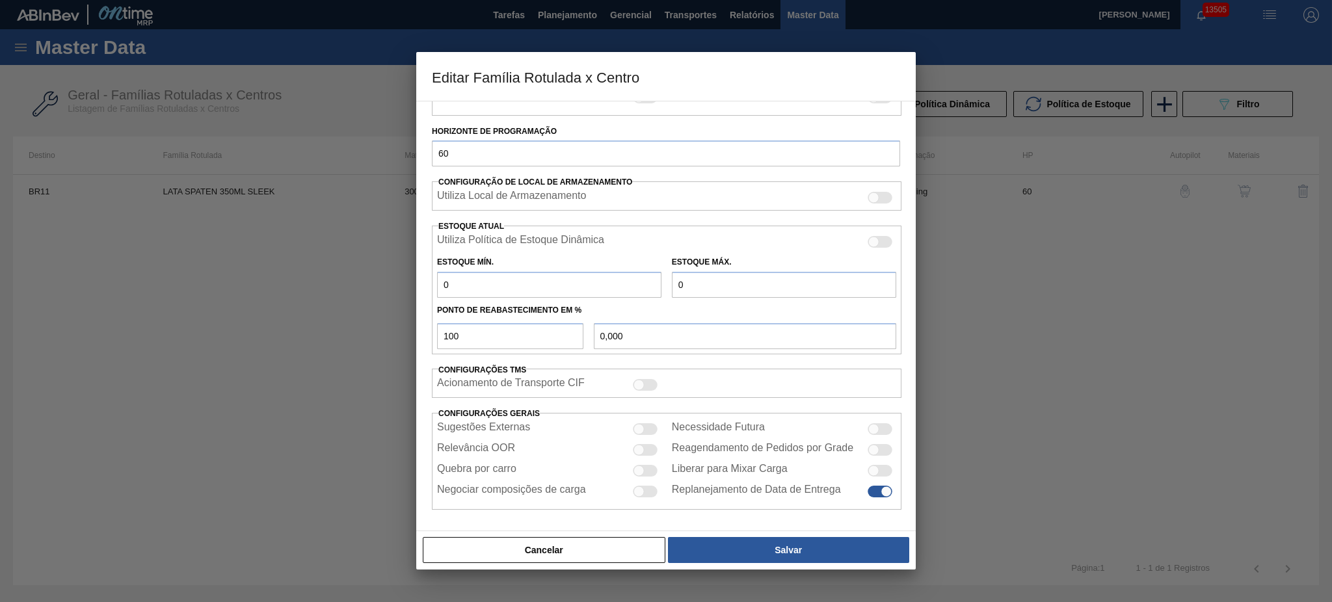
click at [642, 469] on div at bounding box center [639, 471] width 11 height 11
checkbox input "true"
click at [878, 494] on div at bounding box center [880, 492] width 25 height 12
checkbox input "false"
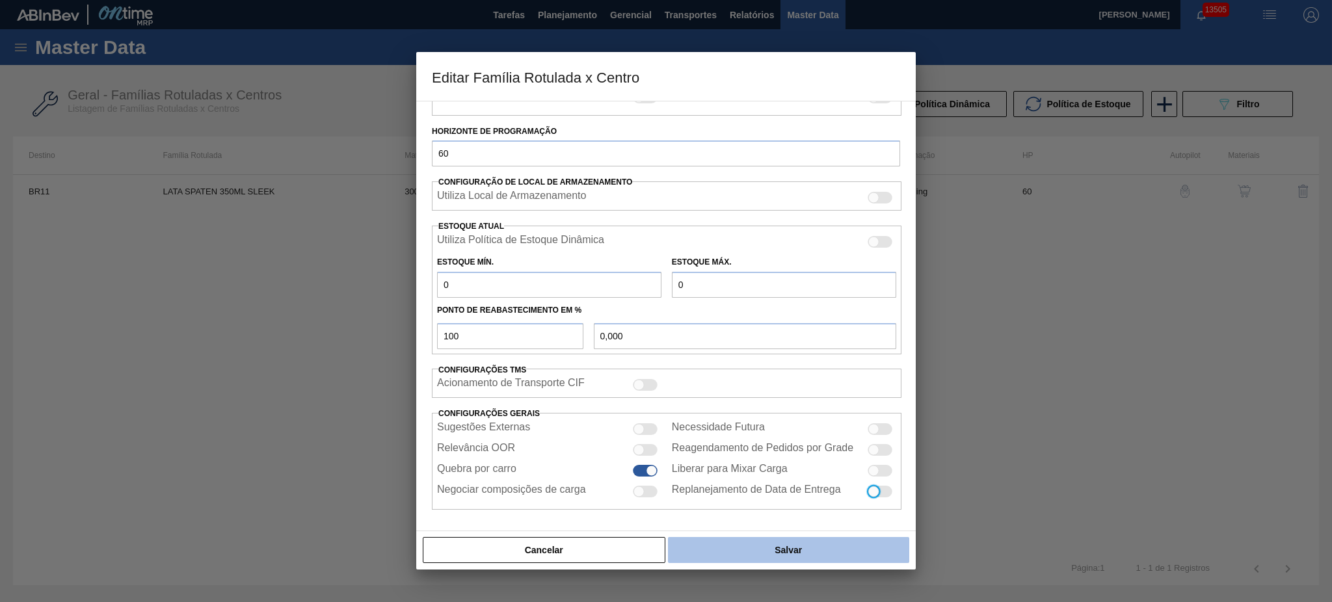
click at [835, 548] on button "Salvar" at bounding box center [788, 550] width 241 height 26
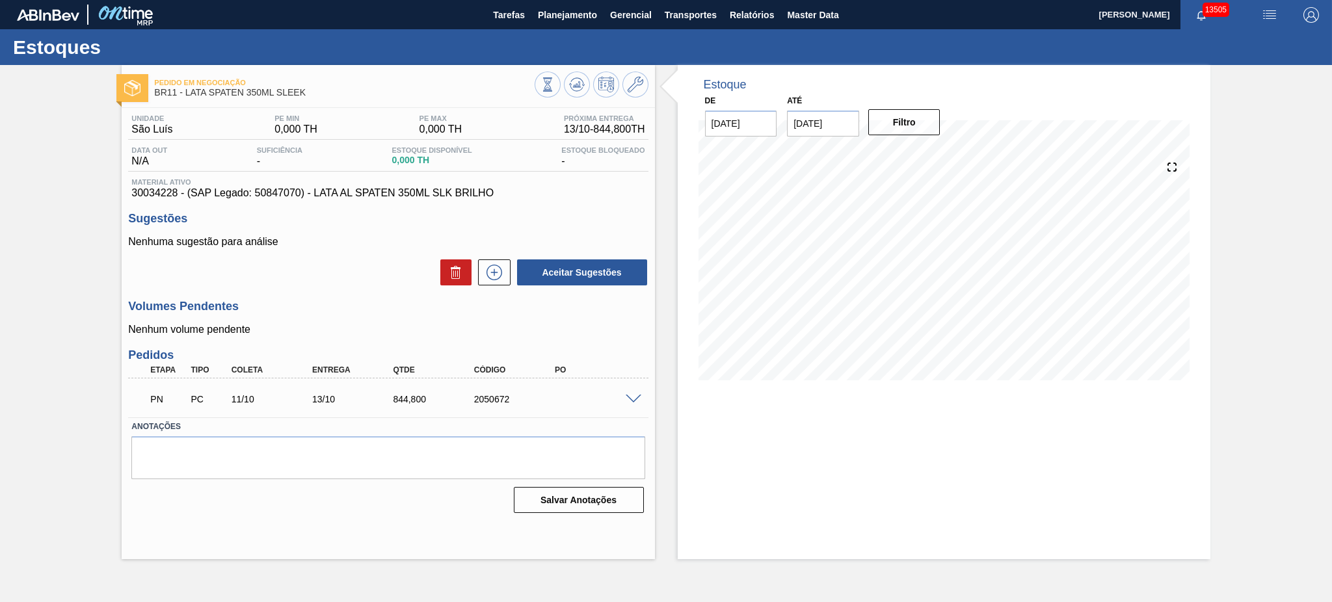
click at [633, 399] on span at bounding box center [634, 400] width 16 height 10
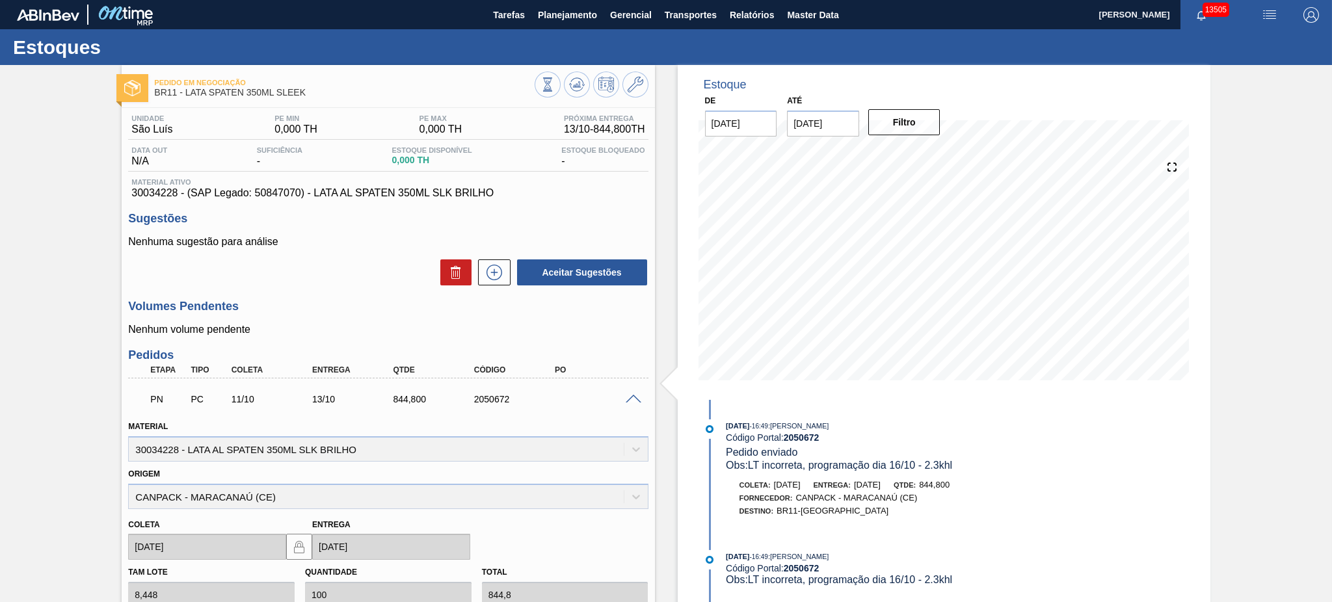
scroll to position [234, 0]
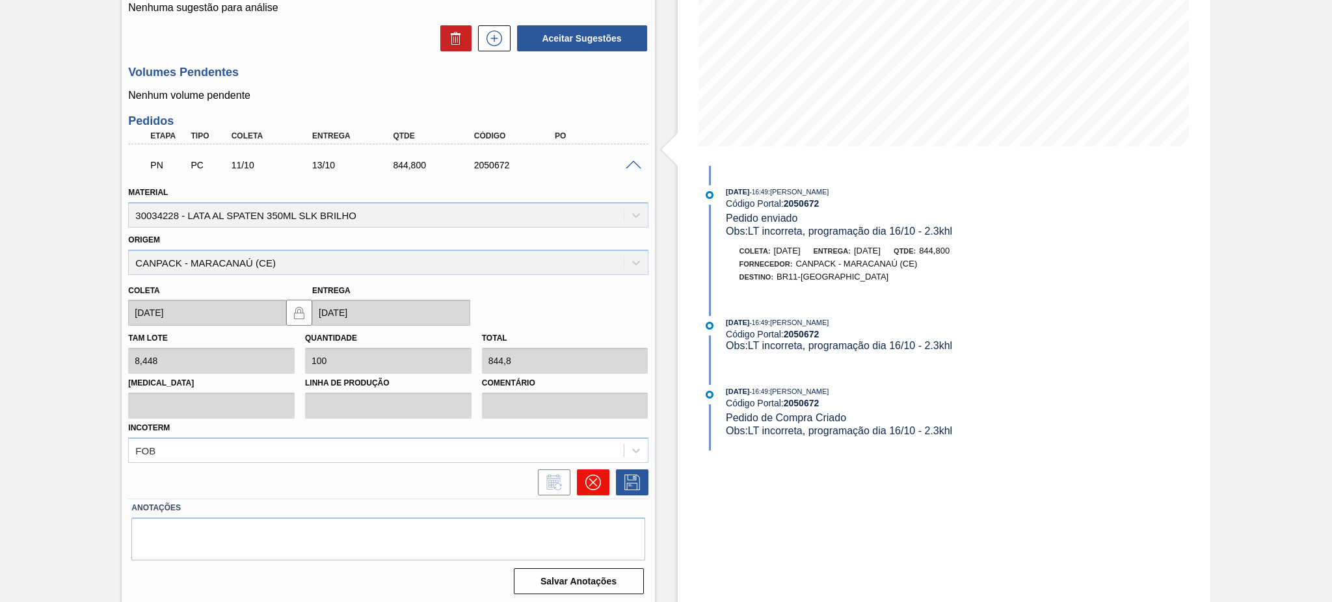
click at [595, 487] on icon at bounding box center [593, 483] width 16 height 16
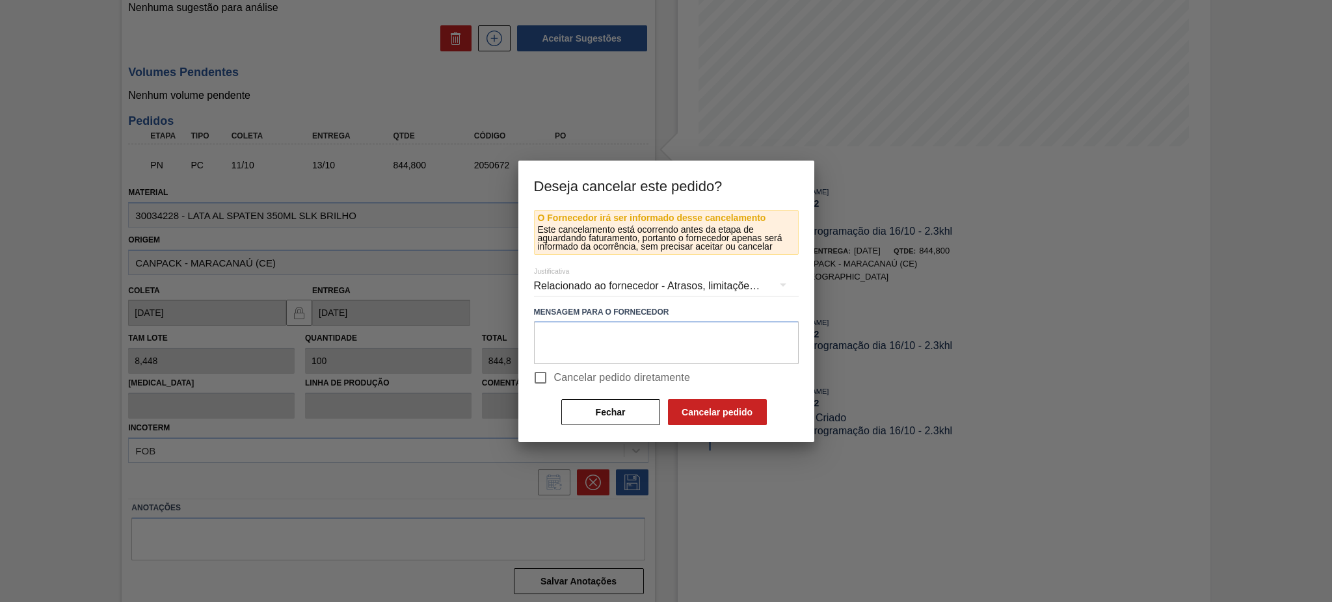
click at [550, 373] on input "Cancelar pedido diretamente" at bounding box center [540, 377] width 27 height 27
checkbox input "true"
click at [712, 413] on button "Cancelar pedido" at bounding box center [717, 412] width 99 height 26
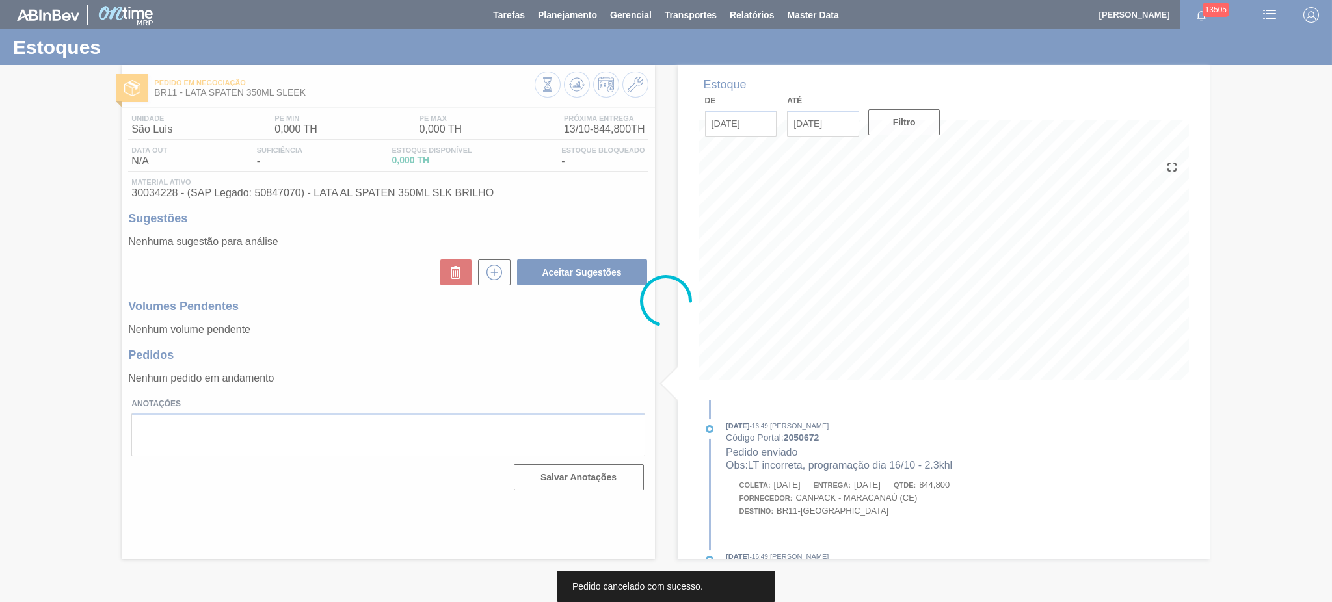
scroll to position [0, 0]
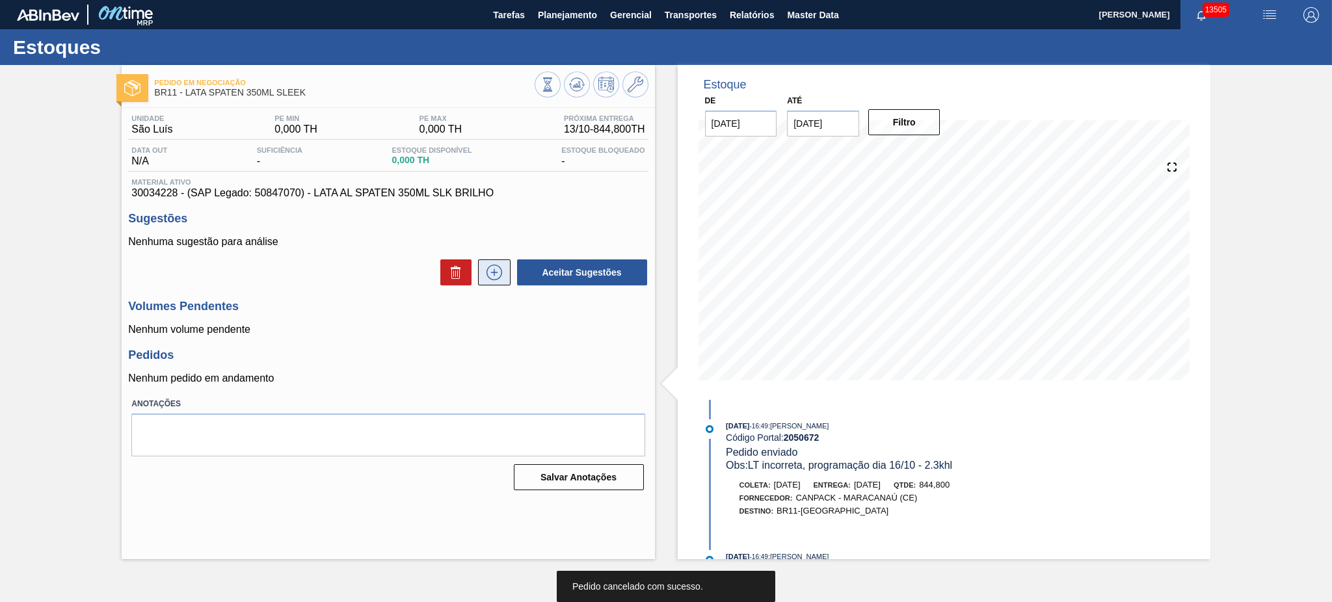
click at [501, 264] on button at bounding box center [494, 273] width 33 height 26
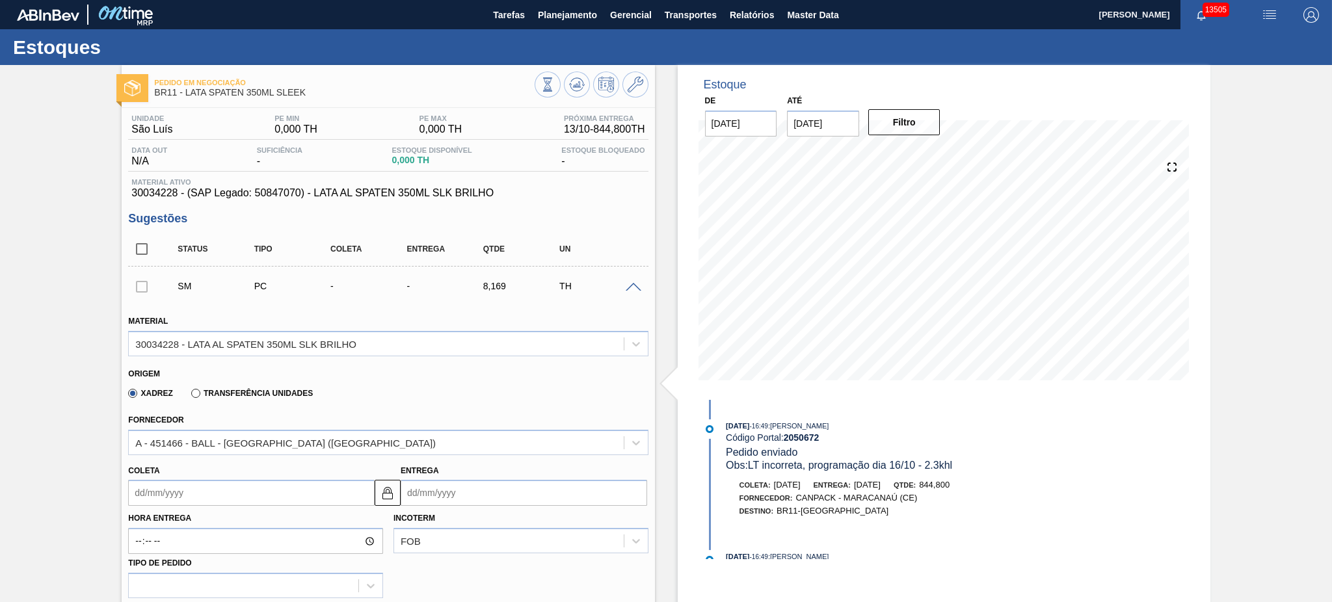
click at [333, 455] on div "Coleta Entrega" at bounding box center [388, 480] width 530 height 51
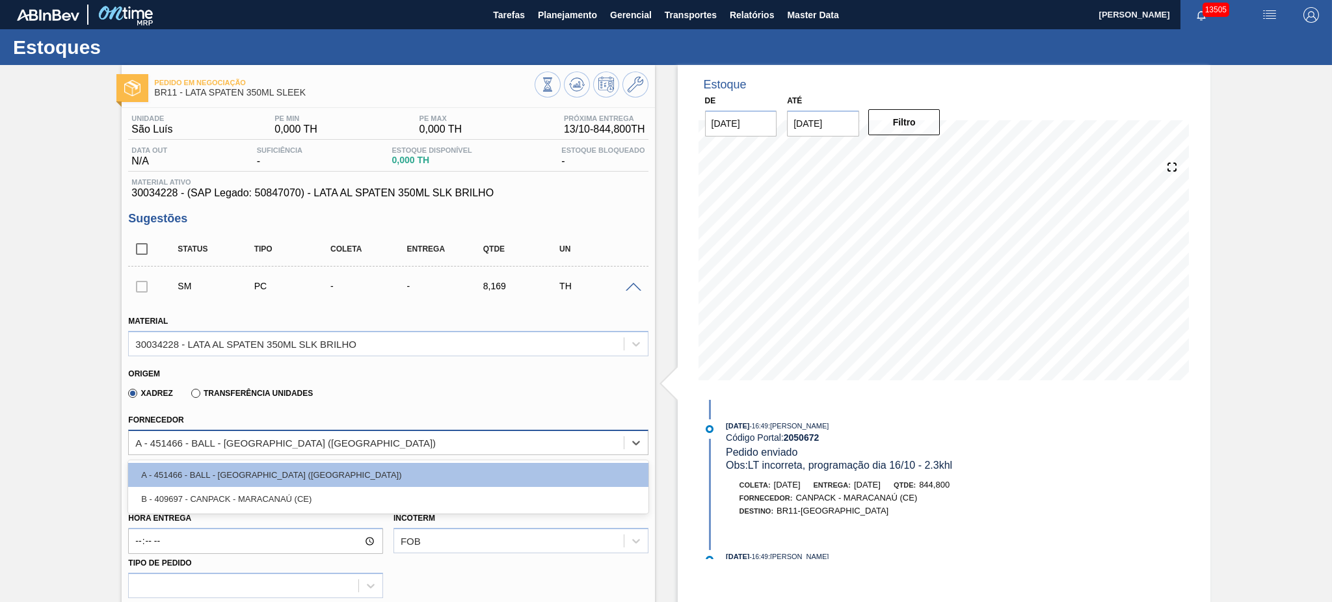
click at [327, 440] on div "A - 451466 - BALL - [GEOGRAPHIC_DATA] ([GEOGRAPHIC_DATA])" at bounding box center [376, 442] width 494 height 19
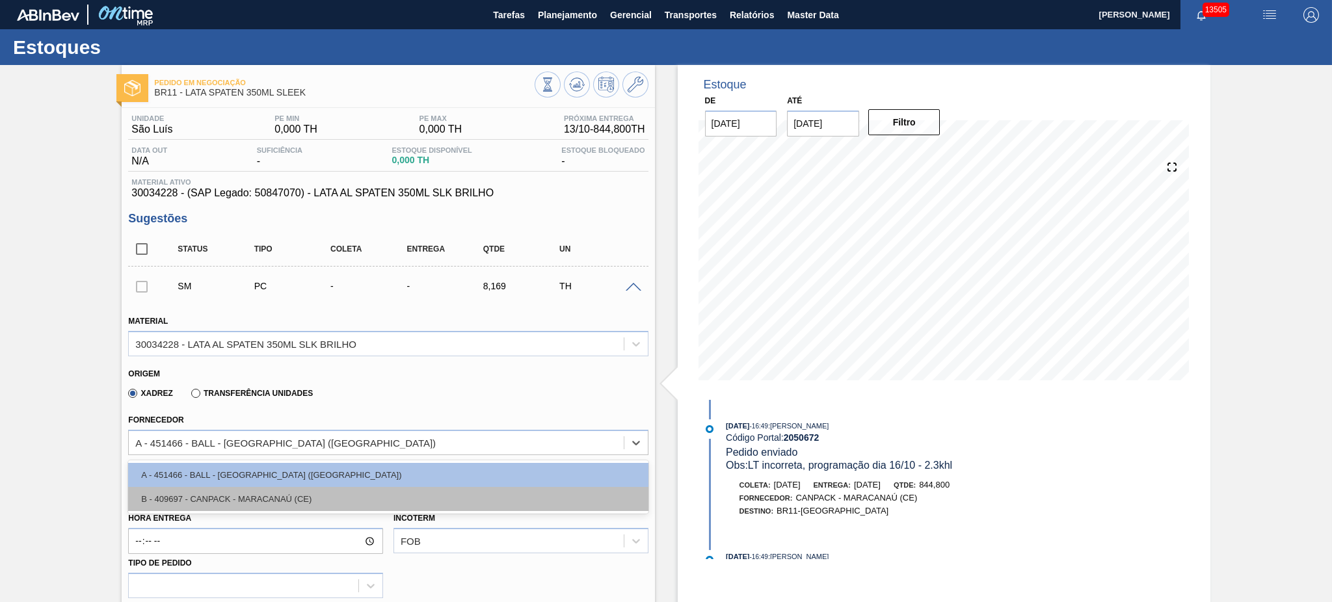
click at [317, 492] on div "B - 409697 - CANPACK - MARACANAÚ (CE)" at bounding box center [388, 499] width 520 height 24
type input "8,448"
type input "0,967"
type input "0,039"
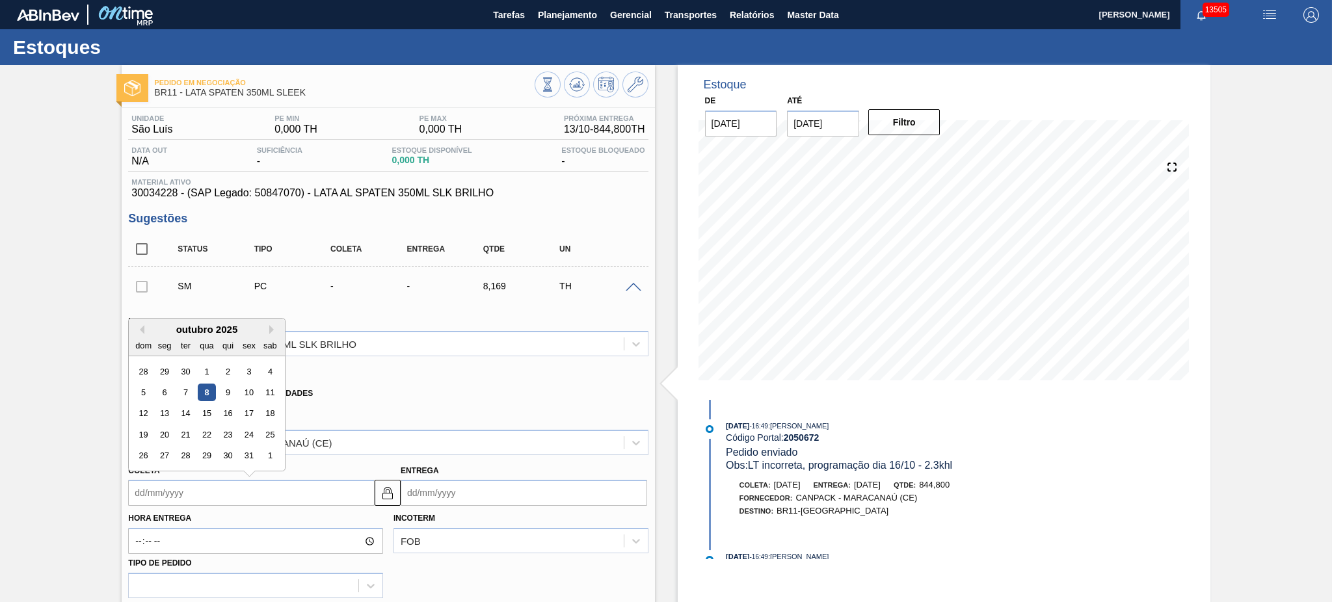
click at [237, 485] on input "Coleta" at bounding box center [251, 493] width 247 height 26
click at [277, 389] on div "11" at bounding box center [270, 393] width 18 height 18
type input "[DATE]"
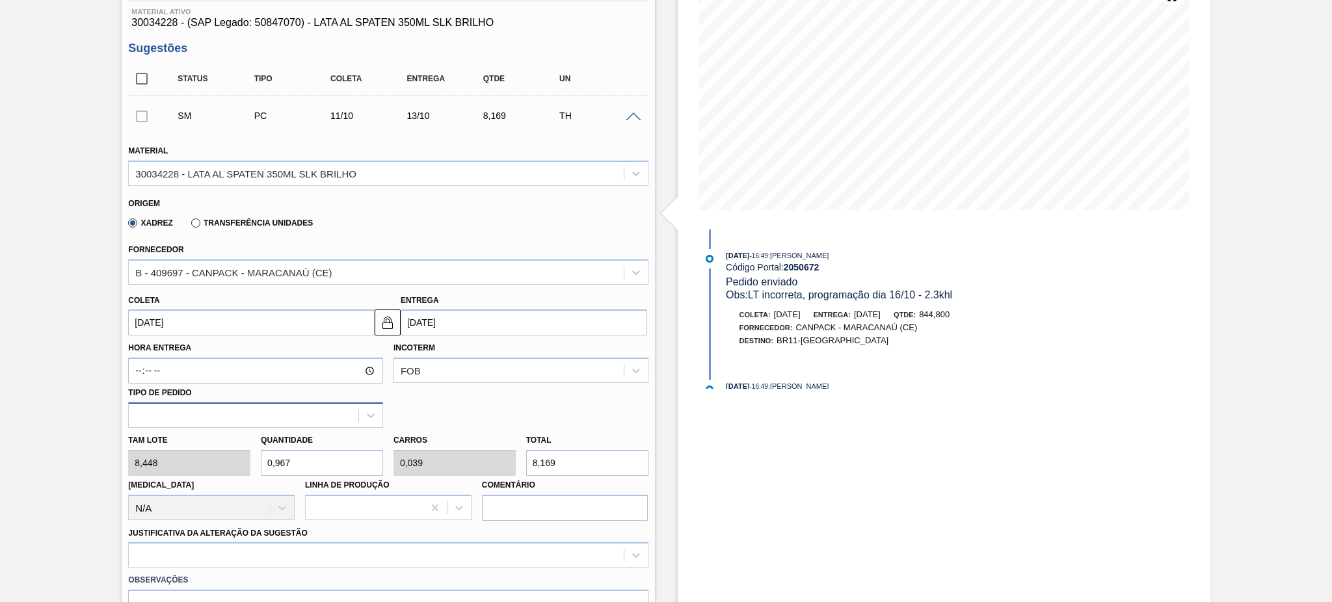
scroll to position [173, 0]
click at [217, 462] on div "Tam lote 8,448 Quantidade 0,967 Carros 0,039 Total 8,169 Doca N/A Linha de Prod…" at bounding box center [388, 471] width 530 height 93
type input "1"
type input "0,04"
type input "8,448"
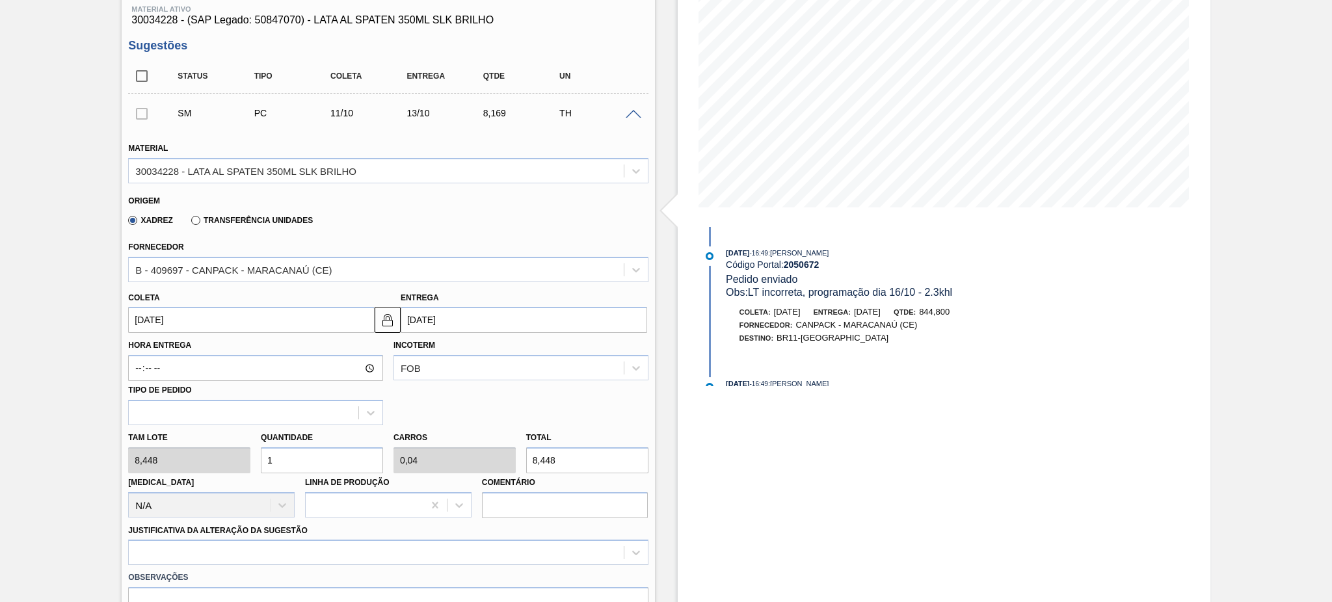
type input "10"
type input "0,4"
type input "84,48"
type input "100"
type input "4"
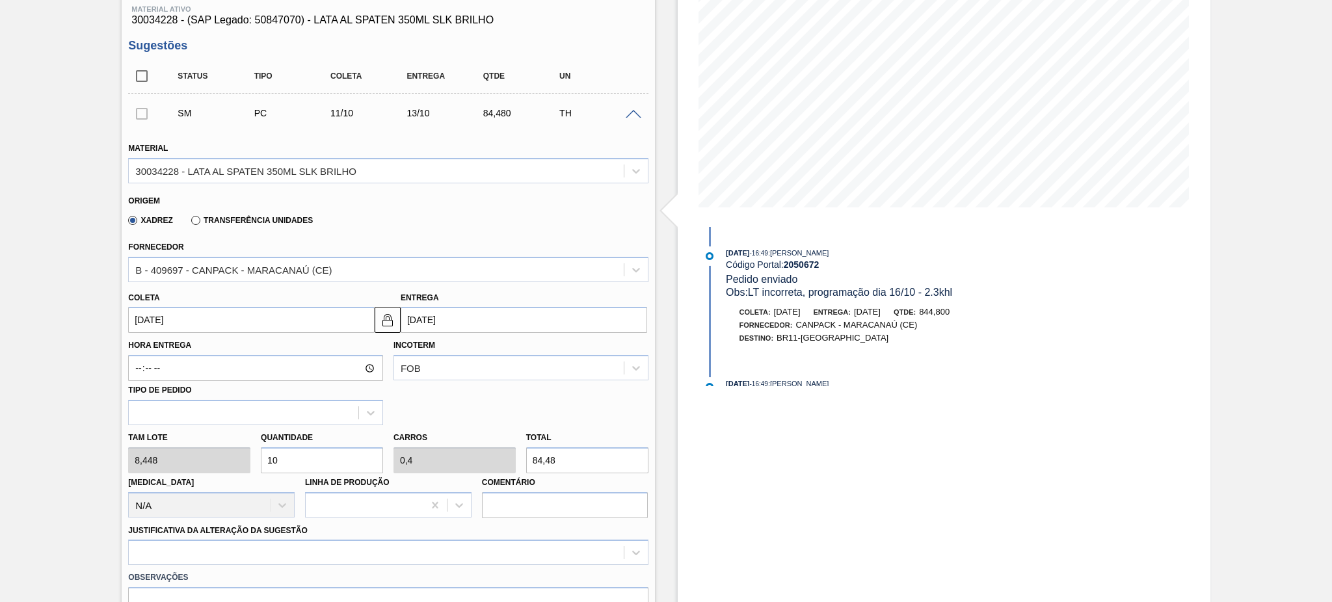
type input "844,8"
type input "100"
click at [262, 547] on div at bounding box center [388, 552] width 520 height 25
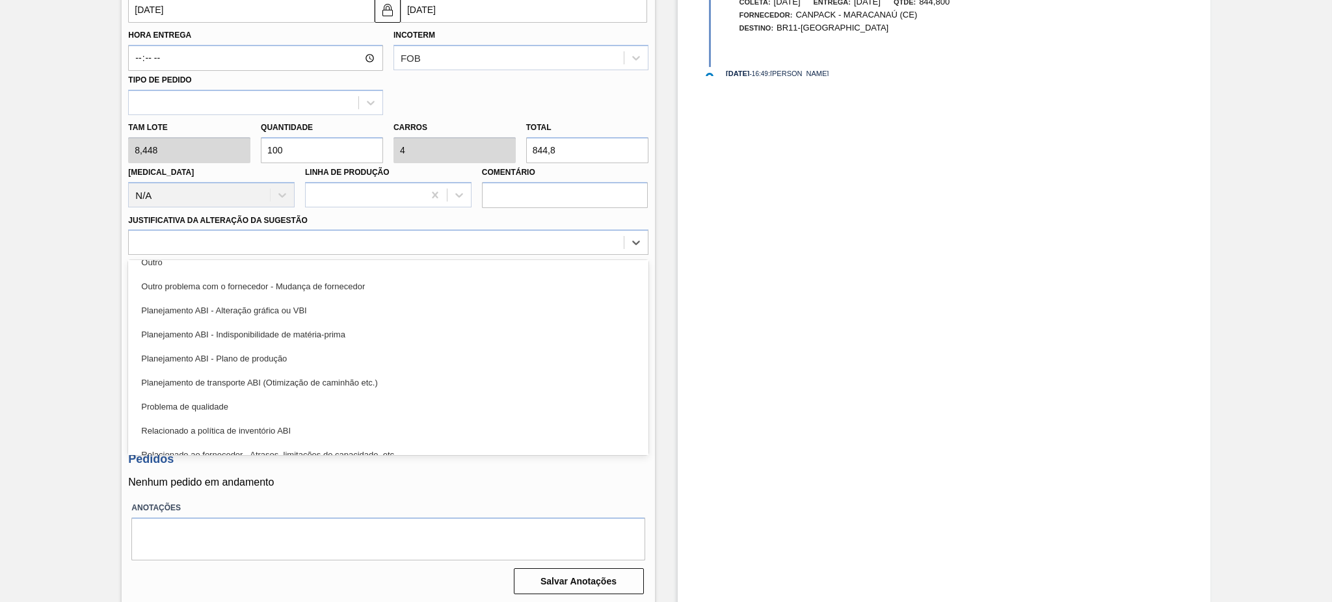
scroll to position [0, 0]
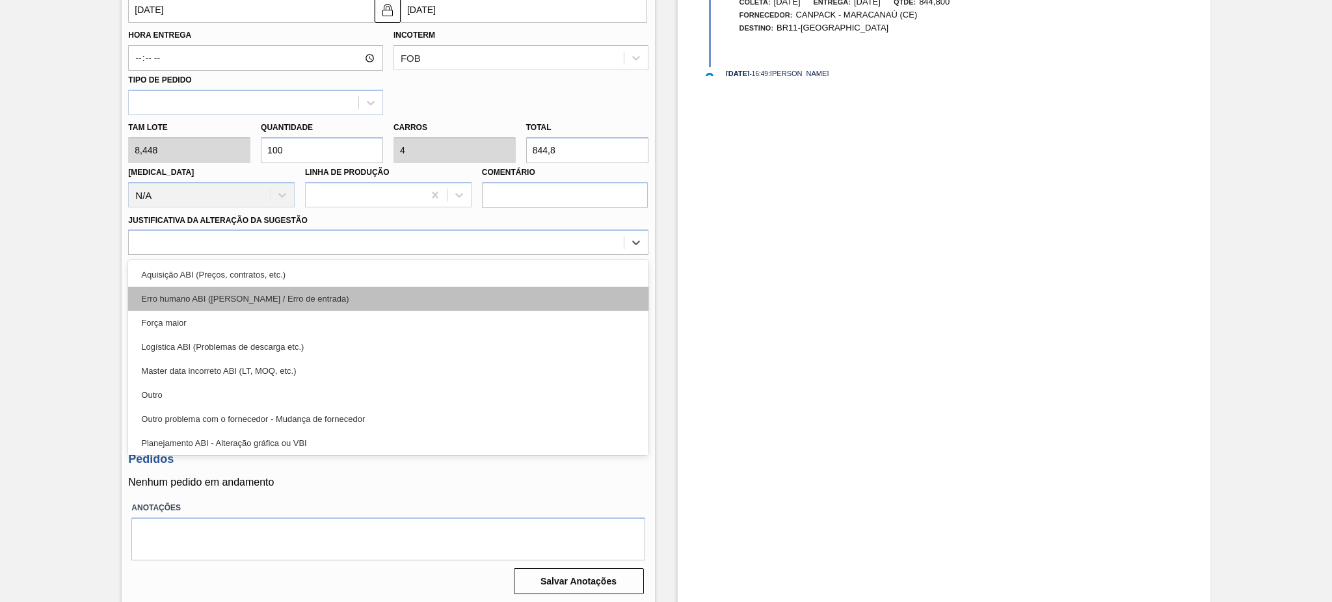
click at [355, 300] on div "Erro humano ABI (Cálculo / Erro de entrada)" at bounding box center [388, 299] width 520 height 24
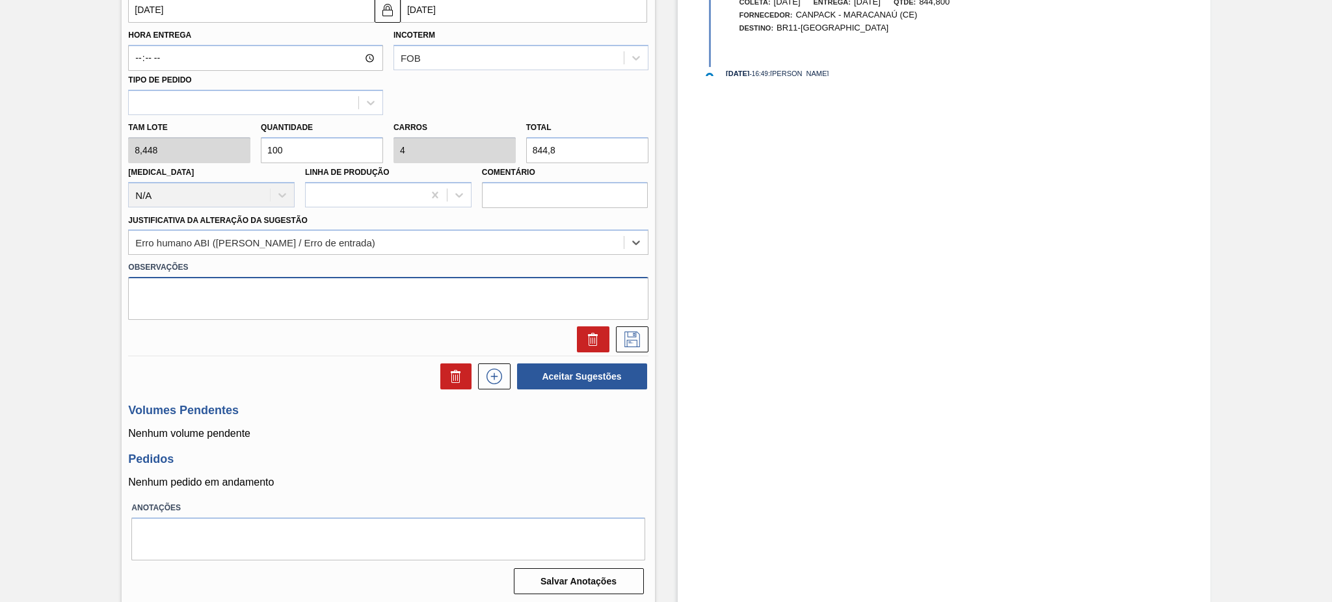
click at [256, 289] on textarea at bounding box center [388, 298] width 520 height 43
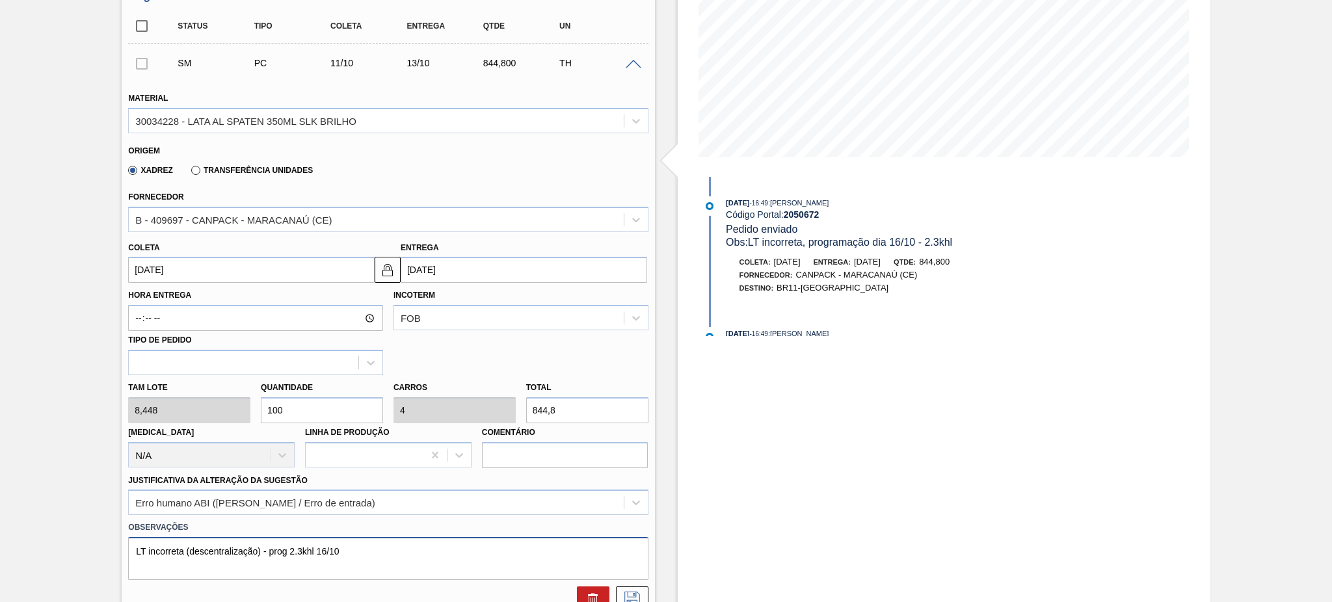
scroll to position [310, 0]
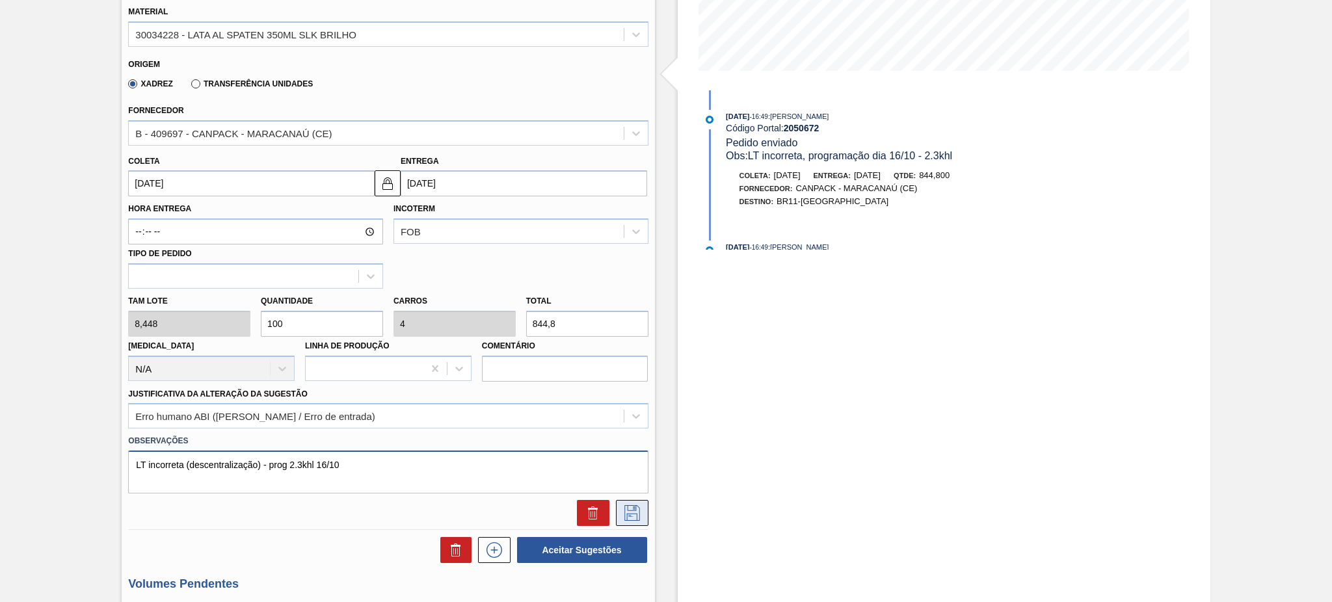
type textarea "LT incorreta (descentralização) - prog 2.3khl 16/10"
click at [639, 509] on icon at bounding box center [632, 513] width 21 height 16
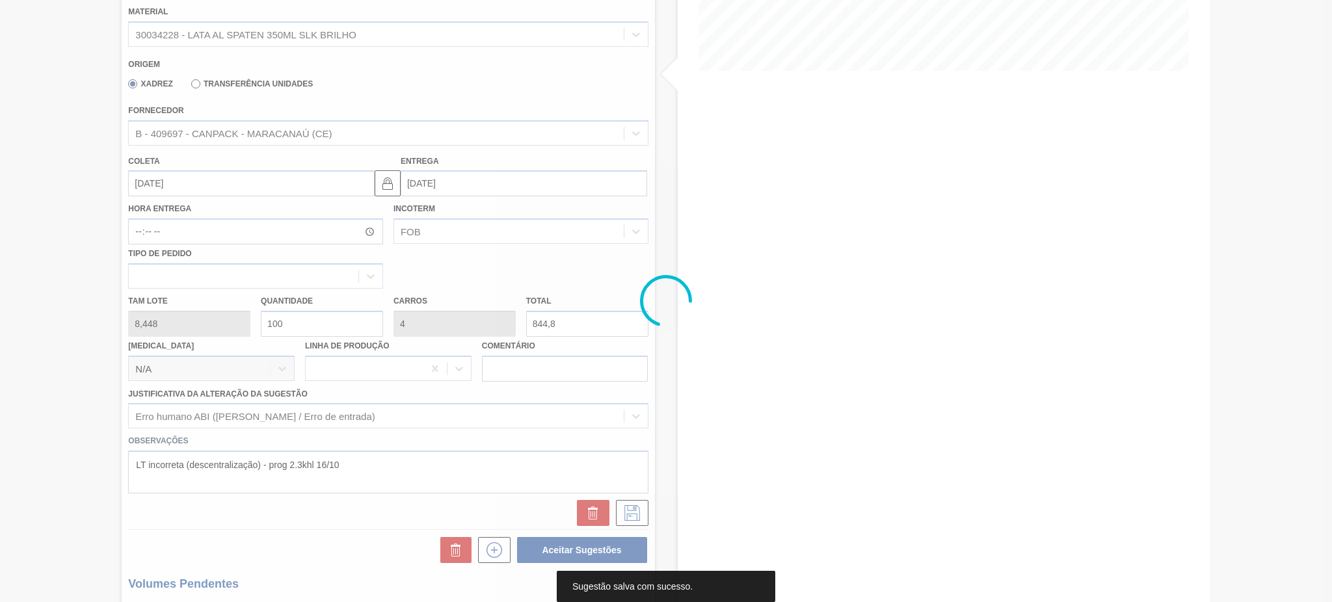
scroll to position [0, 0]
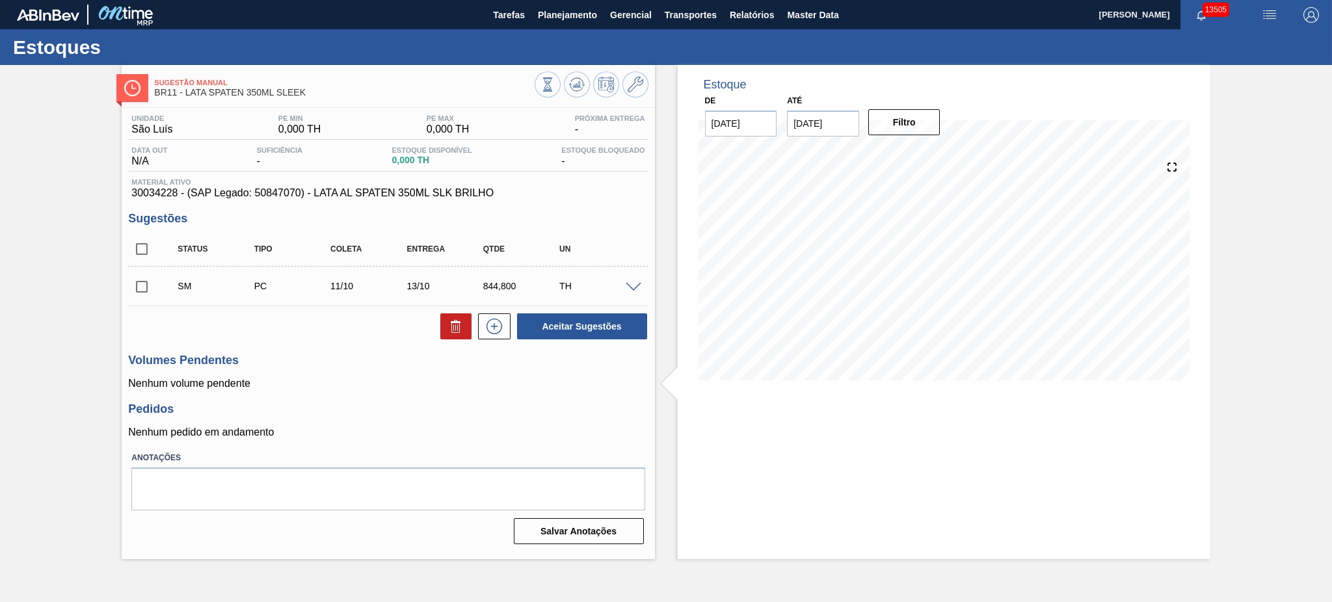
drag, startPoint x: 139, startPoint y: 285, endPoint x: 148, endPoint y: 285, distance: 8.5
click at [139, 285] on input "checkbox" at bounding box center [141, 286] width 27 height 27
click at [568, 319] on button "Aceitar Sugestões" at bounding box center [582, 327] width 130 height 26
checkbox input "false"
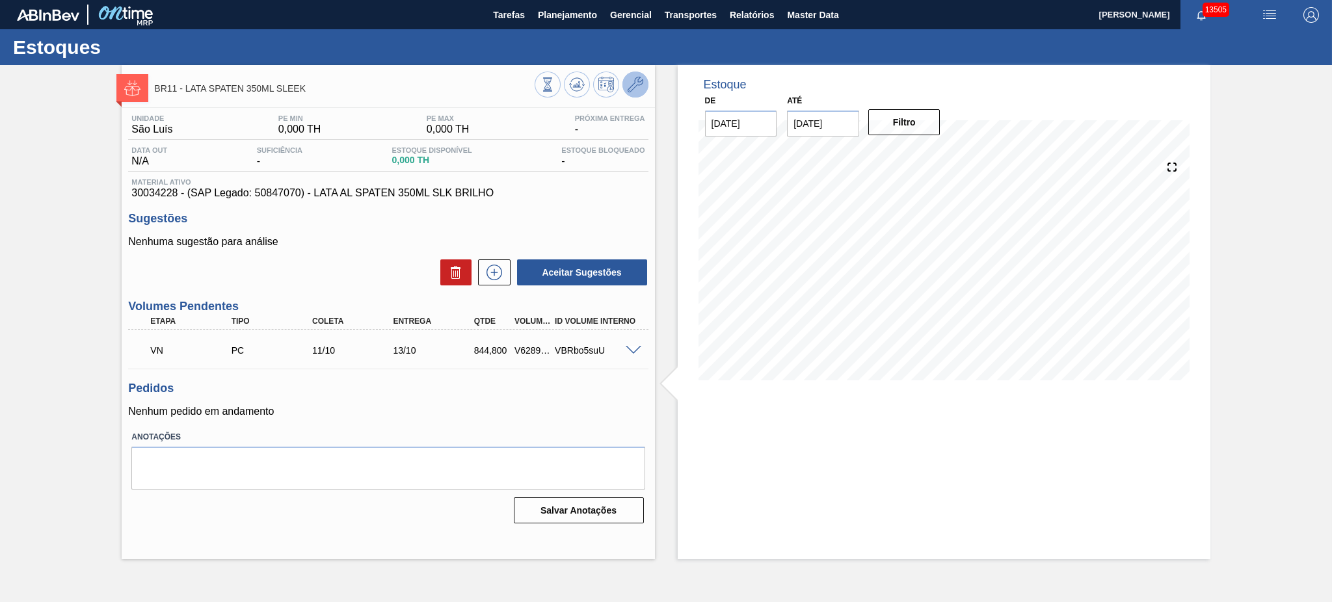
click at [642, 83] on icon at bounding box center [636, 85] width 16 height 16
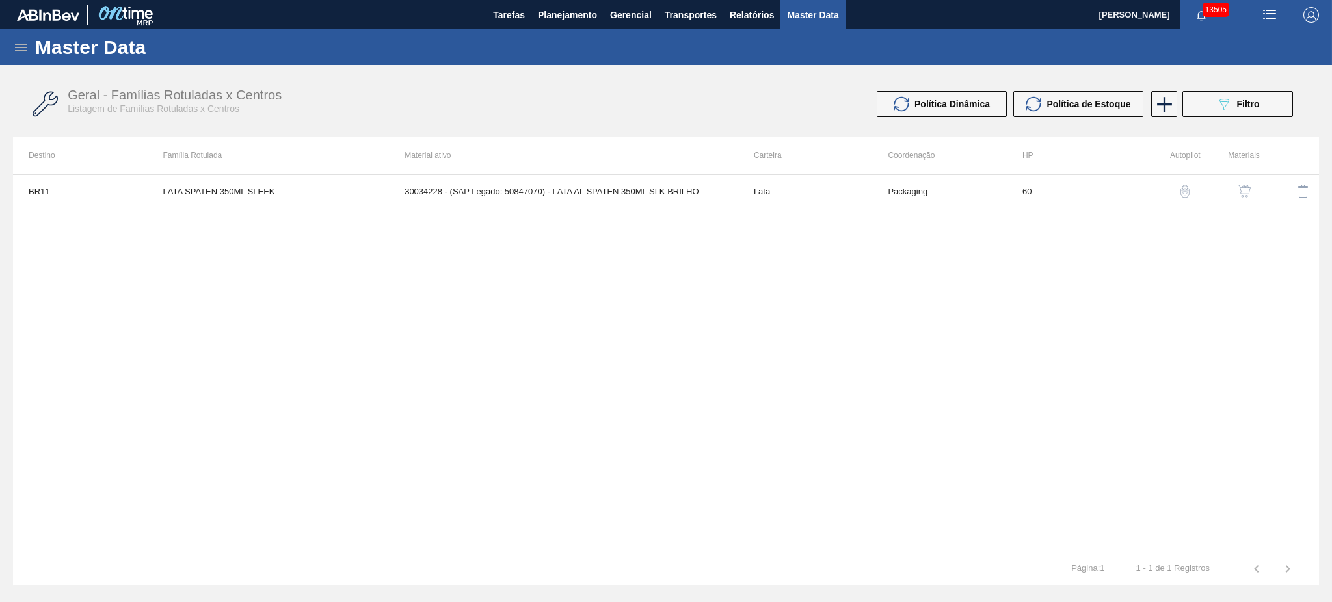
click at [1241, 193] on img "button" at bounding box center [1244, 191] width 13 height 13
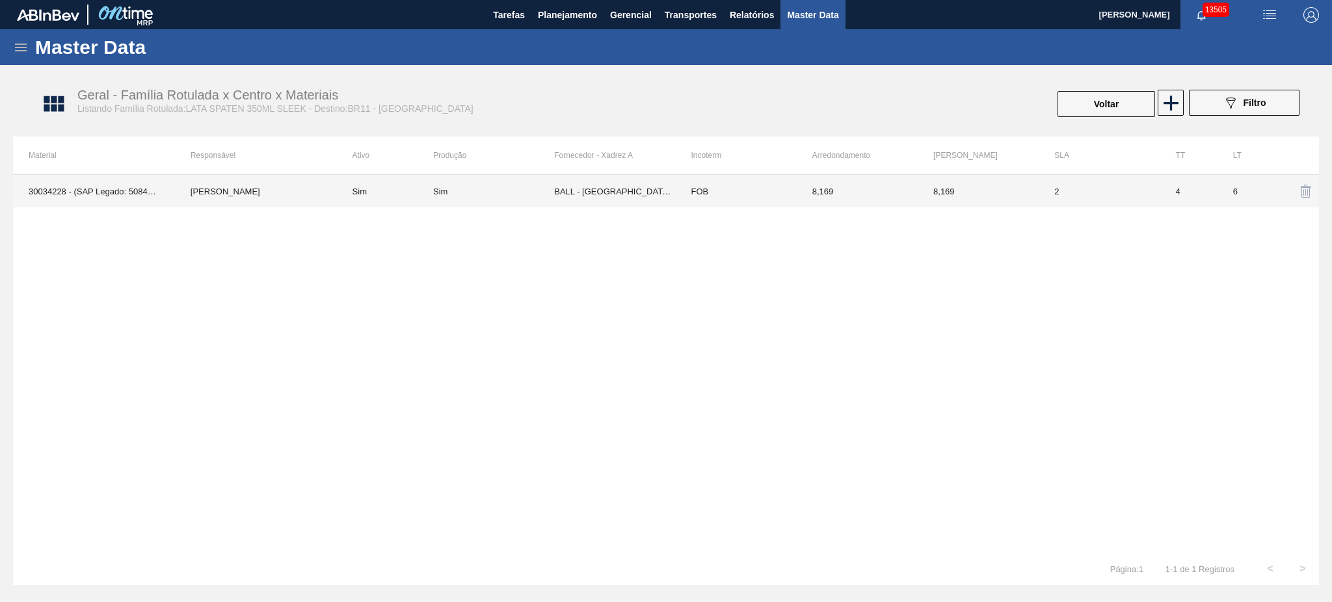
click at [563, 183] on td "BALL - [GEOGRAPHIC_DATA] ([GEOGRAPHIC_DATA])" at bounding box center [614, 191] width 121 height 33
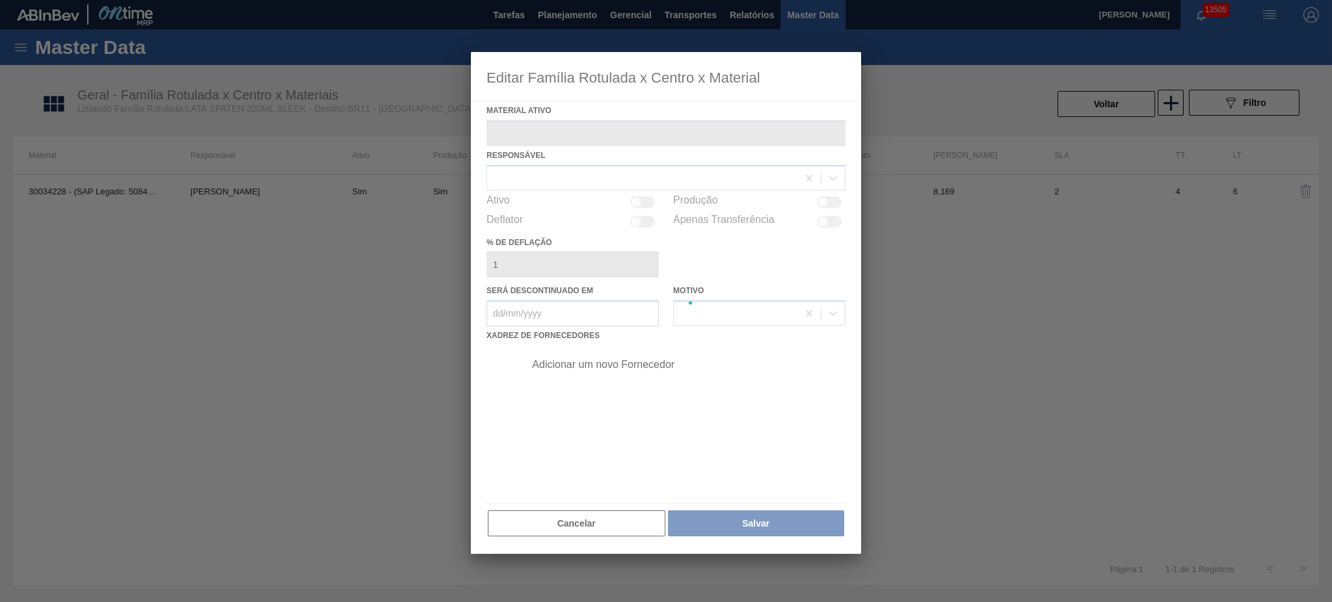
type ativo "30034228 - (SAP Legado: 50847070) - LATA AL SPATEN 350ML SLK BRILHO"
checkbox input "true"
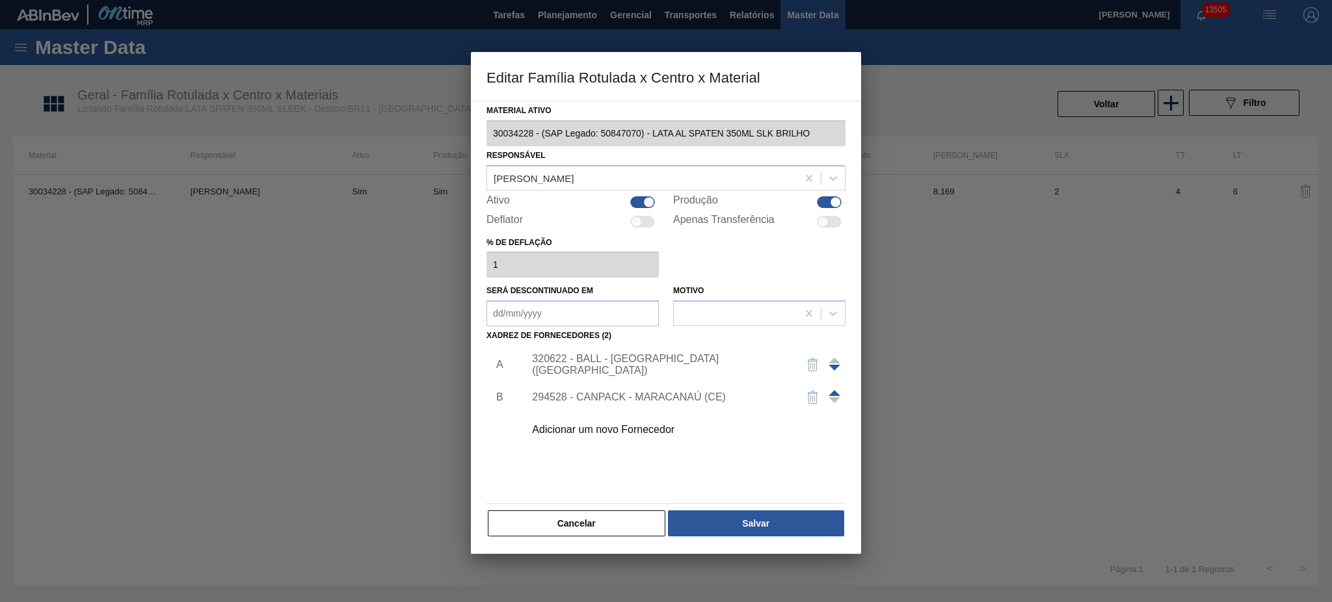
click at [605, 434] on div "Adicionar um novo Fornecedor" at bounding box center [659, 430] width 255 height 12
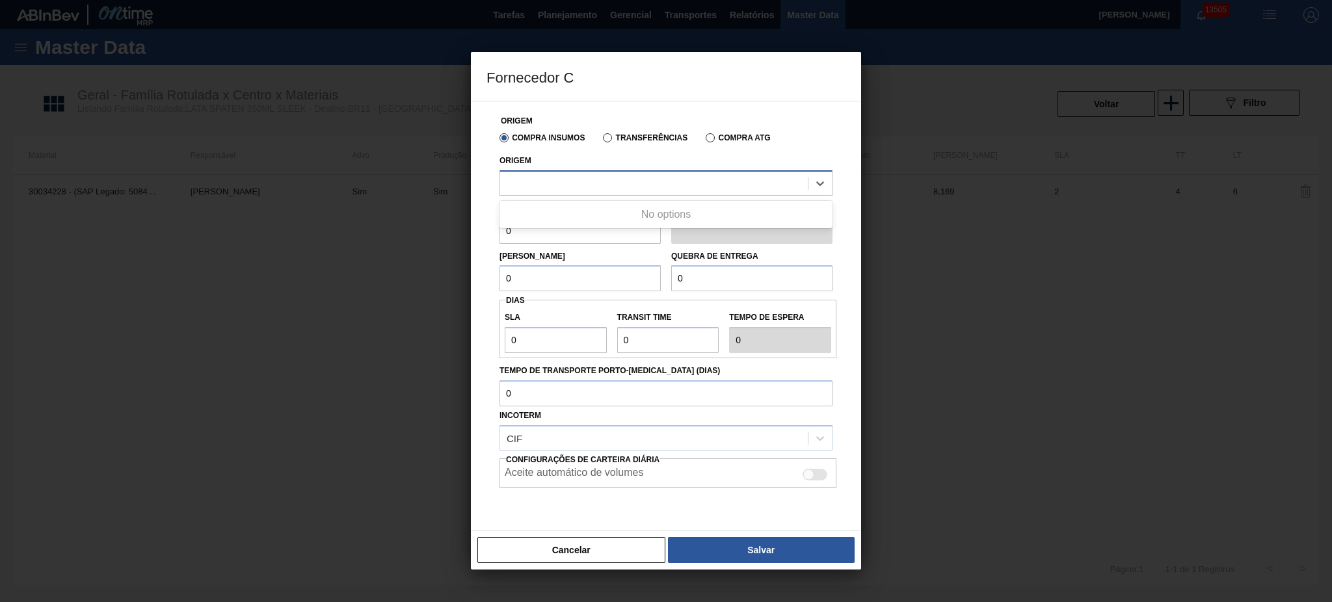
click at [662, 183] on div at bounding box center [654, 183] width 308 height 19
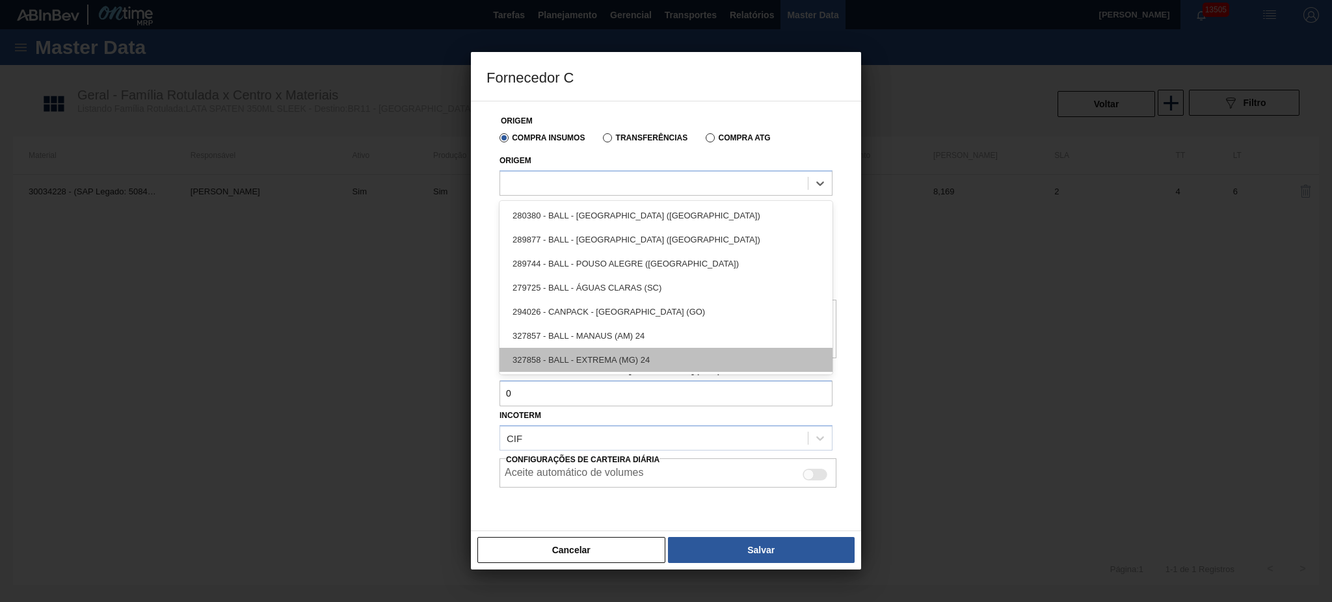
click at [646, 362] on div "327858 - BALL - EXTREMA (MG) 24" at bounding box center [666, 360] width 333 height 24
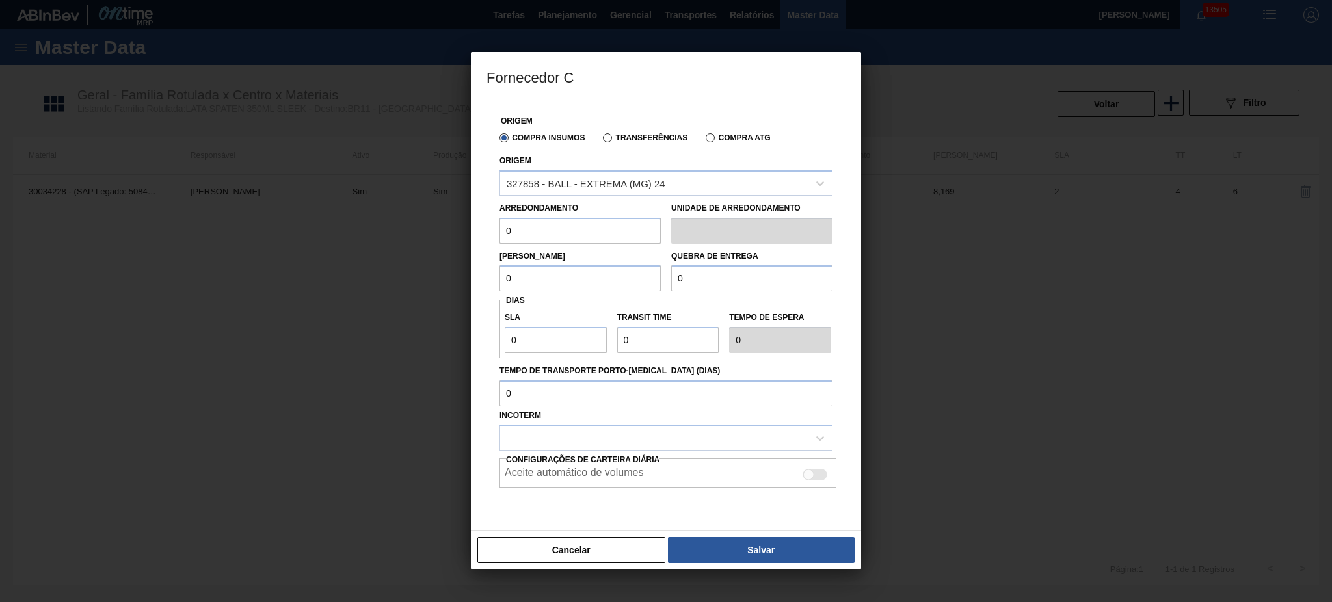
drag, startPoint x: 546, startPoint y: 237, endPoint x: 440, endPoint y: 242, distance: 105.5
click at [440, 242] on div "Fornecedor C Origem Compra Insumos Transferências Compra ATG Origem 327858 - BA…" at bounding box center [666, 301] width 1332 height 602
drag, startPoint x: 503, startPoint y: 226, endPoint x: 520, endPoint y: 279, distance: 56.2
click at [423, 224] on div "Fornecedor C Origem Compra Insumos Transferências Compra ATG Origem 327858 - BA…" at bounding box center [666, 301] width 1332 height 602
type input "8,448"
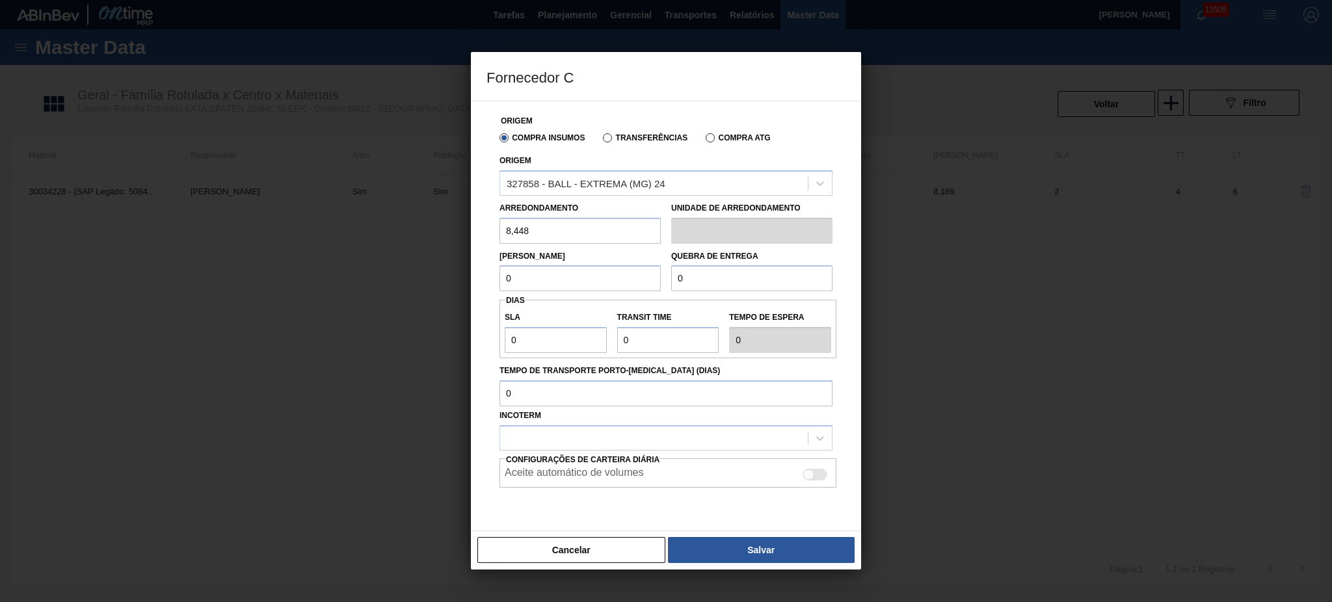
drag, startPoint x: 520, startPoint y: 279, endPoint x: 536, endPoint y: 276, distance: 15.8
click at [475, 276] on div "Origem Compra Insumos Transferências Compra ATG Origem 327858 - BALL - EXTREMA …" at bounding box center [666, 316] width 390 height 431
paste input "8,448"
type input "8,448"
drag, startPoint x: 724, startPoint y: 282, endPoint x: 602, endPoint y: 288, distance: 121.8
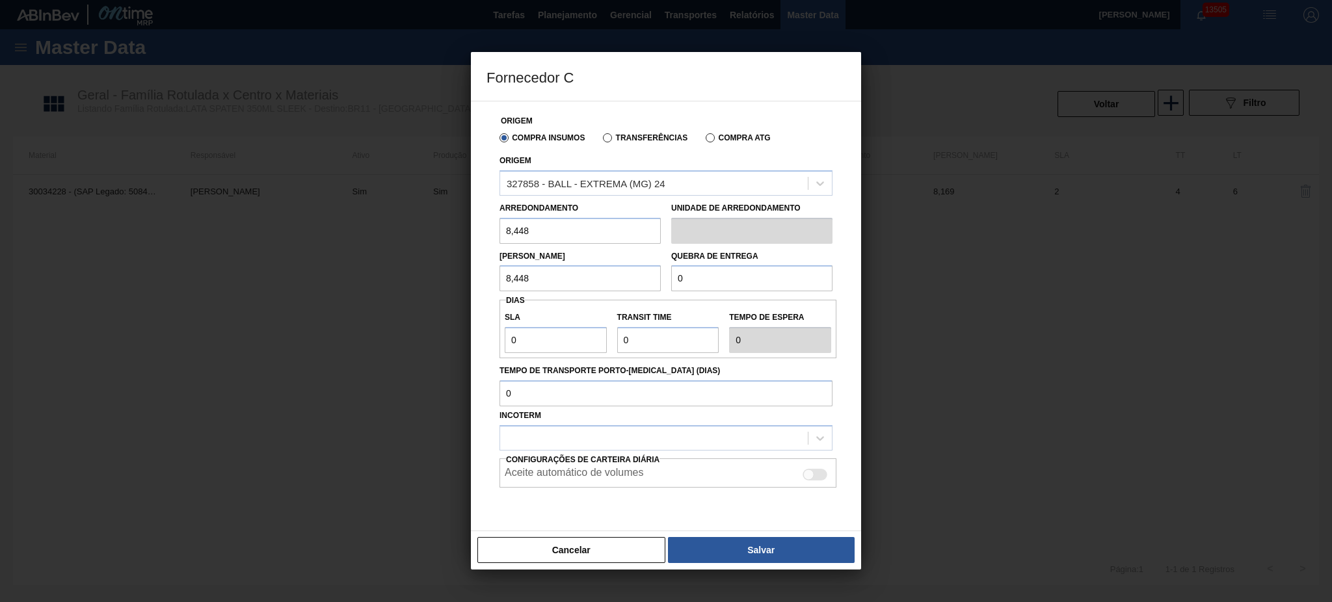
click at [602, 288] on div "Lote Mínimo 8,448 Quebra de entrega 0" at bounding box center [665, 268] width 343 height 48
type input "168,96"
drag, startPoint x: 502, startPoint y: 340, endPoint x: 454, endPoint y: 340, distance: 48.1
click at [454, 340] on div "Fornecedor C Origem Compra Insumos Transferências Compra ATG Origem 327858 - BA…" at bounding box center [666, 301] width 1332 height 602
type input "2"
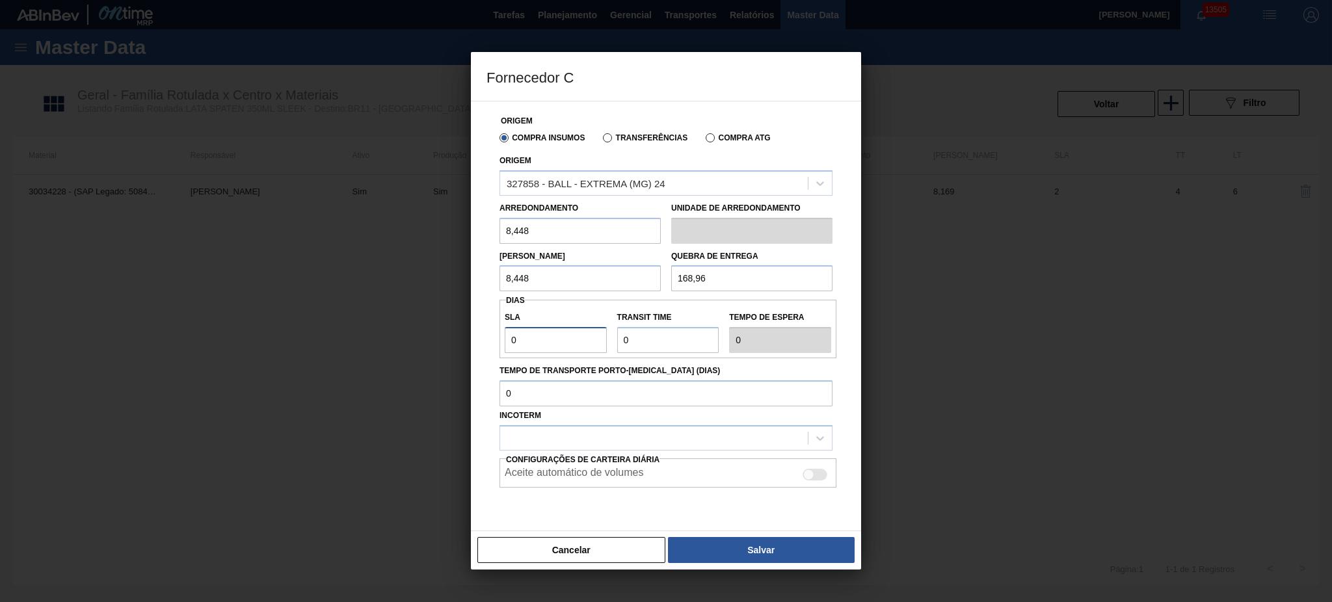
type input "2"
drag, startPoint x: 628, startPoint y: 345, endPoint x: 542, endPoint y: 342, distance: 86.6
click at [542, 342] on div "SLA 2 Transit Time Tempo de espera 2" at bounding box center [668, 329] width 337 height 48
type input "6"
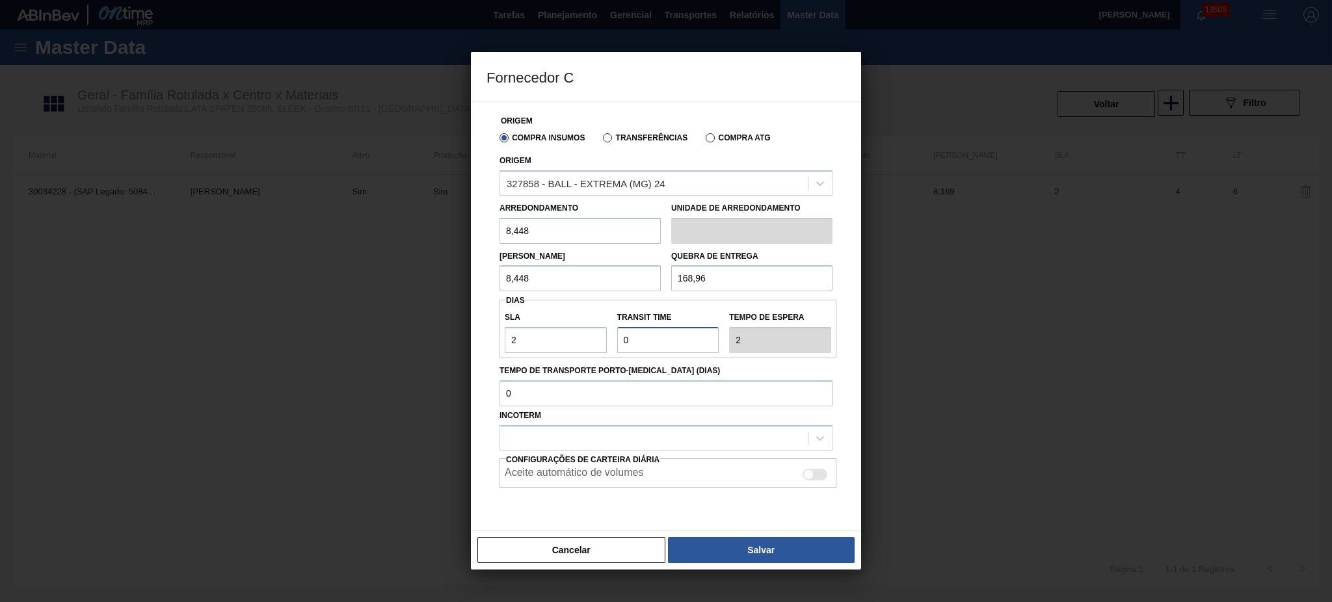
type input "8"
type input "6"
click at [624, 436] on div at bounding box center [654, 438] width 308 height 19
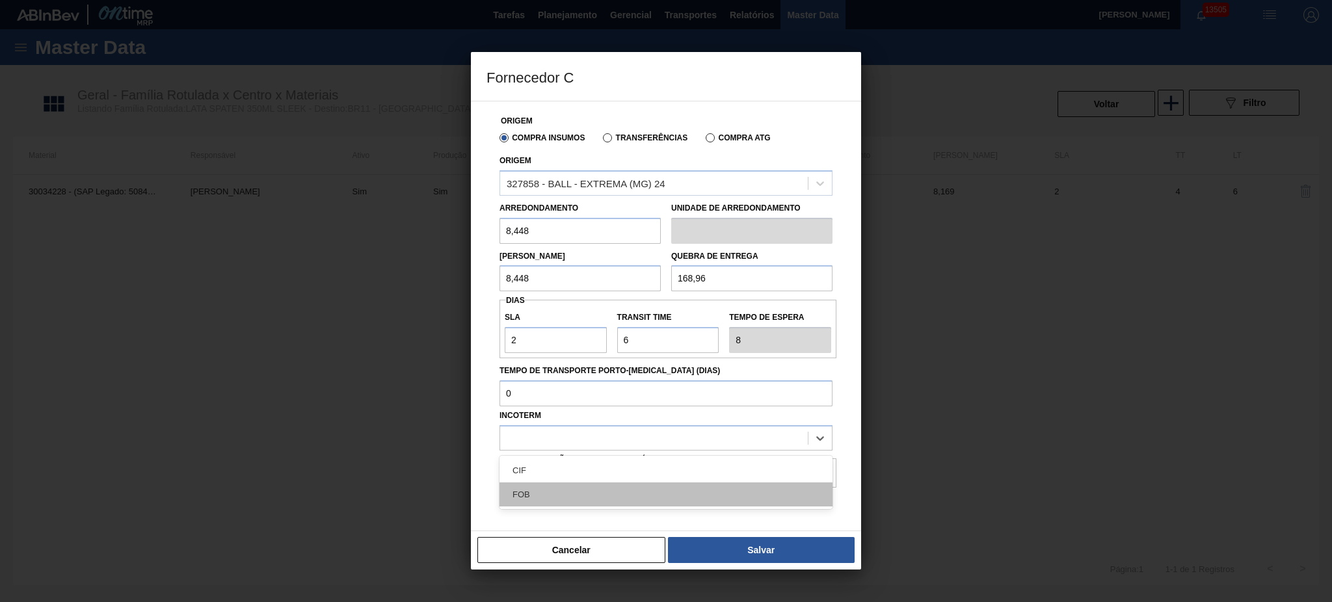
click at [580, 489] on div "FOB" at bounding box center [666, 495] width 333 height 24
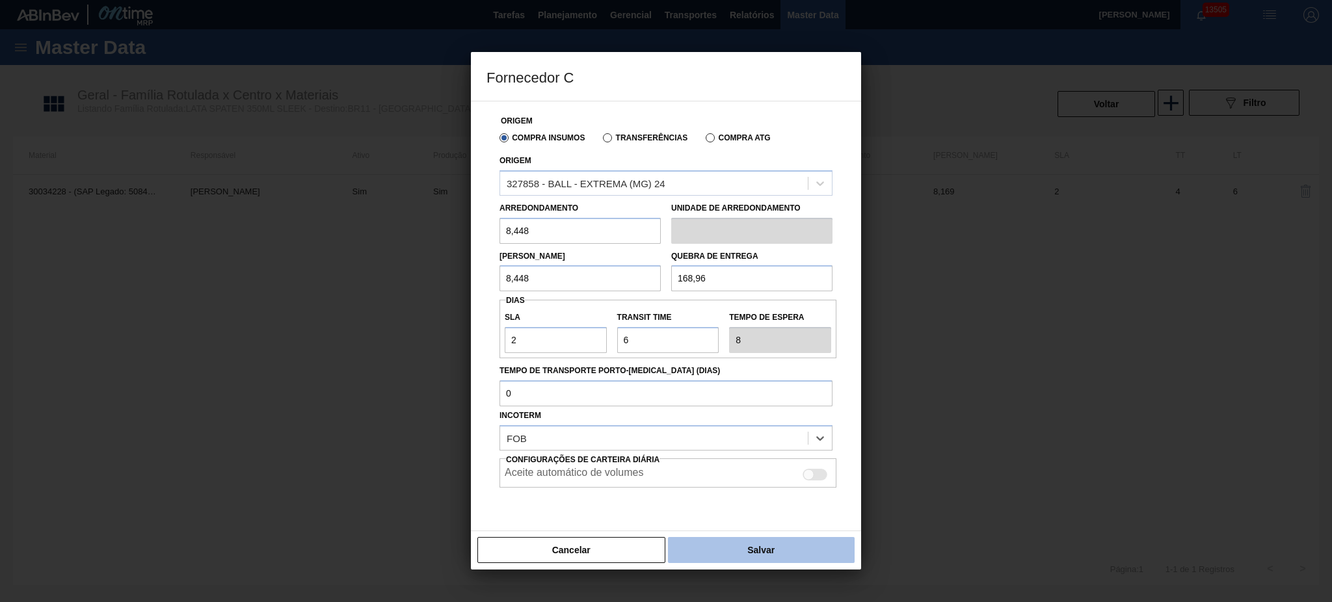
click at [794, 554] on button "Salvar" at bounding box center [761, 550] width 187 height 26
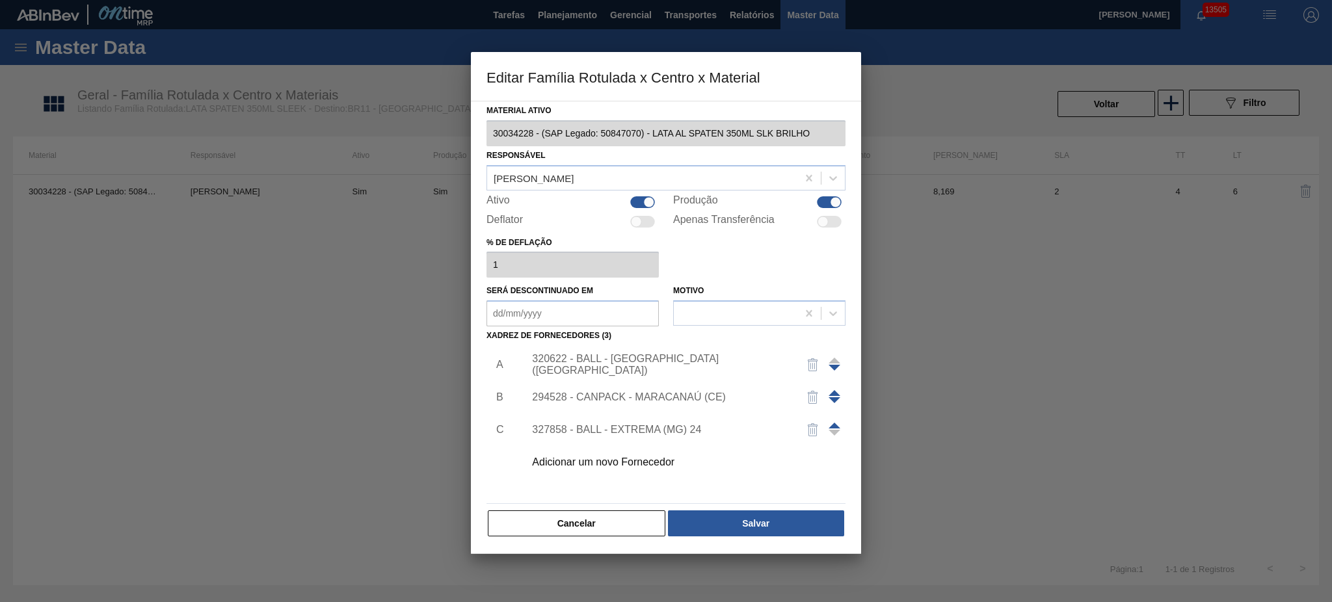
click at [837, 423] on span at bounding box center [835, 426] width 12 height 6
click at [833, 392] on span at bounding box center [835, 393] width 12 height 6
click at [833, 401] on span at bounding box center [835, 400] width 12 height 6
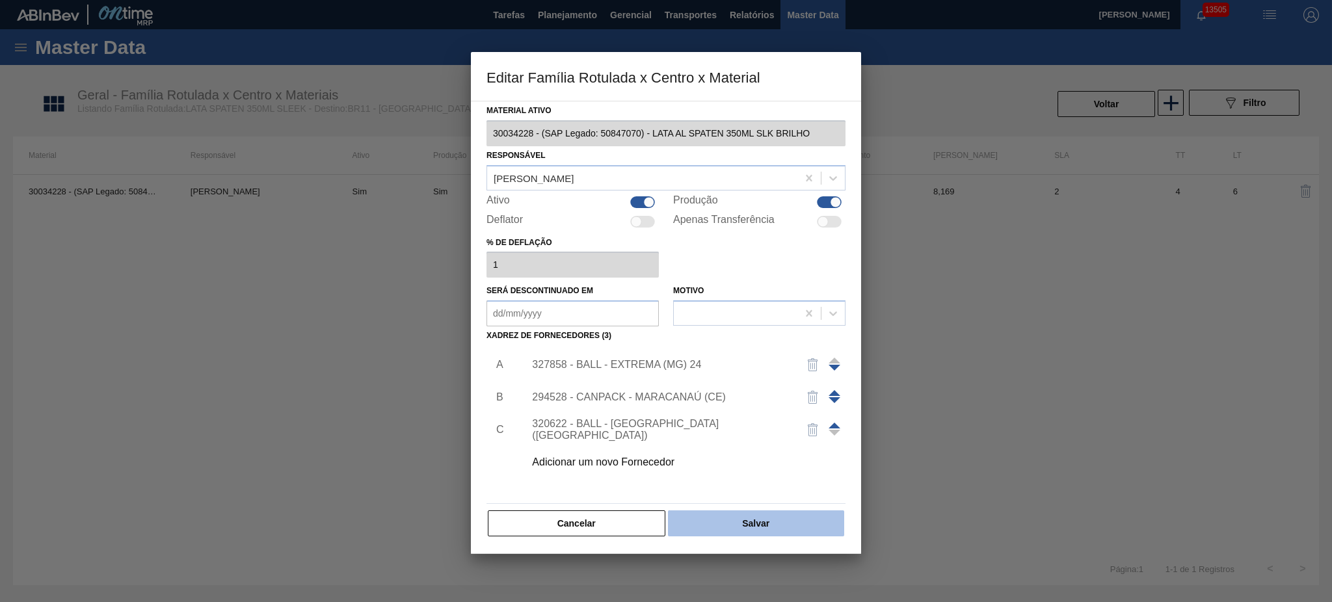
click at [809, 530] on button "Salvar" at bounding box center [756, 524] width 176 height 26
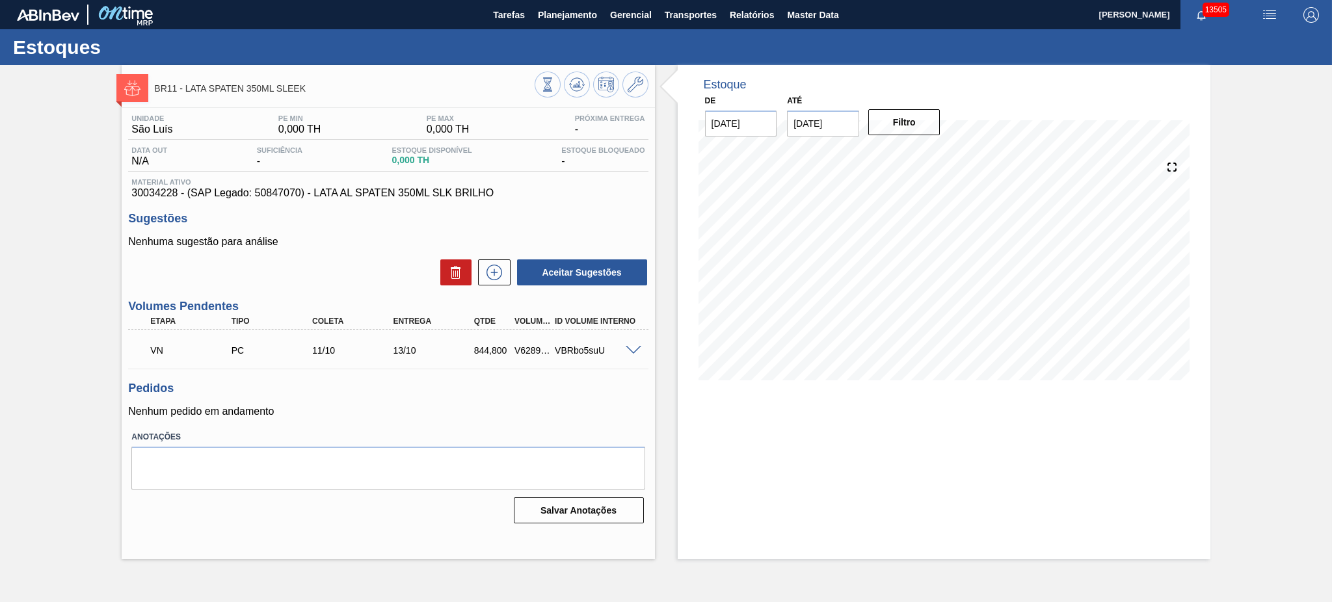
click at [883, 518] on div "Estoque De 08/10/2025 Até 01/11/2025 Filtro" at bounding box center [944, 312] width 533 height 494
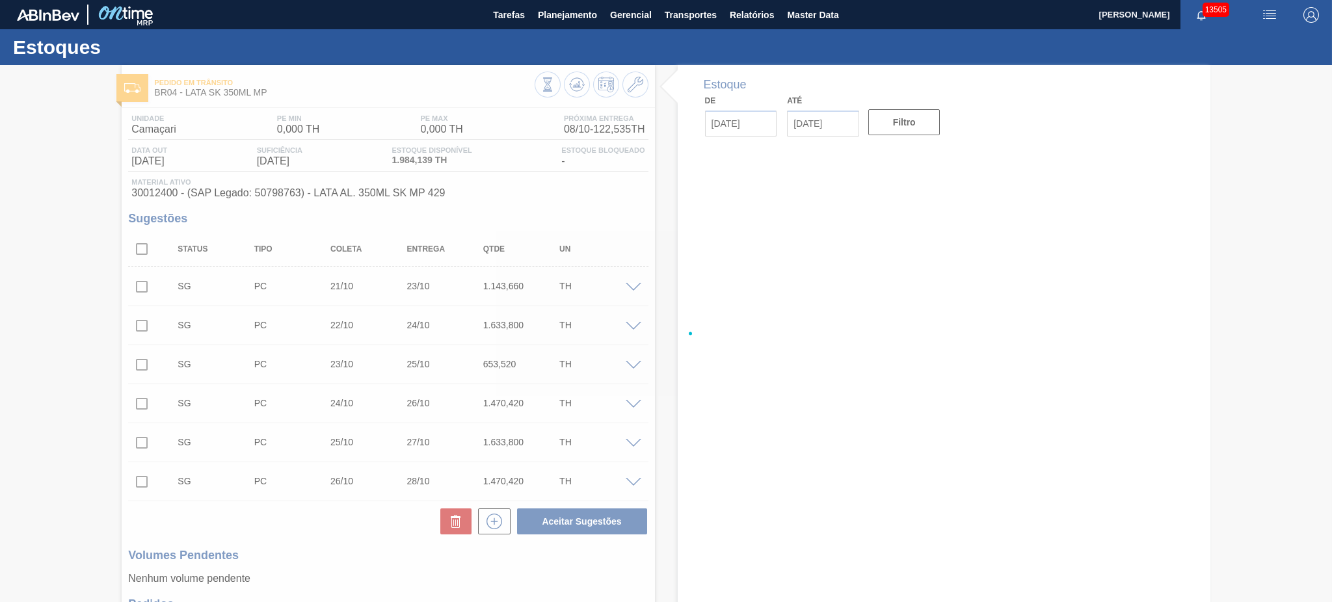
type input "[DATE]"
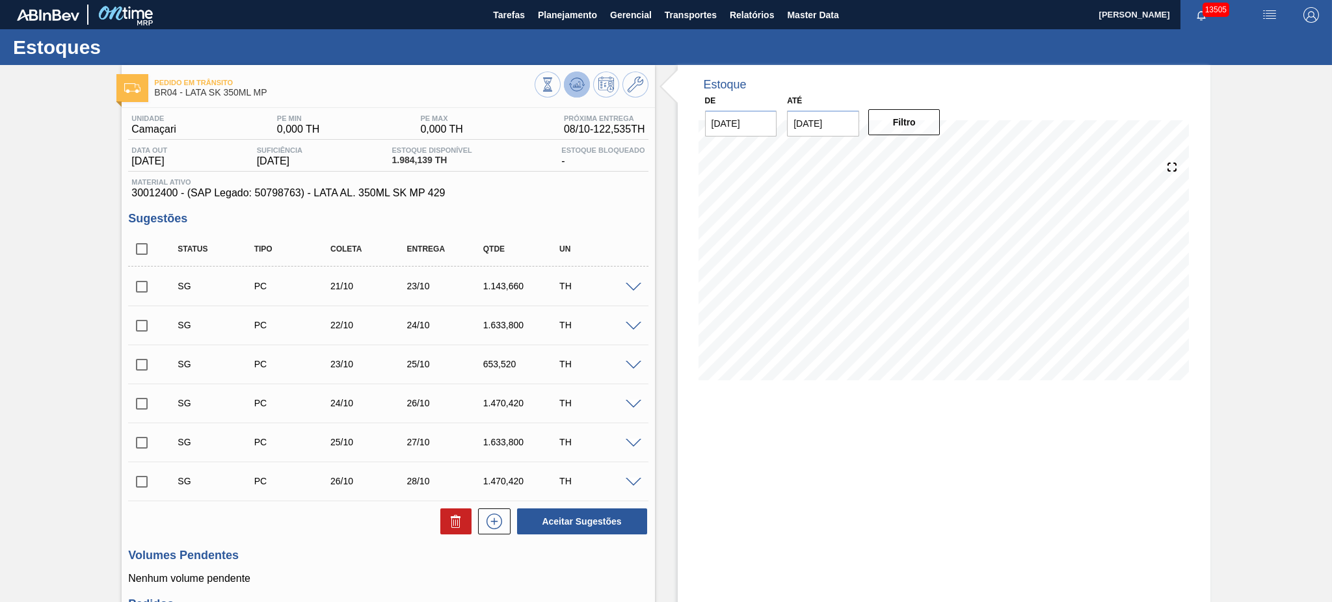
click at [579, 87] on icon at bounding box center [577, 85] width 16 height 16
click at [138, 243] on input "checkbox" at bounding box center [141, 248] width 27 height 27
checkbox input "true"
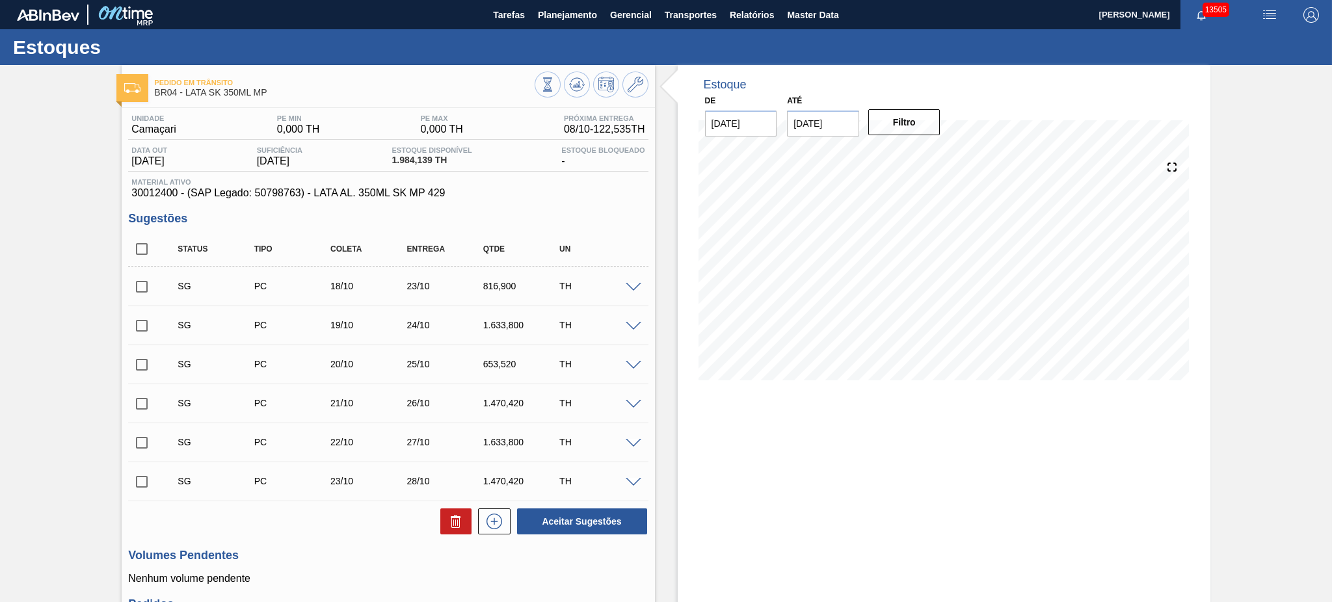
checkbox input "true"
click at [449, 513] on button at bounding box center [455, 522] width 31 height 26
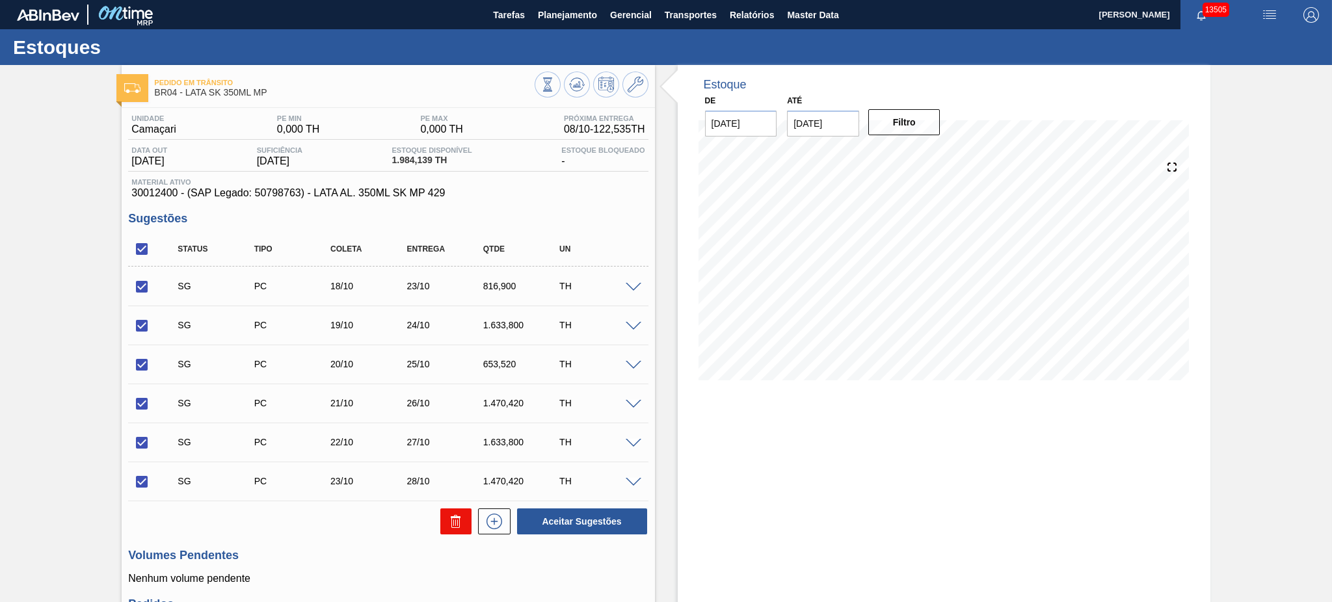
checkbox input "false"
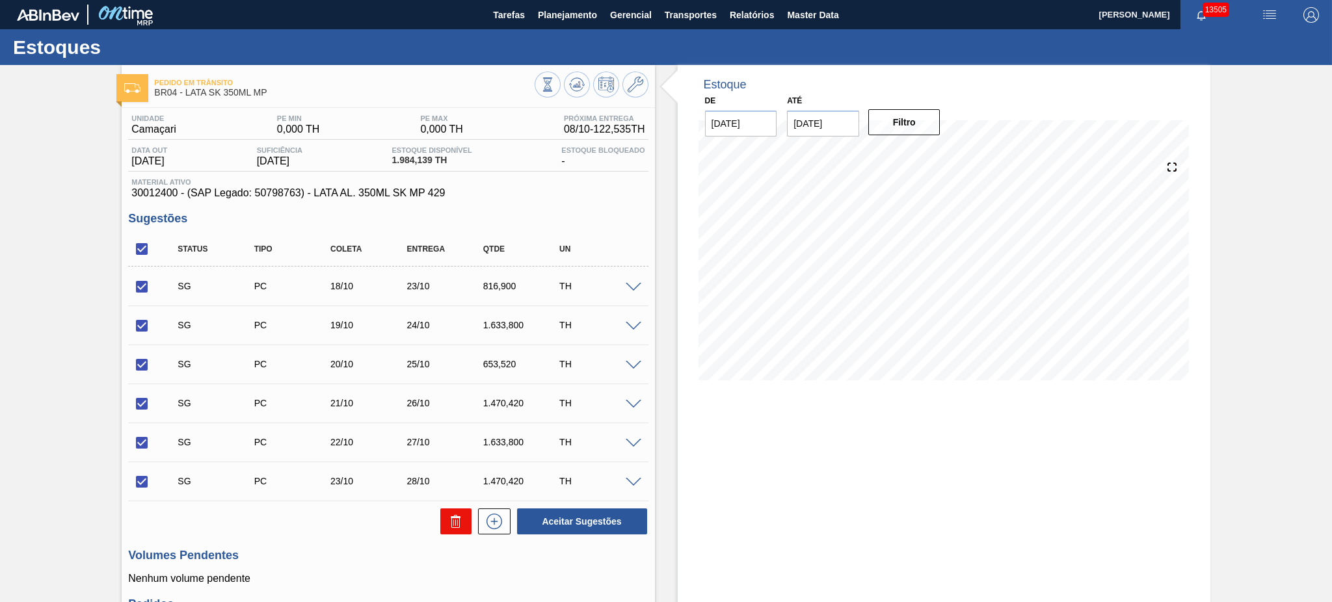
checkbox input "false"
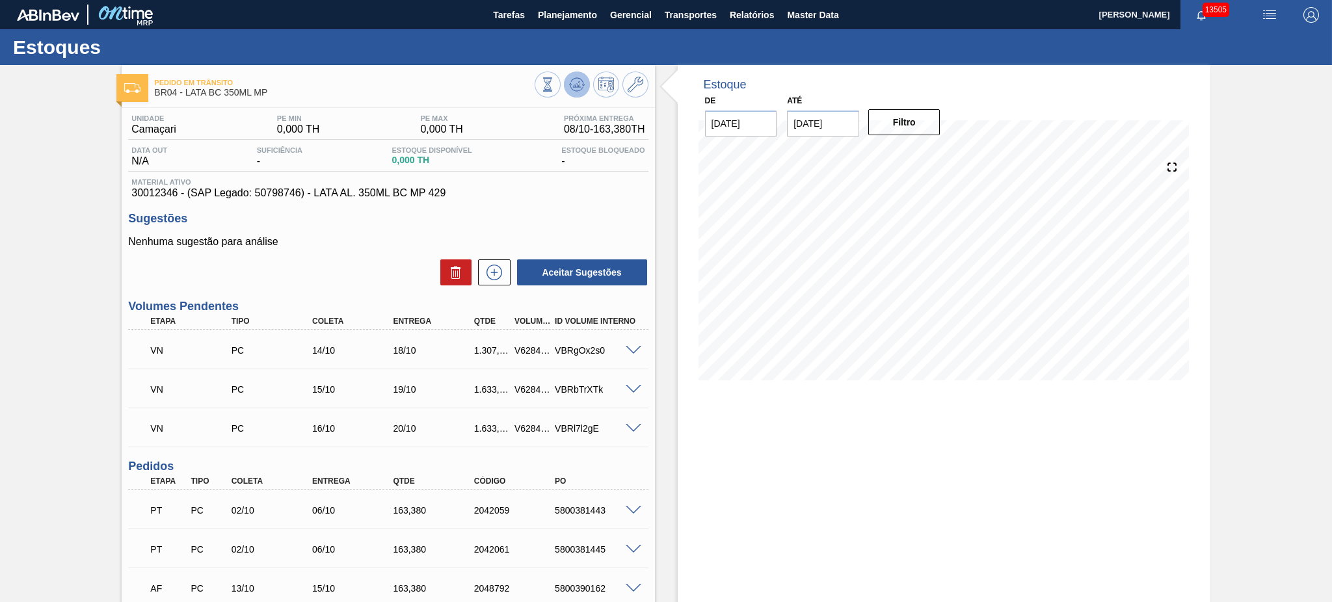
click at [577, 89] on icon at bounding box center [577, 85] width 16 height 16
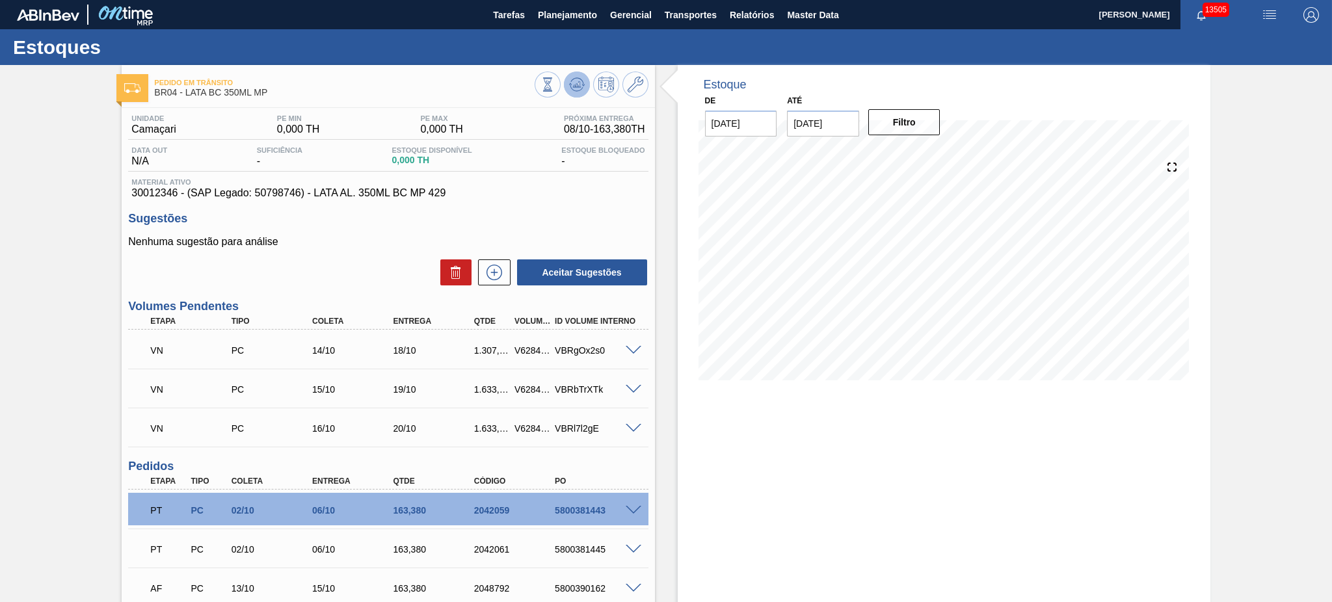
click at [575, 84] on icon at bounding box center [576, 84] width 8 height 6
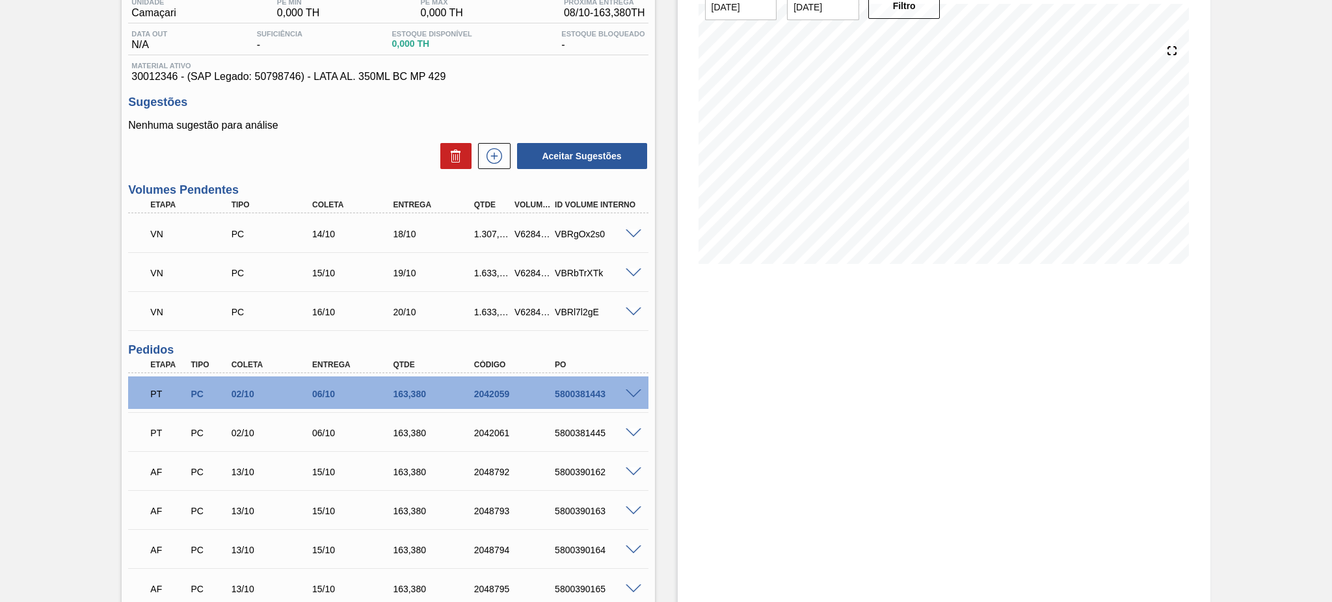
scroll to position [87, 0]
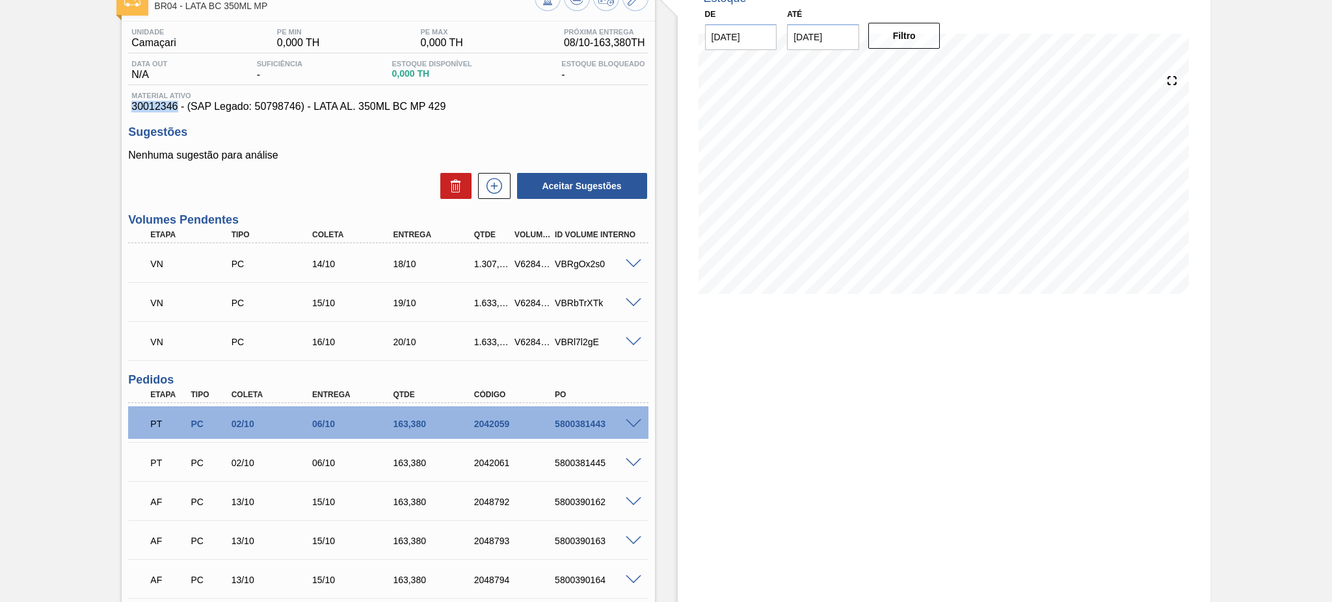
drag, startPoint x: 127, startPoint y: 103, endPoint x: 176, endPoint y: 109, distance: 49.2
copy span "30012346"
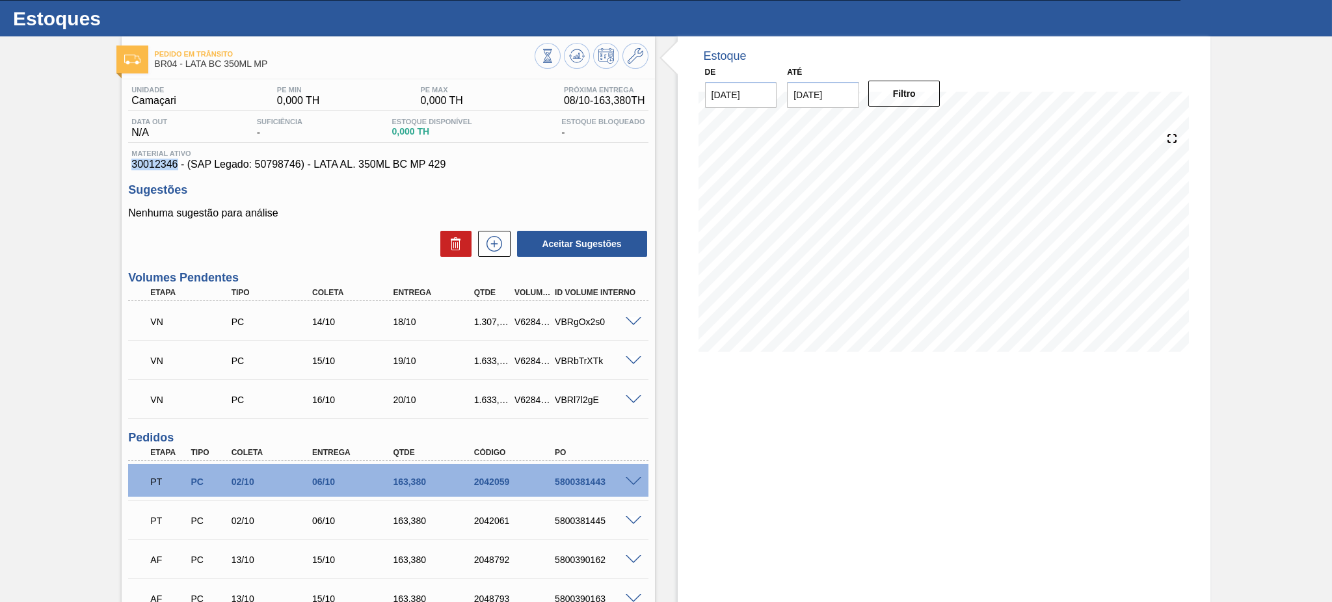
scroll to position [0, 0]
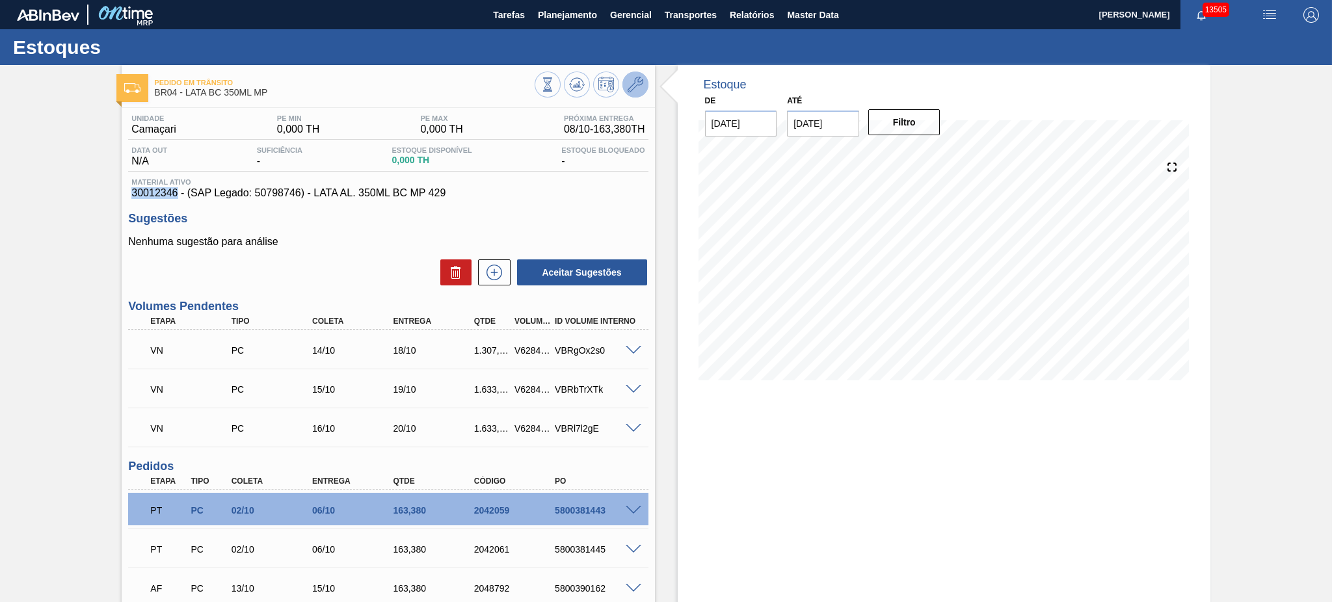
click at [635, 83] on icon at bounding box center [636, 85] width 16 height 16
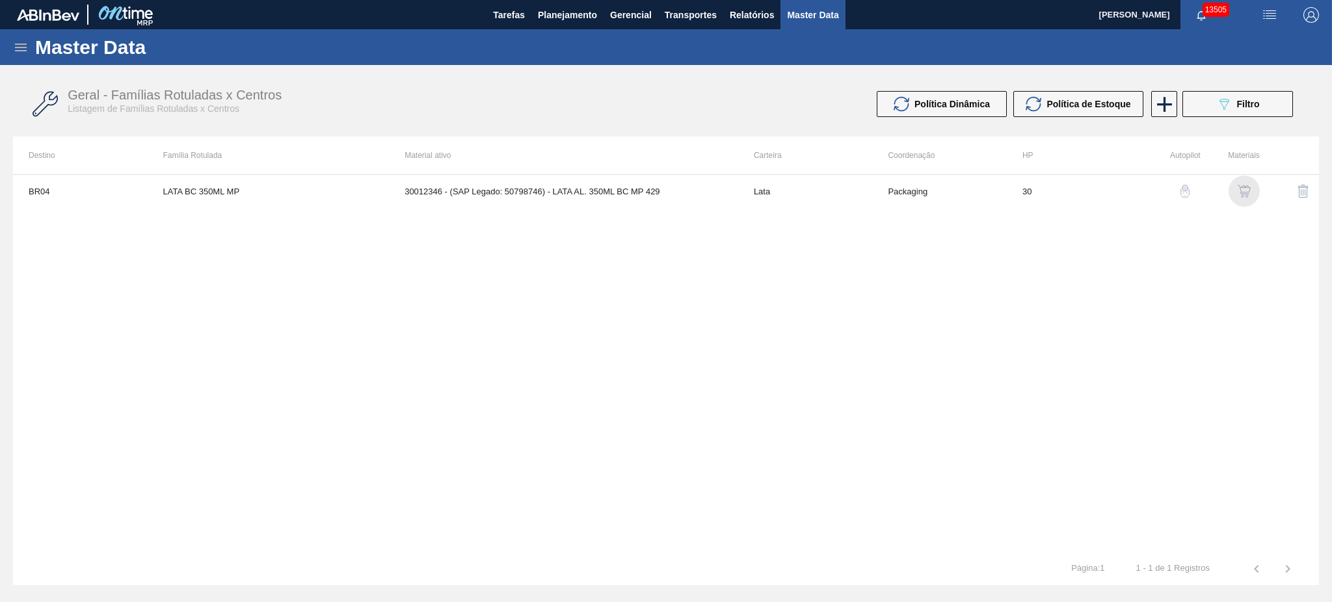
click at [1240, 186] on img "button" at bounding box center [1244, 191] width 13 height 13
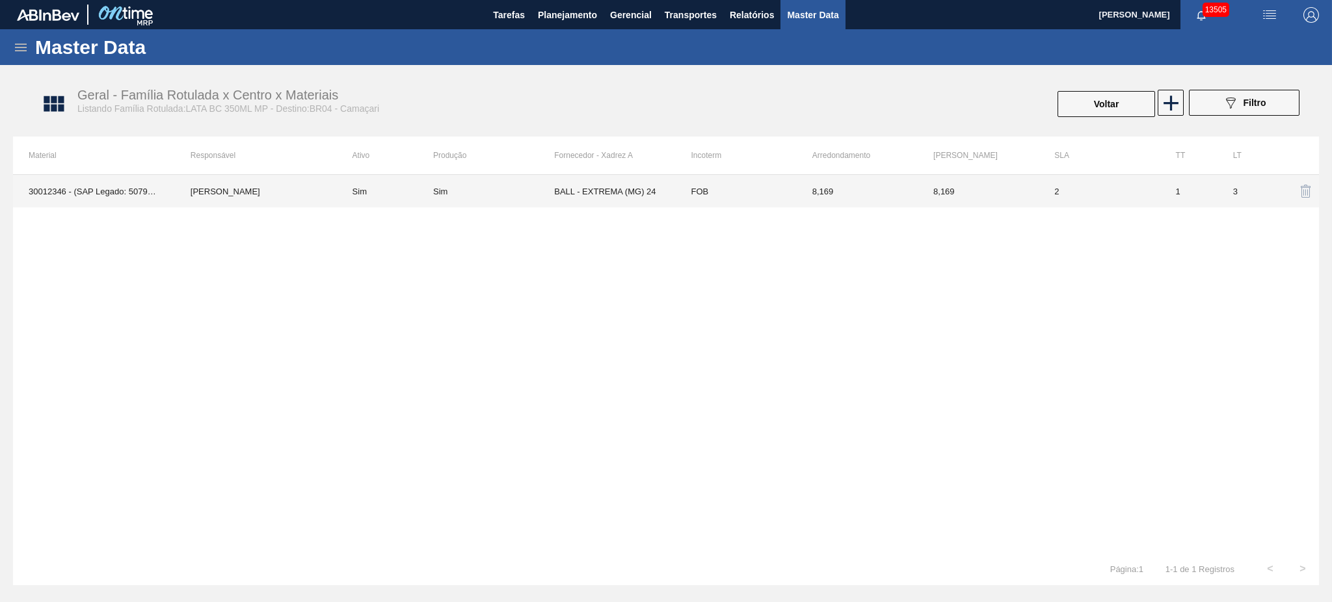
click at [594, 195] on td "BALL - EXTREMA (MG) 24" at bounding box center [614, 191] width 121 height 33
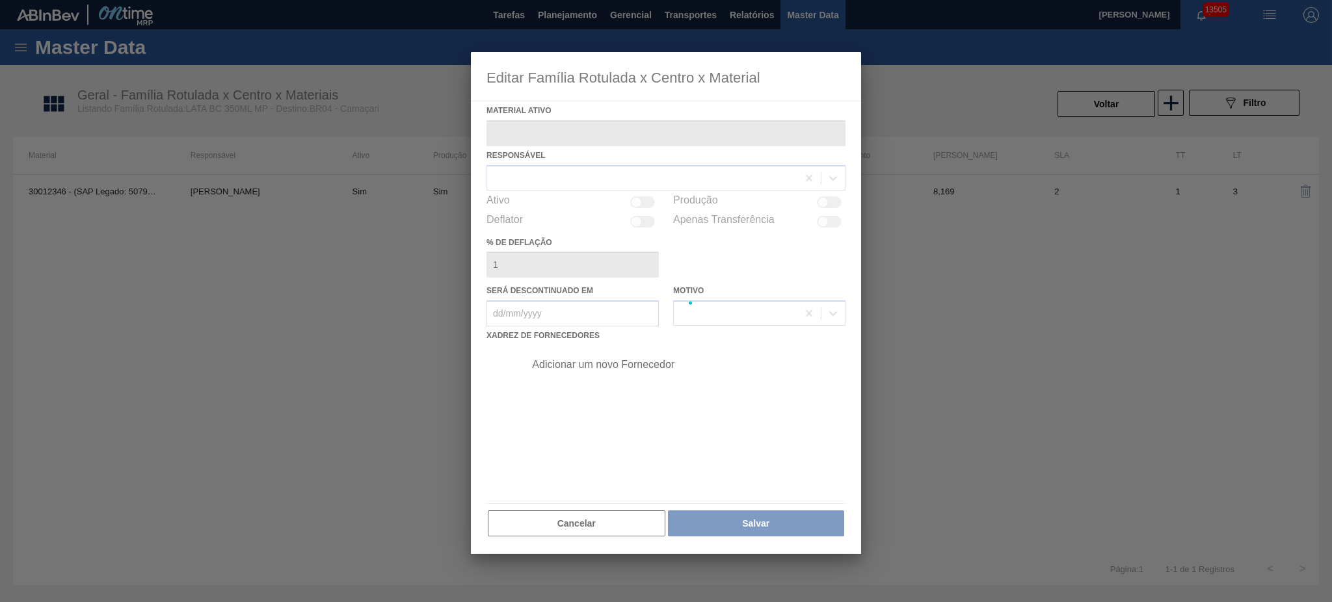
type ativo "30012346 - (SAP Legado: 50798746) - LATA AL. 350ML BC MP 429"
checkbox input "true"
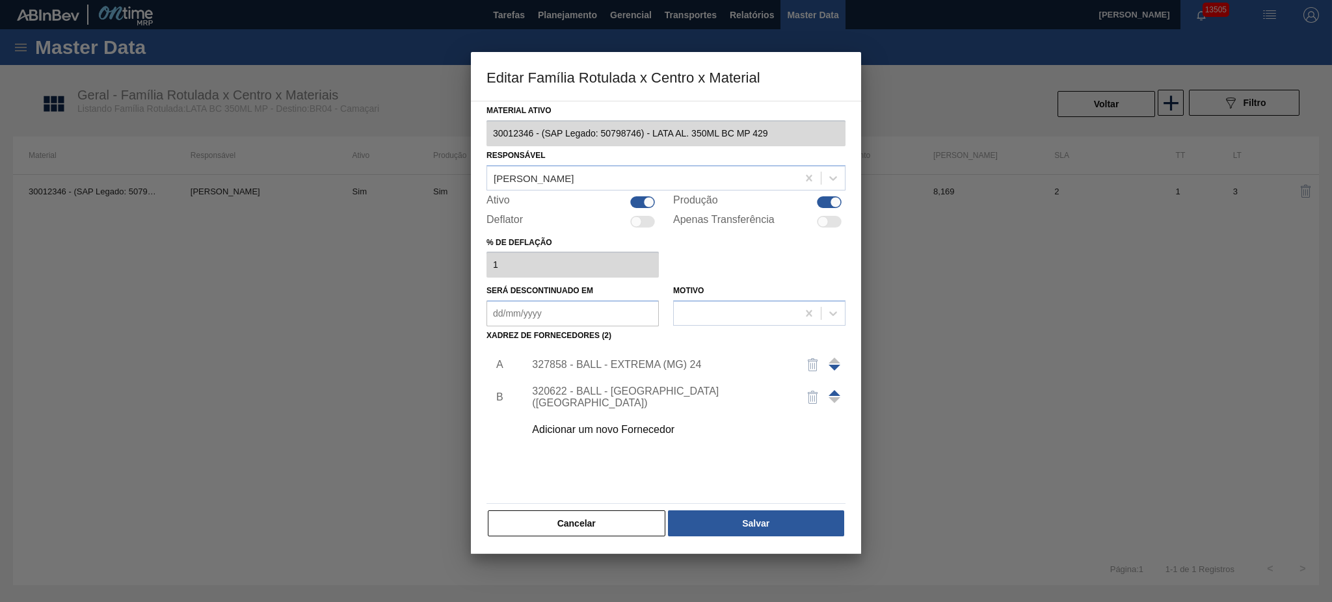
click at [589, 401] on div "320622 - BALL - [GEOGRAPHIC_DATA] ([GEOGRAPHIC_DATA])" at bounding box center [659, 397] width 255 height 23
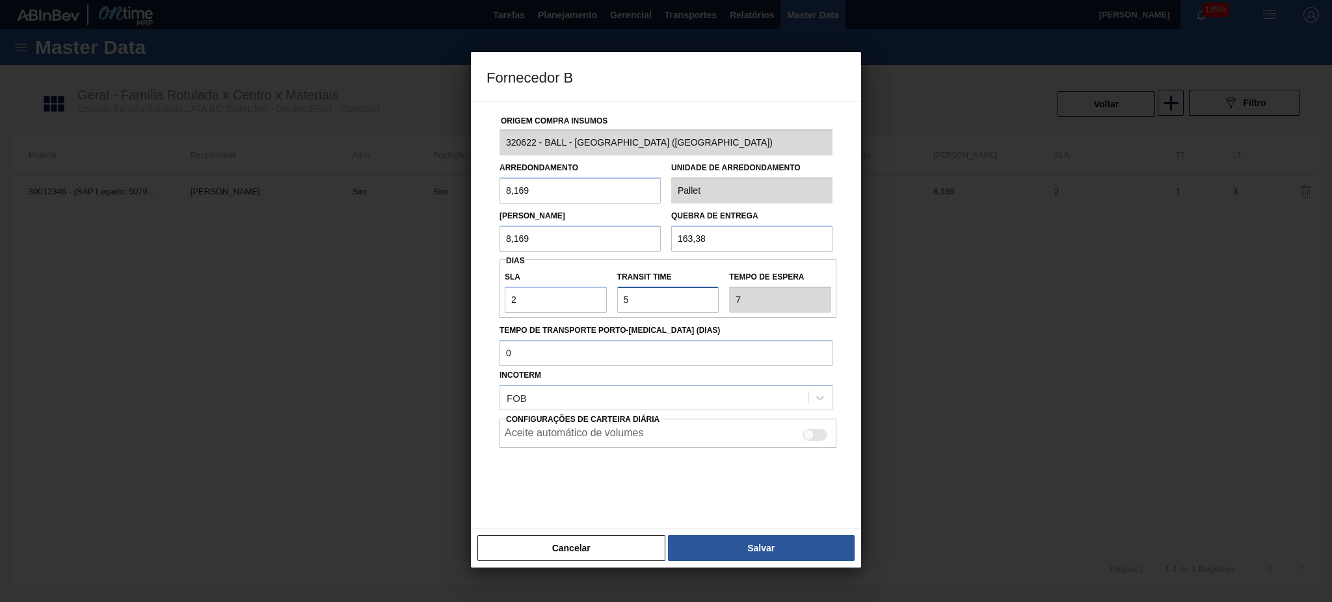
drag, startPoint x: 639, startPoint y: 302, endPoint x: 596, endPoint y: 303, distance: 42.9
click at [596, 303] on div "SLA 2 Transit Time Tempo de espera 7" at bounding box center [668, 289] width 337 height 48
type input "2"
type input "4"
type input "2"
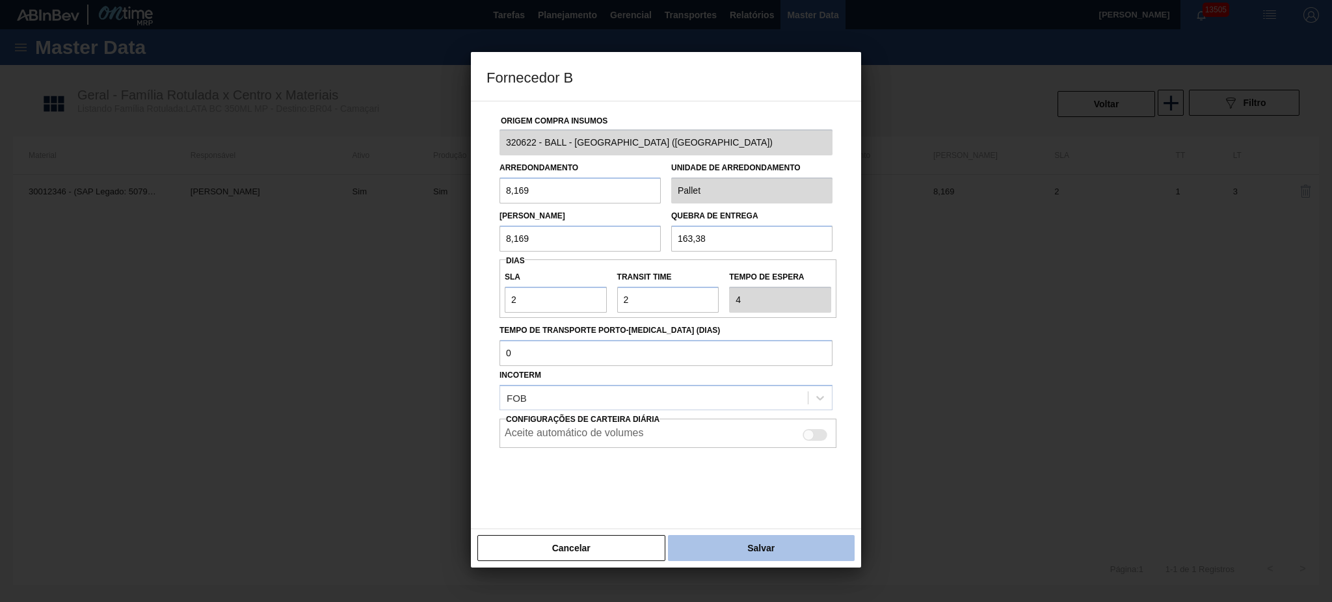
click at [768, 543] on button "Salvar" at bounding box center [761, 548] width 187 height 26
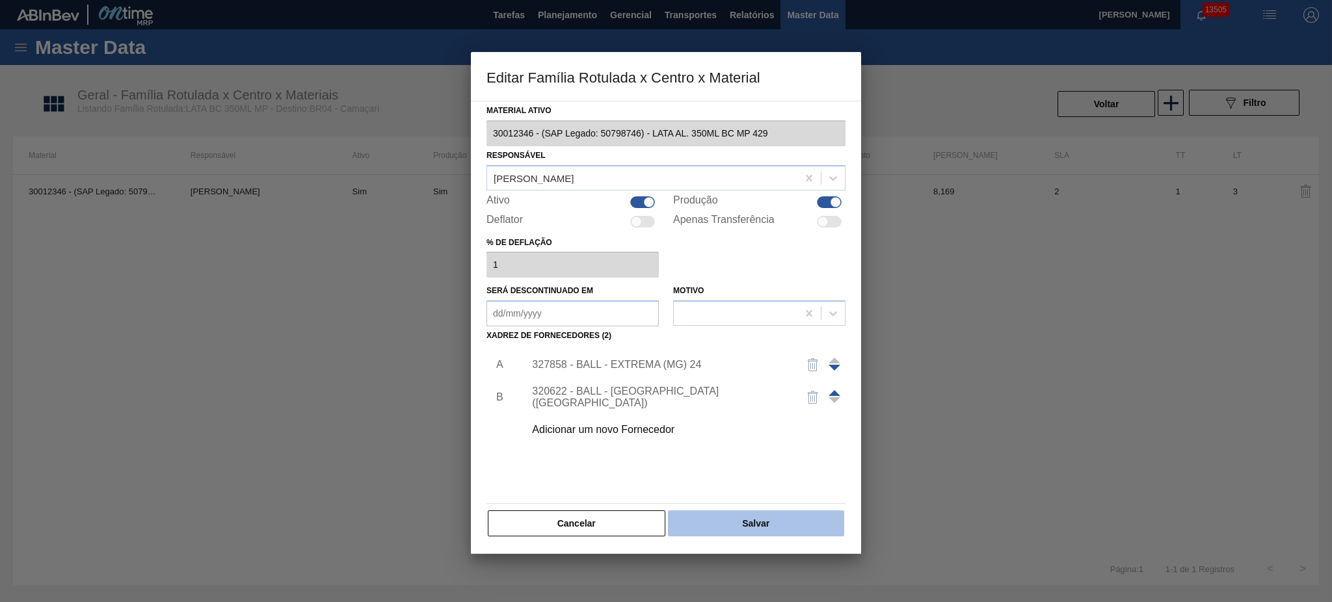
click at [775, 528] on button "Salvar" at bounding box center [756, 524] width 176 height 26
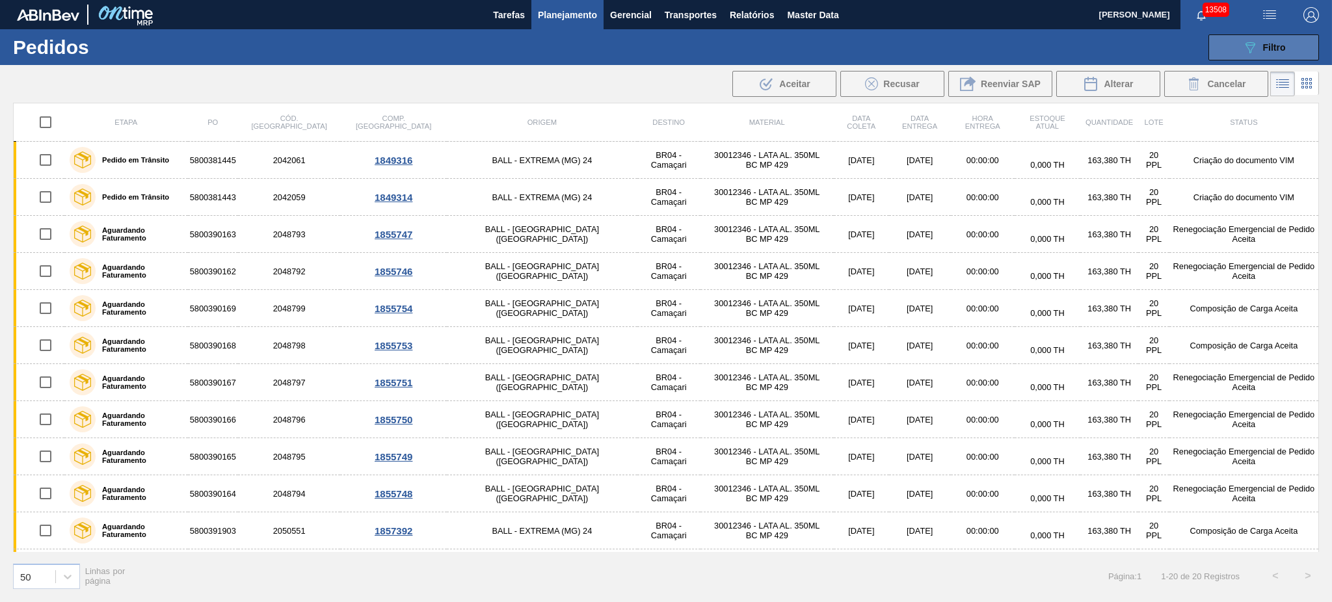
click at [1281, 34] on button "089F7B8B-B2A5-4AFE-B5C0-19BA573D28AC Filtro" at bounding box center [1264, 47] width 111 height 26
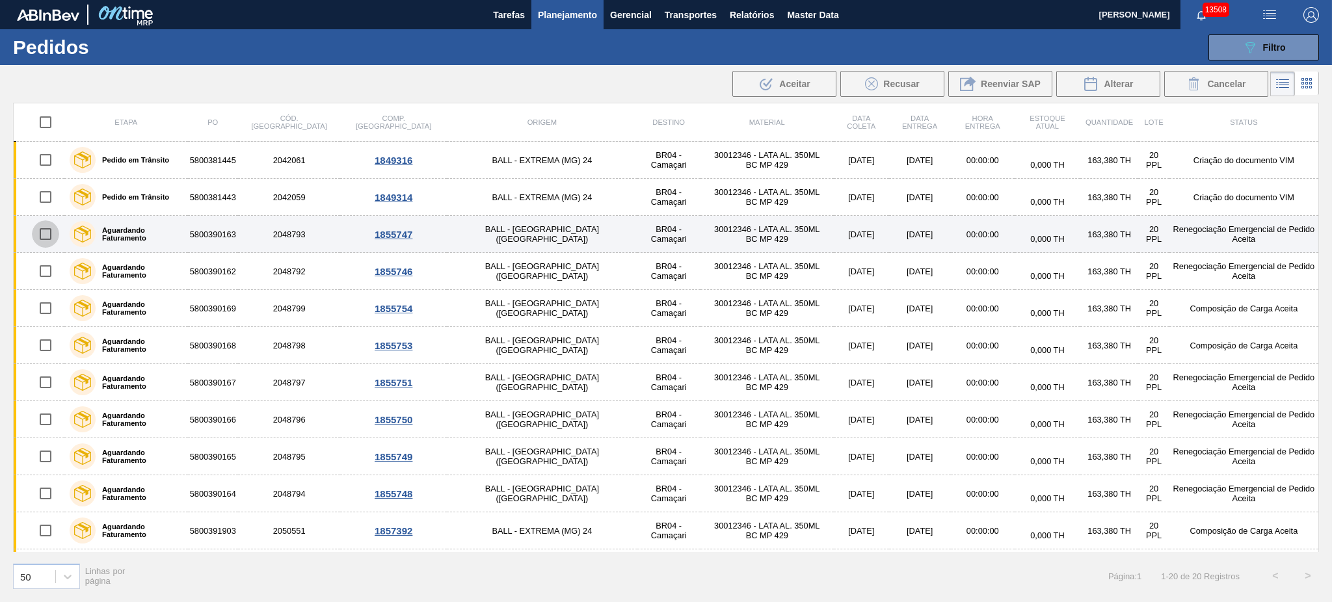
click at [54, 232] on input "checkbox" at bounding box center [45, 234] width 27 height 27
checkbox input "true"
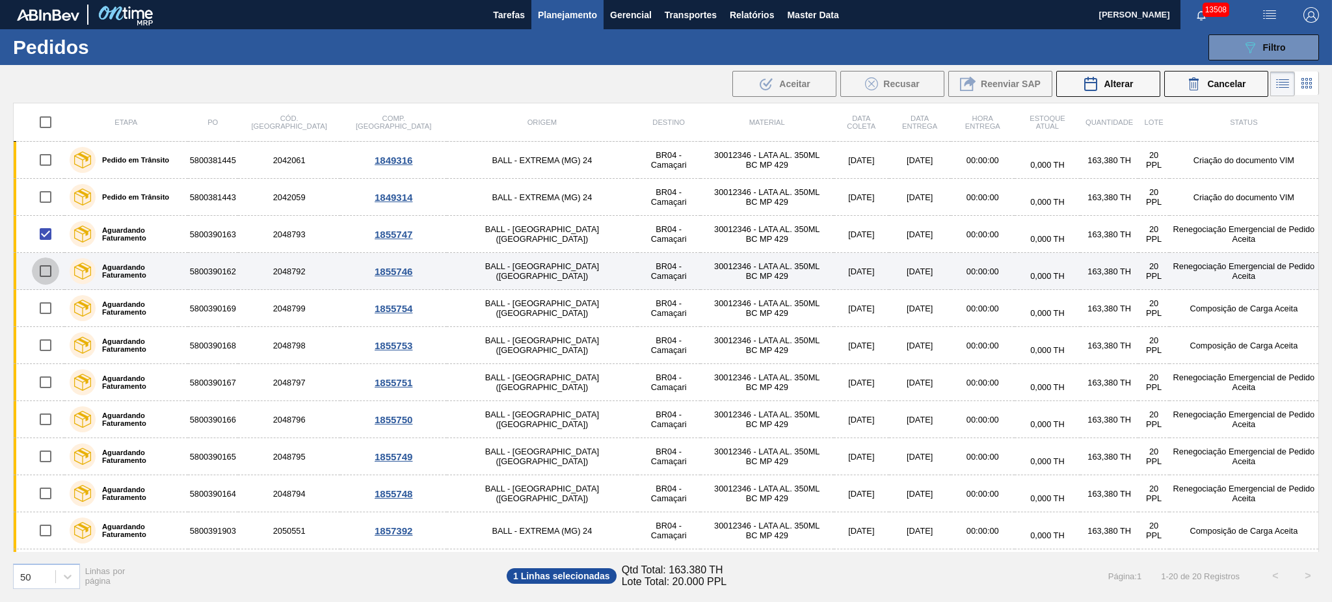
click at [42, 270] on input "checkbox" at bounding box center [45, 271] width 27 height 27
checkbox input "true"
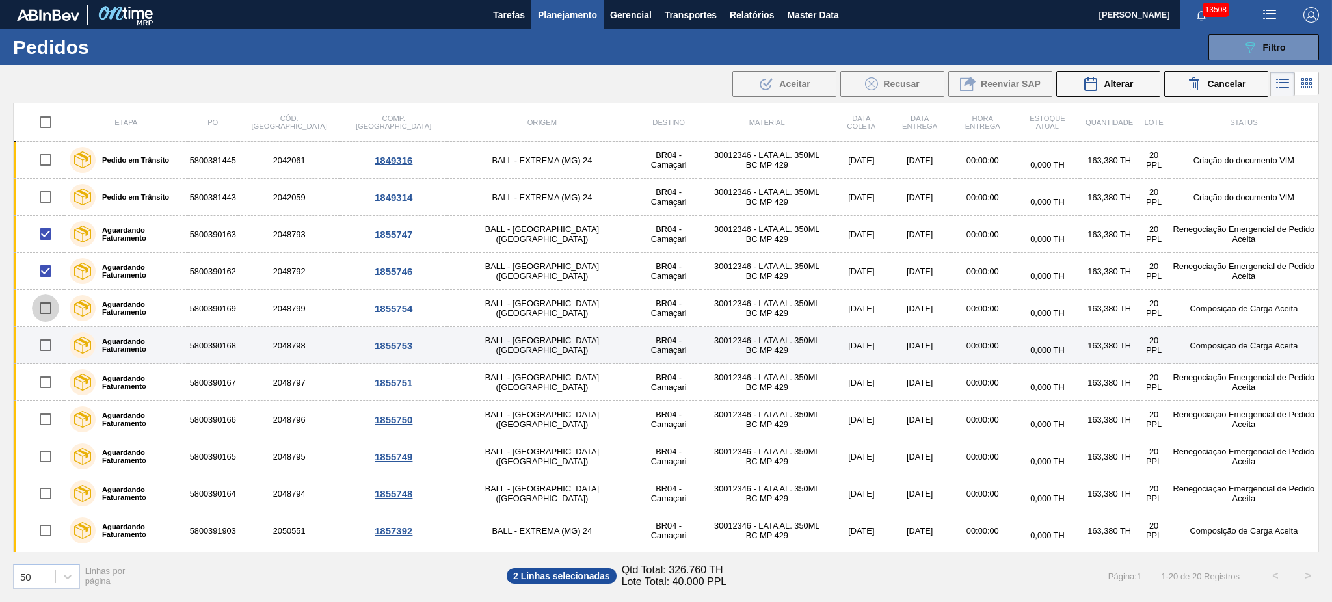
drag, startPoint x: 47, startPoint y: 308, endPoint x: 47, endPoint y: 351, distance: 42.9
click at [47, 310] on input "checkbox" at bounding box center [45, 308] width 27 height 27
checkbox input "true"
click at [48, 347] on input "checkbox" at bounding box center [45, 345] width 27 height 27
checkbox input "true"
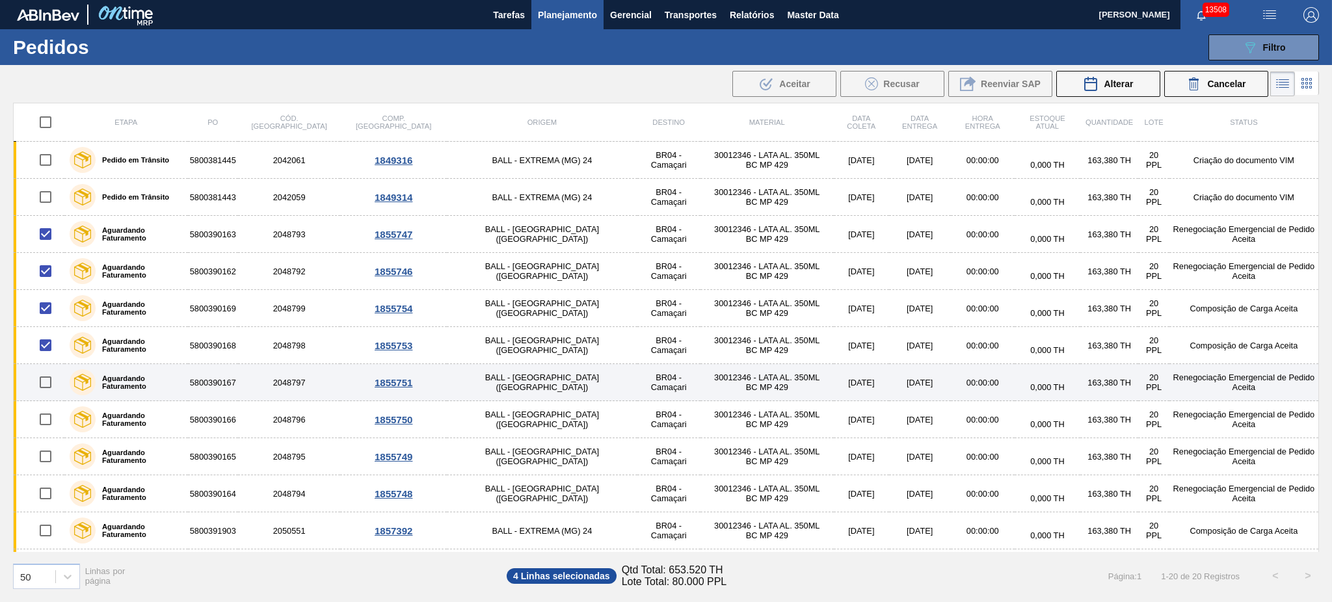
click at [46, 378] on input "checkbox" at bounding box center [45, 382] width 27 height 27
checkbox input "true"
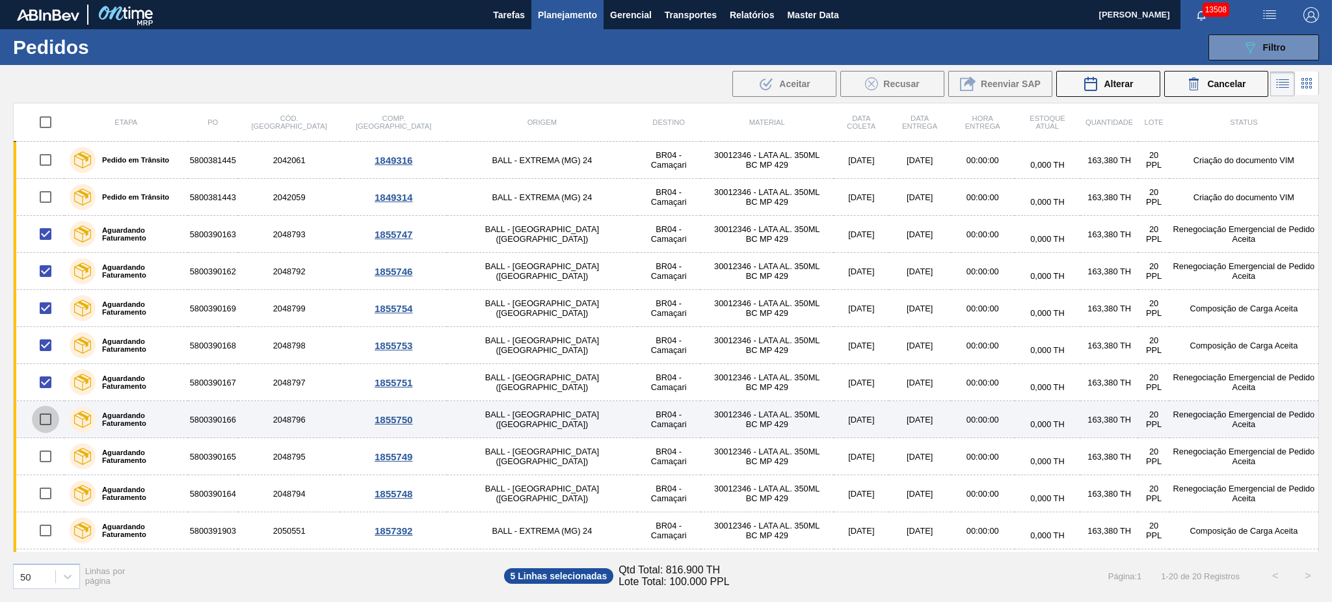
click at [49, 421] on input "checkbox" at bounding box center [45, 419] width 27 height 27
checkbox input "true"
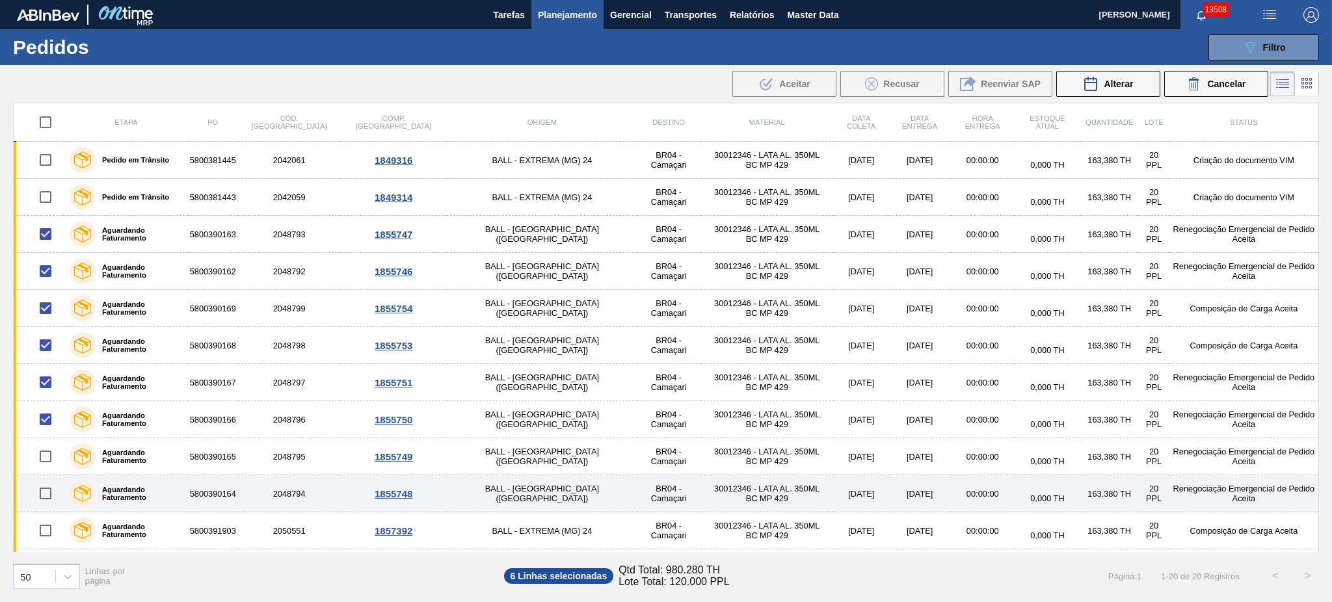
click at [49, 494] on input "checkbox" at bounding box center [45, 493] width 27 height 27
checkbox input "true"
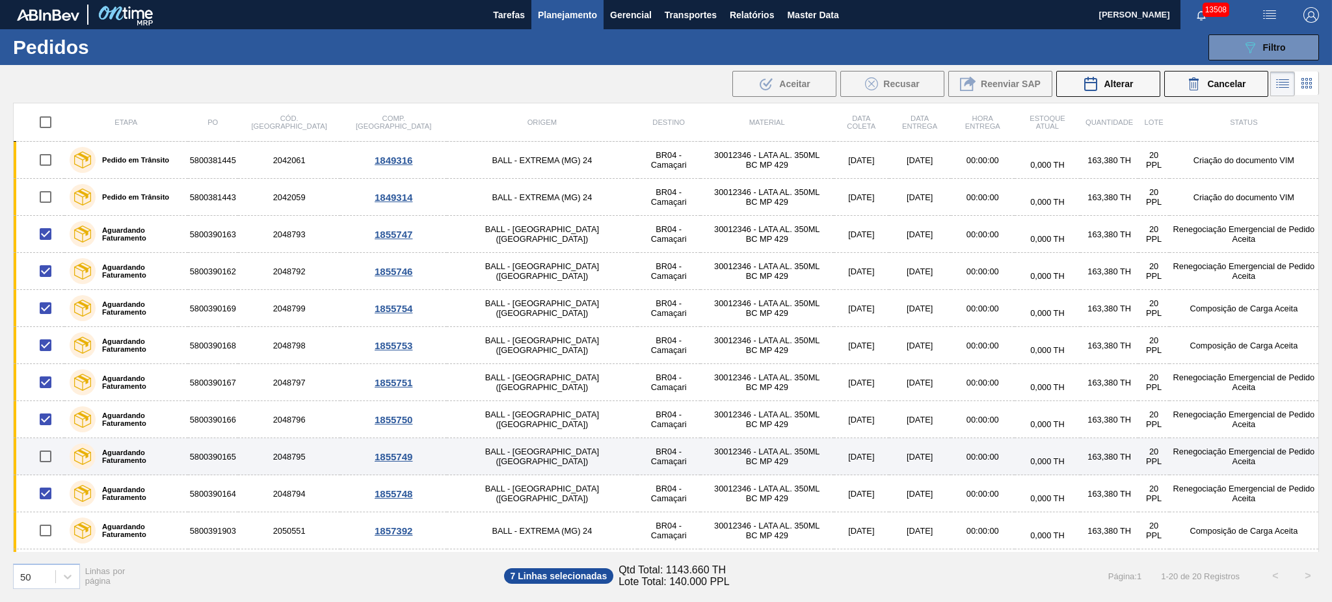
click at [46, 459] on input "checkbox" at bounding box center [45, 456] width 27 height 27
checkbox input "true"
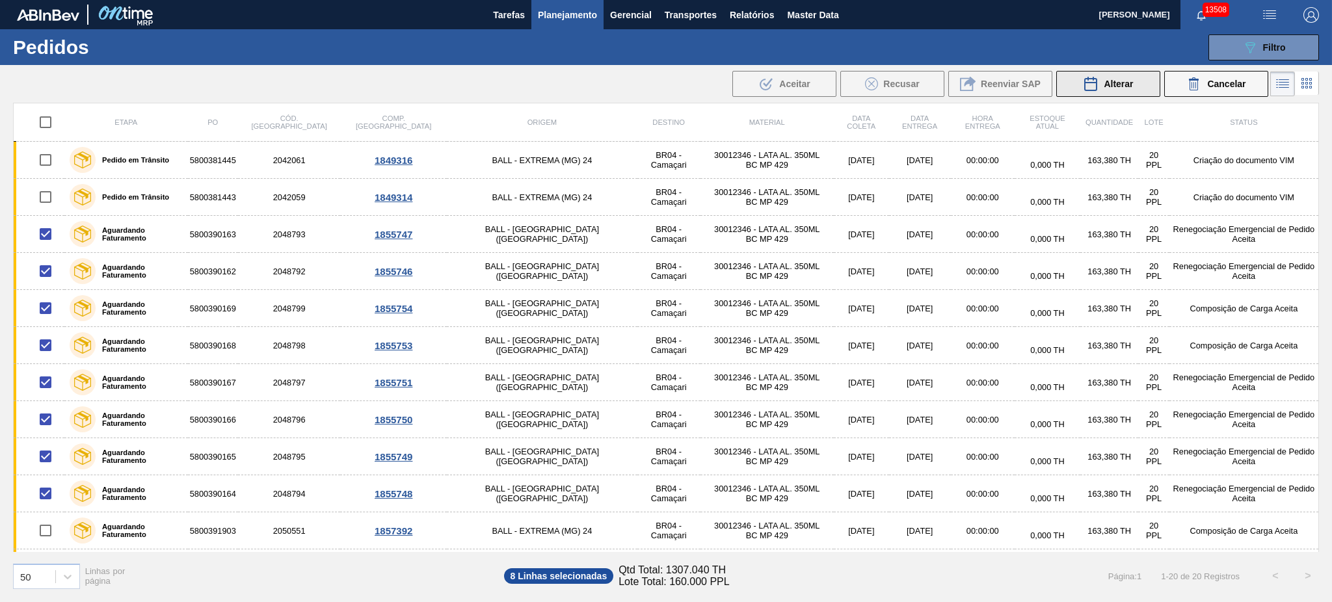
click at [1105, 74] on button "Alterar" at bounding box center [1108, 84] width 104 height 26
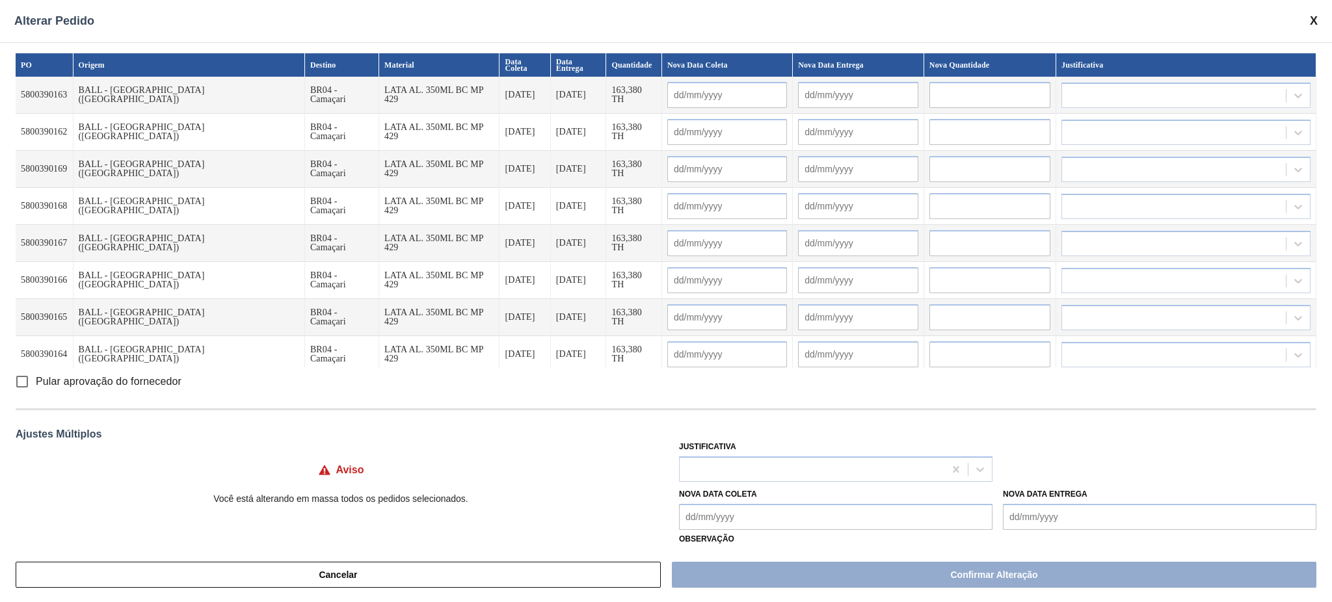
click at [1080, 521] on Entrega "Nova Data Entrega" at bounding box center [1160, 517] width 314 height 26
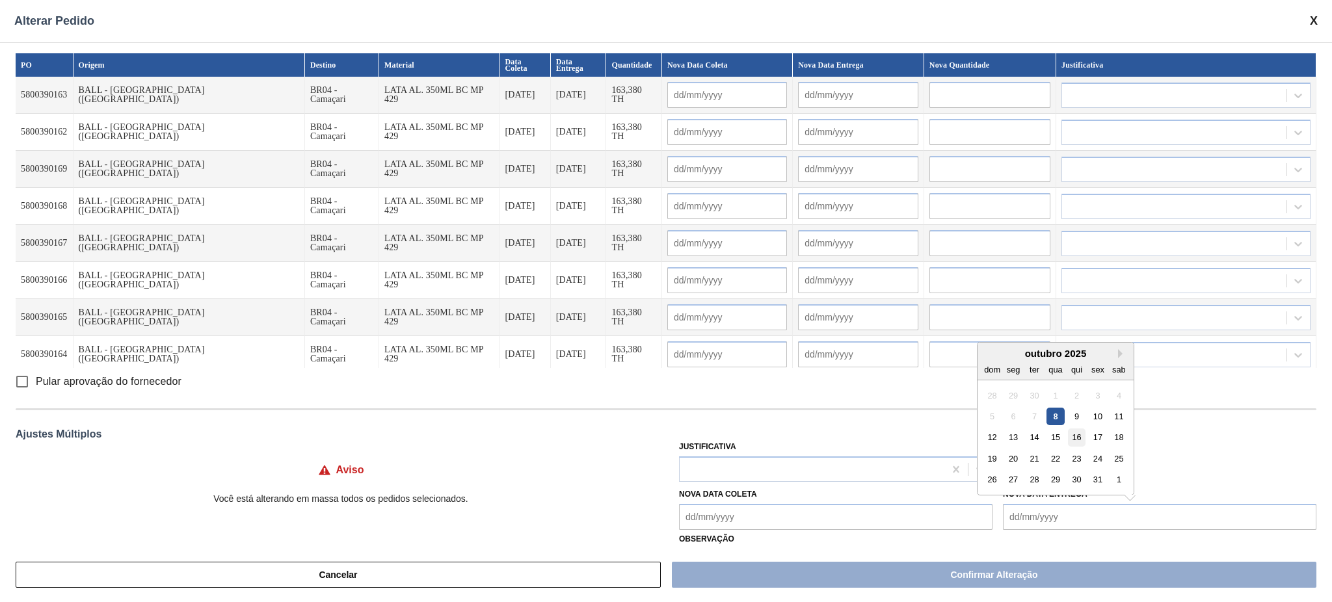
click at [1078, 440] on div "16" at bounding box center [1077, 438] width 18 height 18
type Entrega "16/10/2025"
type input "14/10/2025"
type input "16/10/2025"
type input "14/10/2025"
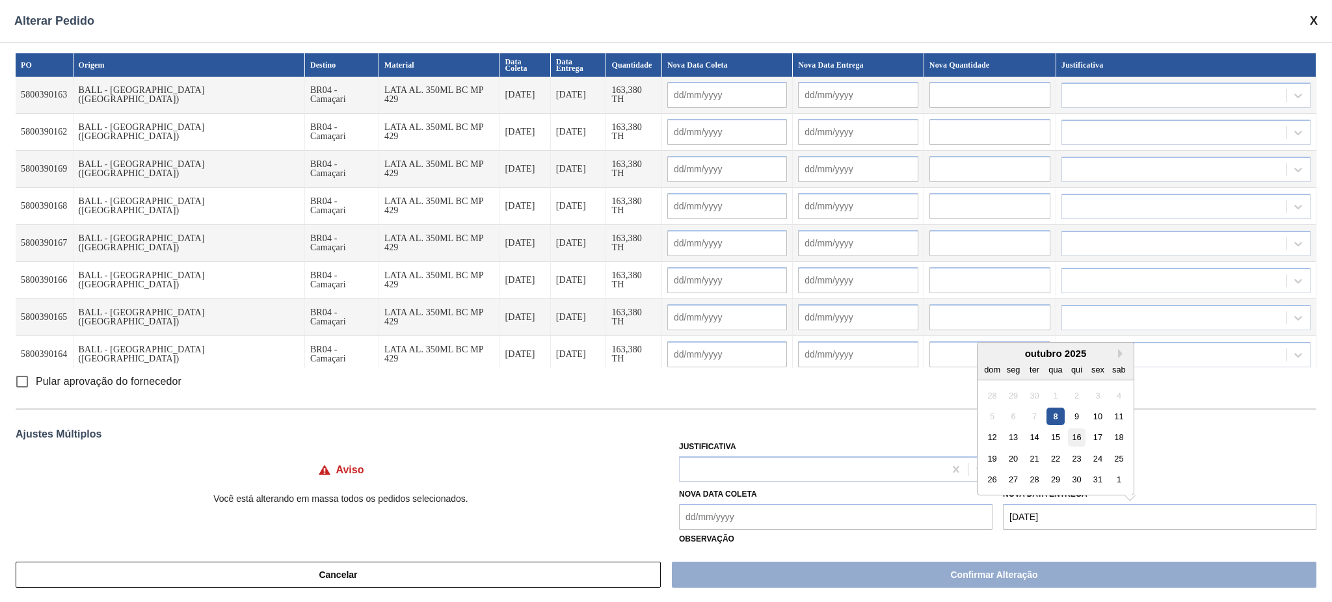
type input "16/10/2025"
type input "14/10/2025"
type input "16/10/2025"
type input "14/10/2025"
type input "16/10/2025"
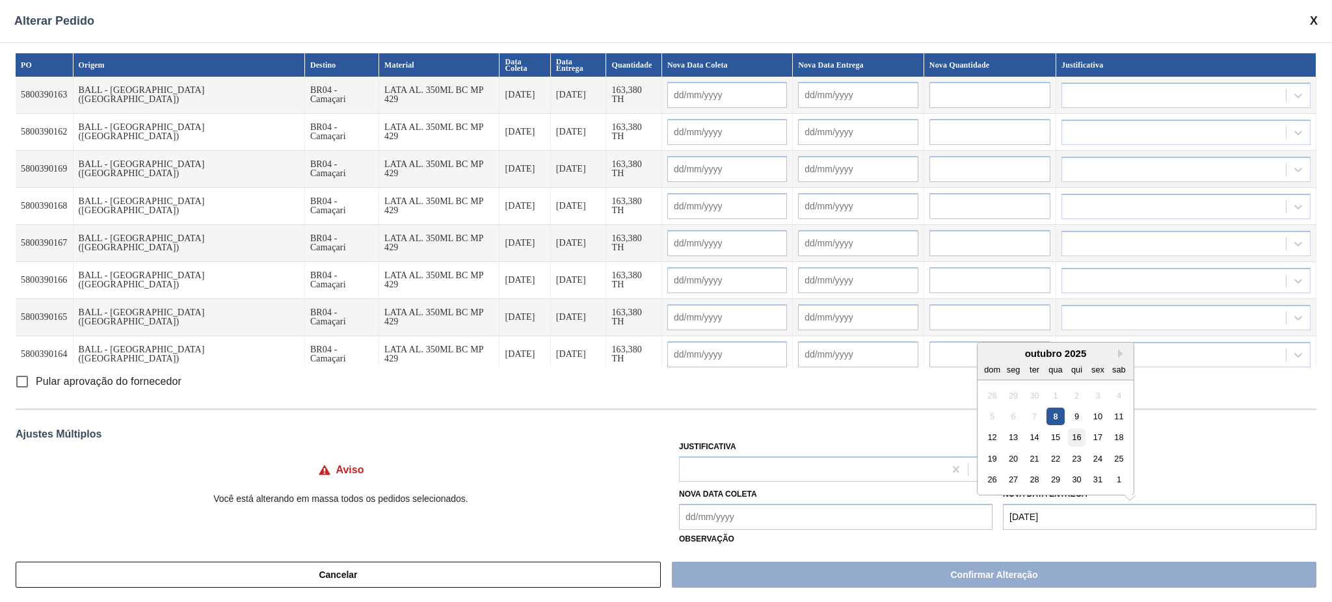
type input "14/10/2025"
type input "16/10/2025"
type input "14/10/2025"
type input "16/10/2025"
type input "14/10/2025"
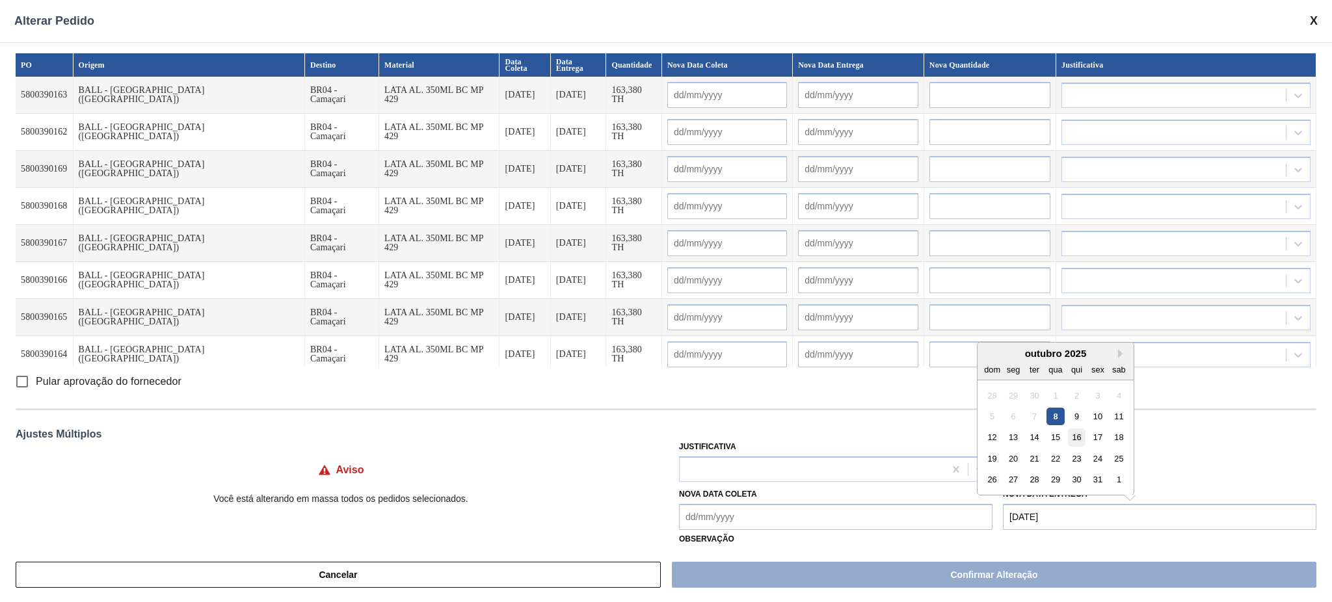
type input "16/10/2025"
type input "14/10/2025"
type input "16/10/2025"
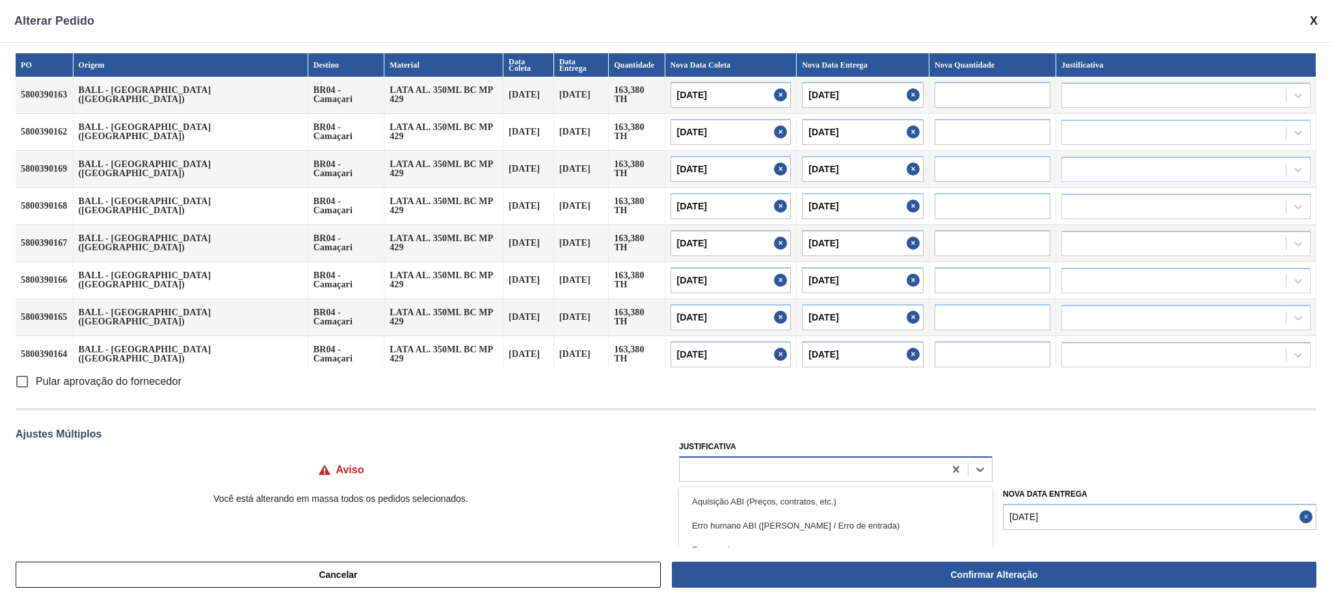
click at [779, 472] on div at bounding box center [812, 469] width 265 height 19
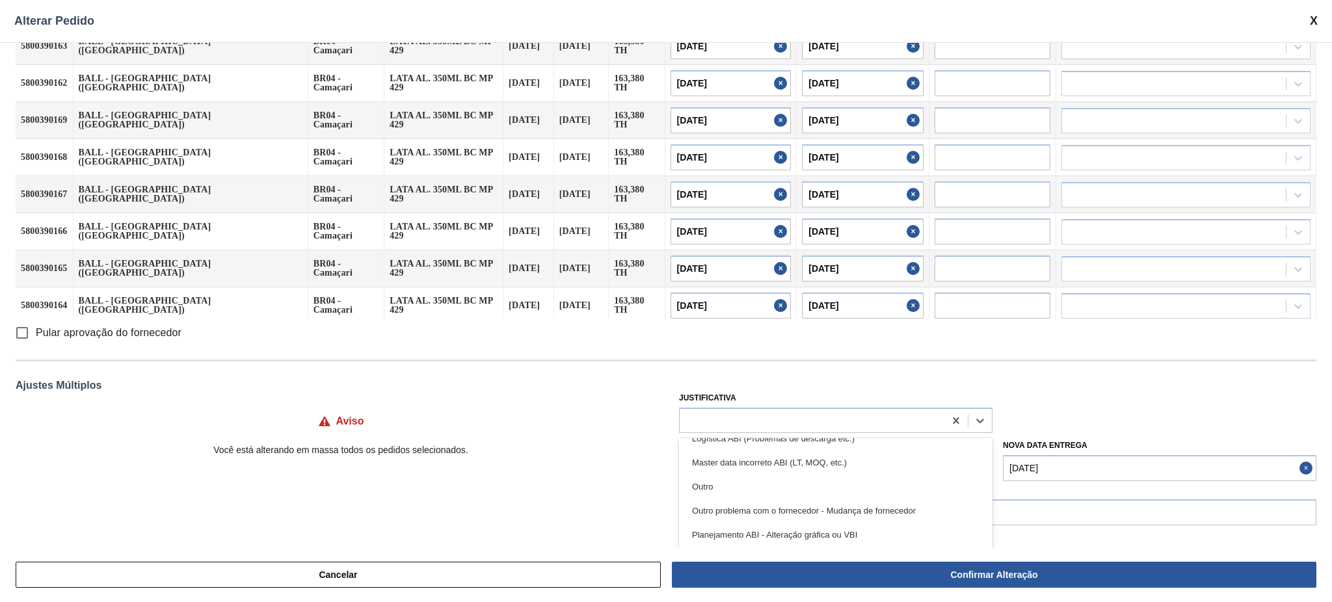
scroll to position [173, 0]
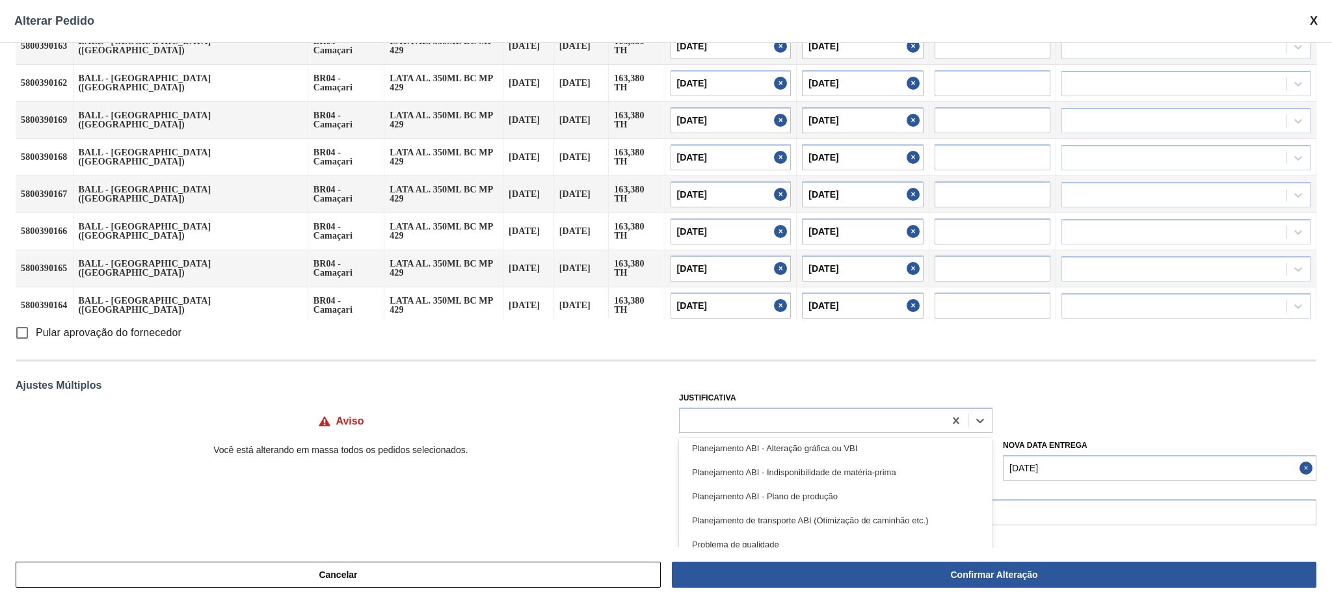
click at [861, 488] on div "Planejamento ABI - Plano de produção" at bounding box center [836, 497] width 314 height 24
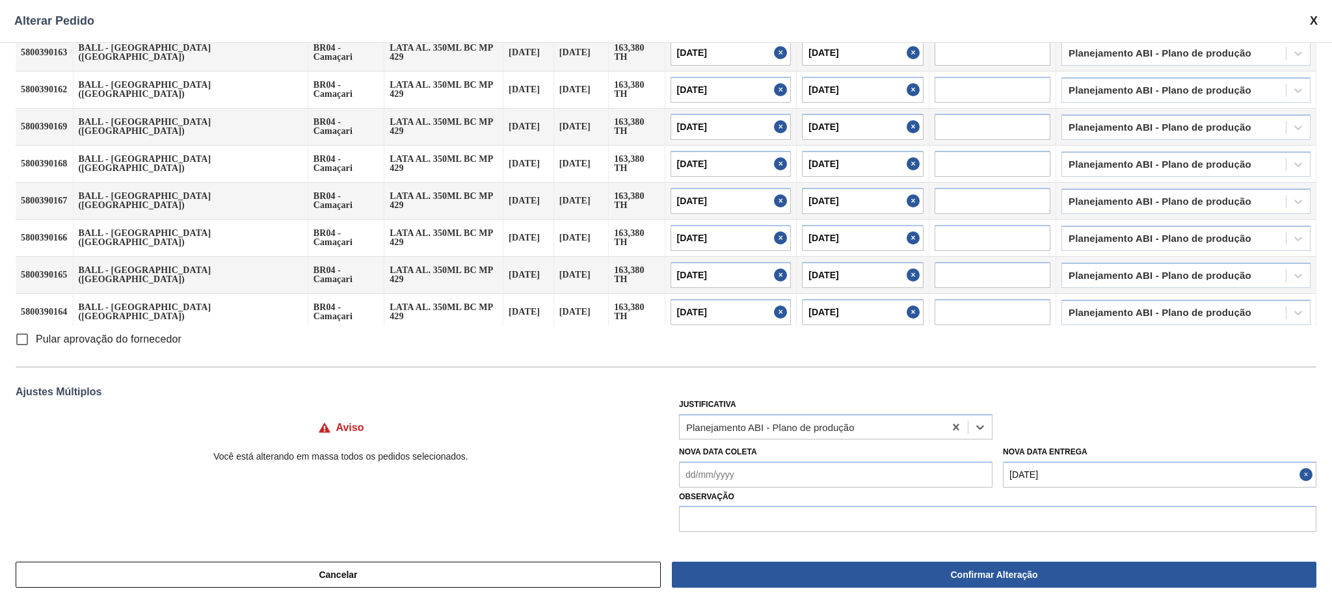
scroll to position [42, 0]
click at [807, 535] on div "PO Origem Destino Material Data Coleta Data Entrega Quantidade Nova Data Coleta…" at bounding box center [666, 294] width 1332 height 505
click at [810, 516] on input "text" at bounding box center [997, 519] width 637 height 26
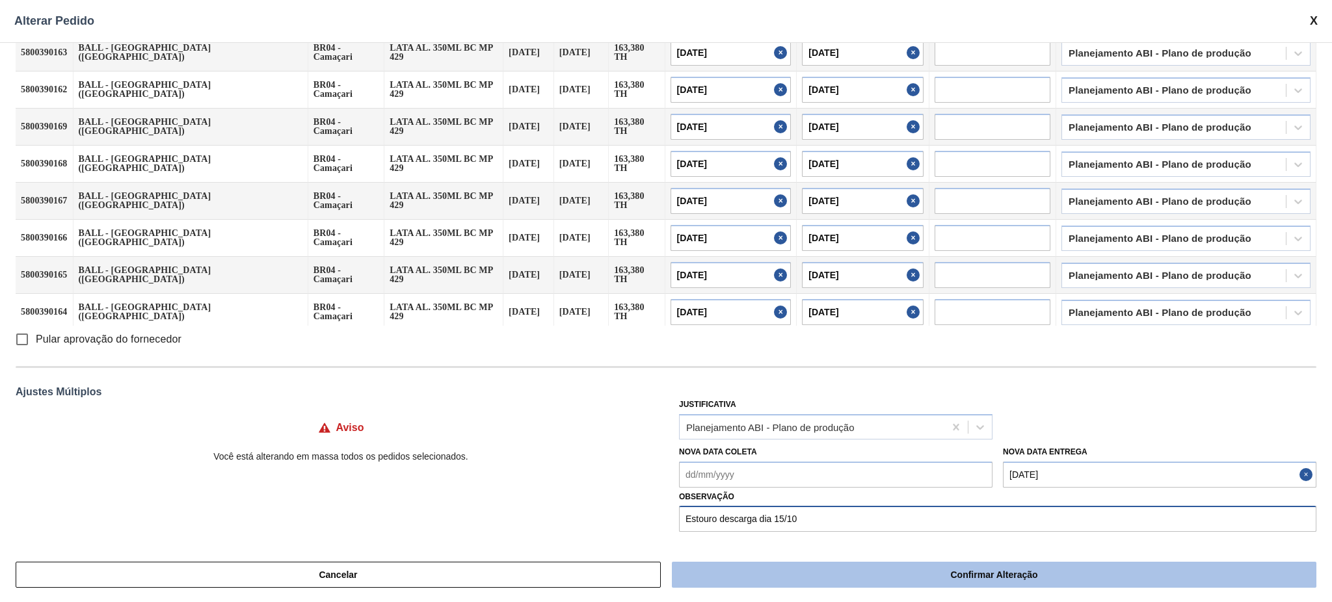
type input "Estouro descarga dia 15/10"
click at [984, 570] on button "Confirmar Alteração" at bounding box center [994, 575] width 645 height 26
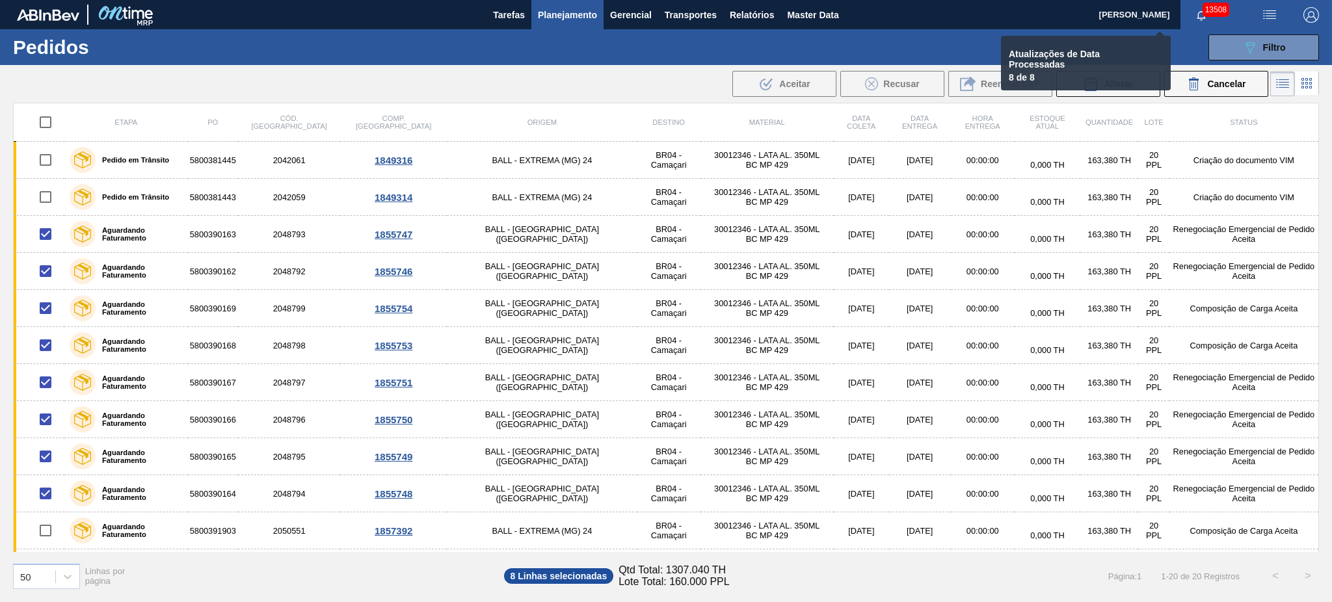
checkbox input "false"
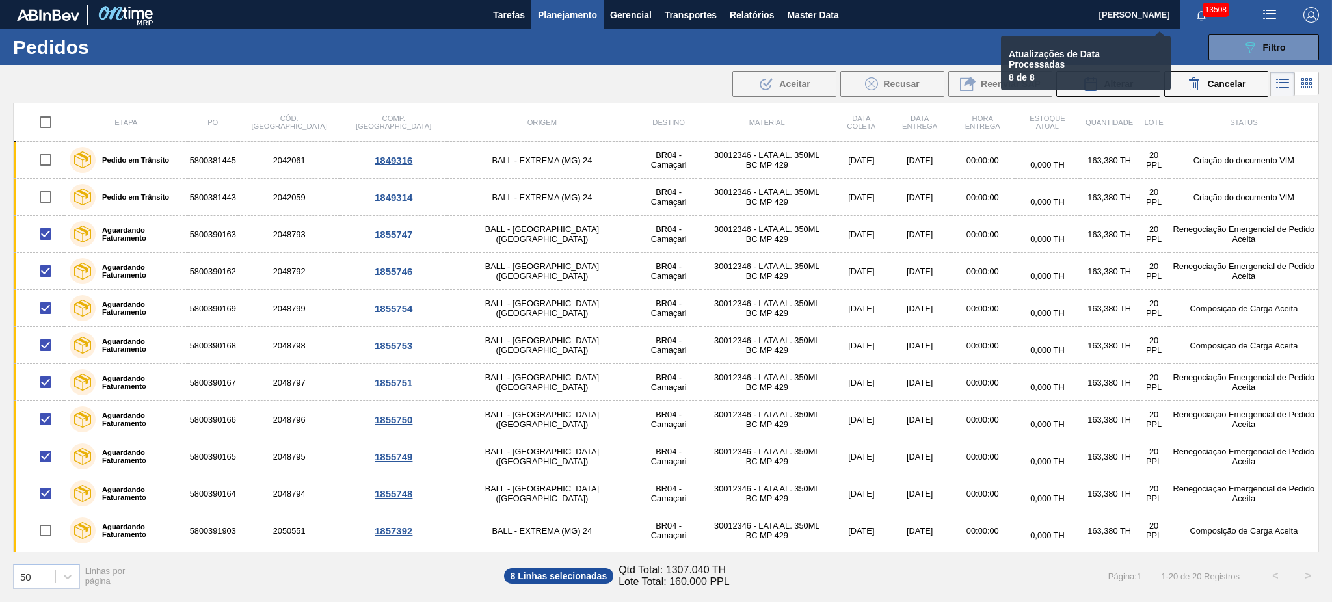
checkbox input "false"
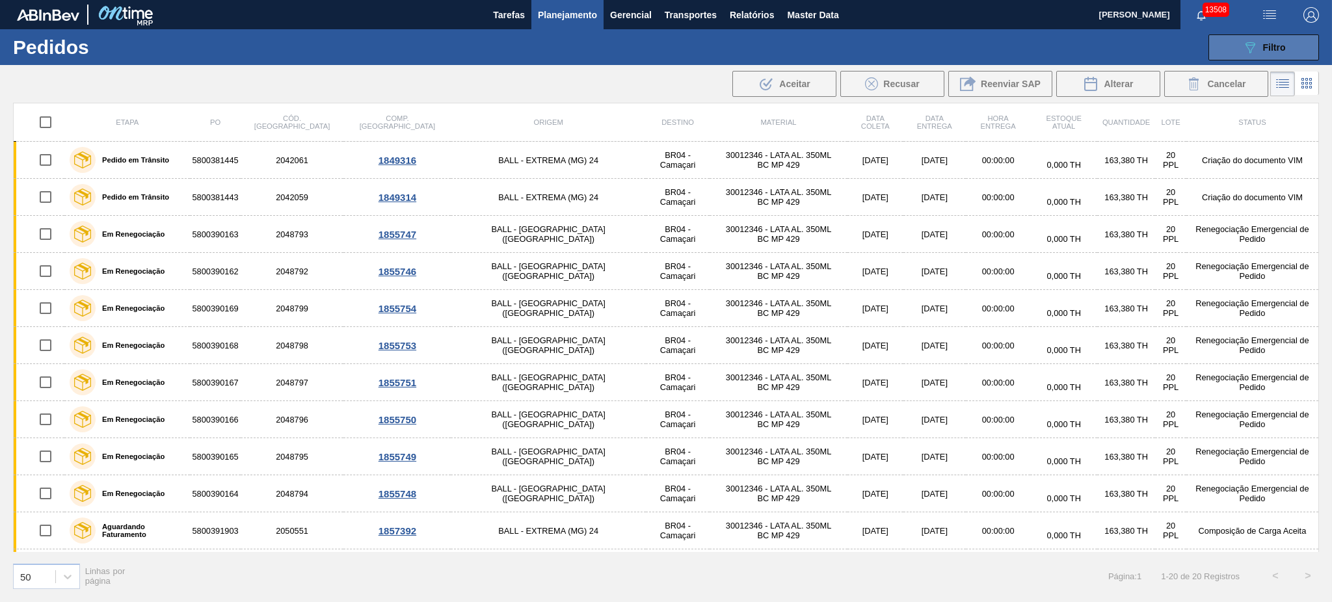
click at [1258, 42] on div "089F7B8B-B2A5-4AFE-B5C0-19BA573D28AC Filtro" at bounding box center [1264, 48] width 44 height 16
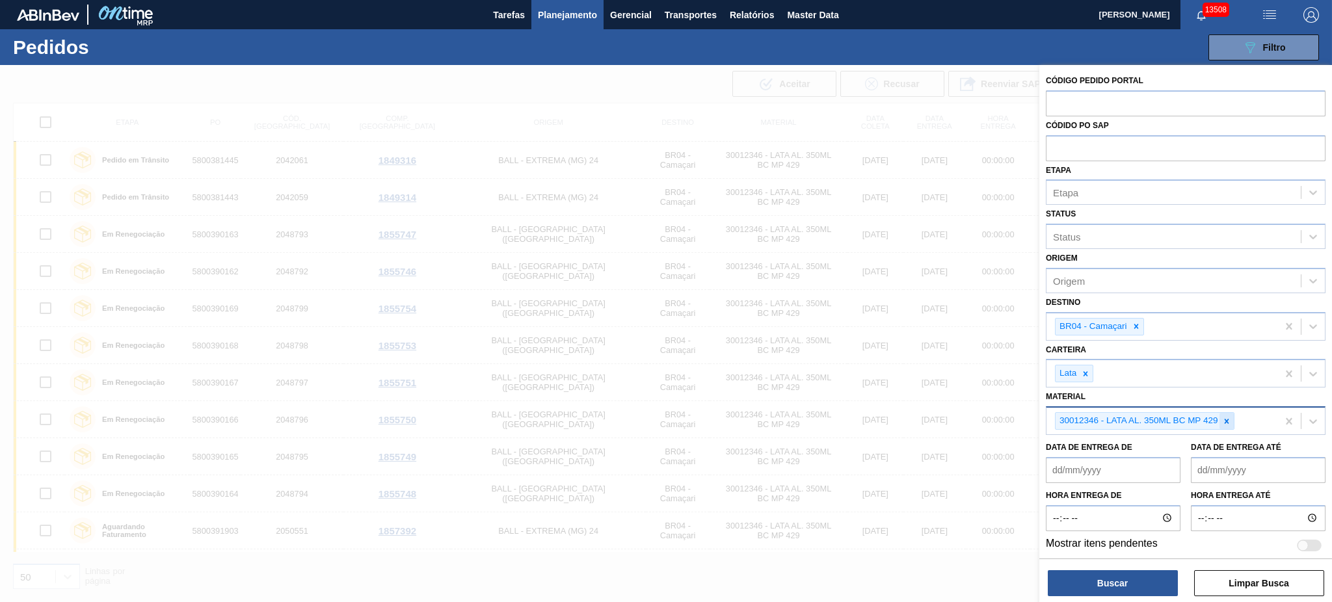
click at [1222, 419] on icon at bounding box center [1226, 421] width 9 height 9
paste input "30034410"
type input "30034410"
drag, startPoint x: 1147, startPoint y: 437, endPoint x: 1147, endPoint y: 457, distance: 20.2
click at [1147, 440] on div "30034410 - LATA AL ORIG 350ML BRILHO MULTIPACK" at bounding box center [1186, 452] width 280 height 24
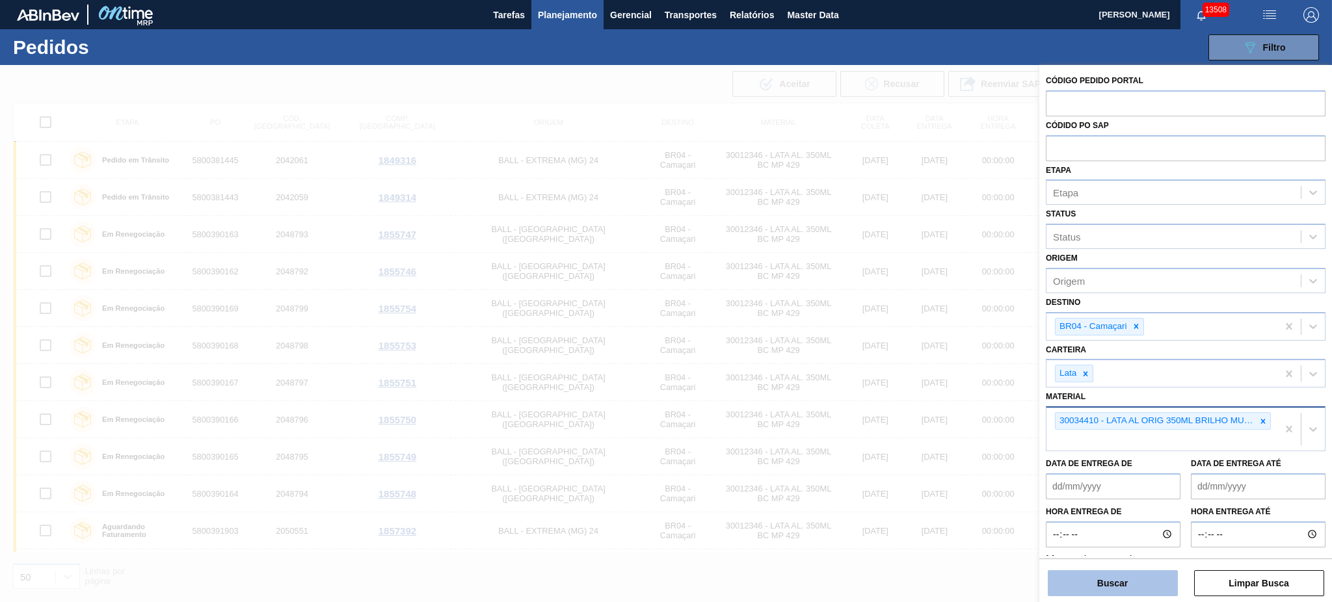
click at [1131, 572] on button "Buscar" at bounding box center [1113, 583] width 130 height 26
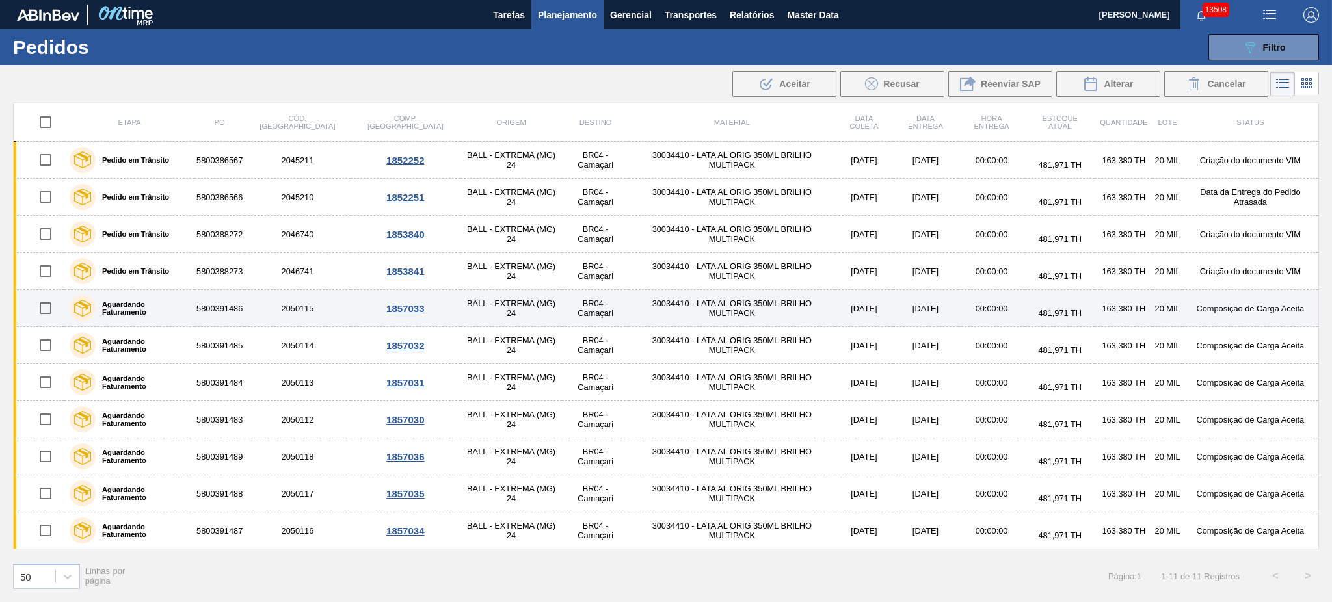
click at [49, 311] on input "checkbox" at bounding box center [45, 308] width 27 height 27
checkbox input "true"
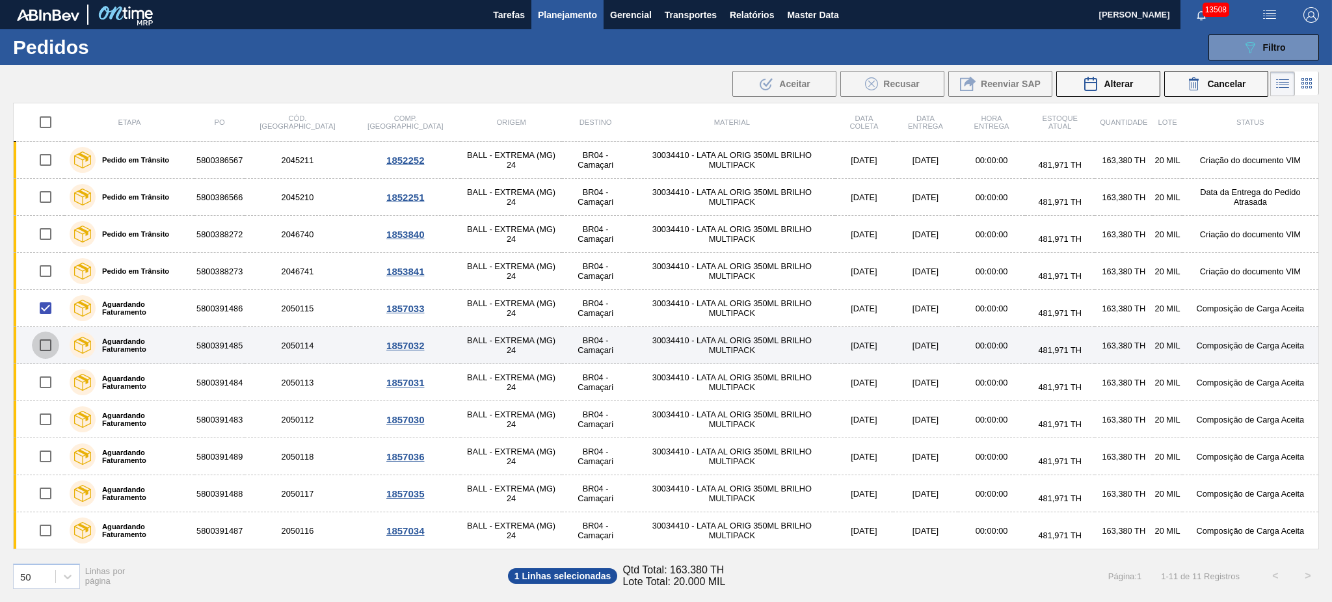
click at [47, 343] on input "checkbox" at bounding box center [45, 345] width 27 height 27
checkbox input "true"
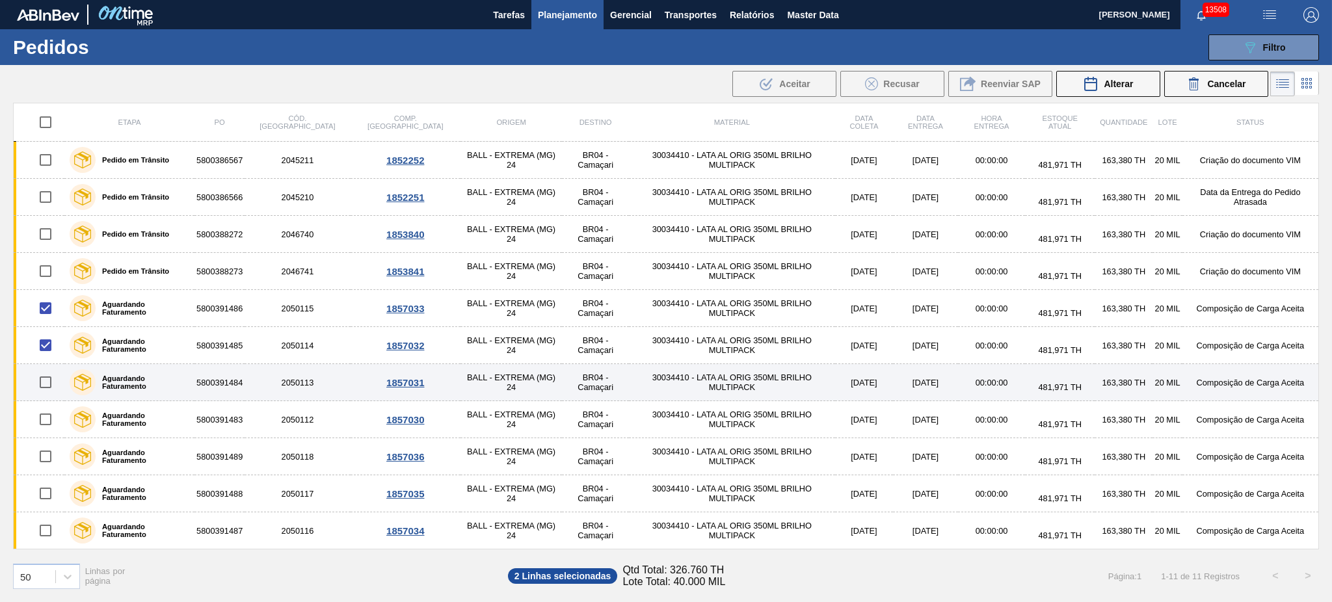
click at [47, 381] on input "checkbox" at bounding box center [45, 382] width 27 height 27
checkbox input "true"
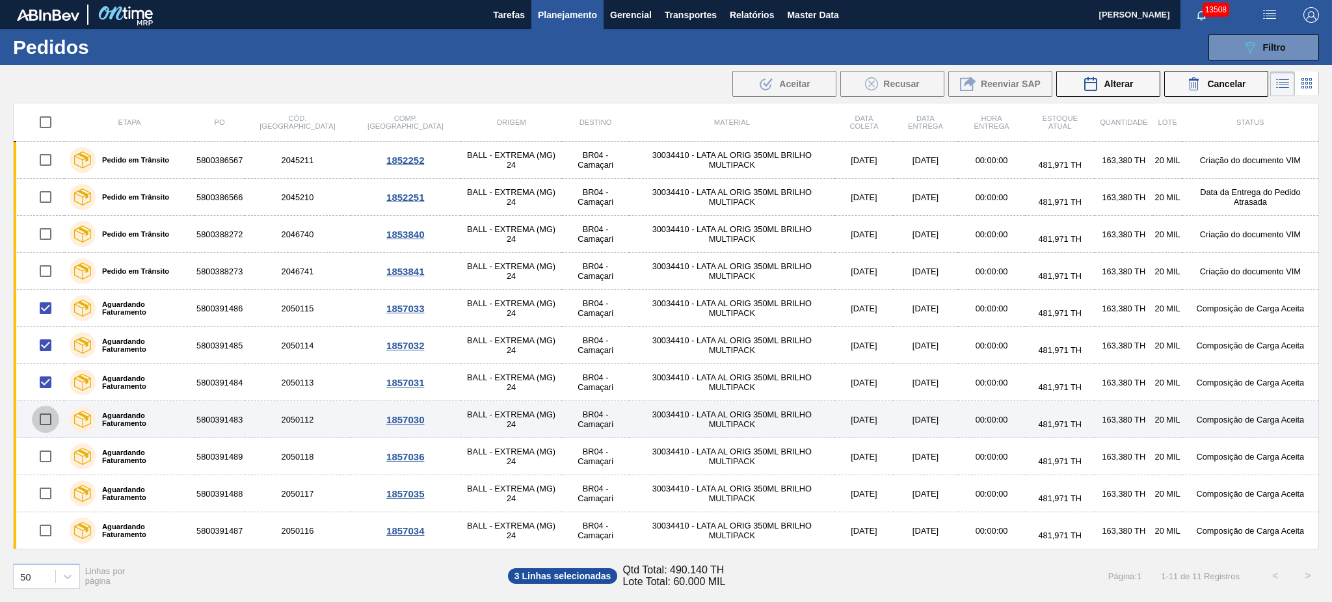
click at [47, 420] on input "checkbox" at bounding box center [45, 419] width 27 height 27
checkbox input "true"
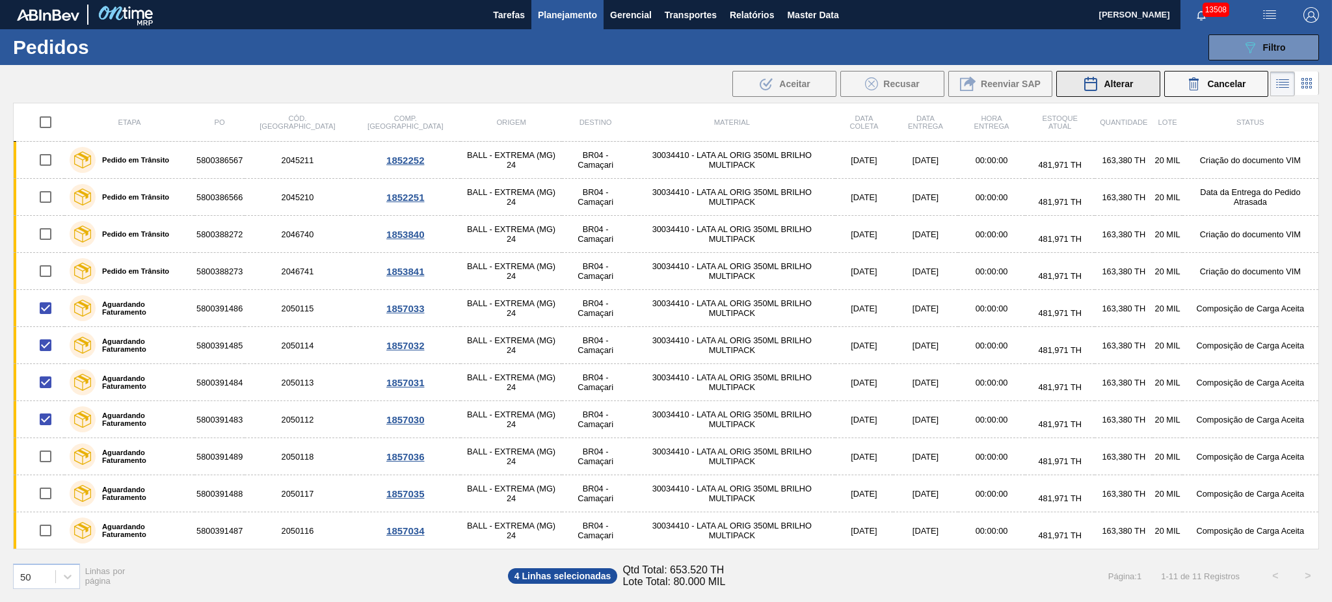
click at [1099, 83] on div "Alterar" at bounding box center [1108, 84] width 50 height 16
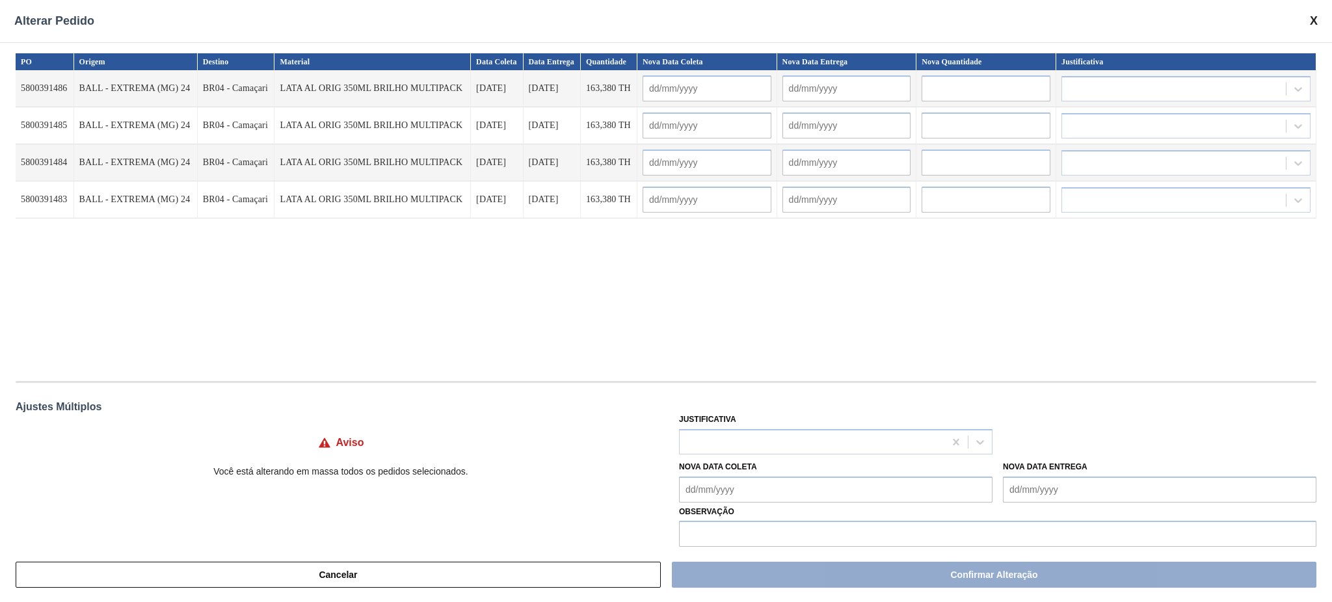
click at [1064, 500] on Entrega "Nova Data Entrega" at bounding box center [1160, 490] width 314 height 26
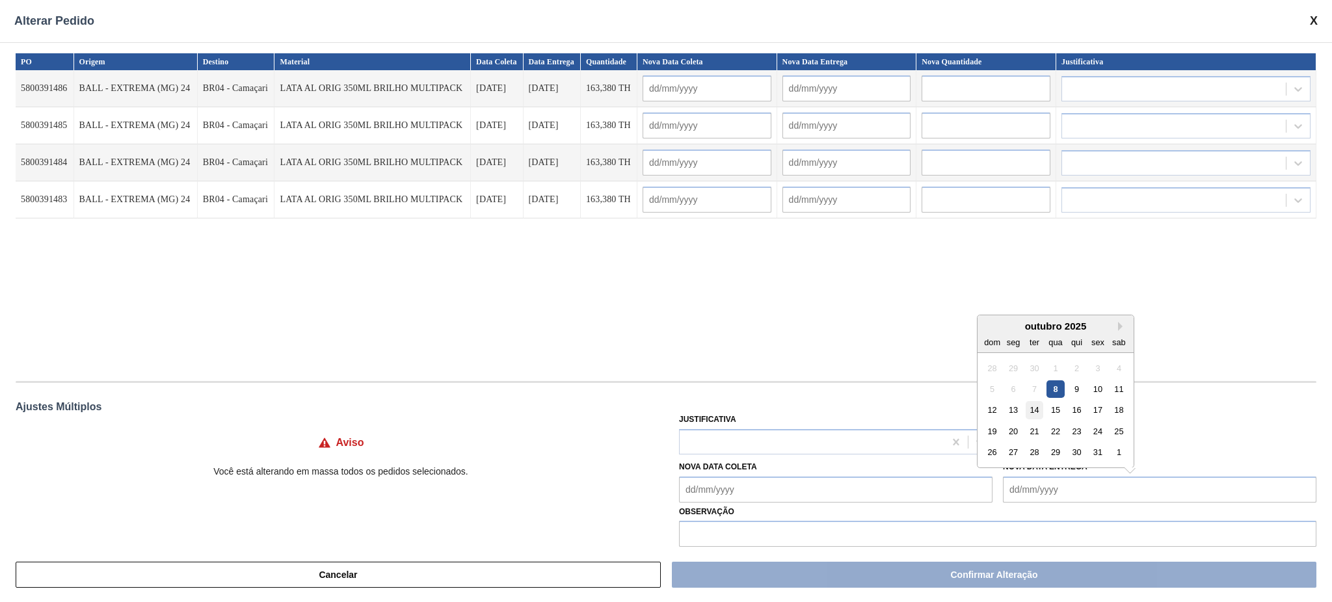
click at [1038, 405] on div "14" at bounding box center [1035, 410] width 18 height 18
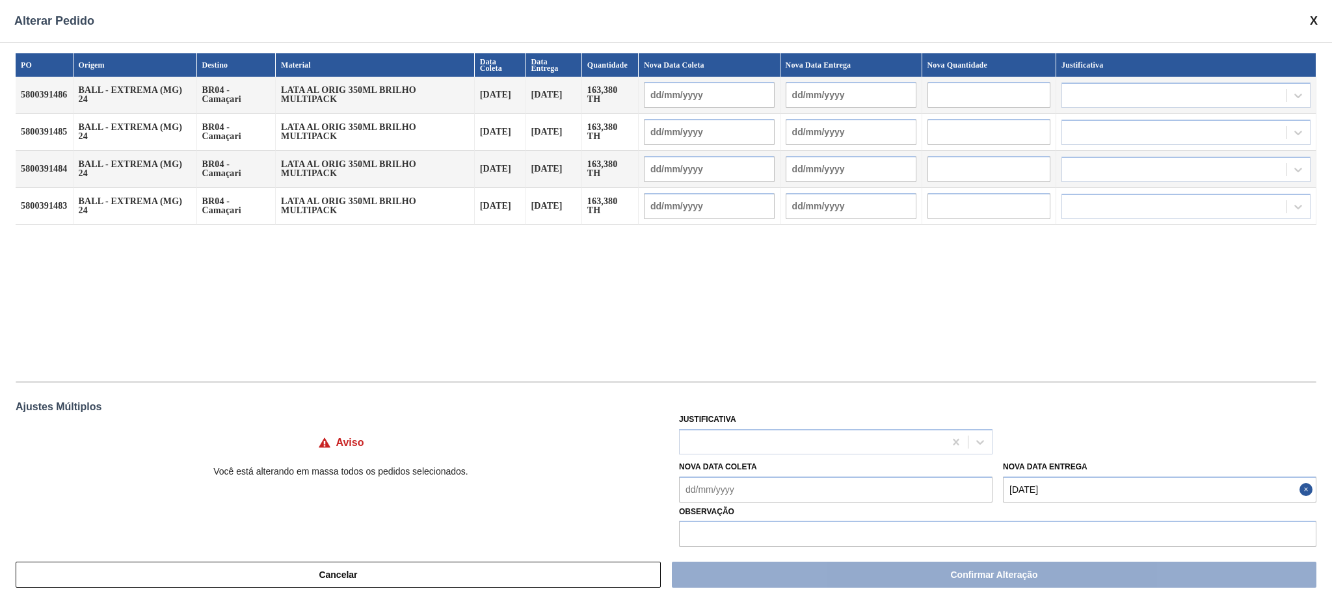
type Entrega "14/10/2025"
type input "13/10/2025"
type input "14/10/2025"
type input "13/10/2025"
type input "14/10/2025"
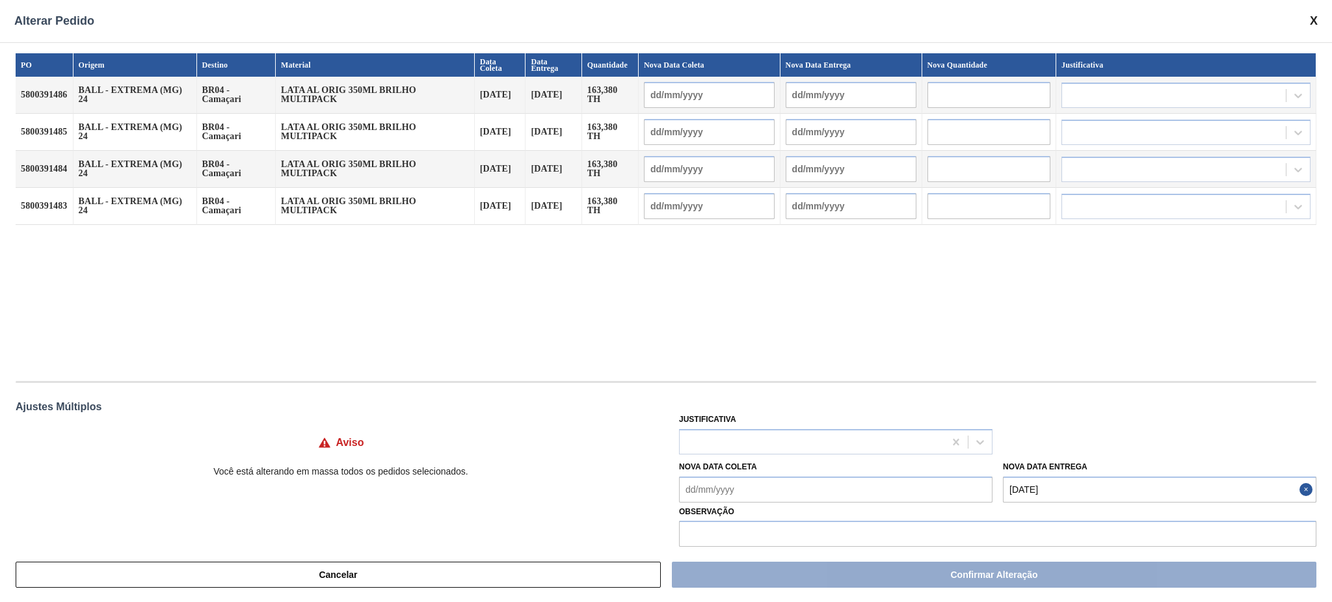
type input "13/10/2025"
type input "14/10/2025"
type input "13/10/2025"
type input "14/10/2025"
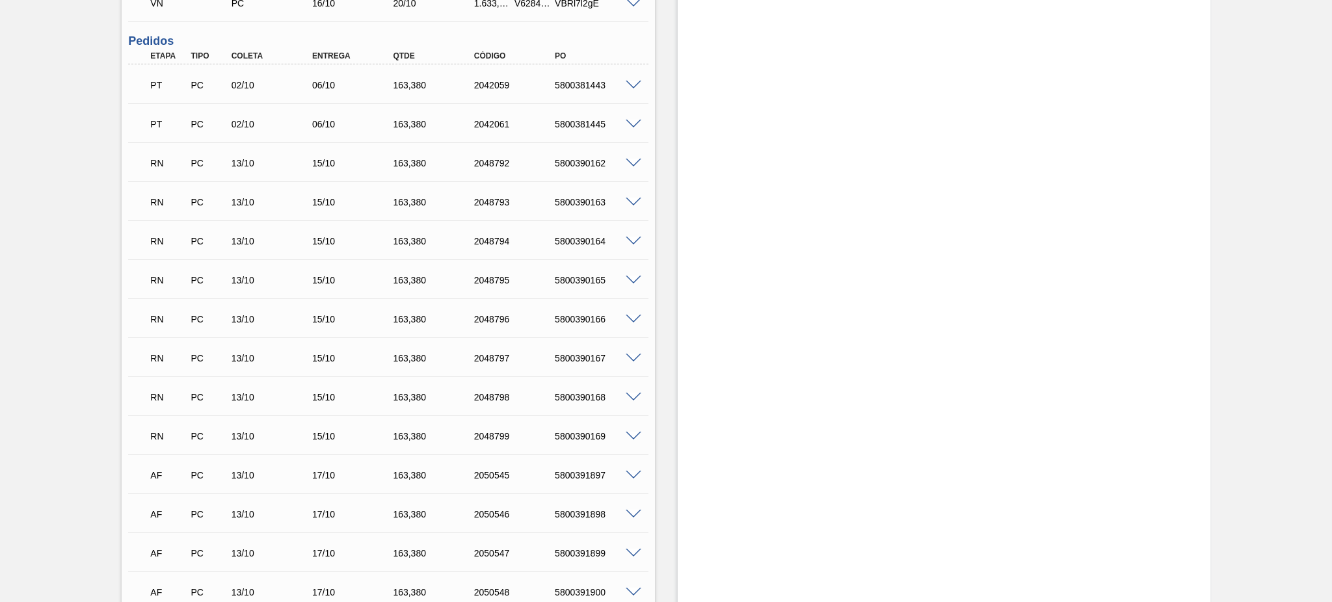
scroll to position [513, 0]
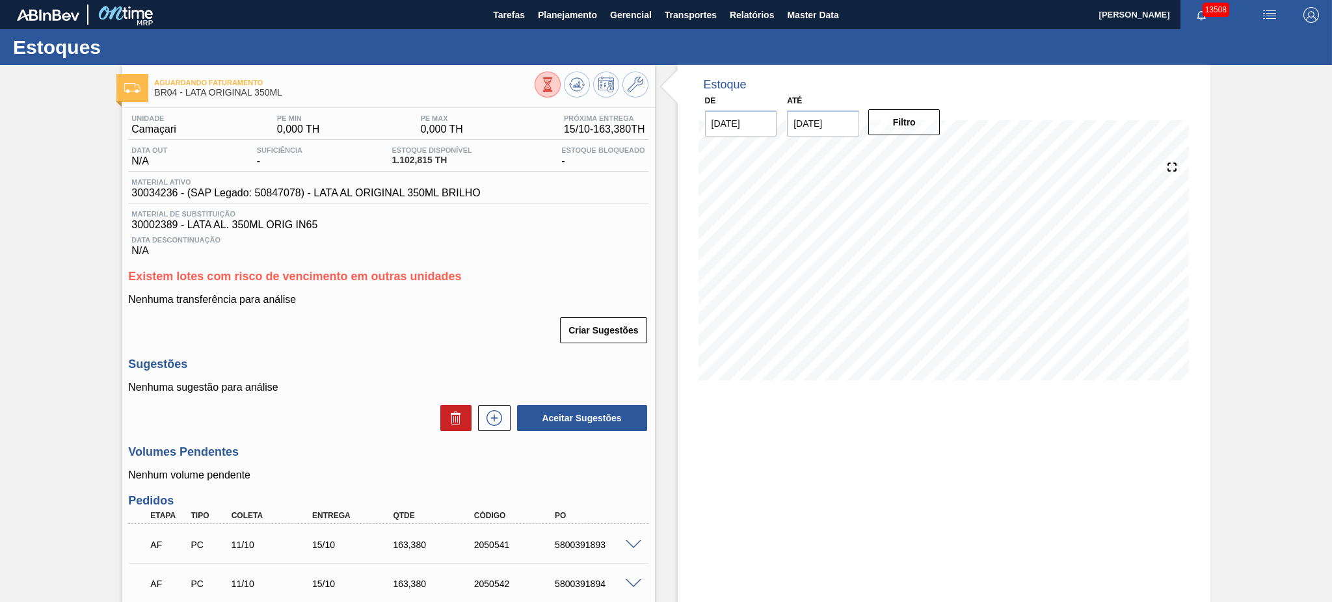
click at [920, 528] on div "Estoque De [DATE] Até [DATE] Filtro" at bounding box center [944, 426] width 533 height 722
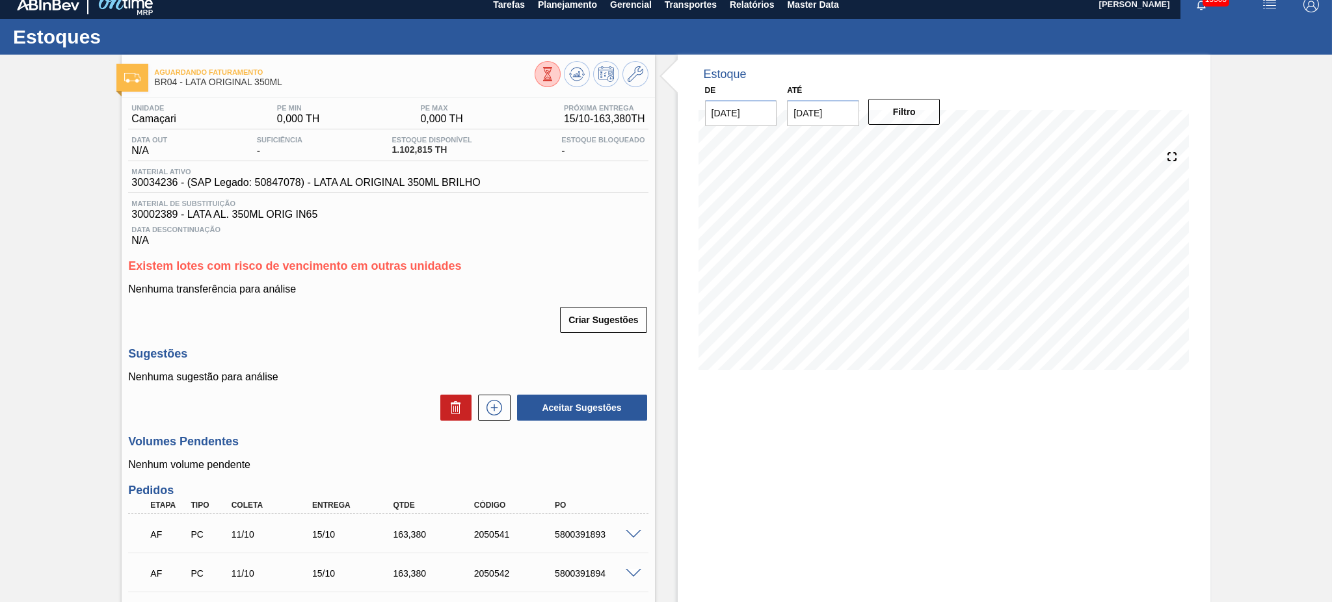
scroll to position [183, 0]
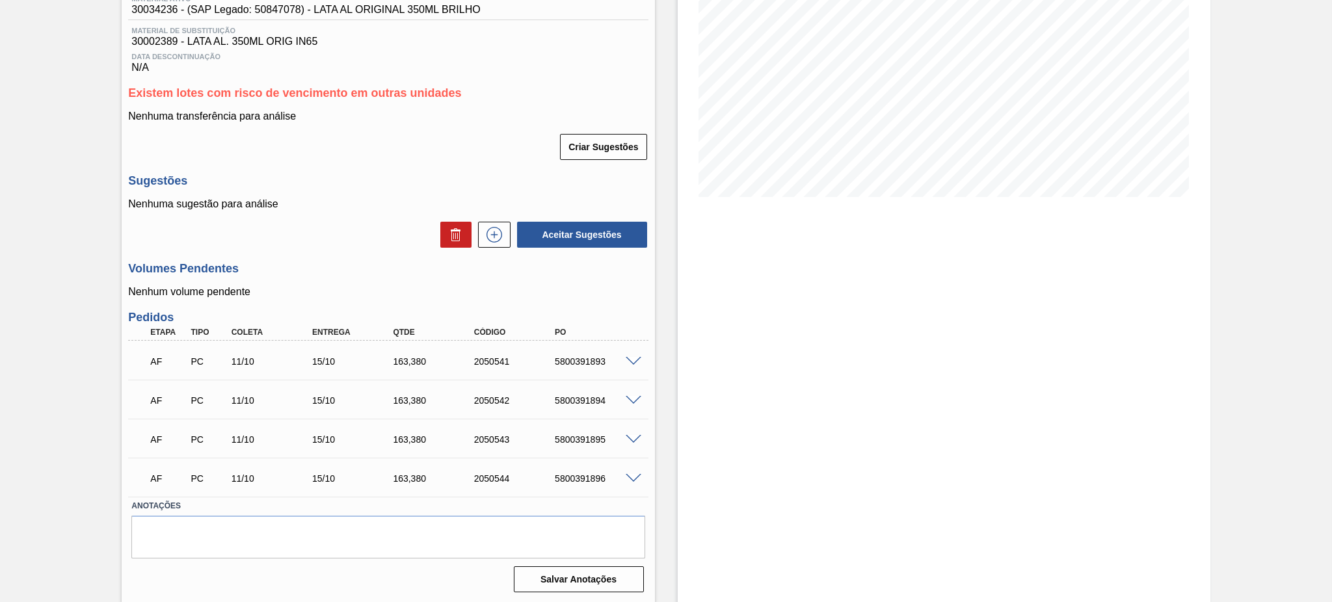
click at [630, 358] on span at bounding box center [634, 362] width 16 height 10
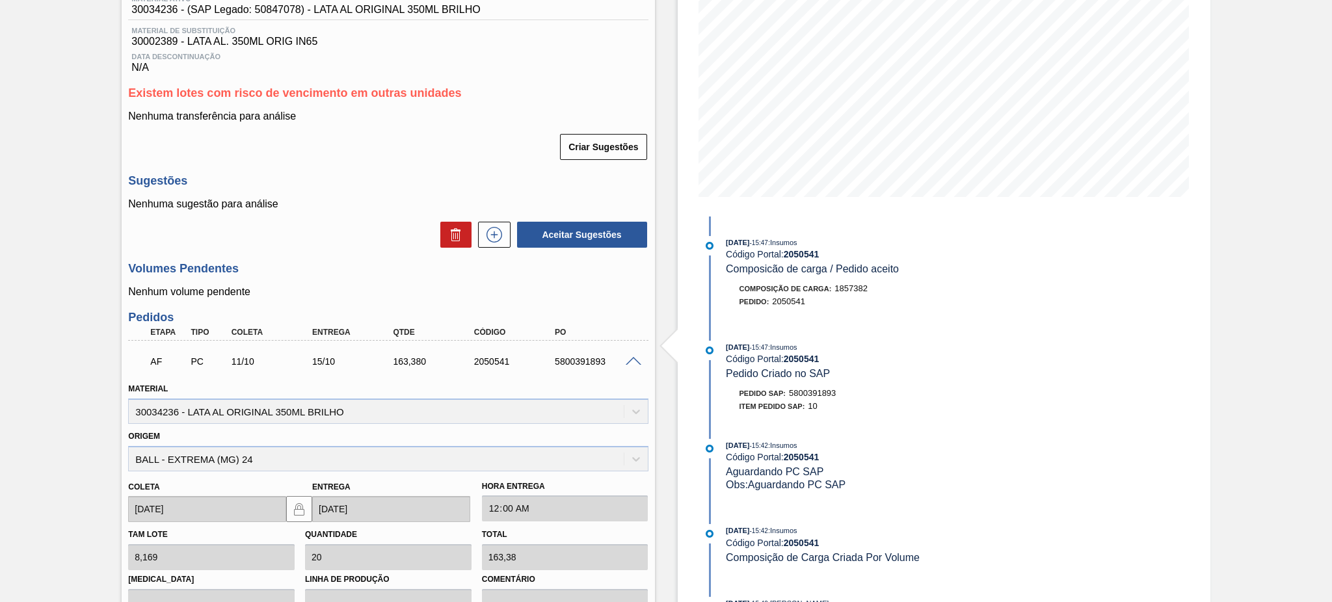
click at [630, 358] on span at bounding box center [634, 362] width 16 height 10
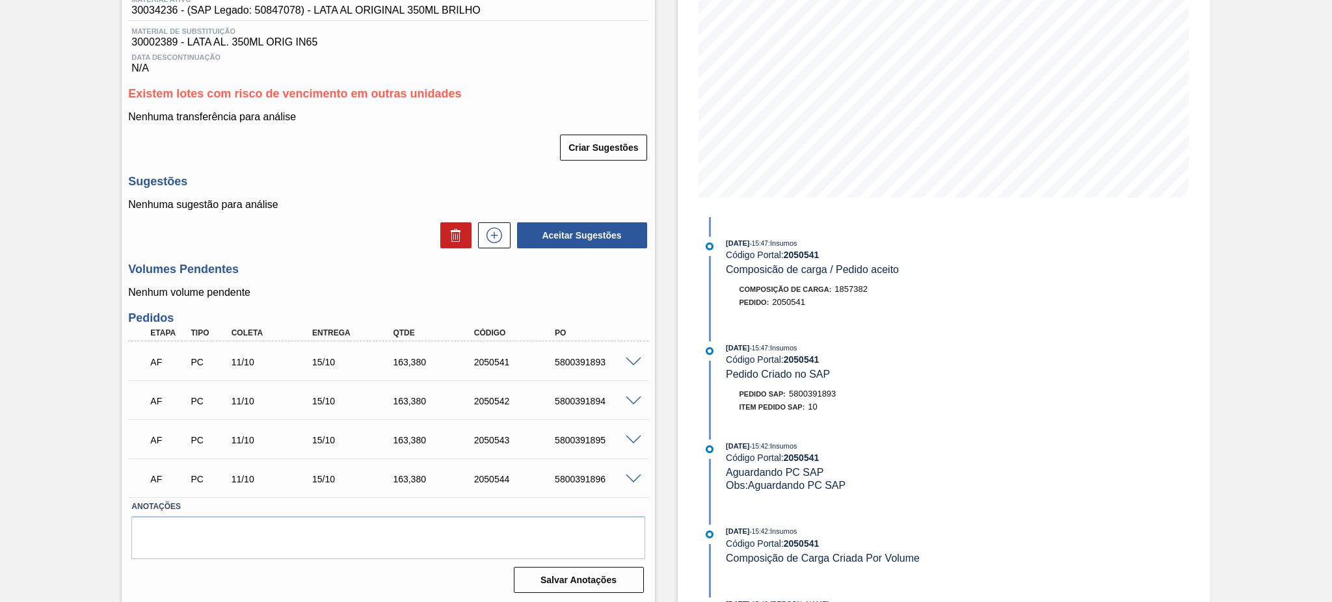
scroll to position [184, 0]
click at [634, 361] on span at bounding box center [634, 361] width 16 height 10
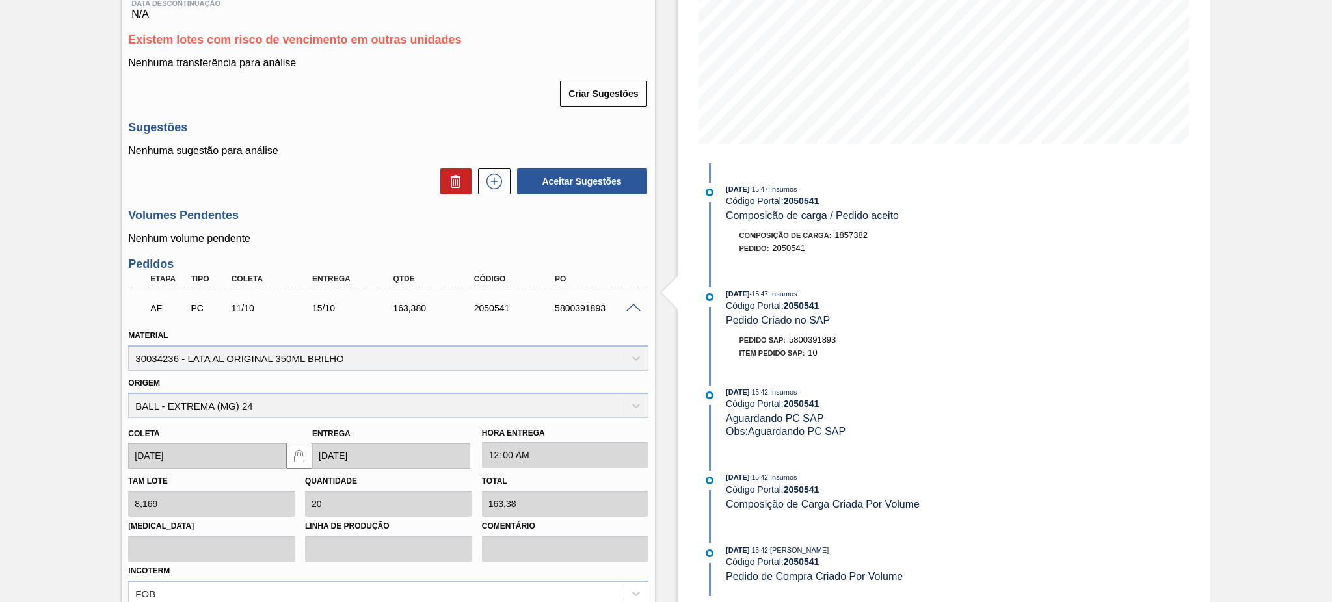
scroll to position [324, 0]
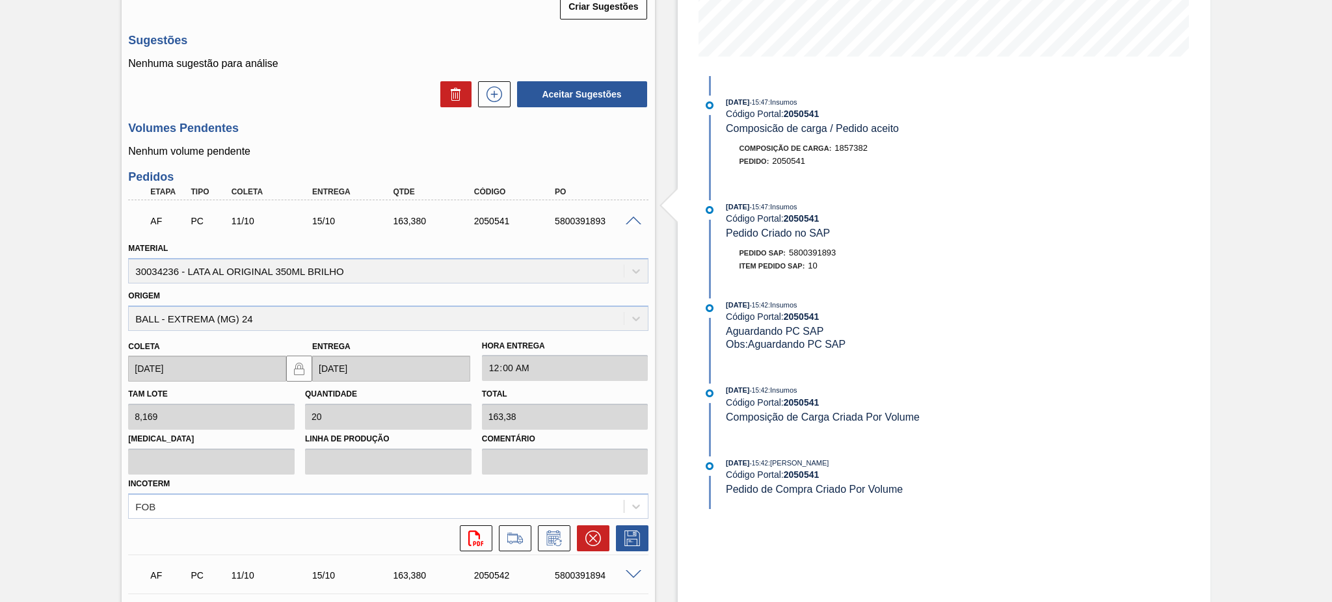
click at [633, 224] on span at bounding box center [634, 222] width 16 height 10
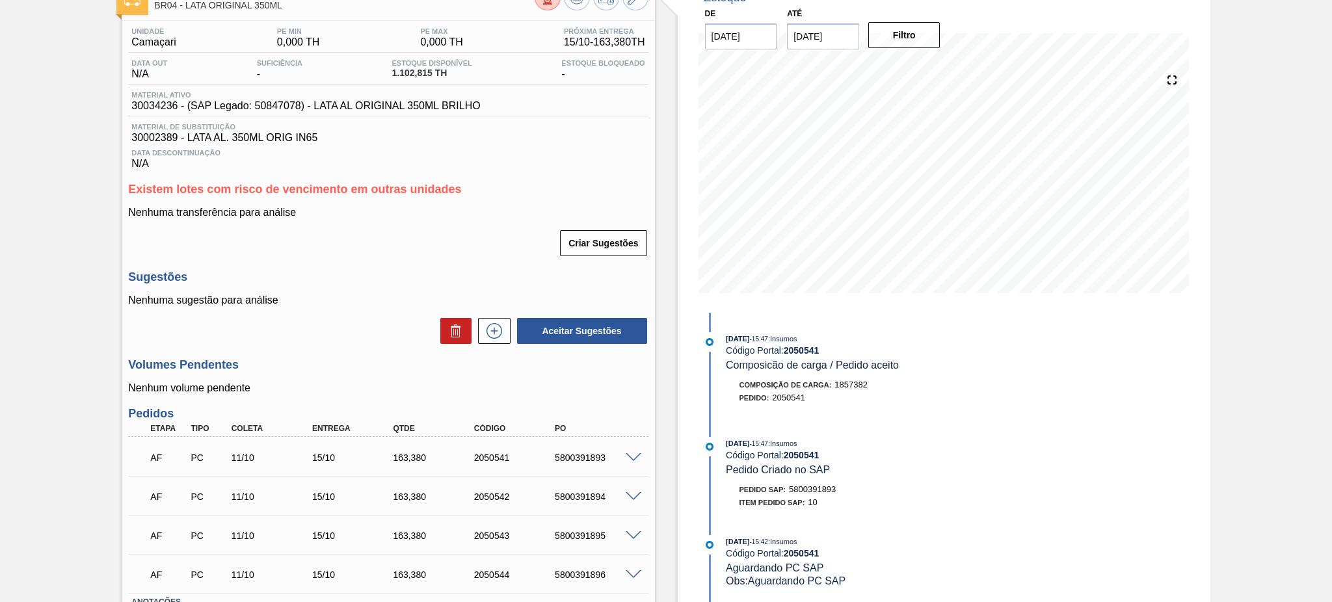
scroll to position [0, 0]
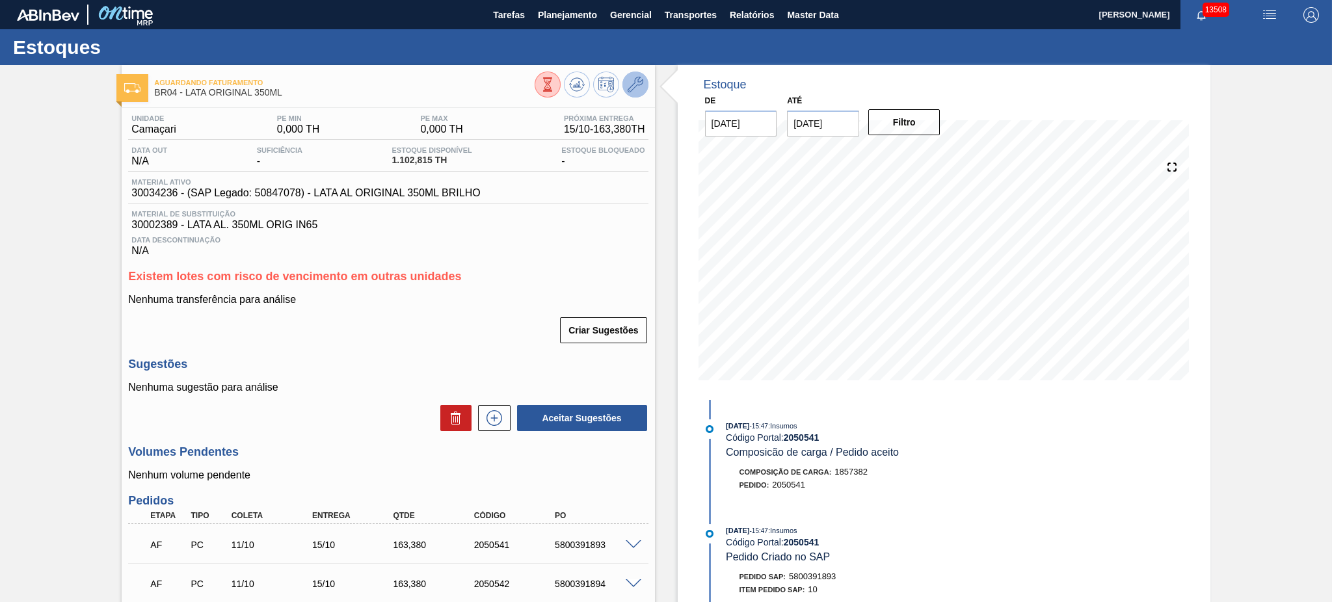
click at [628, 92] on button at bounding box center [636, 85] width 26 height 26
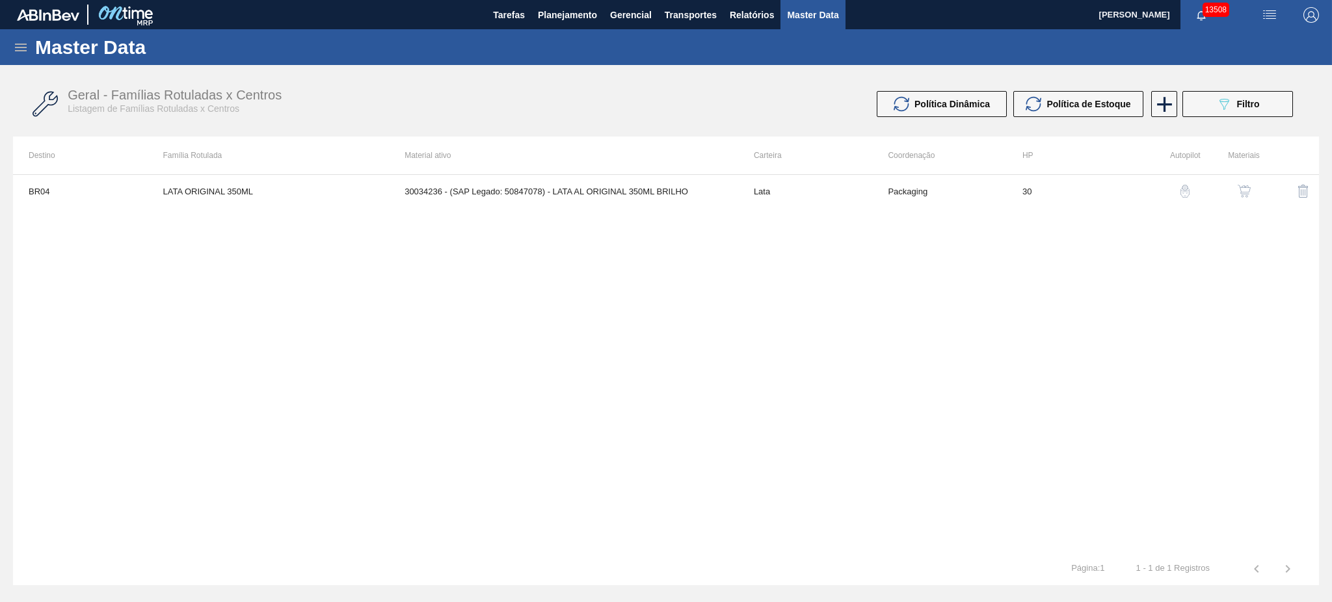
click at [1254, 193] on button "button" at bounding box center [1244, 191] width 31 height 31
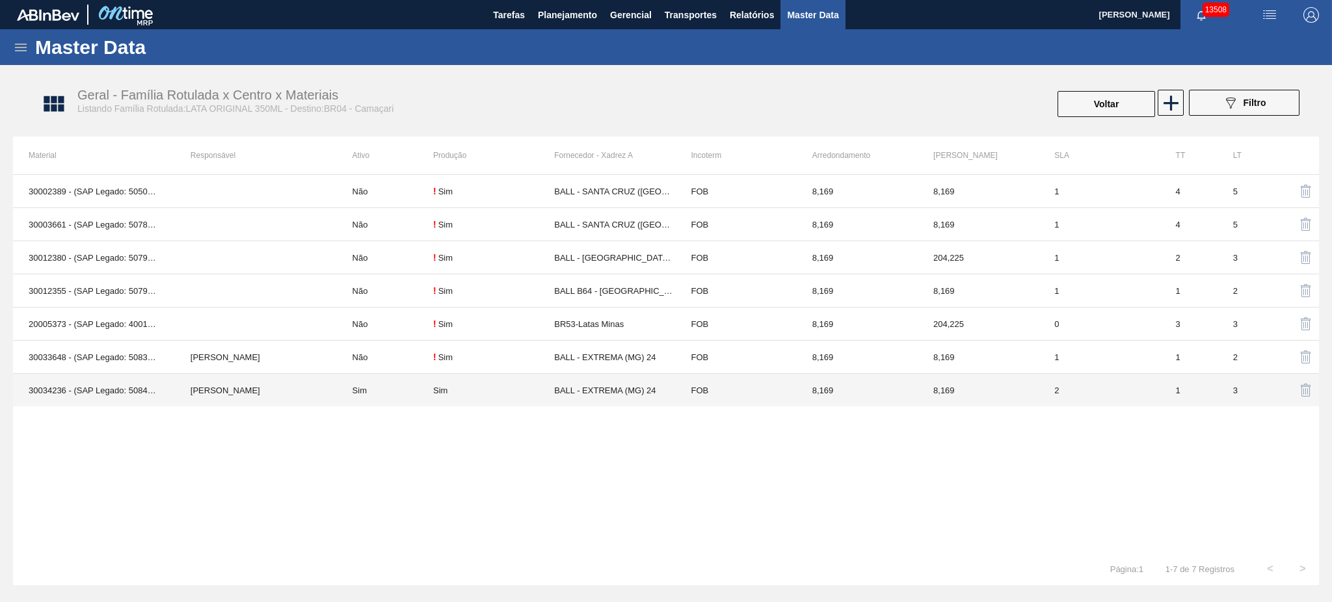
click at [363, 385] on td "Sim" at bounding box center [385, 390] width 96 height 33
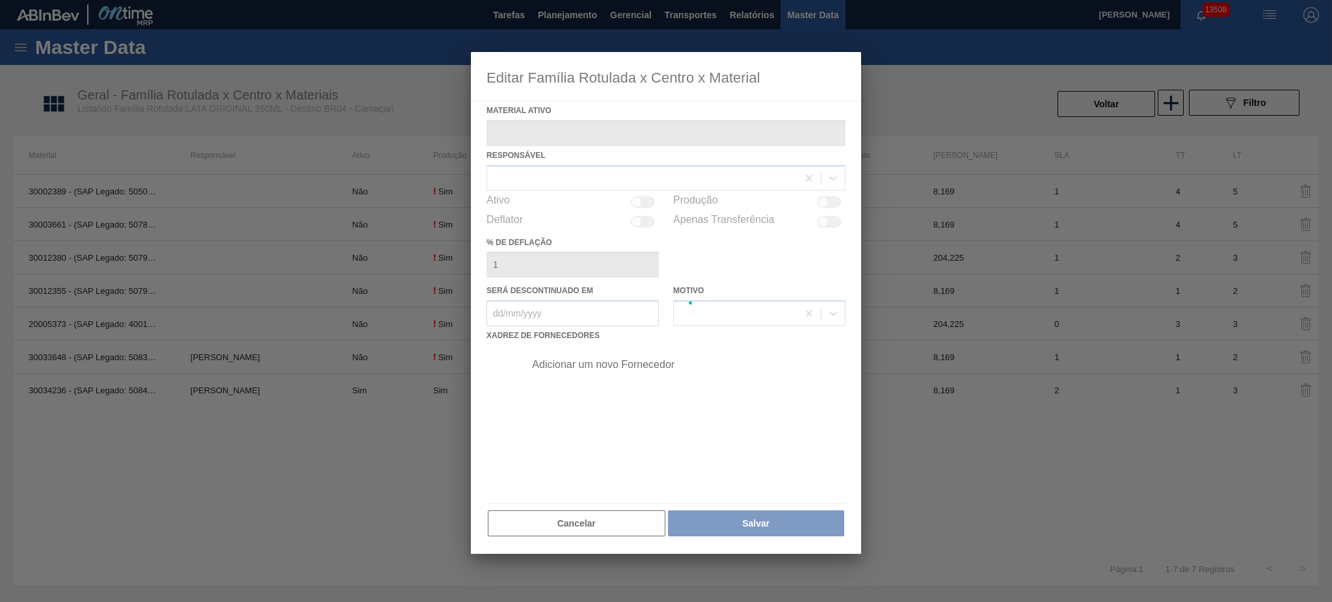
type ativo "30034236 - (SAP Legado: 50847078) - LATA AL ORIGINAL 350ML BRILHO"
checkbox input "true"
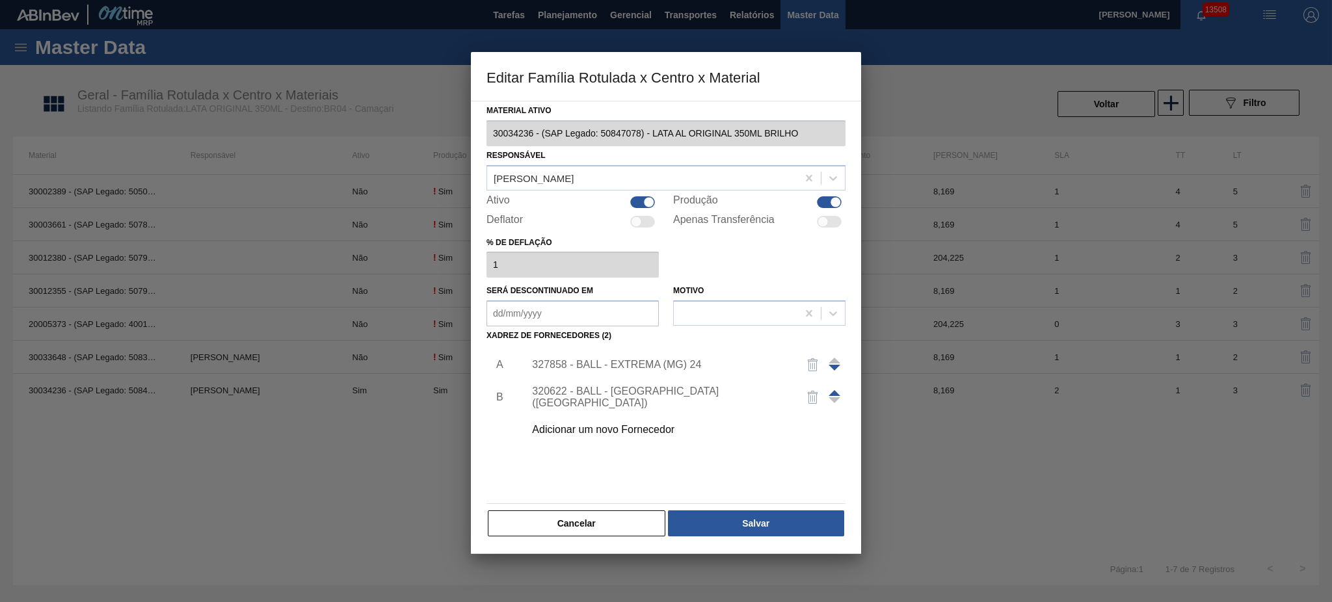
click at [673, 361] on div "327858 - BALL - EXTREMA (MG) 24" at bounding box center [659, 365] width 255 height 12
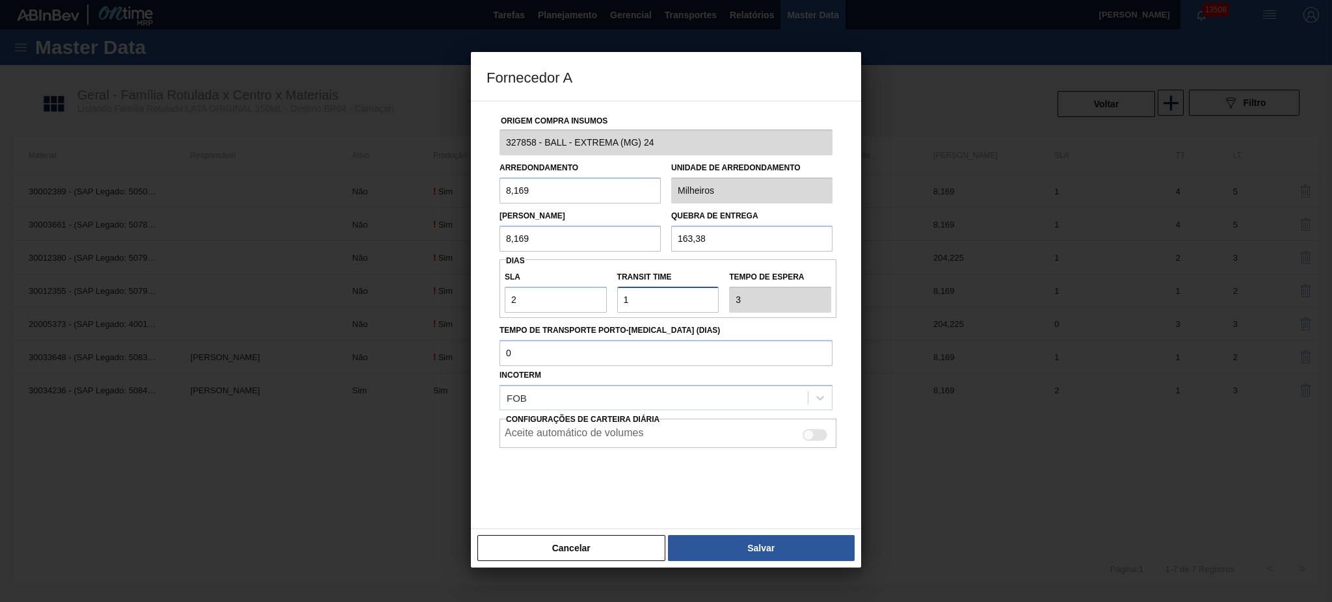
drag, startPoint x: 662, startPoint y: 293, endPoint x: 1266, endPoint y: 417, distance: 616.9
click at [587, 308] on div "SLA 2 Transit Time Tempo de espera 3" at bounding box center [668, 289] width 337 height 48
type input "4"
type input "6"
type input "4"
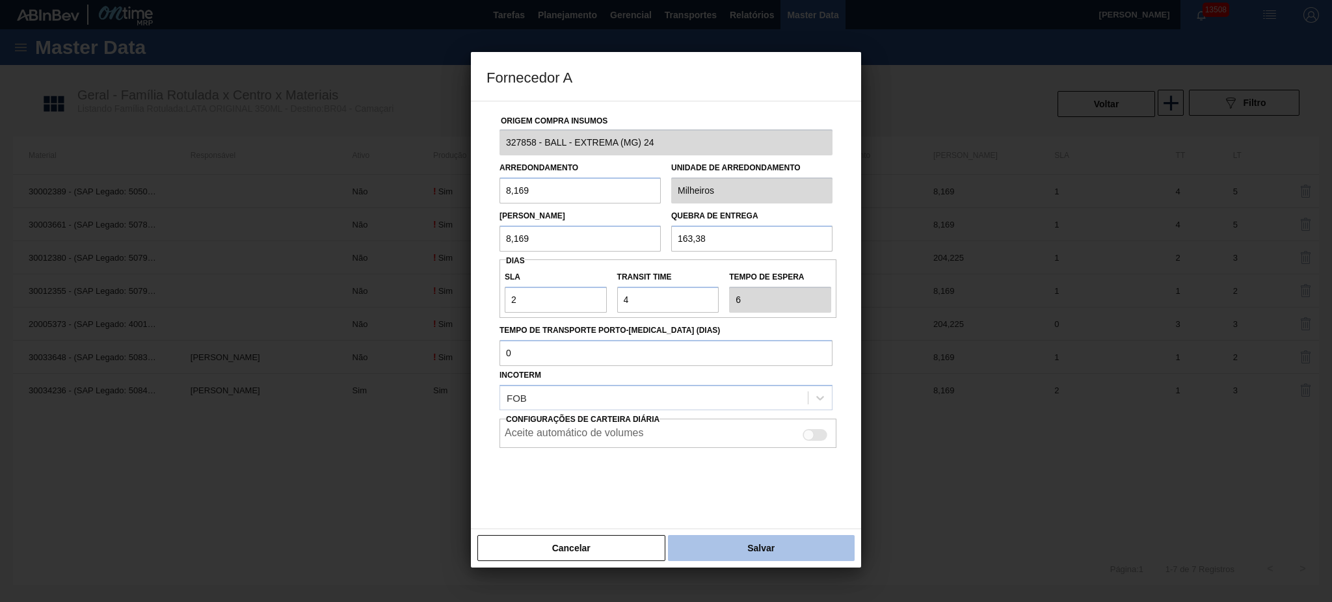
click at [819, 550] on button "Salvar" at bounding box center [761, 548] width 187 height 26
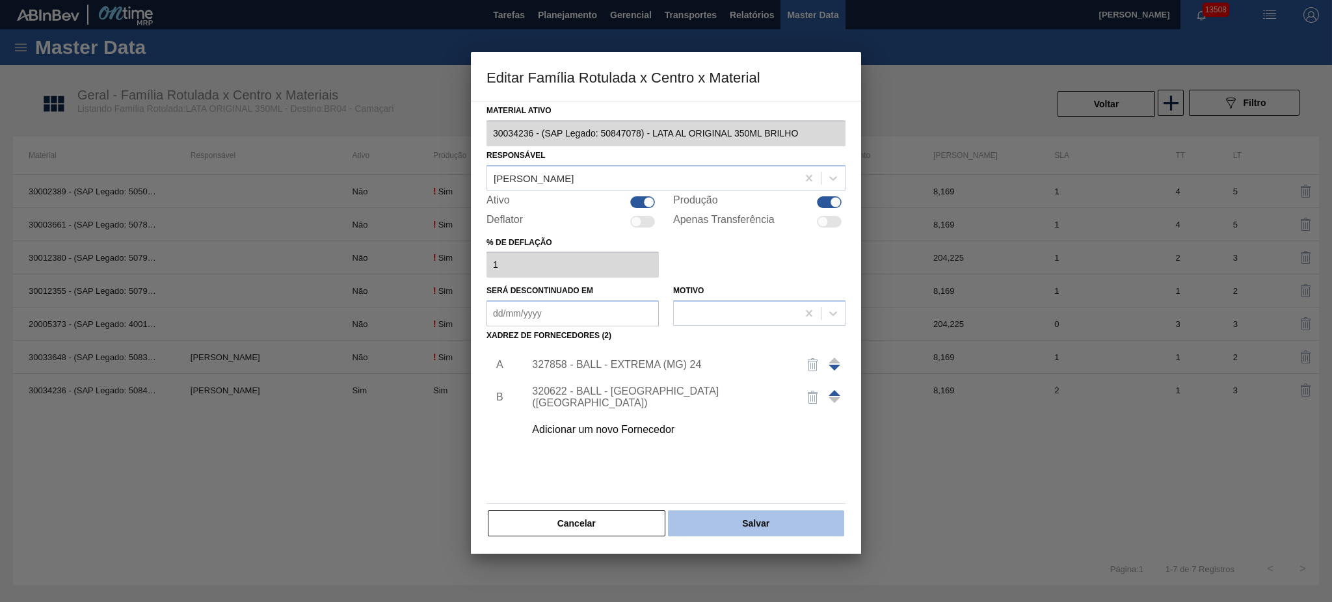
click at [805, 531] on button "Salvar" at bounding box center [756, 524] width 176 height 26
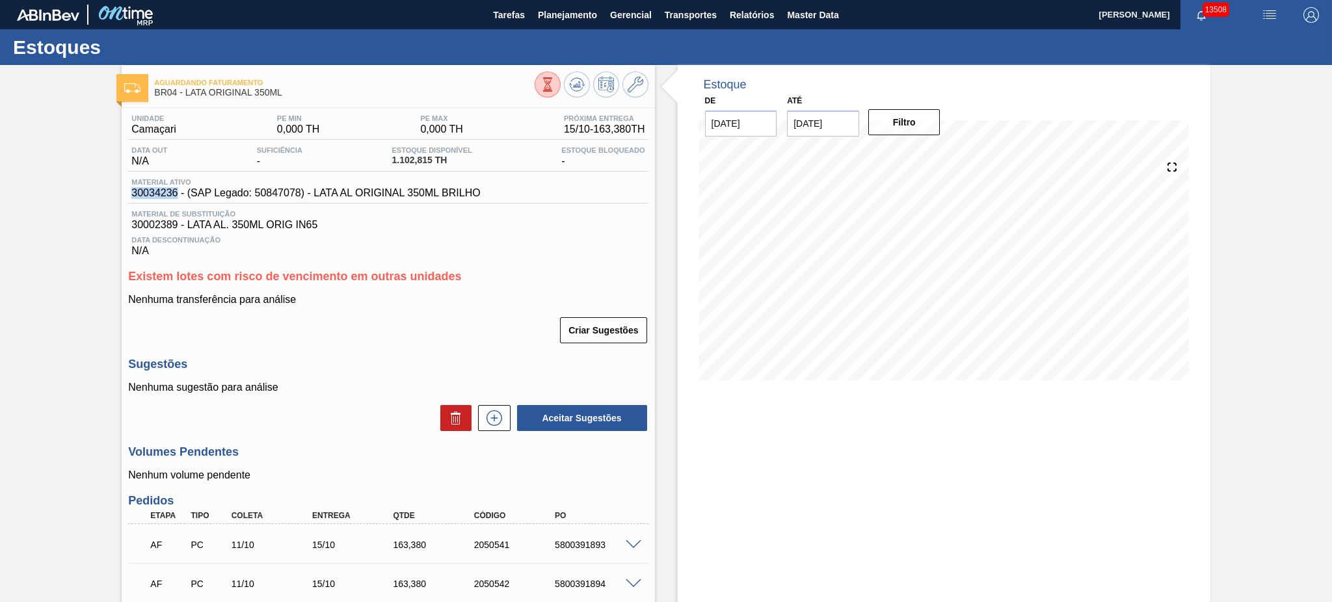
drag, startPoint x: 129, startPoint y: 192, endPoint x: 175, endPoint y: 192, distance: 46.2
click at [175, 192] on div "Material ativo 30034236 - (SAP Legado: 50847078) - LATA AL ORIGINAL 350ML BRILHO" at bounding box center [305, 188] width 355 height 21
copy span "30034236"
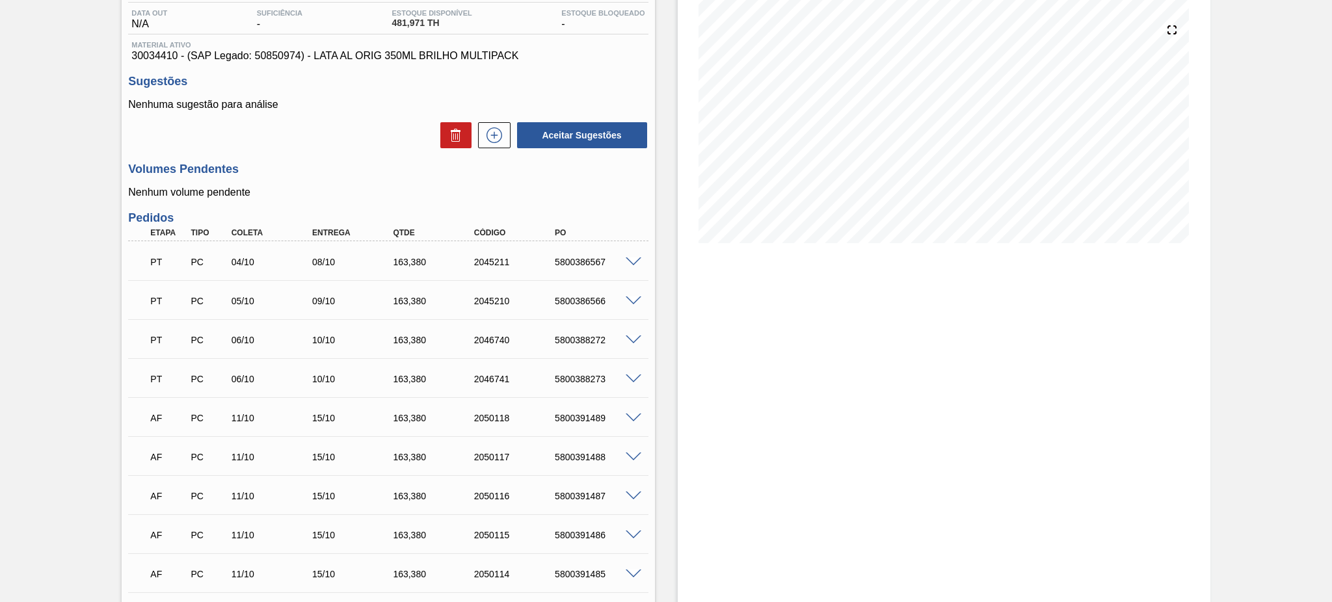
scroll to position [51, 0]
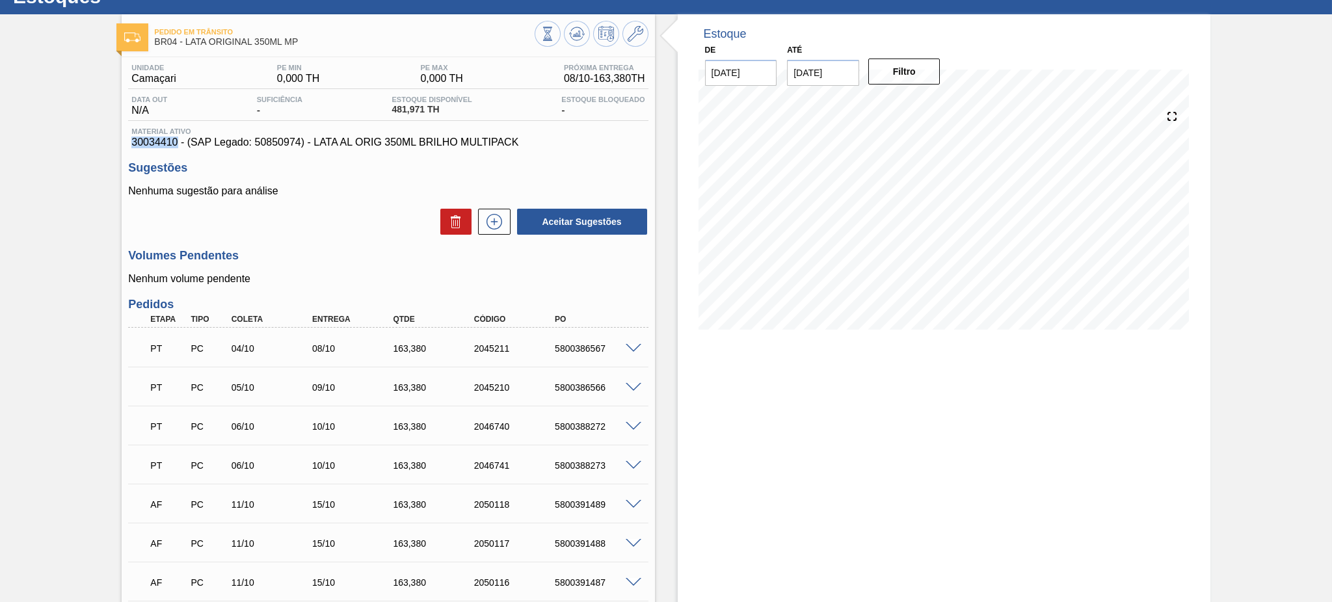
drag, startPoint x: 128, startPoint y: 137, endPoint x: 177, endPoint y: 142, distance: 49.1
click at [177, 142] on div "Unidade Camaçari PE MIN 0,000 TH PE MAX 0,000 TH Próxima Entrega 08/10 - 163,38…" at bounding box center [388, 457] width 533 height 800
copy span "30034410"
click at [632, 36] on icon at bounding box center [636, 34] width 16 height 16
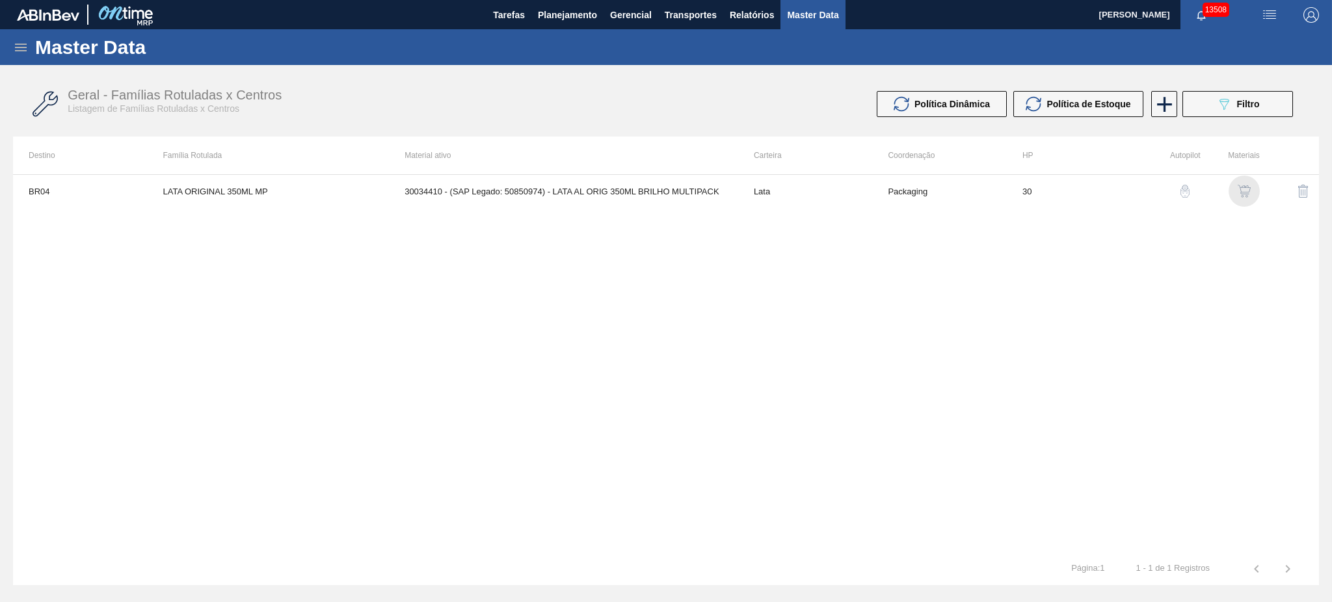
click at [1247, 196] on img "button" at bounding box center [1244, 191] width 13 height 13
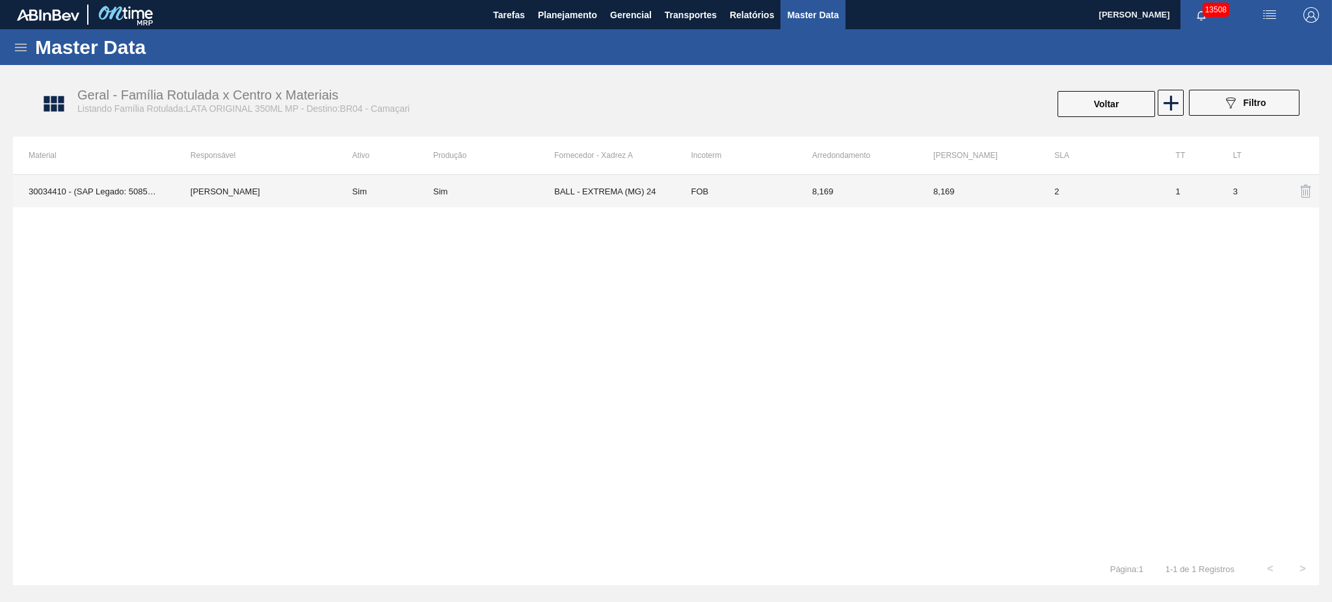
click at [585, 191] on td "BALL - EXTREMA (MG) 24" at bounding box center [614, 191] width 121 height 33
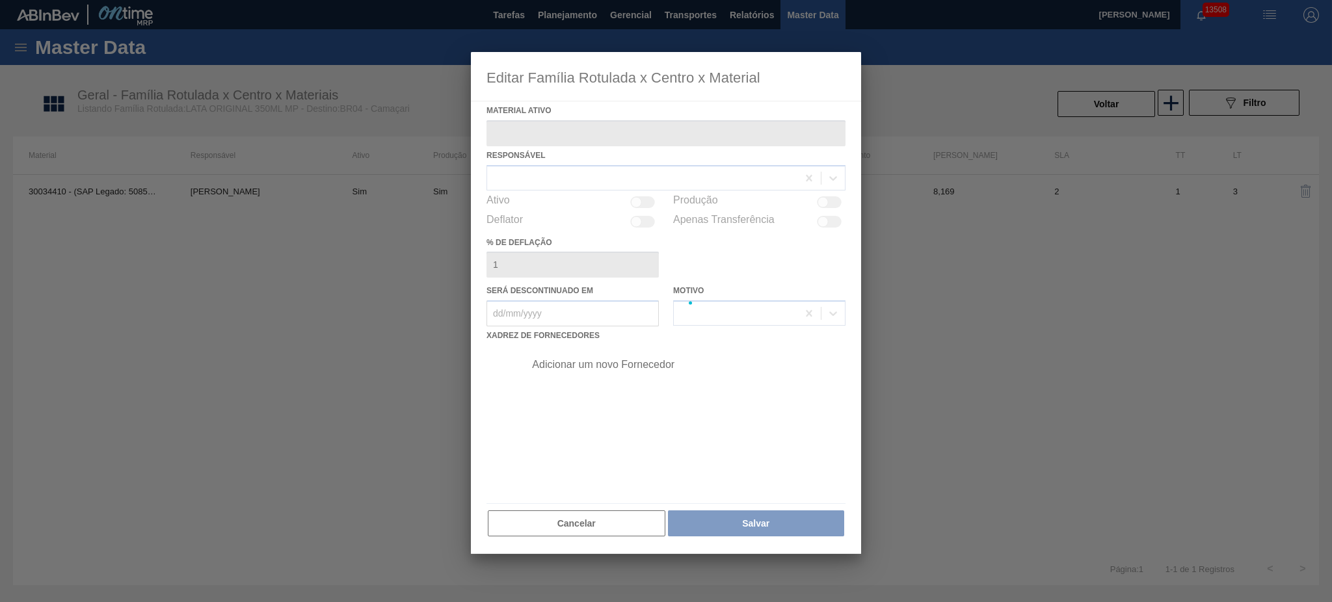
type ativo "30034410 - (SAP Legado: 50850974) - LATA AL ORIG 350ML BRILHO MULTIPACK"
checkbox input "true"
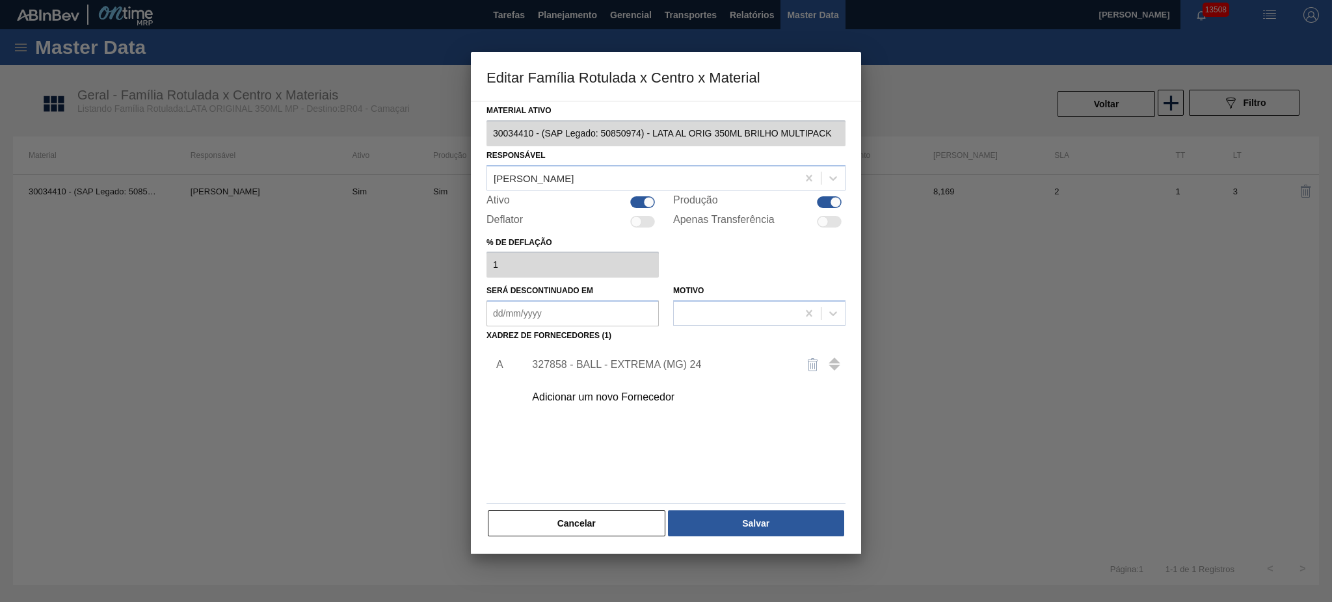
click at [633, 369] on div "327858 - BALL - EXTREMA (MG) 24" at bounding box center [659, 365] width 255 height 12
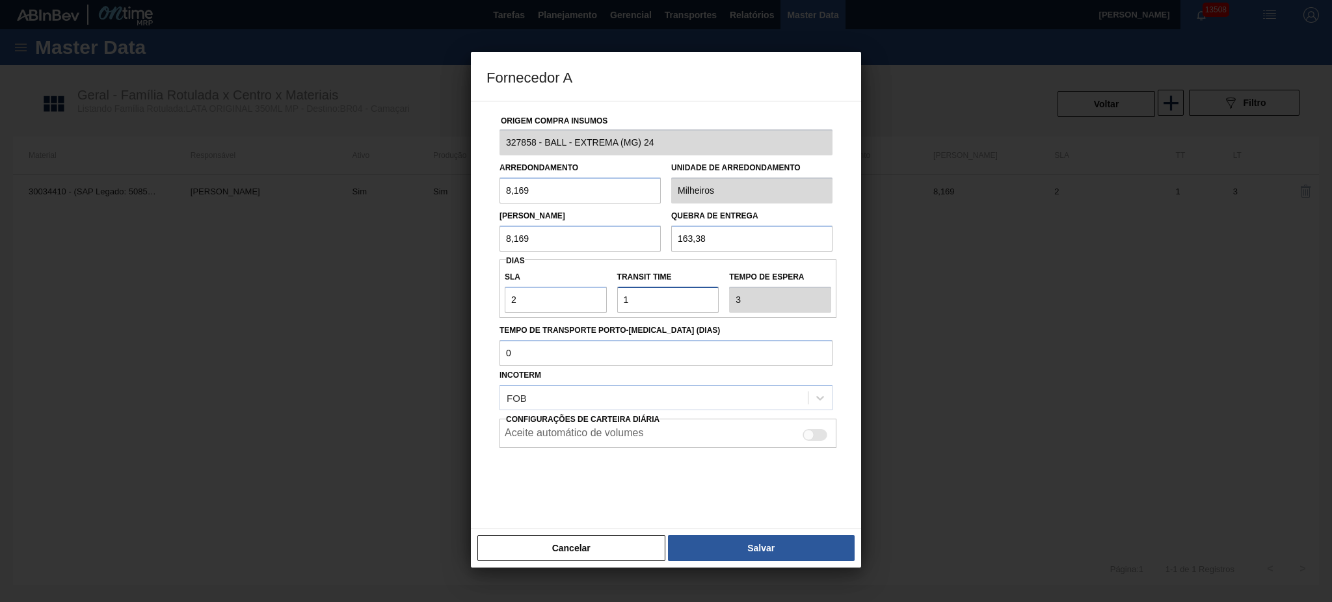
drag, startPoint x: 640, startPoint y: 305, endPoint x: 585, endPoint y: 305, distance: 55.3
click at [585, 305] on div "SLA 2 Transit Time Tempo de espera 3" at bounding box center [668, 289] width 337 height 48
type input "4"
type input "6"
type input "4"
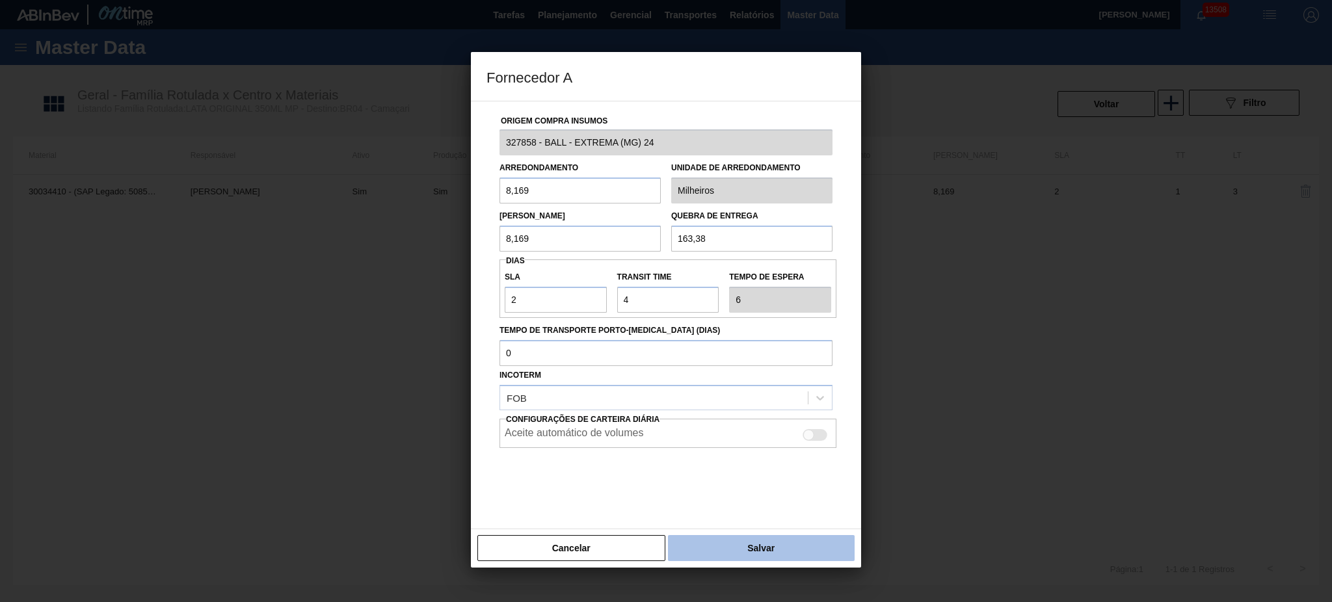
click at [755, 539] on button "Salvar" at bounding box center [761, 548] width 187 height 26
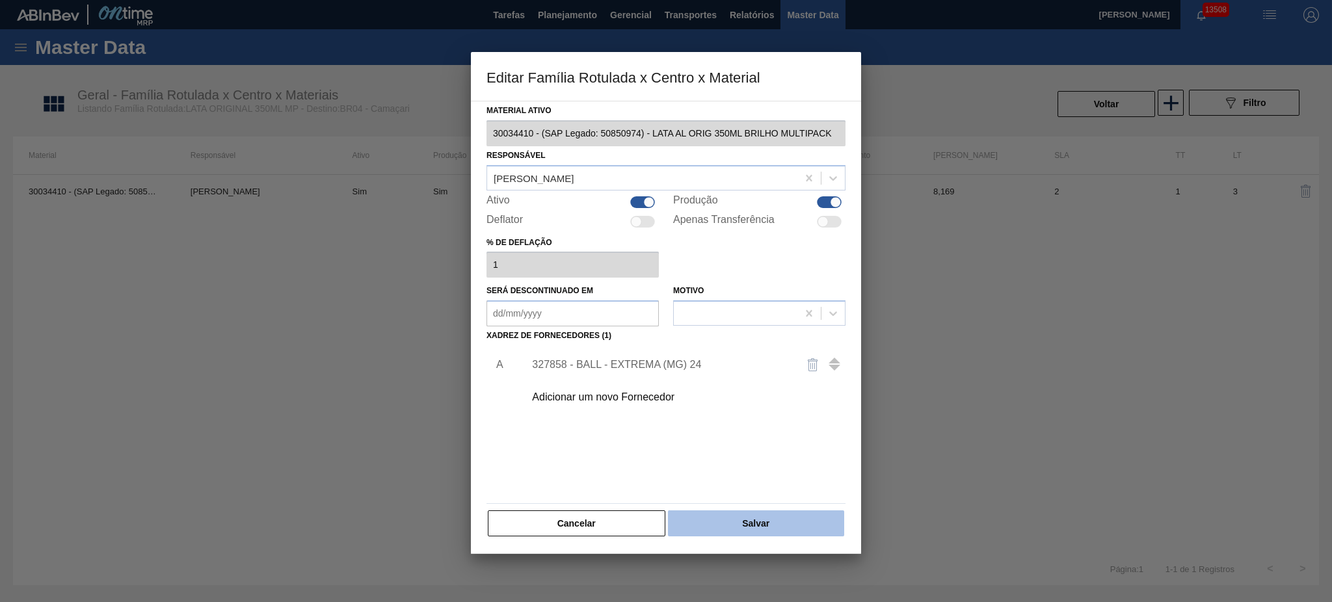
click at [767, 514] on button "Salvar" at bounding box center [756, 524] width 176 height 26
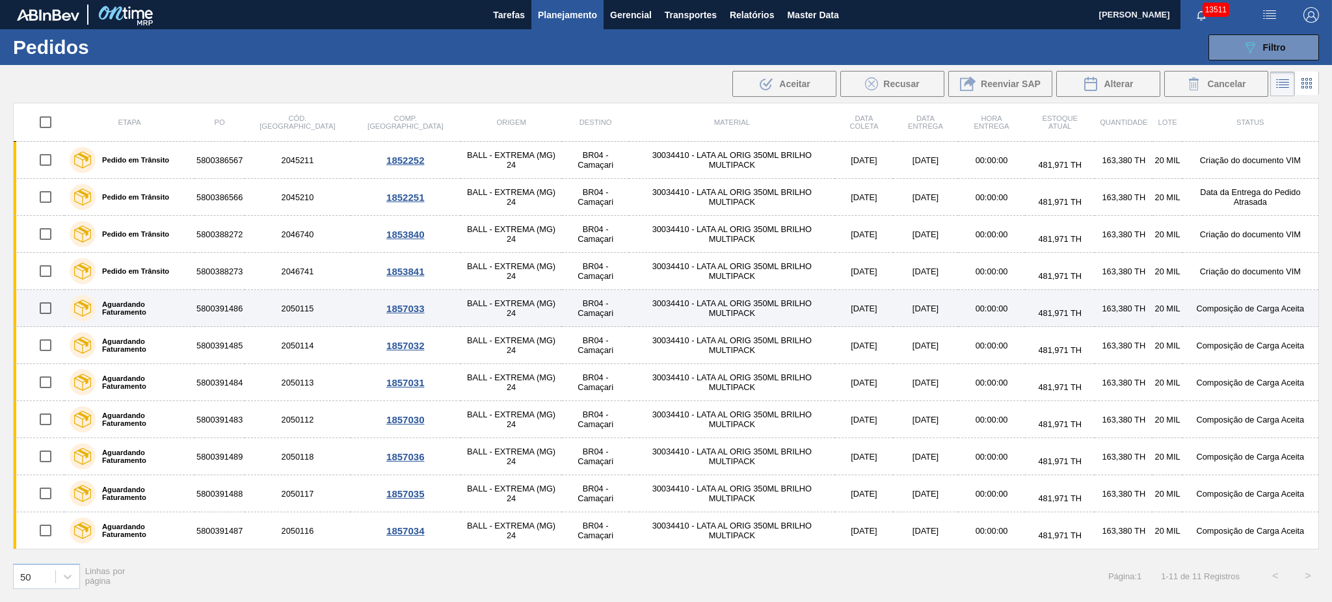
click at [46, 302] on input "checkbox" at bounding box center [45, 308] width 27 height 27
checkbox input "true"
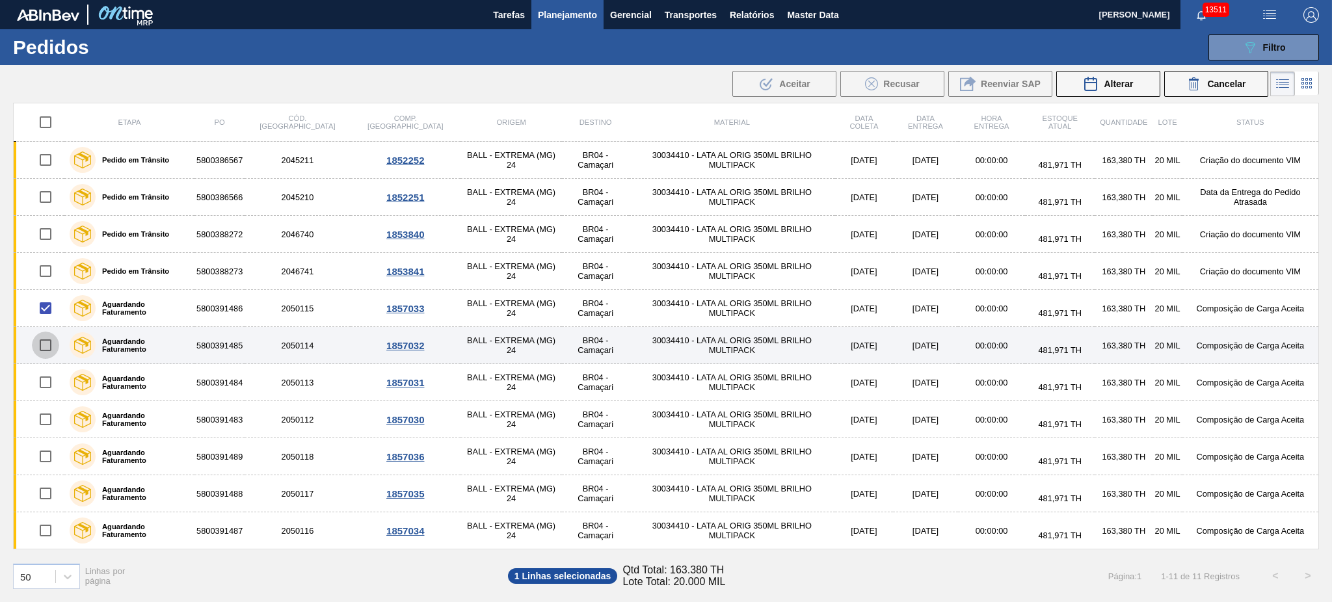
click at [48, 350] on input "checkbox" at bounding box center [45, 345] width 27 height 27
checkbox input "true"
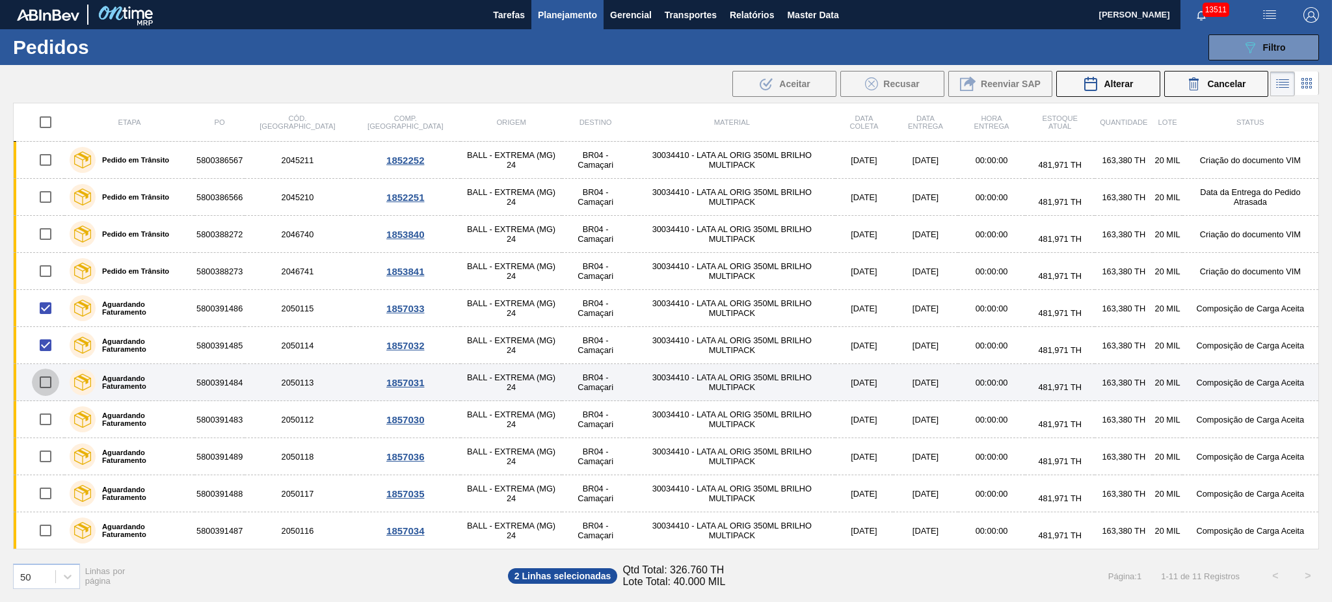
click at [48, 382] on input "checkbox" at bounding box center [45, 382] width 27 height 27
checkbox input "true"
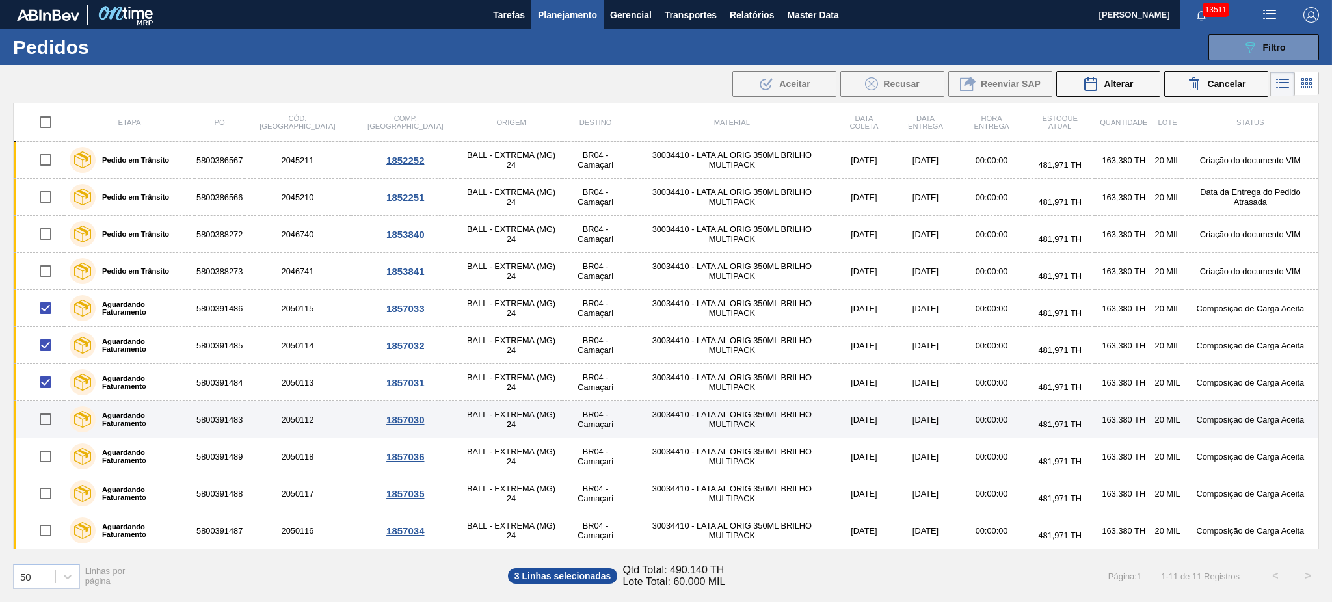
click at [49, 418] on input "checkbox" at bounding box center [45, 419] width 27 height 27
checkbox input "true"
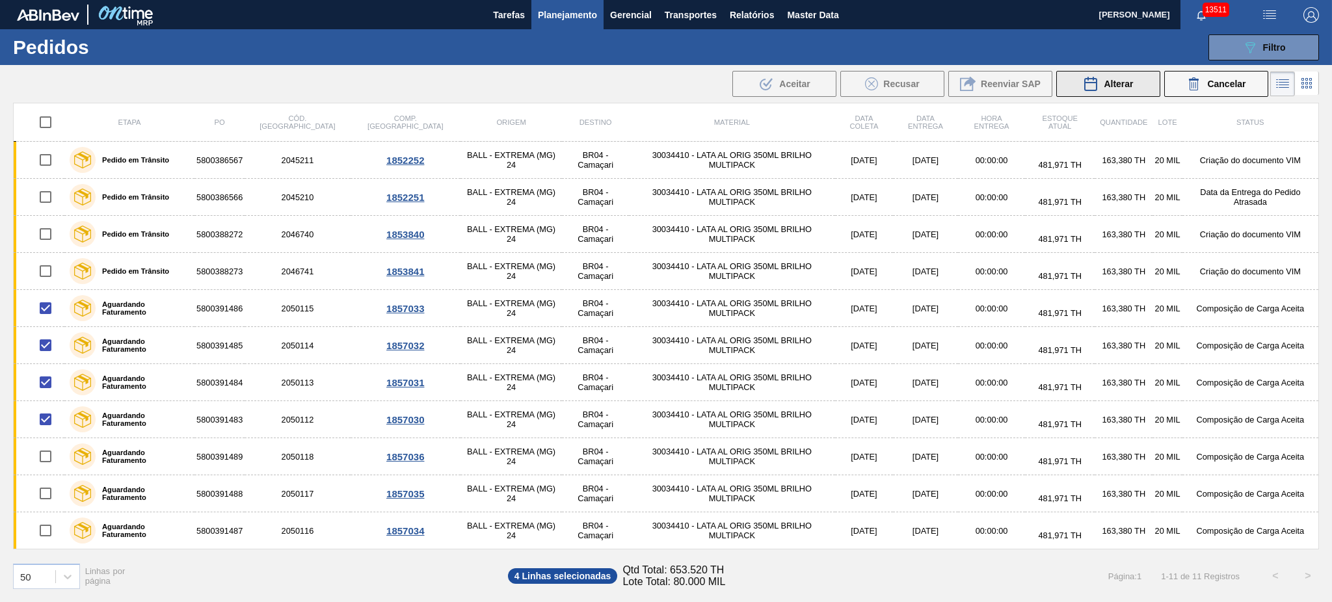
click at [1112, 79] on span "Alterar" at bounding box center [1118, 84] width 29 height 10
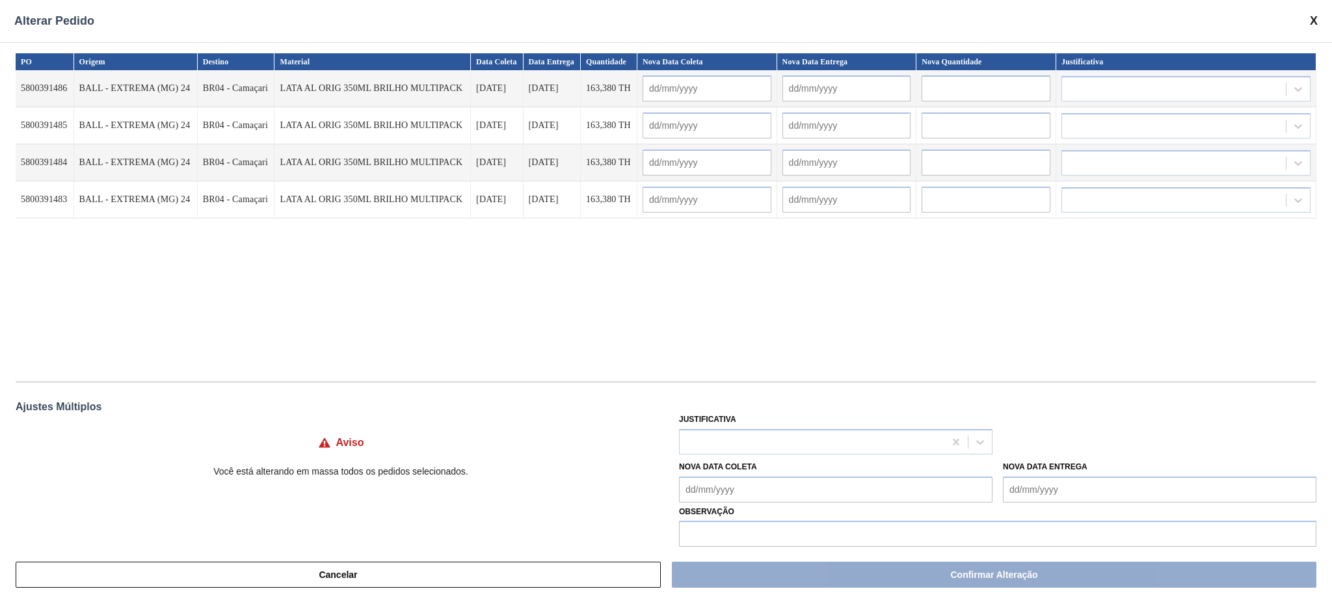
click at [1060, 498] on Entrega "Nova Data Entrega" at bounding box center [1160, 490] width 314 height 26
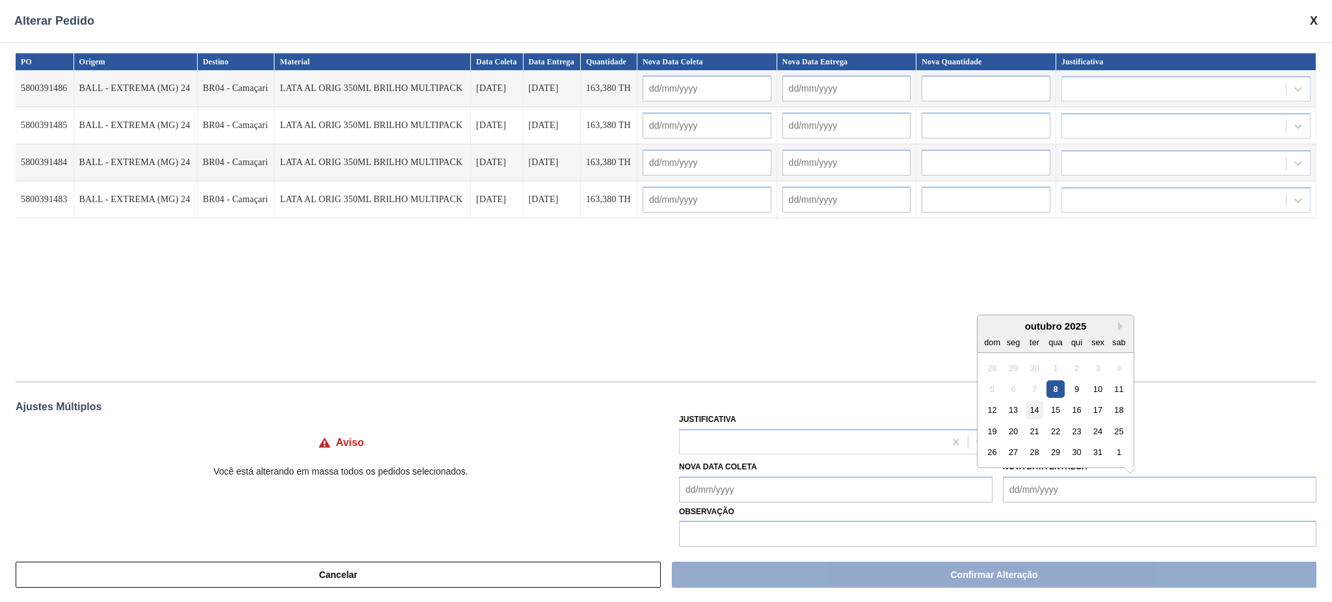
click at [1034, 412] on div "14" at bounding box center [1035, 410] width 18 height 18
type Entrega "14/10/2025"
type input "10/10/2025"
type input "14/10/2025"
type input "10/10/2025"
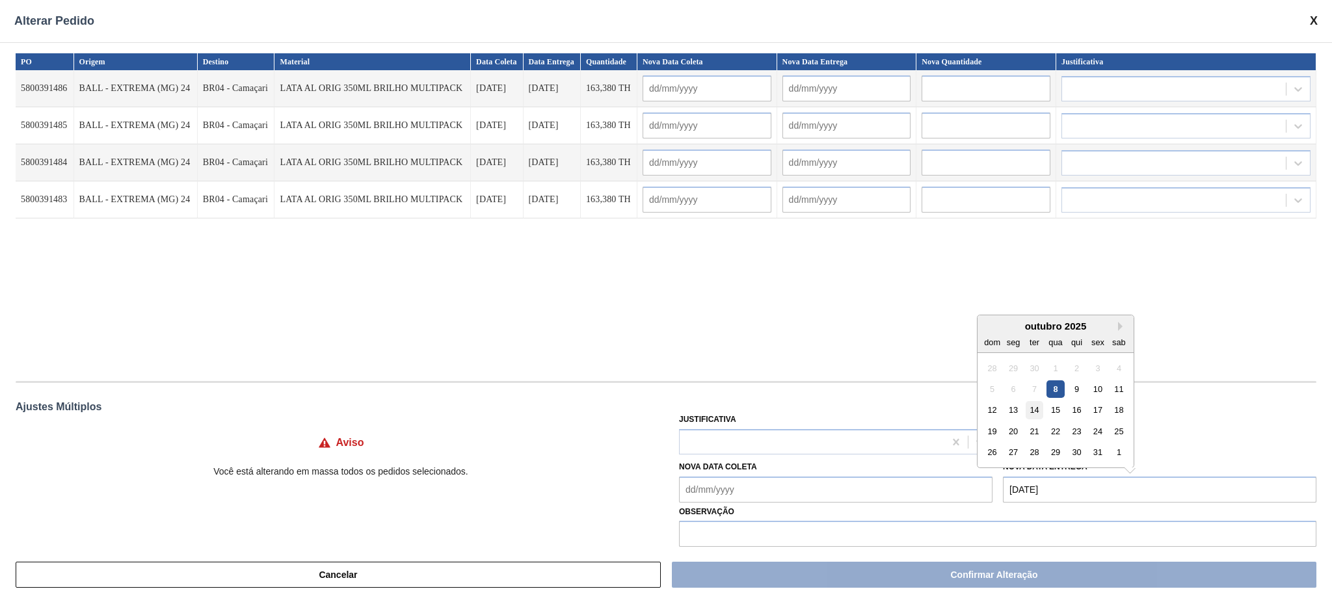
type input "14/10/2025"
type input "10/10/2025"
type input "14/10/2025"
type input "10/10/2025"
type input "14/10/2025"
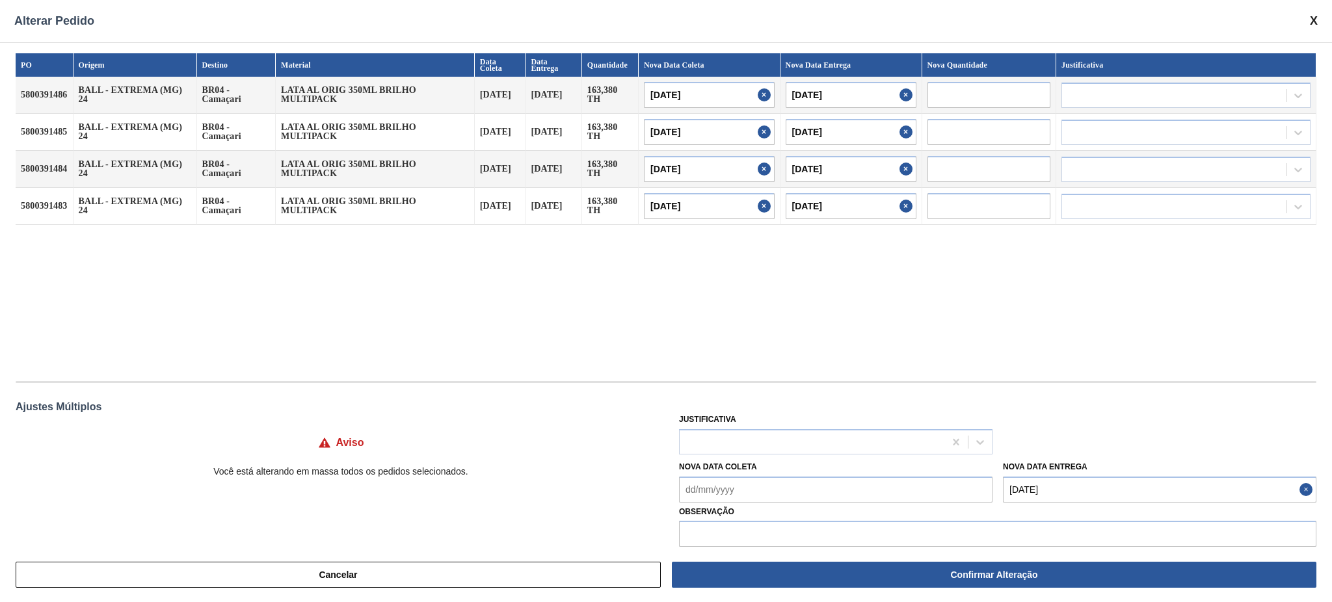
click at [786, 455] on div "Nova Data Coleta Nova Data Entrega 14/10/2025" at bounding box center [998, 479] width 648 height 48
click at [796, 440] on div at bounding box center [812, 442] width 265 height 19
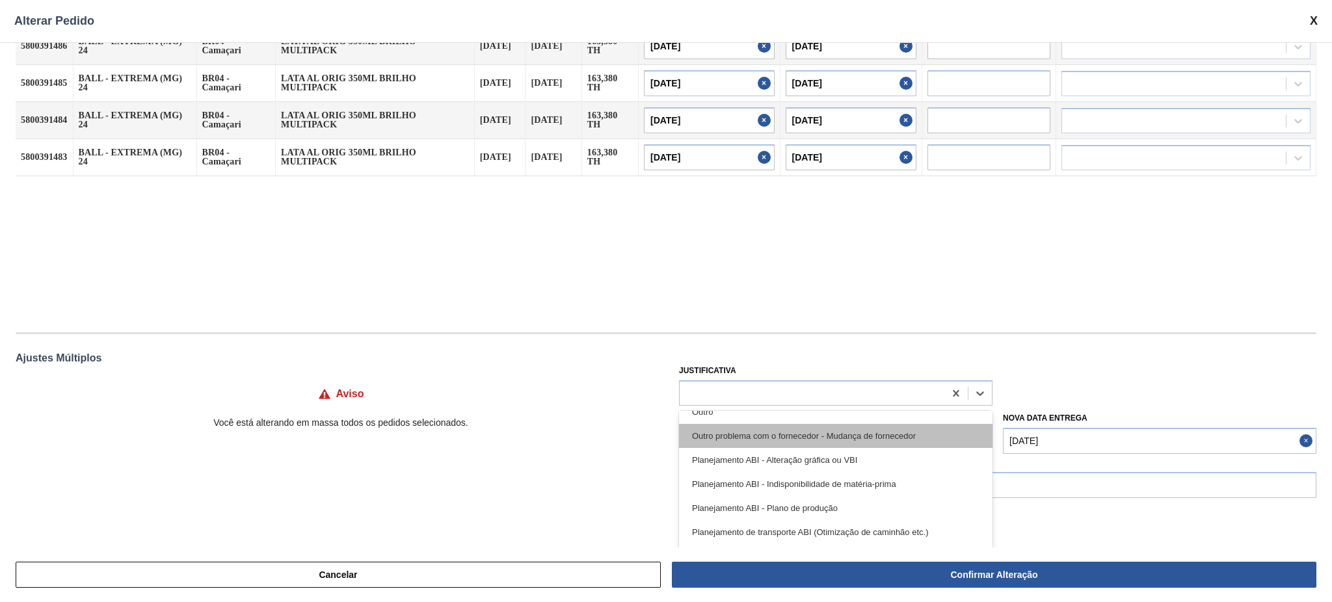
scroll to position [173, 0]
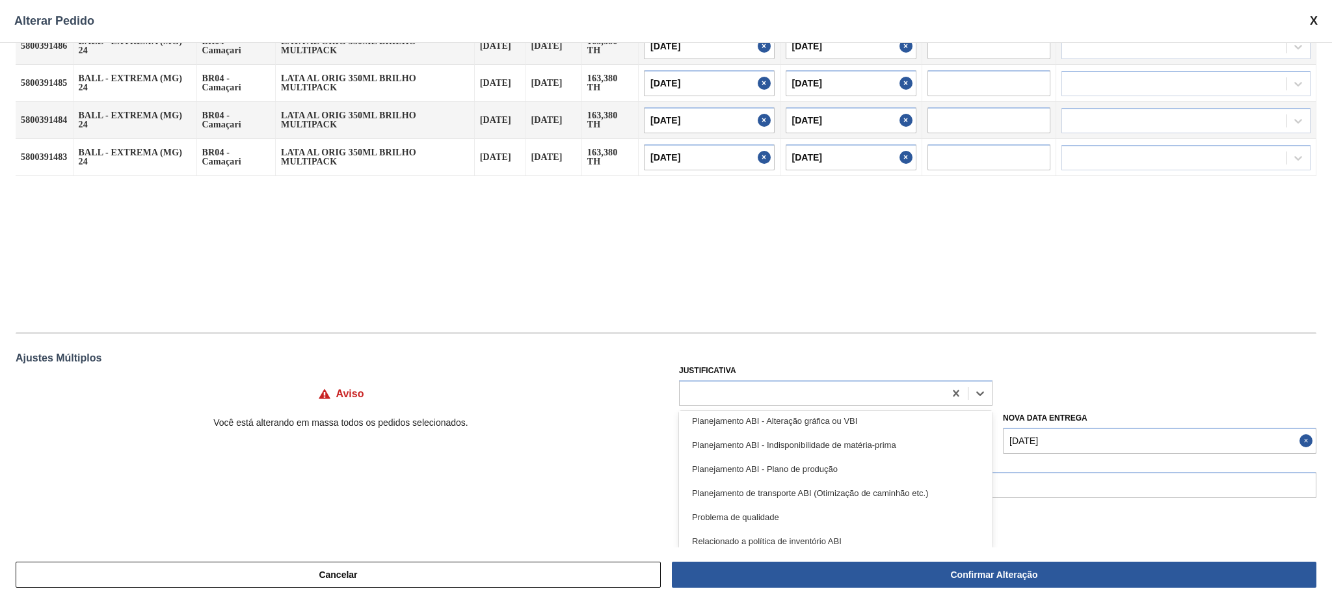
drag, startPoint x: 853, startPoint y: 473, endPoint x: 847, endPoint y: 481, distance: 10.7
click at [852, 473] on div "Planejamento ABI - Plano de produção" at bounding box center [836, 469] width 314 height 24
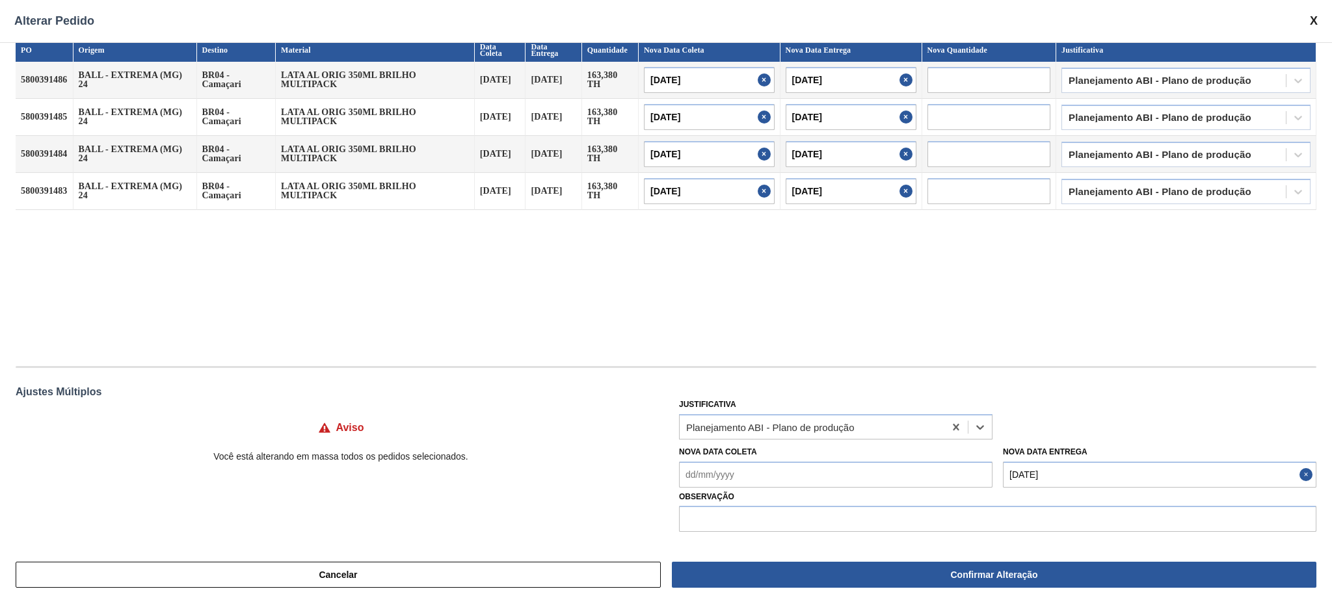
scroll to position [14, 0]
click at [788, 516] on input "text" at bounding box center [997, 520] width 637 height 26
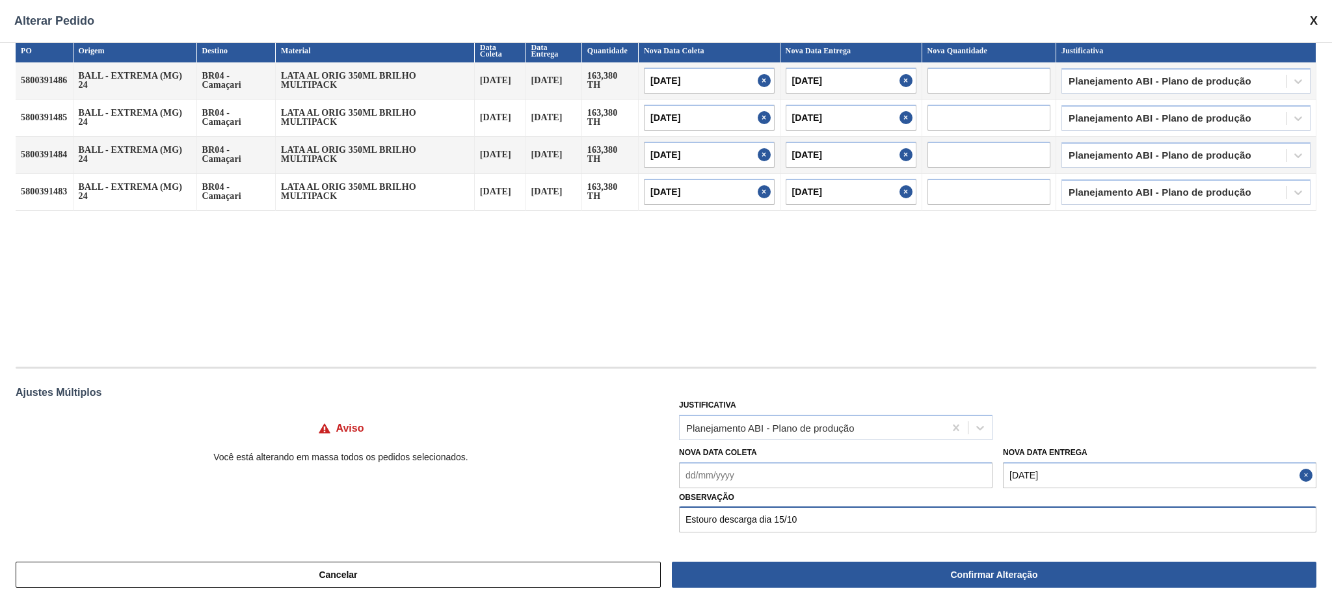
click at [715, 515] on input "Estouro descarga dia 15/10" at bounding box center [997, 520] width 637 height 26
type input "Estouro grade descarga dia 15/10"
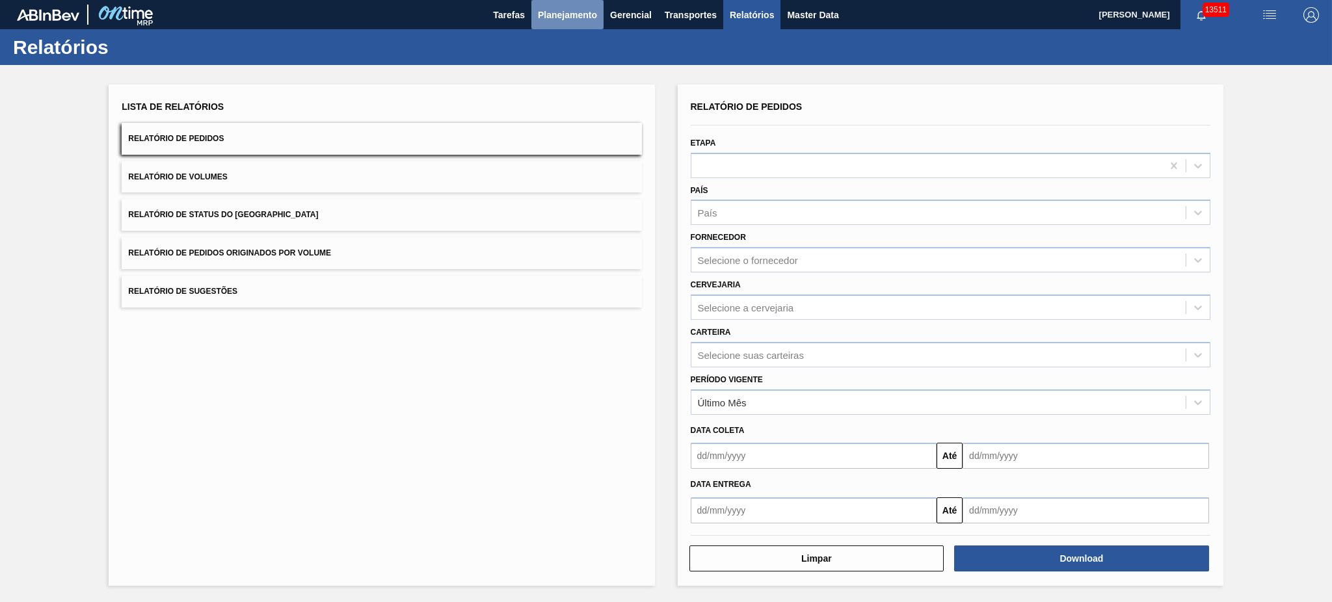
click at [546, 16] on span "Planejamento" at bounding box center [567, 15] width 59 height 16
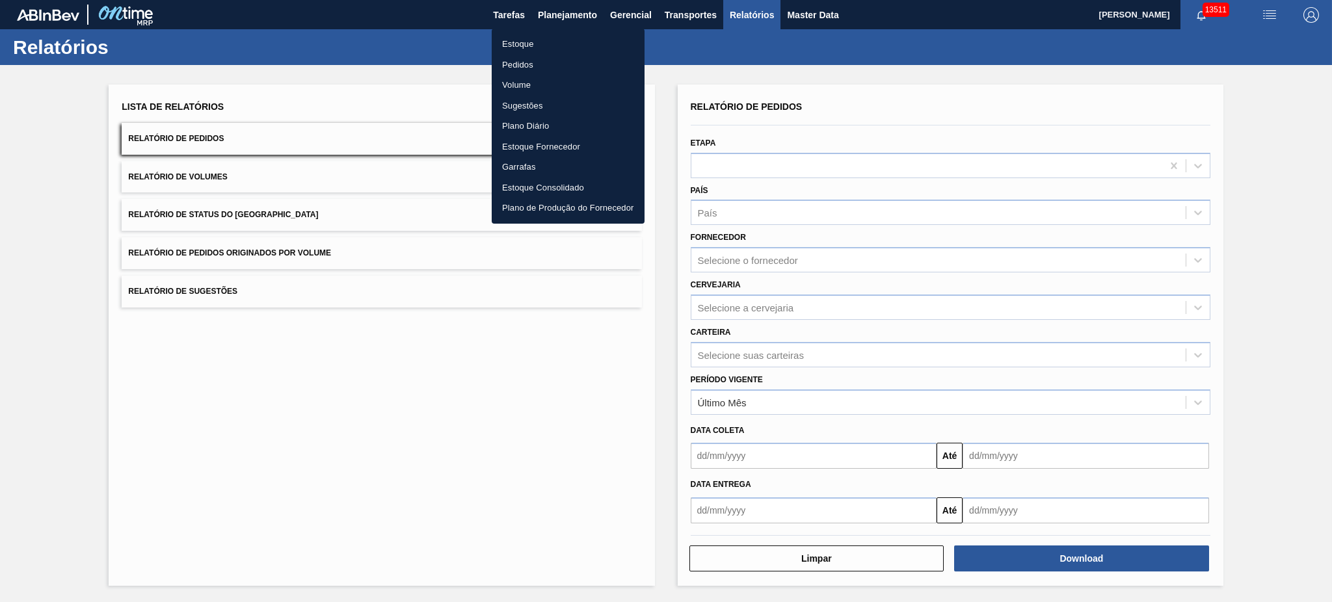
click at [520, 66] on li "Pedidos" at bounding box center [568, 65] width 153 height 21
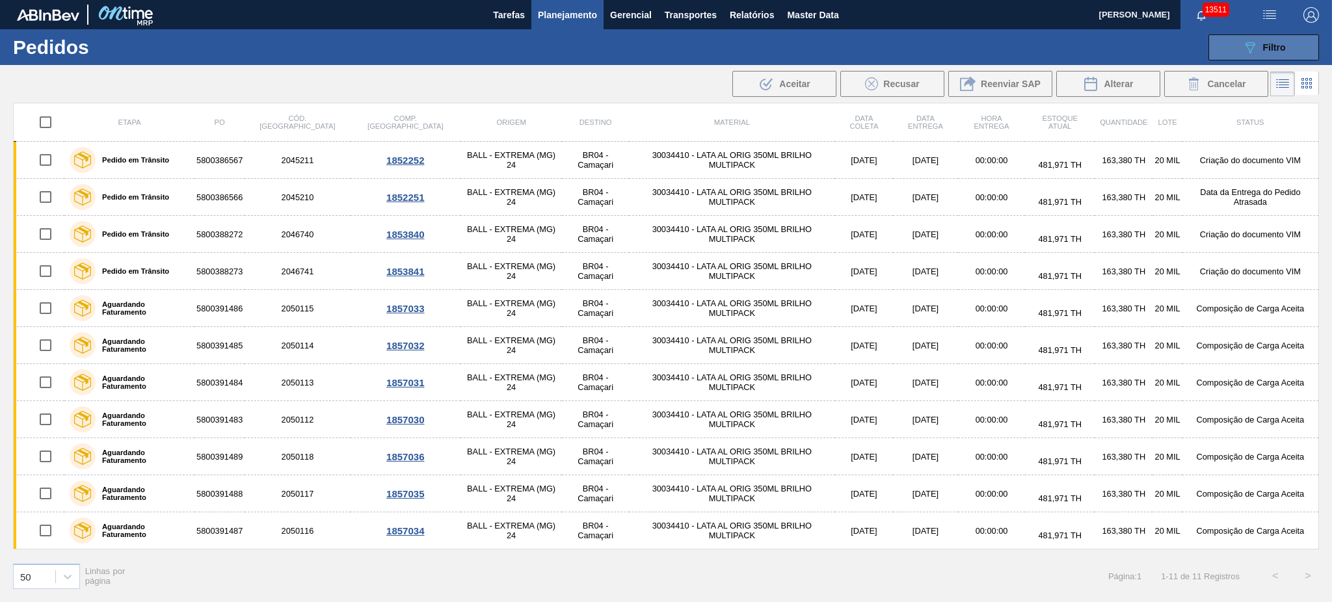
click at [1278, 53] on div "089F7B8B-B2A5-4AFE-B5C0-19BA573D28AC Filtro" at bounding box center [1264, 48] width 44 height 16
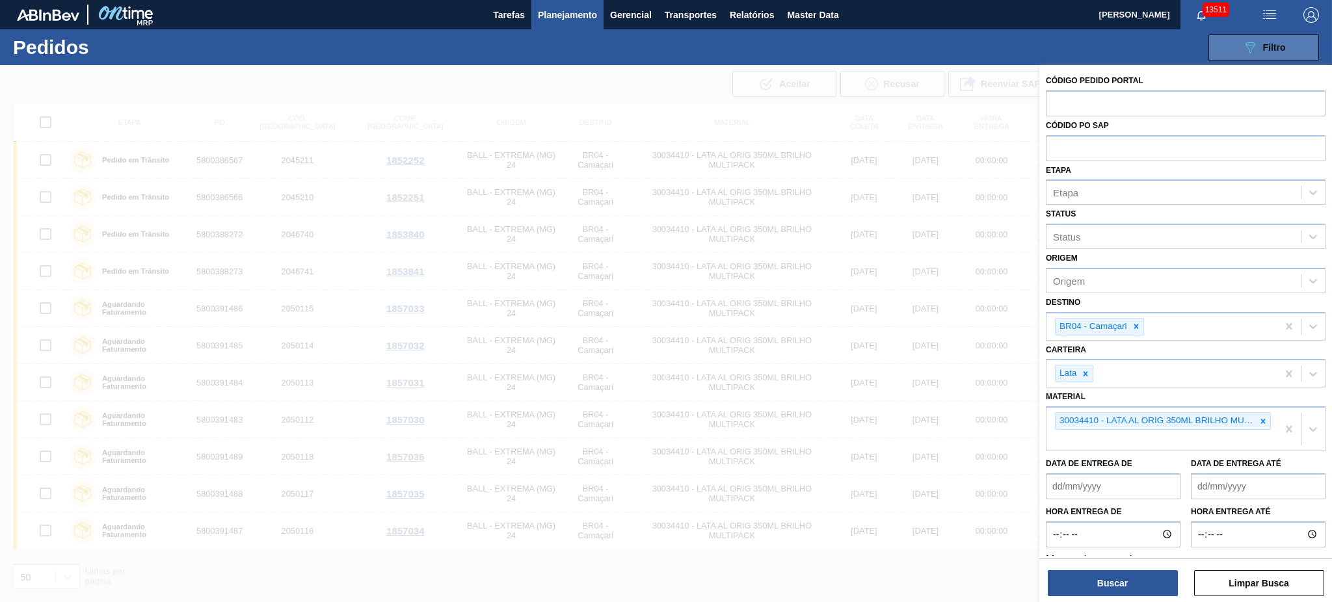
click at [1273, 50] on span "Filtro" at bounding box center [1274, 47] width 23 height 10
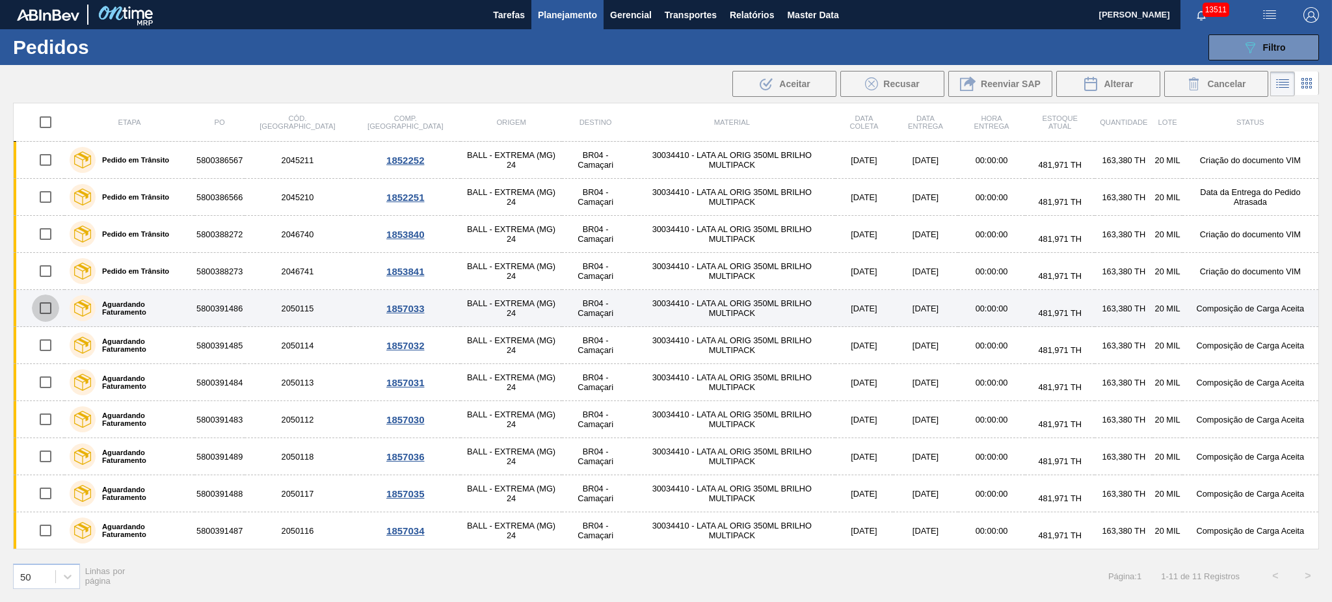
click at [46, 313] on input "checkbox" at bounding box center [45, 308] width 27 height 27
checkbox input "true"
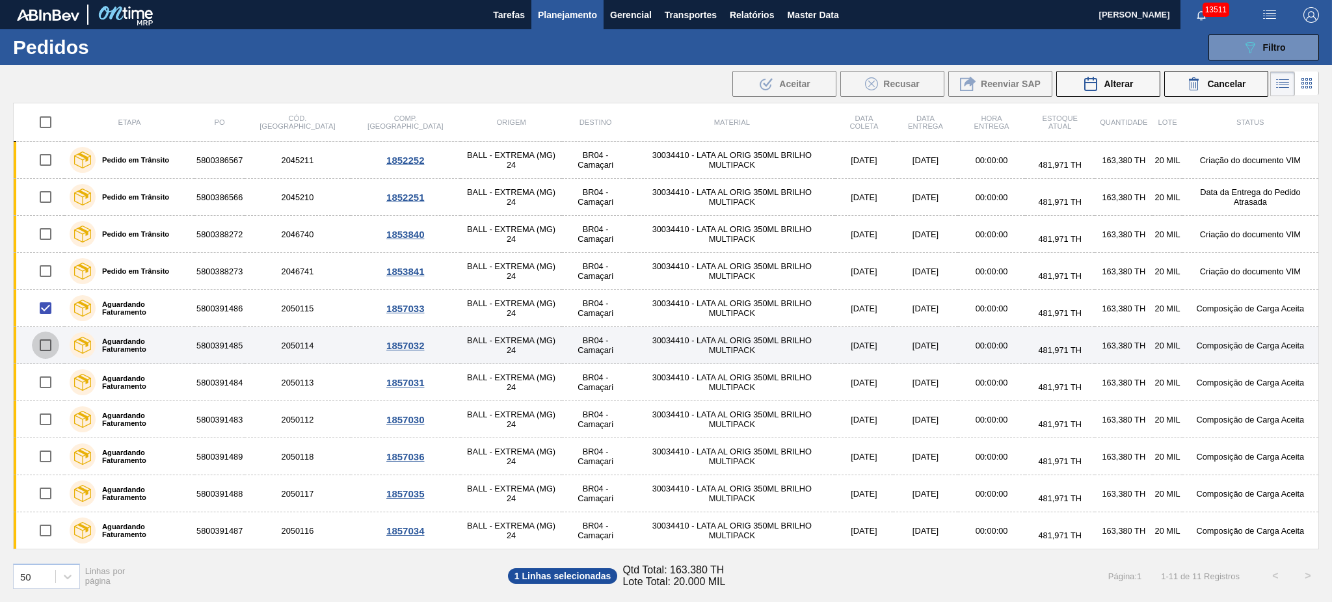
click at [45, 351] on input "checkbox" at bounding box center [45, 345] width 27 height 27
checkbox input "true"
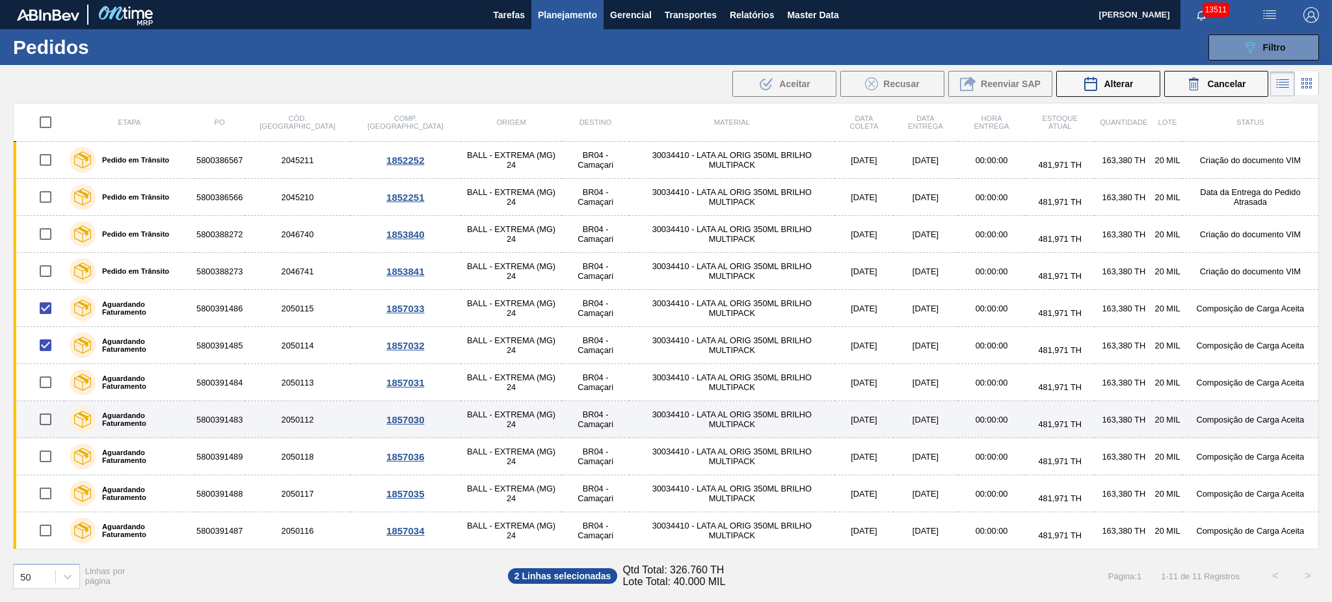
drag, startPoint x: 47, startPoint y: 420, endPoint x: 47, endPoint y: 410, distance: 9.8
click at [47, 421] on input "checkbox" at bounding box center [45, 419] width 27 height 27
checkbox input "true"
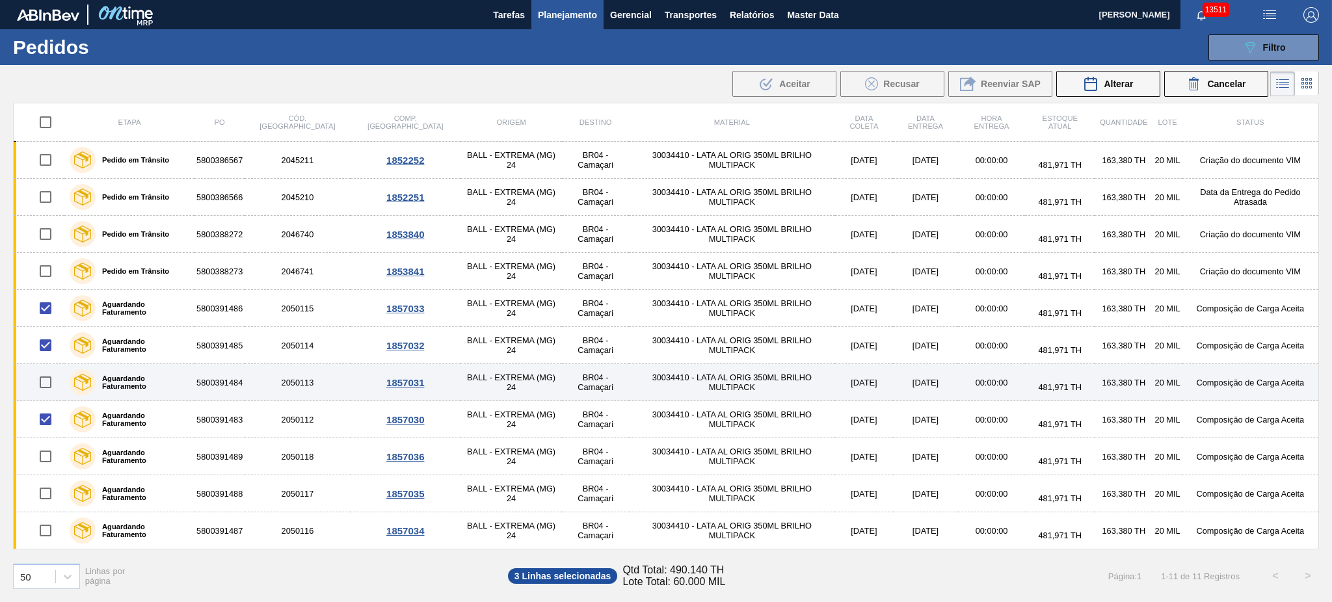
click at [49, 385] on input "checkbox" at bounding box center [45, 382] width 27 height 27
checkbox input "true"
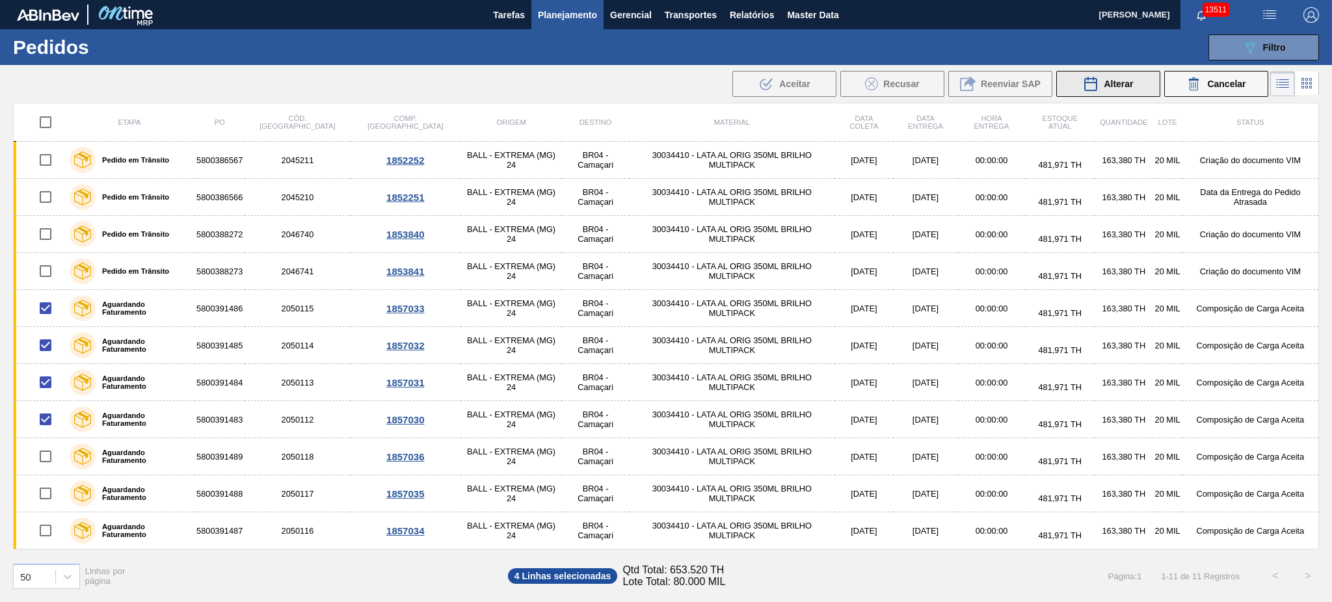
click at [1129, 79] on span "Alterar" at bounding box center [1118, 84] width 29 height 10
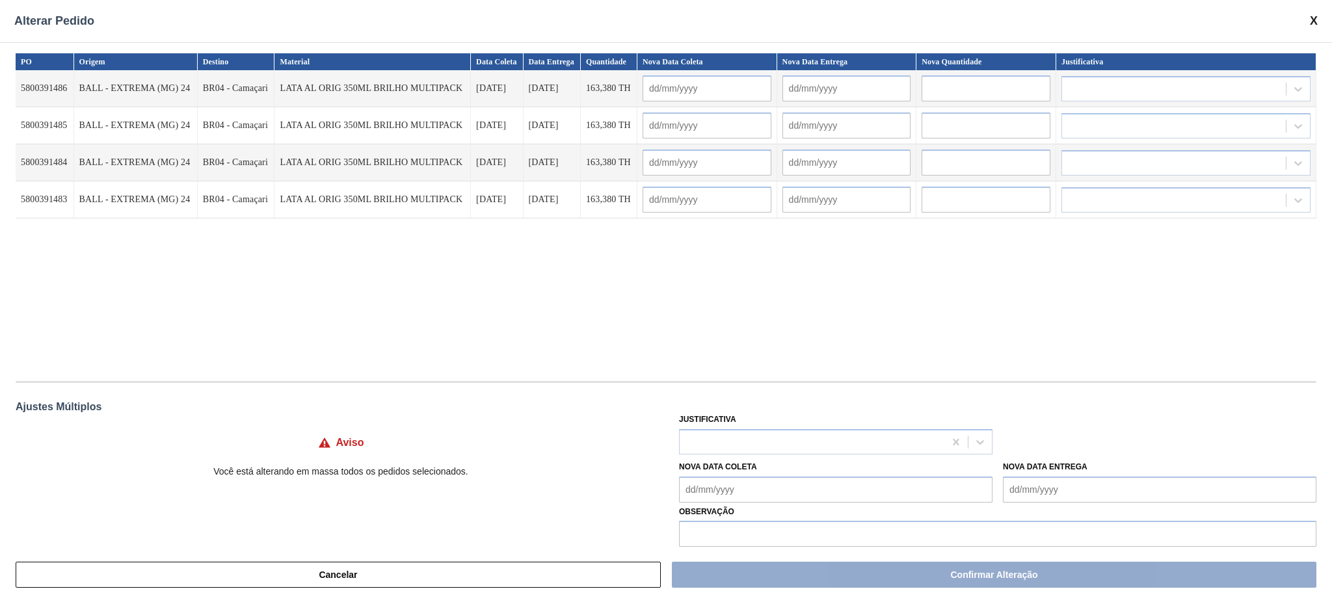
click at [1052, 494] on Entrega "Nova Data Entrega" at bounding box center [1160, 490] width 314 height 26
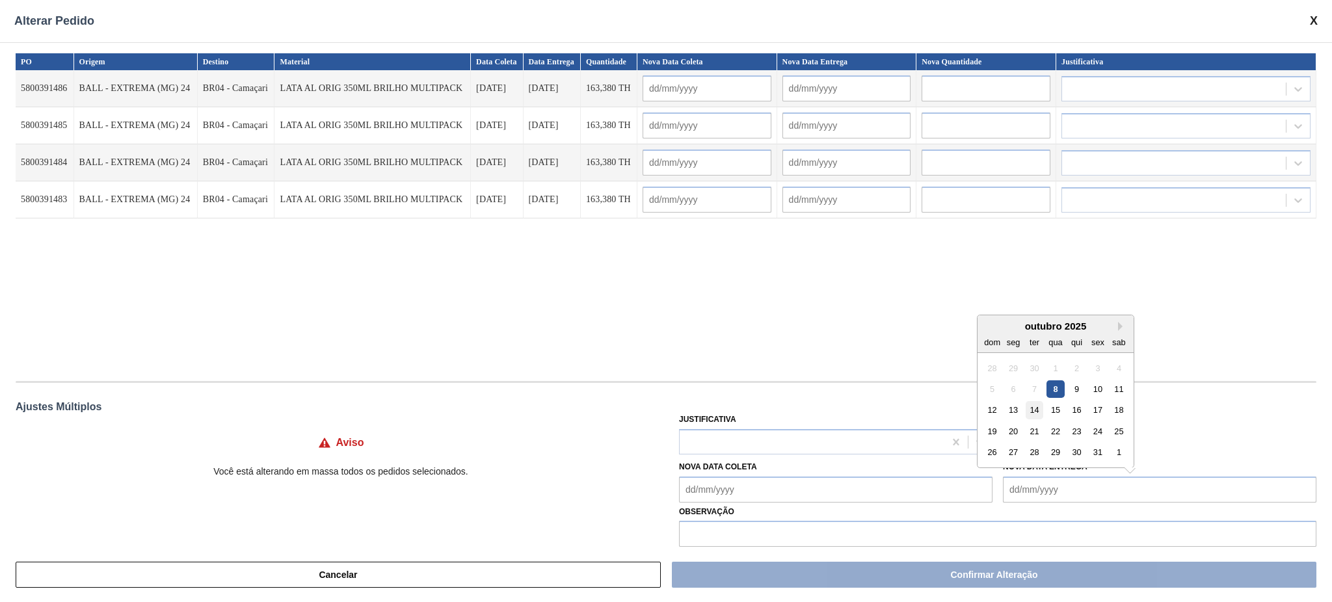
click at [1039, 412] on div "14" at bounding box center [1035, 410] width 18 height 18
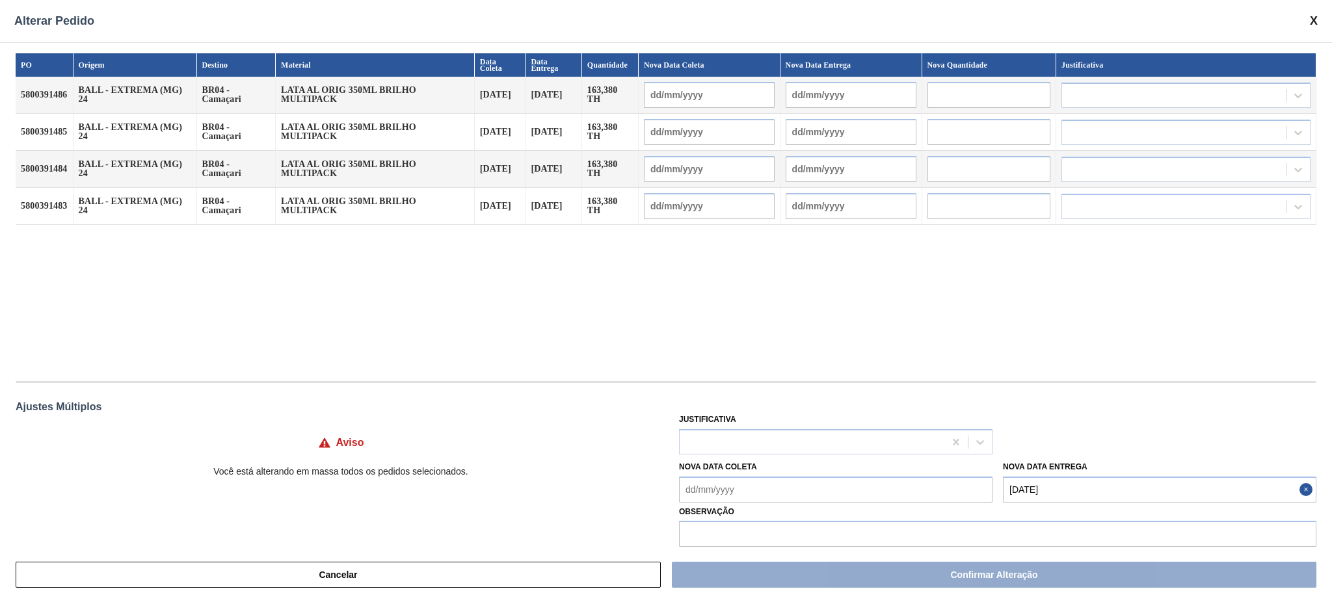
type Entrega "14/10/2025"
type input "[DATE]"
type input "14/10/2025"
type input "[DATE]"
type input "14/10/2025"
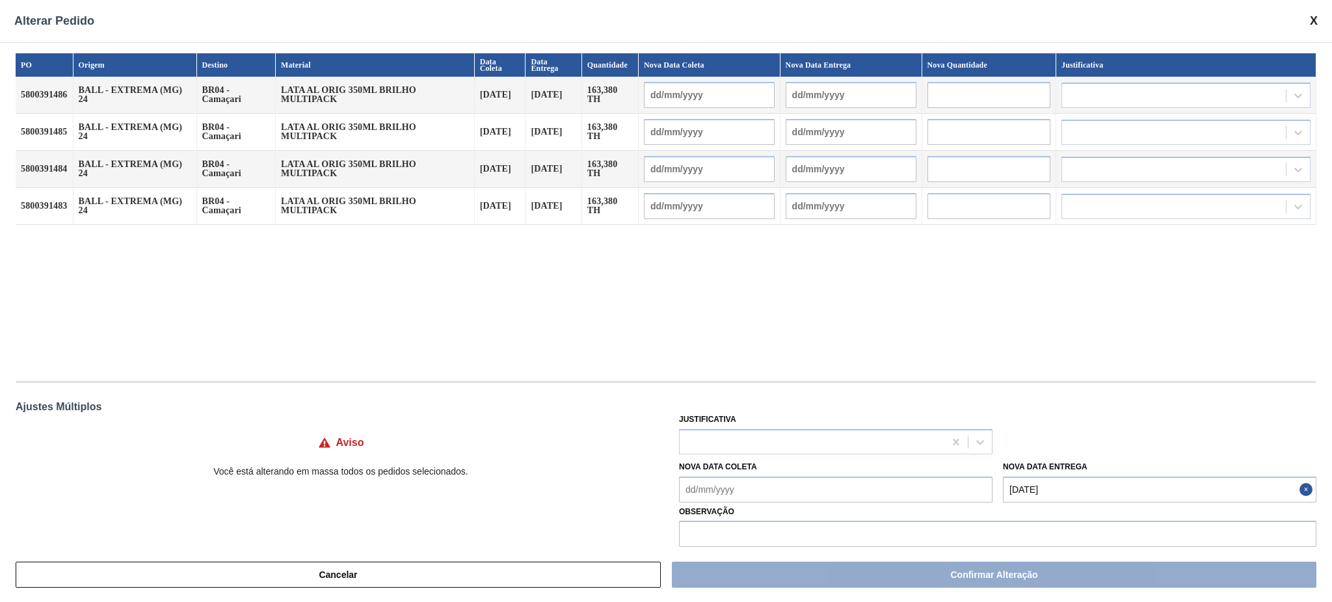
type input "[DATE]"
type input "14/10/2025"
type input "[DATE]"
type input "14/10/2025"
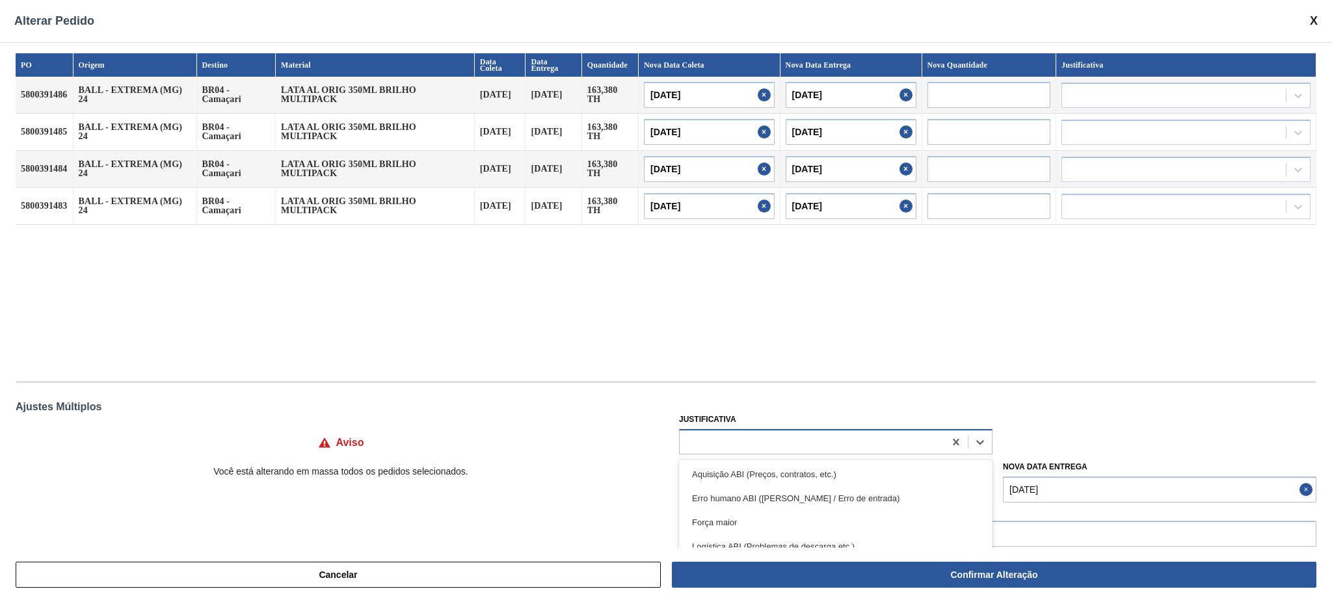
click at [758, 440] on div at bounding box center [812, 442] width 265 height 19
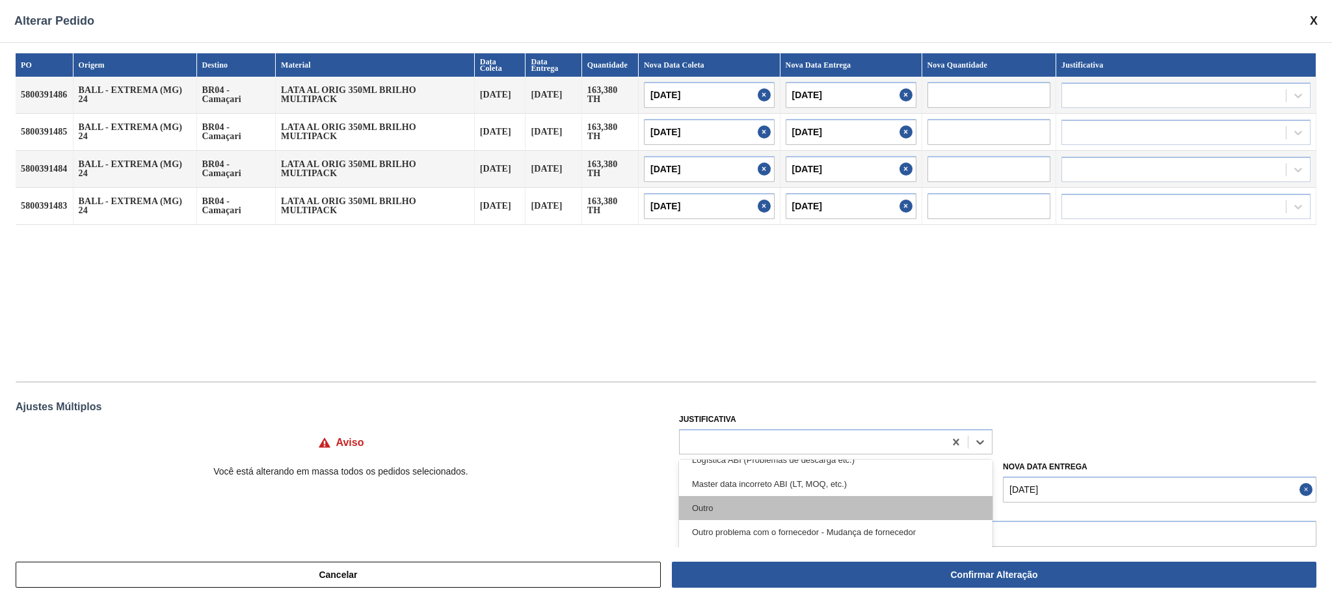
scroll to position [173, 0]
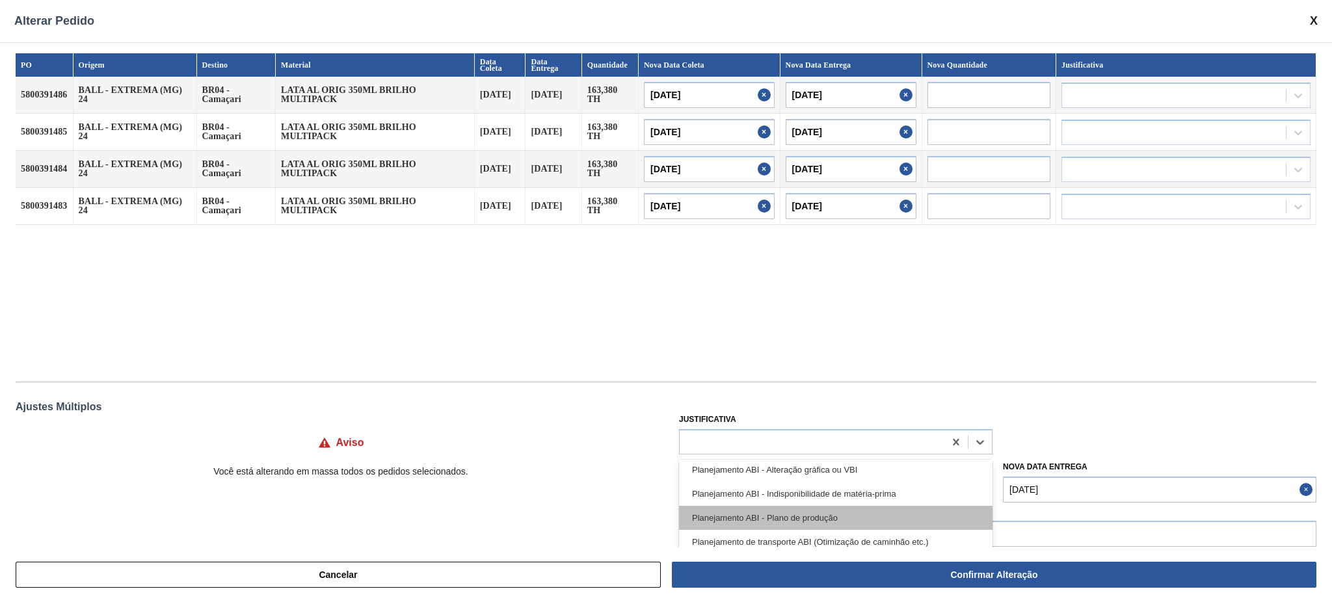
click at [892, 513] on div "Planejamento ABI - Plano de produção" at bounding box center [836, 518] width 314 height 24
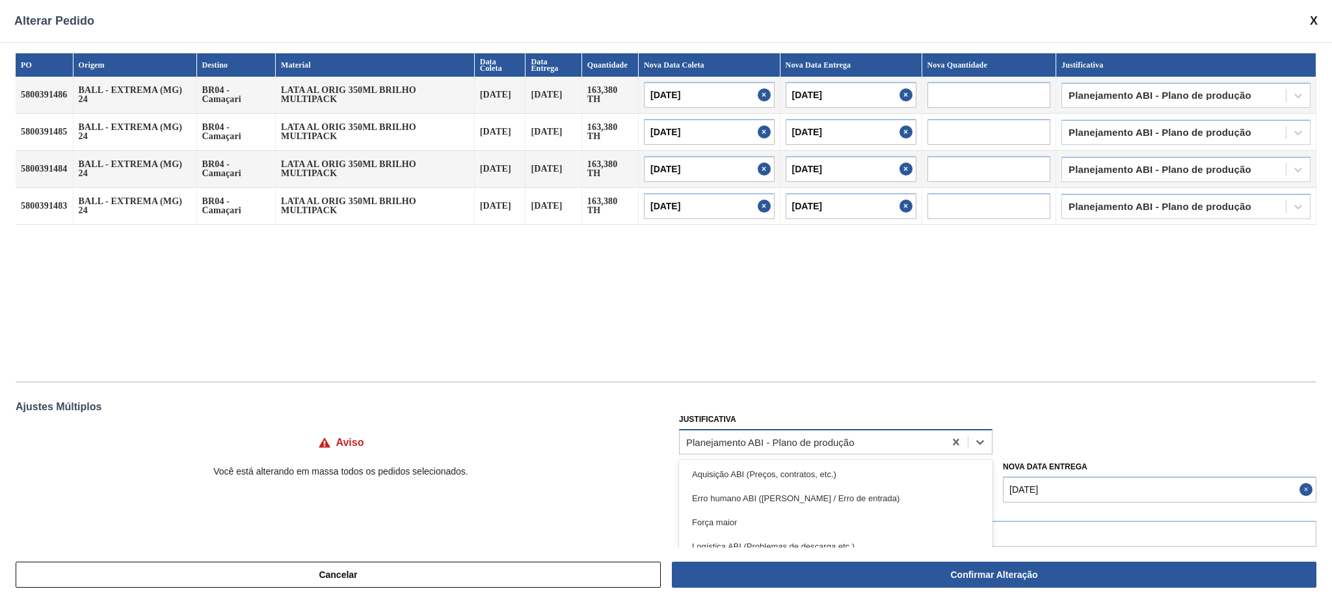
click at [864, 451] on div "Planejamento ABI - Plano de produção" at bounding box center [812, 442] width 265 height 19
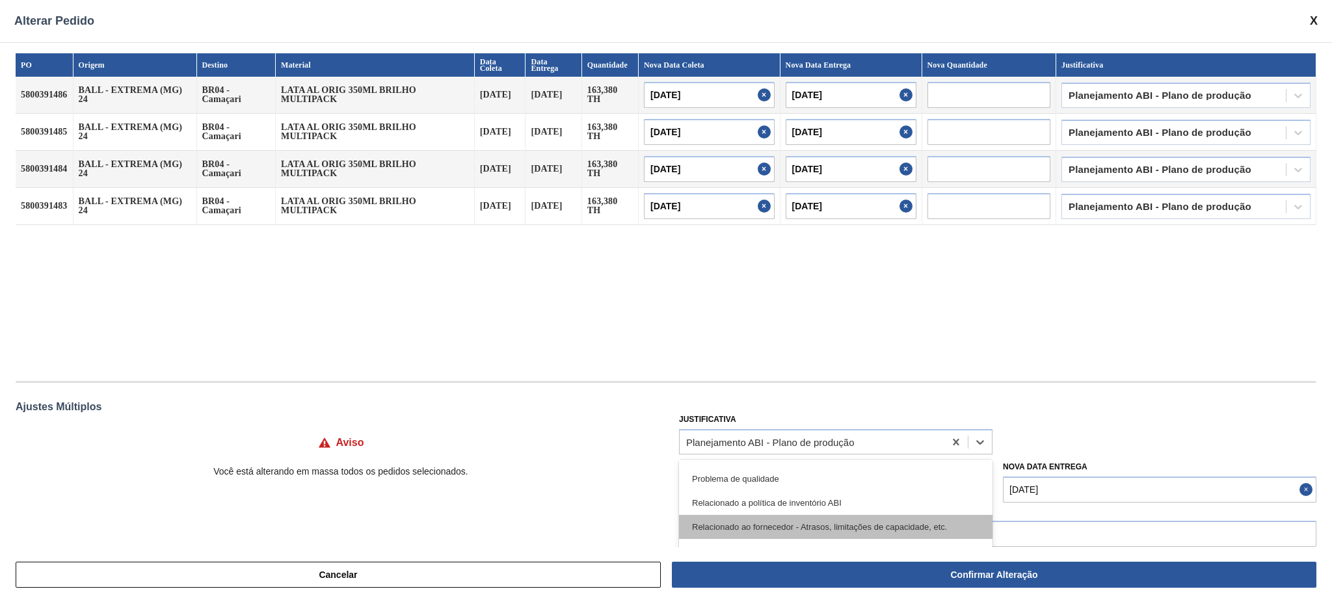
scroll to position [300, 0]
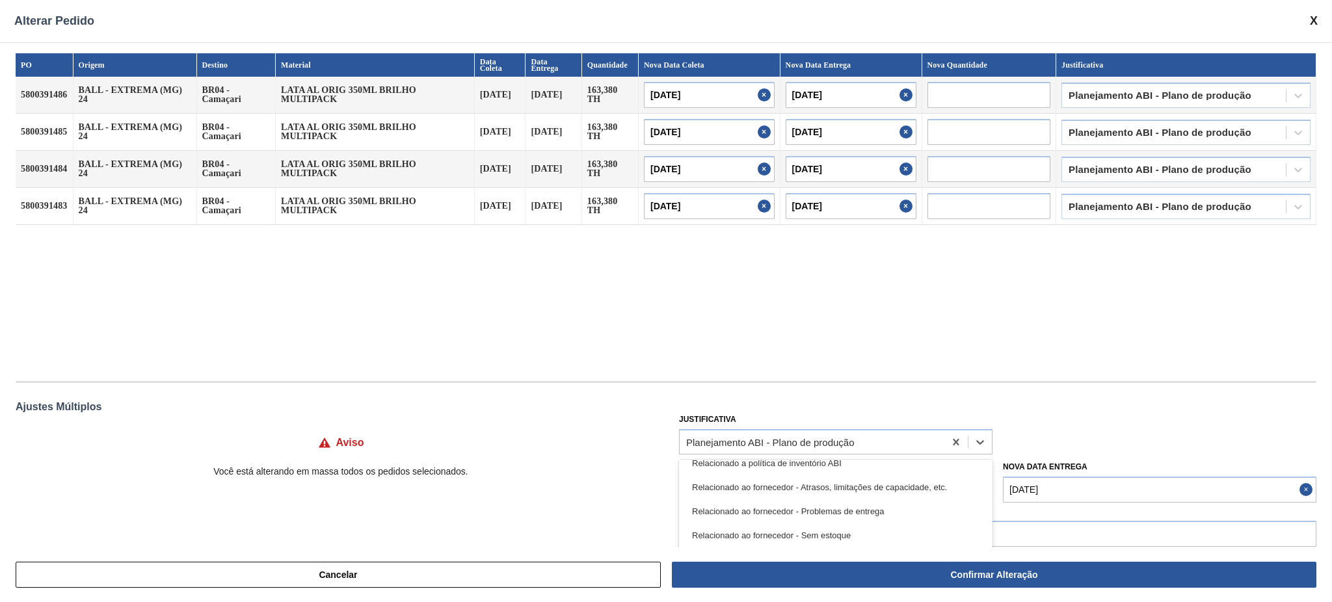
click at [1013, 323] on div "PO Origem Destino Material Data Coleta Data Entrega Quantidade Nova Data Coleta…" at bounding box center [666, 210] width 1301 height 315
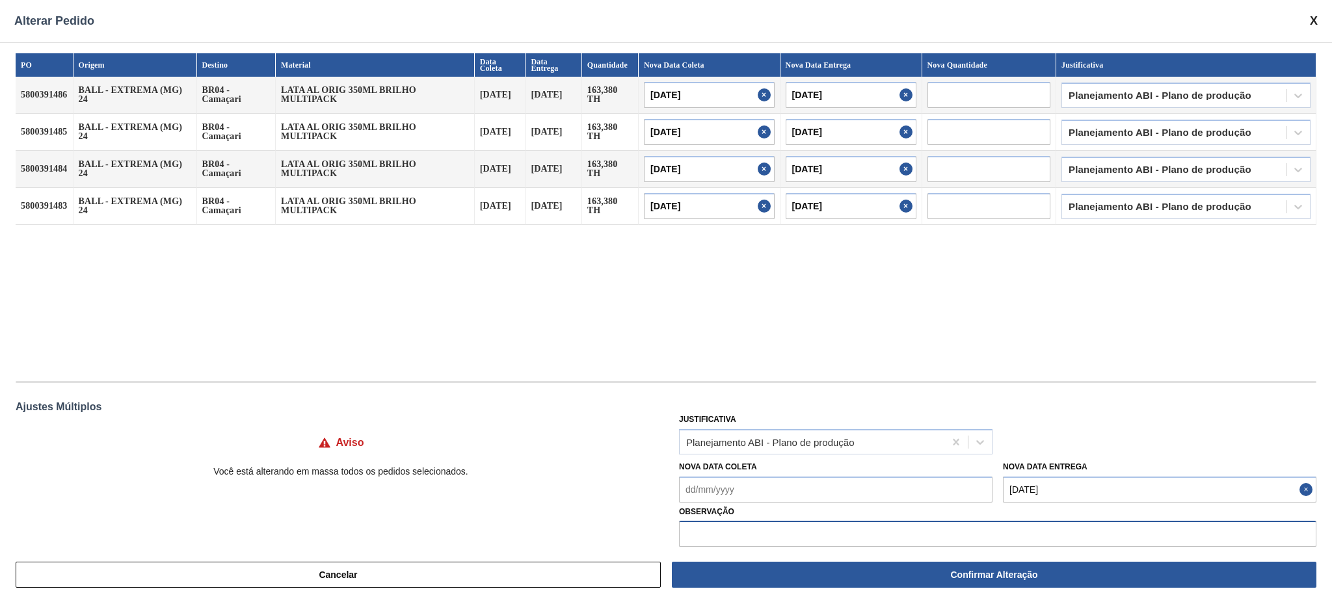
click at [869, 535] on input "text" at bounding box center [997, 534] width 637 height 26
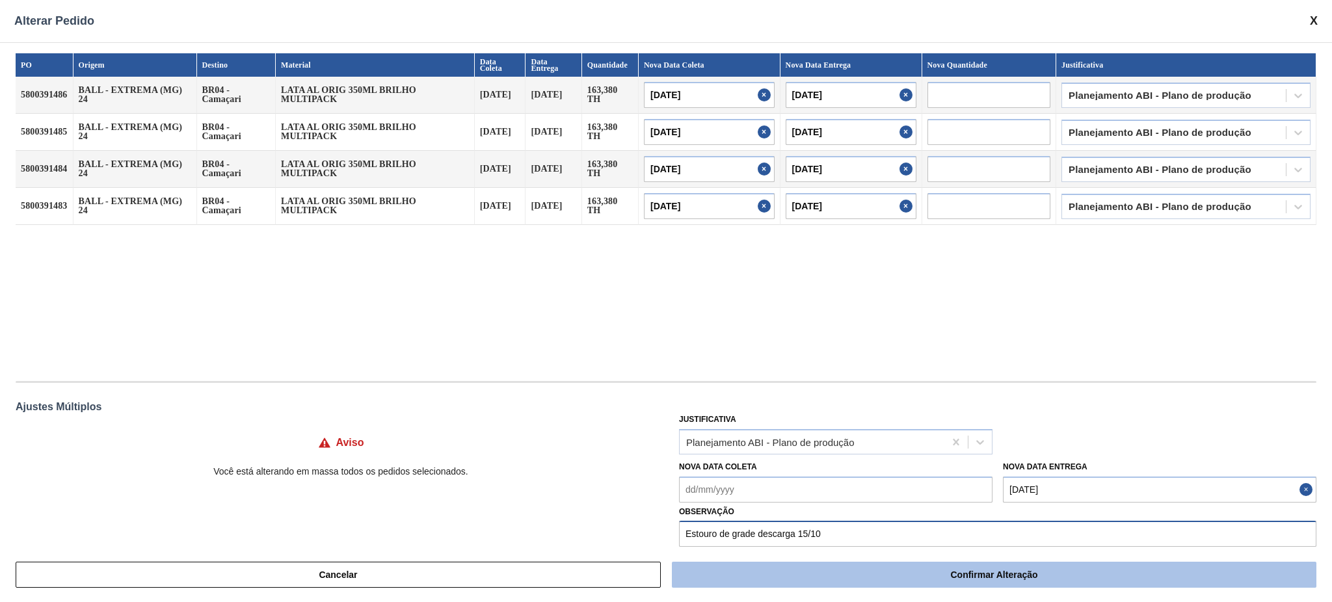
type input "Estouro de grade descarga 15/10"
click at [877, 576] on button "Confirmar Alteração" at bounding box center [994, 575] width 645 height 26
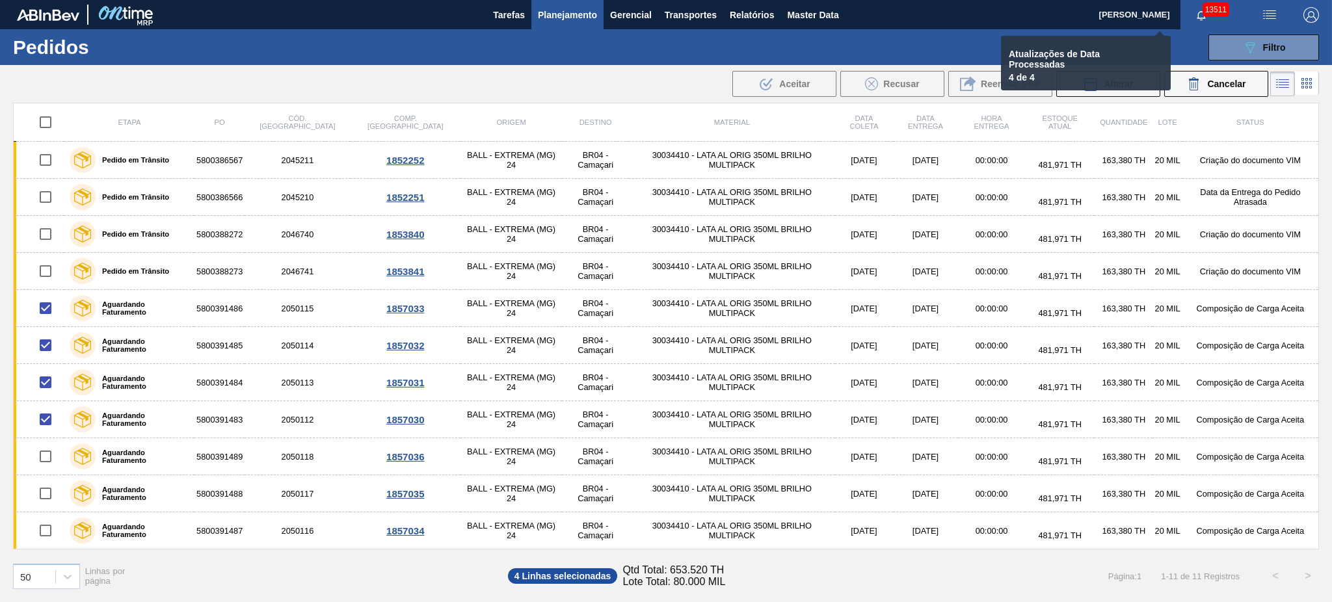
checkbox input "false"
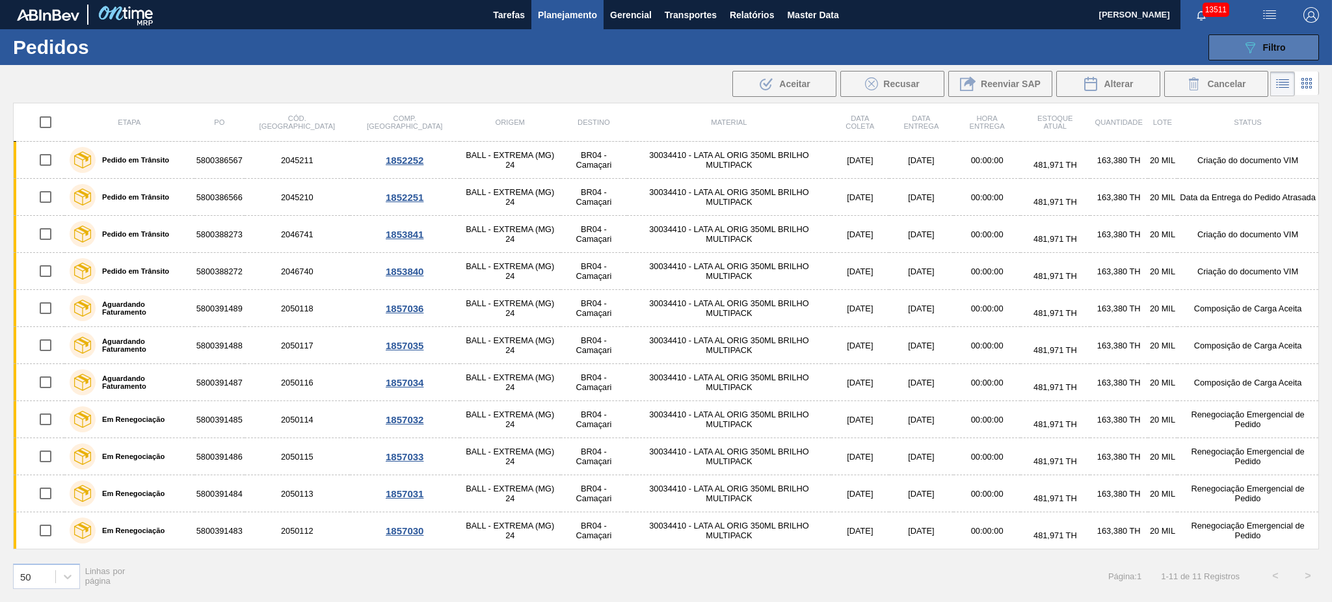
click at [1252, 40] on icon "089F7B8B-B2A5-4AFE-B5C0-19BA573D28AC" at bounding box center [1250, 48] width 16 height 16
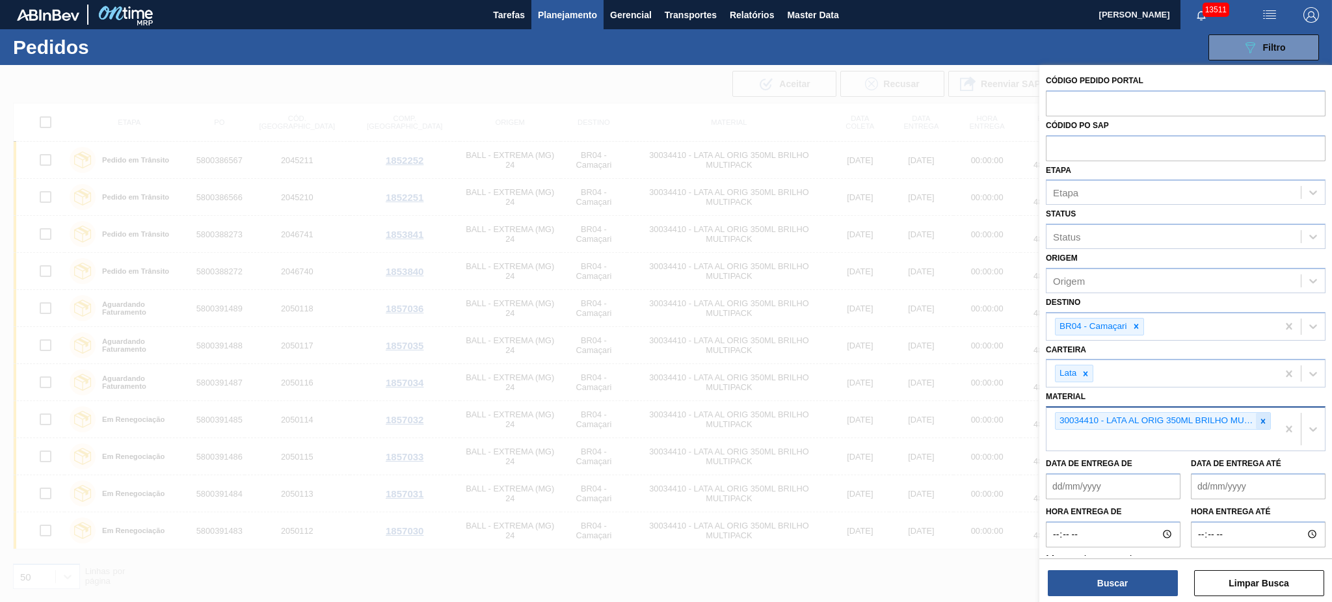
click at [1260, 417] on icon at bounding box center [1263, 421] width 9 height 9
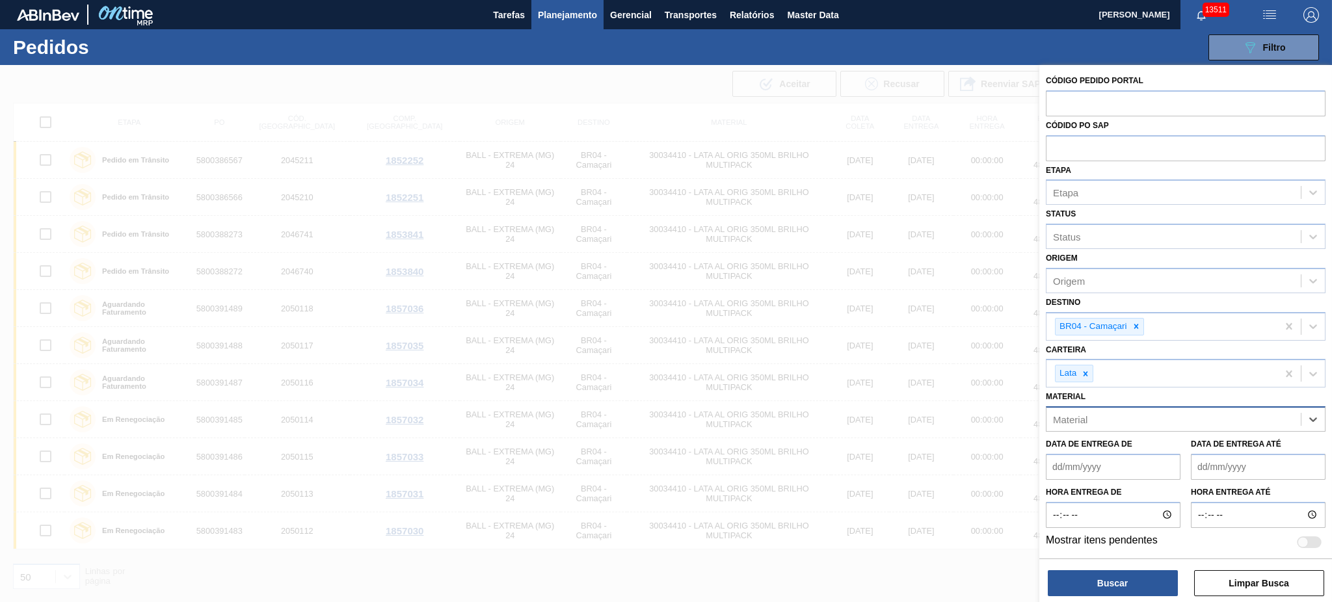
paste input "30034236"
type input "30034236"
click at [1146, 444] on div "30034236 - LATA AL ORIGINAL 350ML BRILHO" at bounding box center [1186, 452] width 280 height 24
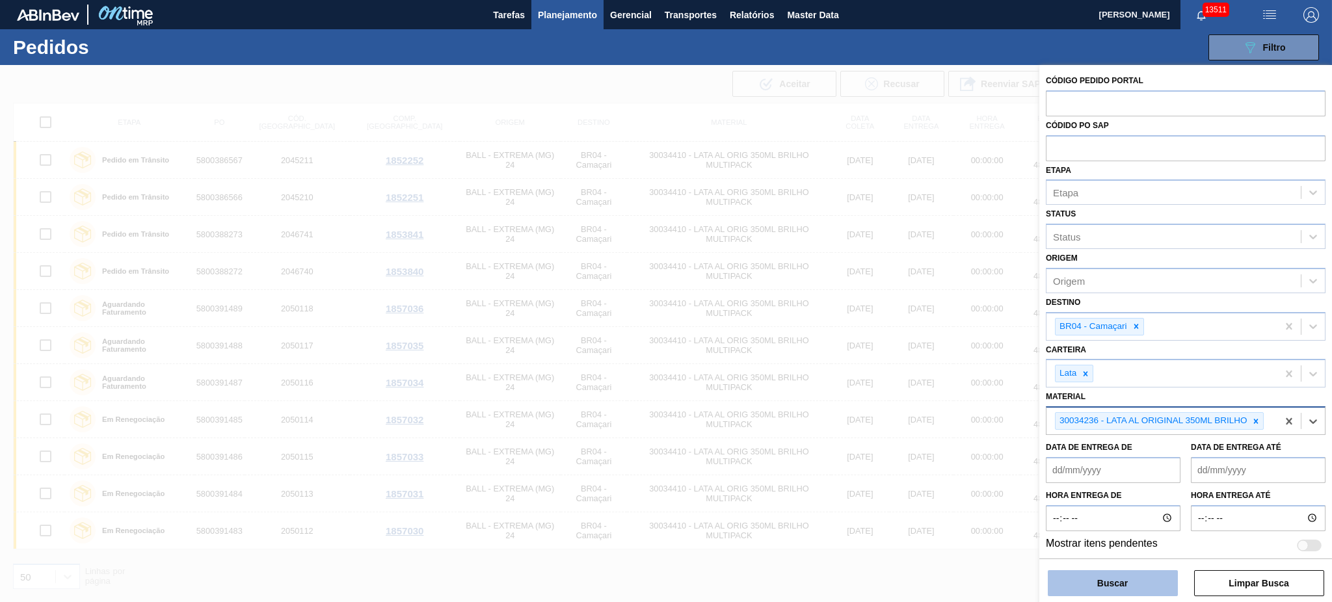
click at [1127, 578] on button "Buscar" at bounding box center [1113, 583] width 130 height 26
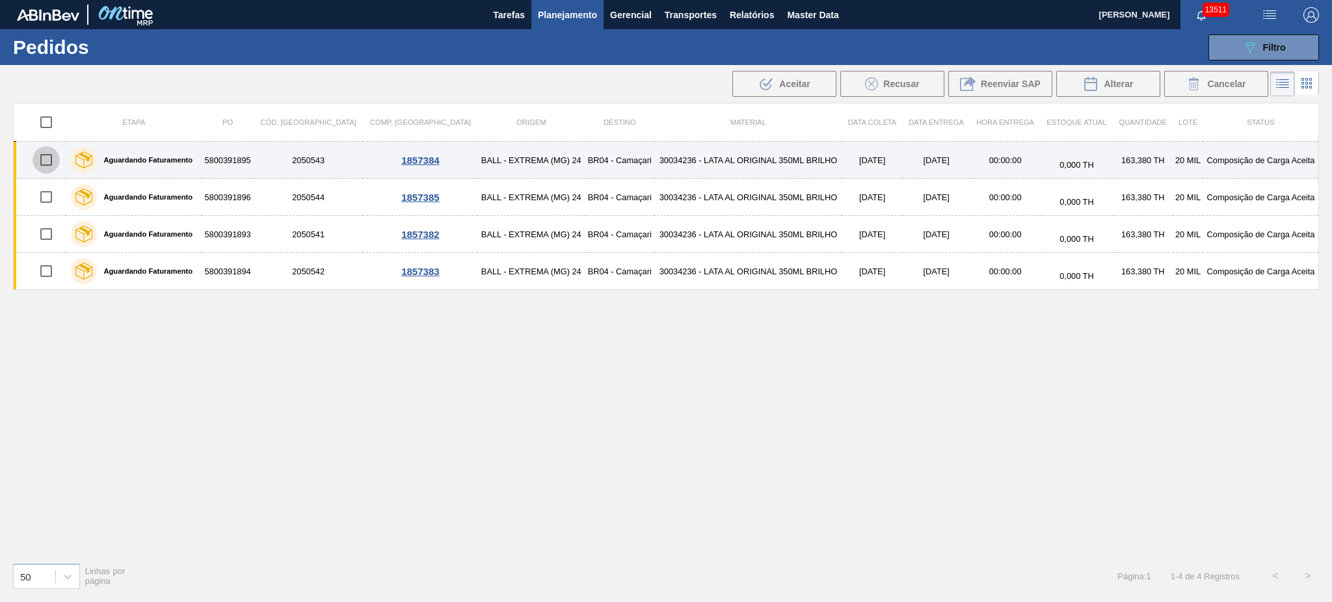
click at [49, 163] on input "checkbox" at bounding box center [46, 159] width 27 height 27
checkbox input "true"
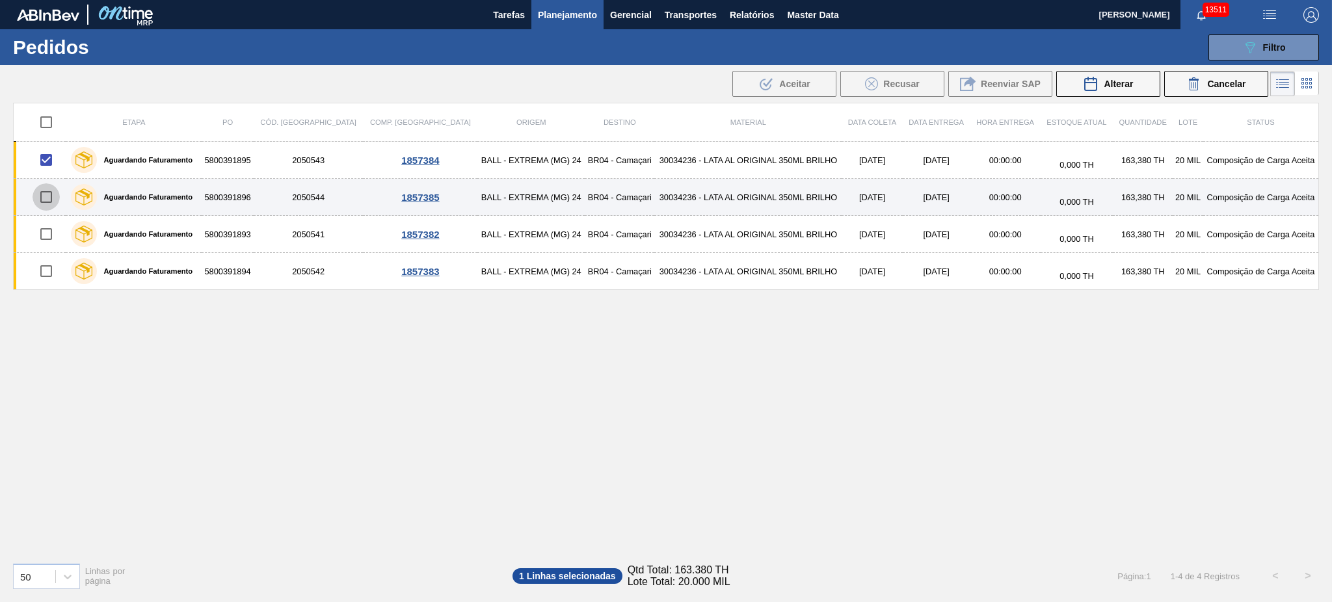
click at [48, 199] on input "checkbox" at bounding box center [46, 196] width 27 height 27
checkbox input "true"
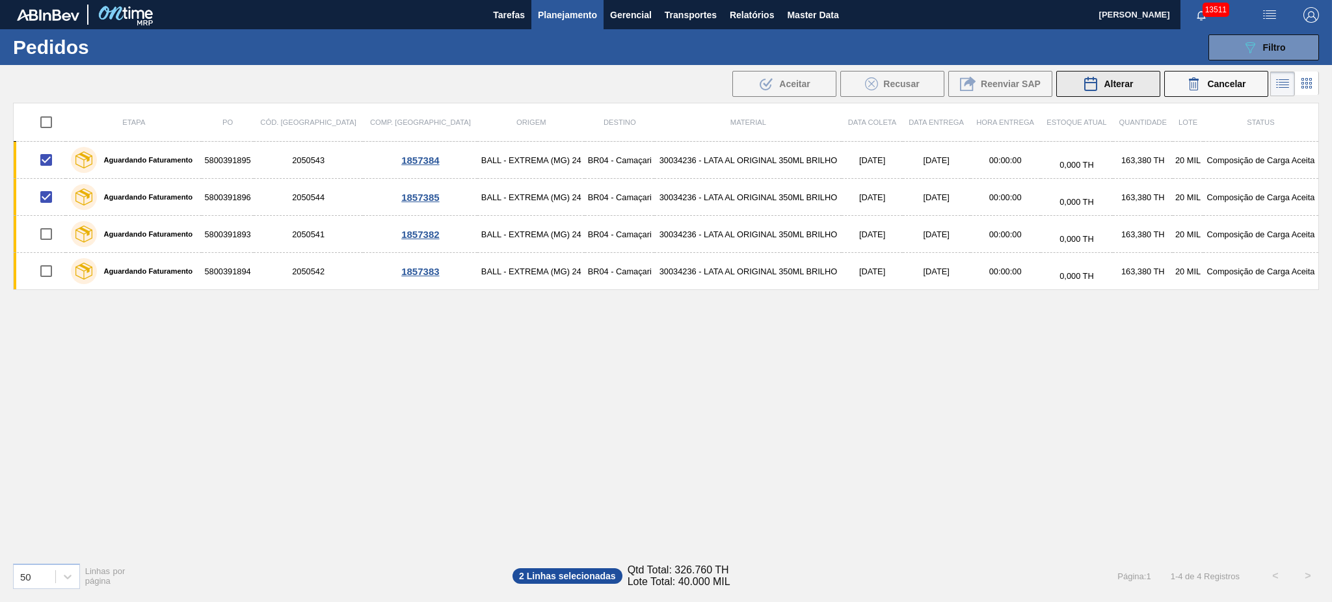
click at [1096, 75] on button "Alterar" at bounding box center [1108, 84] width 104 height 26
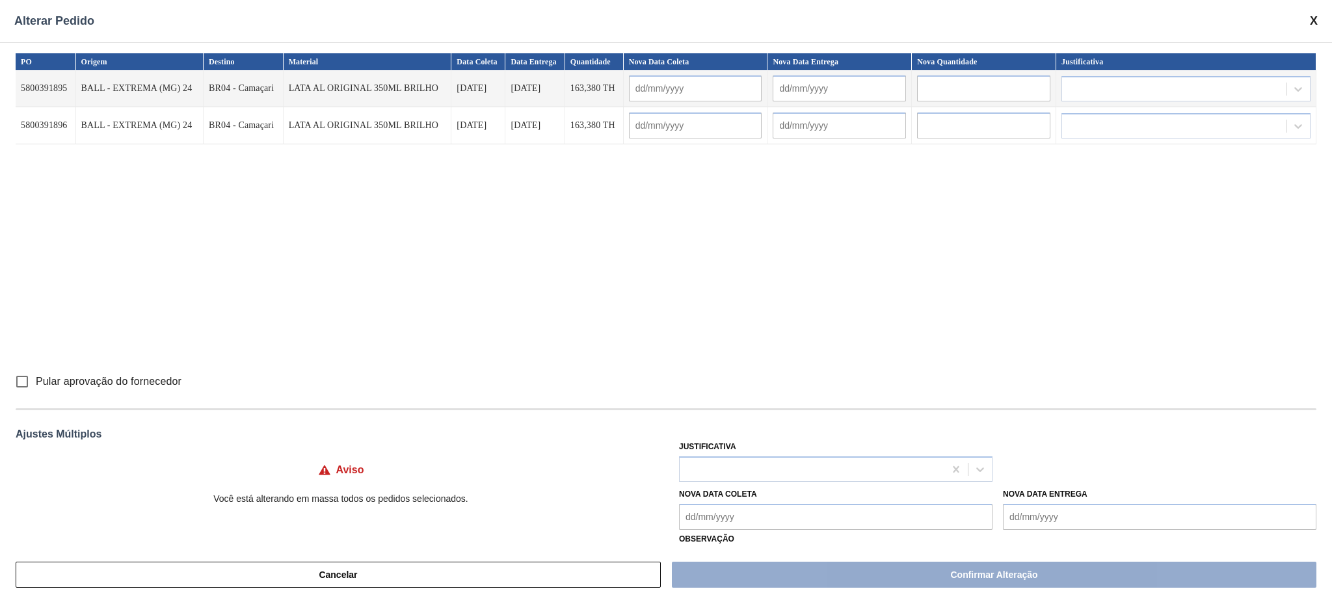
click at [1052, 507] on Entrega "Nova Data Entrega" at bounding box center [1160, 517] width 314 height 26
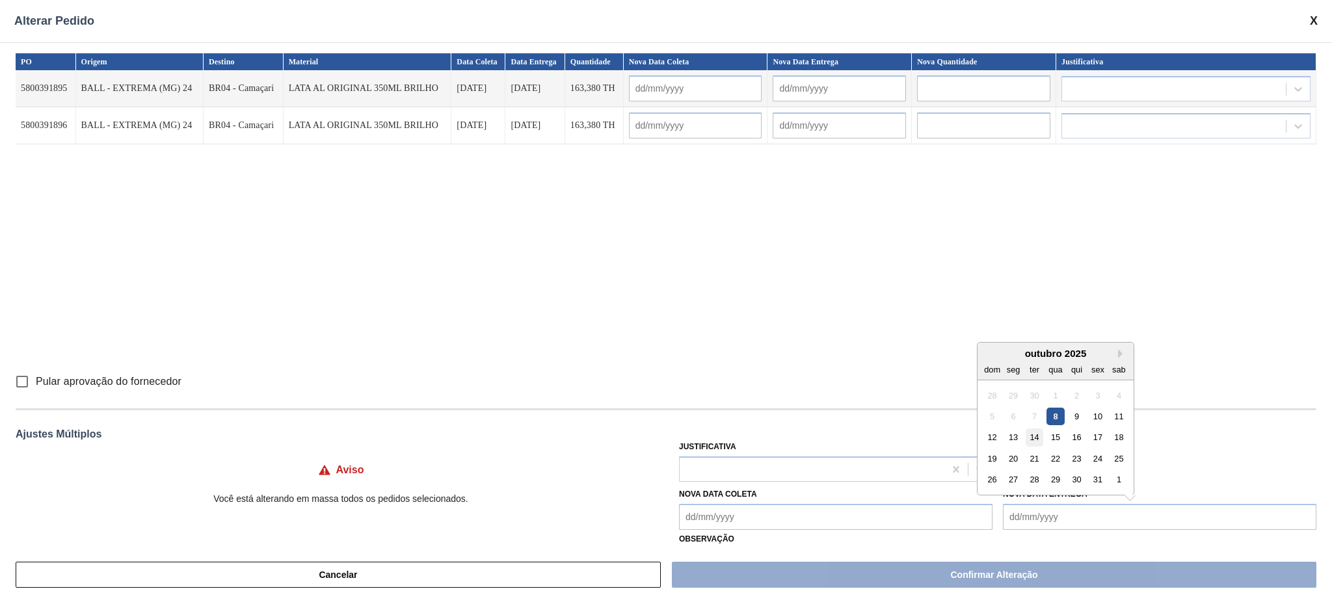
click at [1039, 436] on div "14" at bounding box center [1035, 438] width 18 height 18
type Entrega "14/10/2025"
type input "[DATE]"
type input "14/10/2025"
type input "[DATE]"
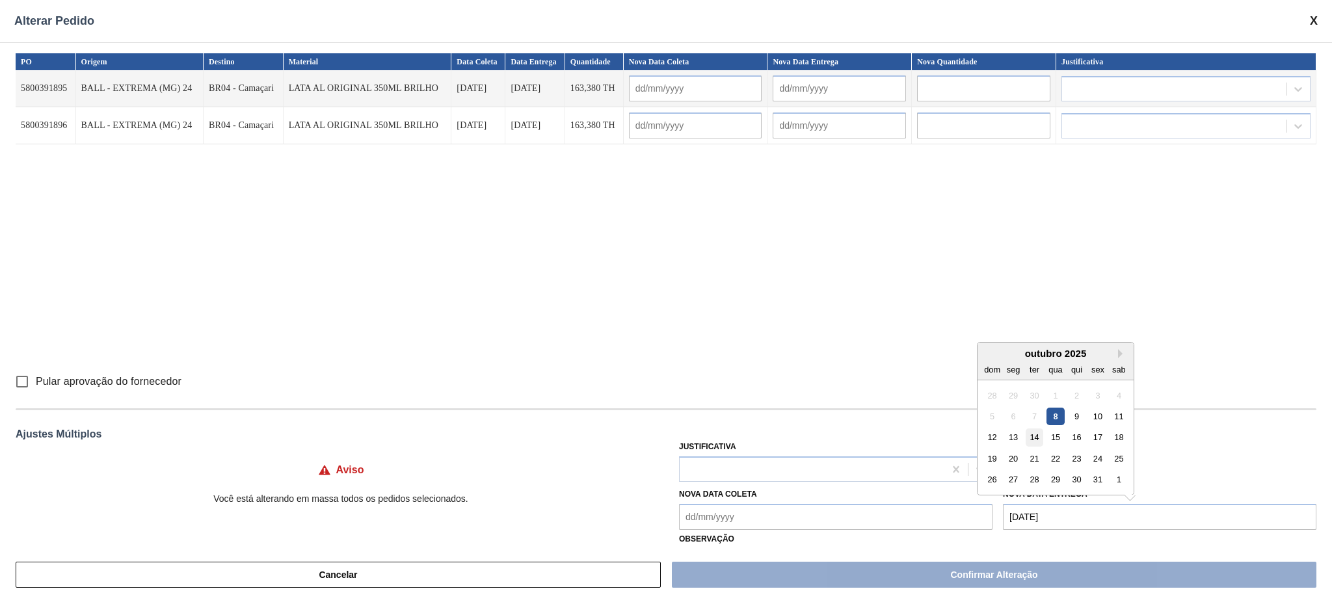
type input "14/10/2025"
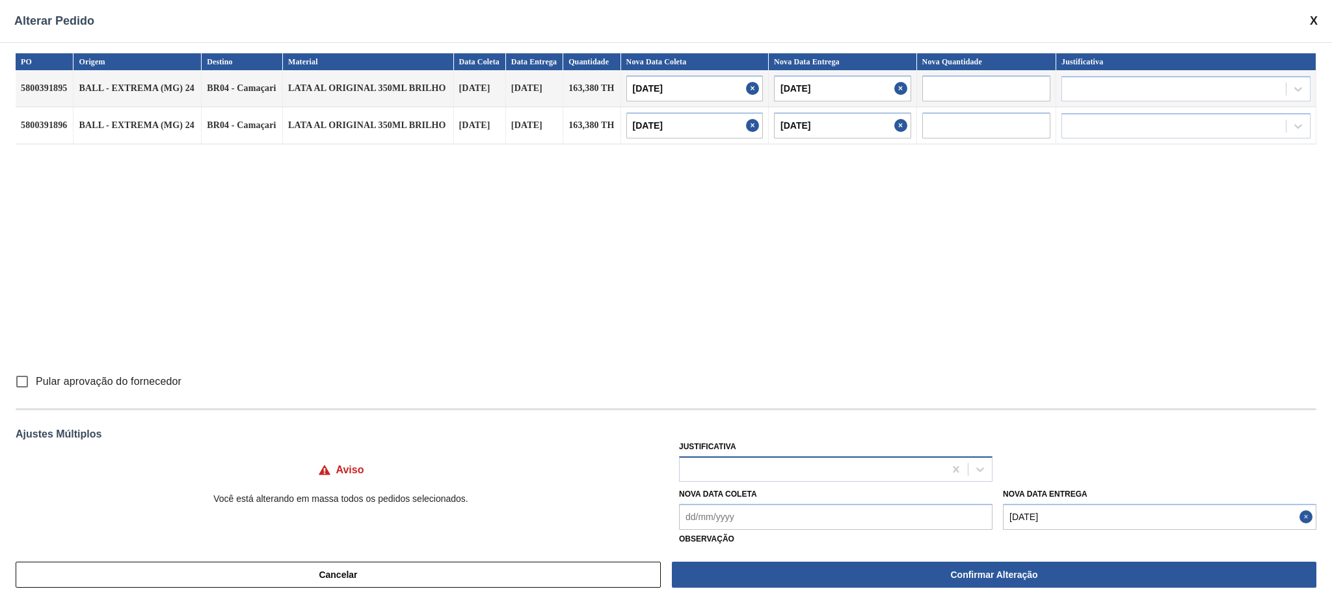
click at [844, 473] on div at bounding box center [812, 469] width 265 height 19
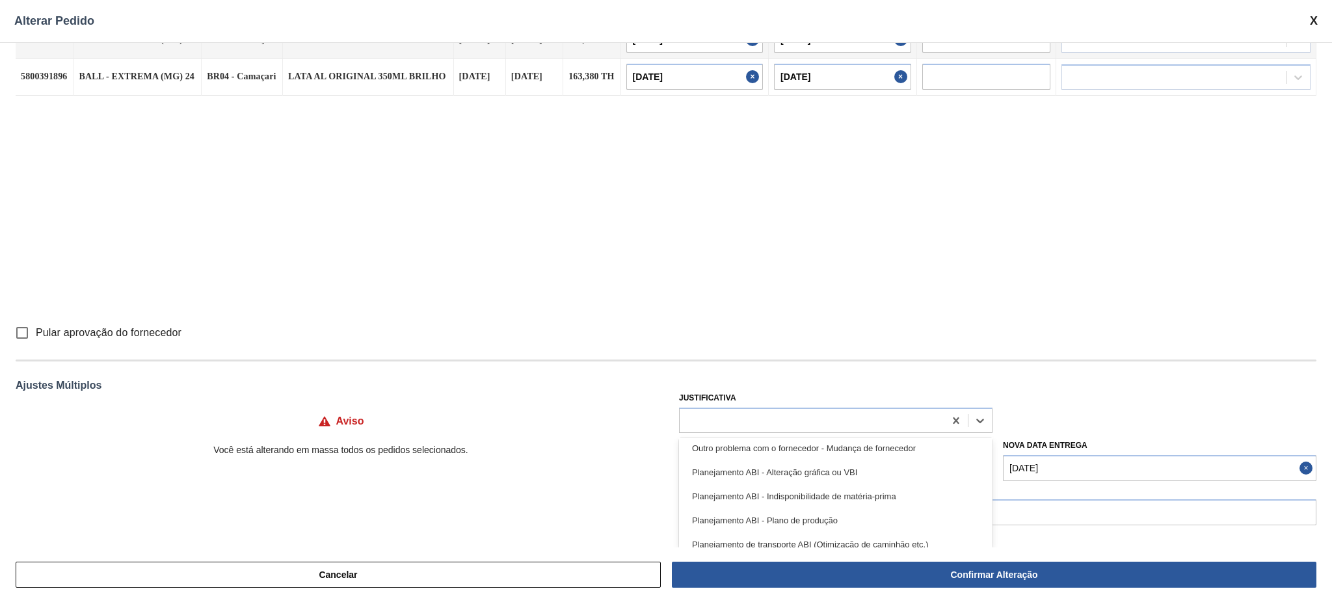
scroll to position [173, 0]
click at [817, 497] on div "Planejamento ABI - Plano de produção" at bounding box center [836, 497] width 314 height 24
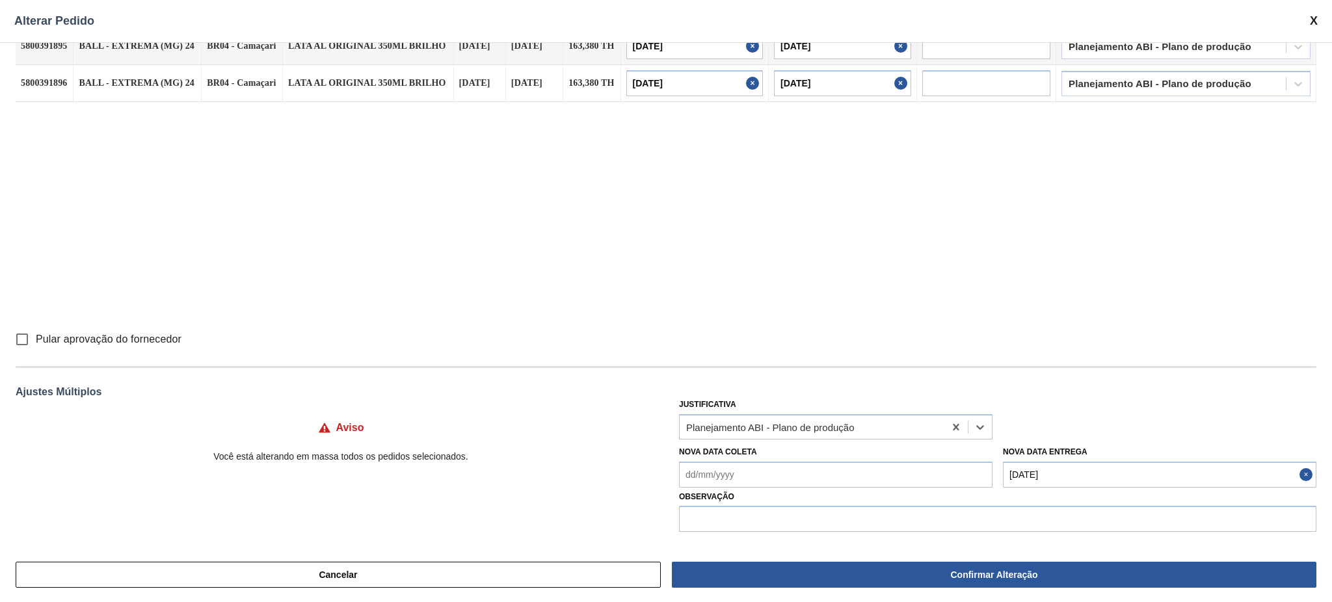
scroll to position [42, 0]
click at [777, 528] on input "text" at bounding box center [997, 519] width 637 height 26
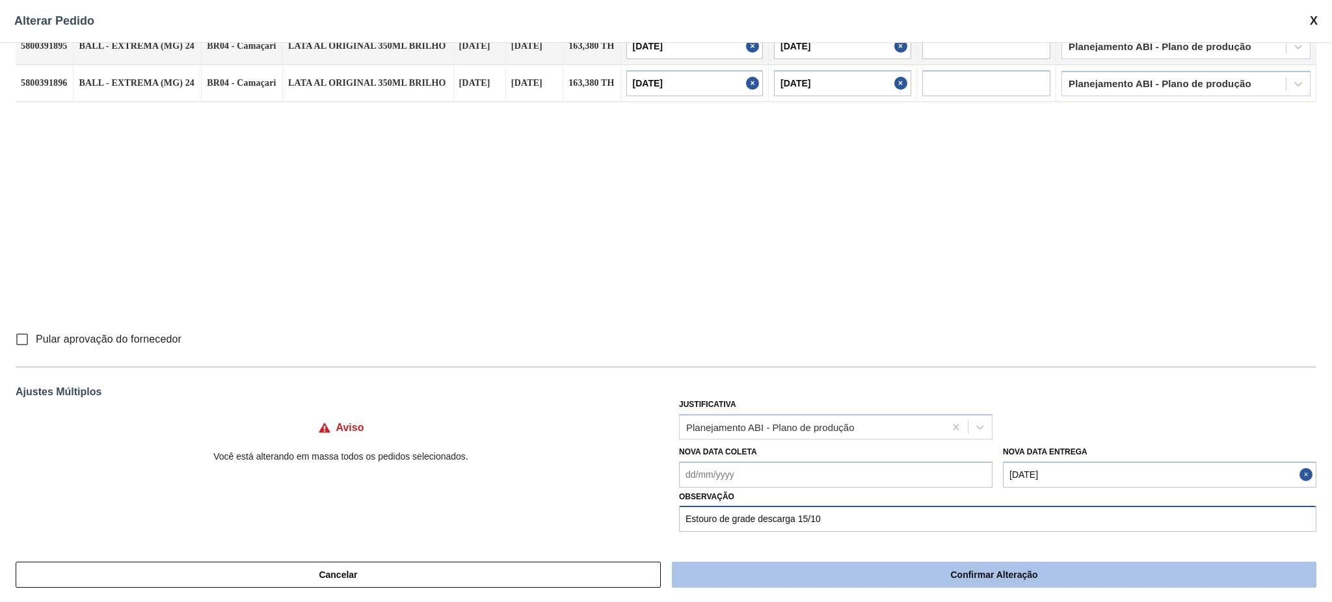
type input "Estouro de grade descarga 15/10"
click at [888, 576] on button "Confirmar Alteração" at bounding box center [994, 575] width 645 height 26
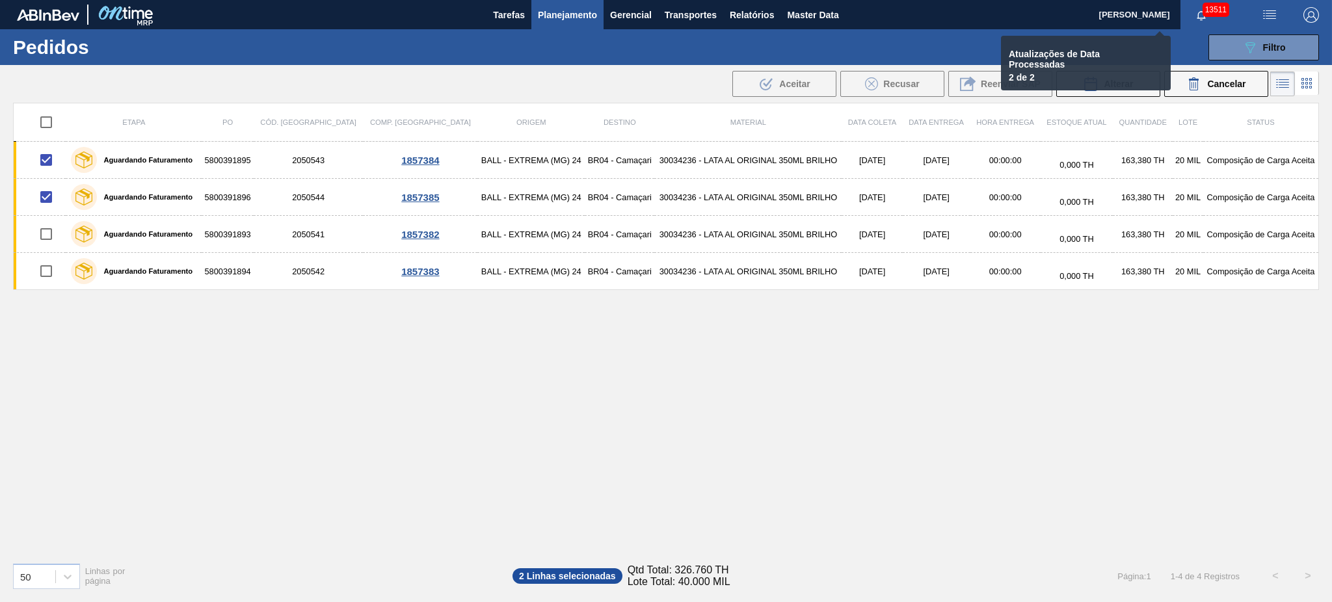
checkbox input "false"
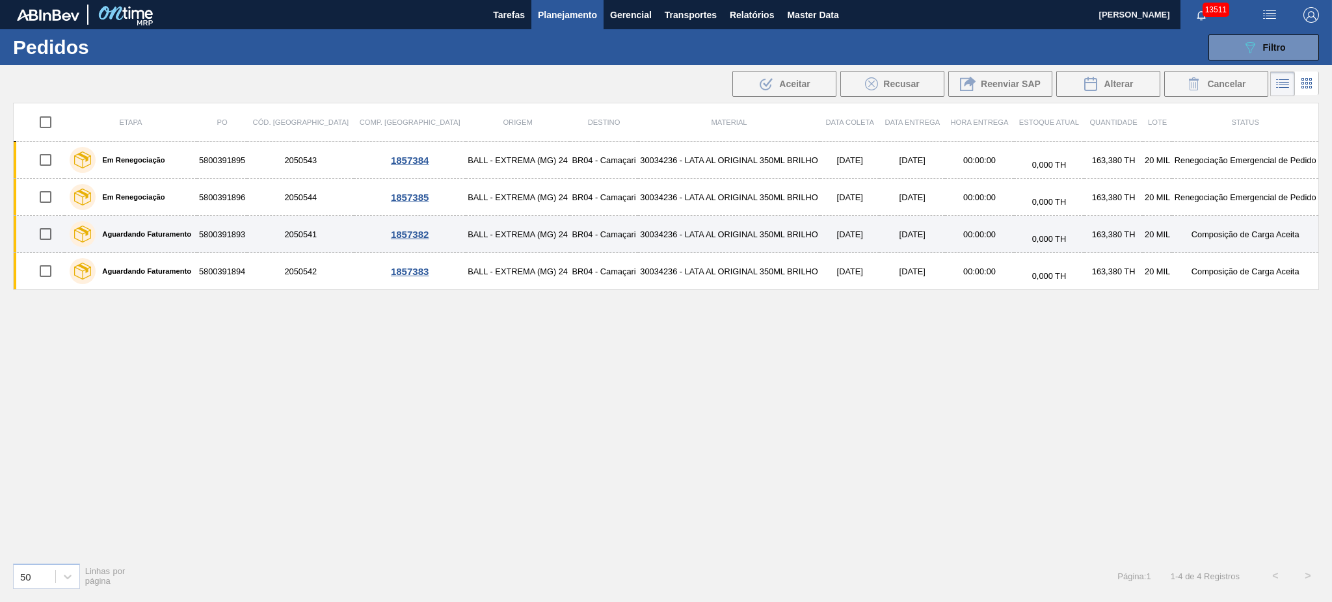
click at [49, 238] on input "checkbox" at bounding box center [45, 234] width 27 height 27
checkbox input "true"
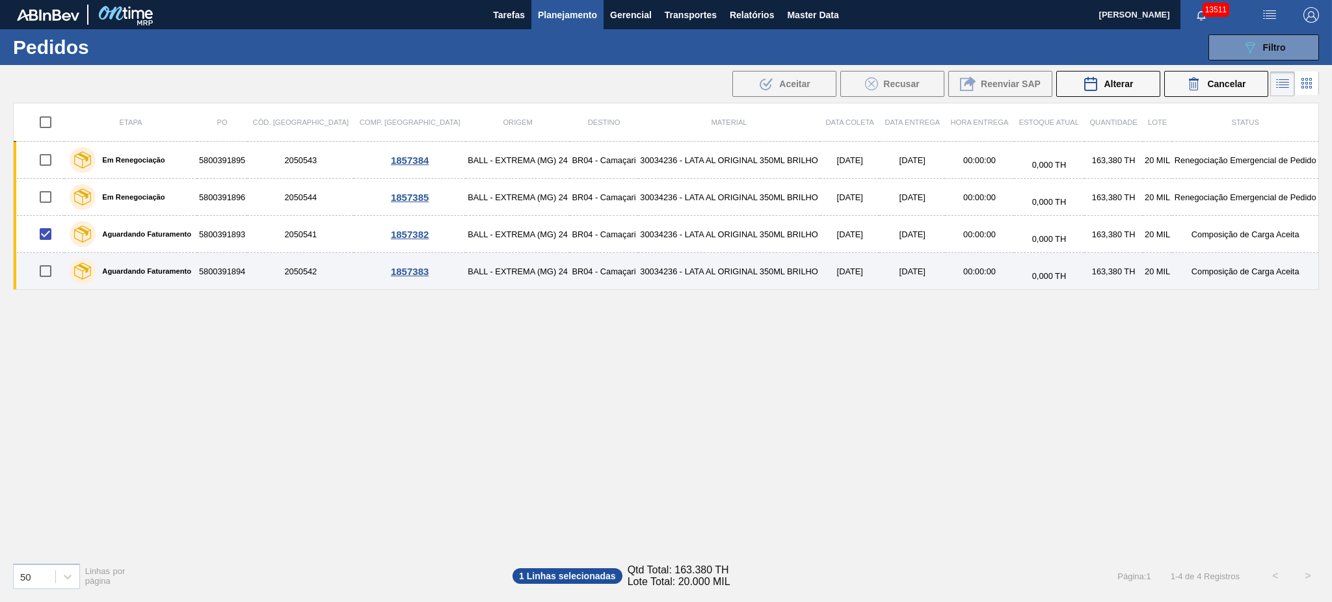
click at [46, 271] on input "checkbox" at bounding box center [45, 271] width 27 height 27
checkbox input "true"
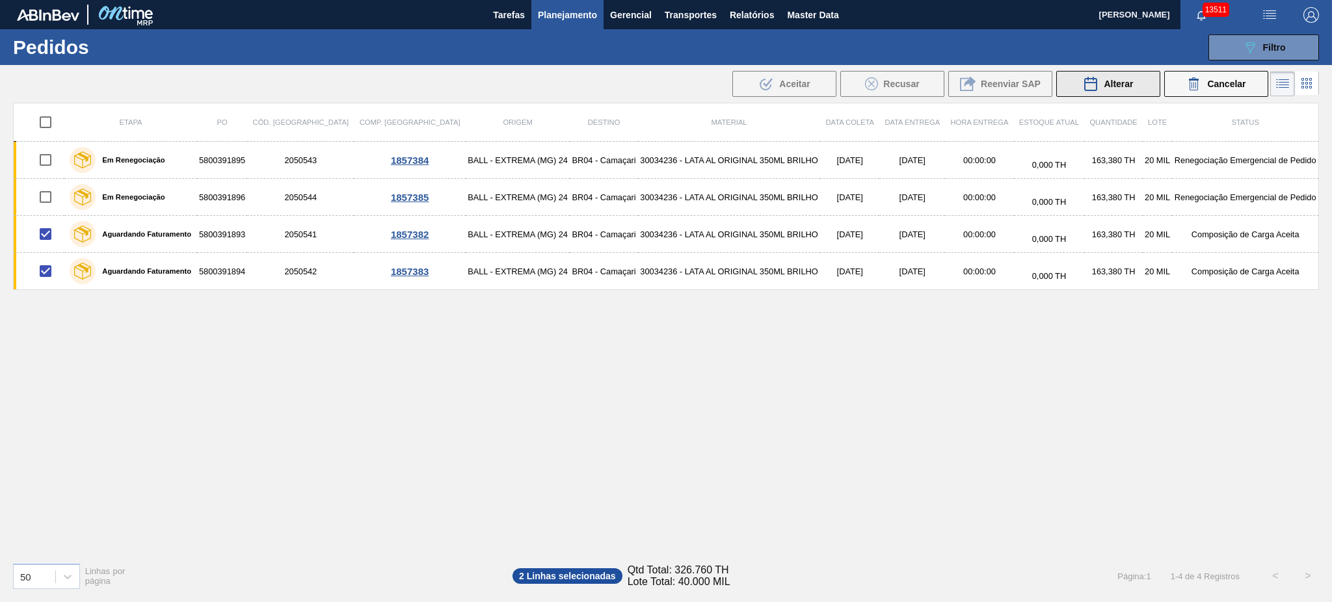
click at [1090, 81] on icon at bounding box center [1091, 84] width 16 height 16
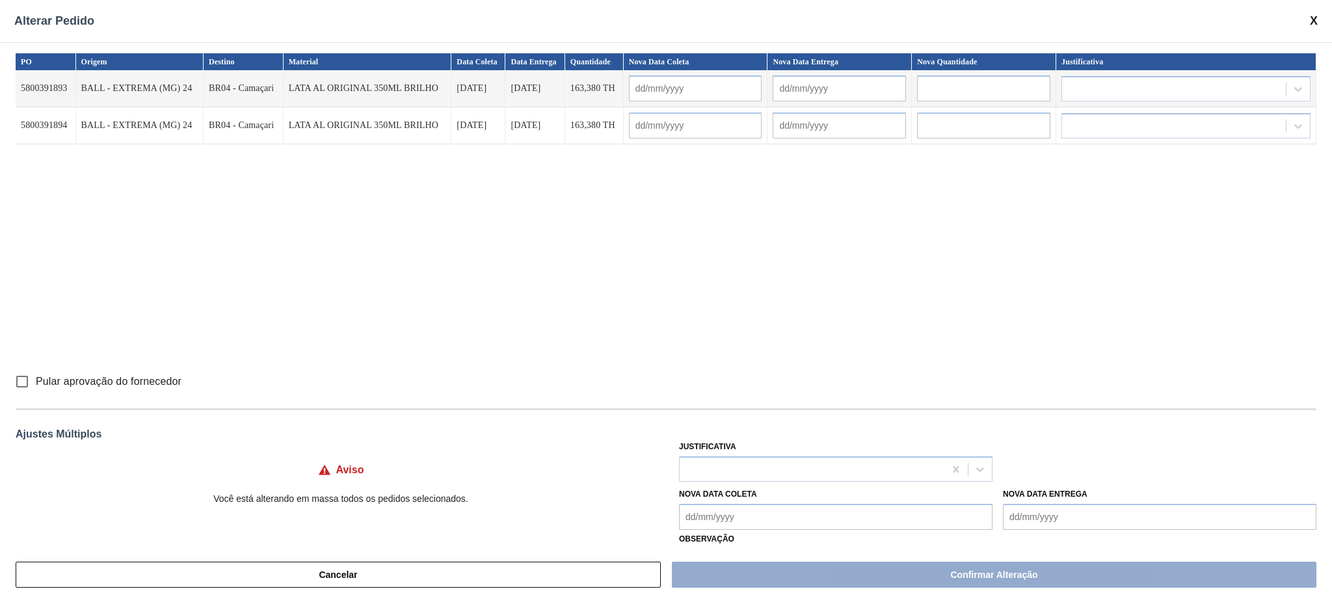
click at [1060, 520] on Entrega "Nova Data Entrega" at bounding box center [1160, 517] width 314 height 26
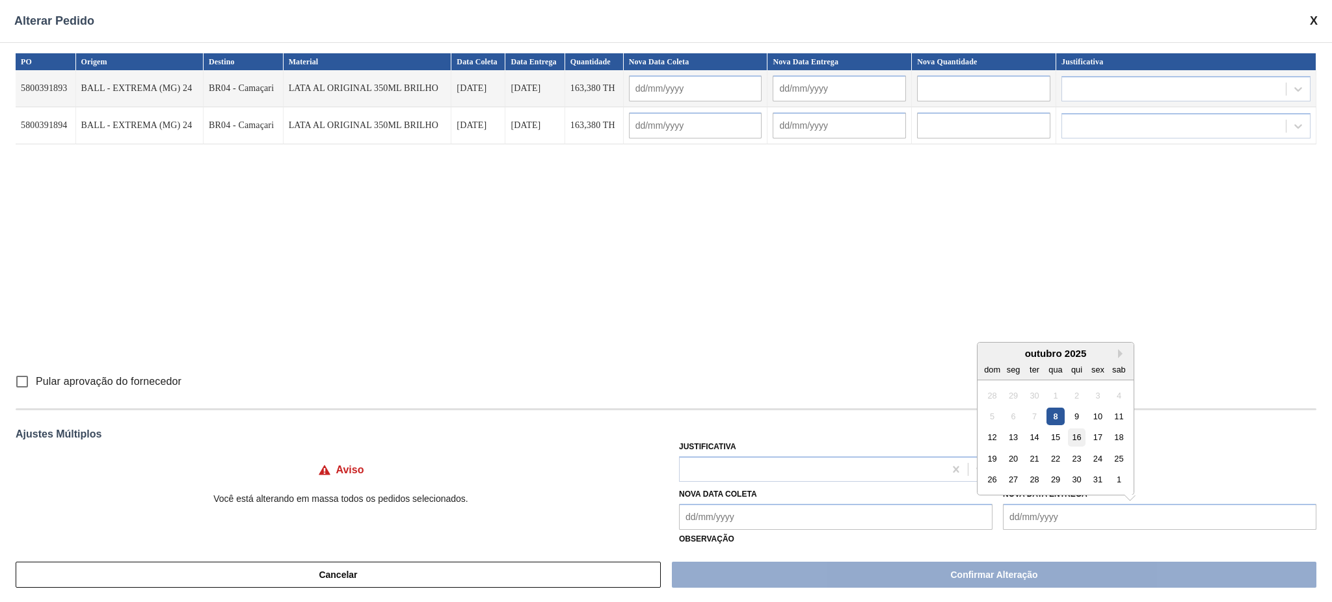
click at [1069, 435] on div "16" at bounding box center [1077, 438] width 18 height 18
type Entrega "16/10/2025"
type input "12/10/2025"
type input "16/10/2025"
type input "12/10/2025"
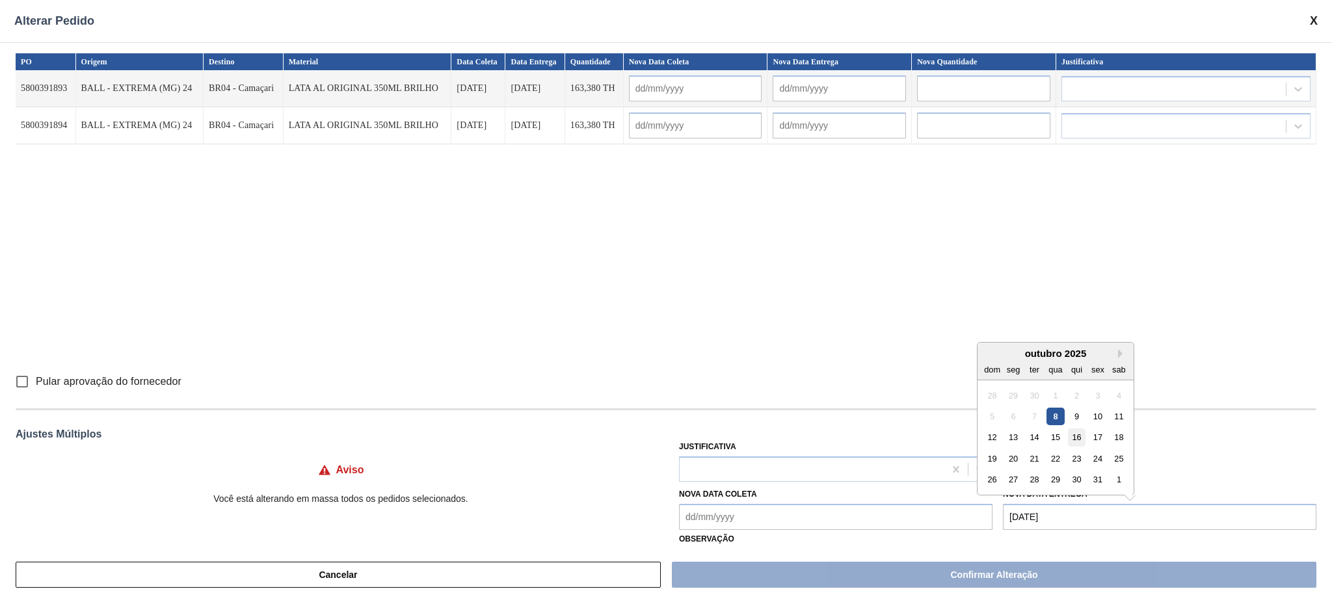
type input "16/10/2025"
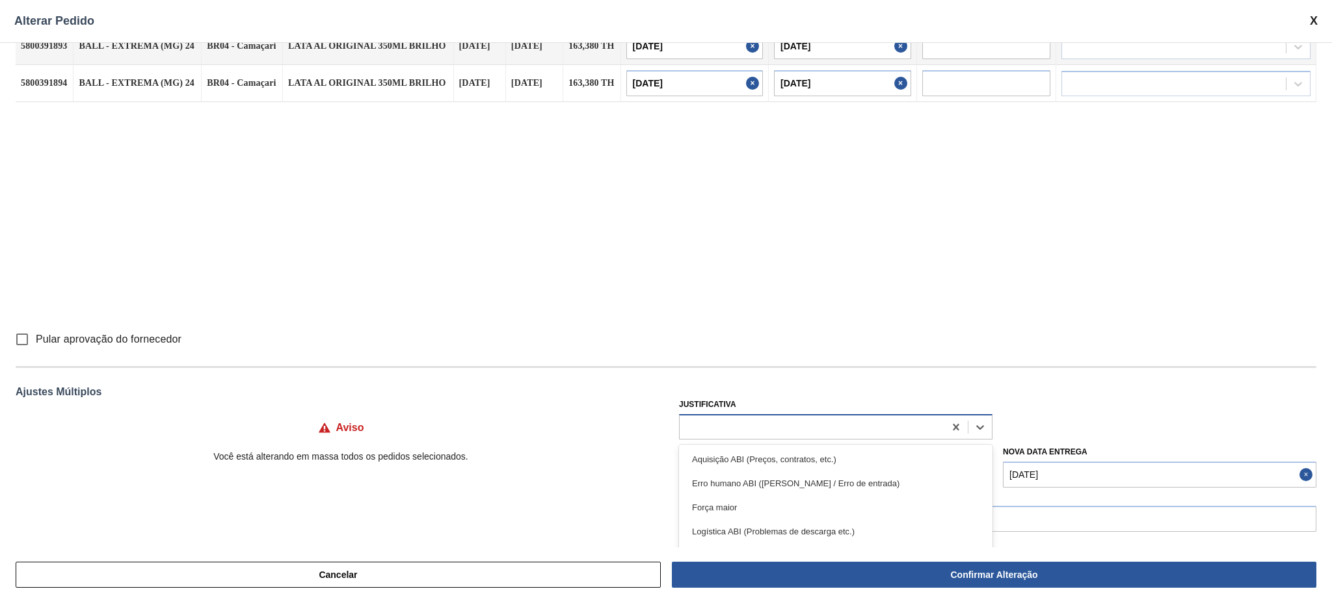
click at [767, 421] on div at bounding box center [812, 427] width 265 height 19
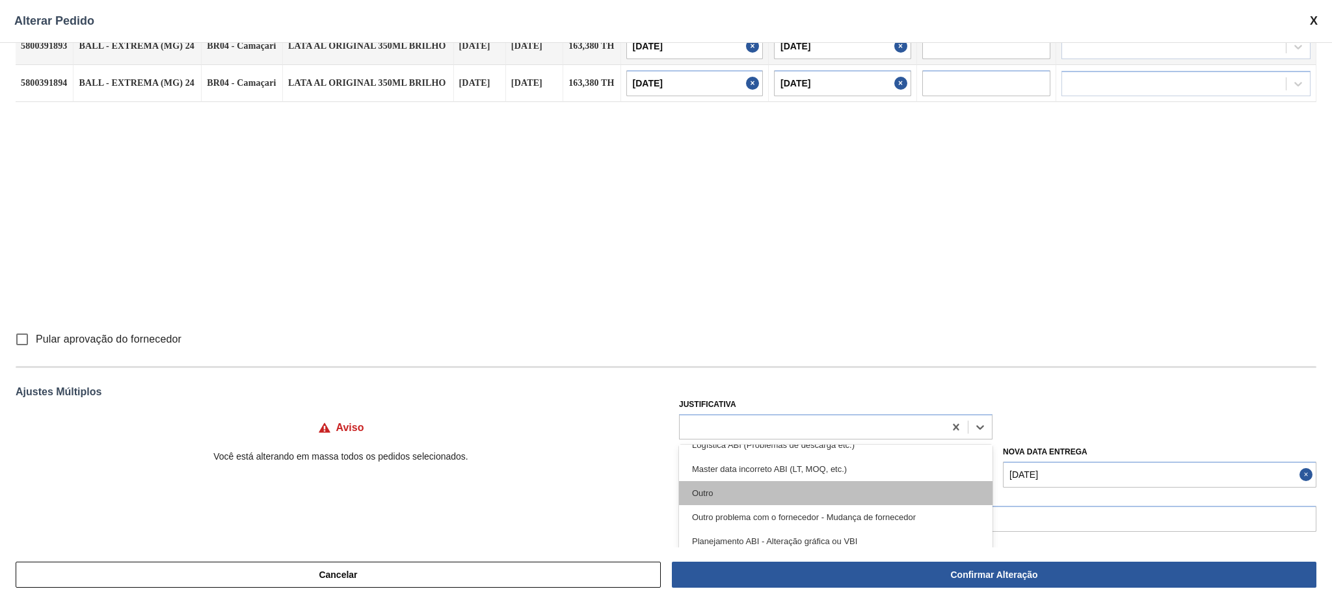
scroll to position [173, 0]
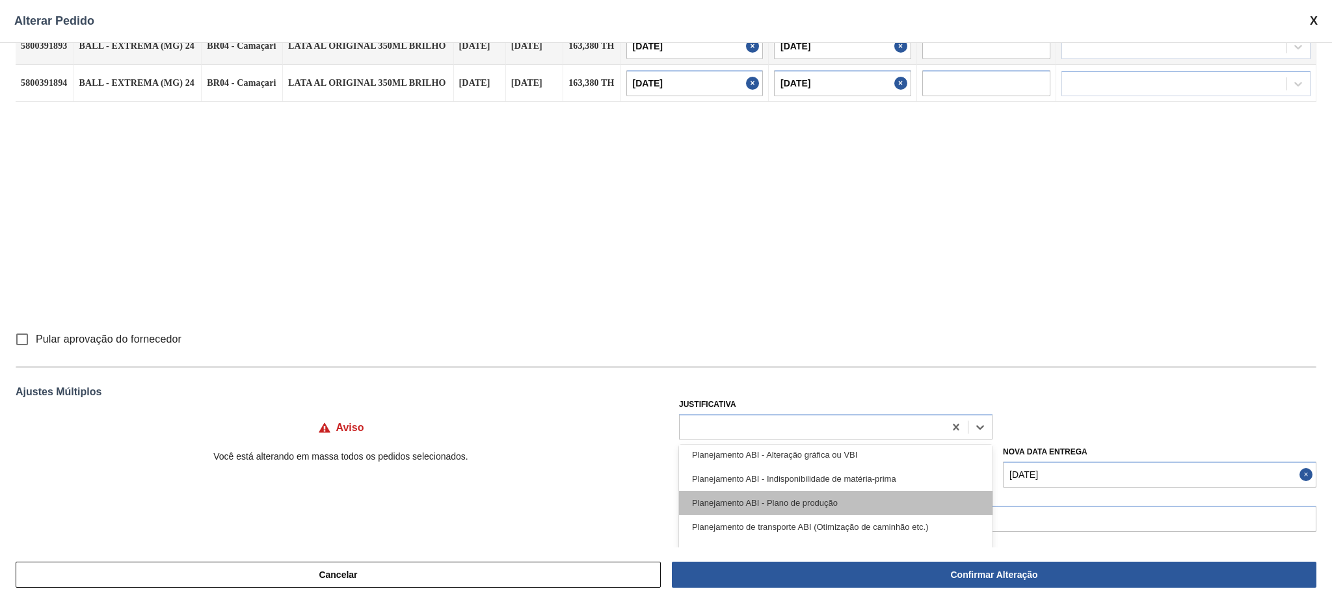
click at [795, 500] on div "Planejamento ABI - Plano de produção" at bounding box center [836, 503] width 314 height 24
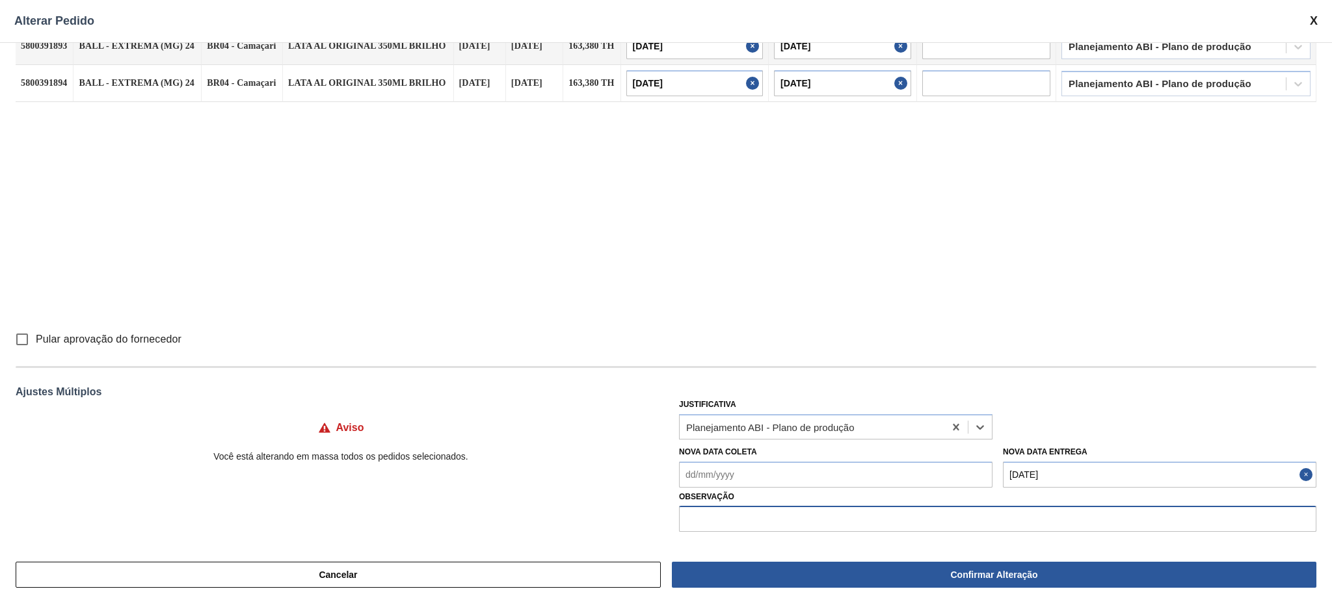
click at [788, 509] on input "text" at bounding box center [997, 519] width 637 height 26
paste input "Estouro de grade descarga 15/10"
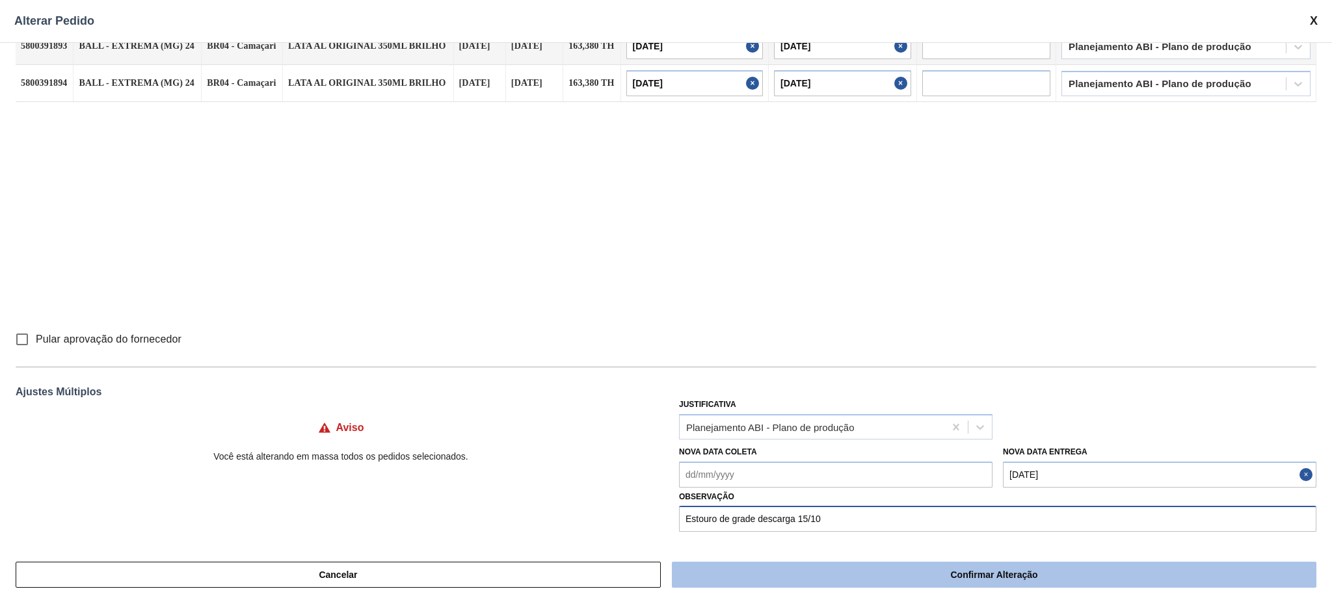
type input "Estouro de grade descarga 15/10"
click at [866, 565] on button "Confirmar Alteração" at bounding box center [994, 575] width 645 height 26
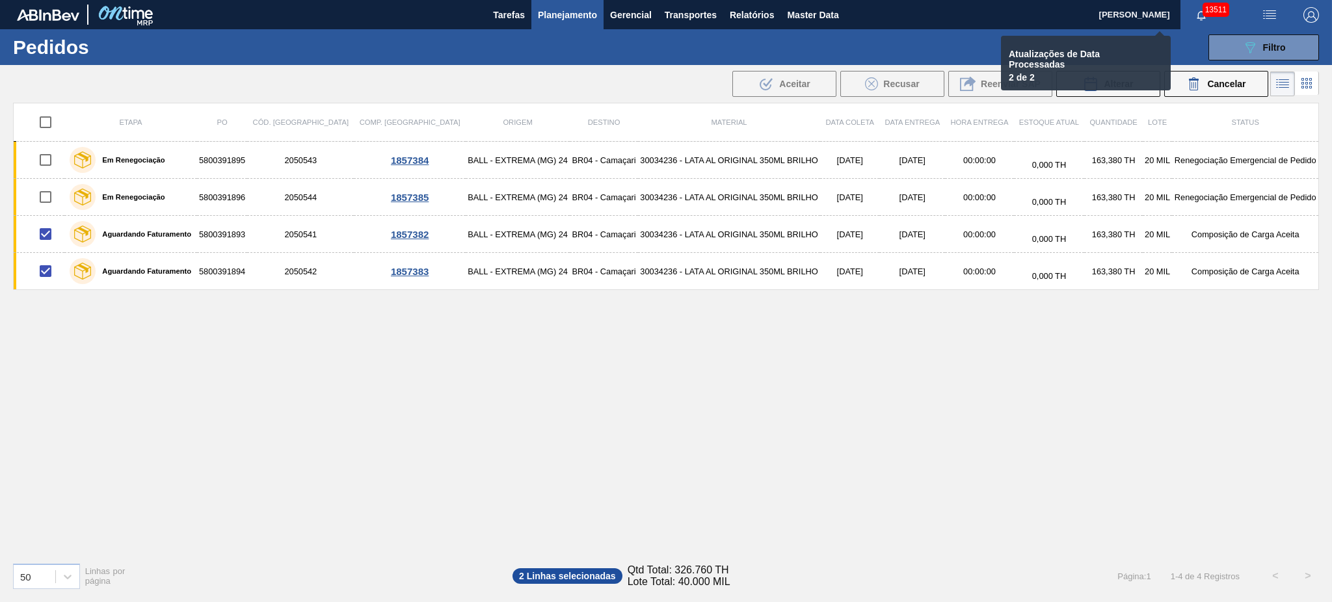
checkbox input "false"
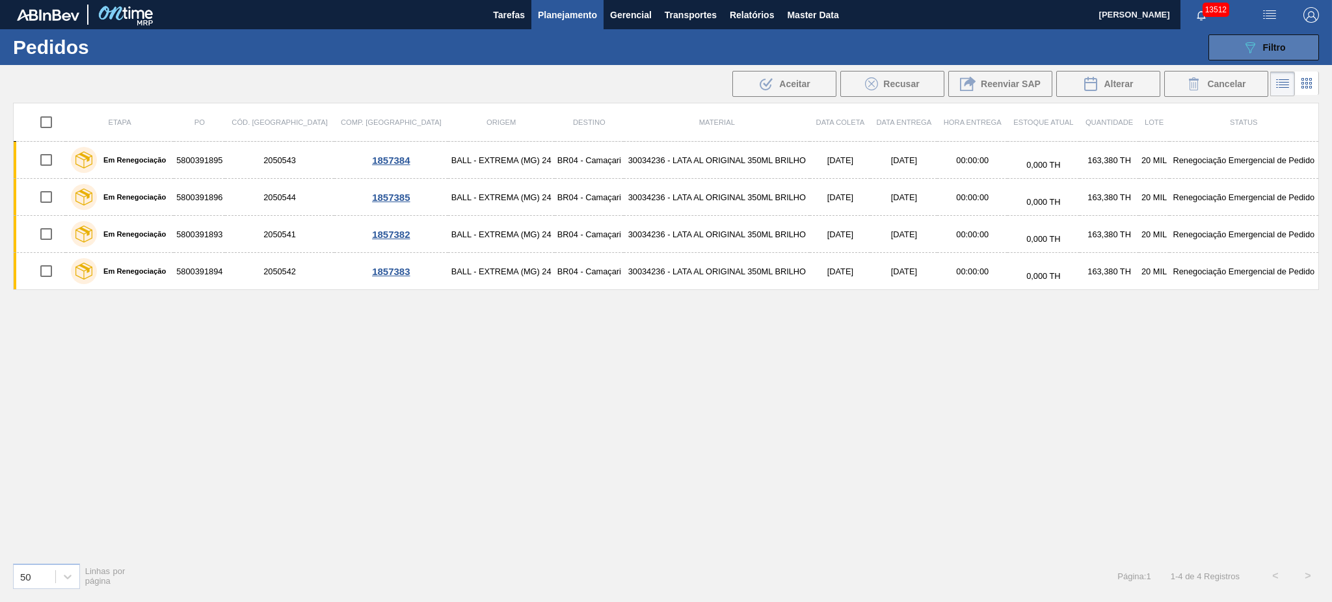
click at [1237, 46] on button "089F7B8B-B2A5-4AFE-B5C0-19BA573D28AC Filtro" at bounding box center [1264, 47] width 111 height 26
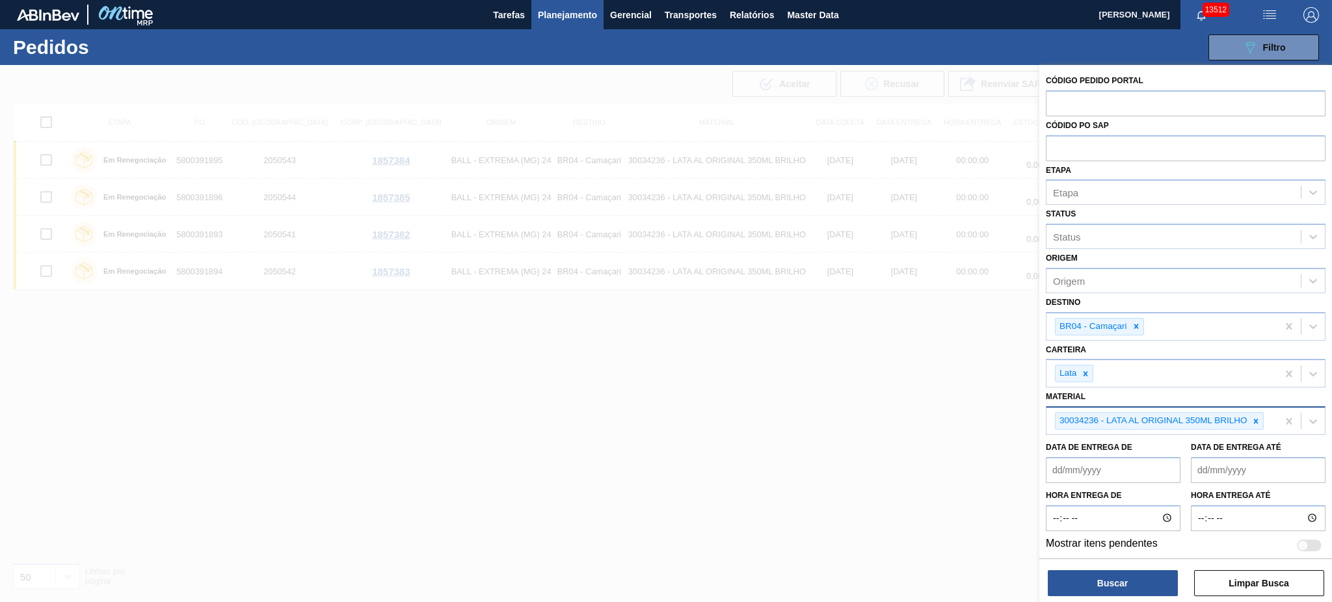
click at [1255, 417] on icon at bounding box center [1256, 421] width 9 height 9
paste input "30018526"
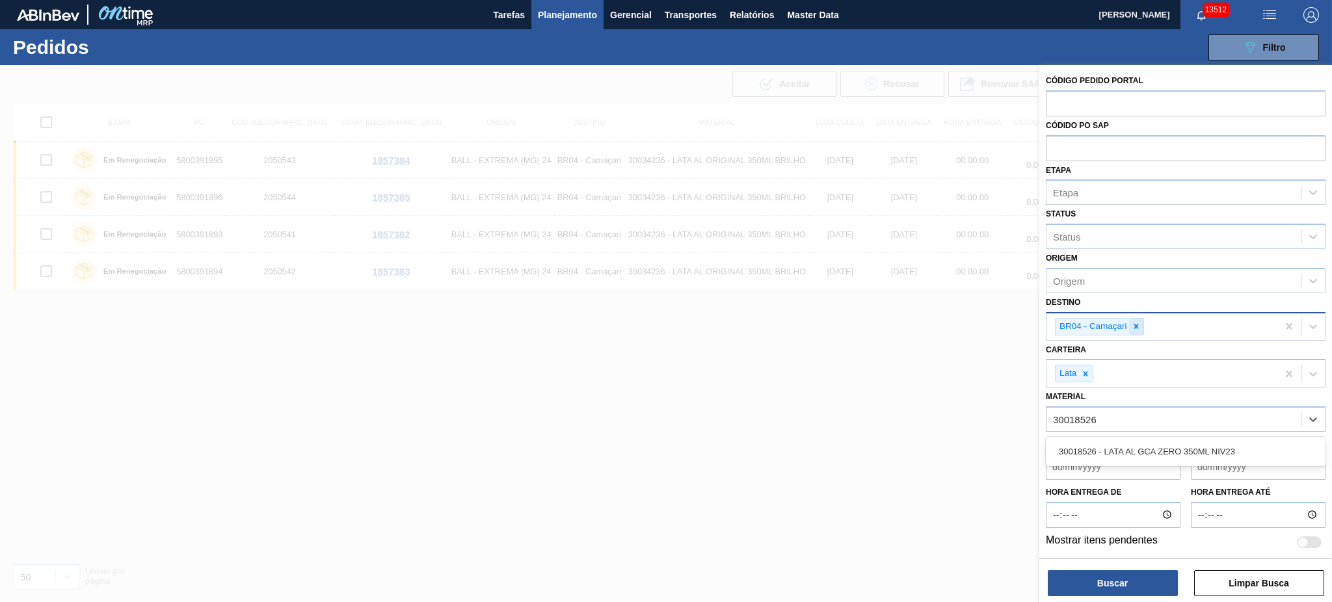
click at [1138, 325] on icon at bounding box center [1136, 327] width 5 height 5
type input "30018526"
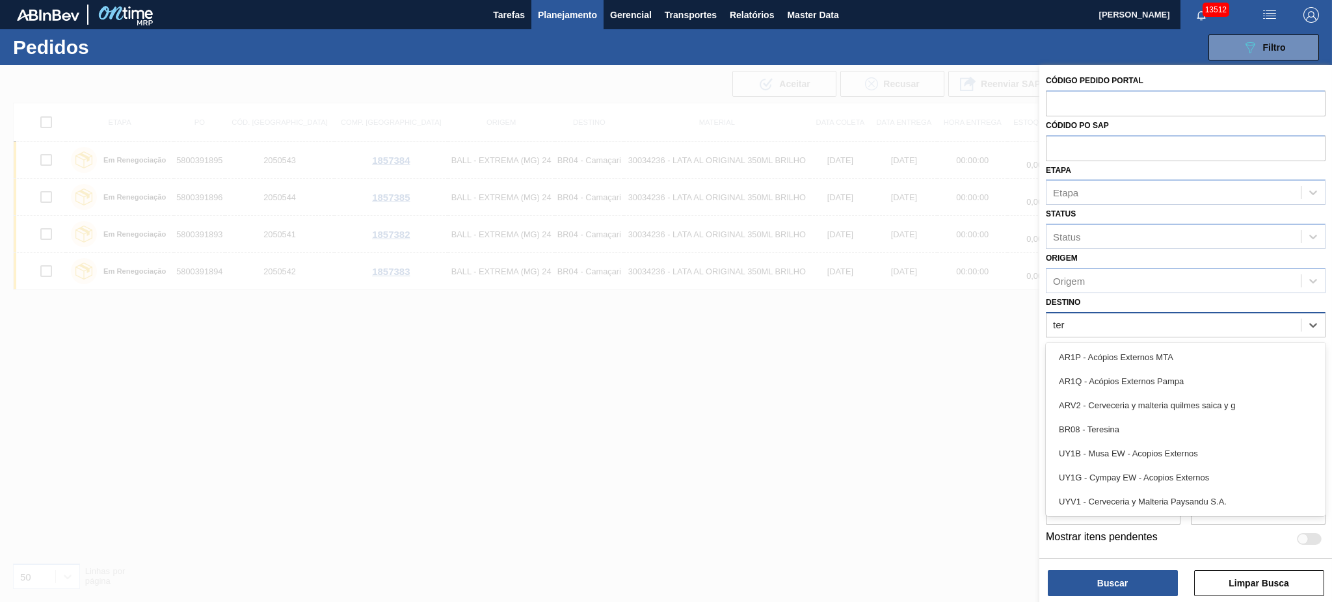
type input "tere"
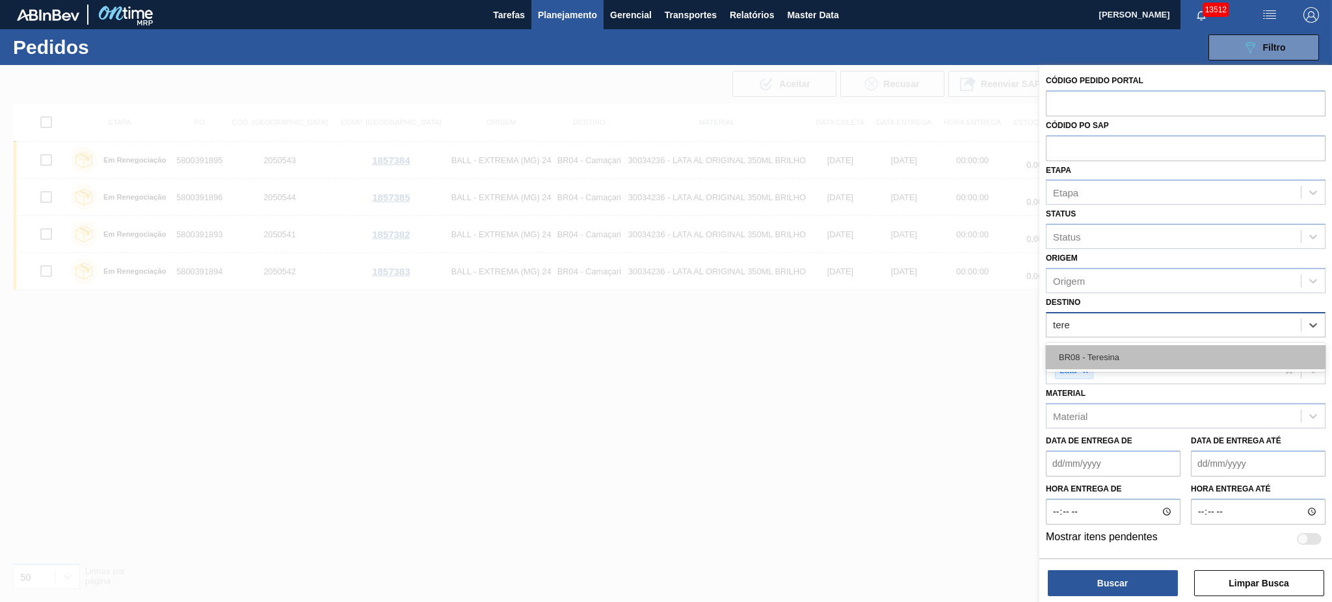
click at [1124, 353] on div "BR08 - Teresina" at bounding box center [1186, 357] width 280 height 24
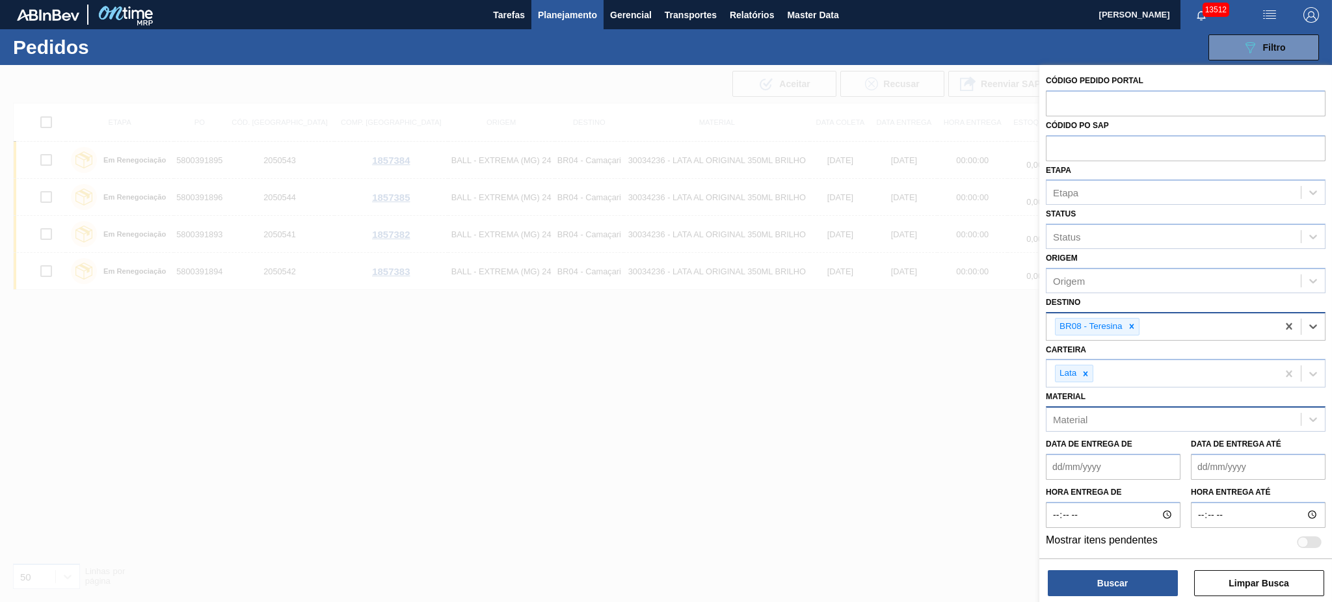
click at [1114, 419] on div "Material" at bounding box center [1174, 419] width 254 height 19
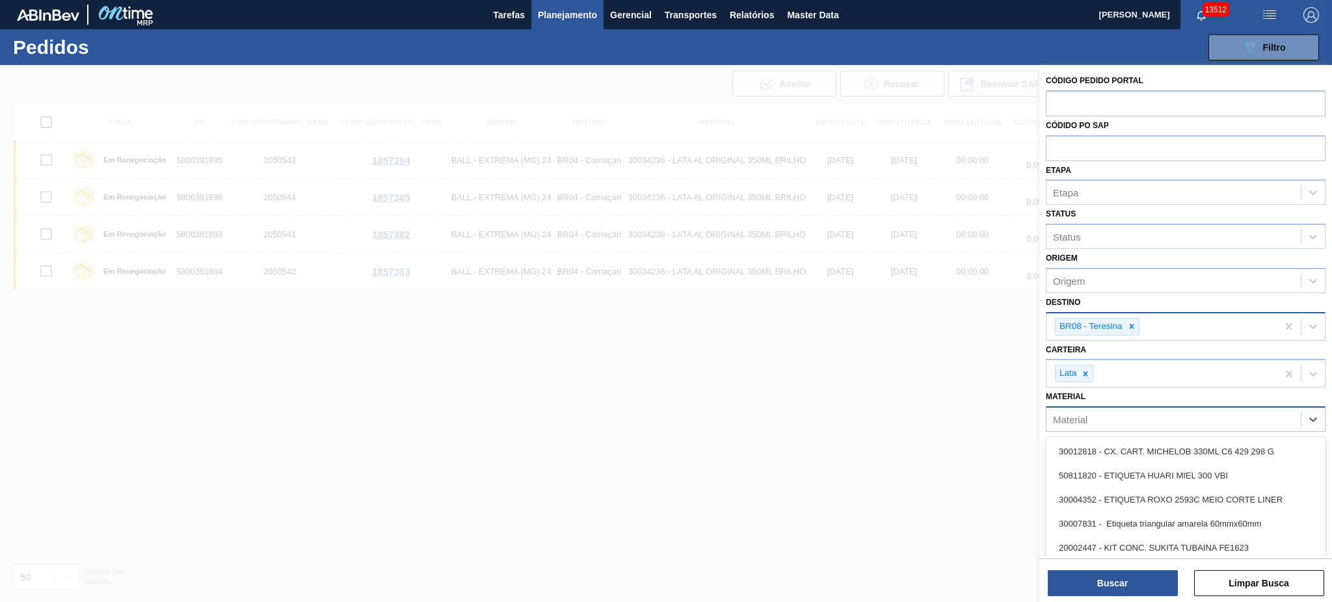
paste input "30018526"
type input "30018526"
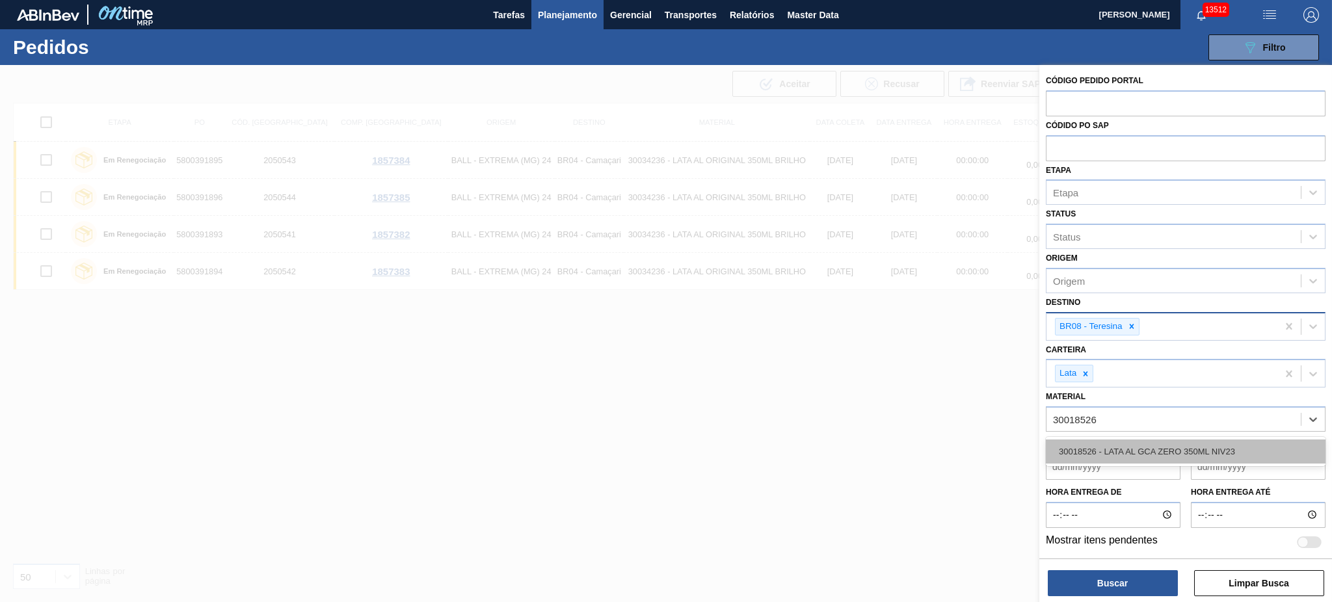
click at [1133, 449] on div "30018526 - LATA AL GCA ZERO 350ML NIV23" at bounding box center [1186, 452] width 280 height 24
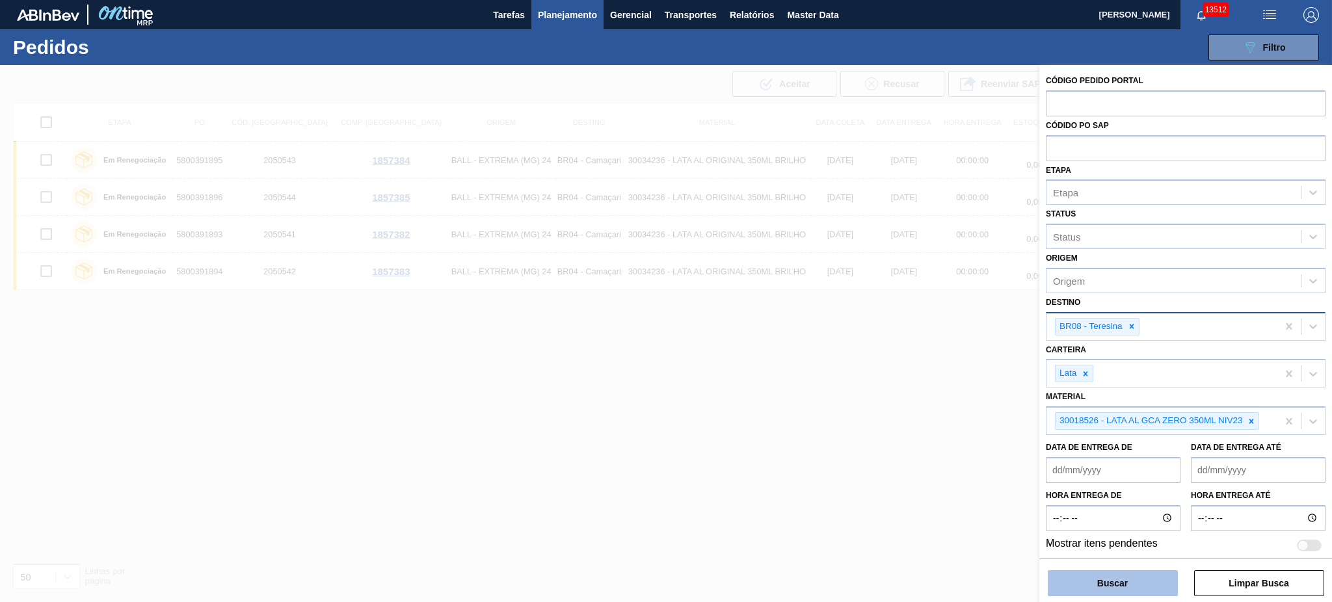
click at [1114, 572] on button "Buscar" at bounding box center [1113, 583] width 130 height 26
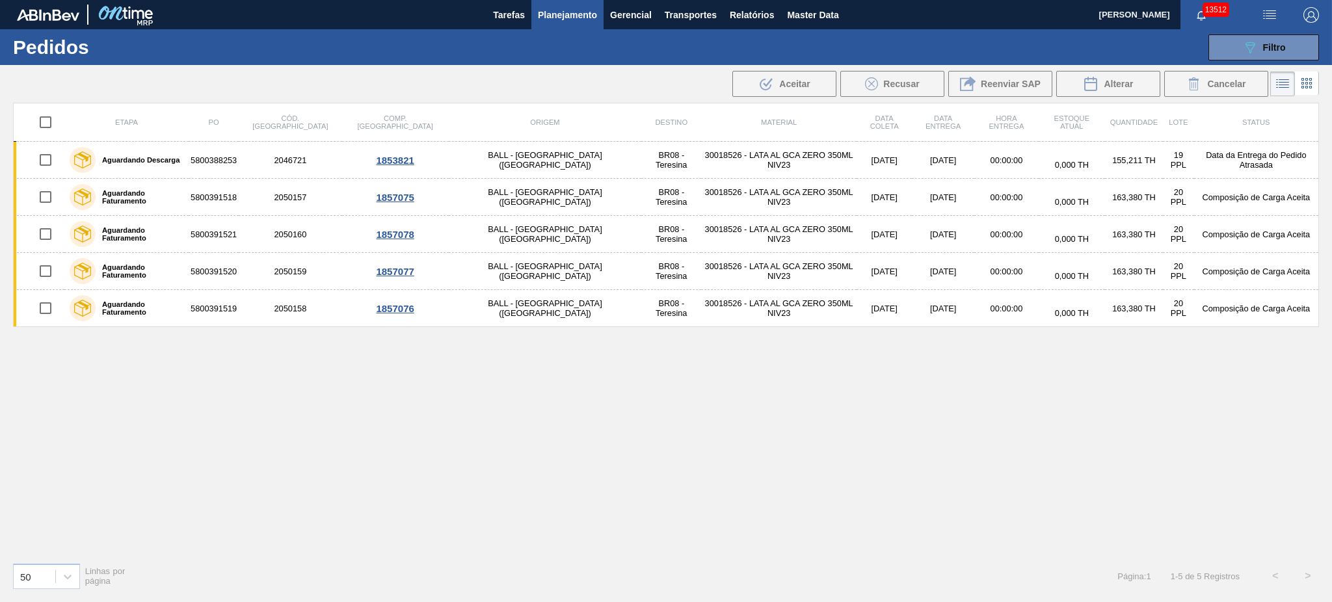
click at [49, 124] on input "checkbox" at bounding box center [45, 122] width 27 height 27
checkbox input "true"
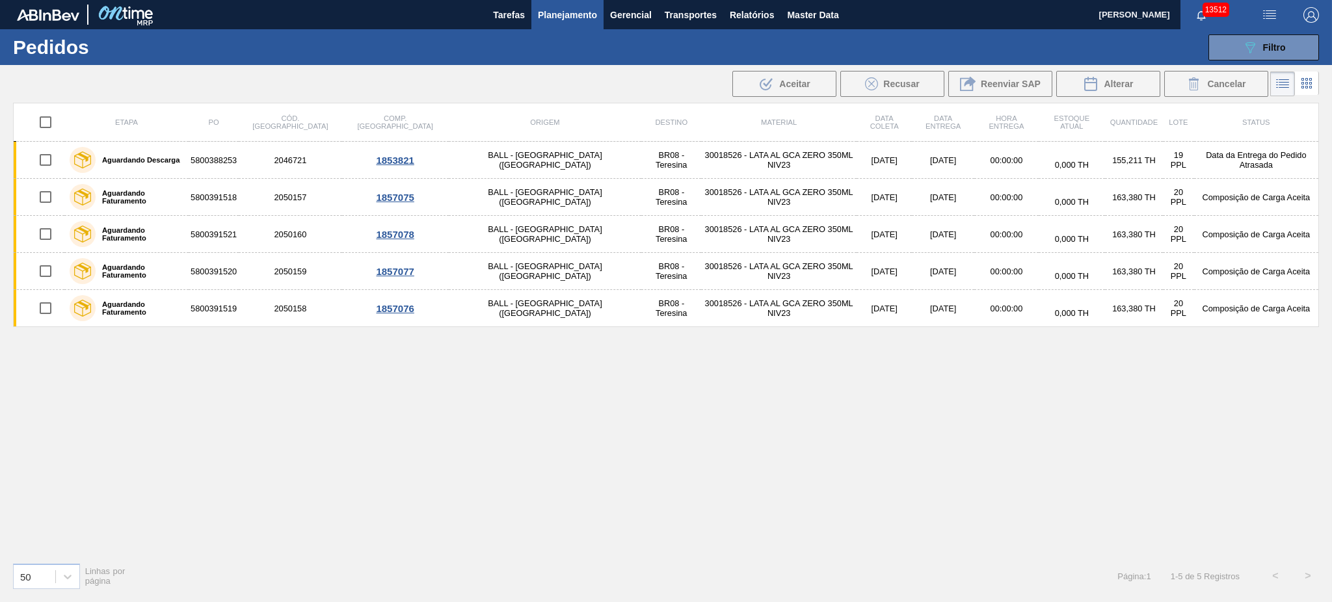
checkbox input "true"
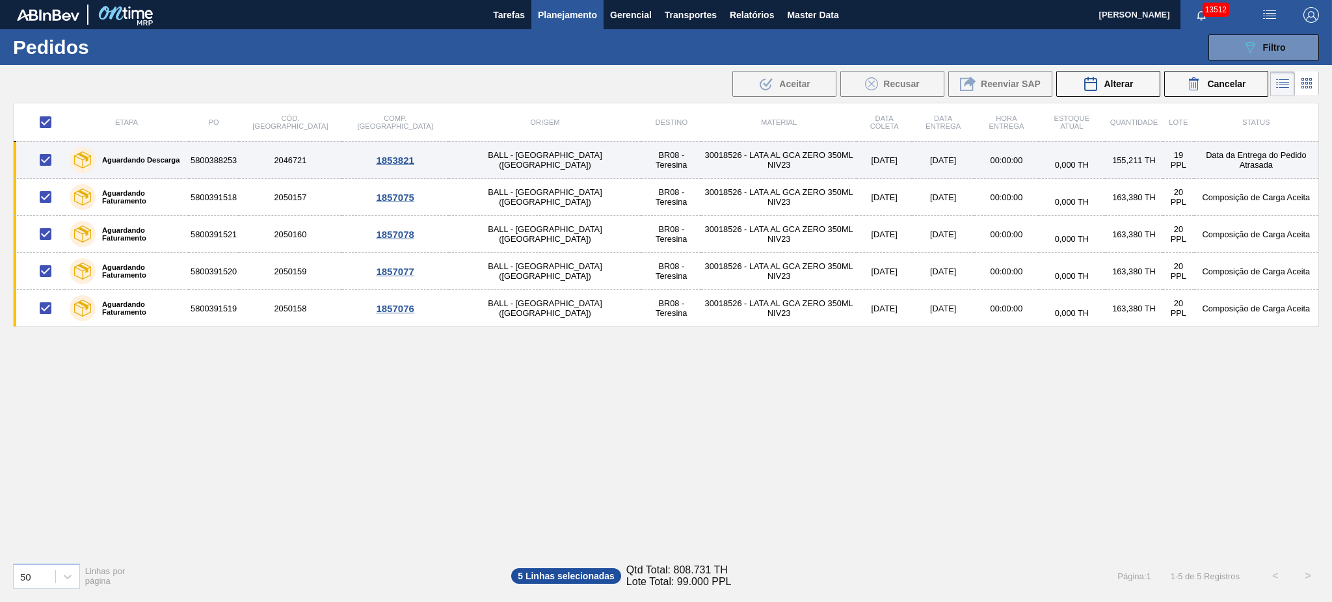
click at [49, 159] on input "checkbox" at bounding box center [45, 159] width 27 height 27
checkbox input "false"
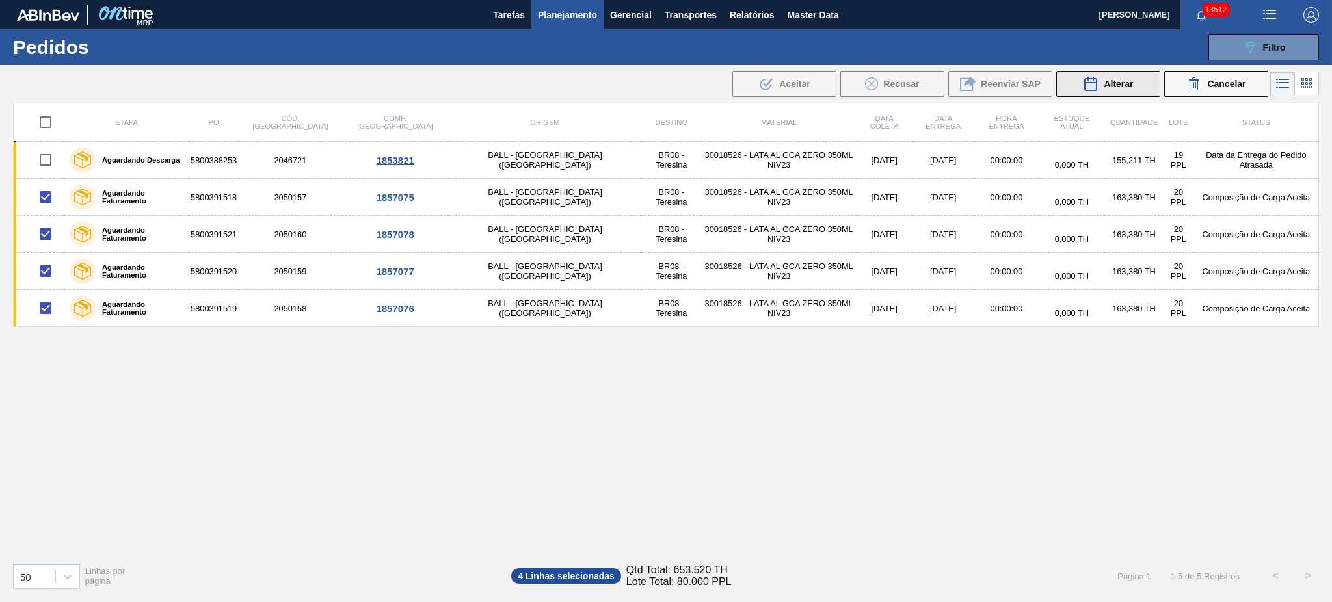
click at [1128, 81] on span "Alterar" at bounding box center [1118, 84] width 29 height 10
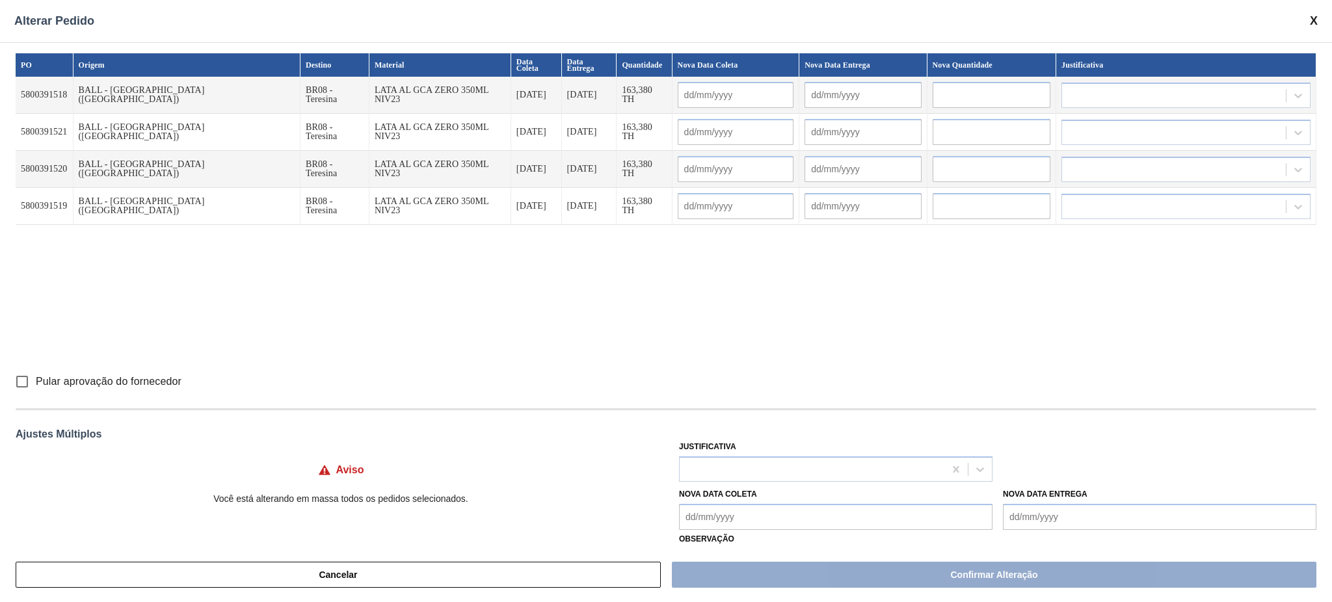
click at [1073, 518] on Entrega "Nova Data Entrega" at bounding box center [1160, 517] width 314 height 26
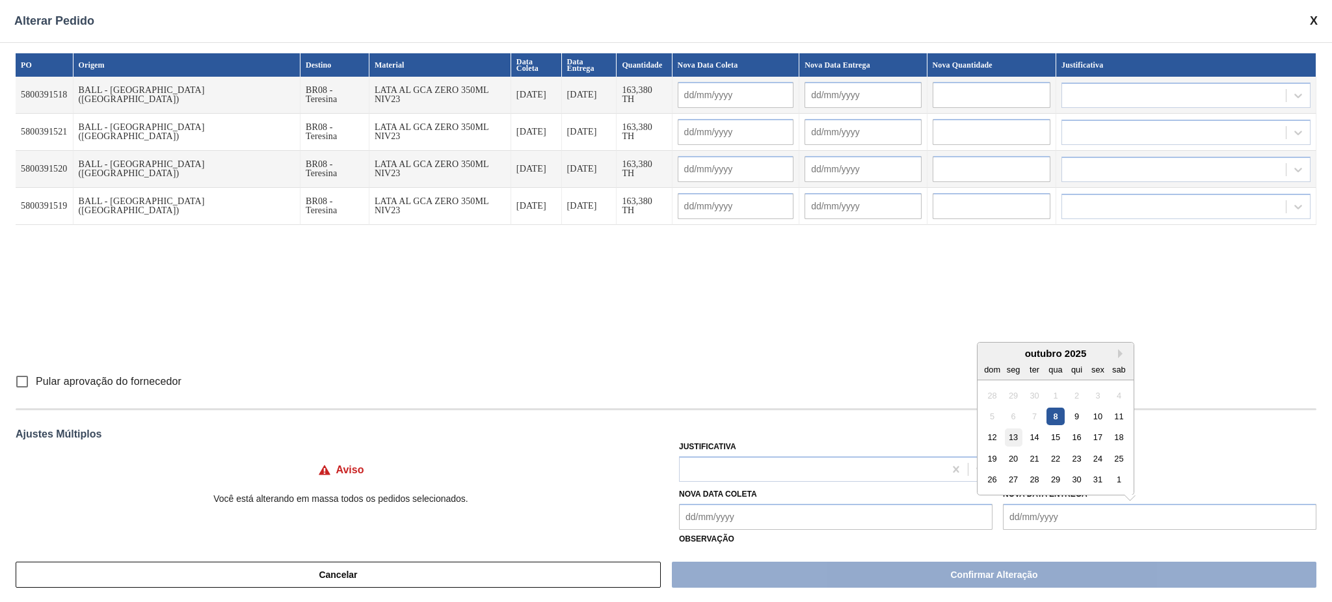
click at [1017, 440] on div "13" at bounding box center [1014, 438] width 18 height 18
type Entrega "13/10/2025"
type input "[DATE]"
type input "13/10/2025"
type input "[DATE]"
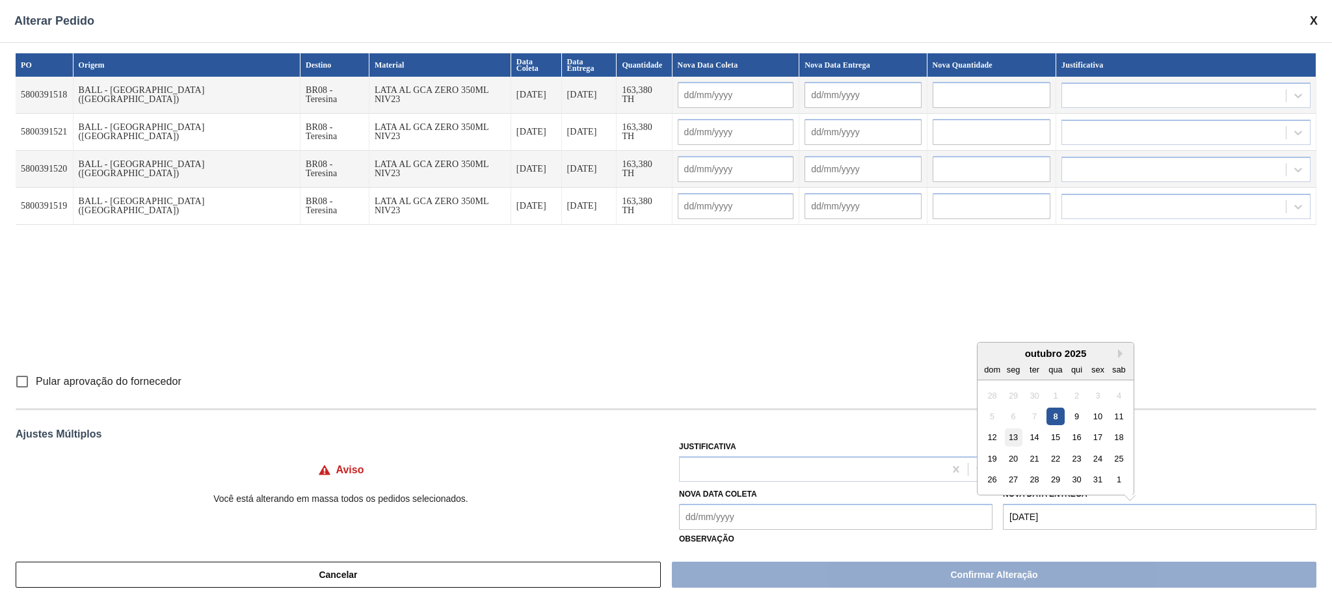
type input "13/10/2025"
type input "[DATE]"
type input "13/10/2025"
type input "[DATE]"
type input "13/10/2025"
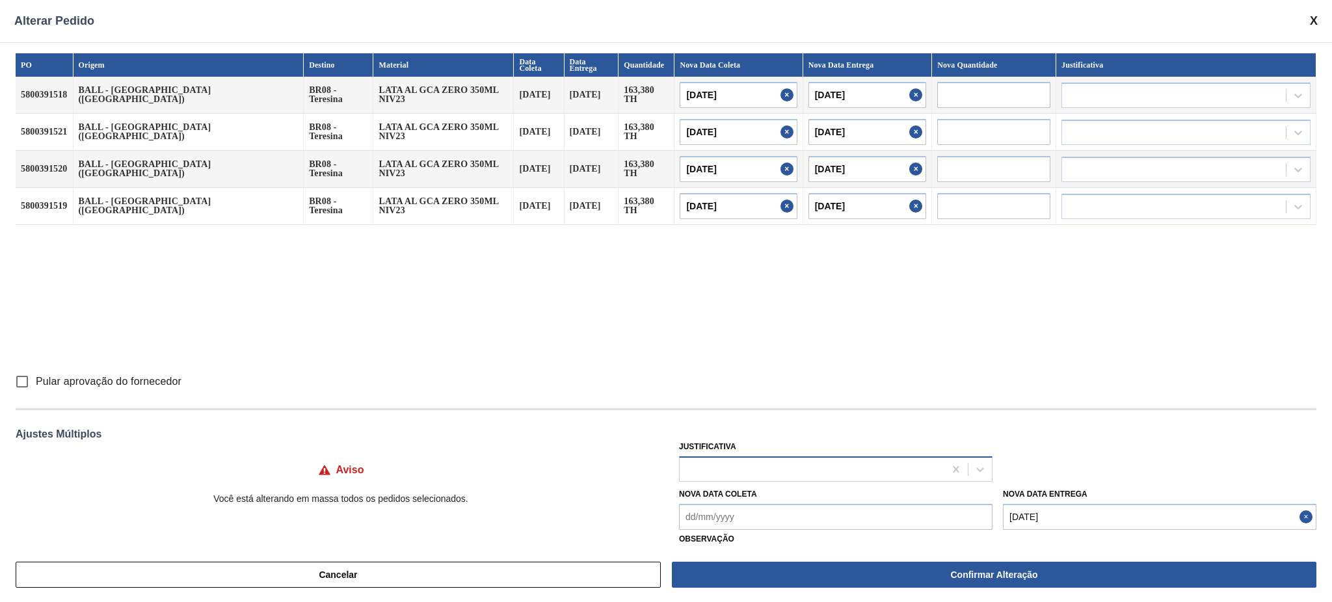
click at [838, 474] on div at bounding box center [812, 469] width 265 height 19
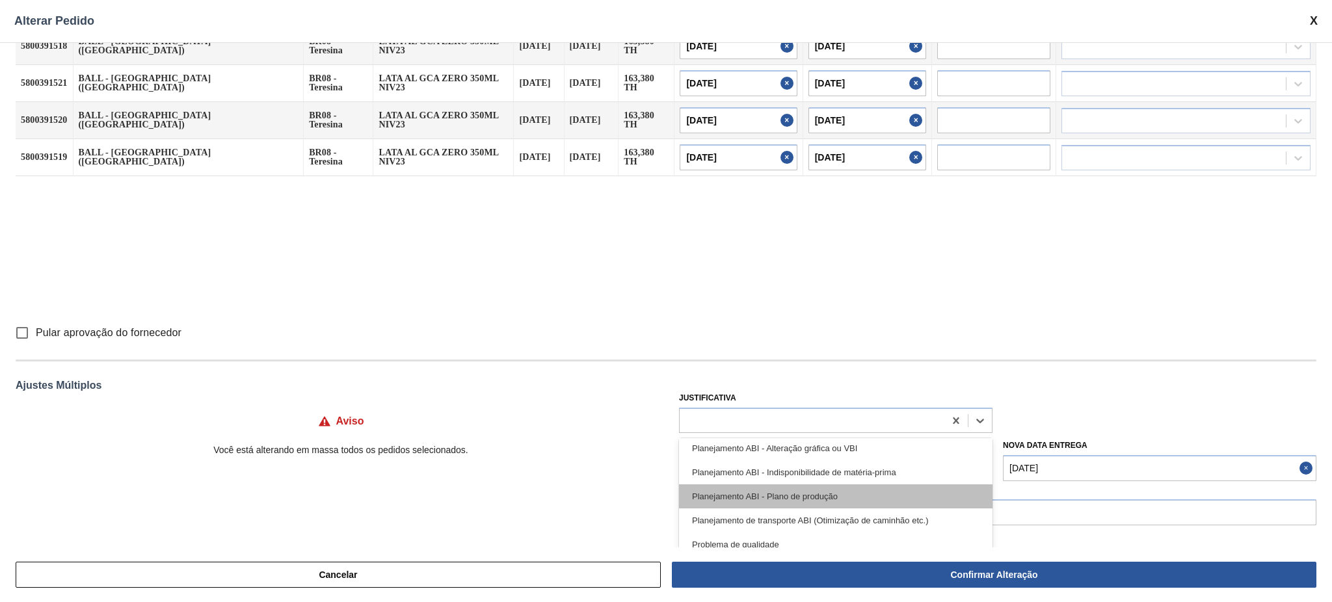
click at [820, 494] on div "Planejamento ABI - Plano de produção" at bounding box center [836, 497] width 314 height 24
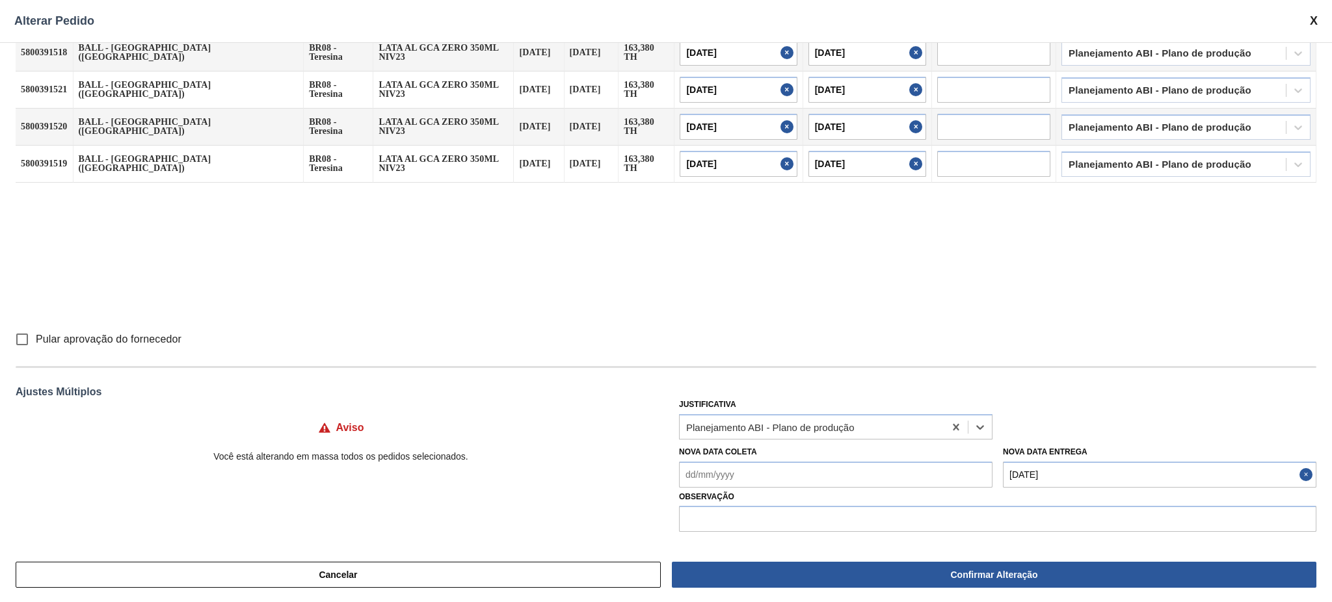
scroll to position [42, 0]
click at [781, 519] on input "text" at bounding box center [997, 519] width 637 height 26
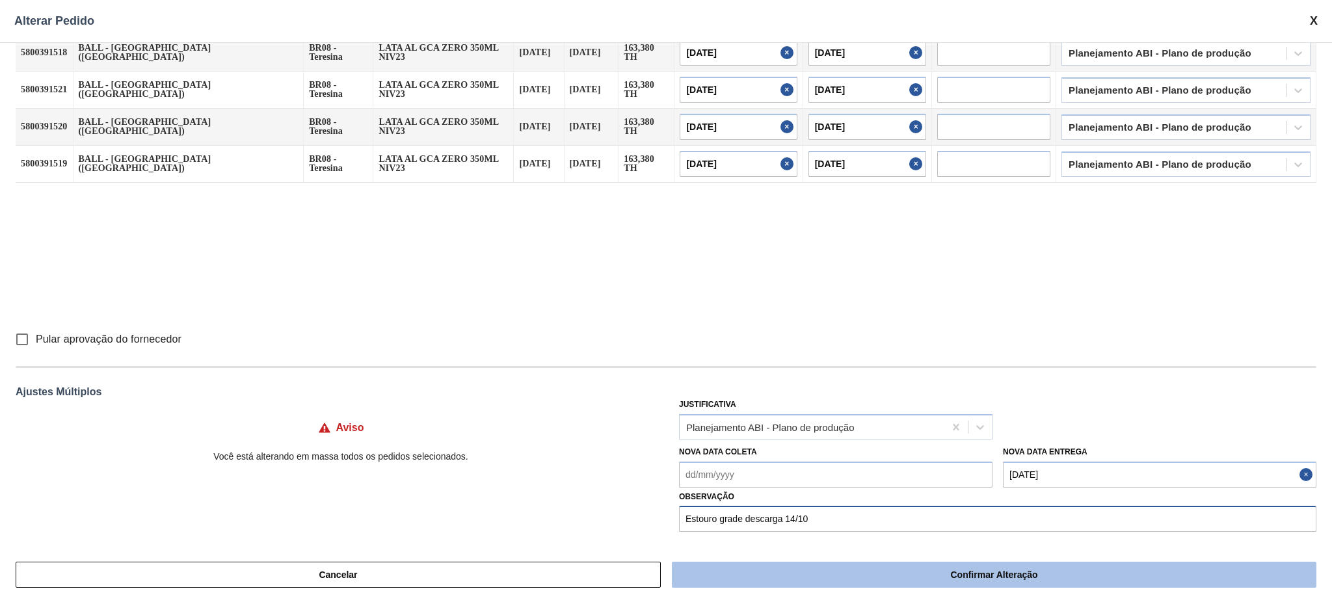
type input "Estouro grade descarga 14/10"
click at [917, 569] on button "Confirmar Alteração" at bounding box center [994, 575] width 645 height 26
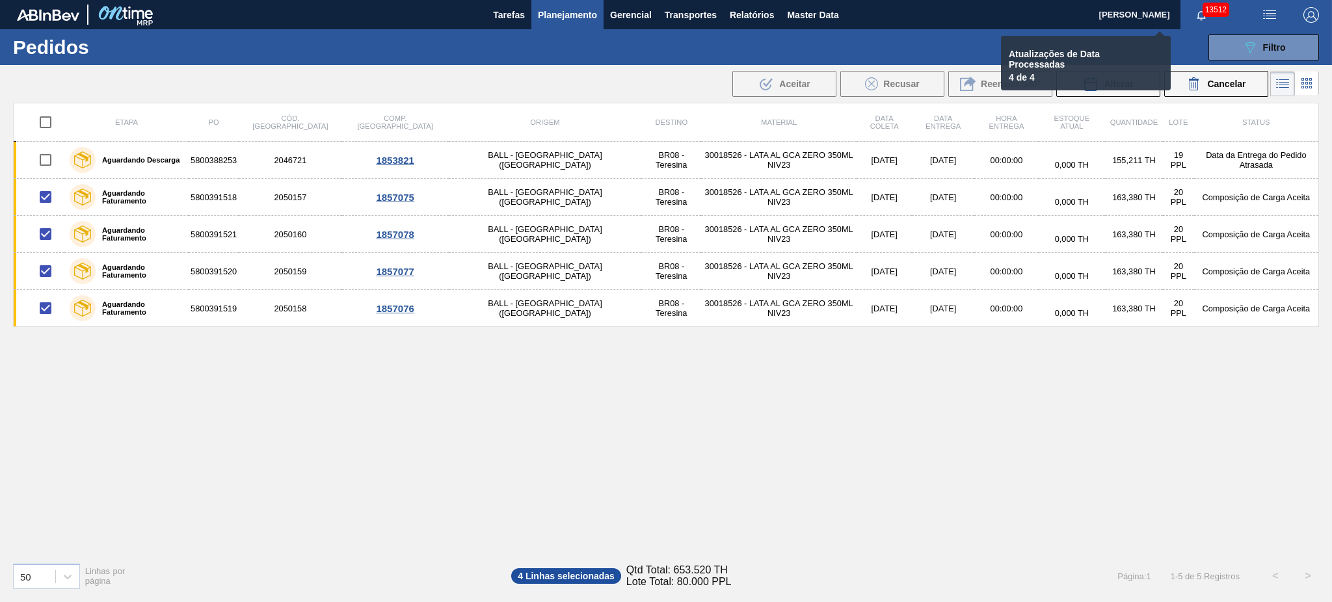
checkbox input "false"
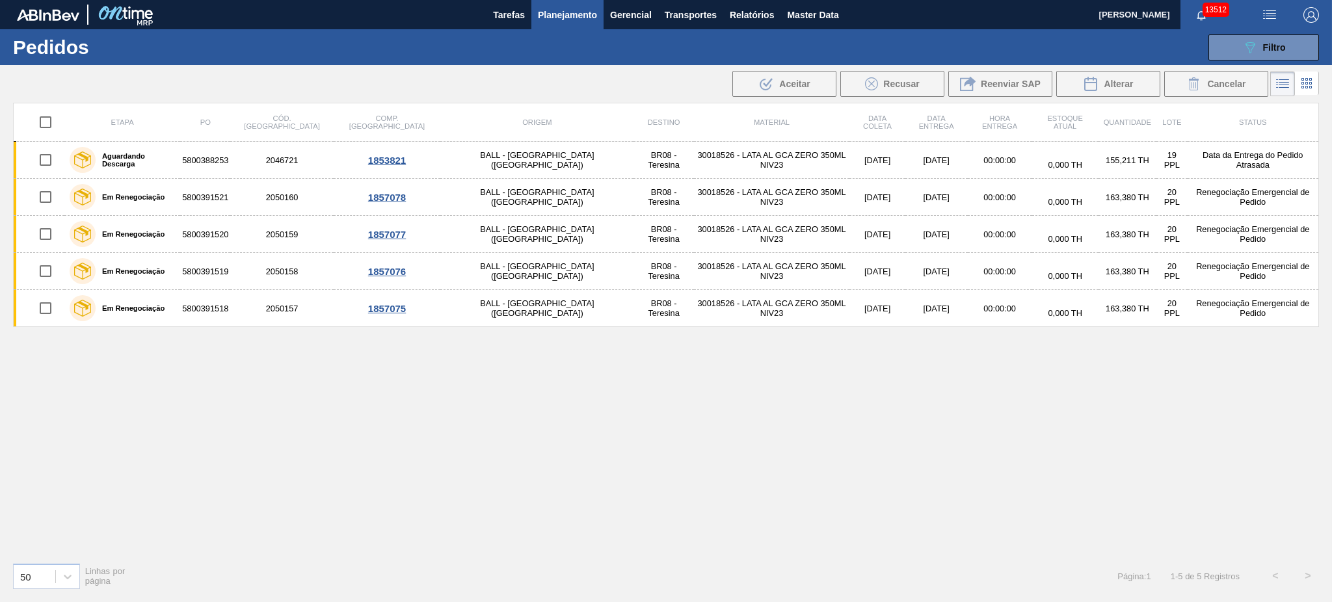
click at [1304, 29] on div "089F7B8B-B2A5-4AFE-B5C0-19BA573D28AC Filtro Código Pedido Portal Códido PO SAP …" at bounding box center [767, 47] width 1116 height 39
click at [1295, 39] on button "089F7B8B-B2A5-4AFE-B5C0-19BA573D28AC Filtro" at bounding box center [1264, 47] width 111 height 26
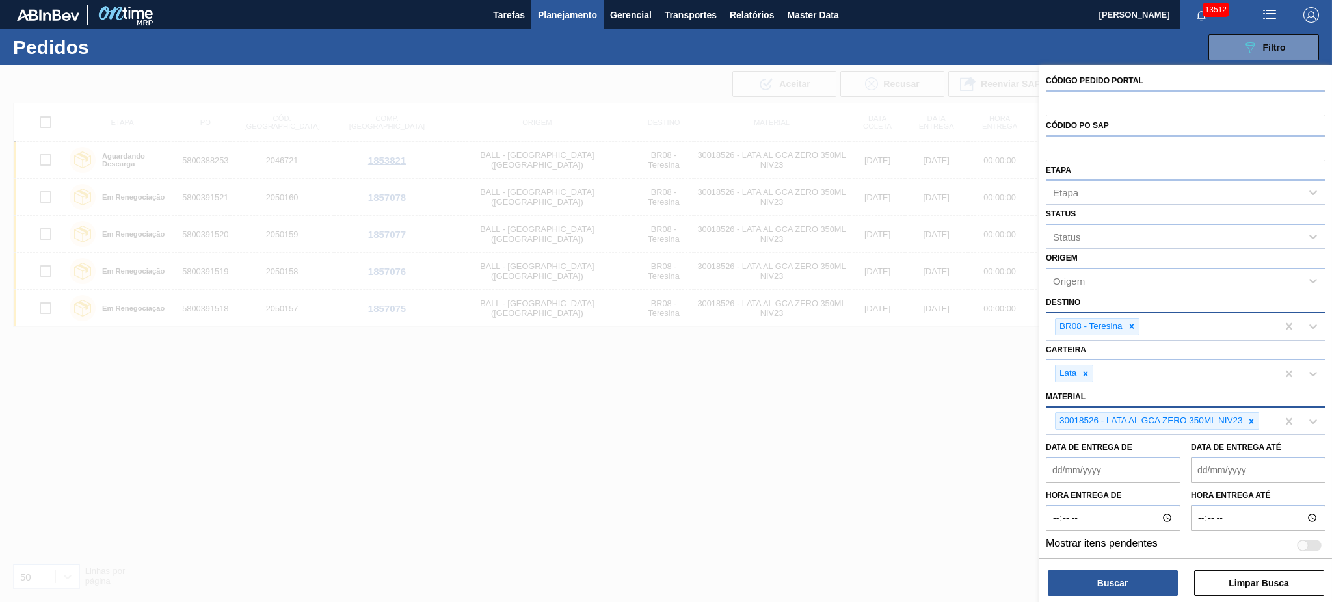
click at [1250, 421] on icon at bounding box center [1251, 421] width 9 height 9
paste input "30012399"
type input "30012399"
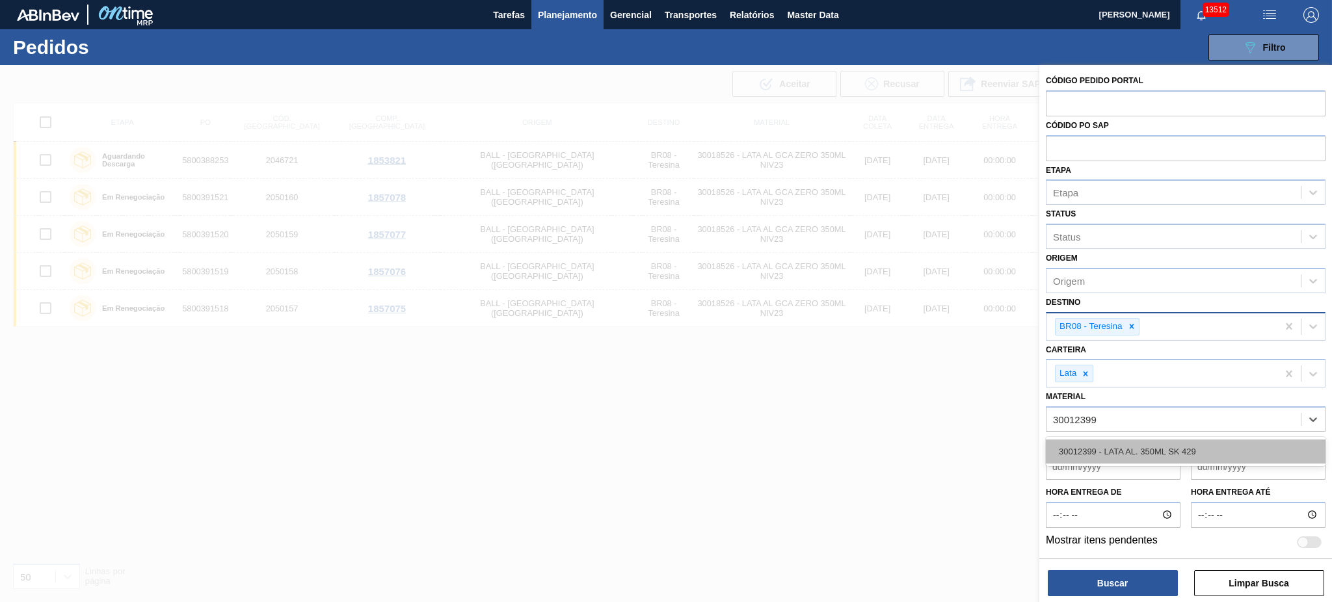
click at [1156, 448] on div "30012399 - LATA AL. 350ML SK 429" at bounding box center [1186, 452] width 280 height 24
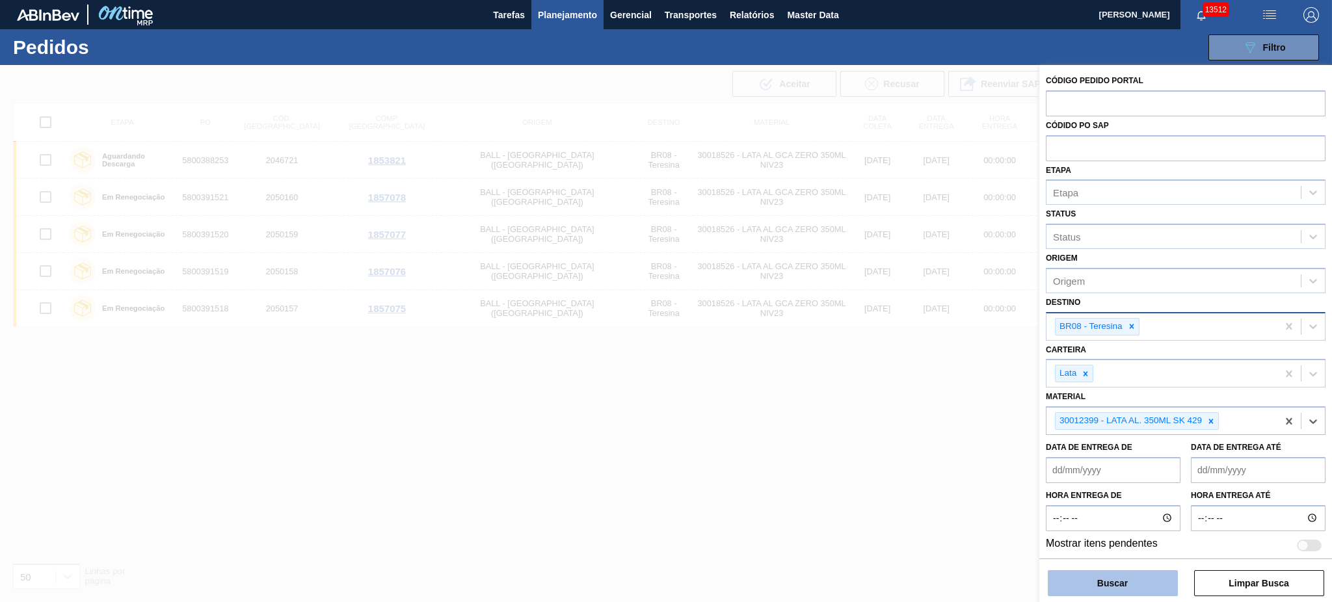
click at [1125, 578] on button "Buscar" at bounding box center [1113, 583] width 130 height 26
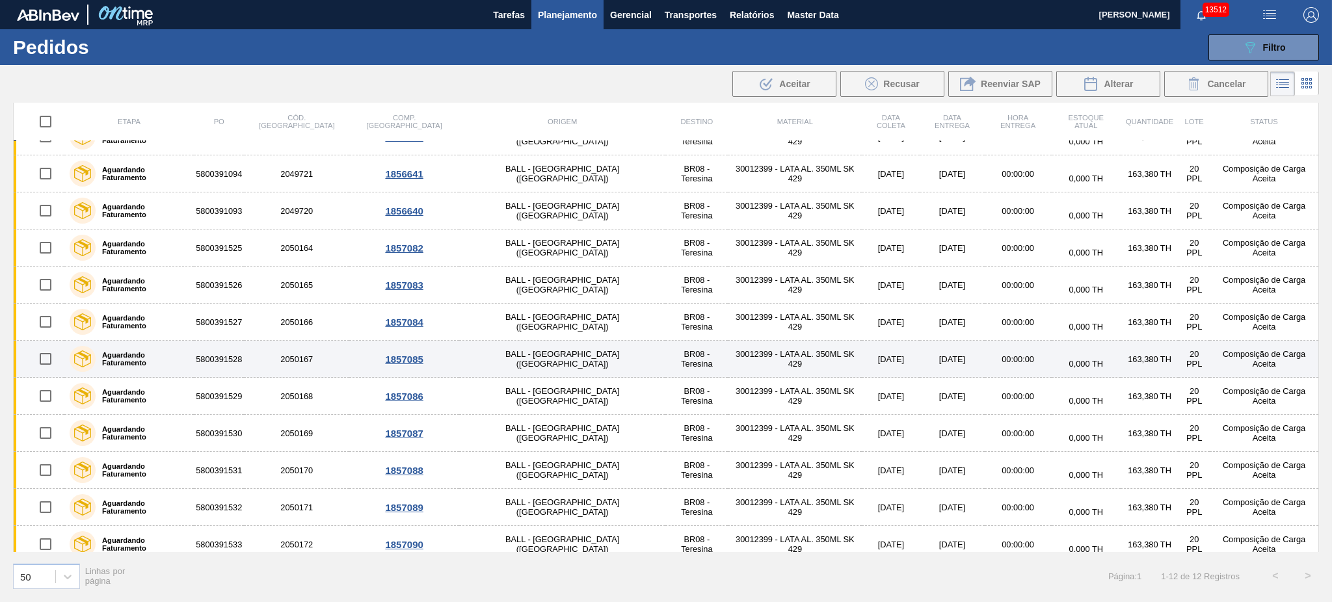
scroll to position [34, 0]
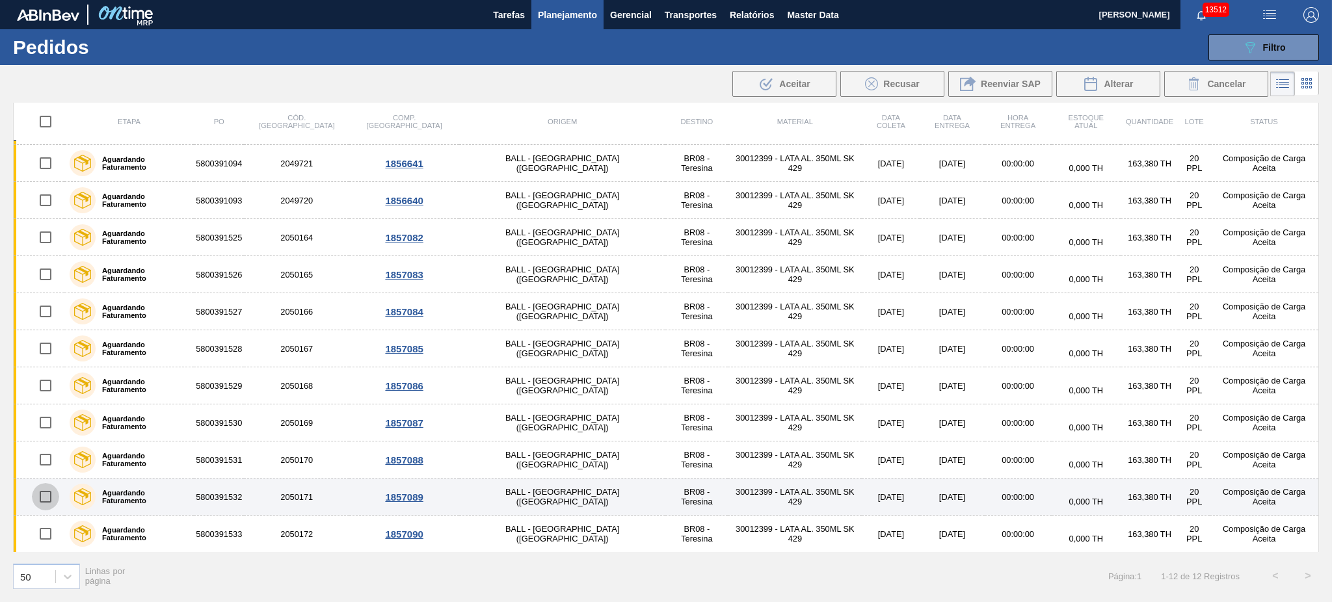
click at [52, 500] on input "checkbox" at bounding box center [45, 496] width 27 height 27
checkbox input "true"
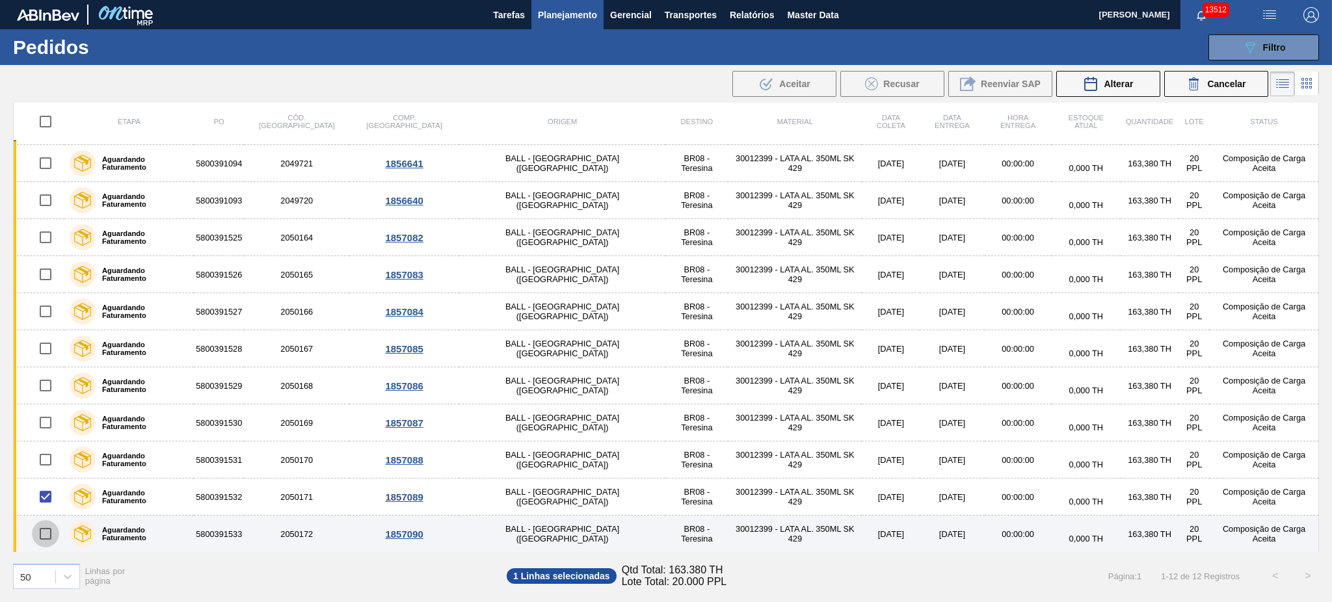
click at [54, 536] on input "checkbox" at bounding box center [45, 533] width 27 height 27
checkbox input "true"
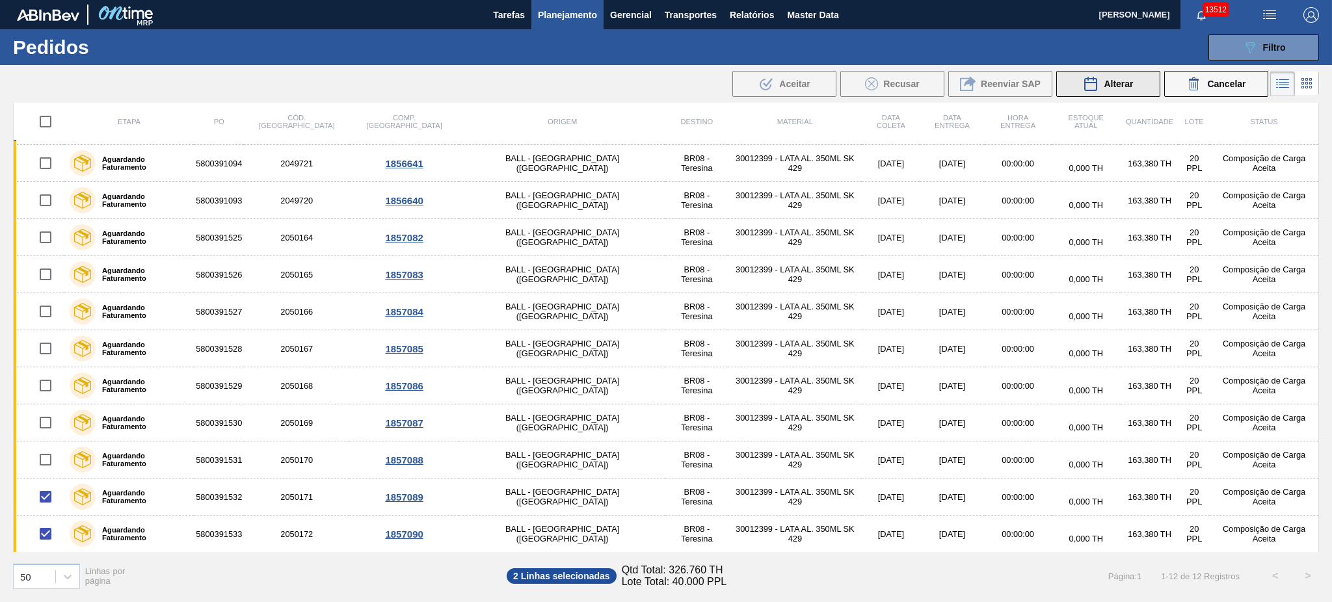
click at [1109, 73] on button "Alterar" at bounding box center [1108, 84] width 104 height 26
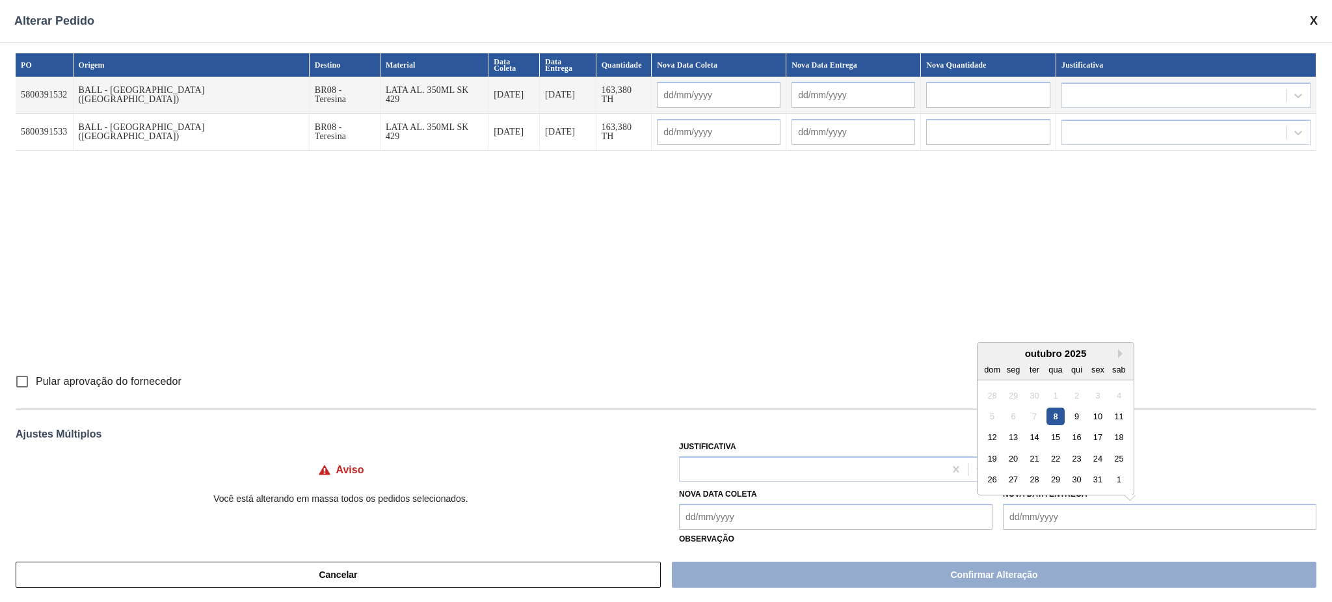
click at [1028, 518] on Entrega "Nova Data Entrega" at bounding box center [1160, 517] width 314 height 26
click at [1055, 436] on div "15" at bounding box center [1056, 438] width 18 height 18
type Entrega "15/10/2025"
type input "12/10/2025"
type input "15/10/2025"
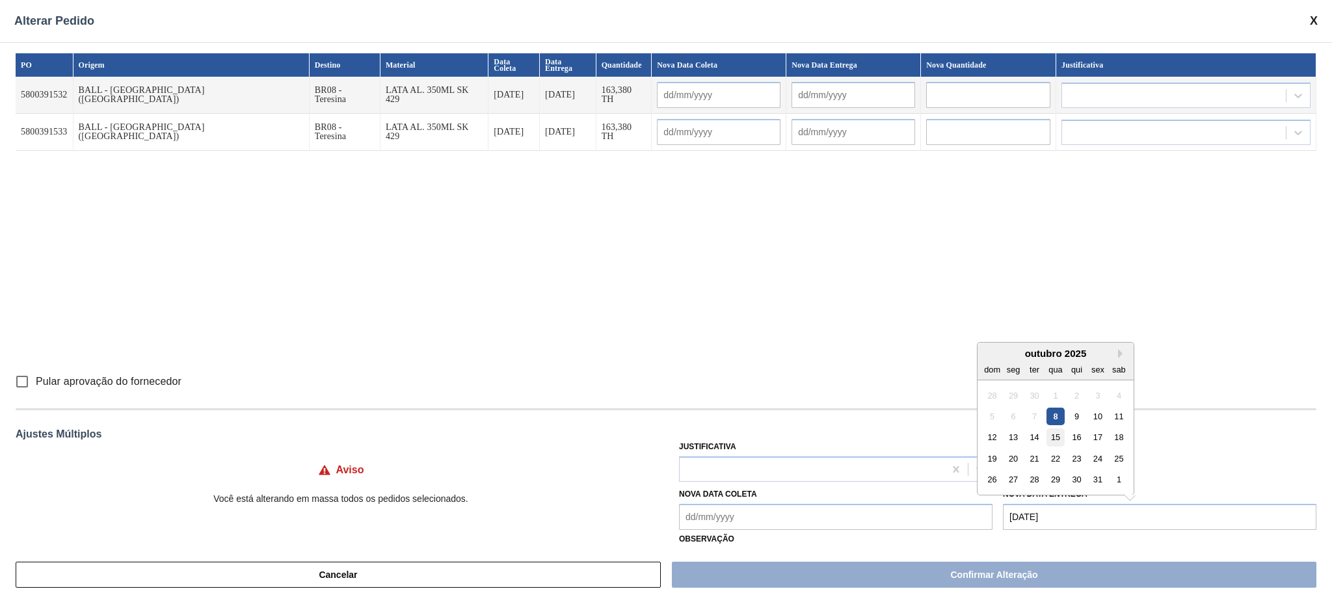
type input "12/10/2025"
type input "15/10/2025"
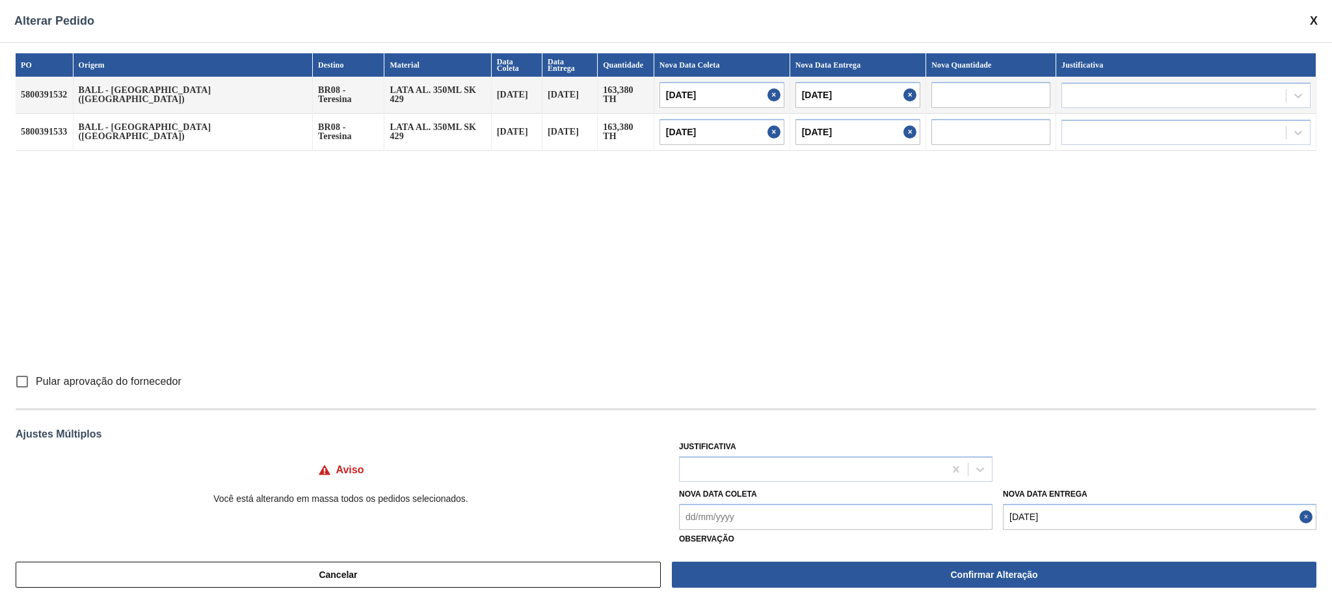
click at [833, 483] on div "Nova Data Coleta Nova Data Entrega 15/10/2025" at bounding box center [998, 506] width 648 height 48
click at [818, 470] on div at bounding box center [812, 469] width 265 height 19
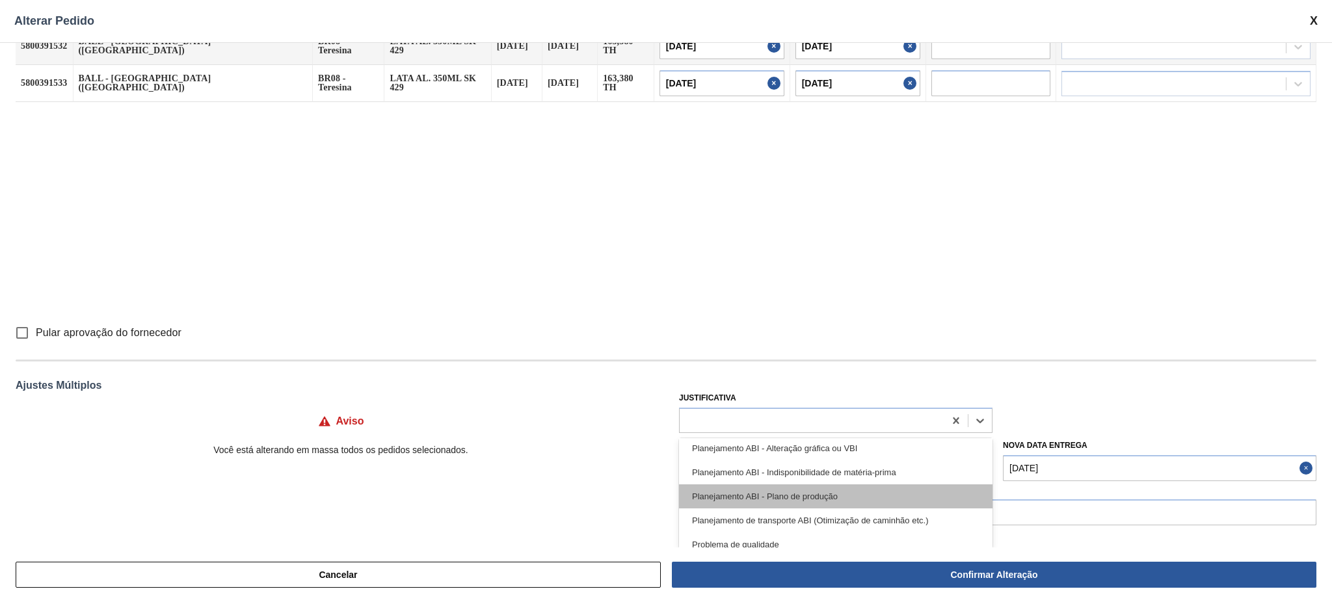
click at [855, 496] on div "Planejamento ABI - Plano de produção" at bounding box center [836, 497] width 314 height 24
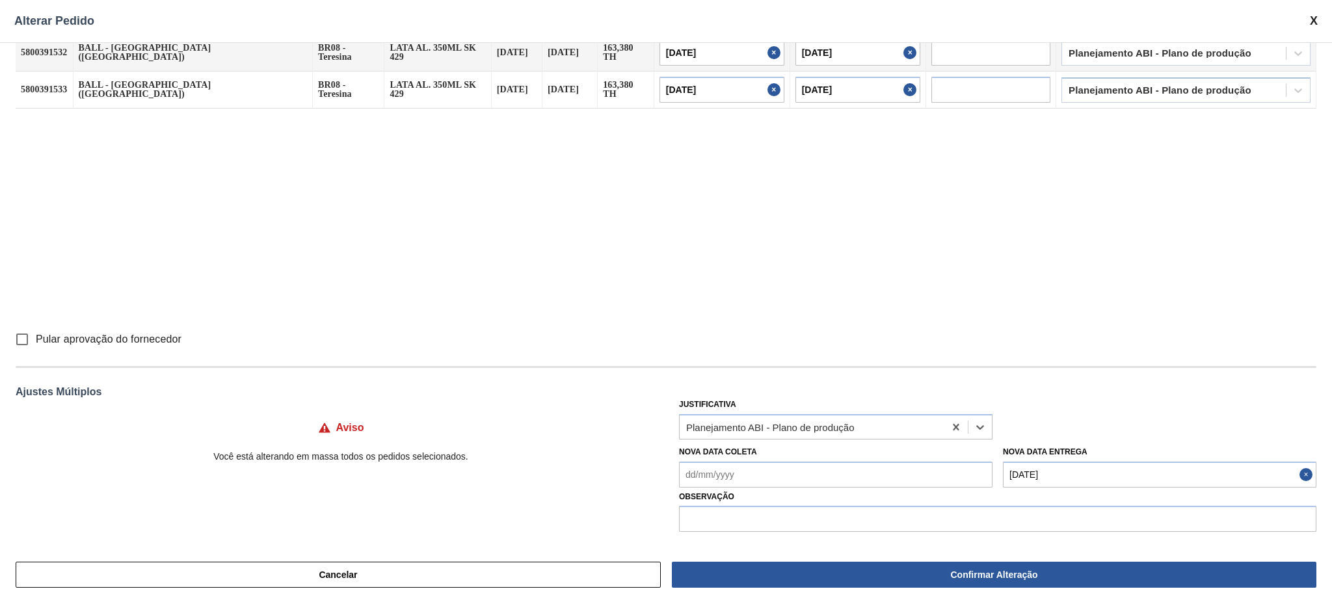
scroll to position [42, 0]
click at [809, 517] on input "text" at bounding box center [997, 519] width 637 height 26
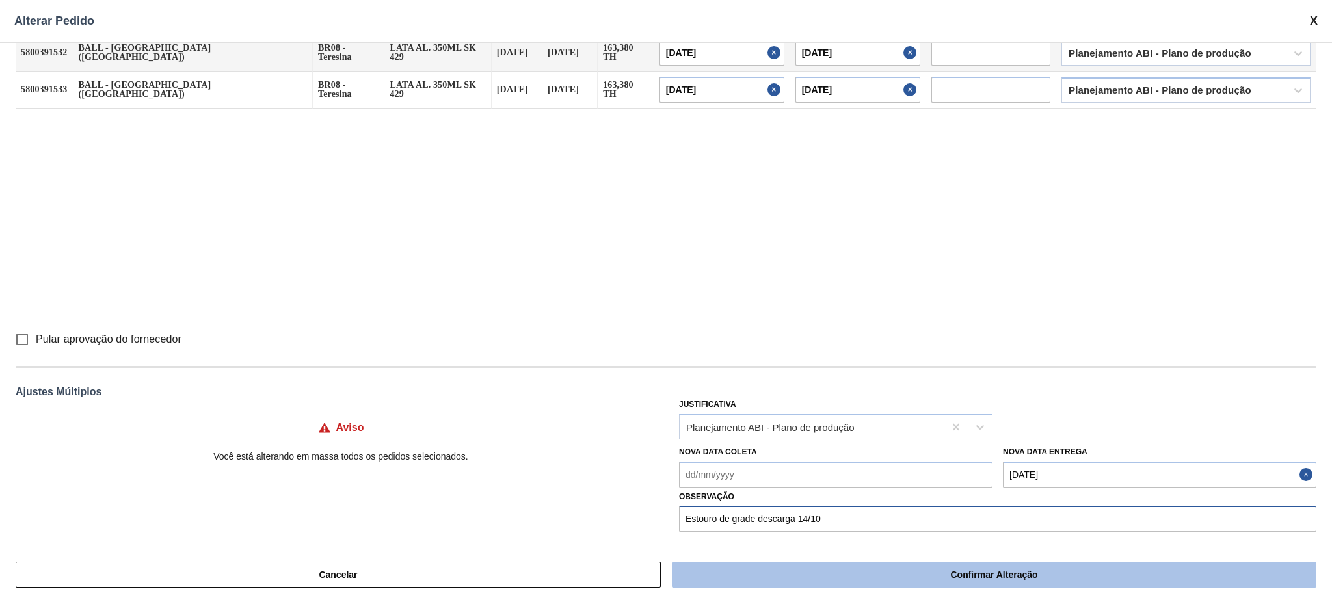
type input "Estouro de grade descarga 14/10"
click at [889, 572] on button "Confirmar Alteração" at bounding box center [994, 575] width 645 height 26
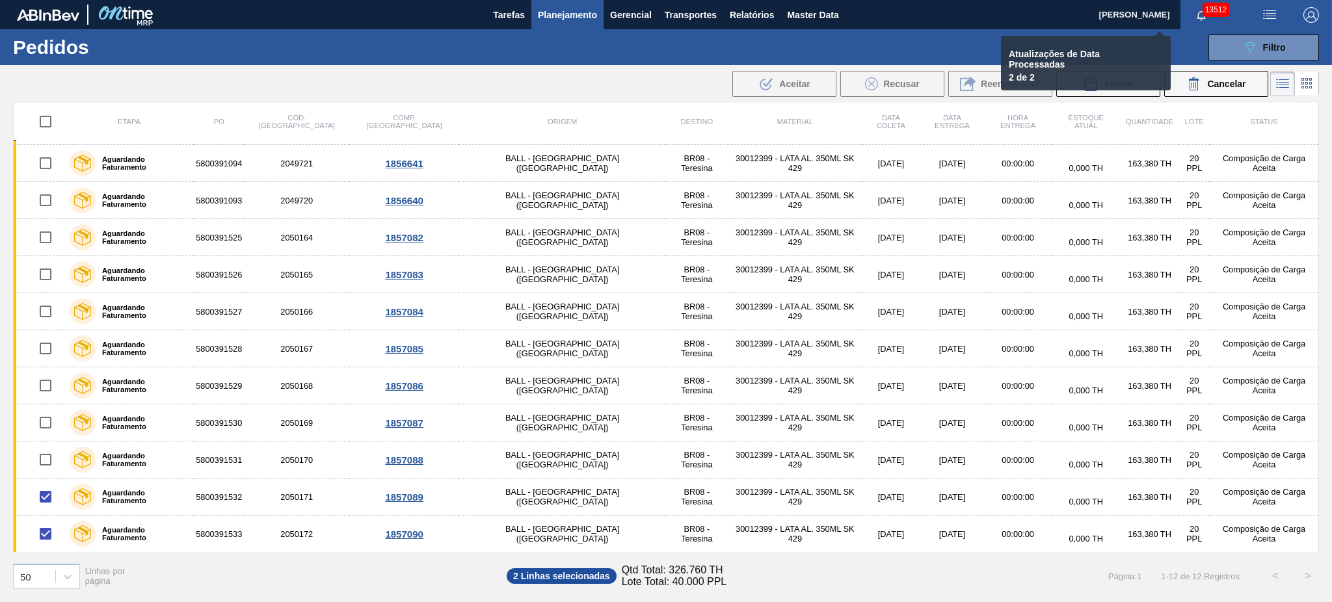
checkbox input "false"
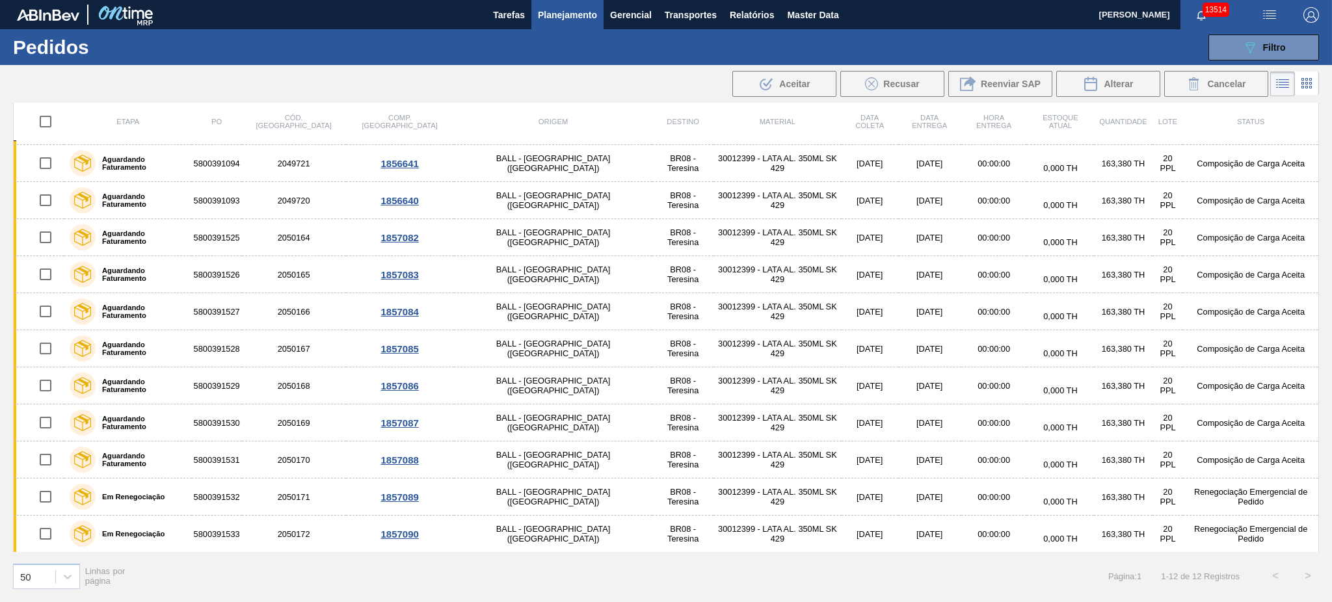
click at [556, 17] on span "Planejamento" at bounding box center [567, 15] width 59 height 16
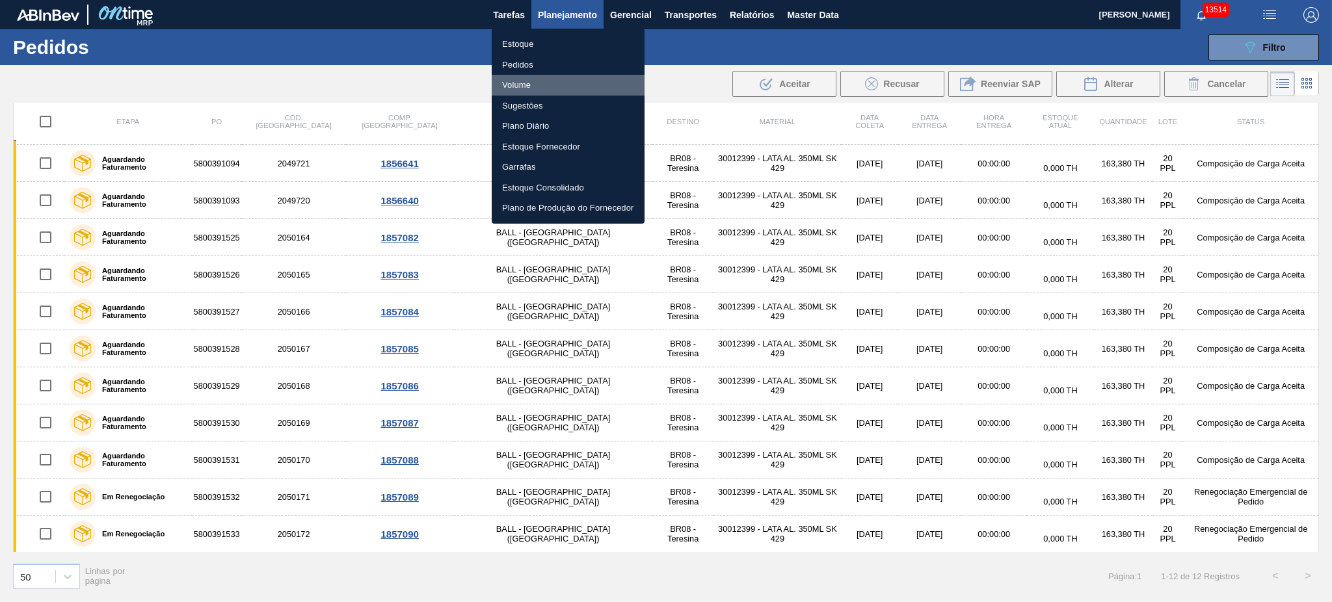
click at [520, 78] on li "Volume" at bounding box center [568, 85] width 153 height 21
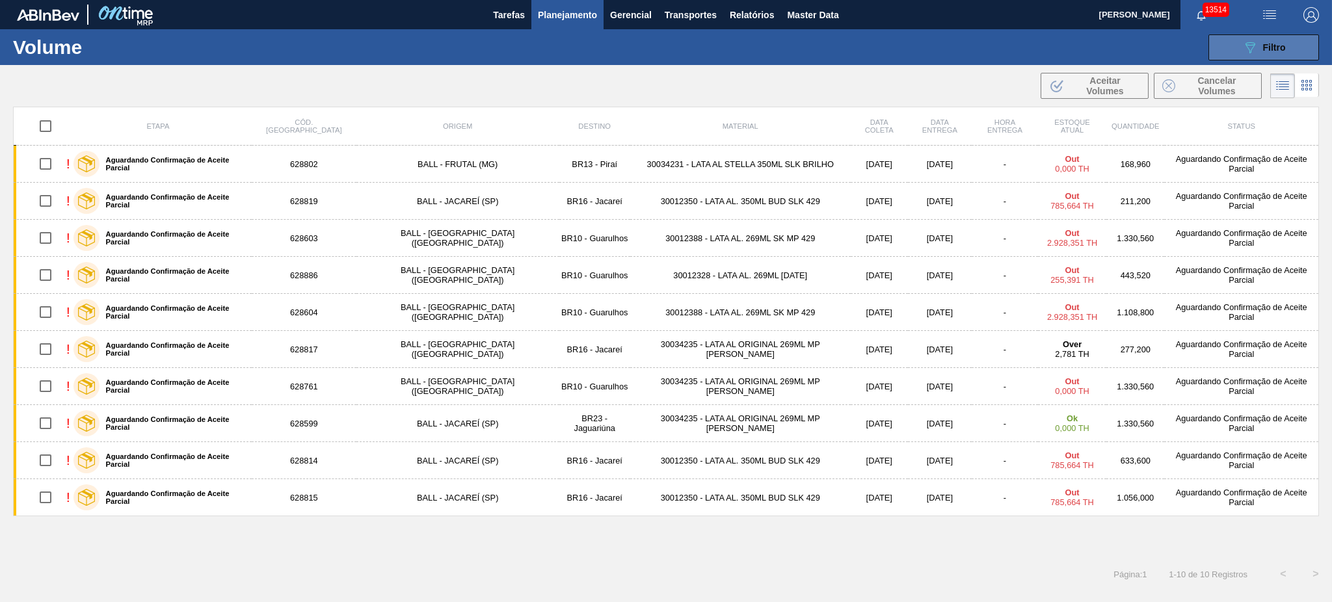
click at [1226, 46] on button "089F7B8B-B2A5-4AFE-B5C0-19BA573D28AC Filtro" at bounding box center [1264, 47] width 111 height 26
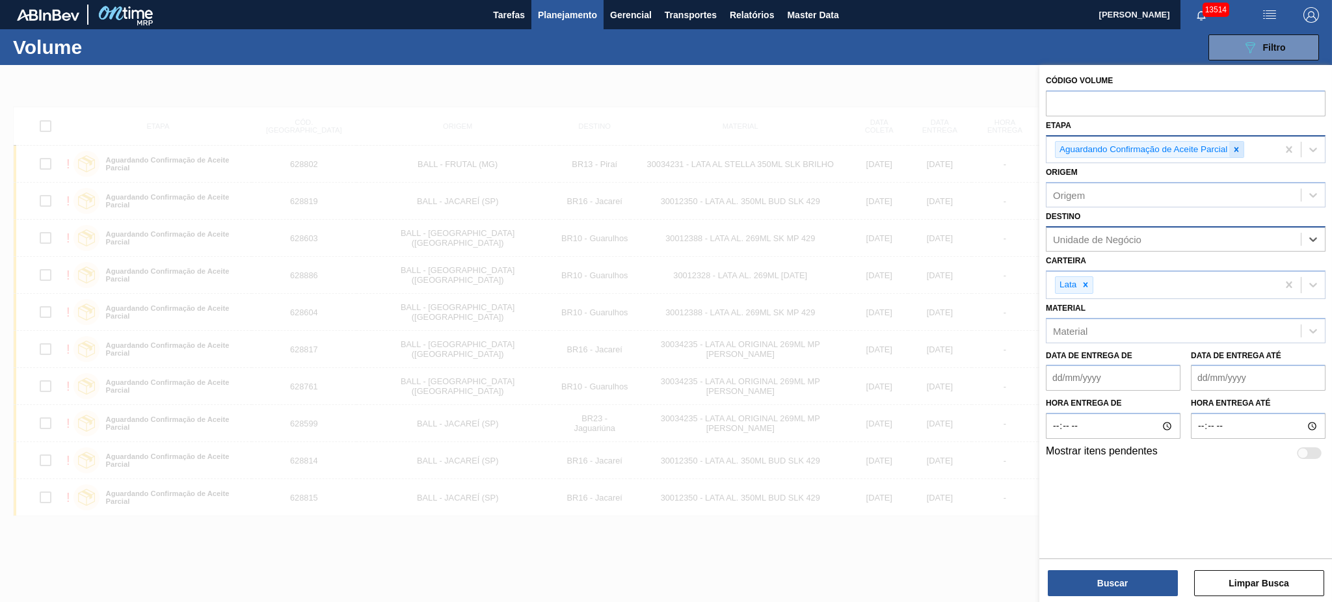
click at [1235, 147] on icon at bounding box center [1237, 149] width 5 height 5
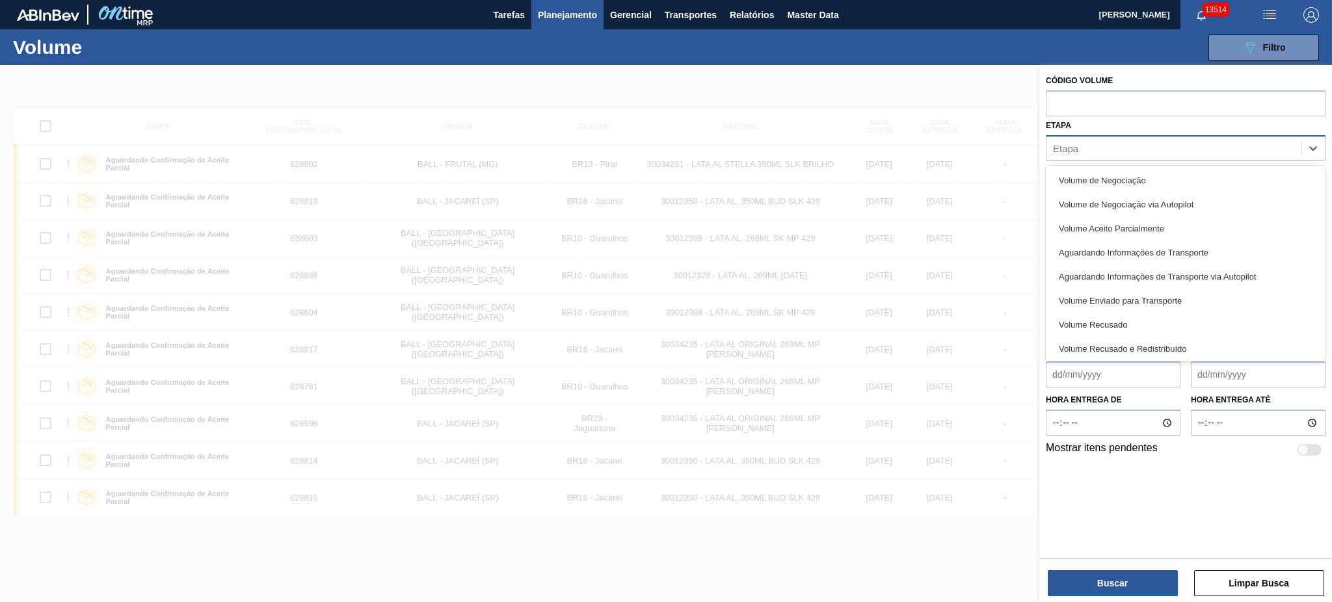
click at [1221, 147] on div "Etapa" at bounding box center [1174, 148] width 254 height 19
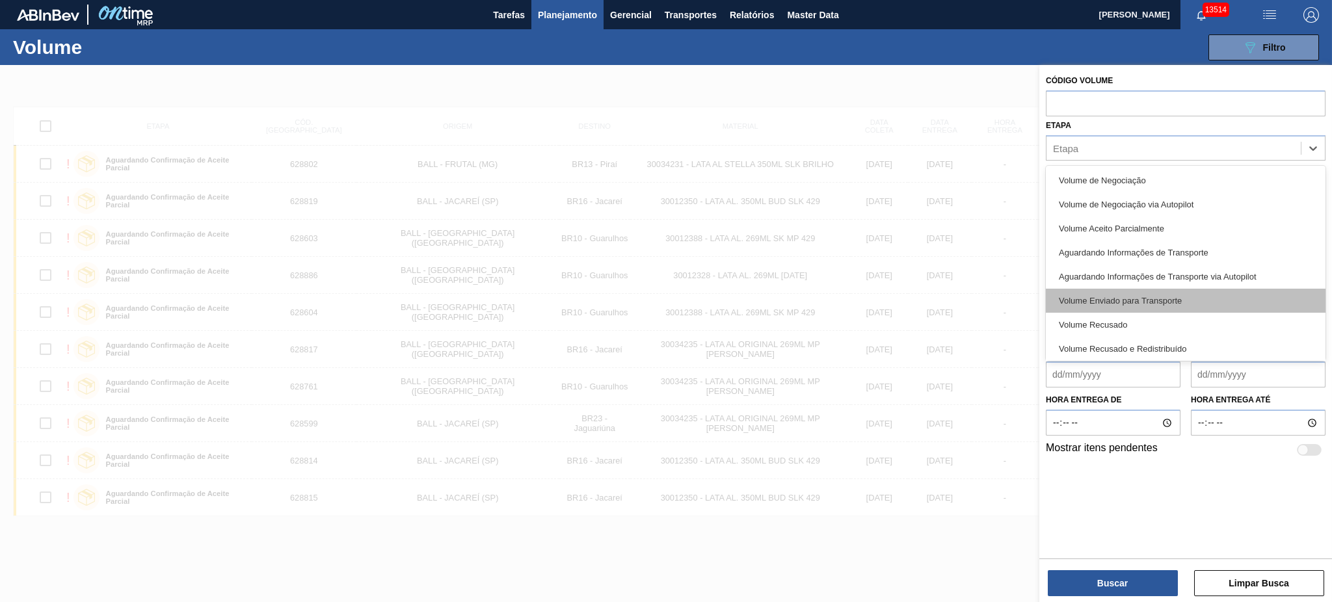
click at [1164, 299] on div "Volume Enviado para Transporte" at bounding box center [1186, 301] width 280 height 24
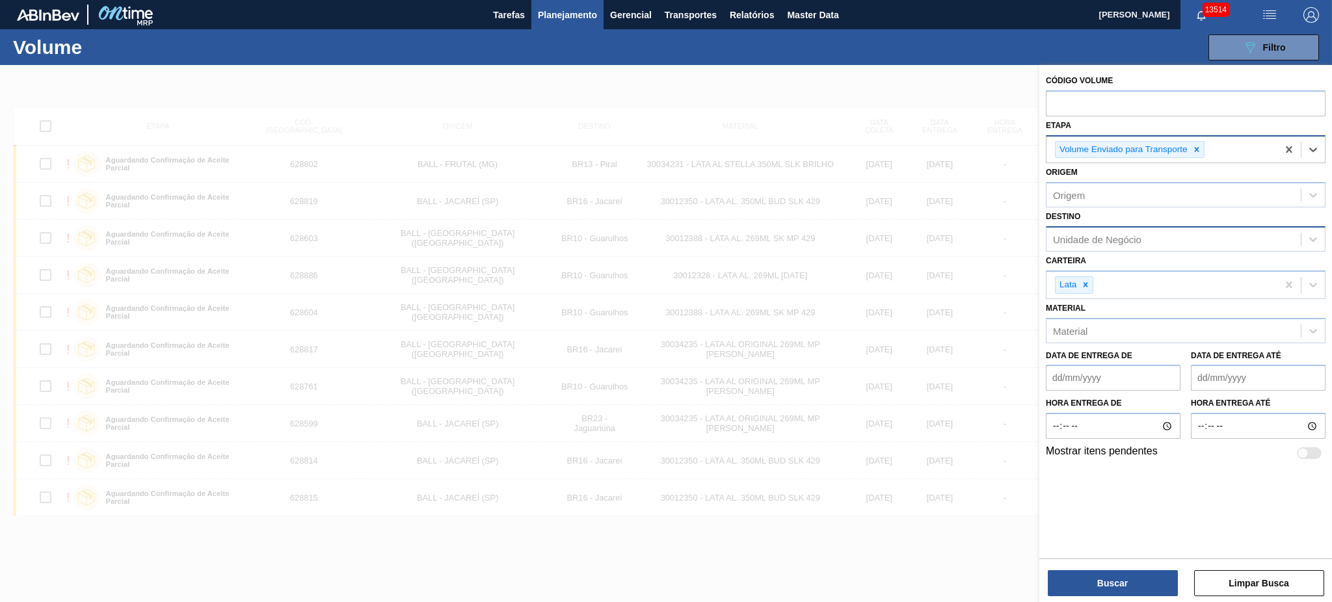
click at [1253, 141] on div "Volume Enviado para Transporte" at bounding box center [1162, 150] width 231 height 27
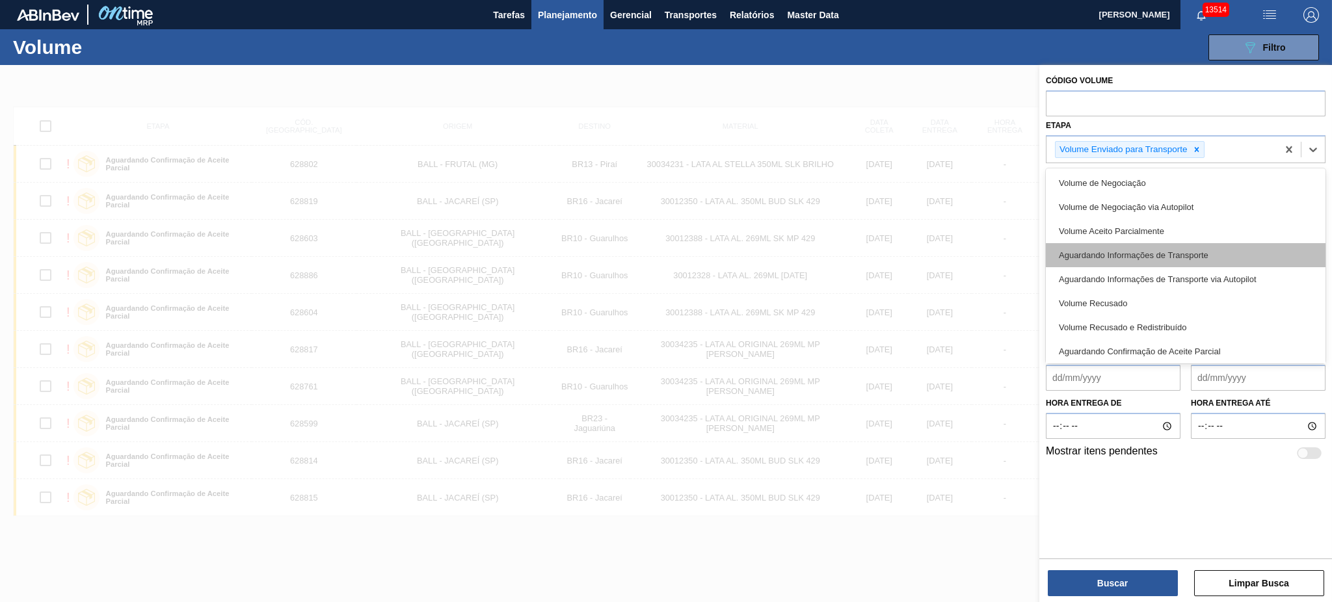
click at [1195, 263] on div "Aguardando Informações de Transporte" at bounding box center [1186, 255] width 280 height 24
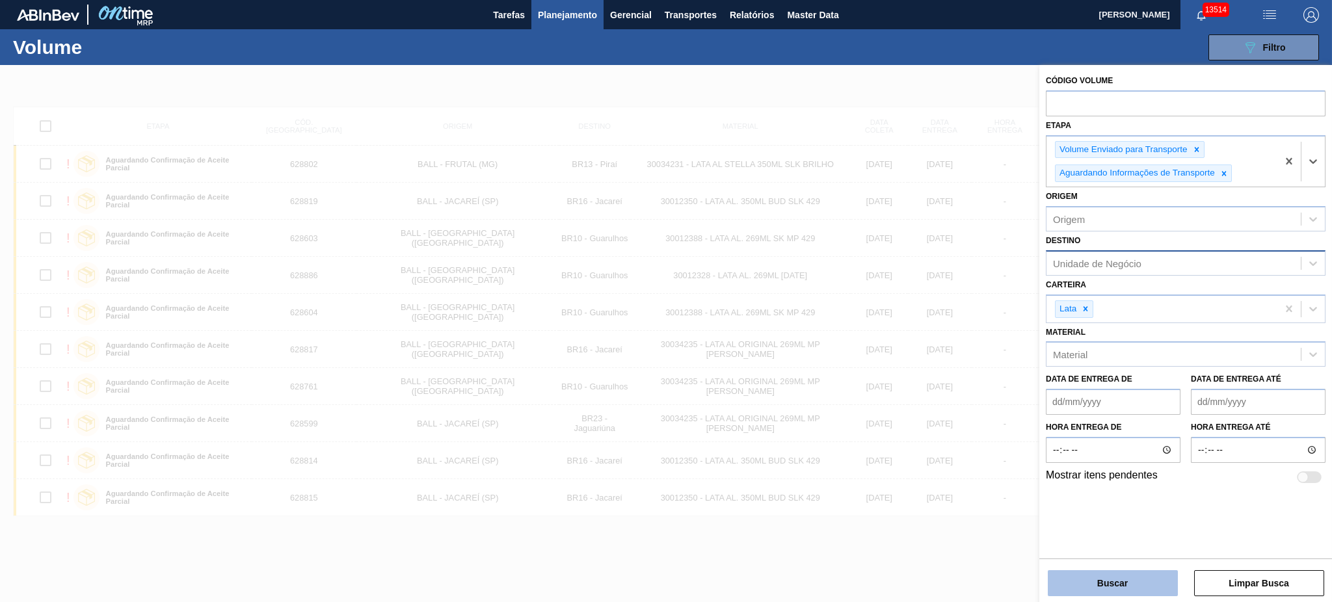
click at [1125, 580] on button "Buscar" at bounding box center [1113, 583] width 130 height 26
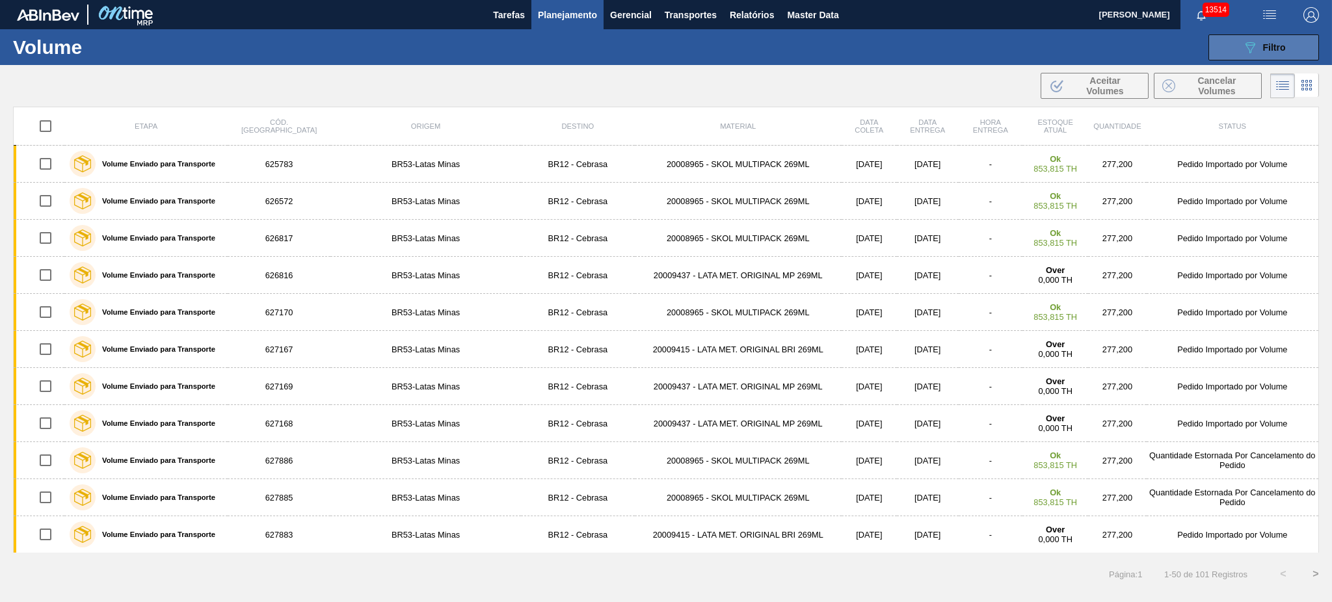
click at [1240, 51] on button "089F7B8B-B2A5-4AFE-B5C0-19BA573D28AC Filtro" at bounding box center [1264, 47] width 111 height 26
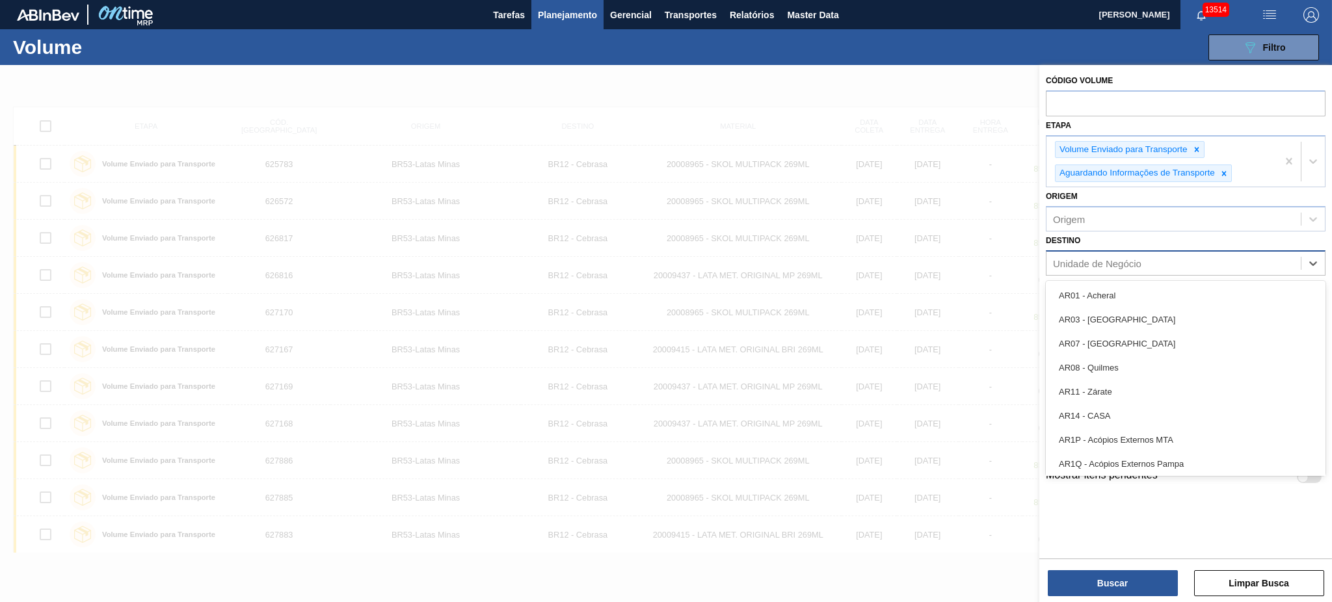
click at [1140, 260] on div "Unidade de Negócio" at bounding box center [1097, 263] width 88 height 11
type input "02"
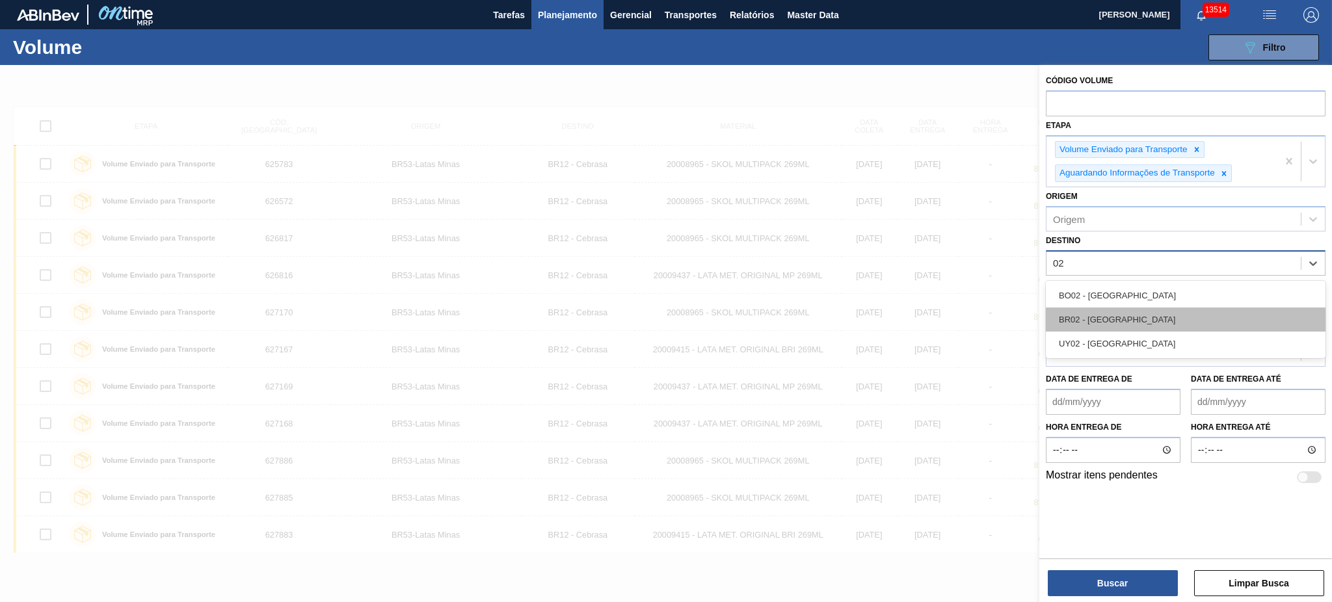
click at [1152, 313] on div "BR02 - Sergipe" at bounding box center [1186, 320] width 280 height 24
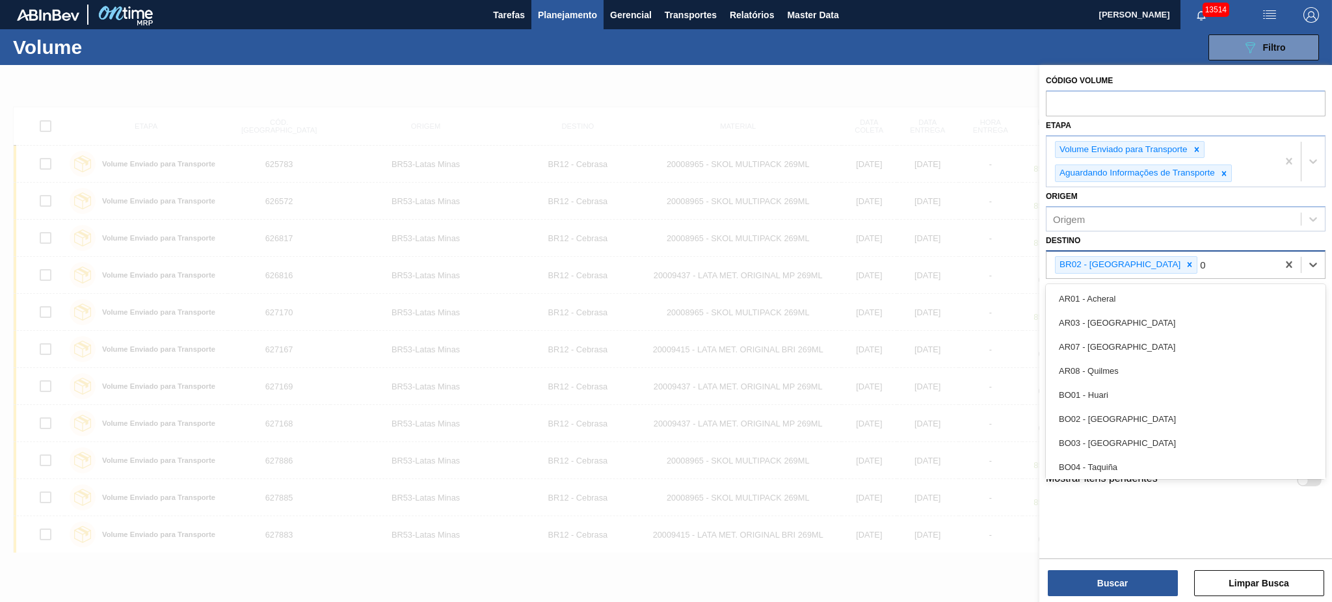
type input "04"
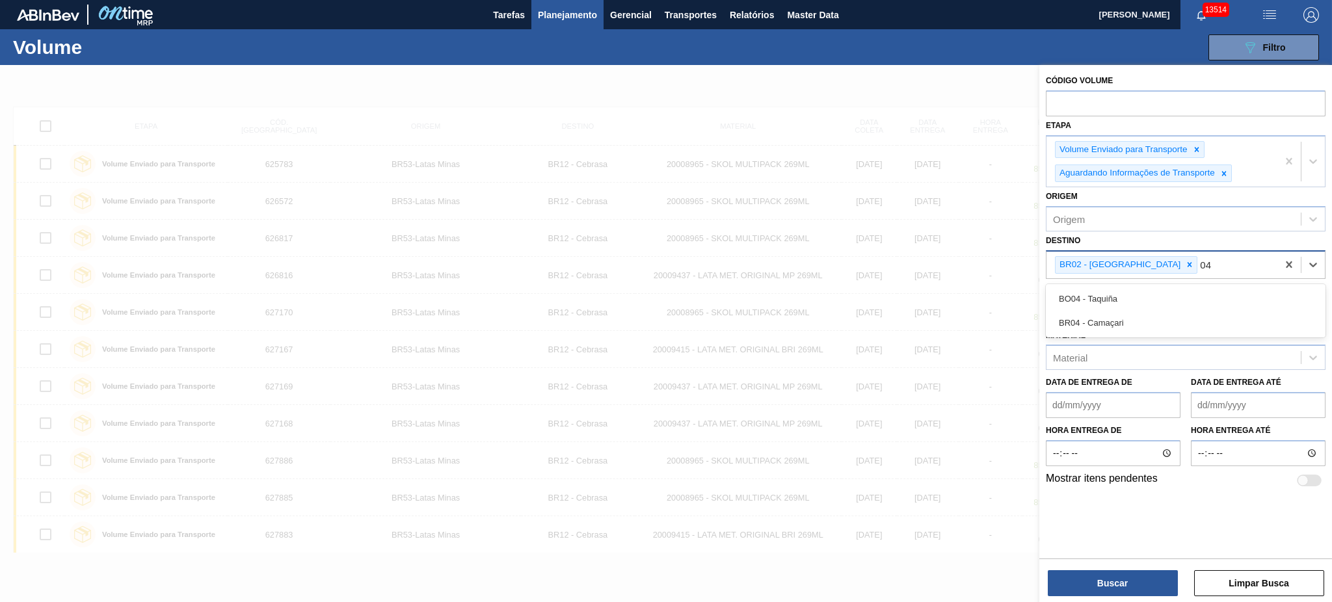
click at [1152, 313] on div "BR04 - Camaçari" at bounding box center [1186, 323] width 280 height 24
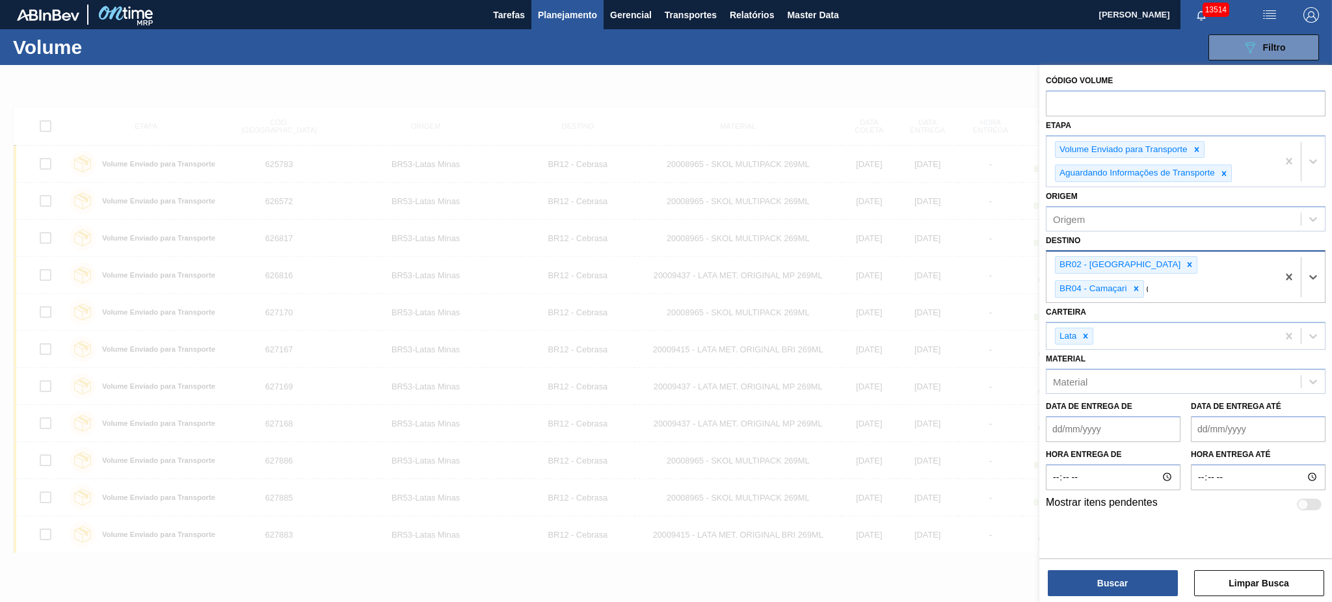
type input "08"
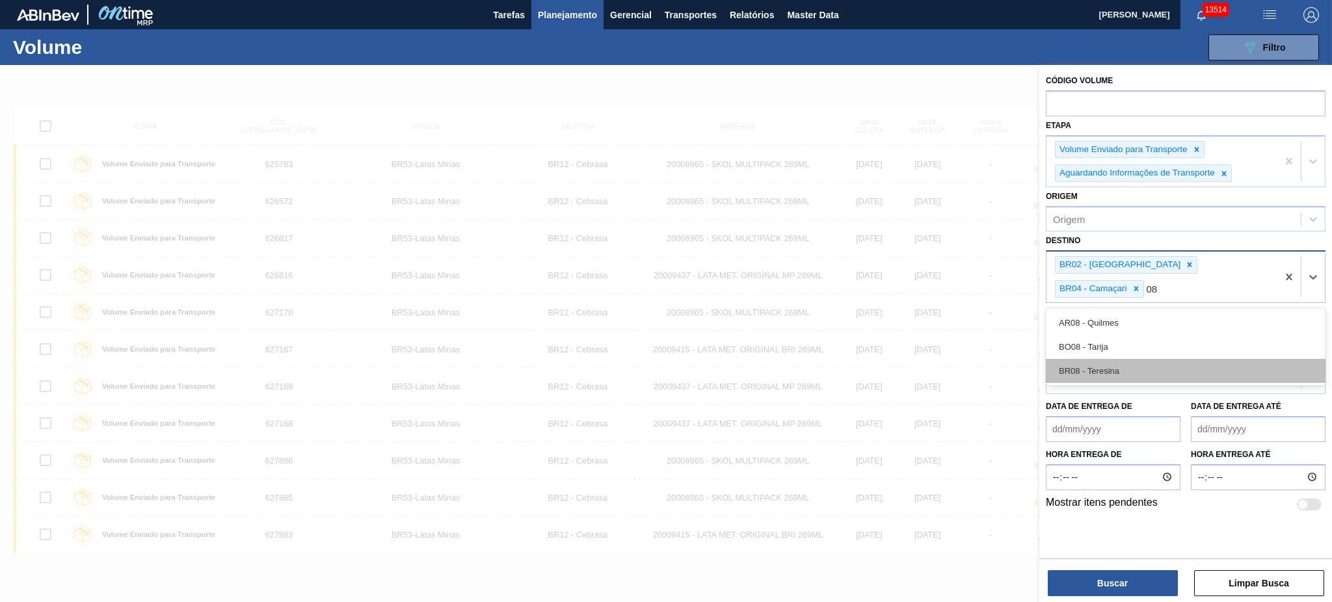
click at [1151, 359] on div "BR08 - Teresina" at bounding box center [1186, 371] width 280 height 24
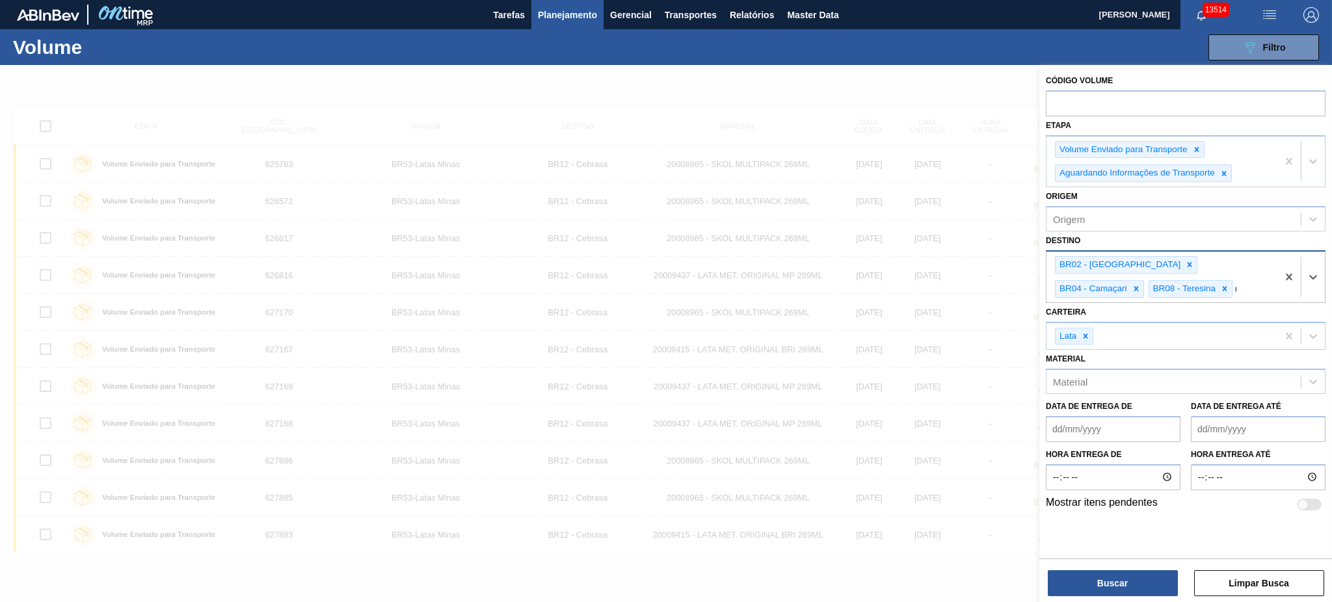
type input "03"
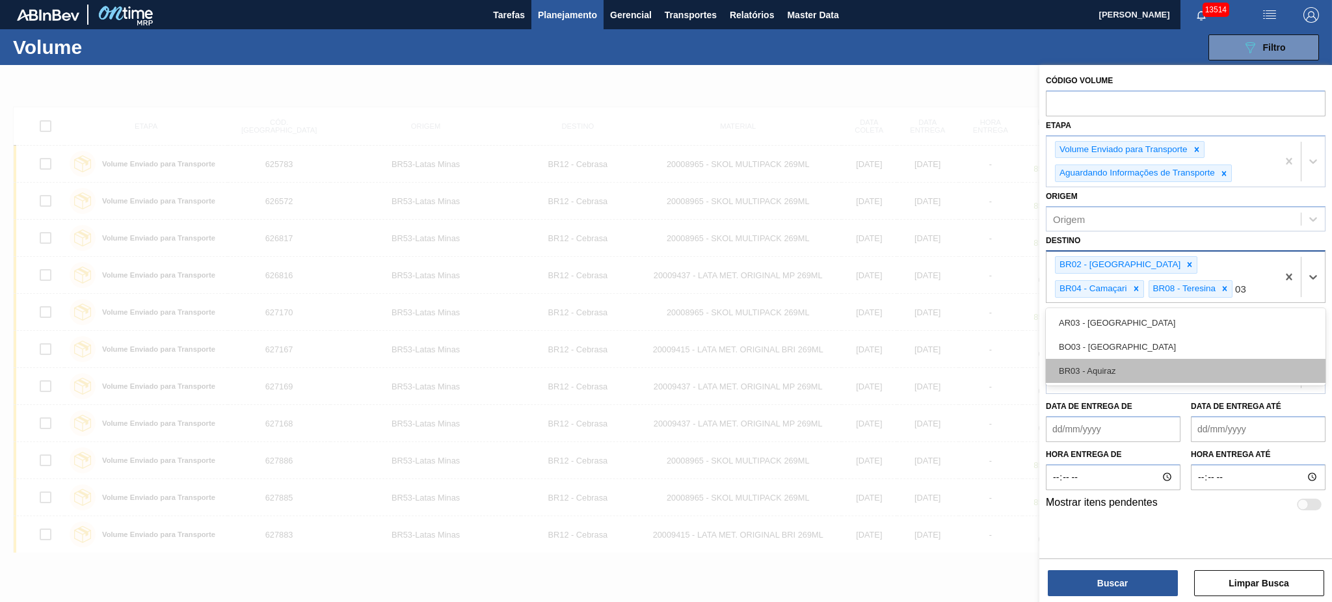
click at [1154, 371] on div "BR03 - Aquiraz" at bounding box center [1186, 371] width 280 height 24
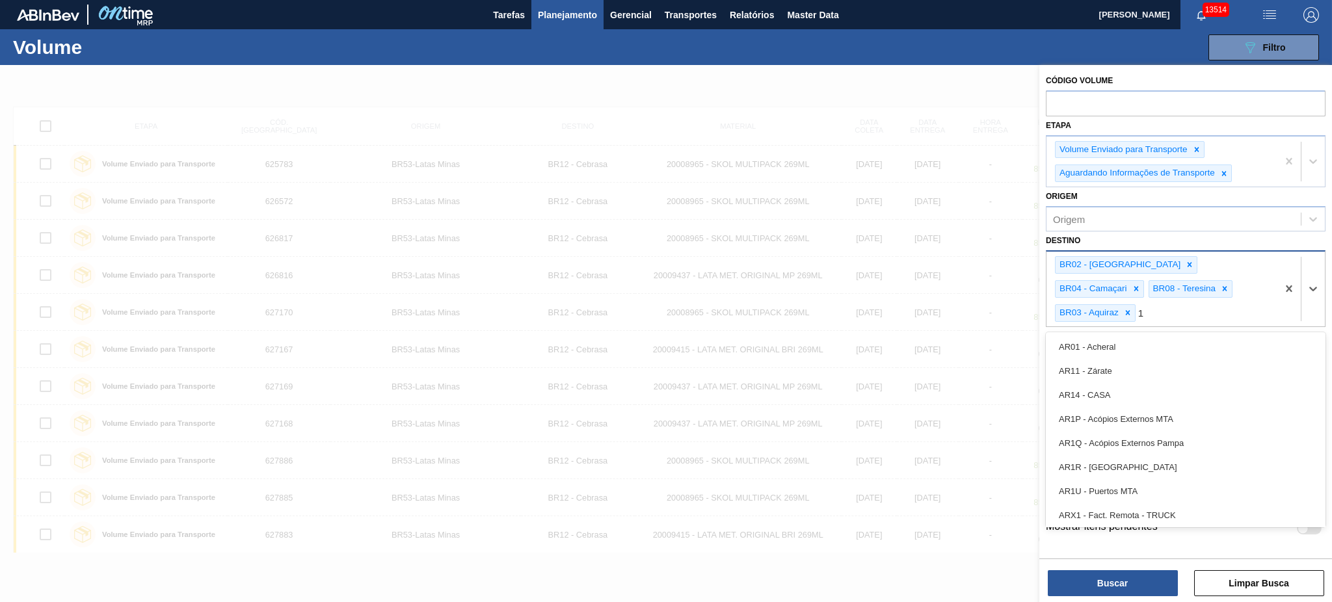
type input "11"
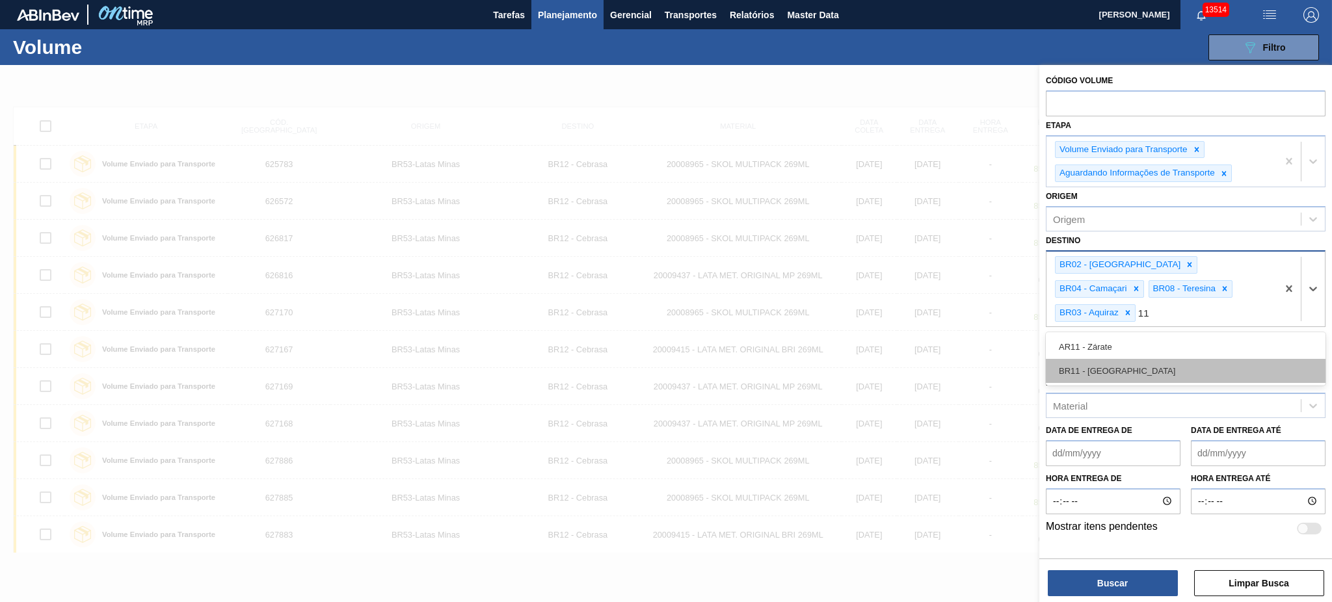
click at [1141, 359] on div "BR11 - São Luís" at bounding box center [1186, 371] width 280 height 24
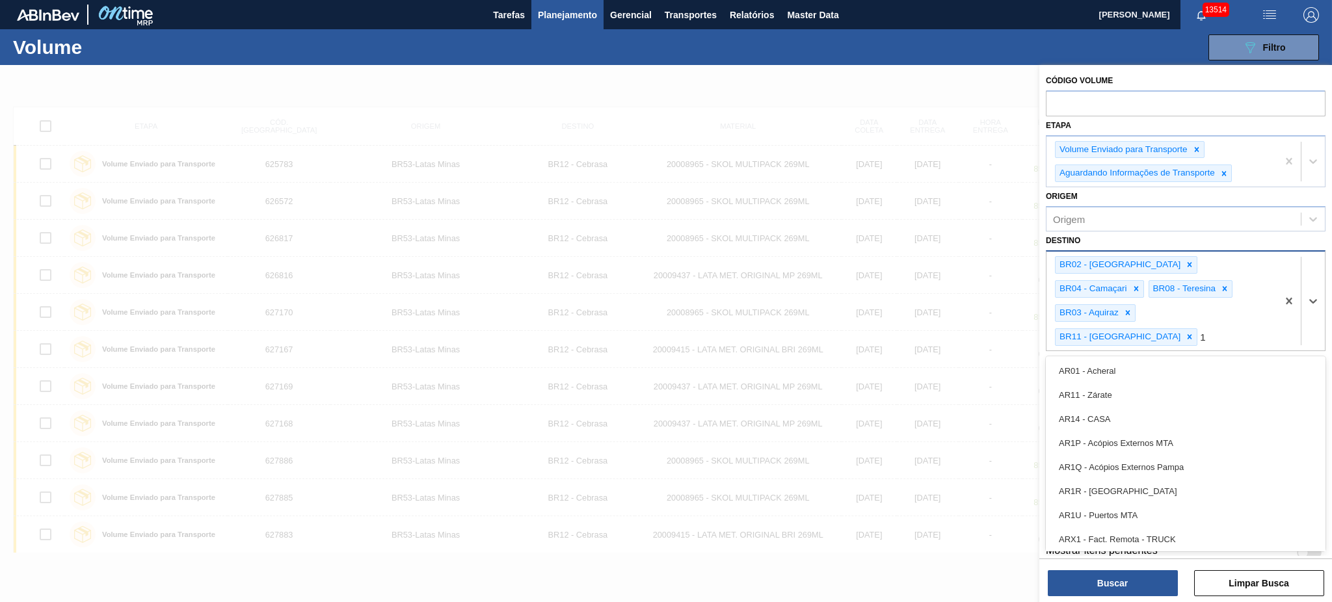
type input "18"
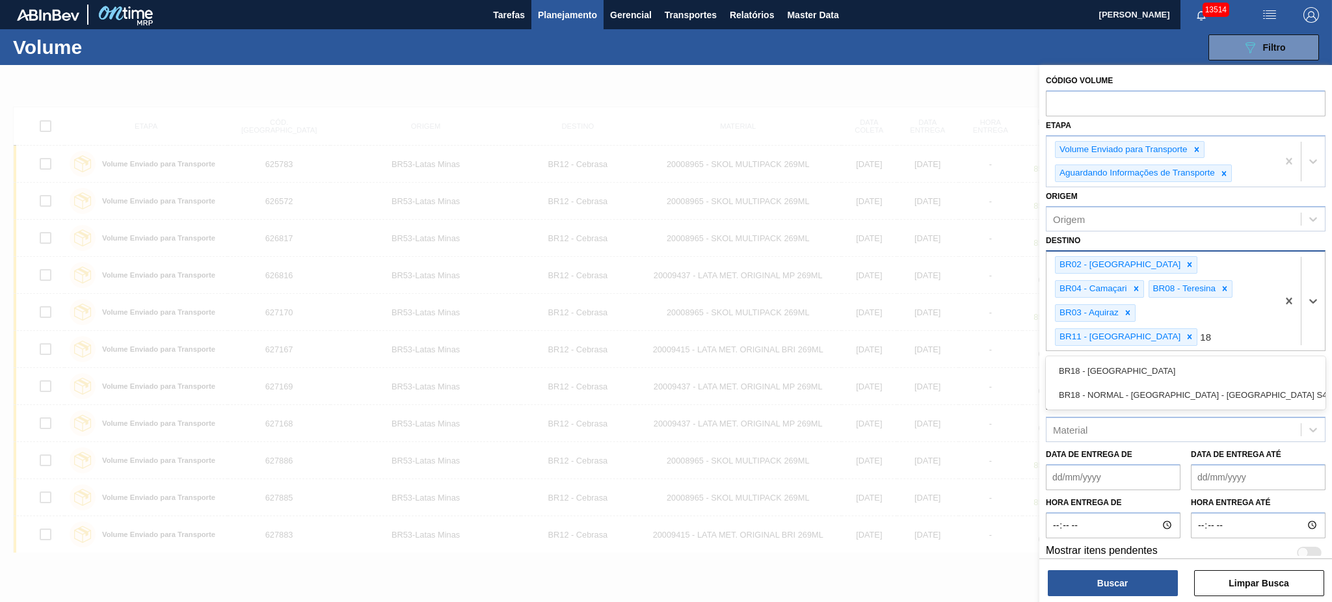
click at [1141, 359] on div "BR18 - Pernambuco" at bounding box center [1186, 371] width 280 height 24
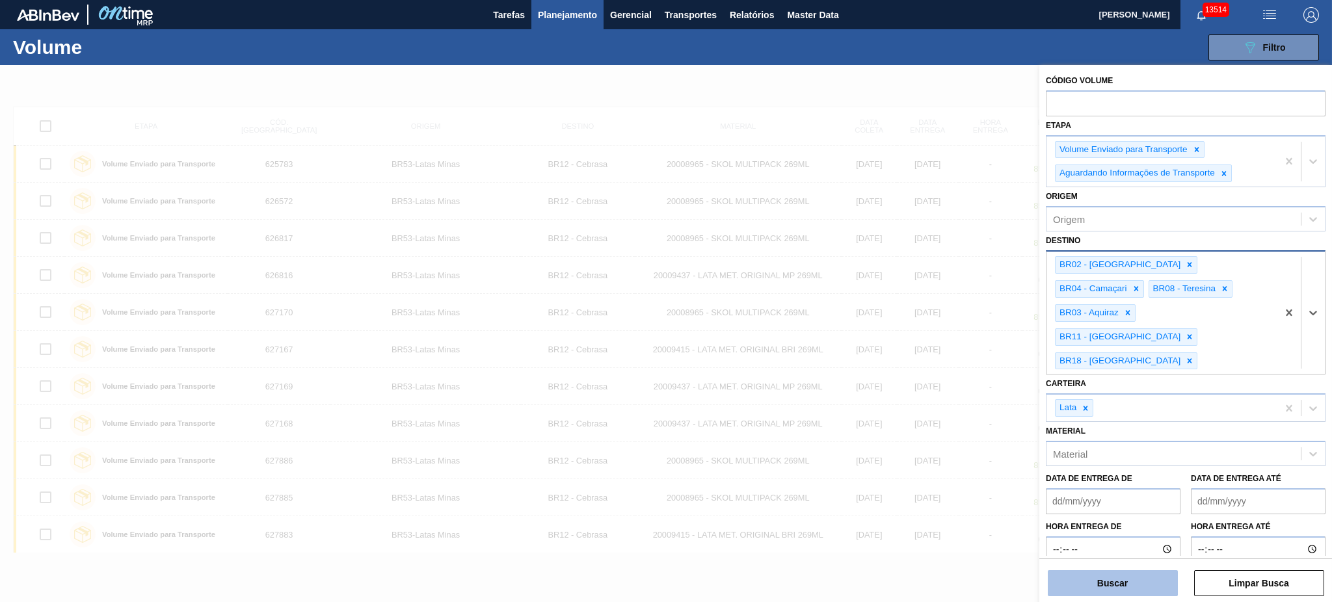
click at [1142, 571] on button "Buscar" at bounding box center [1113, 583] width 130 height 26
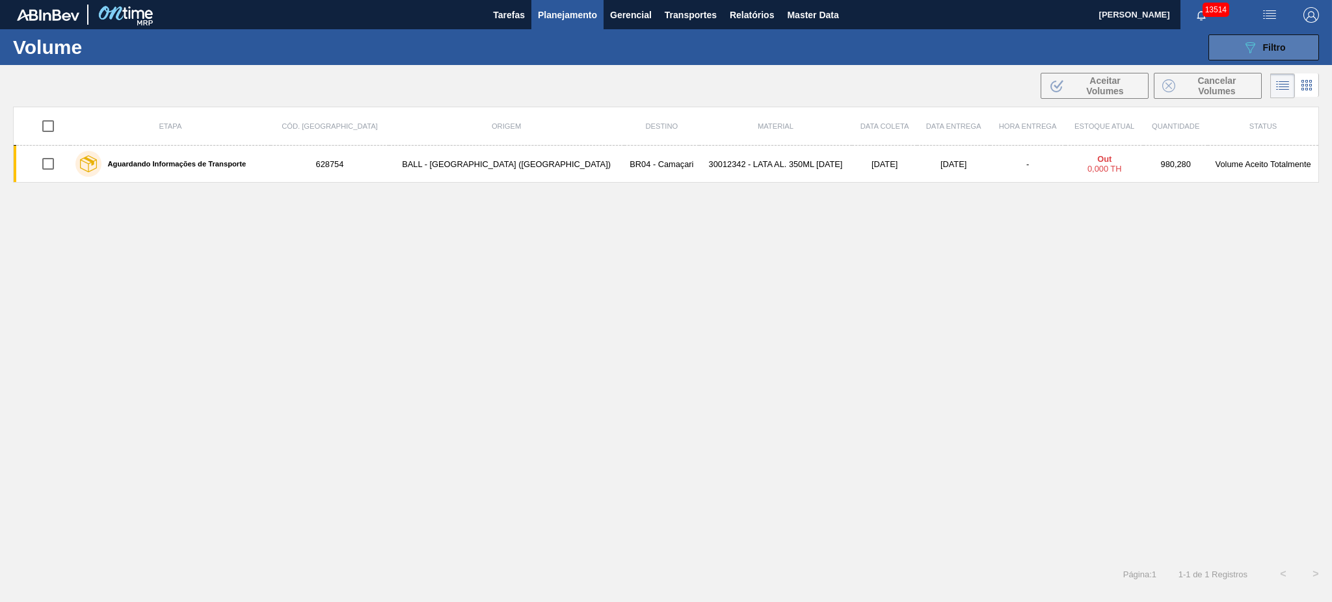
click at [1271, 44] on span "Filtro" at bounding box center [1274, 47] width 23 height 10
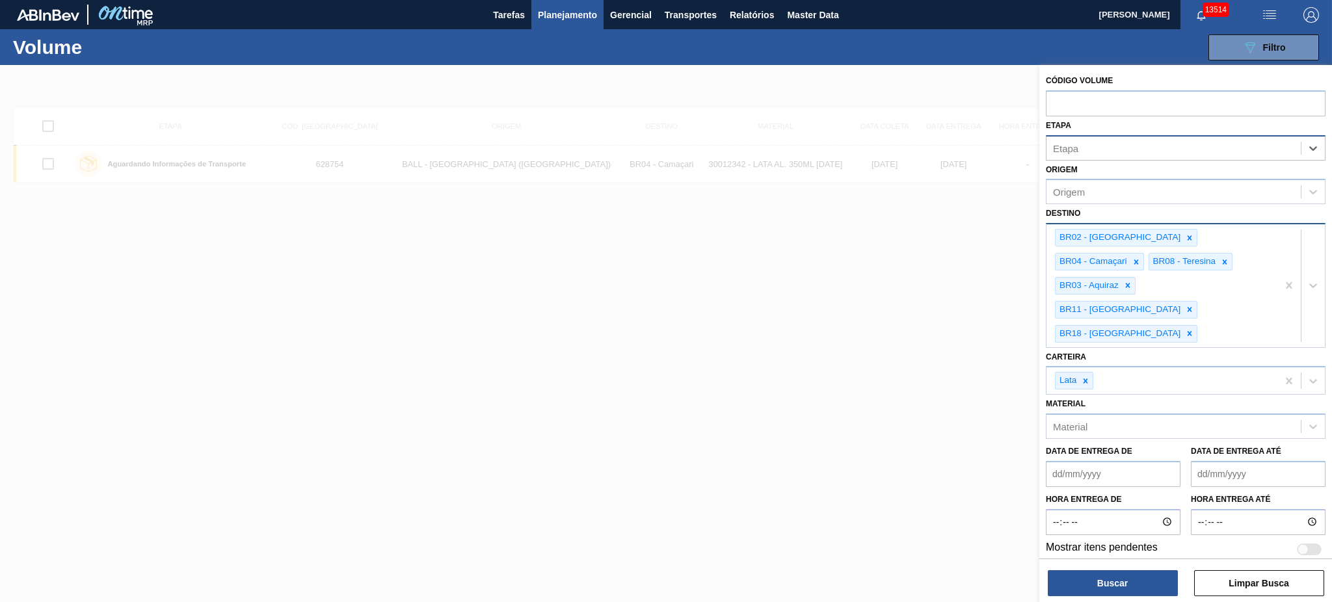
click at [1209, 152] on div "Etapa" at bounding box center [1174, 148] width 254 height 19
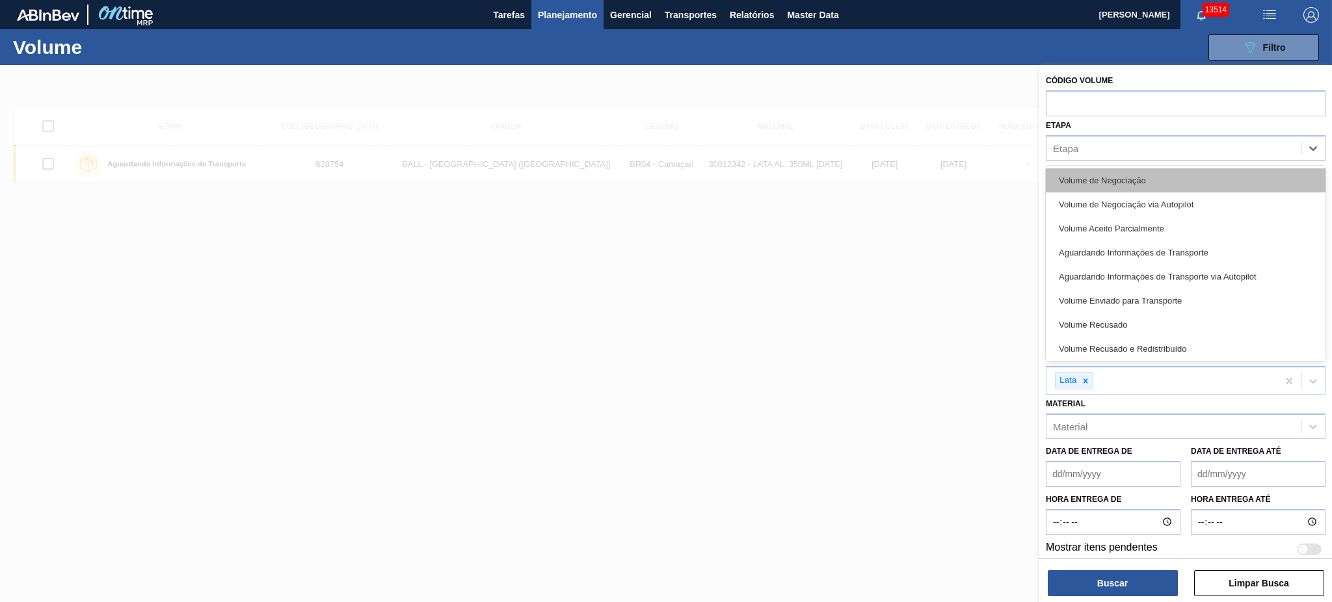
click at [1191, 172] on div "Volume de Negociação" at bounding box center [1186, 180] width 280 height 24
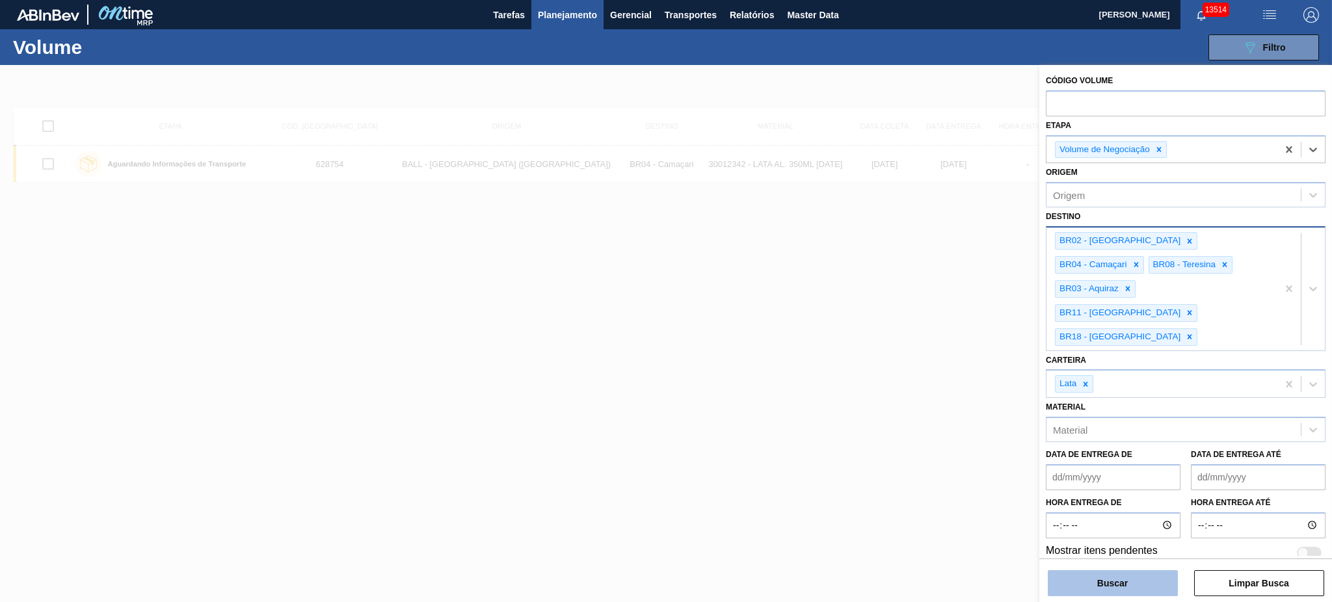
click at [1147, 580] on button "Buscar" at bounding box center [1113, 583] width 130 height 26
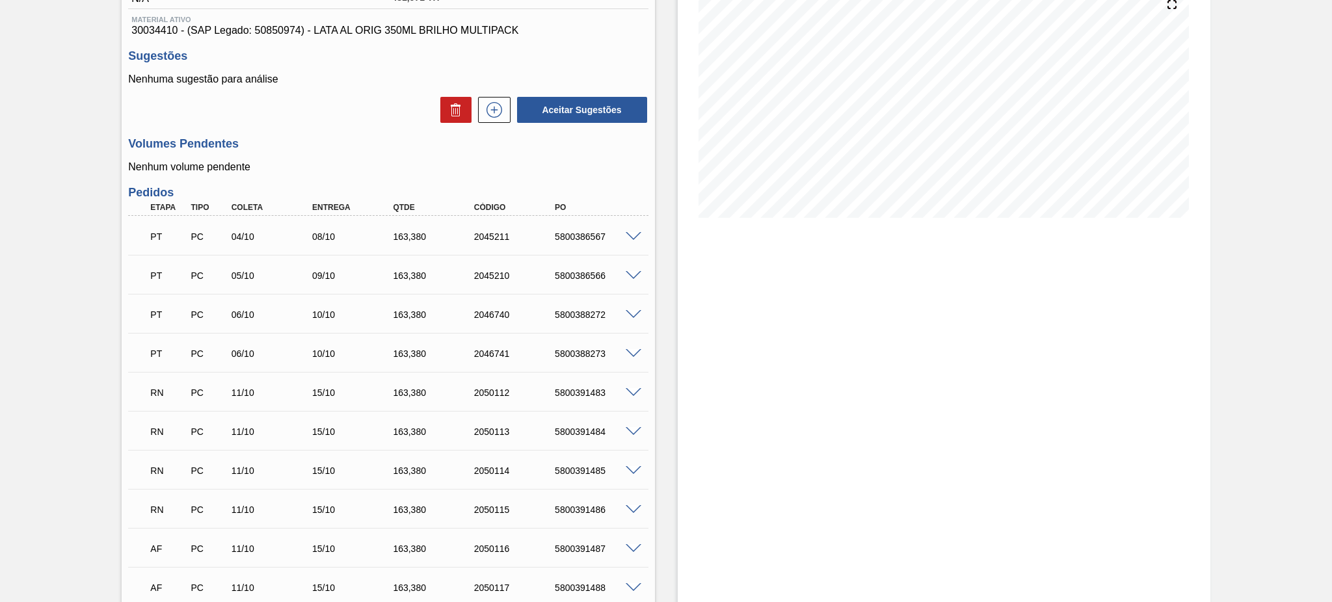
scroll to position [311, 0]
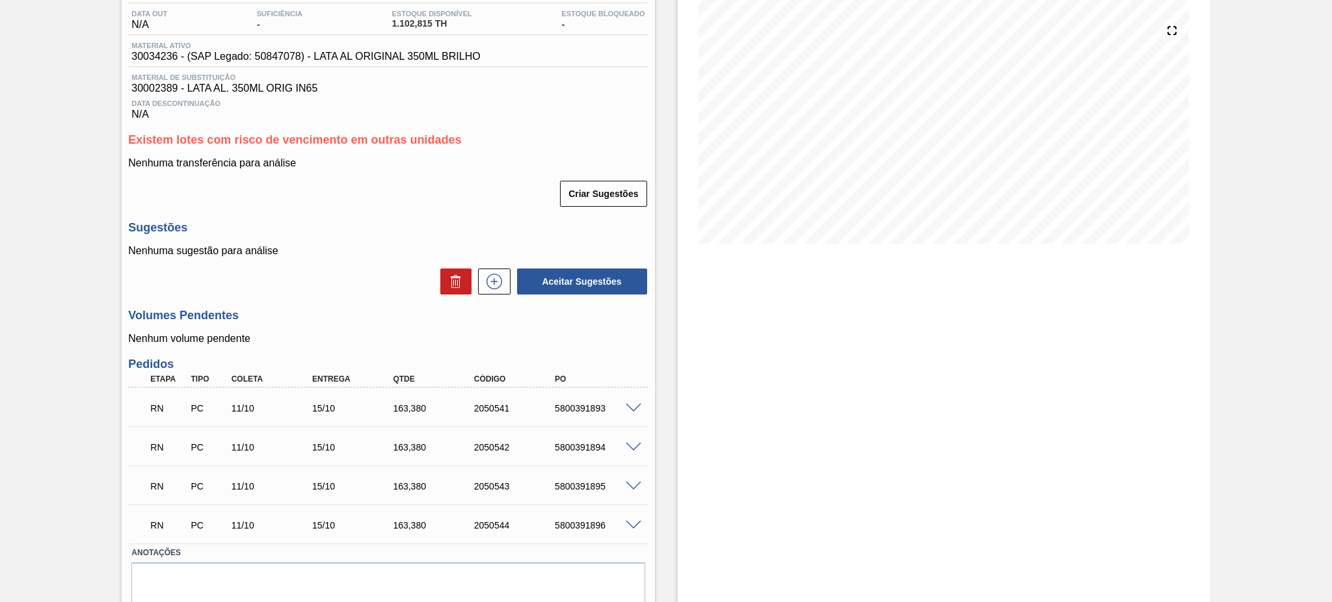
scroll to position [183, 0]
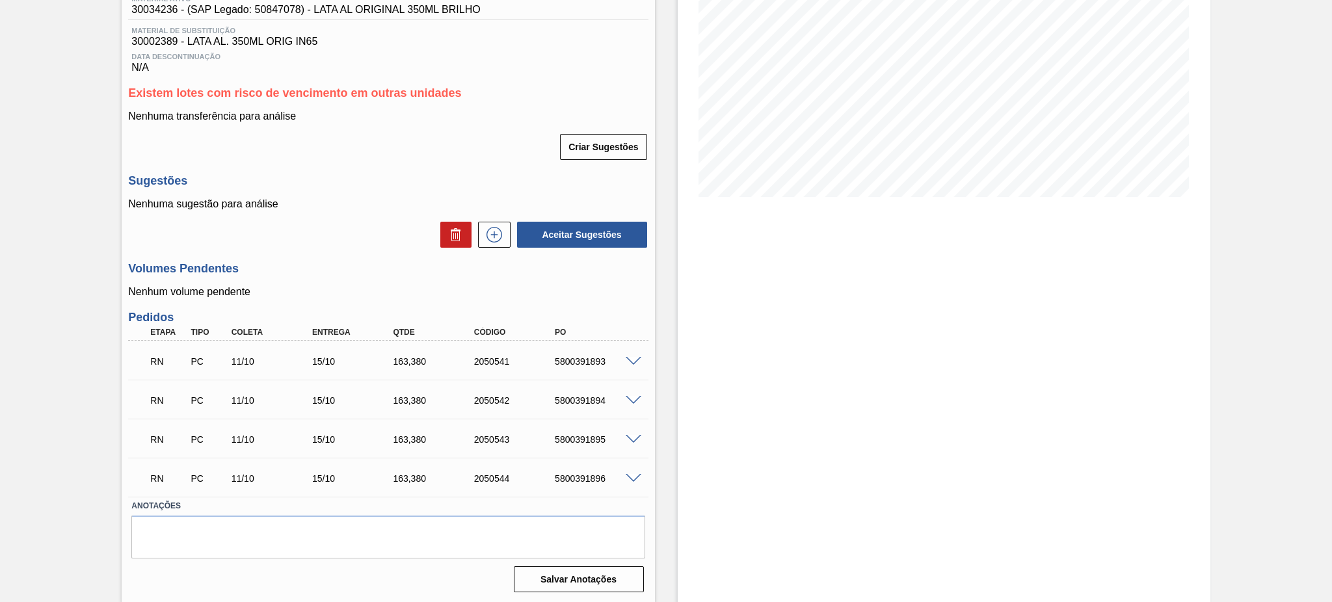
click at [636, 362] on span at bounding box center [634, 362] width 16 height 10
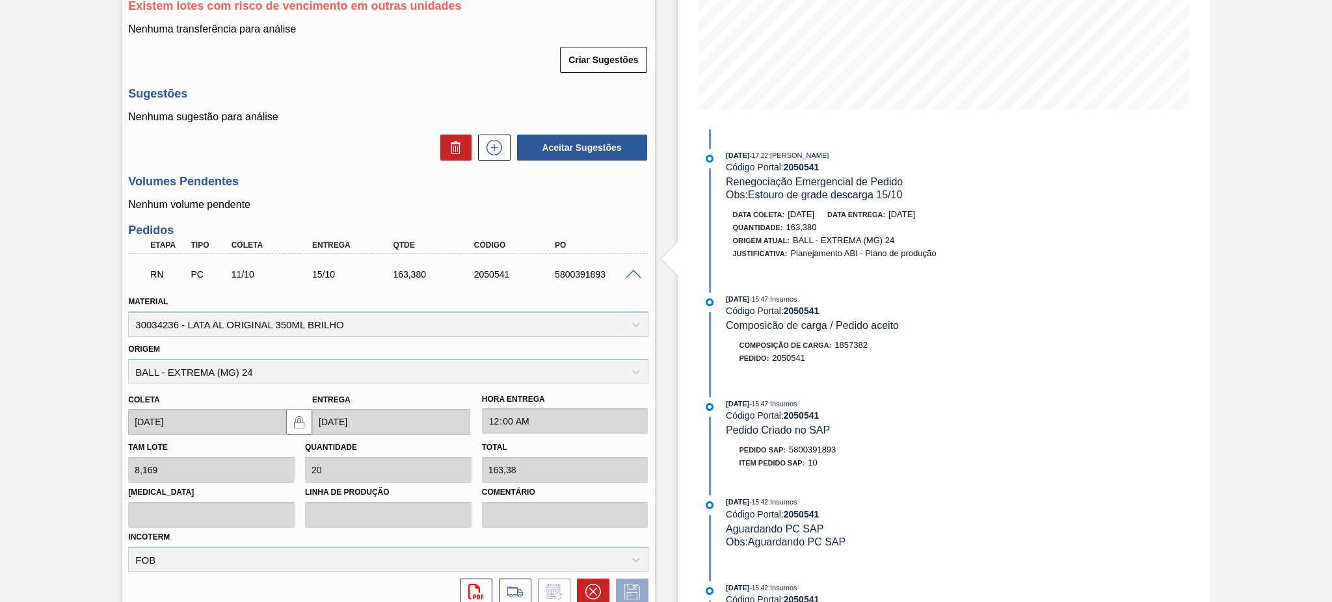
click at [630, 276] on span at bounding box center [634, 275] width 16 height 10
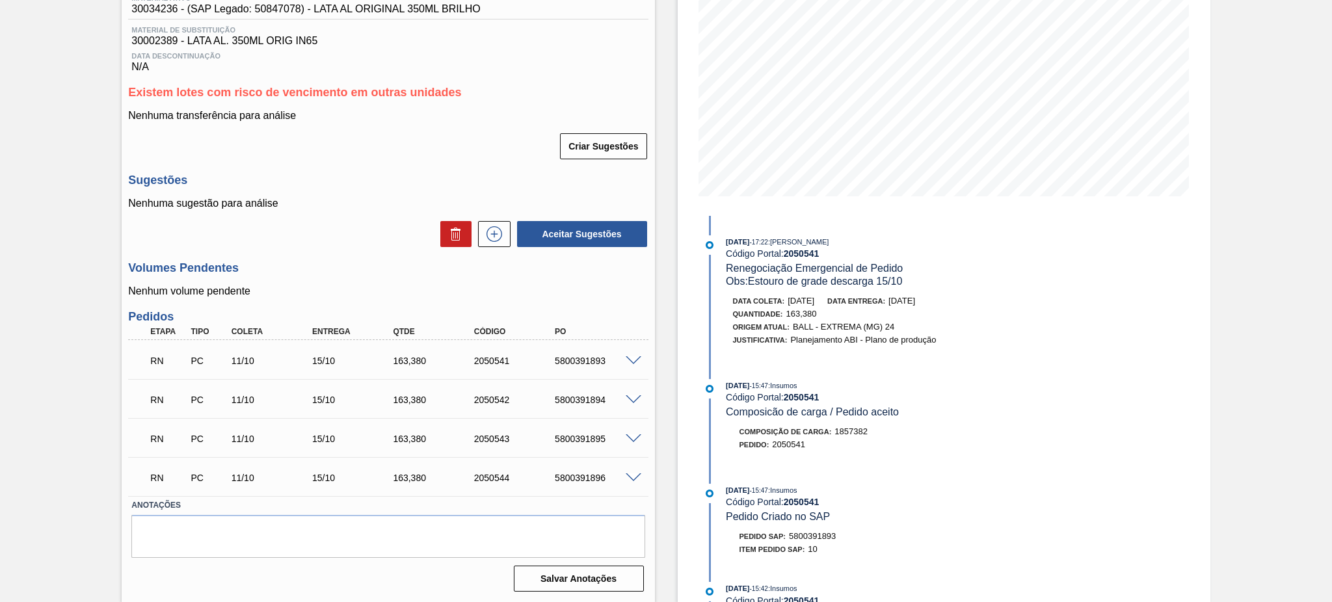
click at [632, 400] on span at bounding box center [634, 400] width 16 height 10
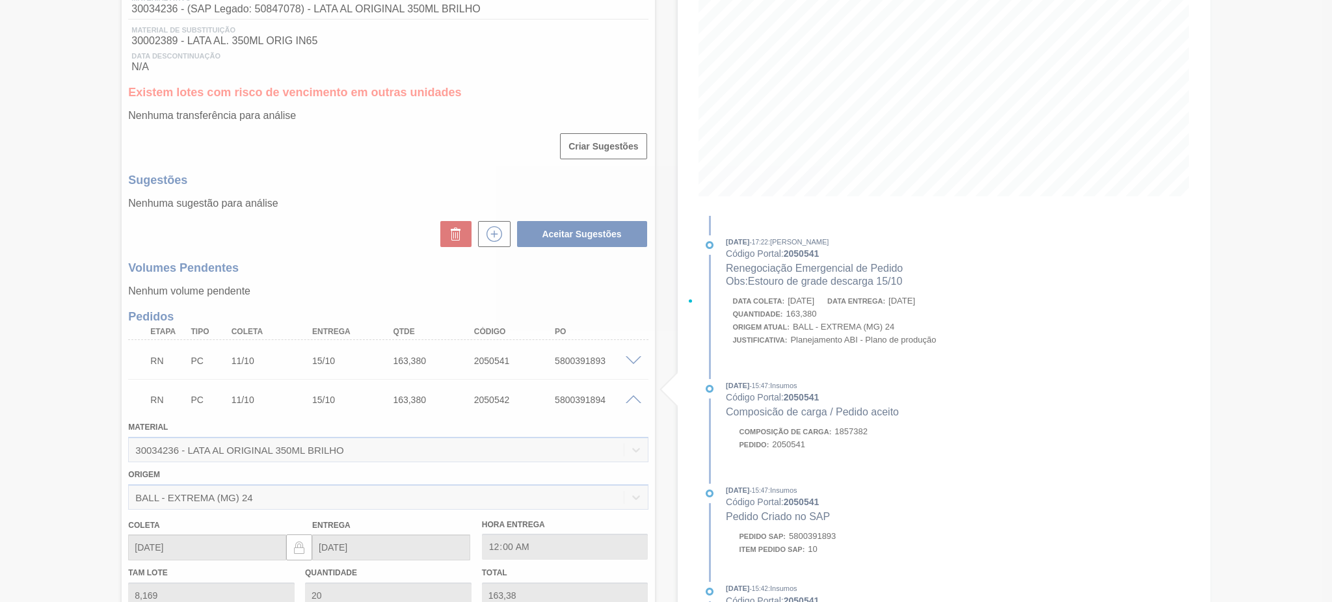
scroll to position [271, 0]
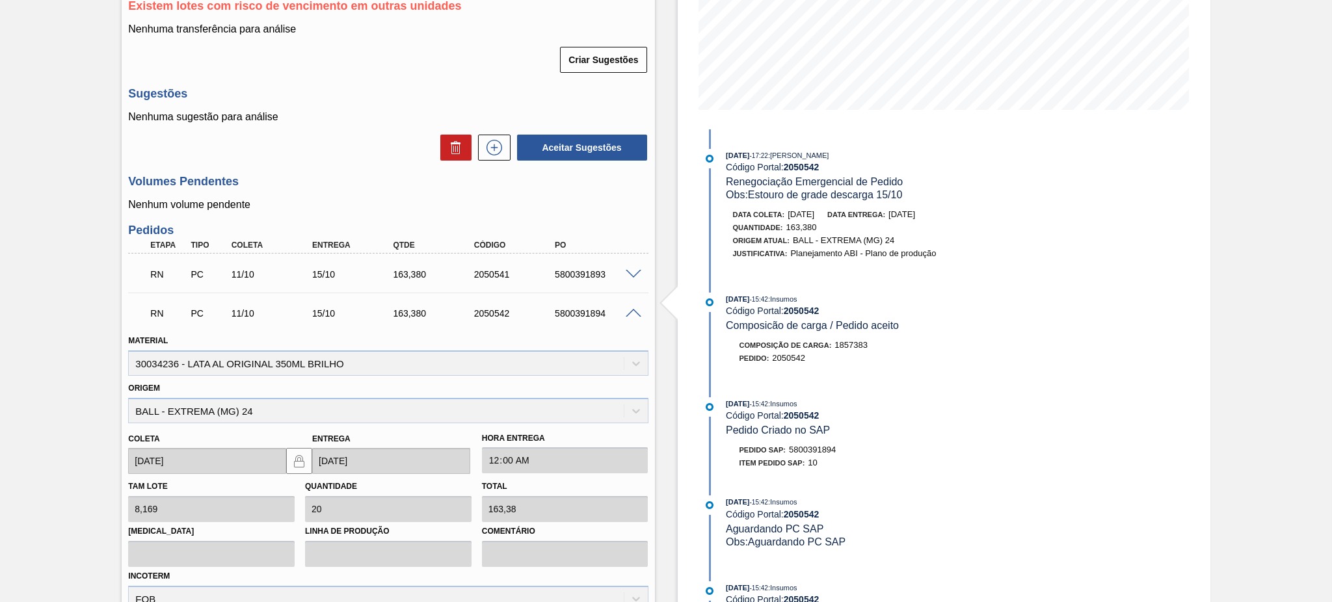
click at [626, 315] on span at bounding box center [634, 314] width 16 height 10
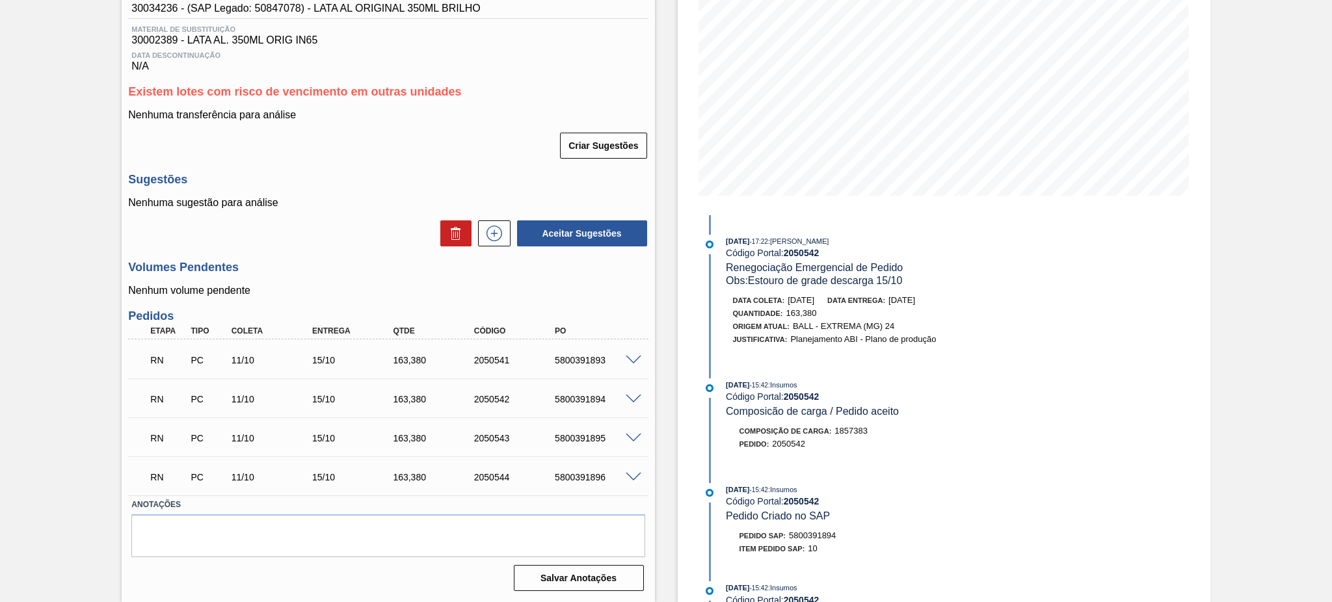
scroll to position [184, 0]
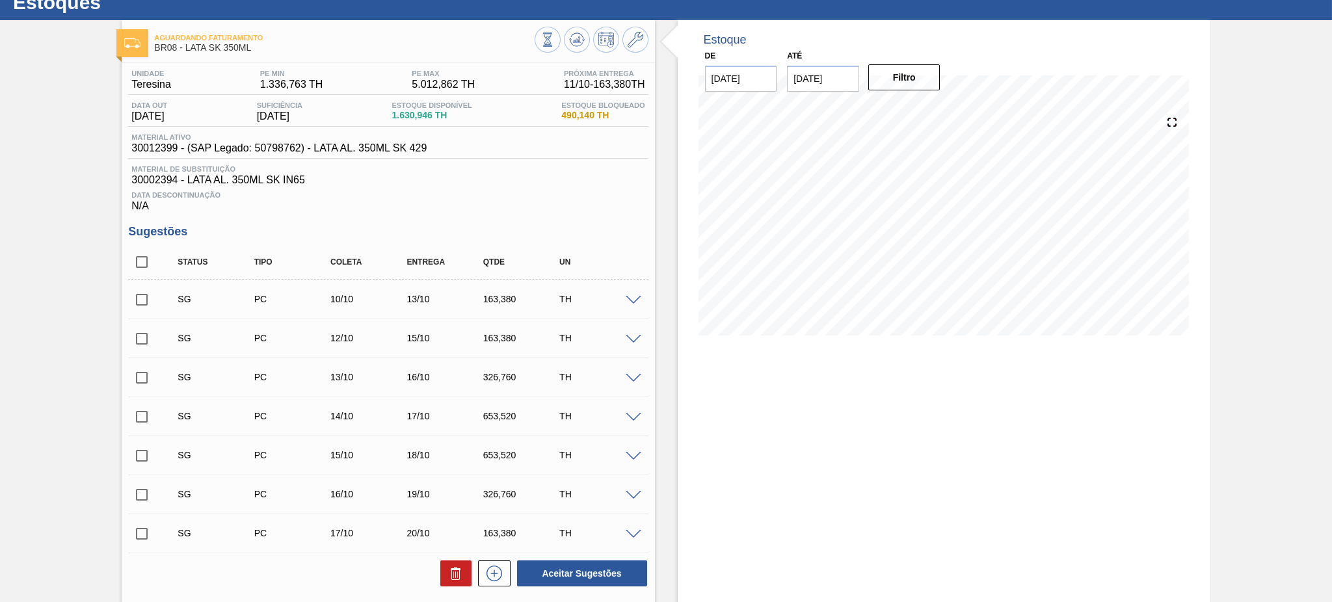
scroll to position [87, 0]
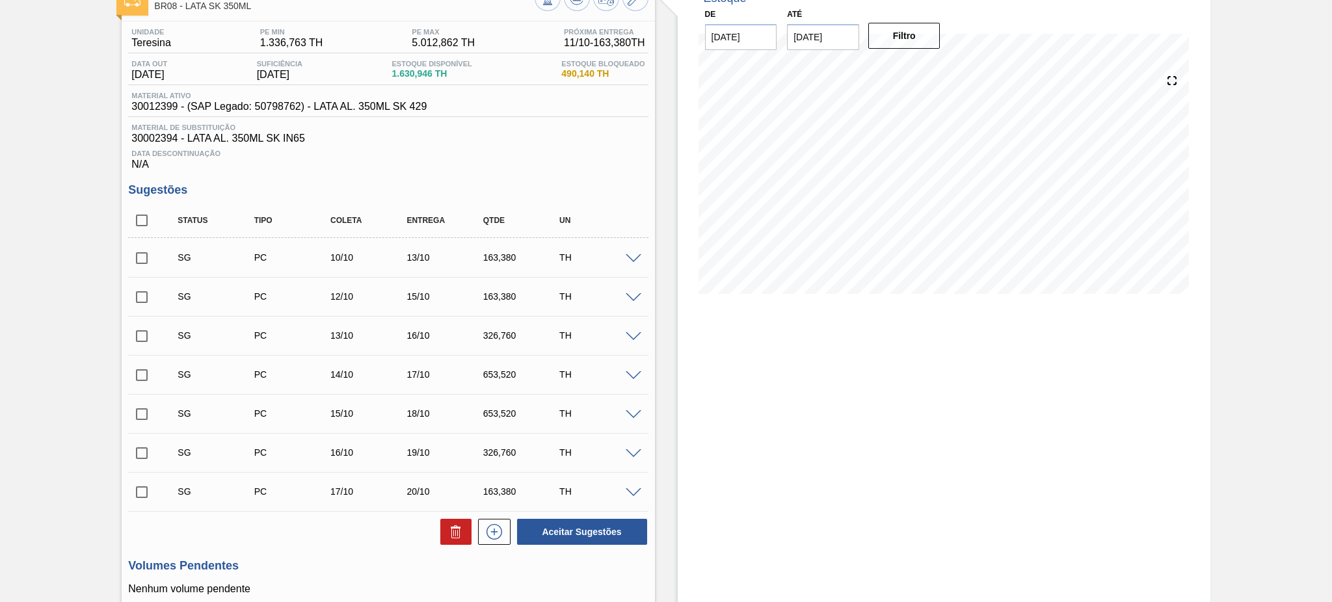
drag, startPoint x: 148, startPoint y: 223, endPoint x: 391, endPoint y: 534, distance: 394.8
click at [147, 222] on input "checkbox" at bounding box center [141, 220] width 27 height 27
checkbox input "true"
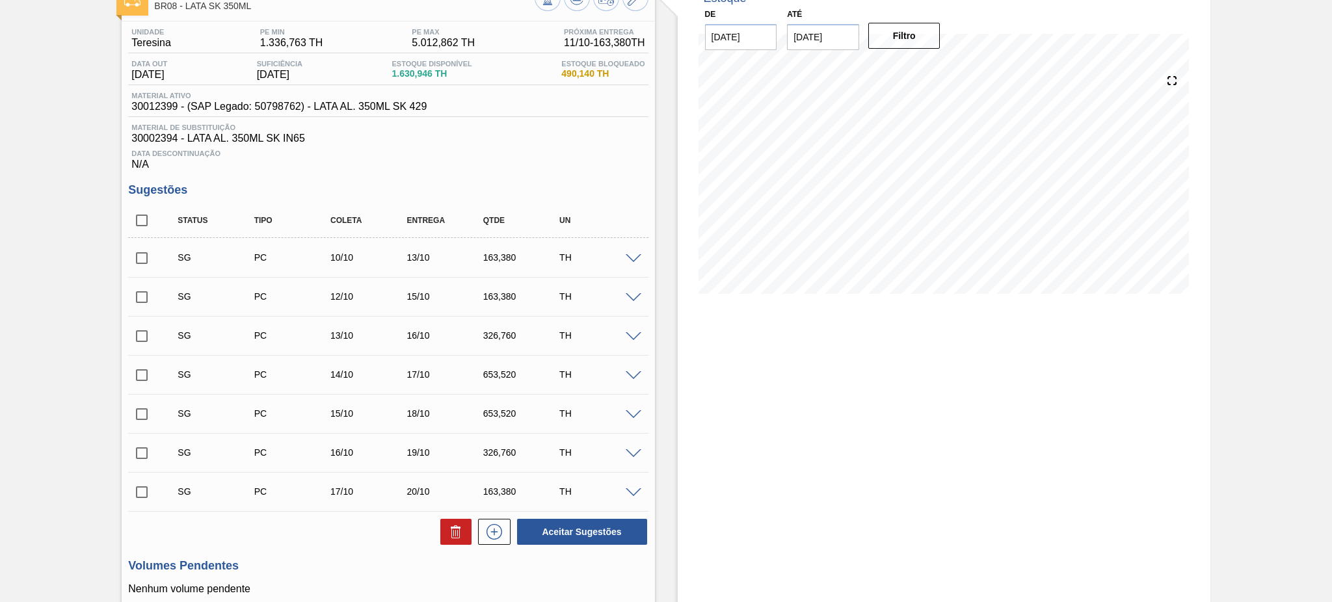
checkbox input "true"
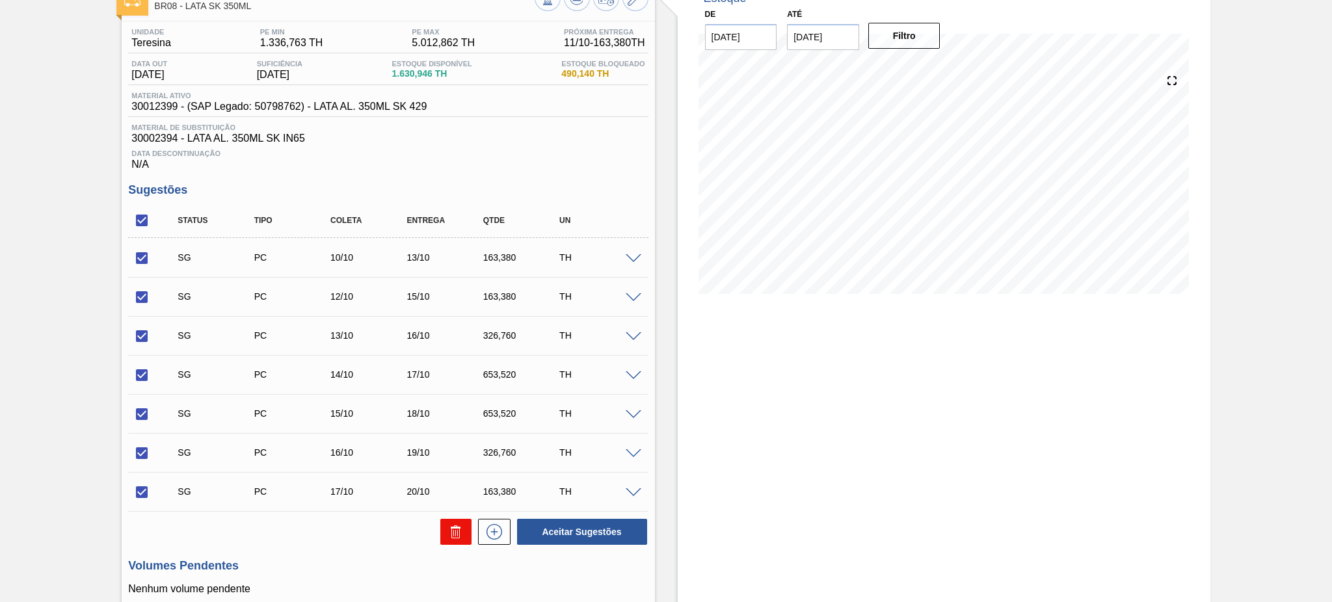
click at [455, 531] on icon at bounding box center [456, 532] width 16 height 16
checkbox input "false"
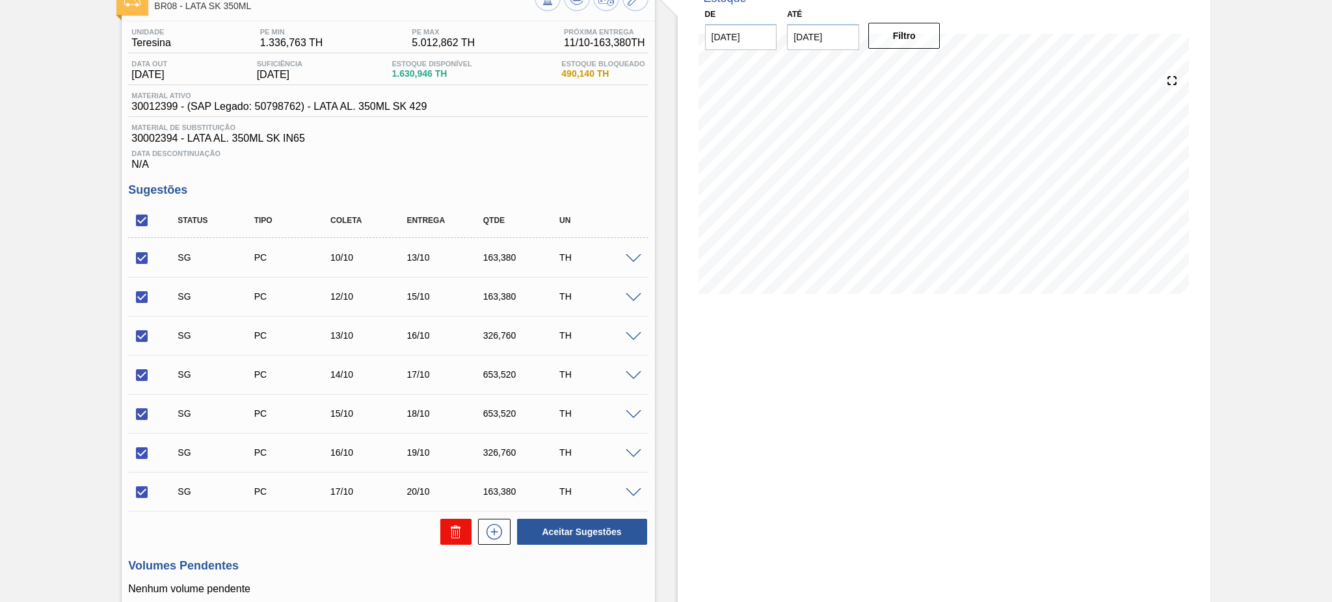
checkbox input "false"
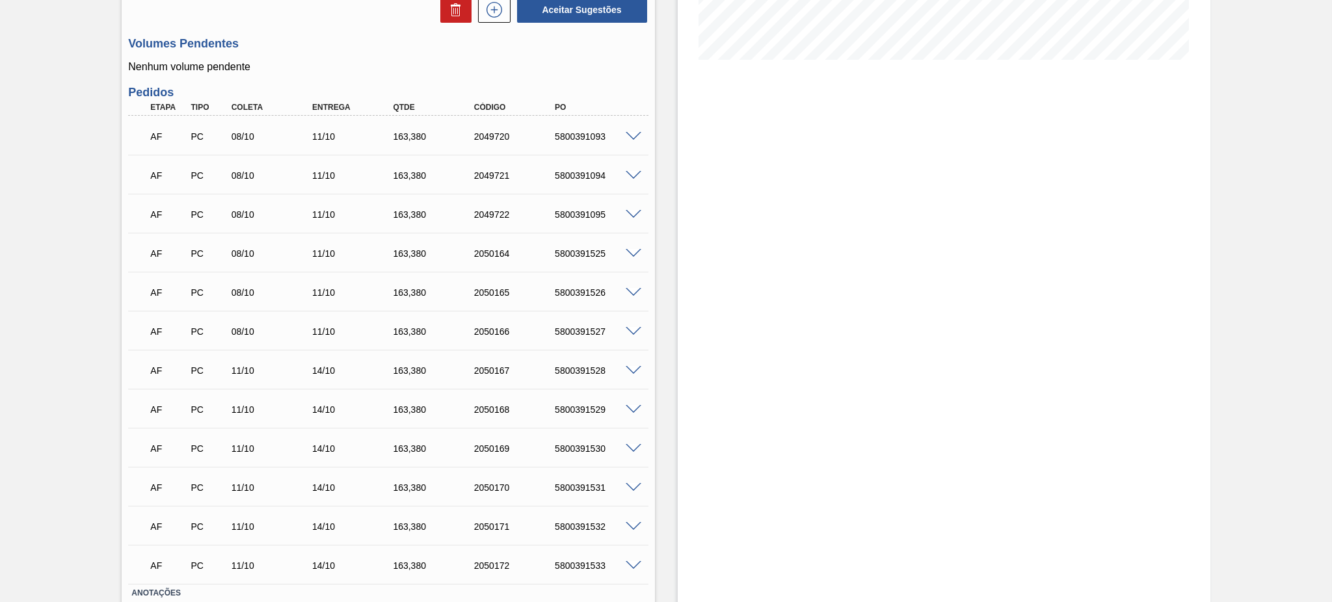
scroll to position [60, 0]
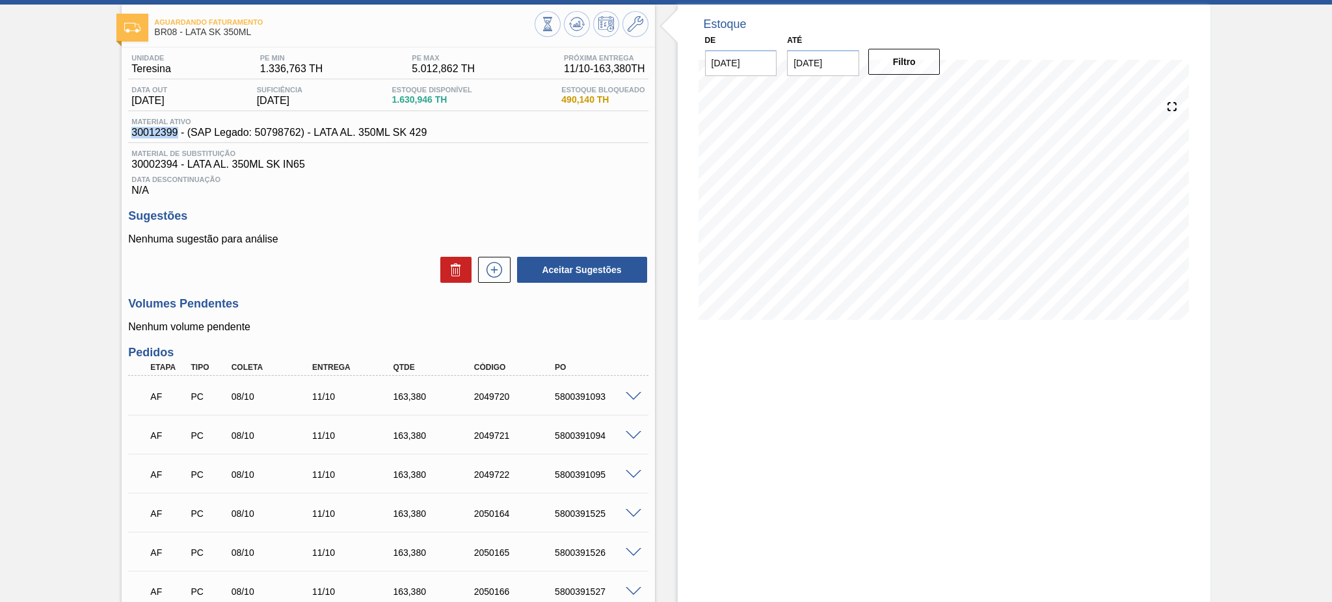
drag, startPoint x: 126, startPoint y: 135, endPoint x: 175, endPoint y: 129, distance: 49.1
click at [175, 129] on div "Unidade Teresina PE MIN 1.336,763 TH PE MAX 5.012,862 TH Próxima Entrega 11/10 …" at bounding box center [388, 495] width 533 height 897
copy span "30012399"
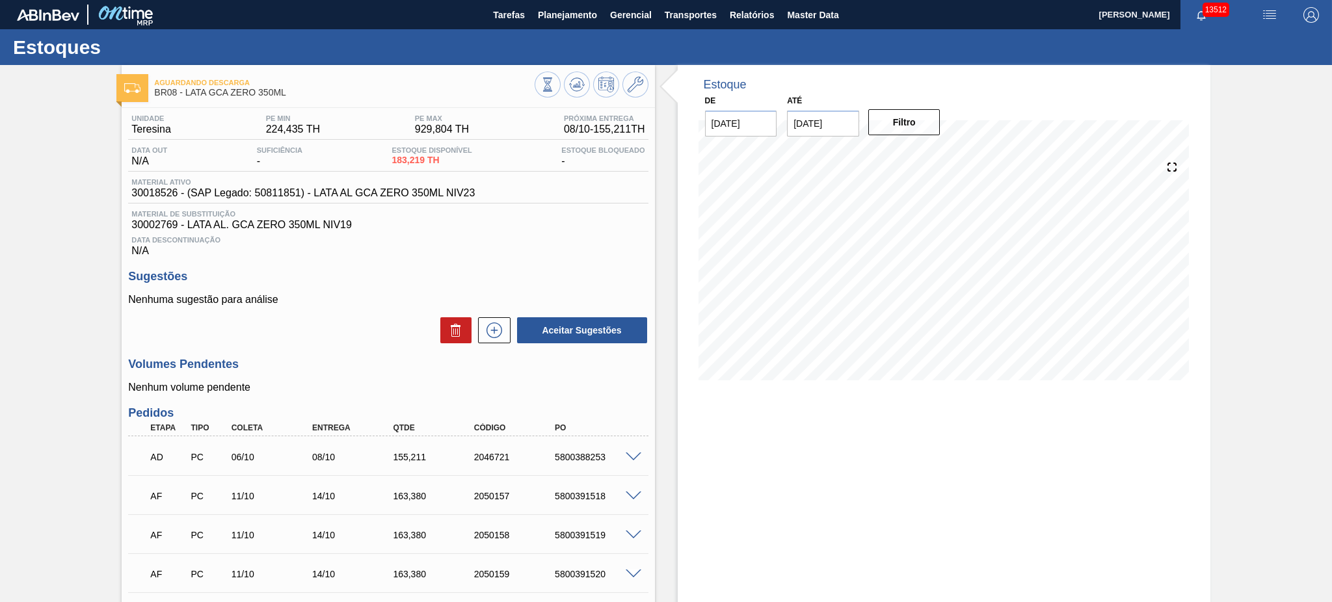
scroll to position [87, 0]
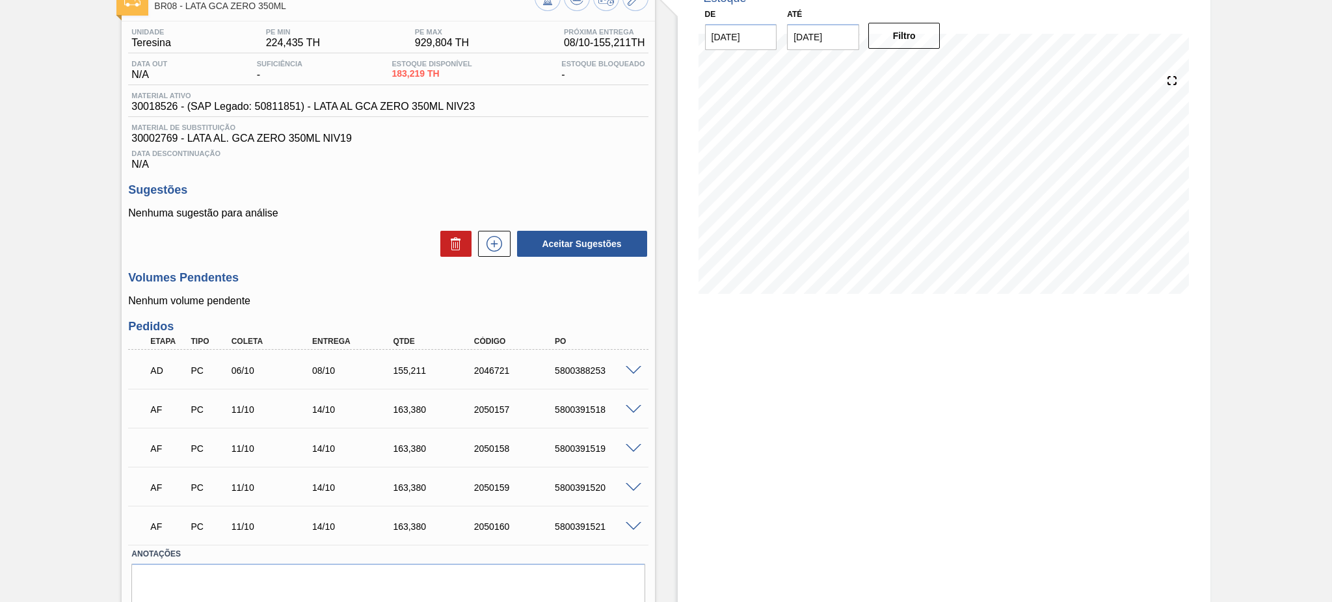
click at [627, 406] on span at bounding box center [634, 410] width 16 height 10
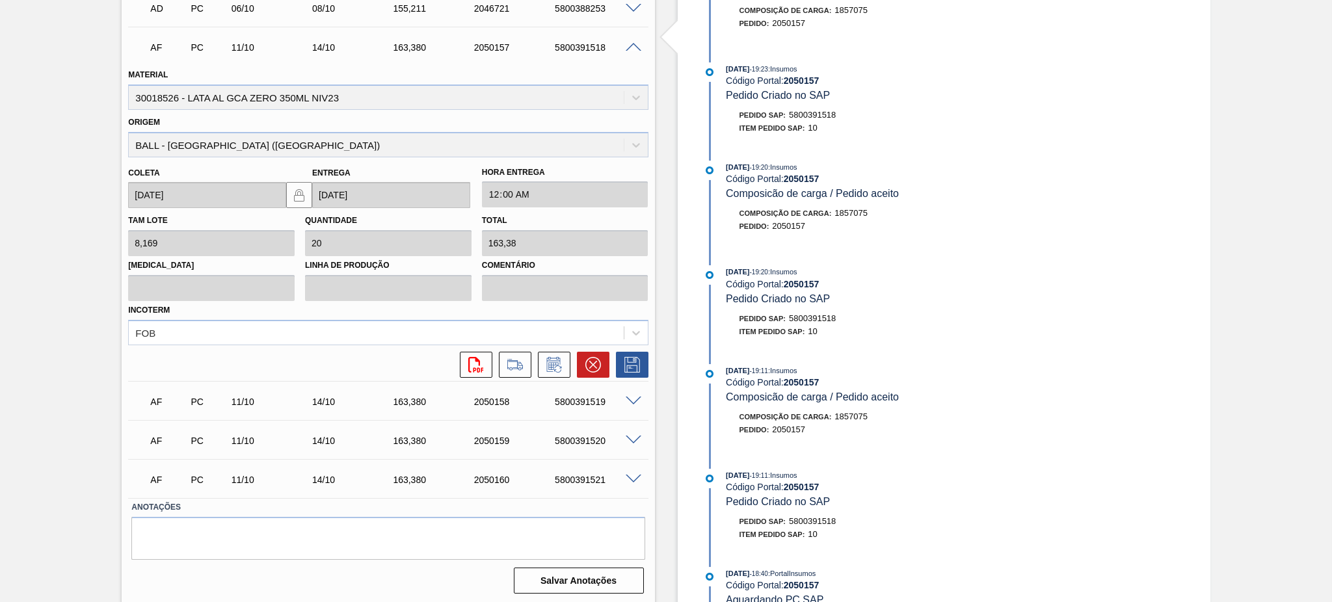
scroll to position [0, 0]
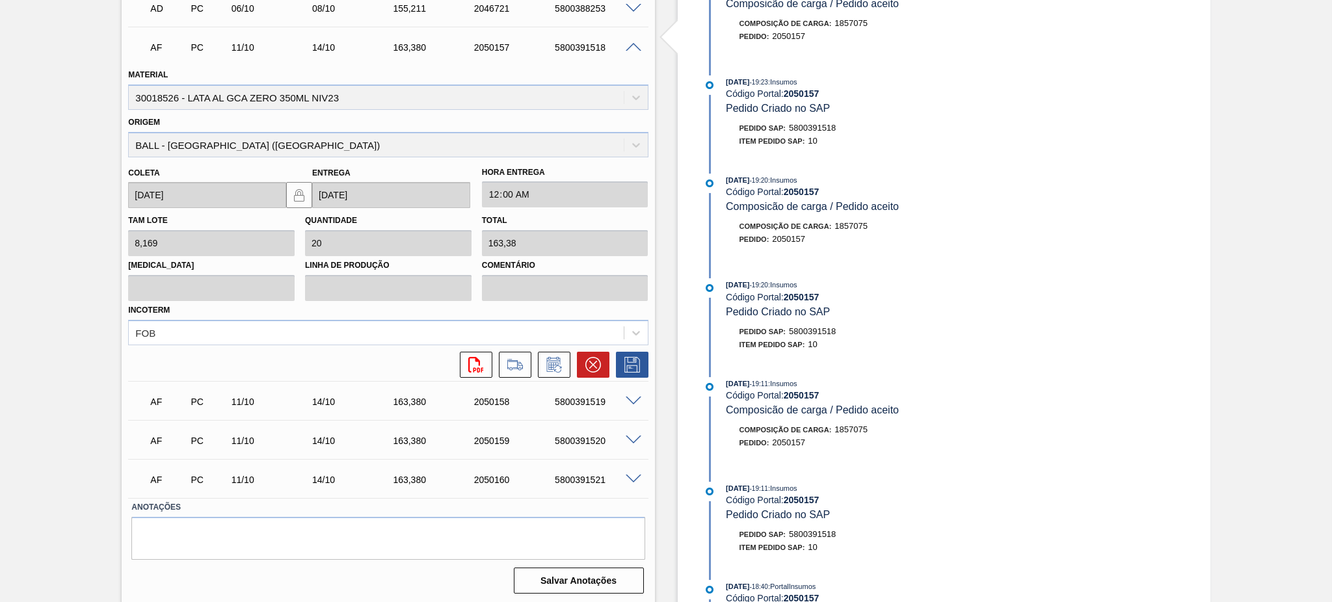
click at [628, 44] on span at bounding box center [634, 48] width 16 height 10
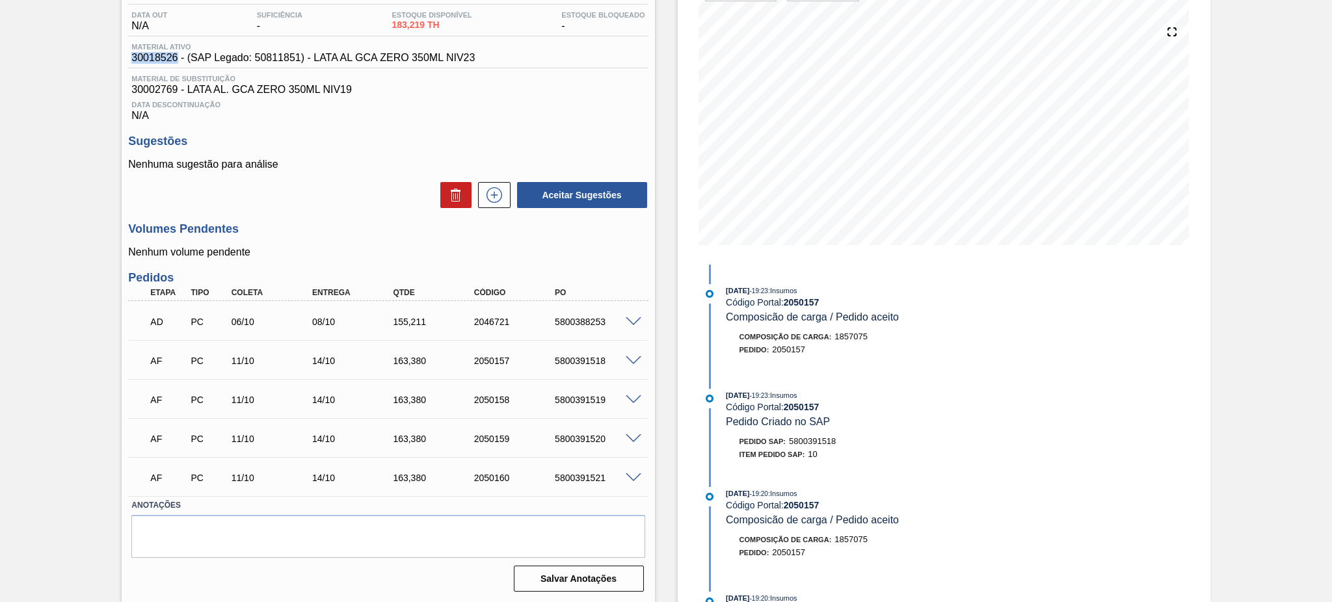
drag, startPoint x: 131, startPoint y: 57, endPoint x: 178, endPoint y: 60, distance: 46.9
click at [178, 60] on span "30018526 - (SAP Legado: 50811851) - LATA AL GCA ZERO 350ML NIV23" at bounding box center [302, 58] width 343 height 12
copy span "30018526"
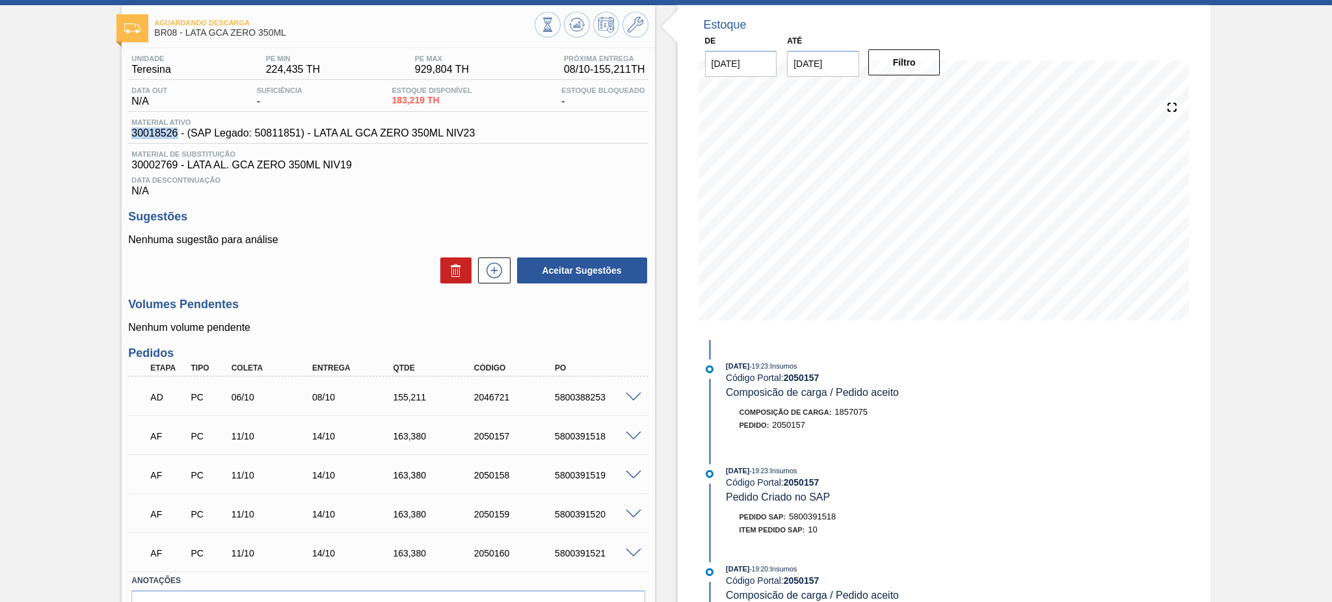
scroll to position [0, 0]
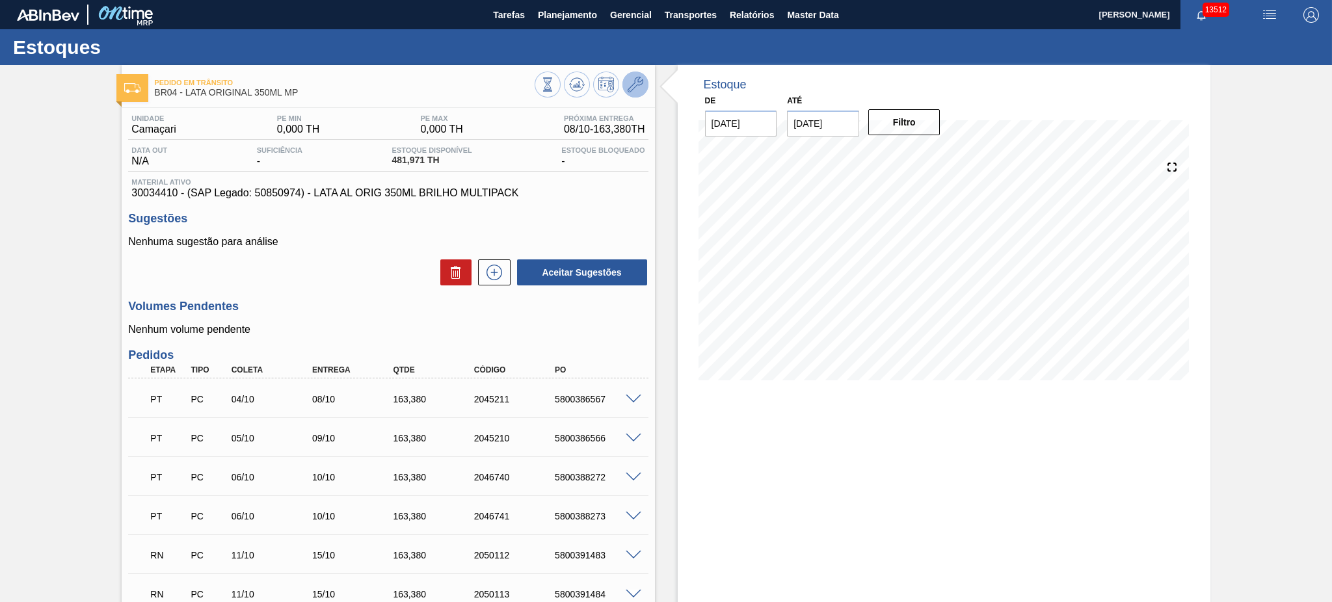
click at [642, 85] on button at bounding box center [636, 85] width 26 height 26
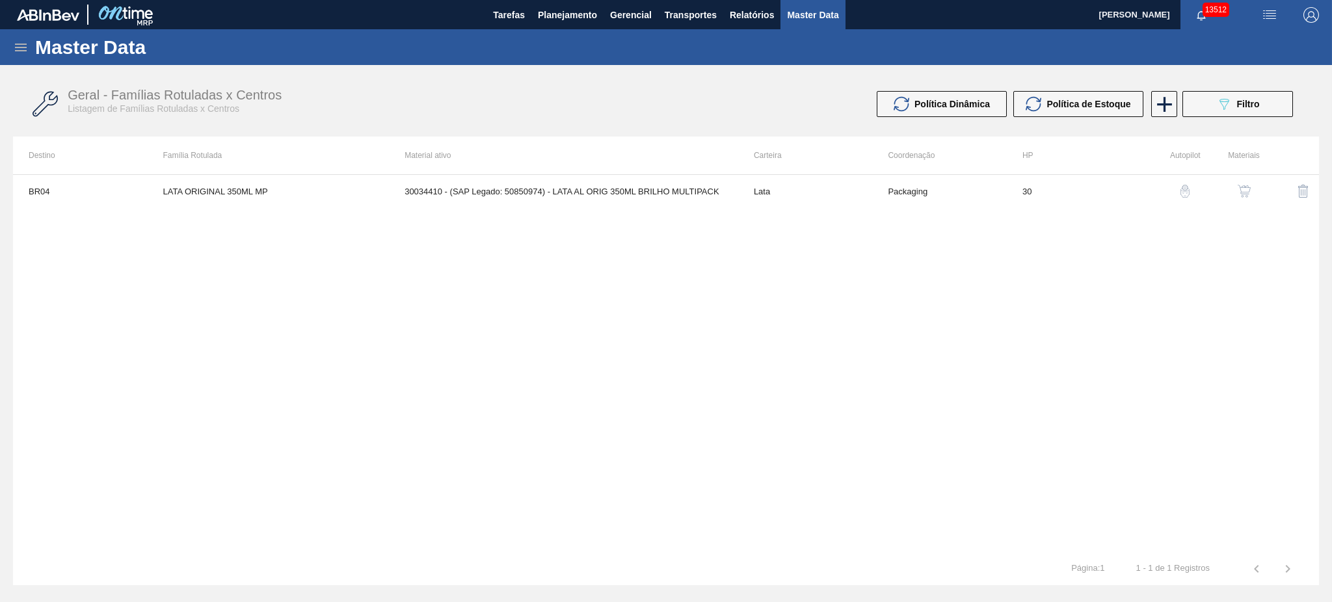
click at [1249, 199] on button "button" at bounding box center [1244, 191] width 31 height 31
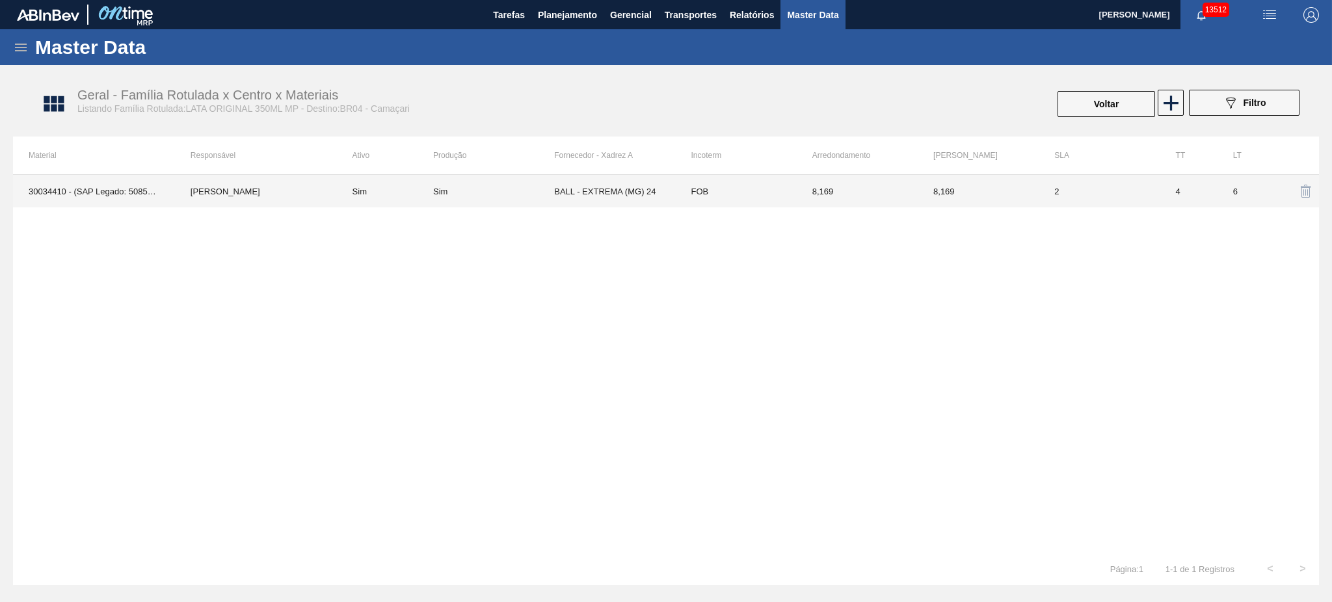
click at [581, 180] on td "BALL - EXTREMA (MG) 24" at bounding box center [614, 191] width 121 height 33
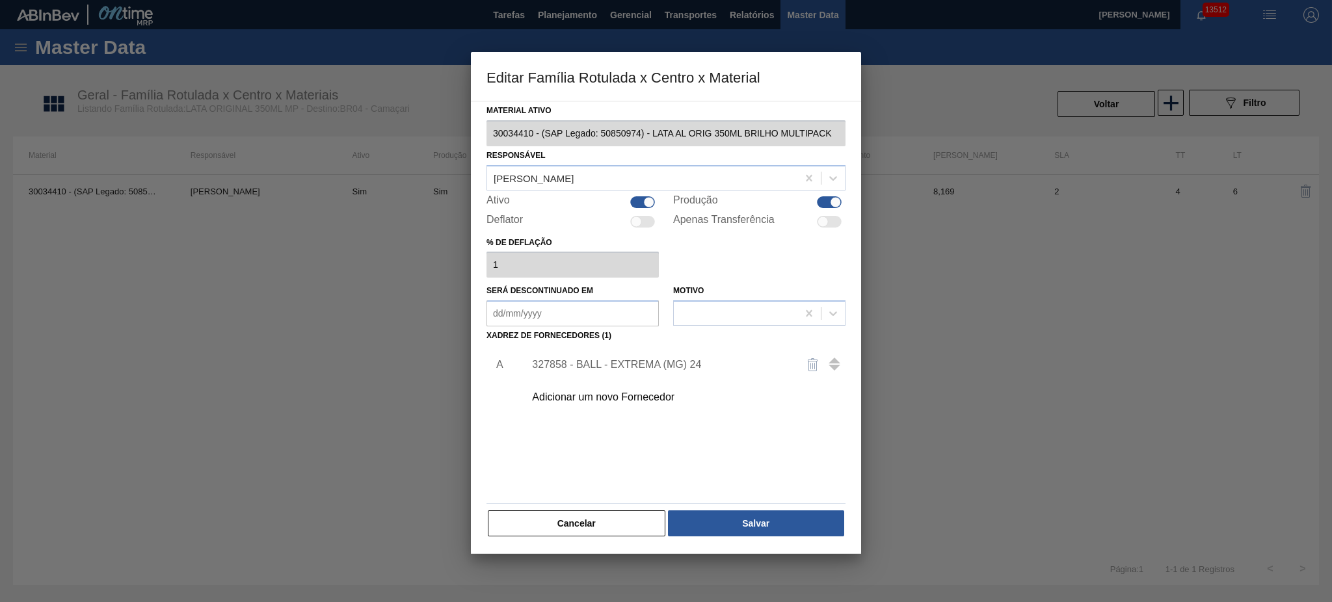
click at [647, 372] on div "327858 - BALL - EXTREMA (MG) 24" at bounding box center [681, 365] width 328 height 33
click at [645, 370] on div "327858 - BALL - EXTREMA (MG) 24" at bounding box center [681, 365] width 328 height 33
click at [636, 364] on div "327858 - BALL - EXTREMA (MG) 24" at bounding box center [659, 365] width 255 height 12
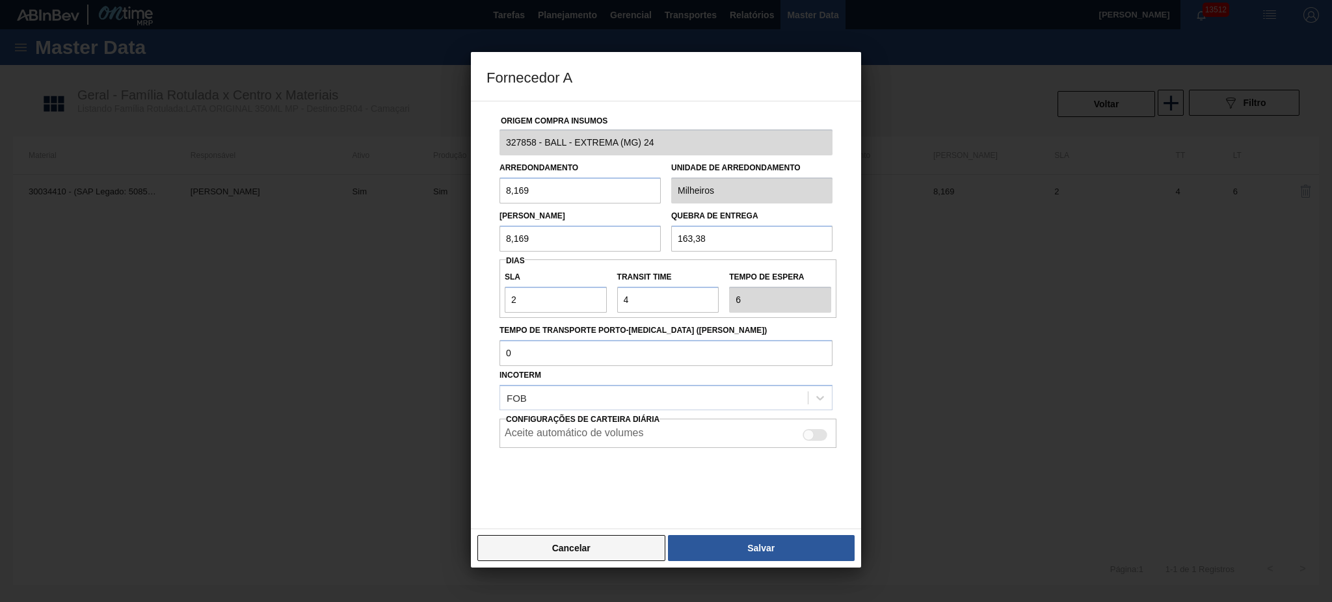
click at [580, 544] on button "Cancelar" at bounding box center [571, 548] width 188 height 26
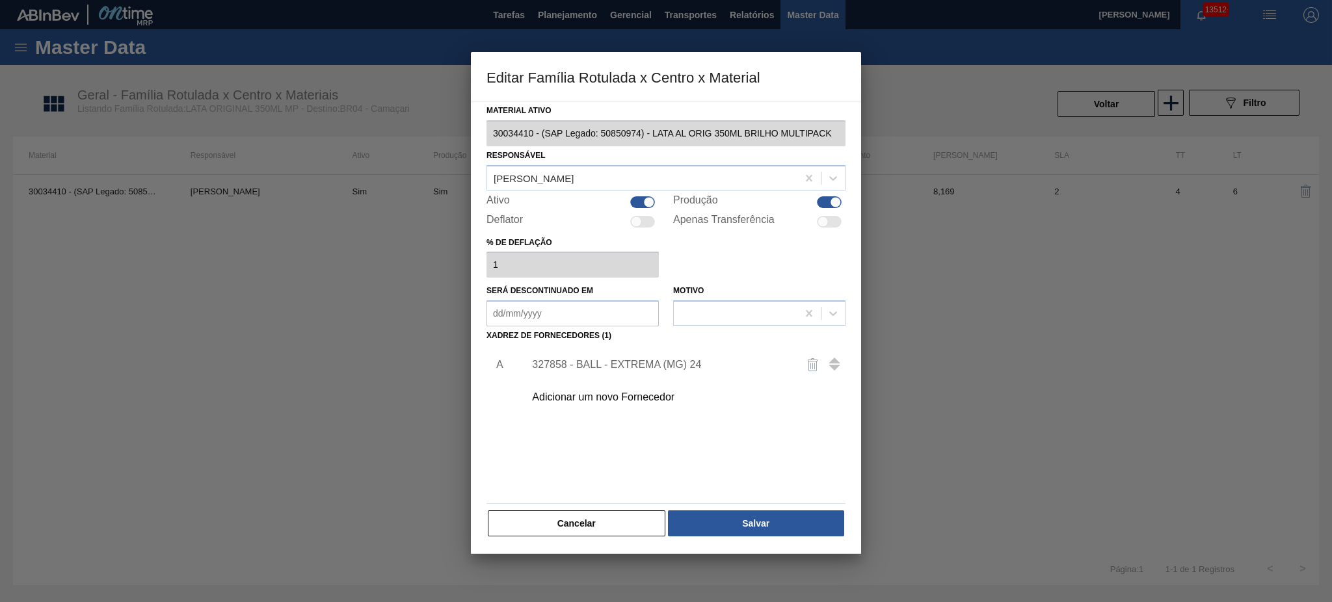
click at [641, 365] on div "327858 - BALL - EXTREMA (MG) 24" at bounding box center [659, 365] width 255 height 12
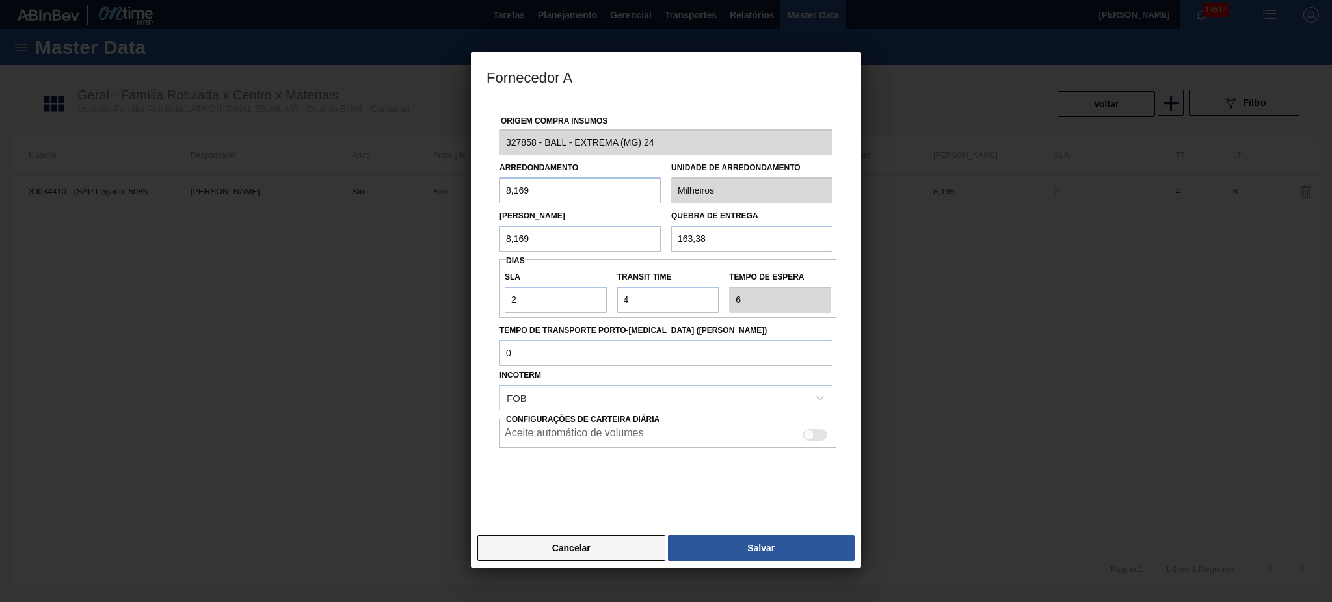
click at [579, 545] on button "Cancelar" at bounding box center [571, 548] width 188 height 26
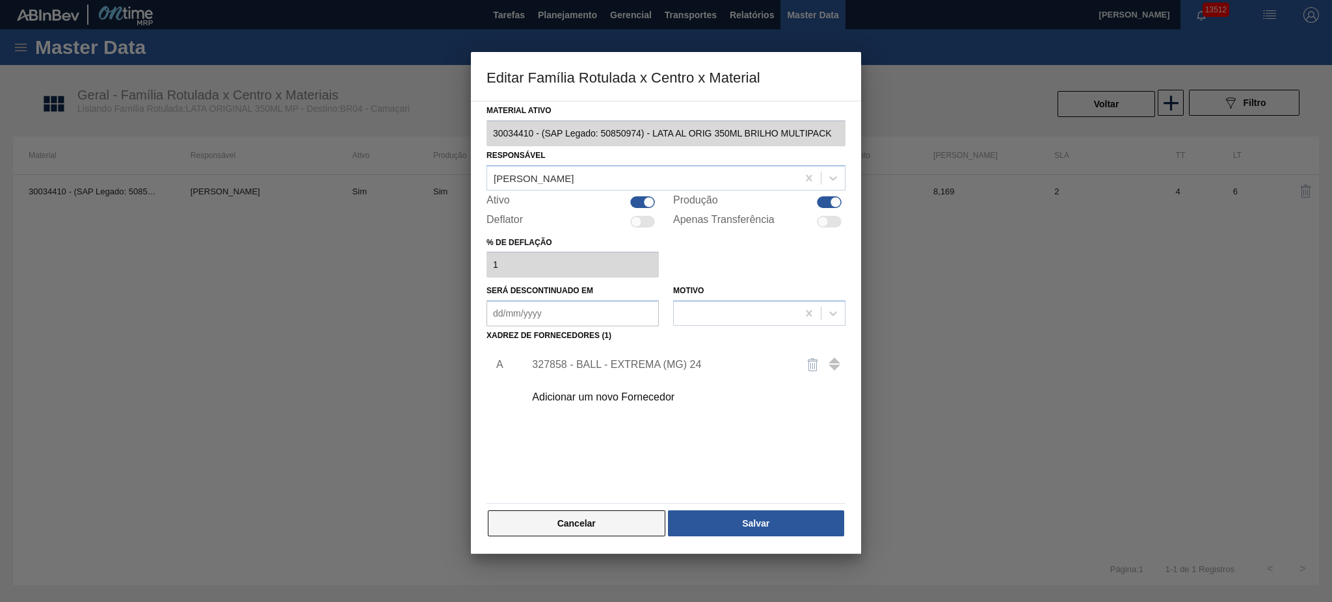
click at [572, 531] on button "Cancelar" at bounding box center [577, 524] width 178 height 26
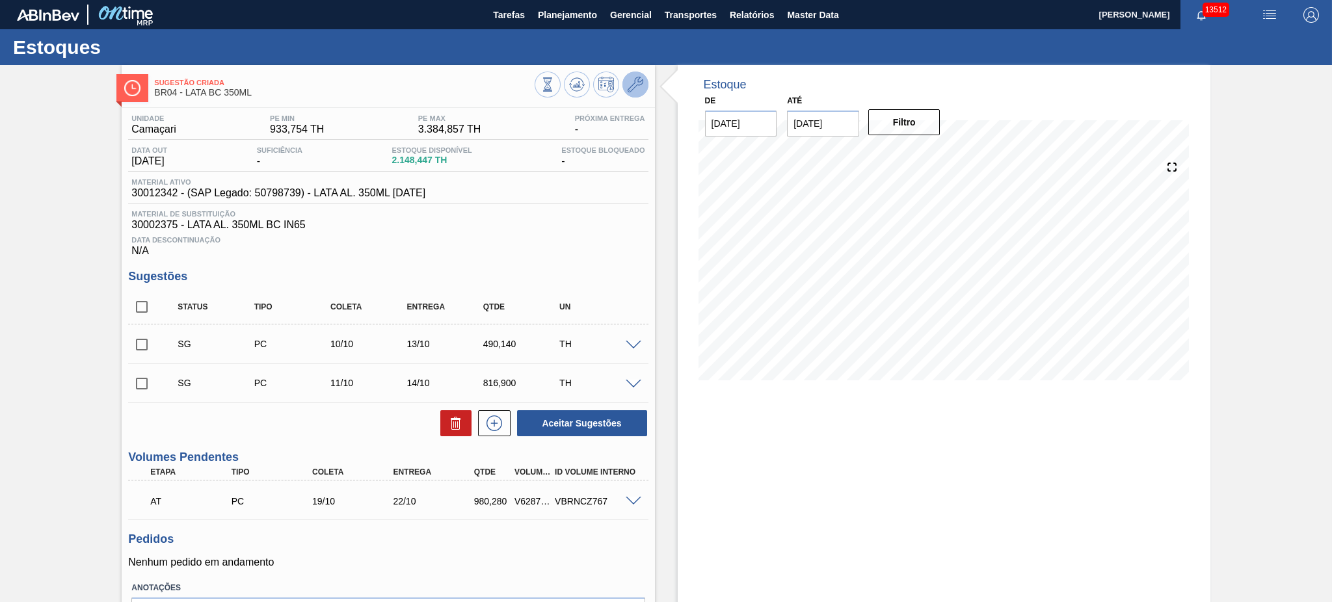
click at [631, 87] on icon at bounding box center [636, 85] width 16 height 16
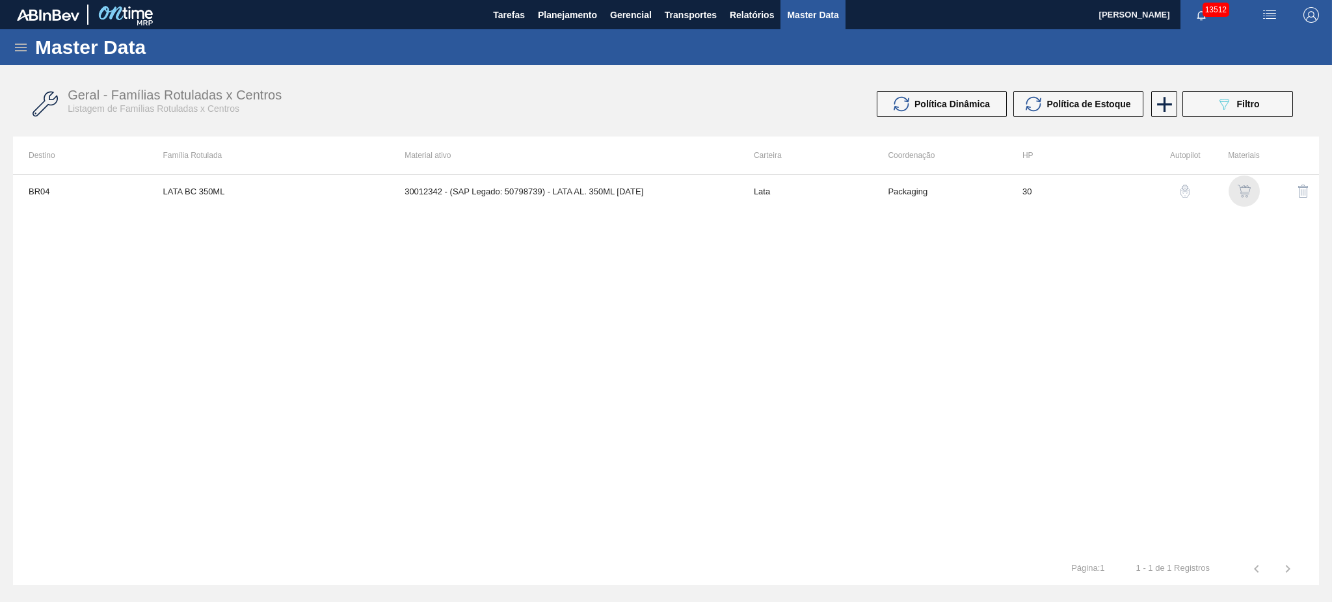
click at [1239, 189] on img "button" at bounding box center [1244, 191] width 13 height 13
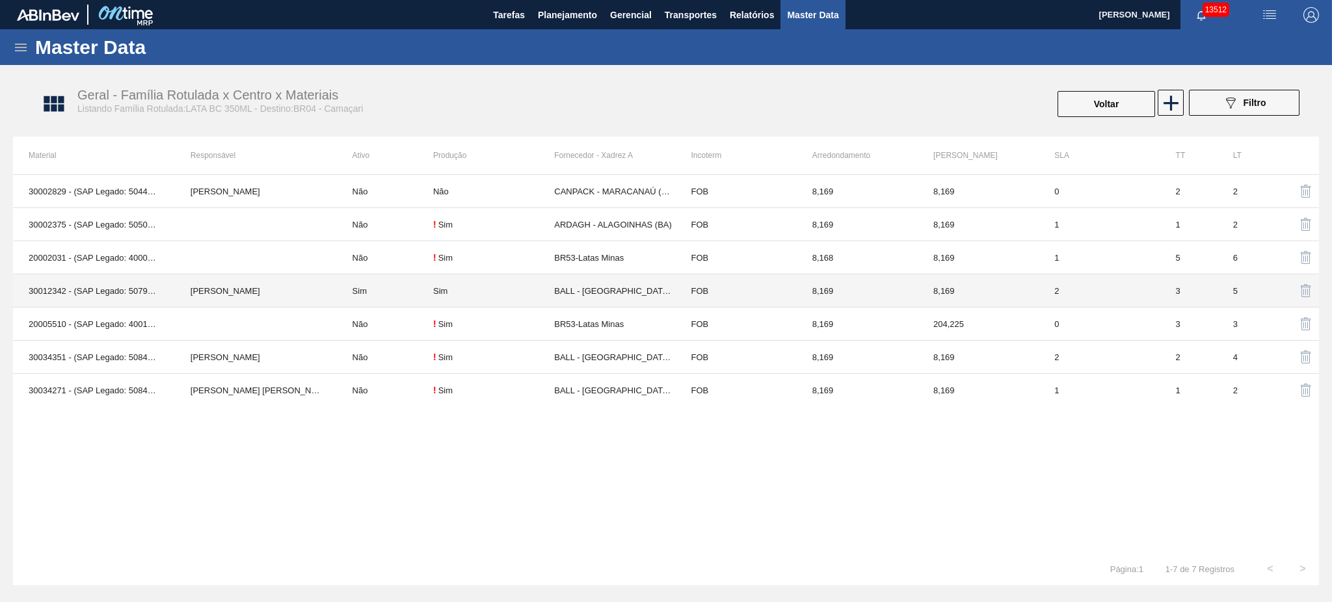
click at [362, 288] on td "Sim" at bounding box center [385, 291] width 96 height 33
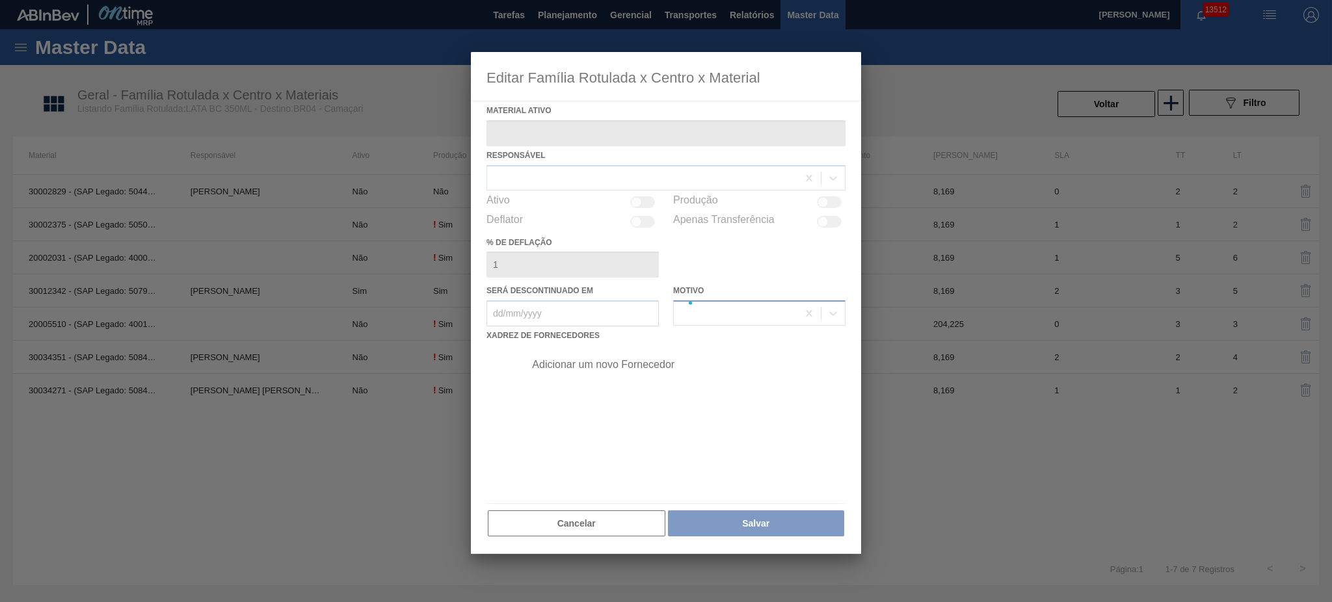
type ativo "30012342 - (SAP Legado: 50798739) - LATA AL. 350ML [DATE]"
checkbox input "true"
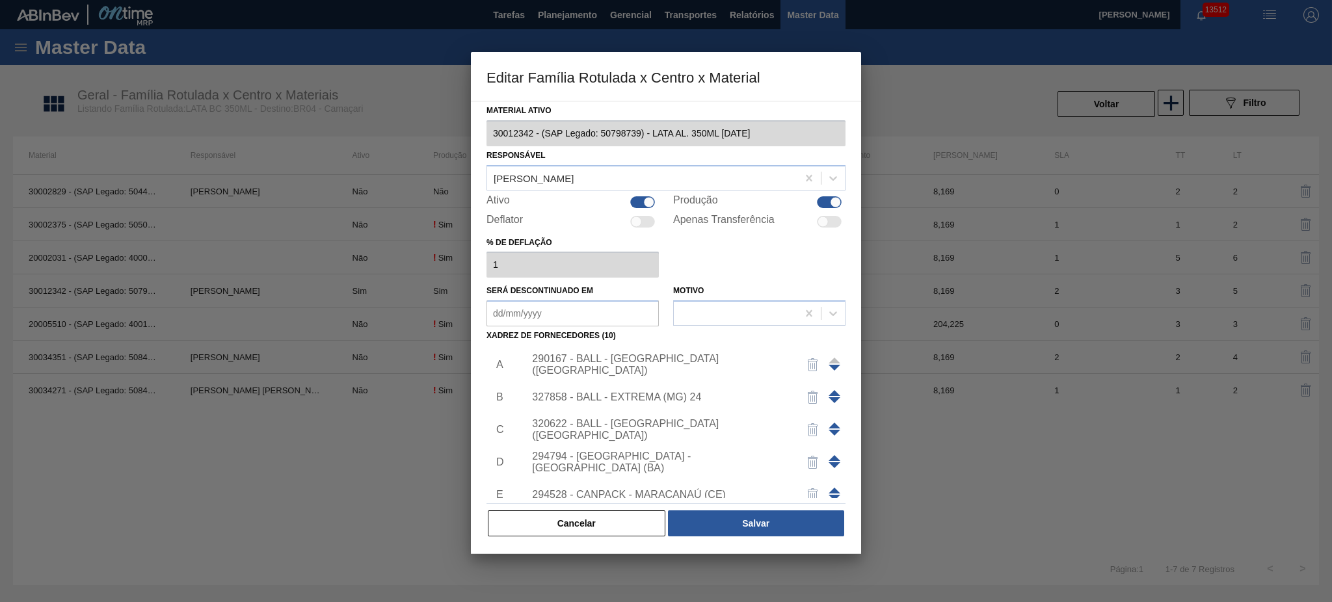
click at [648, 397] on div "327858 - BALL - EXTREMA (MG) 24" at bounding box center [659, 398] width 255 height 12
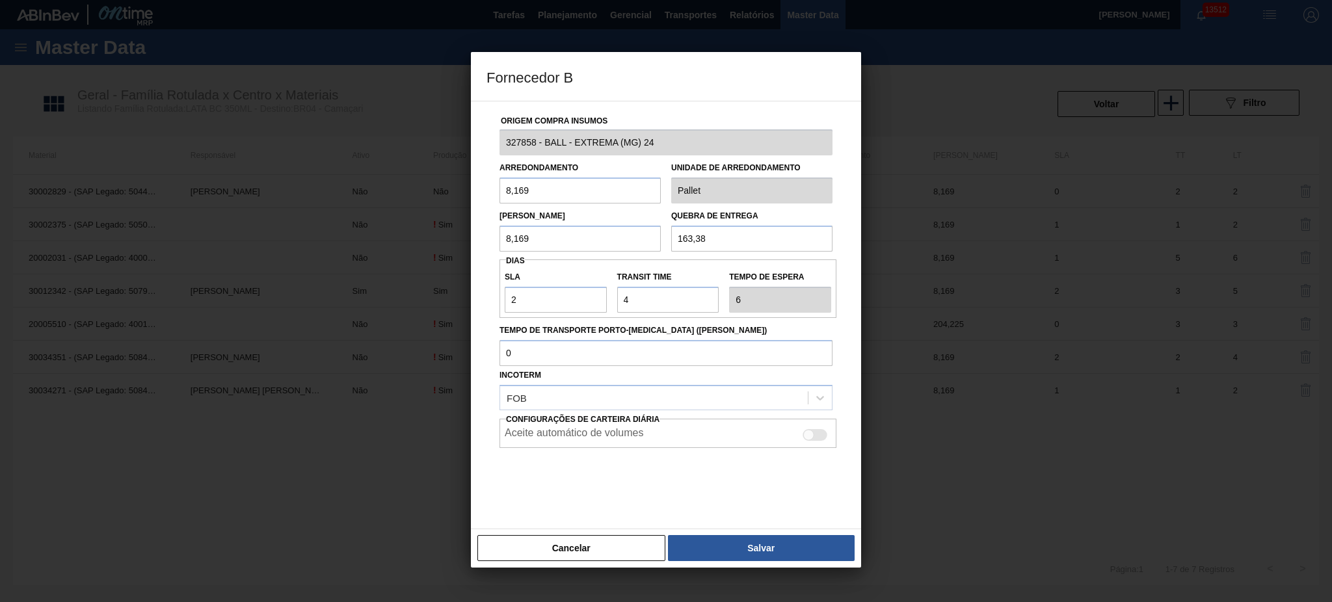
click at [606, 540] on button "Cancelar" at bounding box center [571, 548] width 188 height 26
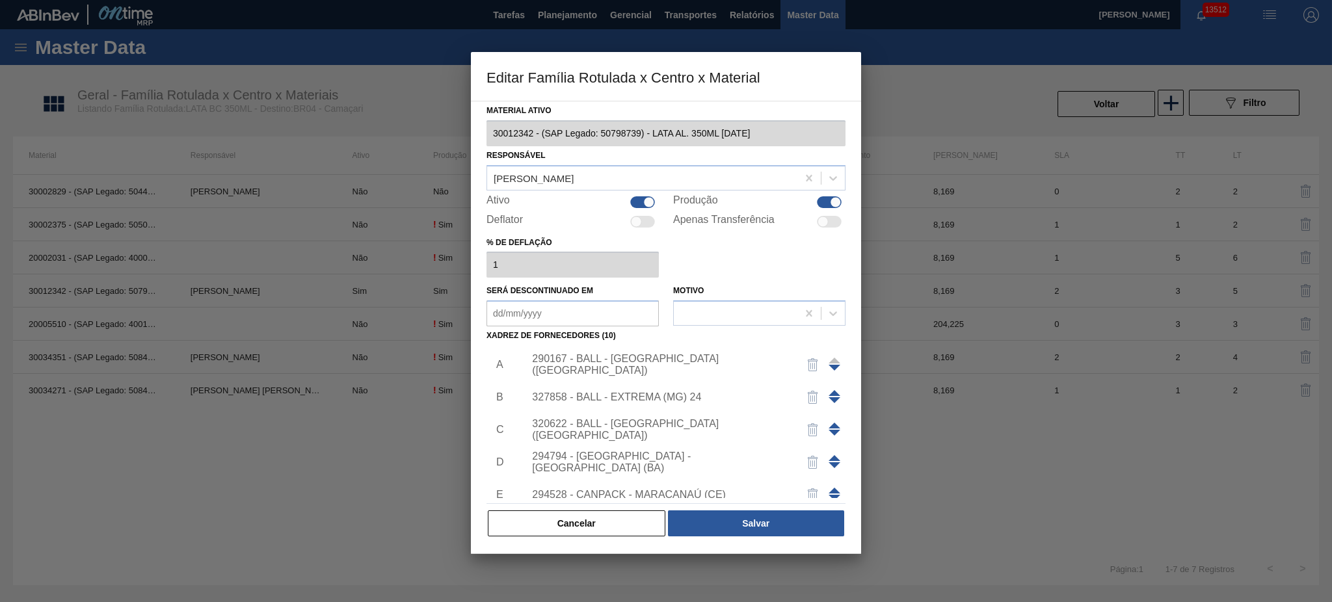
click at [600, 529] on button "Cancelar" at bounding box center [577, 524] width 178 height 26
